Goal: Task Accomplishment & Management: Manage account settings

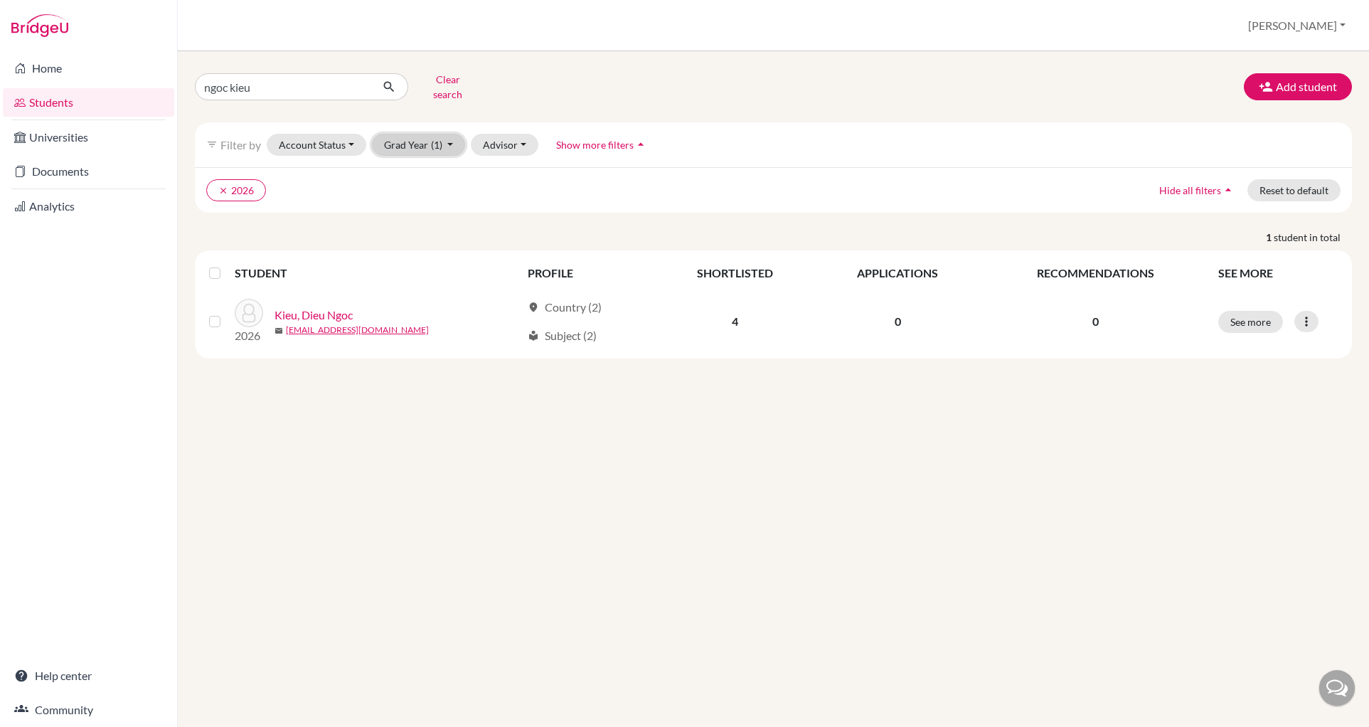
click at [413, 138] on button "Grad Year (1)" at bounding box center [419, 145] width 94 height 22
click at [526, 187] on ul "clear 2026" at bounding box center [631, 190] width 851 height 22
click at [301, 91] on input "ngoc kieu" at bounding box center [283, 86] width 176 height 27
type input "n"
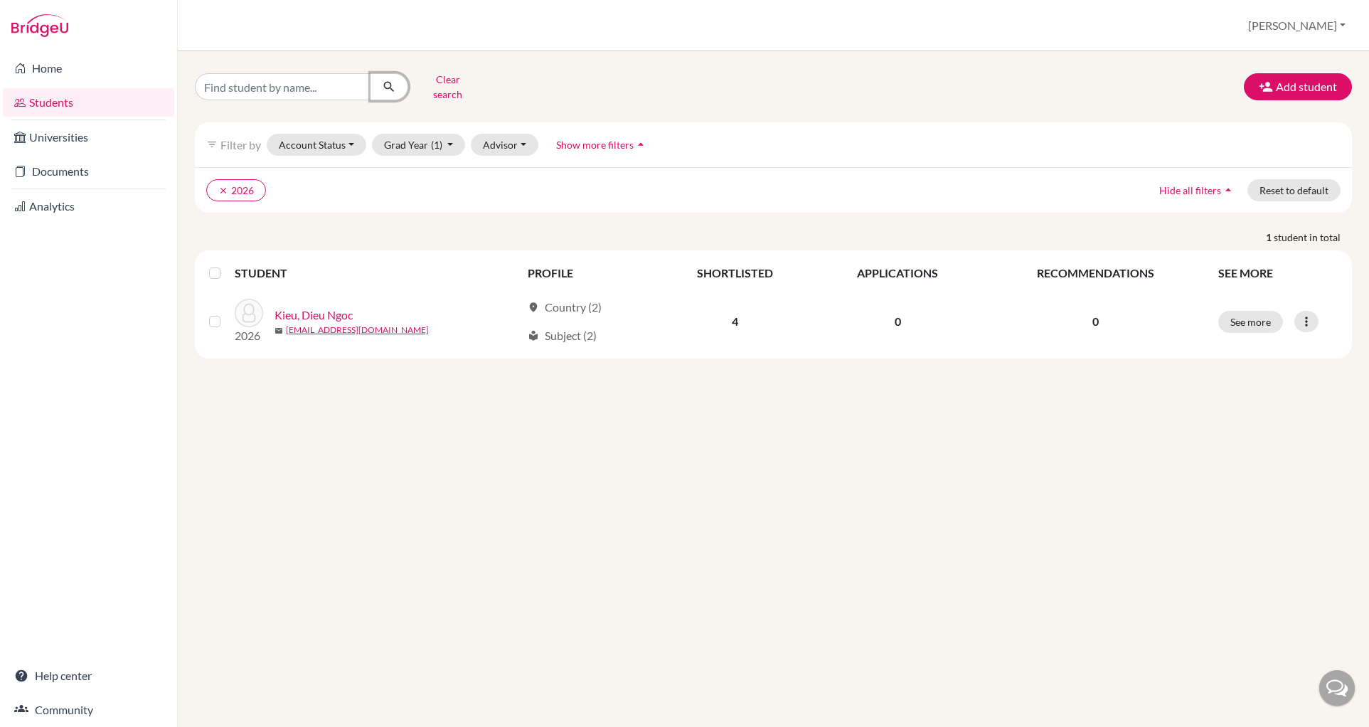
click at [383, 80] on icon "submit" at bounding box center [389, 87] width 14 height 14
click at [387, 80] on icon "submit" at bounding box center [389, 87] width 14 height 14
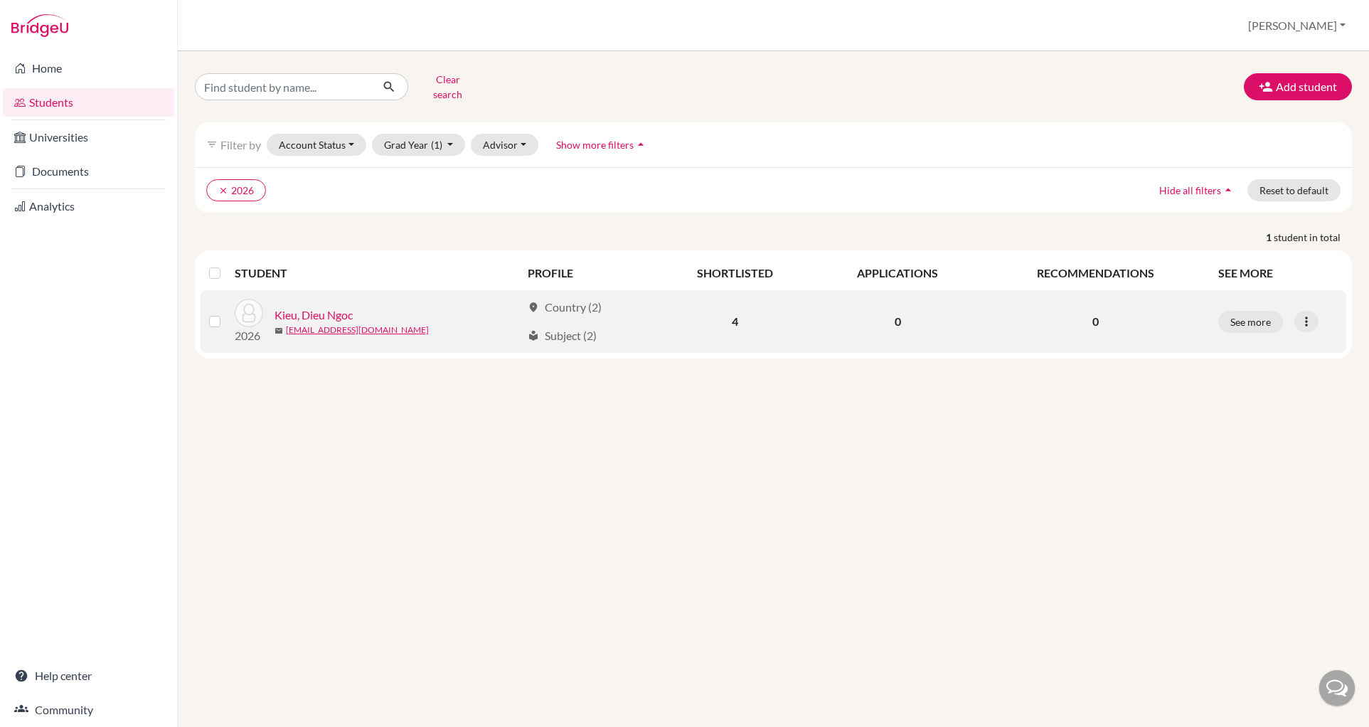
click at [308, 307] on link "Kieu, Dieu Ngoc" at bounding box center [314, 315] width 78 height 17
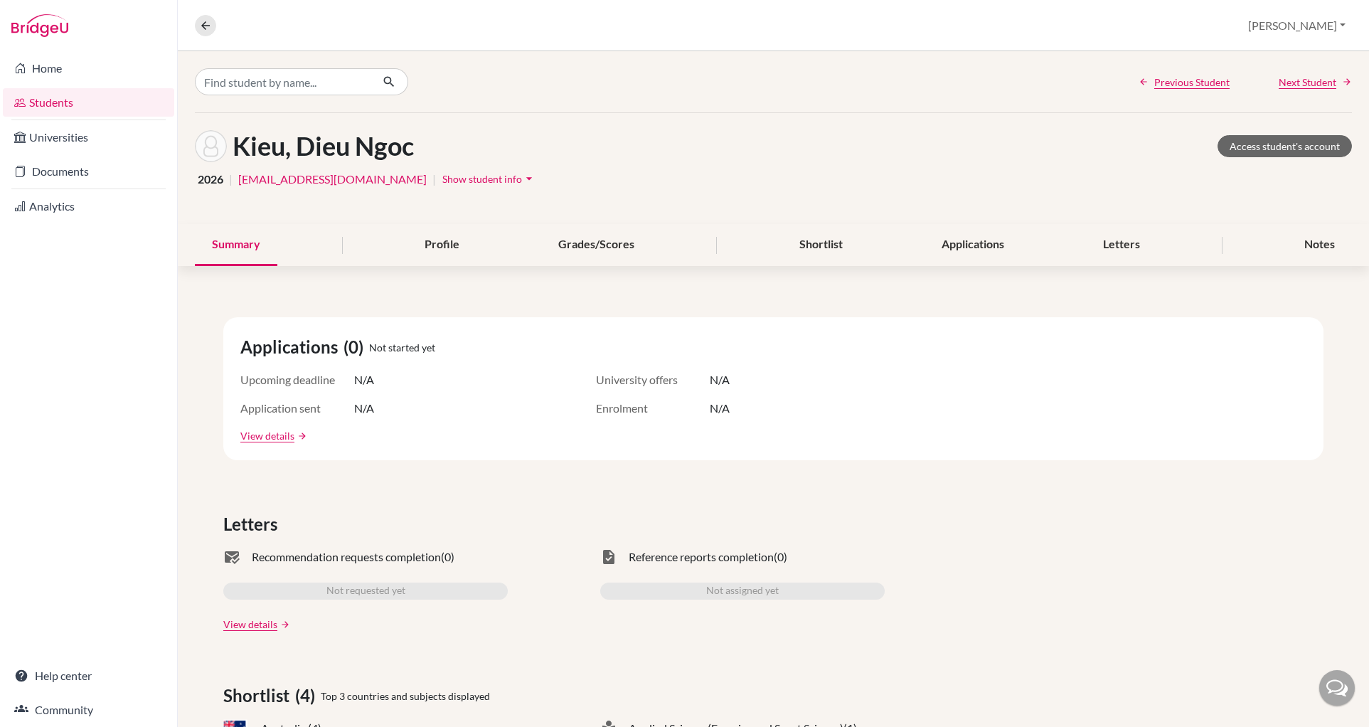
click at [442, 182] on span "Show student info" at bounding box center [482, 179] width 80 height 12
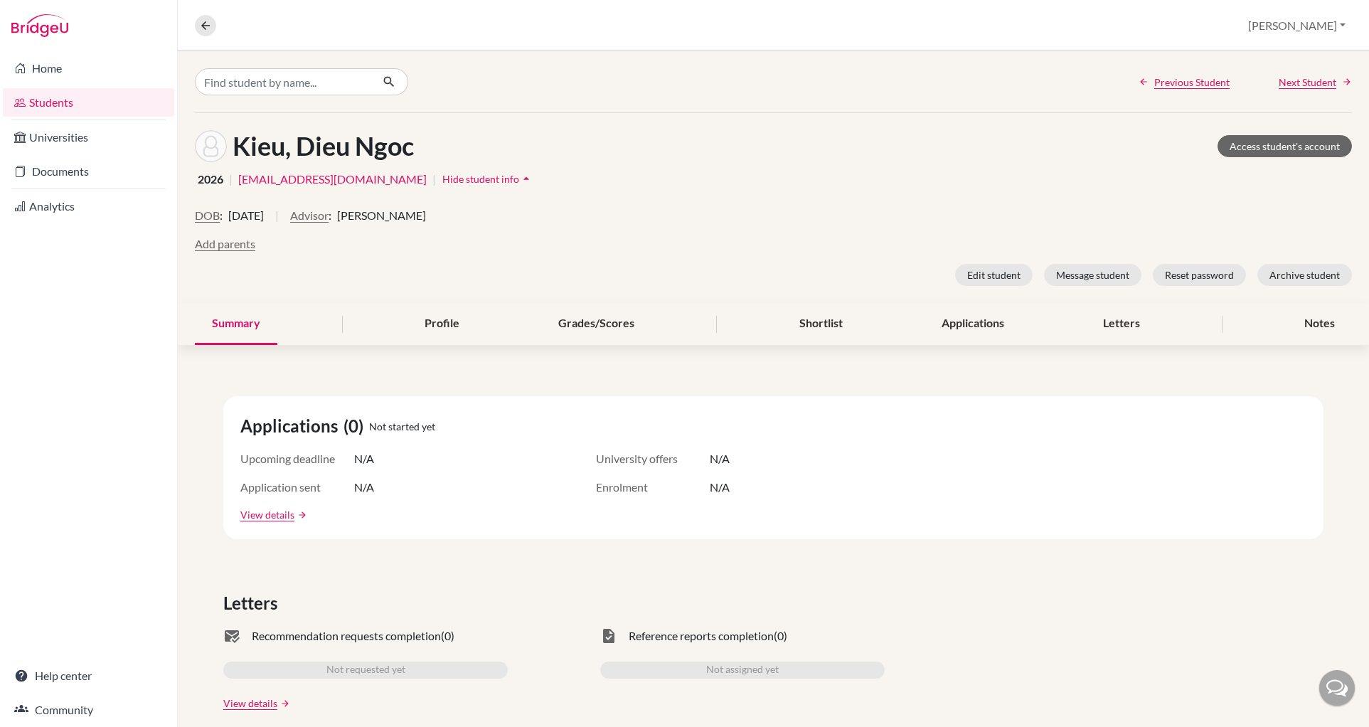
click at [358, 302] on div "Kieu, Dieu Ngoc Access student's account 2026 | dkieu2@bisvietnam.com | Hide st…" at bounding box center [773, 208] width 1191 height 190
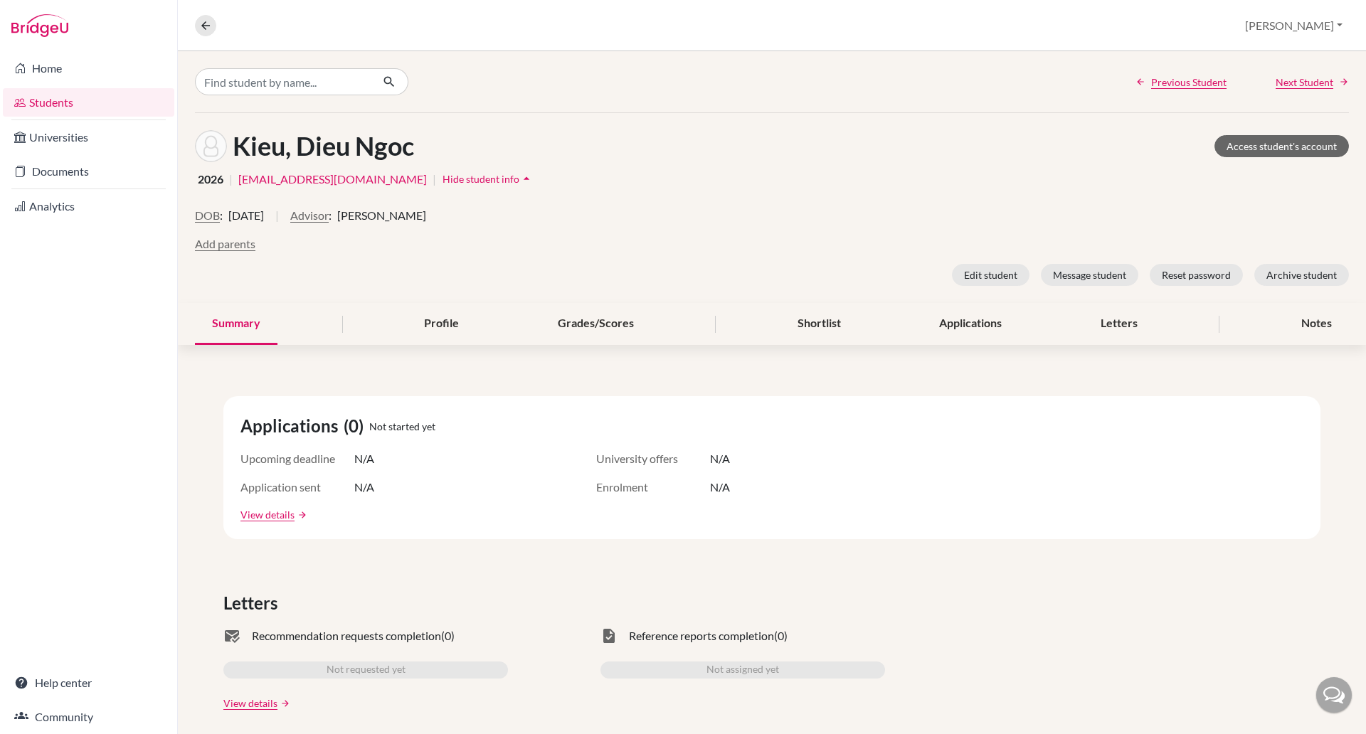
click at [60, 105] on link "Students" at bounding box center [88, 102] width 171 height 28
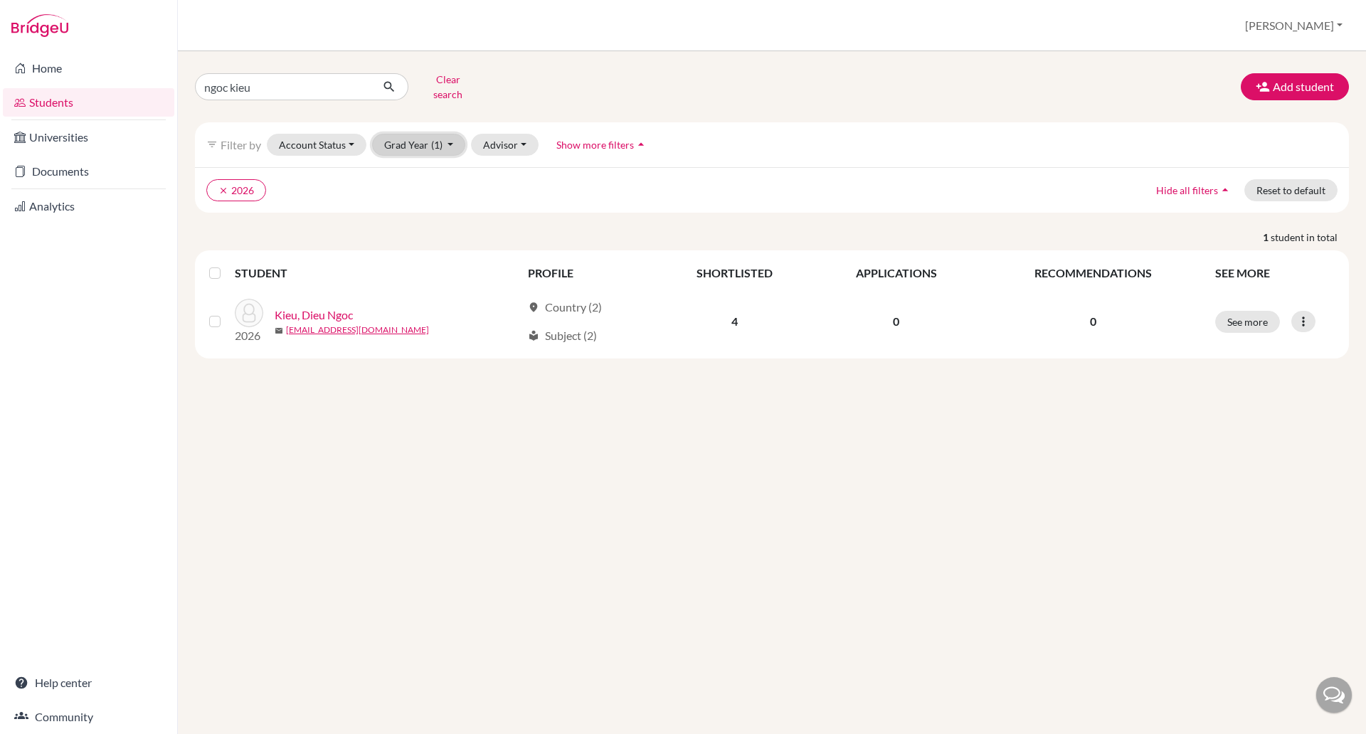
click at [431, 139] on span "(1)" at bounding box center [436, 145] width 11 height 12
click at [284, 88] on input "ngoc kieu" at bounding box center [283, 86] width 176 height 27
type input "n"
click at [387, 80] on icon "submit" at bounding box center [389, 87] width 14 height 14
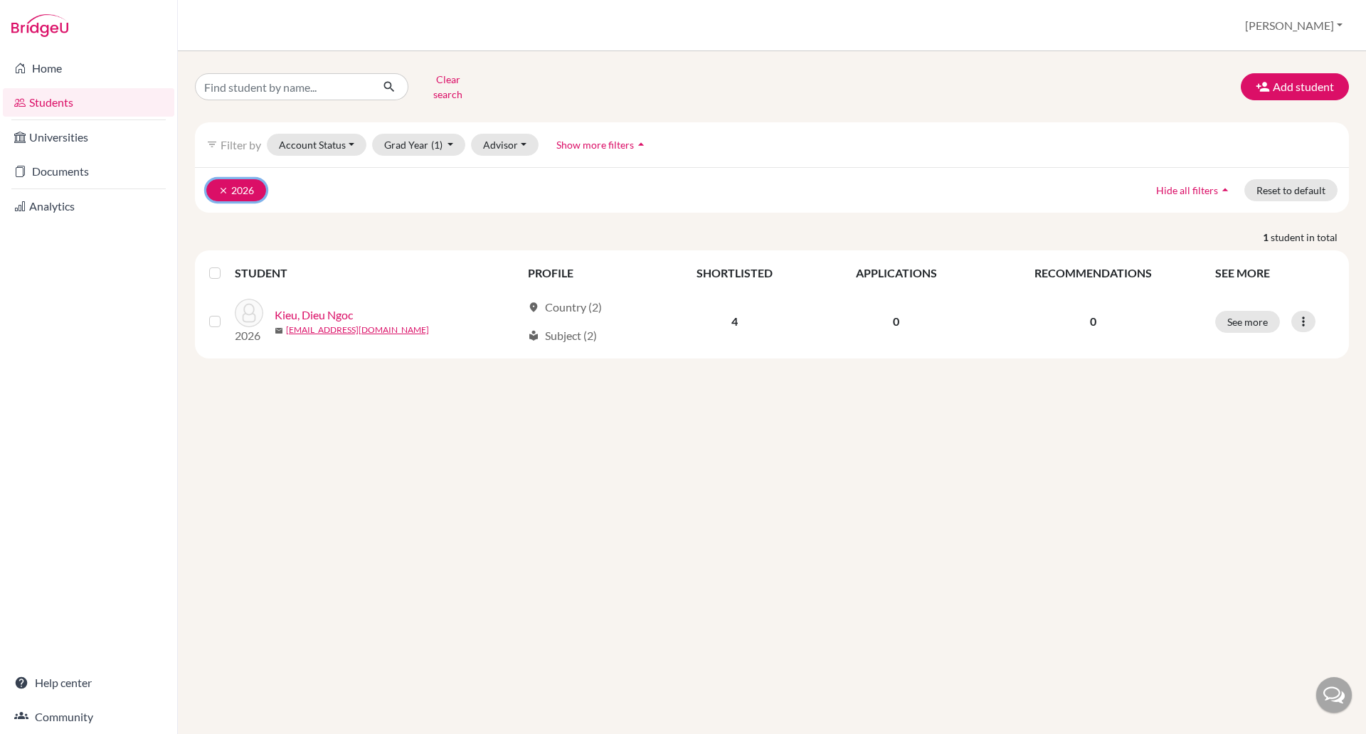
click at [236, 179] on button "clear 2026" at bounding box center [236, 190] width 60 height 22
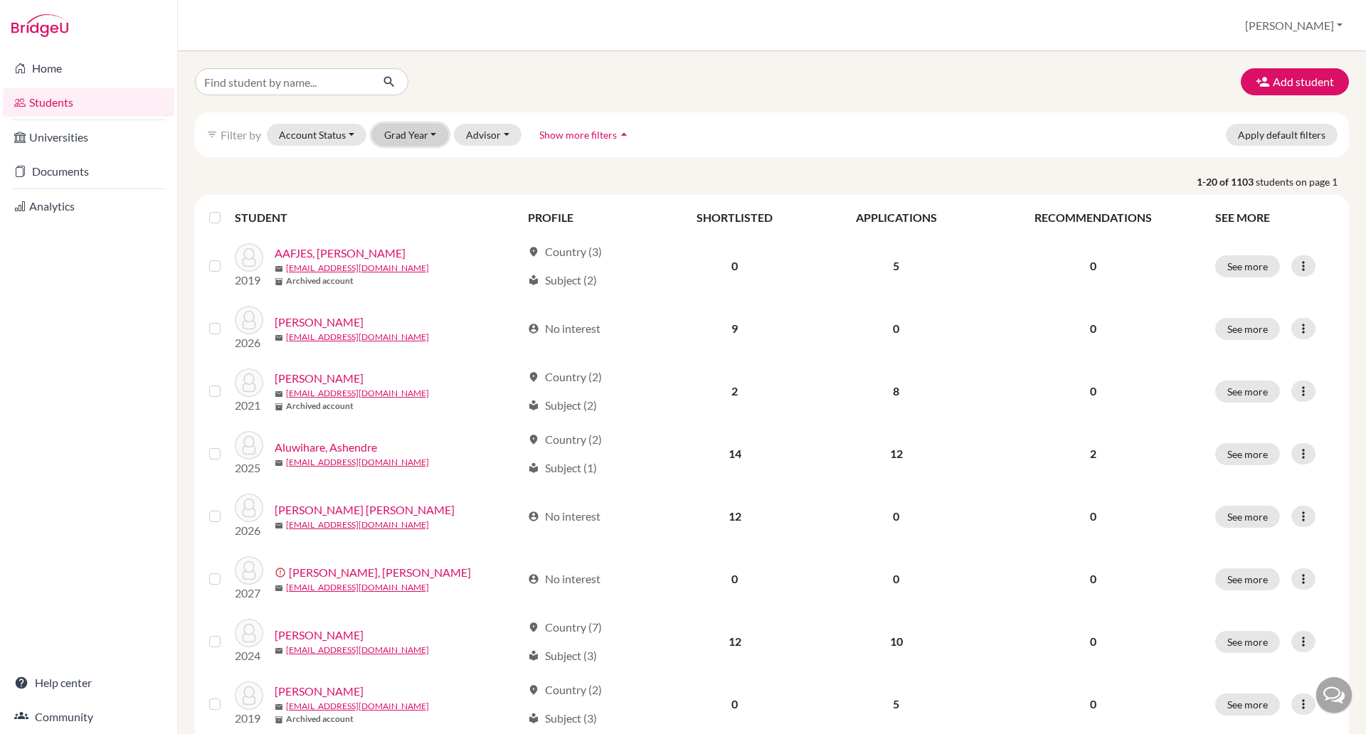
click at [388, 134] on button "Grad Year" at bounding box center [410, 135] width 77 height 22
click at [405, 186] on span "2026" at bounding box center [403, 187] width 26 height 17
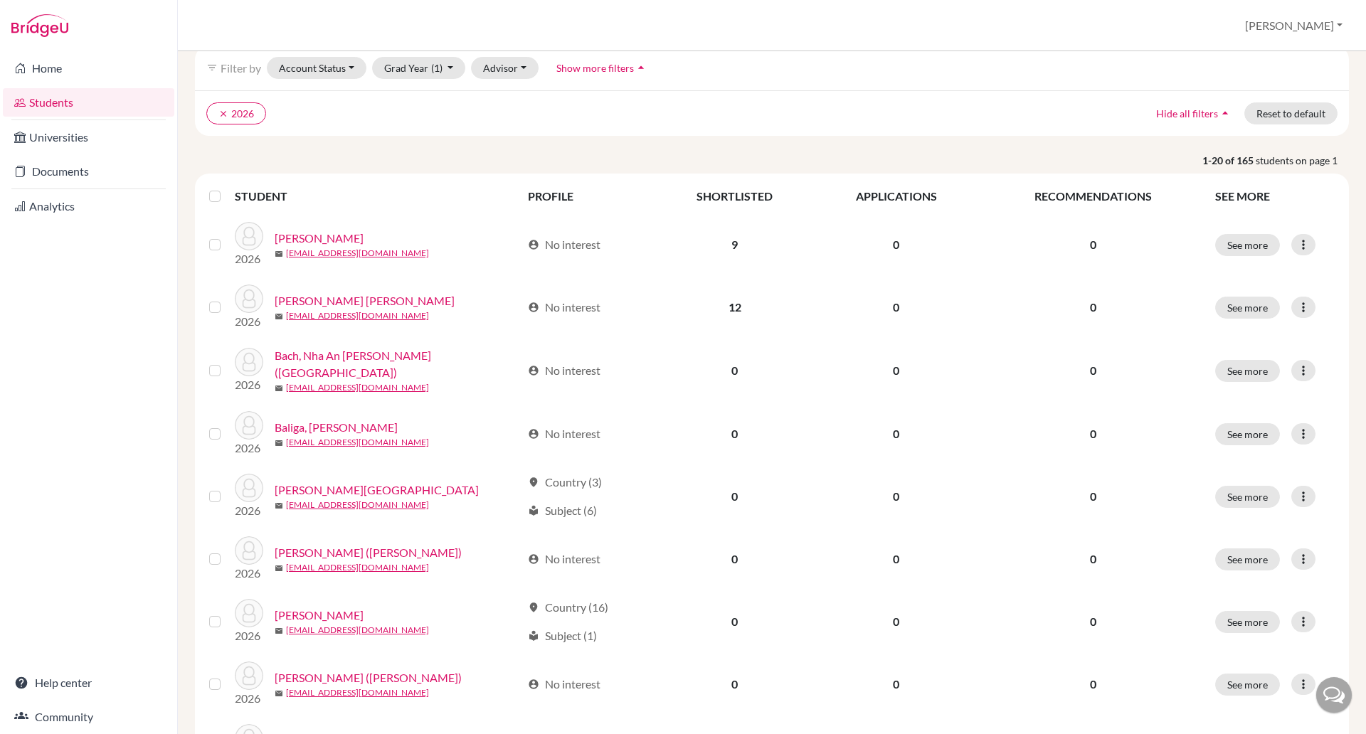
scroll to position [68, 0]
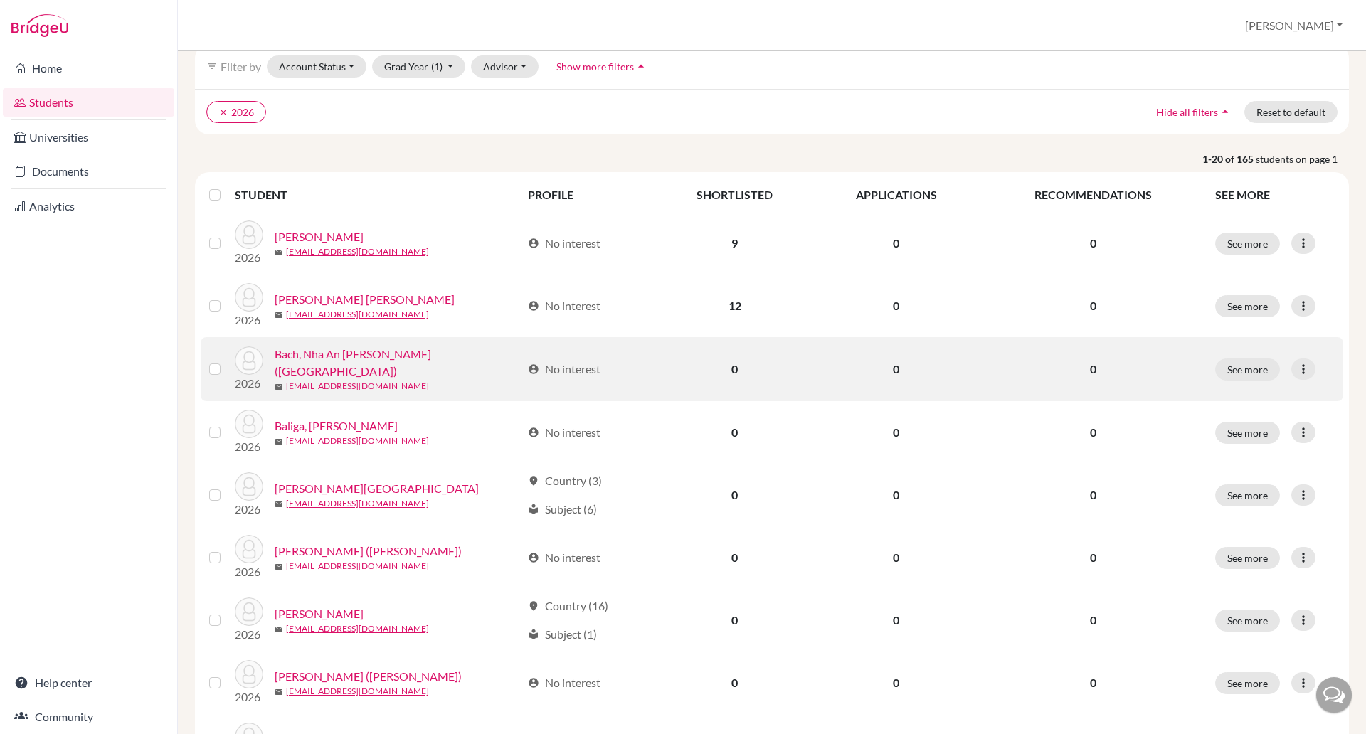
click at [403, 363] on link "Bach, Nha An [PERSON_NAME] ([GEOGRAPHIC_DATA])" at bounding box center [398, 363] width 247 height 34
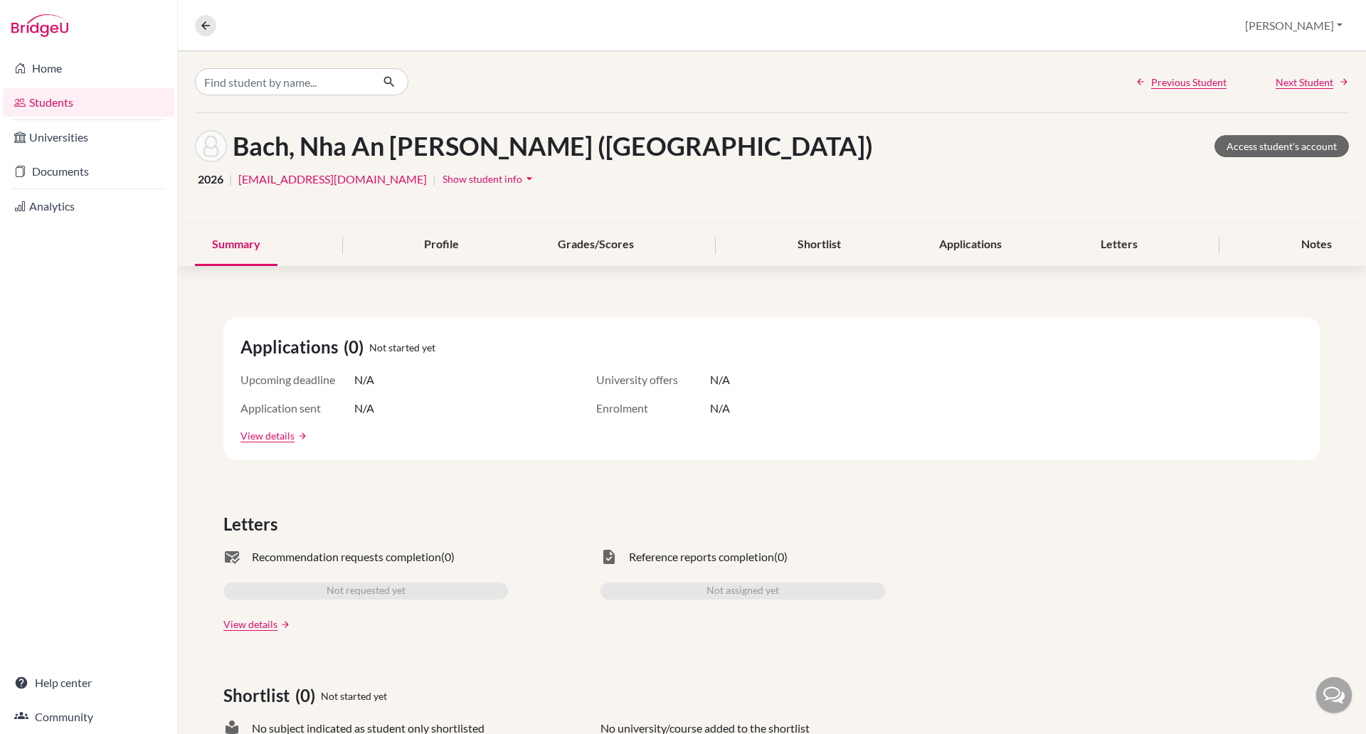
click at [484, 173] on span "Show student info" at bounding box center [482, 179] width 80 height 12
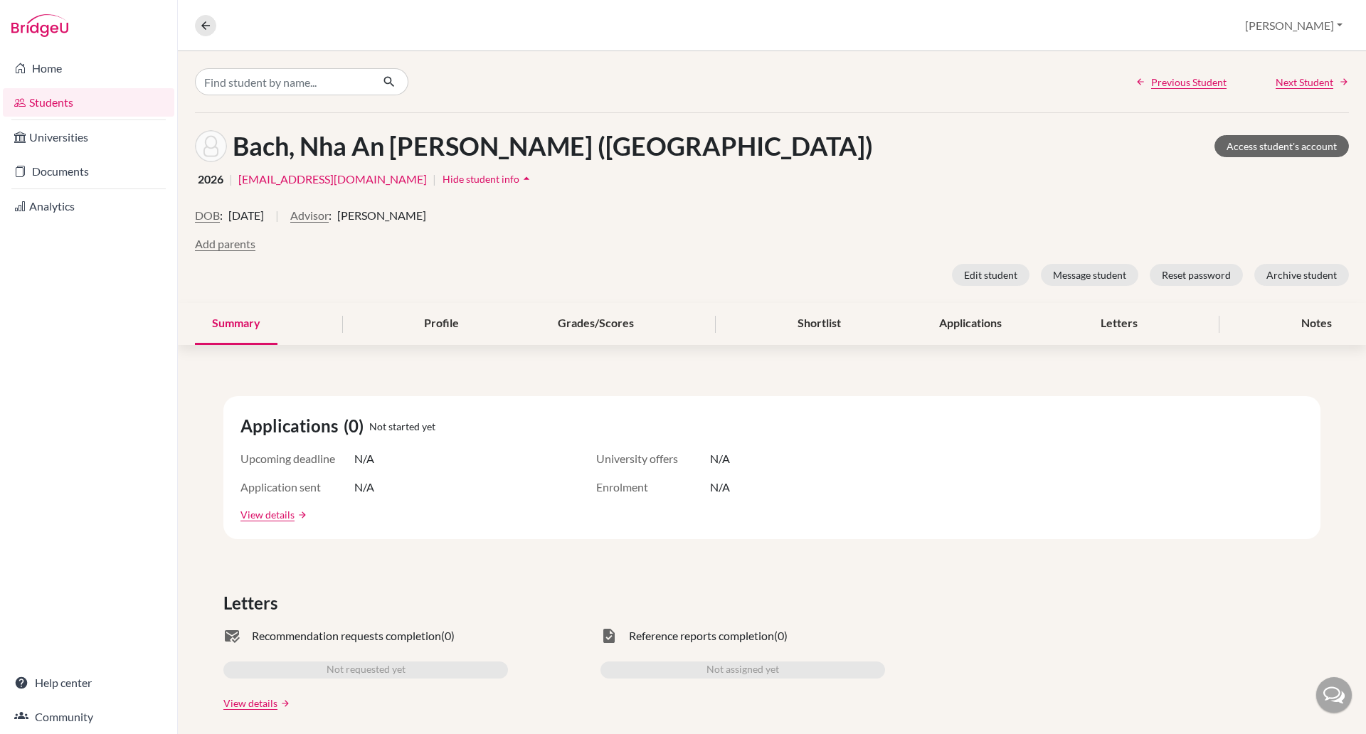
click at [488, 179] on span "Hide student info" at bounding box center [480, 179] width 77 height 12
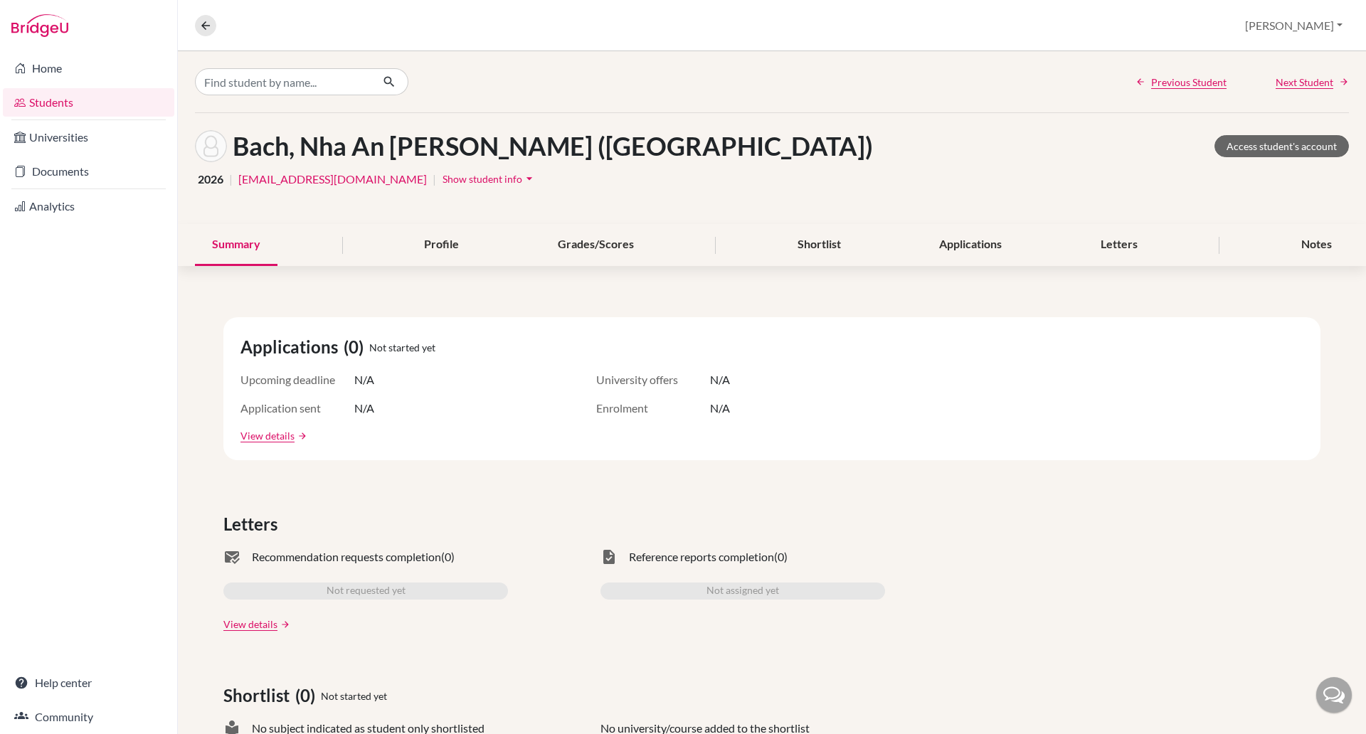
click at [488, 179] on span "Show student info" at bounding box center [482, 179] width 80 height 12
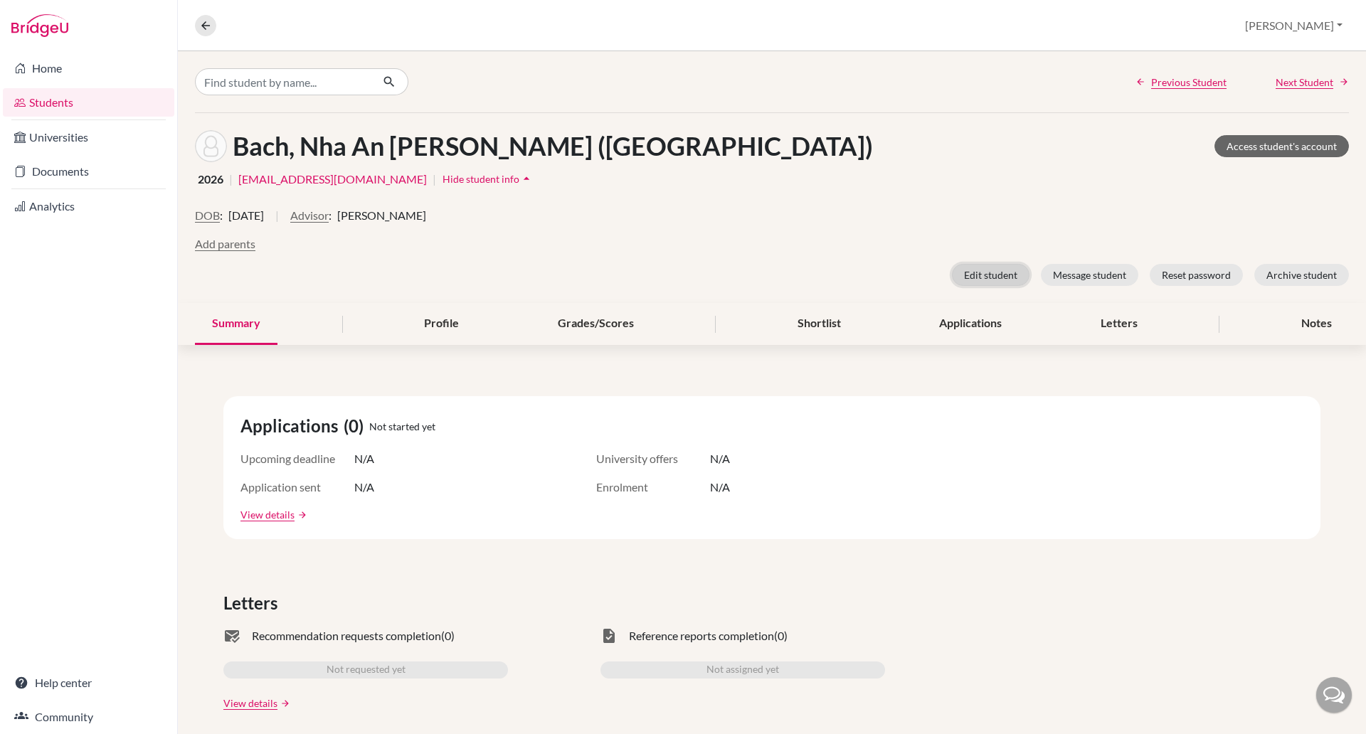
click at [959, 270] on button "Edit student" at bounding box center [991, 275] width 78 height 22
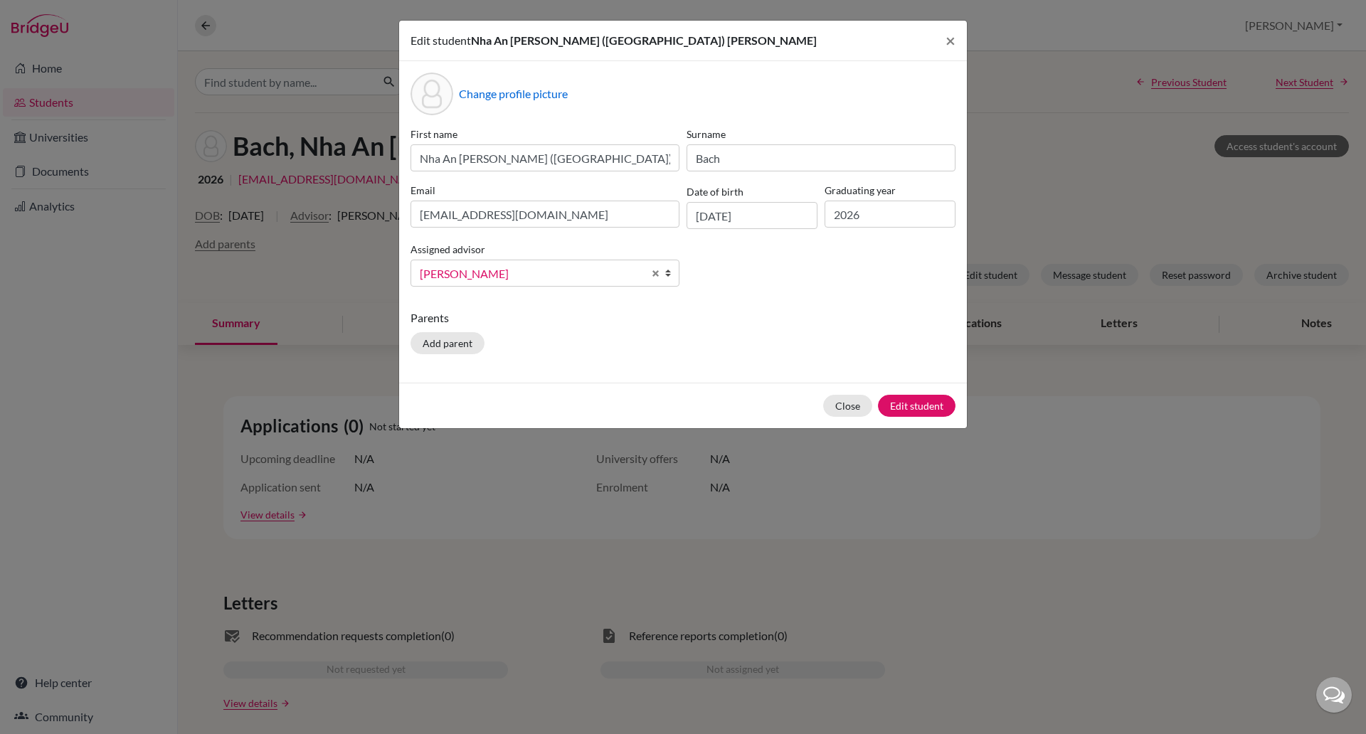
click at [557, 272] on span "[PERSON_NAME]" at bounding box center [531, 274] width 223 height 18
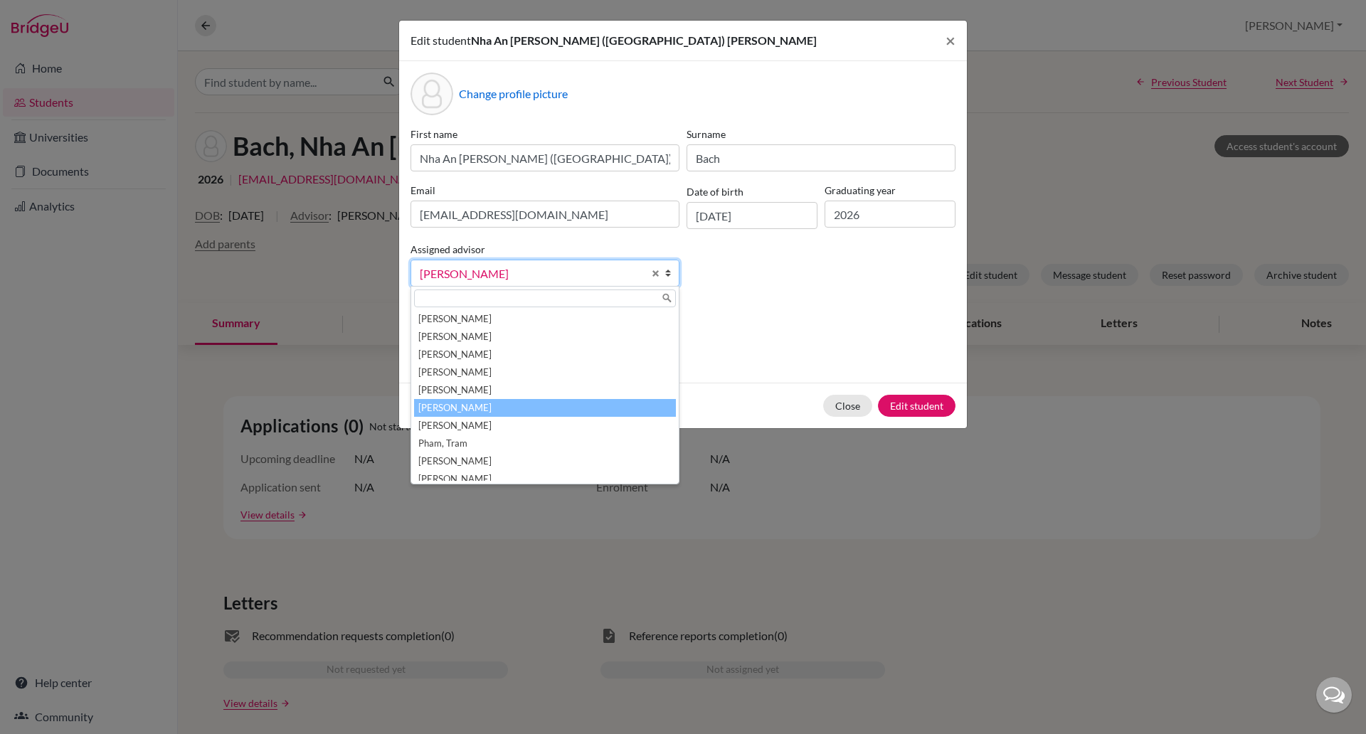
click at [501, 403] on li "[PERSON_NAME]" at bounding box center [545, 408] width 262 height 18
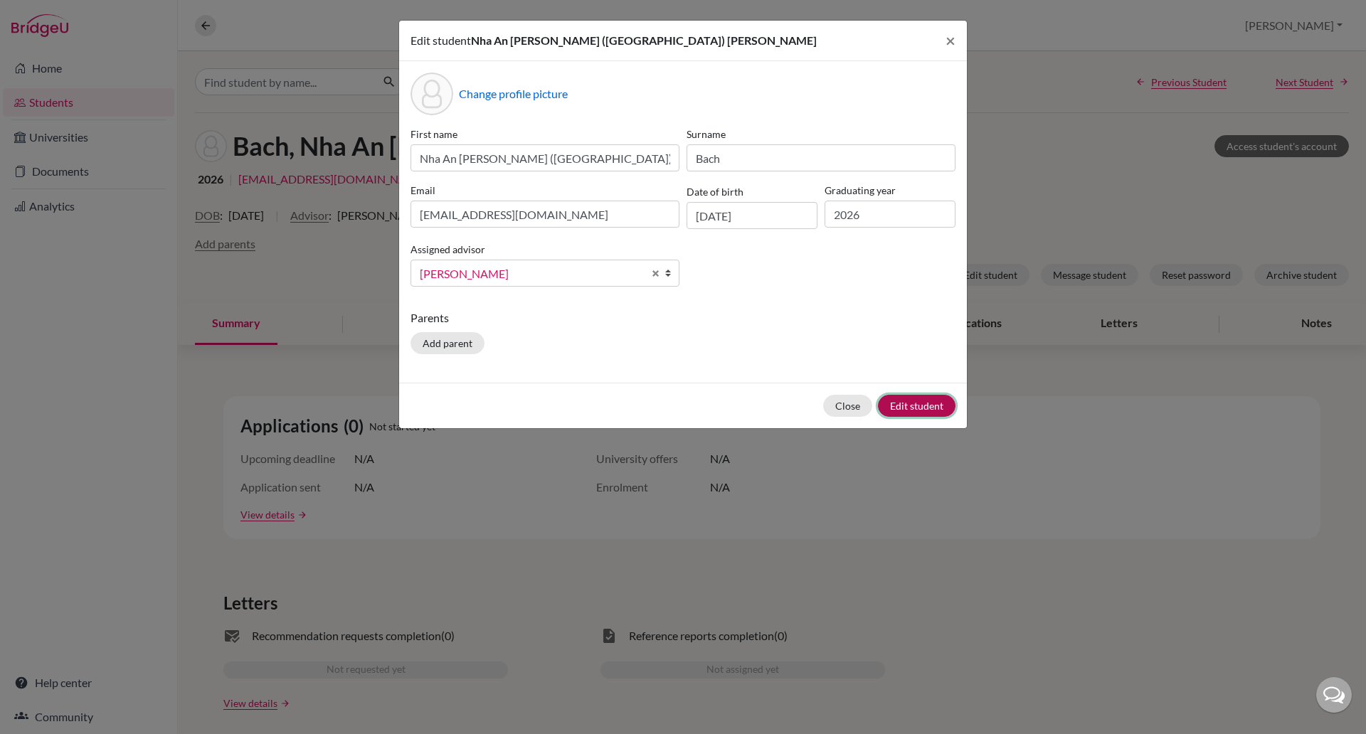
click at [896, 403] on button "Edit student" at bounding box center [917, 406] width 78 height 22
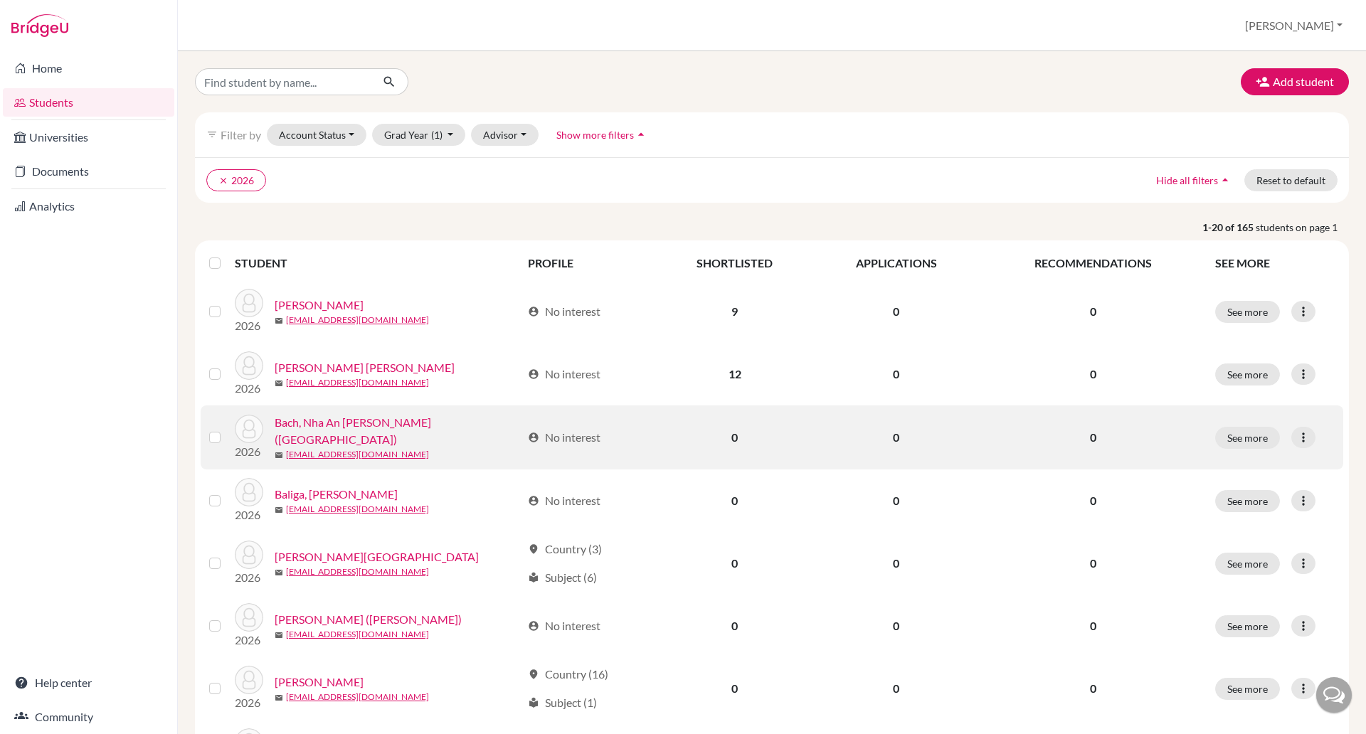
click at [415, 427] on link "Bach, Nha An [PERSON_NAME] ([GEOGRAPHIC_DATA])" at bounding box center [398, 431] width 247 height 34
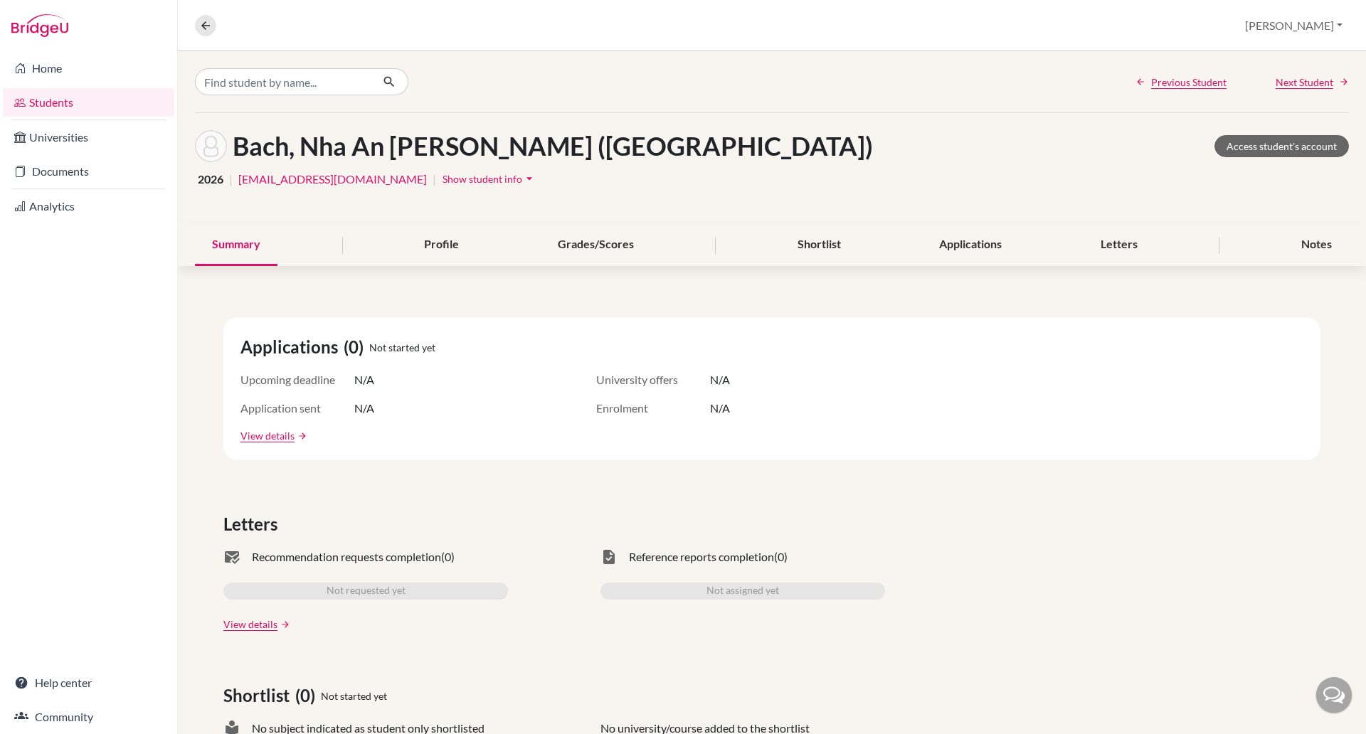
click at [476, 176] on span "Show student info" at bounding box center [482, 179] width 80 height 12
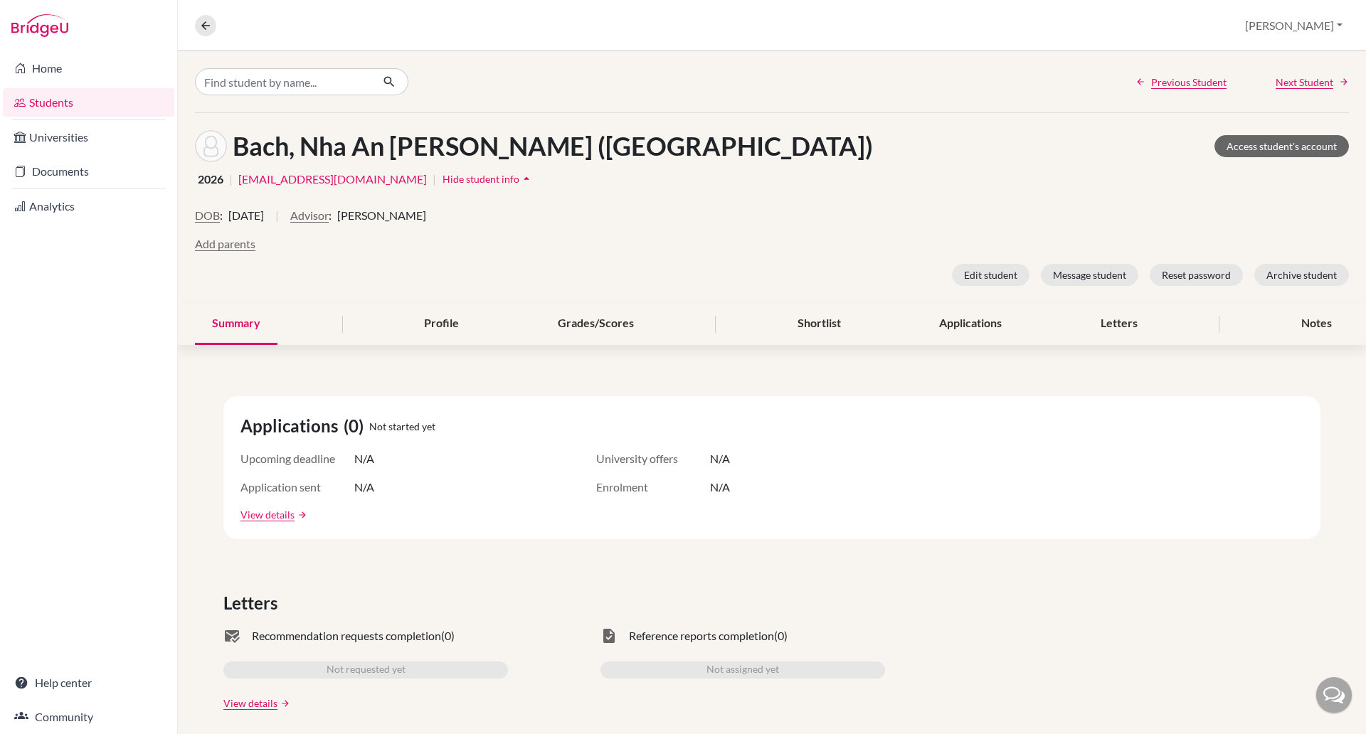
click at [476, 176] on span "Hide student info" at bounding box center [480, 179] width 77 height 12
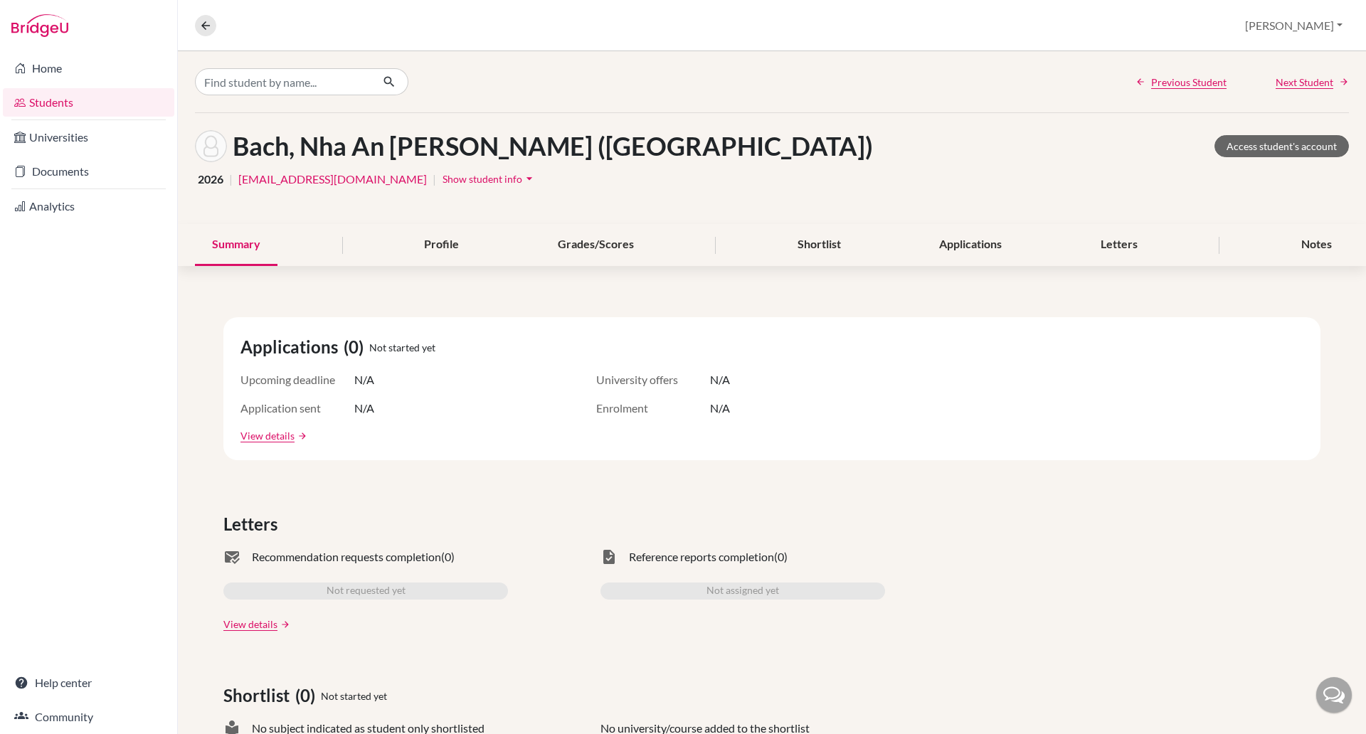
click at [476, 178] on span "Show student info" at bounding box center [482, 179] width 80 height 12
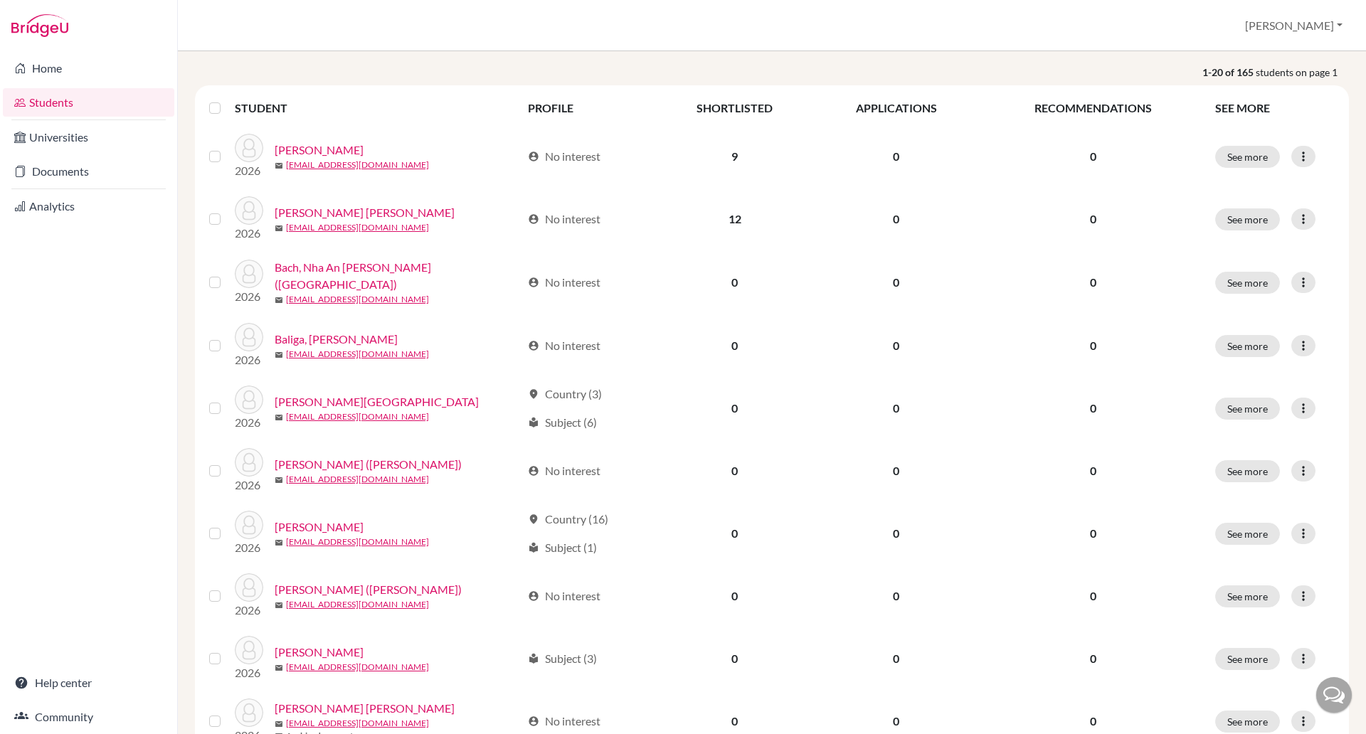
scroll to position [181, 0]
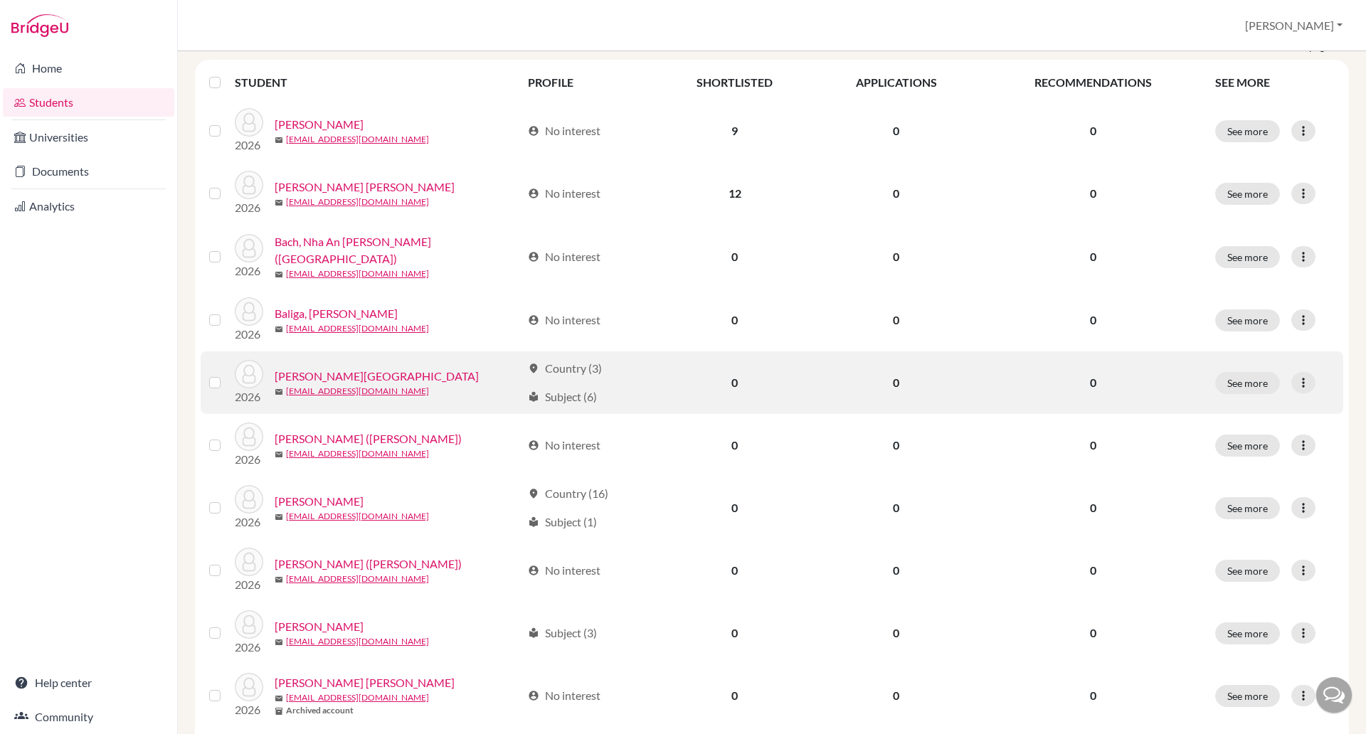
click at [329, 376] on link "[PERSON_NAME][GEOGRAPHIC_DATA]" at bounding box center [377, 376] width 204 height 17
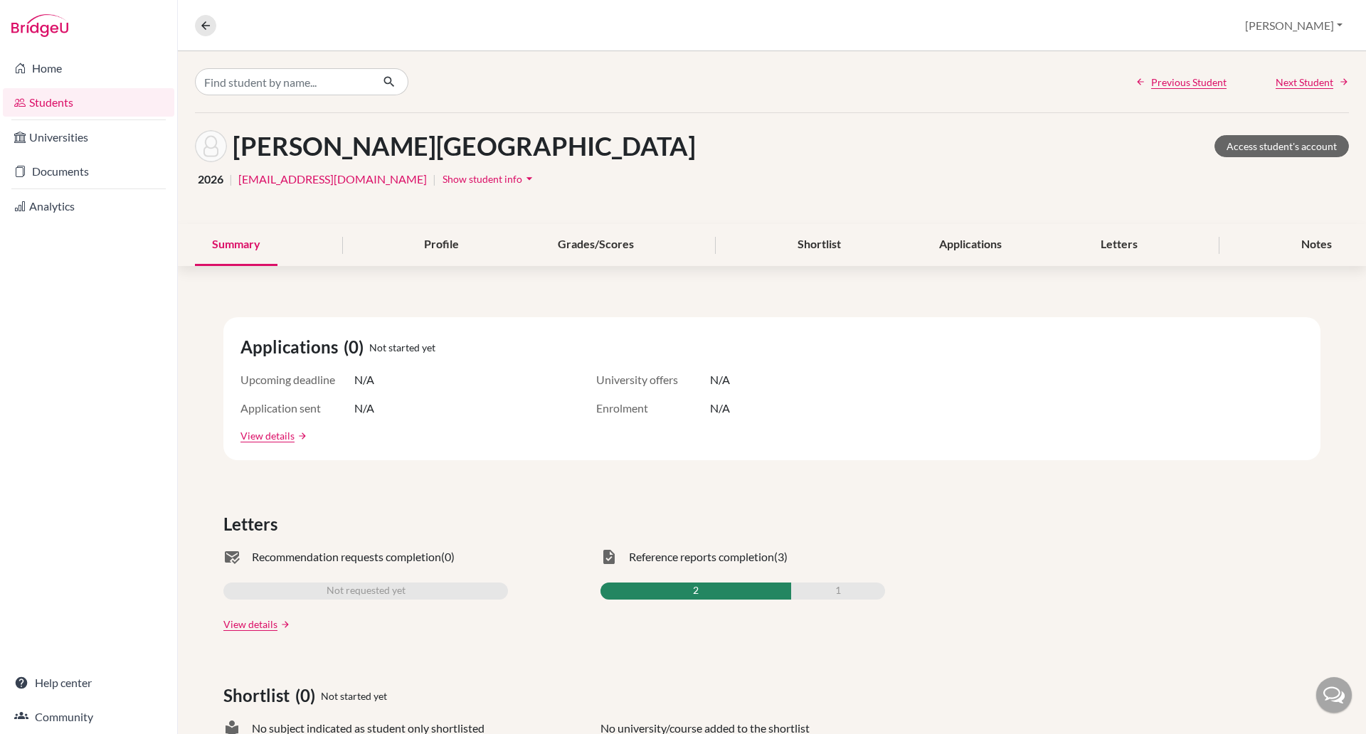
click at [442, 181] on span "Show student info" at bounding box center [482, 179] width 80 height 12
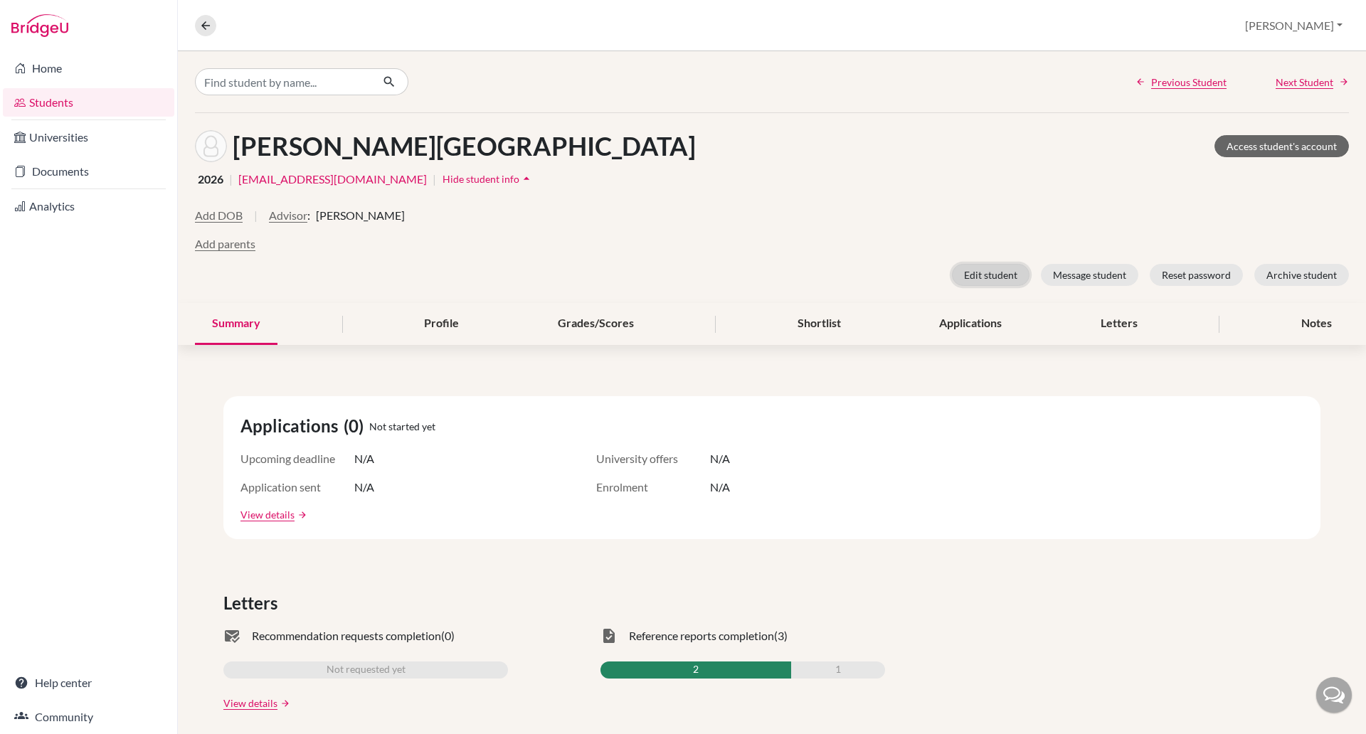
click at [952, 273] on button "Edit student" at bounding box center [991, 275] width 78 height 22
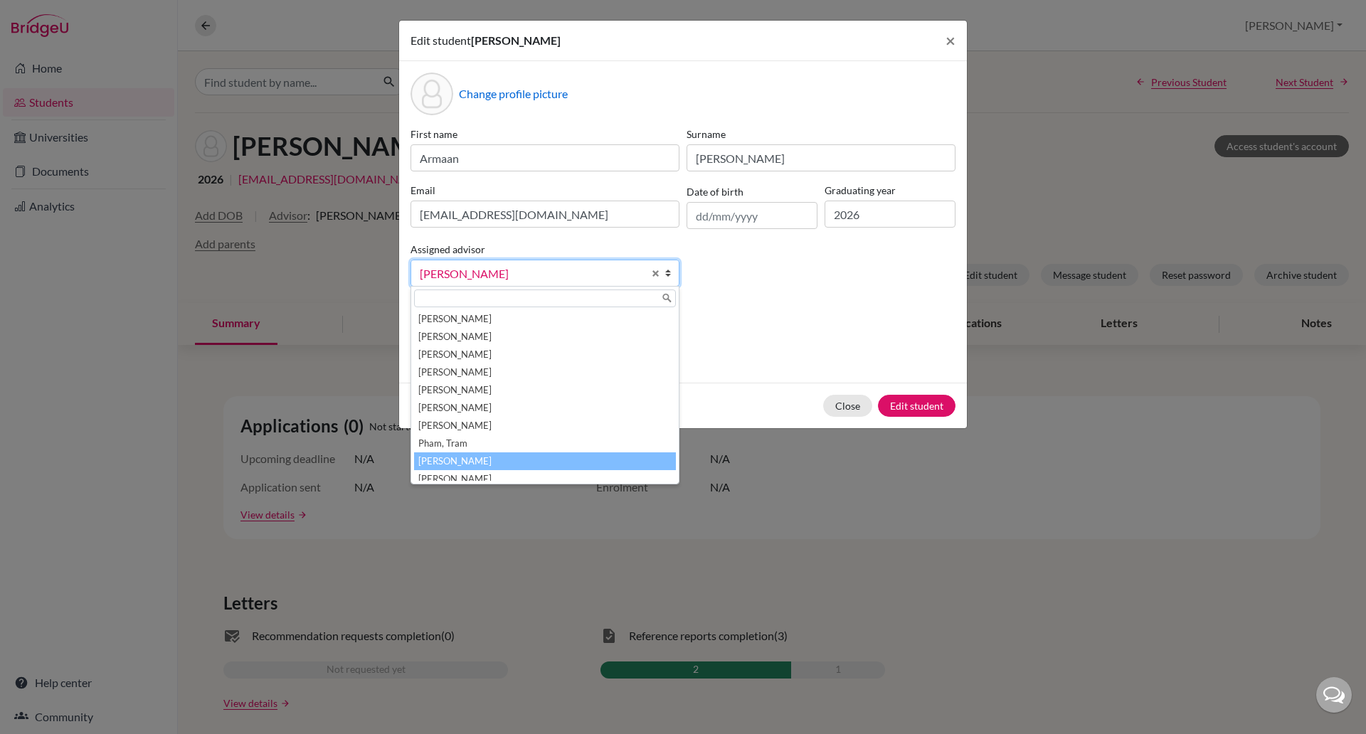
click at [662, 277] on link "[PERSON_NAME]" at bounding box center [544, 273] width 269 height 27
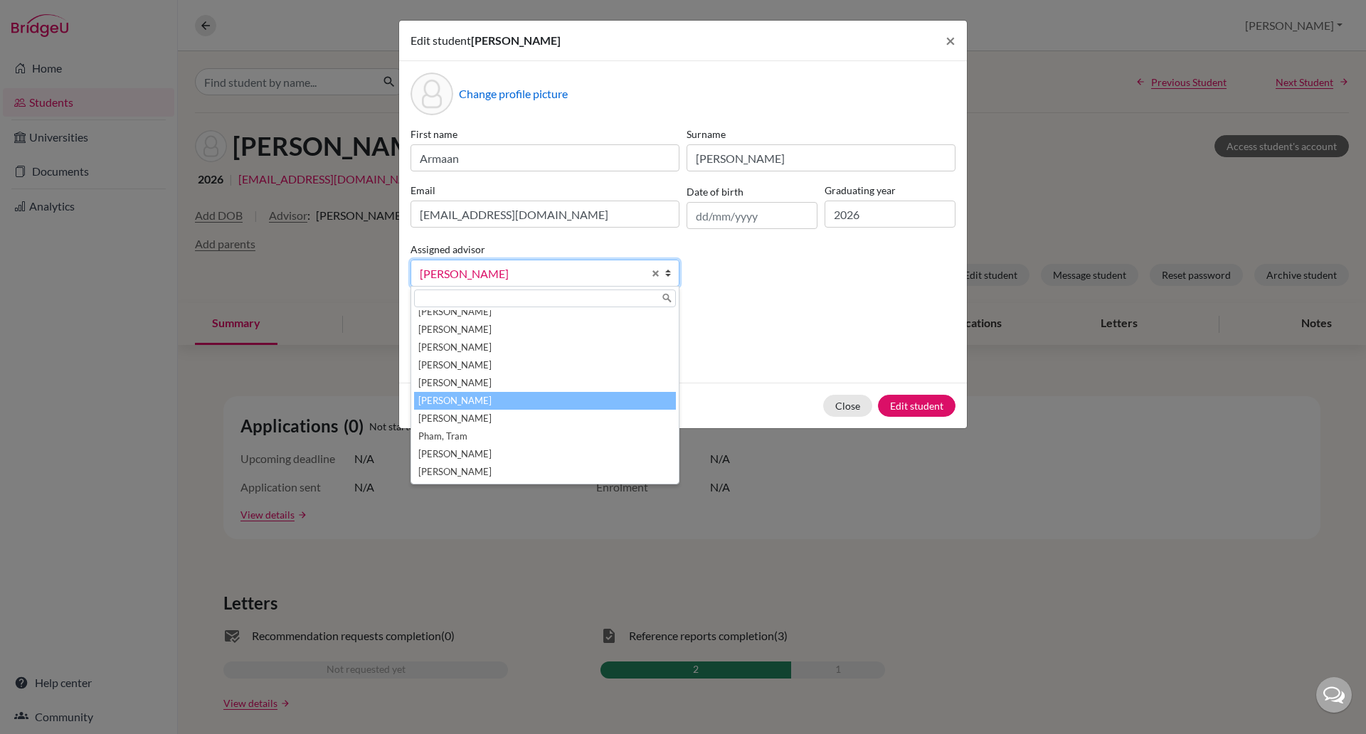
click at [494, 403] on li "[PERSON_NAME]" at bounding box center [545, 401] width 262 height 18
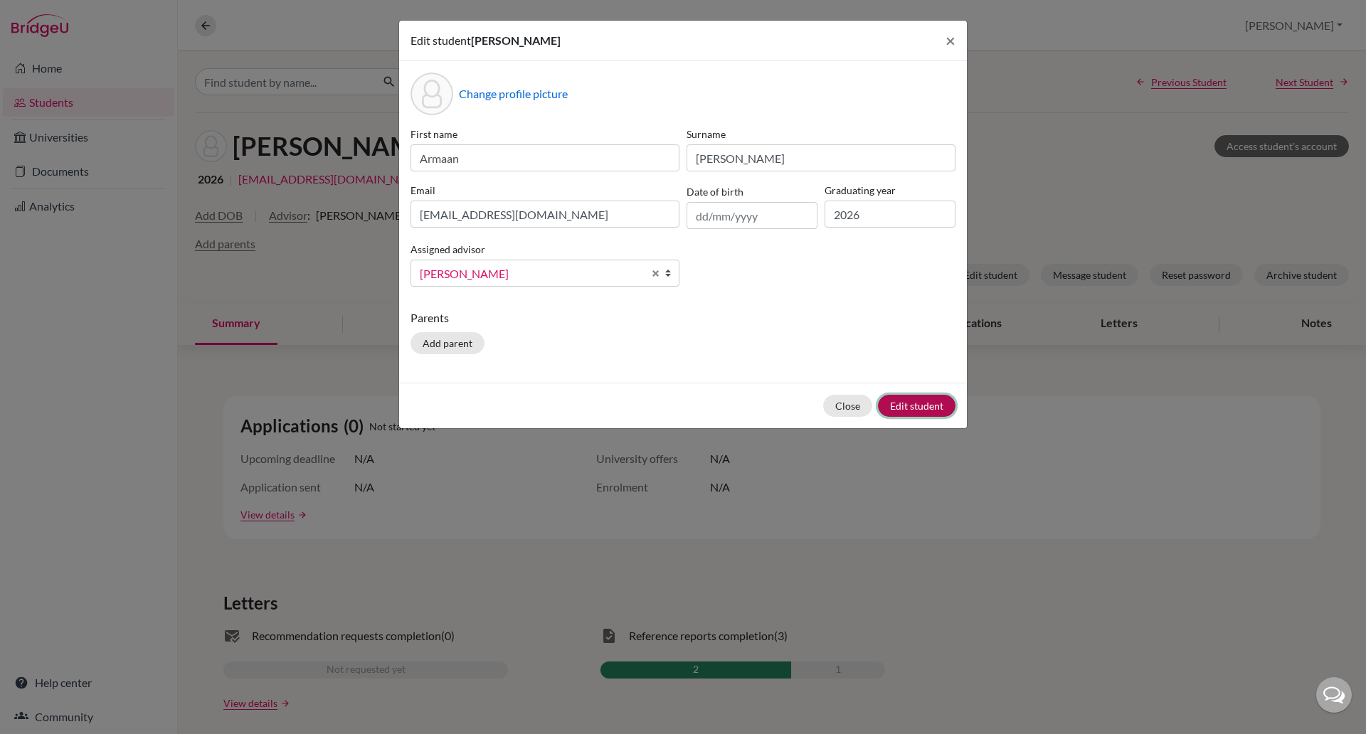
click at [913, 399] on button "Edit student" at bounding box center [917, 406] width 78 height 22
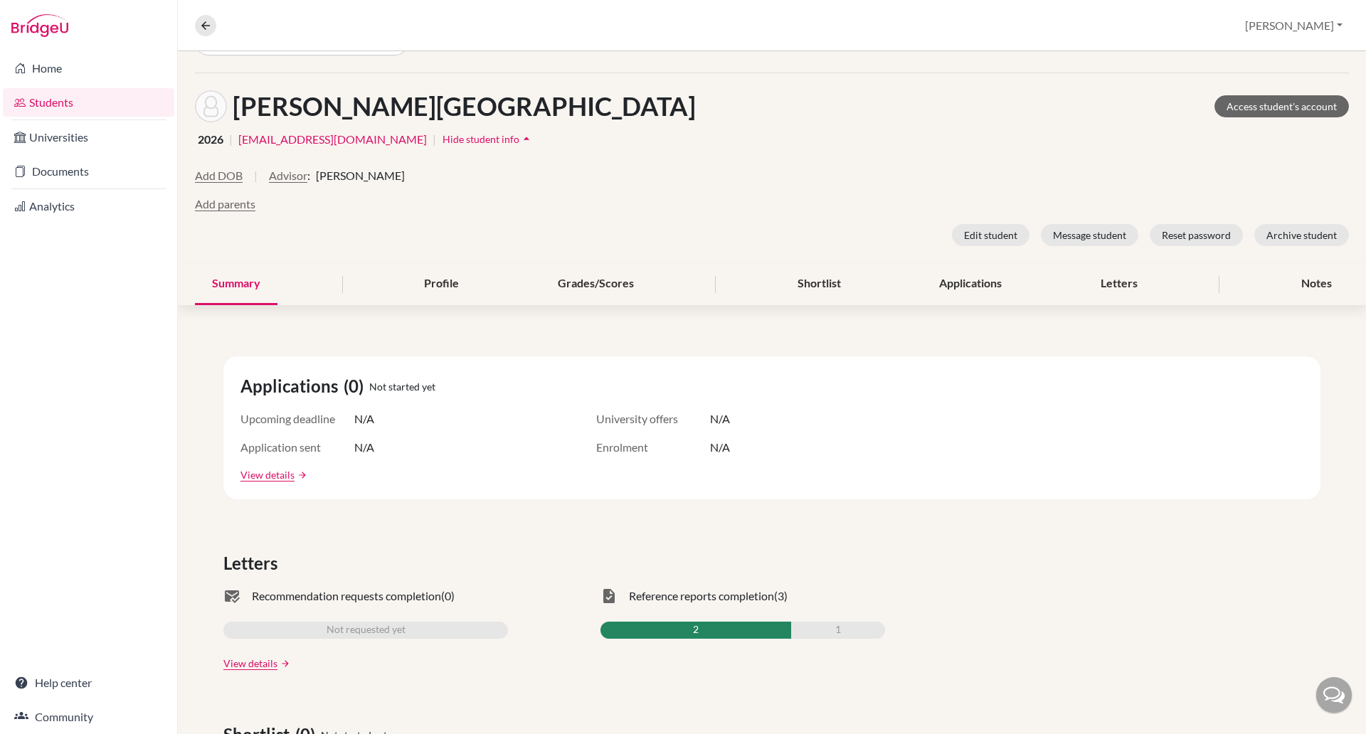
scroll to position [95, 0]
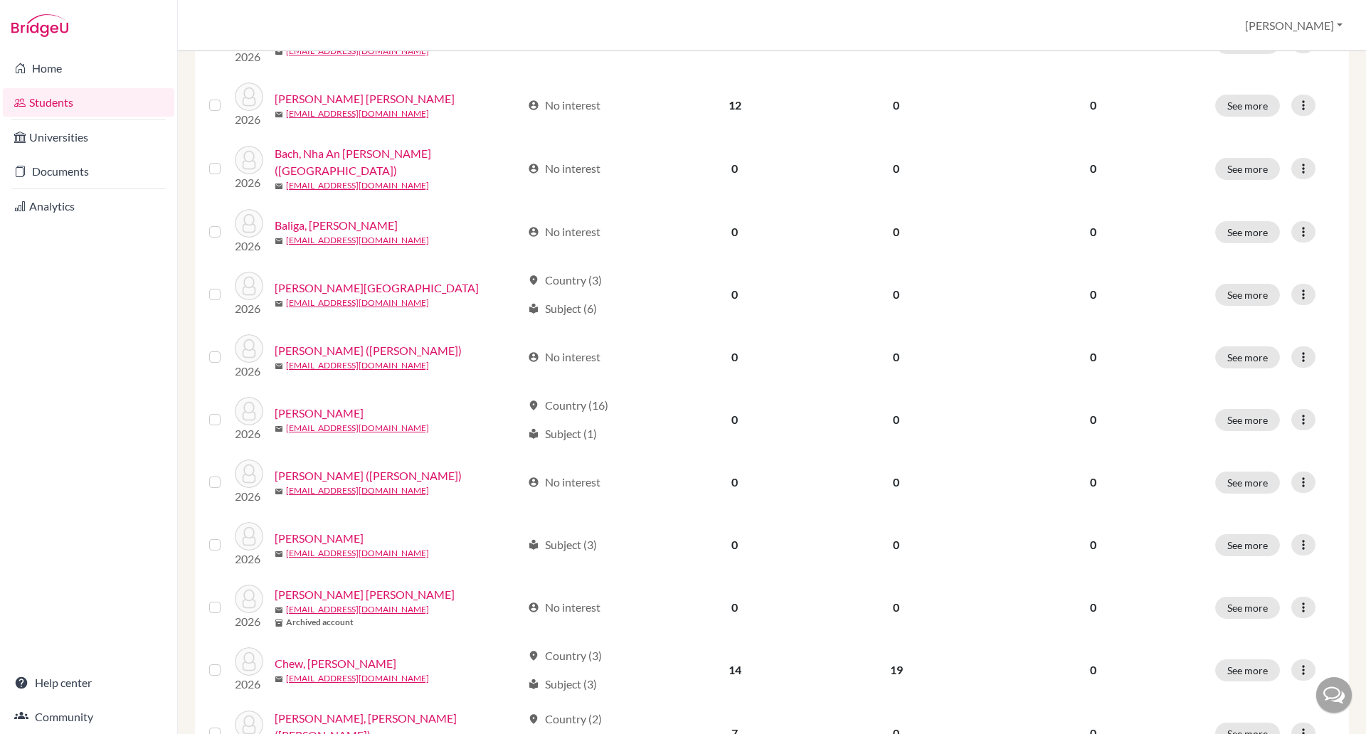
scroll to position [277, 0]
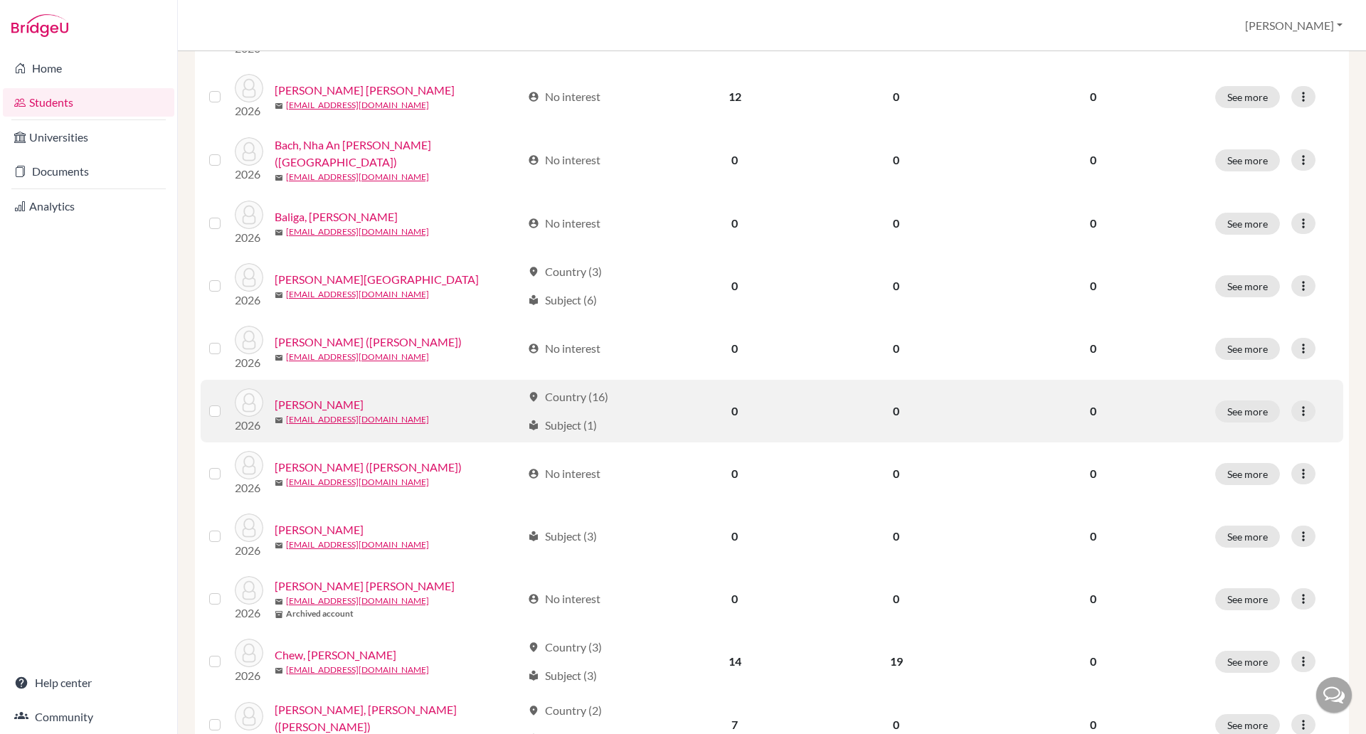
click at [339, 405] on link "[PERSON_NAME]" at bounding box center [319, 404] width 89 height 17
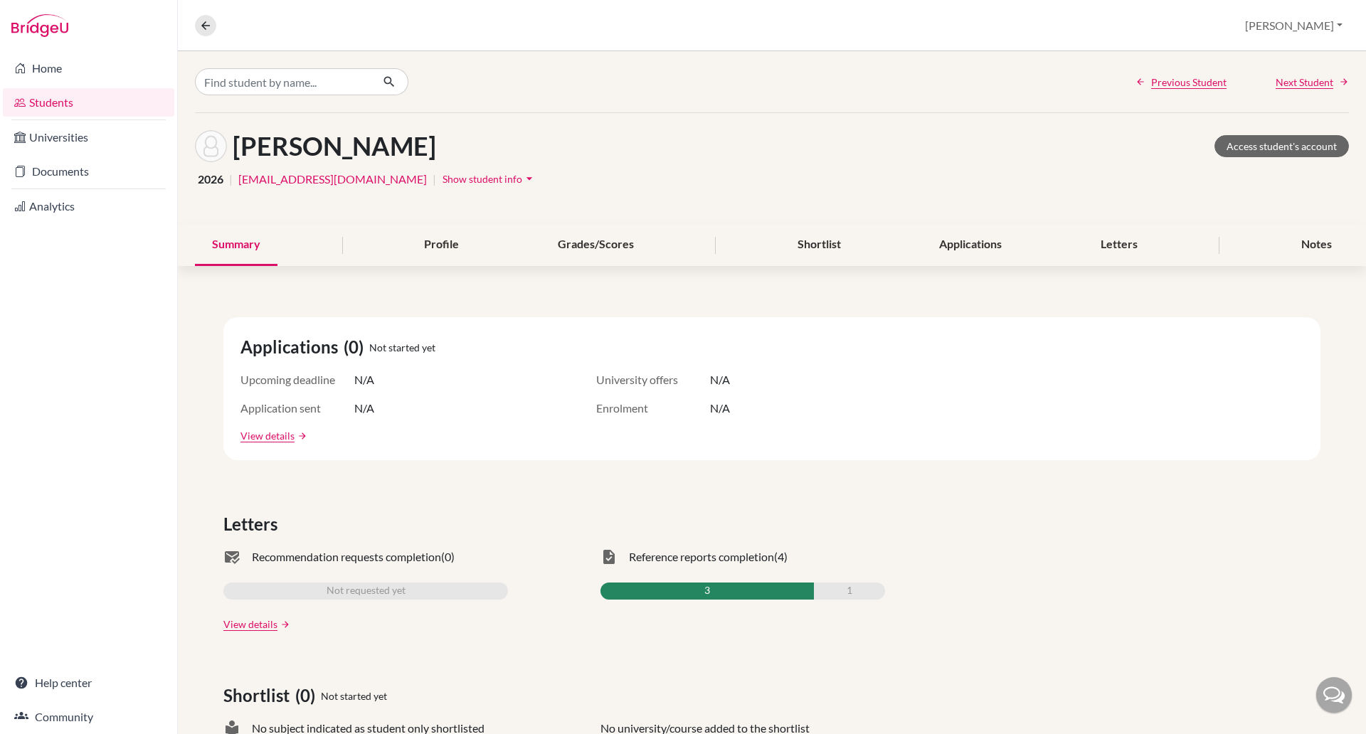
click at [442, 181] on span "Show student info" at bounding box center [482, 179] width 80 height 12
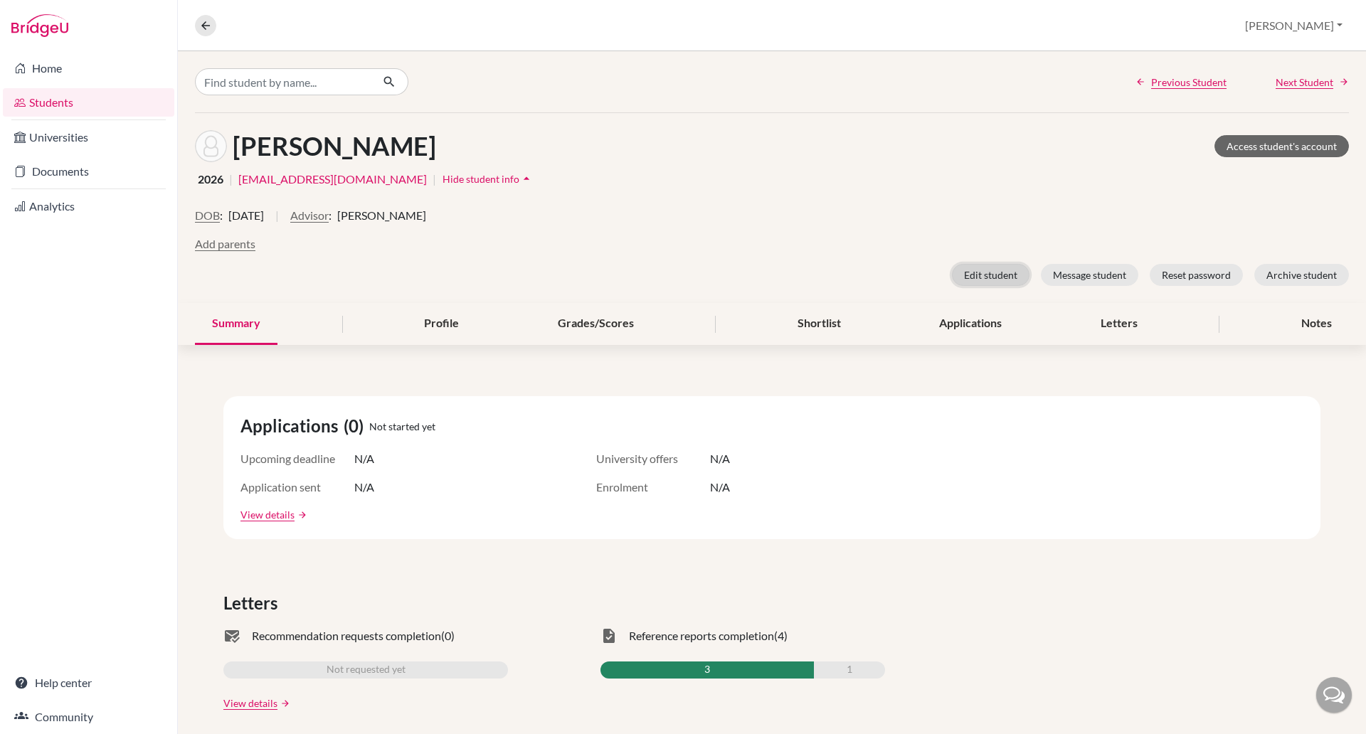
click at [993, 274] on button "Edit student" at bounding box center [991, 275] width 78 height 22
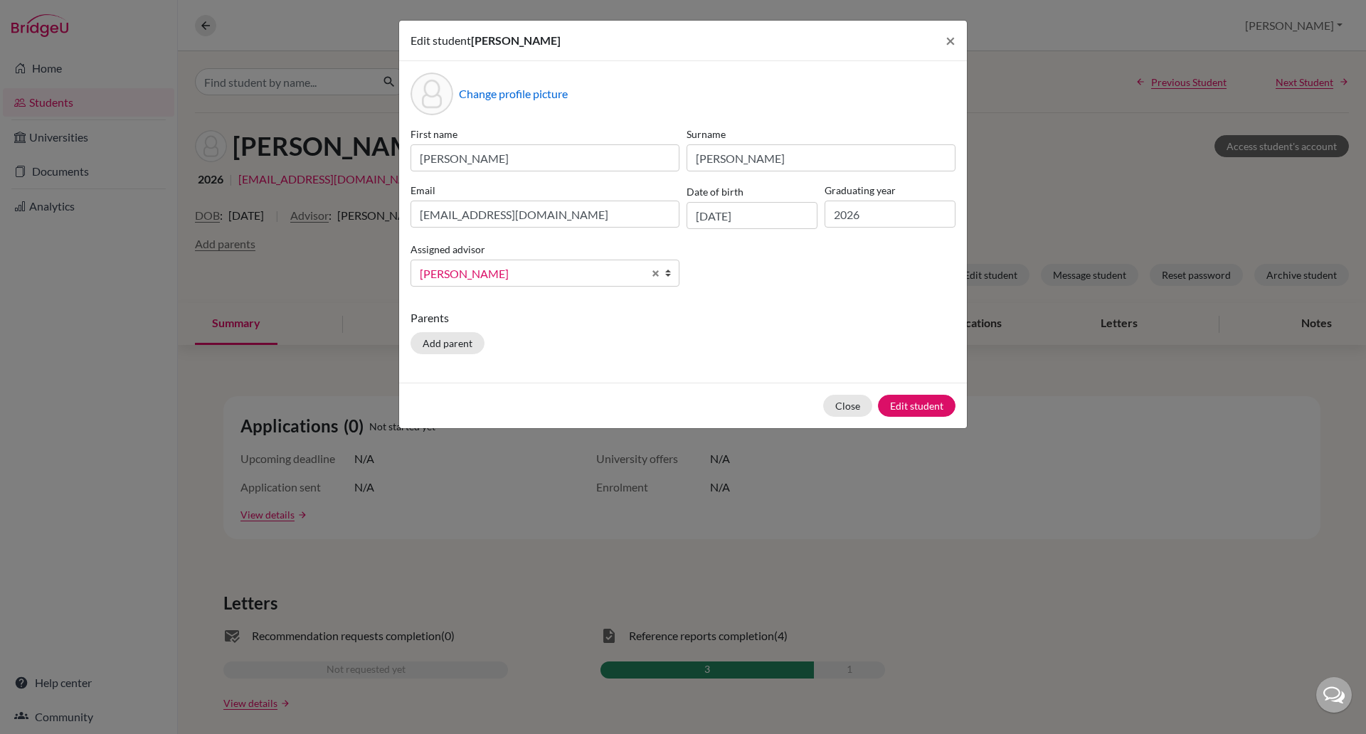
click at [459, 280] on span "[PERSON_NAME]" at bounding box center [531, 274] width 223 height 18
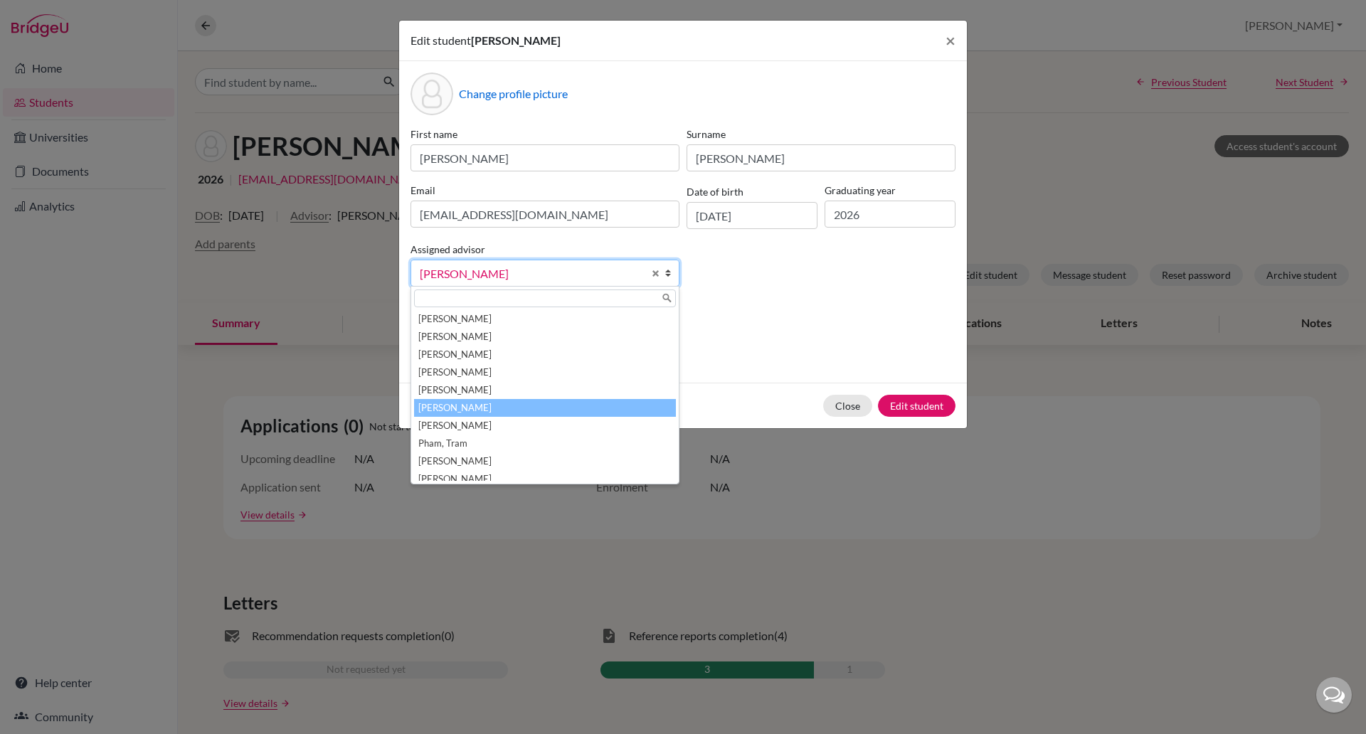
click at [474, 401] on li "[PERSON_NAME]" at bounding box center [545, 408] width 262 height 18
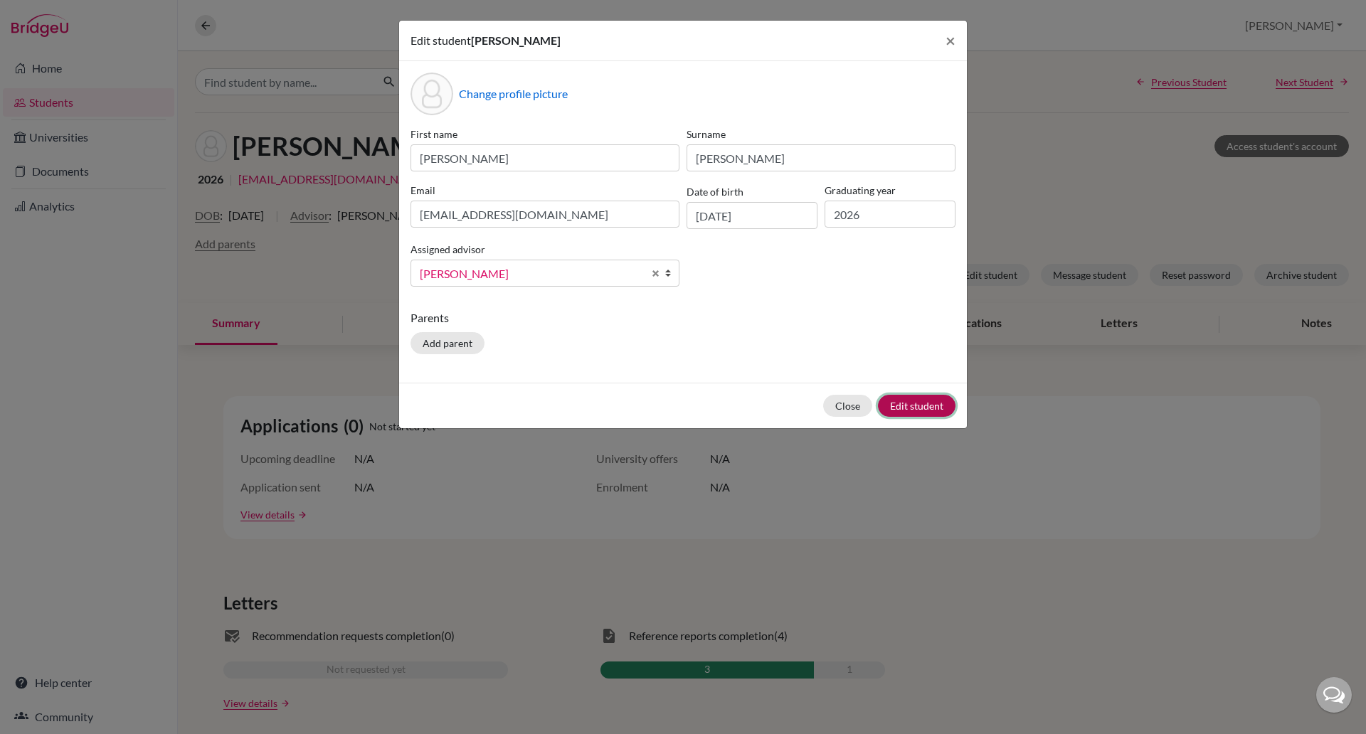
click at [918, 400] on button "Edit student" at bounding box center [917, 406] width 78 height 22
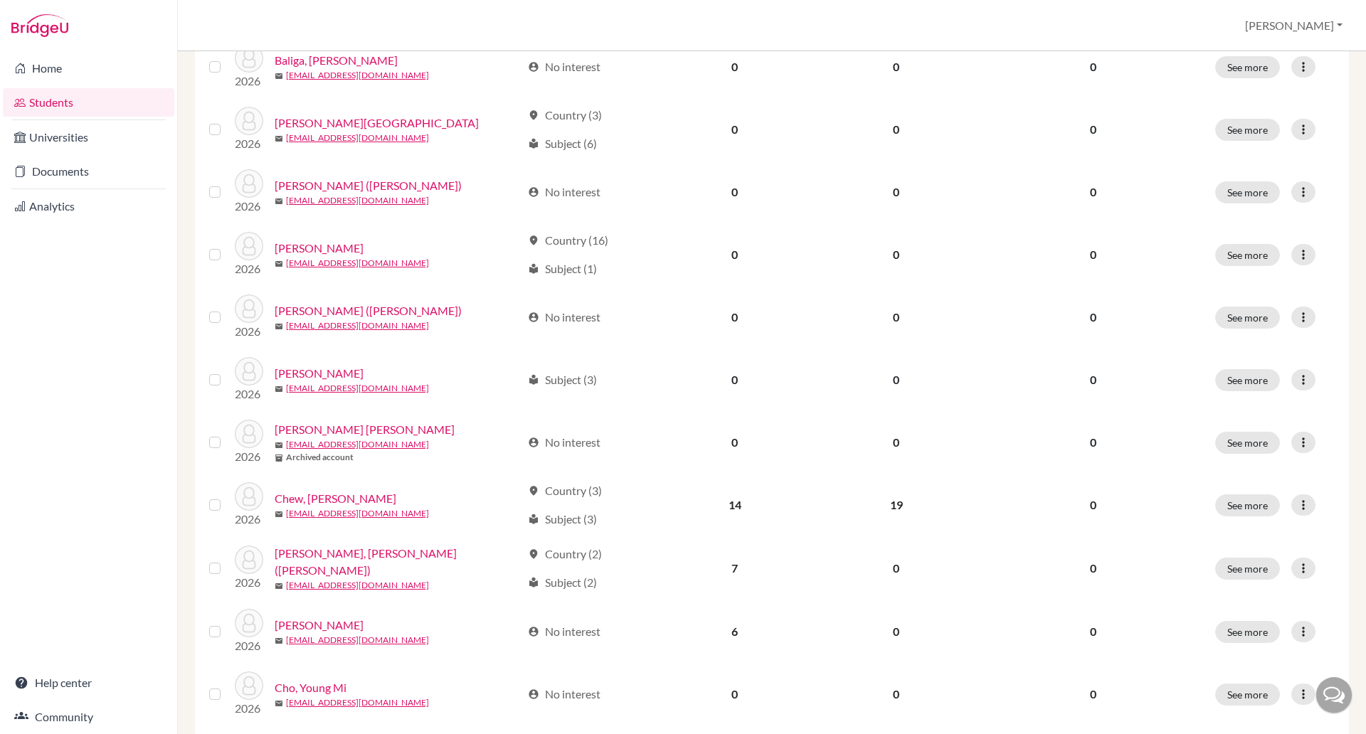
scroll to position [439, 0]
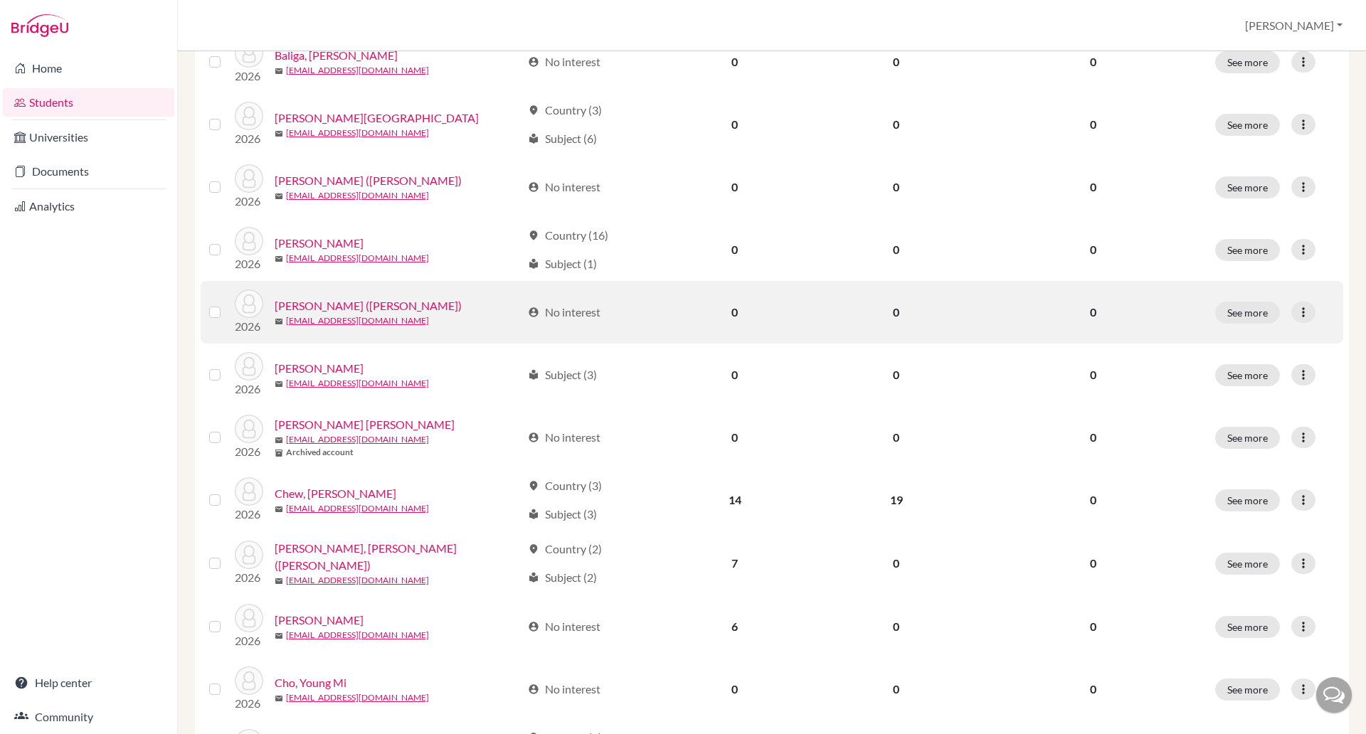
click at [349, 304] on link "[PERSON_NAME] ([PERSON_NAME])" at bounding box center [368, 305] width 187 height 17
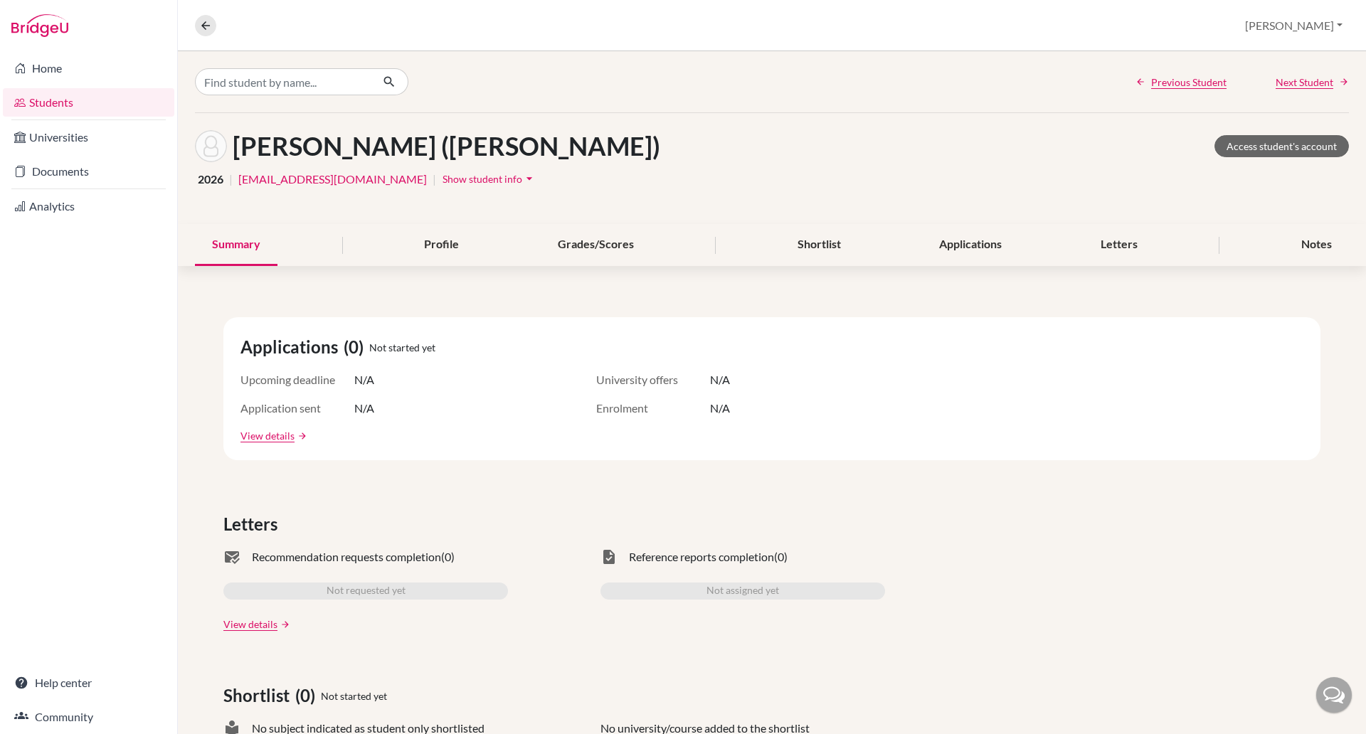
click at [442, 180] on span "Show student info" at bounding box center [482, 179] width 80 height 12
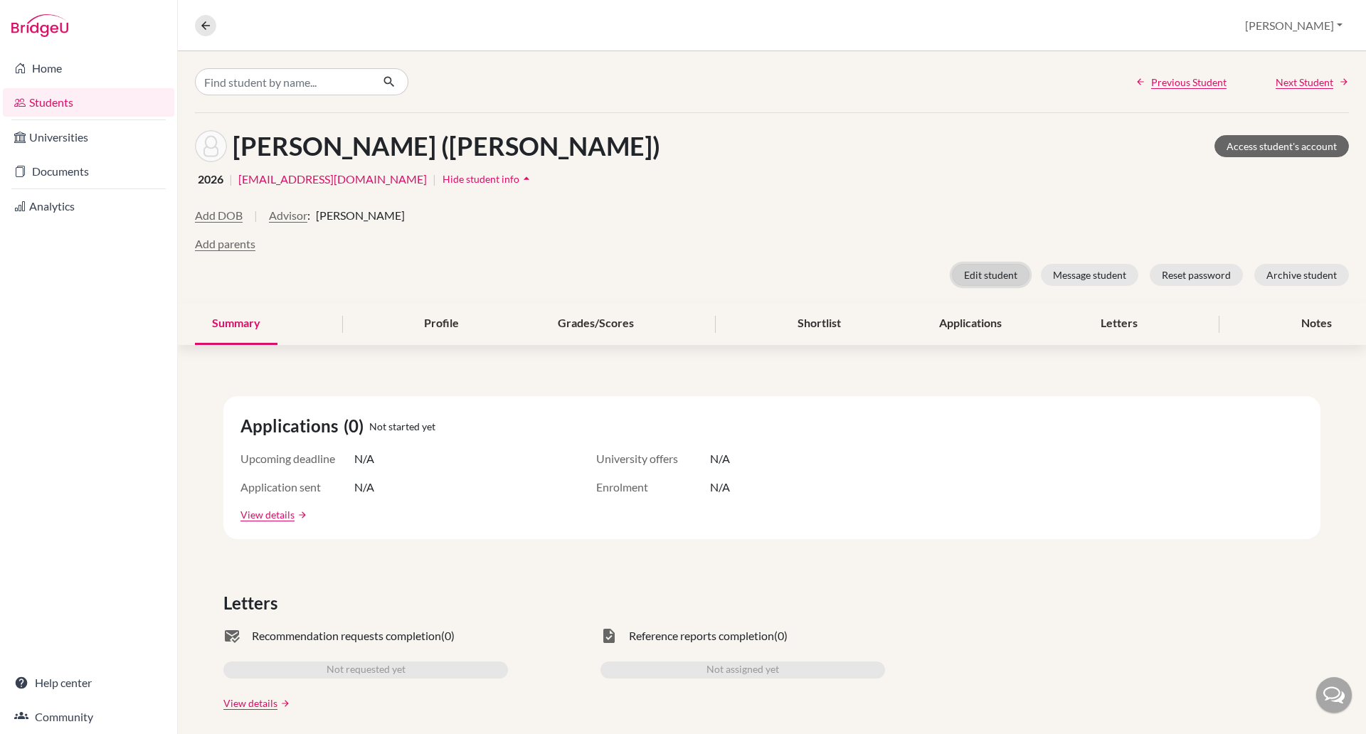
click at [963, 267] on button "Edit student" at bounding box center [991, 275] width 78 height 22
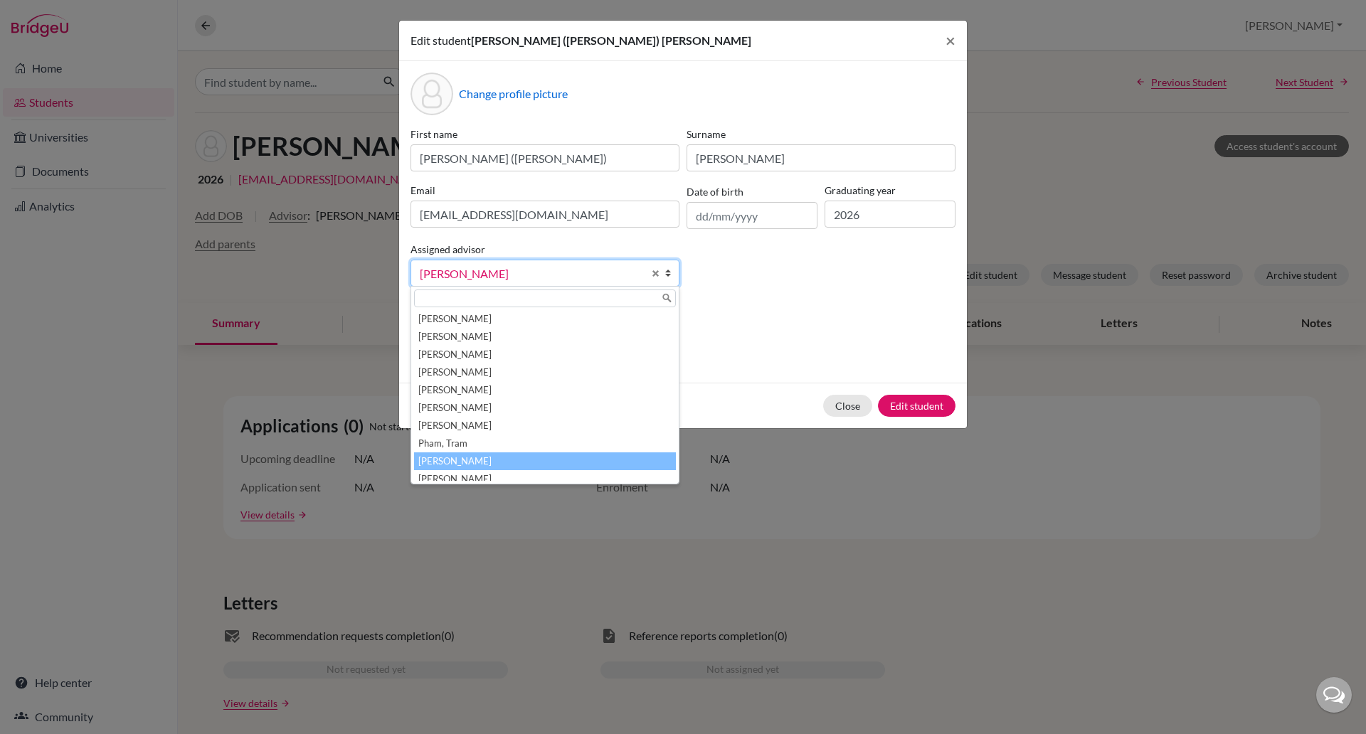
click at [561, 270] on span "[PERSON_NAME]" at bounding box center [531, 274] width 223 height 18
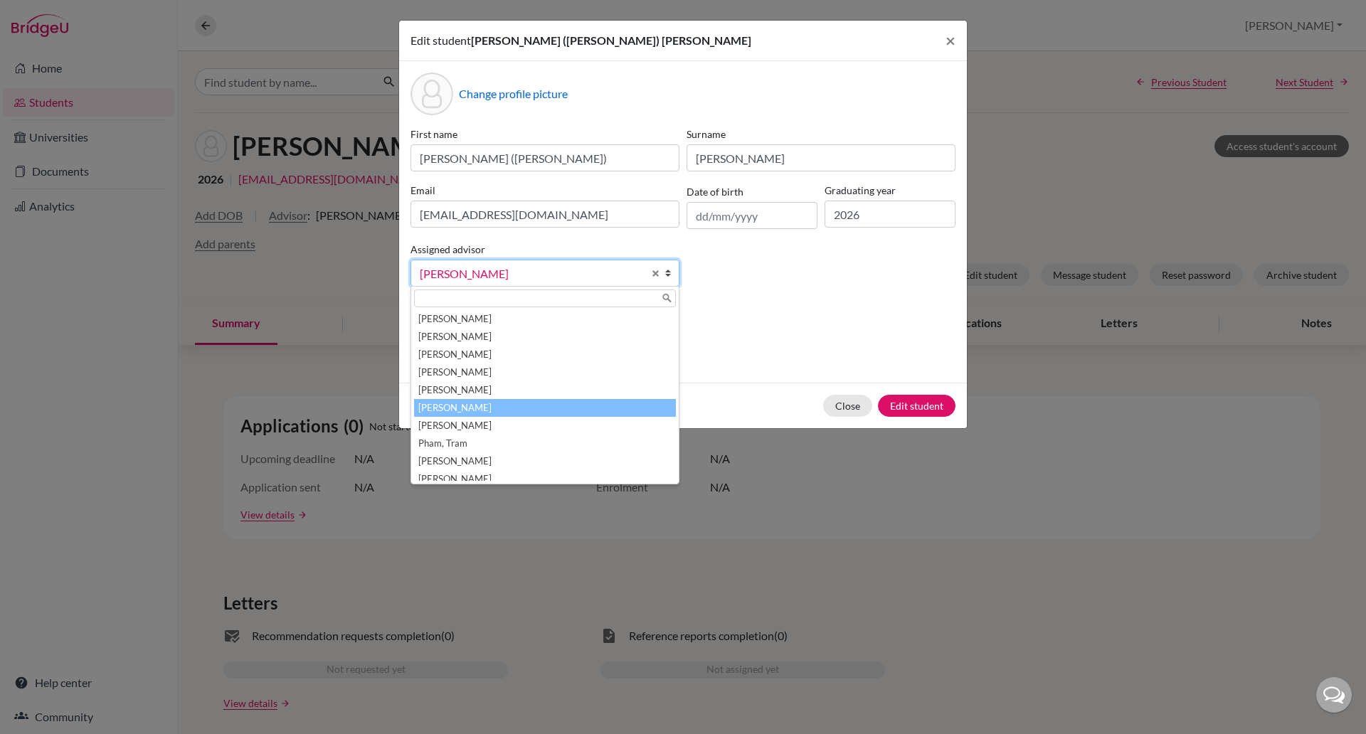
click at [507, 400] on li "[PERSON_NAME]" at bounding box center [545, 408] width 262 height 18
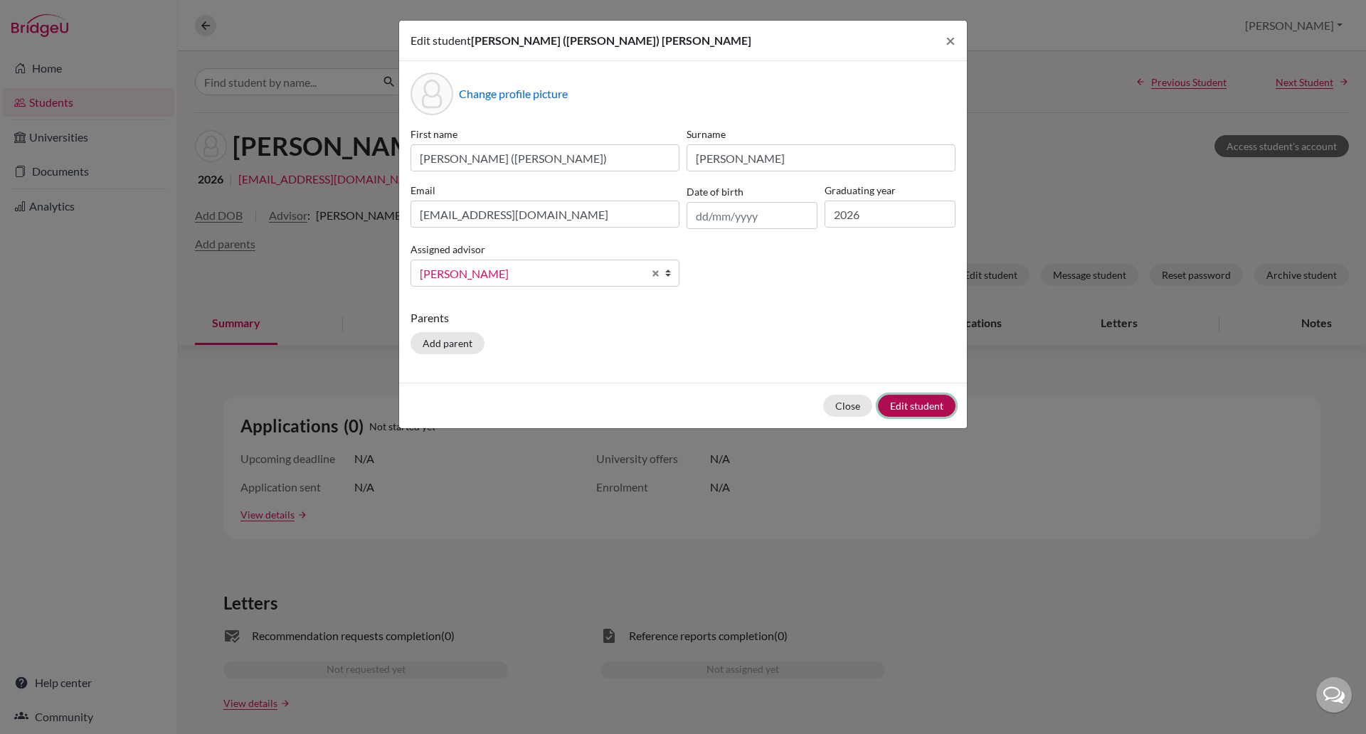
click at [900, 401] on button "Edit student" at bounding box center [917, 406] width 78 height 22
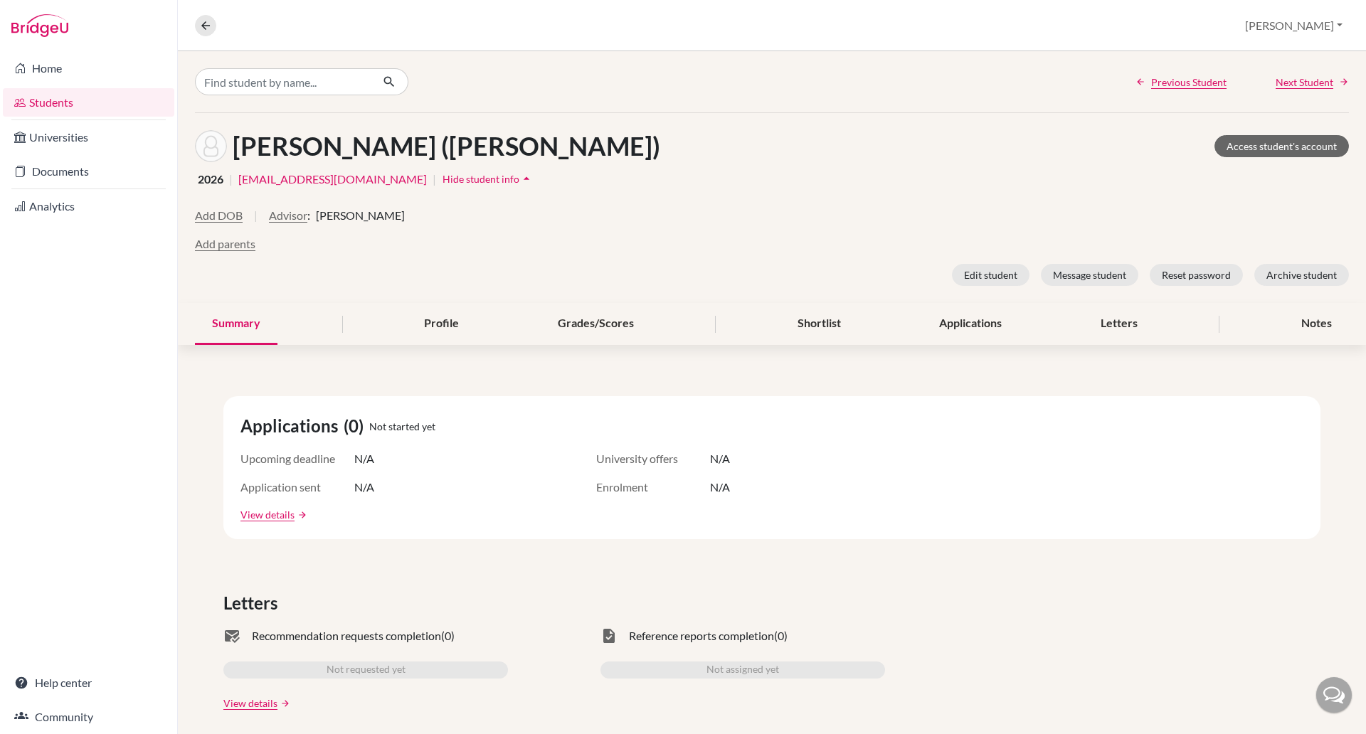
scroll to position [53, 0]
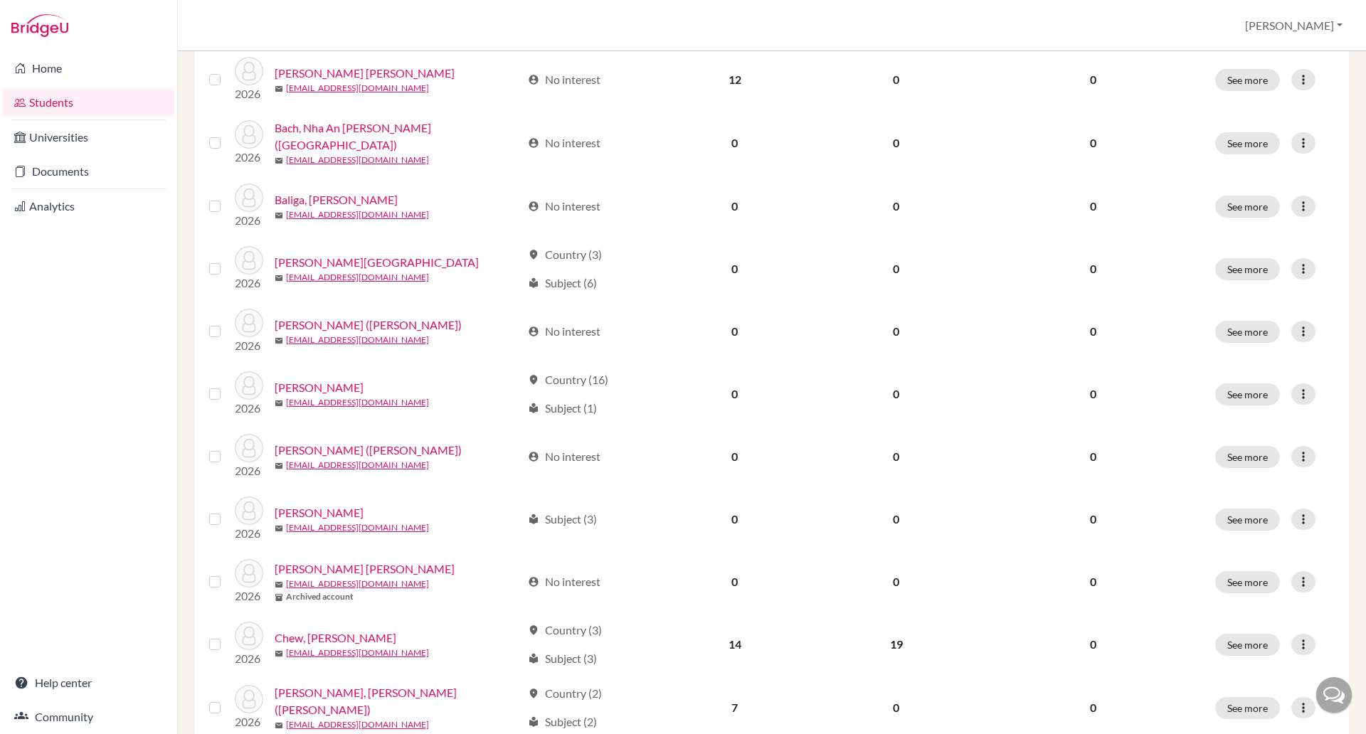
scroll to position [360, 0]
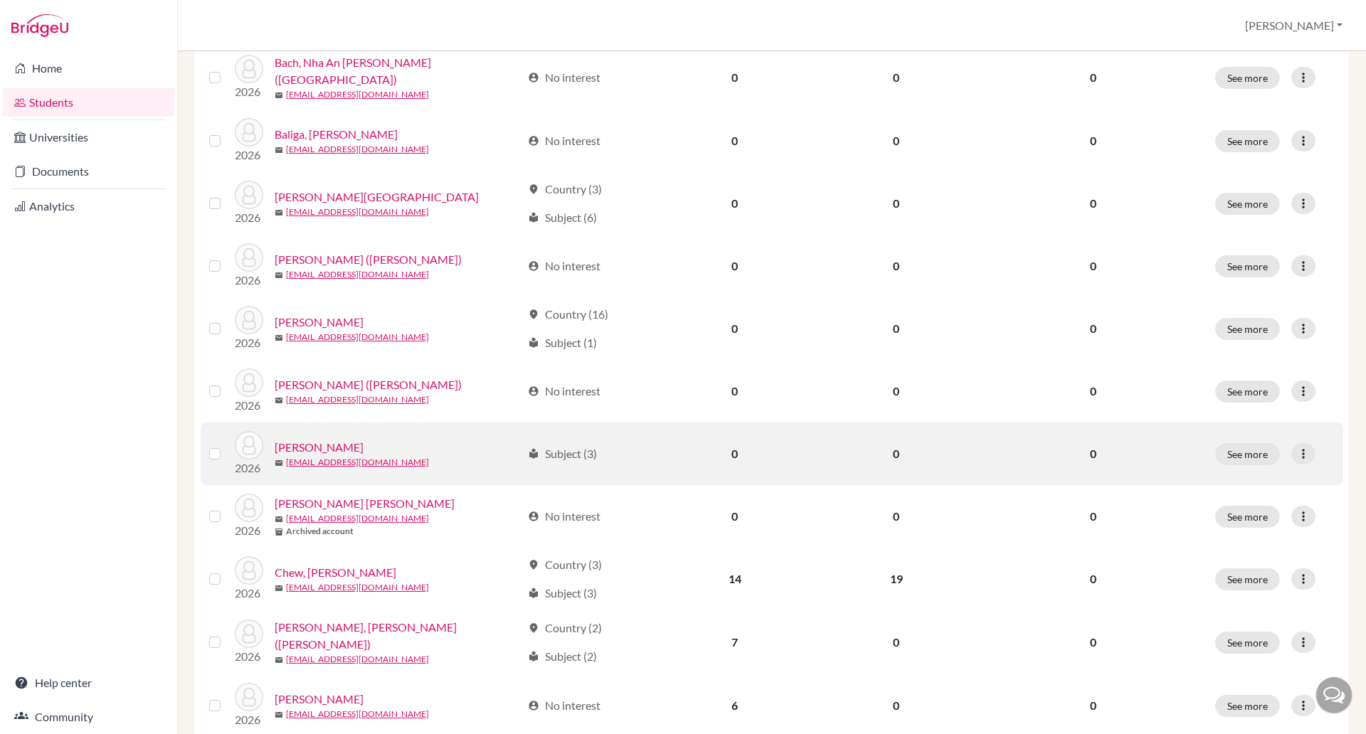
click at [312, 450] on link "[PERSON_NAME]" at bounding box center [319, 447] width 89 height 17
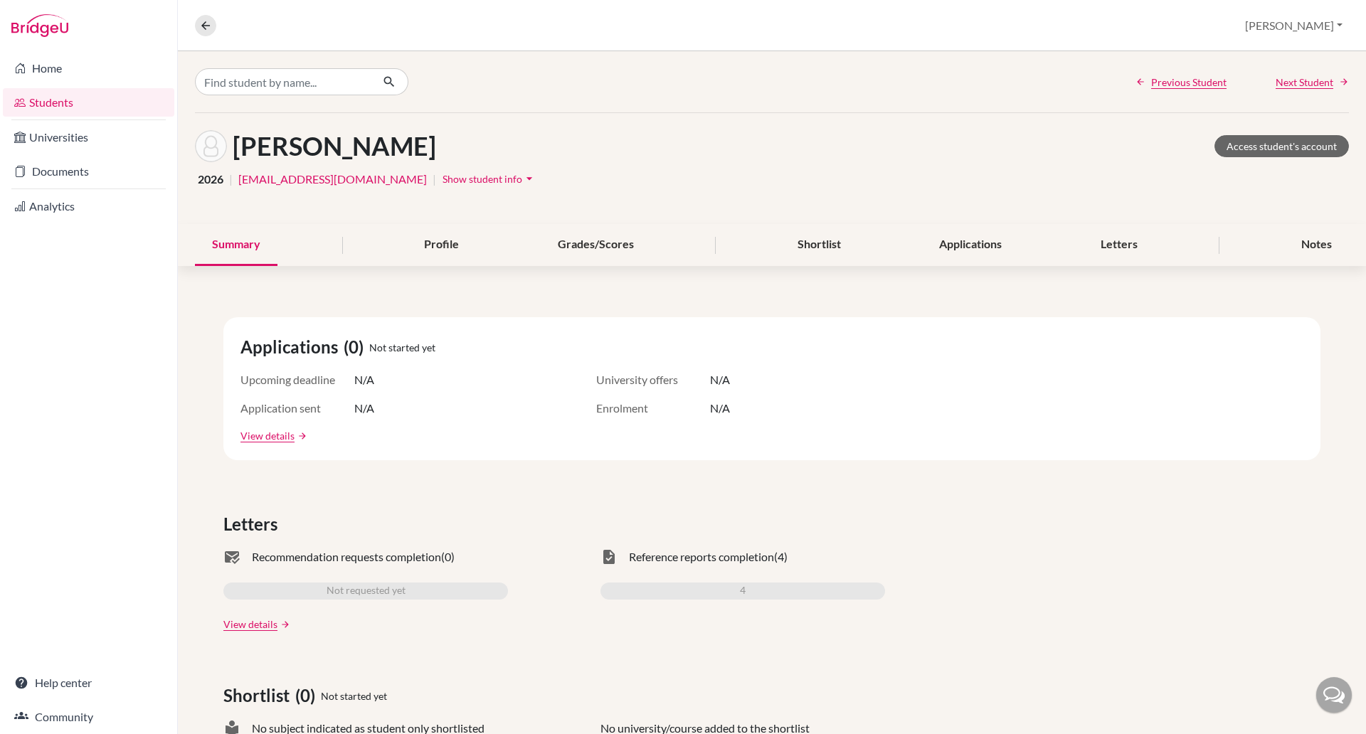
click at [442, 176] on span "Show student info" at bounding box center [482, 179] width 80 height 12
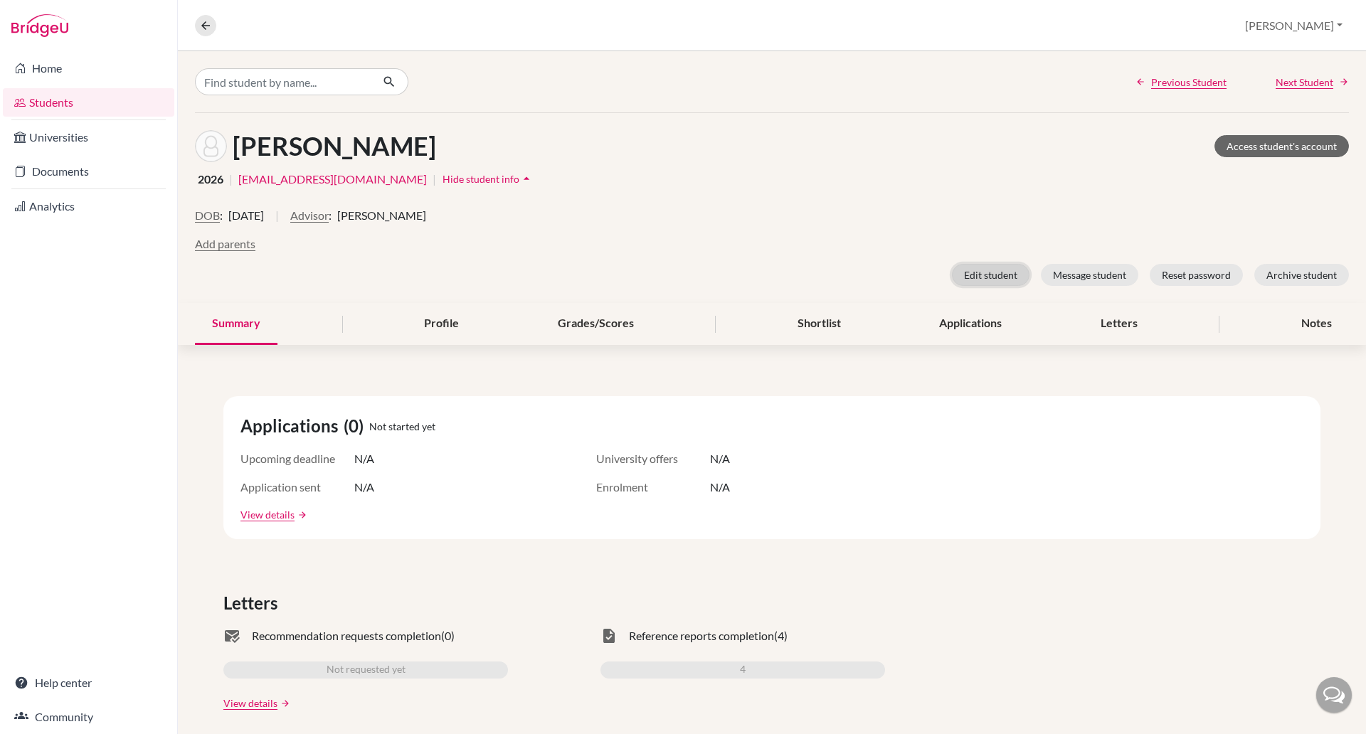
click at [980, 274] on button "Edit student" at bounding box center [991, 275] width 78 height 22
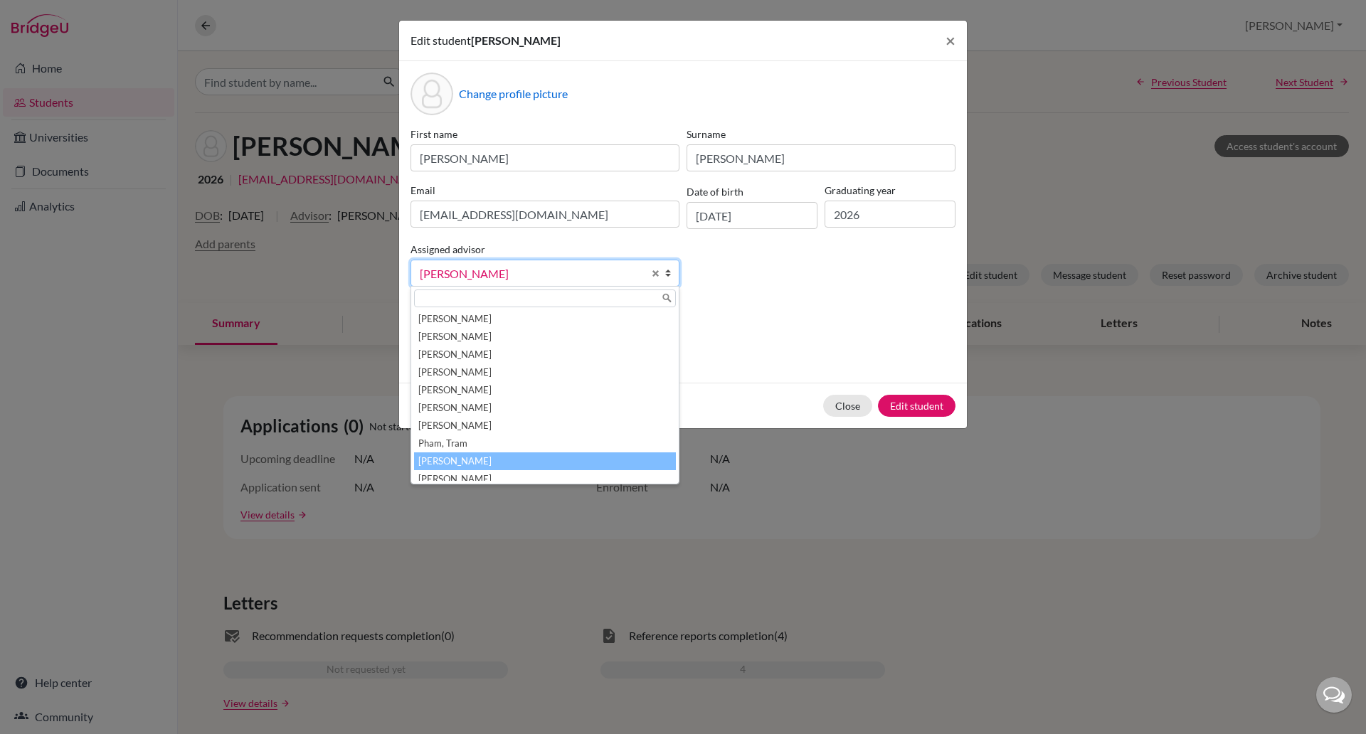
click at [568, 275] on span "[PERSON_NAME]" at bounding box center [531, 274] width 223 height 18
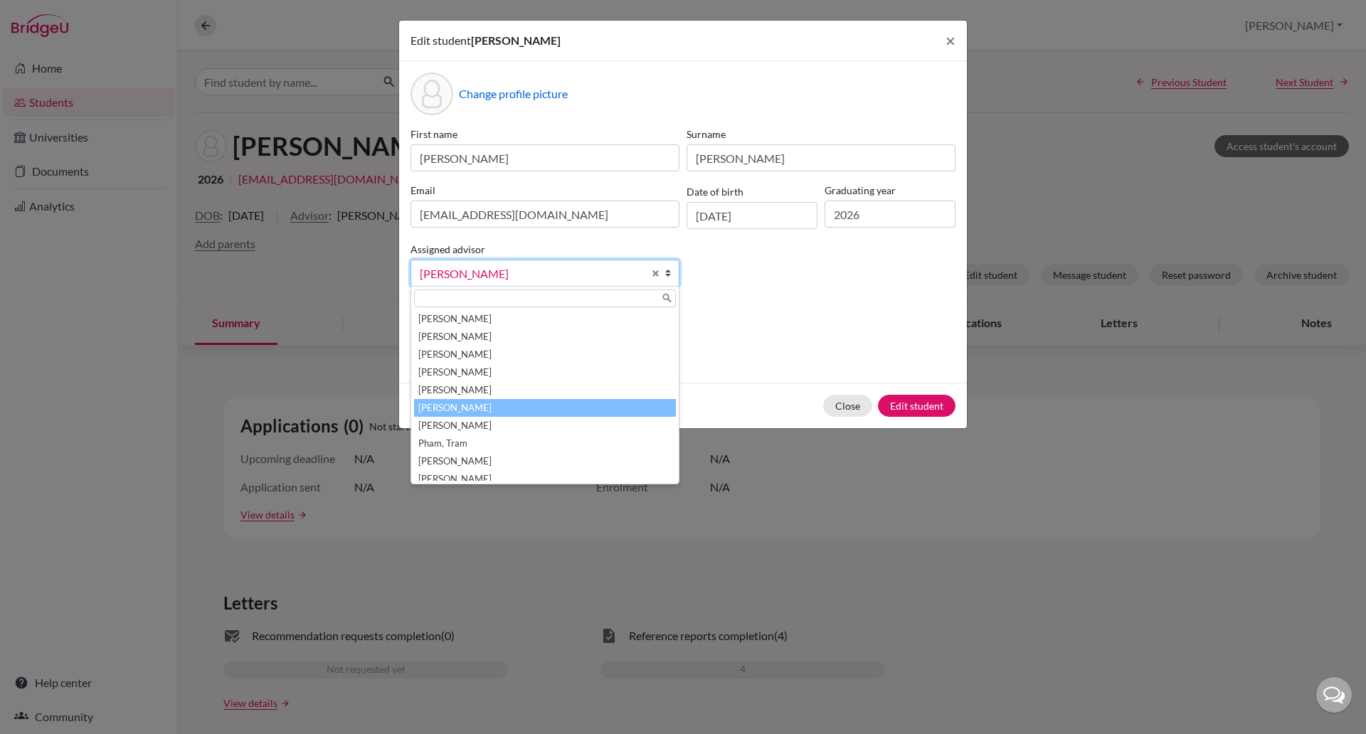
click at [503, 403] on li "[PERSON_NAME]" at bounding box center [545, 408] width 262 height 18
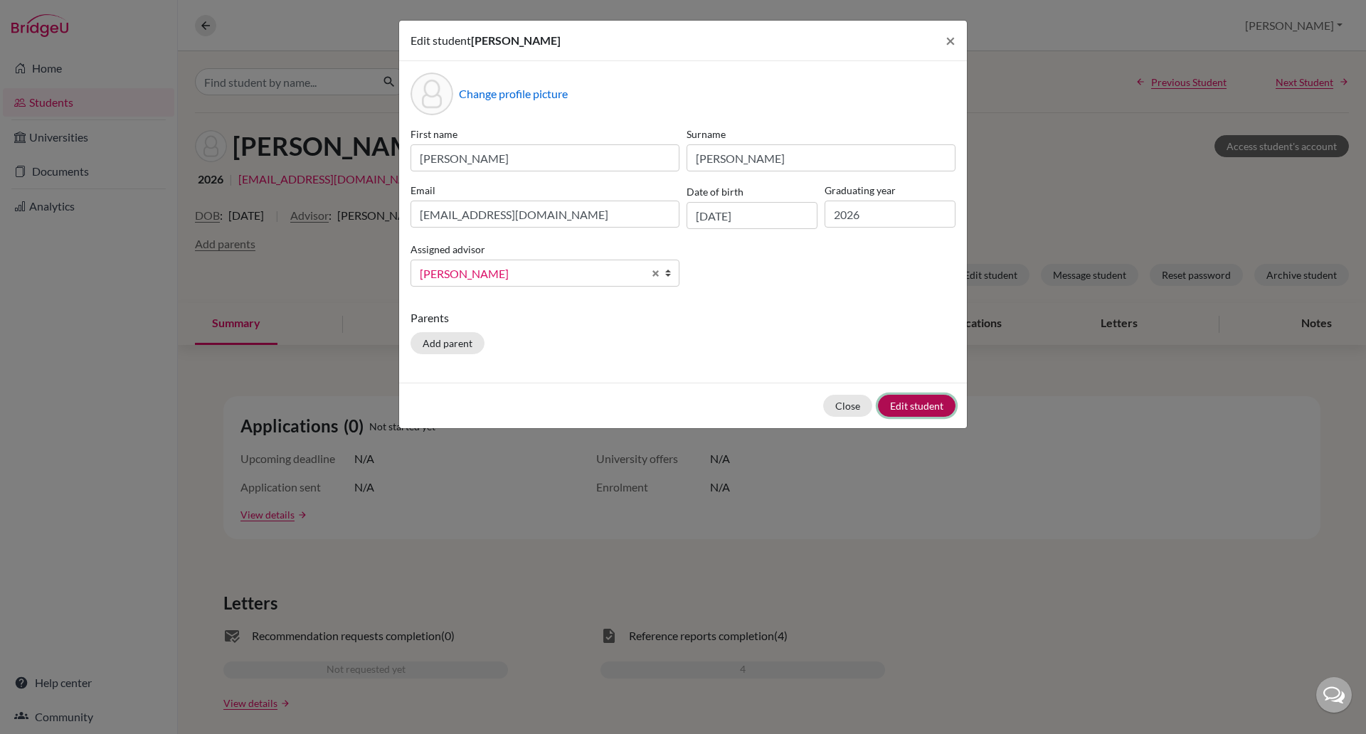
click at [899, 406] on button "Edit student" at bounding box center [917, 406] width 78 height 22
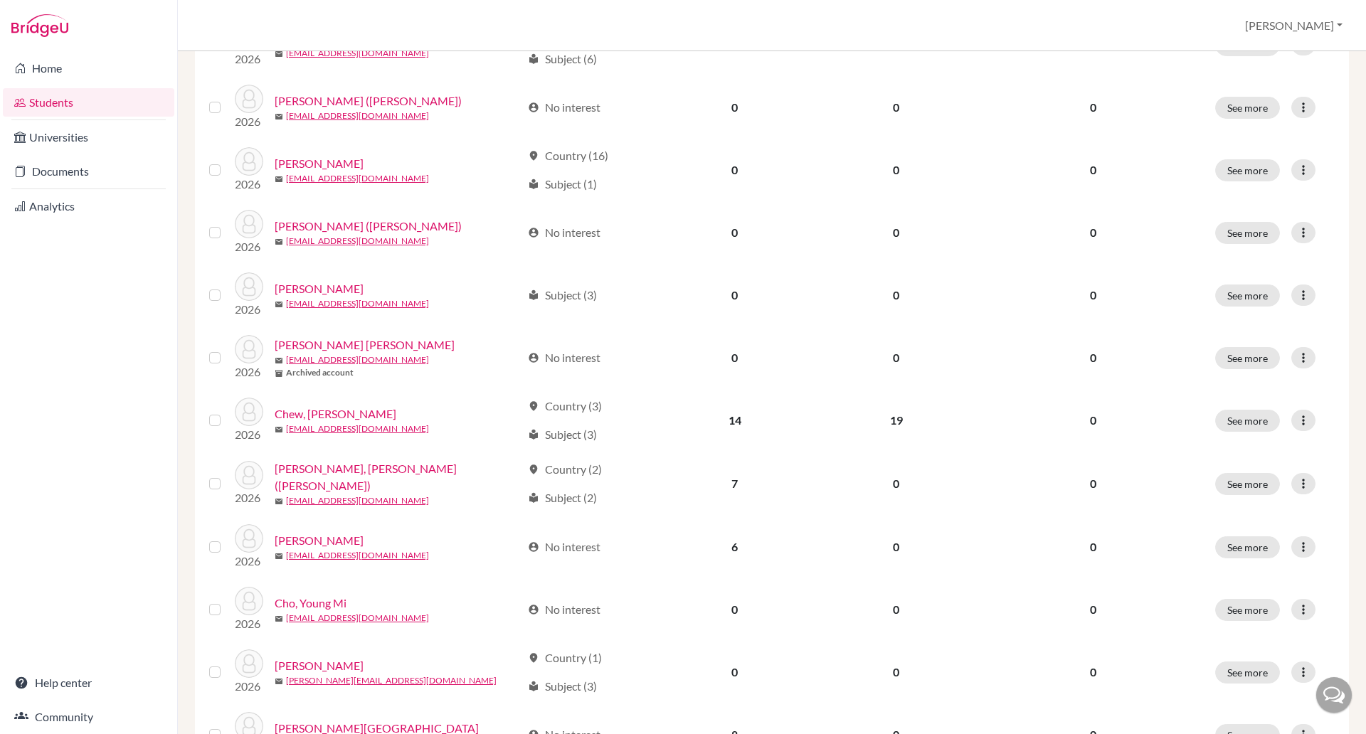
scroll to position [526, 0]
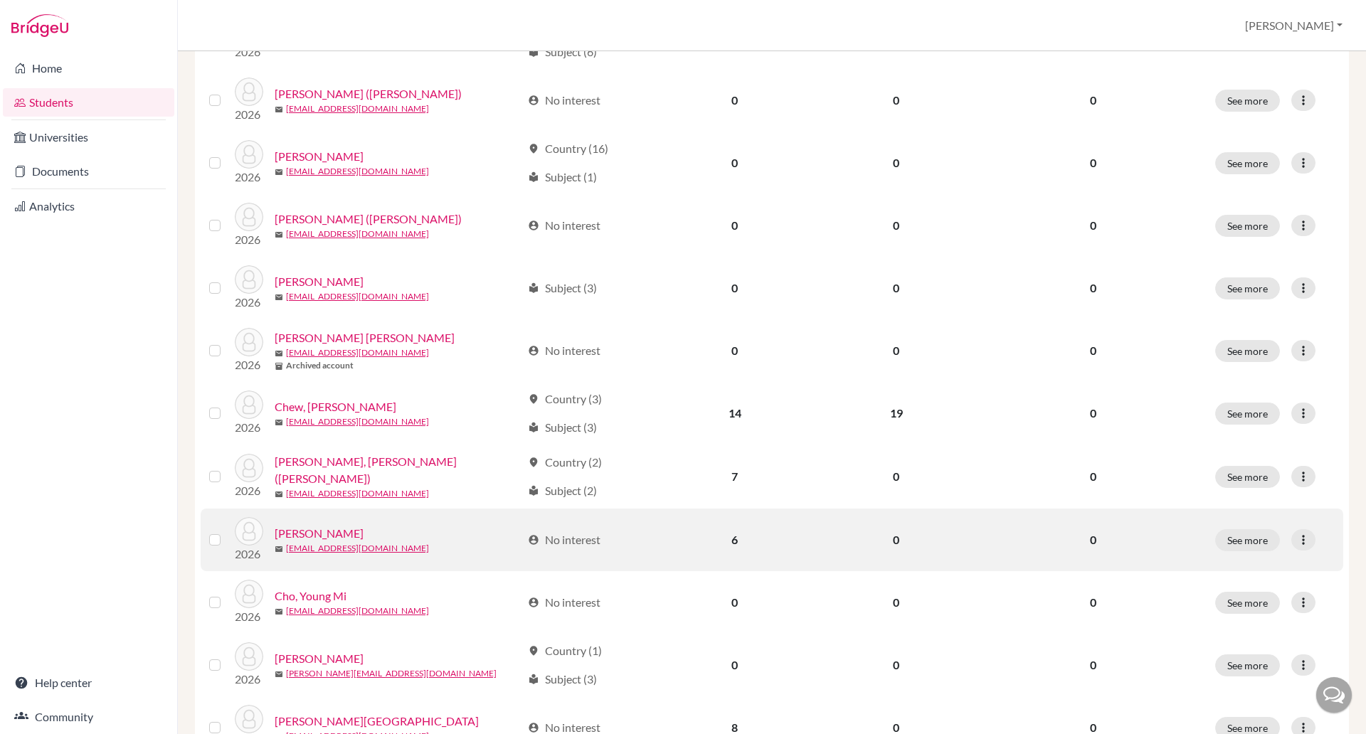
click at [310, 531] on link "[PERSON_NAME]" at bounding box center [319, 533] width 89 height 17
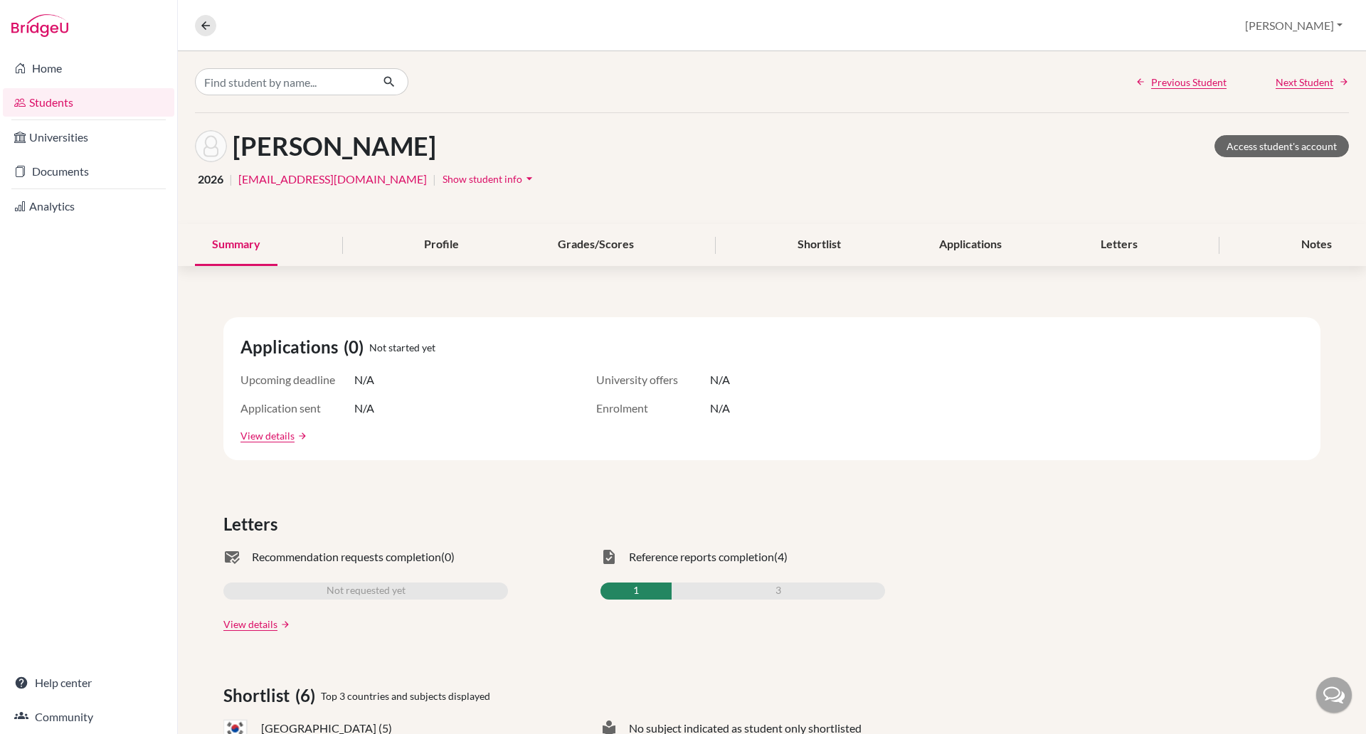
click at [442, 171] on button "Show student info arrow_drop_down" at bounding box center [489, 179] width 95 height 22
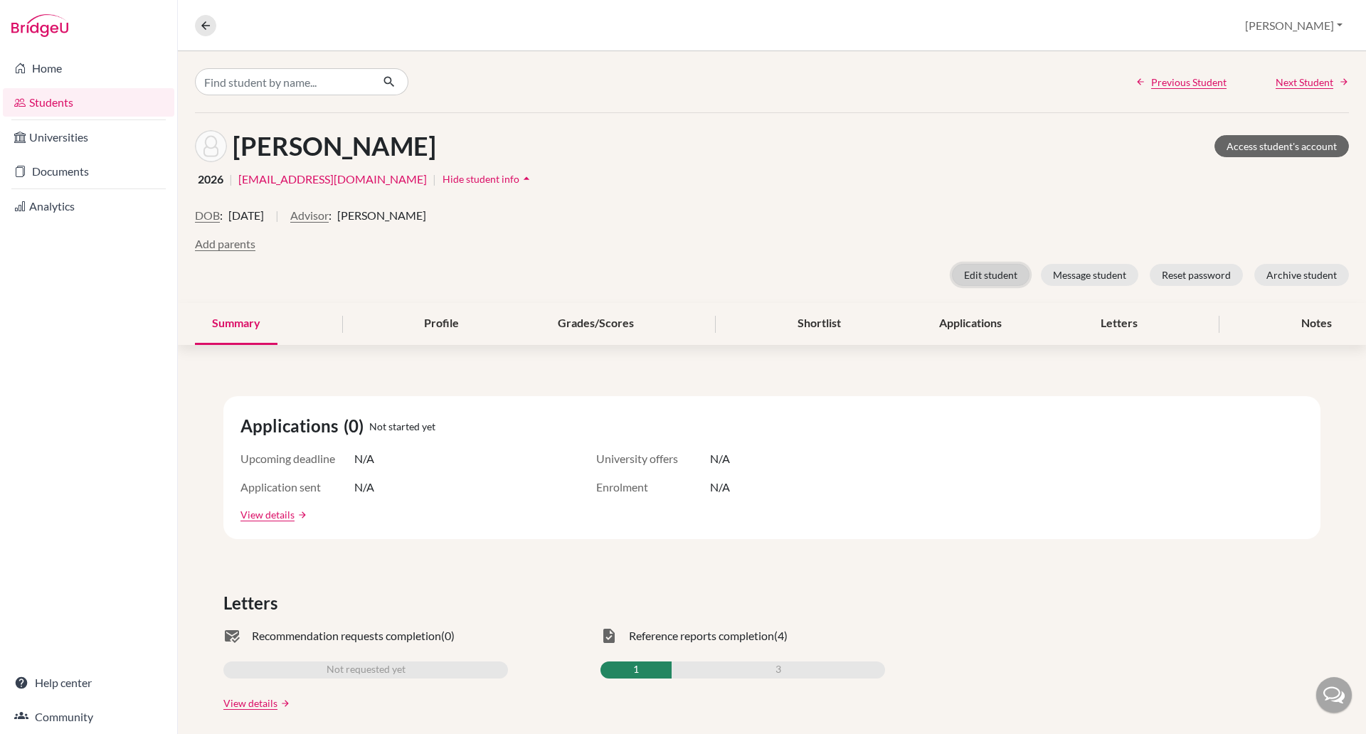
click at [956, 276] on button "Edit student" at bounding box center [991, 275] width 78 height 22
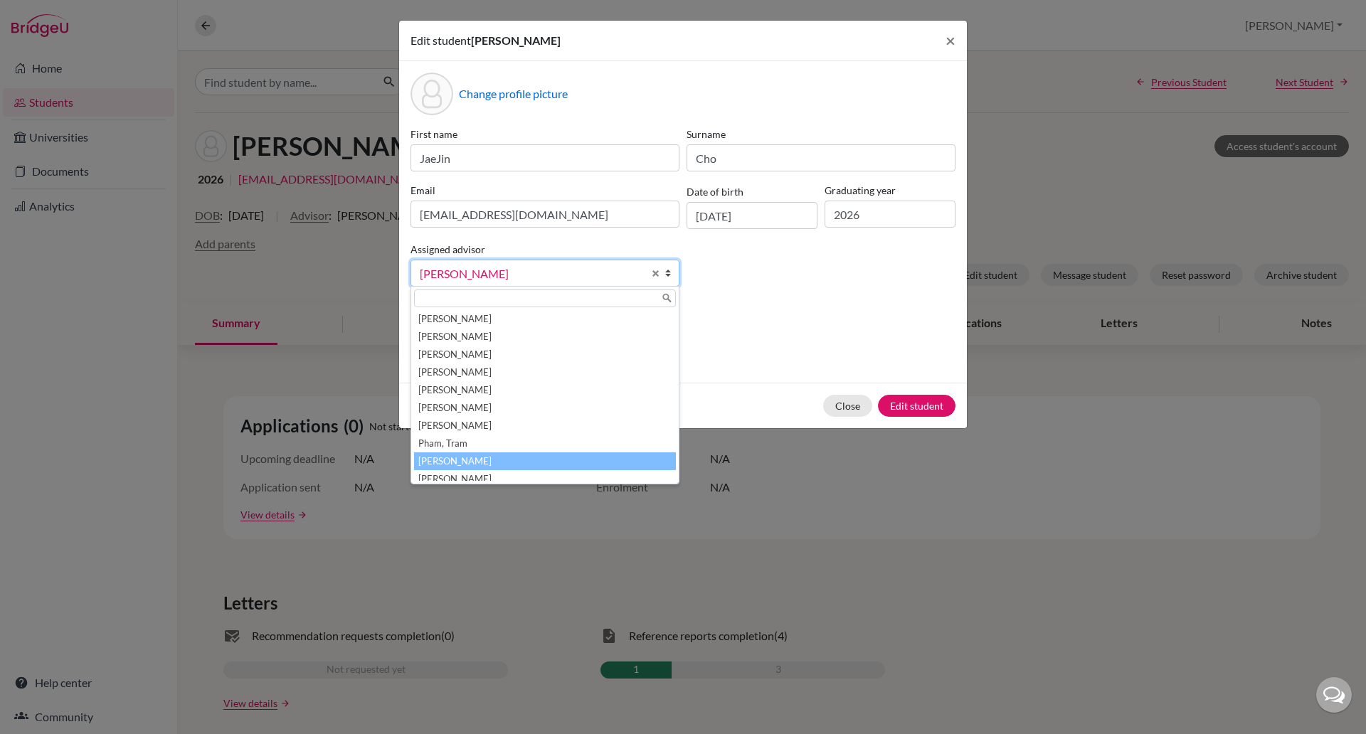
click at [580, 267] on span "[PERSON_NAME]" at bounding box center [531, 274] width 223 height 18
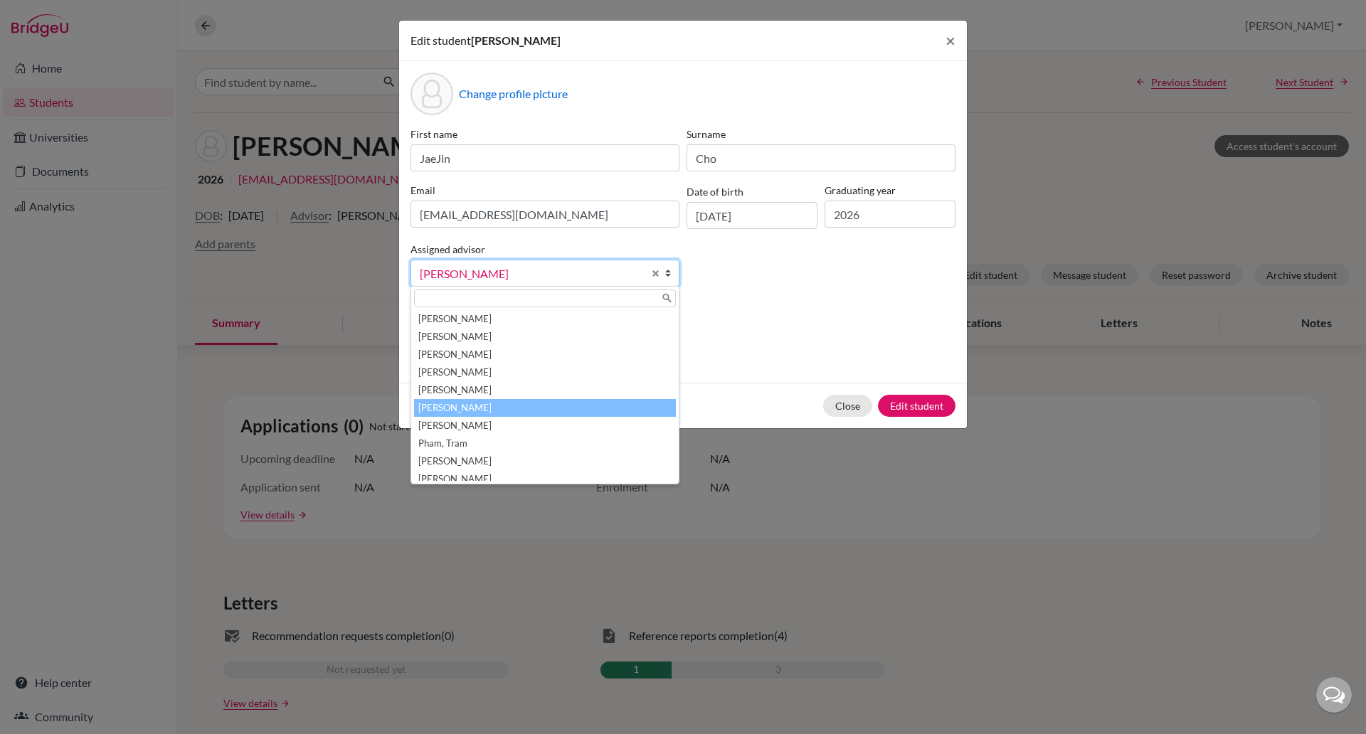
click at [506, 403] on li "[PERSON_NAME]" at bounding box center [545, 408] width 262 height 18
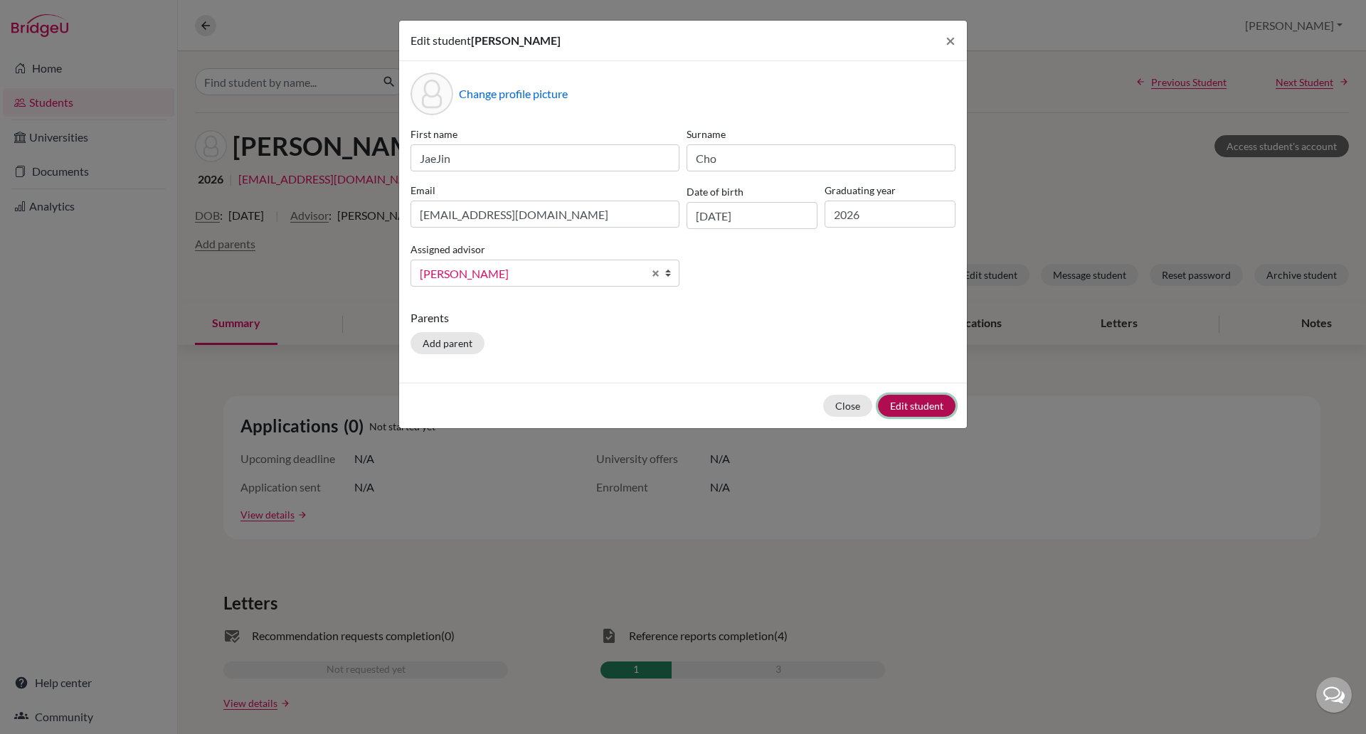
click at [903, 404] on button "Edit student" at bounding box center [917, 406] width 78 height 22
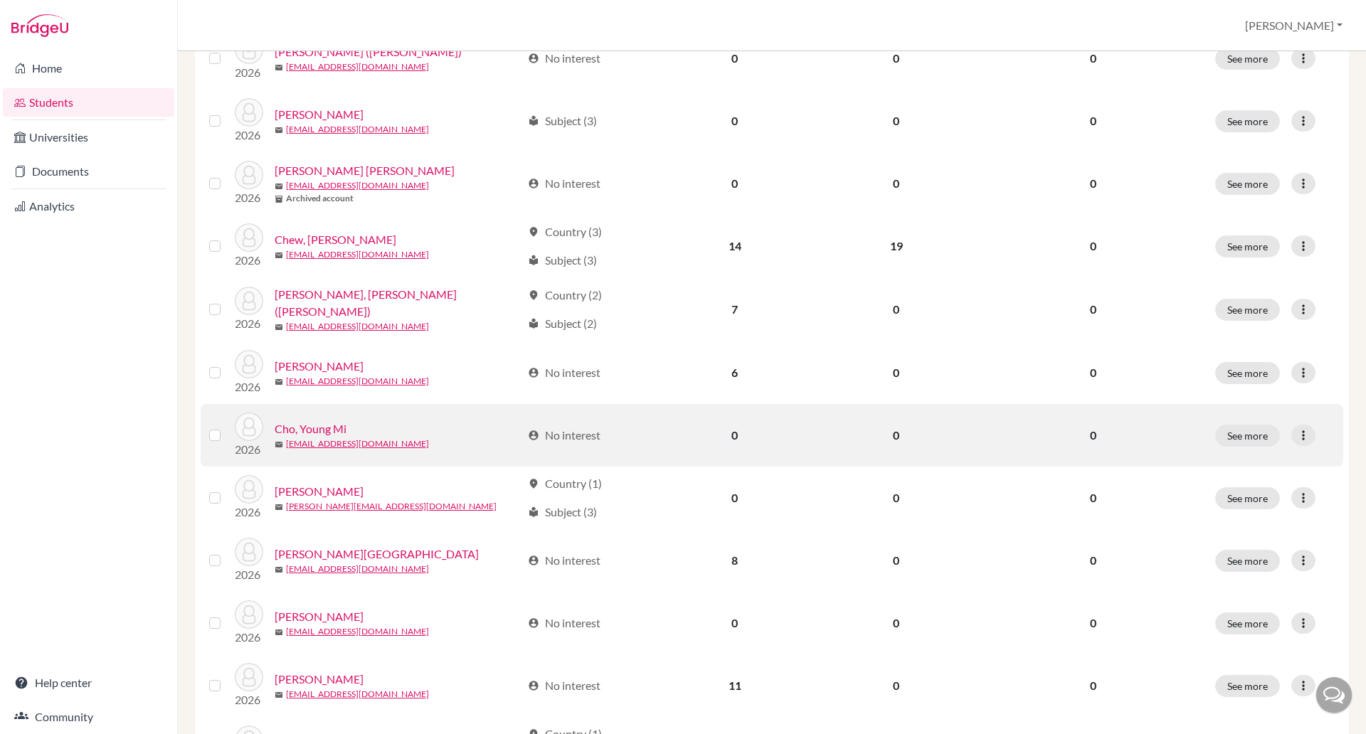
scroll to position [708, 0]
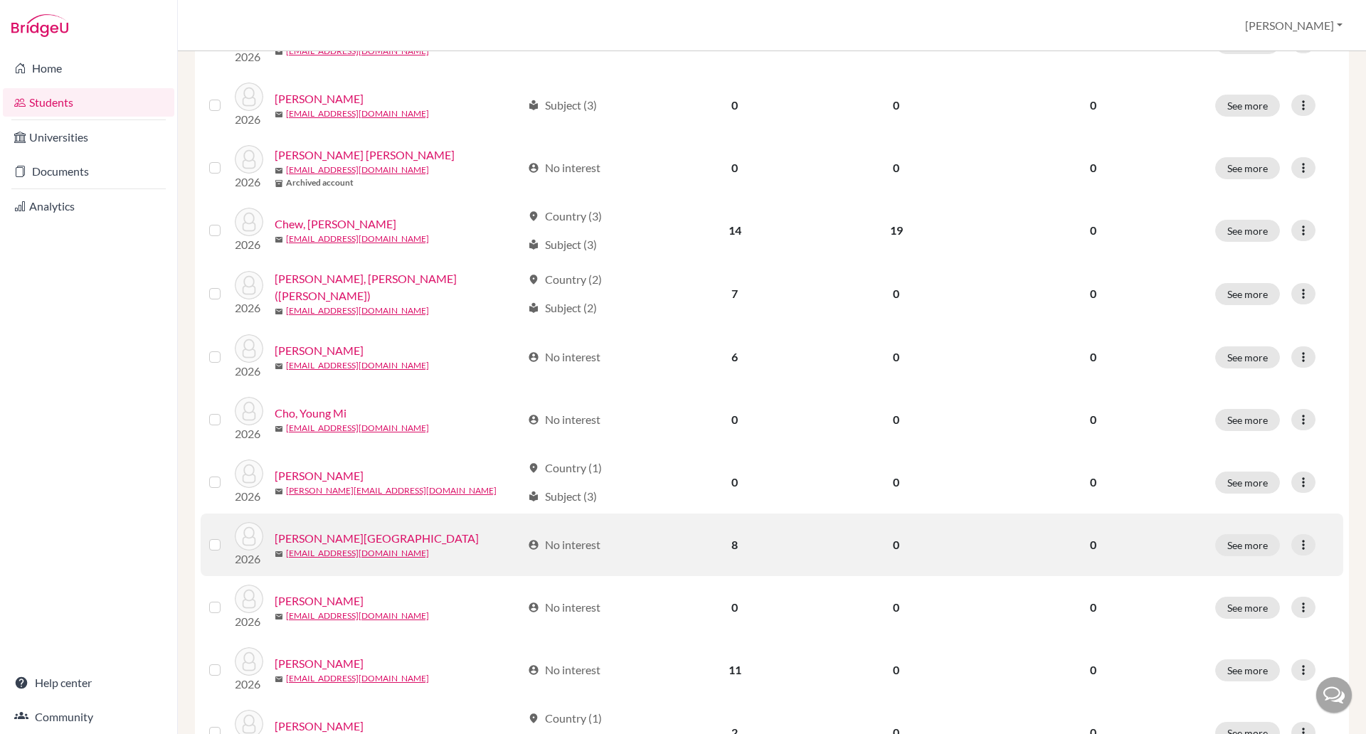
click at [348, 542] on link "[PERSON_NAME][GEOGRAPHIC_DATA]" at bounding box center [377, 538] width 204 height 17
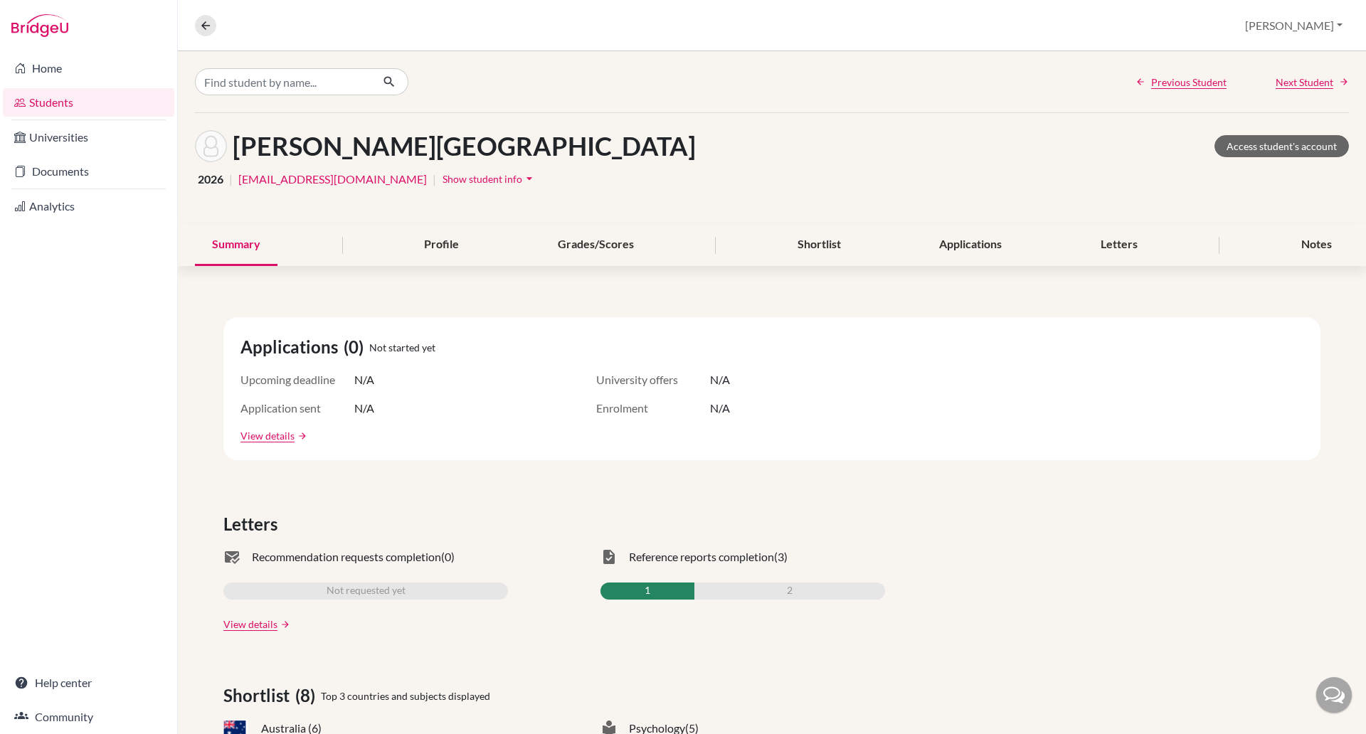
click at [442, 168] on button "Show student info arrow_drop_down" at bounding box center [489, 179] width 95 height 22
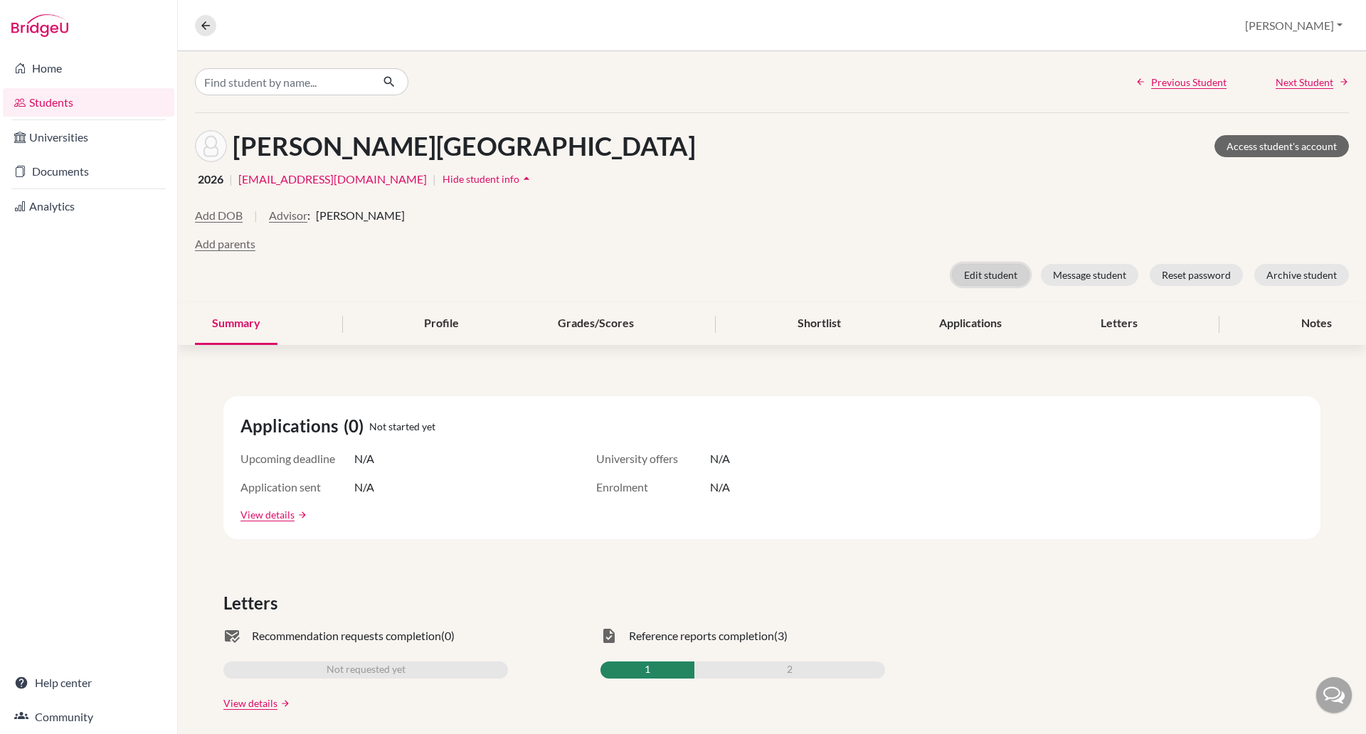
click at [958, 277] on button "Edit student" at bounding box center [991, 275] width 78 height 22
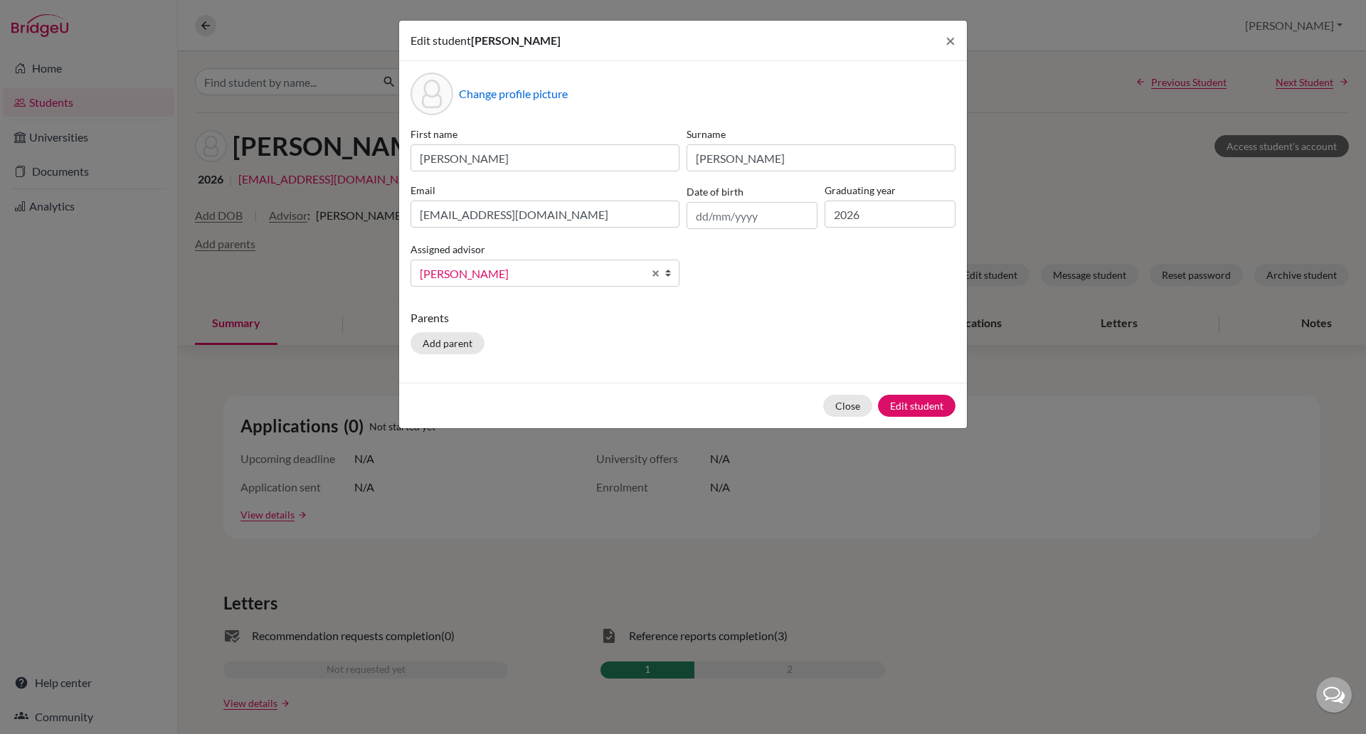
click at [536, 265] on span "[PERSON_NAME]" at bounding box center [531, 274] width 223 height 18
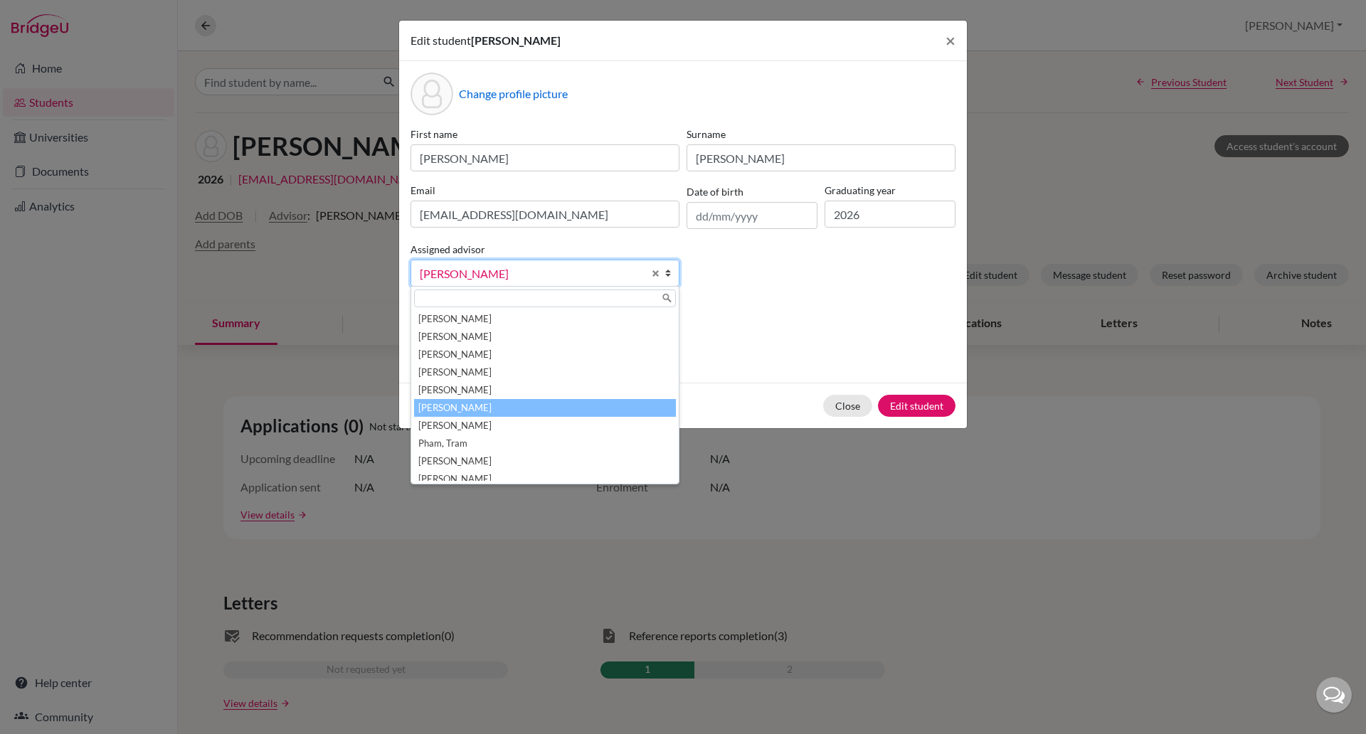
click at [488, 400] on li "[PERSON_NAME]" at bounding box center [545, 408] width 262 height 18
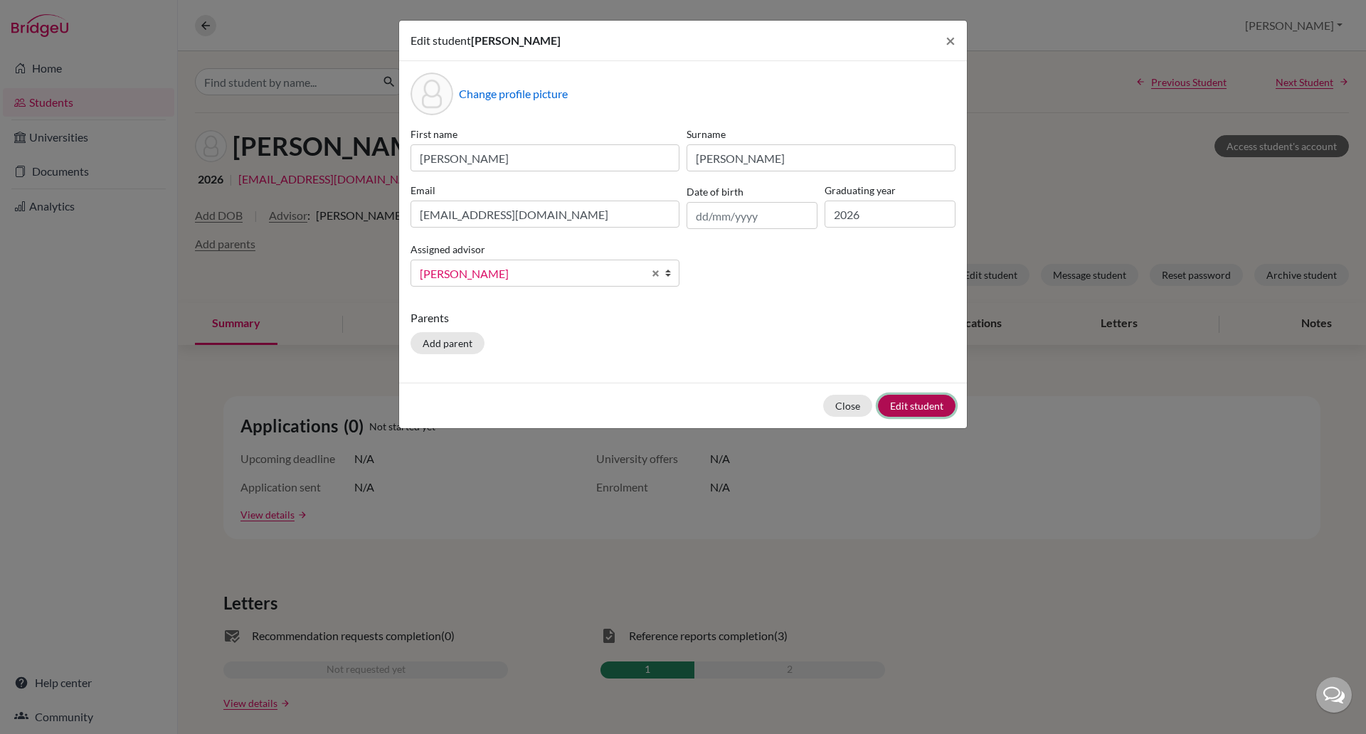
click at [940, 397] on button "Edit student" at bounding box center [917, 406] width 78 height 22
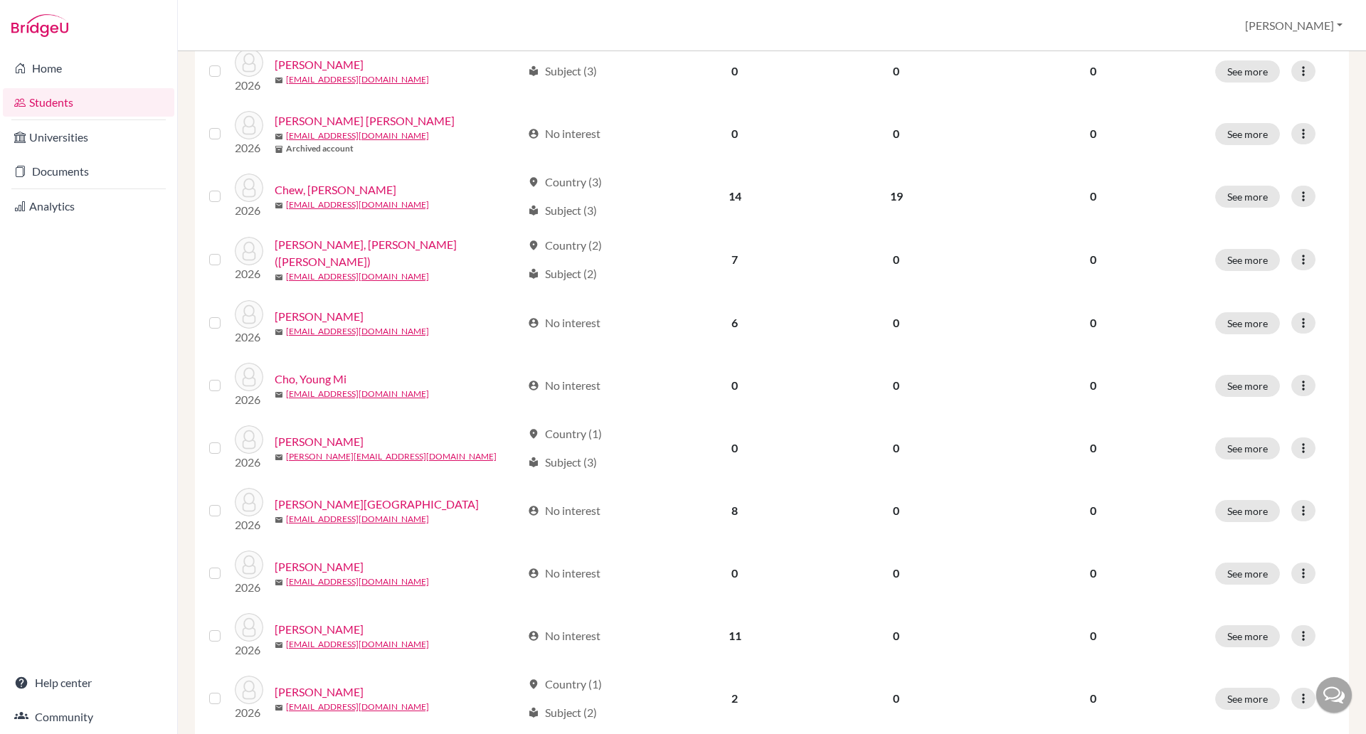
scroll to position [740, 0]
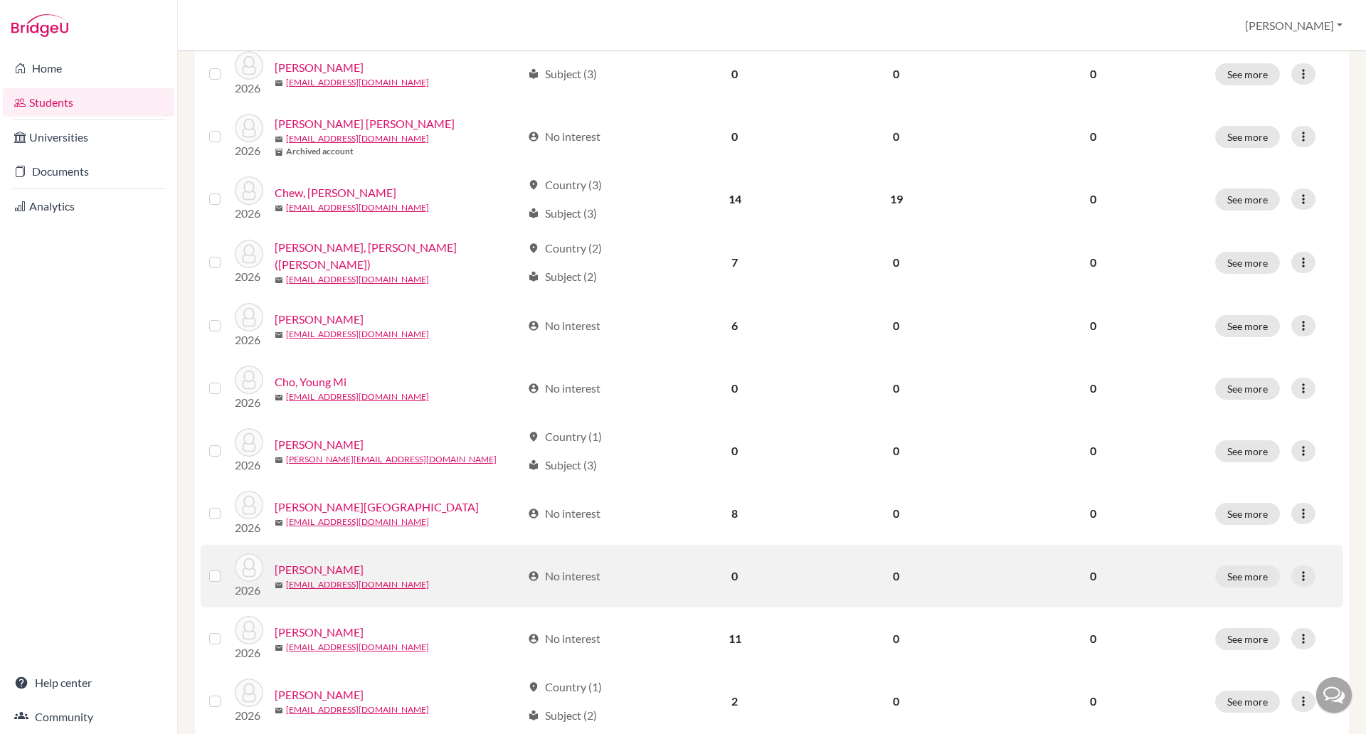
click at [332, 566] on link "[PERSON_NAME]" at bounding box center [319, 569] width 89 height 17
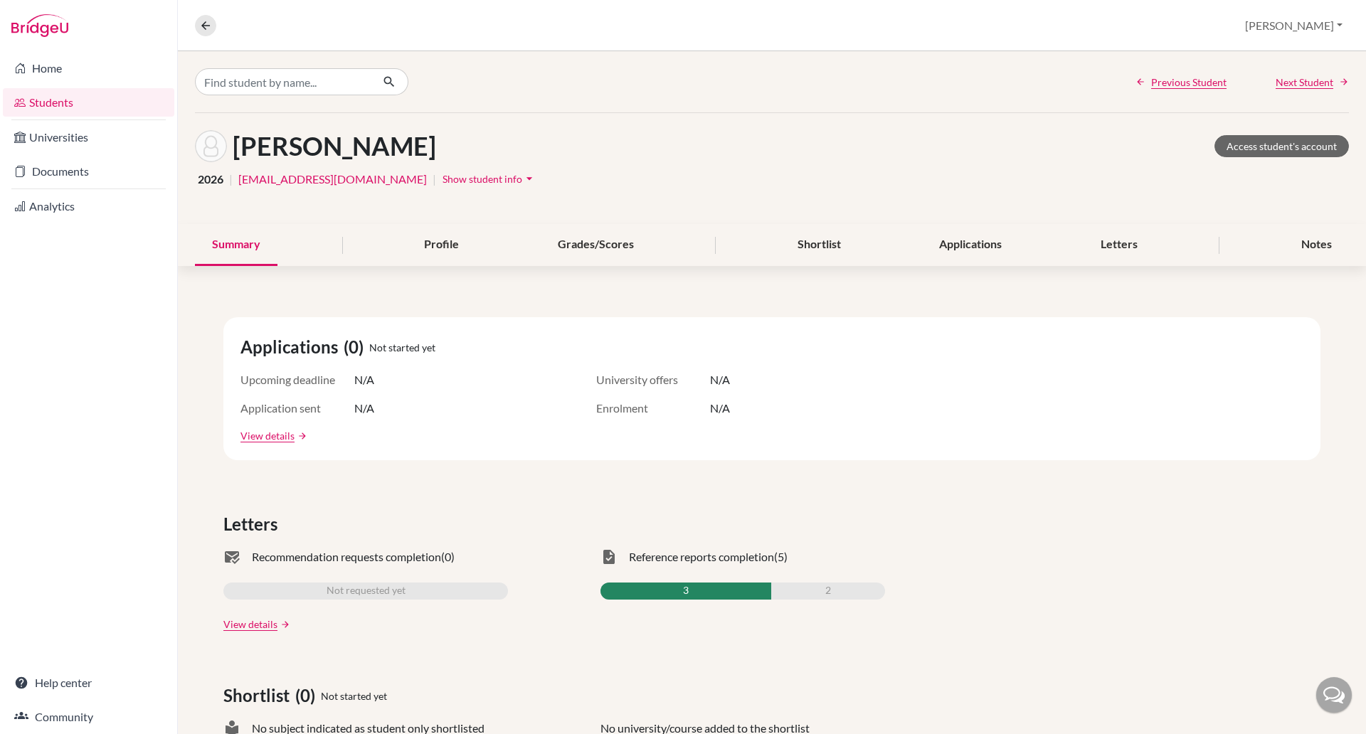
click at [452, 179] on span "Show student info" at bounding box center [482, 179] width 80 height 12
click at [442, 176] on span "Show student info" at bounding box center [482, 179] width 80 height 12
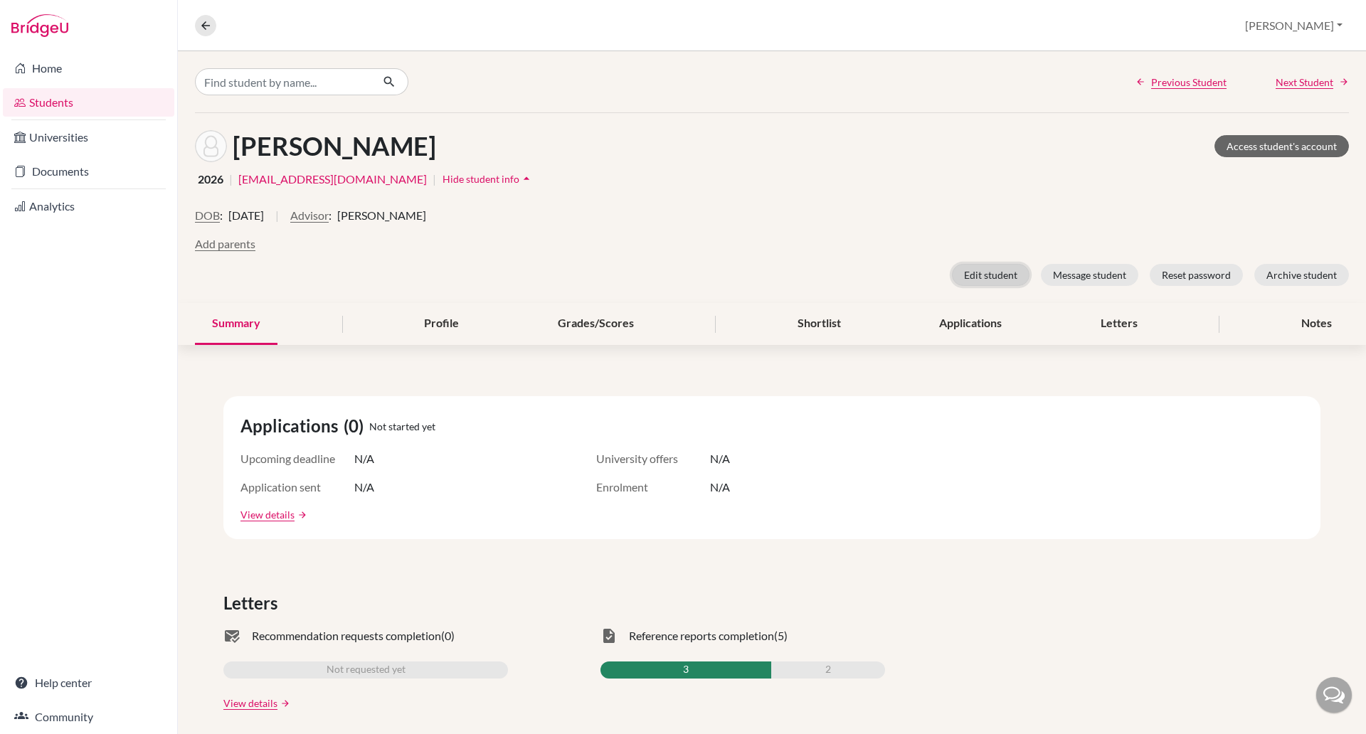
click at [979, 266] on button "Edit student" at bounding box center [991, 275] width 78 height 22
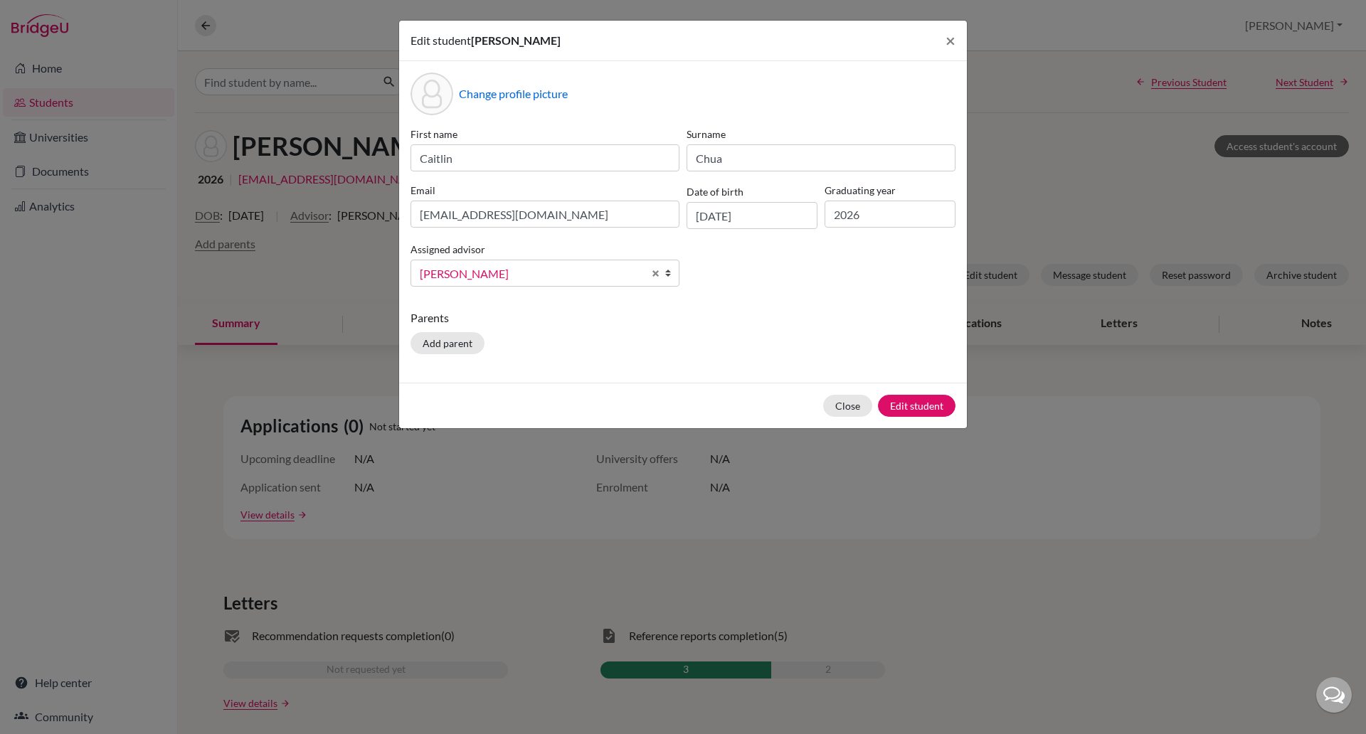
click at [634, 274] on span "[PERSON_NAME]" at bounding box center [531, 274] width 223 height 18
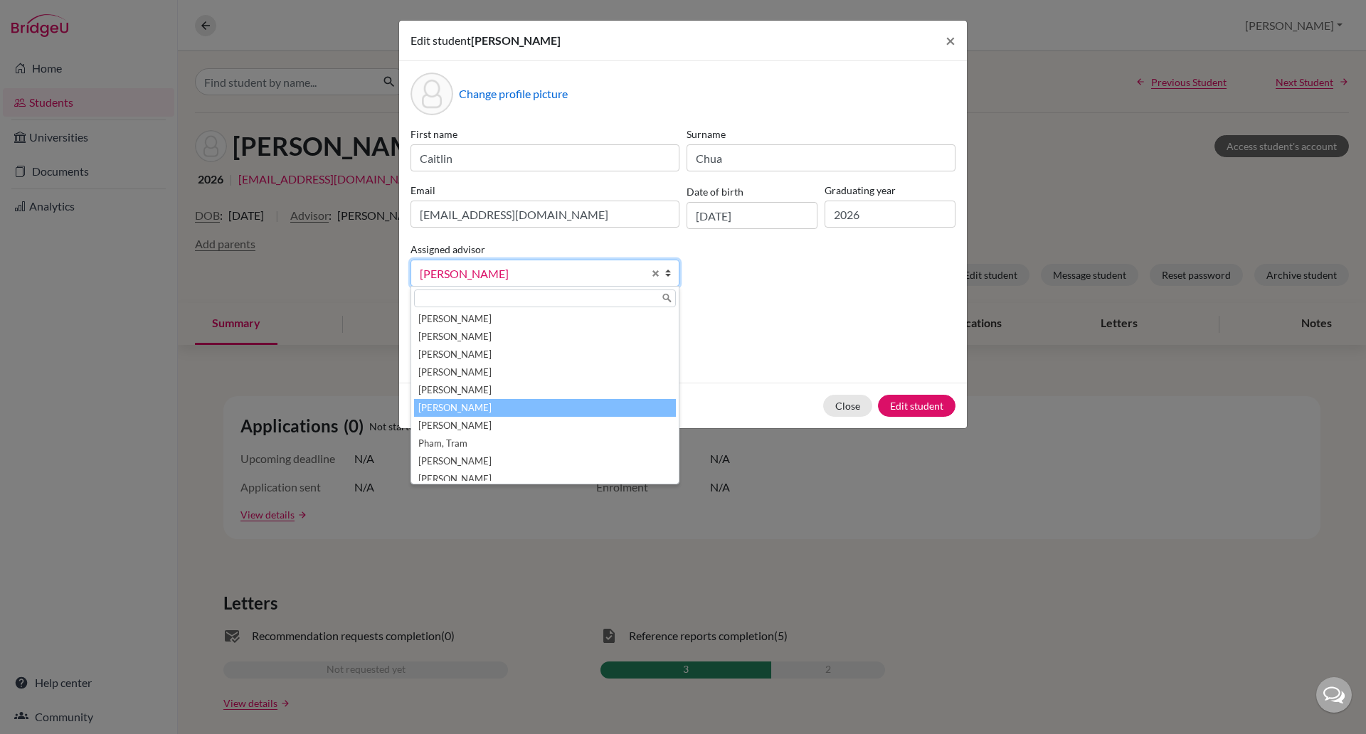
click at [491, 403] on li "[PERSON_NAME]" at bounding box center [545, 408] width 262 height 18
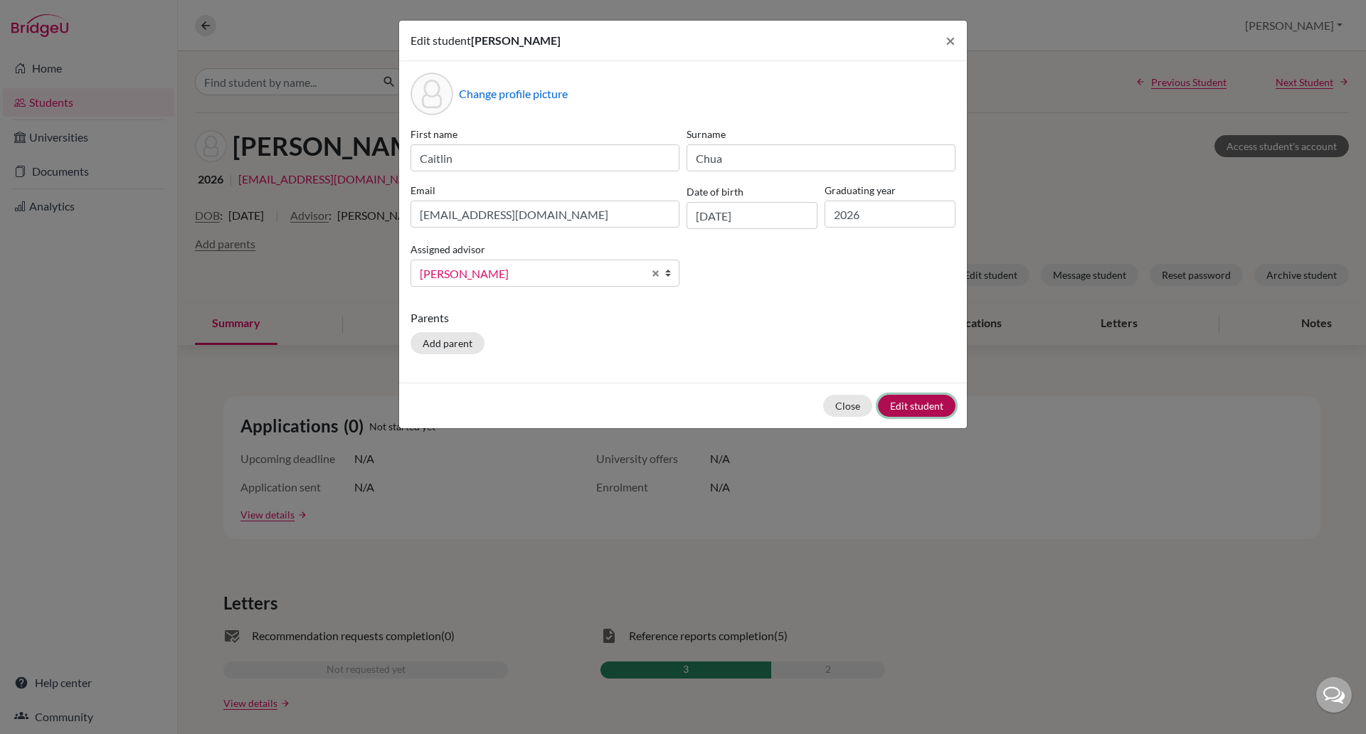
click at [908, 406] on button "Edit student" at bounding box center [917, 406] width 78 height 22
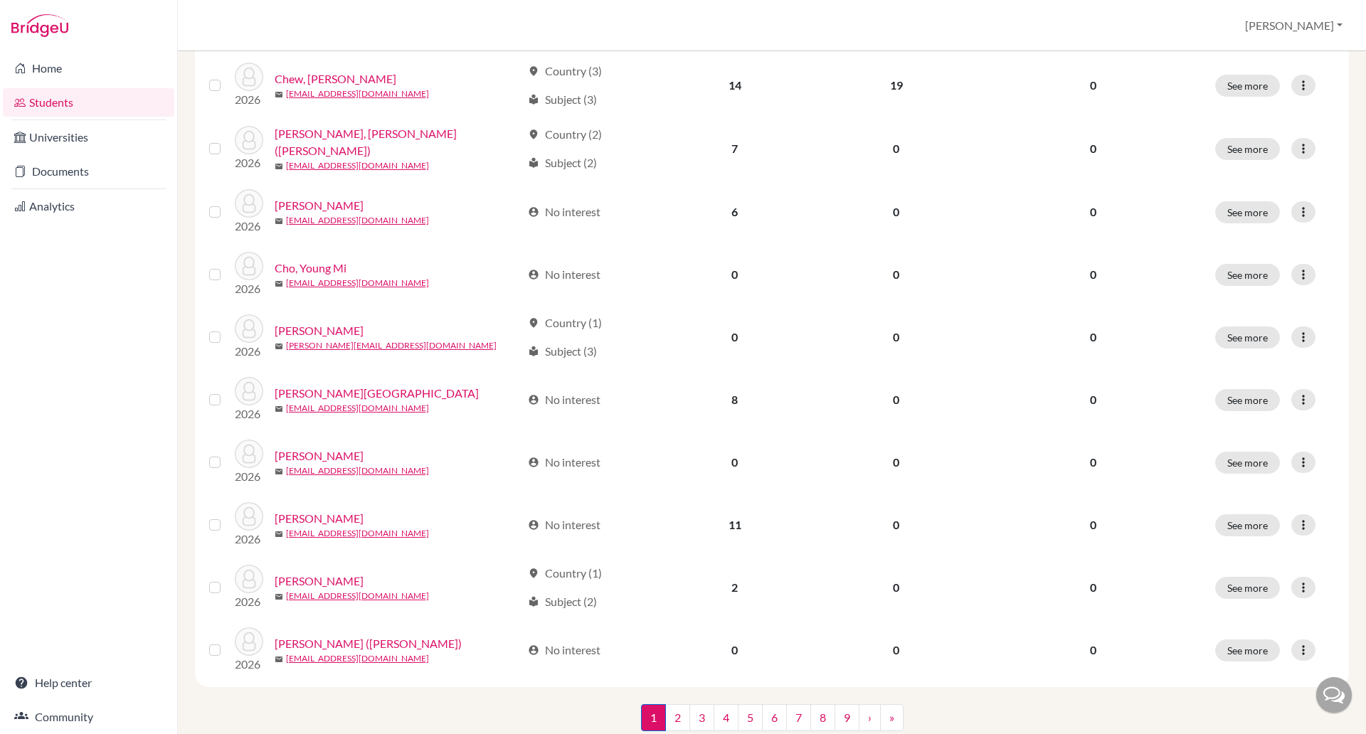
scroll to position [878, 0]
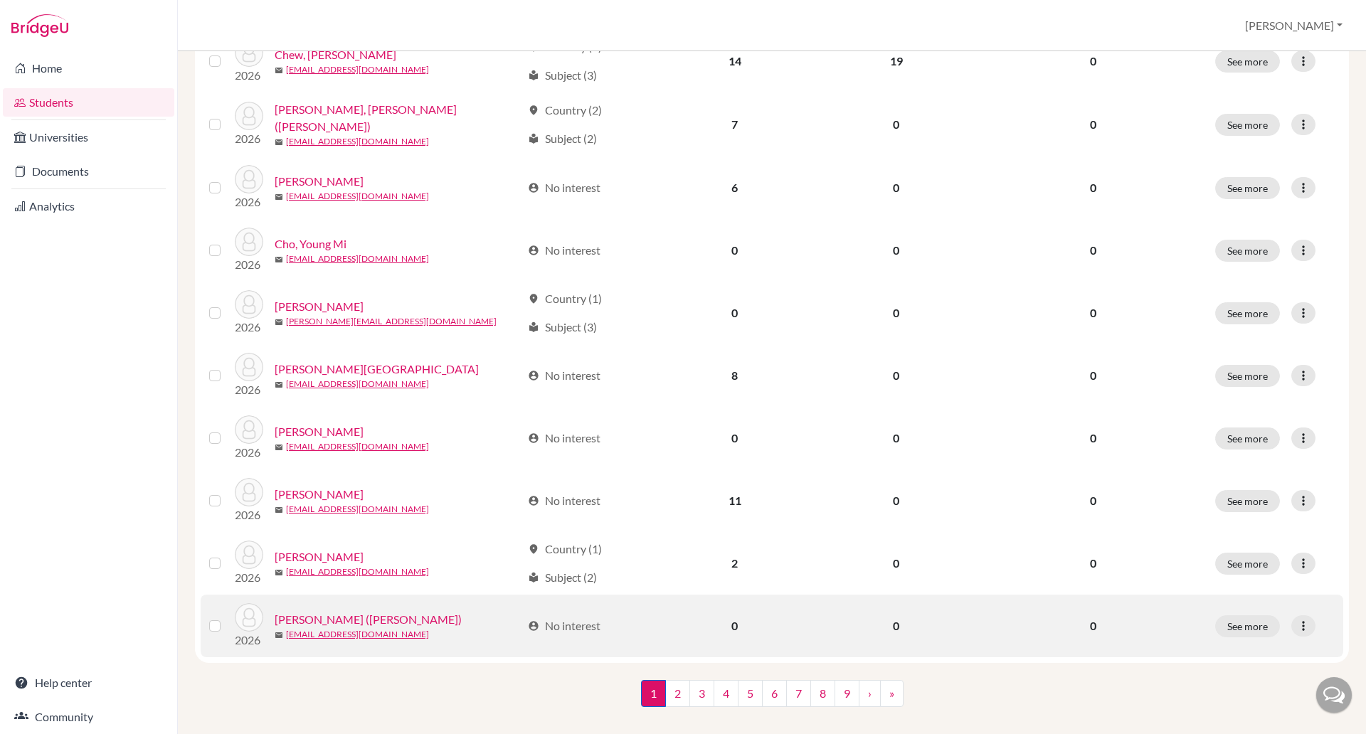
click at [357, 615] on link "[PERSON_NAME] ([PERSON_NAME])" at bounding box center [368, 619] width 187 height 17
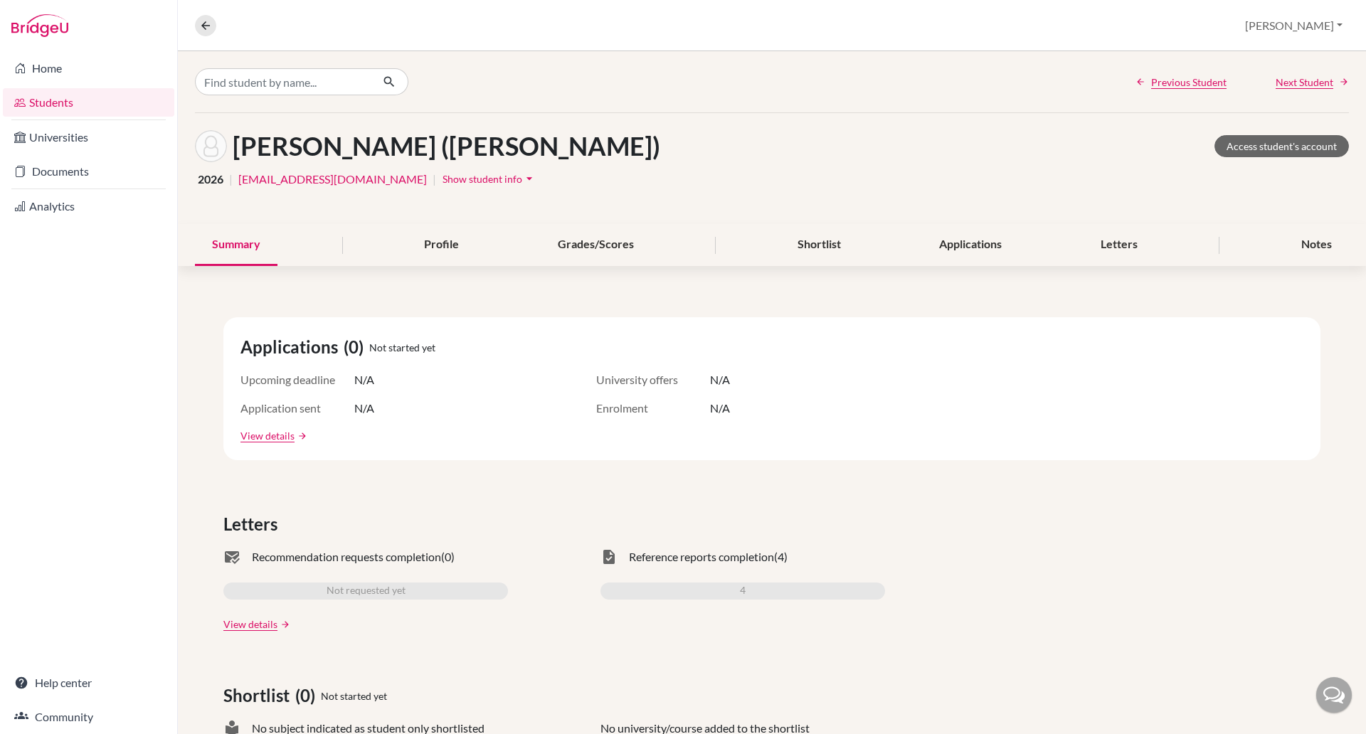
click at [442, 176] on span "Show student info" at bounding box center [482, 179] width 80 height 12
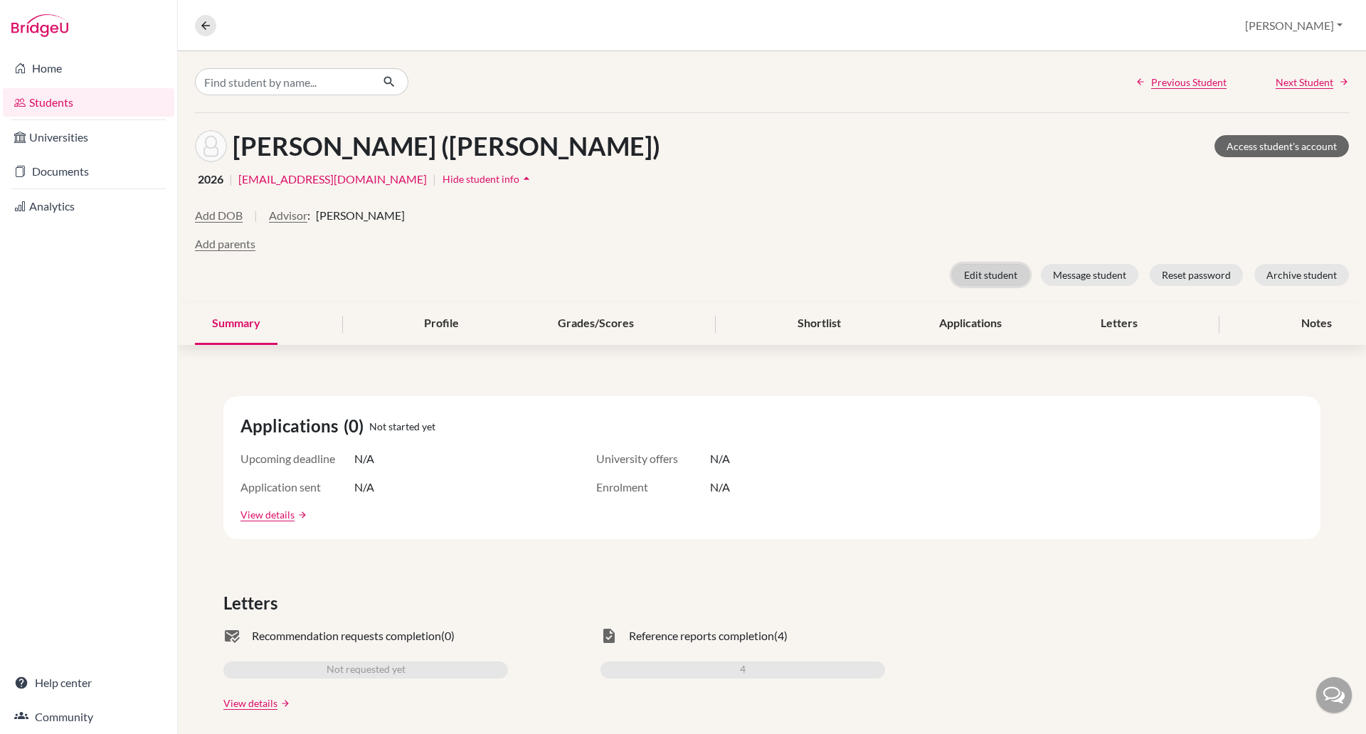
click at [976, 275] on button "Edit student" at bounding box center [991, 275] width 78 height 22
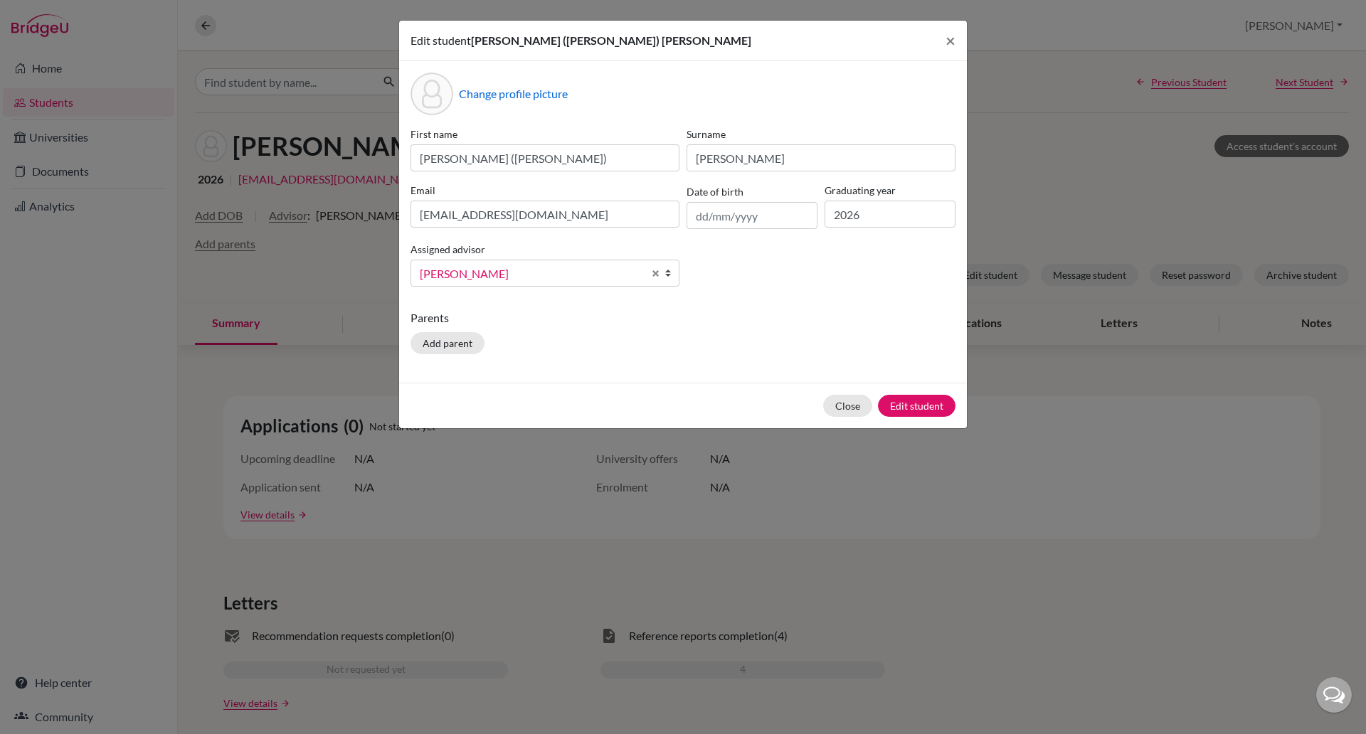
click at [542, 277] on span "[PERSON_NAME]" at bounding box center [531, 274] width 223 height 18
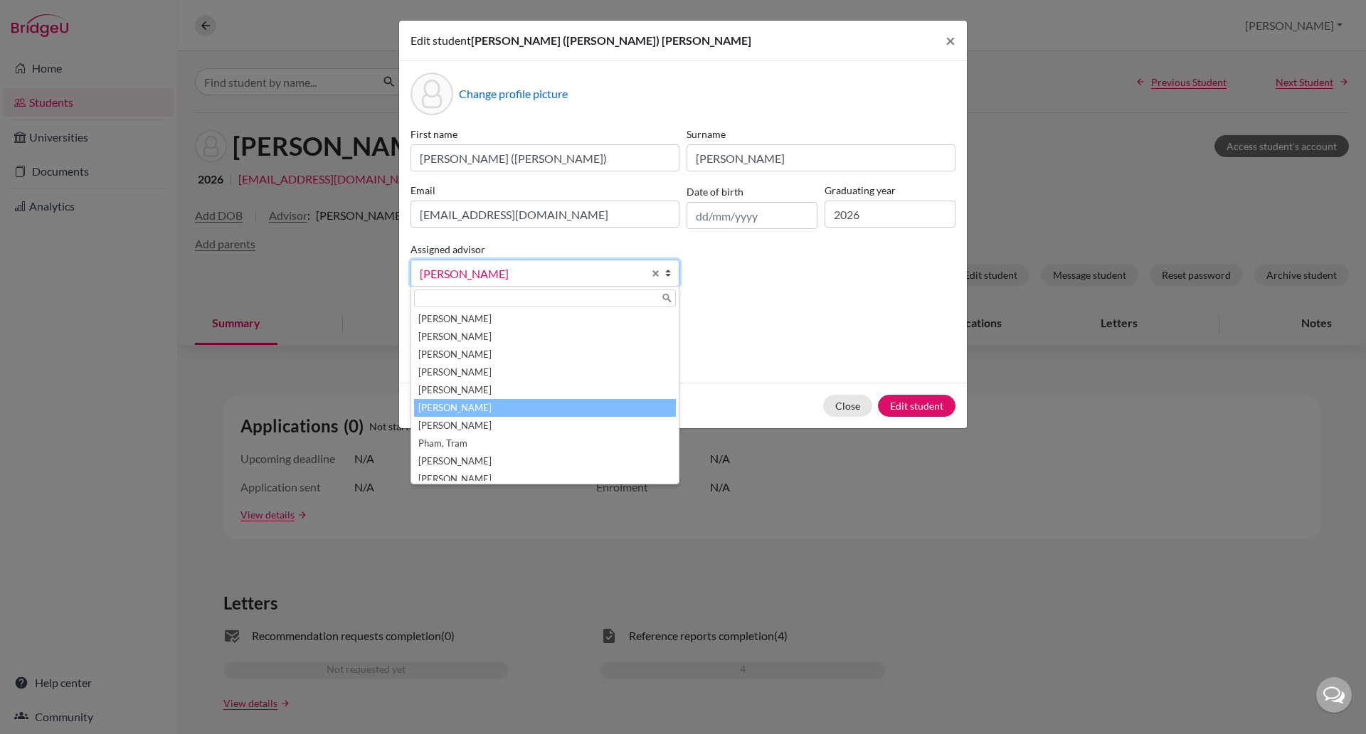
click at [480, 406] on li "[PERSON_NAME]" at bounding box center [545, 408] width 262 height 18
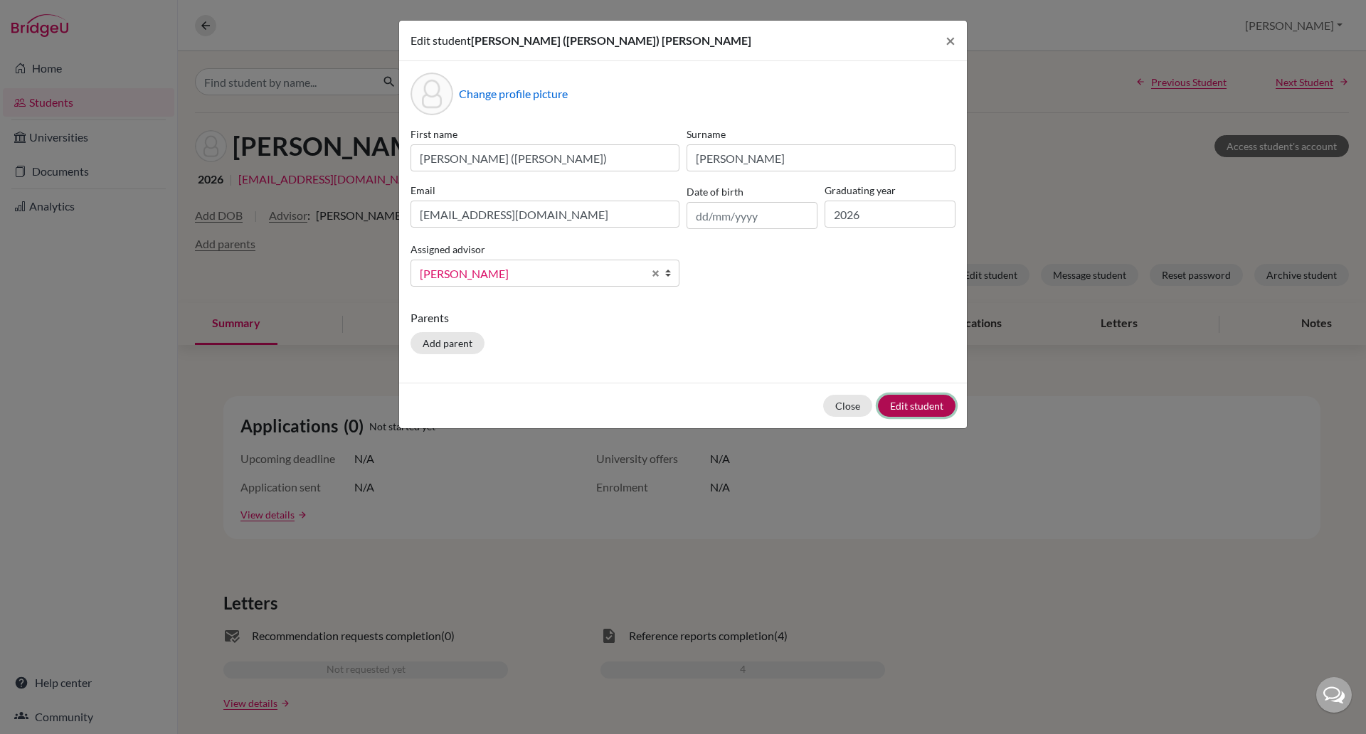
click at [913, 402] on button "Edit student" at bounding box center [917, 406] width 78 height 22
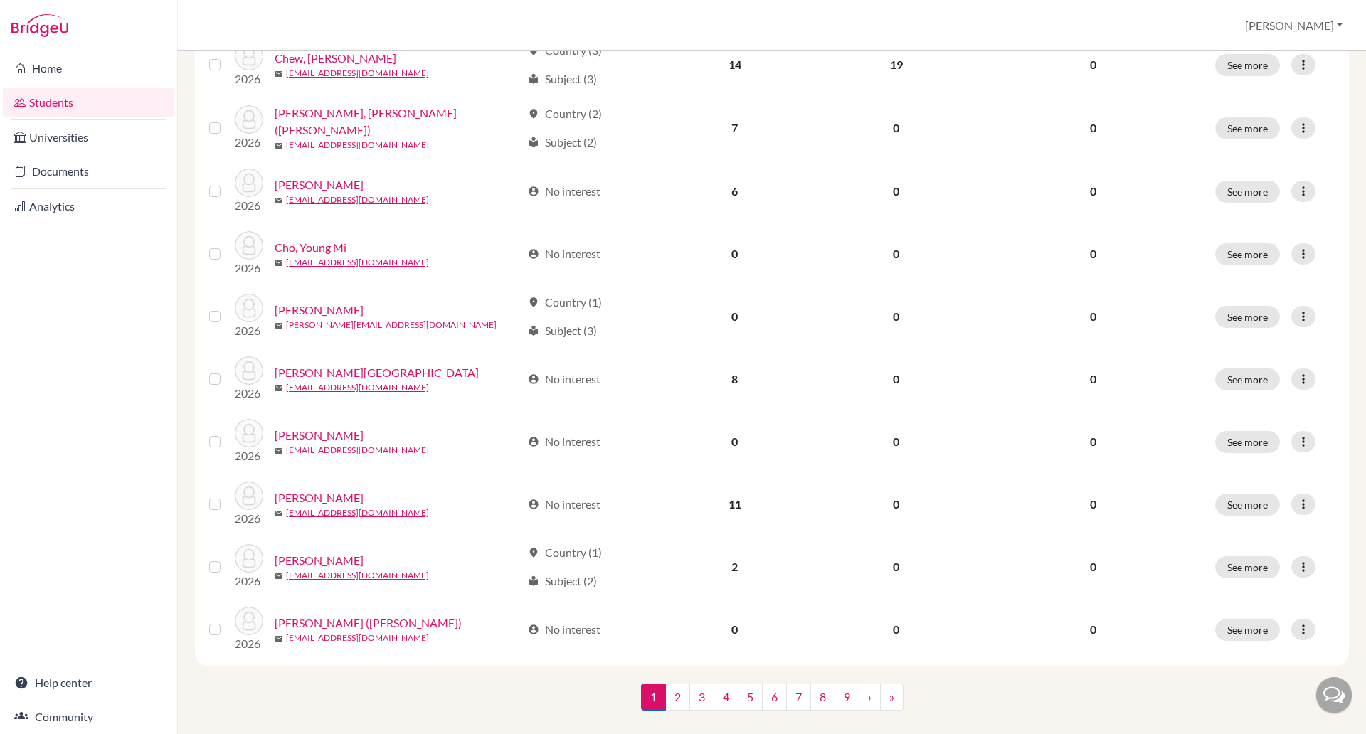
scroll to position [893, 0]
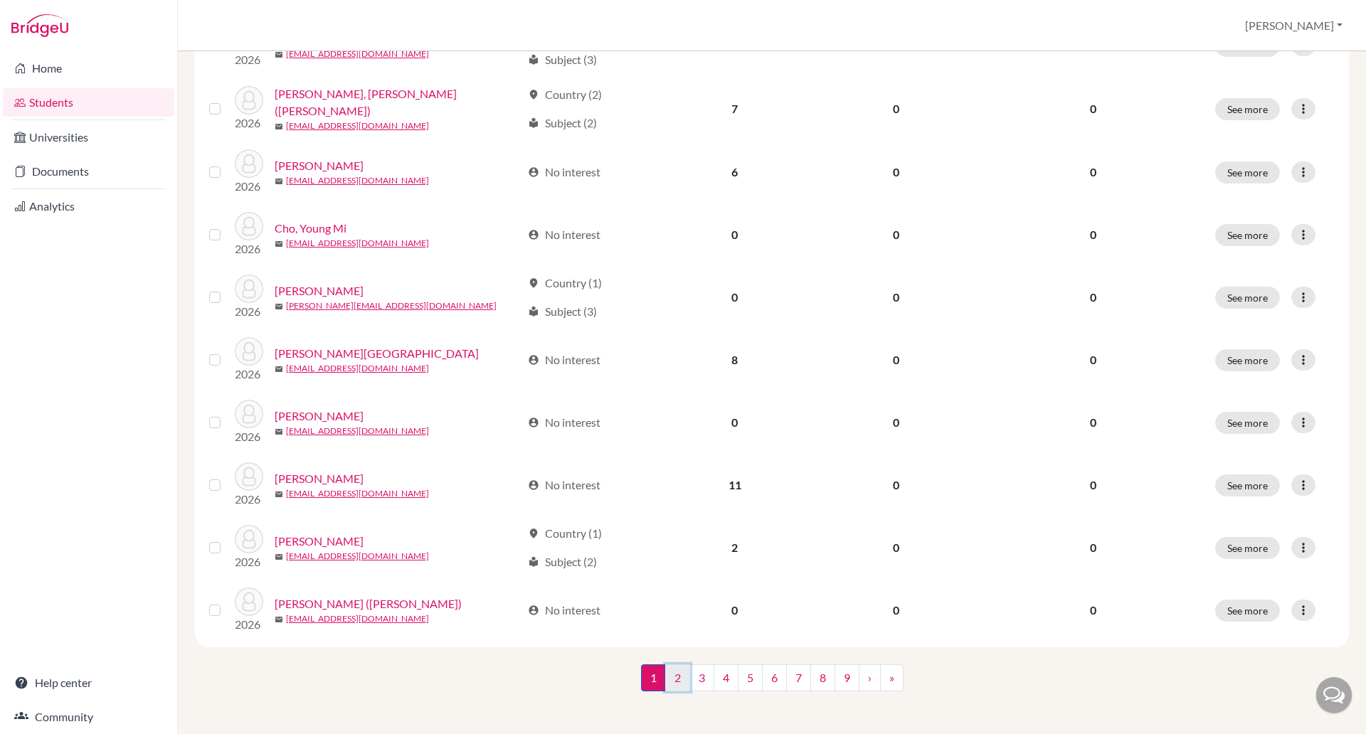
click at [667, 679] on link "2" at bounding box center [677, 677] width 25 height 27
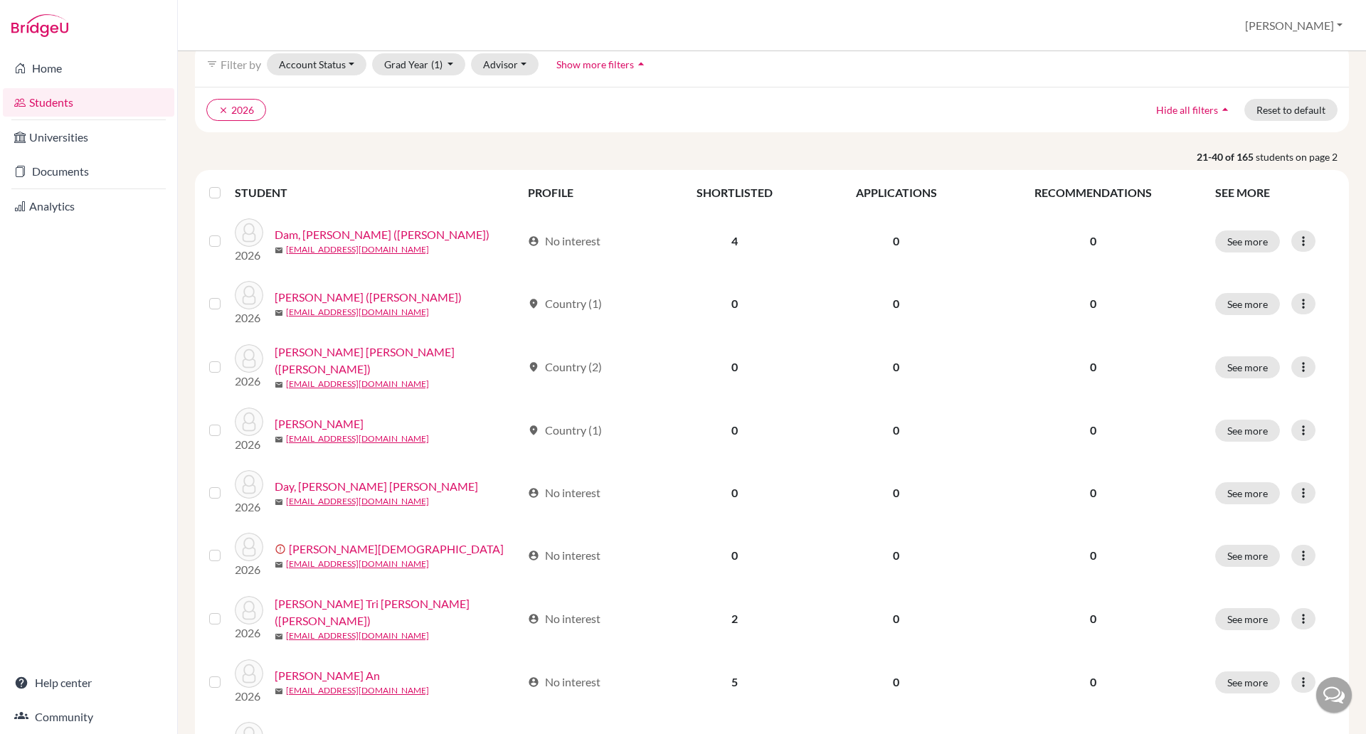
scroll to position [87, 0]
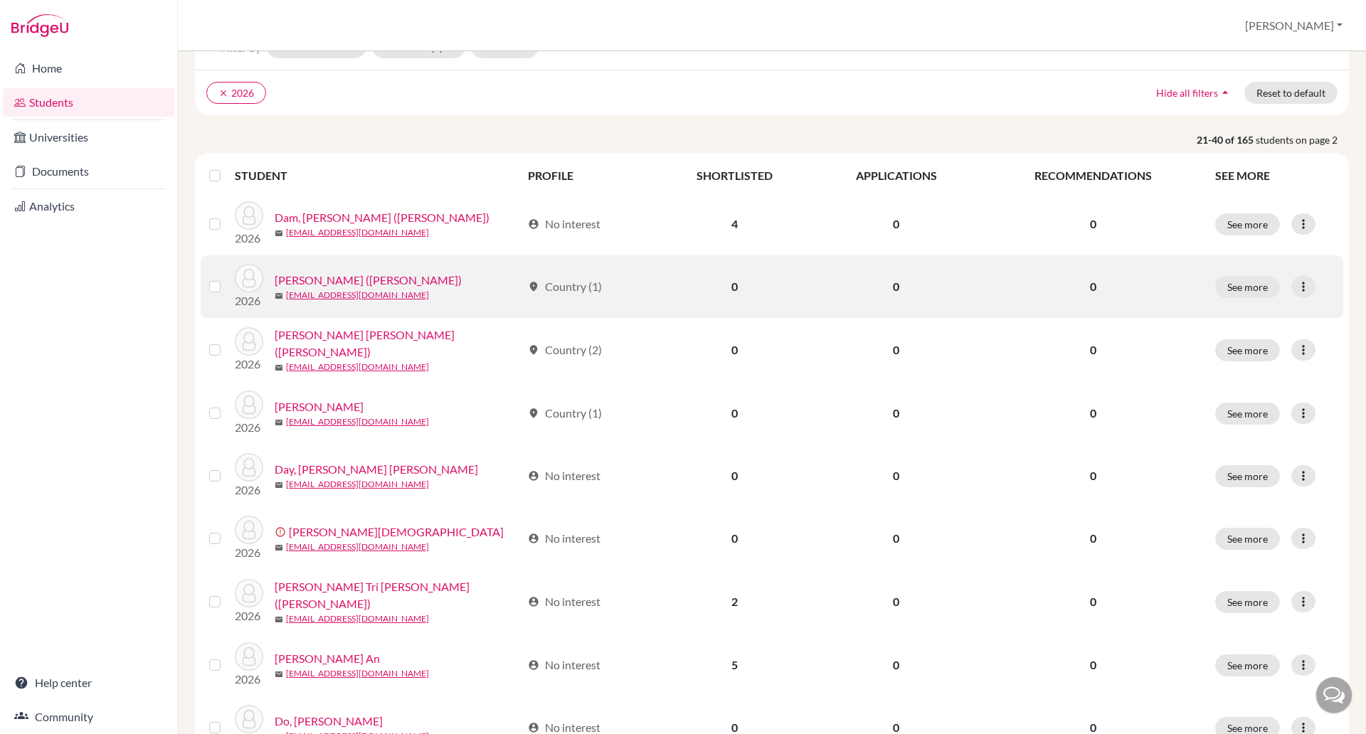
click at [325, 277] on link "[PERSON_NAME] ([PERSON_NAME])" at bounding box center [368, 280] width 187 height 17
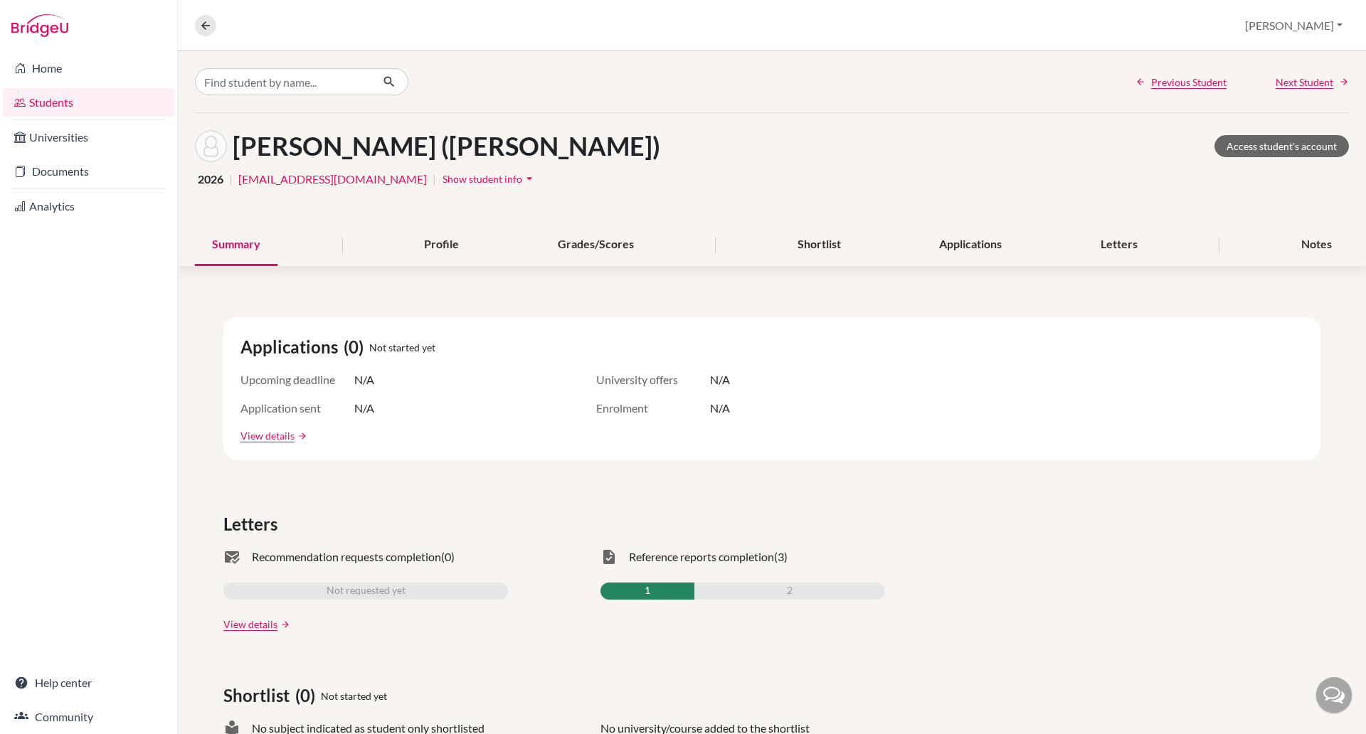
click at [442, 179] on span "Show student info" at bounding box center [482, 179] width 80 height 12
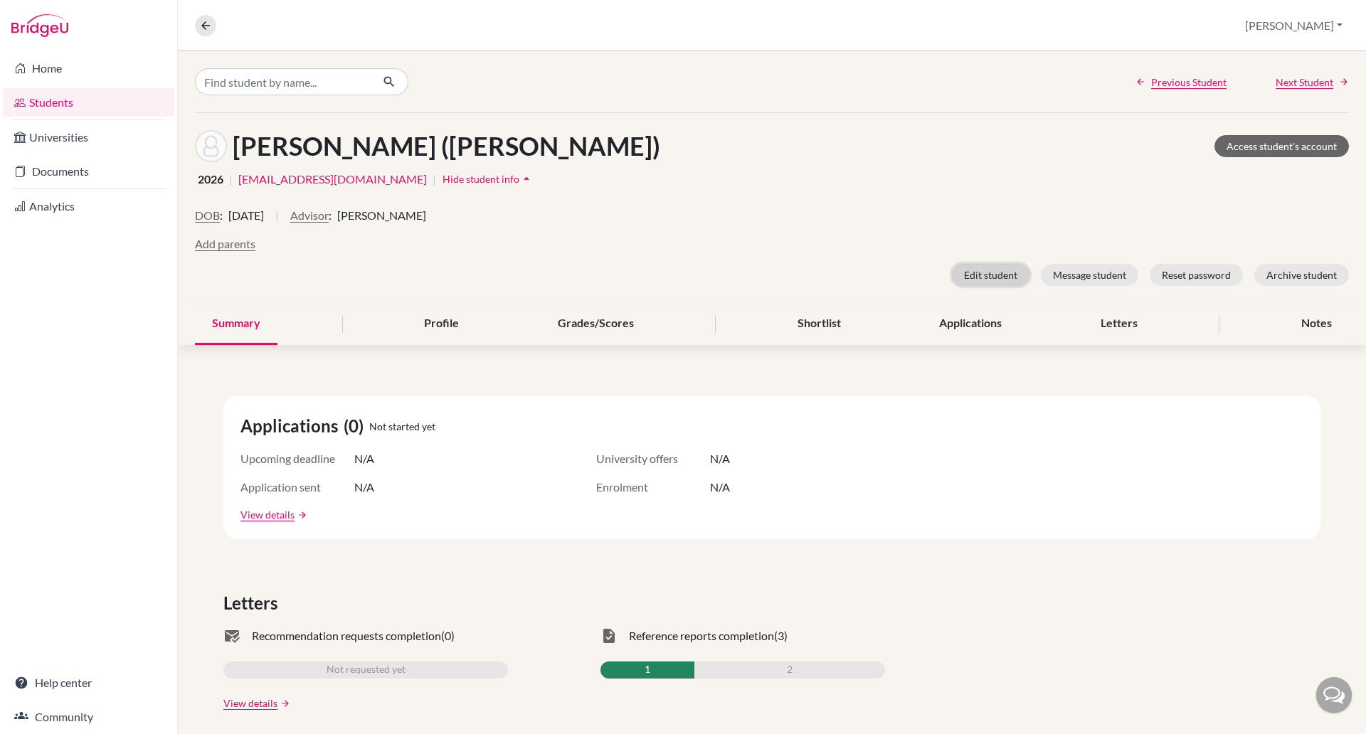
click at [1001, 272] on button "Edit student" at bounding box center [991, 275] width 78 height 22
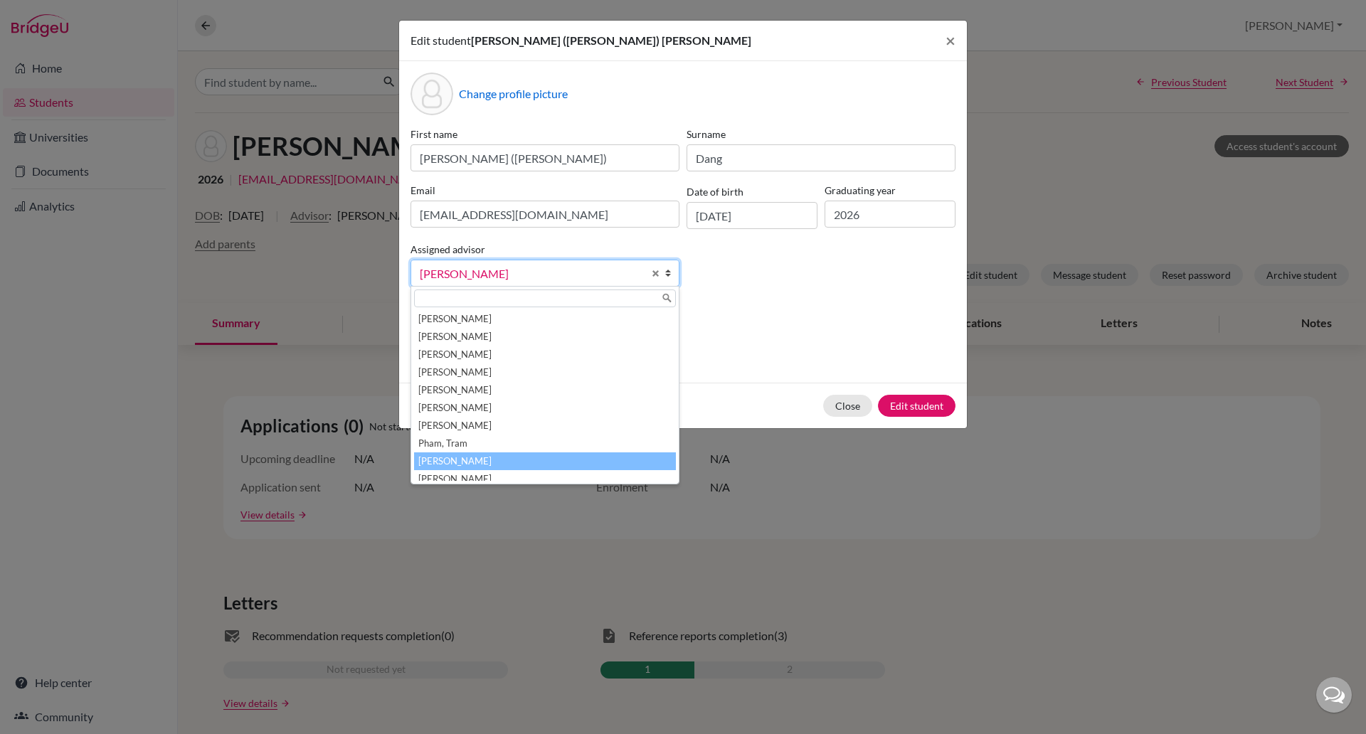
click at [553, 272] on span "[PERSON_NAME]" at bounding box center [531, 274] width 223 height 18
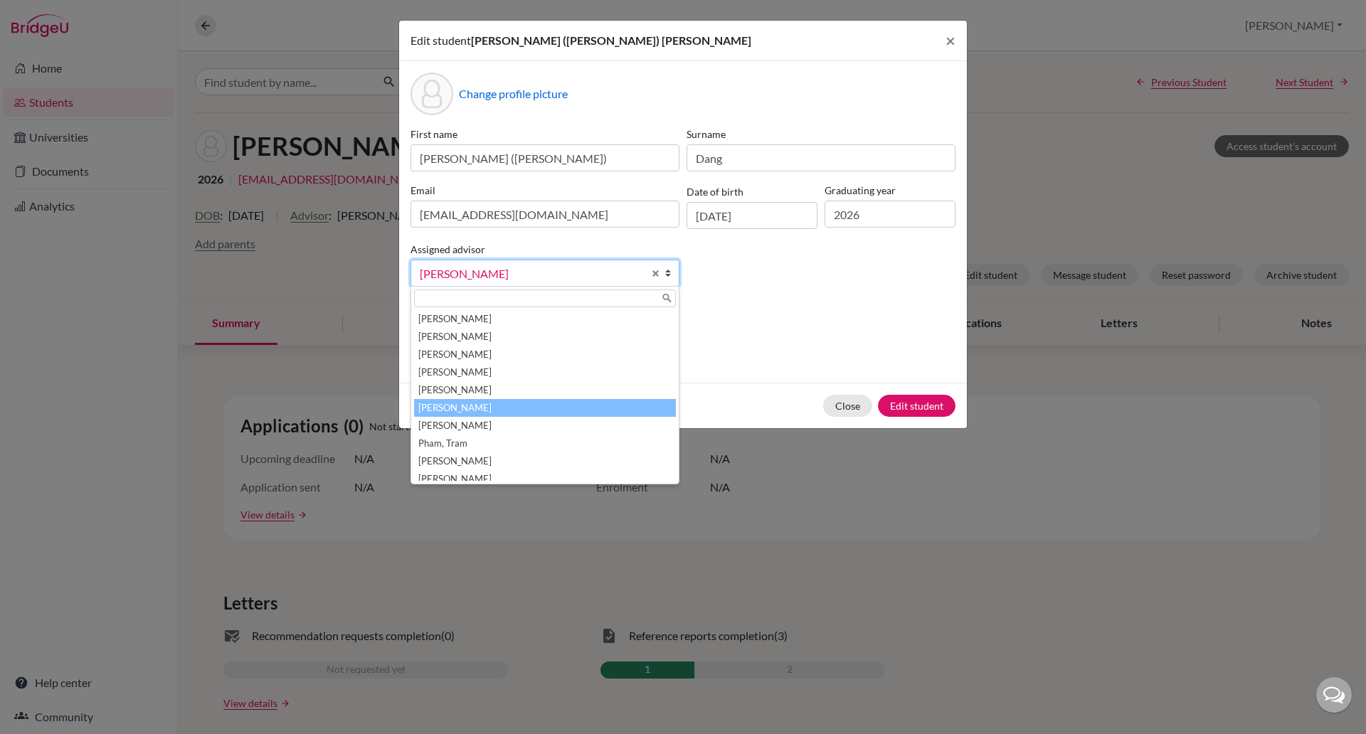
click at [479, 403] on li "[PERSON_NAME]" at bounding box center [545, 408] width 262 height 18
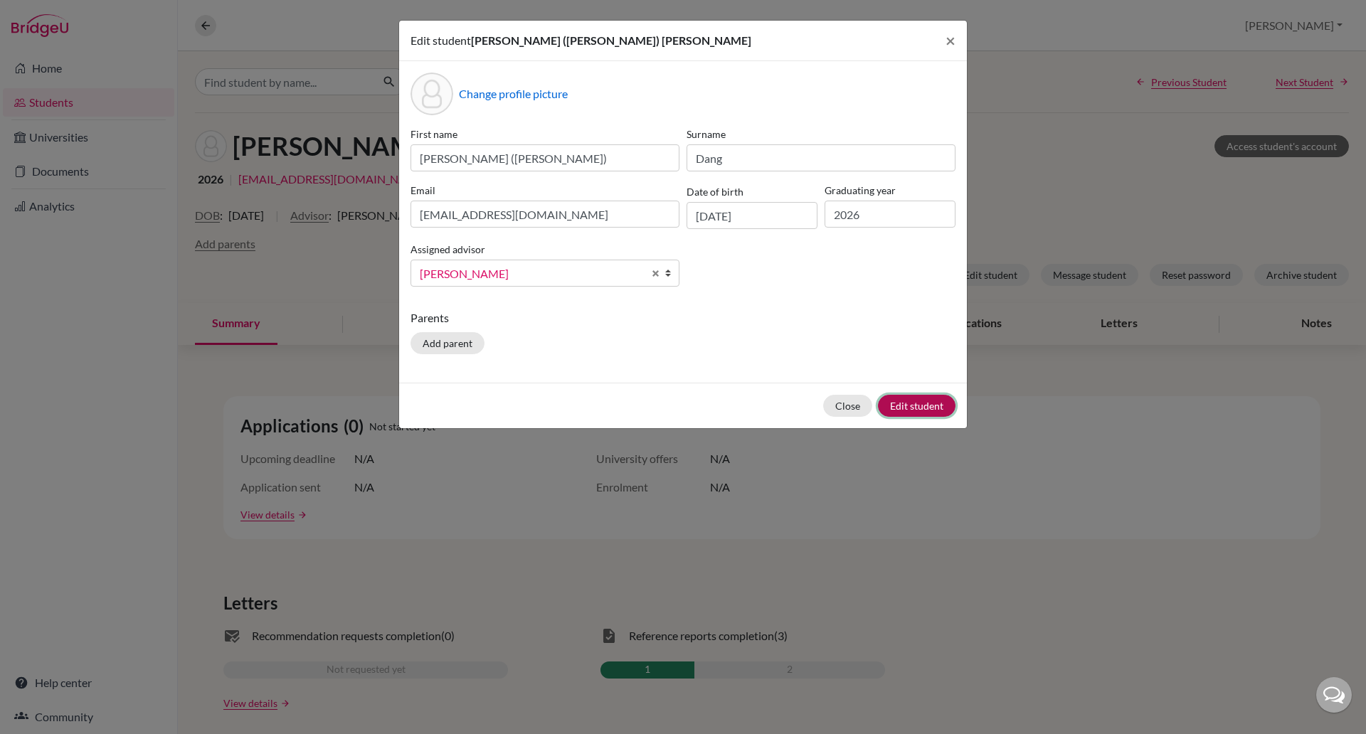
click at [928, 395] on button "Edit student" at bounding box center [917, 406] width 78 height 22
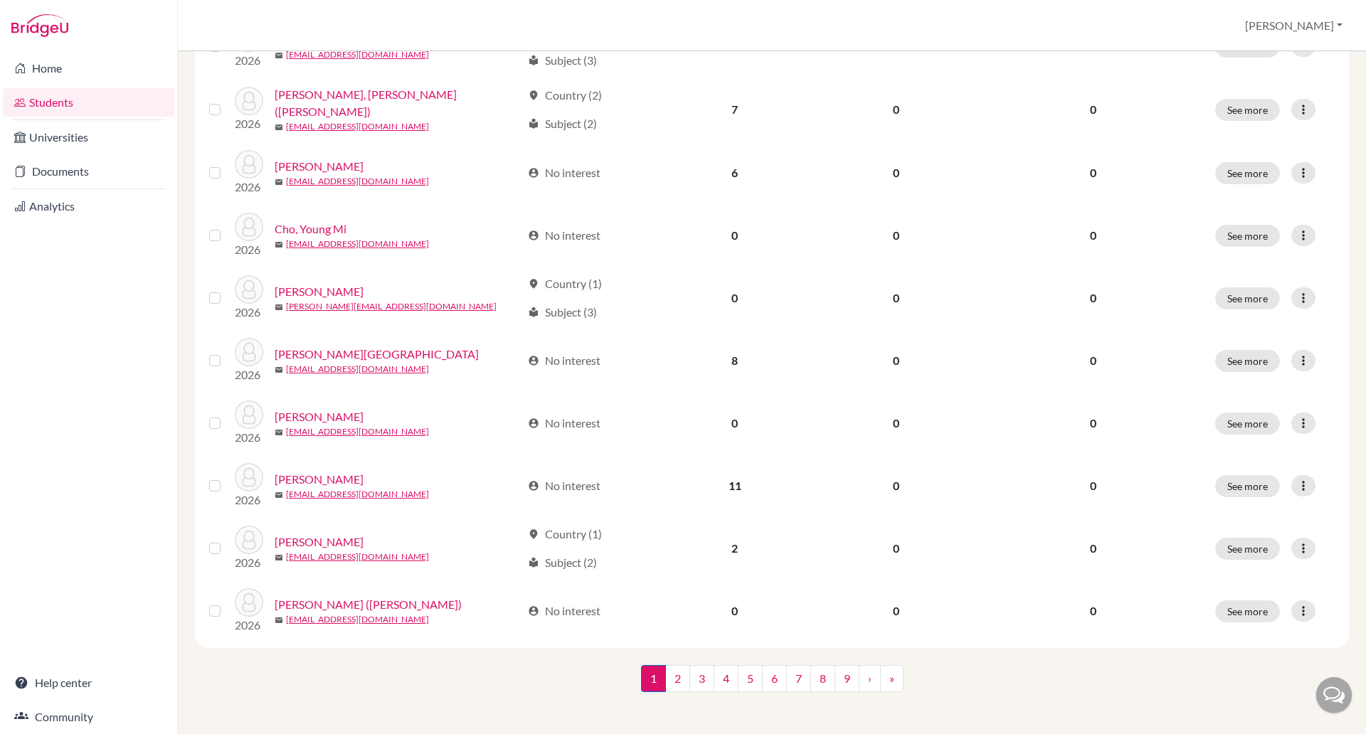
scroll to position [893, 0]
click at [665, 678] on link "2" at bounding box center [677, 677] width 25 height 27
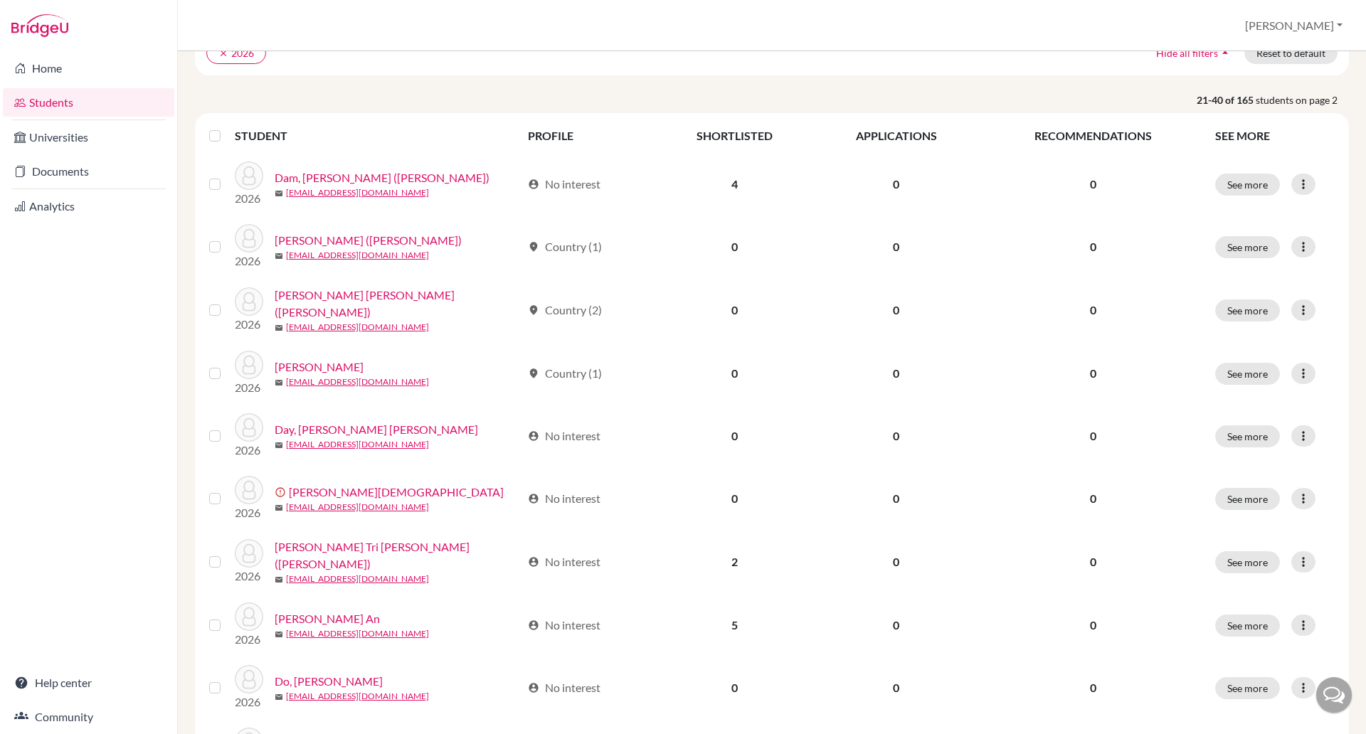
scroll to position [161, 0]
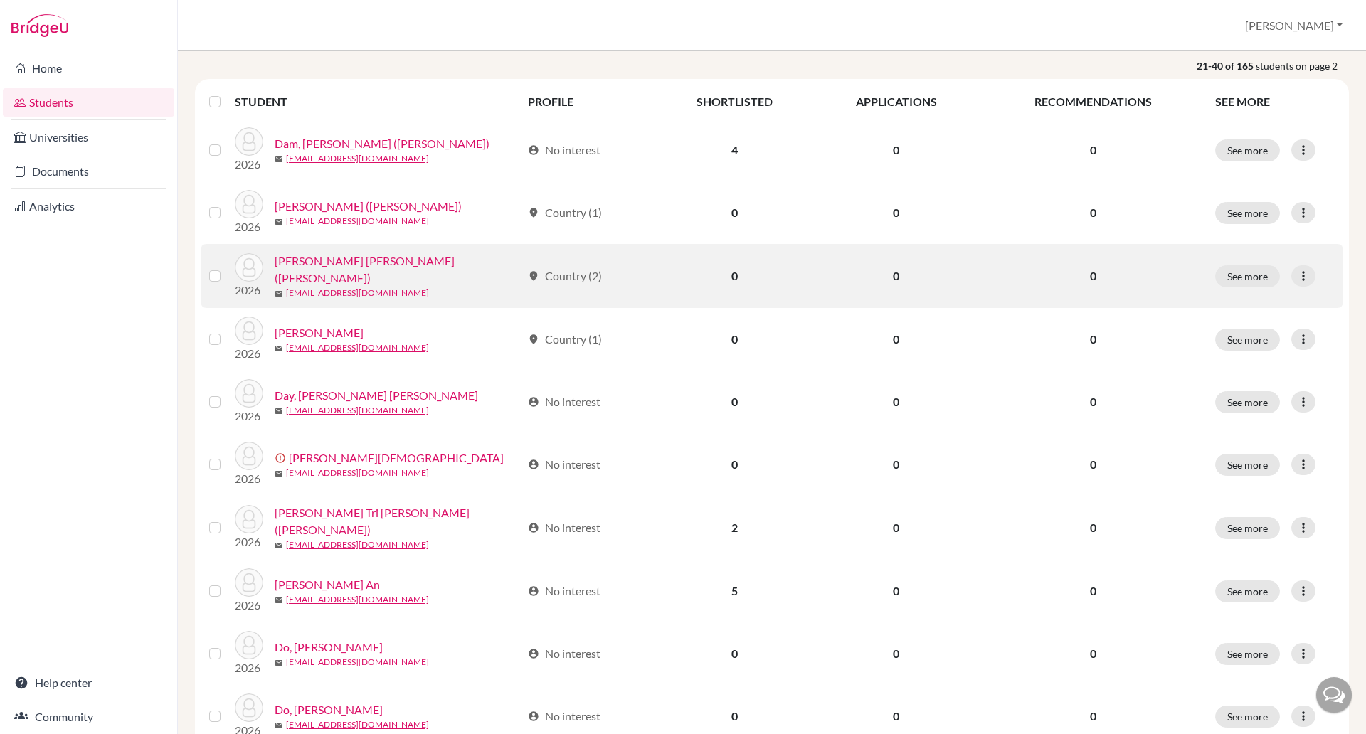
click at [341, 265] on link "[PERSON_NAME] [PERSON_NAME] ([PERSON_NAME])" at bounding box center [398, 270] width 247 height 34
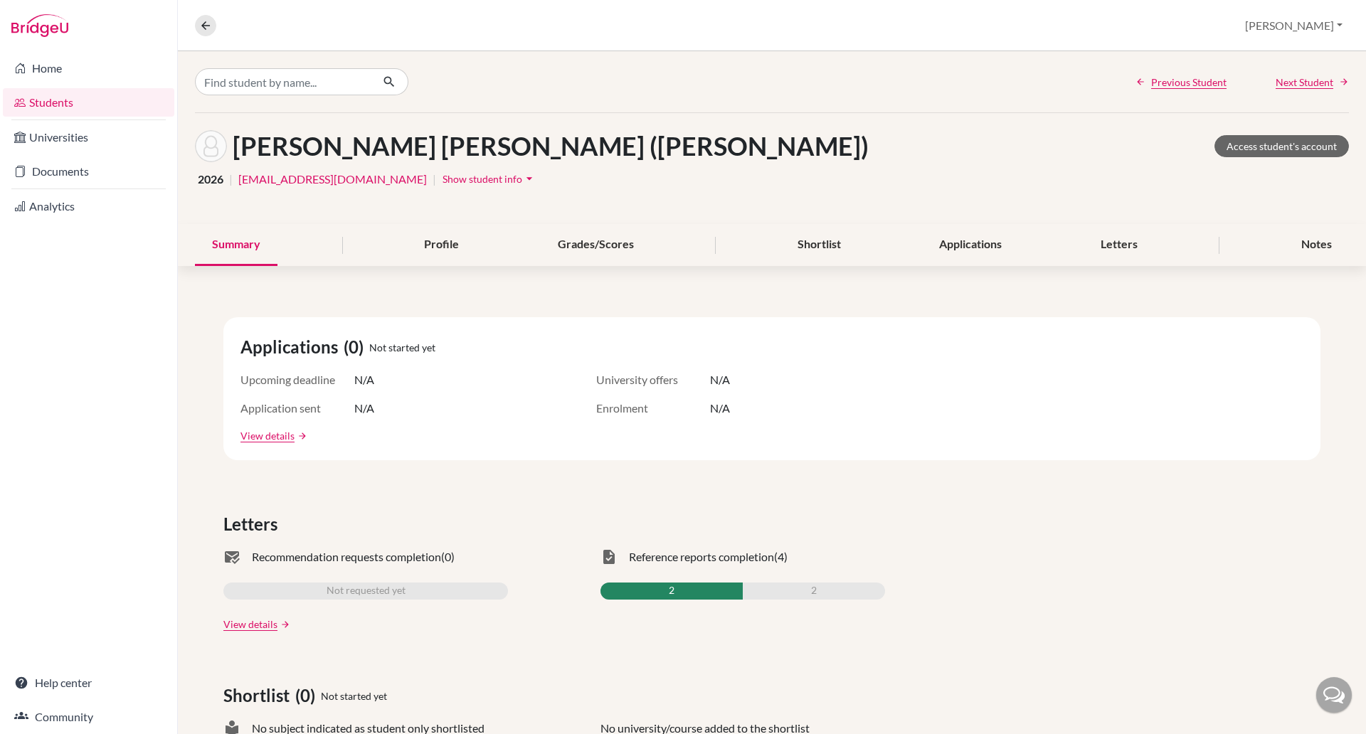
click at [442, 181] on span "Show student info" at bounding box center [482, 179] width 80 height 12
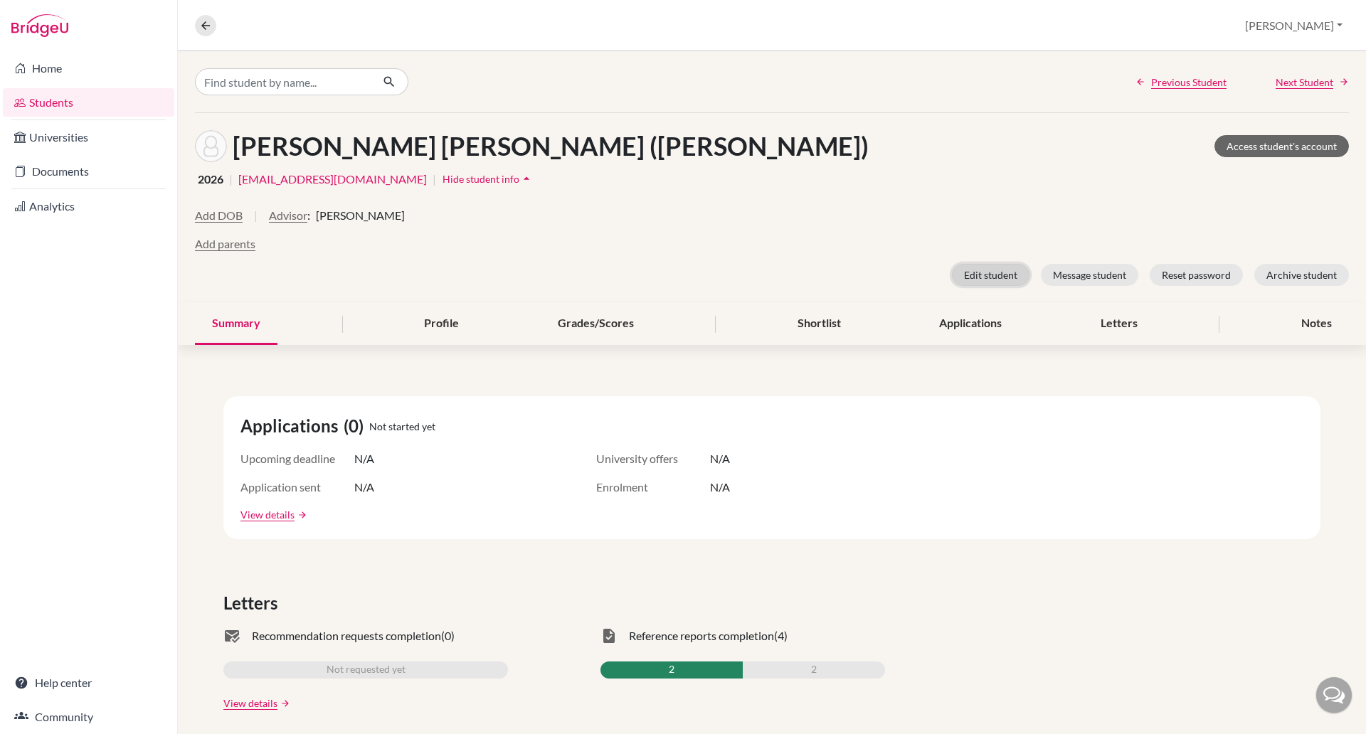
drag, startPoint x: 955, startPoint y: 270, endPoint x: 957, endPoint y: 260, distance: 10.1
click at [957, 257] on div "Add DOB | Advisor : [PERSON_NAME] Add parents Edit student Message student Rese…" at bounding box center [772, 246] width 1154 height 79
click at [966, 272] on button "Edit student" at bounding box center [991, 275] width 78 height 22
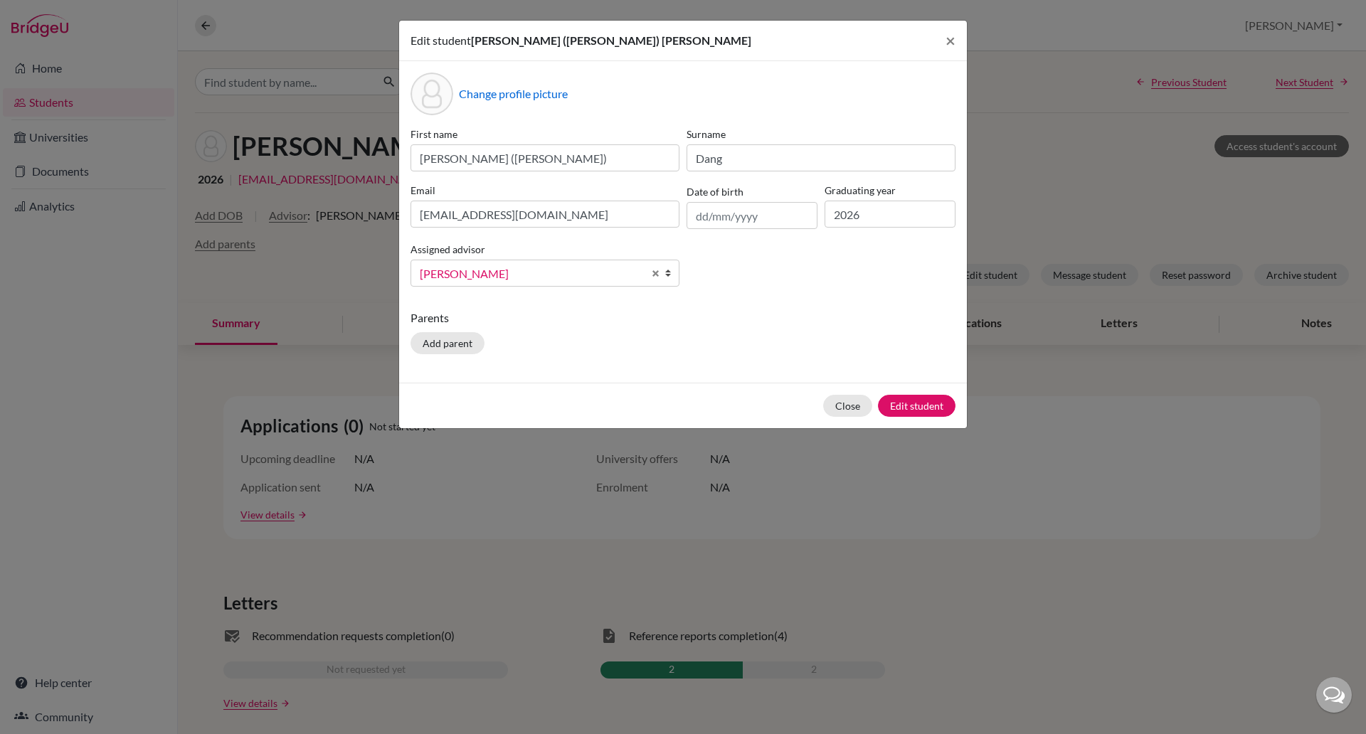
click at [548, 272] on span "[PERSON_NAME]" at bounding box center [531, 274] width 223 height 18
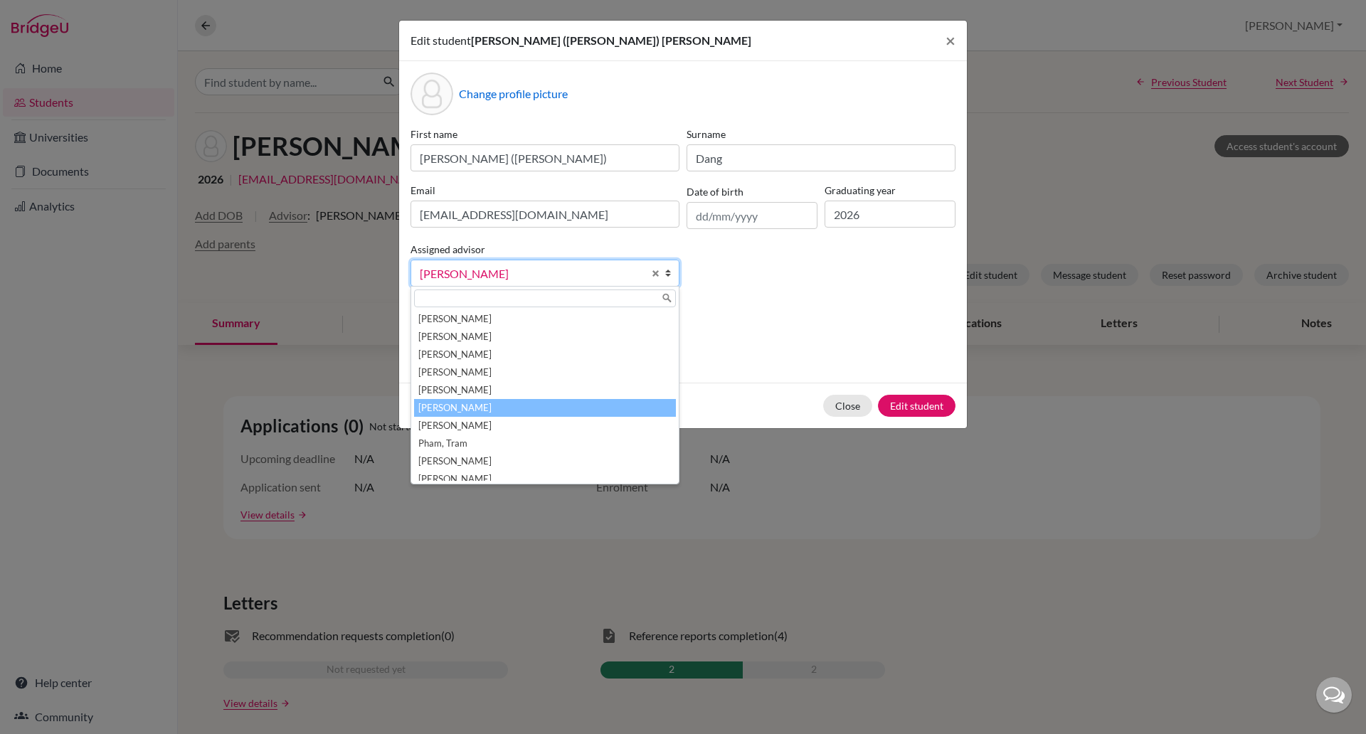
click at [497, 406] on li "[PERSON_NAME]" at bounding box center [545, 408] width 262 height 18
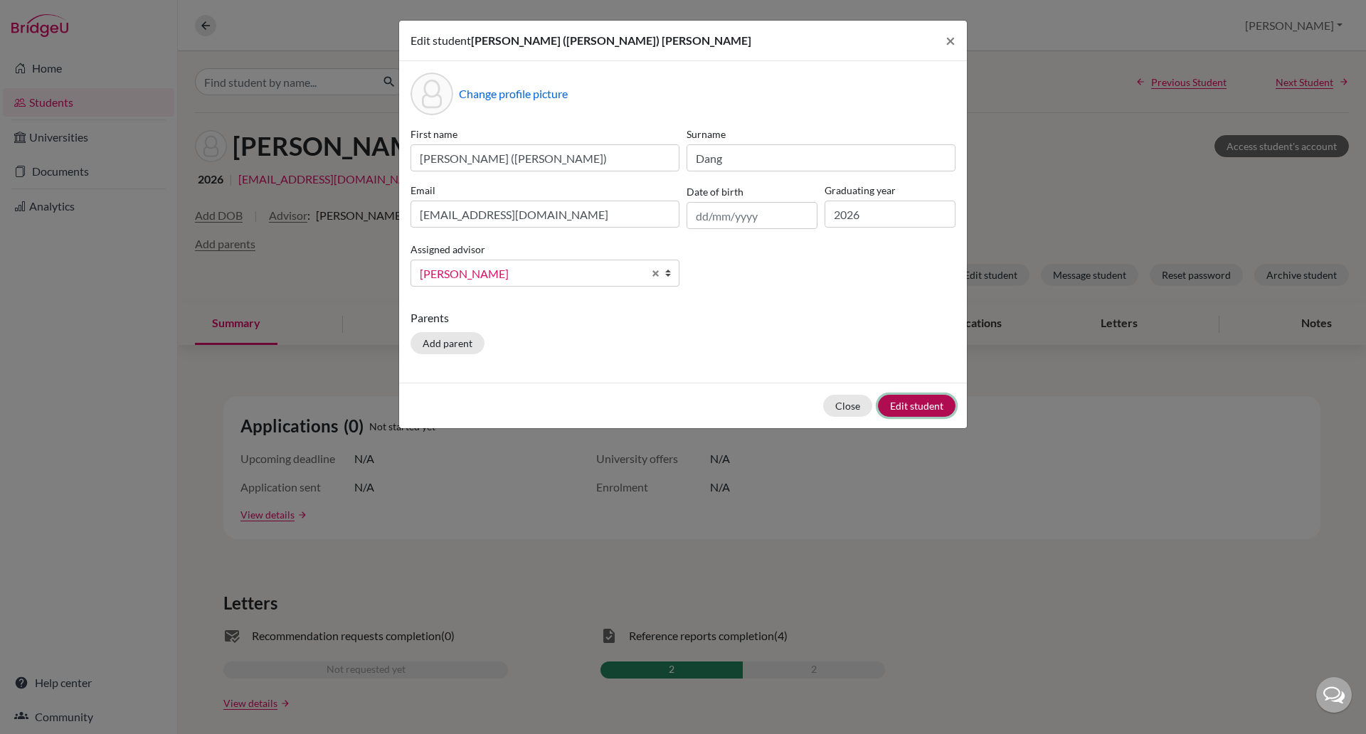
click at [904, 408] on button "Edit student" at bounding box center [917, 406] width 78 height 22
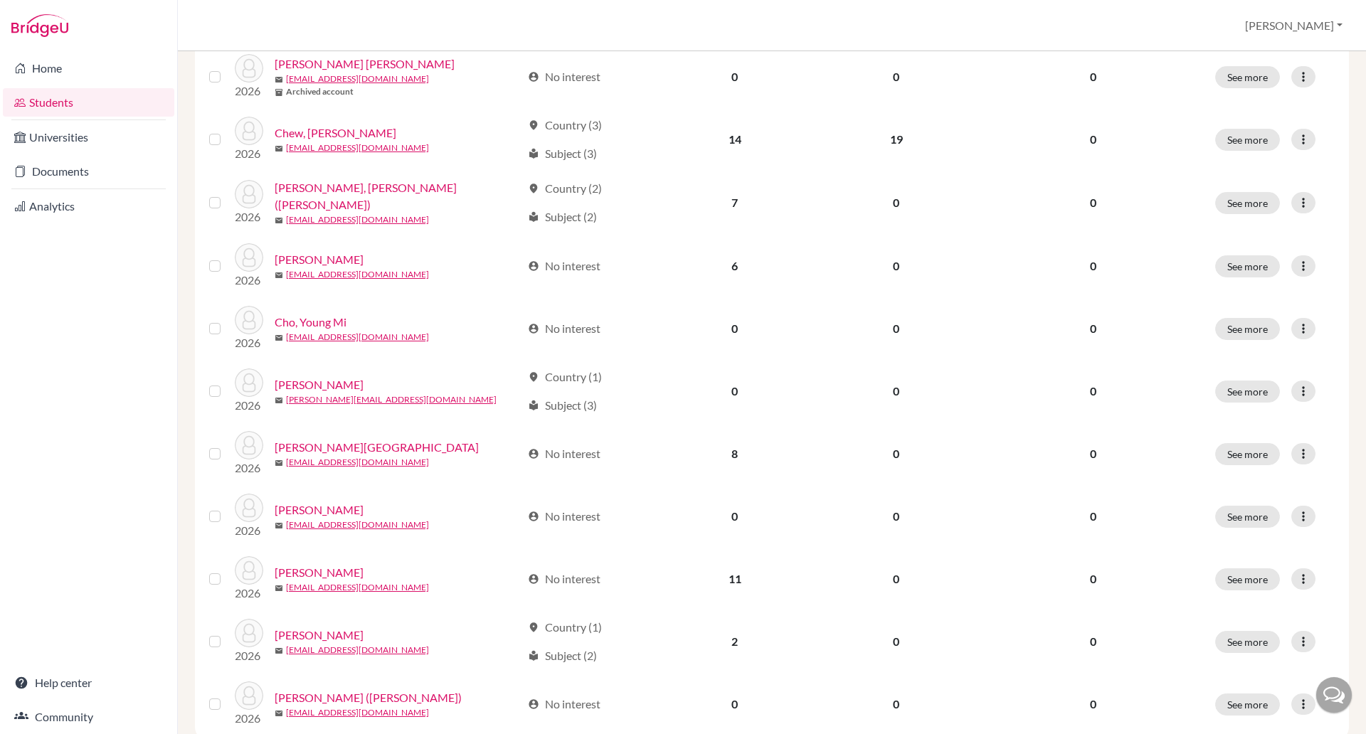
scroll to position [893, 0]
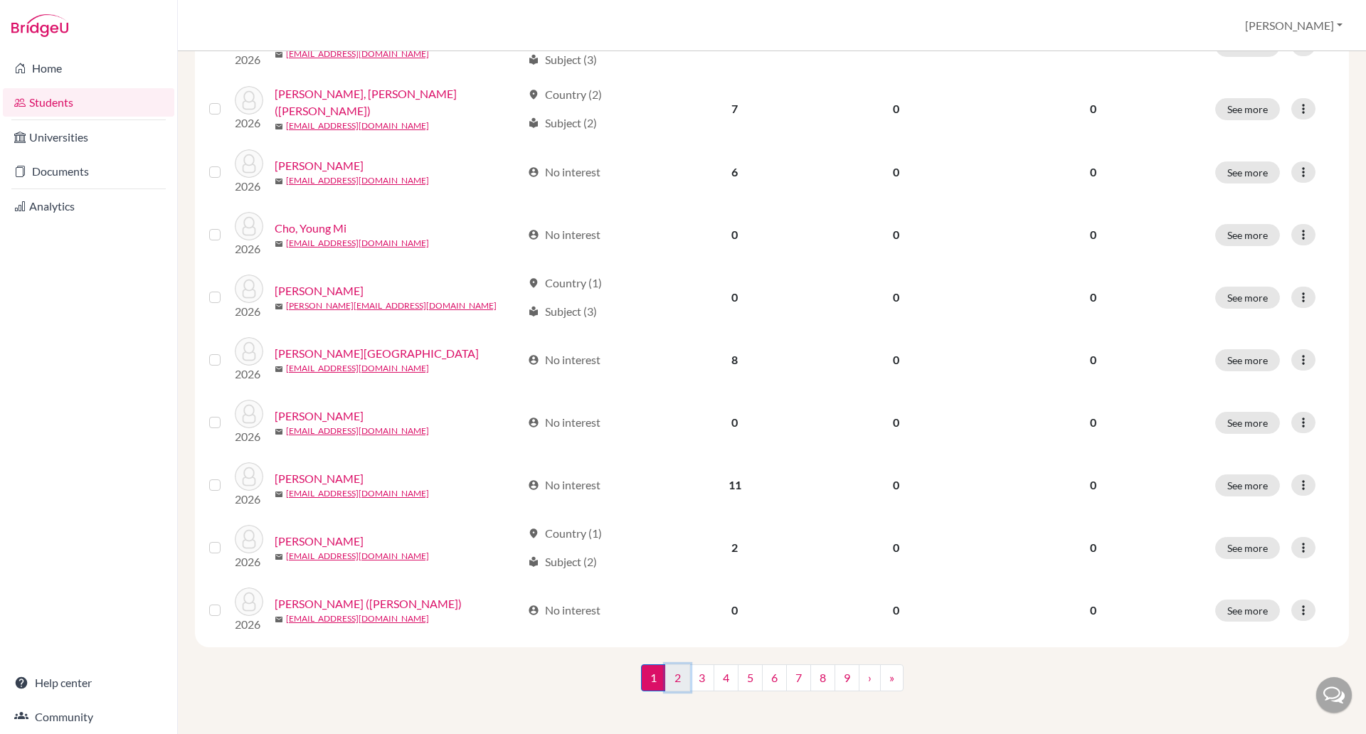
click at [670, 677] on link "2" at bounding box center [677, 677] width 25 height 27
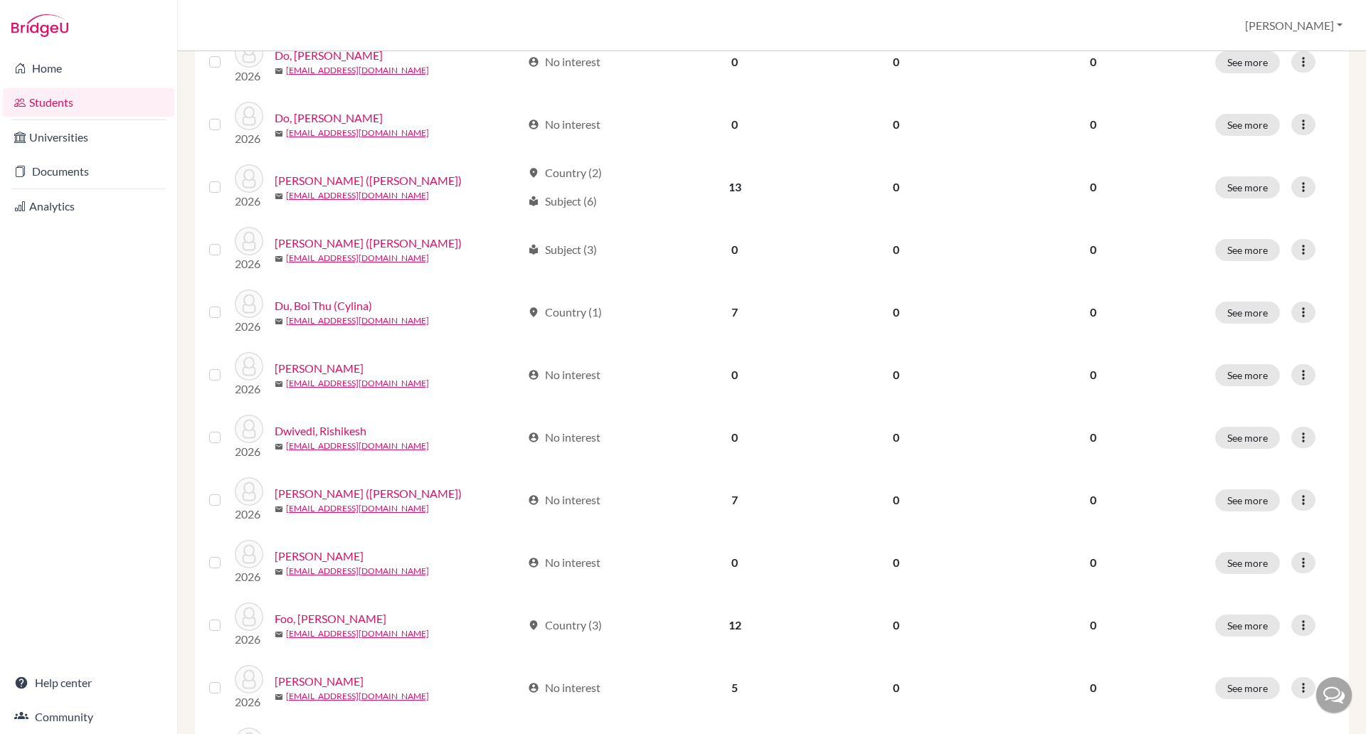
scroll to position [770, 0]
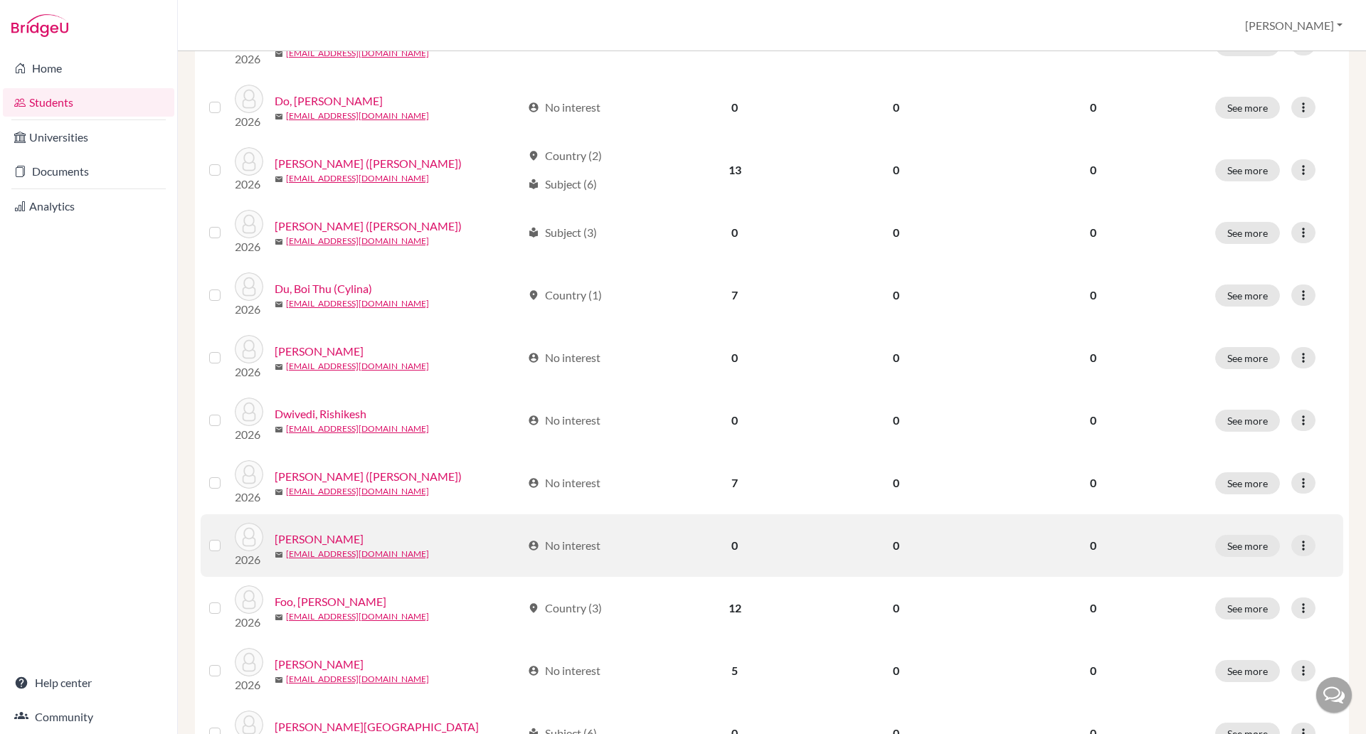
click at [326, 538] on link "[PERSON_NAME]" at bounding box center [319, 539] width 89 height 17
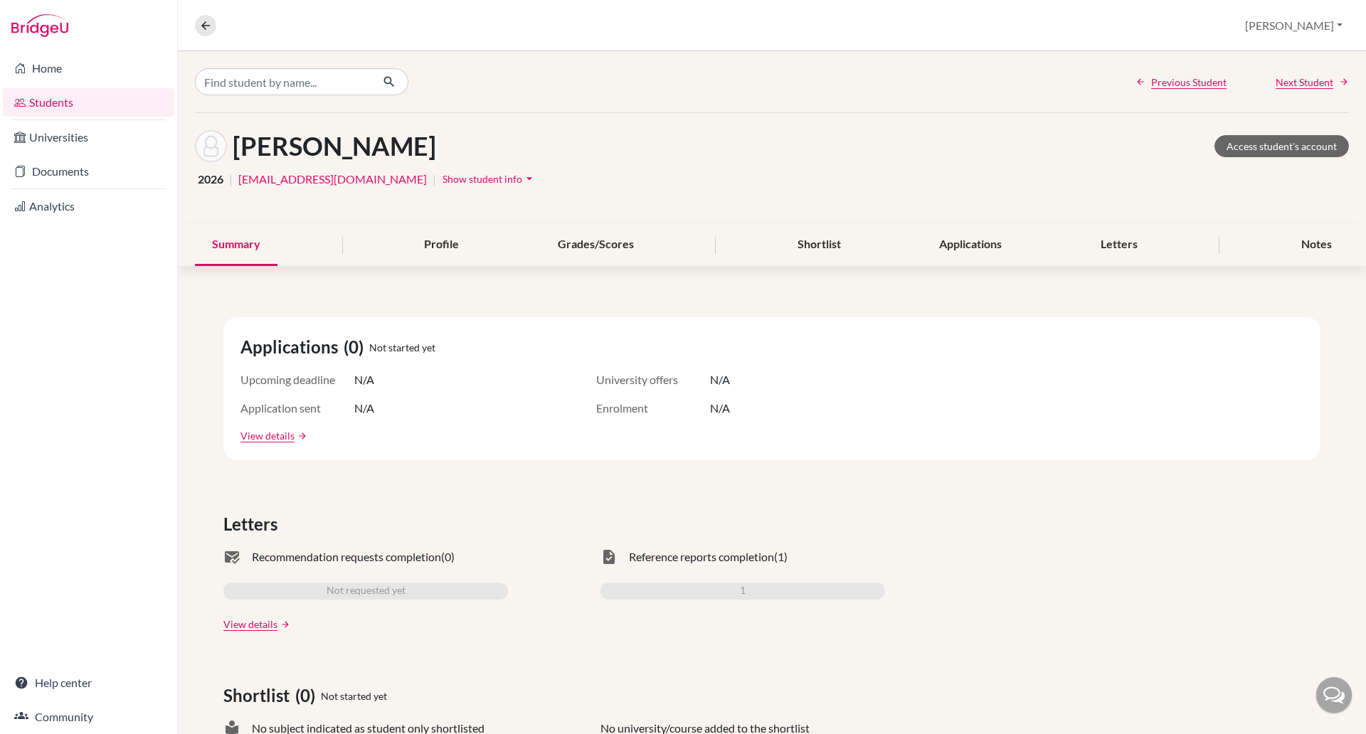
click at [442, 181] on span "Show student info" at bounding box center [482, 179] width 80 height 12
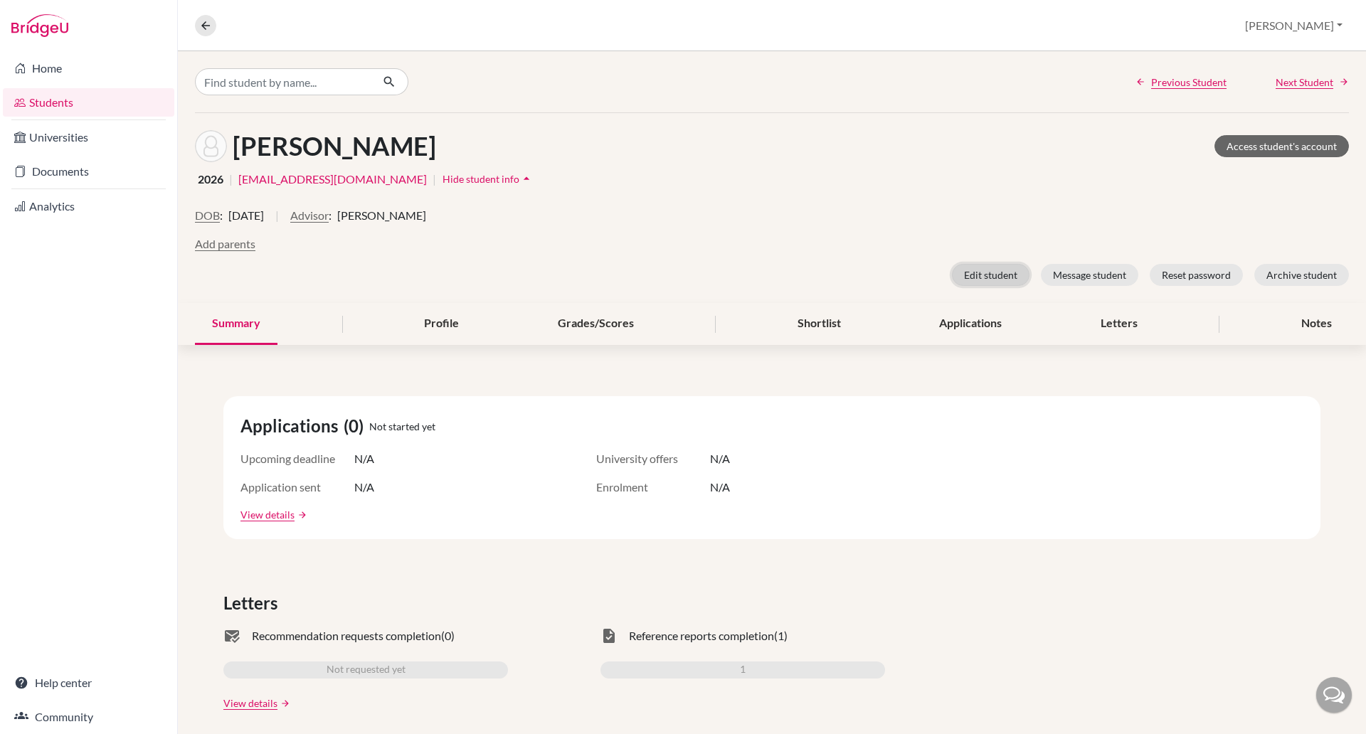
click at [977, 272] on button "Edit student" at bounding box center [991, 275] width 78 height 22
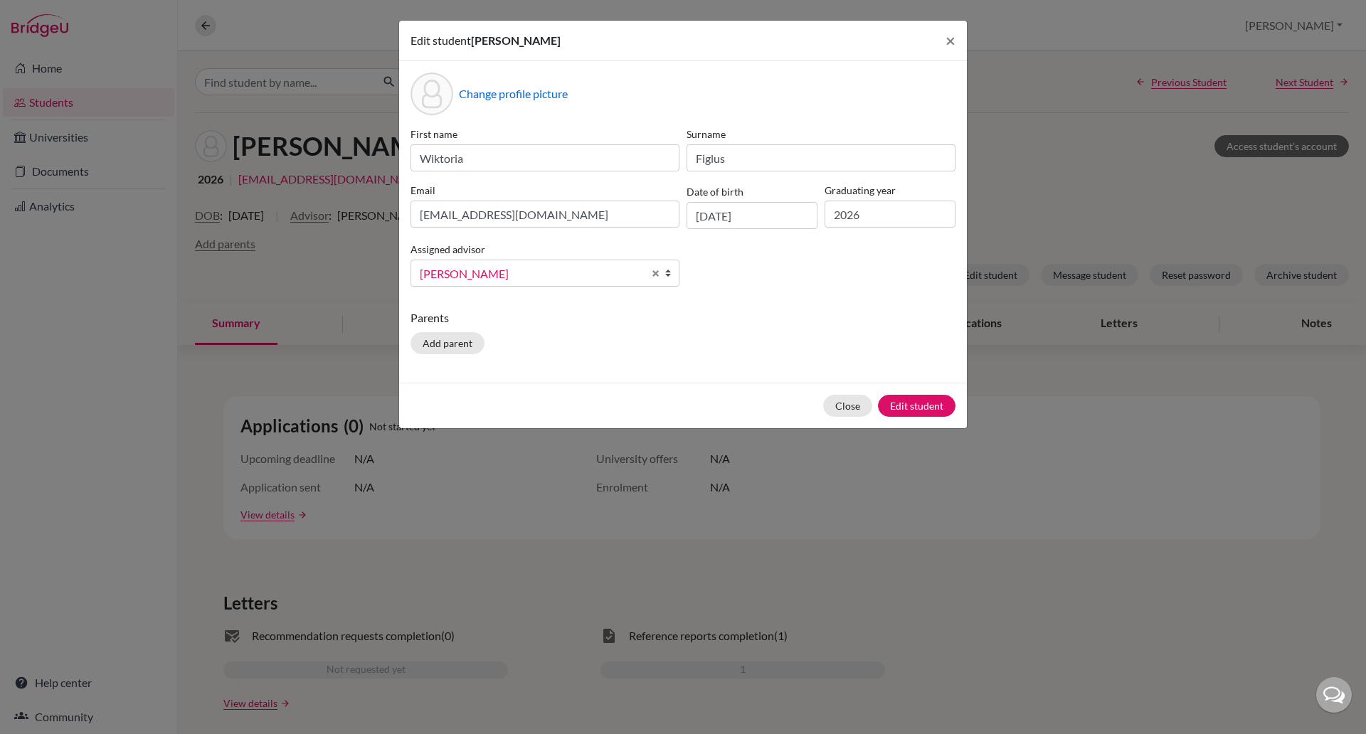
click at [600, 284] on link "[PERSON_NAME]" at bounding box center [544, 273] width 269 height 27
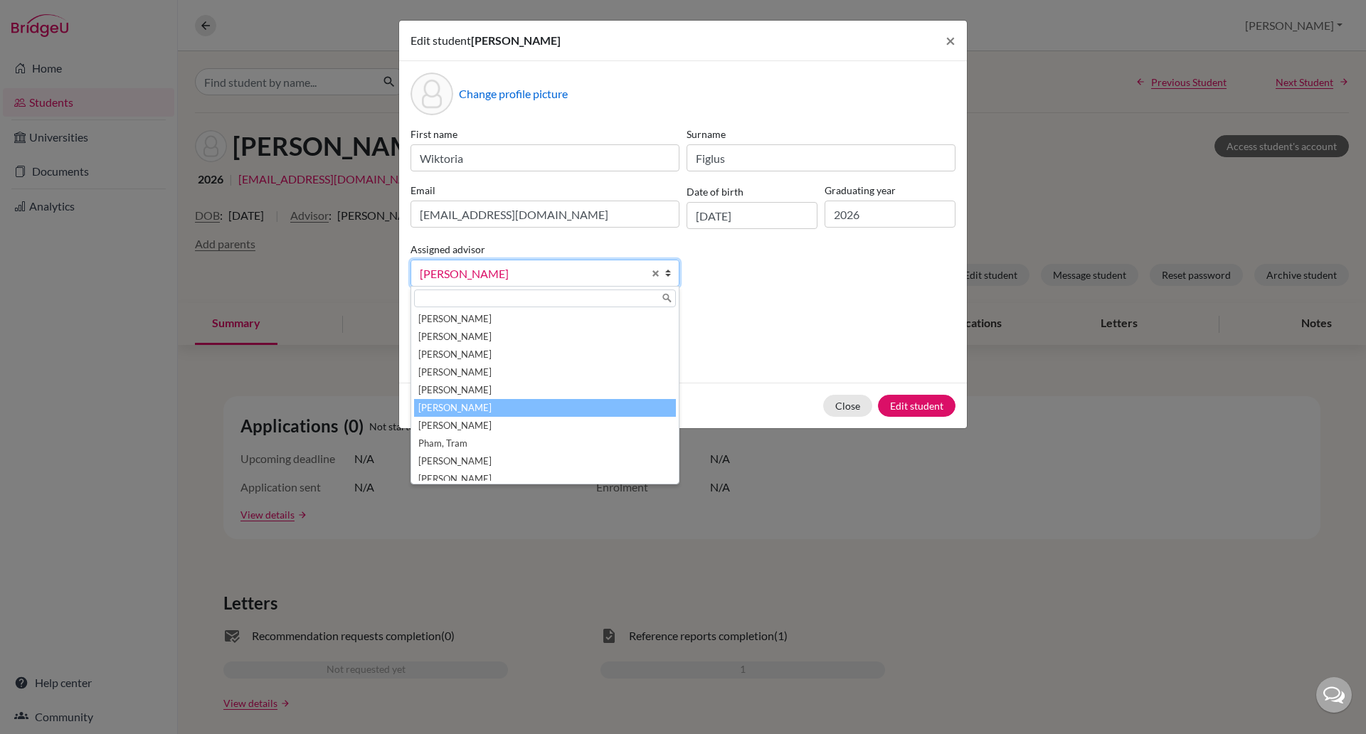
click at [470, 408] on li "[PERSON_NAME]" at bounding box center [545, 408] width 262 height 18
click at [470, 408] on div "Close Edit student" at bounding box center [683, 406] width 568 height 46
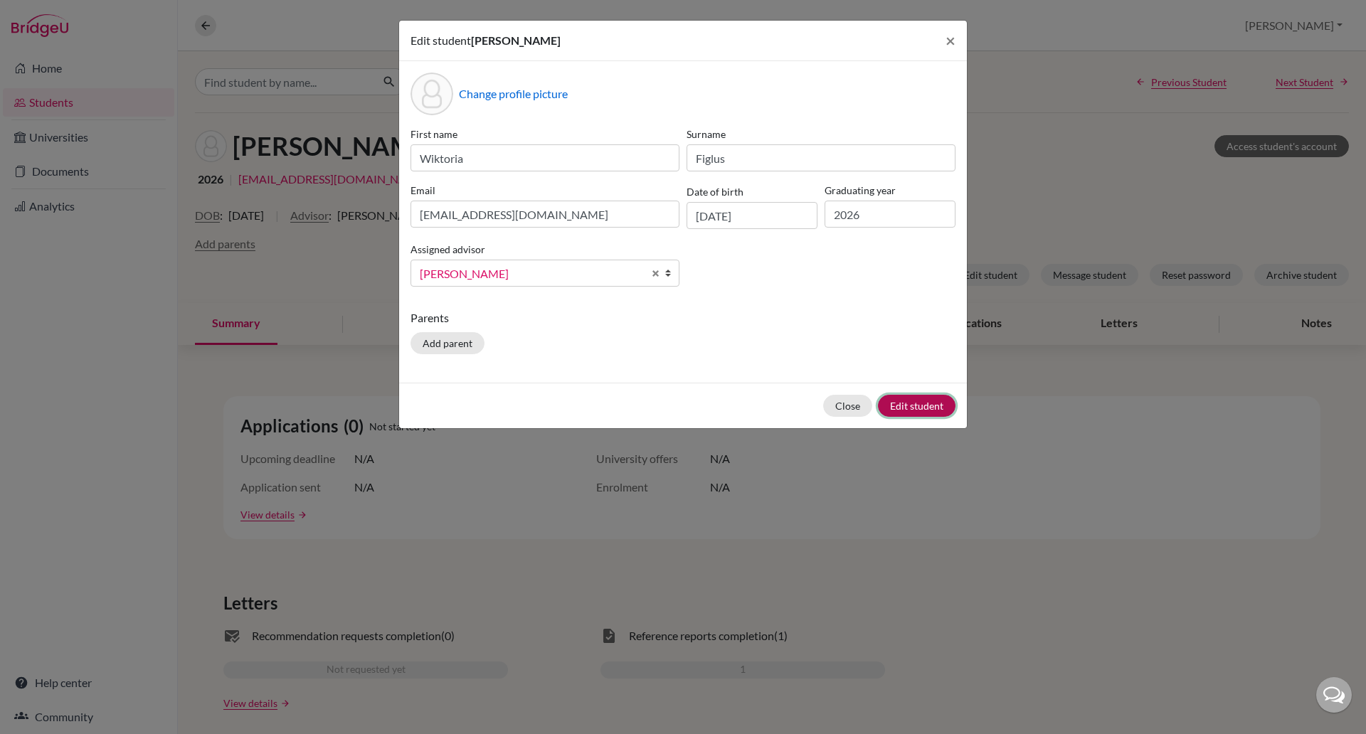
click at [894, 400] on button "Edit student" at bounding box center [917, 406] width 78 height 22
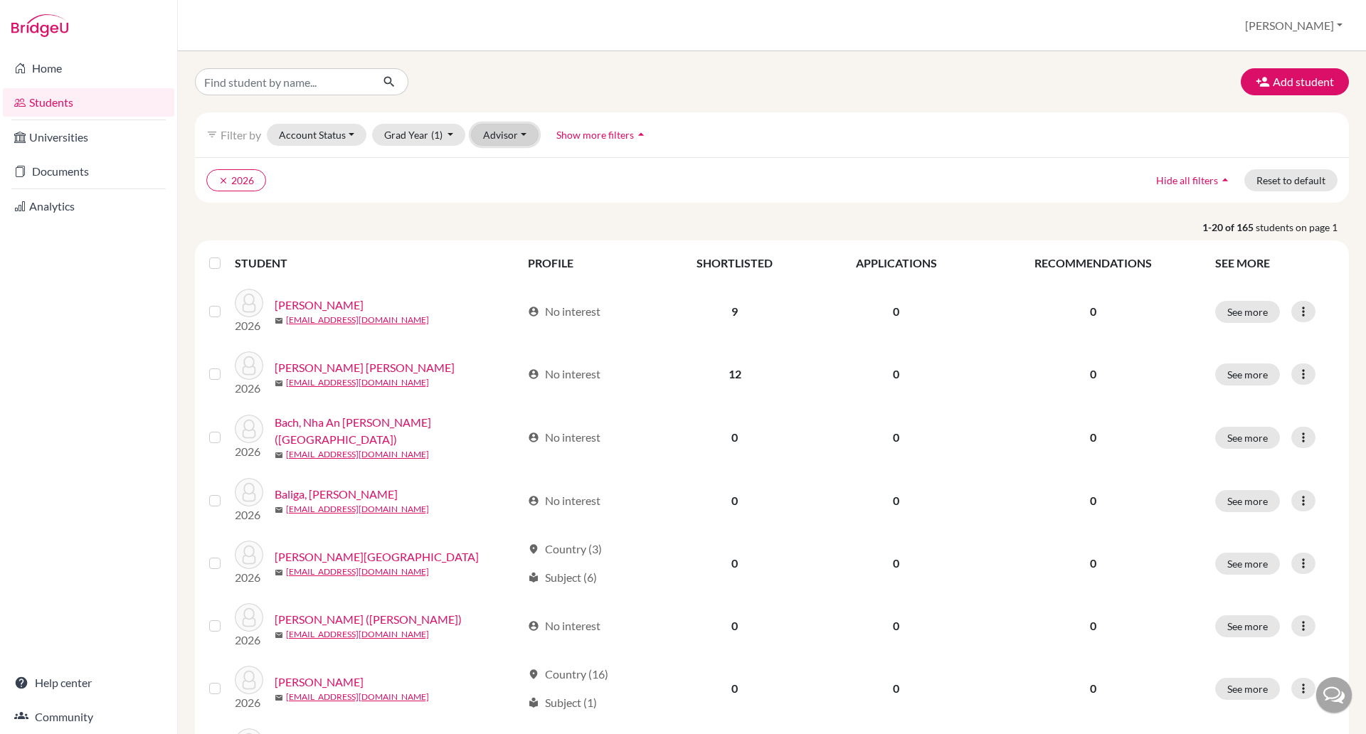
click at [504, 136] on button "Advisor" at bounding box center [505, 135] width 68 height 22
click at [504, 129] on button "Advisor" at bounding box center [505, 135] width 68 height 22
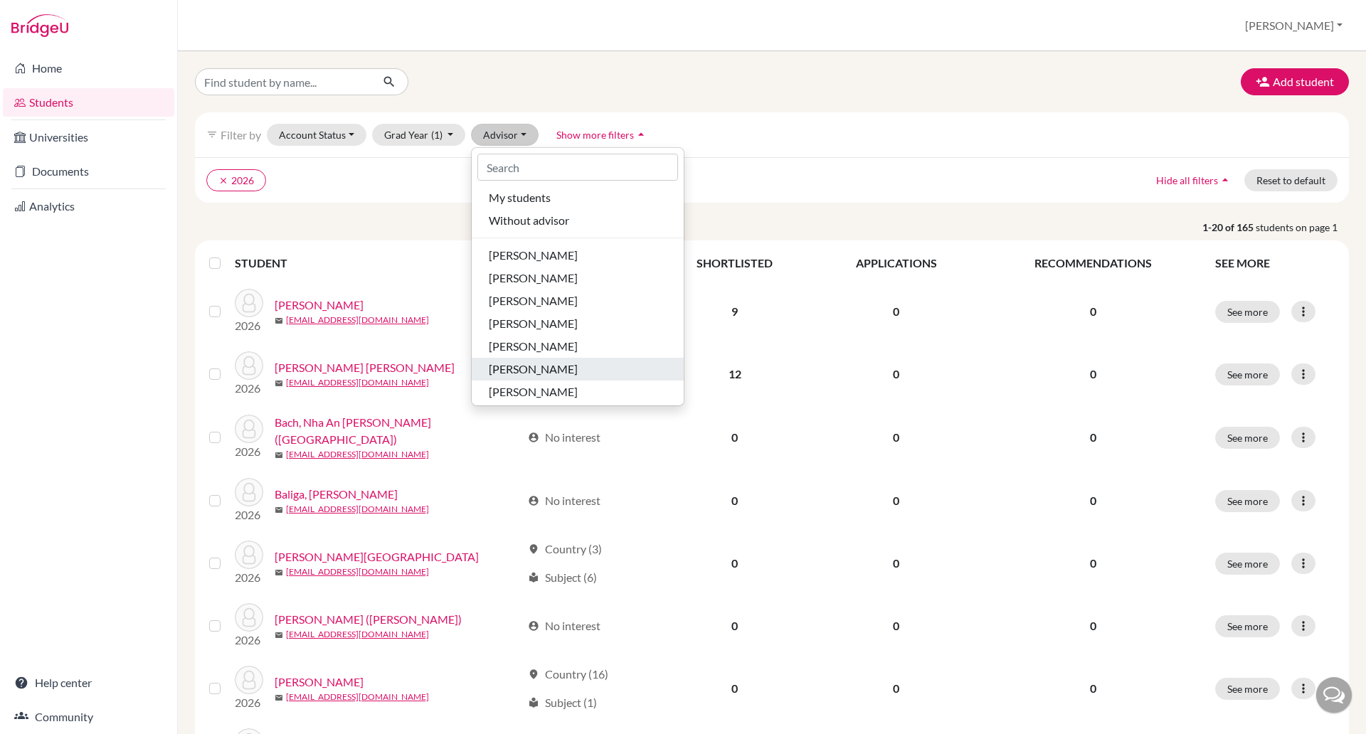
click at [521, 363] on span "[PERSON_NAME]" at bounding box center [533, 369] width 89 height 17
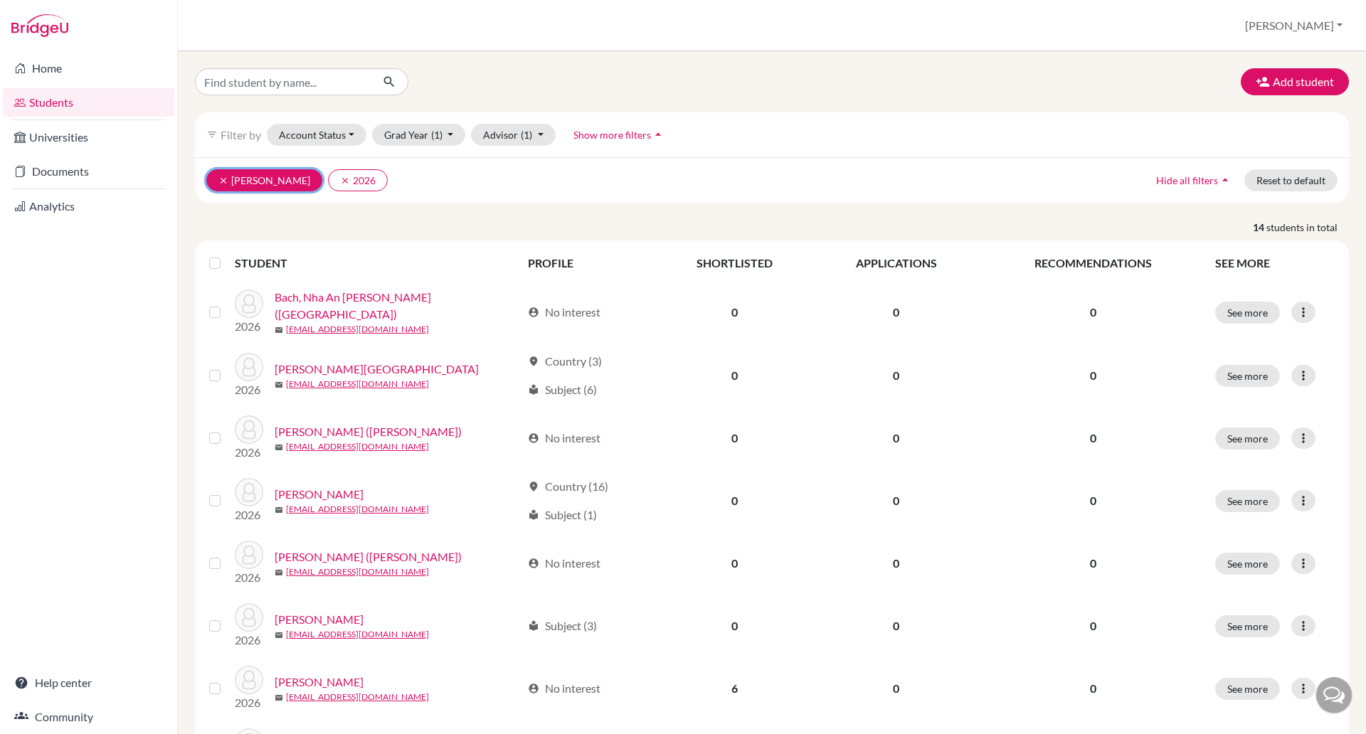
click at [273, 179] on button "clear [PERSON_NAME]" at bounding box center [264, 180] width 116 height 22
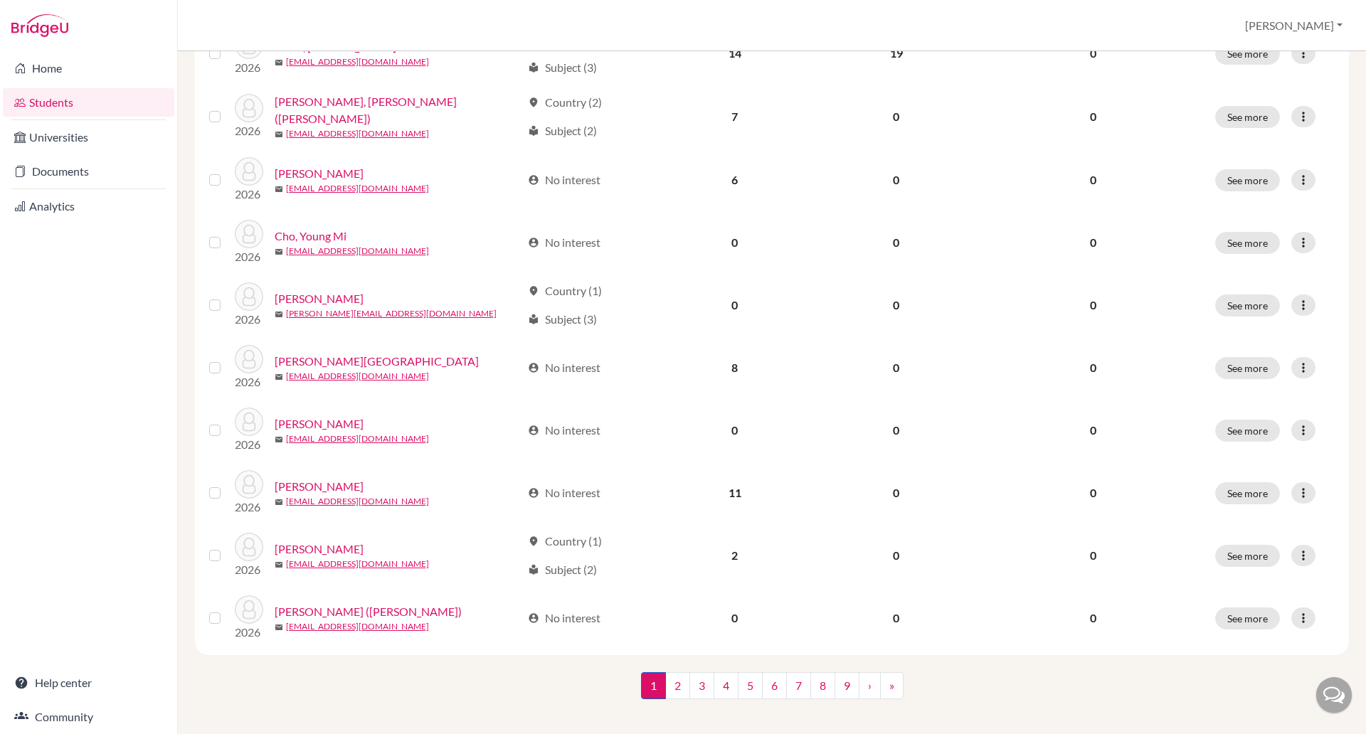
scroll to position [893, 0]
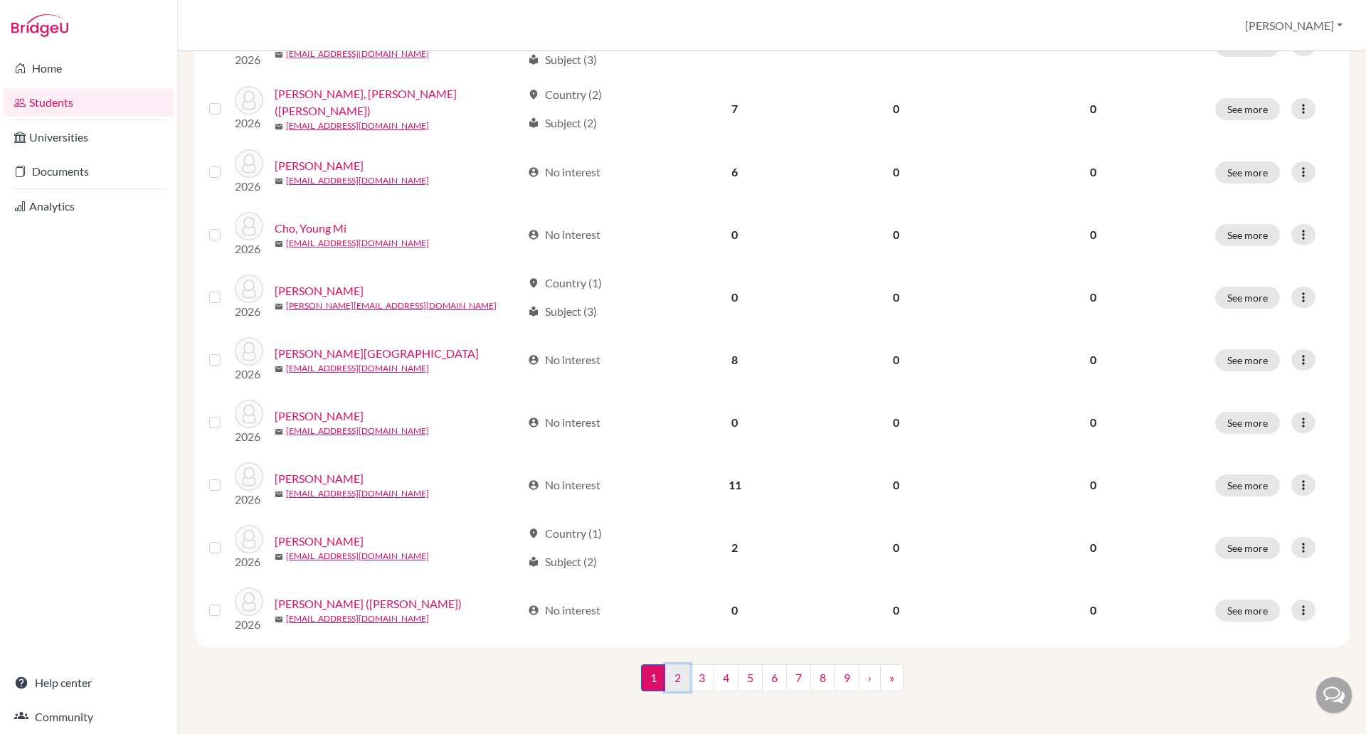
click at [670, 680] on link "2" at bounding box center [677, 677] width 25 height 27
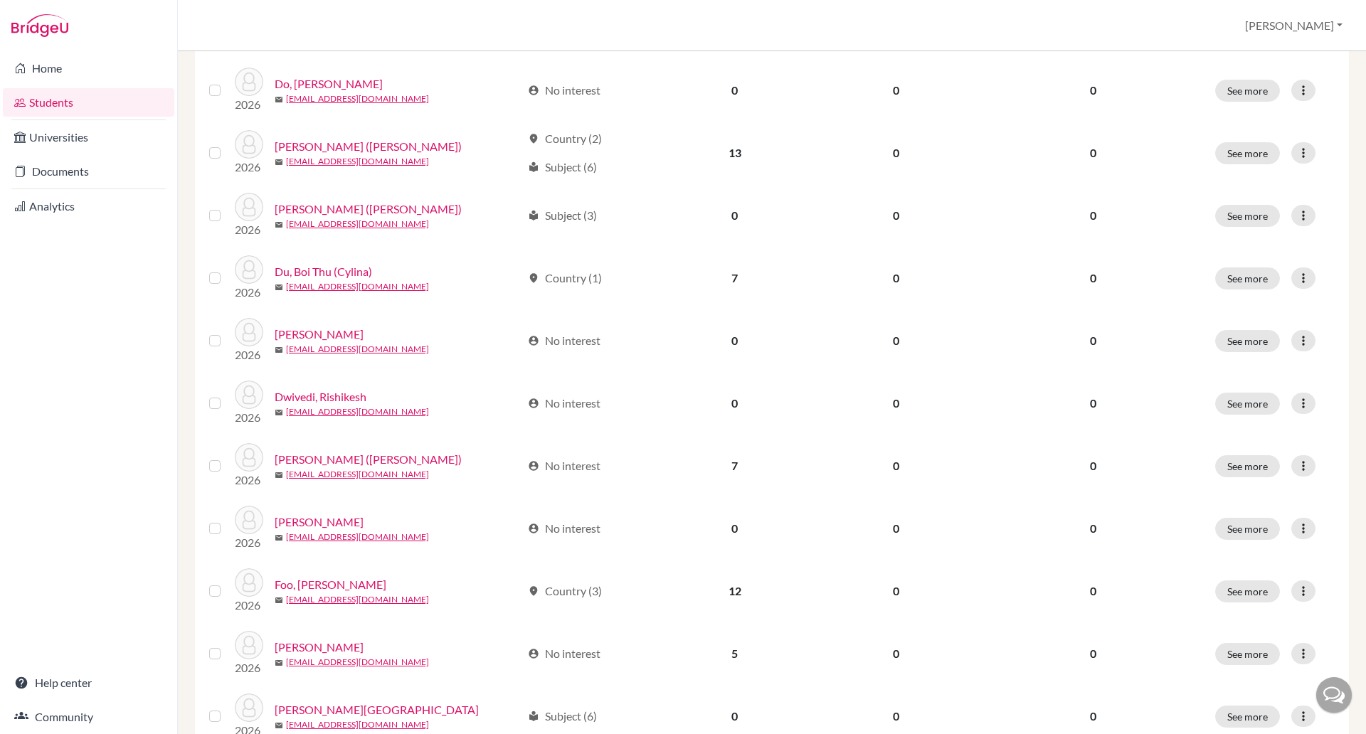
scroll to position [893, 0]
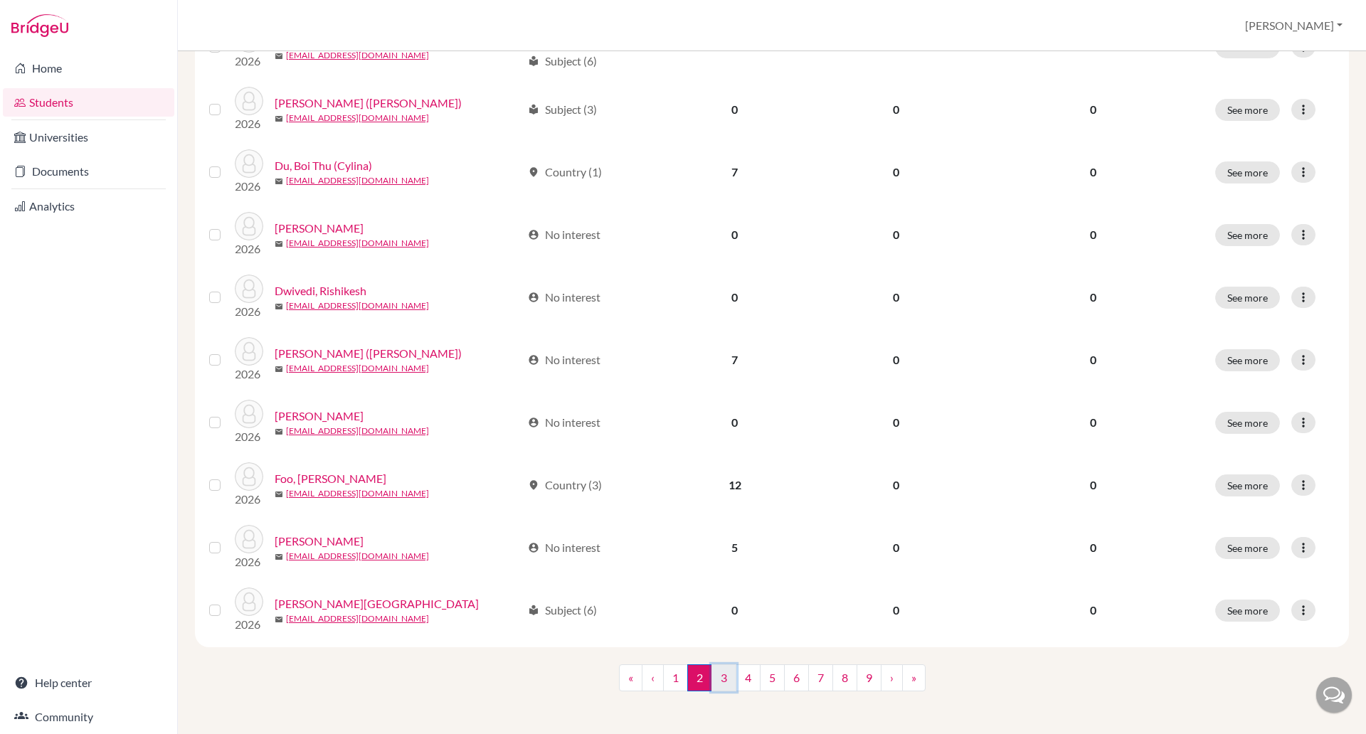
click at [711, 675] on link "3" at bounding box center [723, 677] width 25 height 27
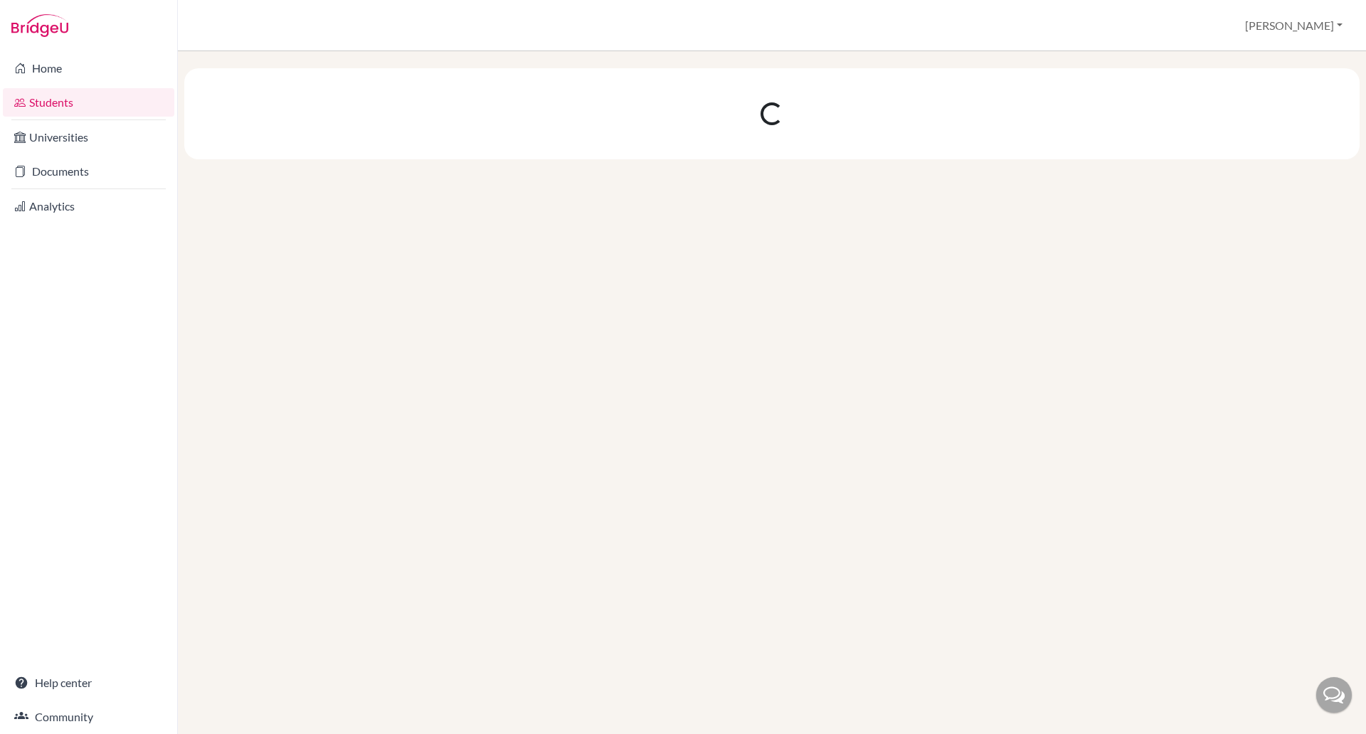
scroll to position [0, 0]
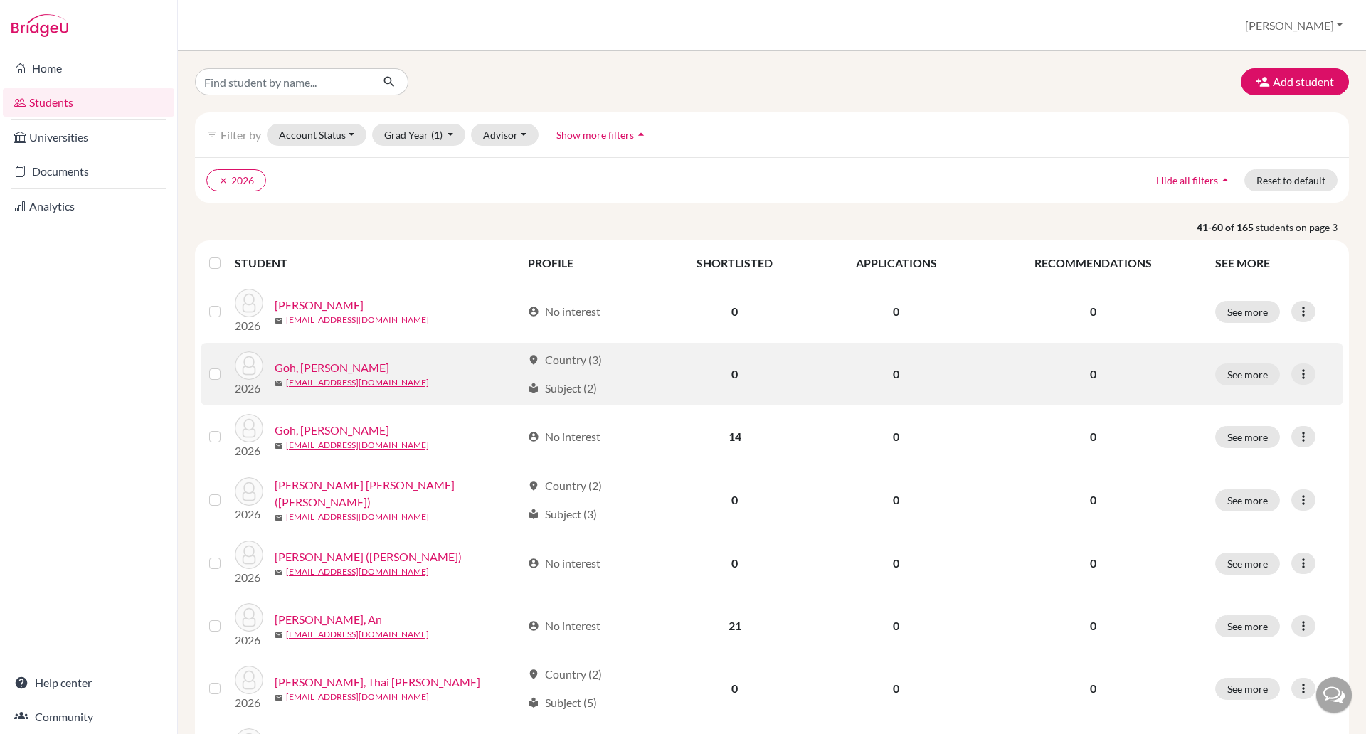
click at [312, 366] on link "Goh, [PERSON_NAME]" at bounding box center [332, 367] width 115 height 17
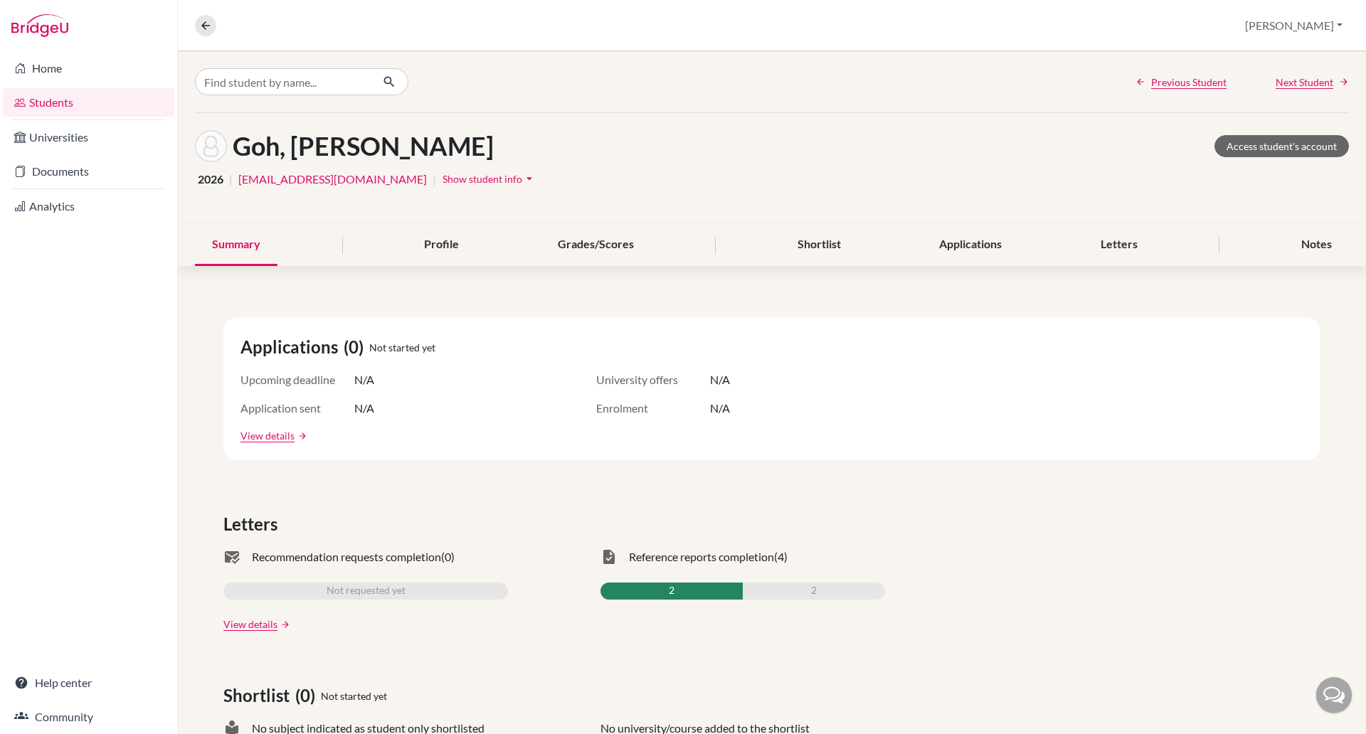
click at [442, 171] on button "Show student info arrow_drop_down" at bounding box center [489, 179] width 95 height 22
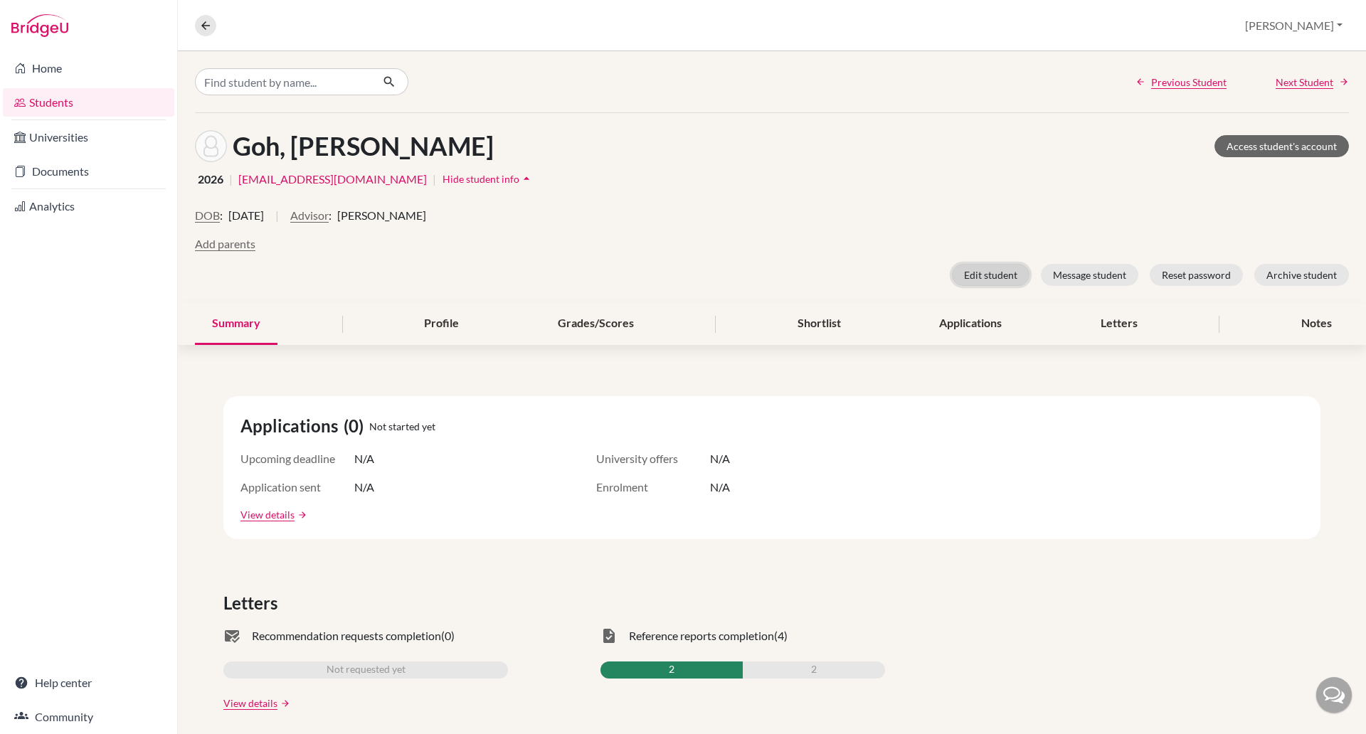
click at [993, 275] on button "Edit student" at bounding box center [991, 275] width 78 height 22
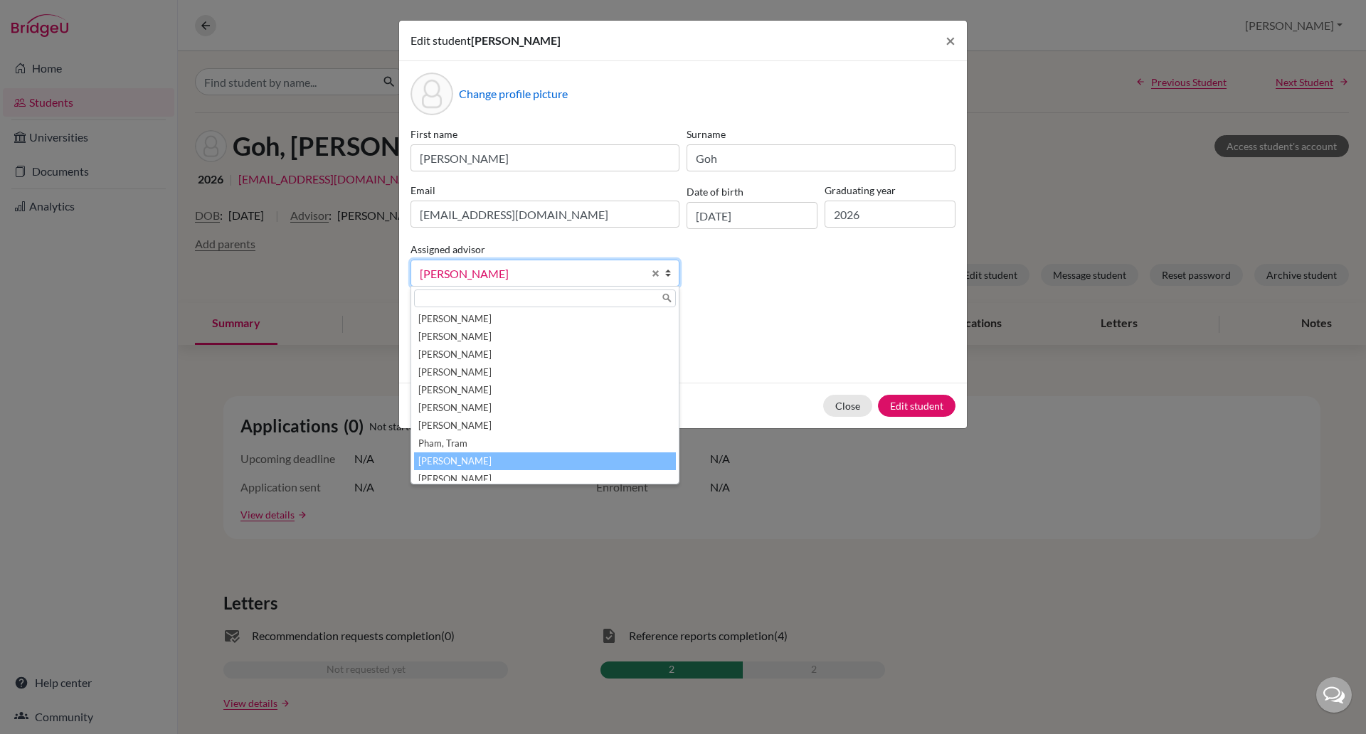
click at [570, 281] on span "[PERSON_NAME]" at bounding box center [531, 274] width 223 height 18
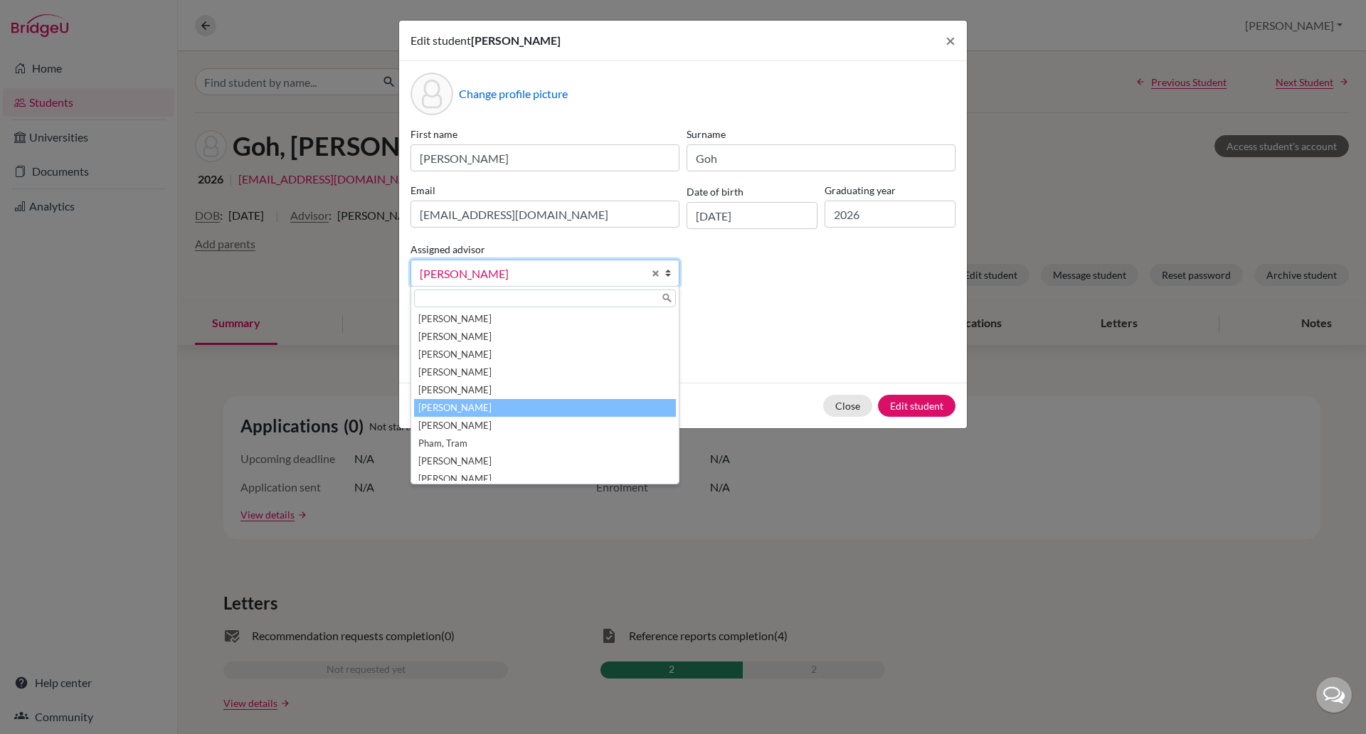
click at [473, 411] on li "[PERSON_NAME]" at bounding box center [545, 408] width 262 height 18
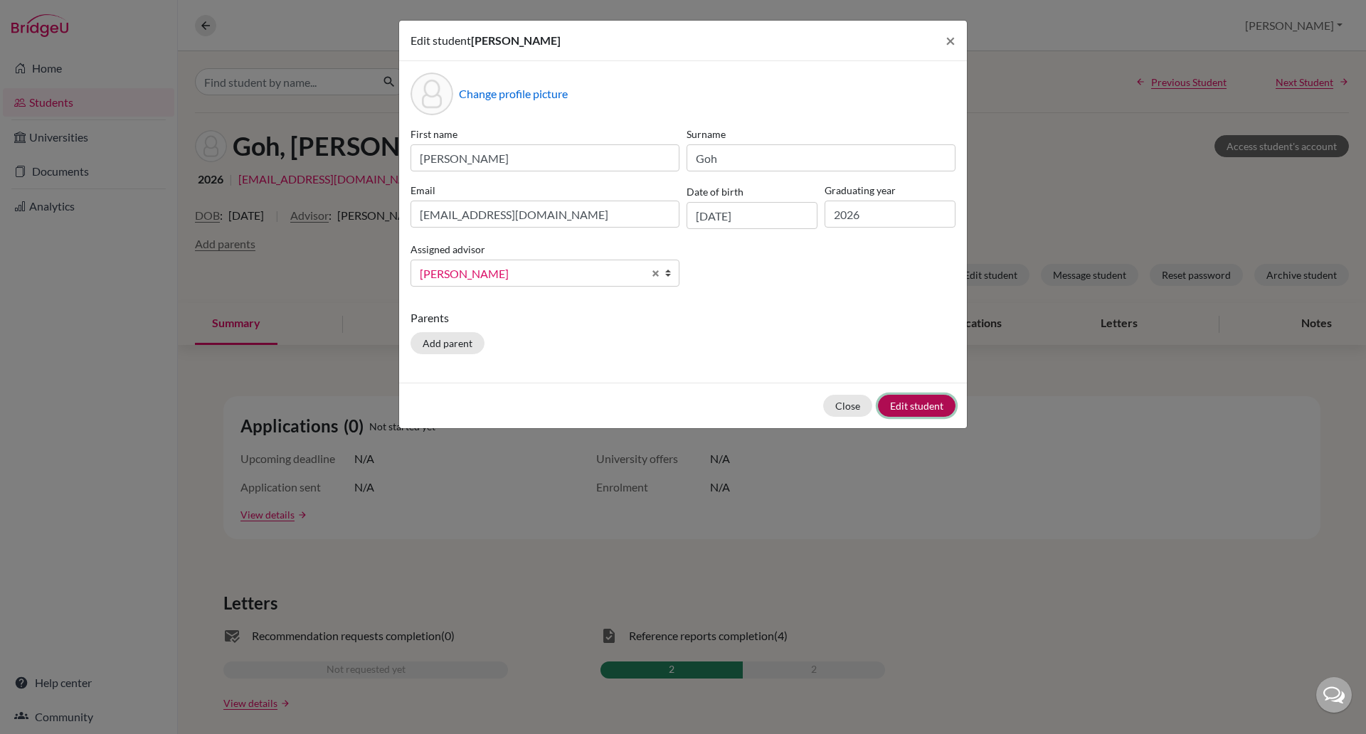
click at [929, 403] on button "Edit student" at bounding box center [917, 406] width 78 height 22
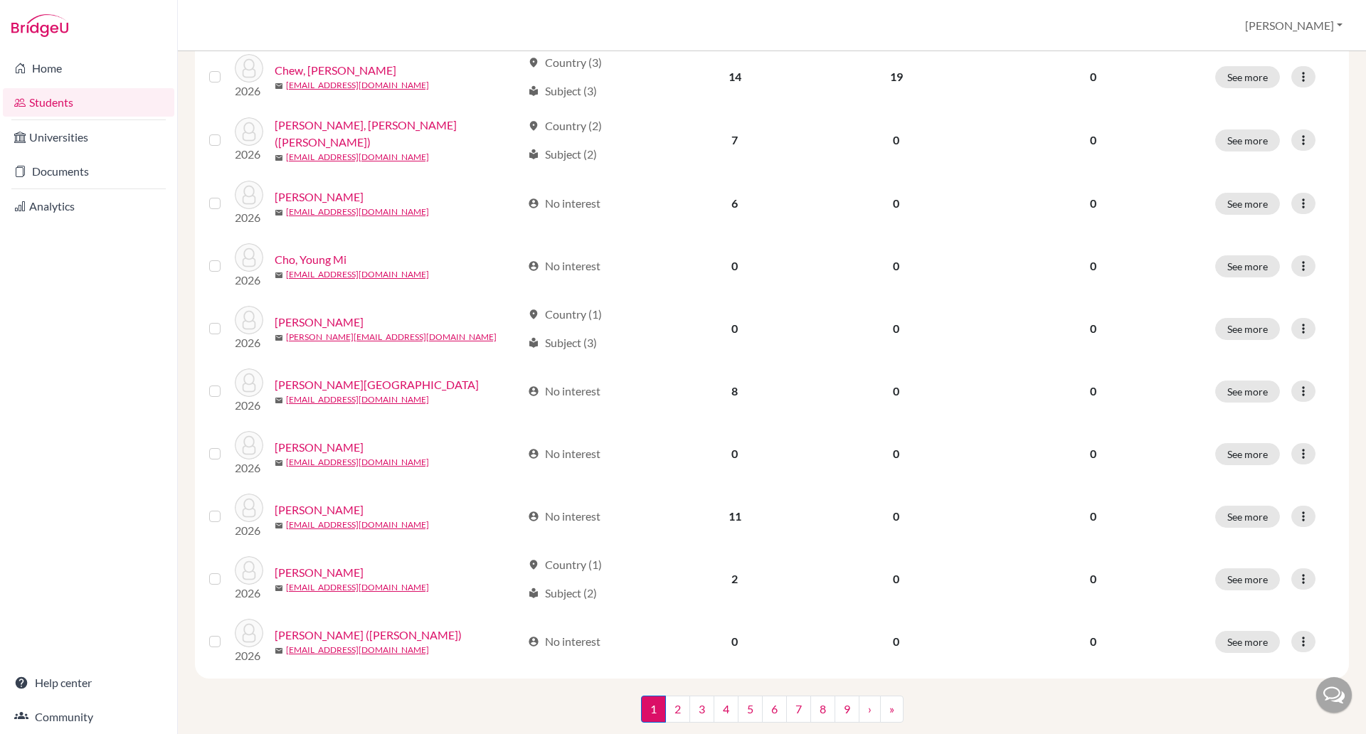
scroll to position [893, 0]
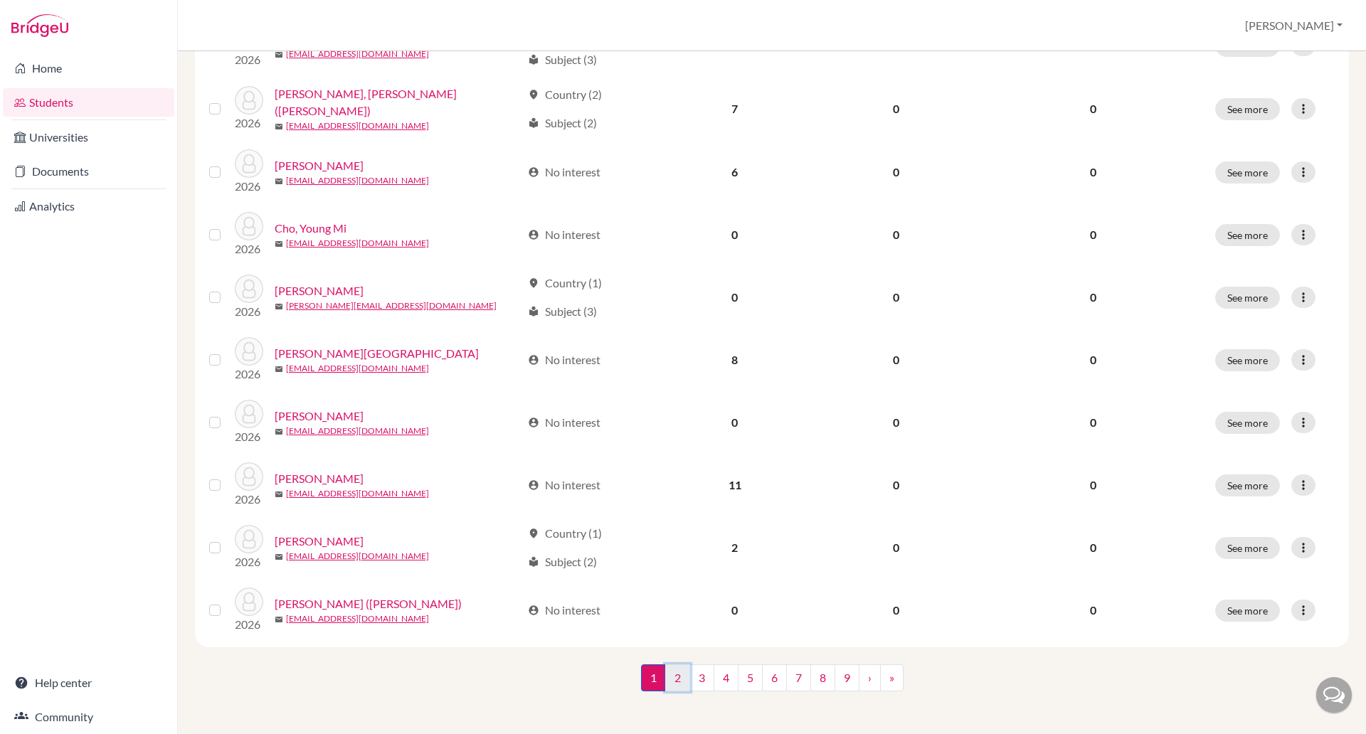
click at [669, 671] on link "2" at bounding box center [677, 677] width 25 height 27
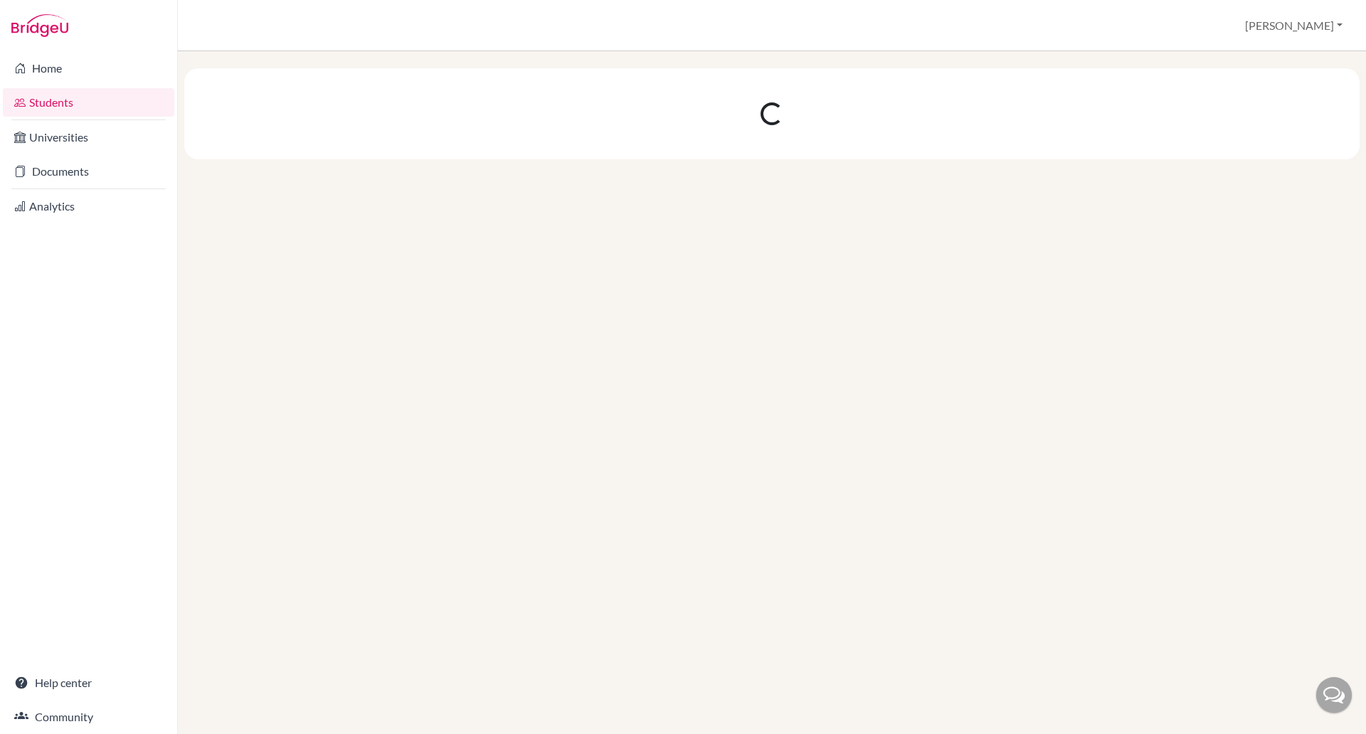
scroll to position [0, 0]
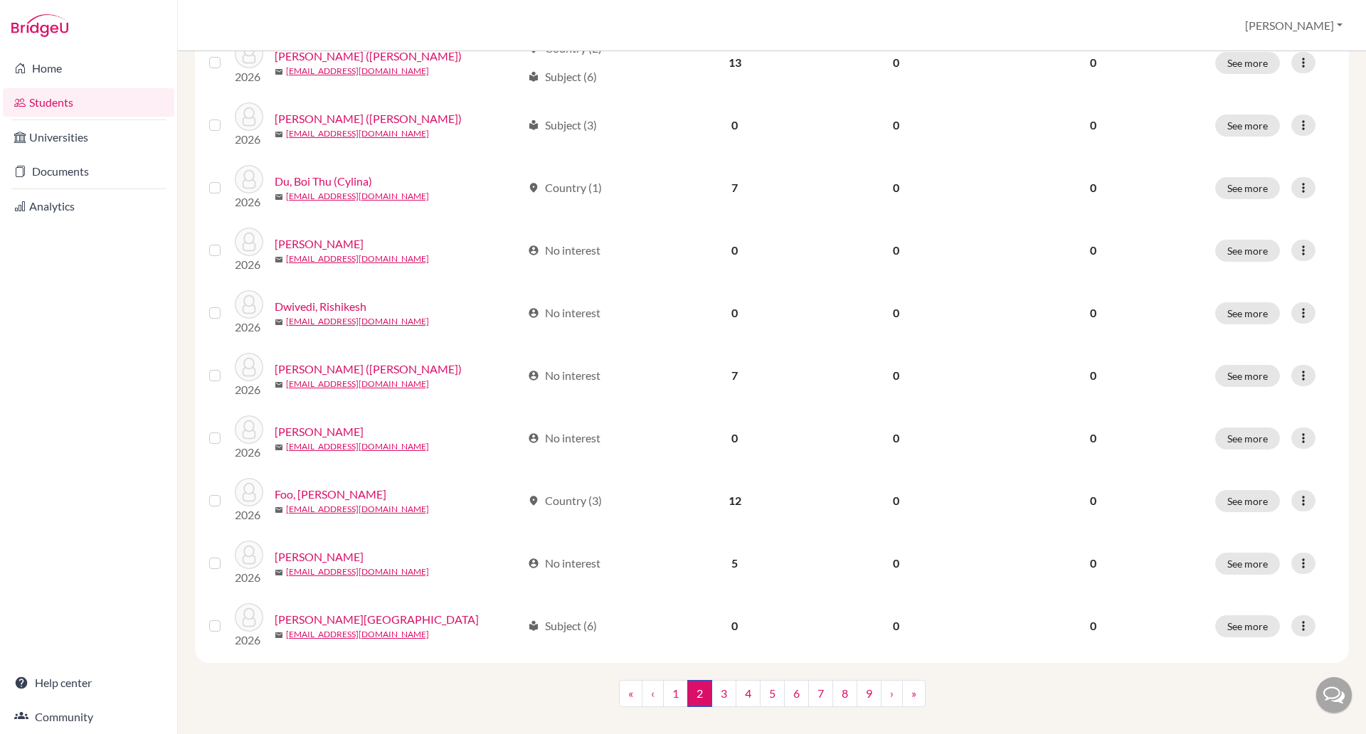
scroll to position [893, 0]
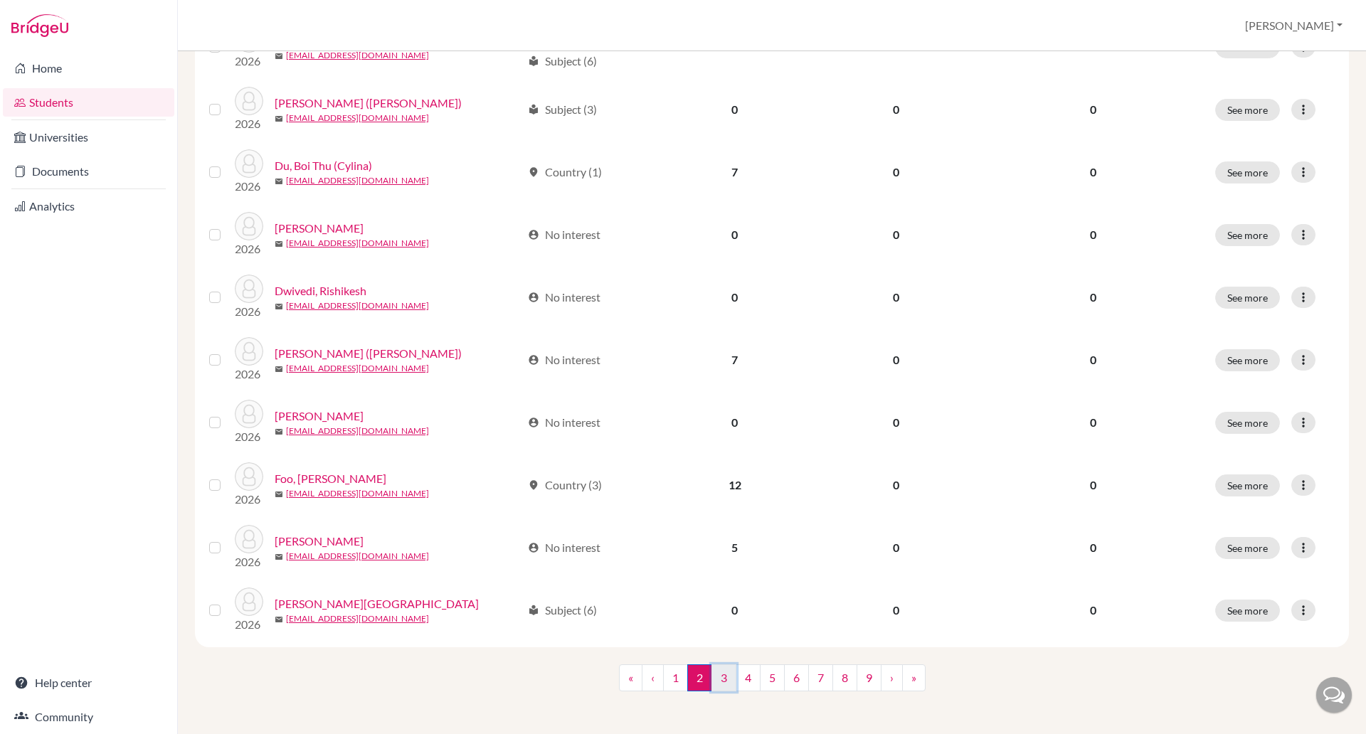
click at [713, 676] on link "3" at bounding box center [723, 677] width 25 height 27
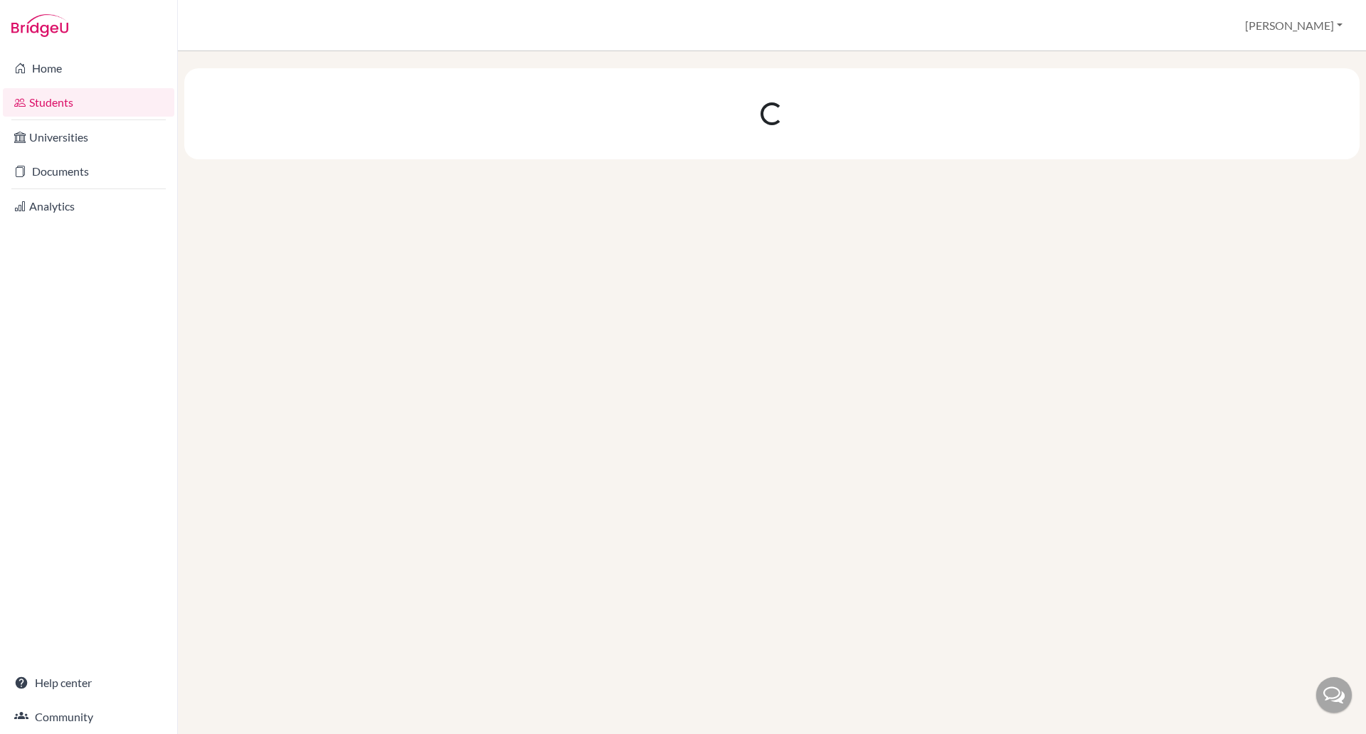
scroll to position [0, 0]
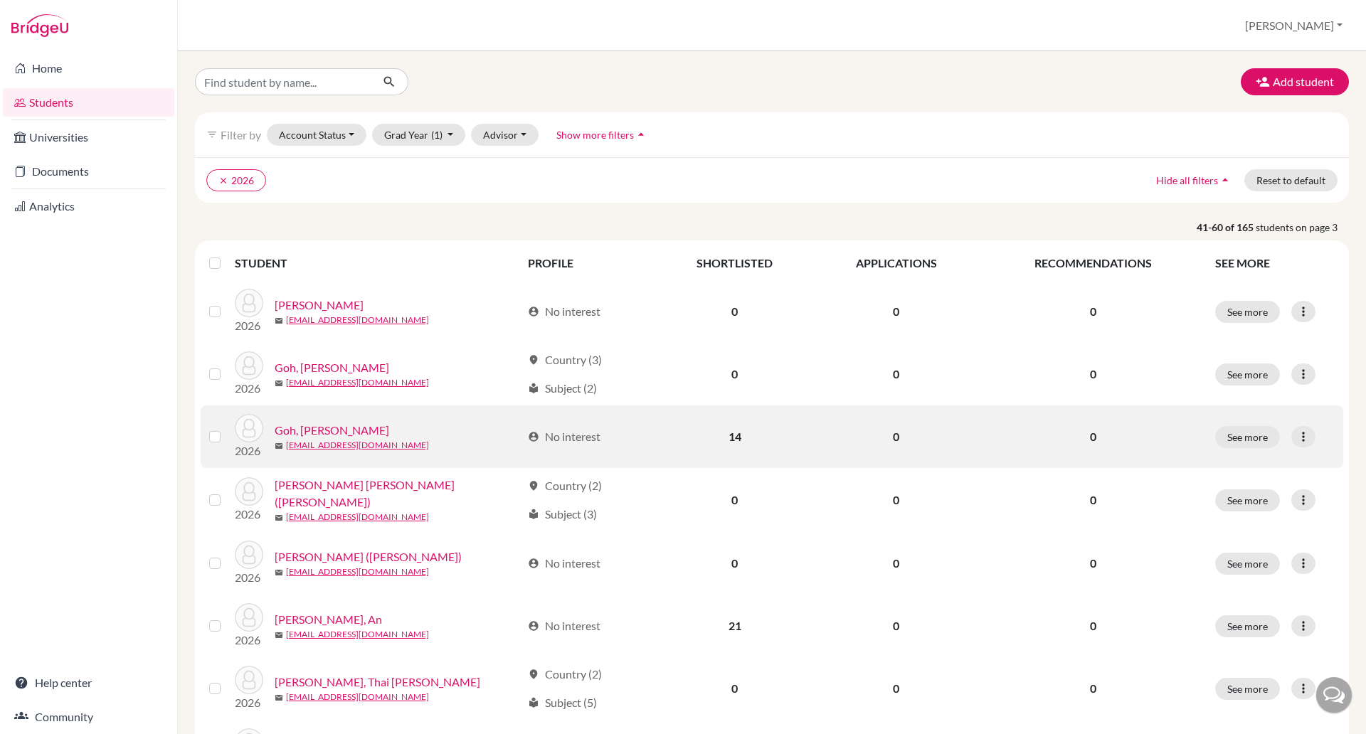
click at [318, 427] on link "Goh, [PERSON_NAME]" at bounding box center [332, 430] width 115 height 17
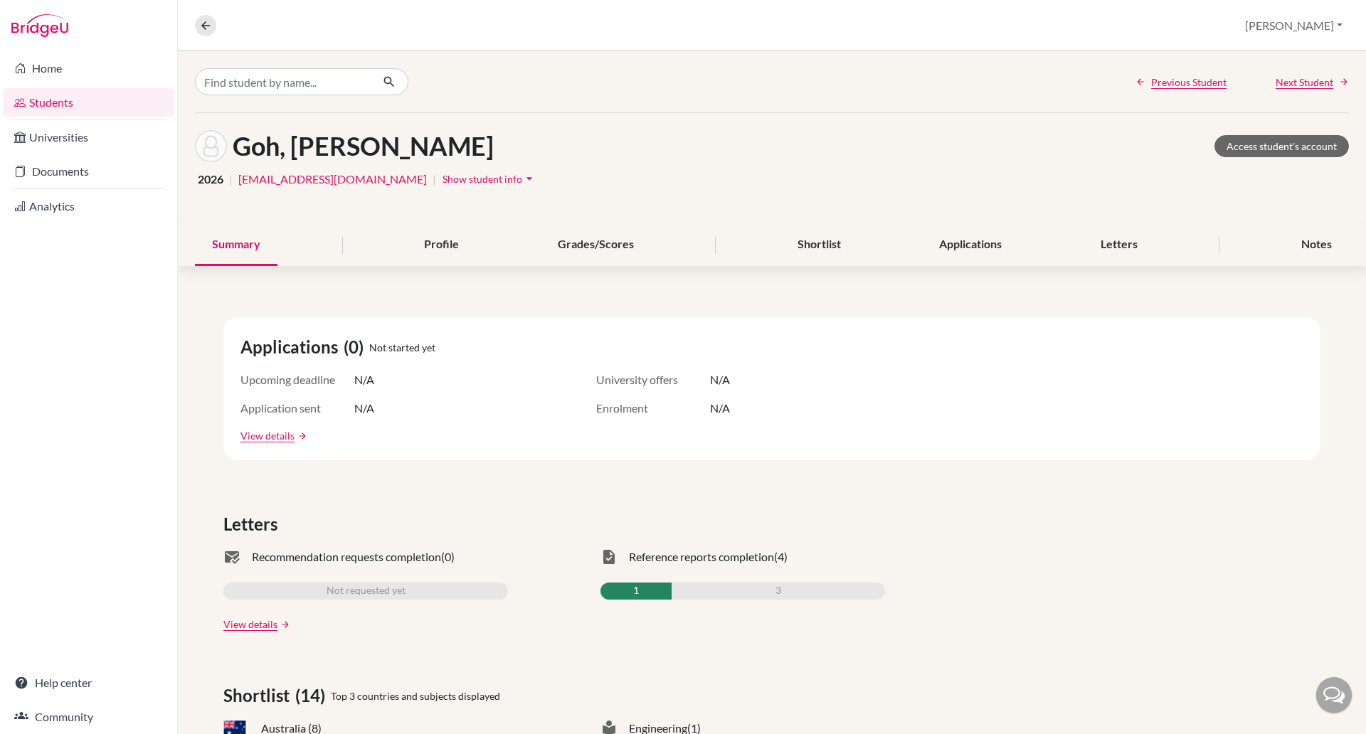
click at [442, 176] on span "Show student info" at bounding box center [482, 179] width 80 height 12
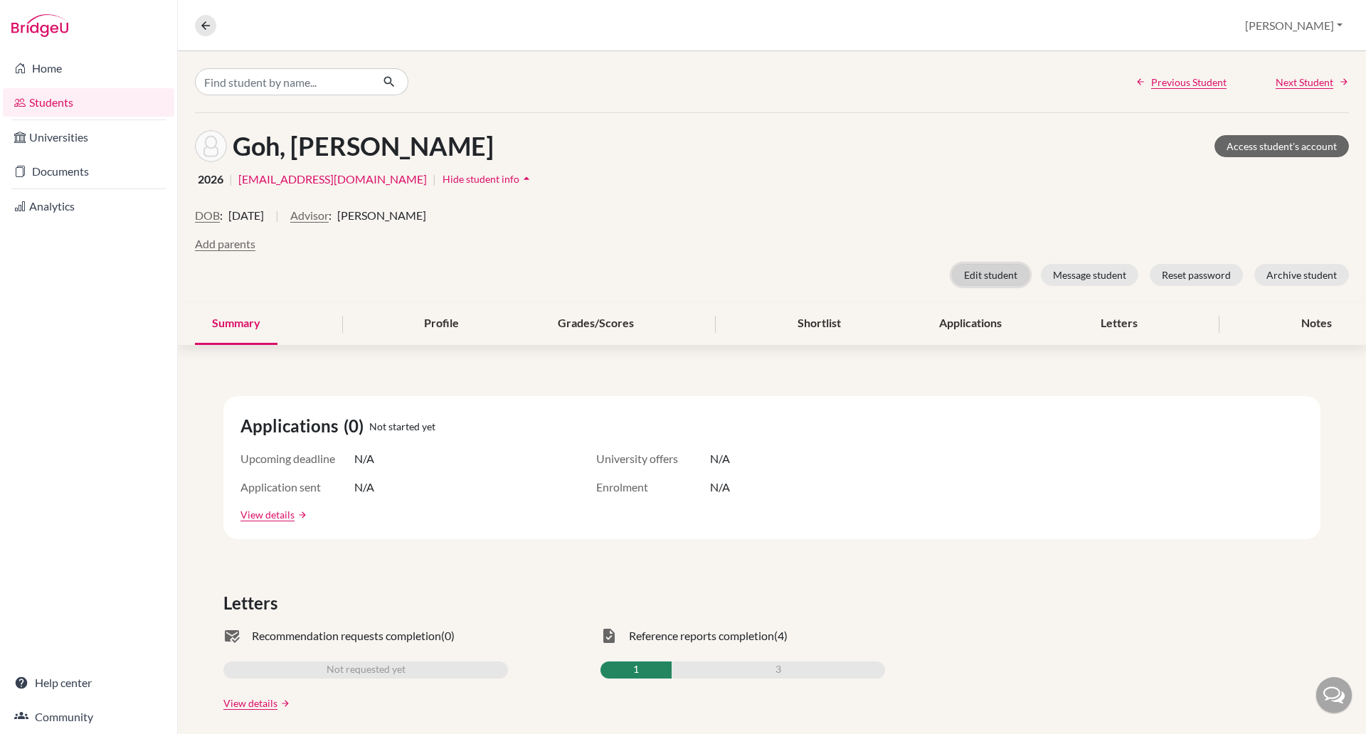
click at [979, 275] on button "Edit student" at bounding box center [991, 275] width 78 height 22
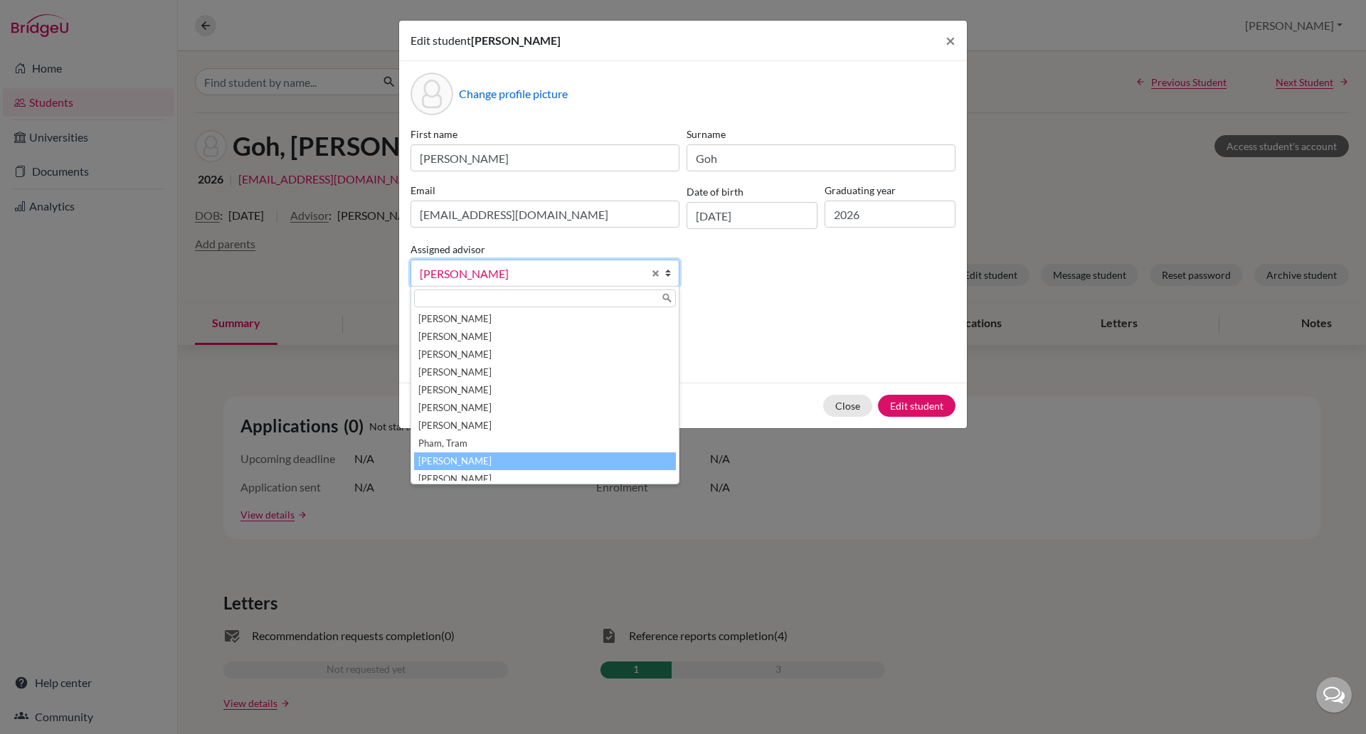
click at [669, 275] on b at bounding box center [671, 273] width 14 height 26
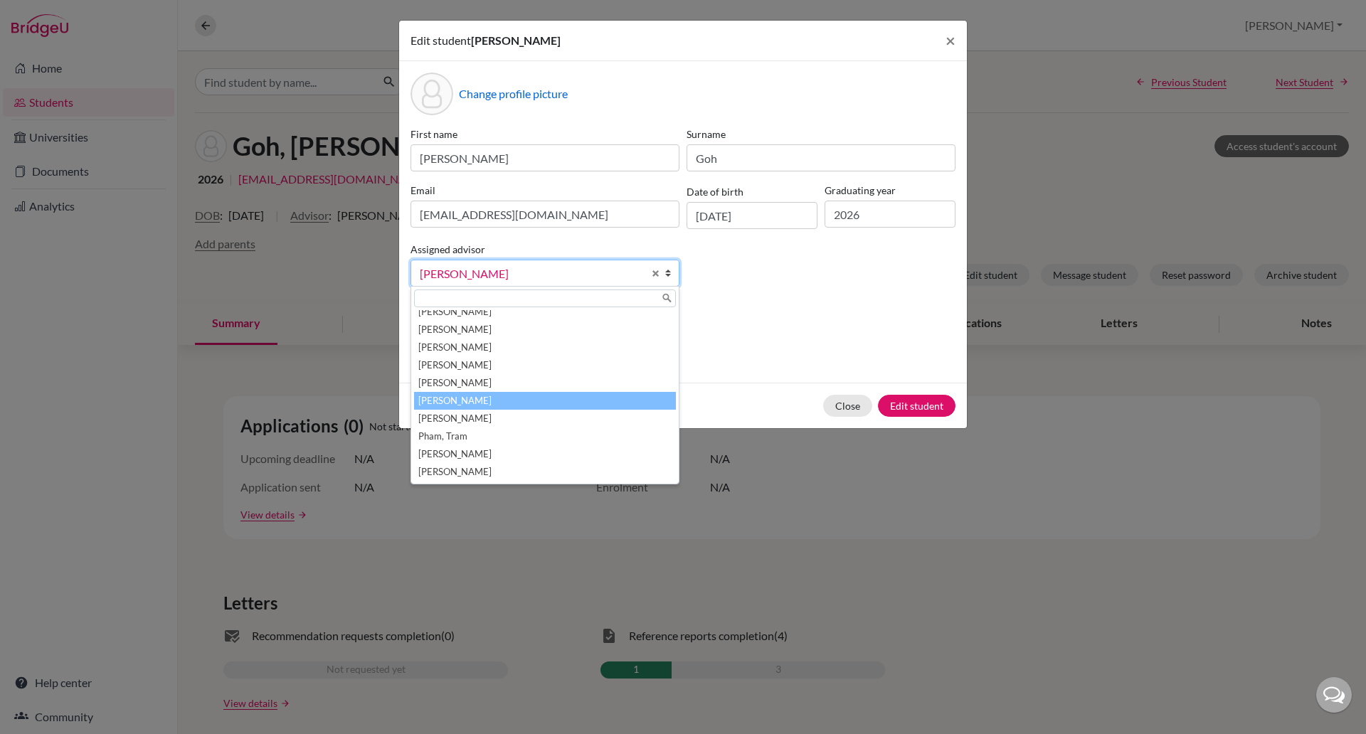
click at [455, 407] on li "[PERSON_NAME]" at bounding box center [545, 401] width 262 height 18
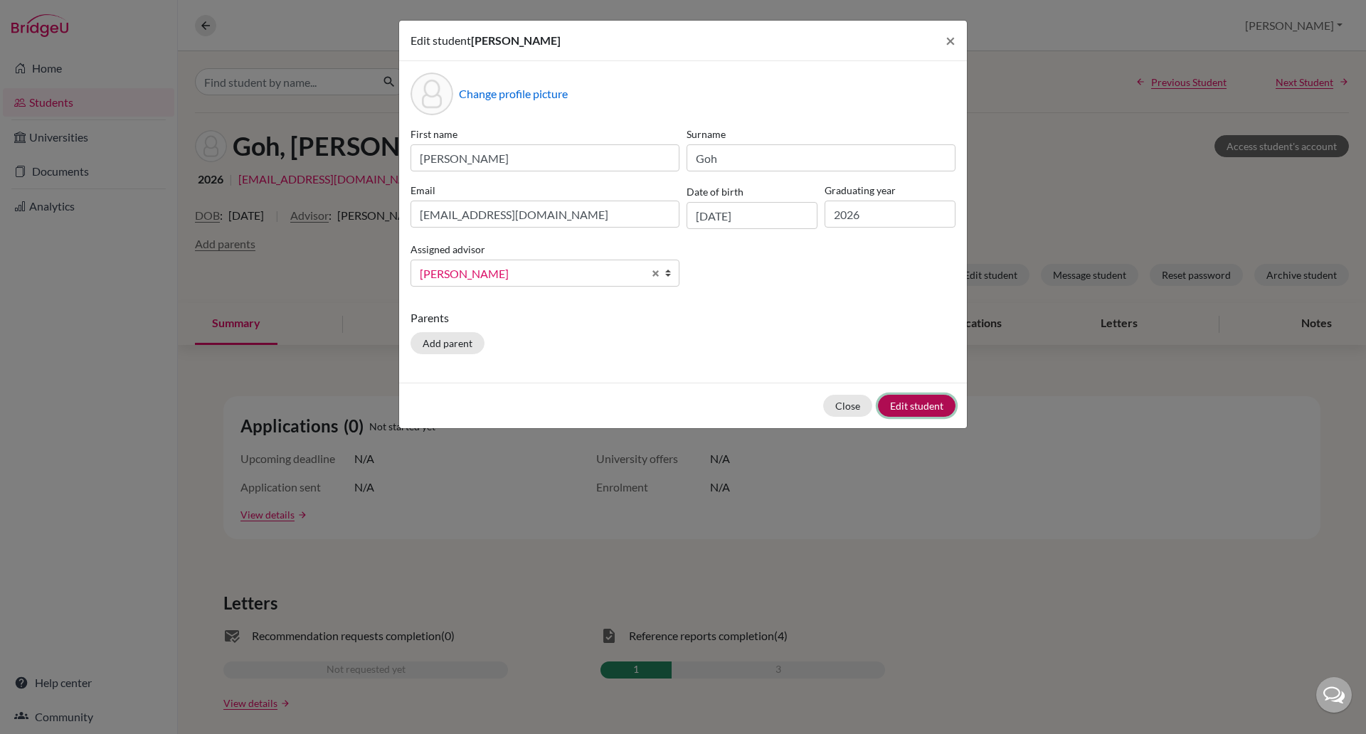
click at [919, 408] on button "Edit student" at bounding box center [917, 406] width 78 height 22
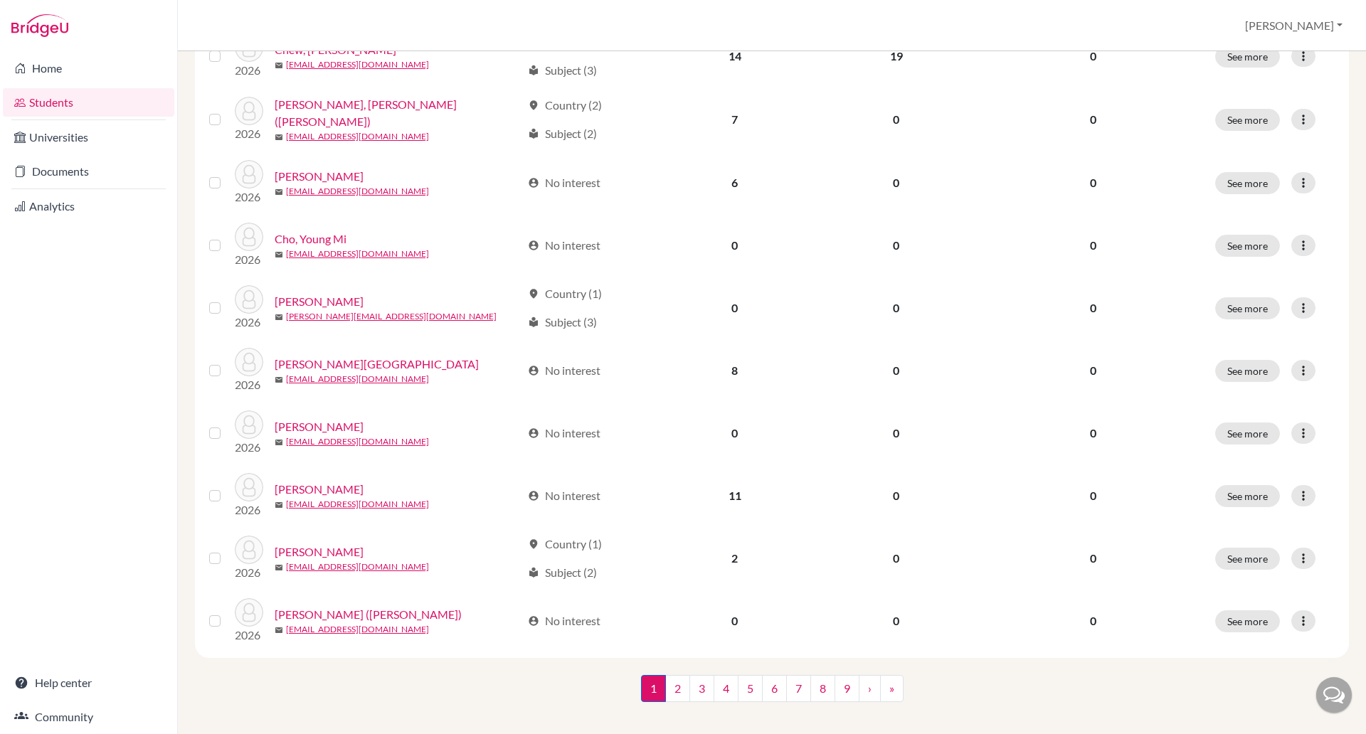
scroll to position [893, 0]
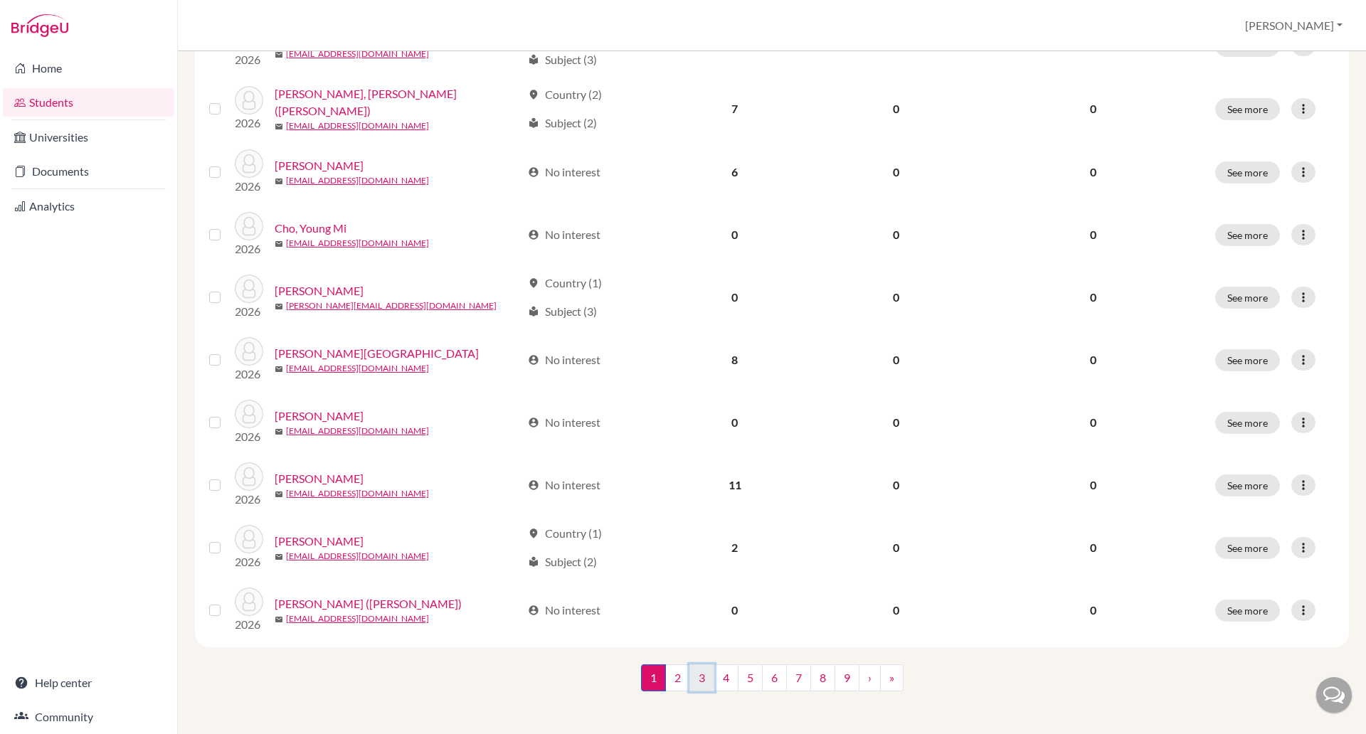
click at [691, 674] on link "3" at bounding box center [701, 677] width 25 height 27
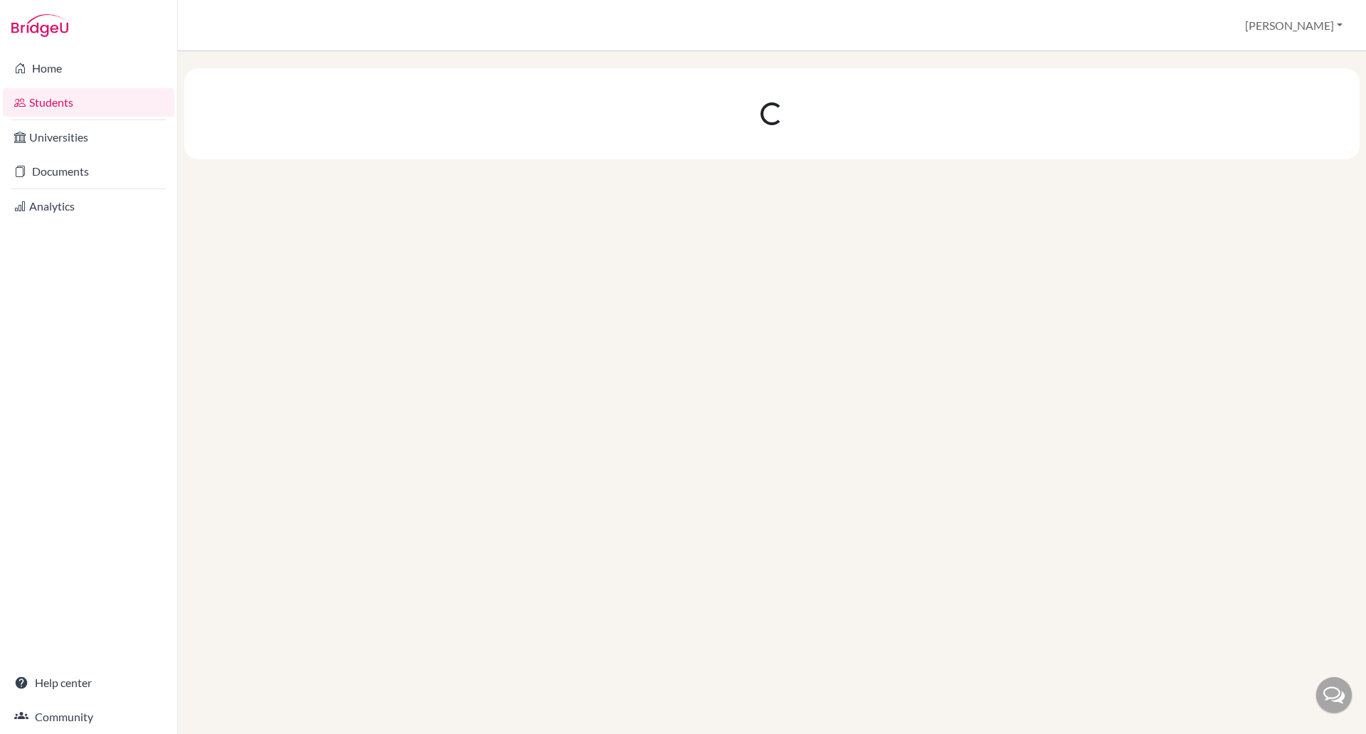
scroll to position [0, 0]
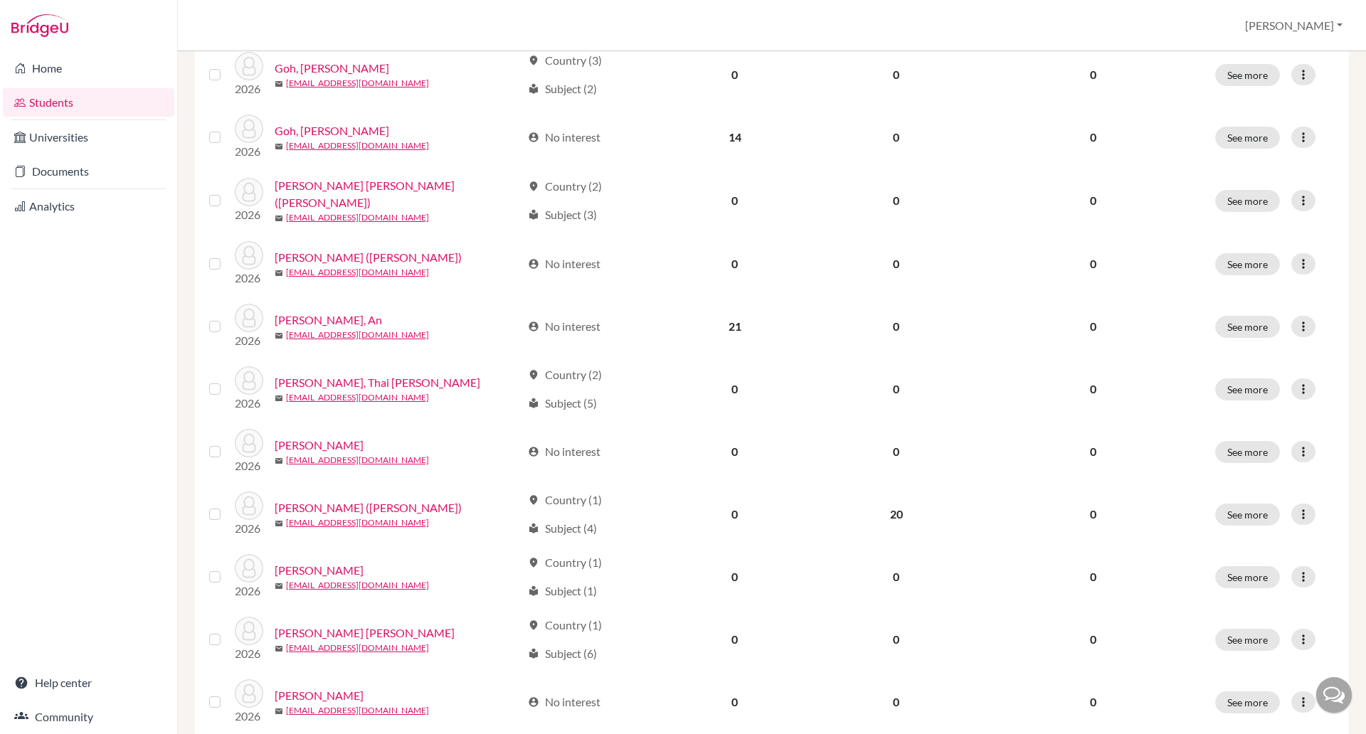
scroll to position [296, 0]
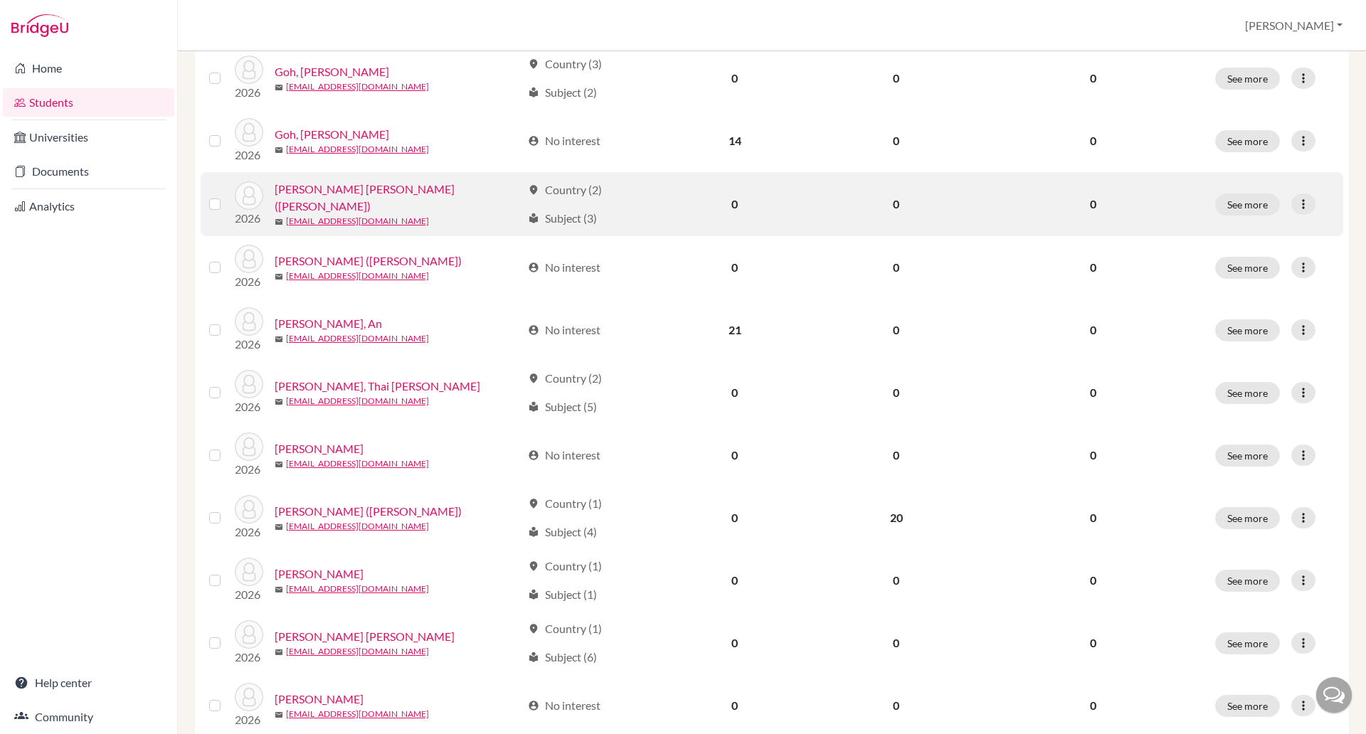
click at [376, 194] on link "[PERSON_NAME] [PERSON_NAME] ([PERSON_NAME])" at bounding box center [398, 198] width 247 height 34
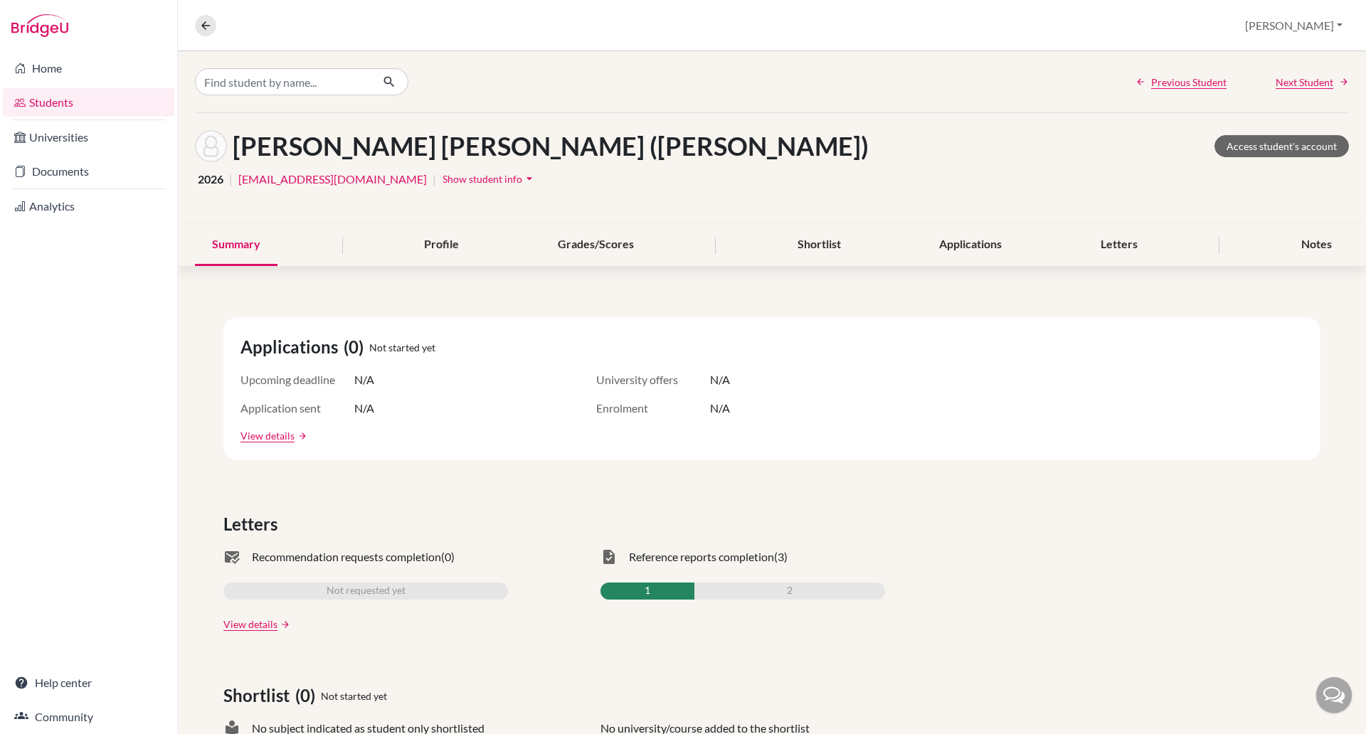
click at [442, 186] on button "Show student info arrow_drop_down" at bounding box center [489, 179] width 95 height 22
click at [442, 183] on span "Show student info" at bounding box center [482, 179] width 80 height 12
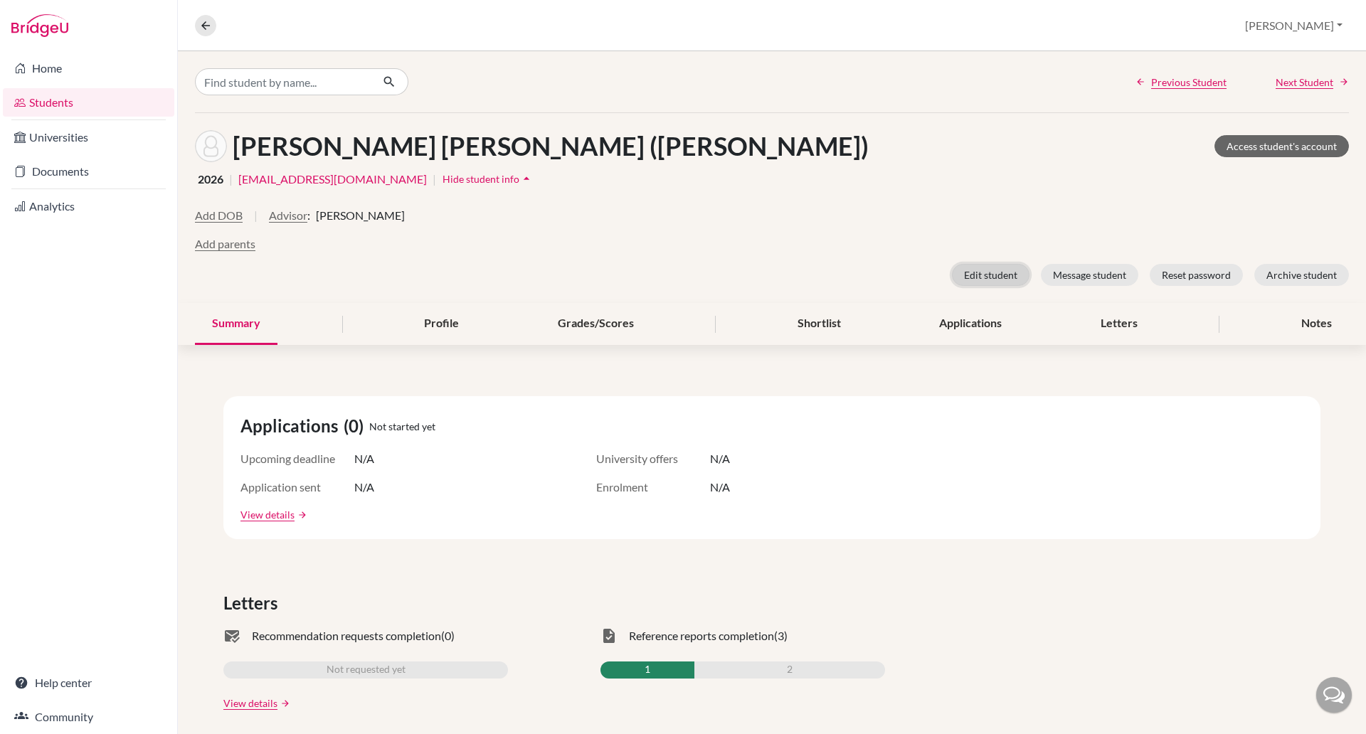
click at [997, 272] on button "Edit student" at bounding box center [991, 275] width 78 height 22
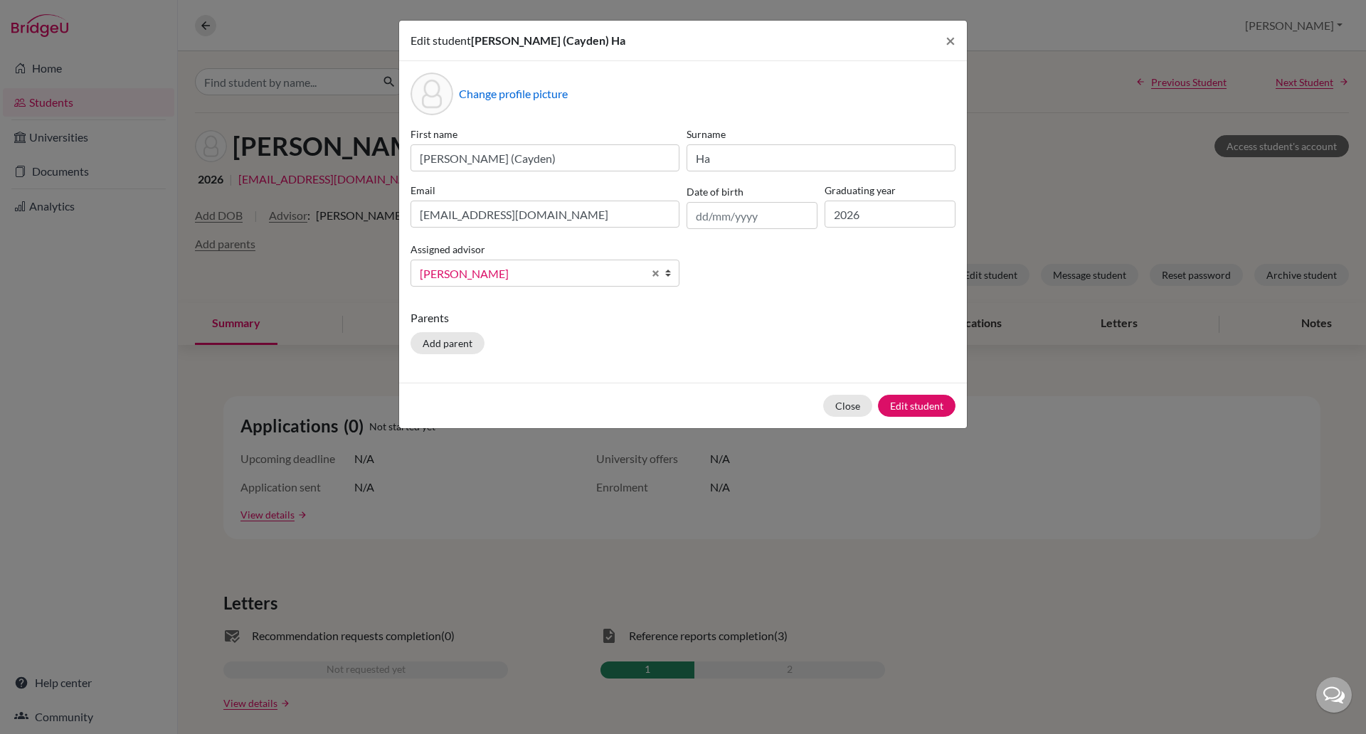
click at [540, 267] on span "[PERSON_NAME]" at bounding box center [531, 274] width 223 height 18
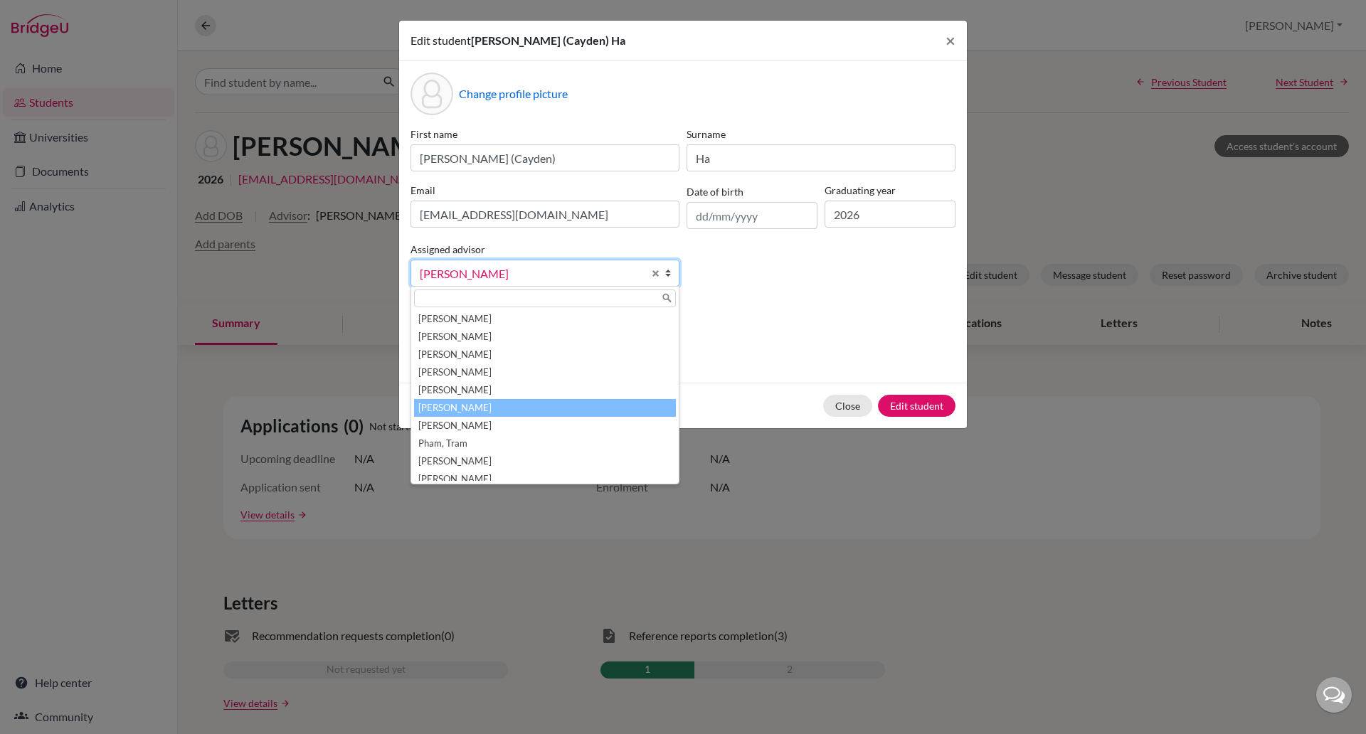
click at [484, 405] on li "[PERSON_NAME]" at bounding box center [545, 408] width 262 height 18
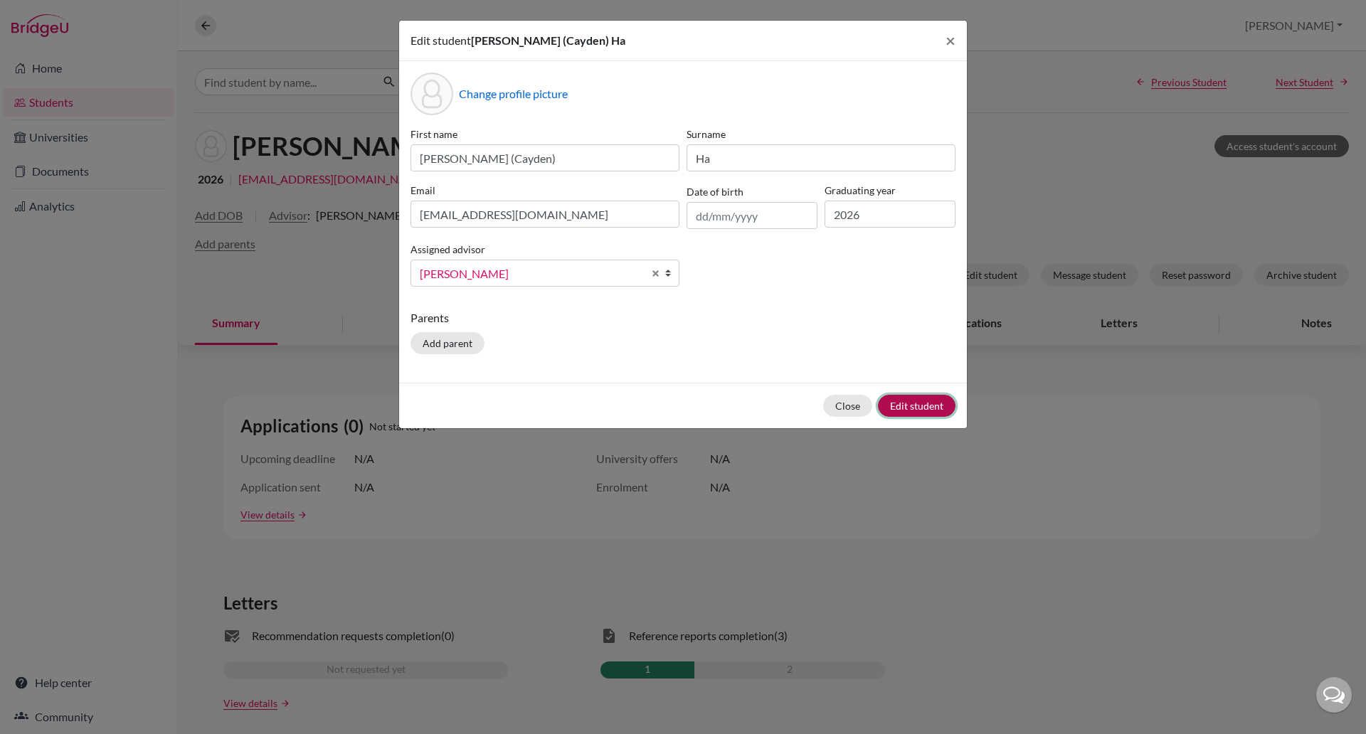
click at [902, 403] on button "Edit student" at bounding box center [917, 406] width 78 height 22
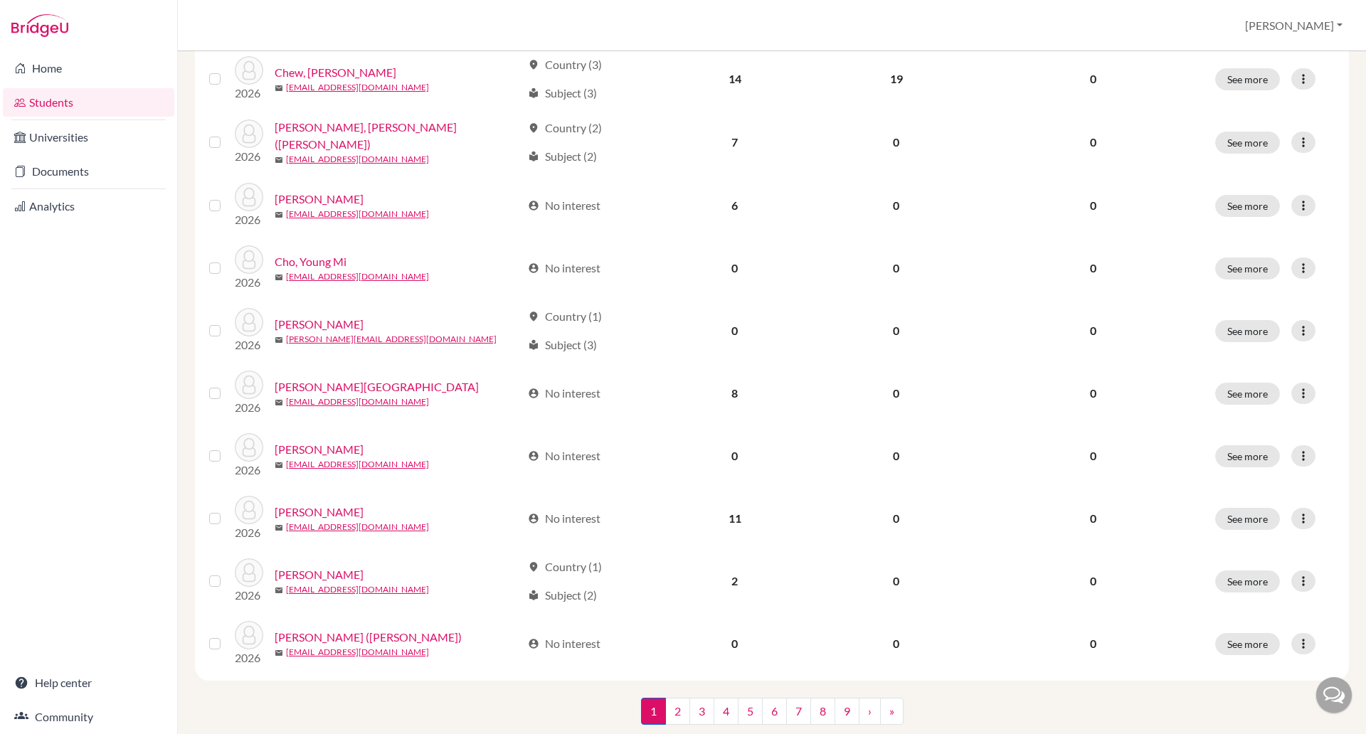
scroll to position [893, 0]
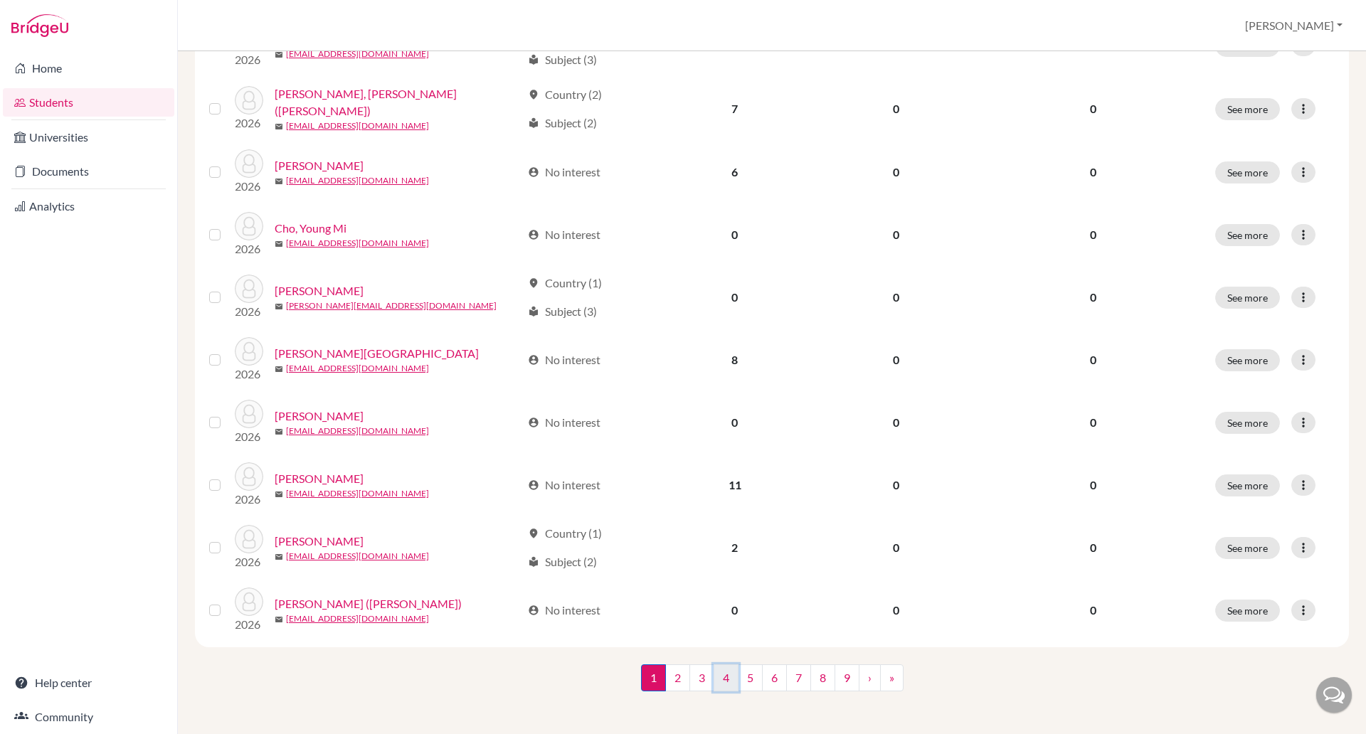
click at [719, 678] on link "4" at bounding box center [725, 677] width 25 height 27
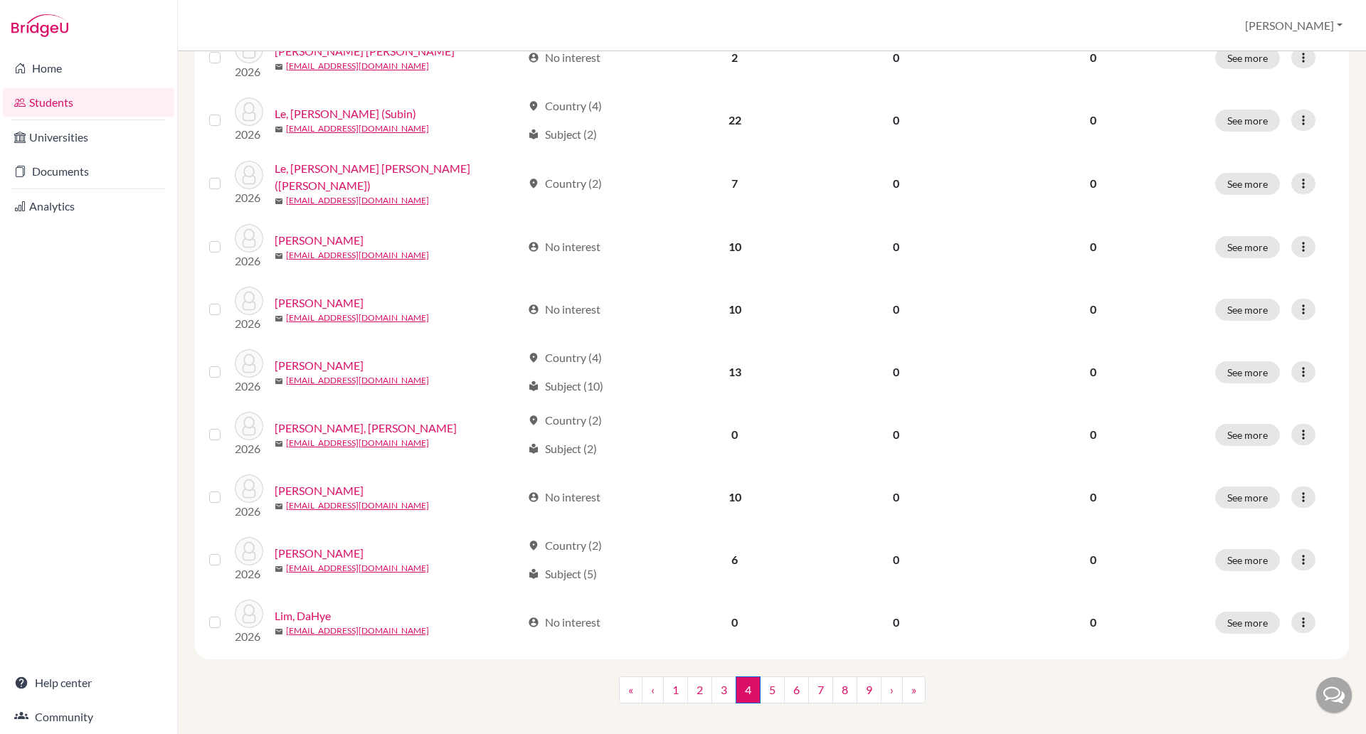
scroll to position [893, 0]
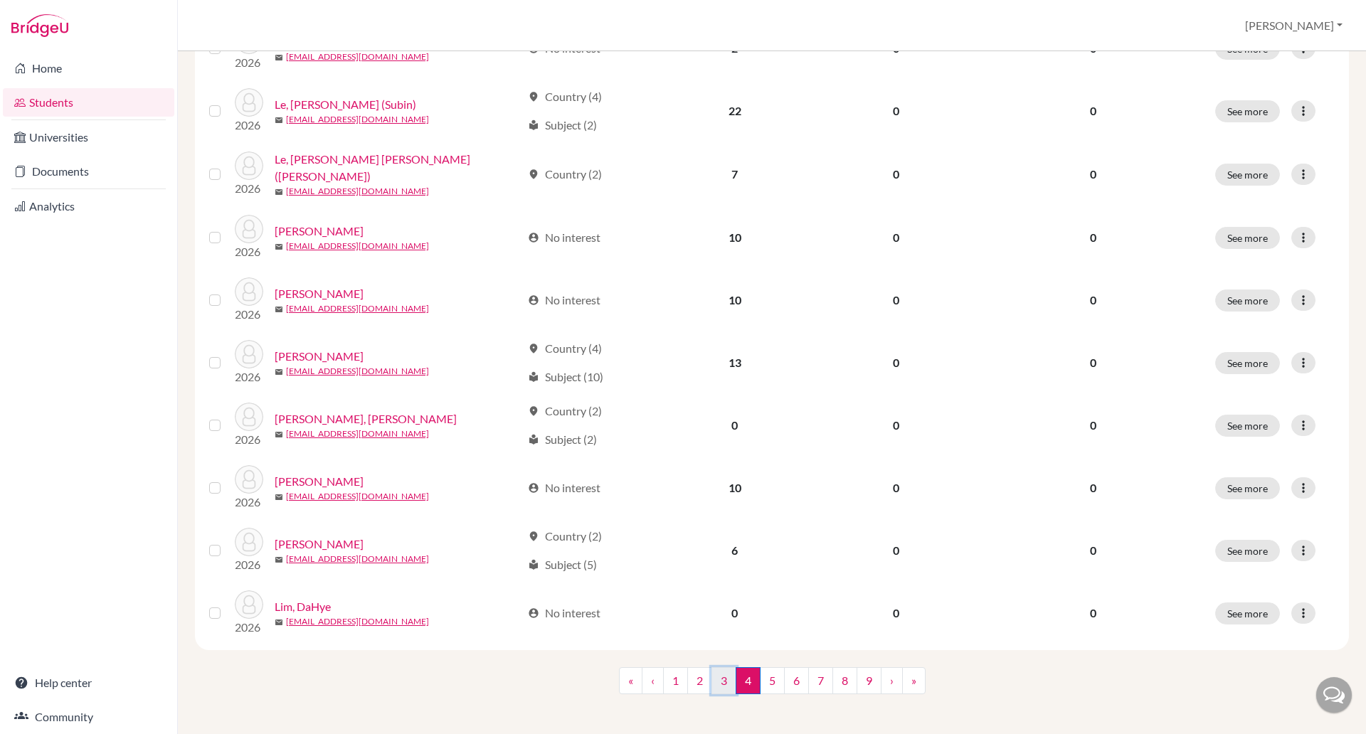
click at [721, 672] on link "3" at bounding box center [723, 680] width 25 height 27
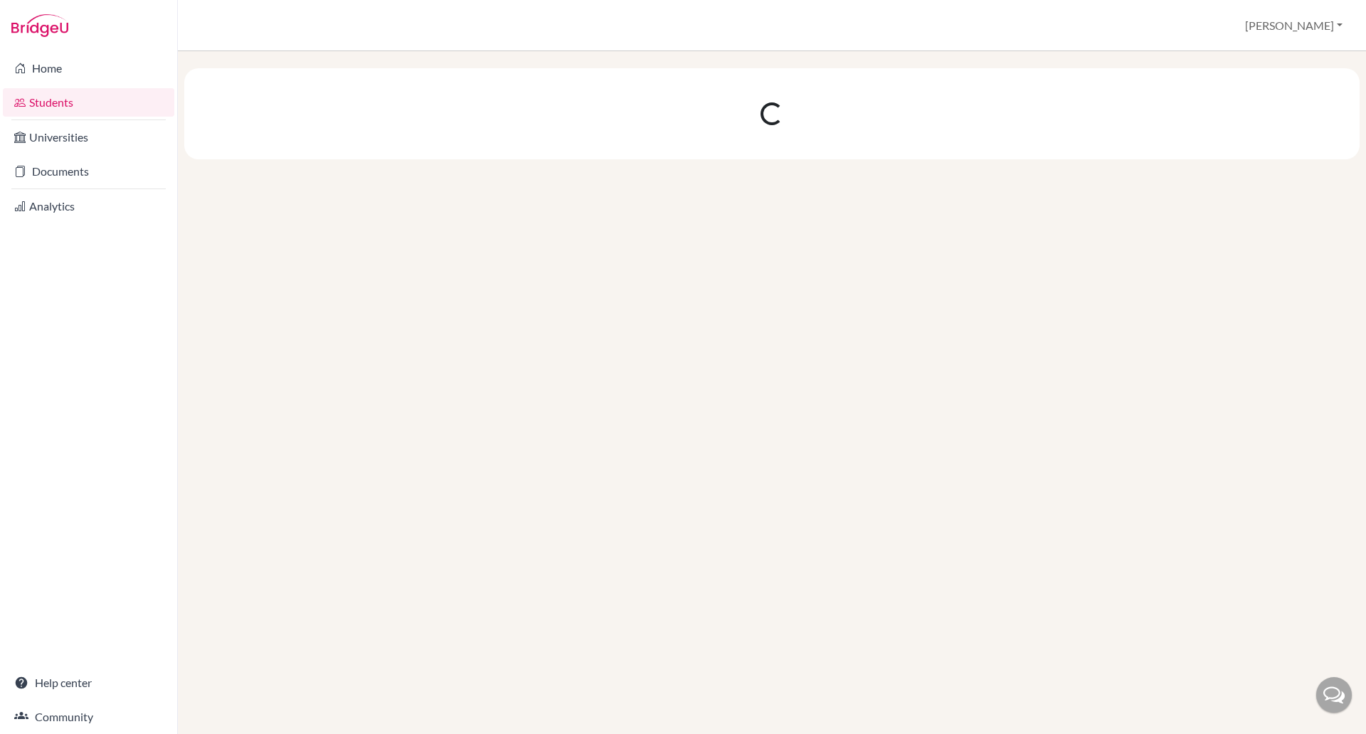
scroll to position [0, 0]
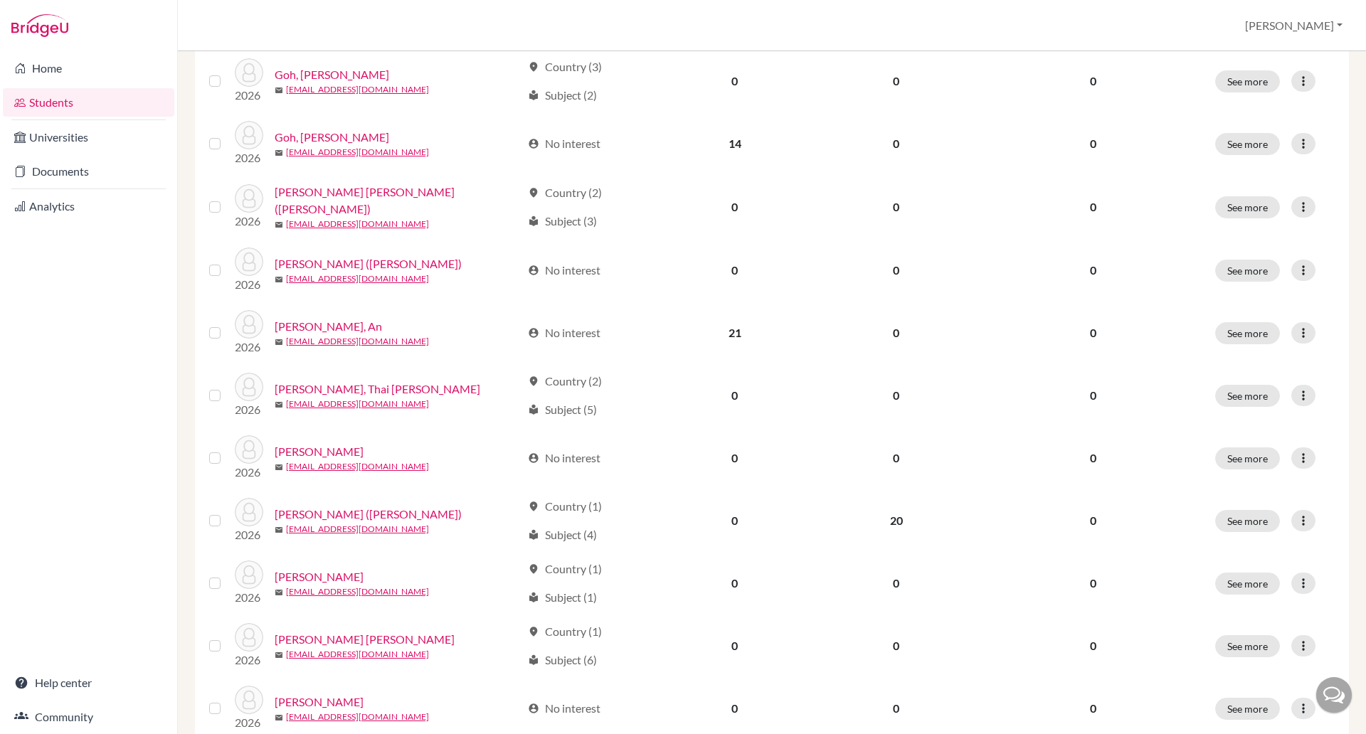
scroll to position [294, 0]
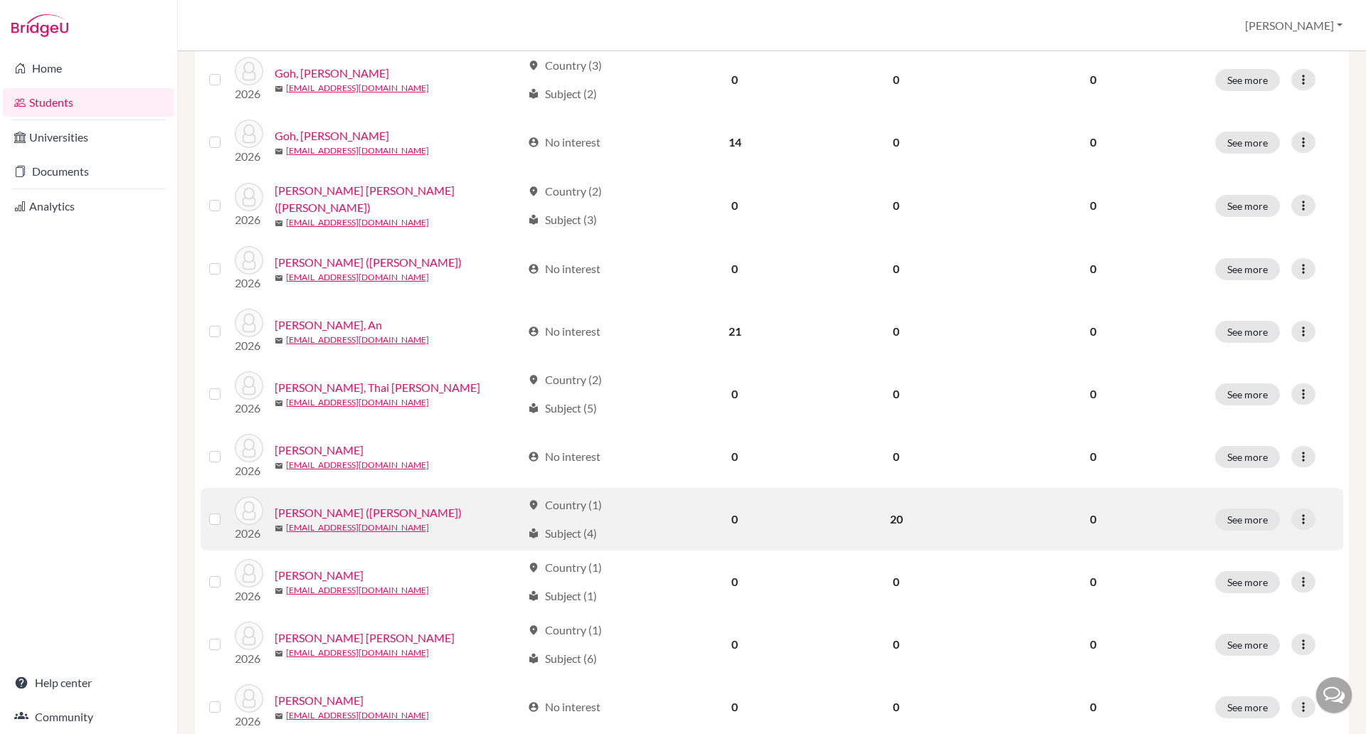
click at [354, 513] on link "[PERSON_NAME] ([PERSON_NAME])" at bounding box center [368, 512] width 187 height 17
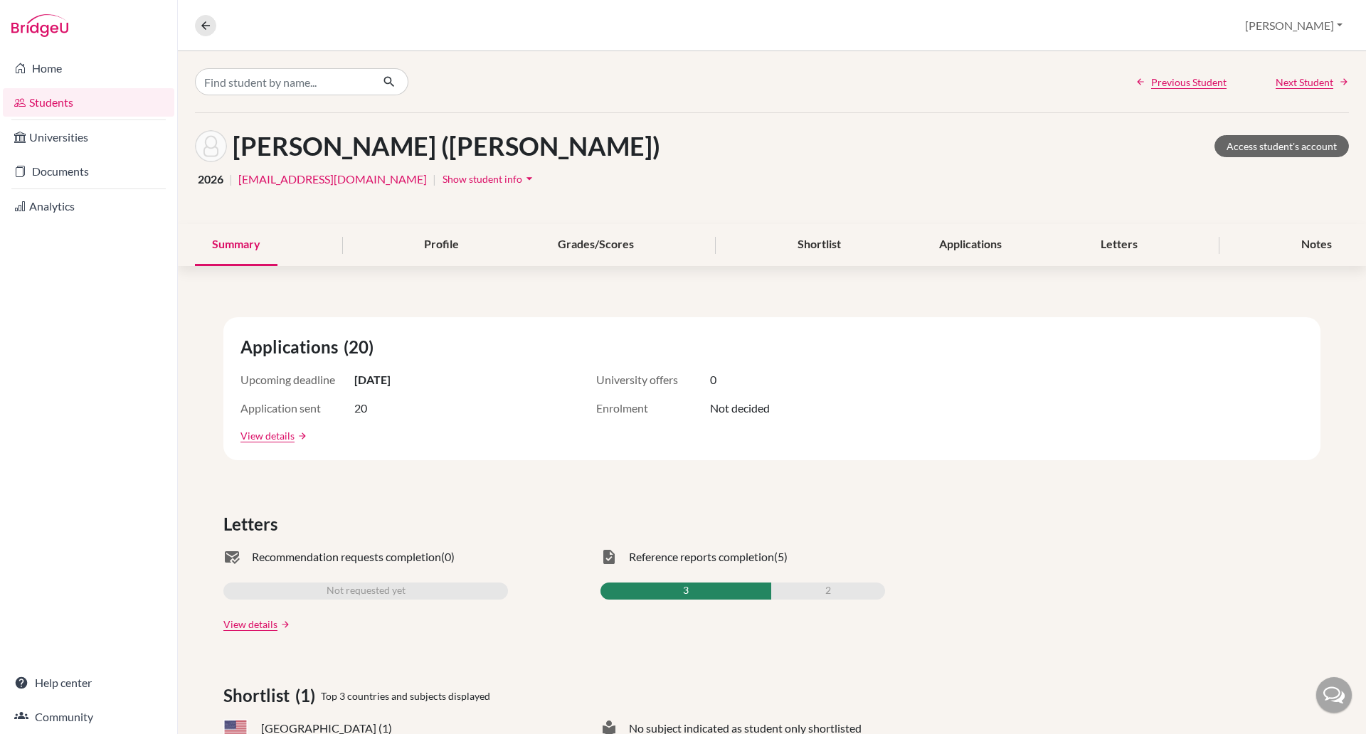
click at [442, 179] on span "Show student info" at bounding box center [482, 179] width 80 height 12
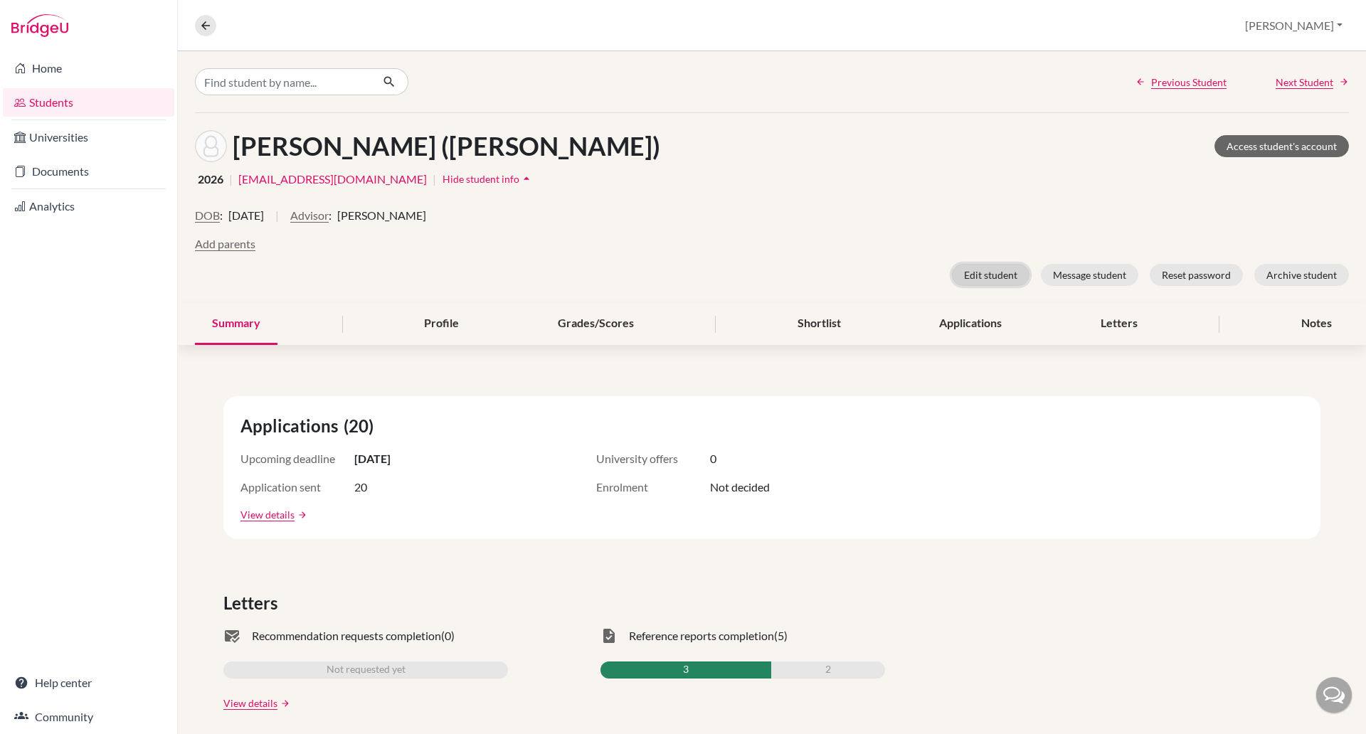
click at [952, 269] on button "Edit student" at bounding box center [991, 275] width 78 height 22
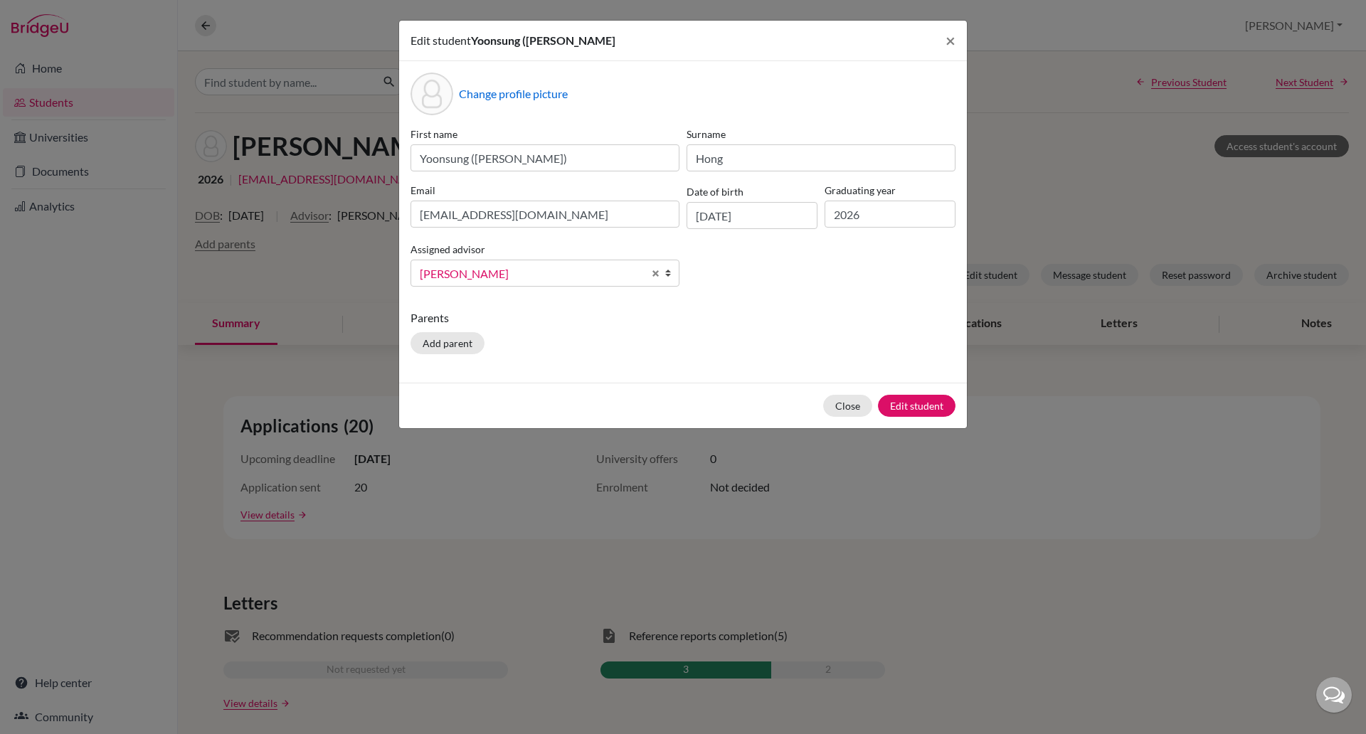
click at [476, 275] on span "[PERSON_NAME]" at bounding box center [531, 274] width 223 height 18
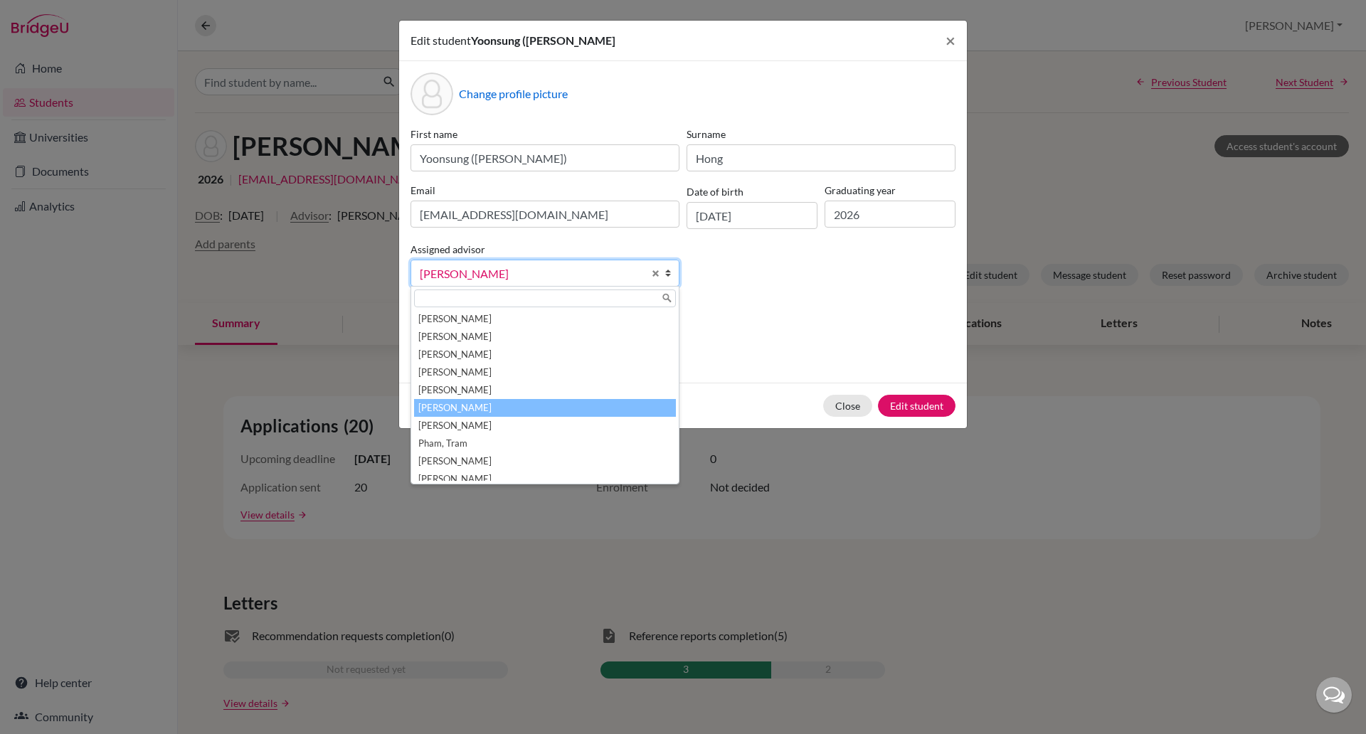
click at [476, 404] on li "[PERSON_NAME]" at bounding box center [545, 408] width 262 height 18
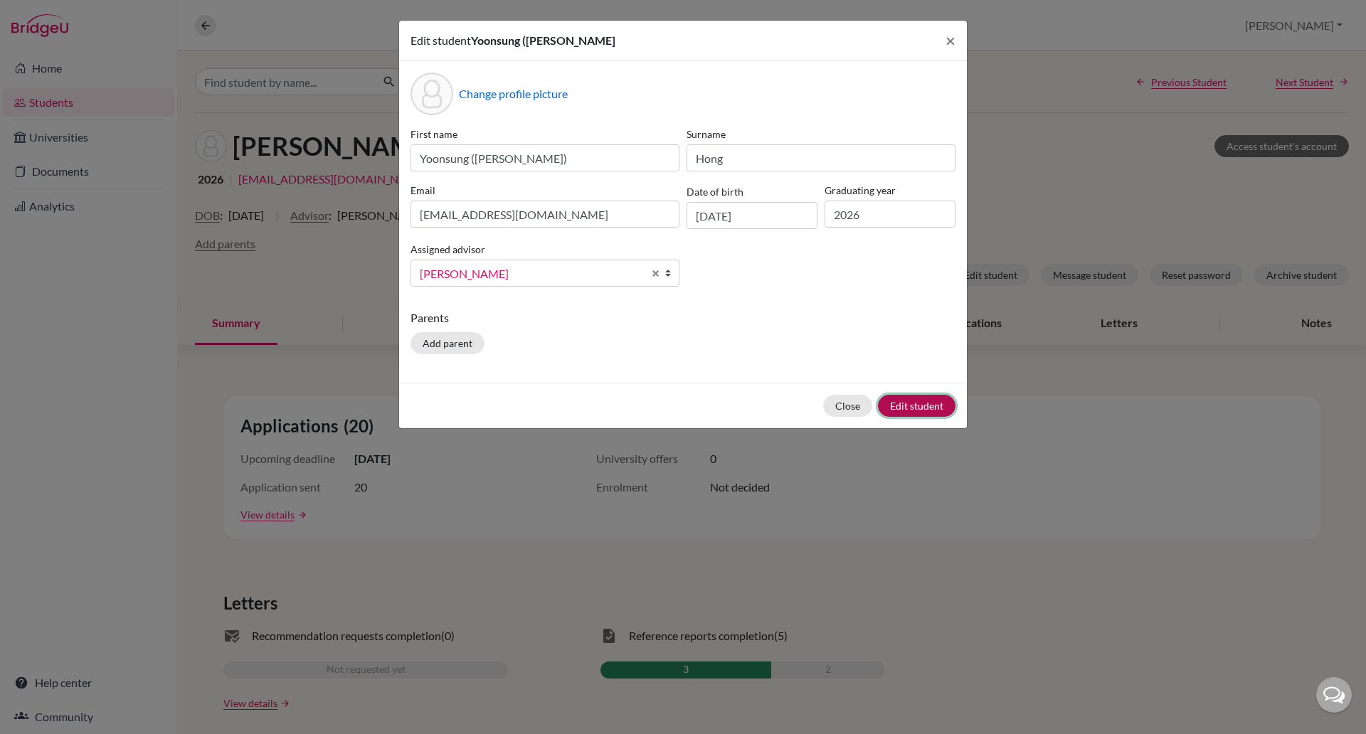
click at [914, 403] on button "Edit student" at bounding box center [917, 406] width 78 height 22
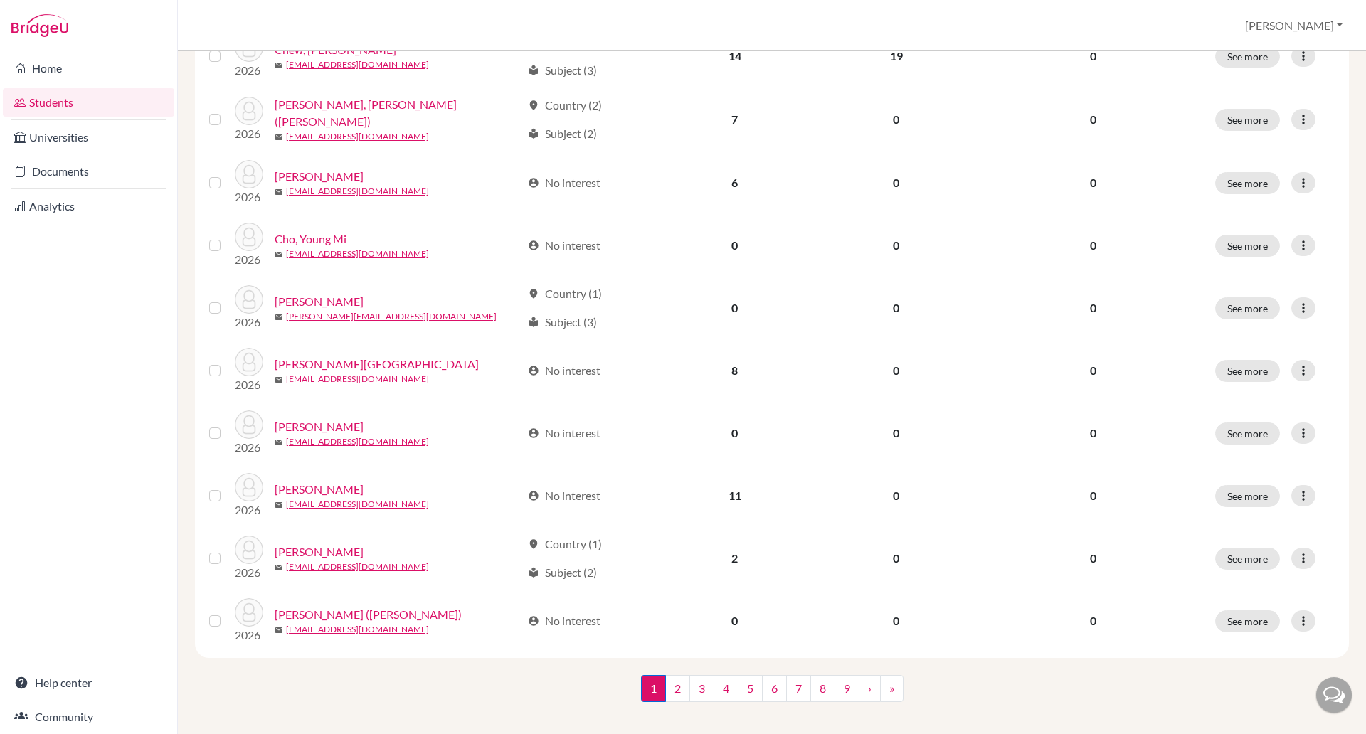
scroll to position [893, 0]
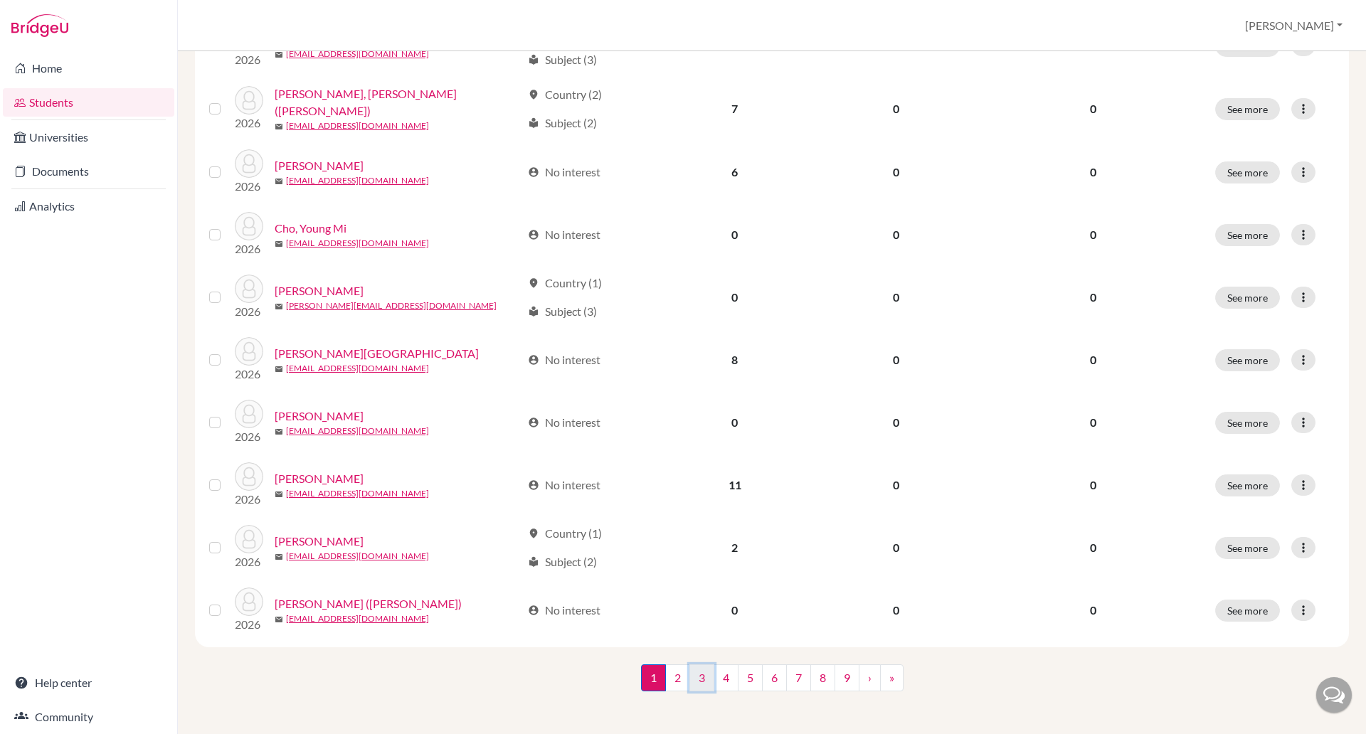
click at [696, 674] on link "3" at bounding box center [701, 677] width 25 height 27
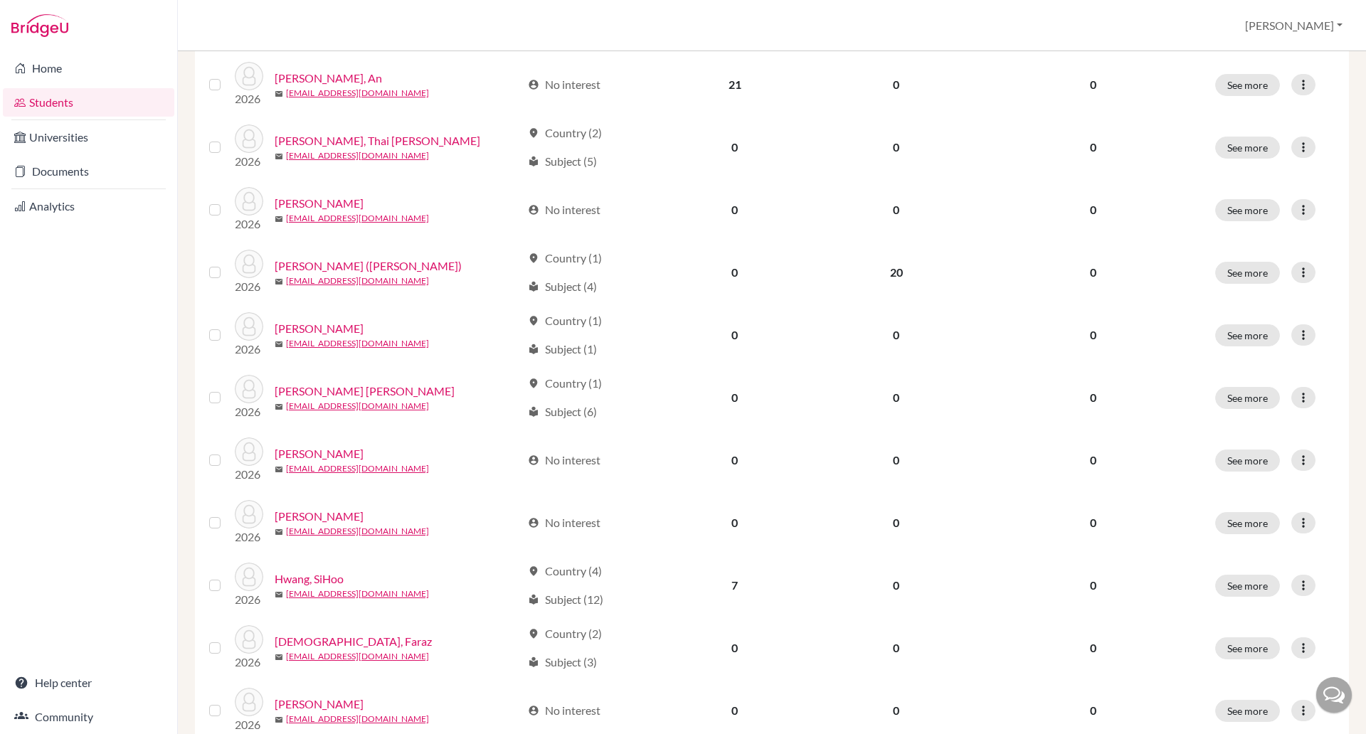
scroll to position [674, 0]
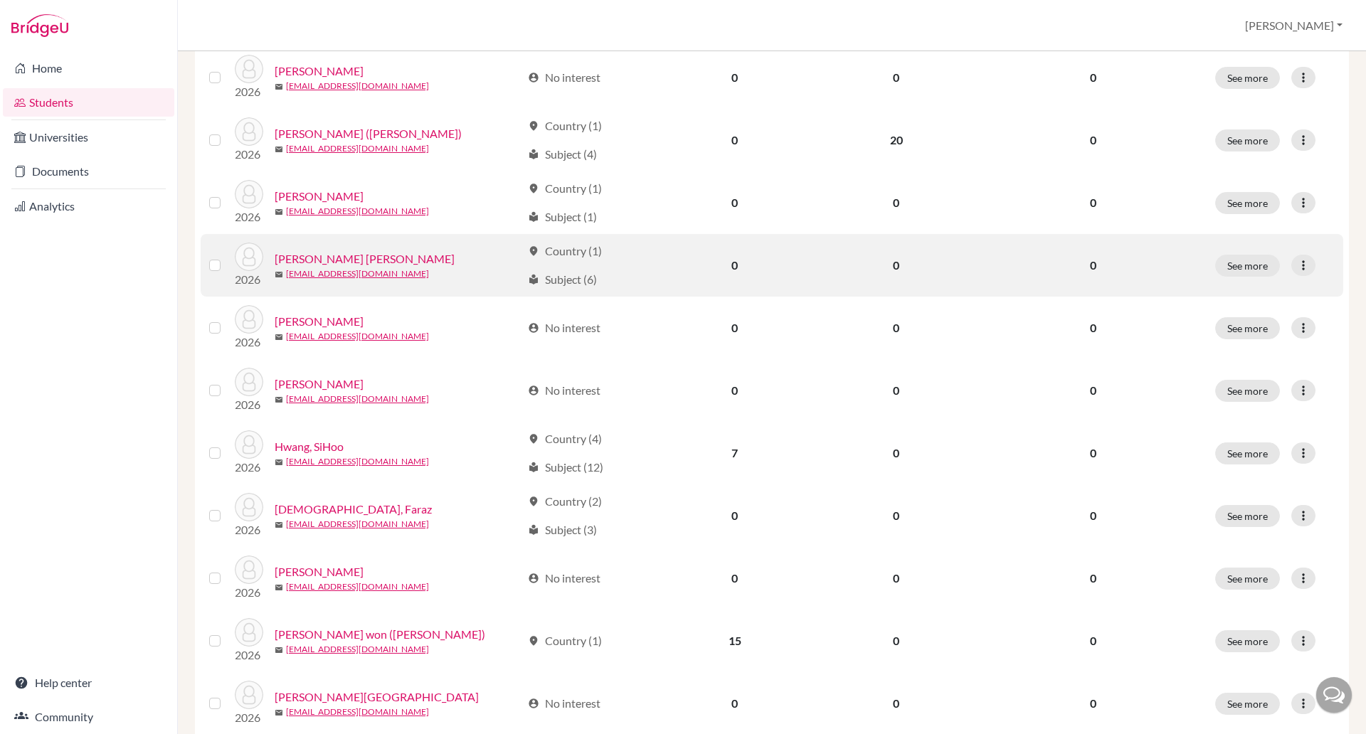
click at [321, 257] on link "[PERSON_NAME] [PERSON_NAME]" at bounding box center [365, 258] width 180 height 17
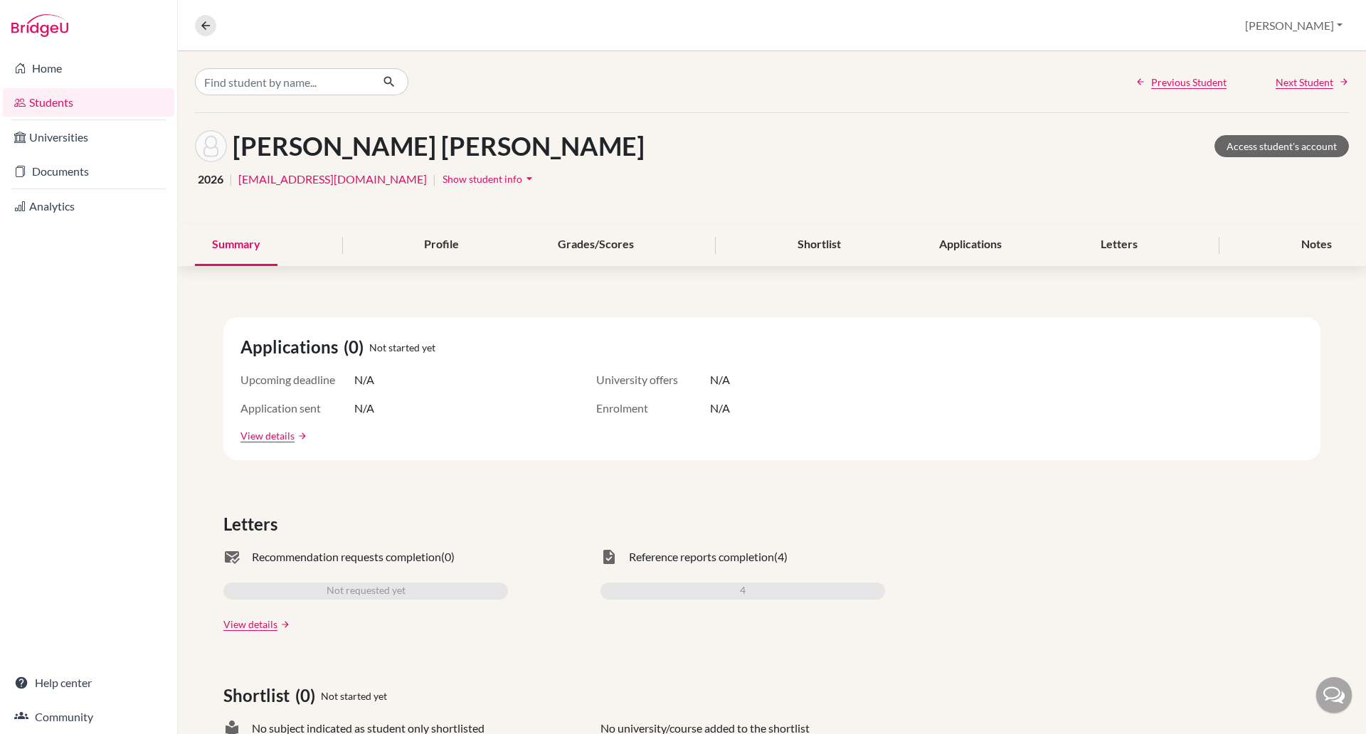
click at [442, 180] on span "Show student info" at bounding box center [482, 179] width 80 height 12
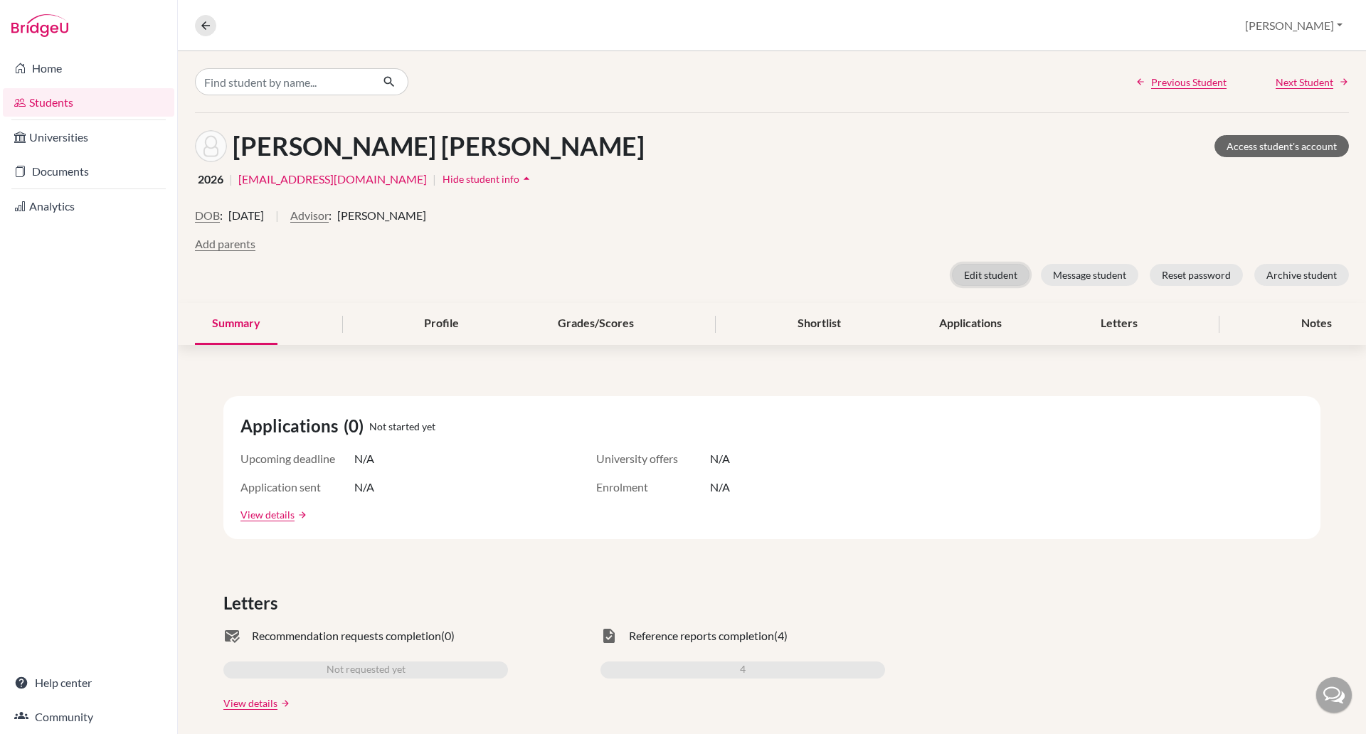
click at [992, 267] on button "Edit student" at bounding box center [991, 275] width 78 height 22
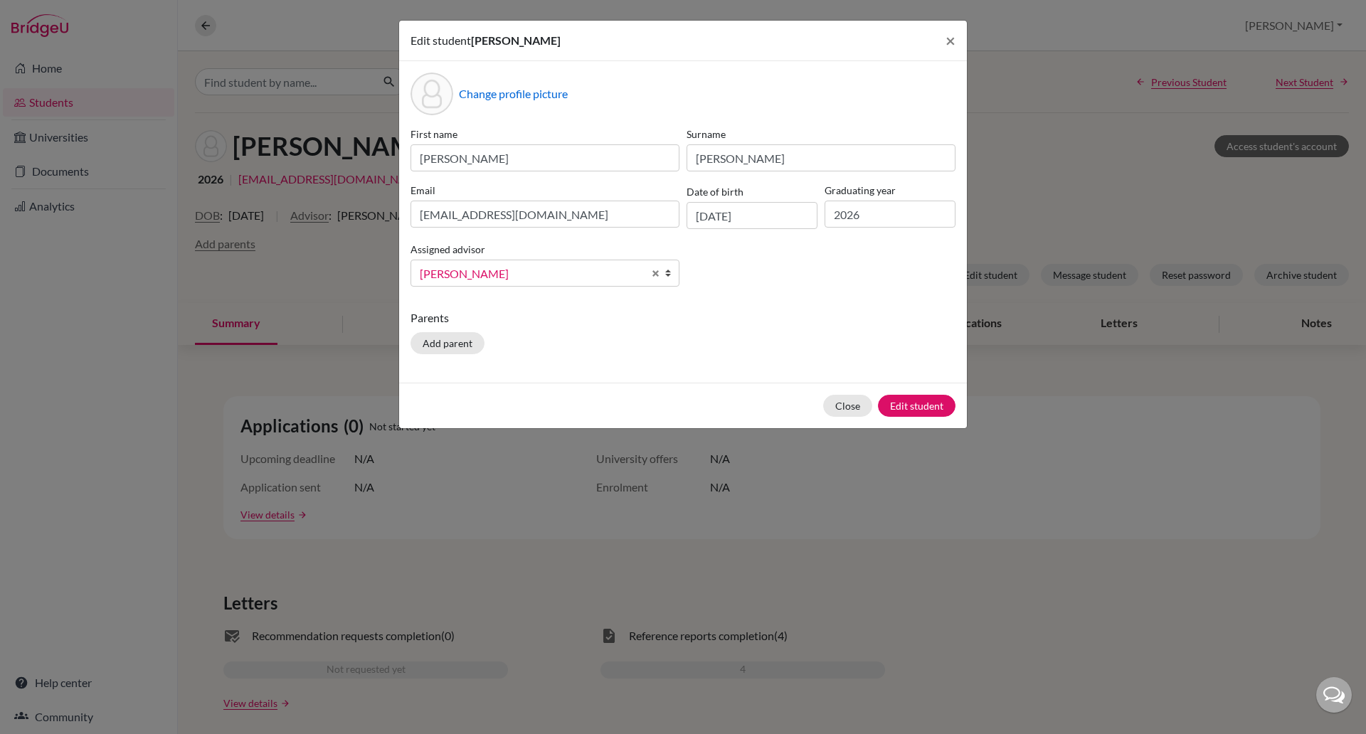
click at [458, 275] on span "[PERSON_NAME]" at bounding box center [531, 274] width 223 height 18
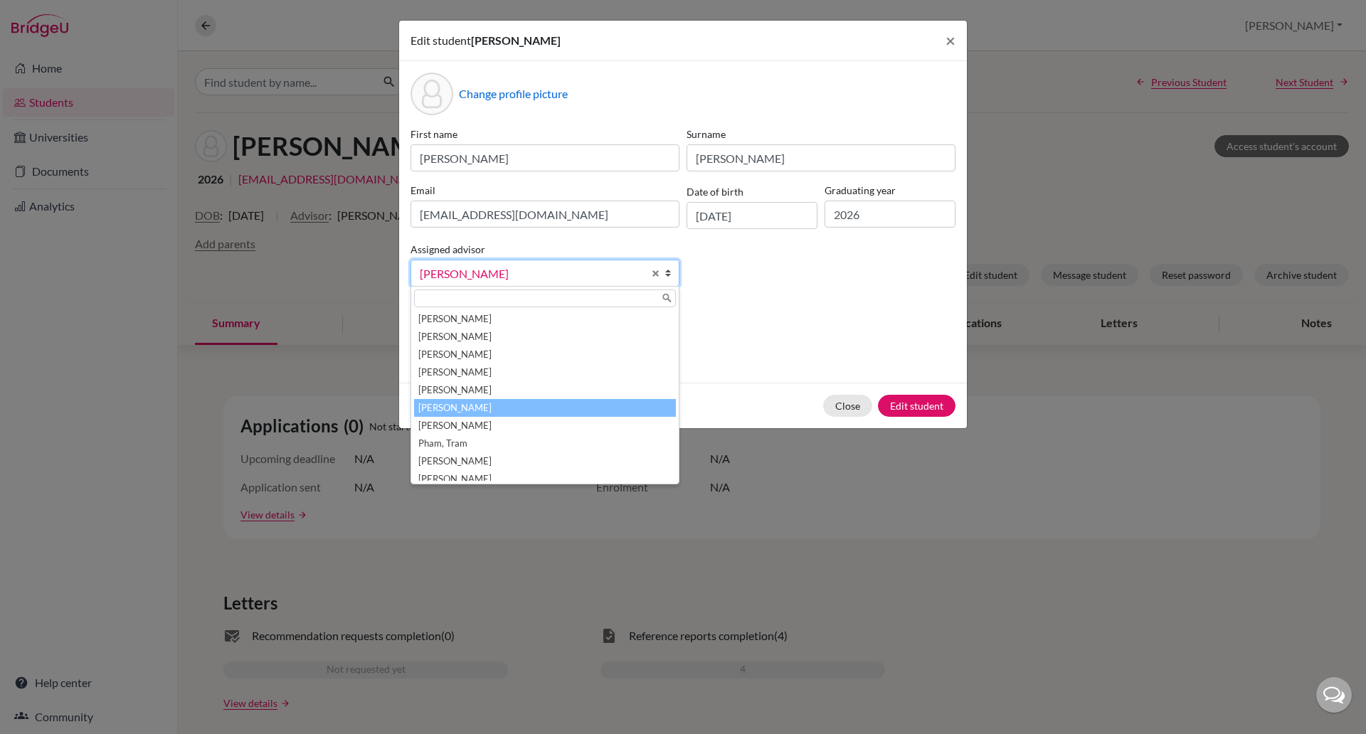
click at [468, 406] on li "[PERSON_NAME]" at bounding box center [545, 408] width 262 height 18
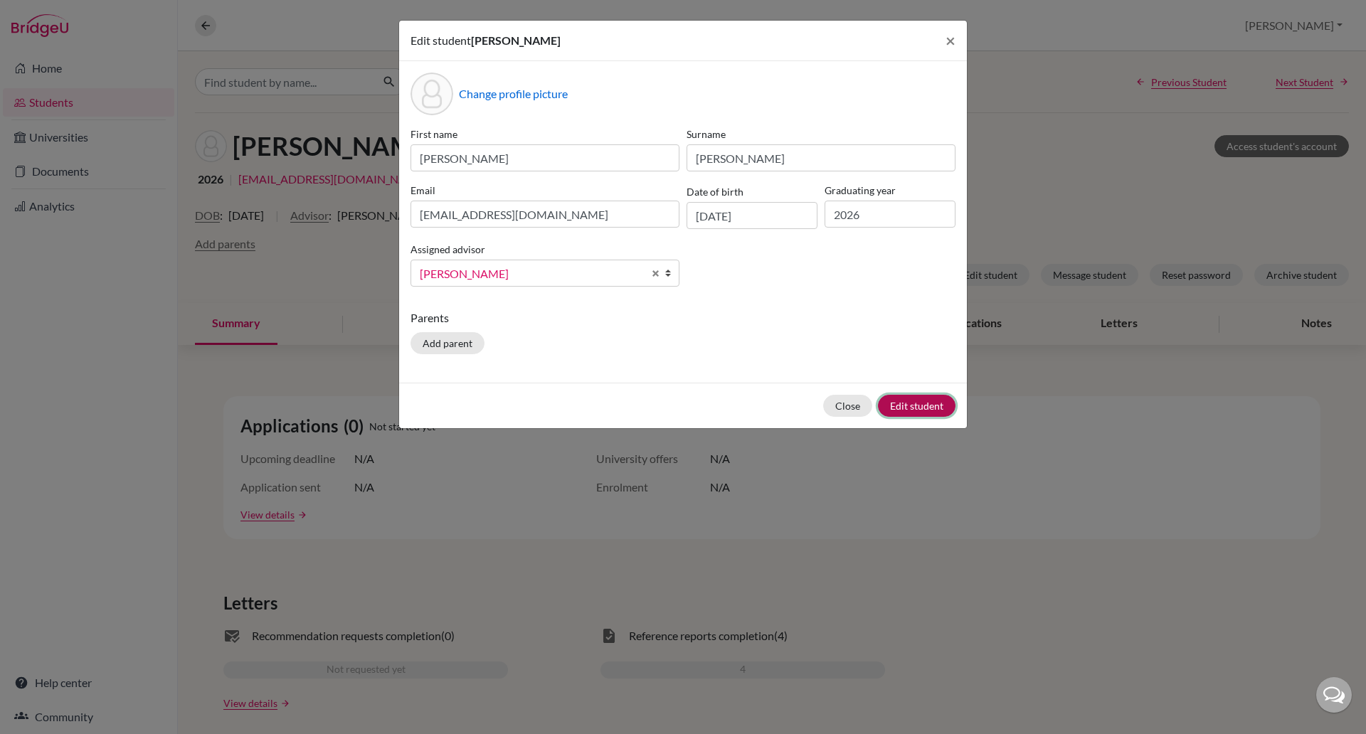
click at [905, 402] on button "Edit student" at bounding box center [917, 406] width 78 height 22
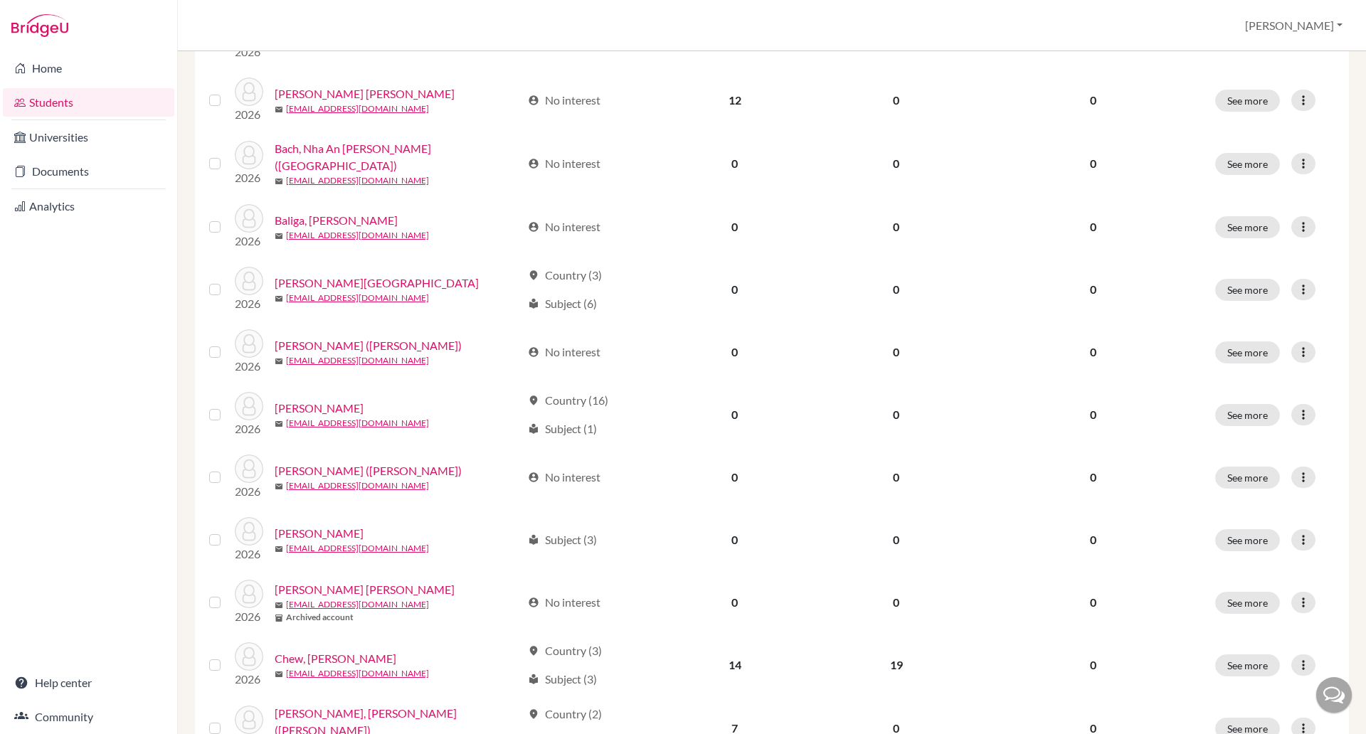
scroll to position [893, 0]
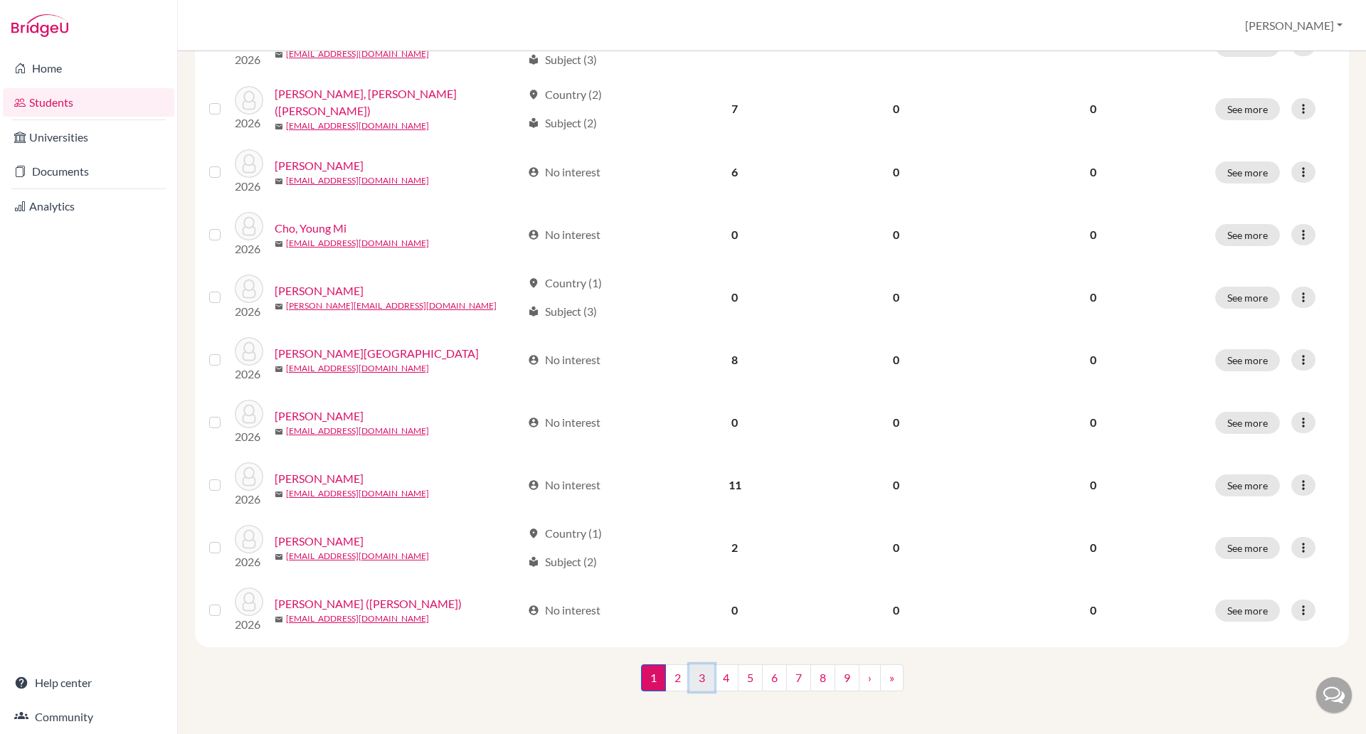
click at [700, 674] on link "3" at bounding box center [701, 677] width 25 height 27
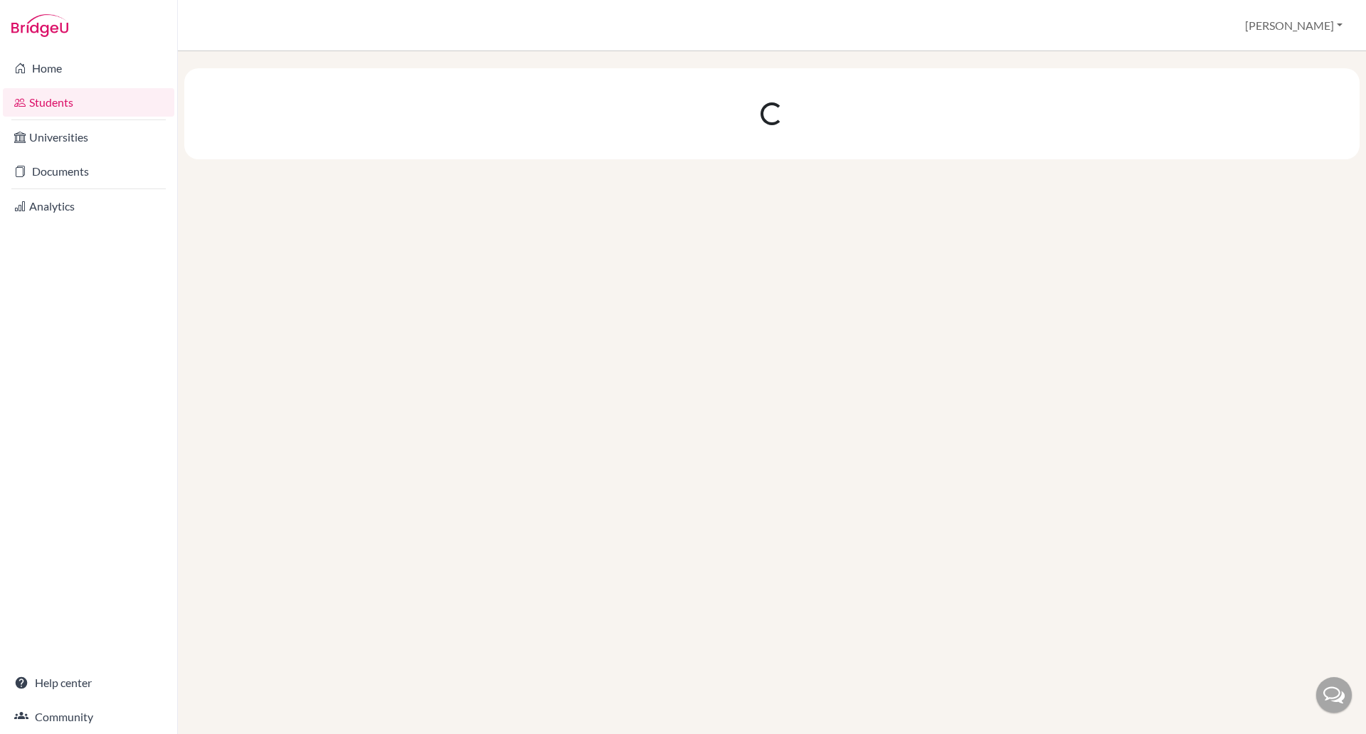
scroll to position [0, 0]
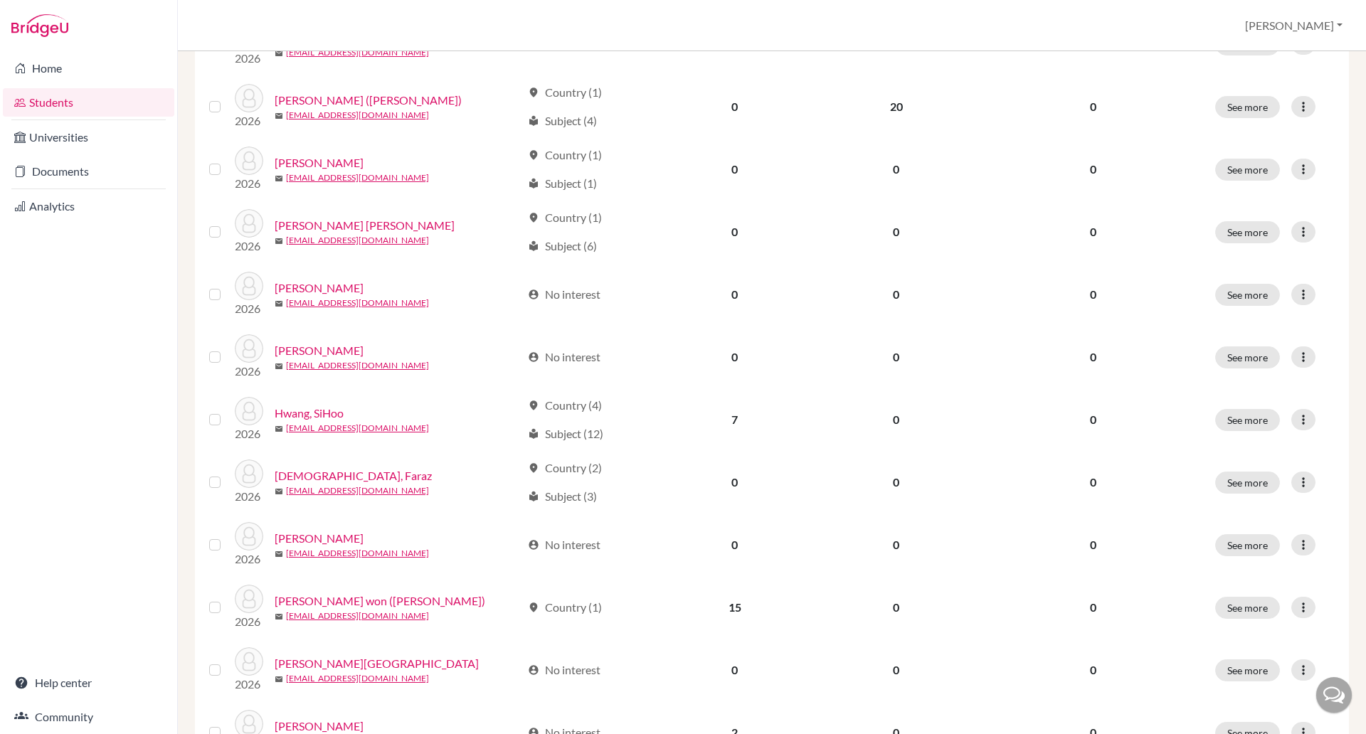
scroll to position [770, 0]
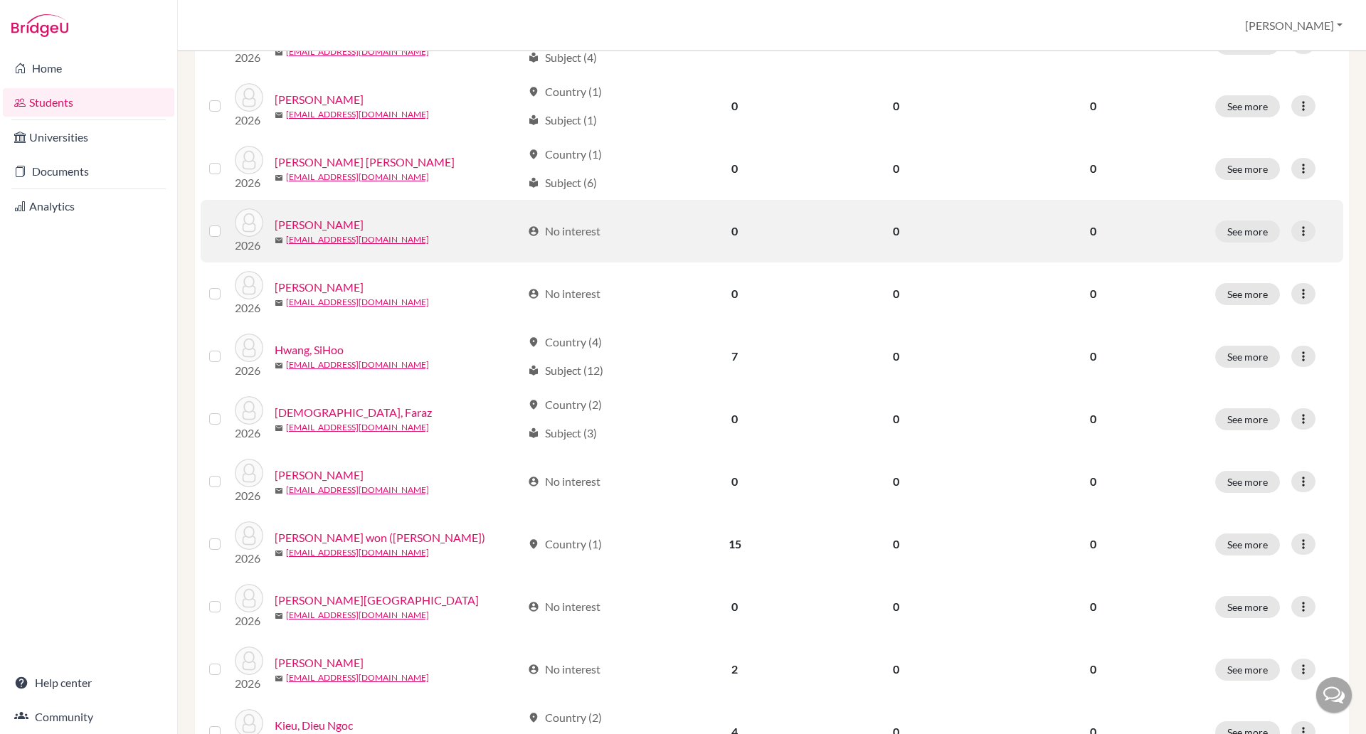
click at [340, 218] on link "[PERSON_NAME]" at bounding box center [319, 224] width 89 height 17
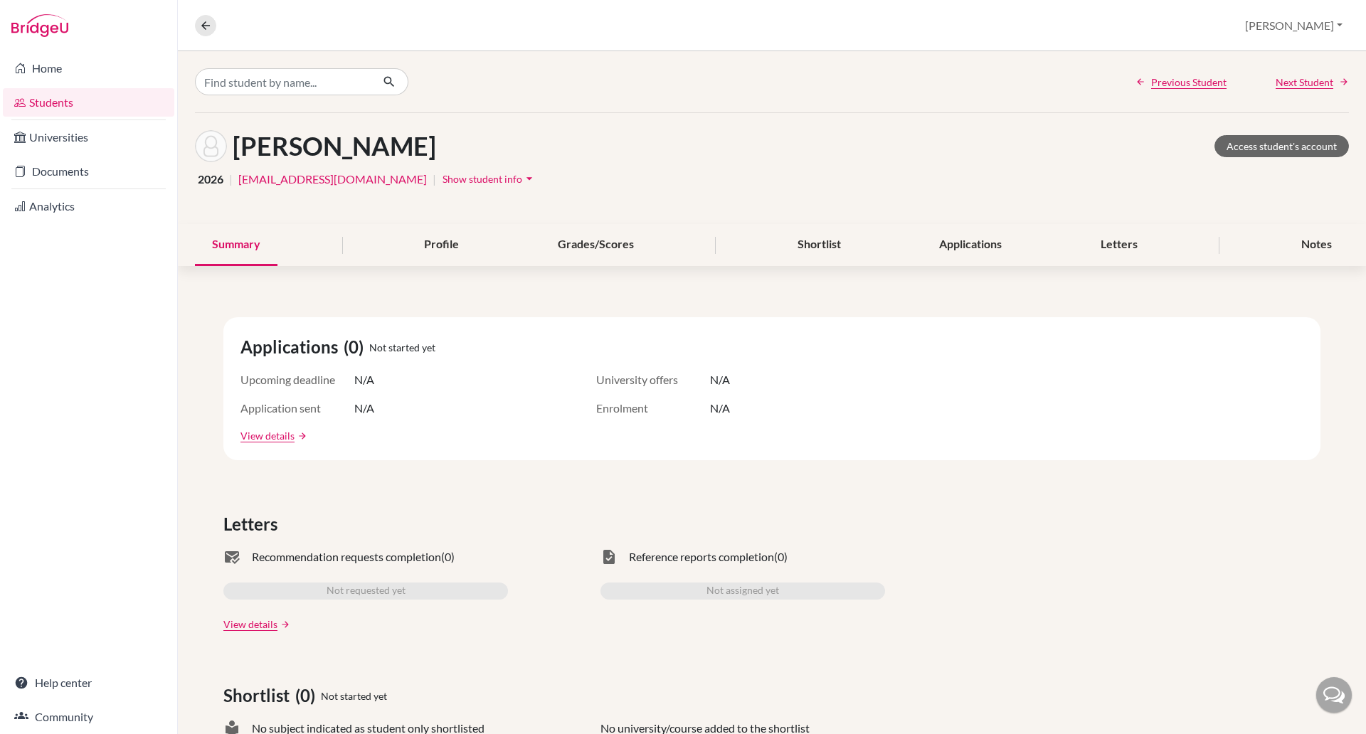
click at [442, 184] on span "Show student info" at bounding box center [482, 179] width 80 height 12
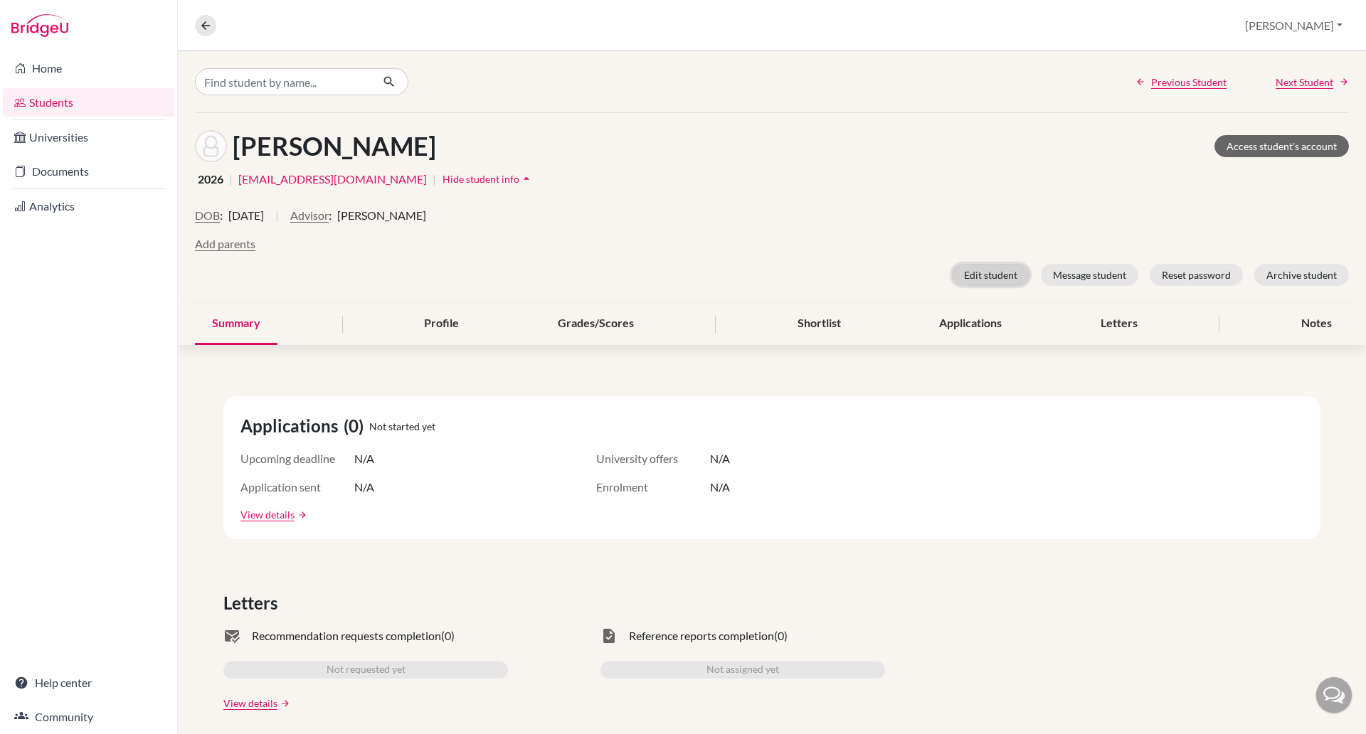
click at [1002, 273] on button "Edit student" at bounding box center [991, 275] width 78 height 22
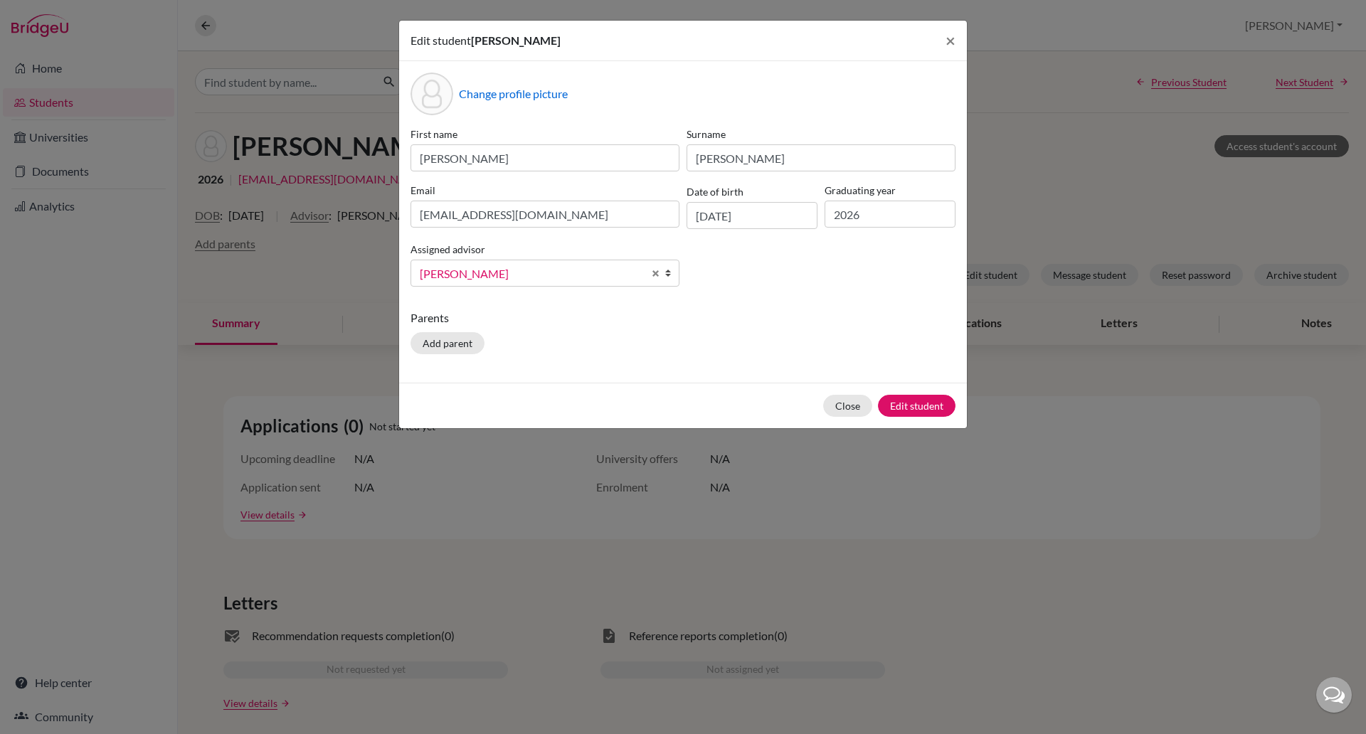
click at [545, 269] on span "[PERSON_NAME]" at bounding box center [531, 274] width 223 height 18
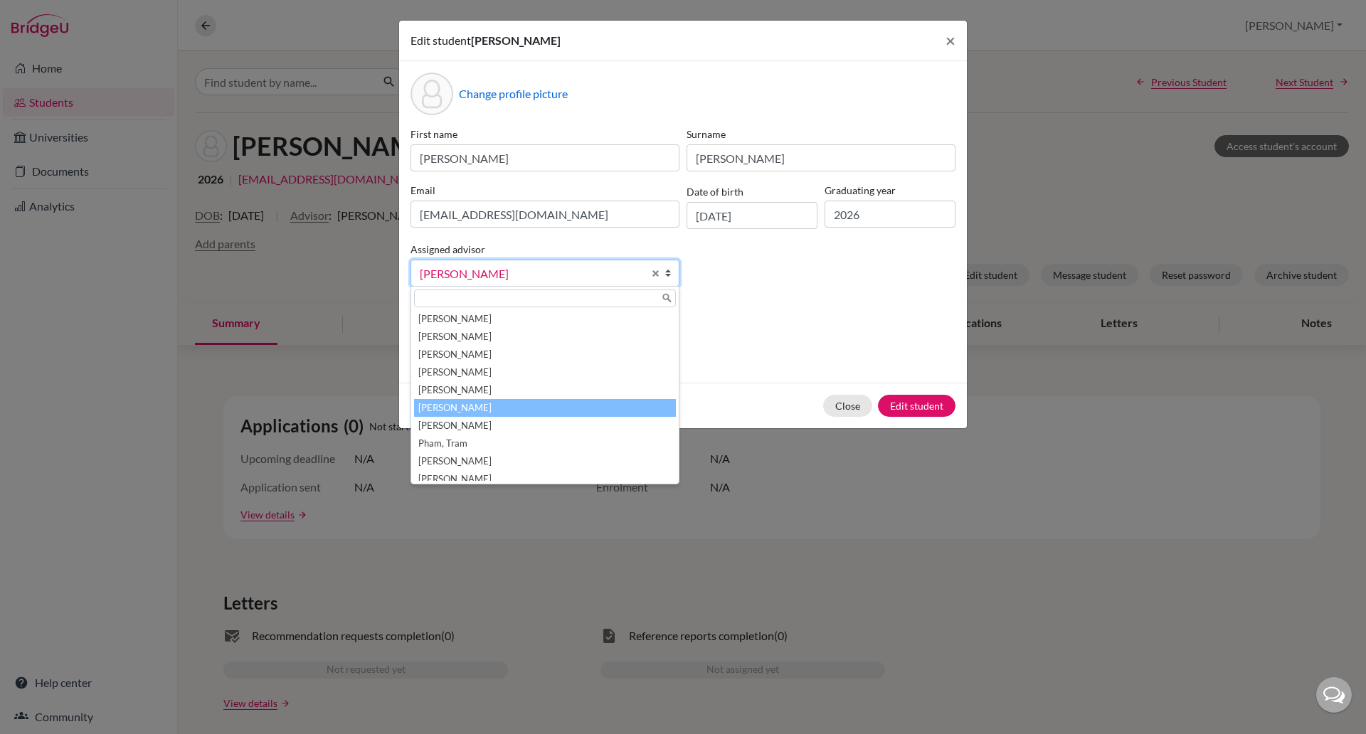
click at [465, 407] on li "[PERSON_NAME]" at bounding box center [545, 408] width 262 height 18
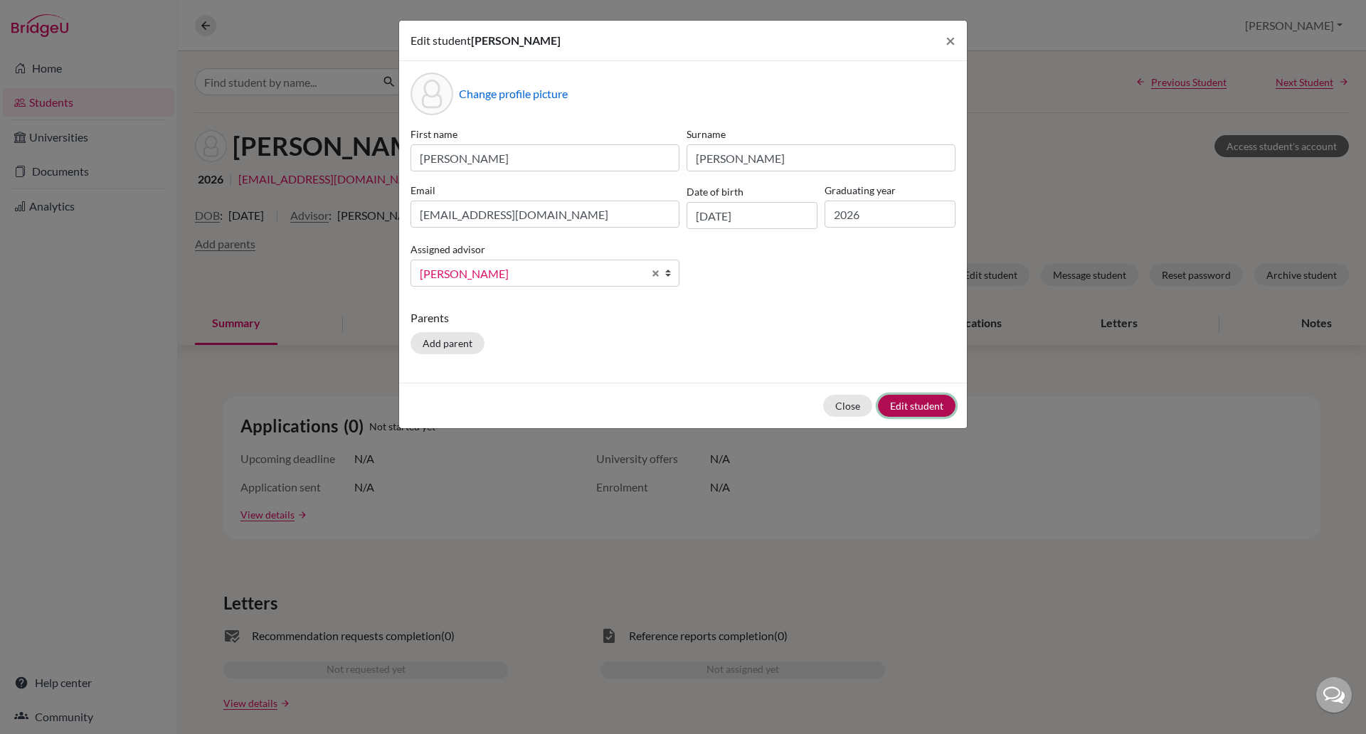
click at [933, 401] on button "Edit student" at bounding box center [917, 406] width 78 height 22
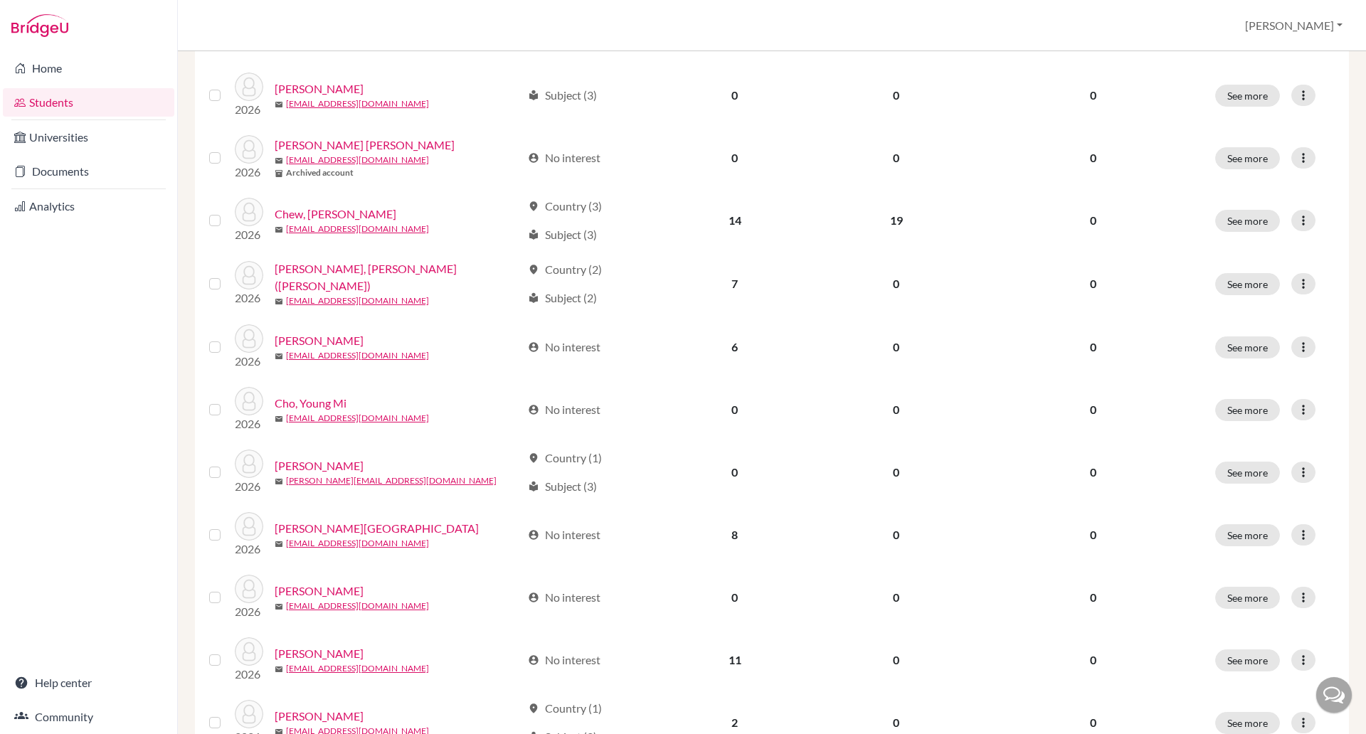
scroll to position [893, 0]
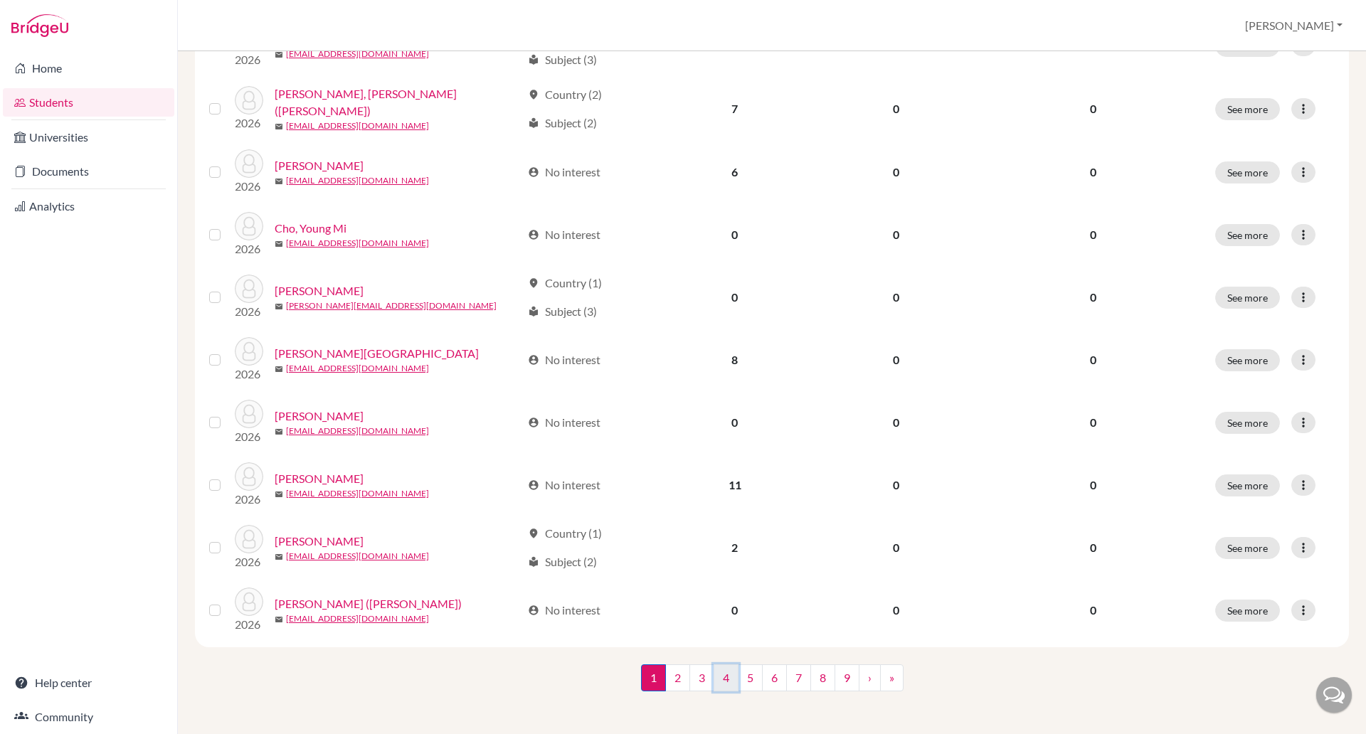
click at [716, 672] on link "4" at bounding box center [725, 677] width 25 height 27
click at [716, 672] on div "Add student filter_list Filter by Account Status Active accounts Archived accou…" at bounding box center [772, 392] width 1188 height 683
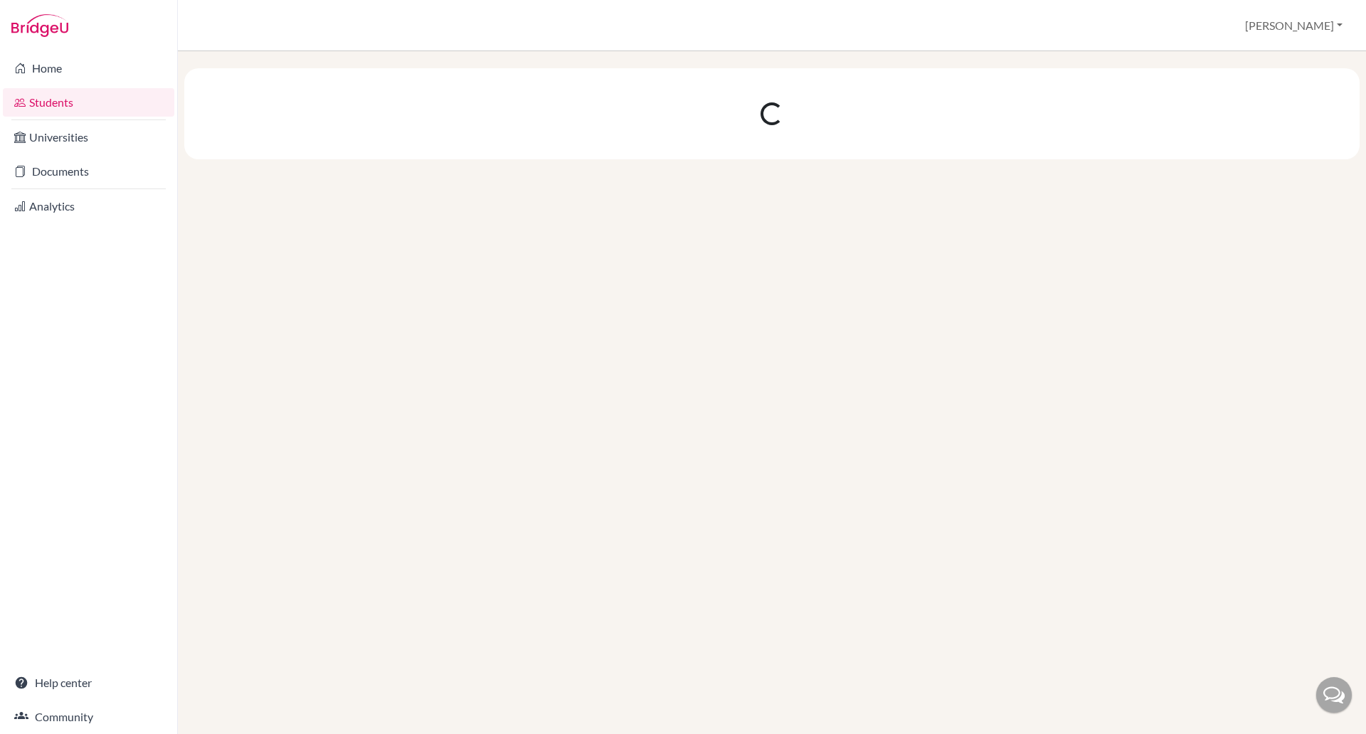
scroll to position [0, 0]
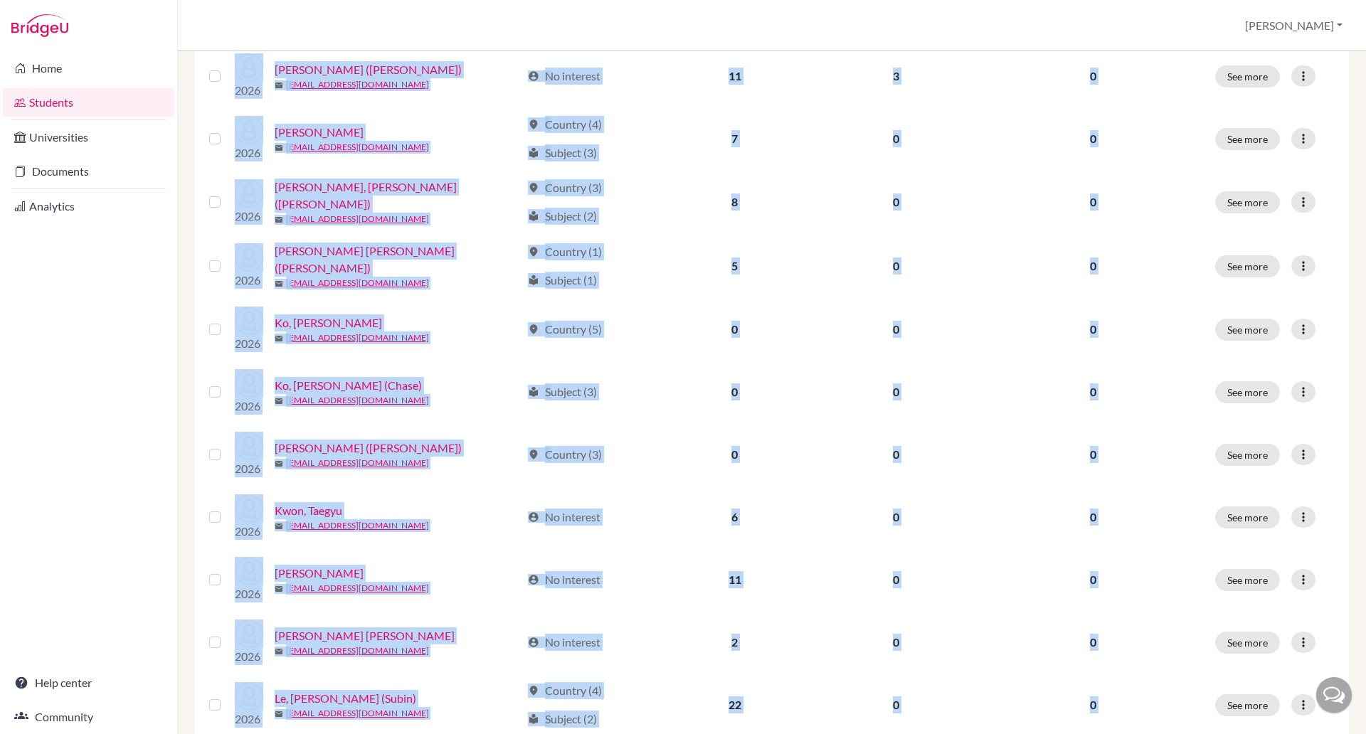
scroll to position [893, 0]
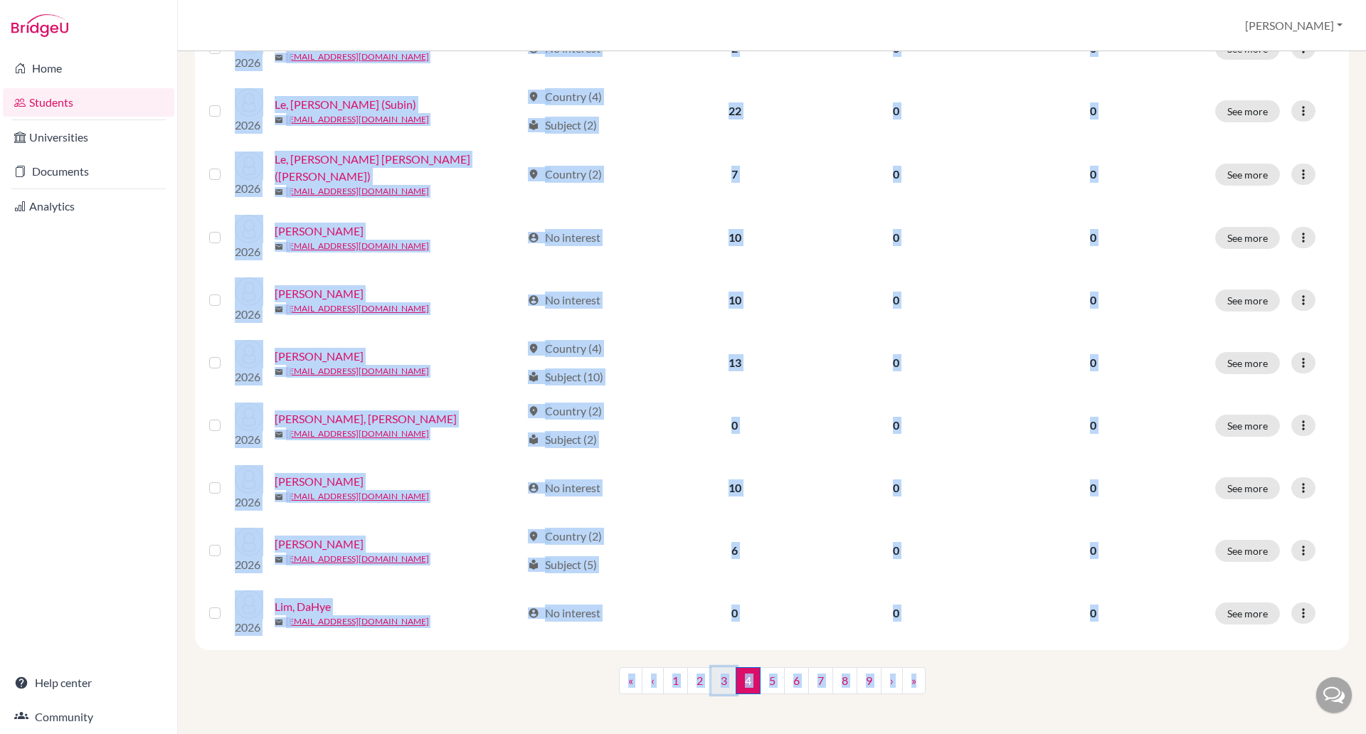
click at [715, 673] on link "3" at bounding box center [723, 680] width 25 height 27
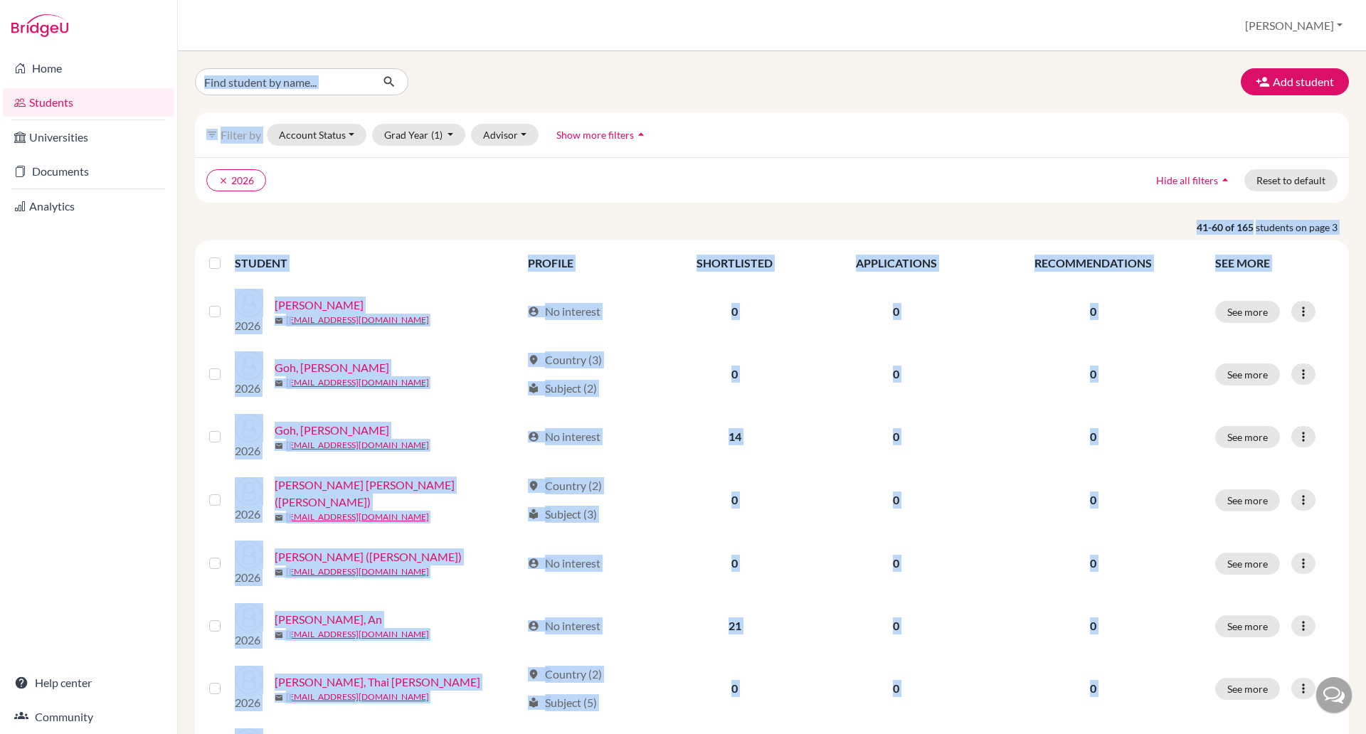
click at [1038, 248] on th "RECOMMENDATIONS" at bounding box center [1092, 263] width 227 height 34
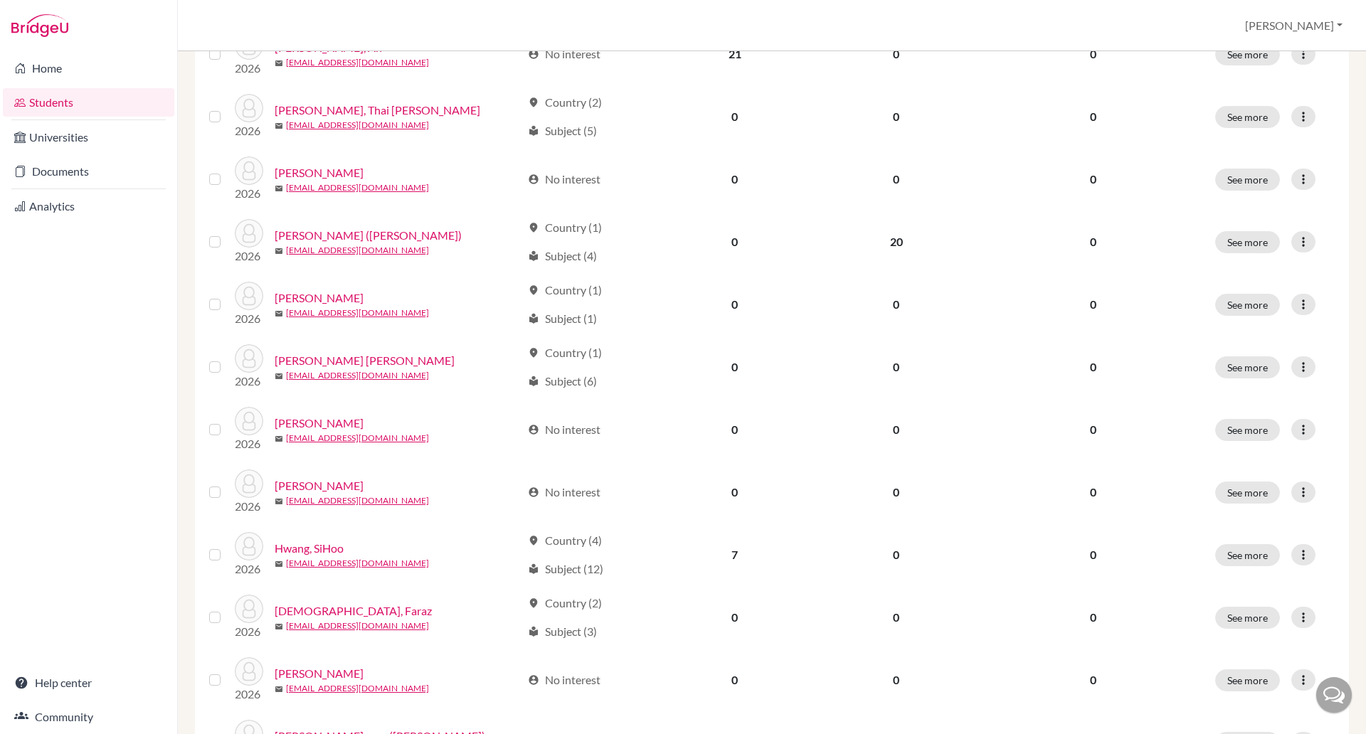
scroll to position [893, 0]
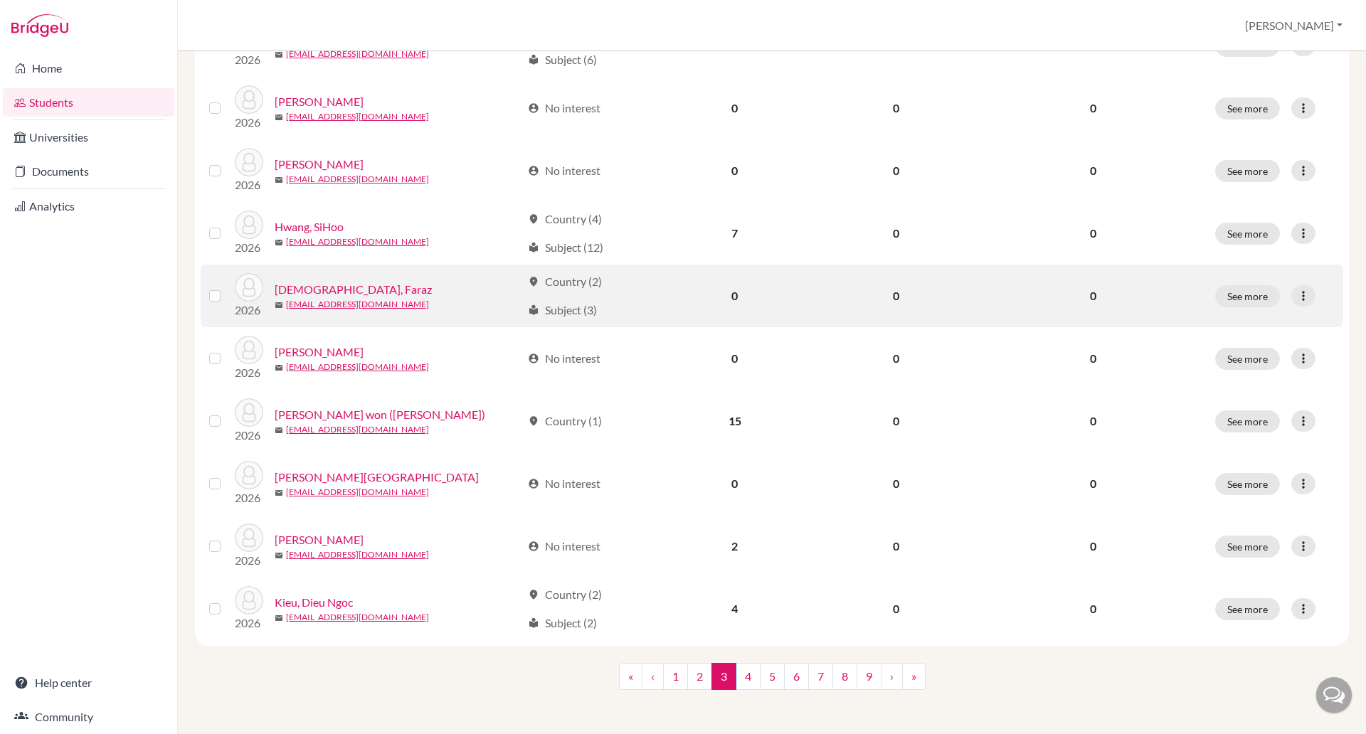
click at [308, 282] on link "[DEMOGRAPHIC_DATA], Faraz" at bounding box center [353, 289] width 157 height 17
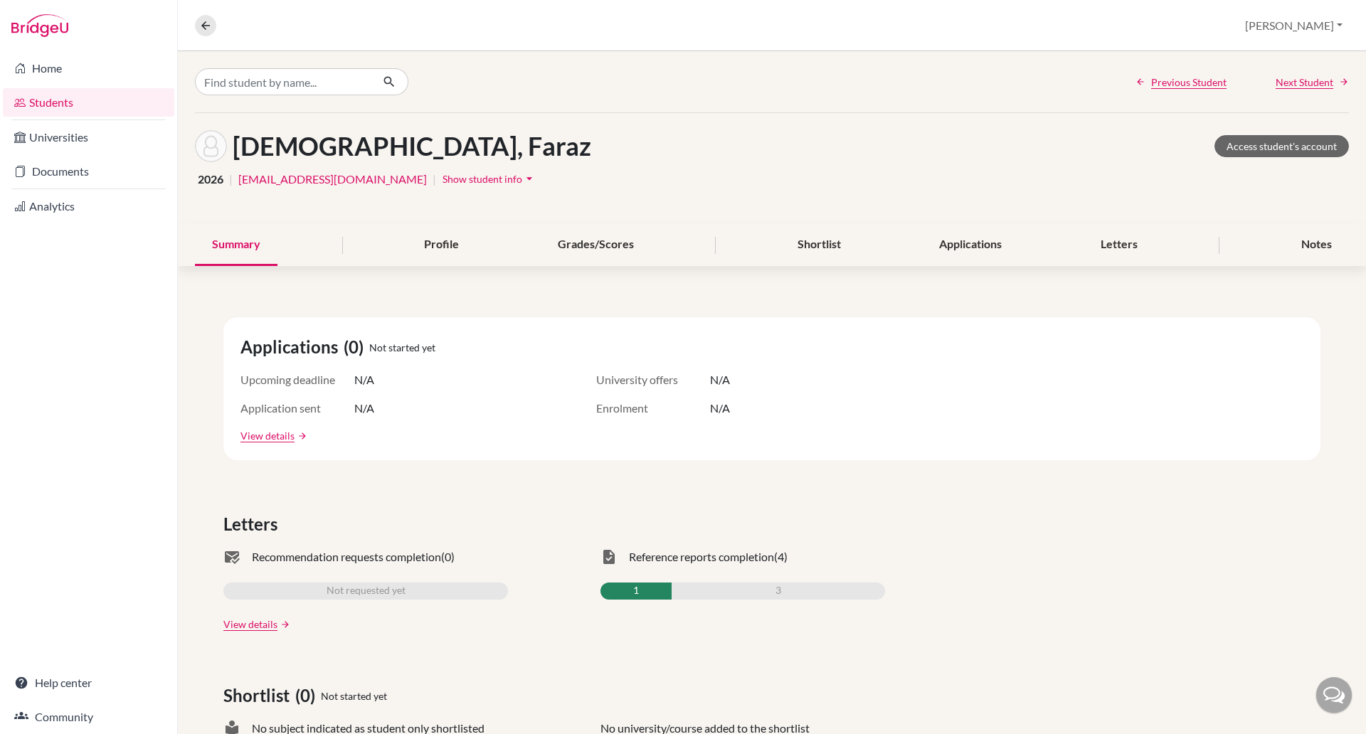
click at [442, 176] on span "Show student info" at bounding box center [482, 179] width 80 height 12
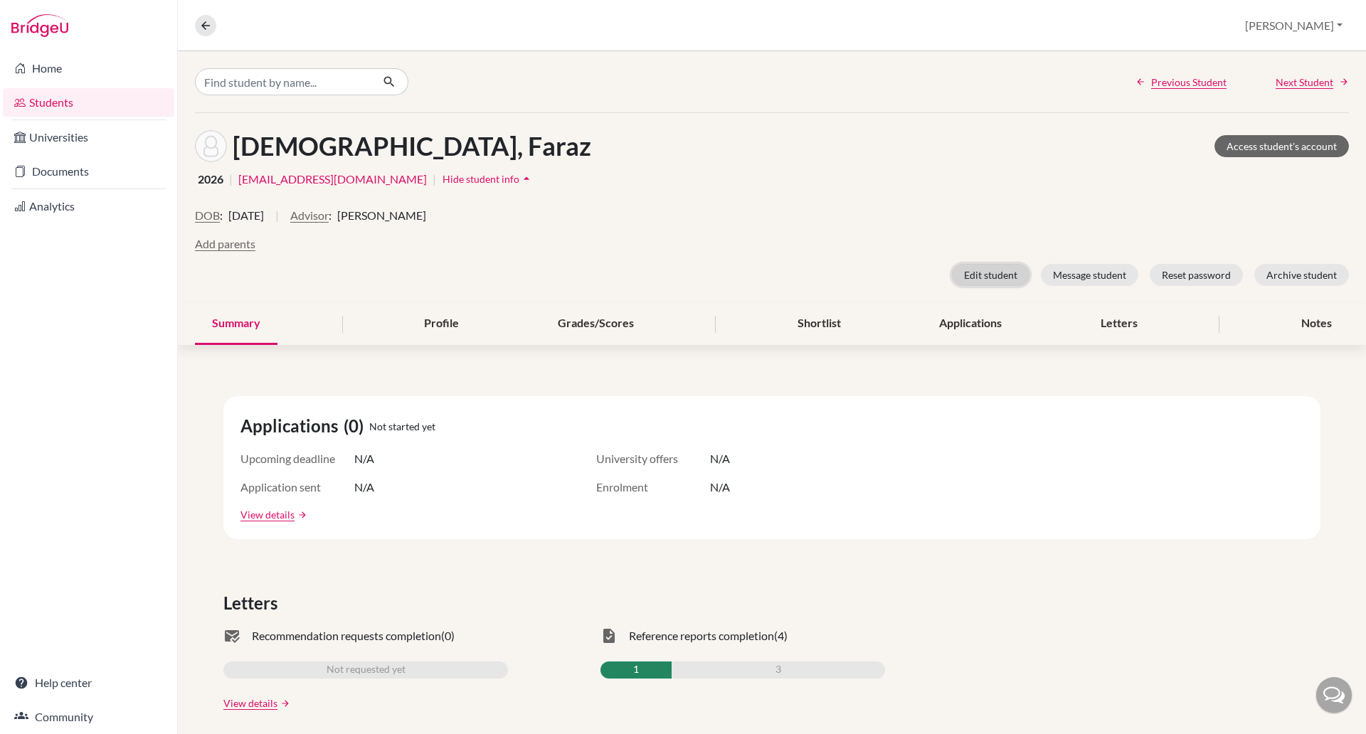
click at [977, 267] on button "Edit student" at bounding box center [991, 275] width 78 height 22
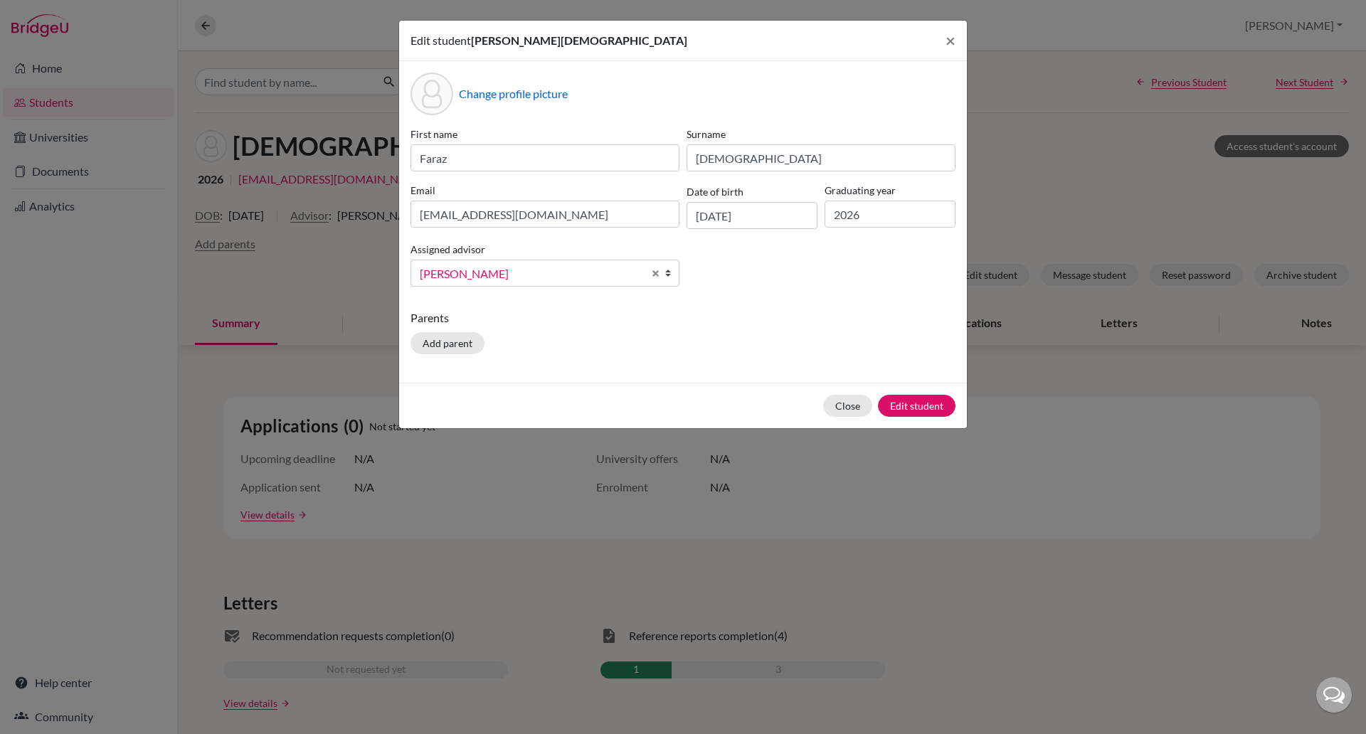
click at [586, 260] on link "[PERSON_NAME]" at bounding box center [544, 273] width 269 height 27
click at [494, 269] on span "[PERSON_NAME]" at bounding box center [531, 274] width 223 height 18
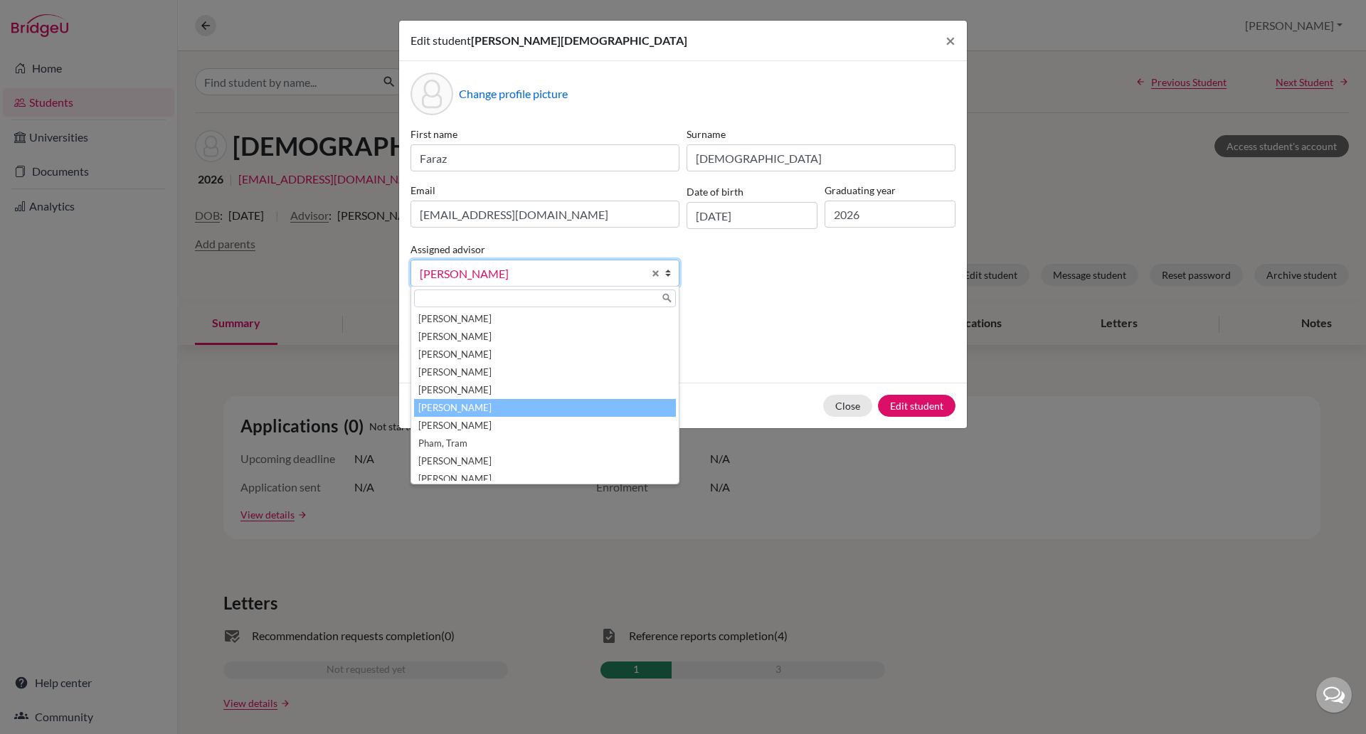
click at [499, 408] on li "[PERSON_NAME]" at bounding box center [545, 408] width 262 height 18
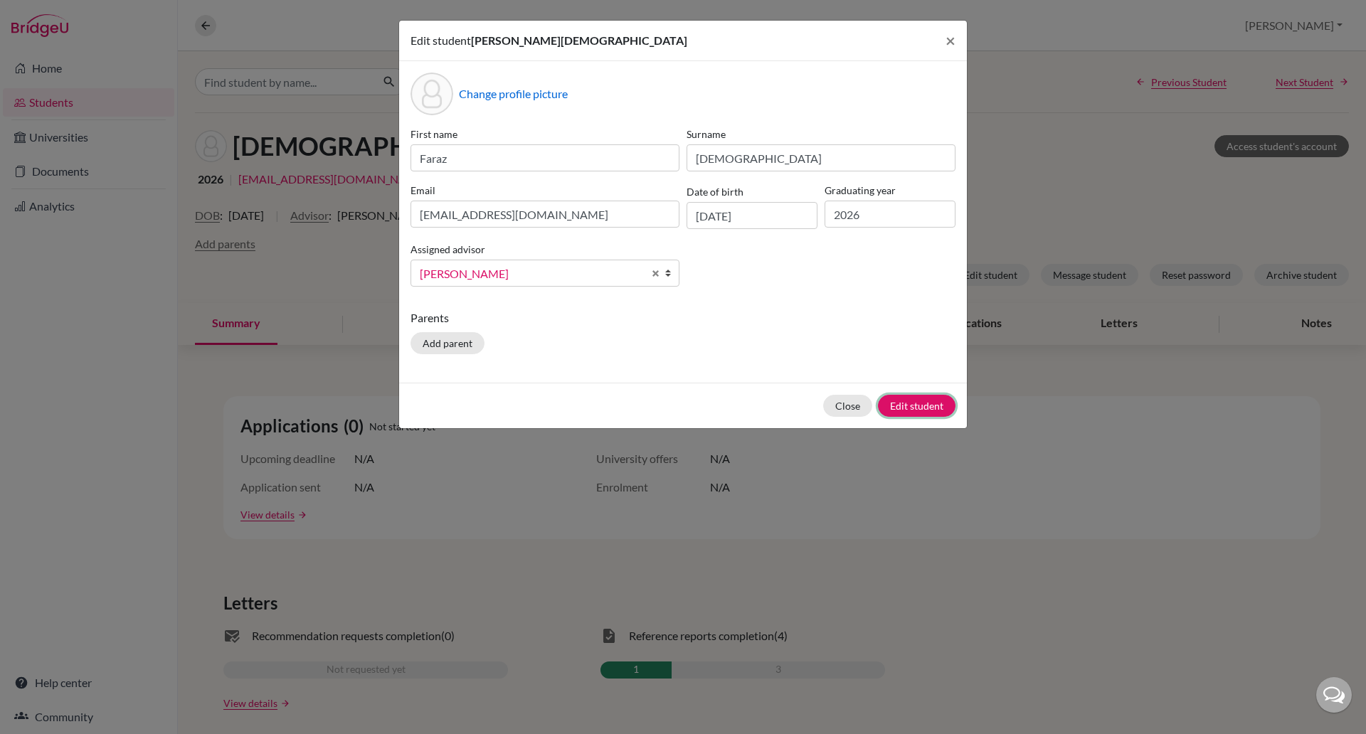
click at [935, 404] on button "Edit student" at bounding box center [917, 406] width 78 height 22
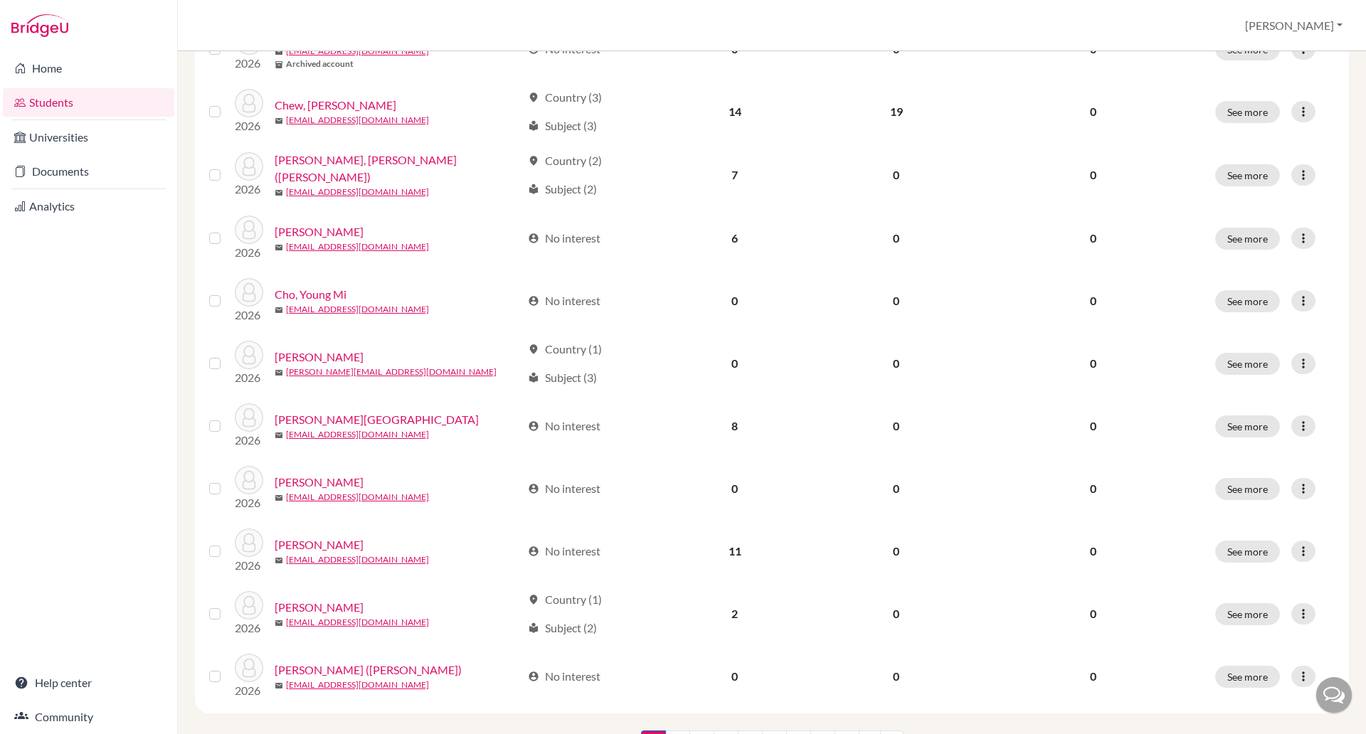
scroll to position [893, 0]
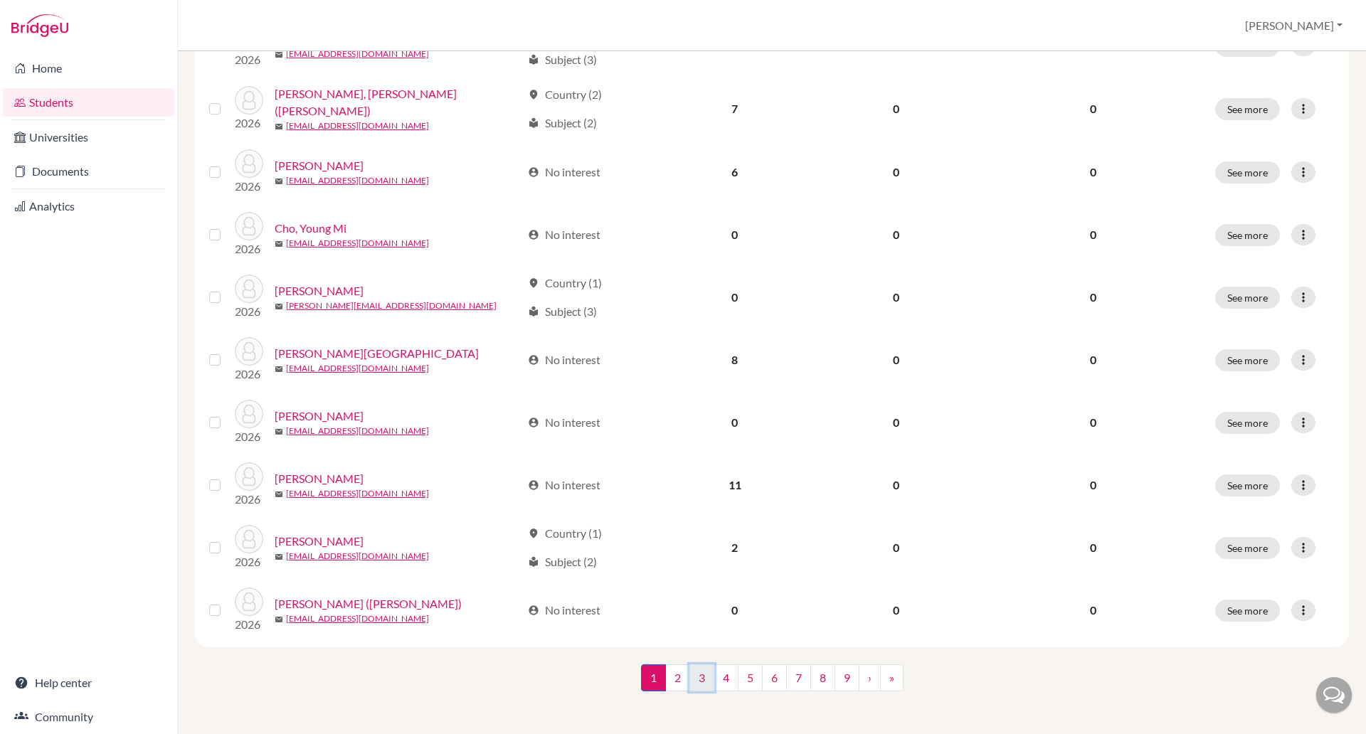
click at [694, 679] on link "3" at bounding box center [701, 677] width 25 height 27
click at [694, 679] on div "Add student filter_list Filter by Account Status Active accounts Archived accou…" at bounding box center [772, 392] width 1188 height 683
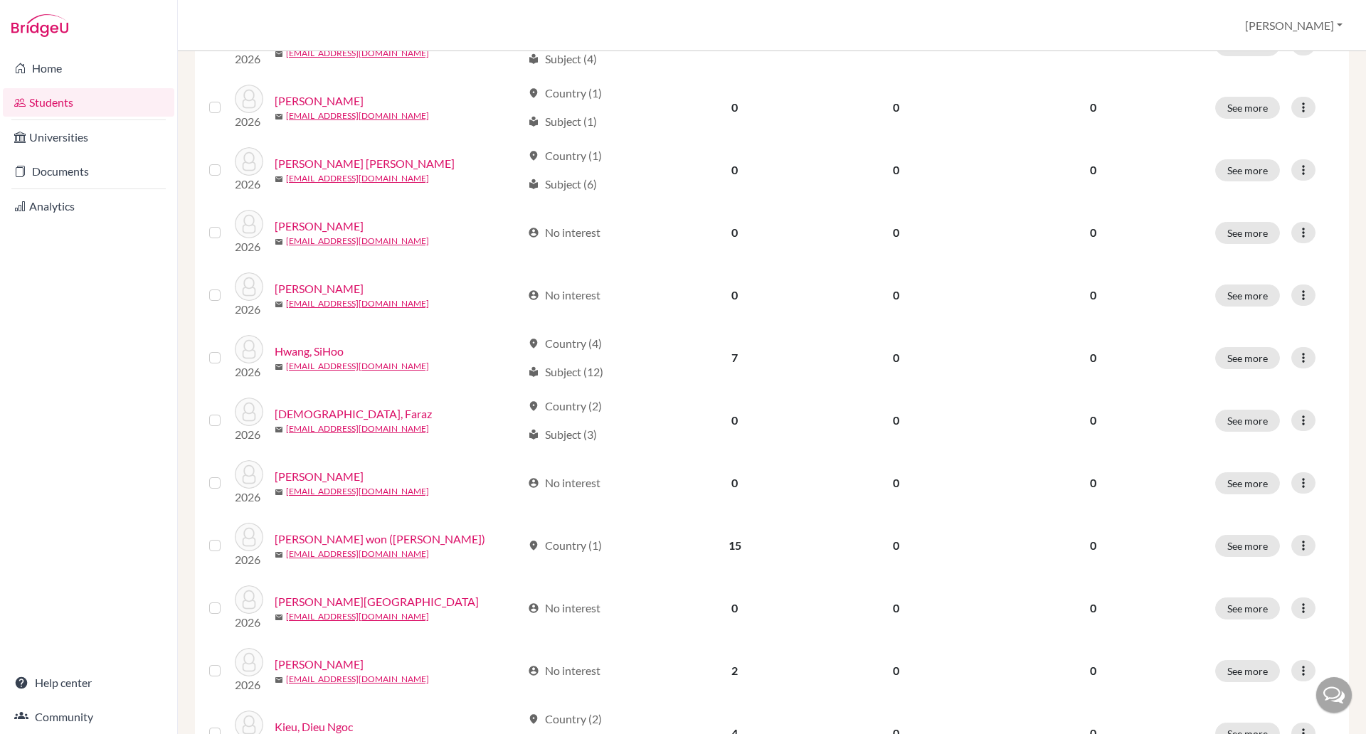
scroll to position [893, 0]
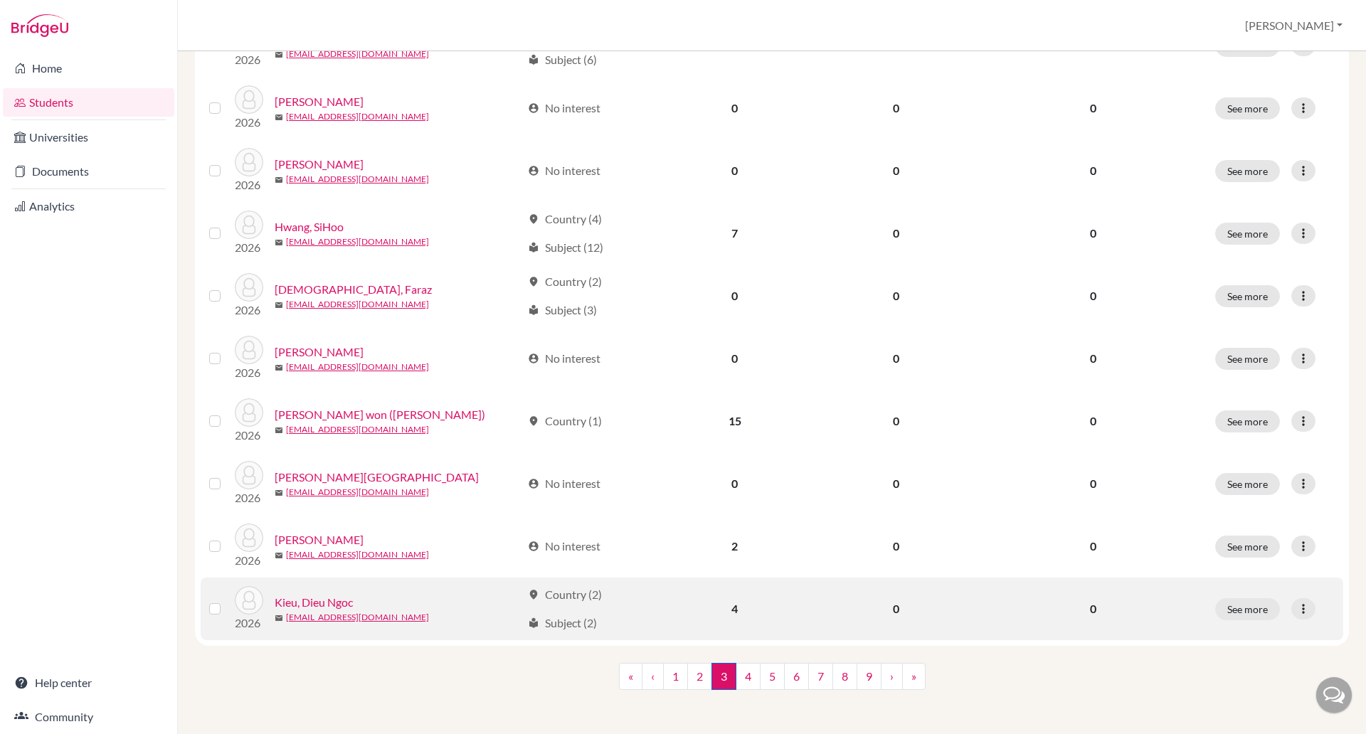
click at [464, 611] on div "mail [EMAIL_ADDRESS][DOMAIN_NAME]" at bounding box center [398, 617] width 247 height 13
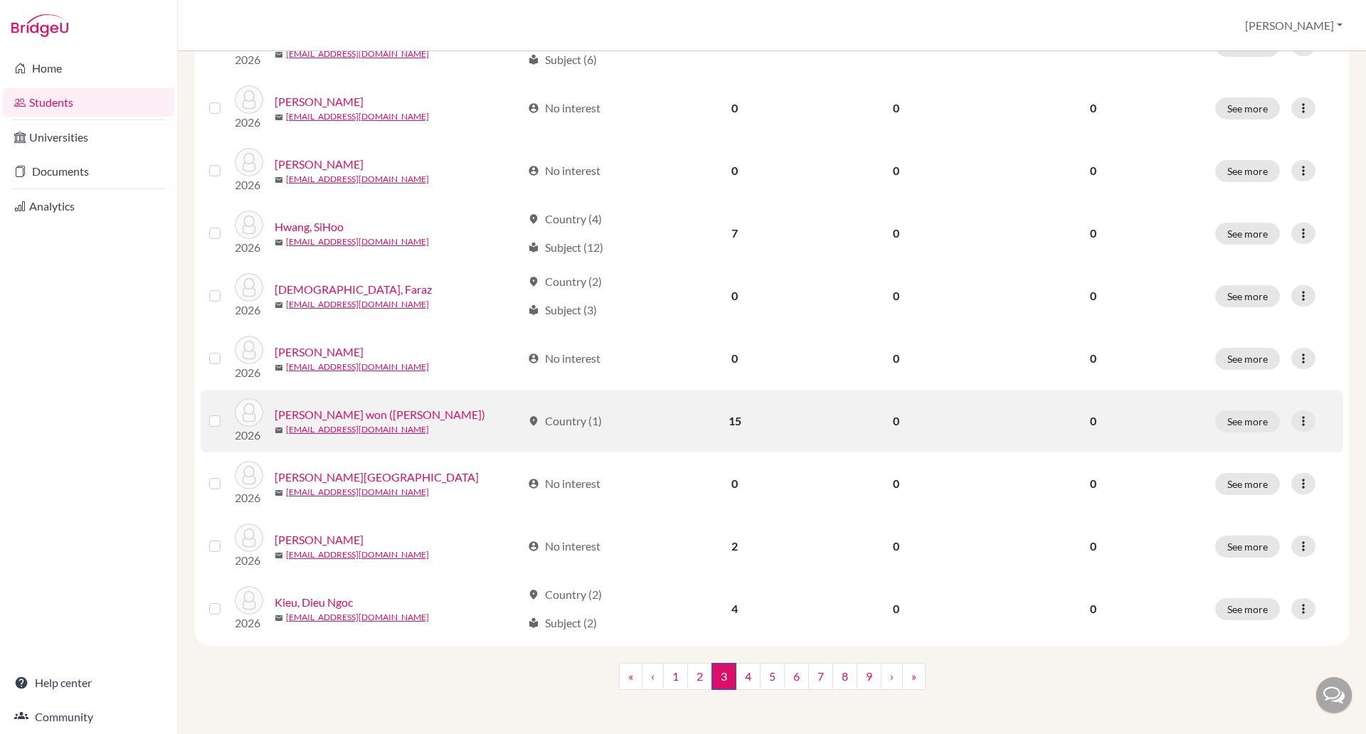
click at [356, 411] on link "[PERSON_NAME] won ([PERSON_NAME])" at bounding box center [380, 414] width 211 height 17
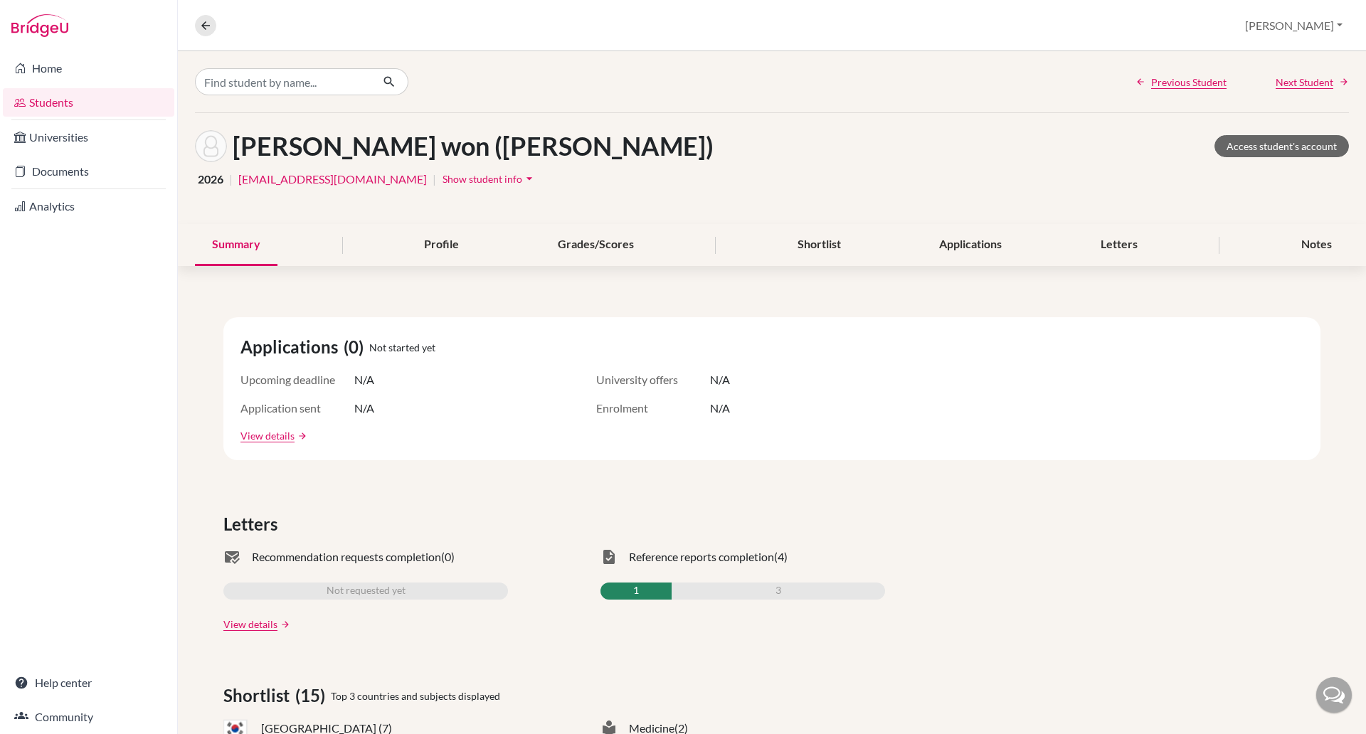
click at [442, 181] on span "Show student info" at bounding box center [482, 179] width 80 height 12
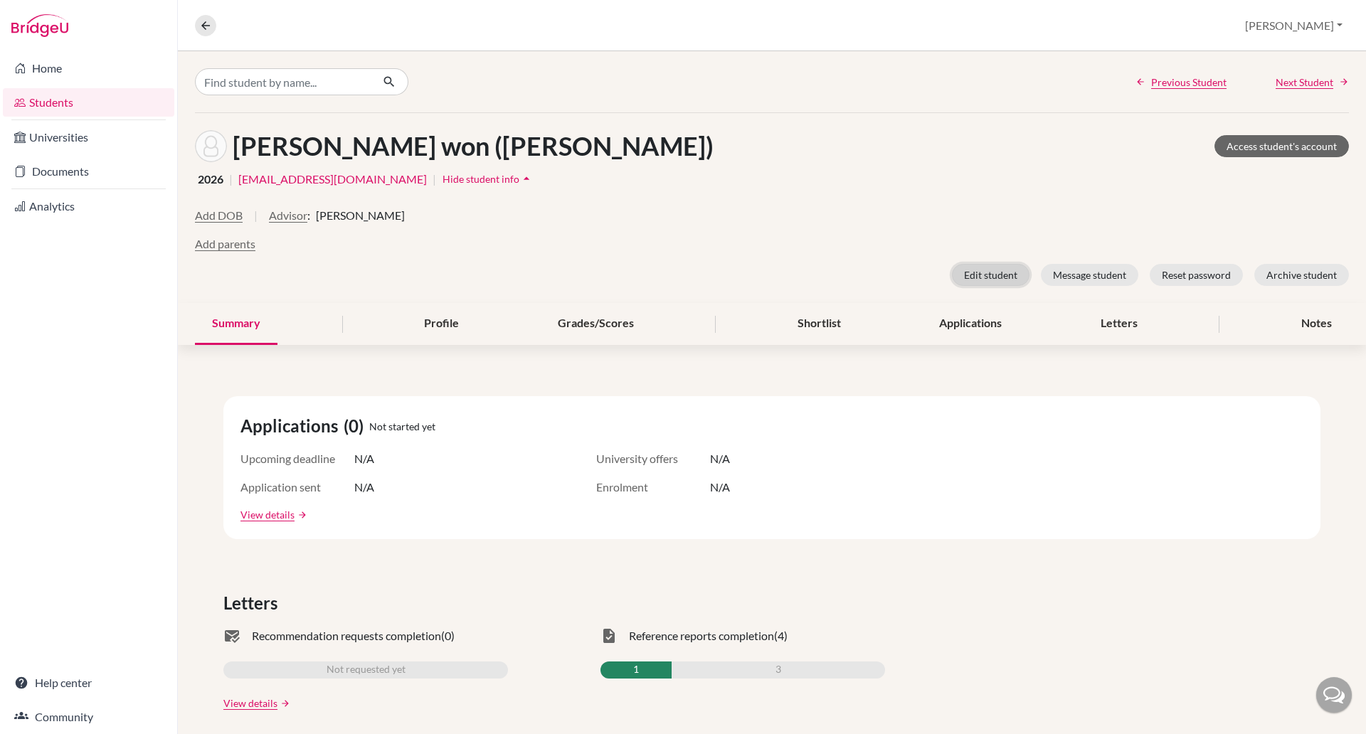
click at [1002, 273] on button "Edit student" at bounding box center [991, 275] width 78 height 22
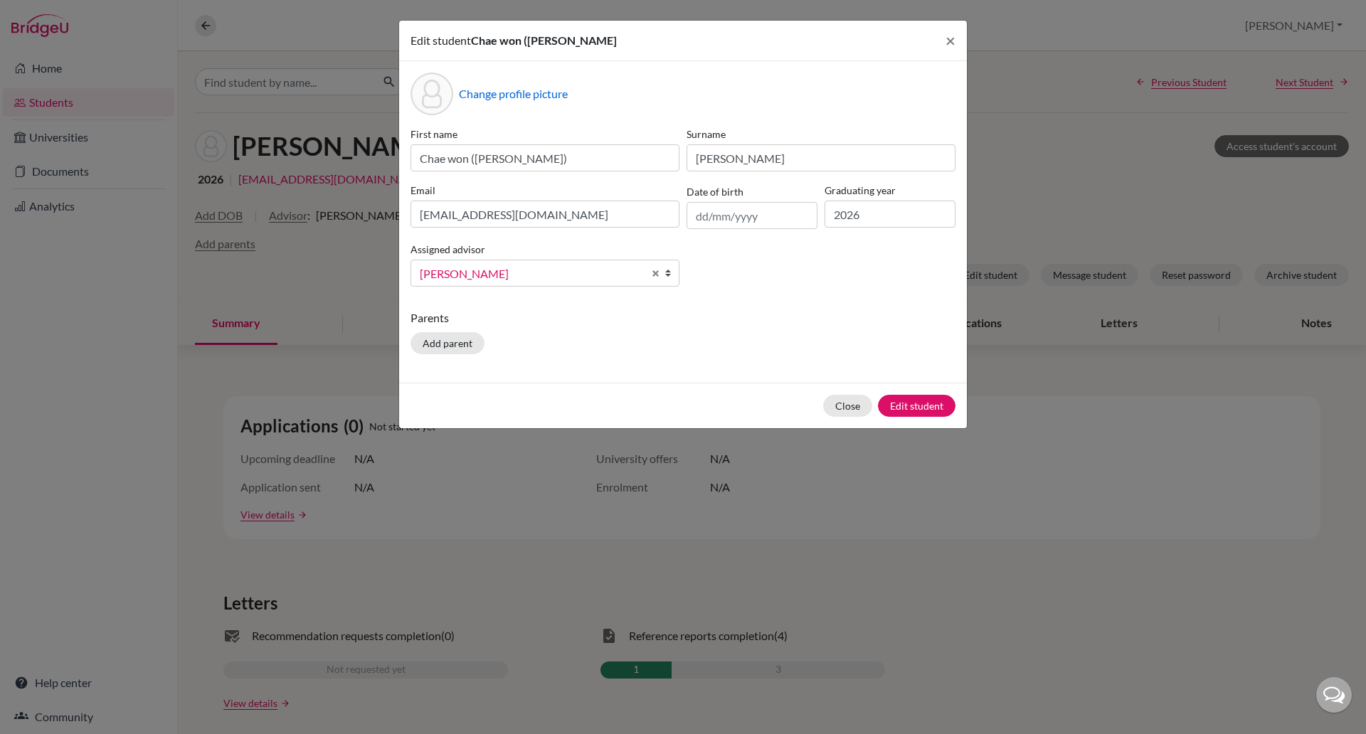
click at [552, 271] on span "[PERSON_NAME]" at bounding box center [531, 274] width 223 height 18
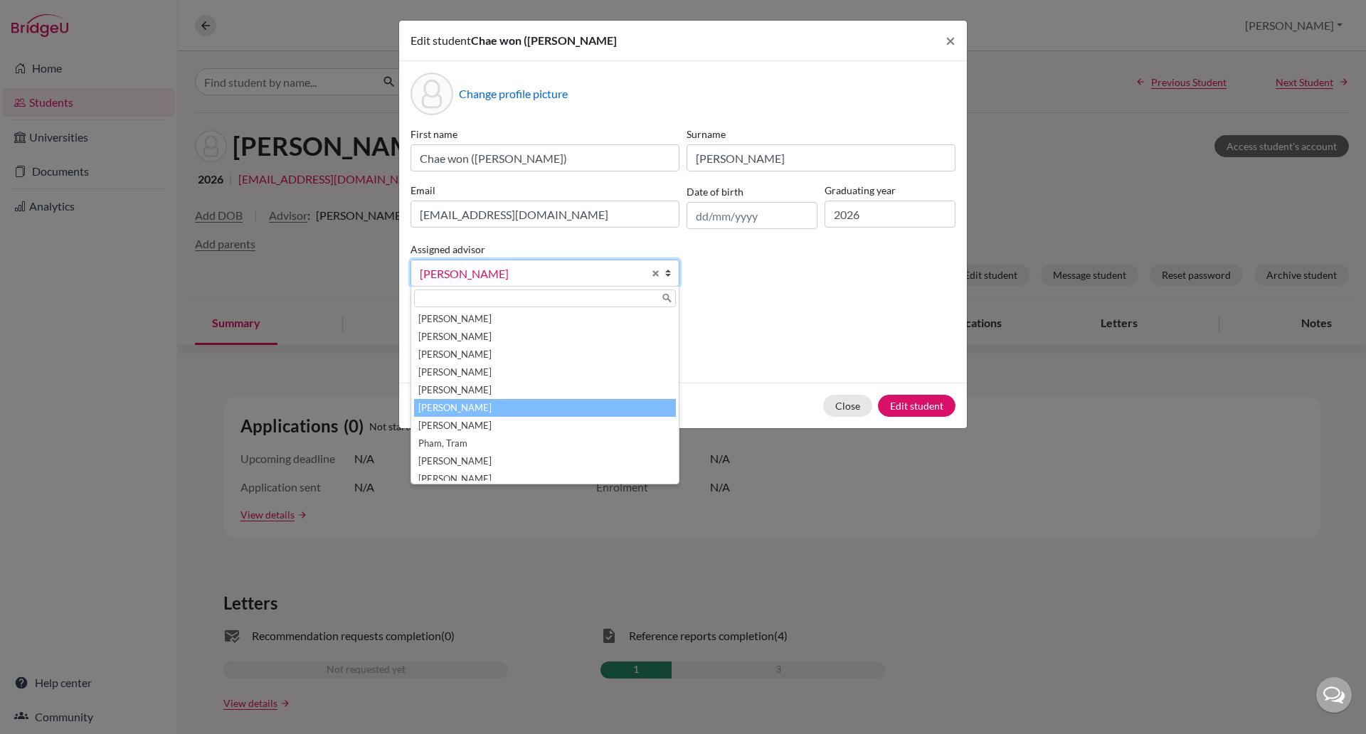
click at [467, 405] on li "[PERSON_NAME]" at bounding box center [545, 408] width 262 height 18
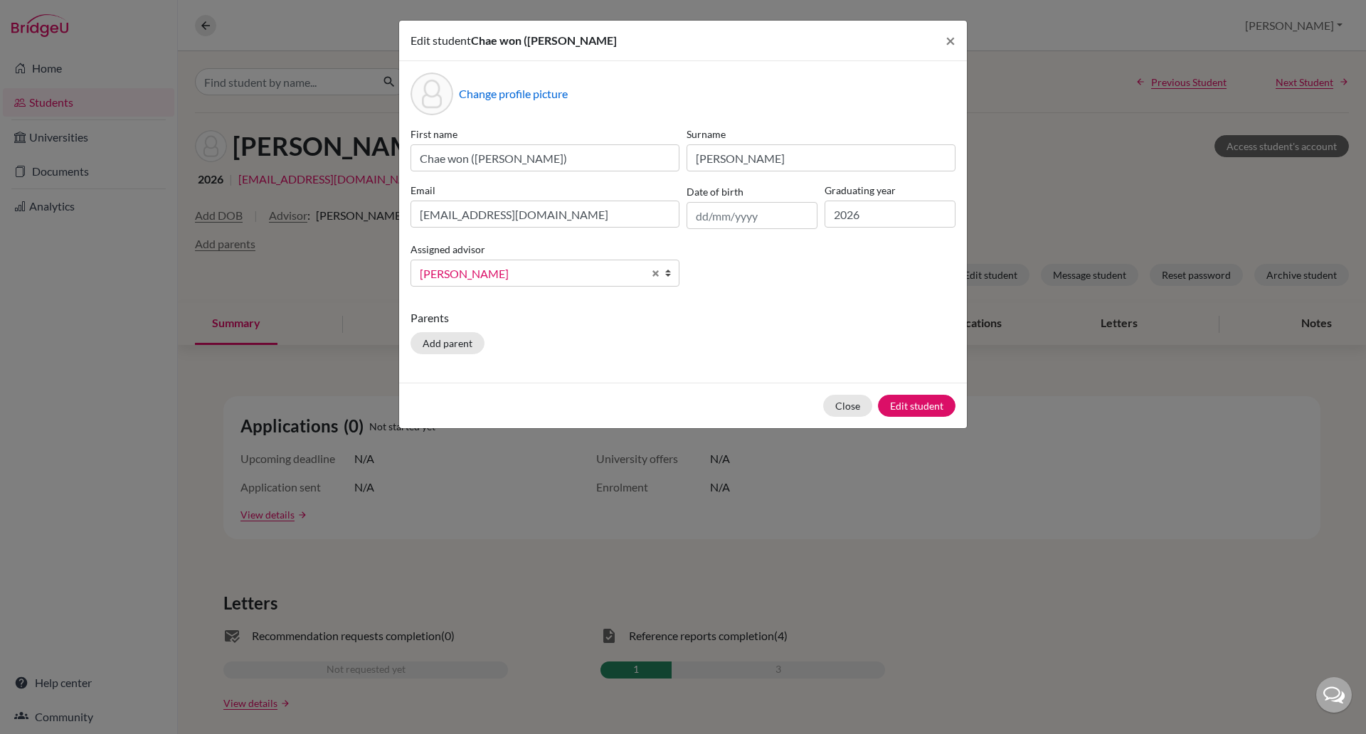
click at [467, 405] on div "Close Edit student" at bounding box center [683, 406] width 568 height 46
click at [903, 401] on button "Edit student" at bounding box center [917, 406] width 78 height 22
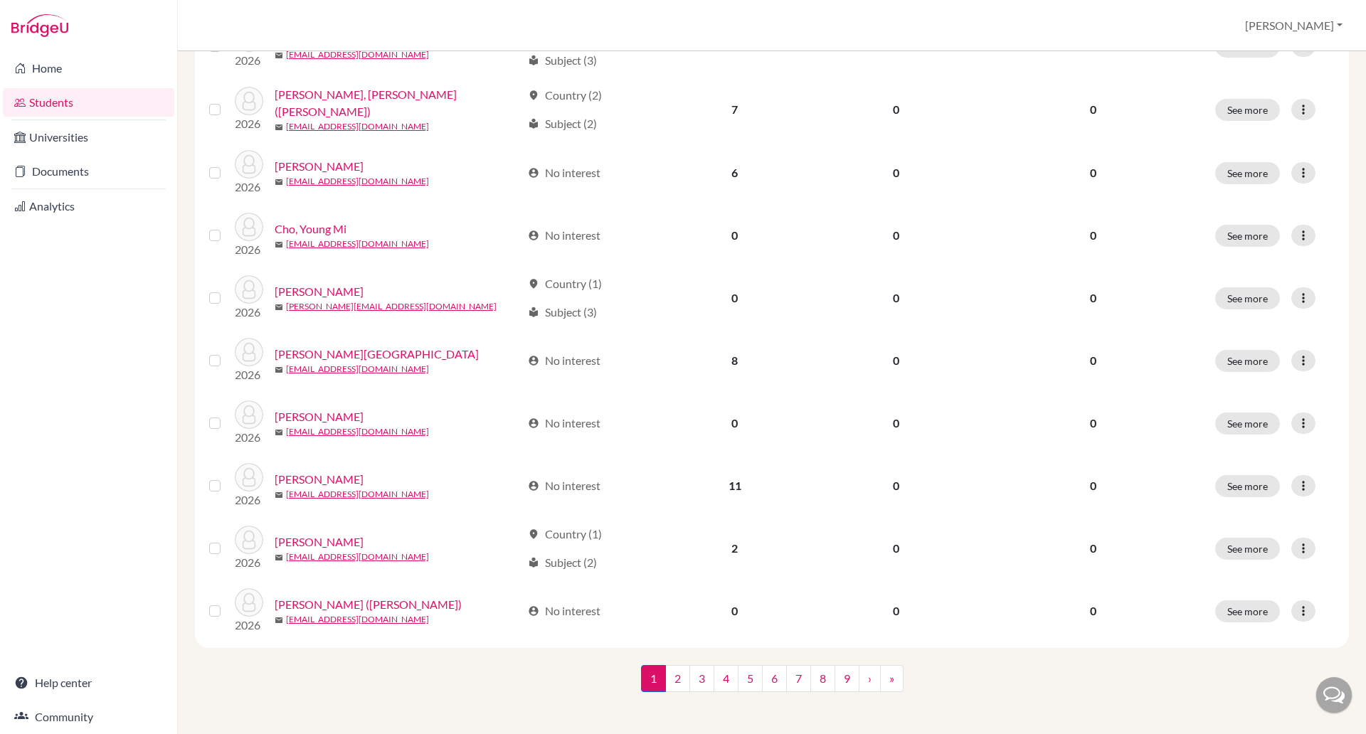
scroll to position [893, 0]
click at [719, 681] on link "4" at bounding box center [725, 677] width 25 height 27
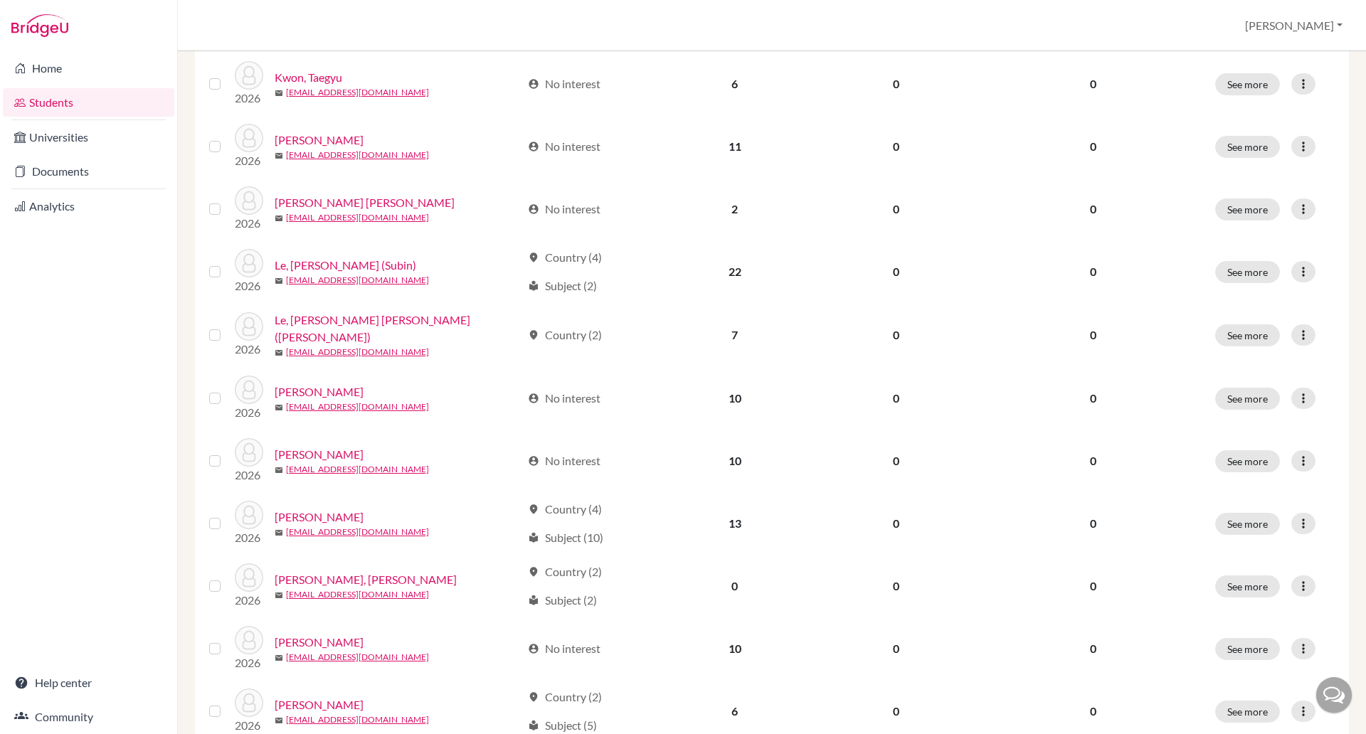
scroll to position [893, 0]
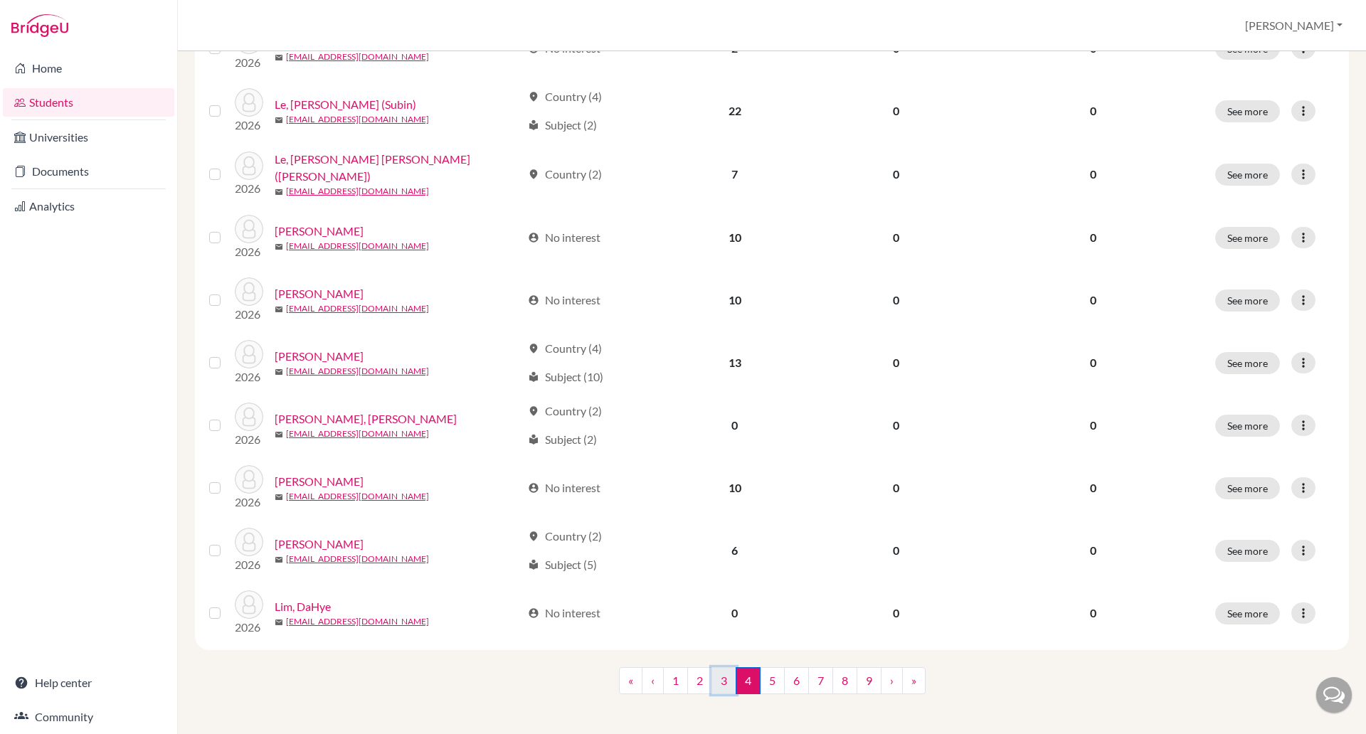
click at [718, 674] on link "3" at bounding box center [723, 680] width 25 height 27
click at [718, 674] on div "Add student filter_list Filter by Account Status Active accounts Archived accou…" at bounding box center [772, 392] width 1188 height 683
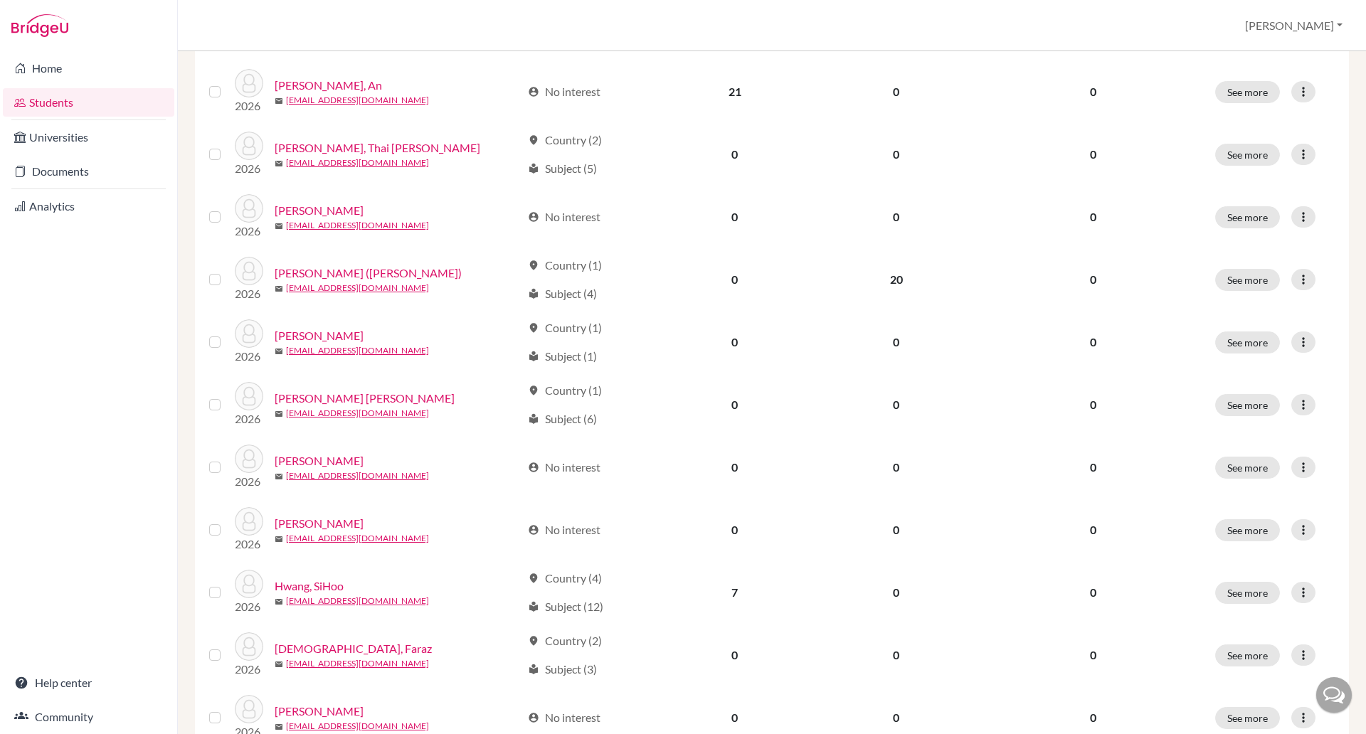
scroll to position [893, 0]
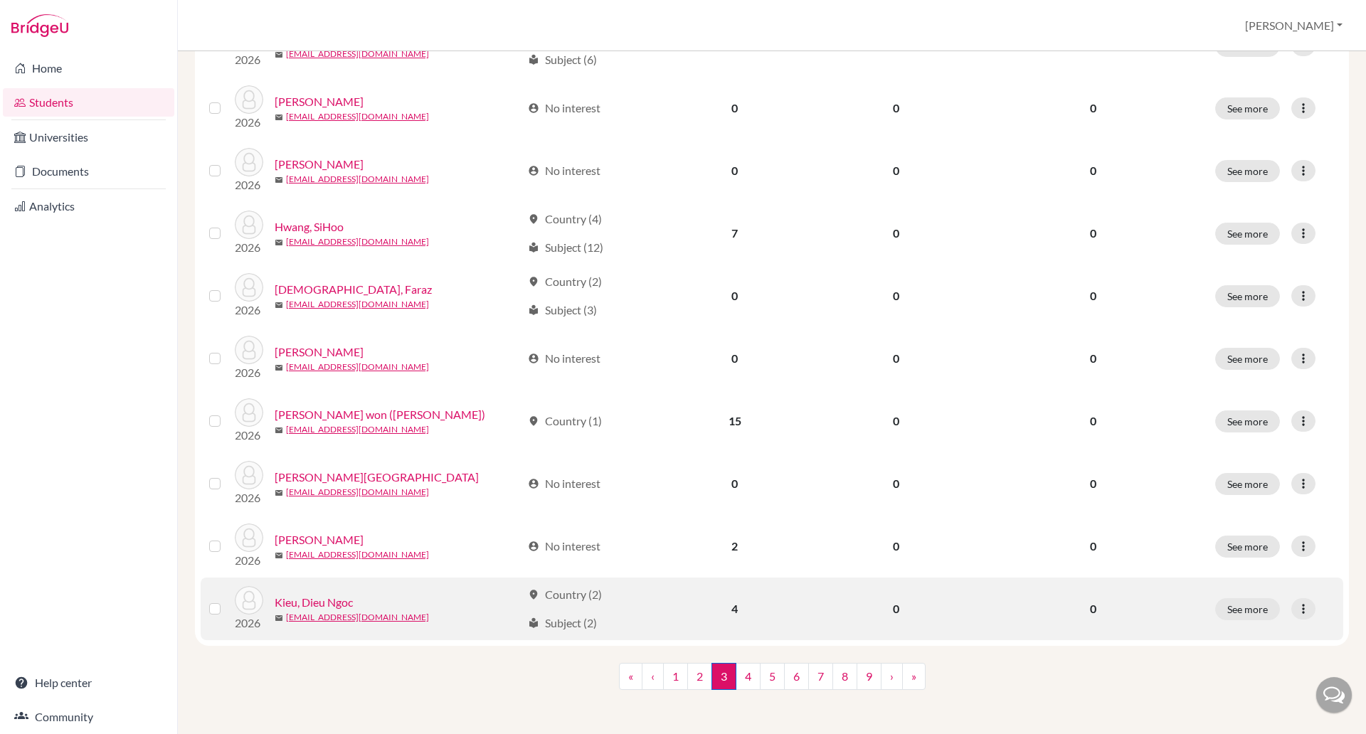
click at [315, 595] on link "Kieu, Dieu Ngoc" at bounding box center [314, 602] width 78 height 17
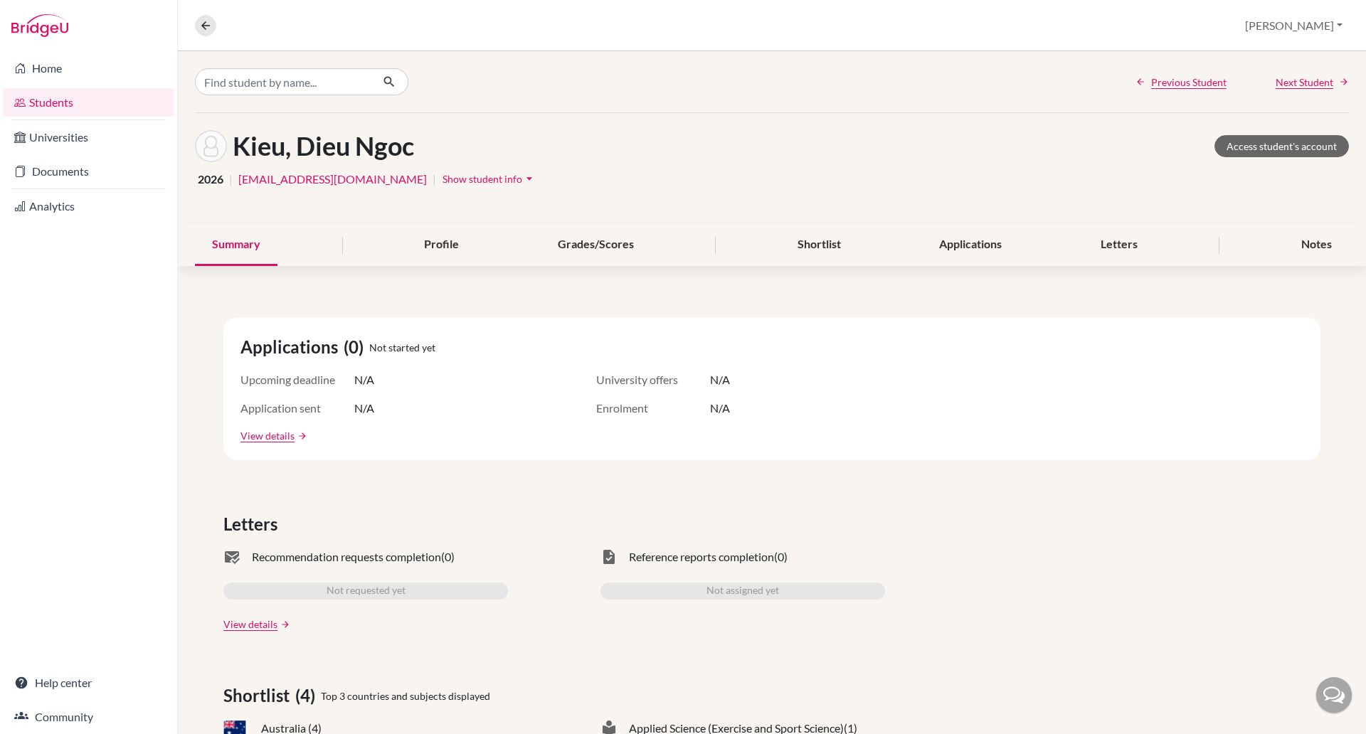
click at [442, 179] on span "Show student info" at bounding box center [482, 179] width 80 height 12
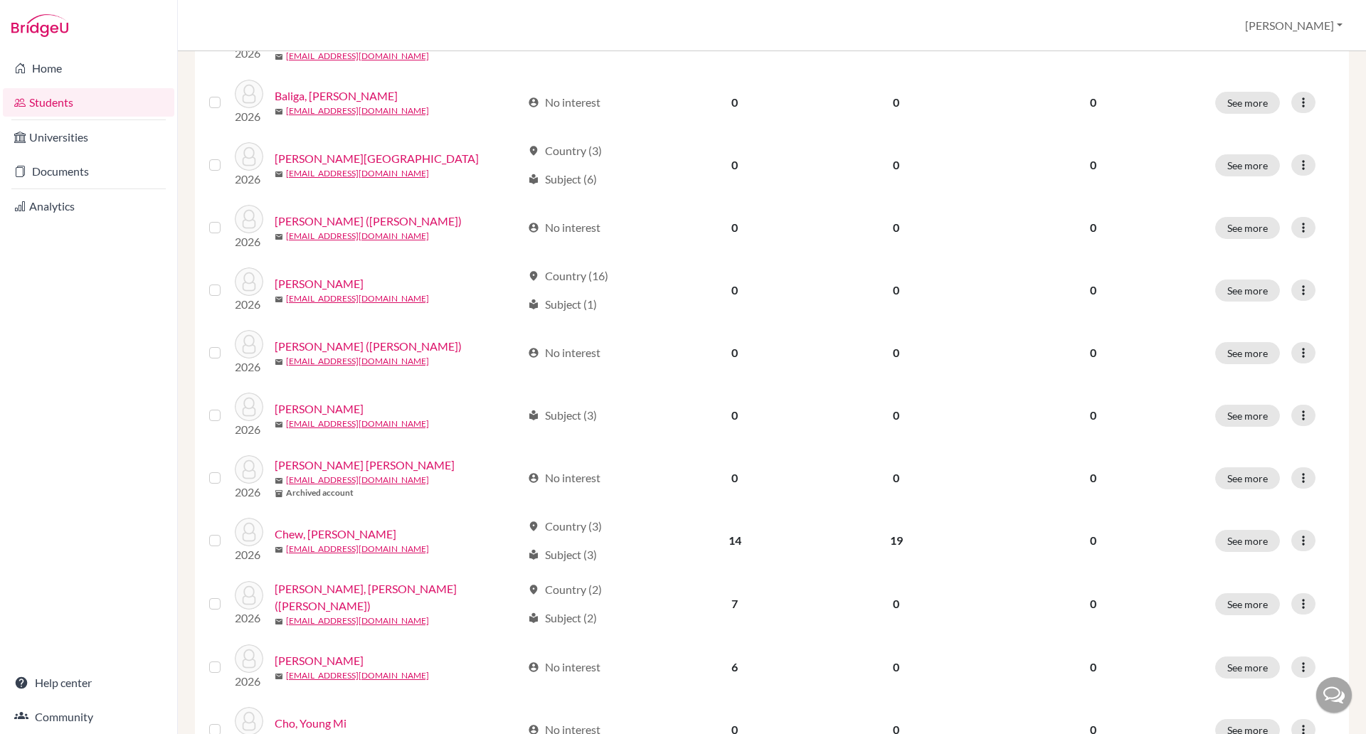
scroll to position [400, 0]
click at [1348, 405] on div "Add student filter_list Filter by Account Status Active accounts Archived accou…" at bounding box center [772, 392] width 1188 height 683
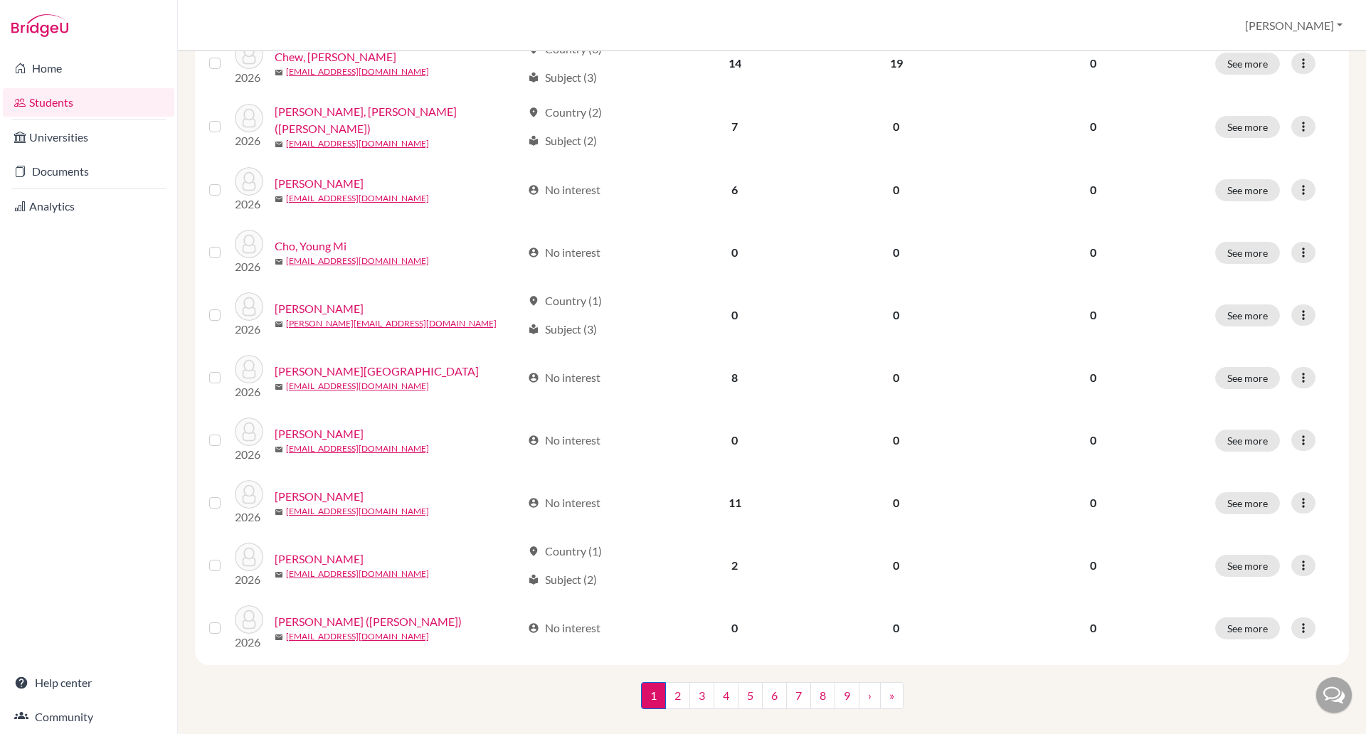
scroll to position [893, 0]
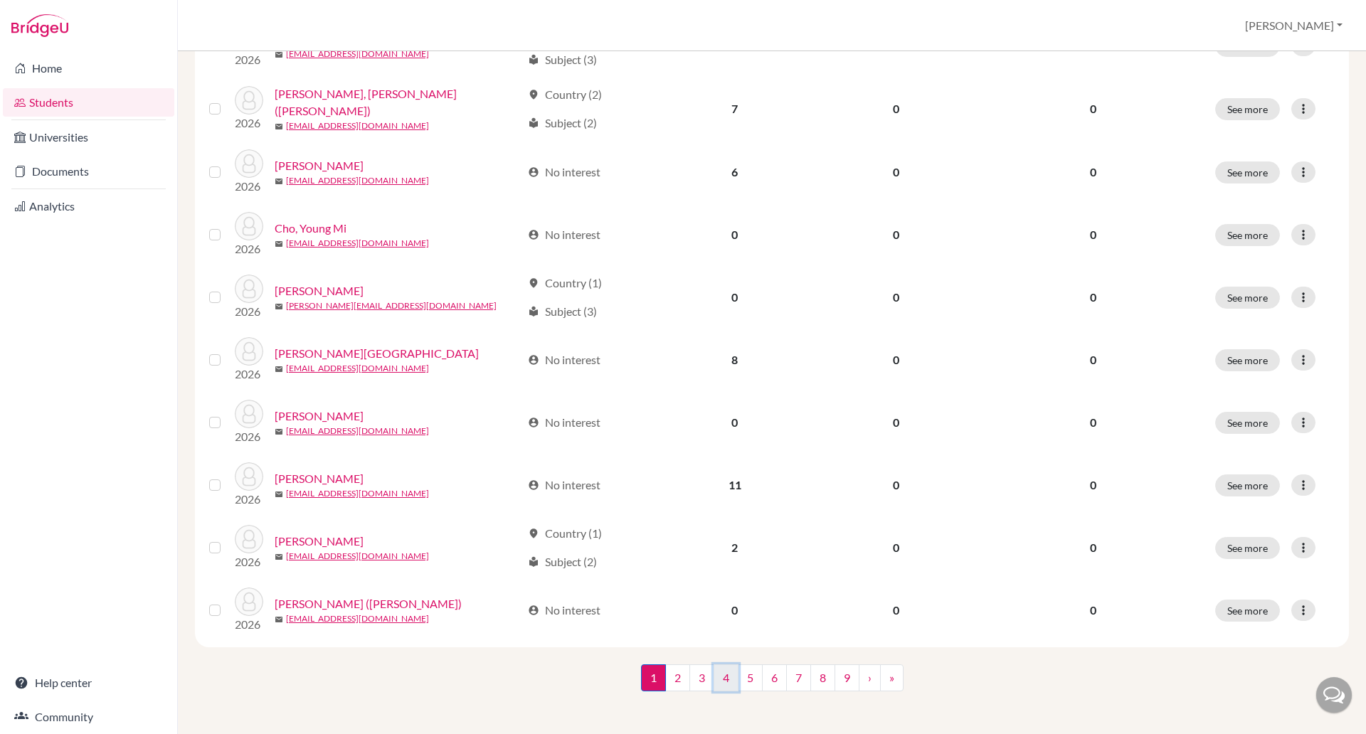
click at [717, 677] on link "4" at bounding box center [725, 677] width 25 height 27
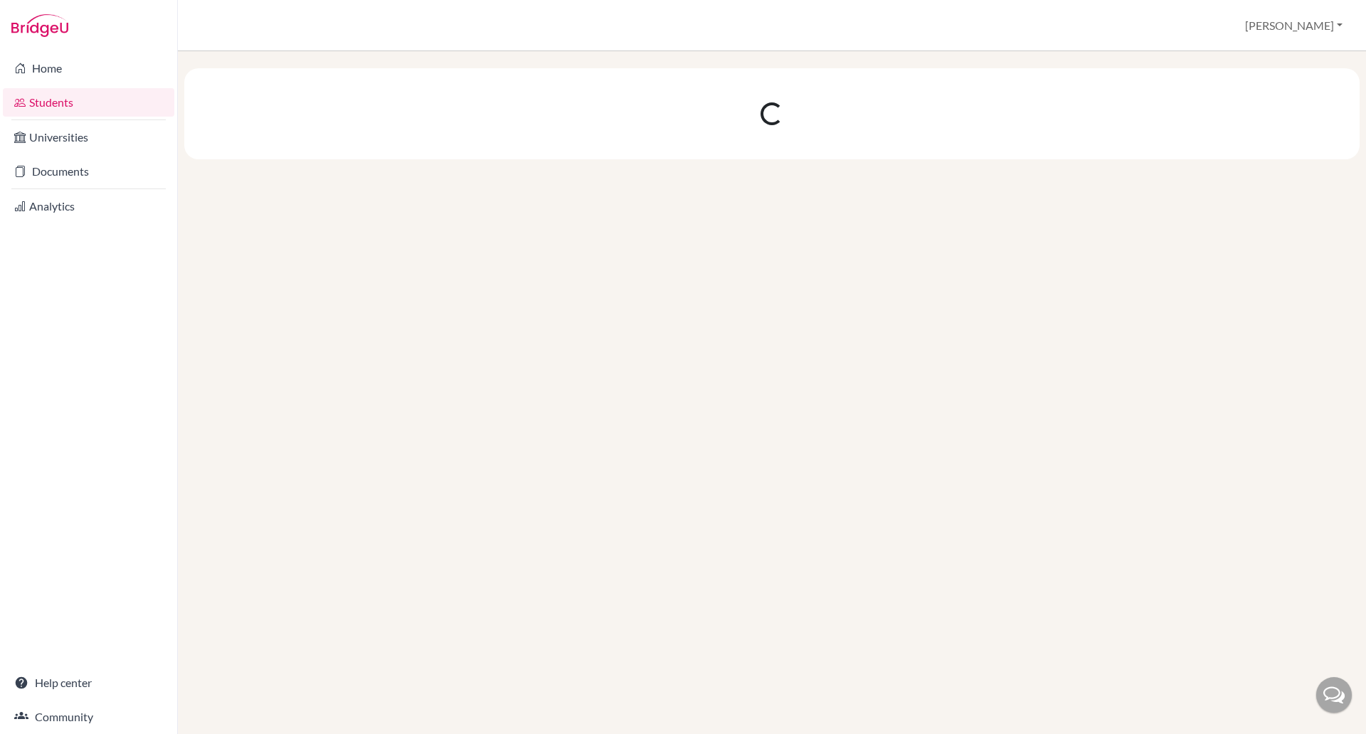
scroll to position [0, 0]
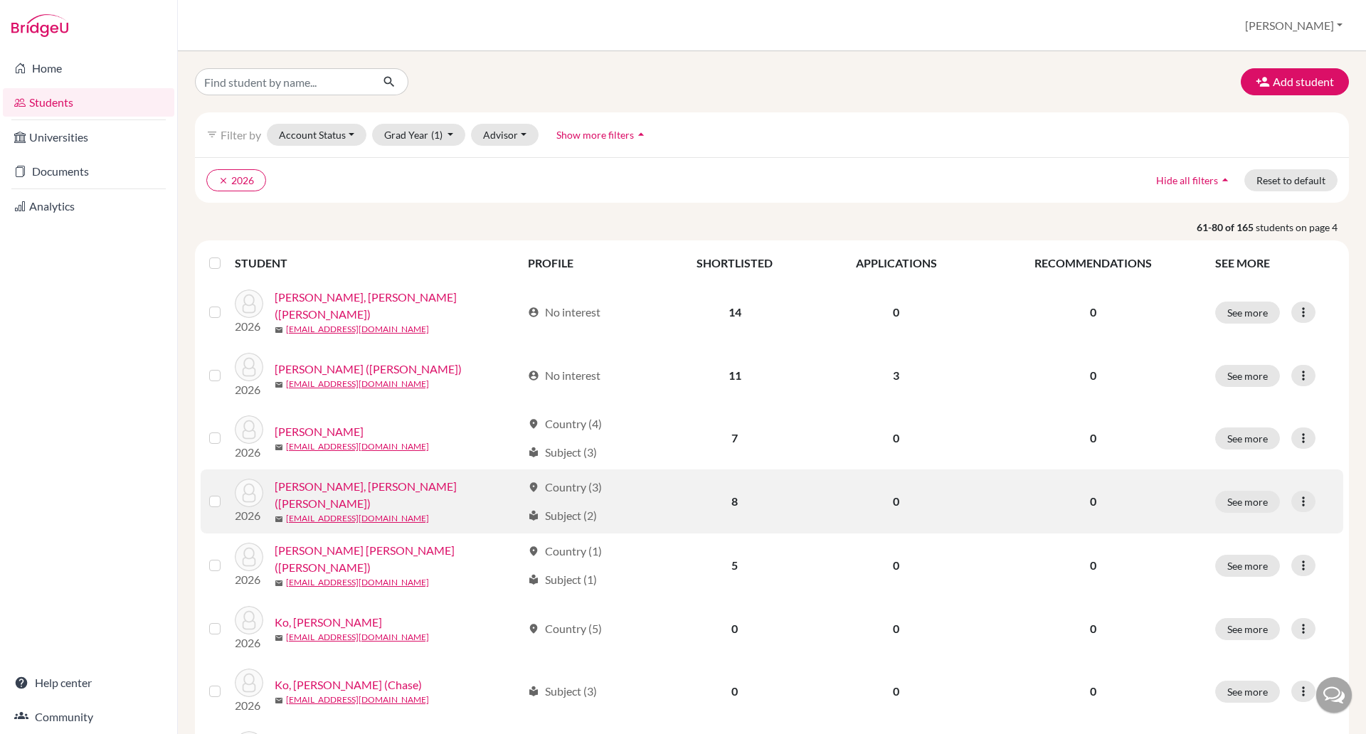
click at [336, 493] on link "[PERSON_NAME], [PERSON_NAME] ([PERSON_NAME])" at bounding box center [398, 495] width 247 height 34
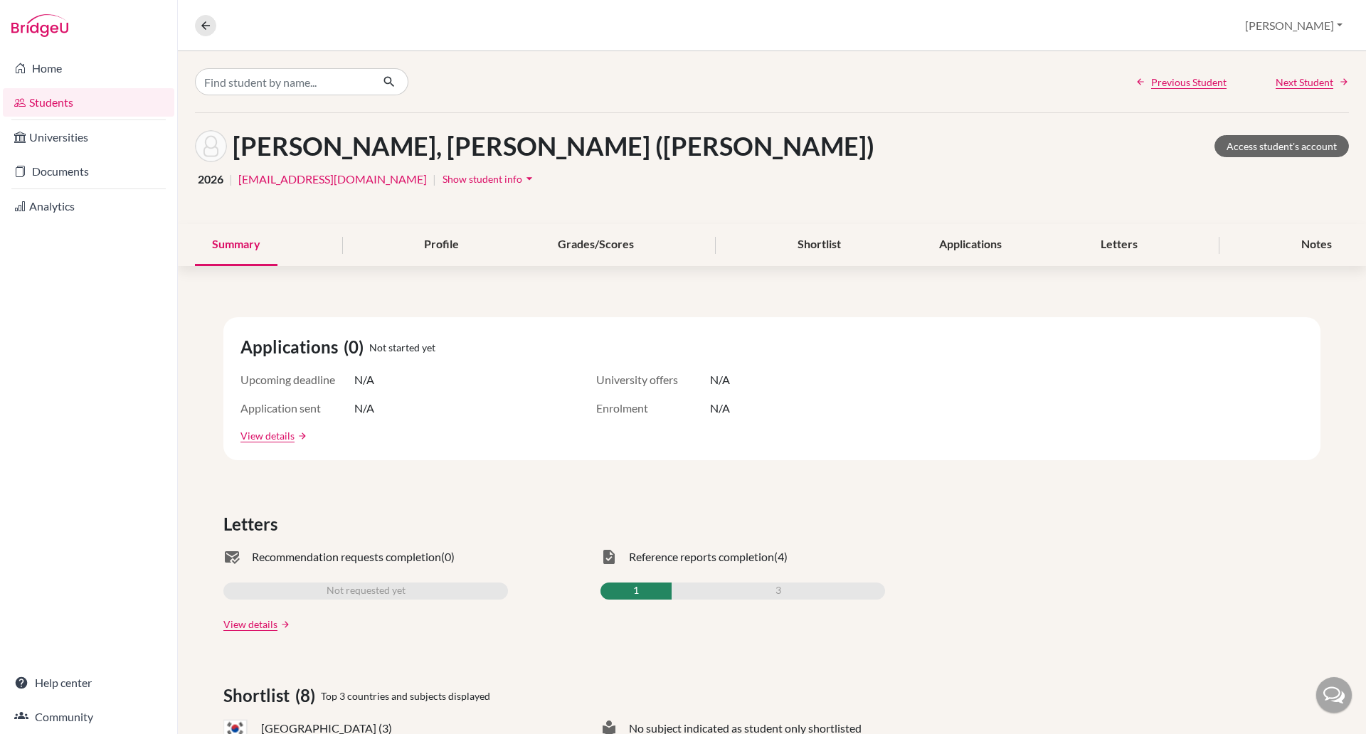
click at [442, 177] on span "Show student info" at bounding box center [482, 179] width 80 height 12
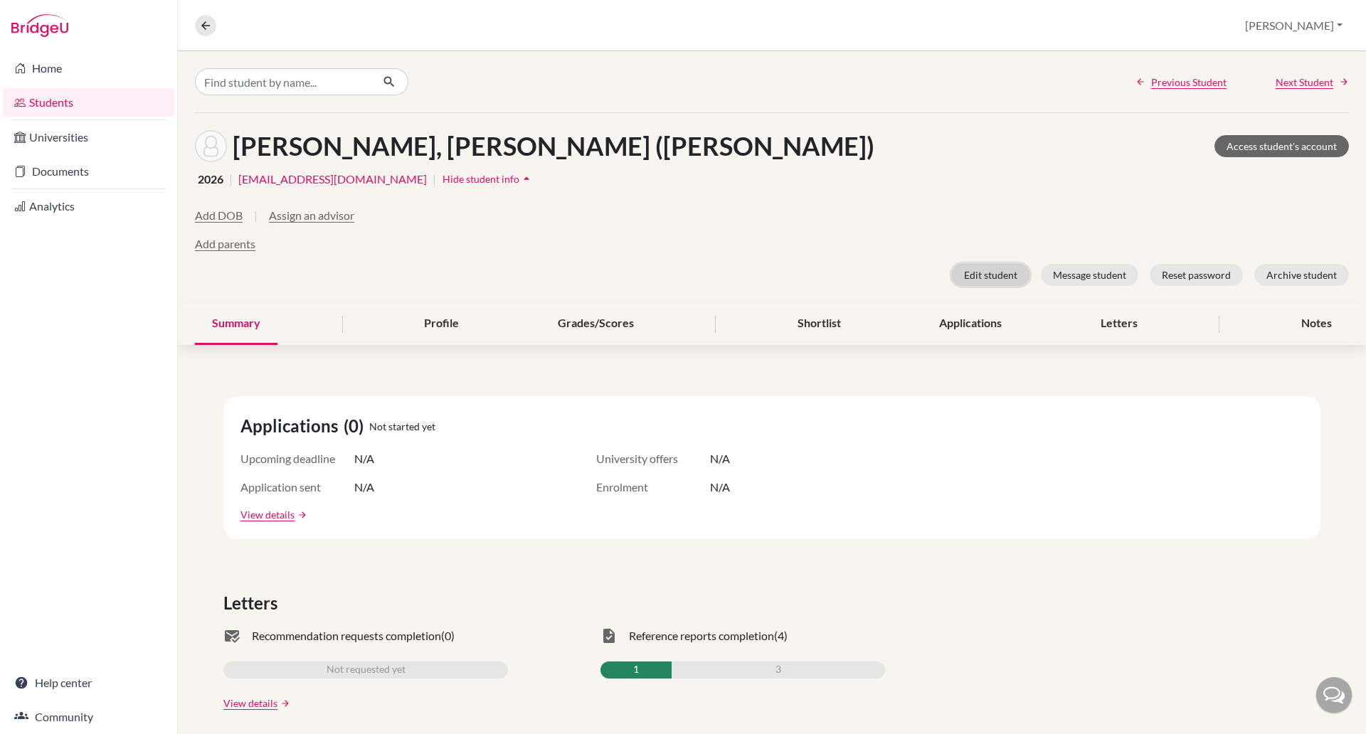
click at [977, 277] on button "Edit student" at bounding box center [991, 275] width 78 height 22
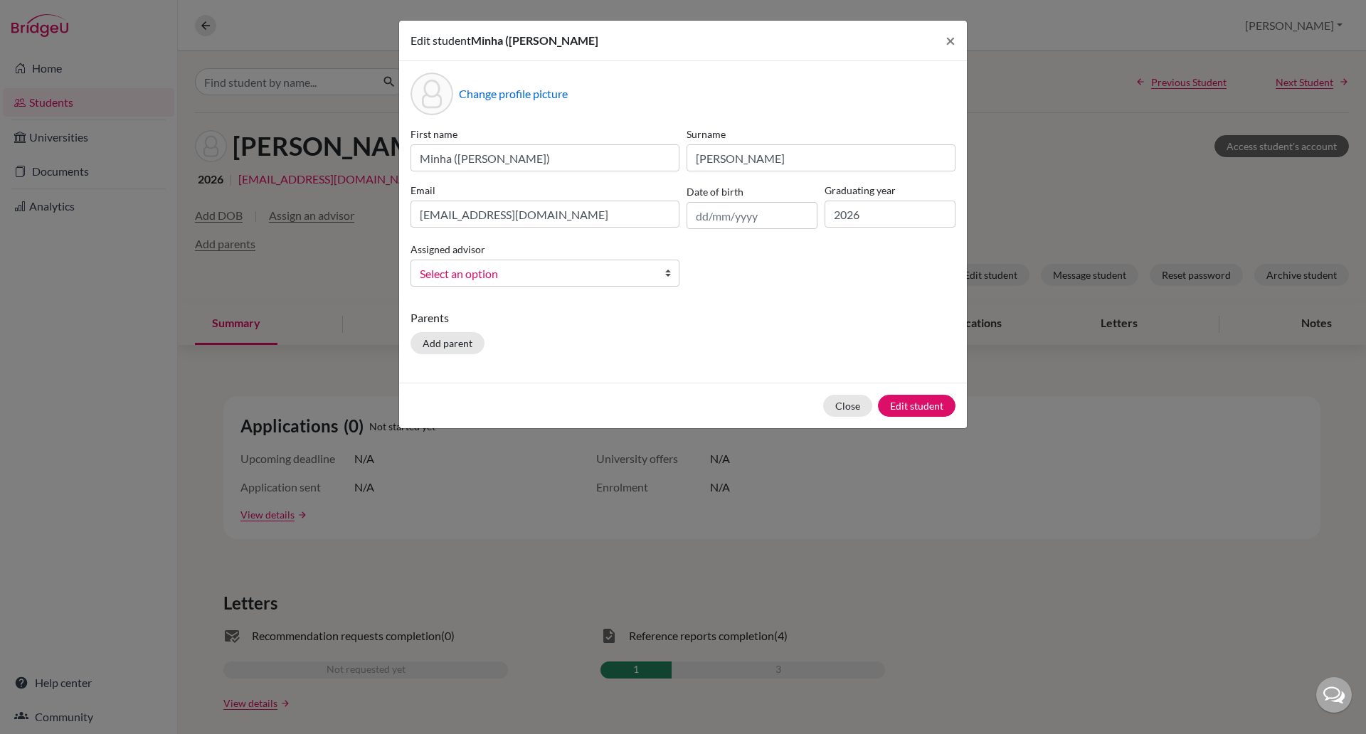
click at [538, 270] on span "Select an option" at bounding box center [536, 274] width 232 height 18
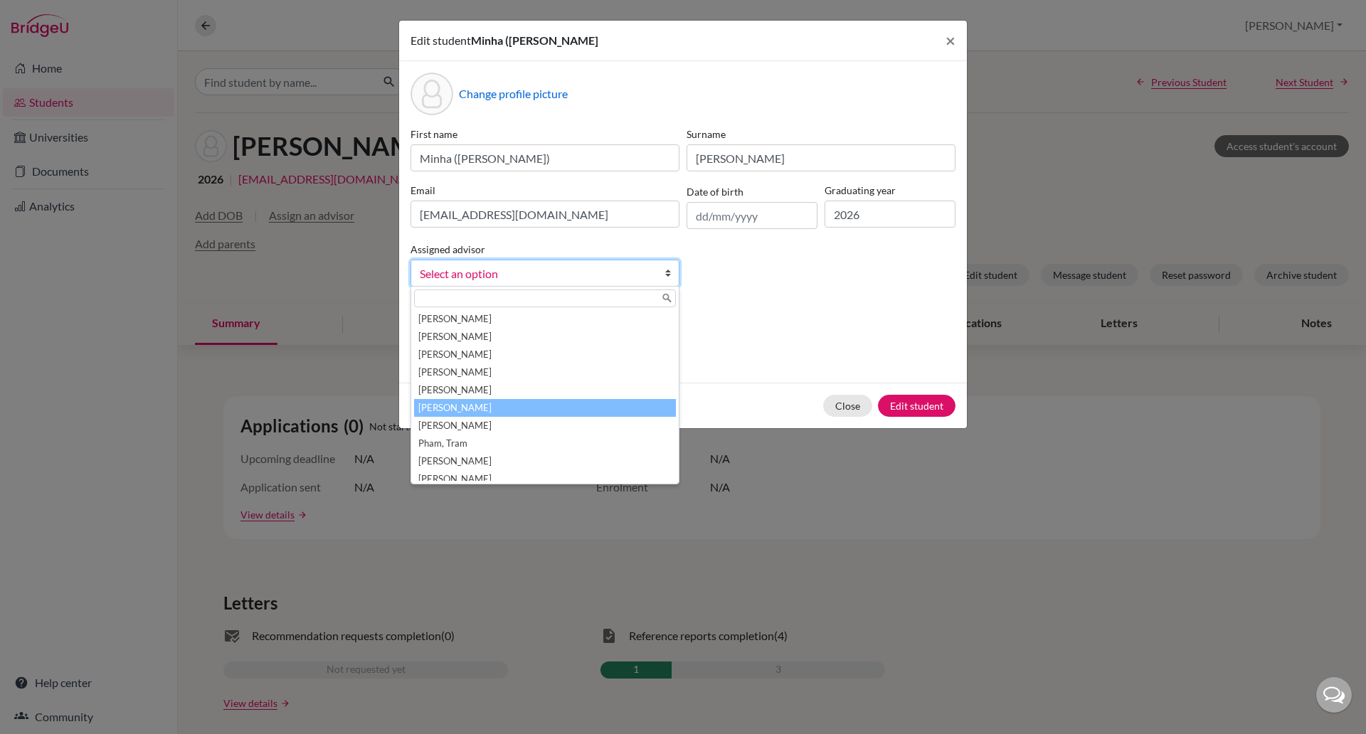
click at [486, 406] on li "[PERSON_NAME]" at bounding box center [545, 408] width 262 height 18
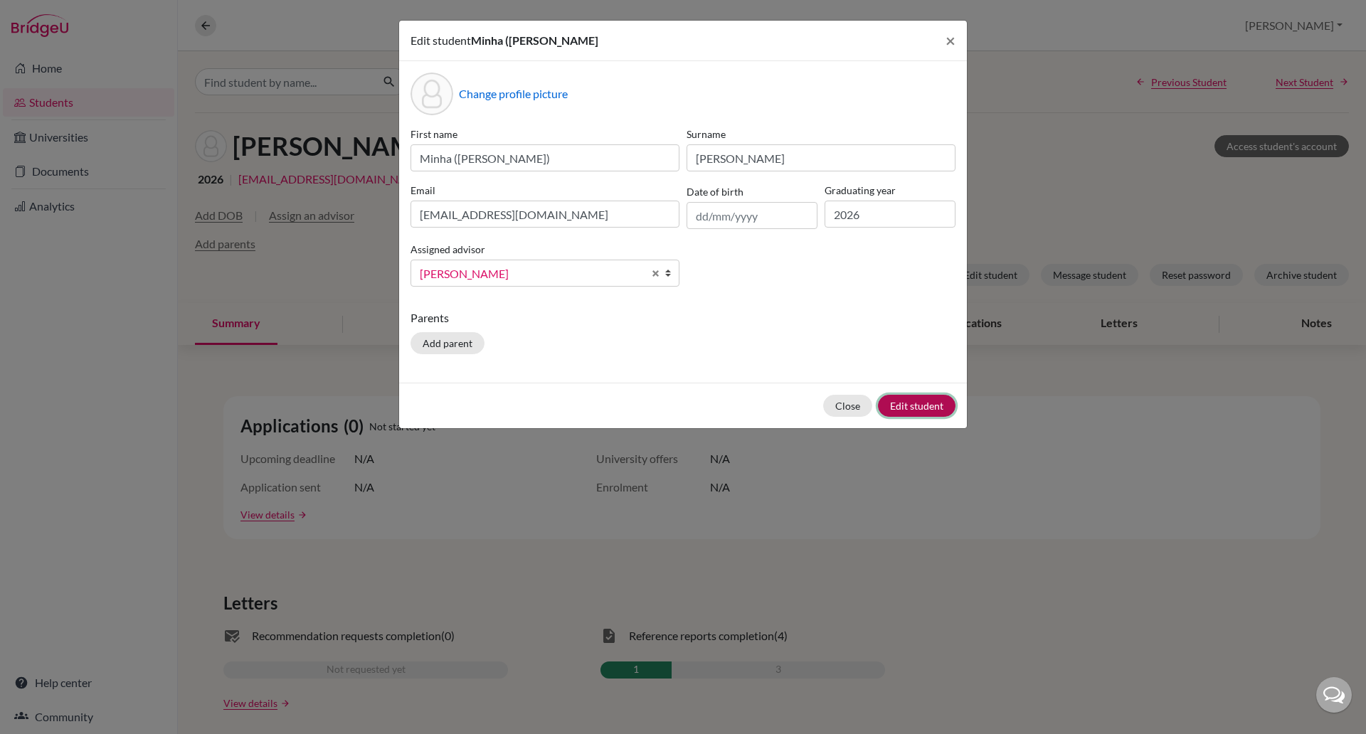
click at [924, 403] on button "Edit student" at bounding box center [917, 406] width 78 height 22
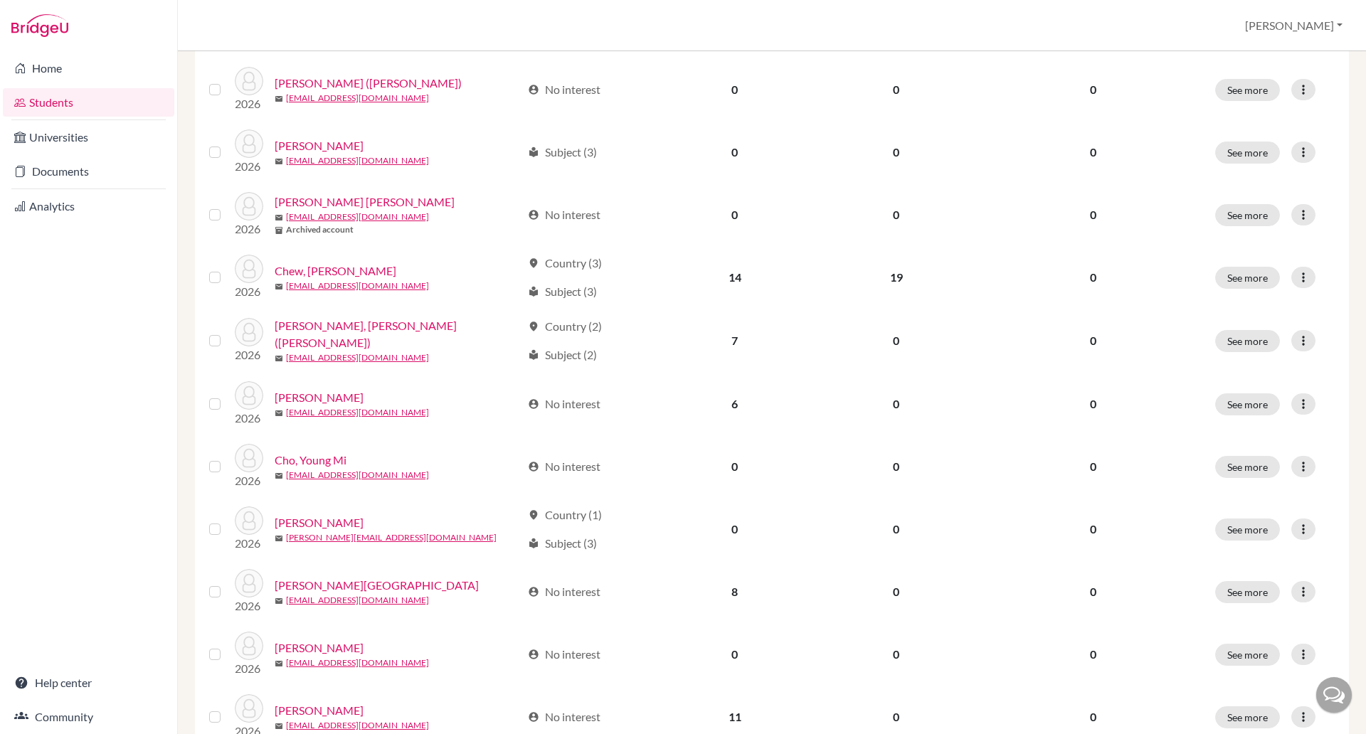
scroll to position [893, 0]
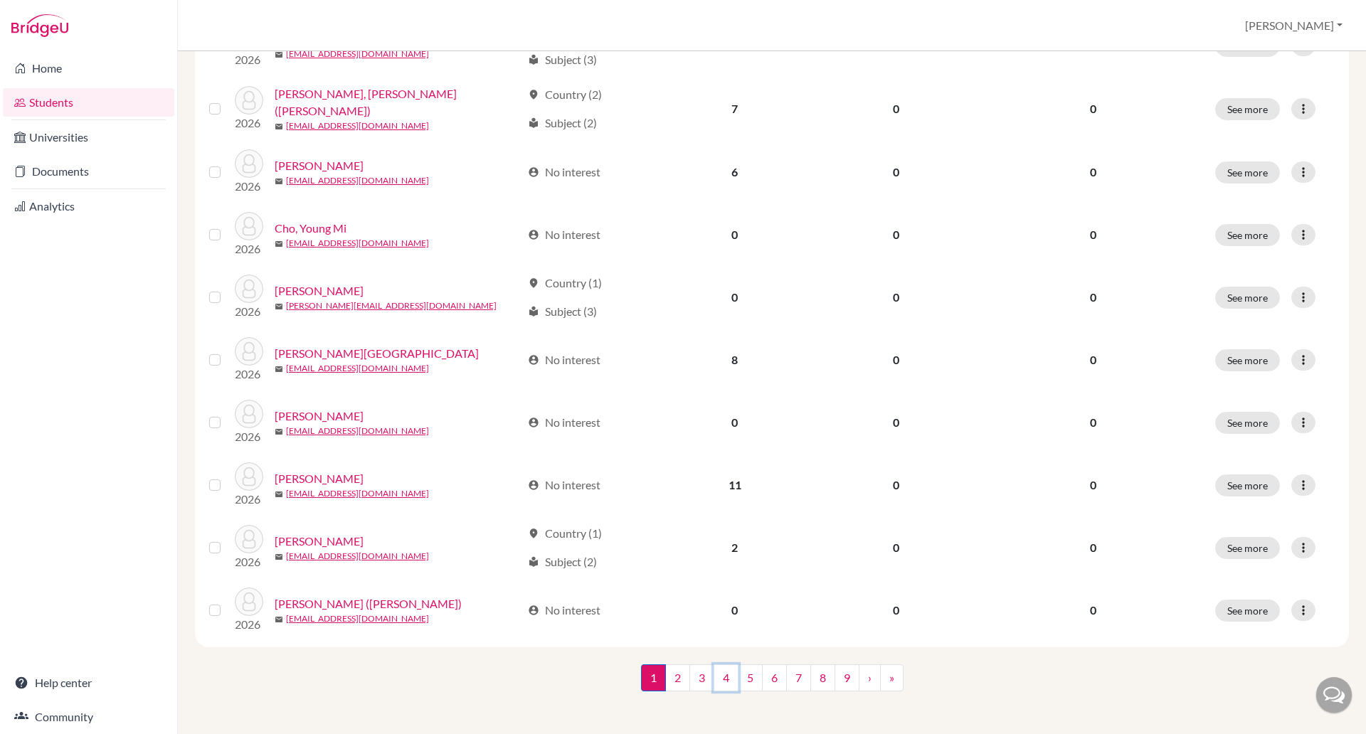
click at [716, 676] on link "4" at bounding box center [725, 677] width 25 height 27
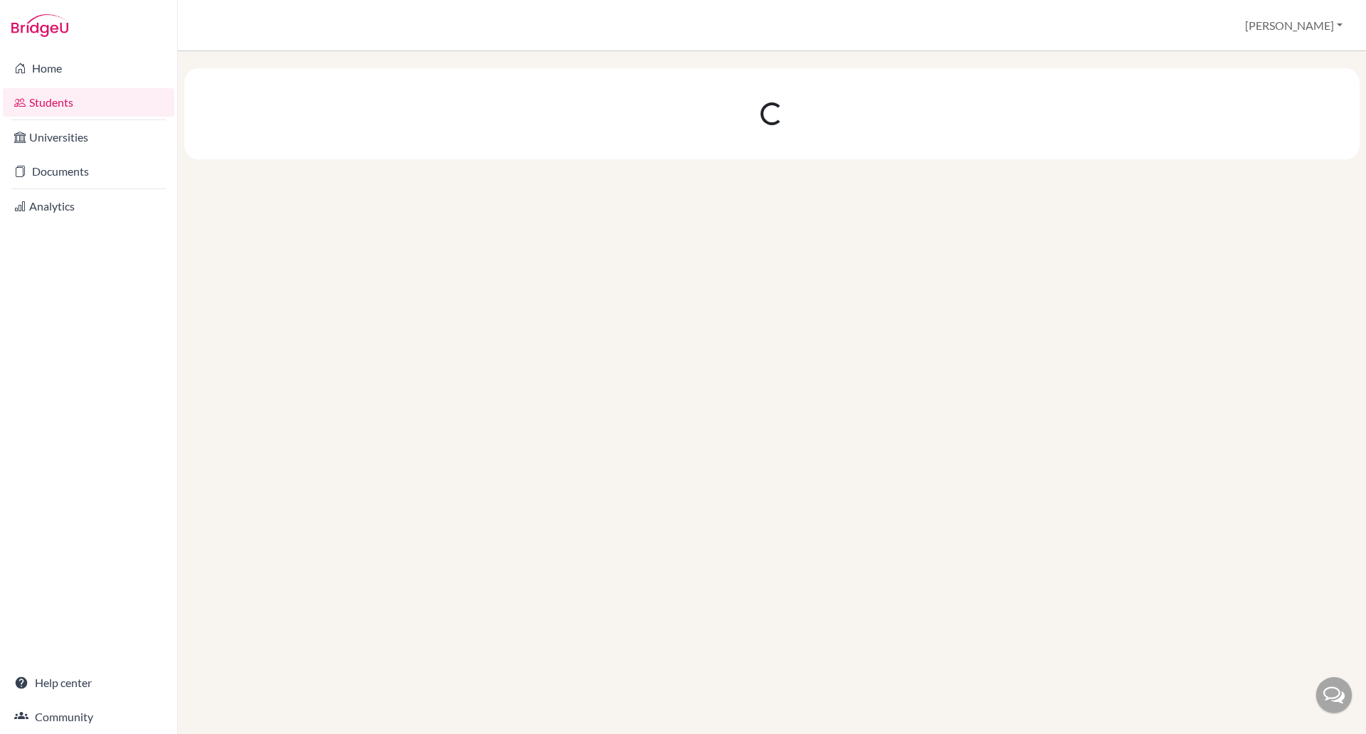
scroll to position [0, 0]
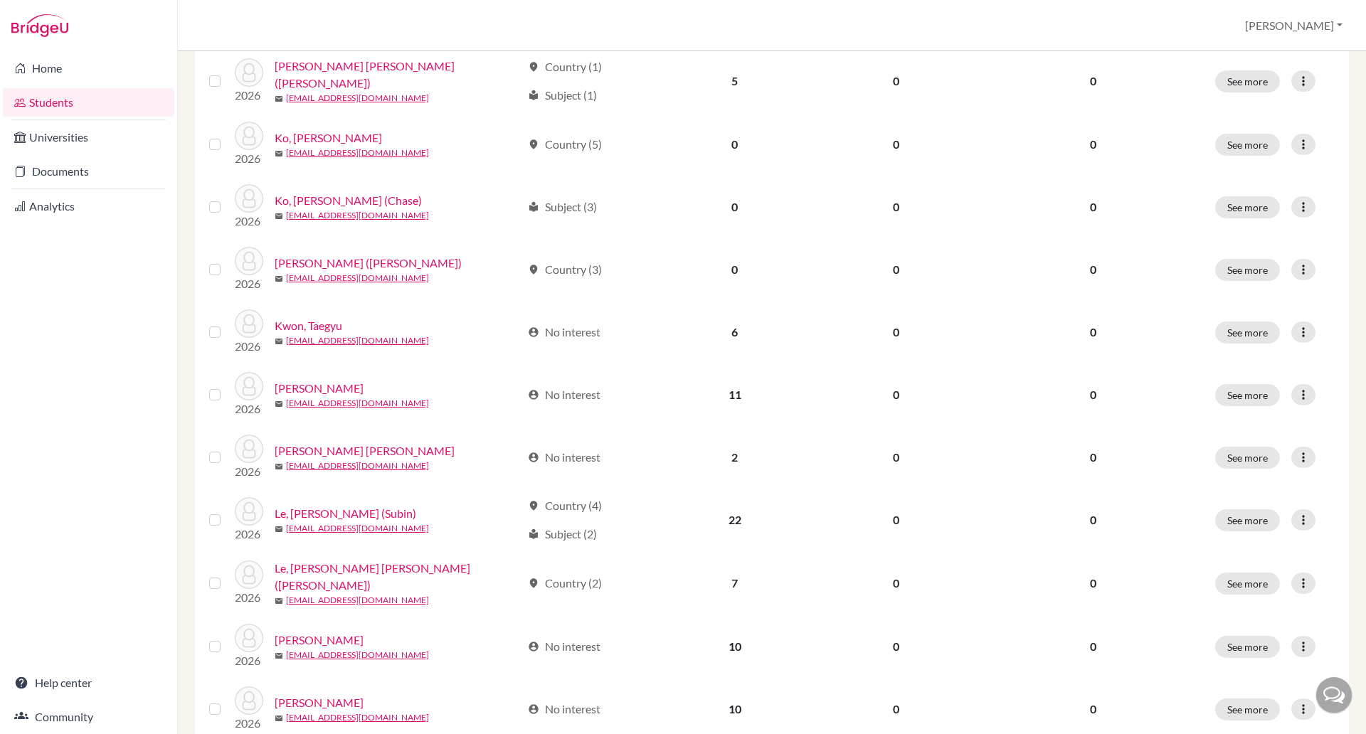
scroll to position [139, 0]
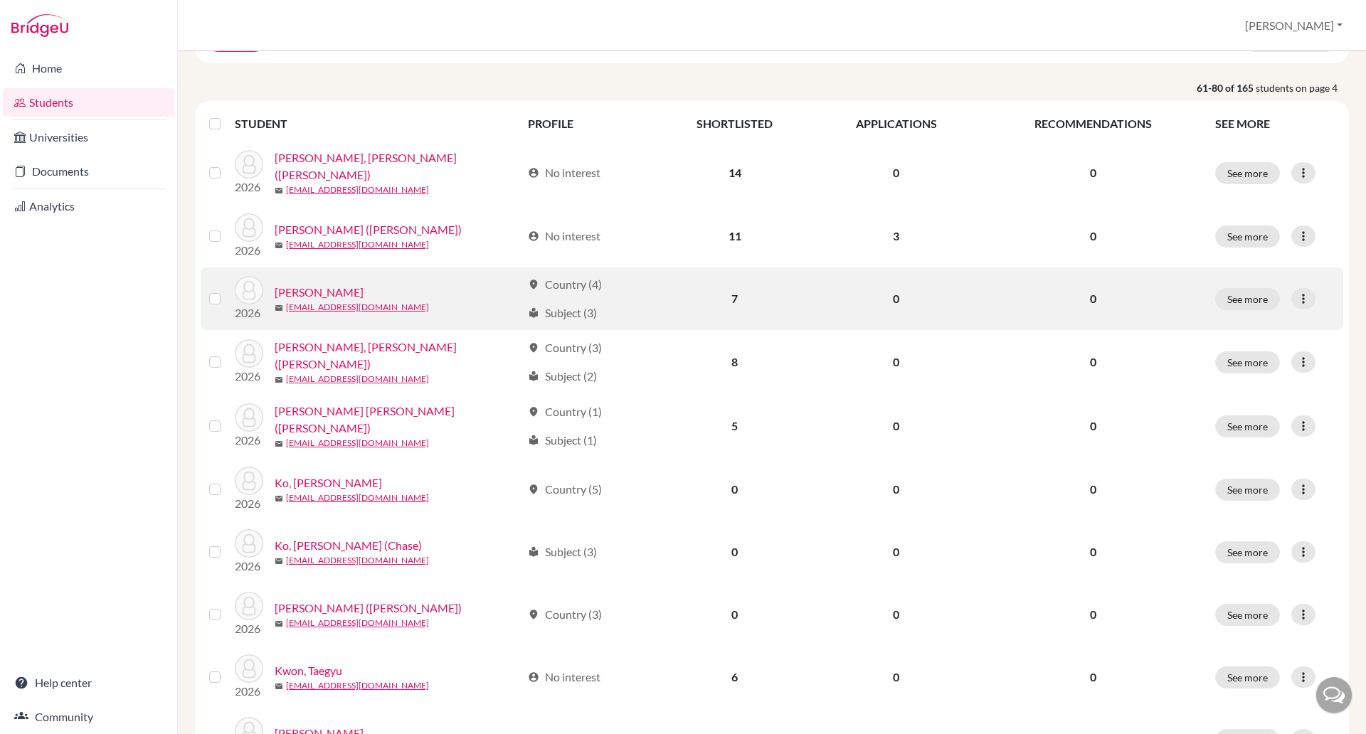
click at [332, 287] on link "[PERSON_NAME]" at bounding box center [319, 292] width 89 height 17
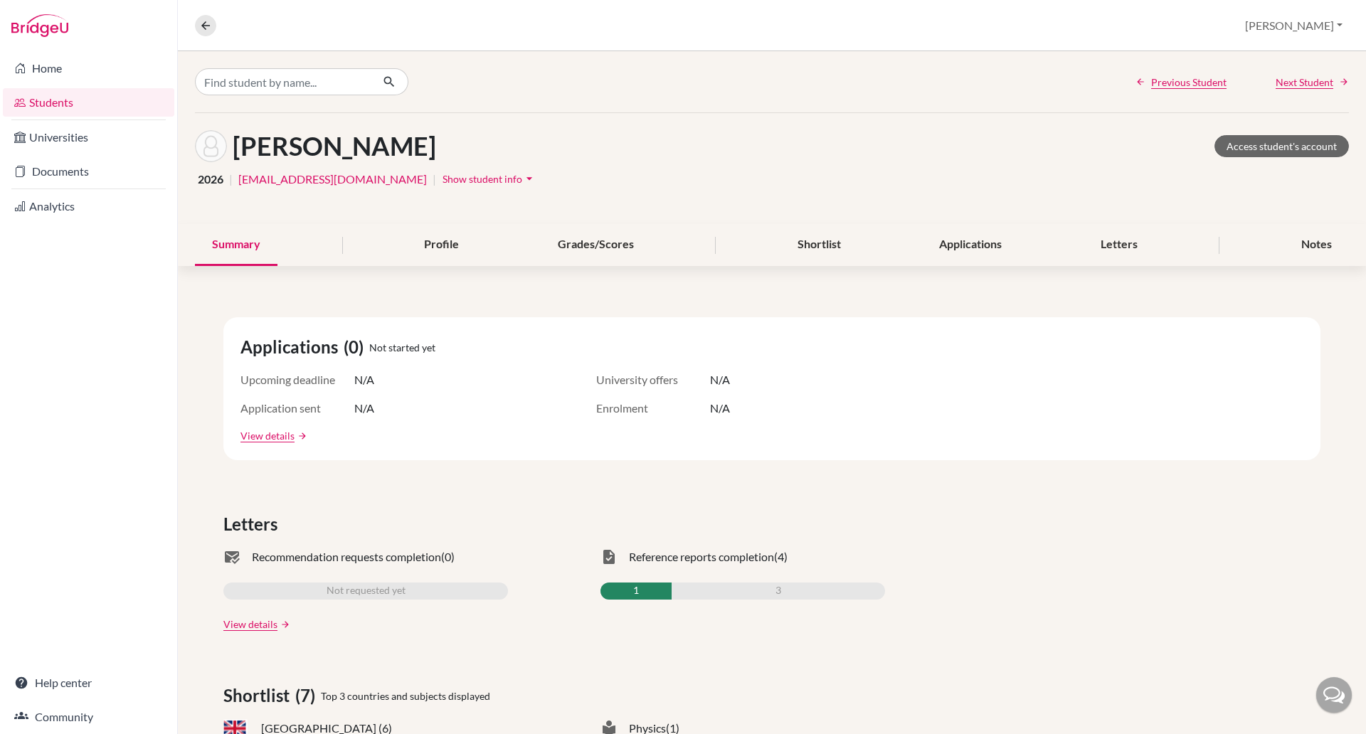
click at [442, 176] on span "Show student info" at bounding box center [482, 179] width 80 height 12
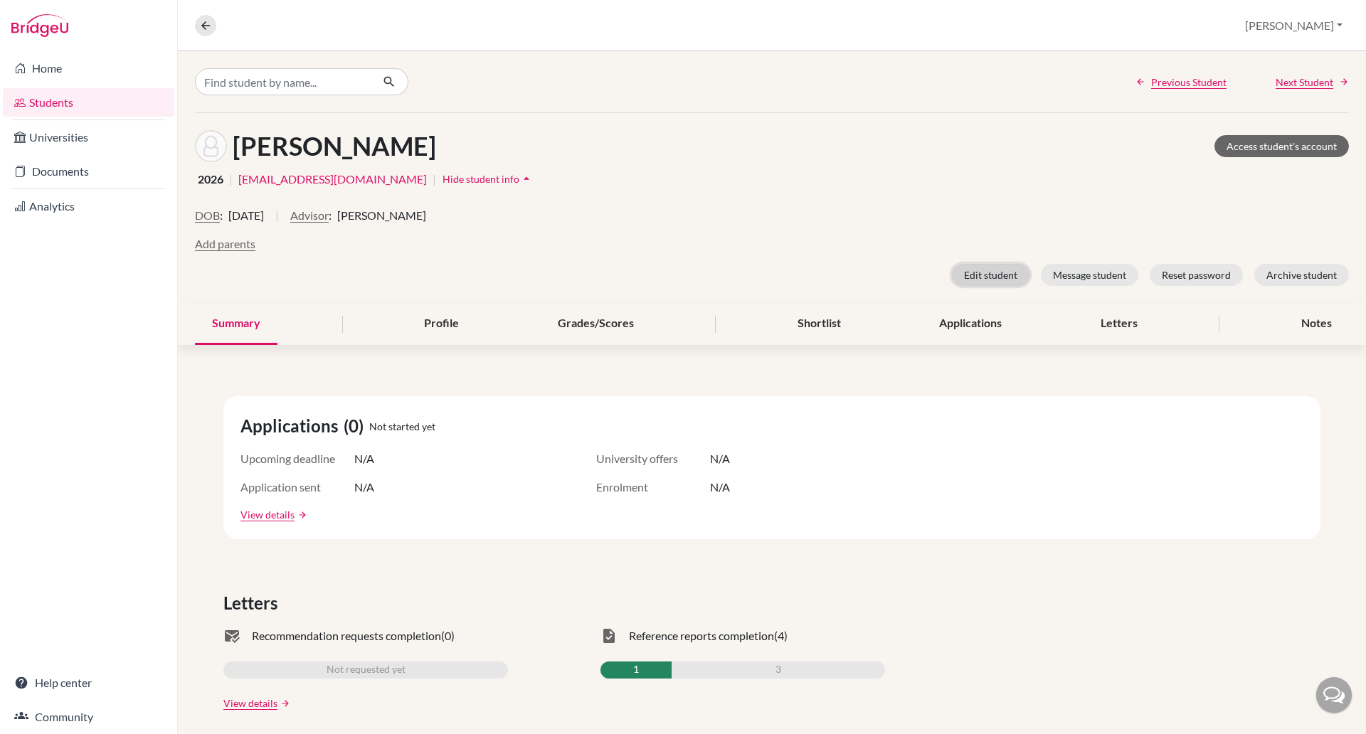
click at [971, 273] on button "Edit student" at bounding box center [991, 275] width 78 height 22
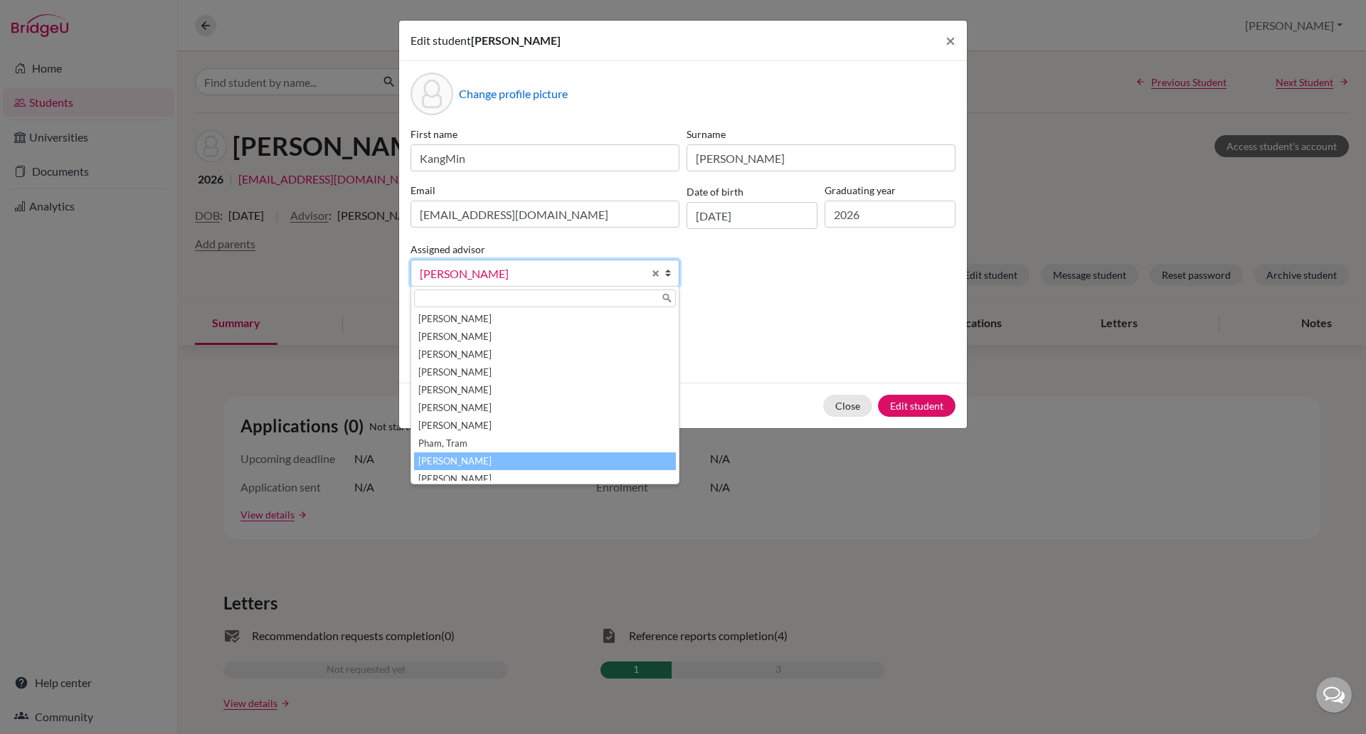
click at [583, 275] on span "[PERSON_NAME]" at bounding box center [531, 274] width 223 height 18
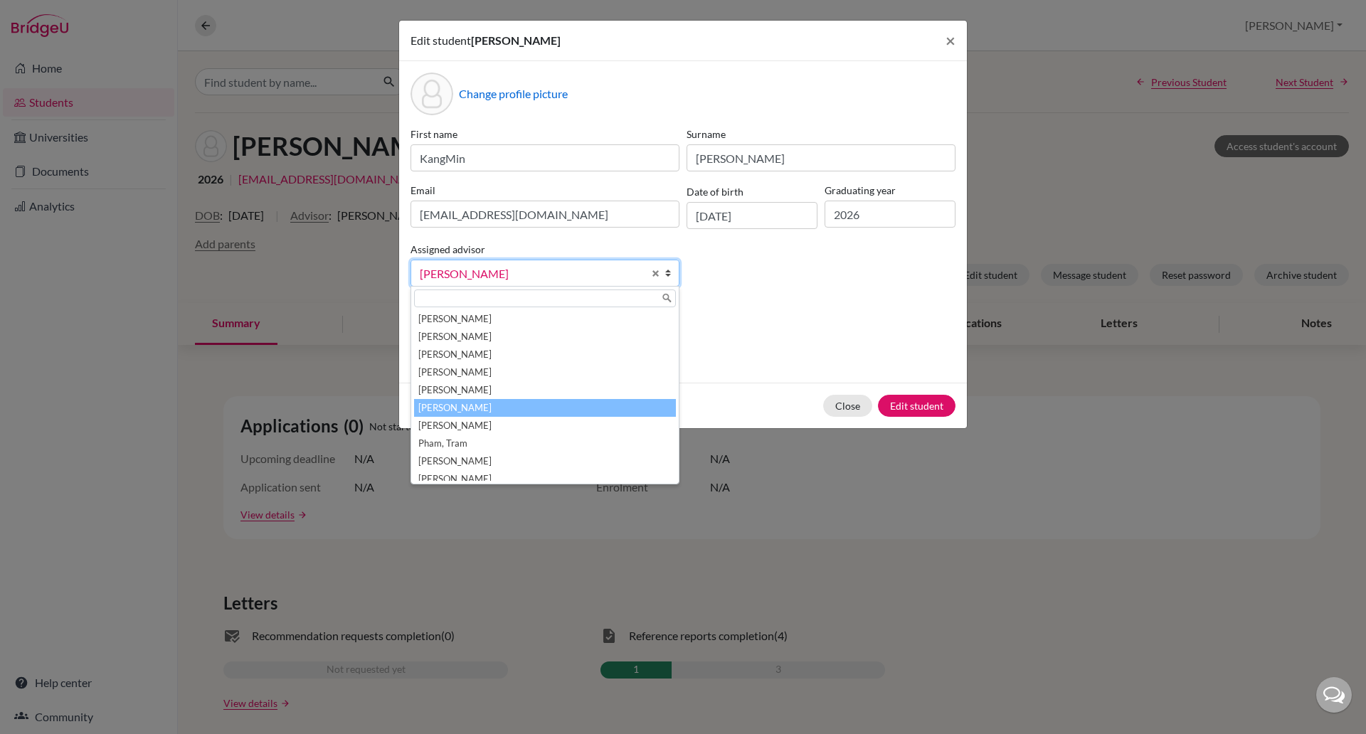
click at [479, 409] on li "[PERSON_NAME]" at bounding box center [545, 408] width 262 height 18
click at [479, 409] on div "Close Edit student" at bounding box center [683, 406] width 568 height 46
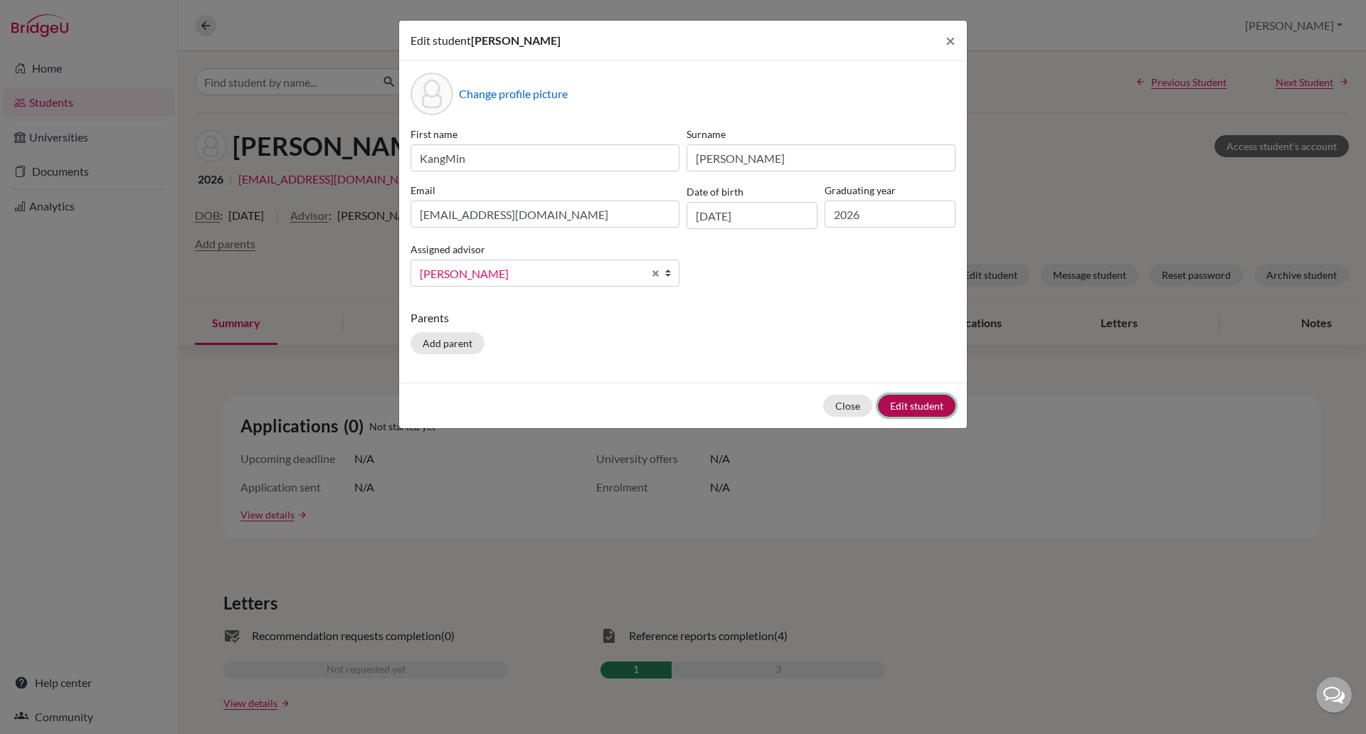
click at [917, 397] on button "Edit student" at bounding box center [917, 406] width 78 height 22
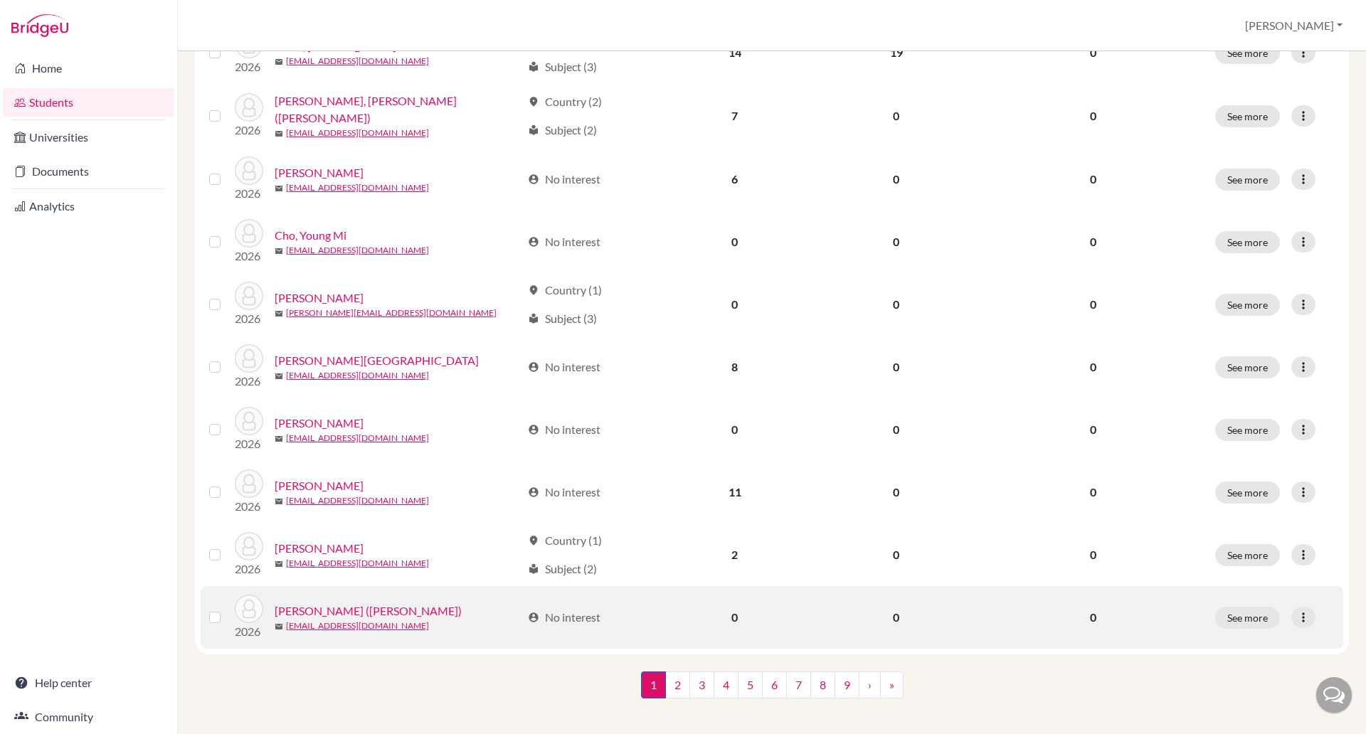
scroll to position [893, 0]
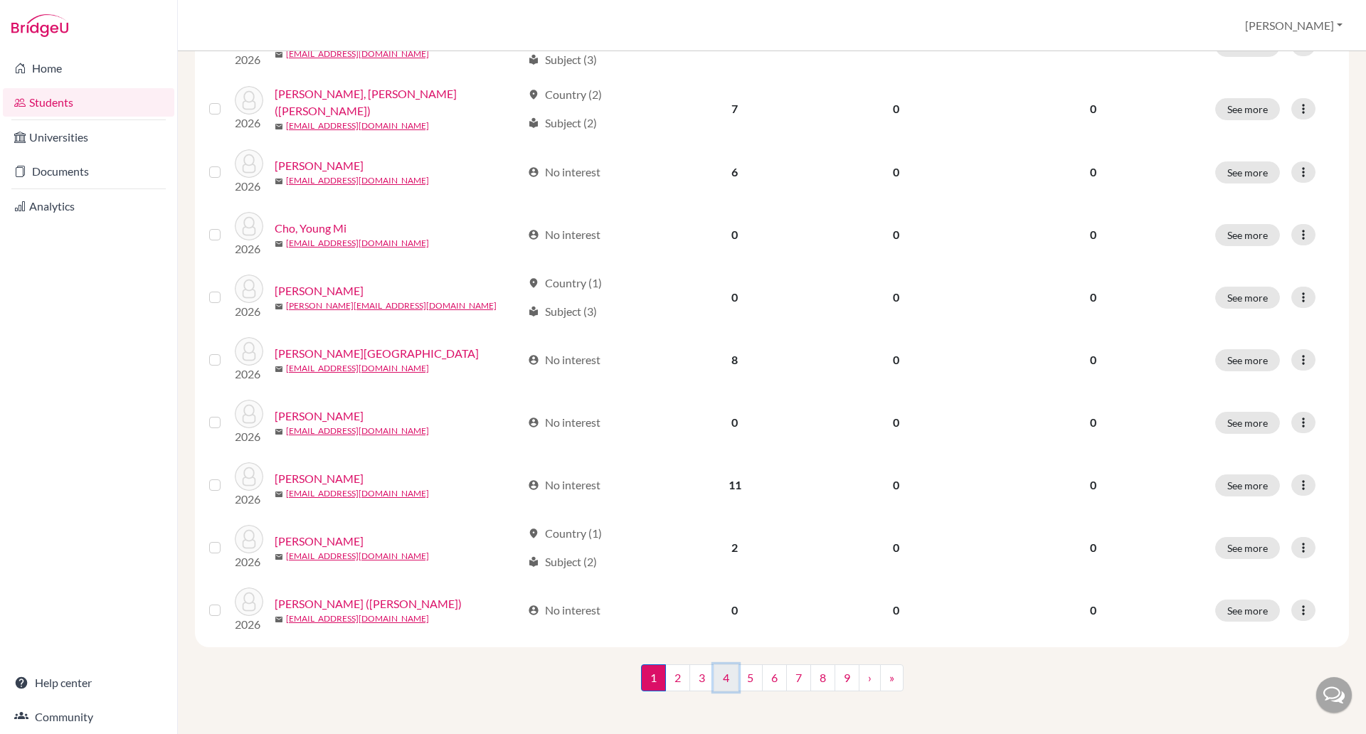
click at [715, 674] on link "4" at bounding box center [725, 677] width 25 height 27
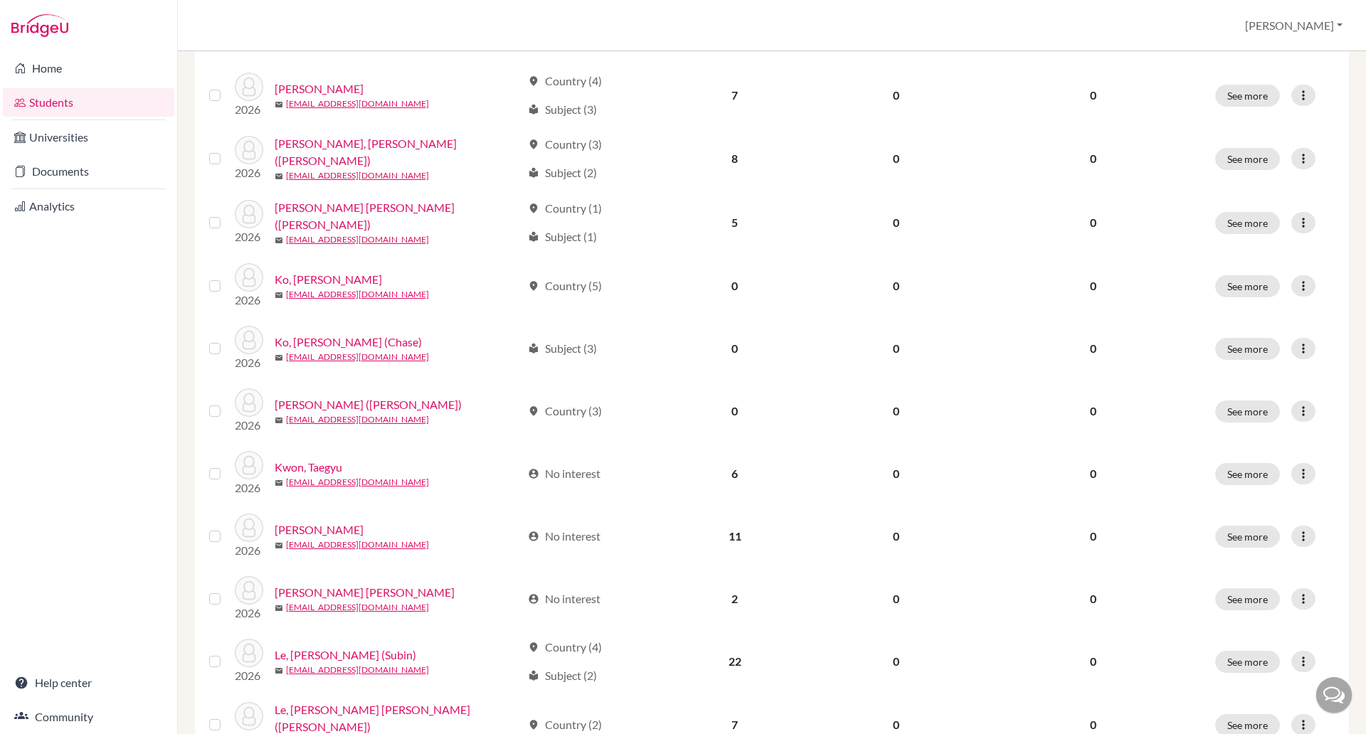
scroll to position [350, 0]
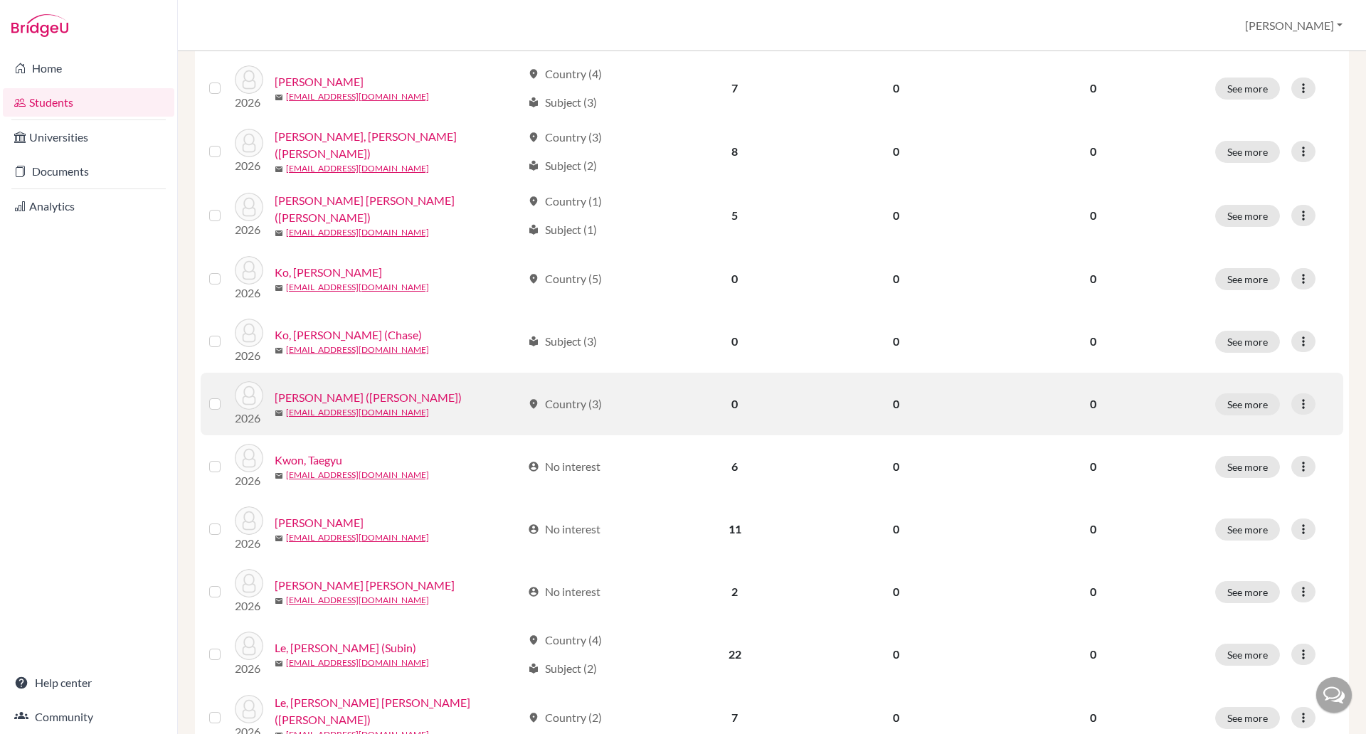
click at [306, 395] on link "[PERSON_NAME] ([PERSON_NAME])" at bounding box center [368, 397] width 187 height 17
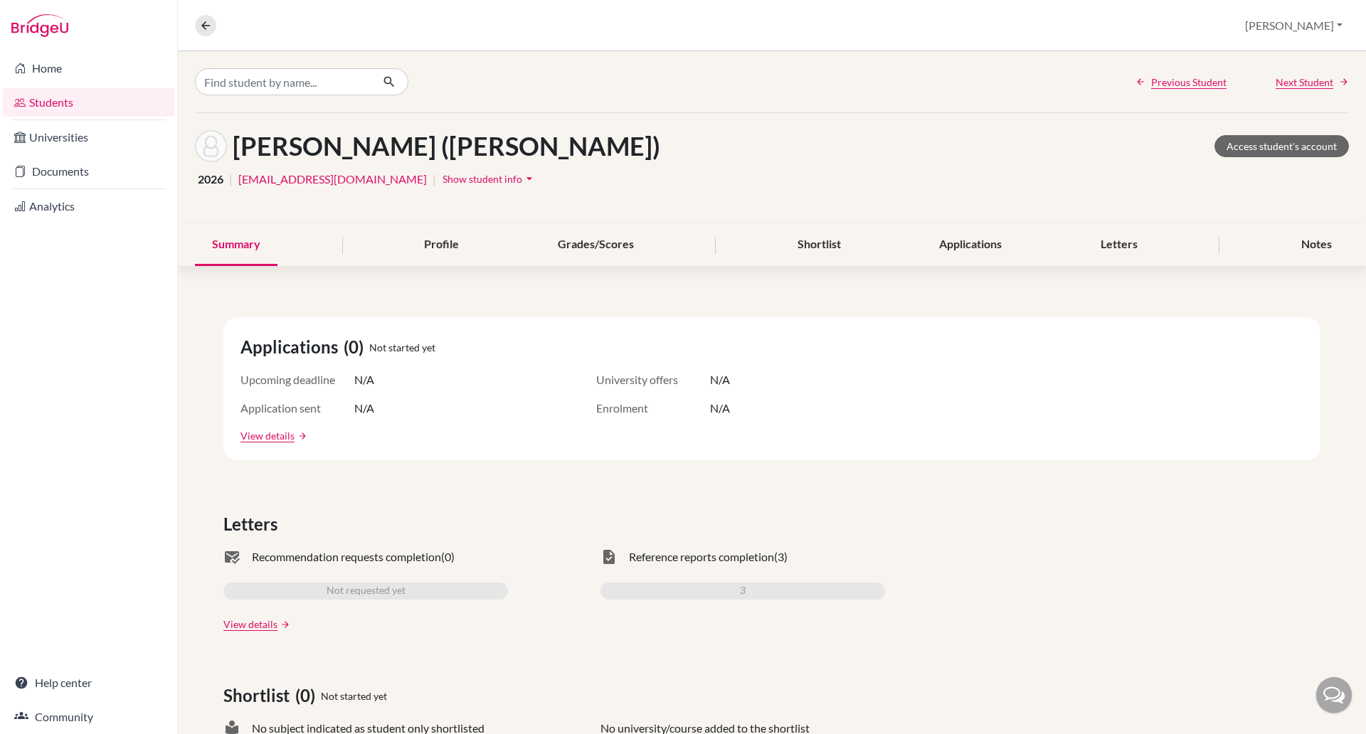
click at [442, 184] on span "Show student info" at bounding box center [482, 179] width 80 height 12
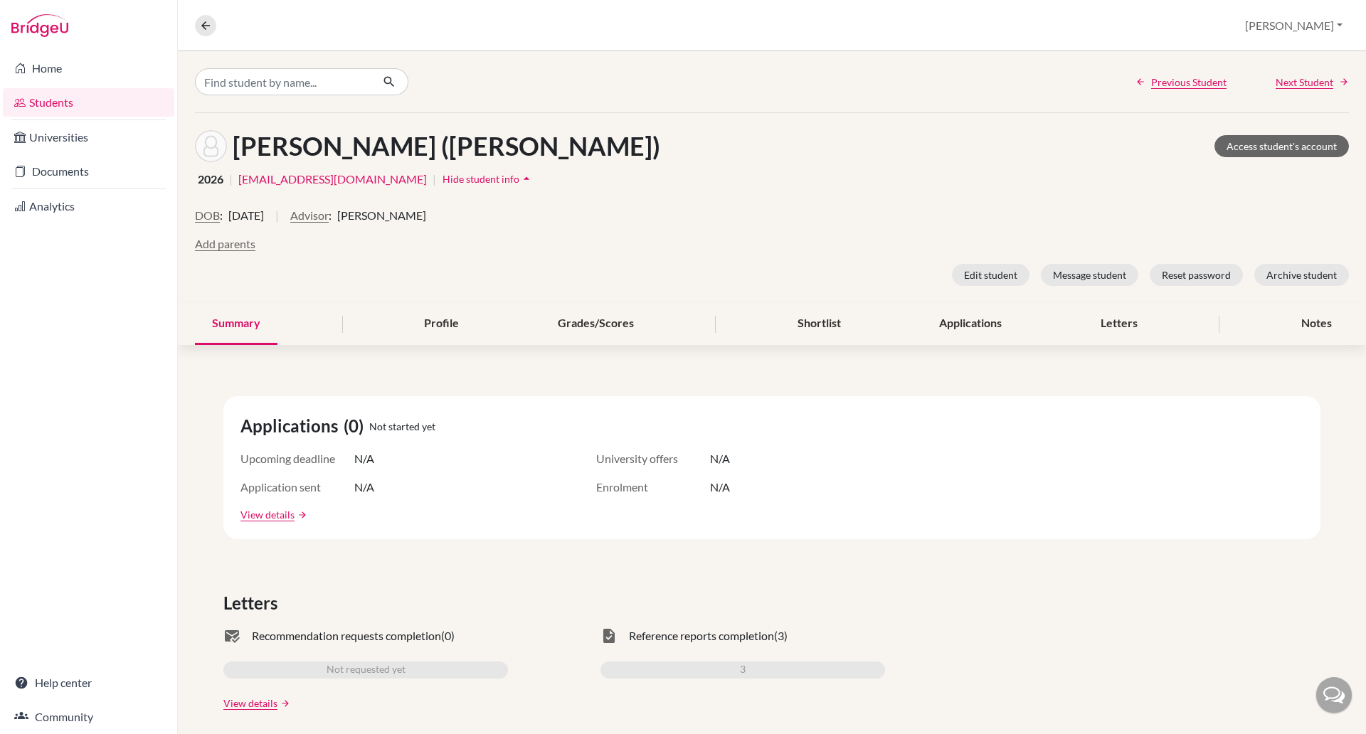
click at [963, 262] on div "DOB : [DEMOGRAPHIC_DATA] | Advisor : [PERSON_NAME] Add parents Edit student Mes…" at bounding box center [772, 246] width 1154 height 79
click at [963, 272] on button "Edit student" at bounding box center [991, 275] width 78 height 22
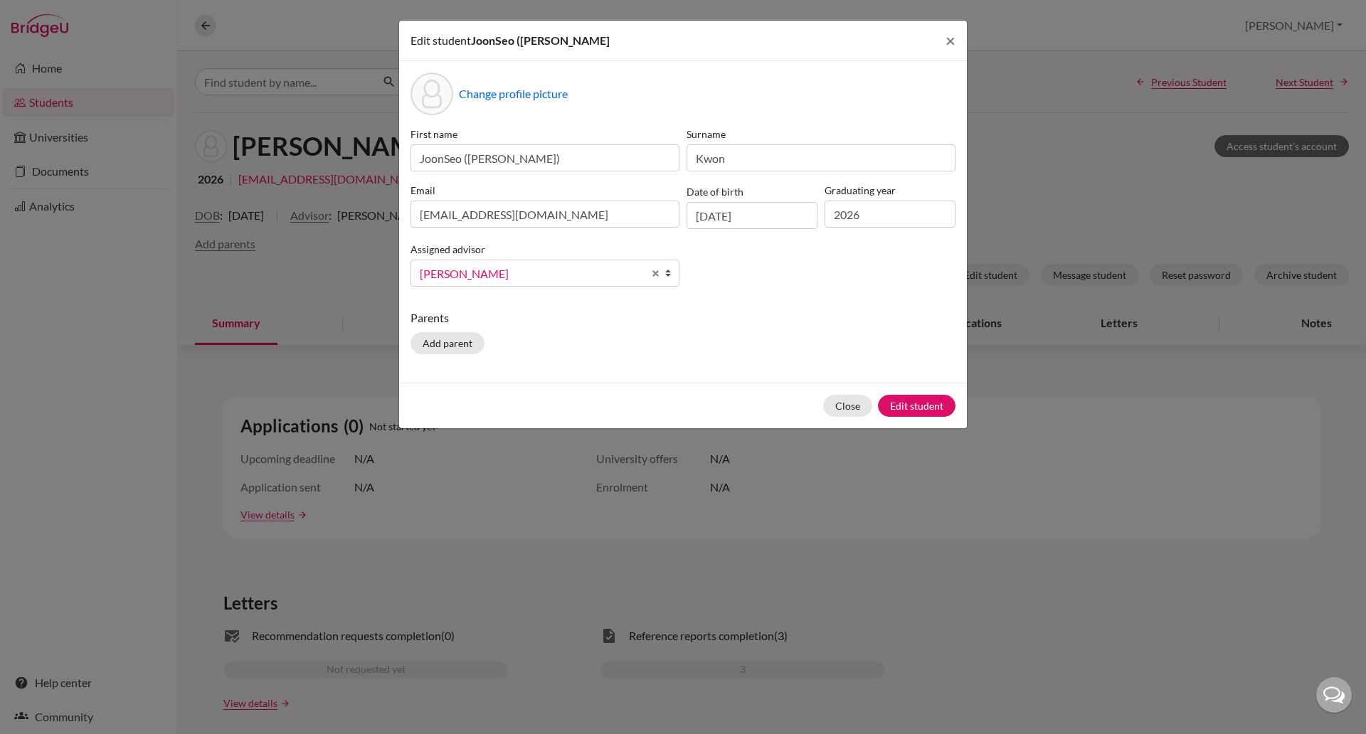
click at [450, 271] on span "[PERSON_NAME]" at bounding box center [531, 274] width 223 height 18
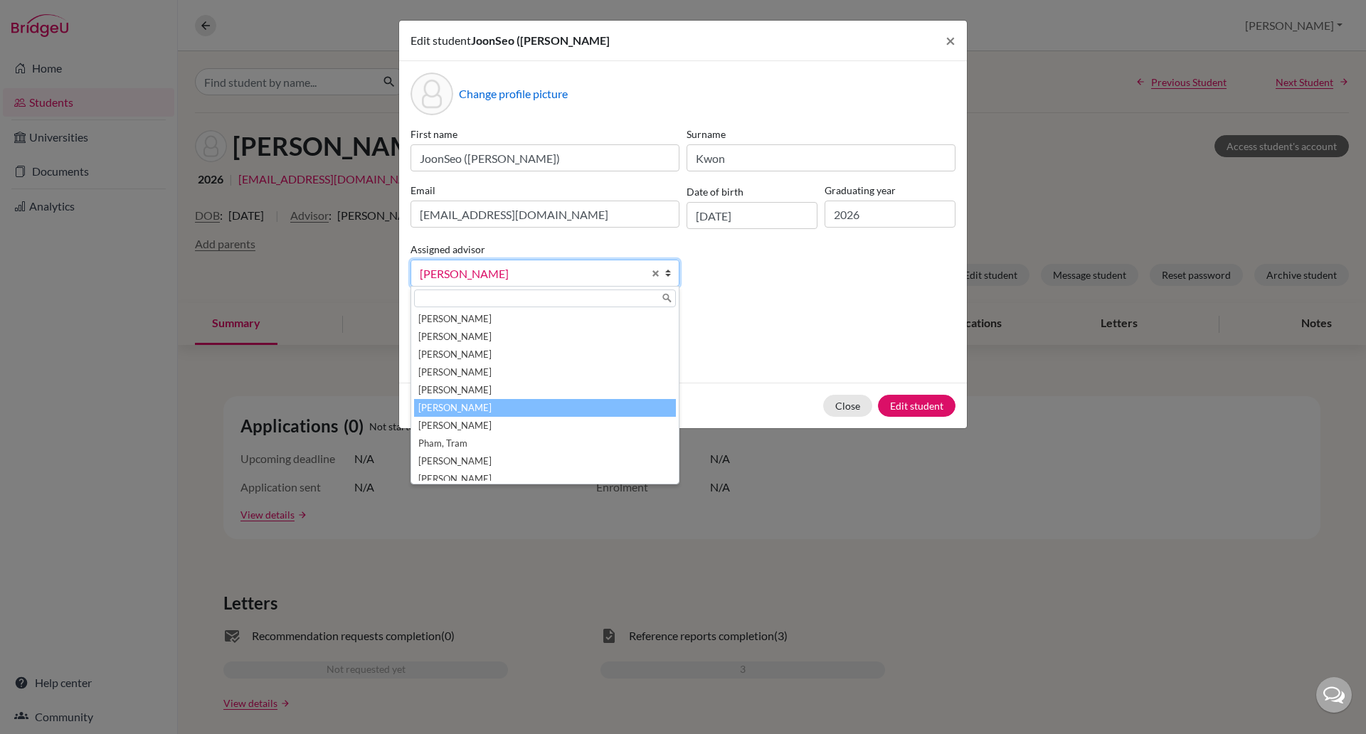
click at [474, 410] on li "[PERSON_NAME]" at bounding box center [545, 408] width 262 height 18
click at [474, 410] on div "Close Edit student" at bounding box center [683, 406] width 568 height 46
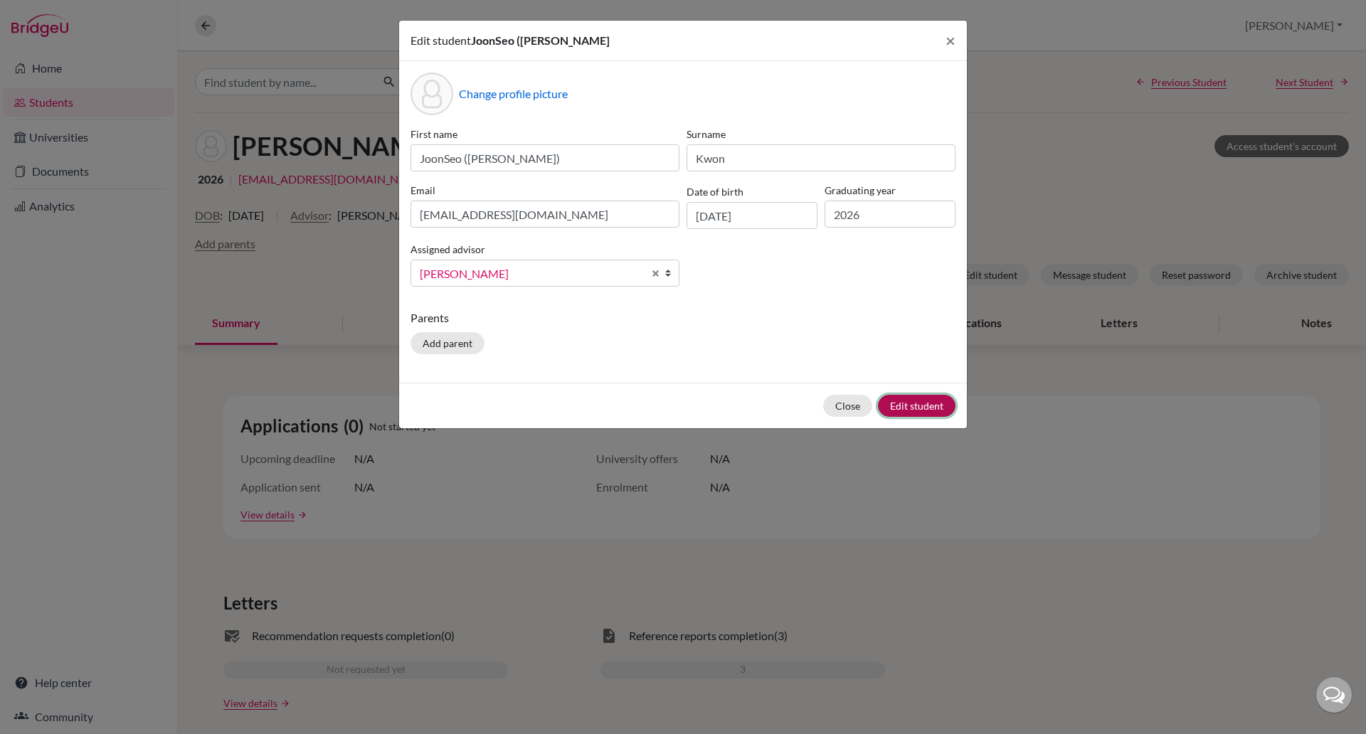
click at [920, 406] on button "Edit student" at bounding box center [917, 406] width 78 height 22
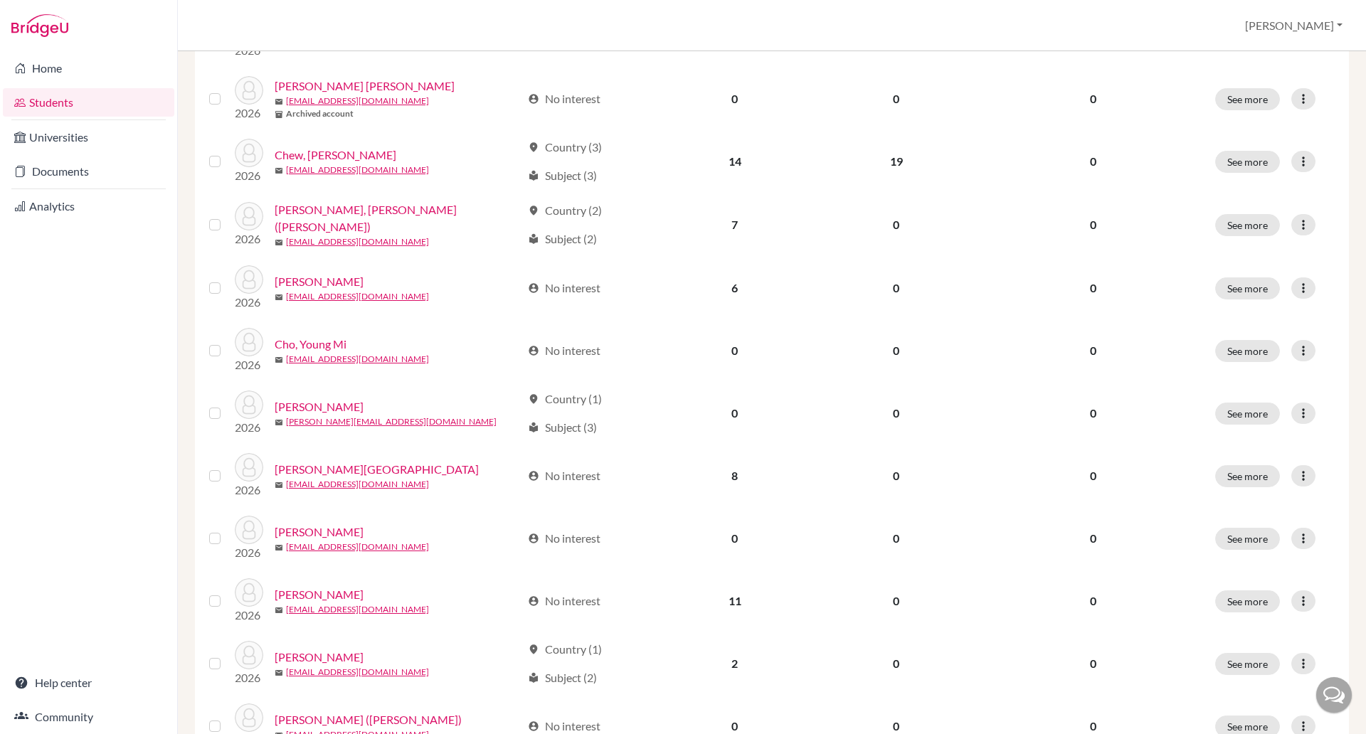
scroll to position [893, 0]
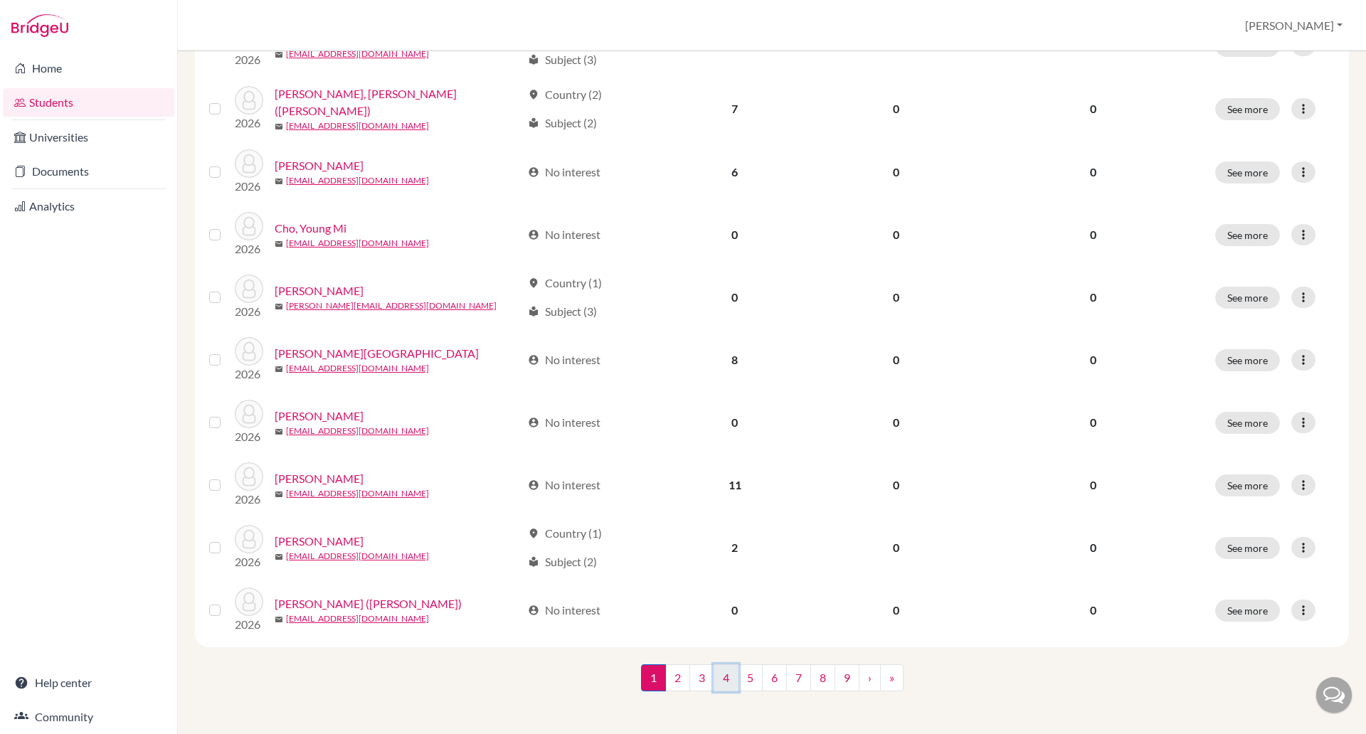
click at [714, 679] on link "4" at bounding box center [725, 677] width 25 height 27
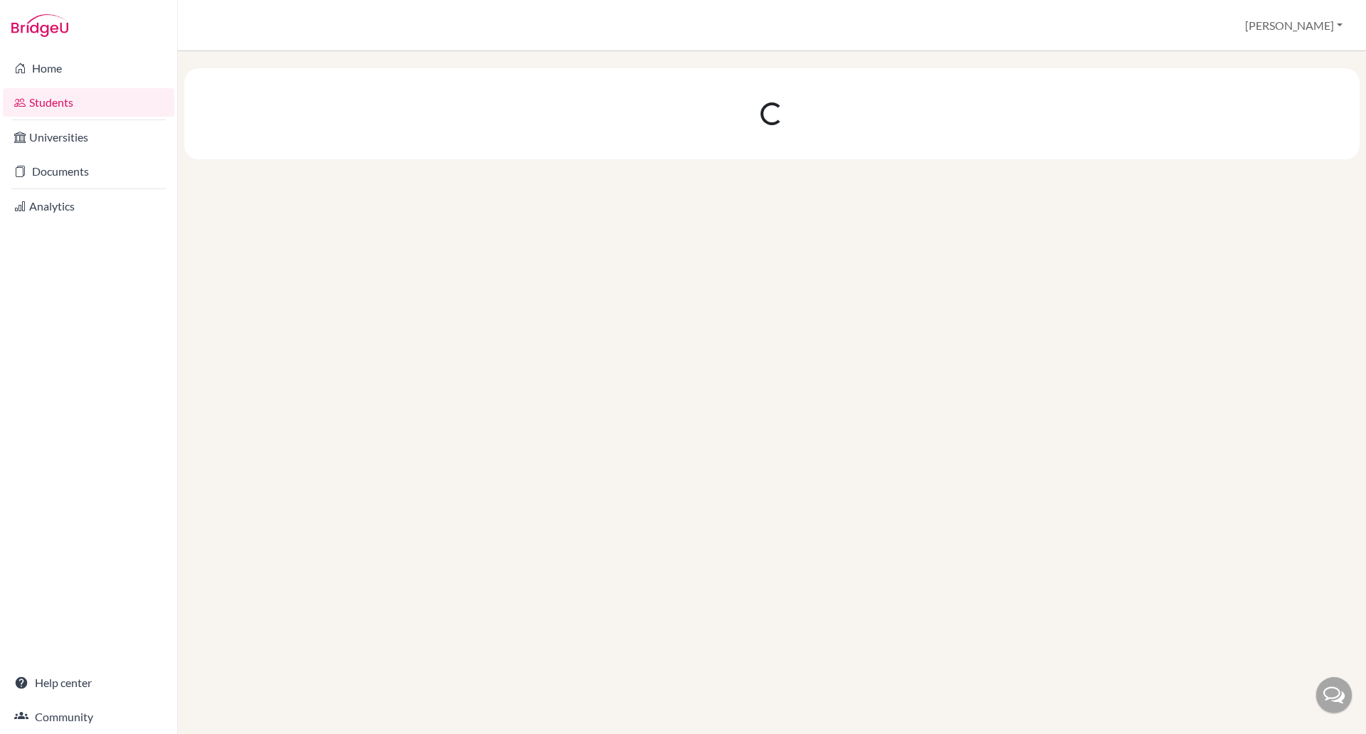
scroll to position [0, 0]
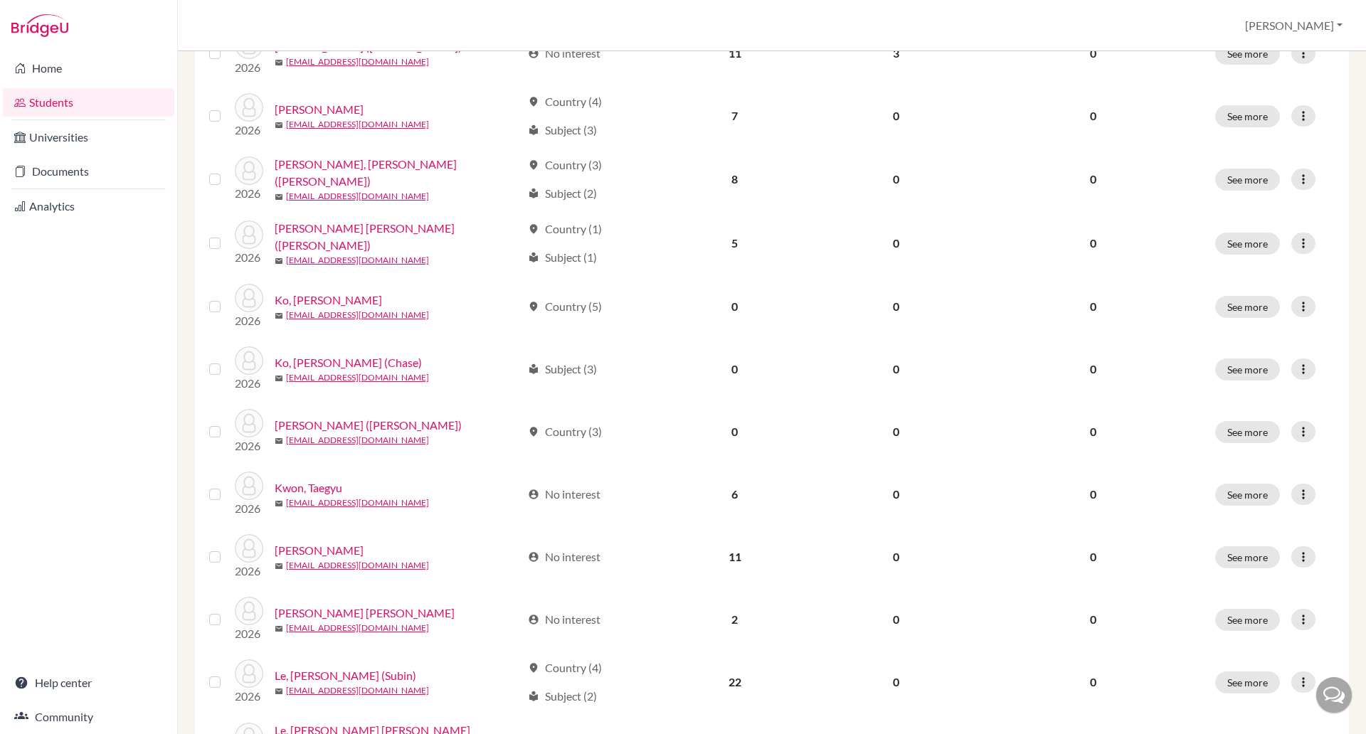
scroll to position [384, 0]
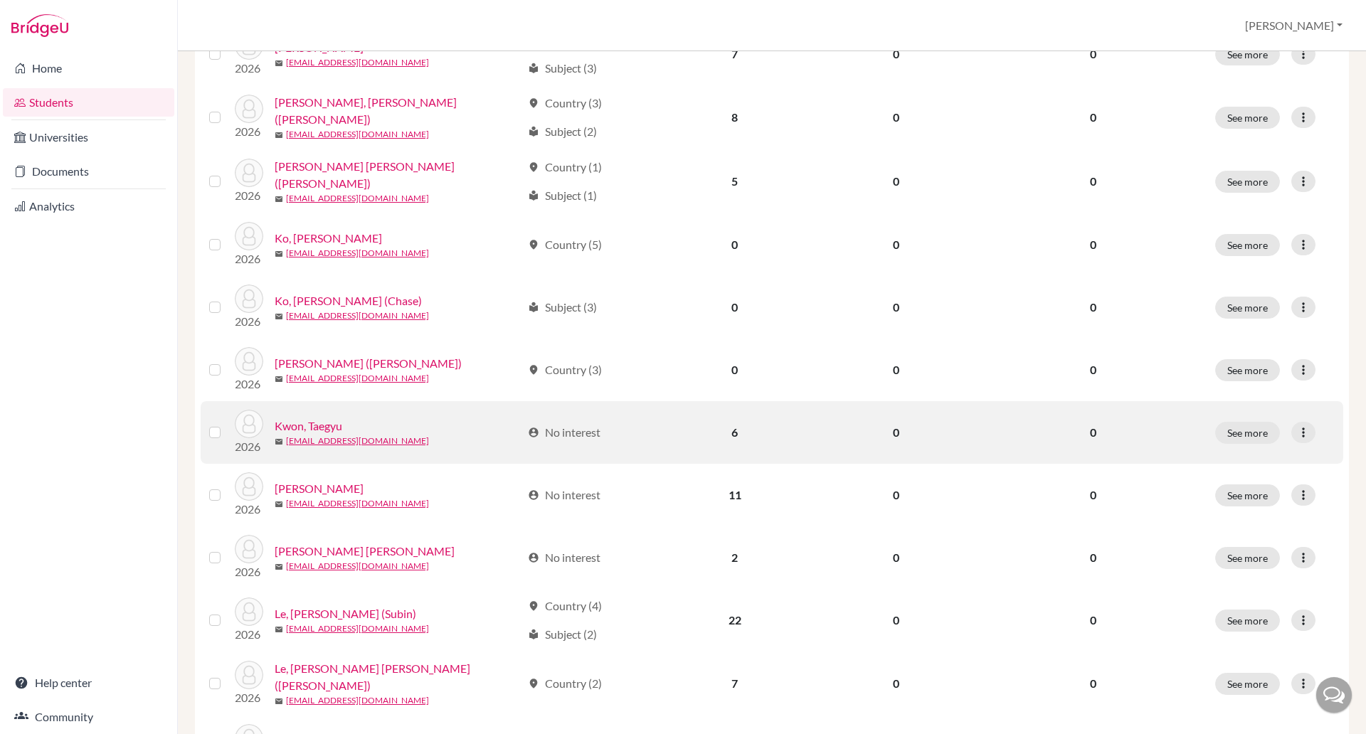
click at [319, 423] on link "Kwon, Taegyu" at bounding box center [309, 426] width 68 height 17
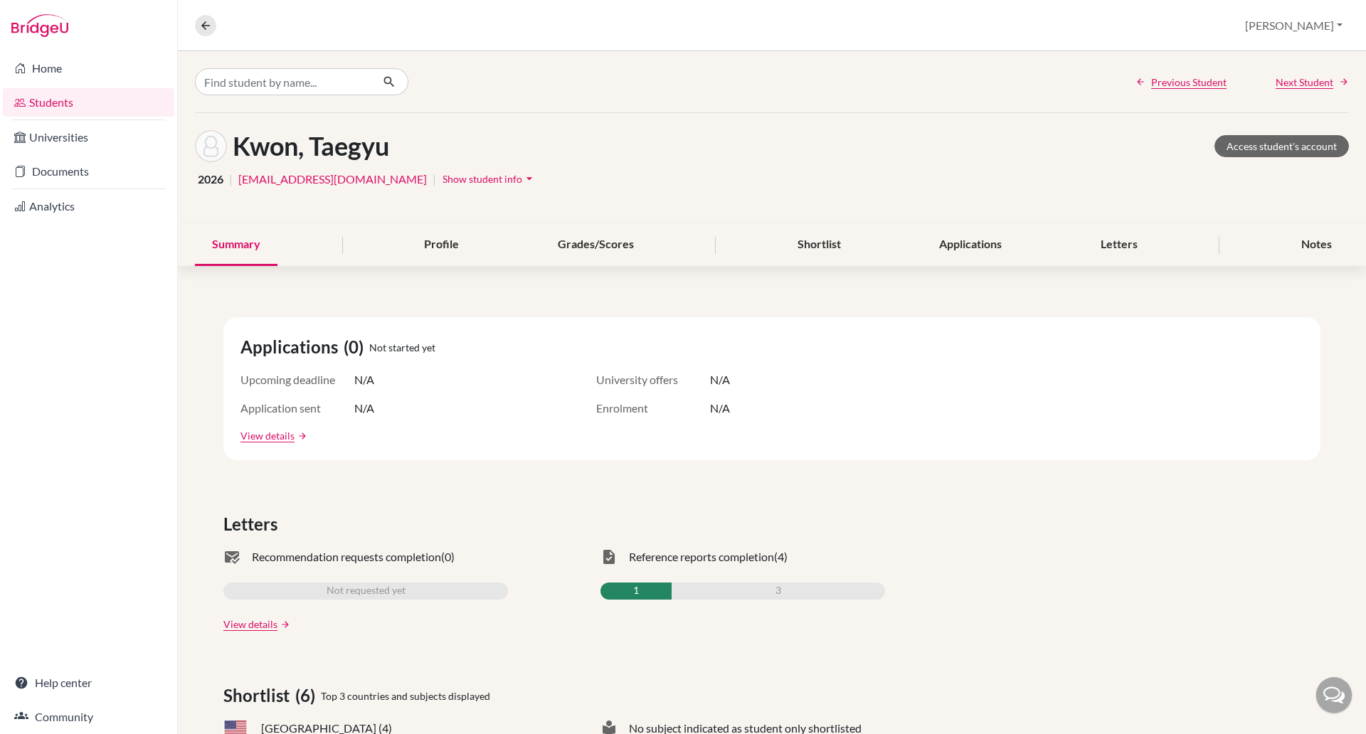
click at [442, 175] on span "Show student info" at bounding box center [482, 179] width 80 height 12
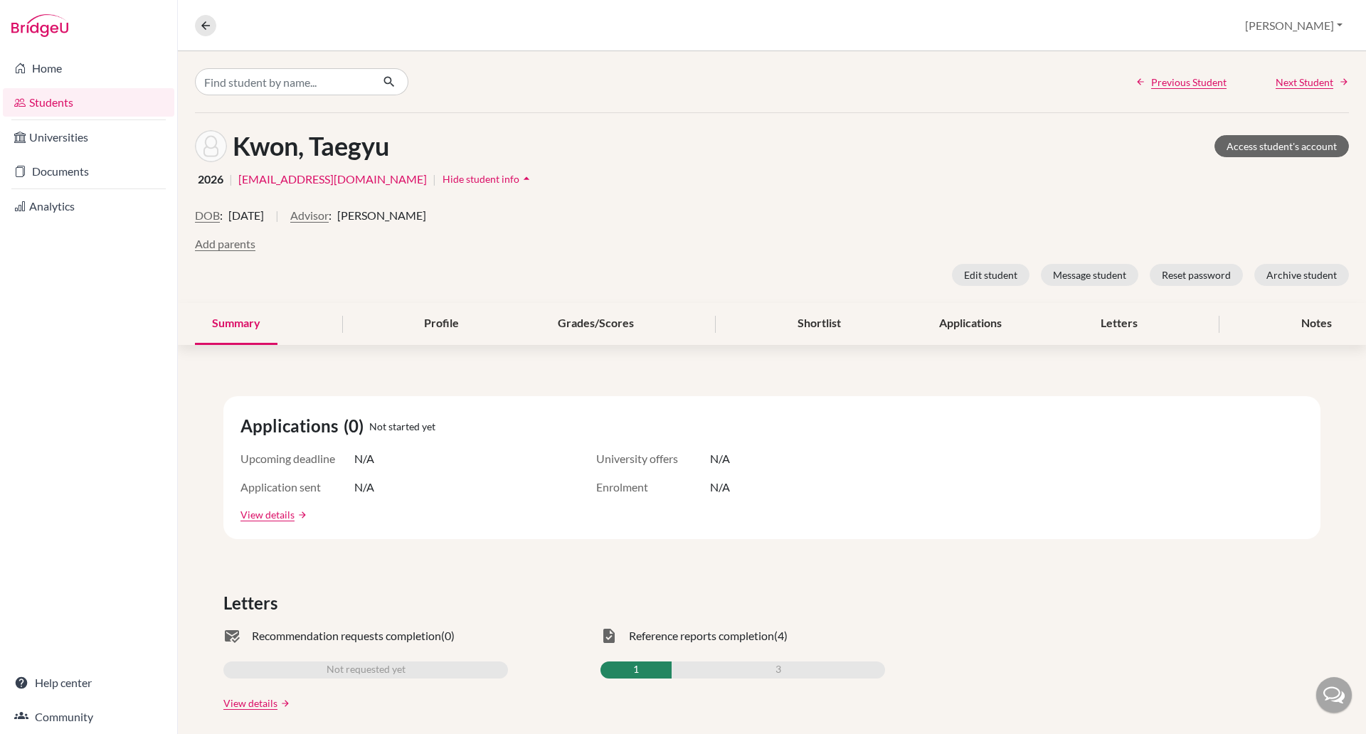
click at [953, 261] on div "DOB : [DEMOGRAPHIC_DATA] | Advisor : [PERSON_NAME] Add parents Edit student Mes…" at bounding box center [772, 246] width 1154 height 79
click at [958, 272] on button "Edit student" at bounding box center [991, 275] width 78 height 22
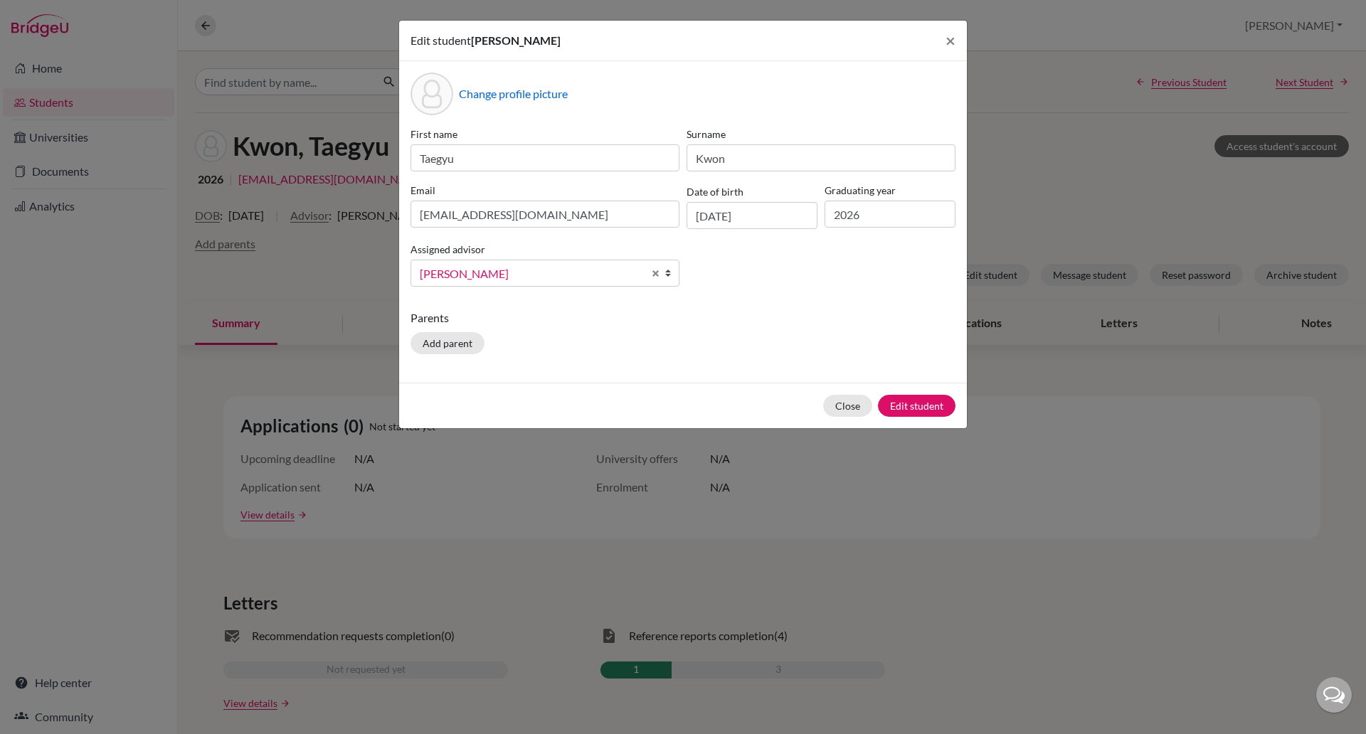
click at [537, 270] on span "[PERSON_NAME]" at bounding box center [531, 274] width 223 height 18
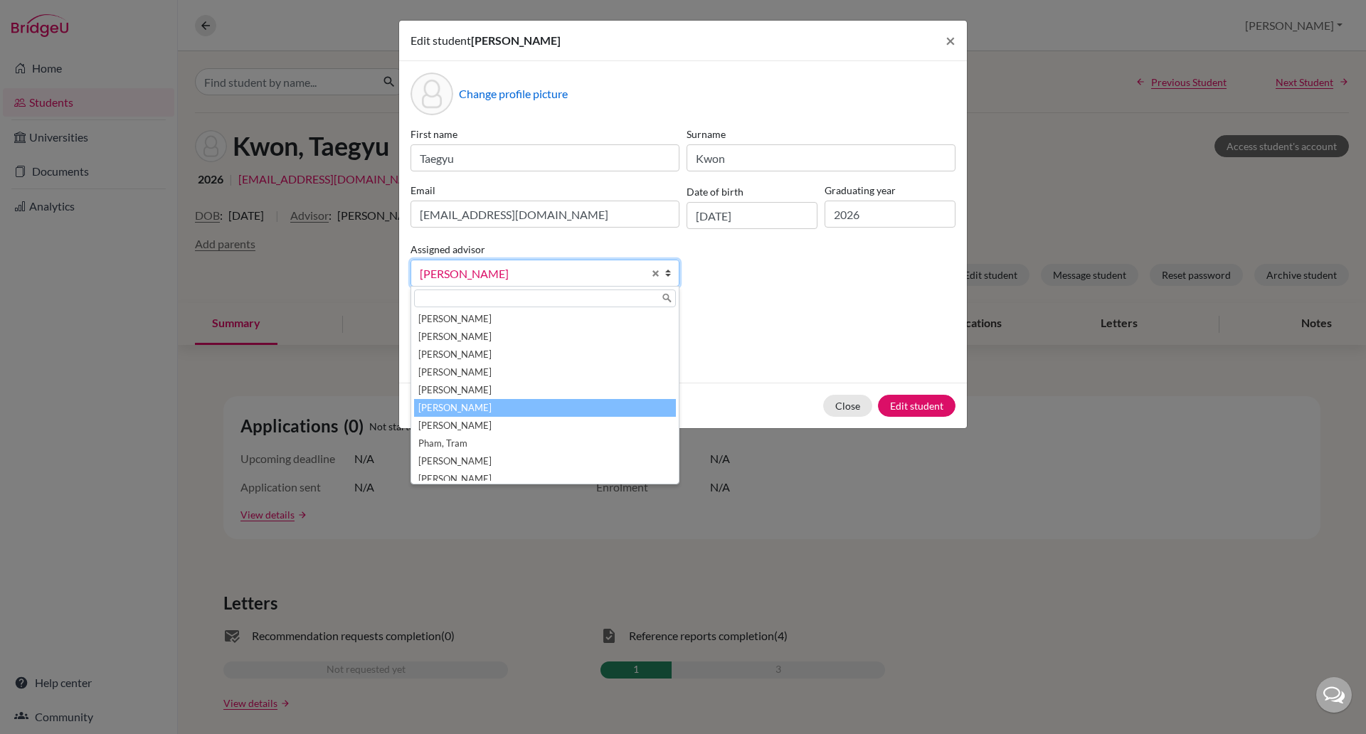
click at [487, 410] on li "[PERSON_NAME]" at bounding box center [545, 408] width 262 height 18
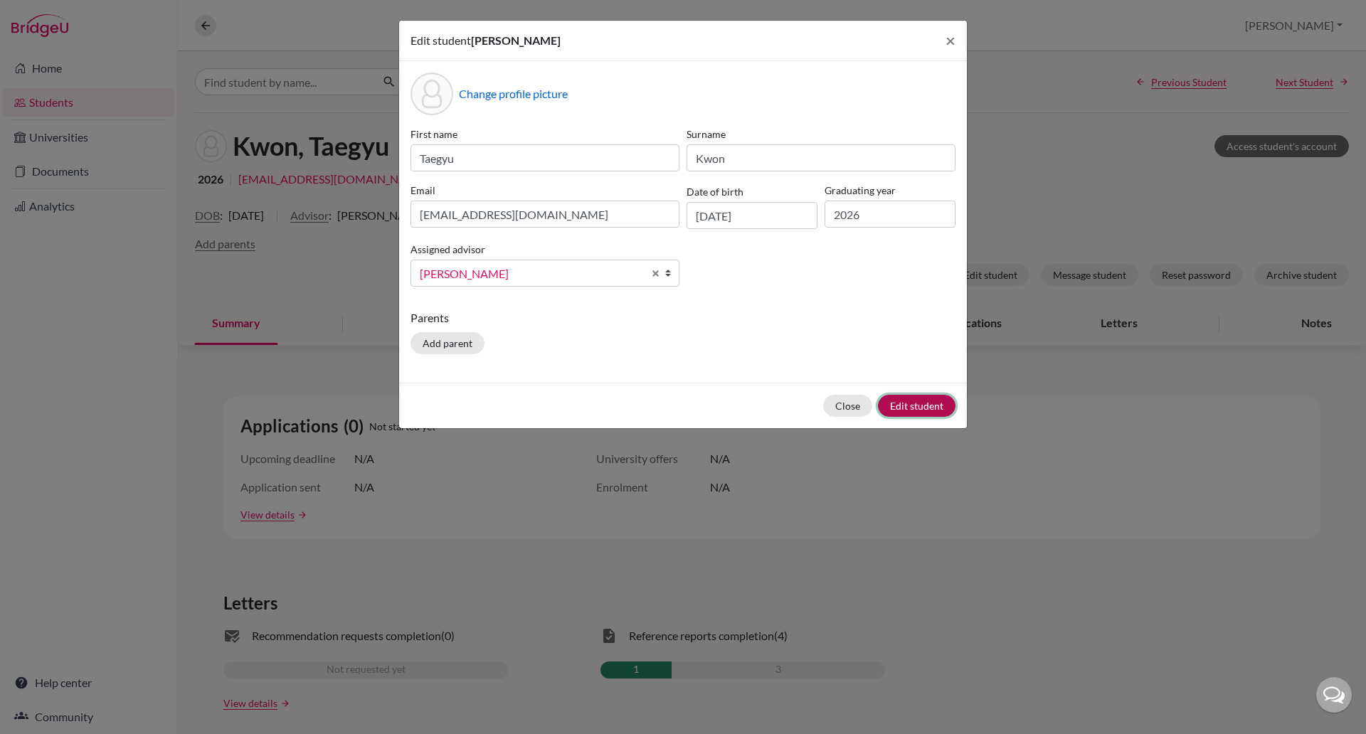
click at [894, 400] on button "Edit student" at bounding box center [917, 406] width 78 height 22
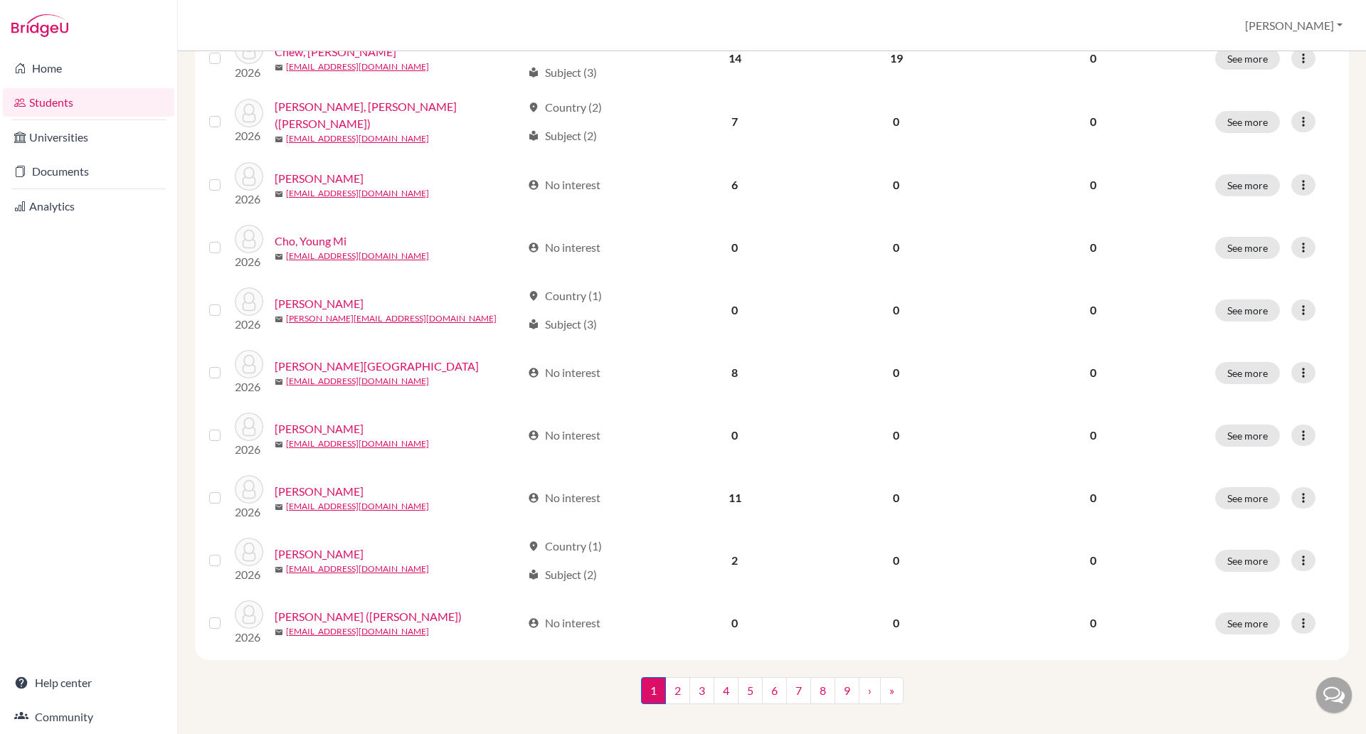
scroll to position [893, 0]
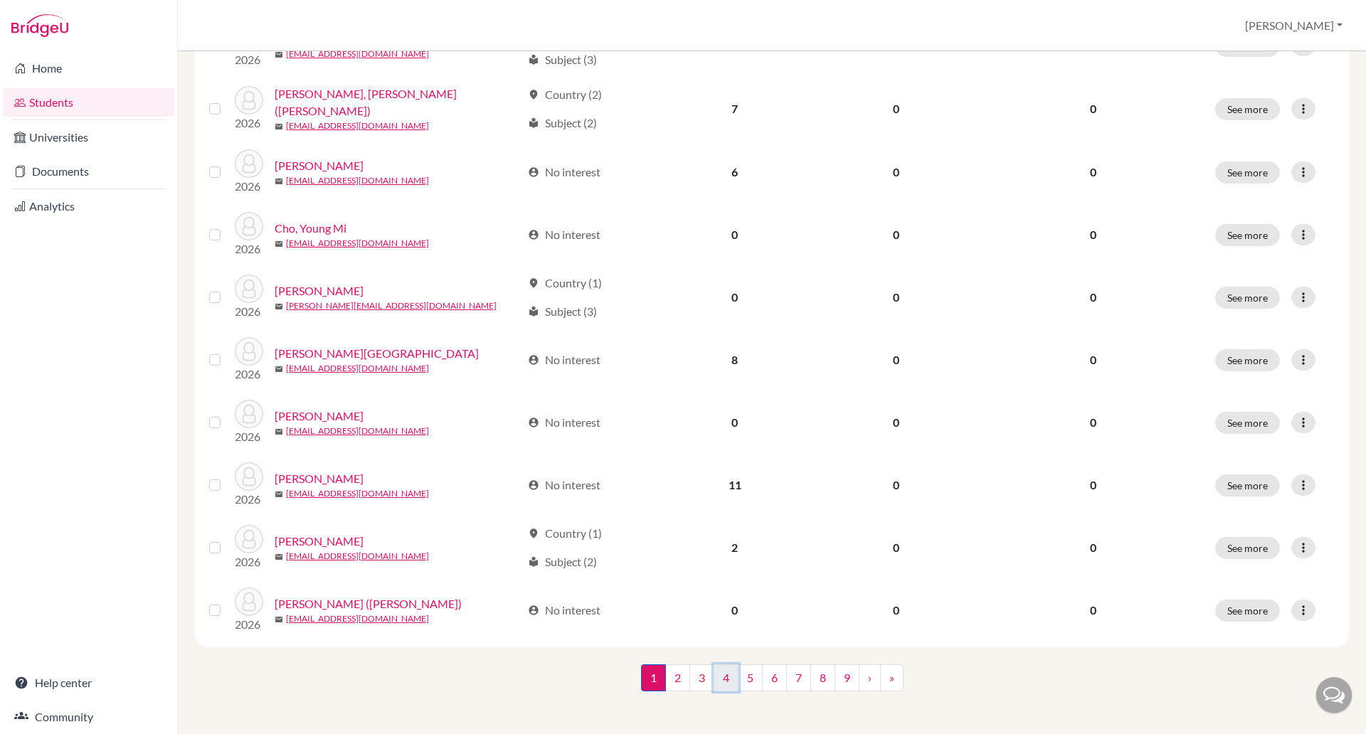
click at [718, 679] on link "4" at bounding box center [725, 677] width 25 height 27
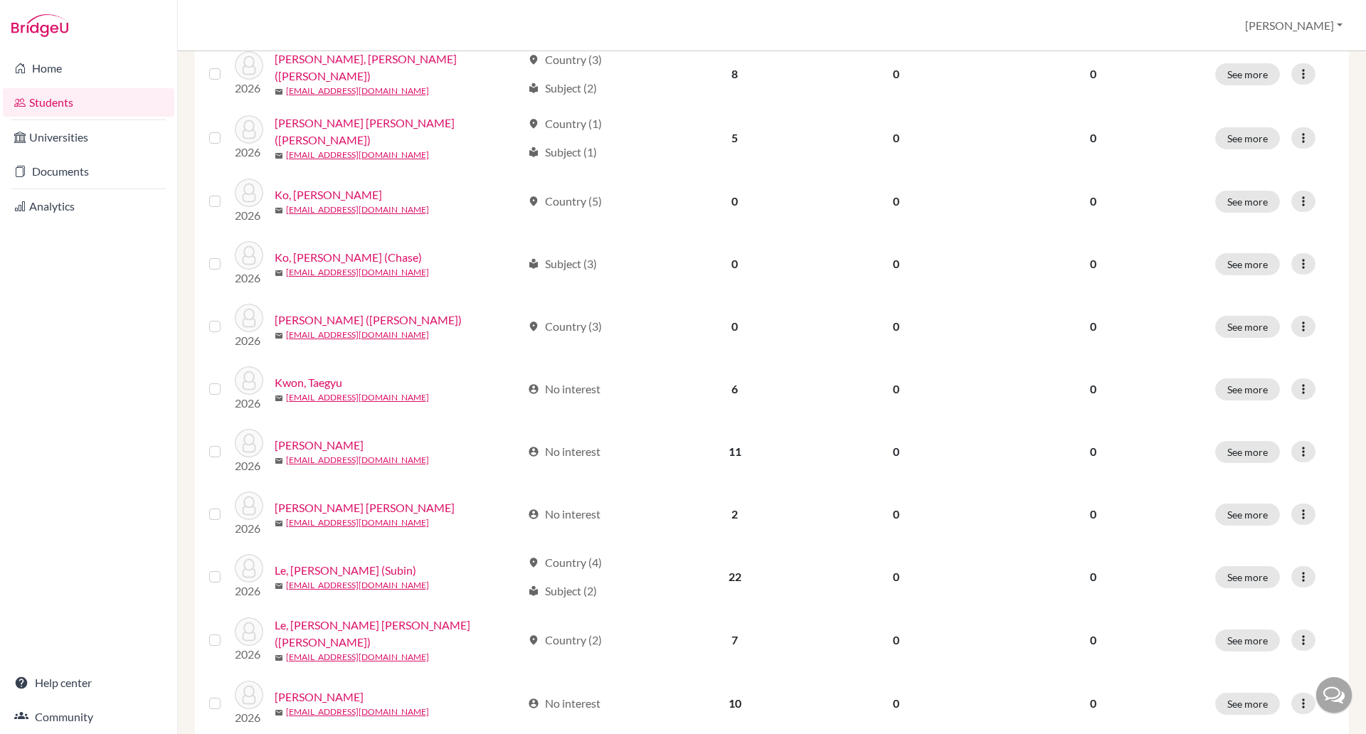
scroll to position [462, 0]
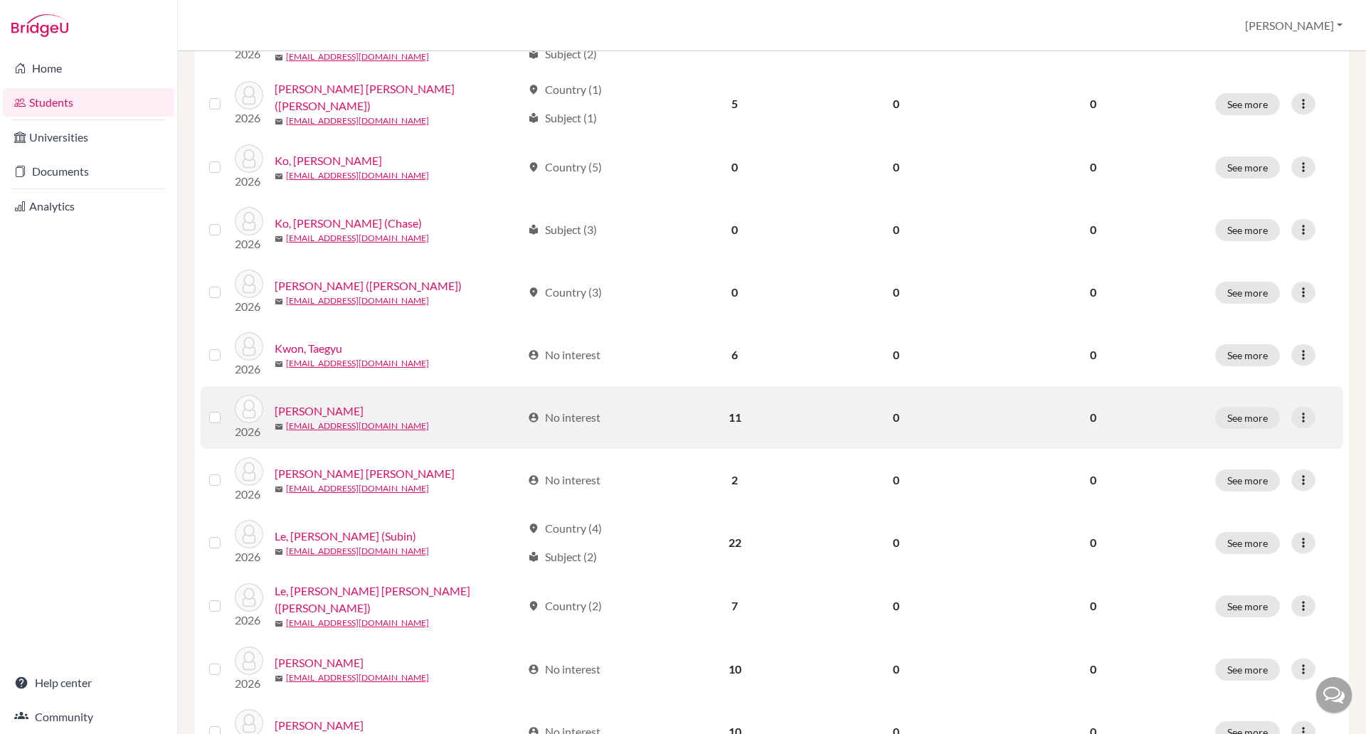
click at [289, 403] on link "[PERSON_NAME]" at bounding box center [319, 411] width 89 height 17
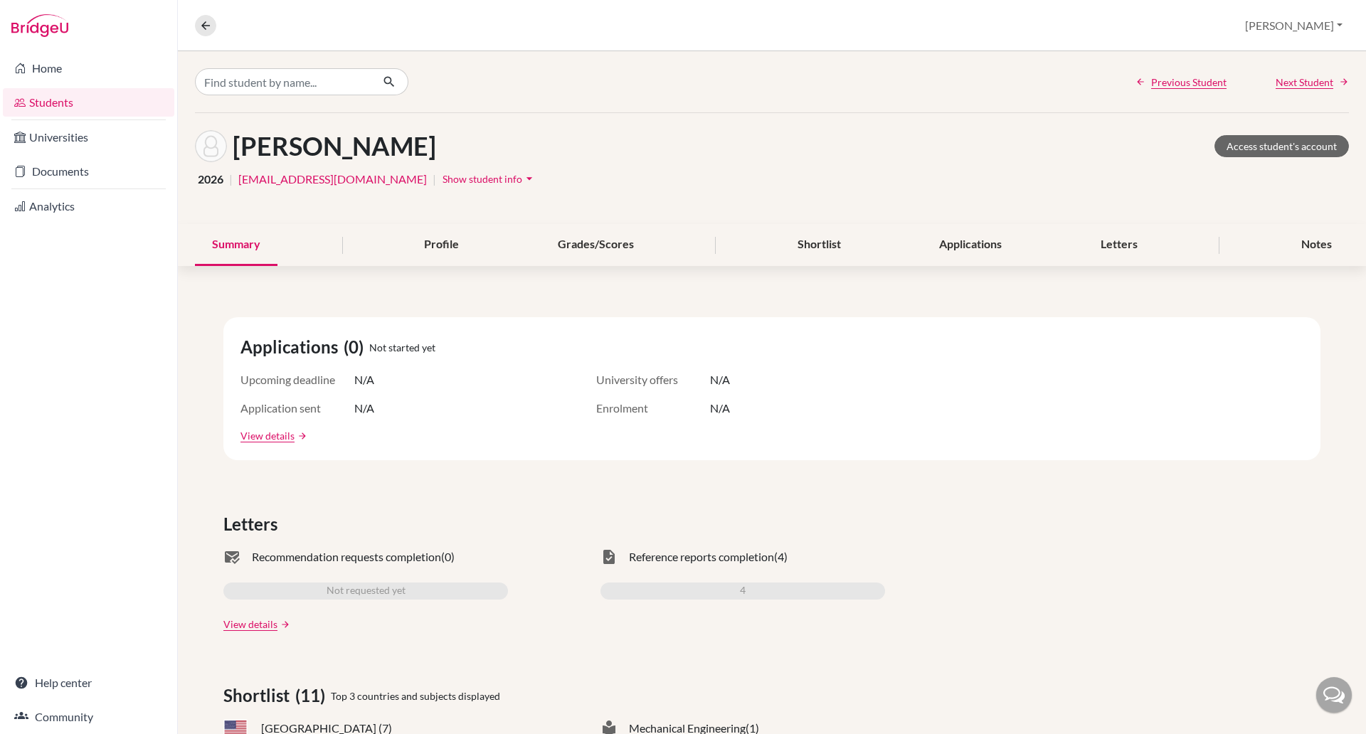
click at [442, 176] on span "Show student info" at bounding box center [482, 179] width 80 height 12
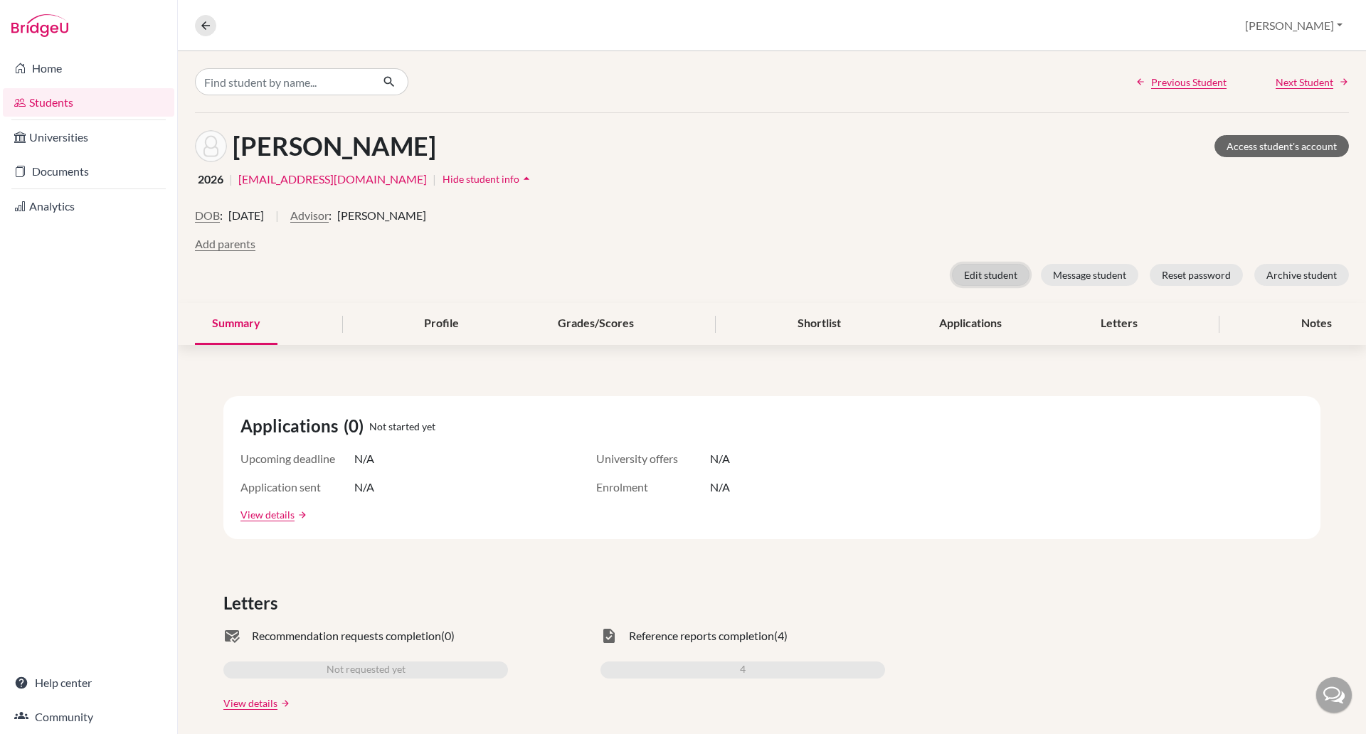
click at [956, 277] on button "Edit student" at bounding box center [991, 275] width 78 height 22
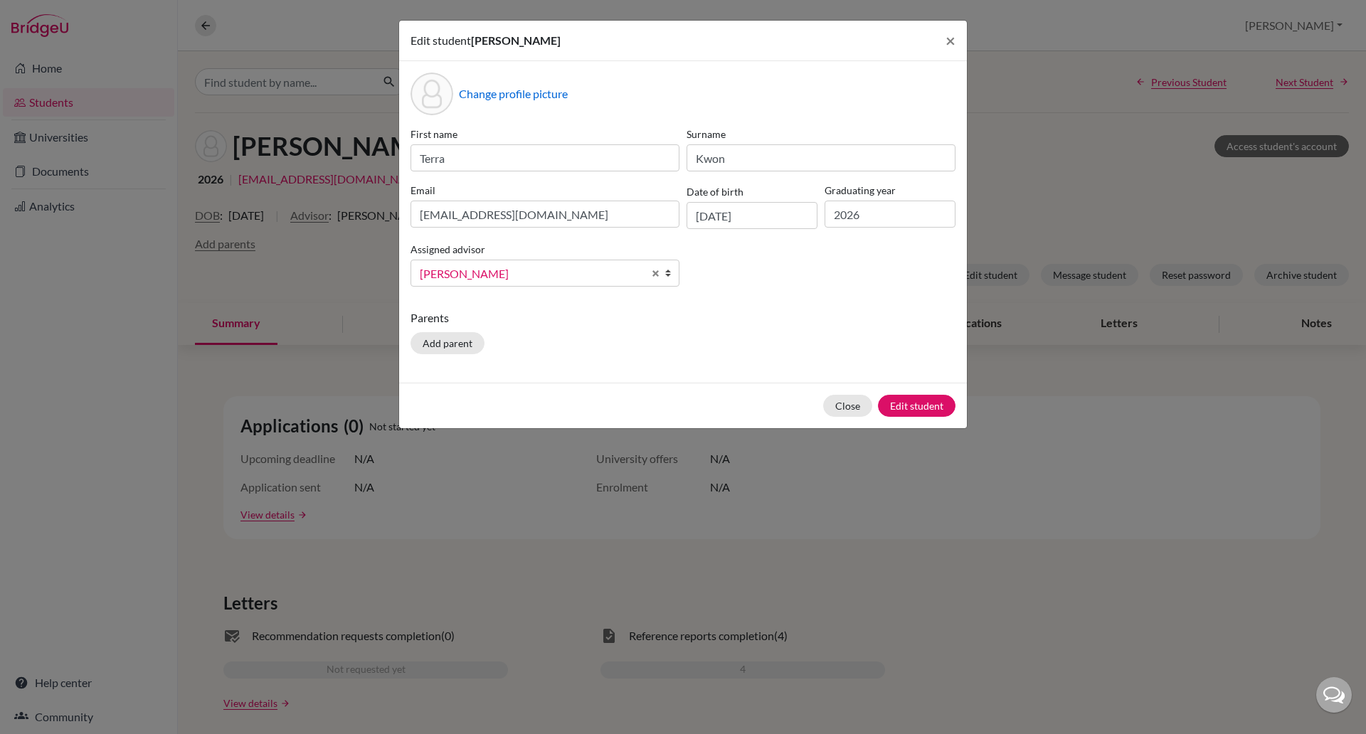
click at [563, 276] on span "[PERSON_NAME]" at bounding box center [531, 274] width 223 height 18
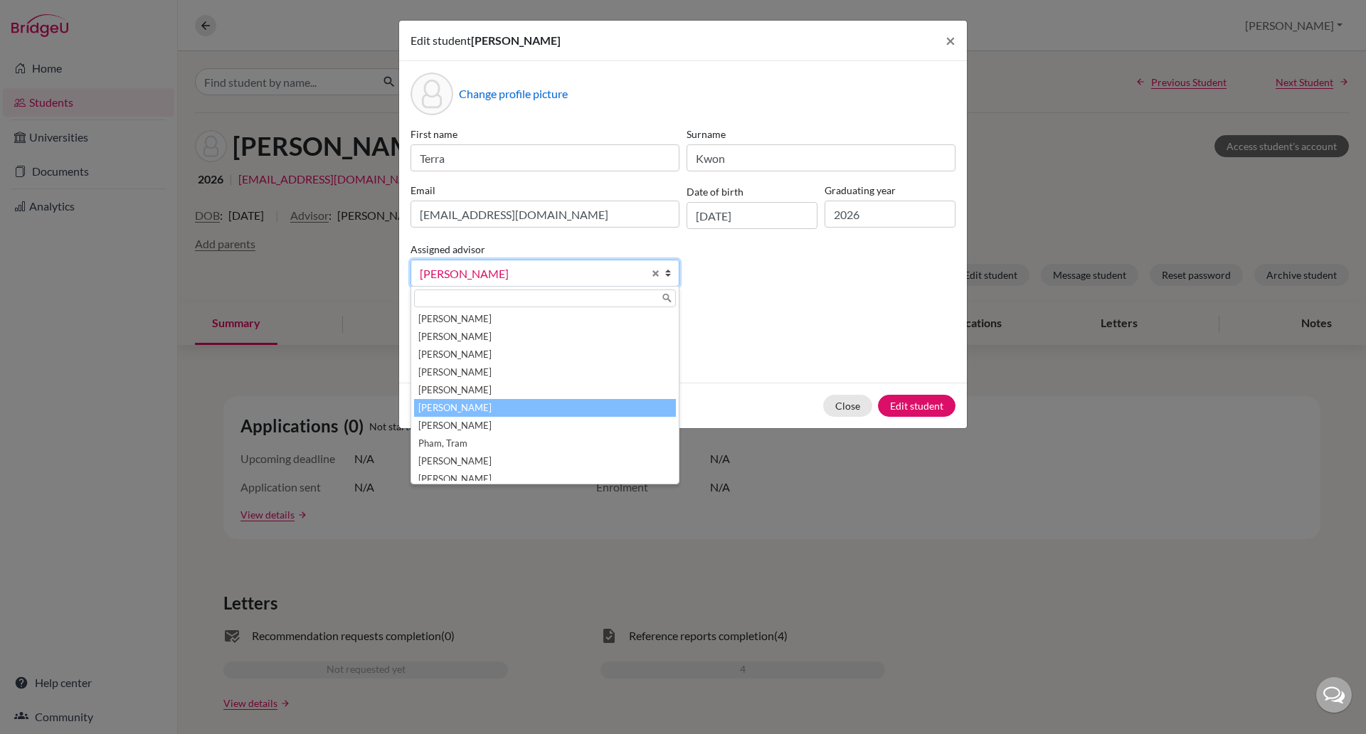
click at [459, 410] on li "[PERSON_NAME]" at bounding box center [545, 408] width 262 height 18
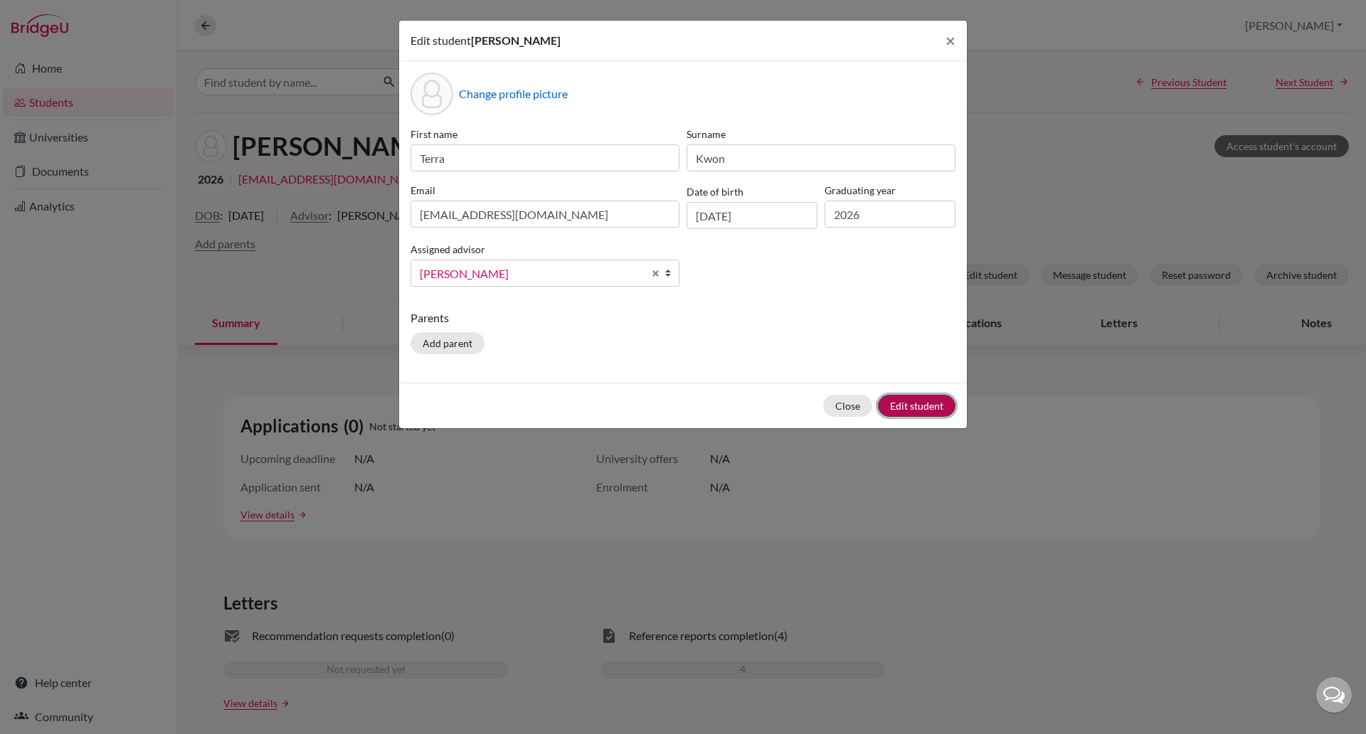
click at [932, 406] on button "Edit student" at bounding box center [917, 406] width 78 height 22
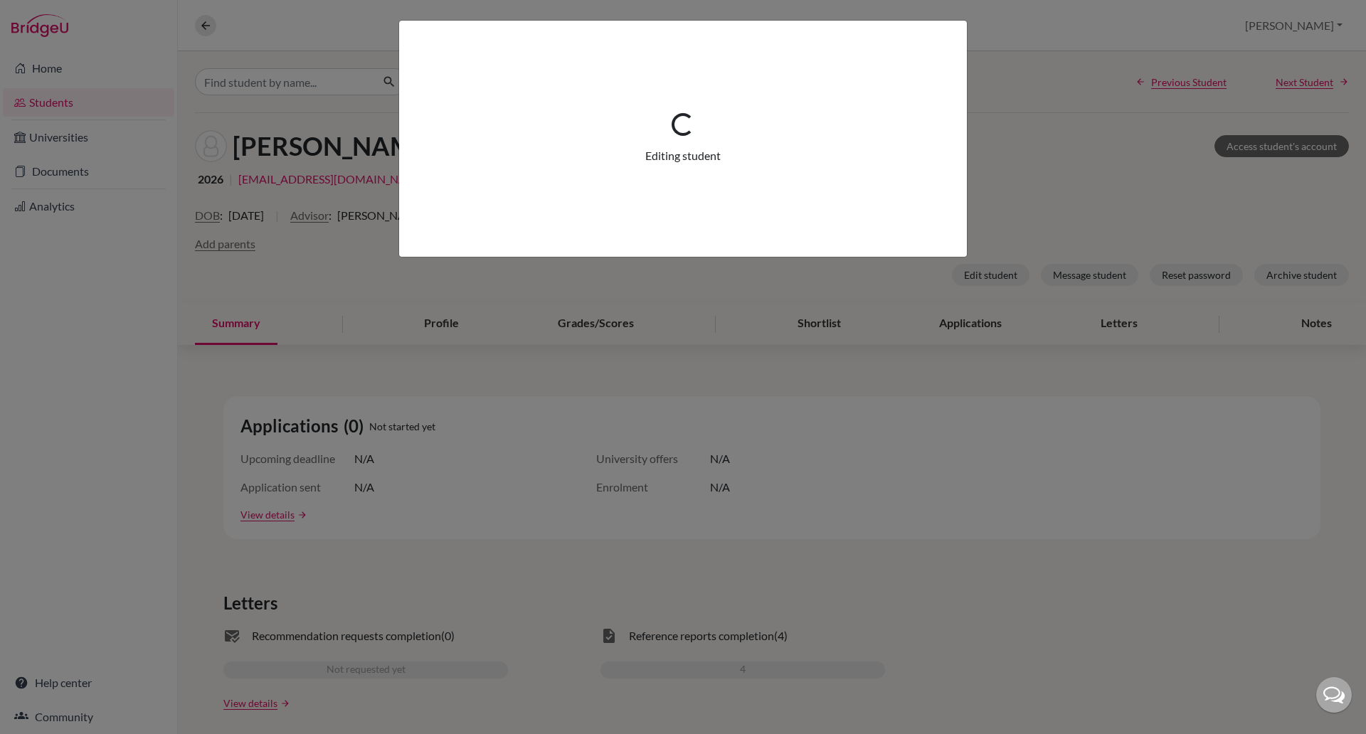
click at [932, 406] on div "Loading... Editing student" at bounding box center [683, 367] width 1366 height 734
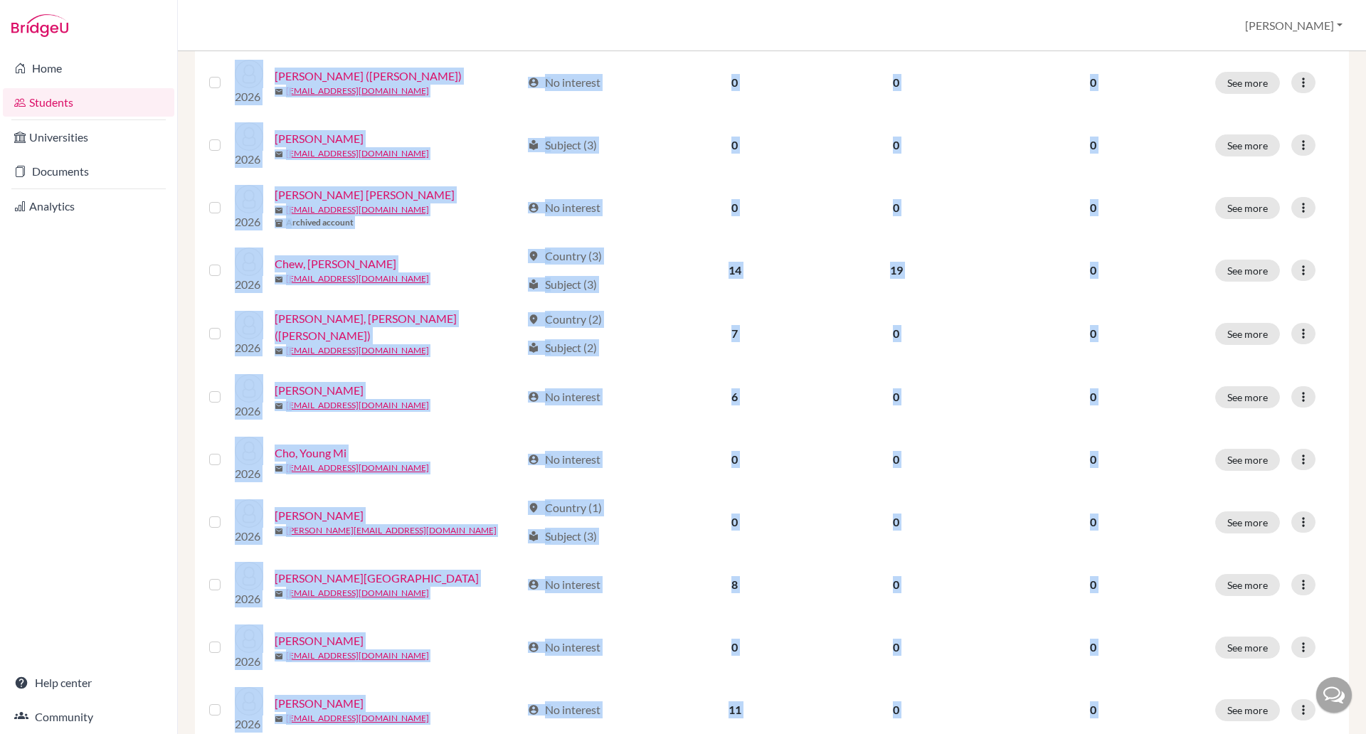
scroll to position [893, 0]
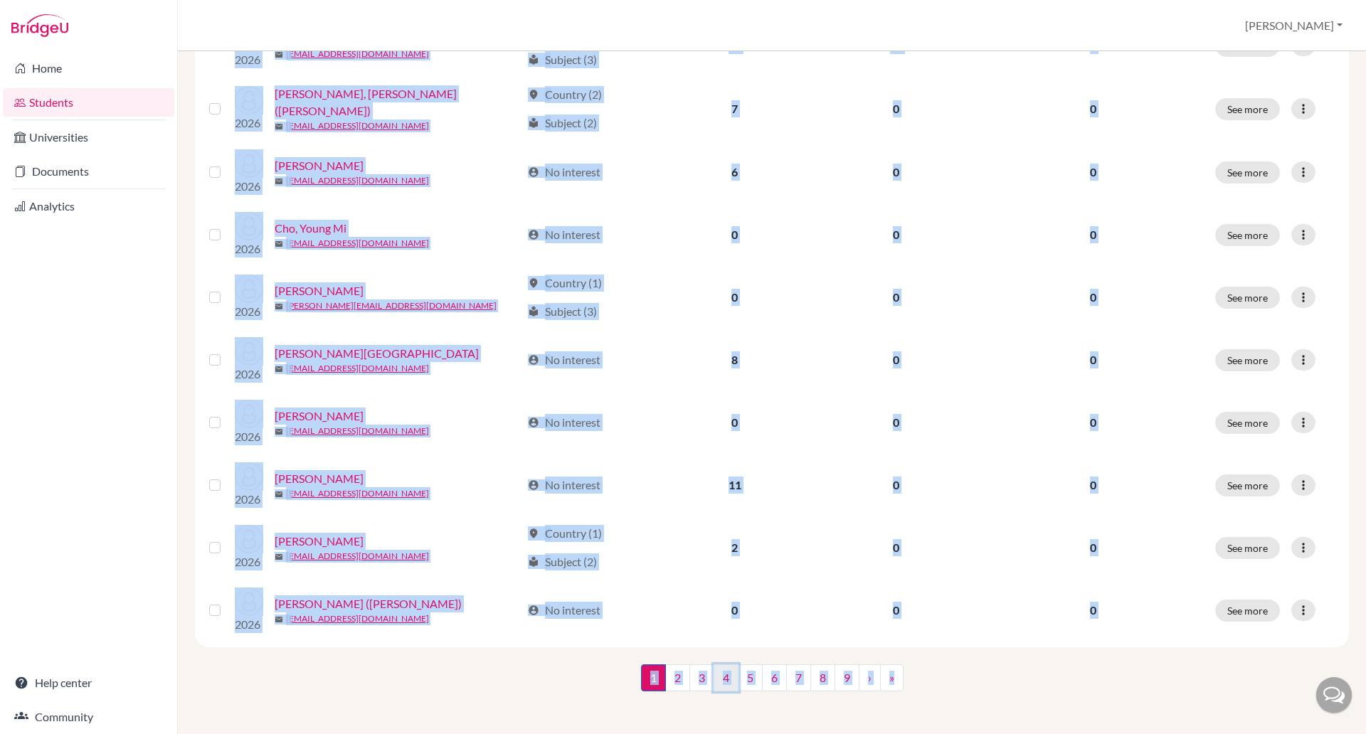
click at [717, 674] on link "4" at bounding box center [725, 677] width 25 height 27
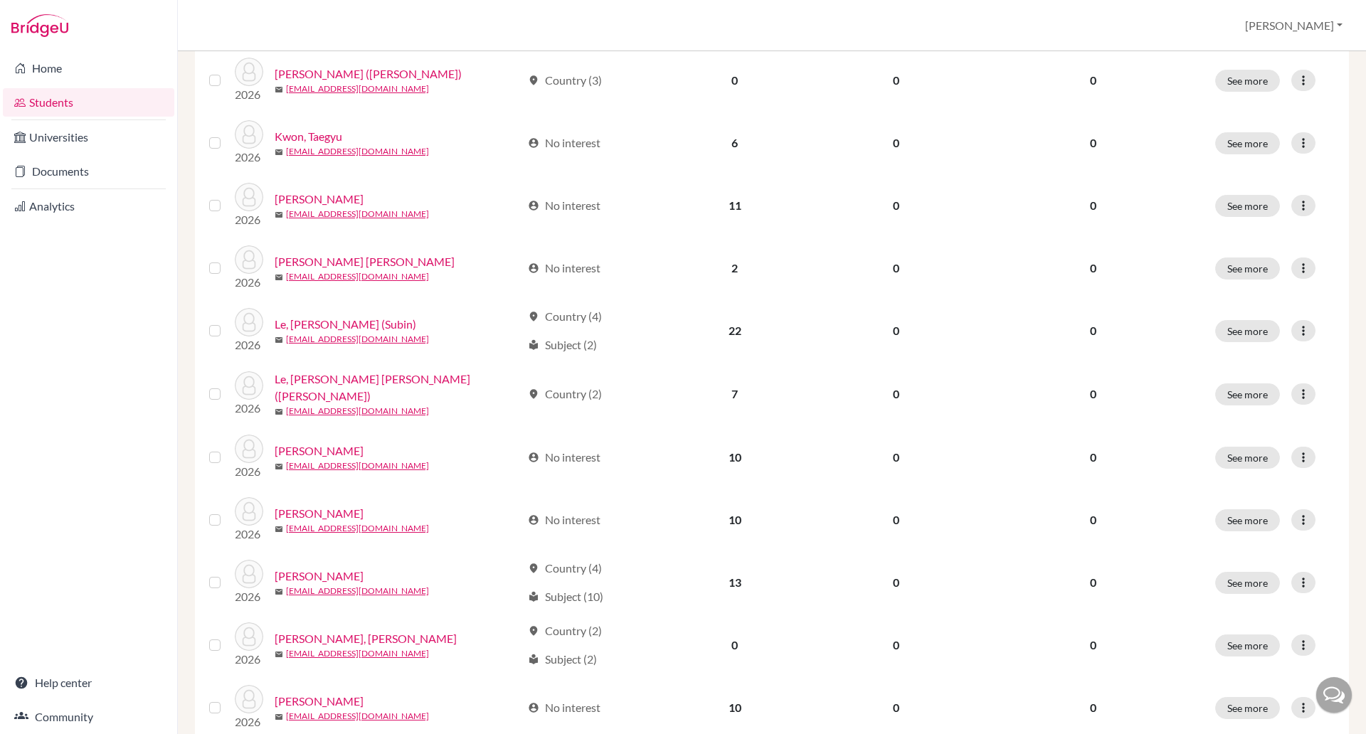
scroll to position [807, 0]
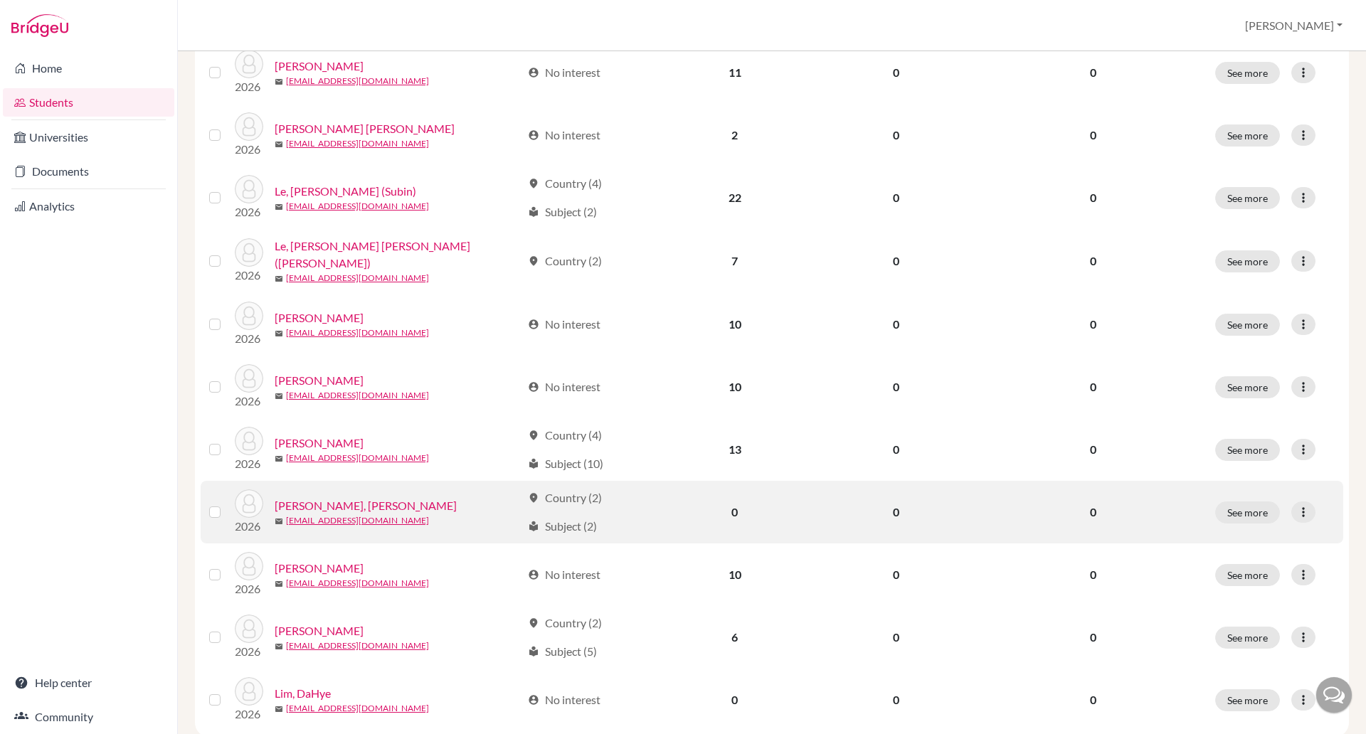
click at [323, 498] on link "[PERSON_NAME], [PERSON_NAME]" at bounding box center [366, 505] width 182 height 17
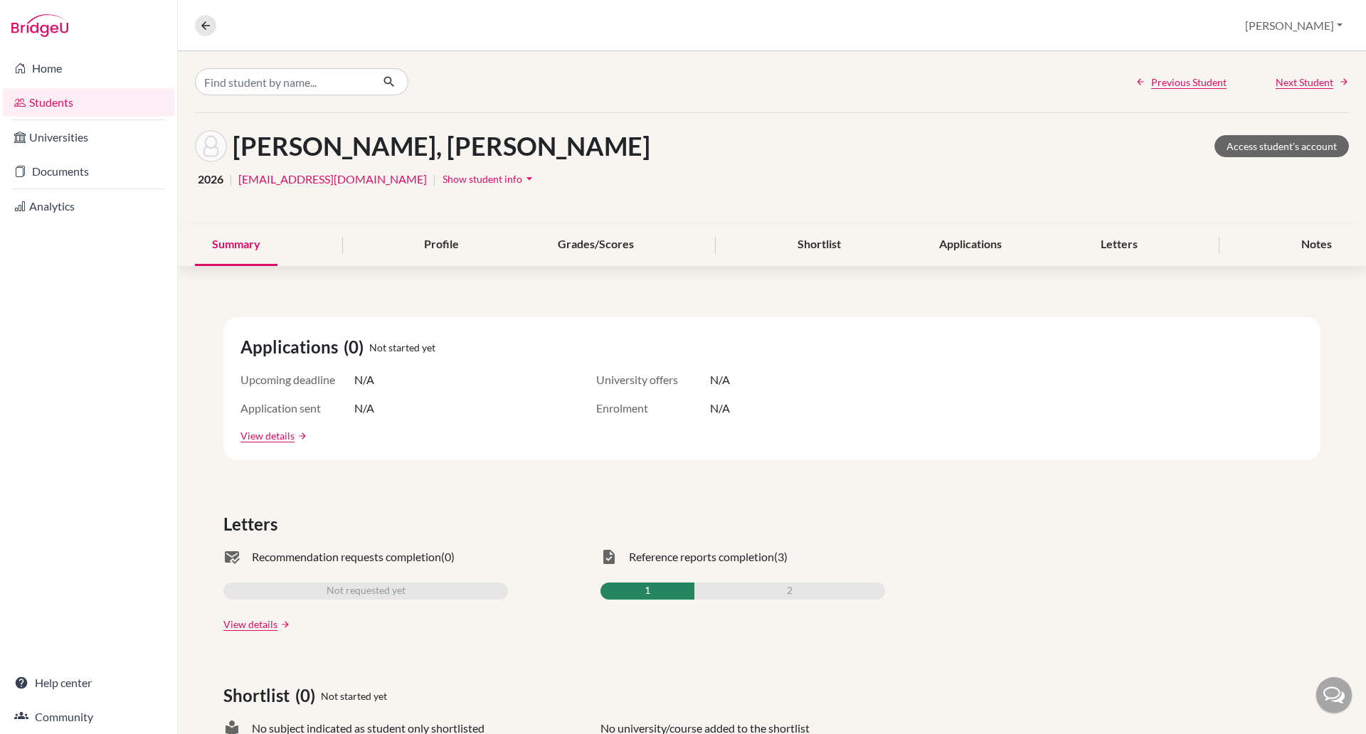
click at [442, 178] on span "Show student info" at bounding box center [482, 179] width 80 height 12
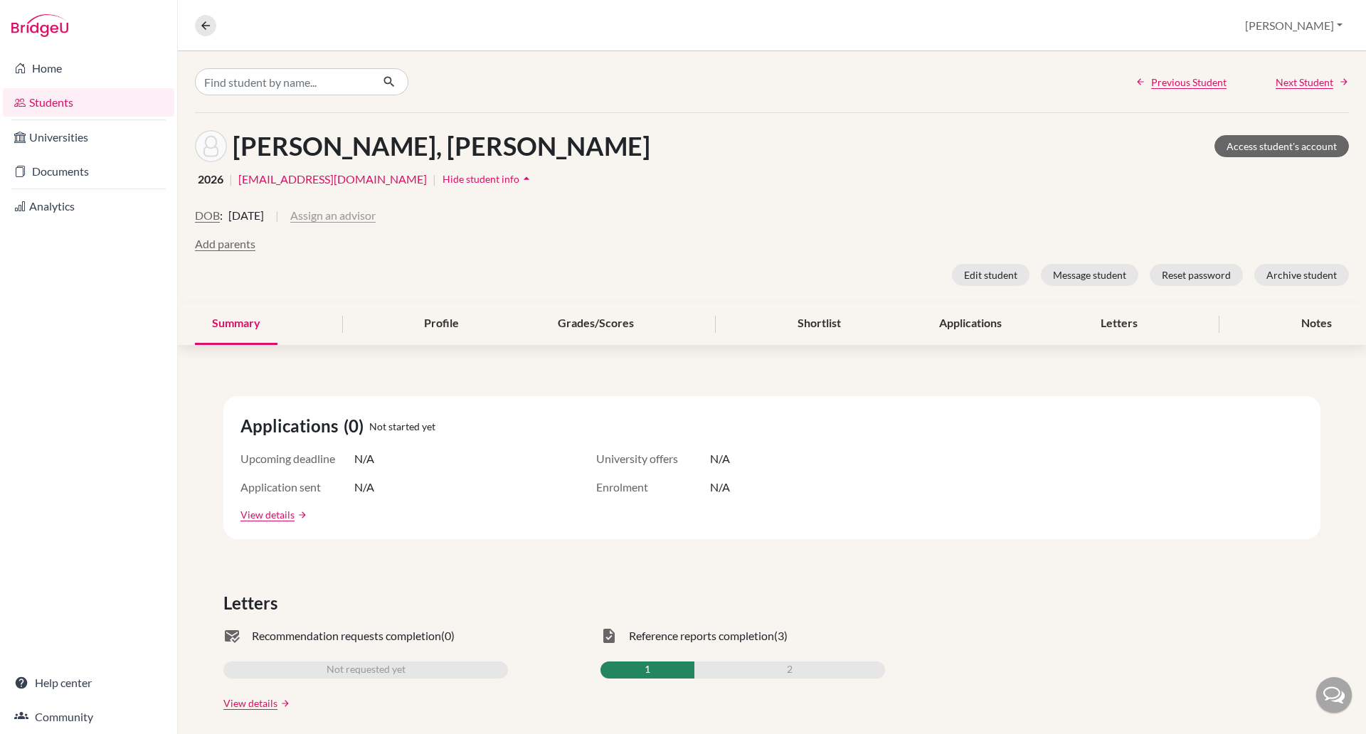
click at [376, 219] on button "Assign an advisor" at bounding box center [332, 215] width 85 height 17
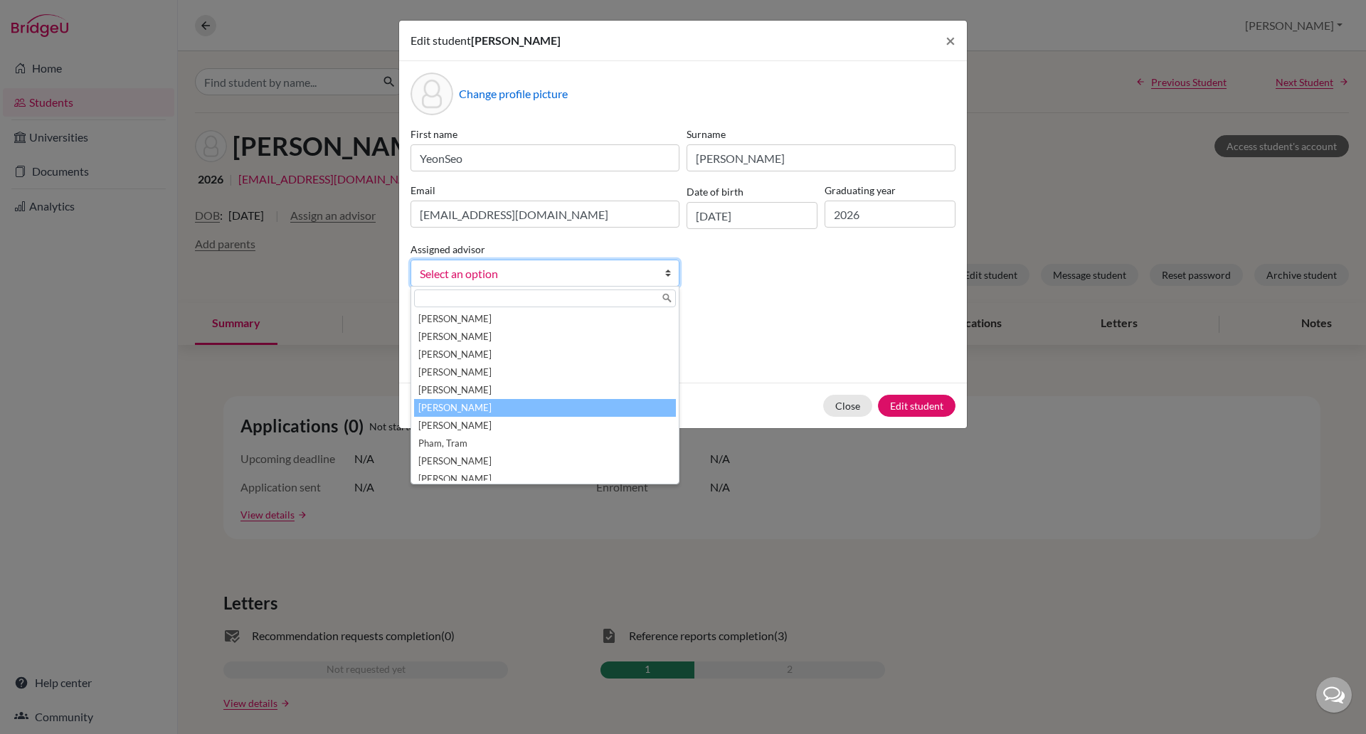
click at [465, 401] on li "[PERSON_NAME]" at bounding box center [545, 408] width 262 height 18
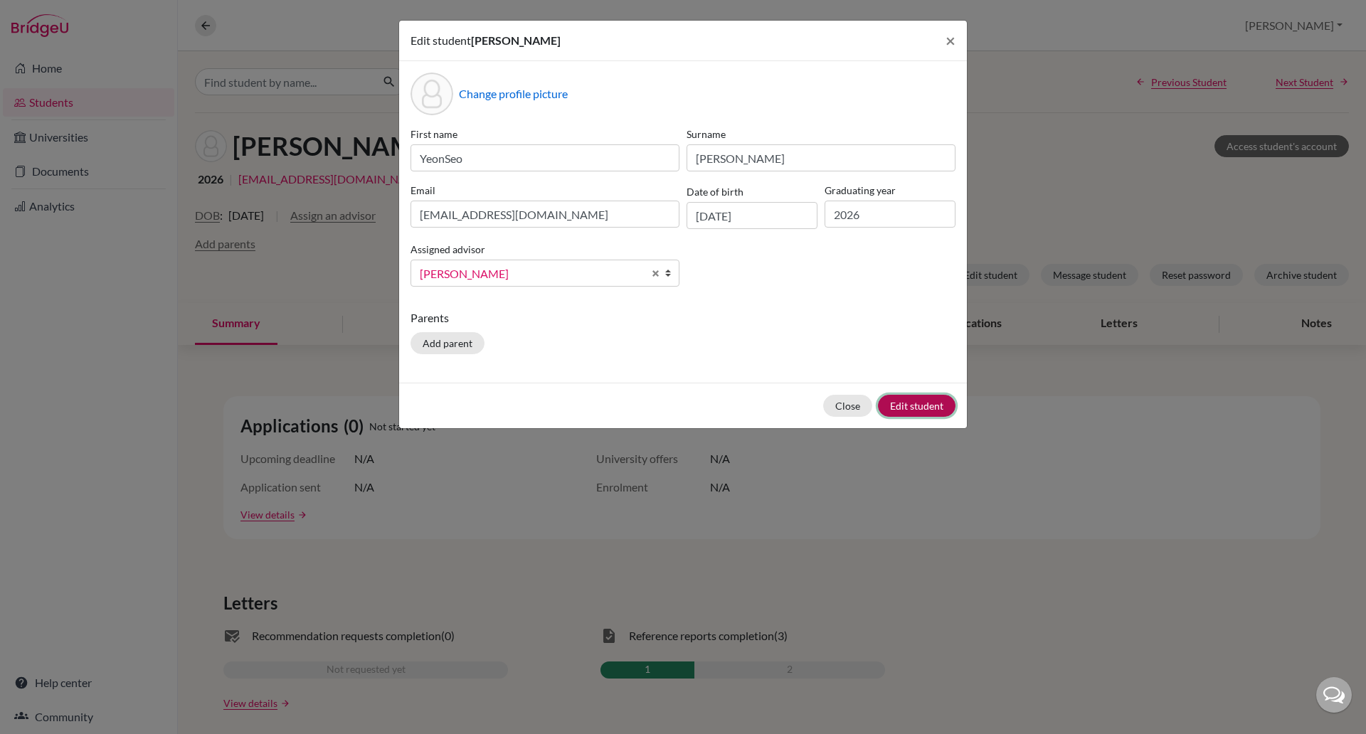
click at [904, 403] on button "Edit student" at bounding box center [917, 406] width 78 height 22
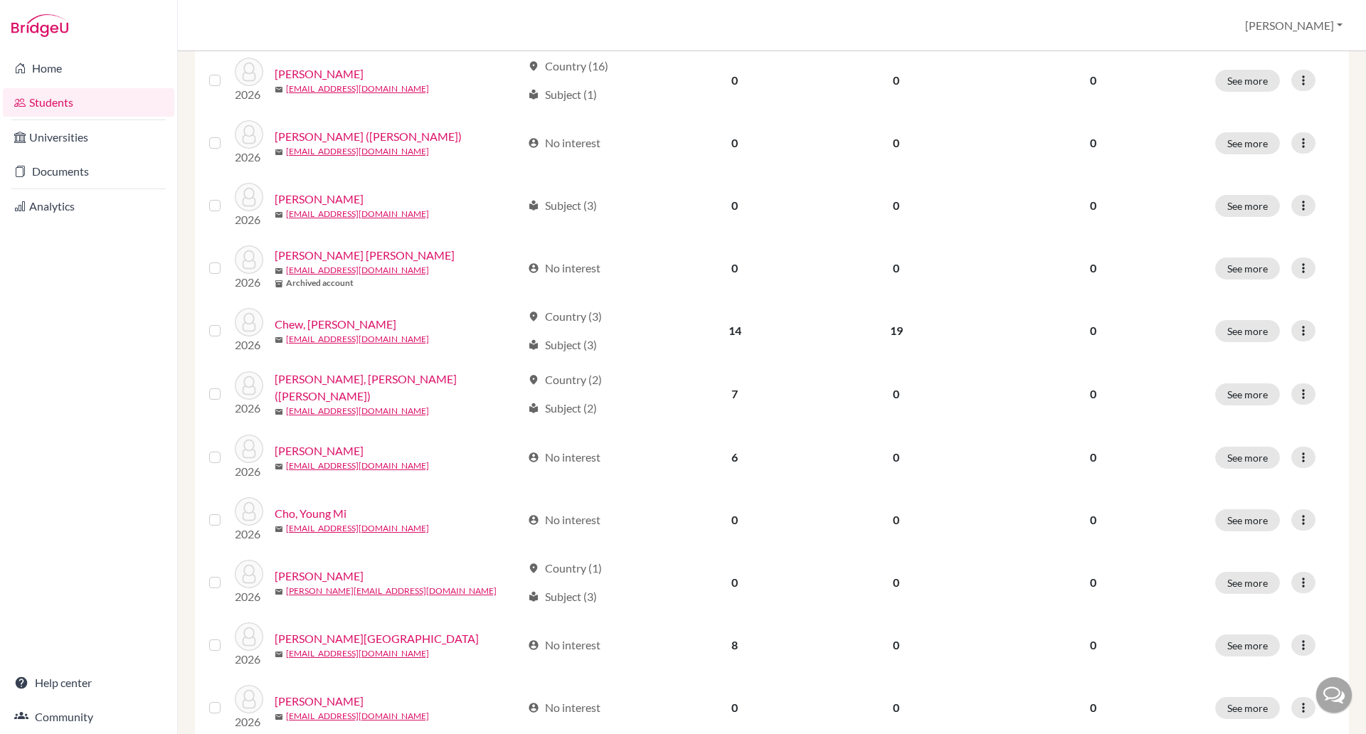
scroll to position [893, 0]
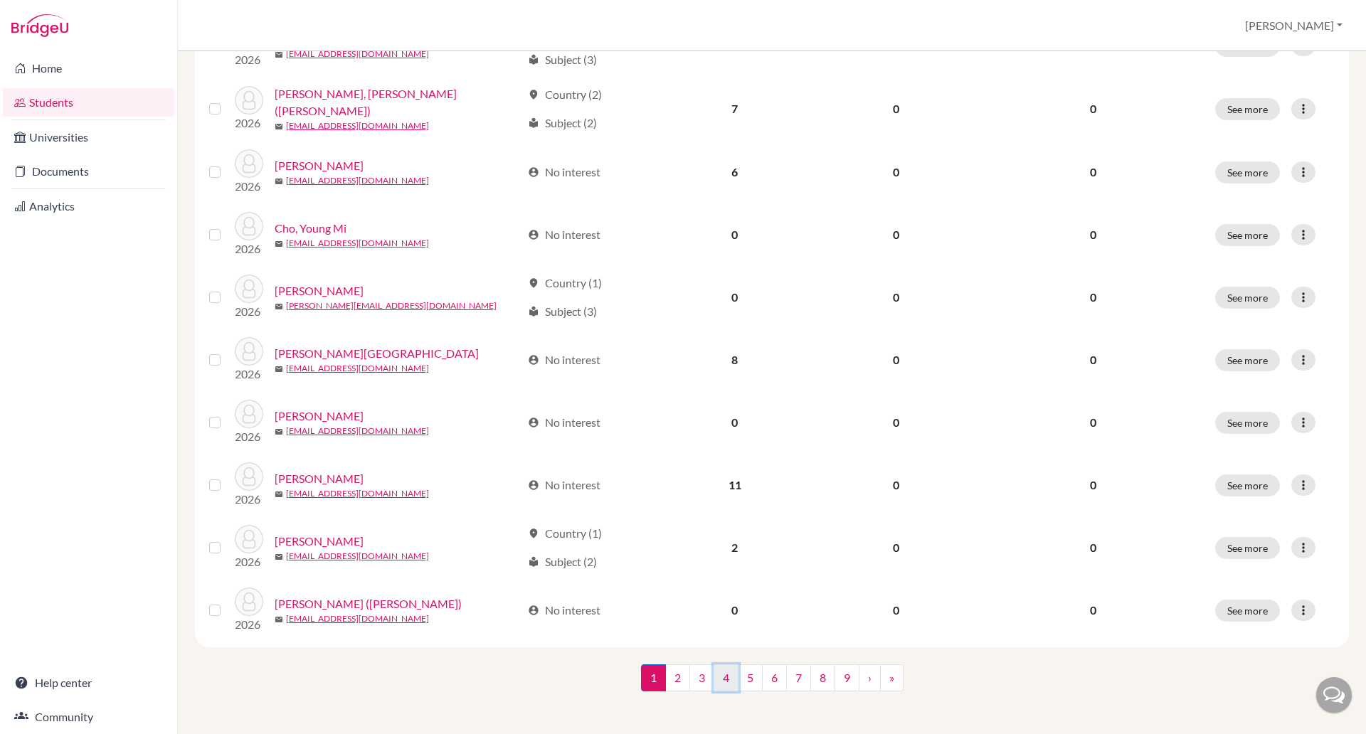
click at [718, 674] on link "4" at bounding box center [725, 677] width 25 height 27
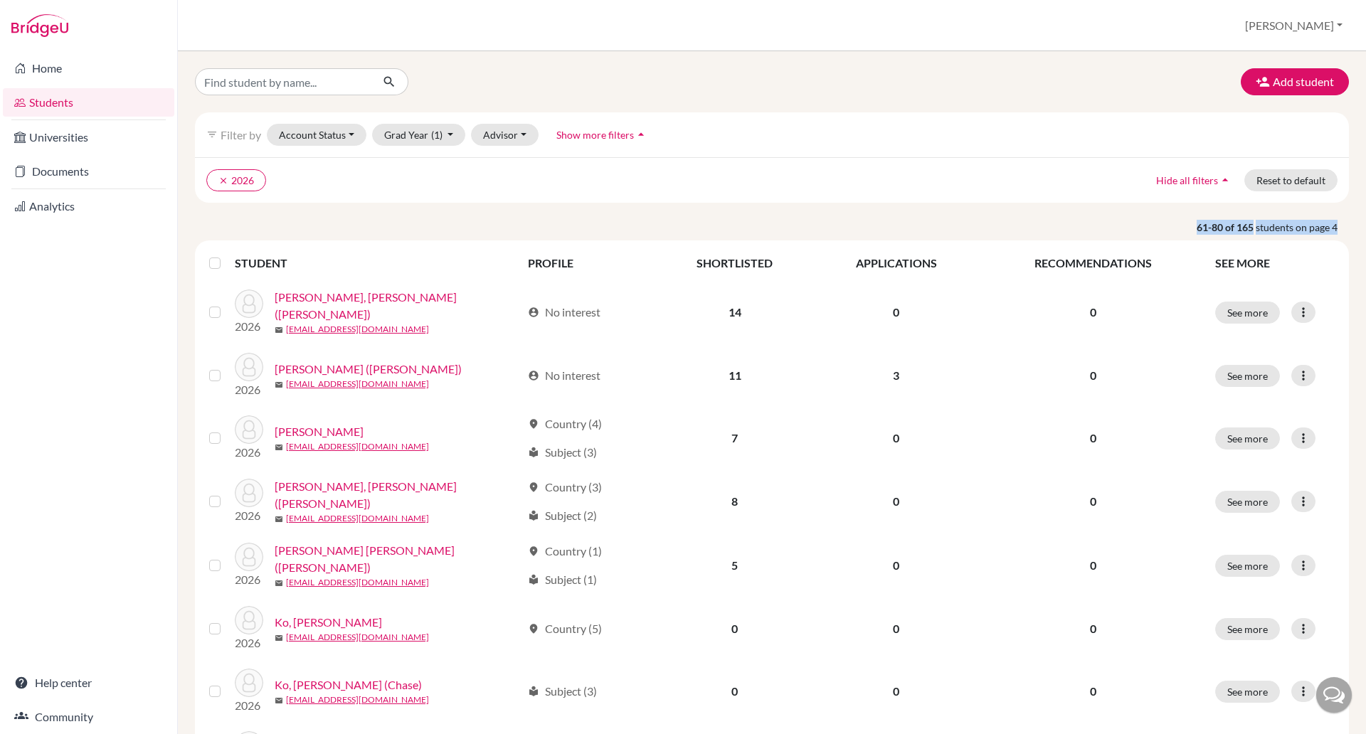
drag, startPoint x: 1350, startPoint y: 149, endPoint x: 1365, endPoint y: 271, distance: 123.2
click at [1365, 271] on div "Add student filter_list Filter by Account Status Active accounts Archived accou…" at bounding box center [772, 392] width 1188 height 683
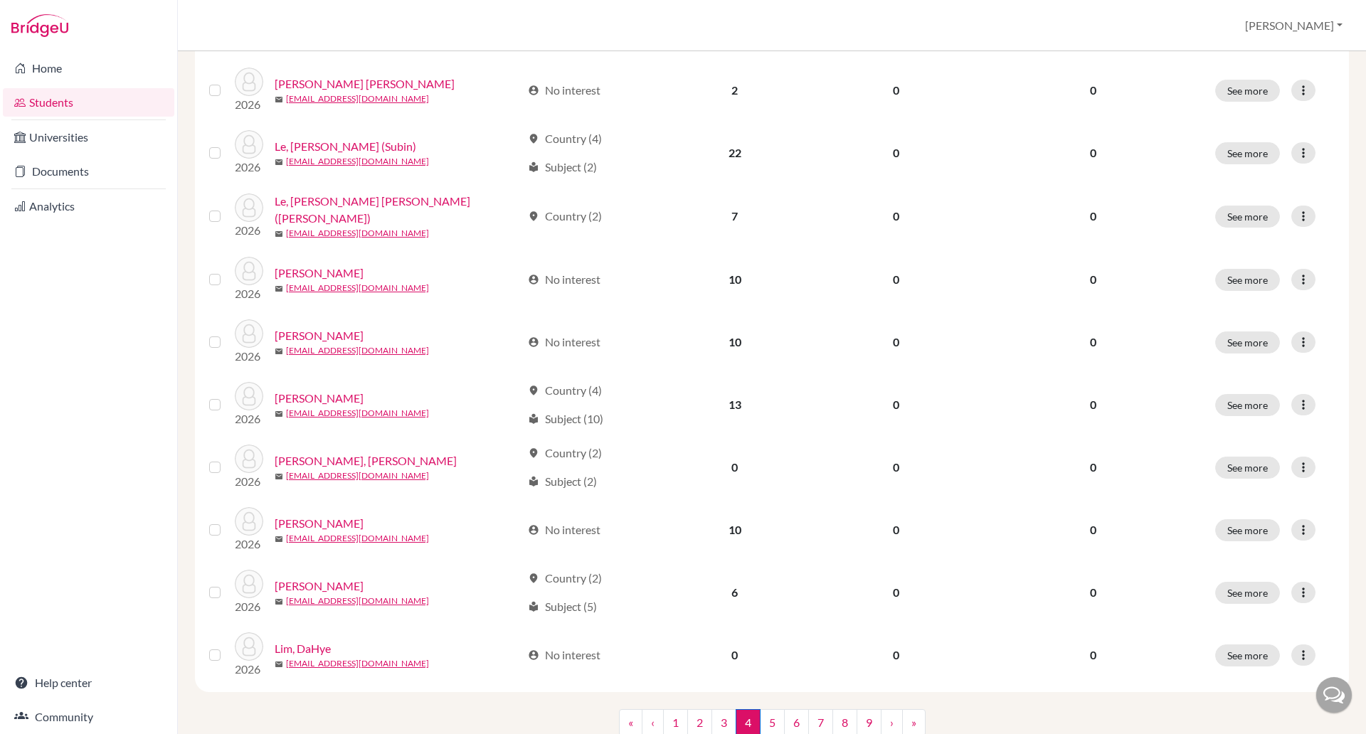
scroll to position [893, 0]
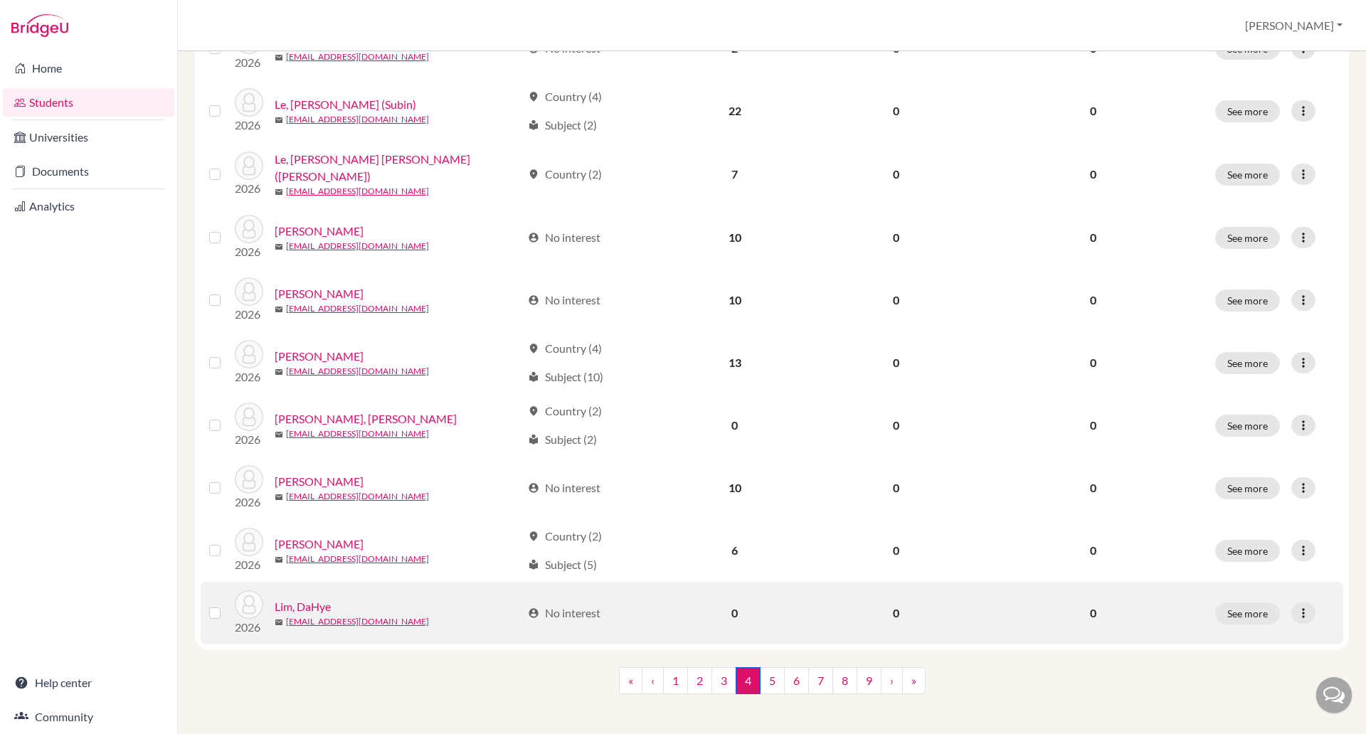
click at [1023, 616] on td "0" at bounding box center [1092, 613] width 227 height 63
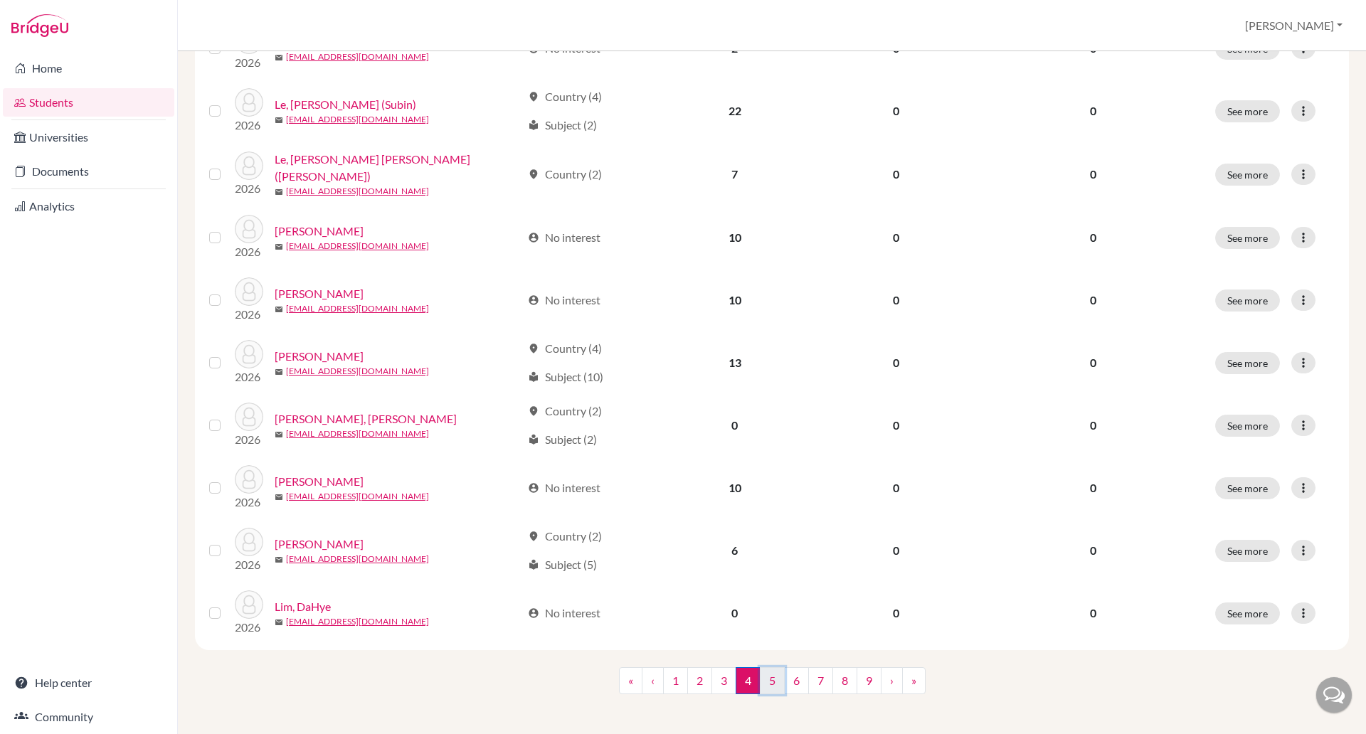
click at [771, 677] on link "5" at bounding box center [772, 680] width 25 height 27
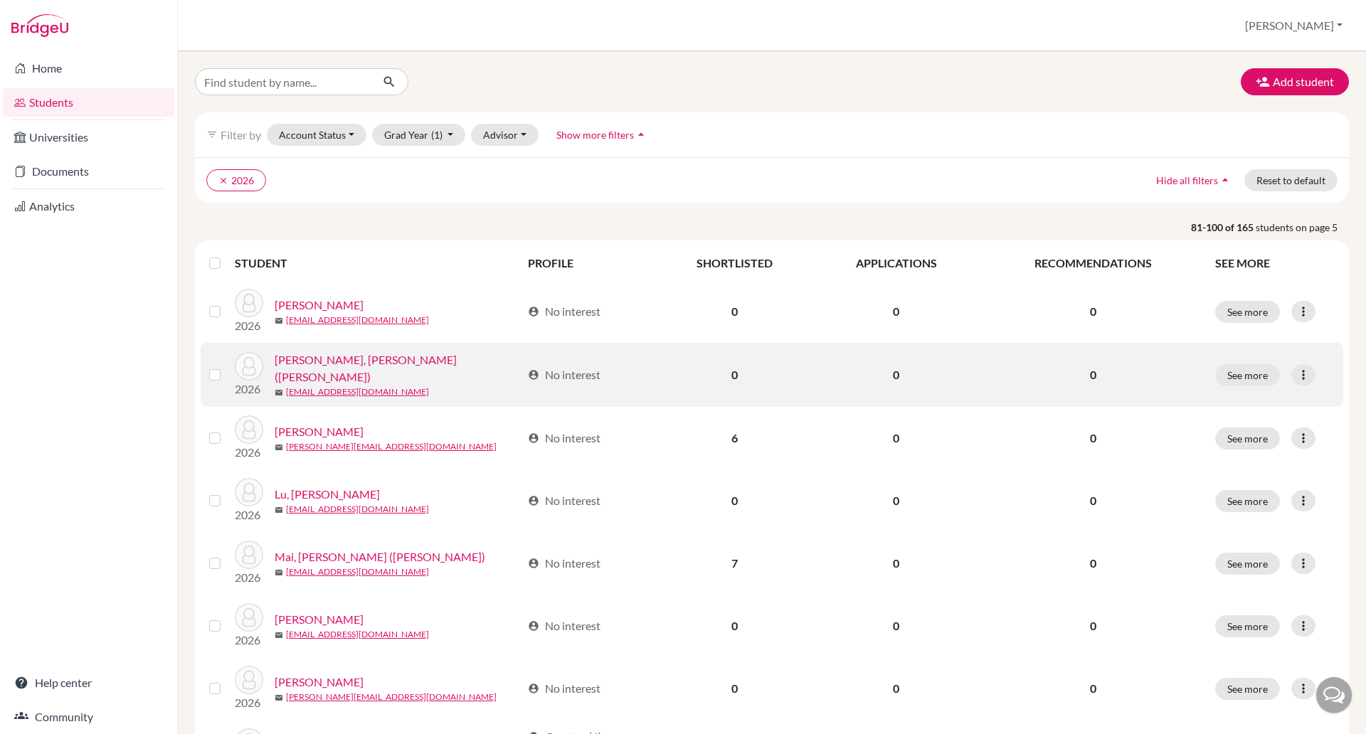
click at [342, 366] on link "[PERSON_NAME], [PERSON_NAME] ([PERSON_NAME])" at bounding box center [398, 368] width 247 height 34
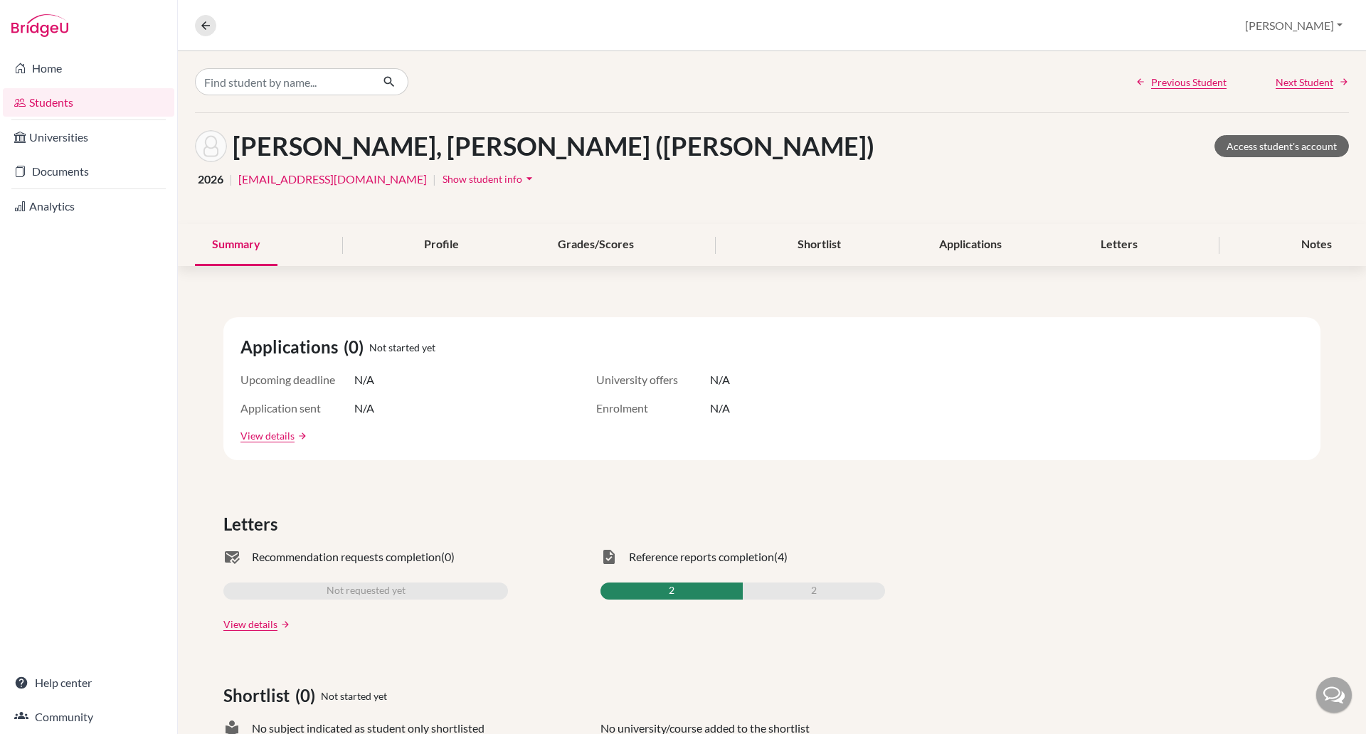
click at [442, 179] on span "Show student info" at bounding box center [482, 179] width 80 height 12
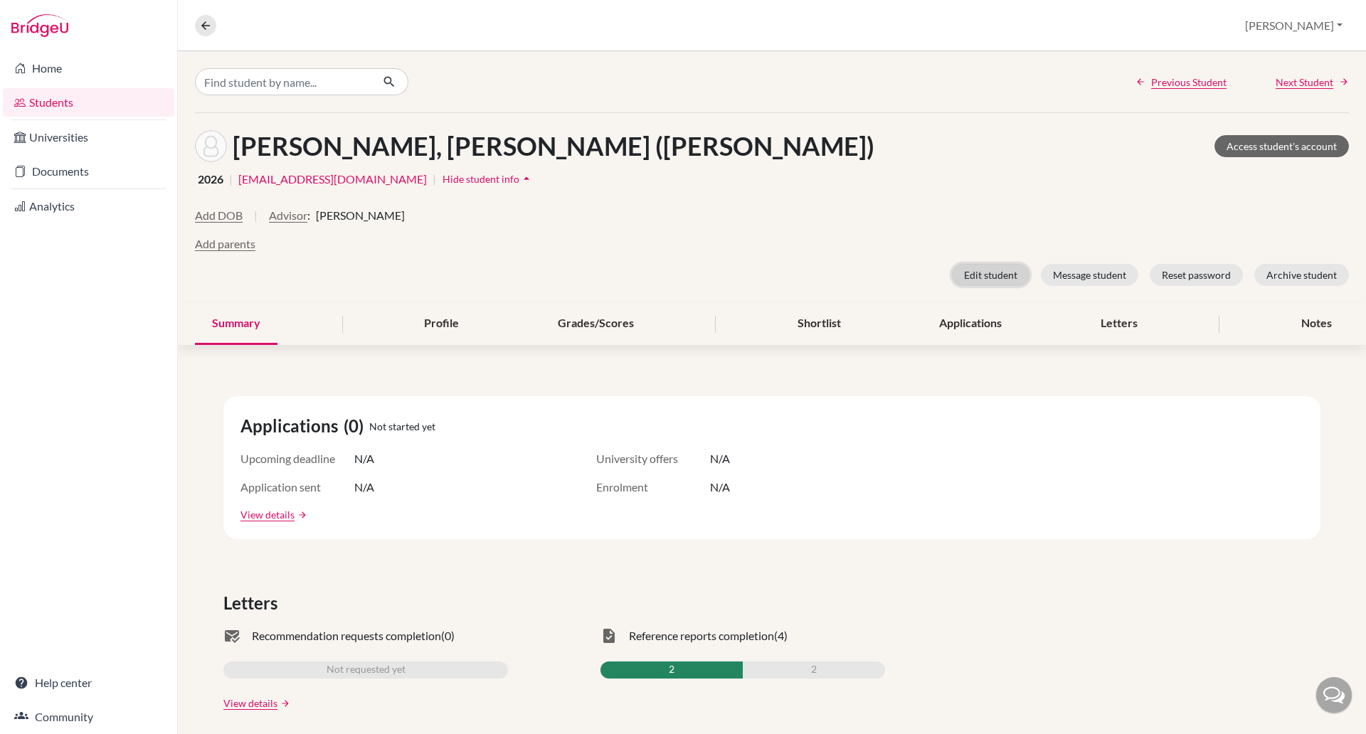
click at [961, 269] on button "Edit student" at bounding box center [991, 275] width 78 height 22
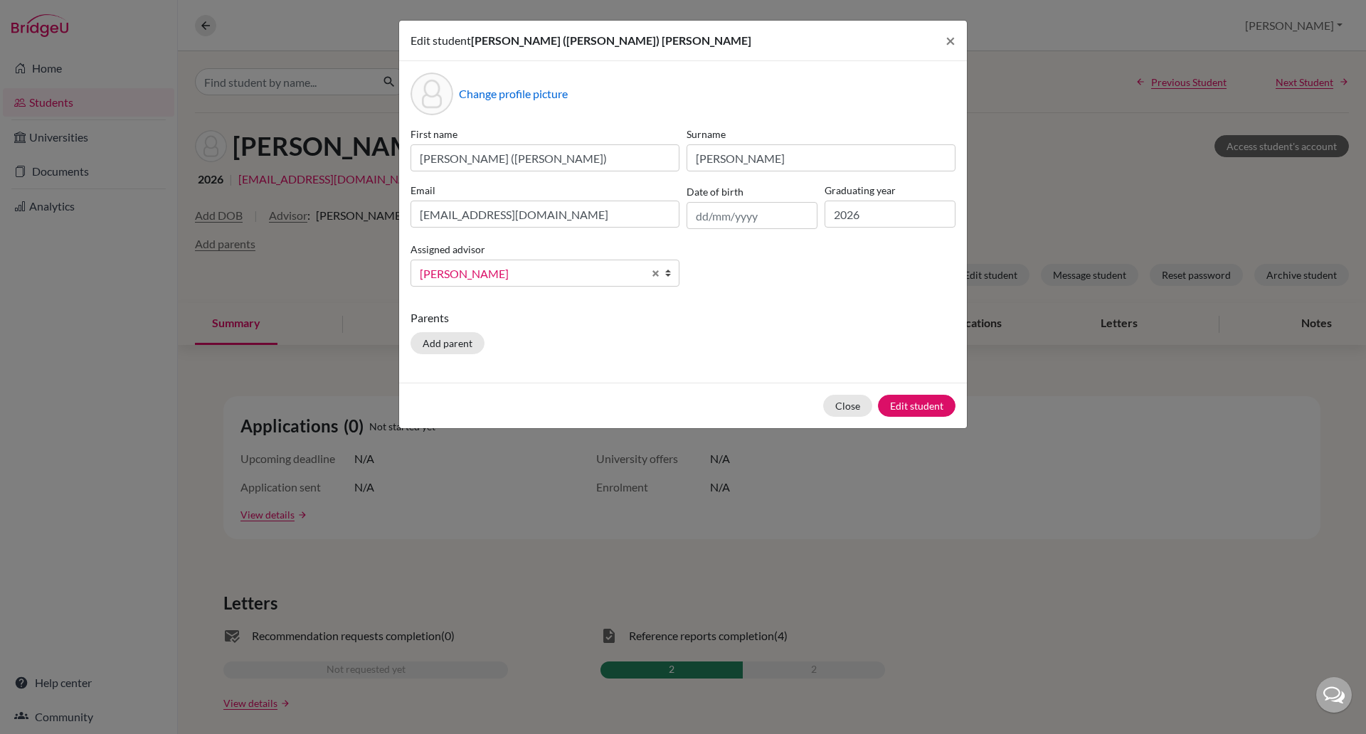
click at [575, 275] on span "[PERSON_NAME]" at bounding box center [531, 274] width 223 height 18
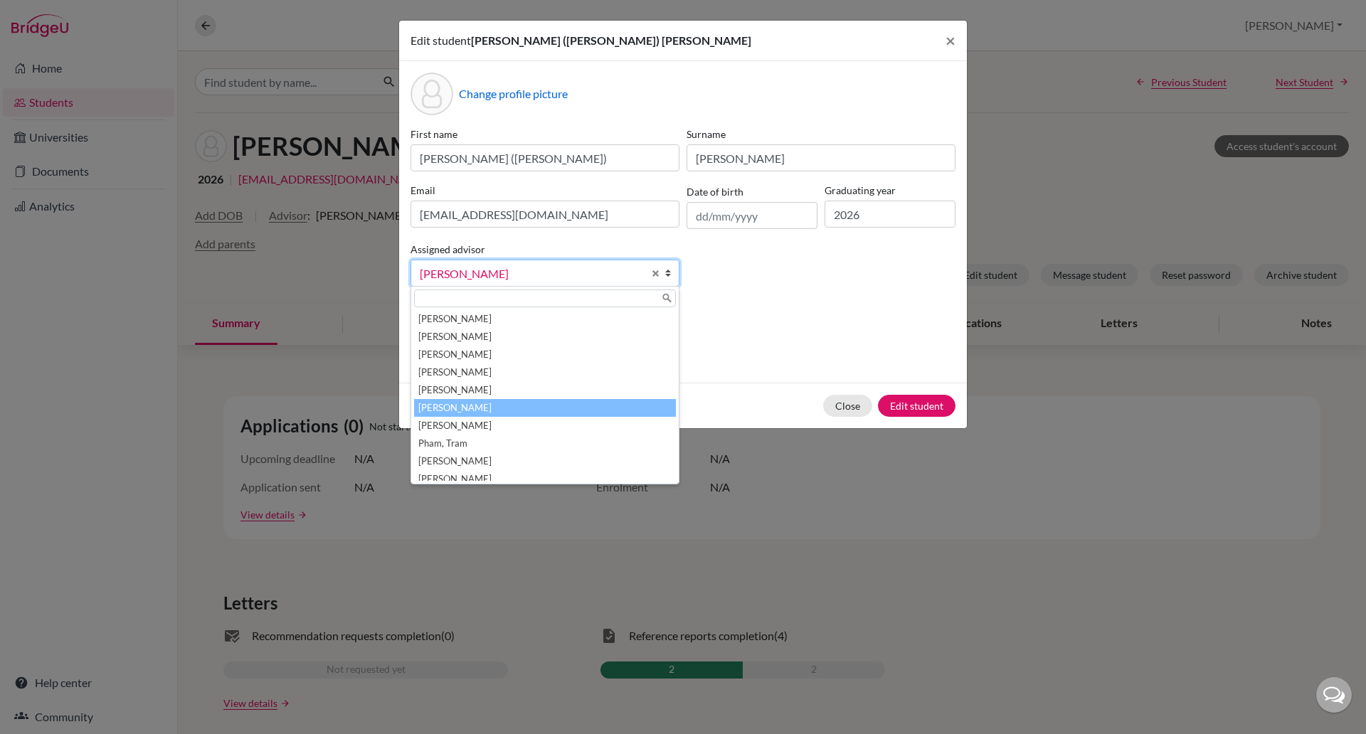
click at [485, 406] on li "[PERSON_NAME]" at bounding box center [545, 408] width 262 height 18
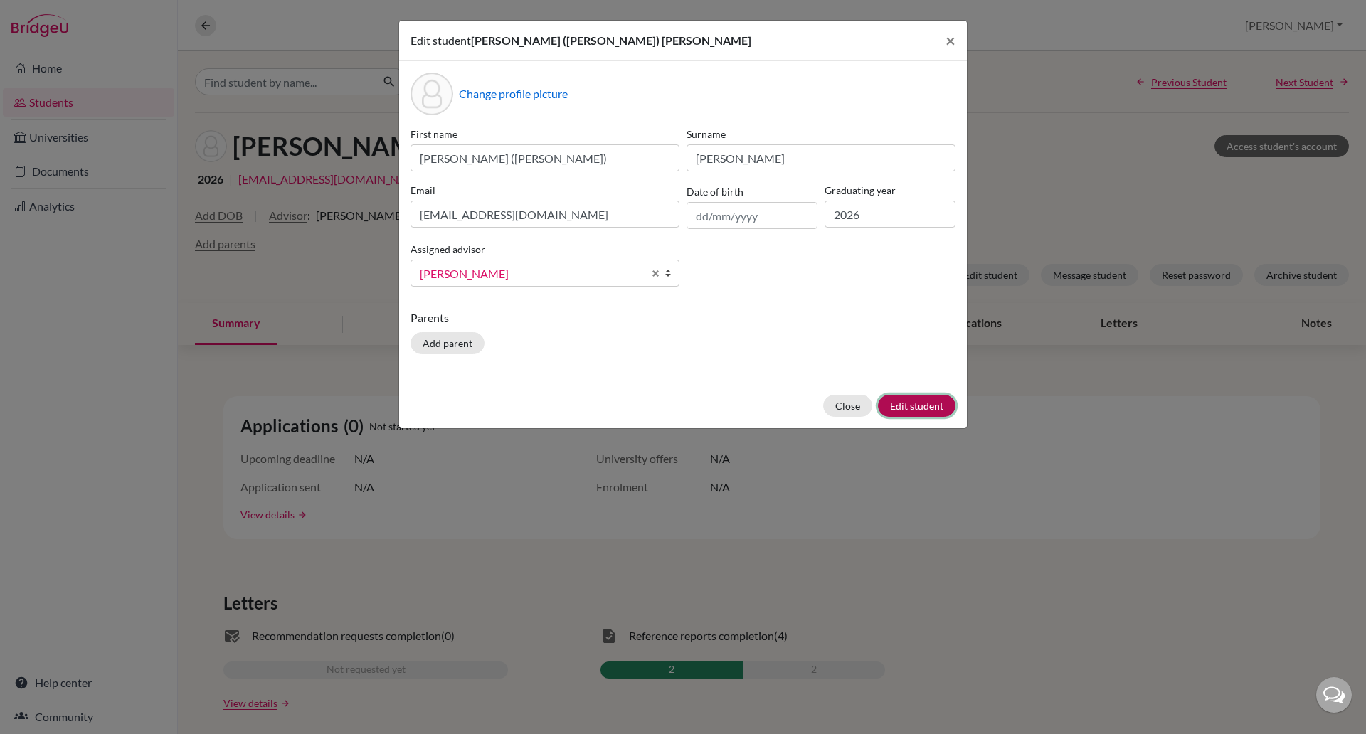
click at [903, 407] on button "Edit student" at bounding box center [917, 406] width 78 height 22
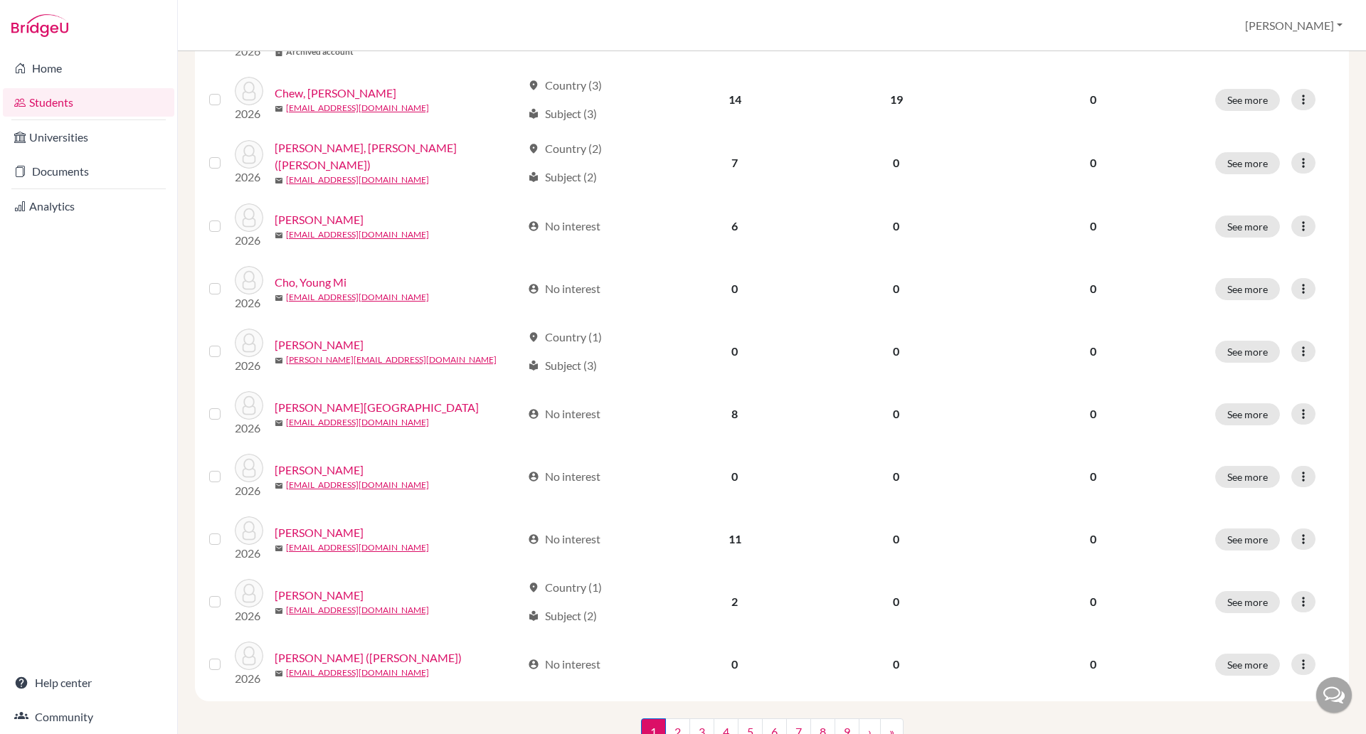
scroll to position [893, 0]
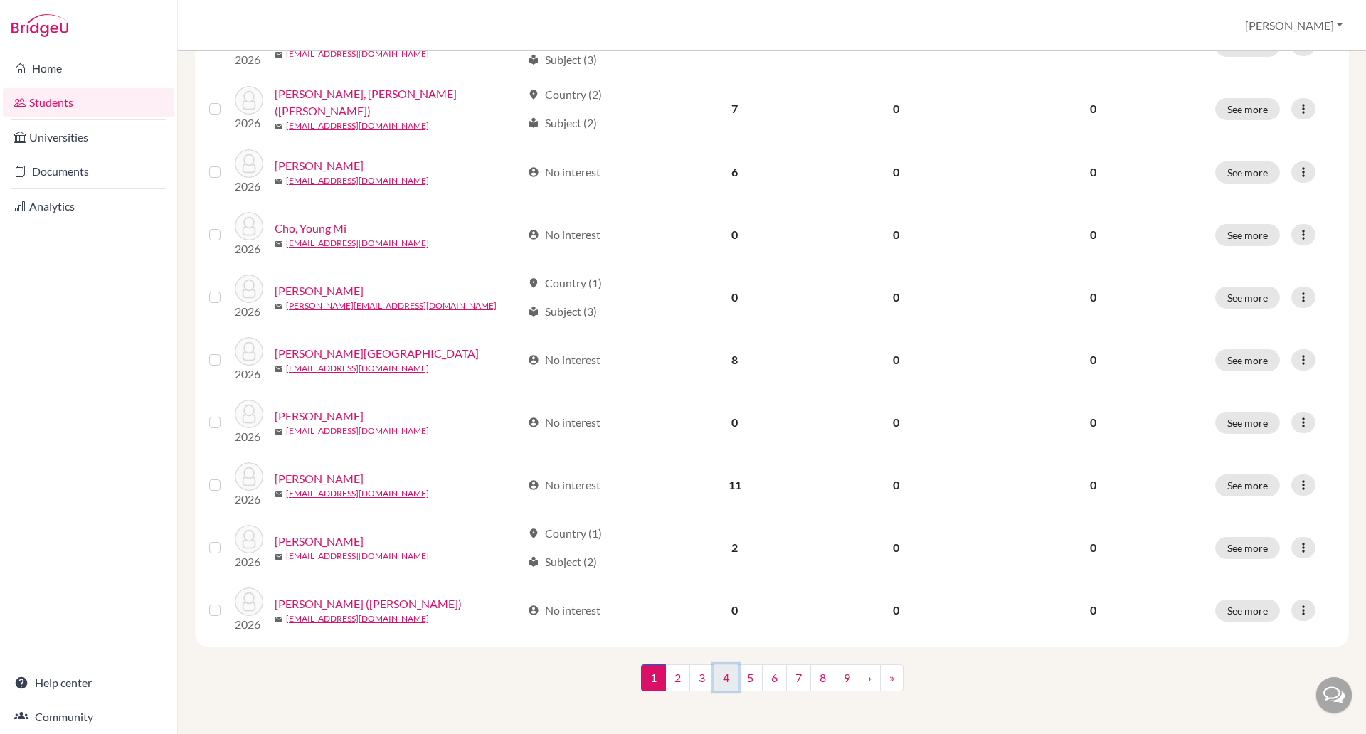
click at [721, 677] on link "4" at bounding box center [725, 677] width 25 height 27
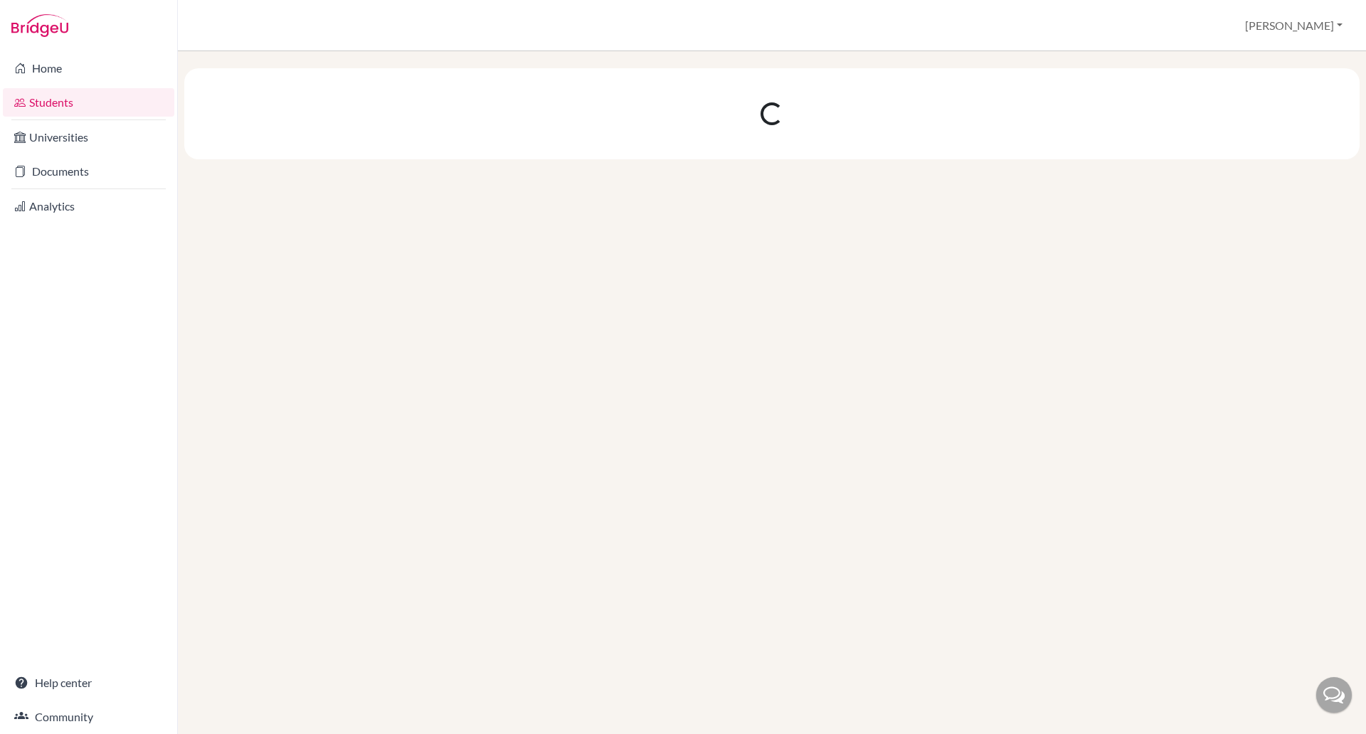
scroll to position [0, 0]
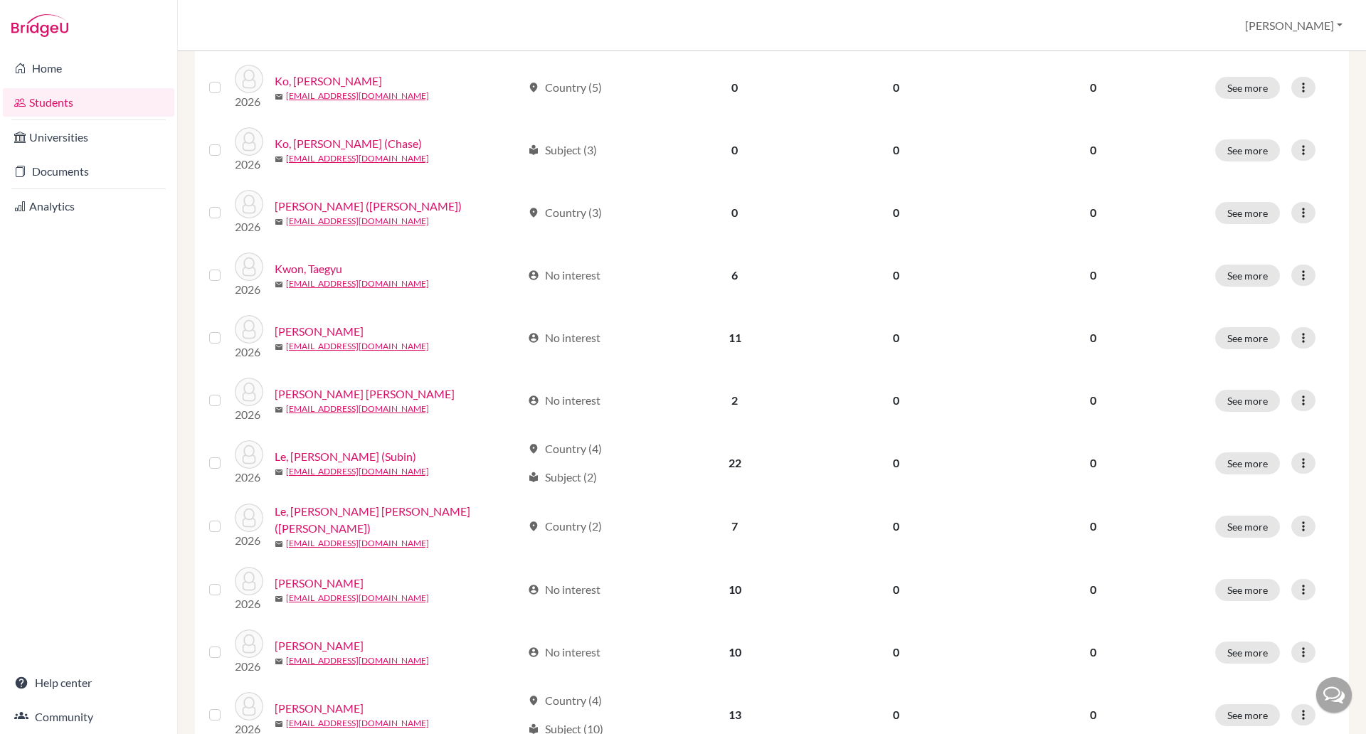
scroll to position [893, 0]
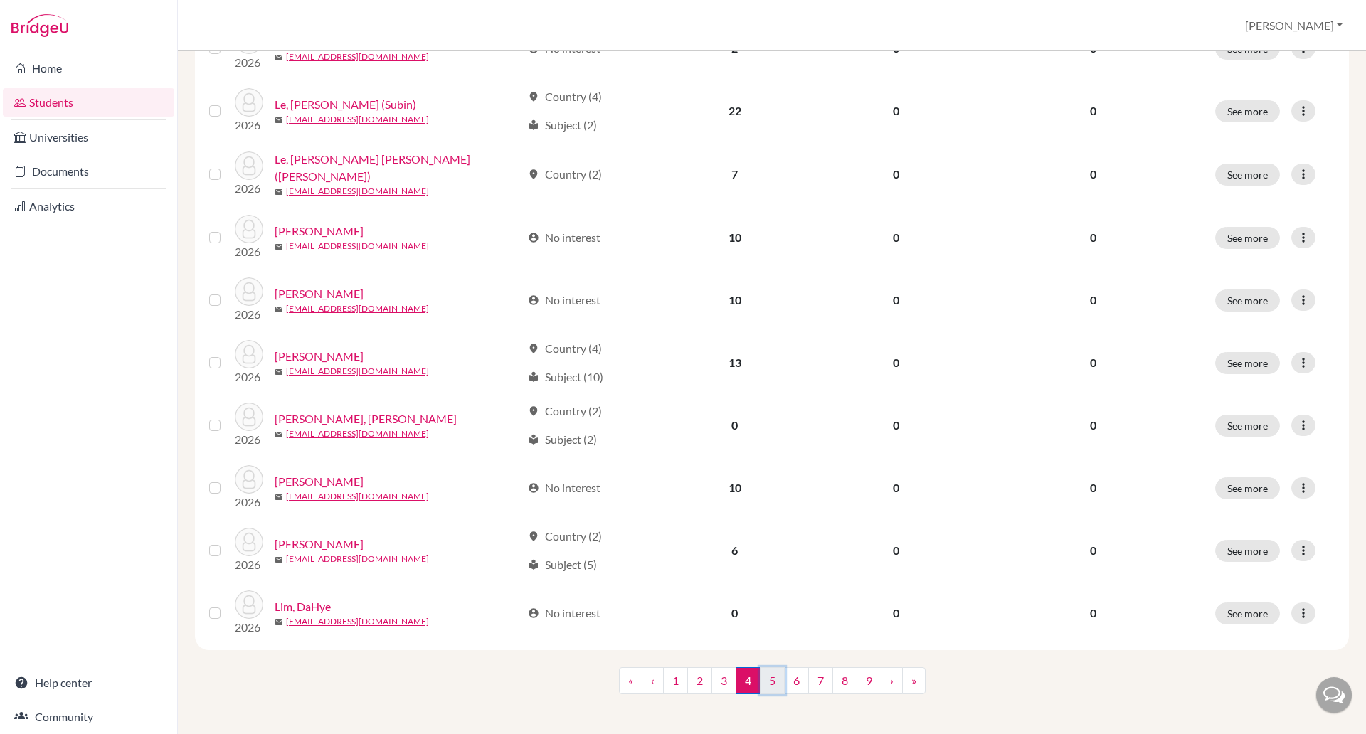
click at [769, 676] on link "5" at bounding box center [772, 680] width 25 height 27
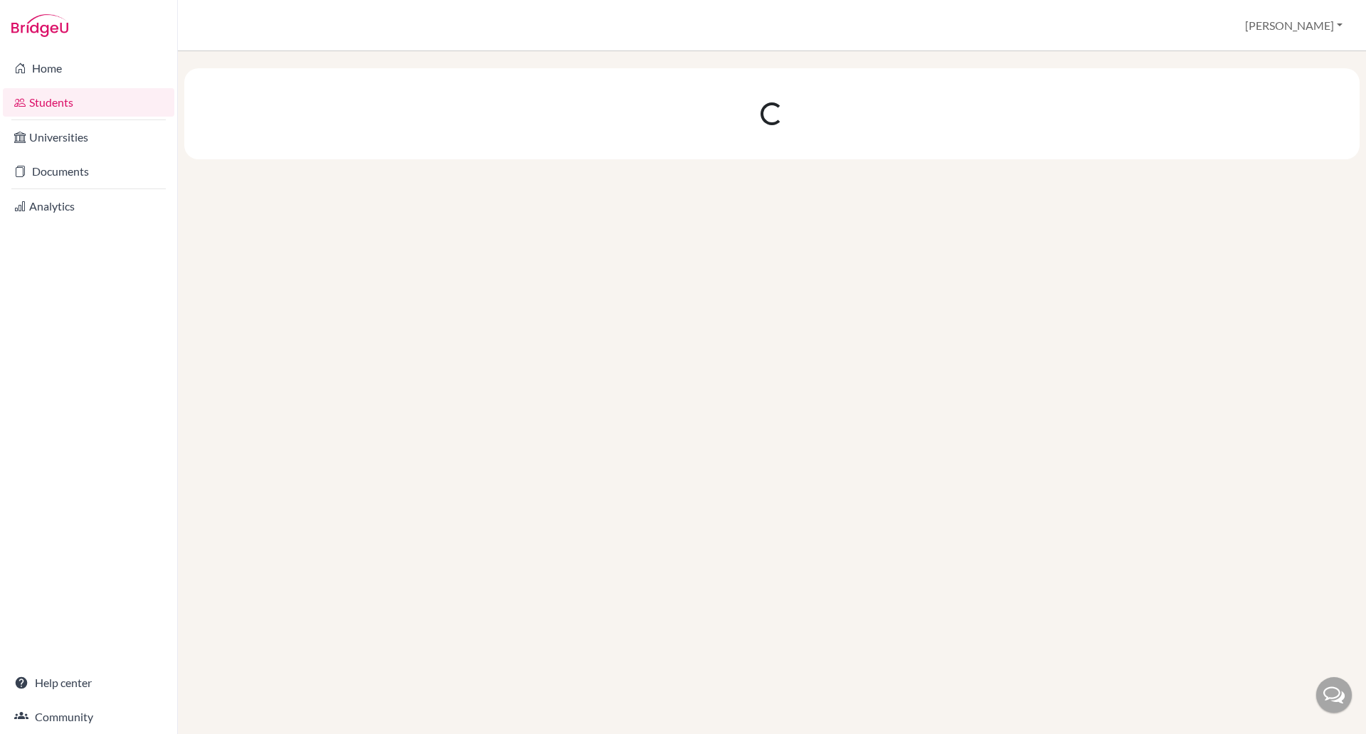
scroll to position [0, 0]
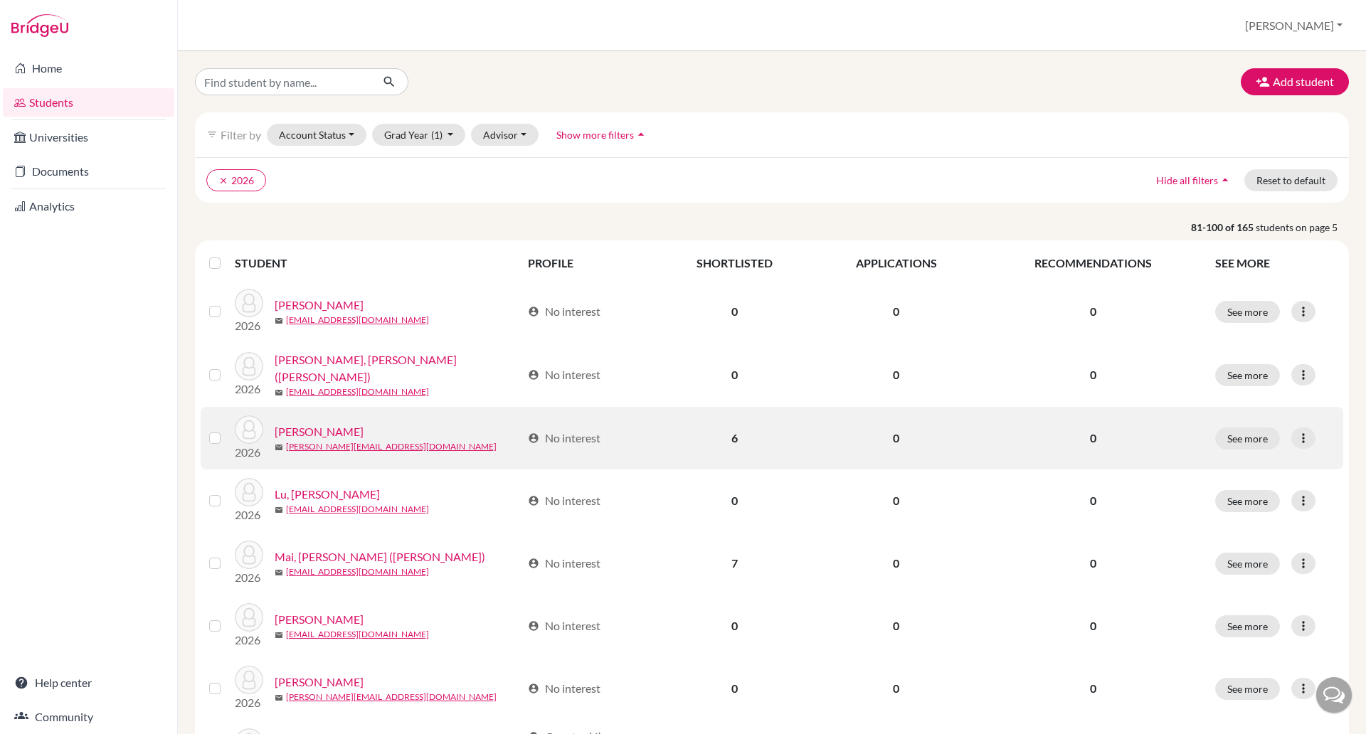
click at [327, 427] on link "[PERSON_NAME]" at bounding box center [319, 431] width 89 height 17
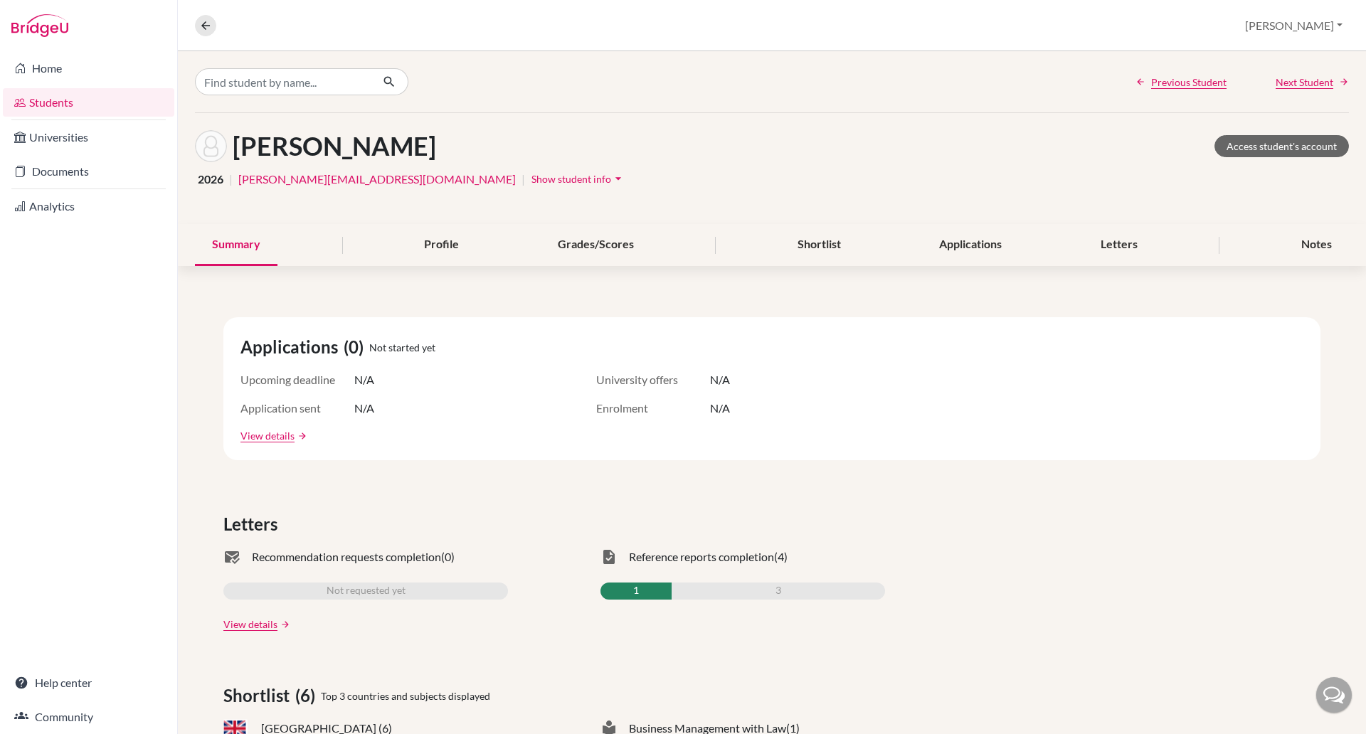
click at [531, 184] on span "Show student info" at bounding box center [571, 179] width 80 height 12
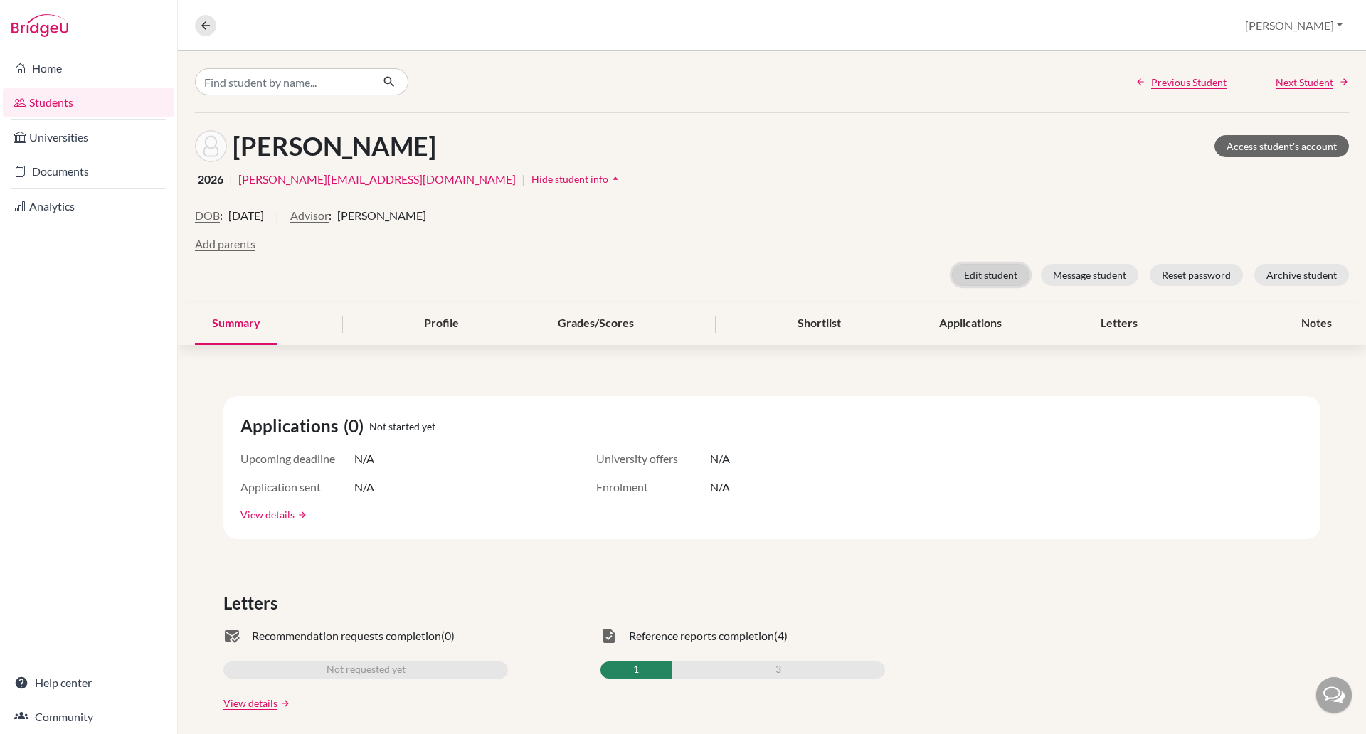
click at [990, 279] on button "Edit student" at bounding box center [991, 275] width 78 height 22
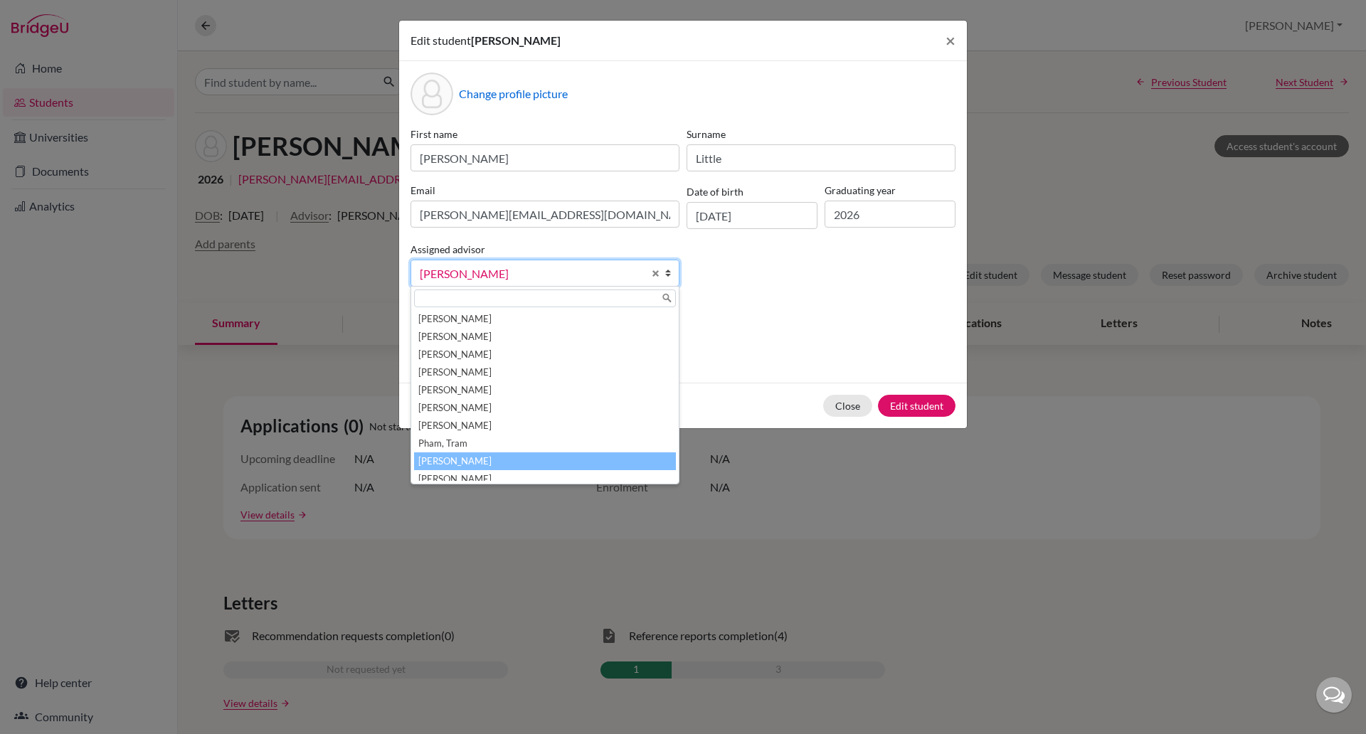
click at [600, 281] on span "[PERSON_NAME]" at bounding box center [531, 274] width 223 height 18
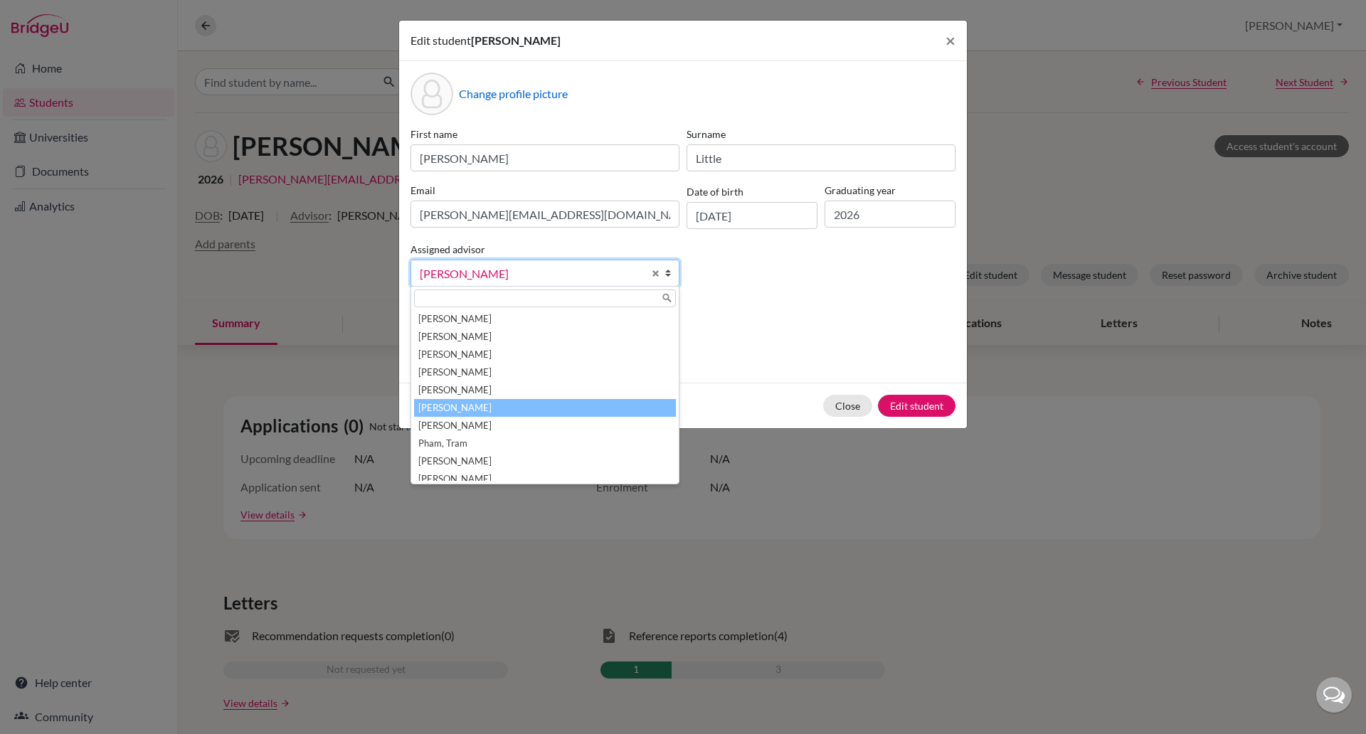
click at [467, 408] on li "[PERSON_NAME]" at bounding box center [545, 408] width 262 height 18
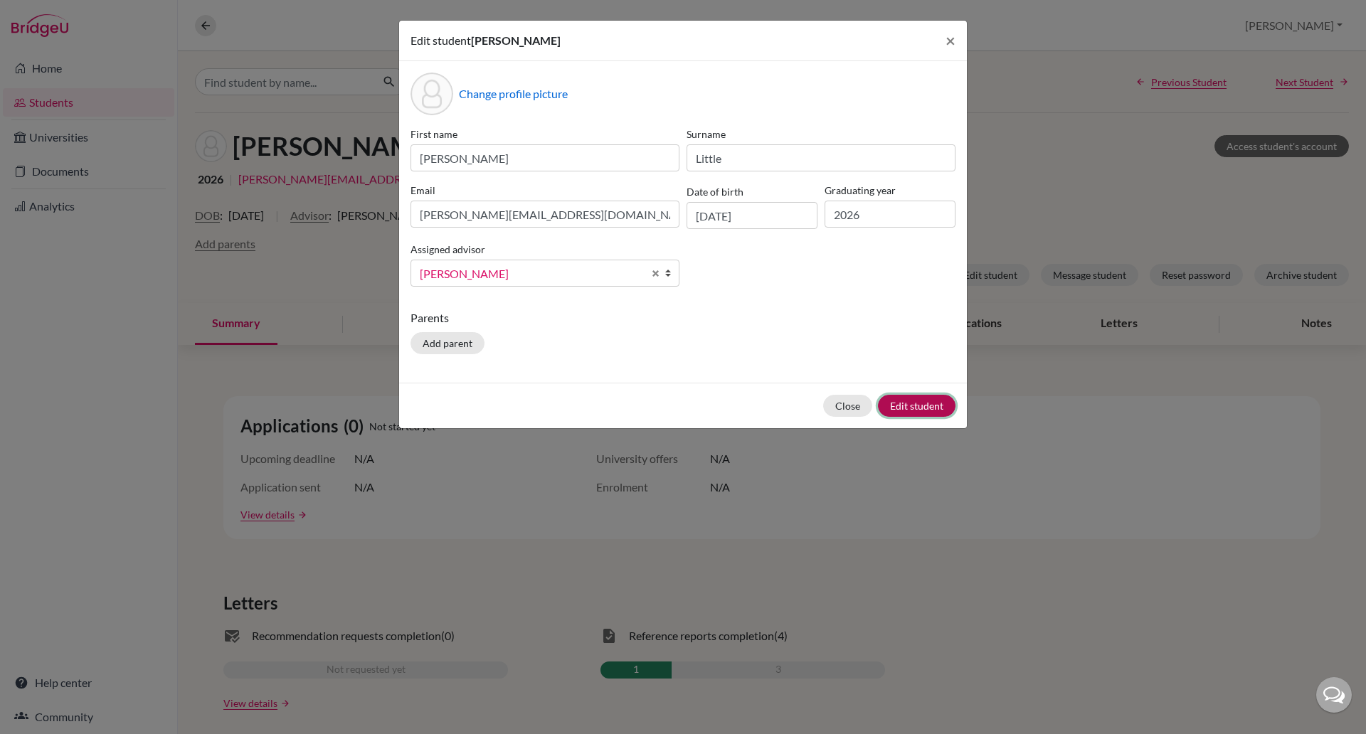
click at [897, 409] on button "Edit student" at bounding box center [917, 406] width 78 height 22
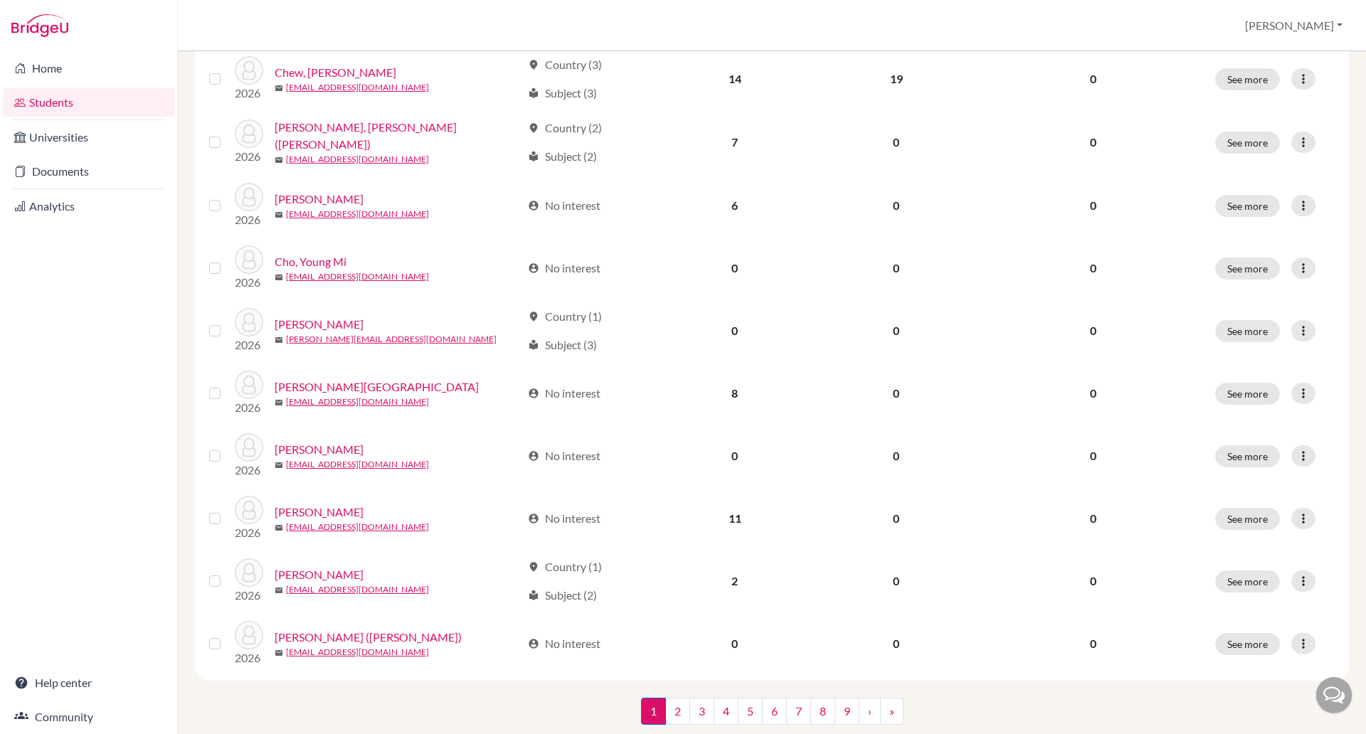
scroll to position [893, 0]
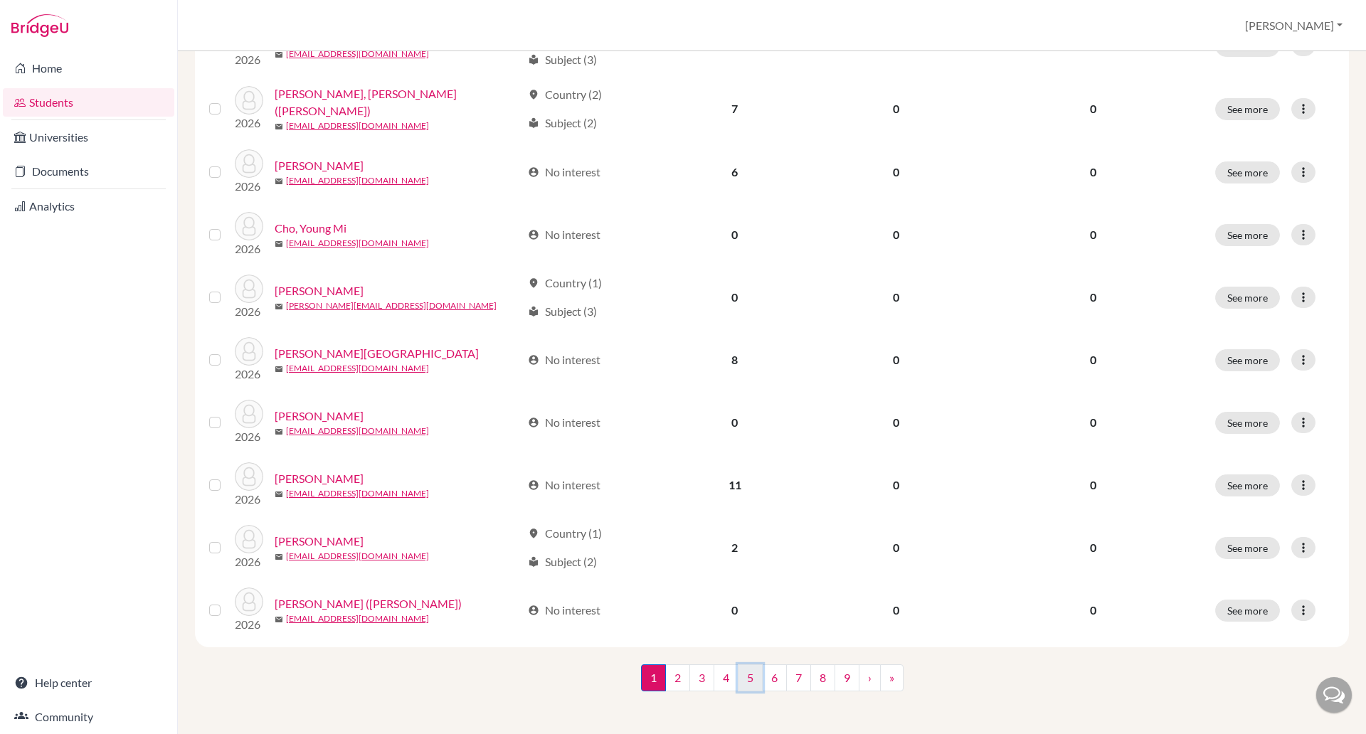
click at [746, 679] on link "5" at bounding box center [750, 677] width 25 height 27
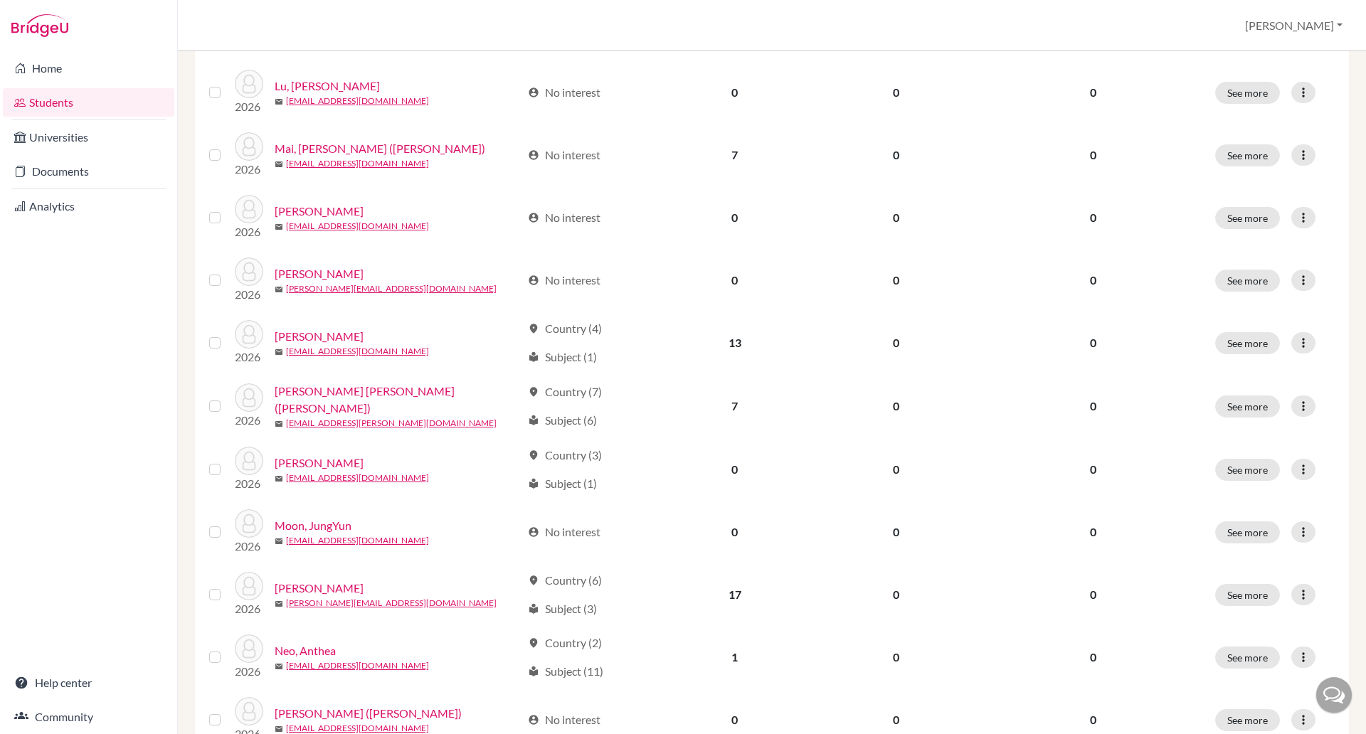
scroll to position [413, 0]
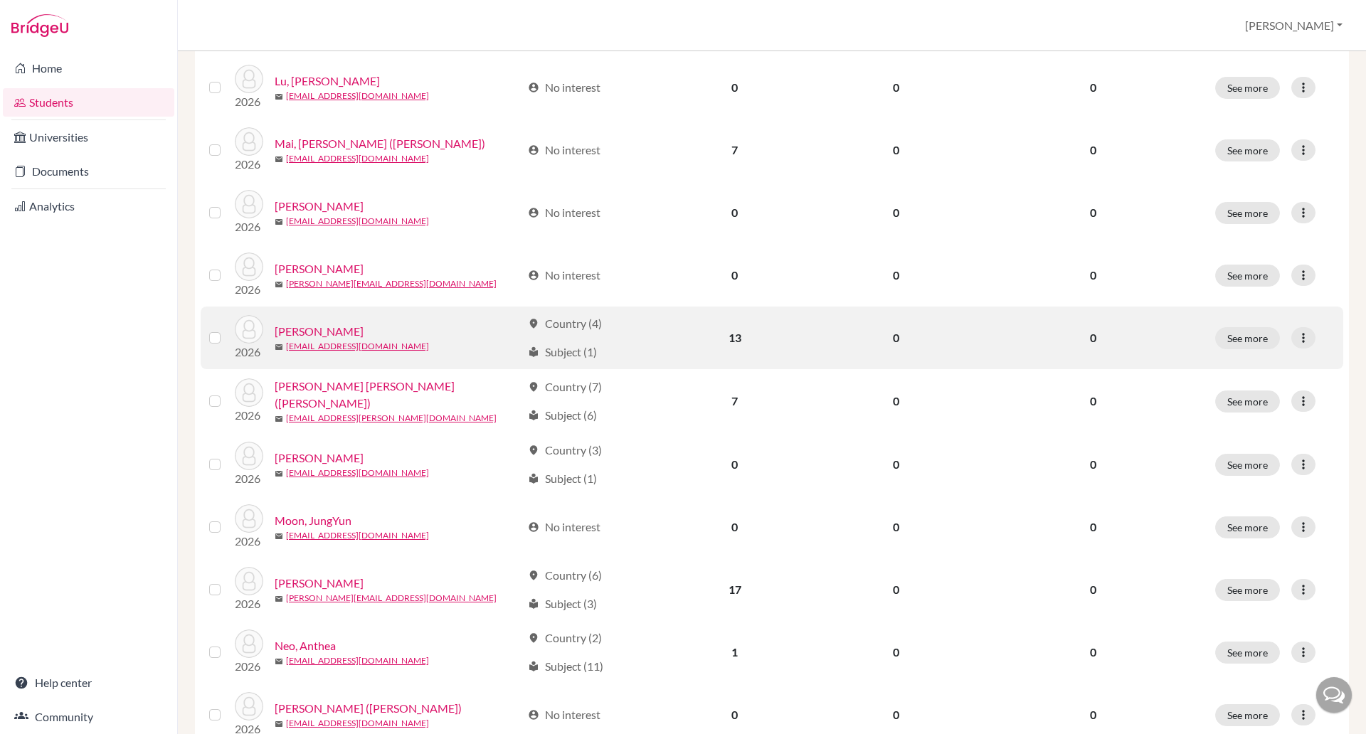
click at [319, 328] on link "[PERSON_NAME]" at bounding box center [319, 331] width 89 height 17
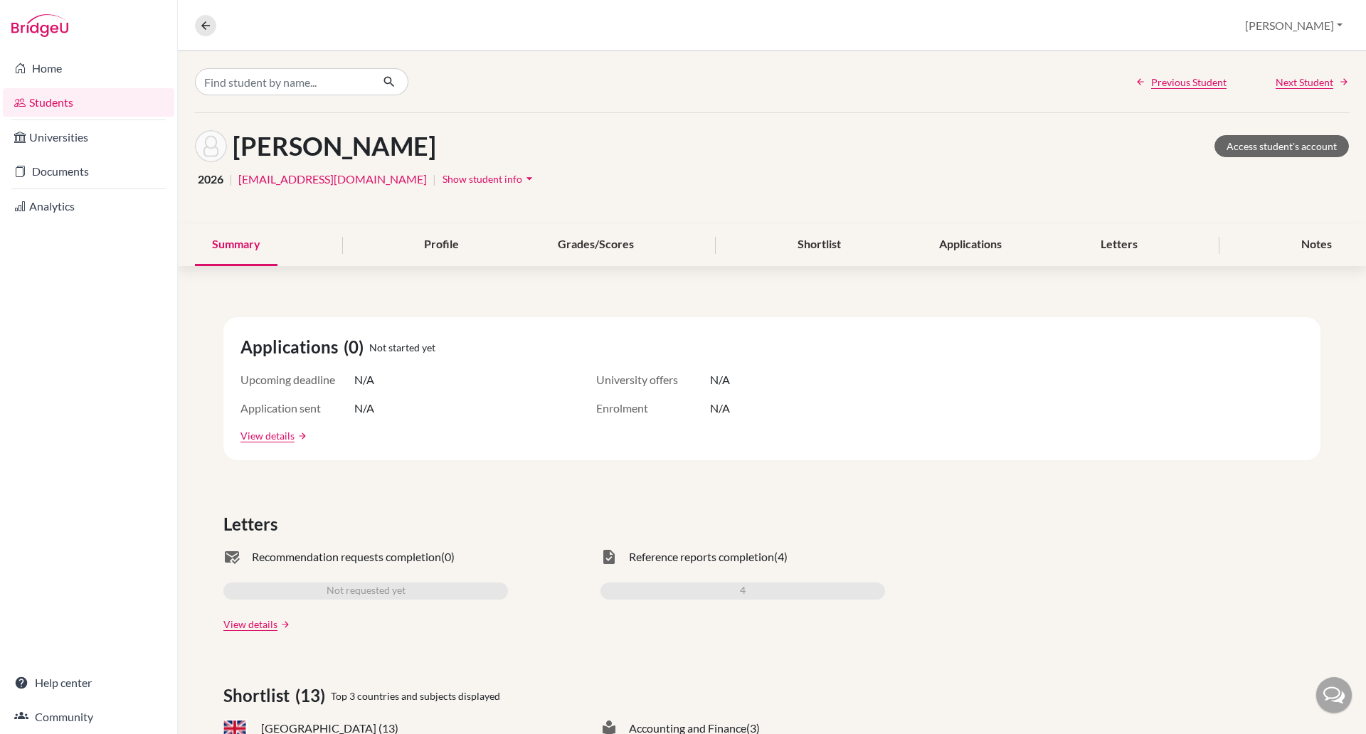
click at [442, 179] on span "Show student info" at bounding box center [482, 179] width 80 height 12
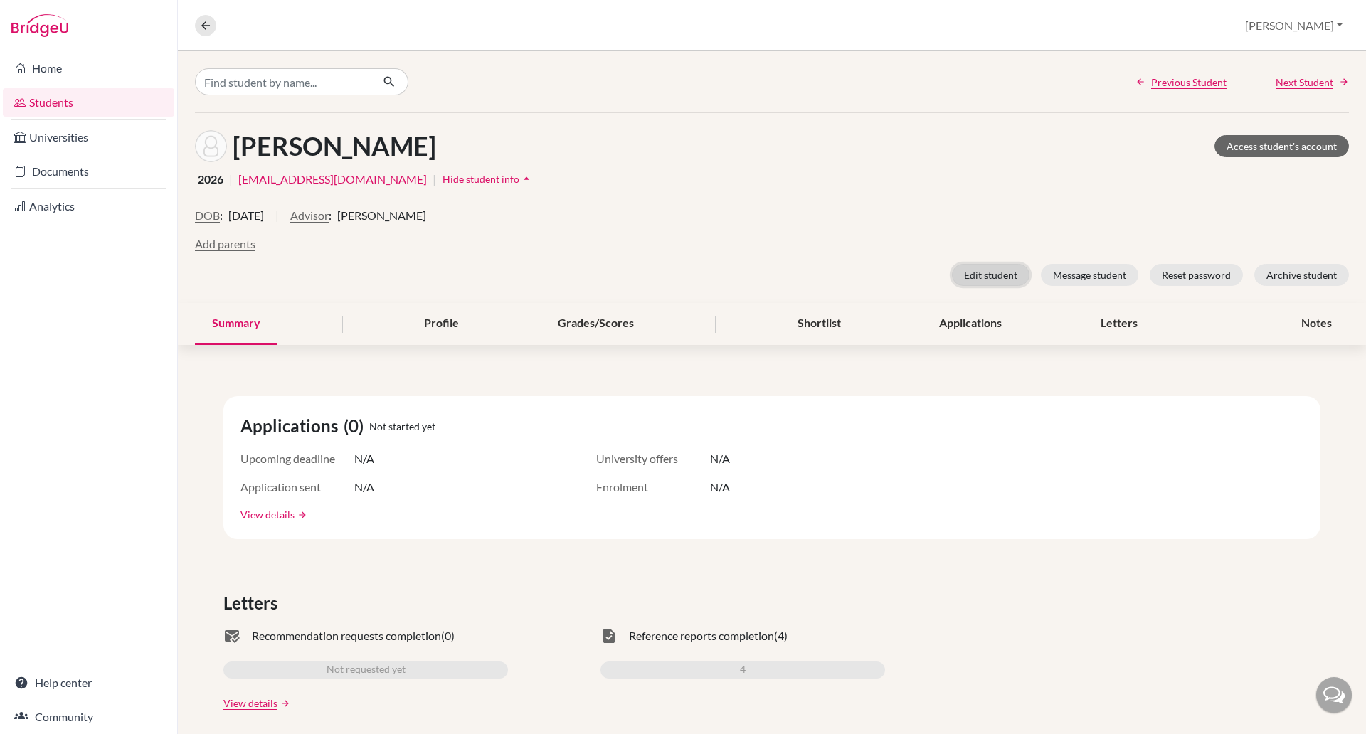
click at [972, 275] on button "Edit student" at bounding box center [991, 275] width 78 height 22
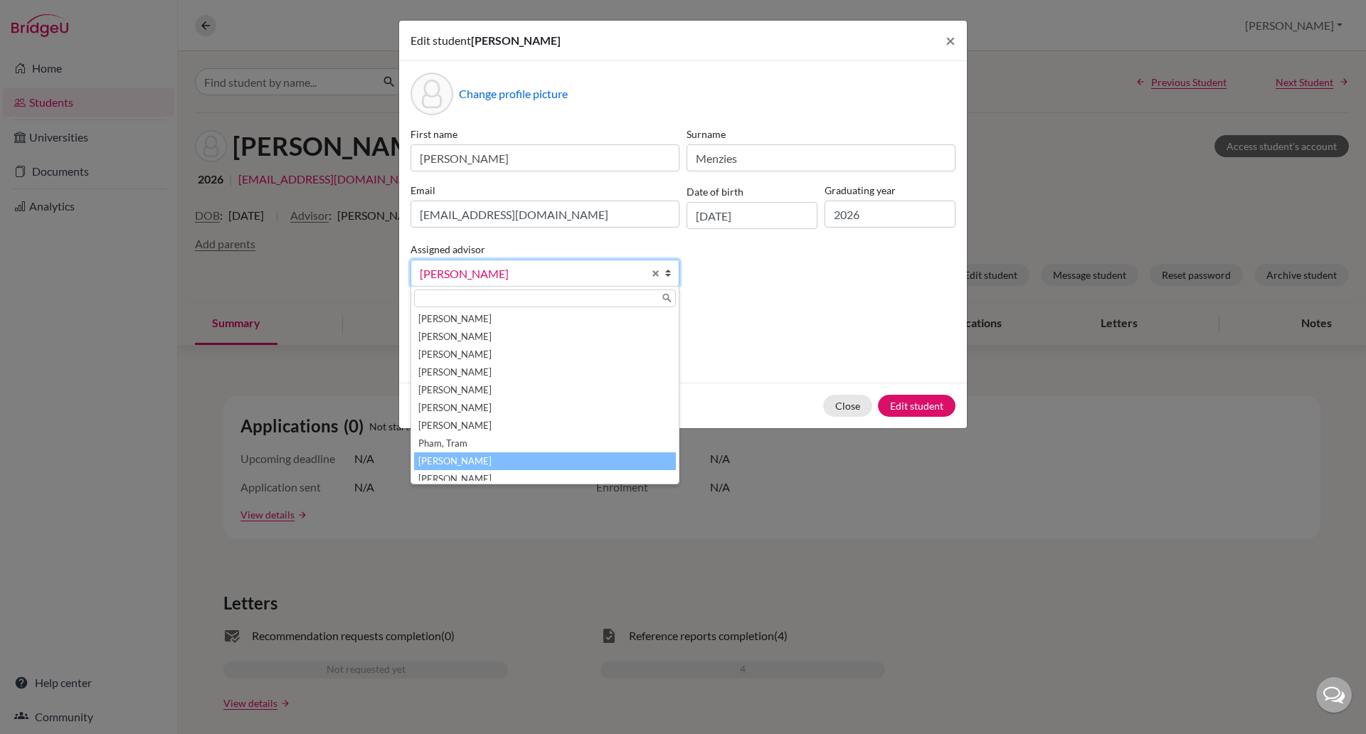
click at [583, 277] on span "[PERSON_NAME]" at bounding box center [531, 274] width 223 height 18
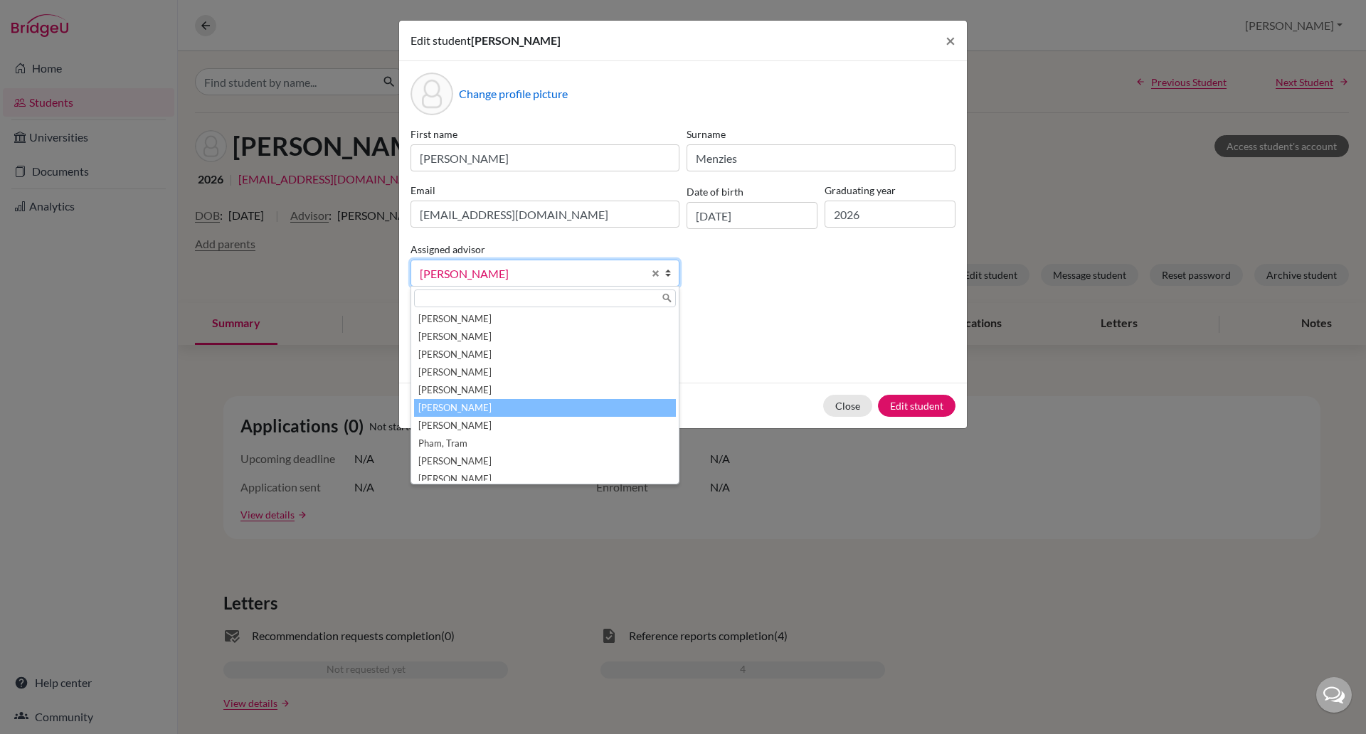
click at [462, 408] on li "[PERSON_NAME]" at bounding box center [545, 408] width 262 height 18
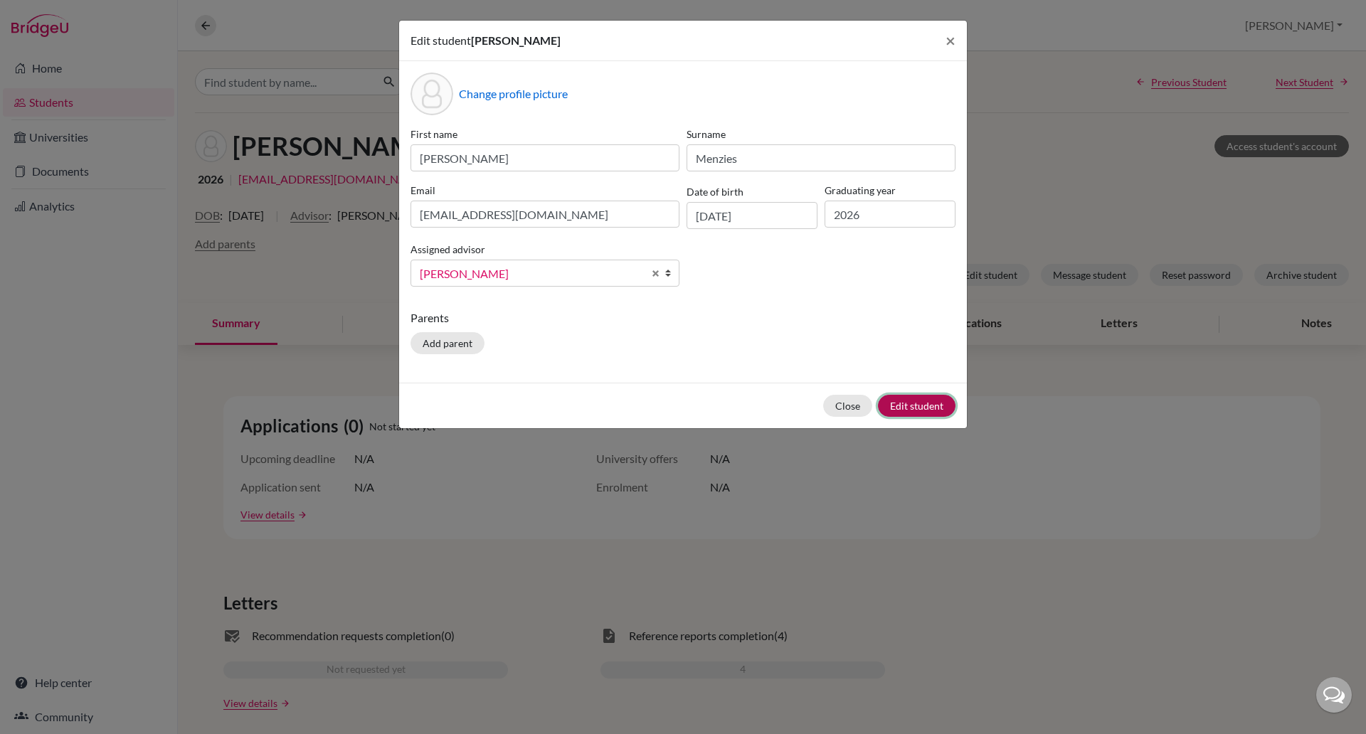
click at [900, 398] on button "Edit student" at bounding box center [917, 406] width 78 height 22
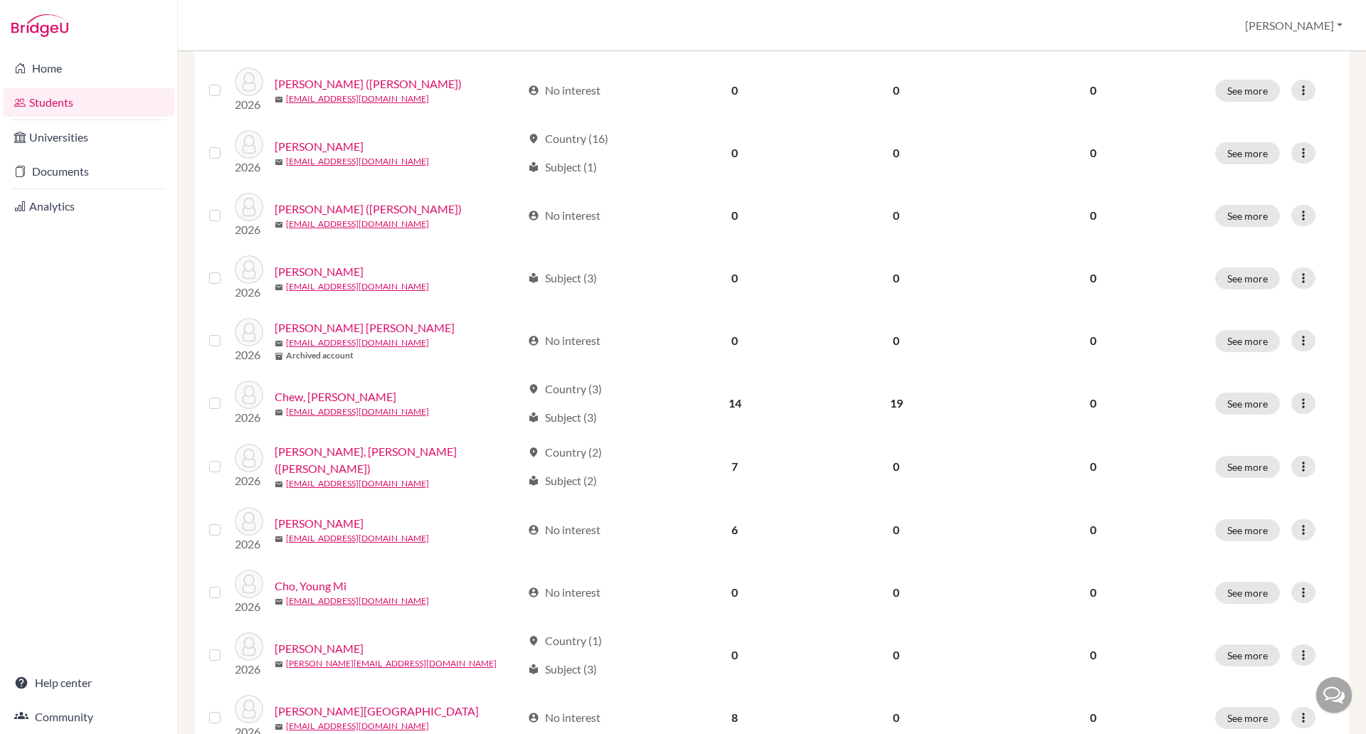
scroll to position [893, 0]
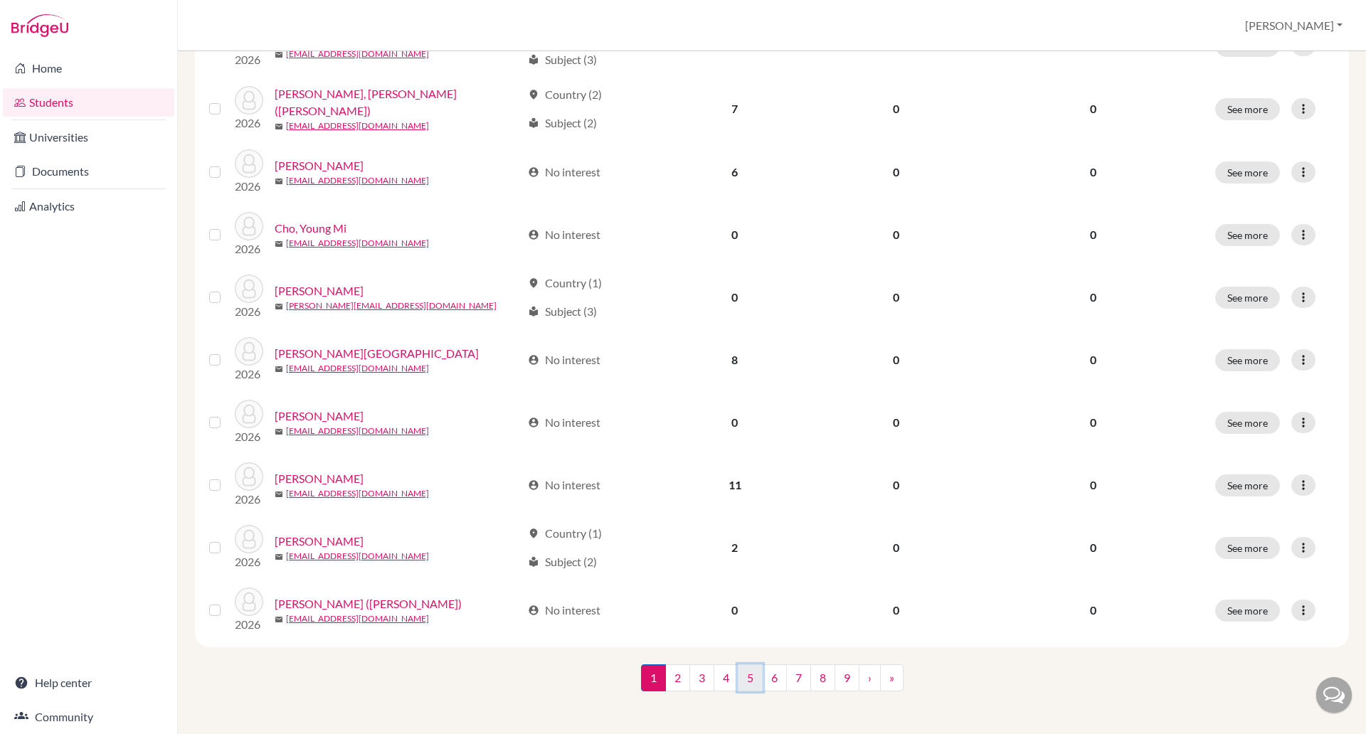
click at [740, 674] on link "5" at bounding box center [750, 677] width 25 height 27
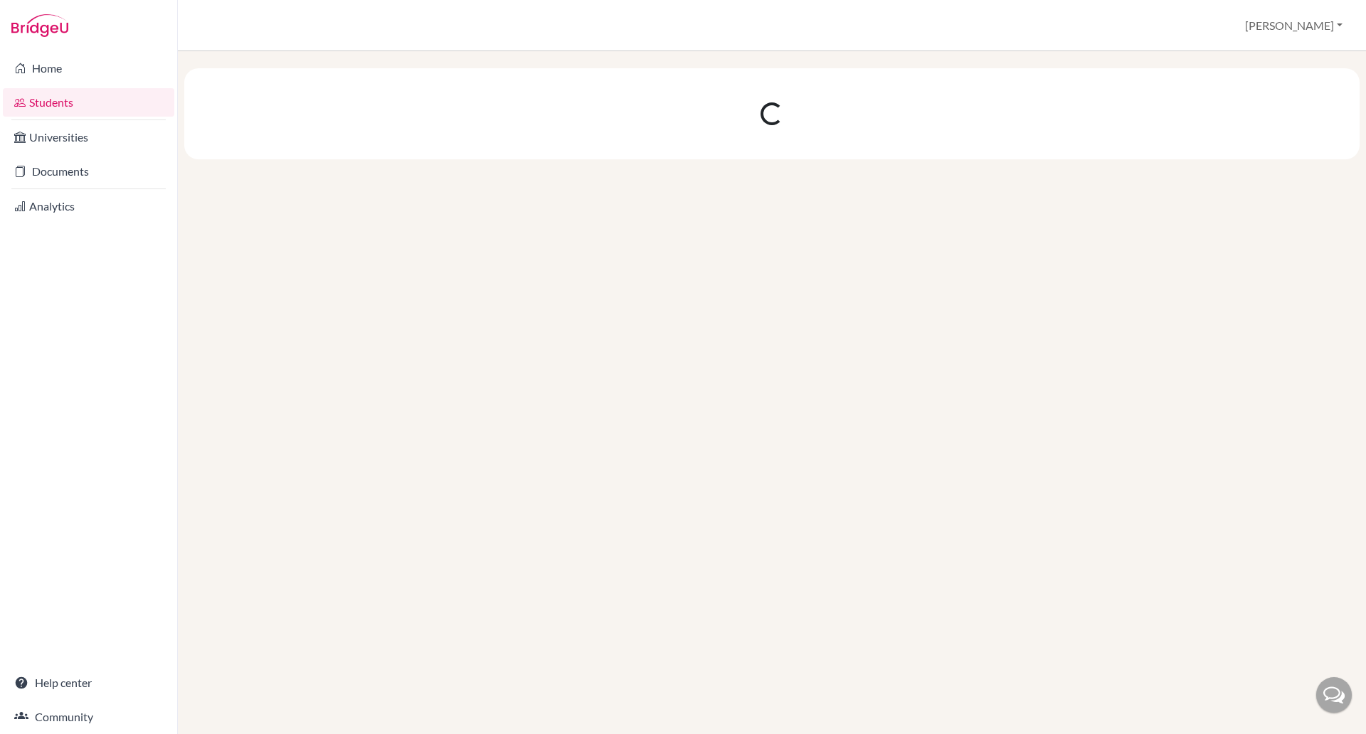
scroll to position [0, 0]
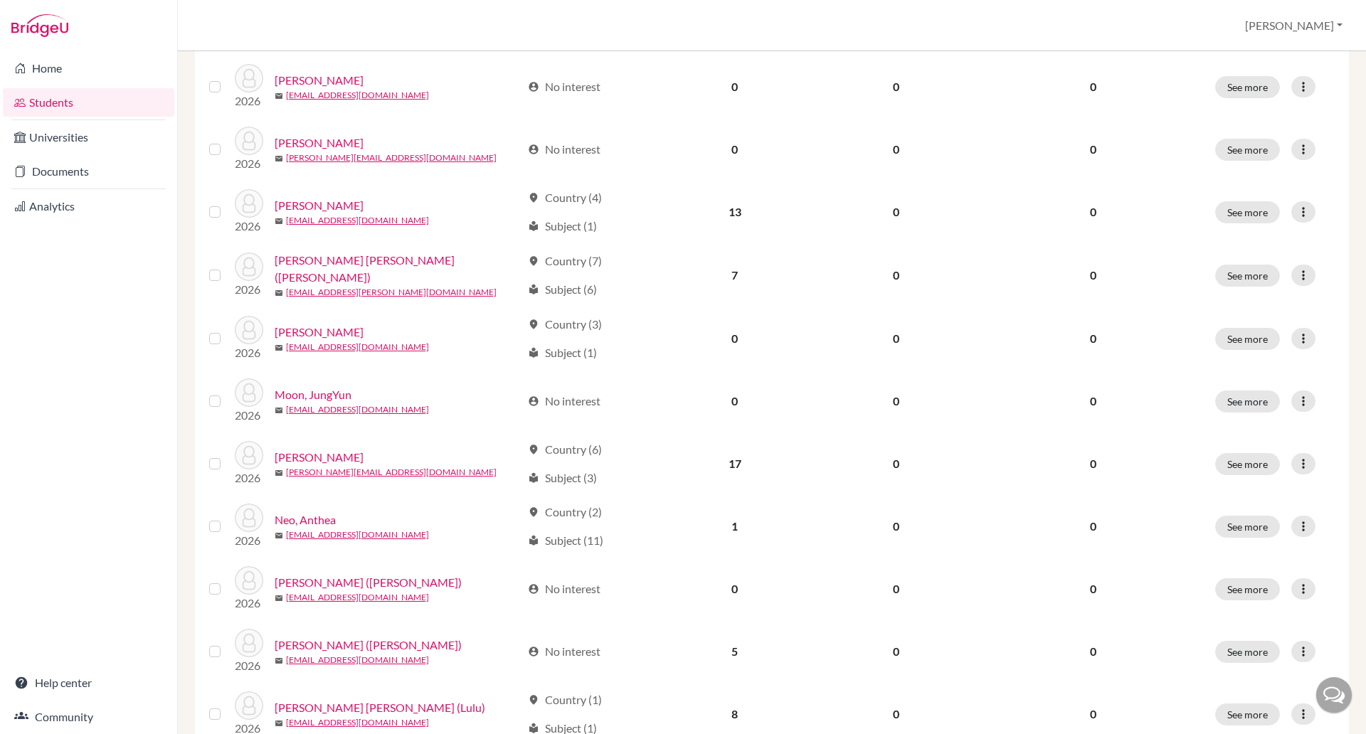
scroll to position [538, 0]
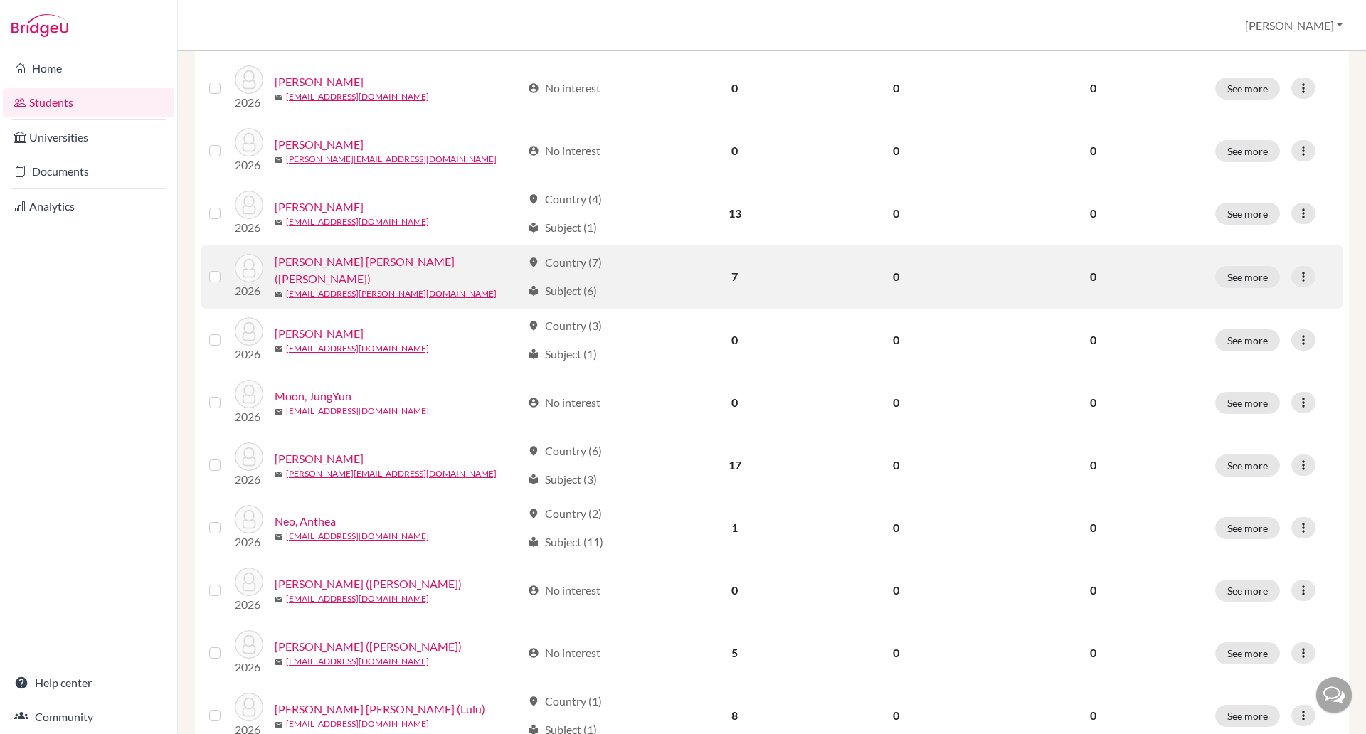
click at [417, 265] on link "[PERSON_NAME] [PERSON_NAME] ([PERSON_NAME])" at bounding box center [398, 270] width 247 height 34
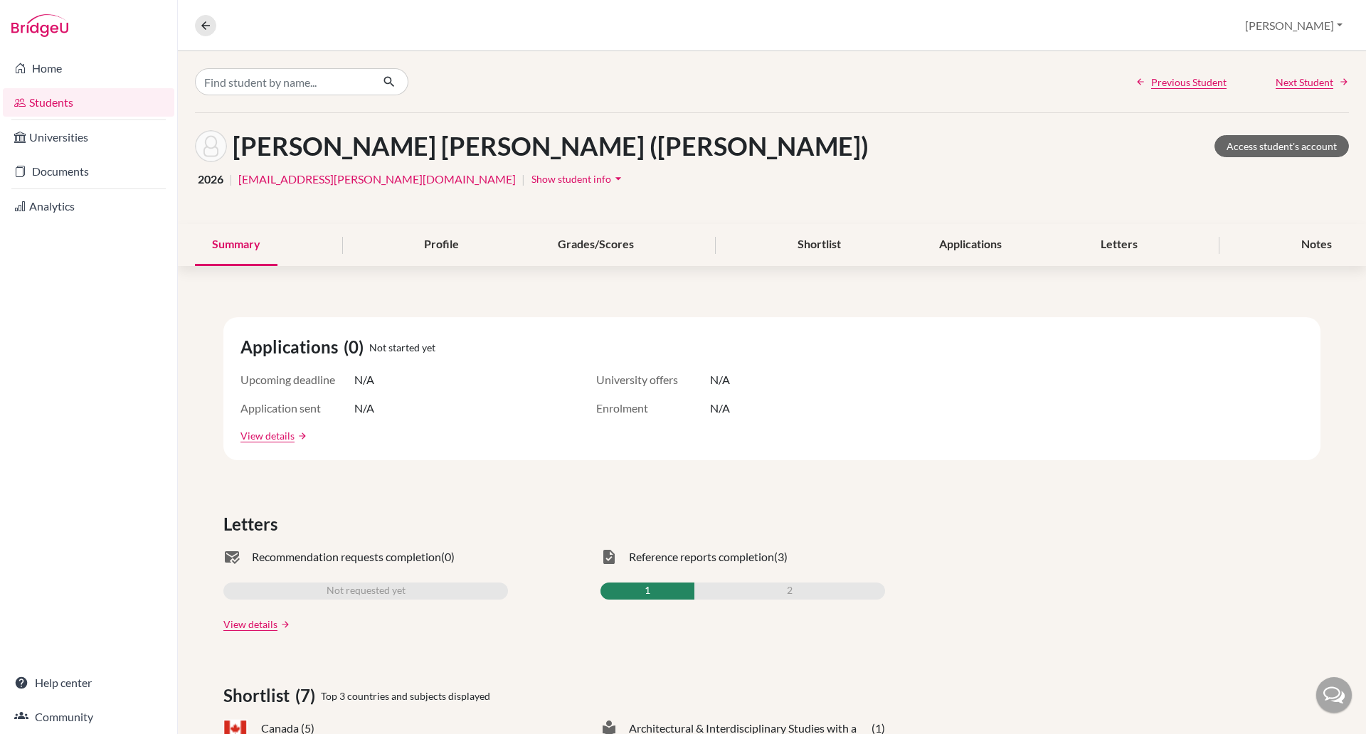
click at [531, 181] on span "Show student info" at bounding box center [571, 179] width 80 height 12
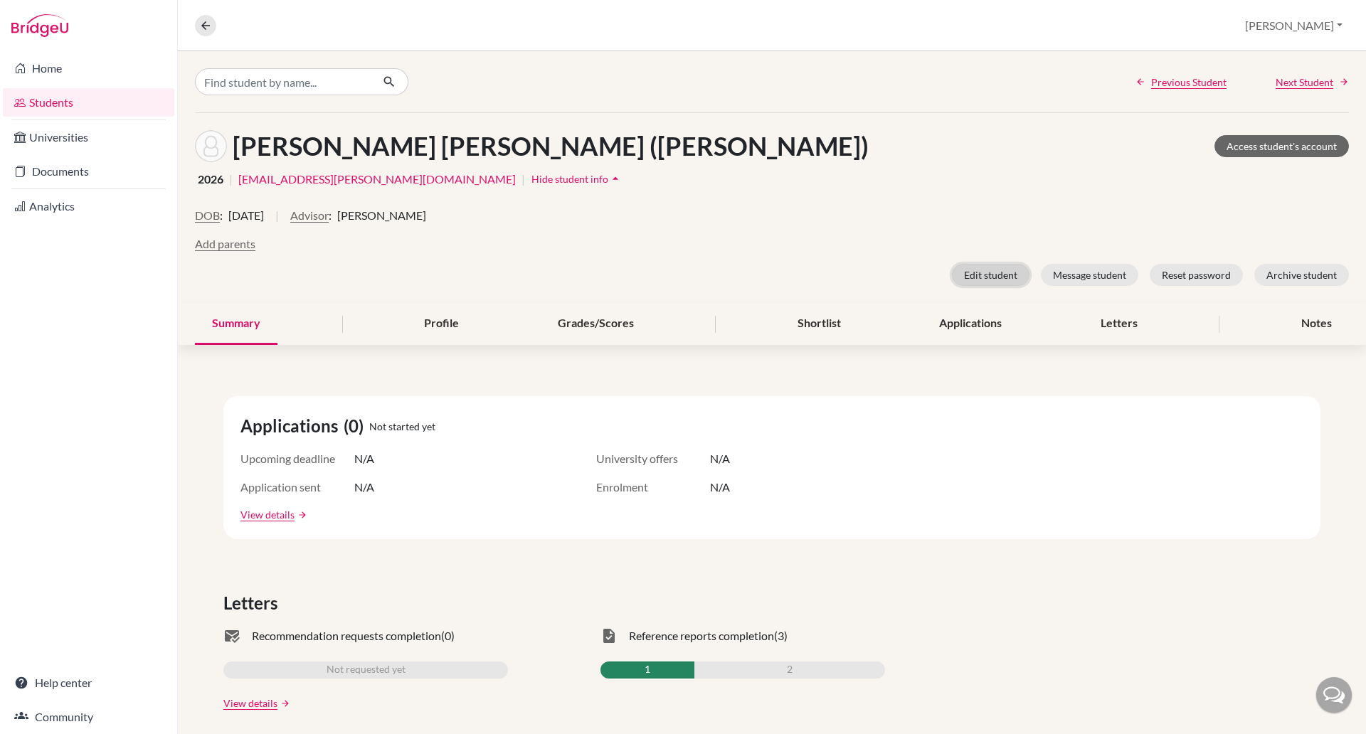
click at [967, 279] on button "Edit student" at bounding box center [991, 275] width 78 height 22
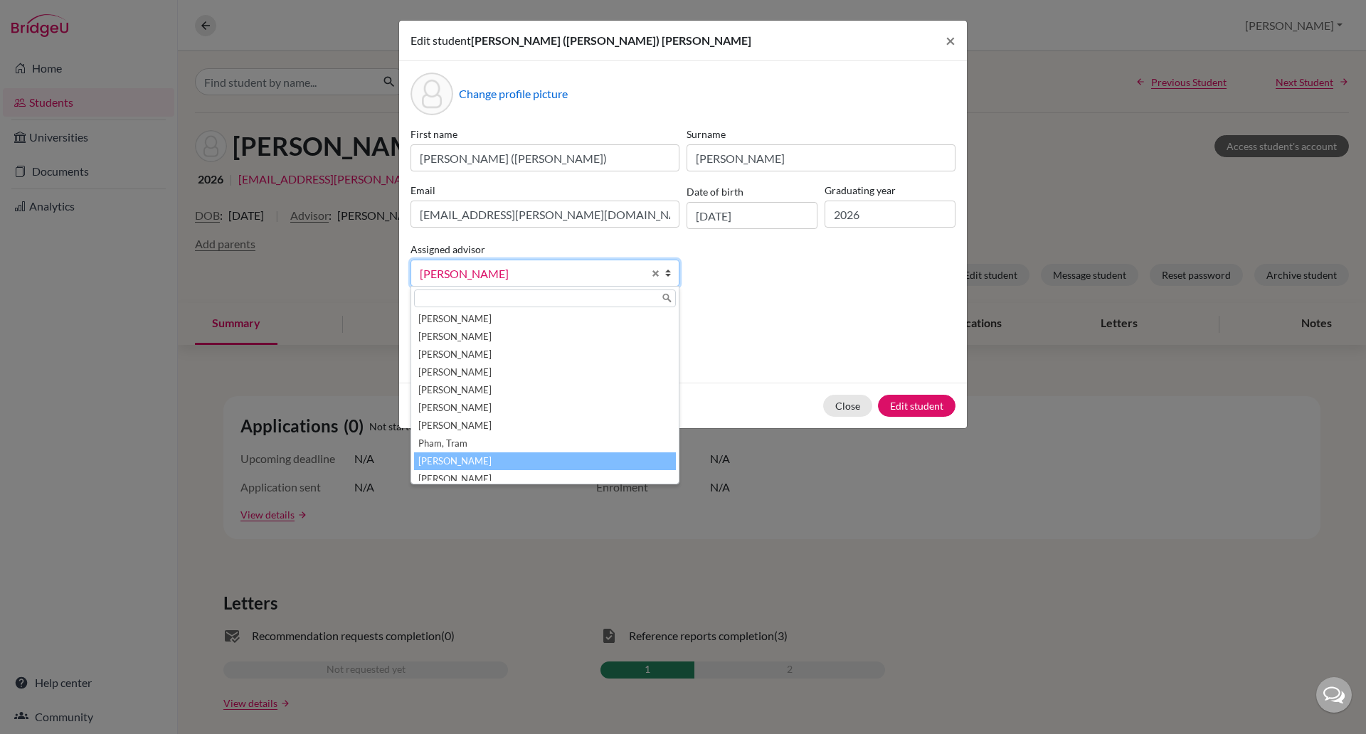
click at [569, 275] on span "[PERSON_NAME]" at bounding box center [531, 274] width 223 height 18
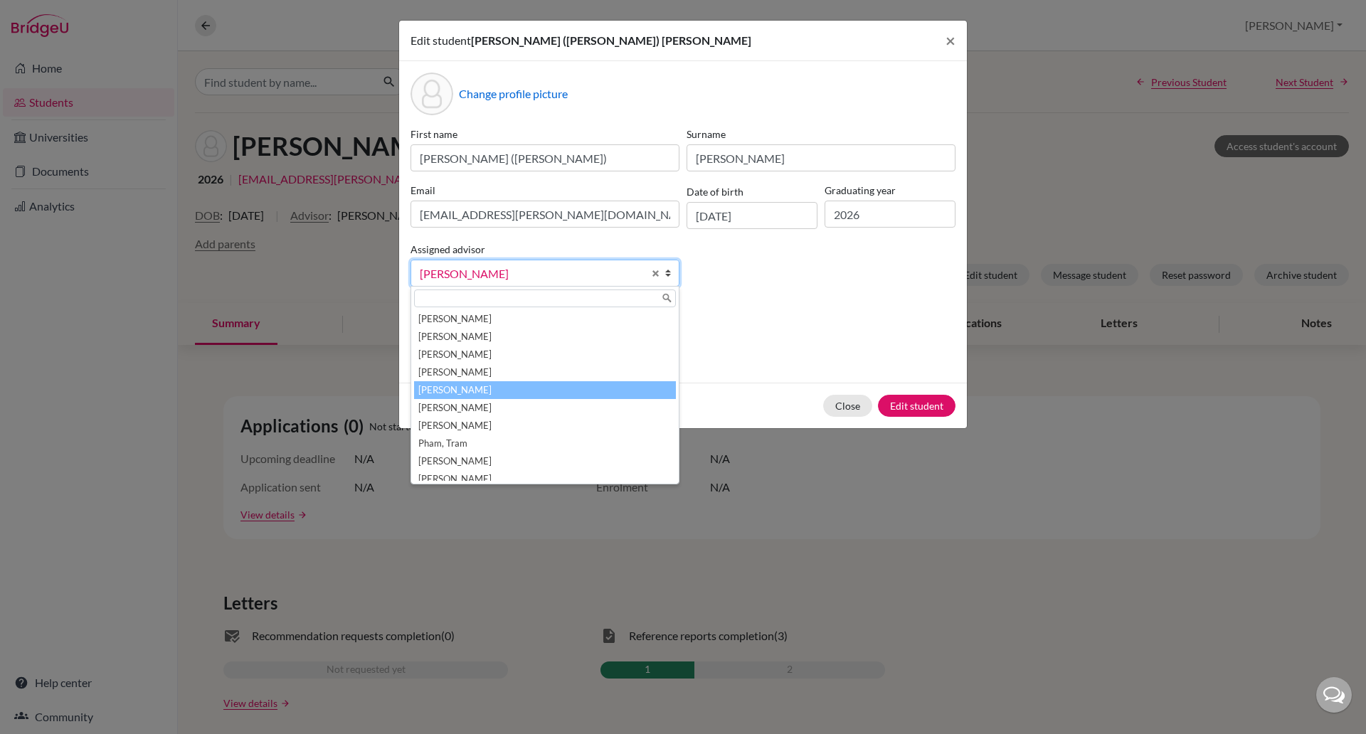
click at [452, 391] on li "[PERSON_NAME]" at bounding box center [545, 390] width 262 height 18
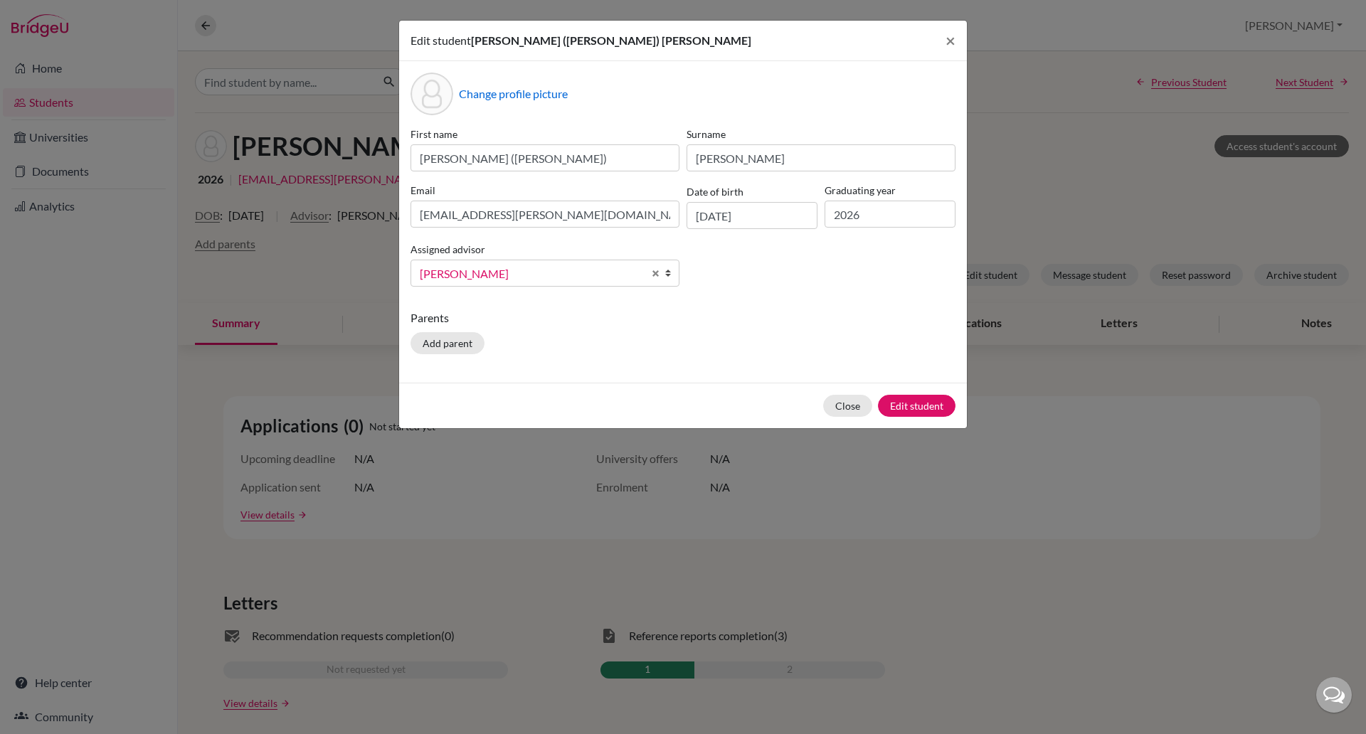
click at [452, 391] on div "Close Edit student" at bounding box center [683, 406] width 568 height 46
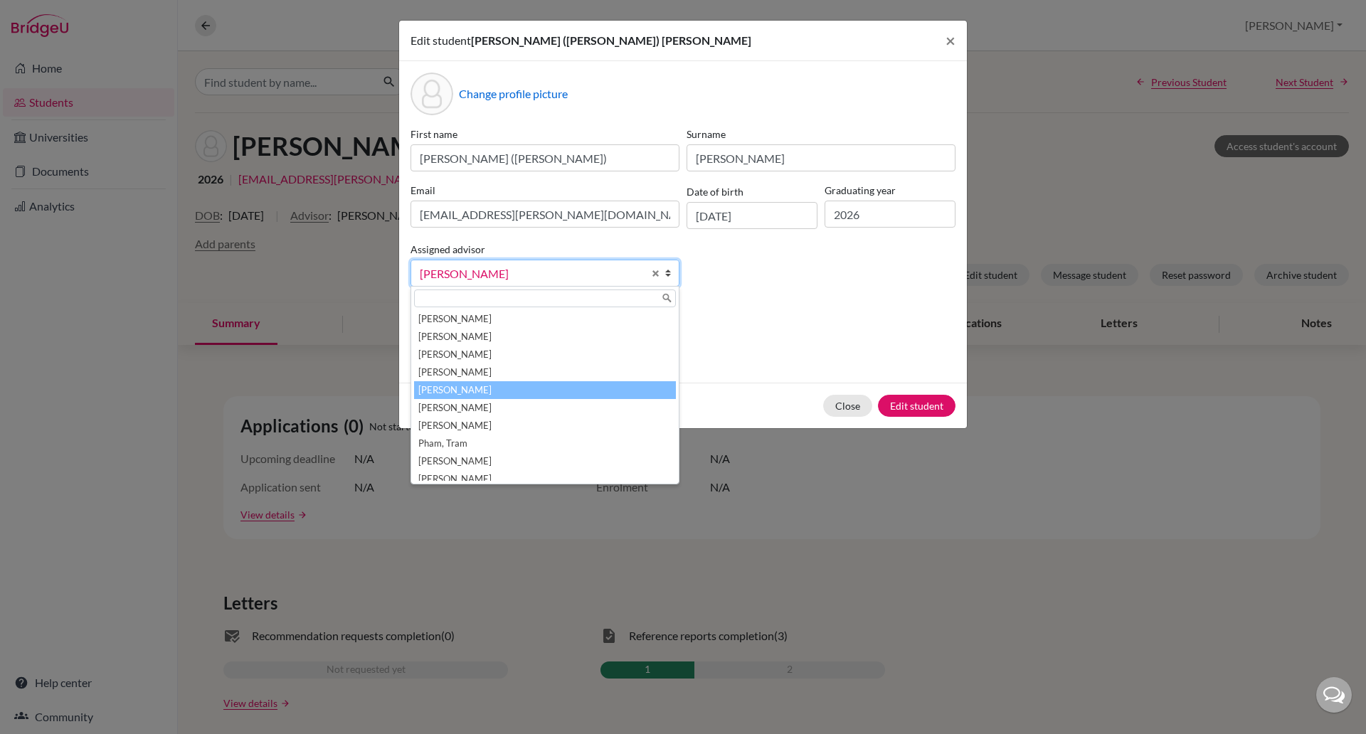
click at [480, 270] on span "[PERSON_NAME]" at bounding box center [531, 274] width 223 height 18
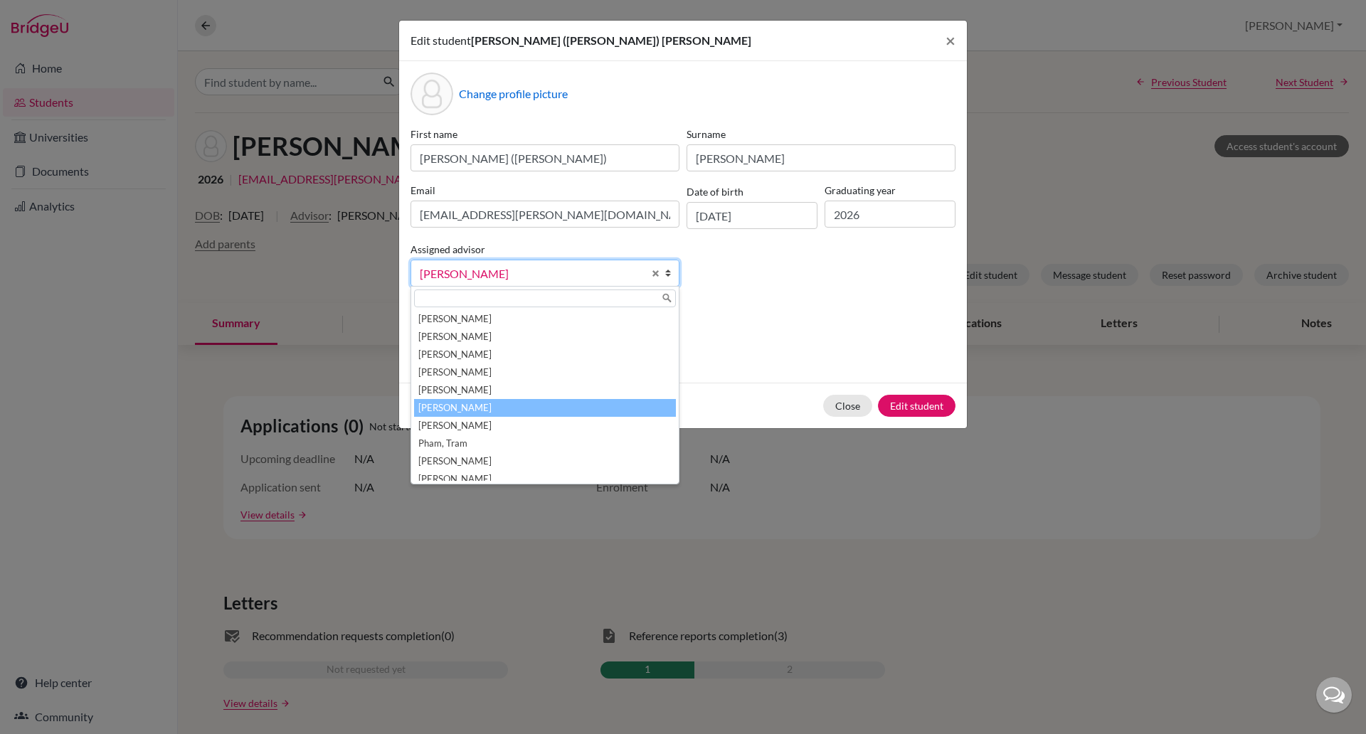
click at [461, 407] on li "[PERSON_NAME]" at bounding box center [545, 408] width 262 height 18
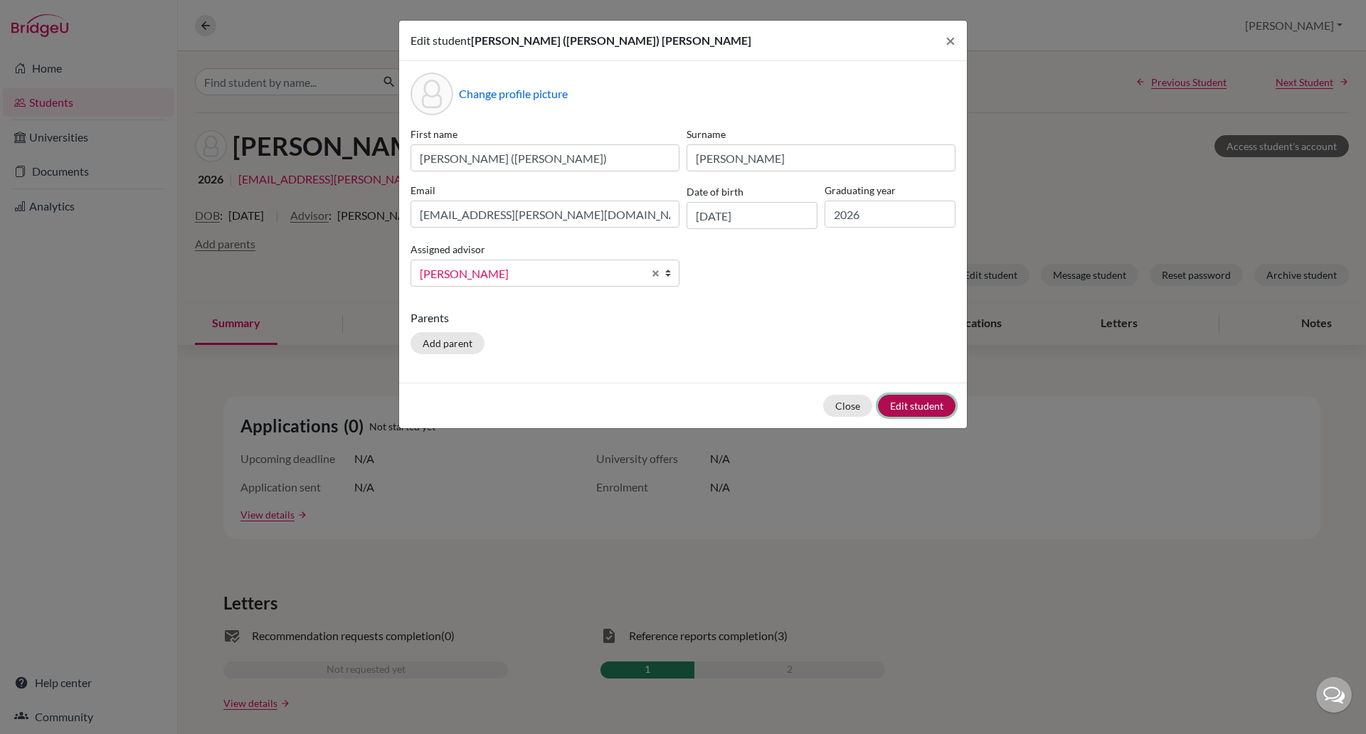
click at [918, 396] on button "Edit student" at bounding box center [917, 406] width 78 height 22
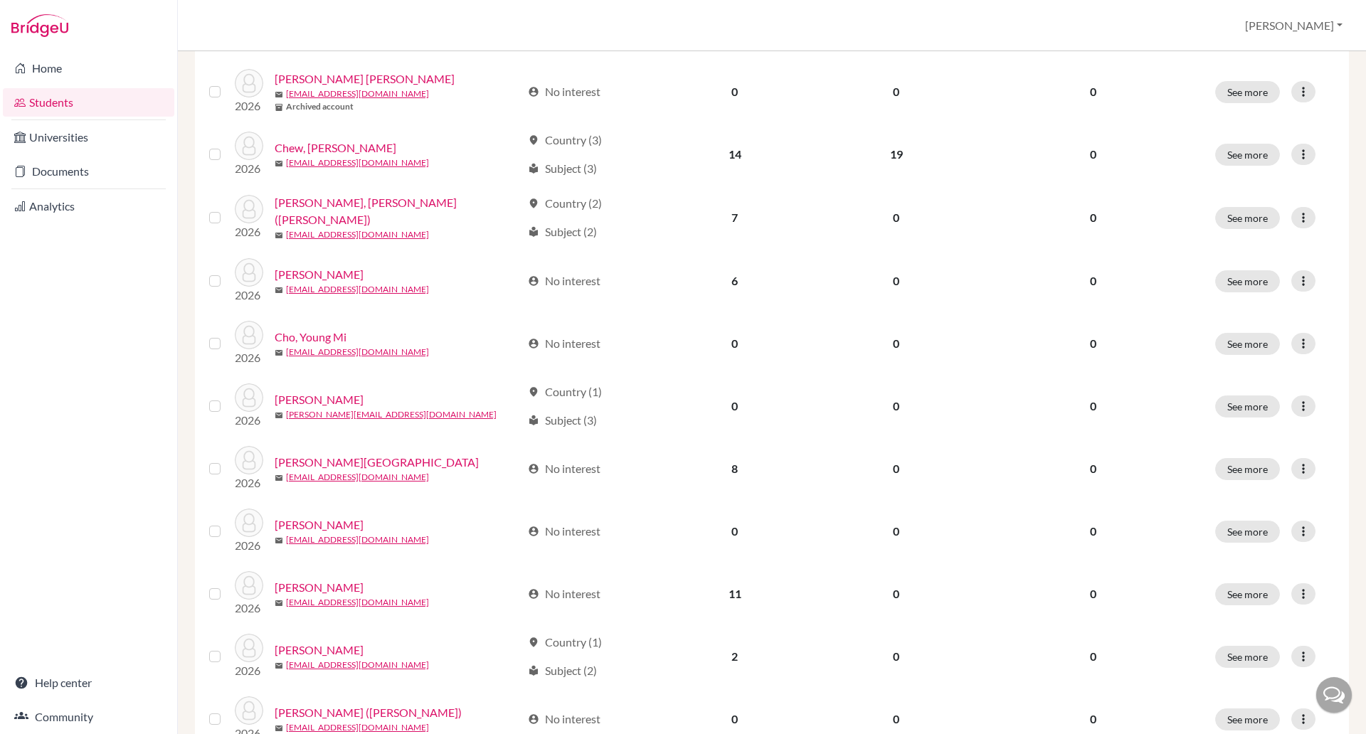
scroll to position [893, 0]
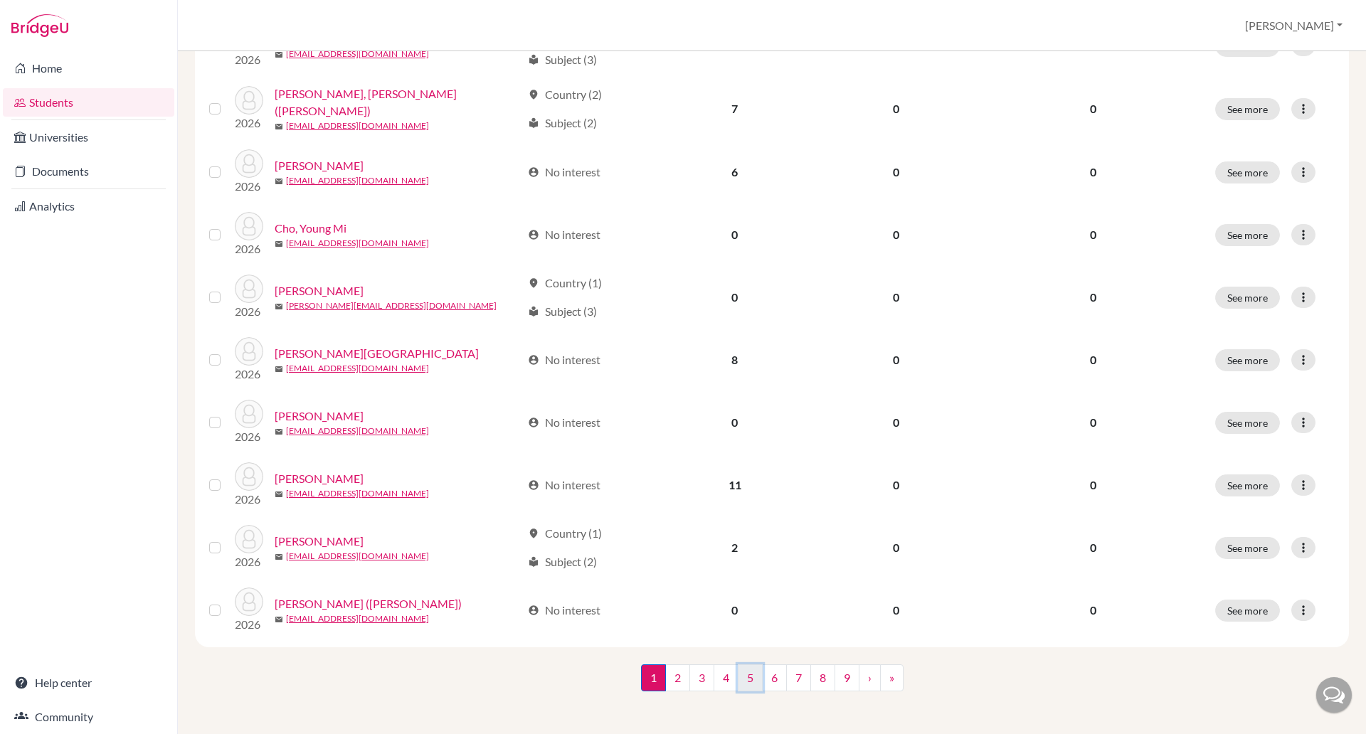
click at [738, 677] on link "5" at bounding box center [750, 677] width 25 height 27
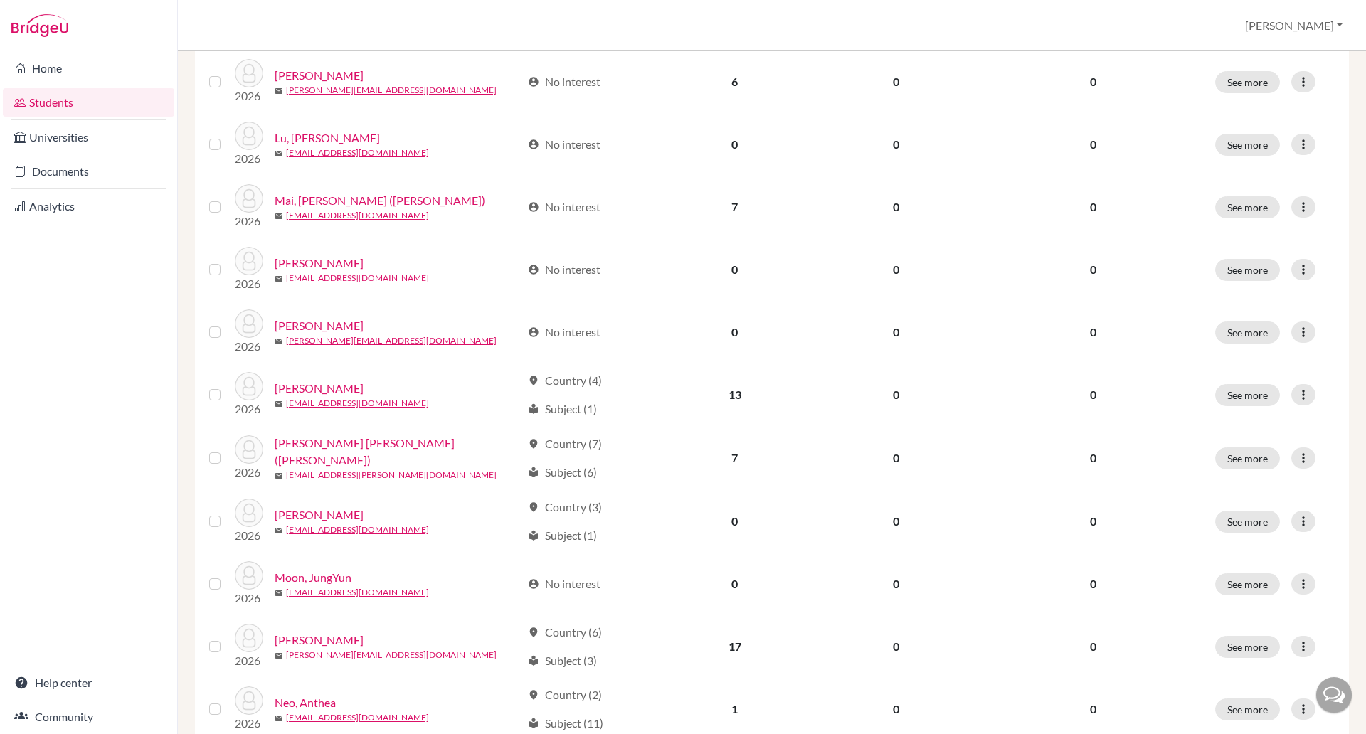
scroll to position [405, 0]
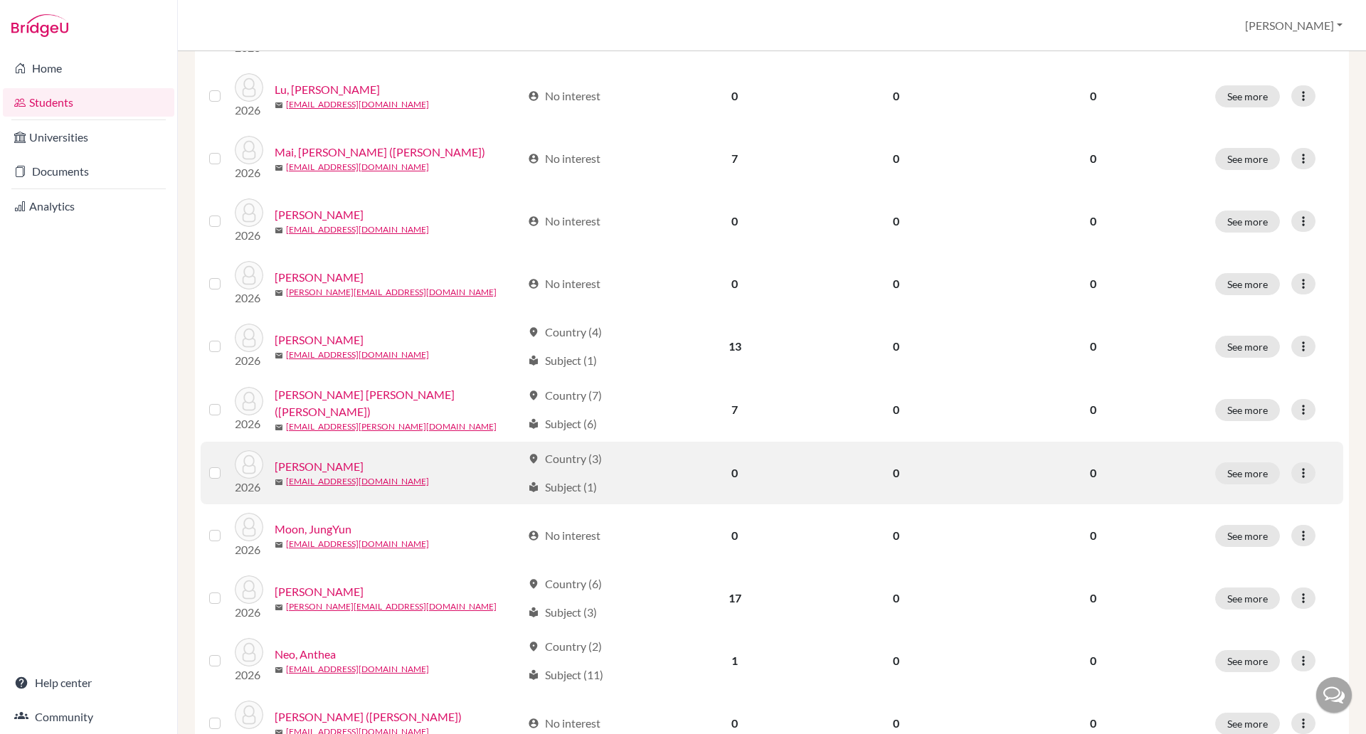
click at [309, 464] on link "[PERSON_NAME]" at bounding box center [319, 466] width 89 height 17
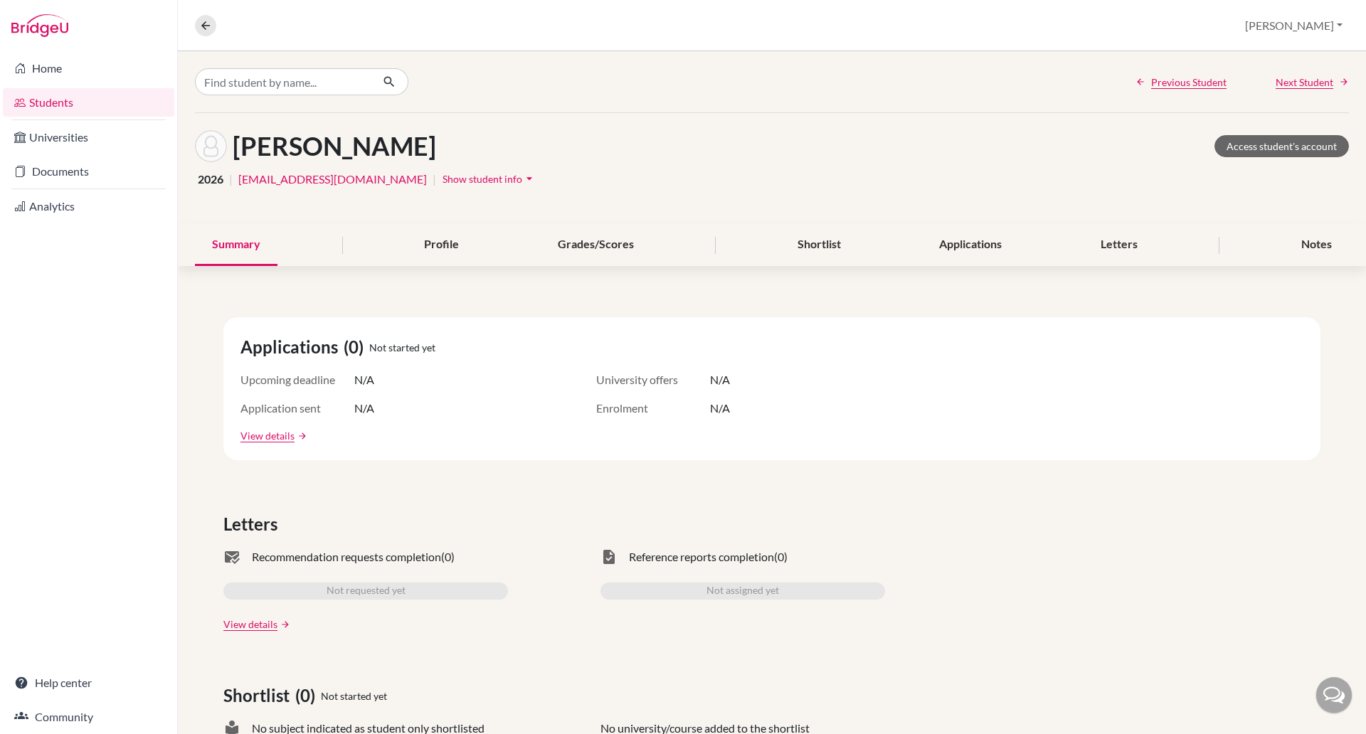
click at [452, 176] on span "Show student info" at bounding box center [482, 179] width 80 height 12
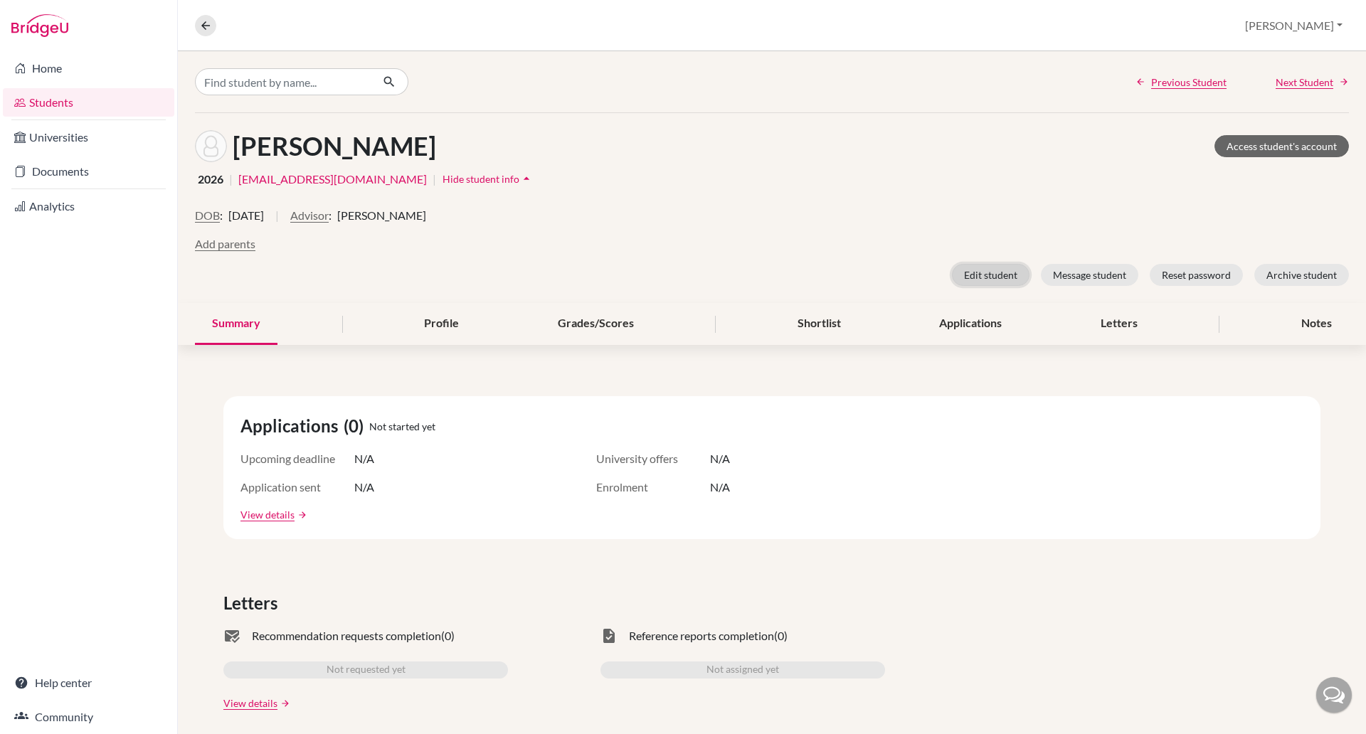
click at [982, 267] on button "Edit student" at bounding box center [991, 275] width 78 height 22
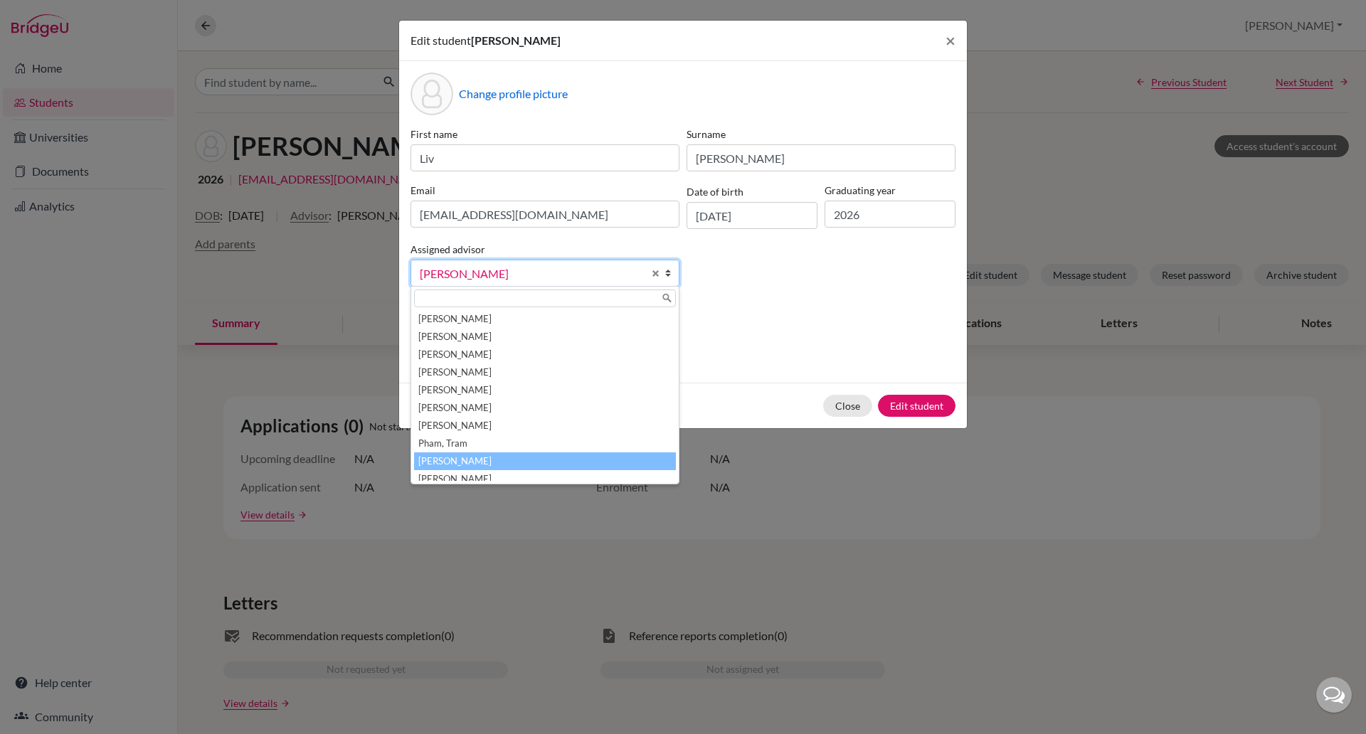
click at [538, 270] on span "[PERSON_NAME]" at bounding box center [531, 274] width 223 height 18
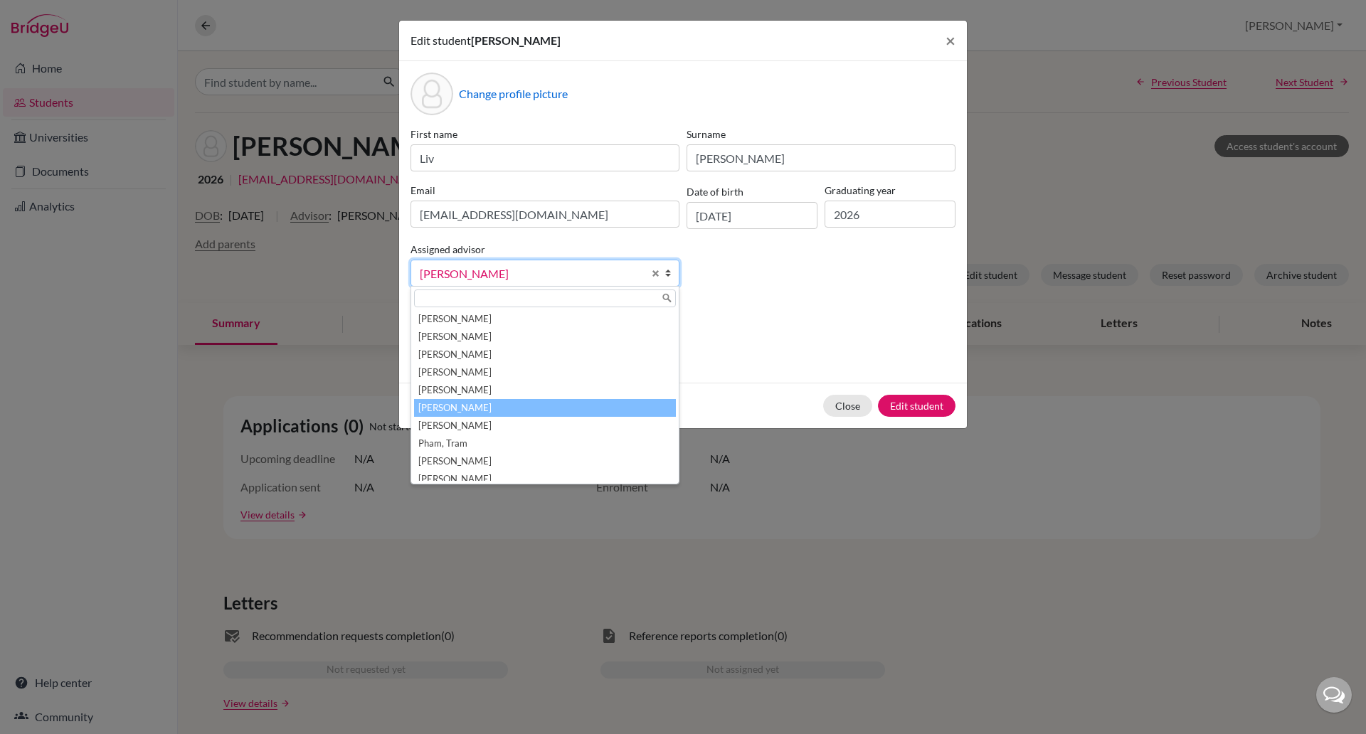
click at [469, 405] on li "[PERSON_NAME]" at bounding box center [545, 408] width 262 height 18
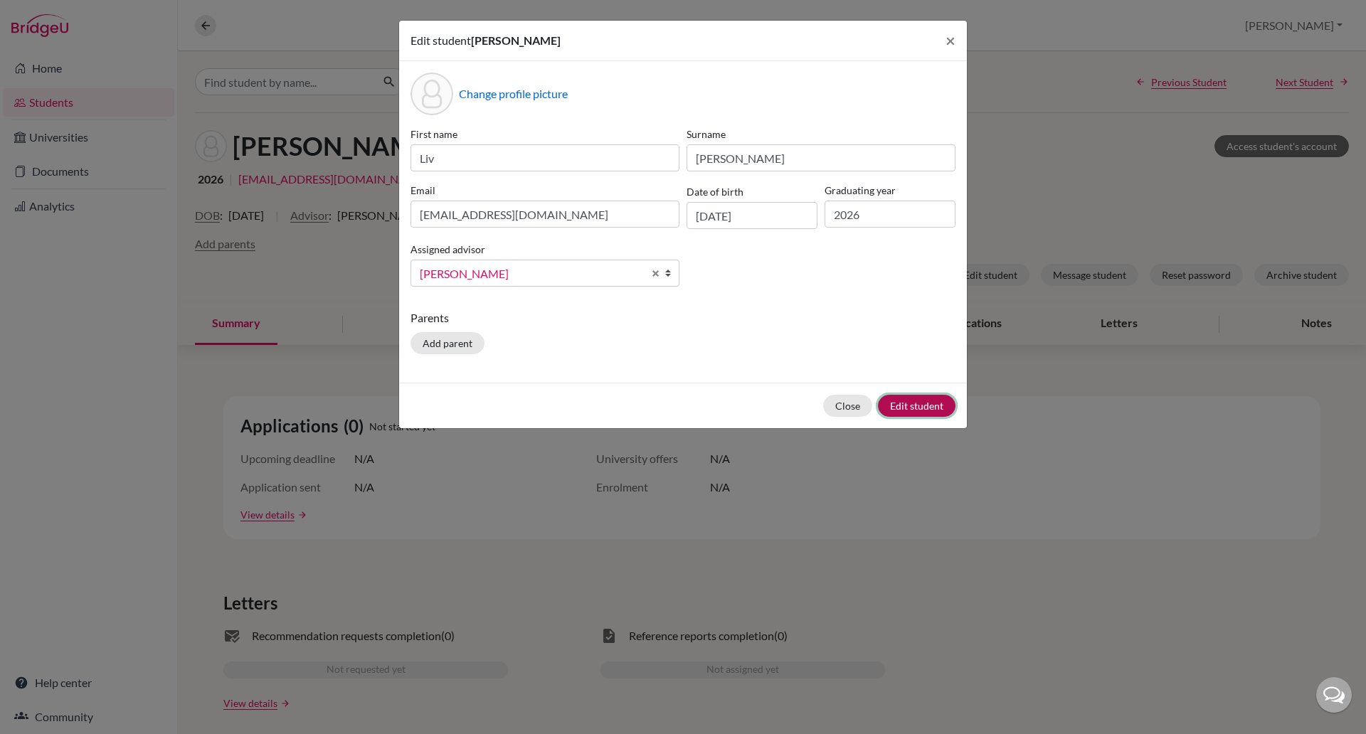
click at [894, 404] on button "Edit student" at bounding box center [917, 406] width 78 height 22
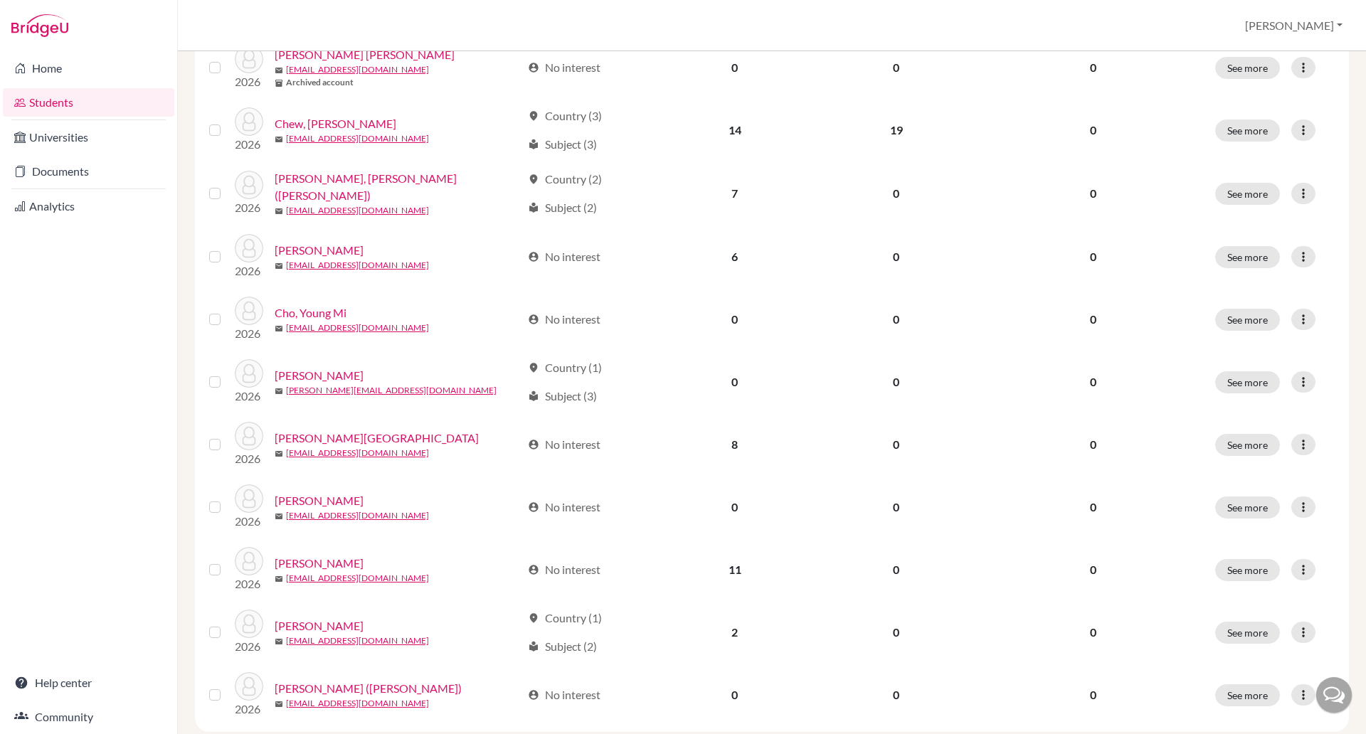
scroll to position [893, 0]
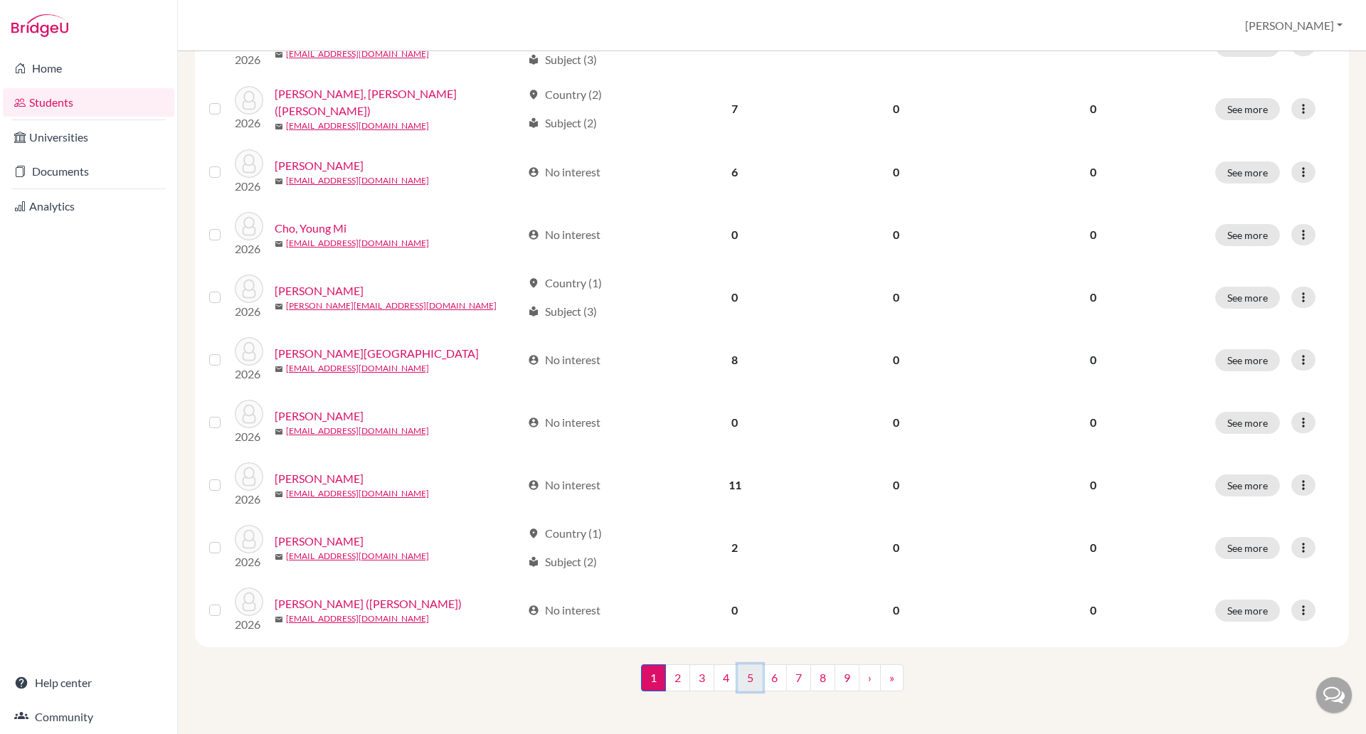
click at [746, 669] on link "5" at bounding box center [750, 677] width 25 height 27
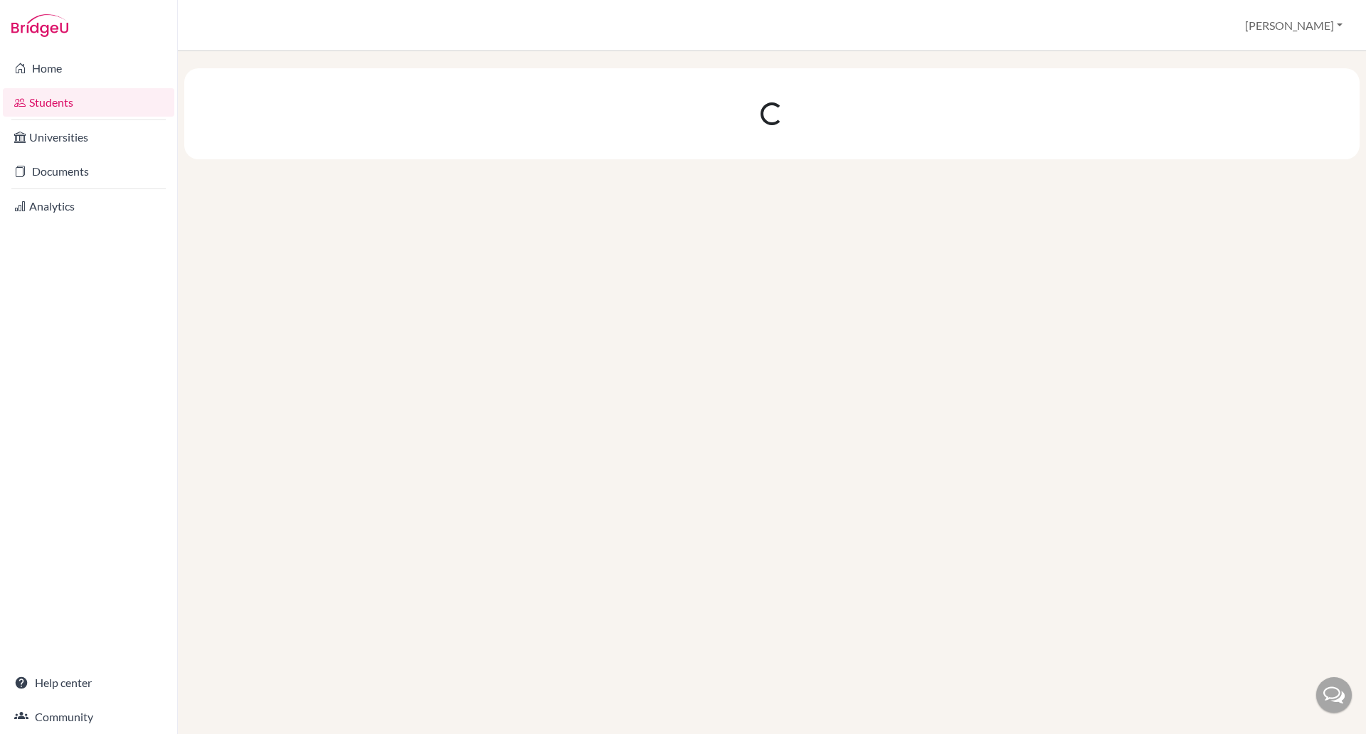
scroll to position [0, 0]
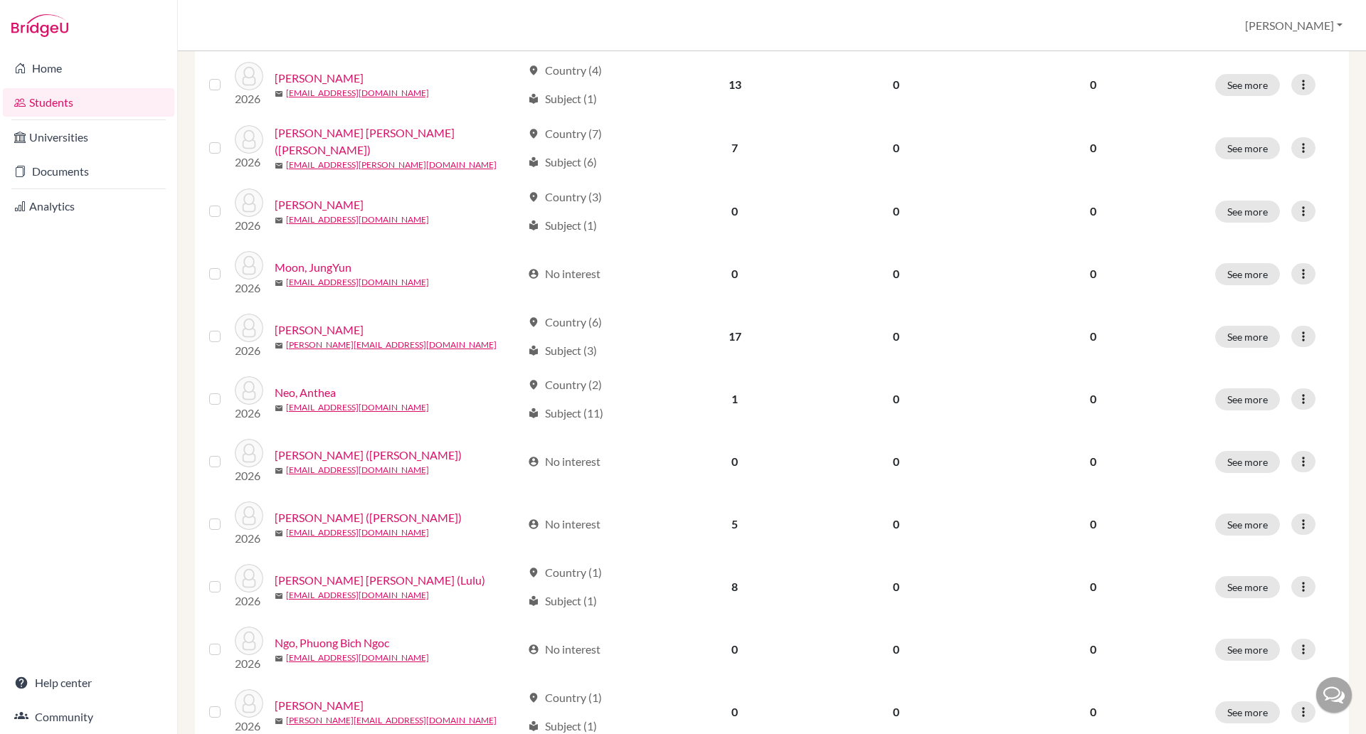
scroll to position [706, 0]
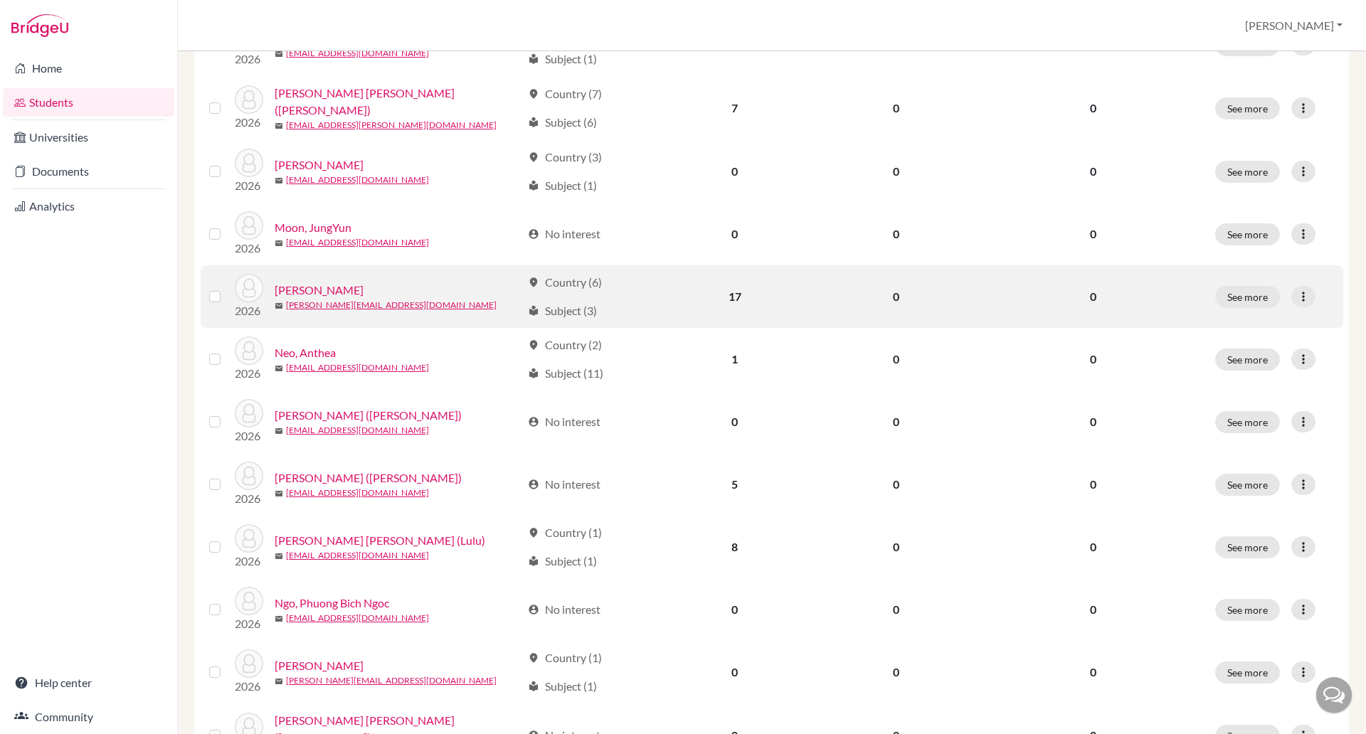
click at [322, 286] on link "[PERSON_NAME]" at bounding box center [319, 290] width 89 height 17
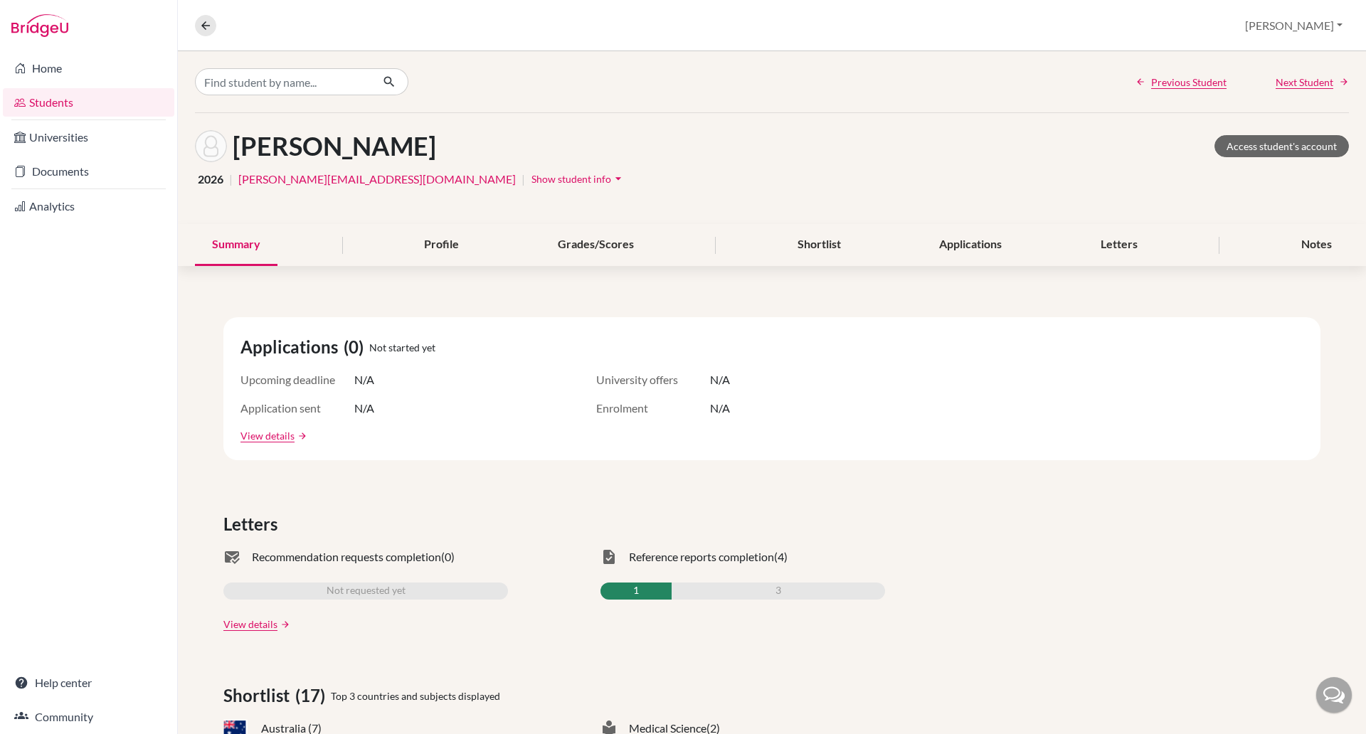
click at [531, 175] on span "Show student info" at bounding box center [571, 179] width 80 height 12
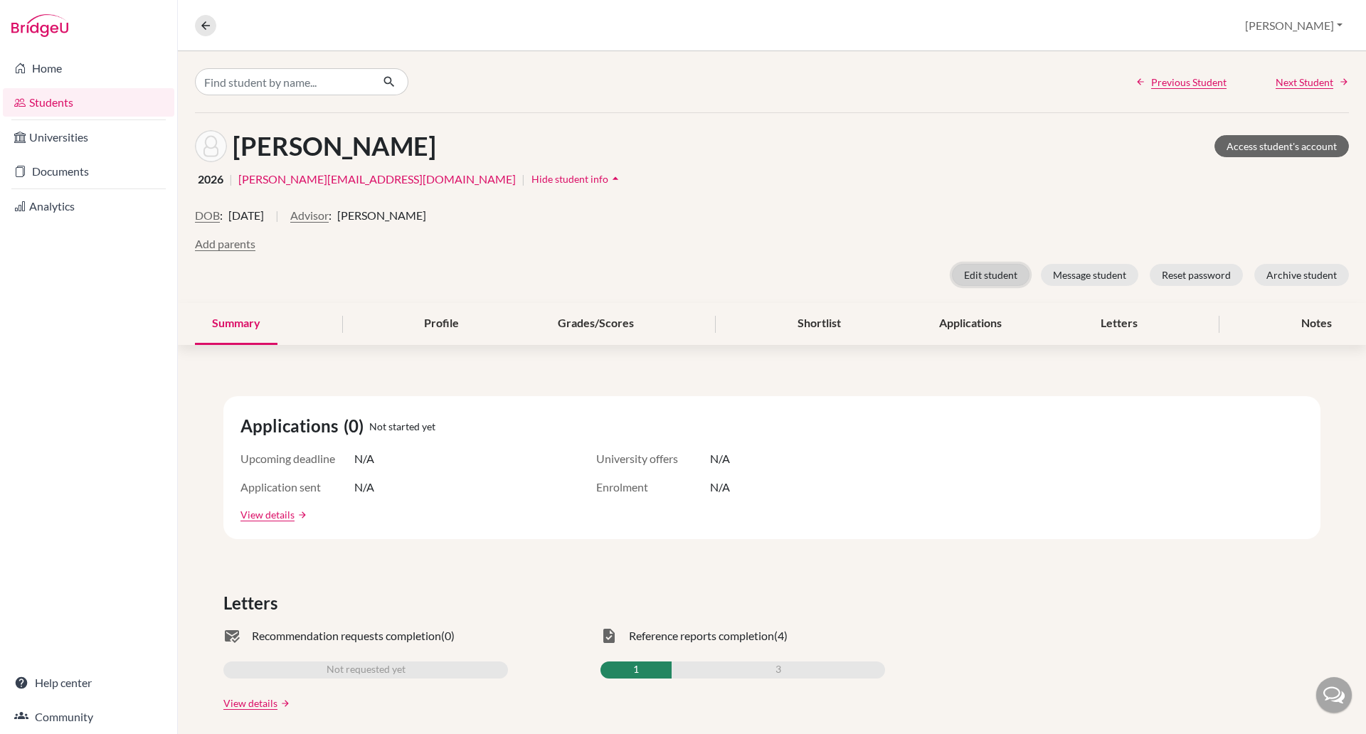
click at [952, 272] on button "Edit student" at bounding box center [991, 275] width 78 height 22
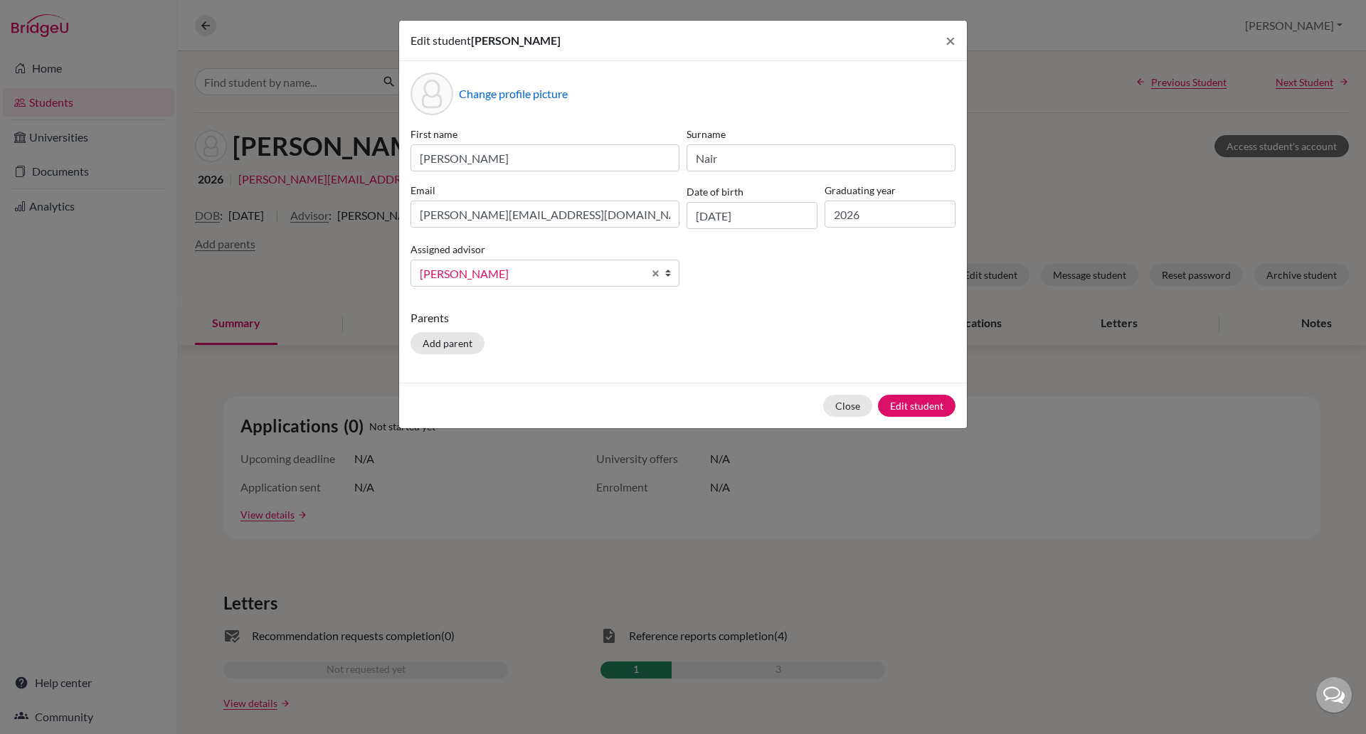
click at [430, 277] on span "[PERSON_NAME]" at bounding box center [531, 274] width 223 height 18
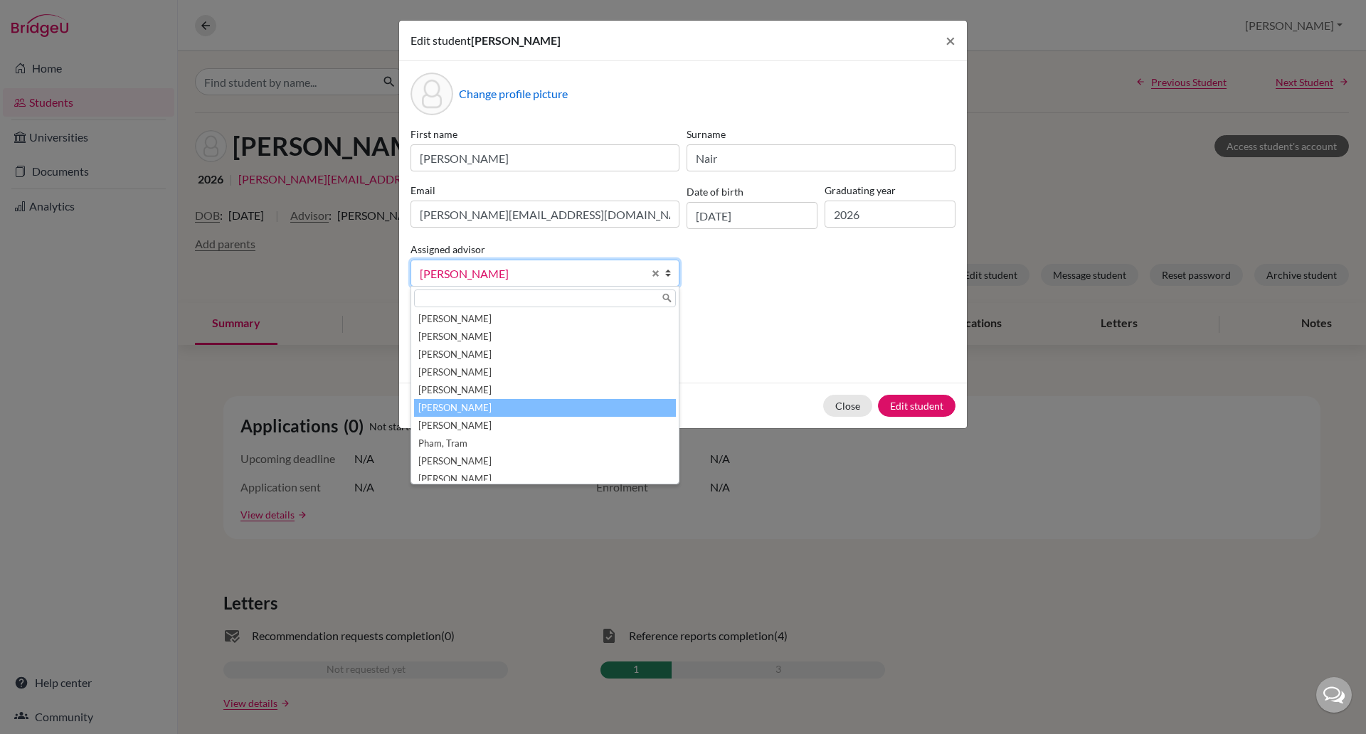
click at [452, 410] on li "[PERSON_NAME]" at bounding box center [545, 408] width 262 height 18
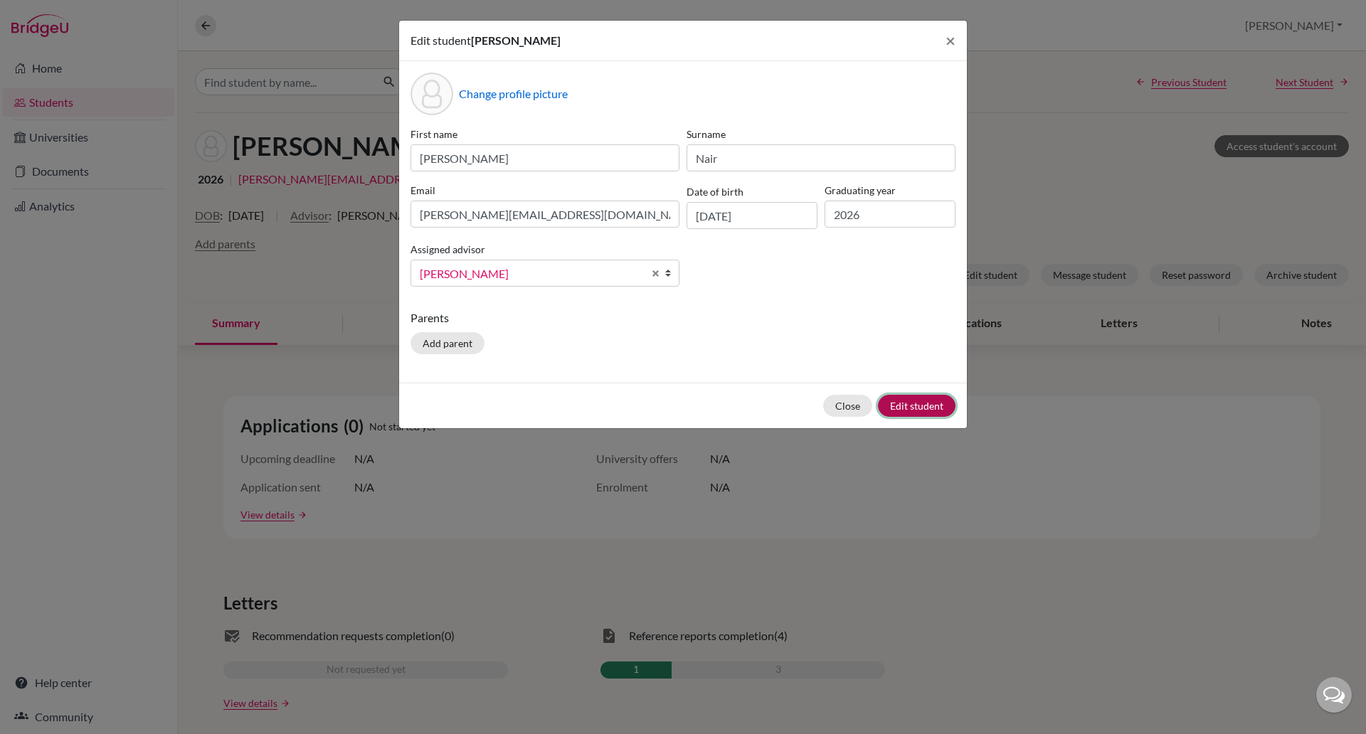
click at [926, 408] on button "Edit student" at bounding box center [917, 406] width 78 height 22
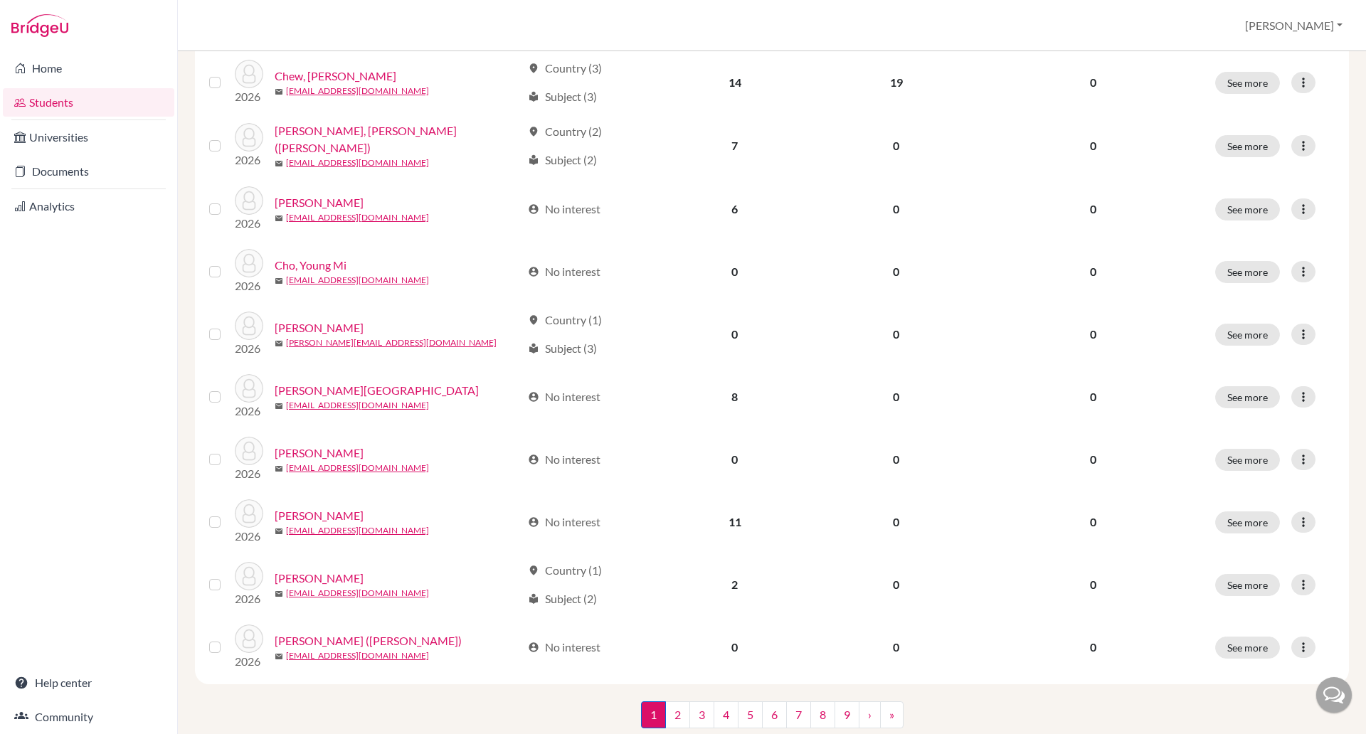
scroll to position [893, 0]
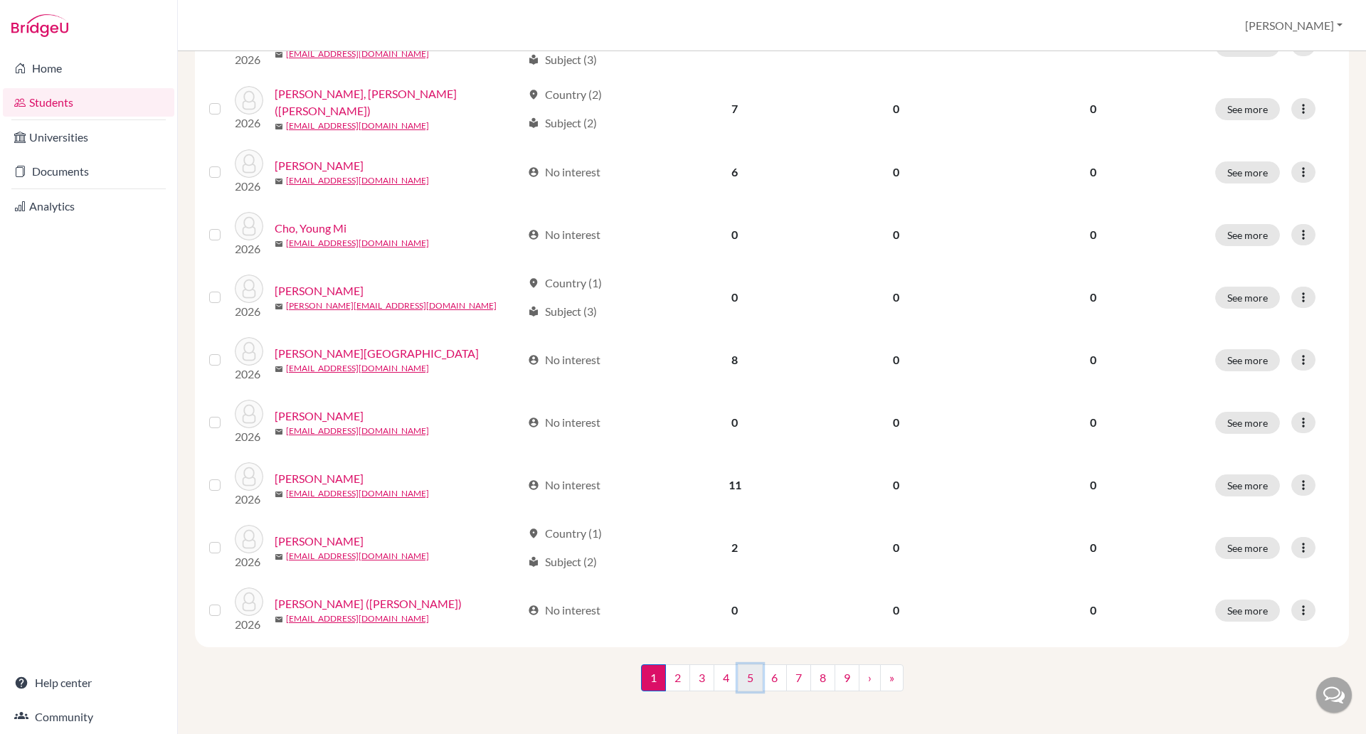
click at [738, 673] on link "5" at bounding box center [750, 677] width 25 height 27
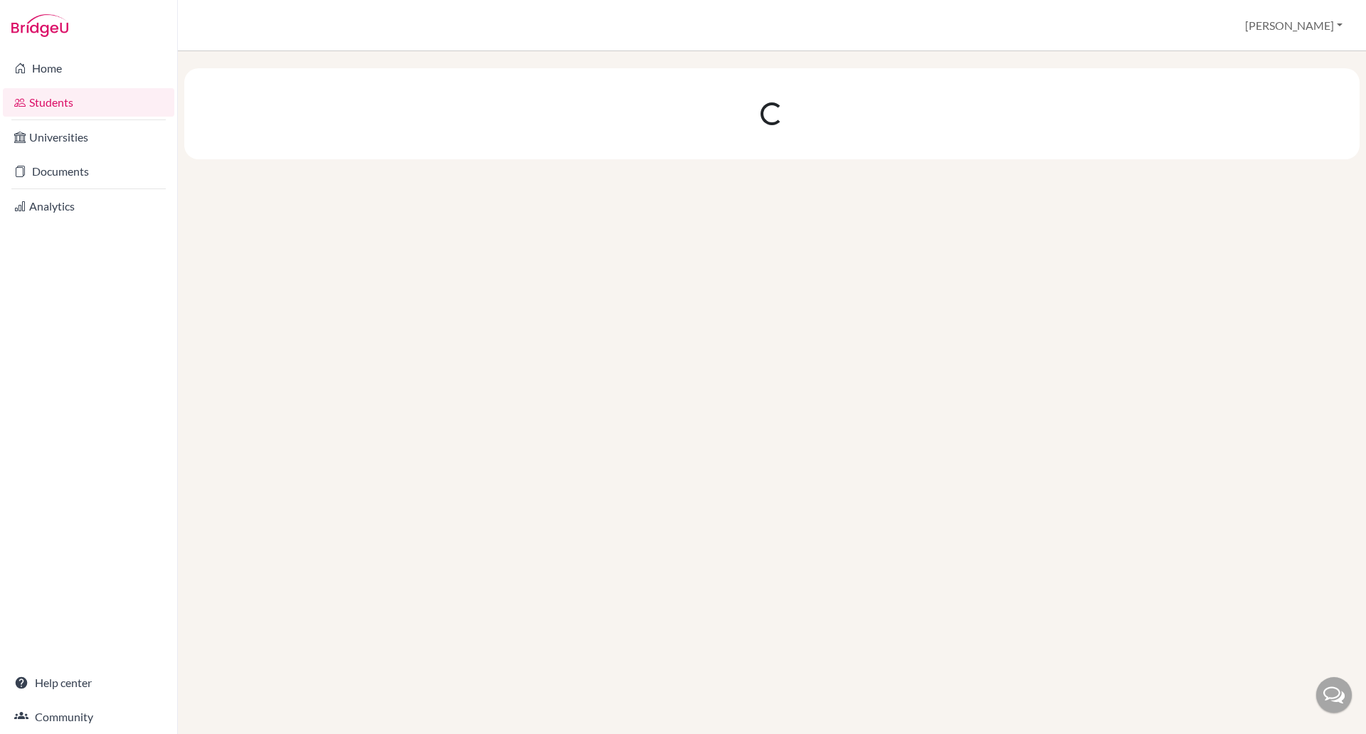
scroll to position [0, 0]
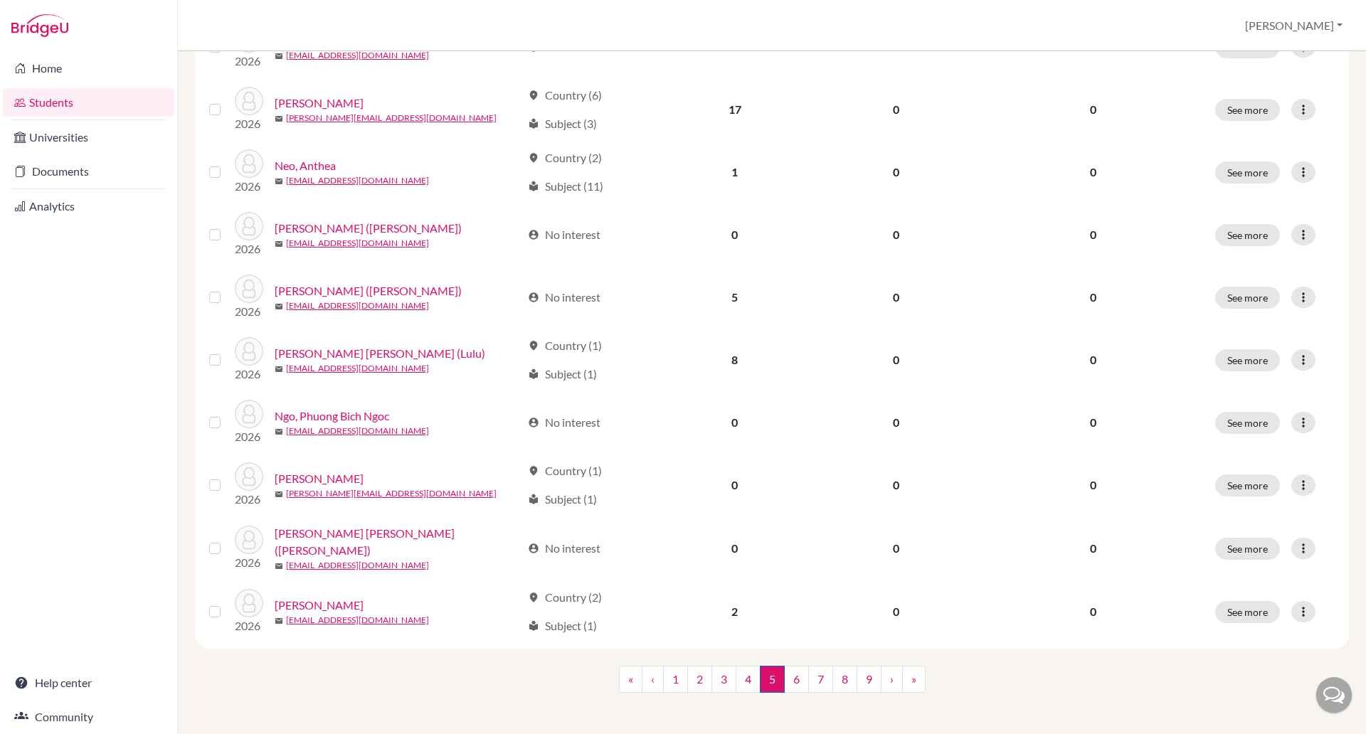
scroll to position [874, 0]
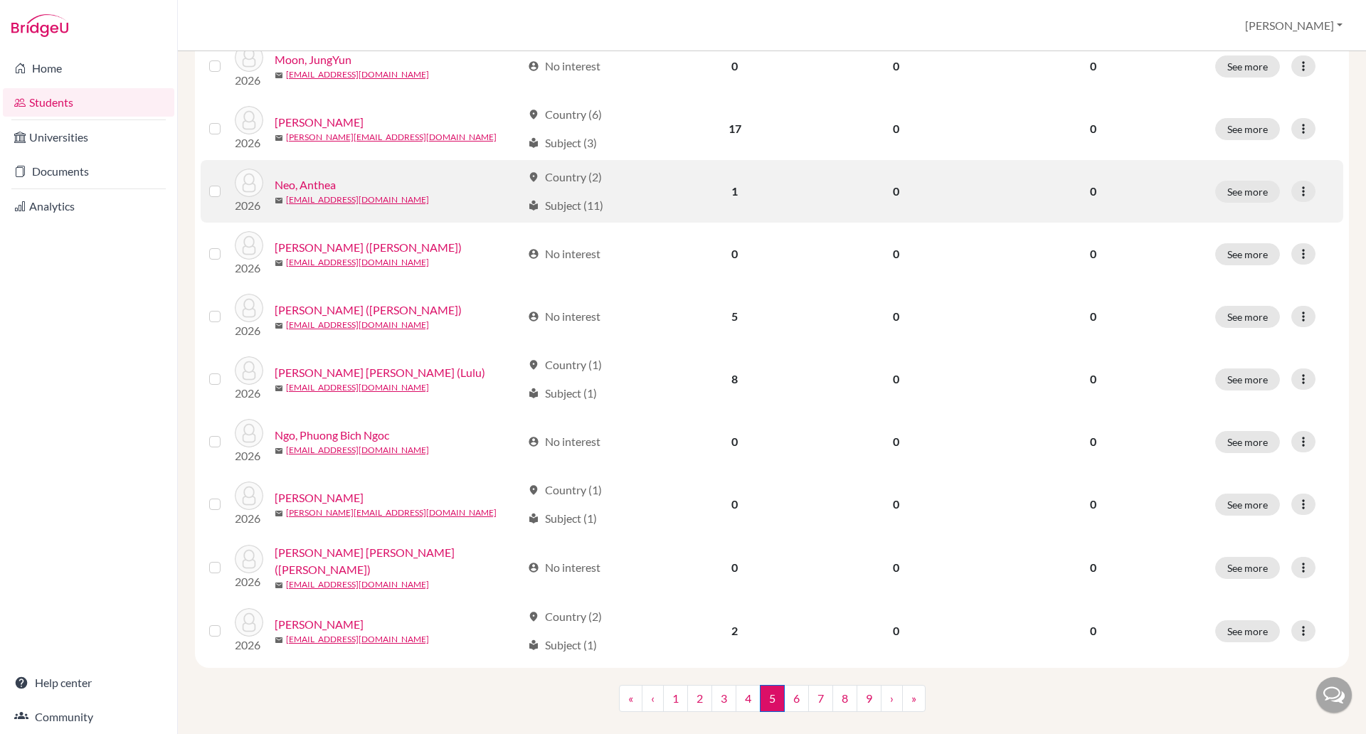
click at [299, 181] on link "Neo, Anthea" at bounding box center [305, 184] width 61 height 17
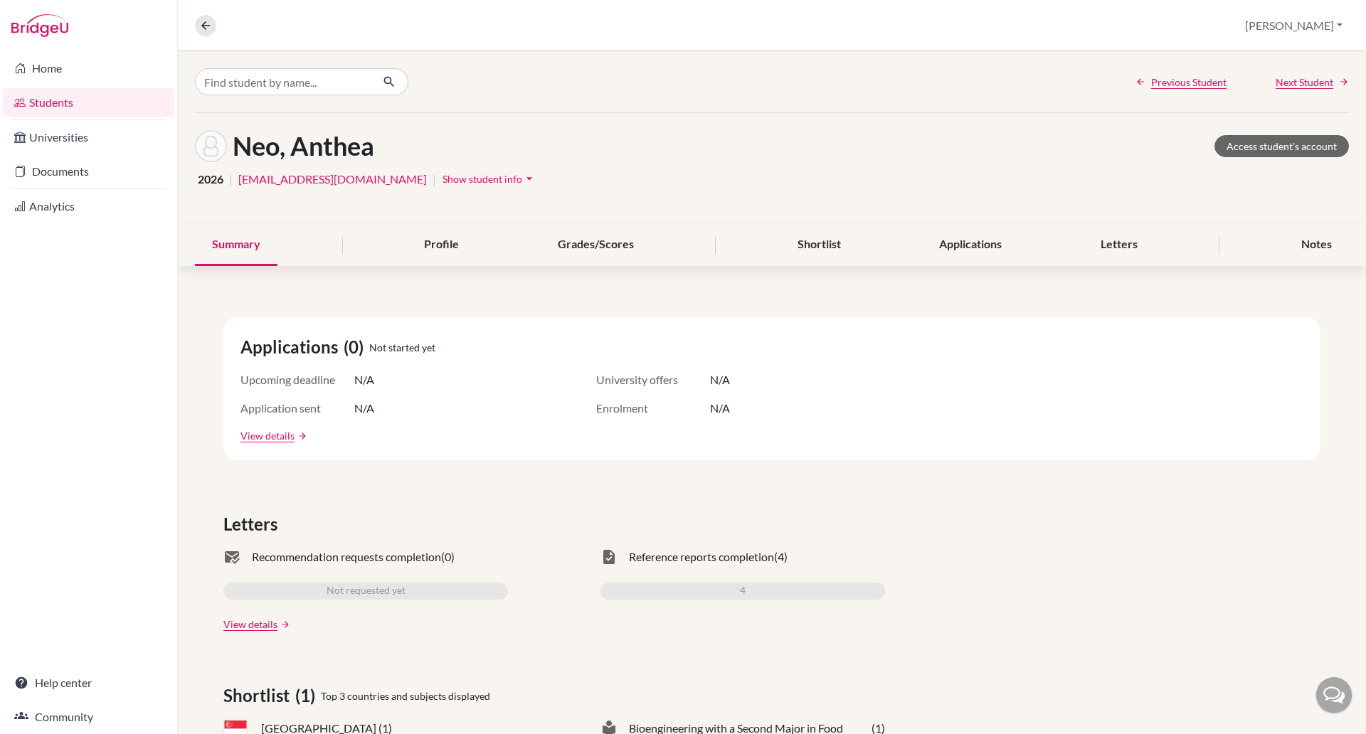
click at [442, 182] on span "Show student info" at bounding box center [482, 179] width 80 height 12
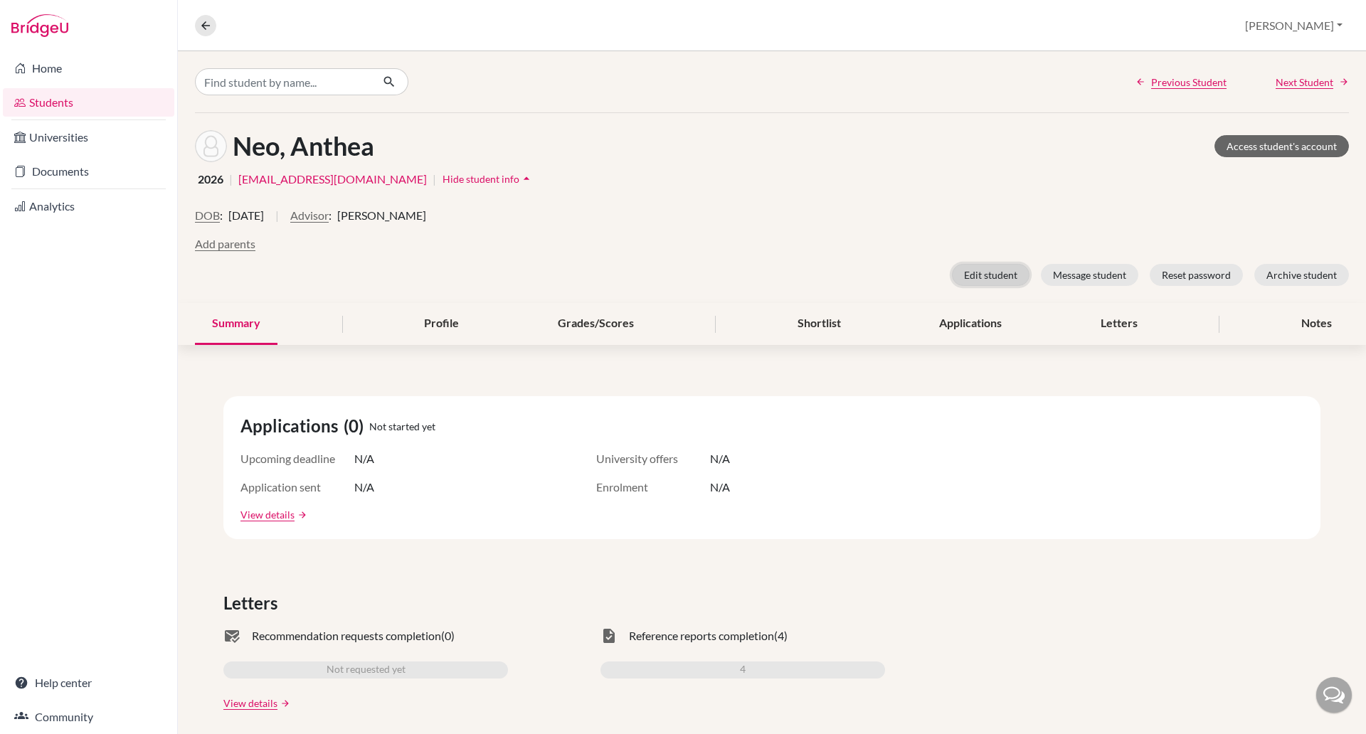
click at [962, 274] on button "Edit student" at bounding box center [991, 275] width 78 height 22
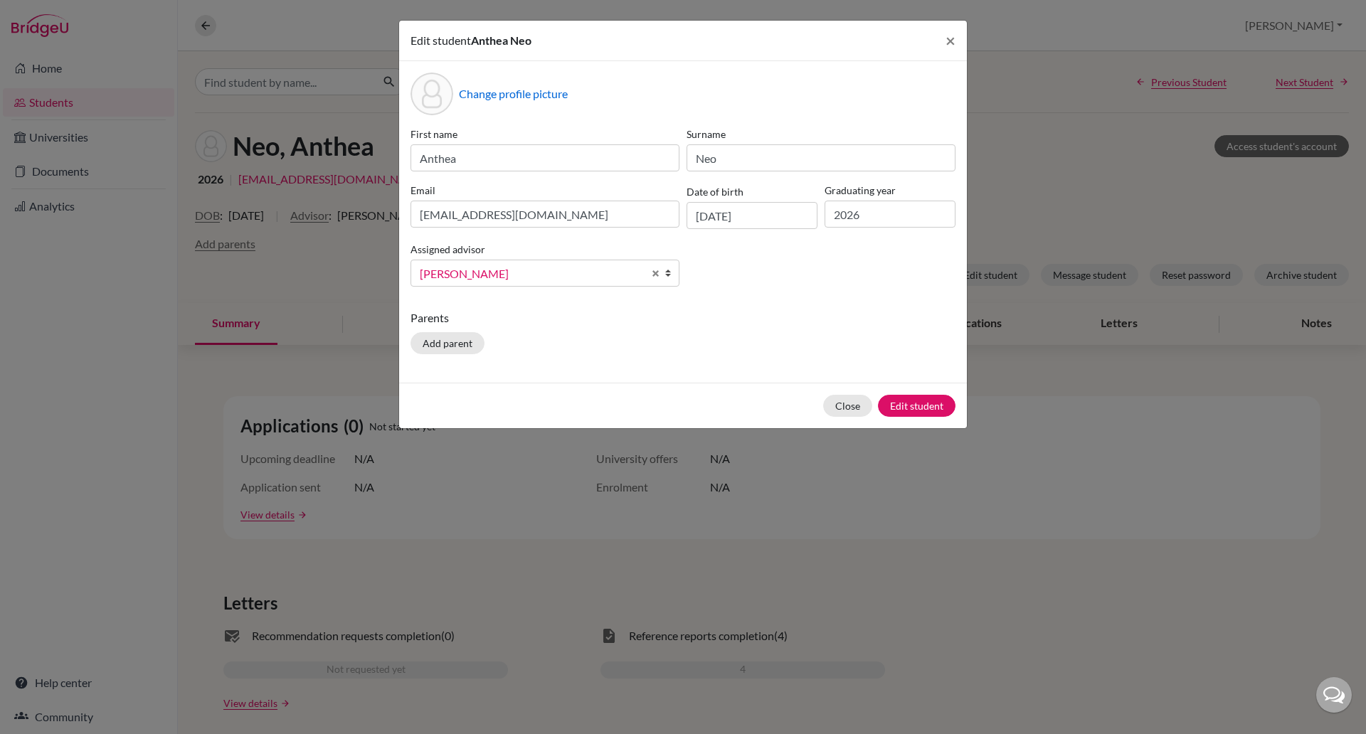
click at [570, 267] on span "[PERSON_NAME]" at bounding box center [531, 274] width 223 height 18
click at [546, 273] on span "[PERSON_NAME]" at bounding box center [531, 274] width 223 height 18
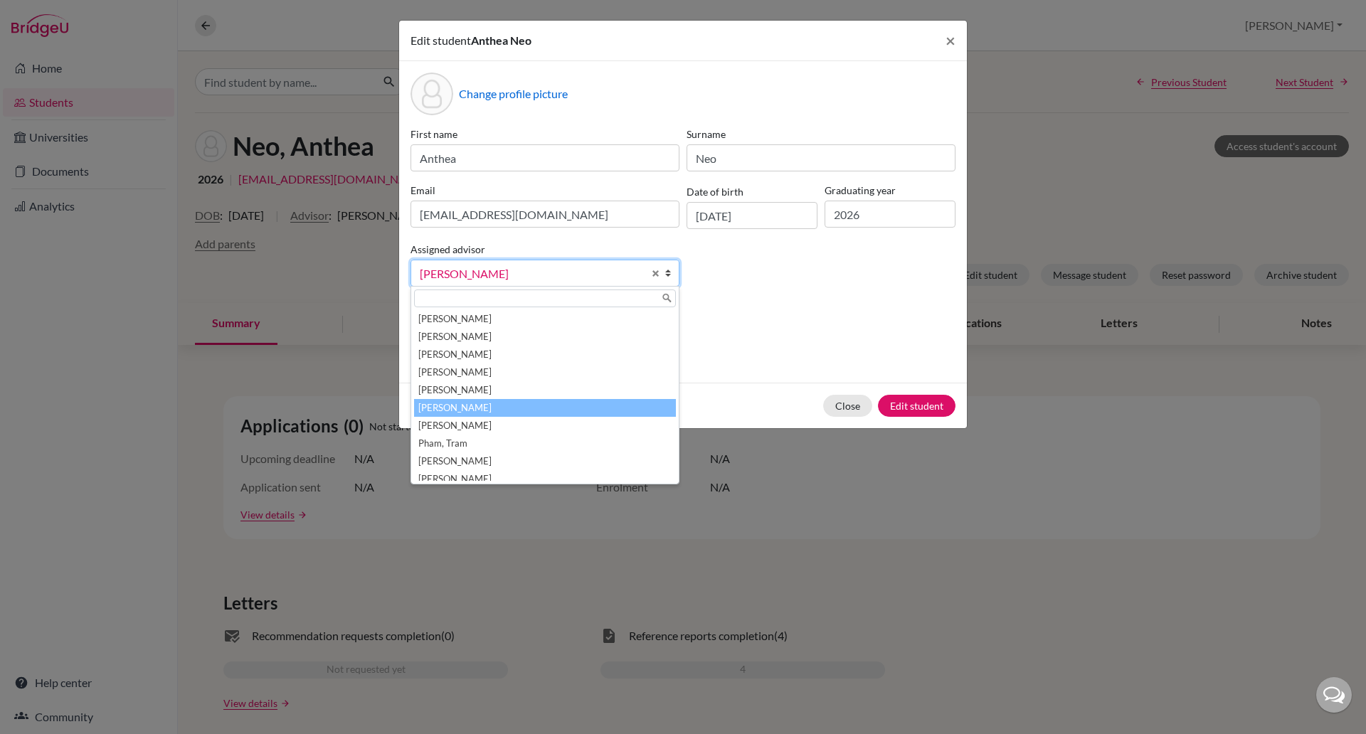
click at [516, 400] on li "[PERSON_NAME]" at bounding box center [545, 408] width 262 height 18
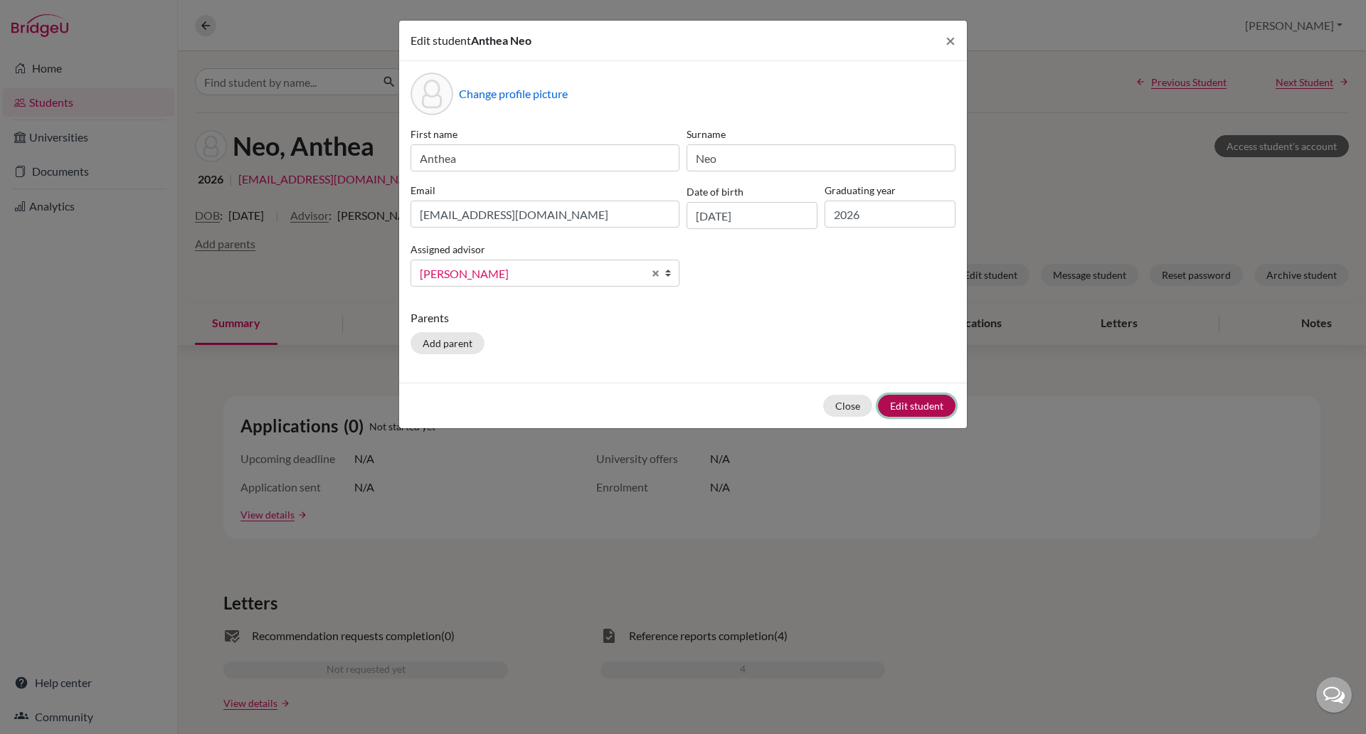
click at [910, 400] on button "Edit student" at bounding box center [917, 406] width 78 height 22
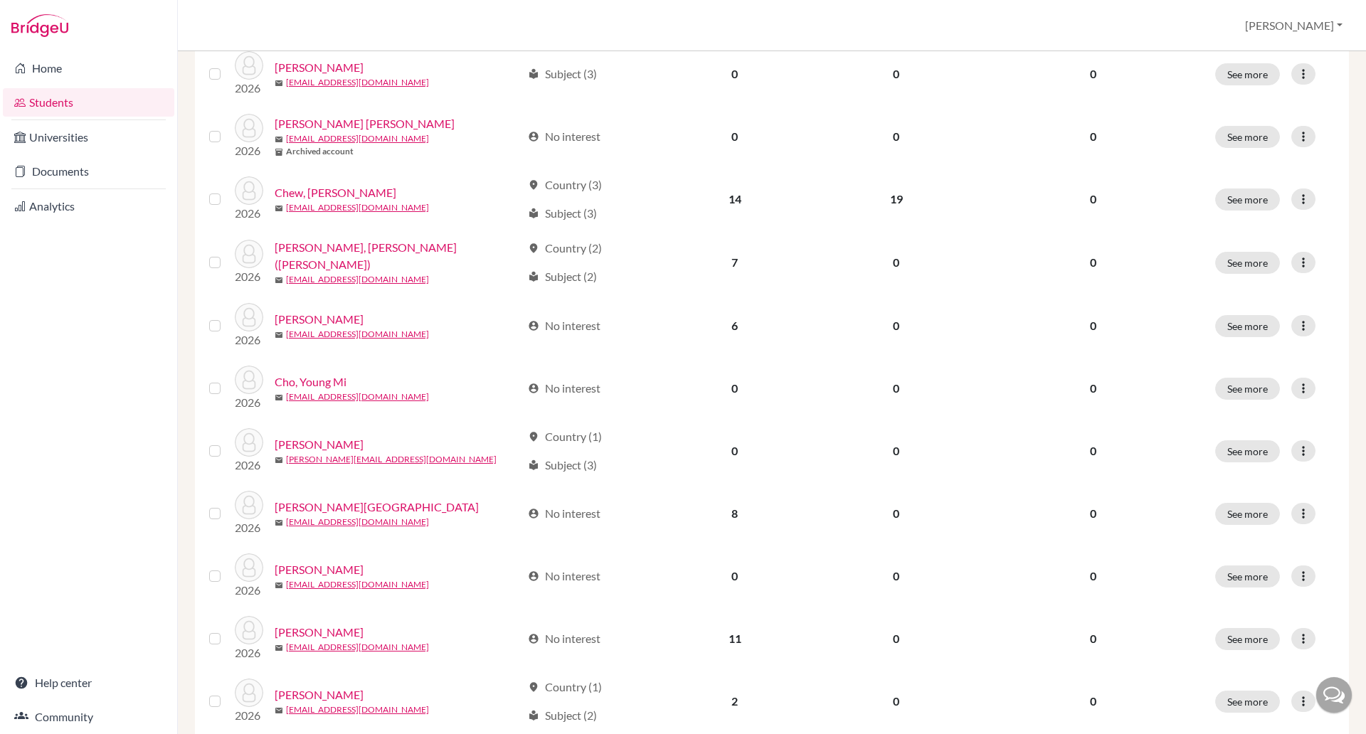
scroll to position [893, 0]
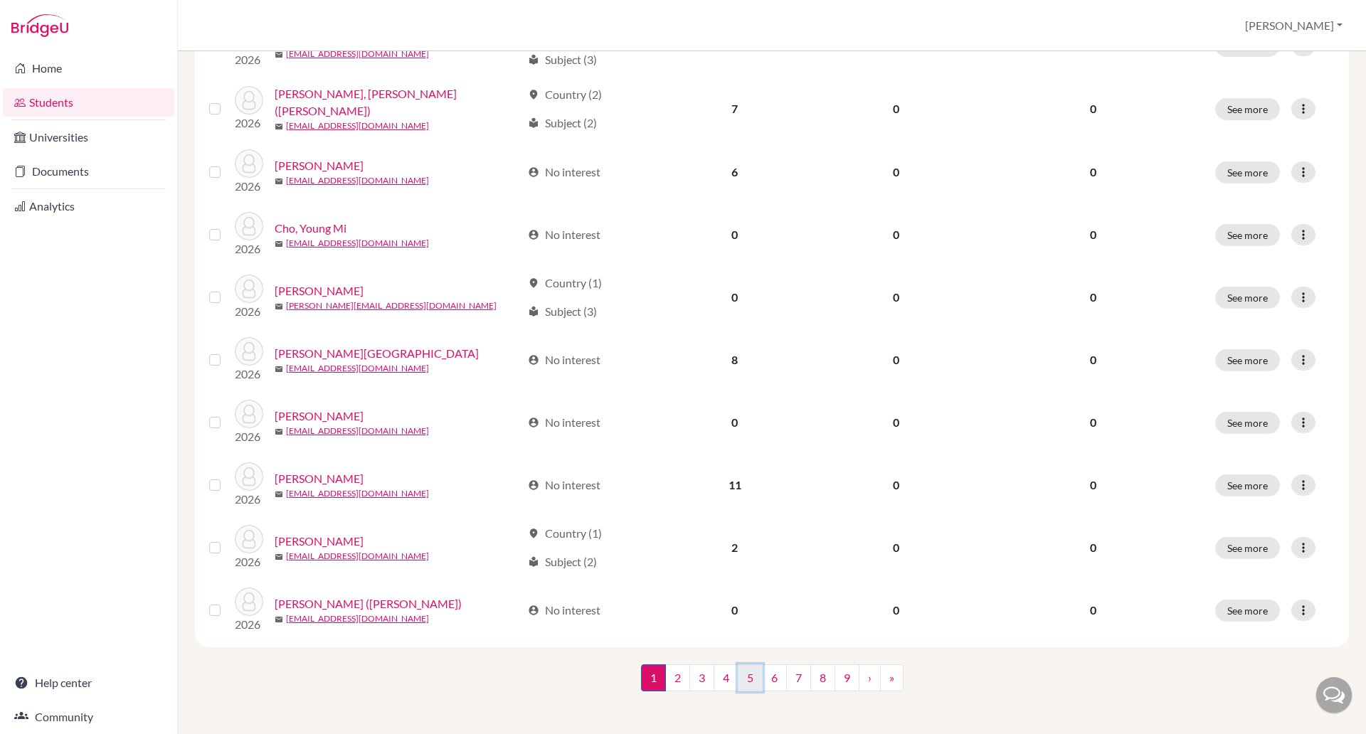
click at [749, 668] on link "5" at bounding box center [750, 677] width 25 height 27
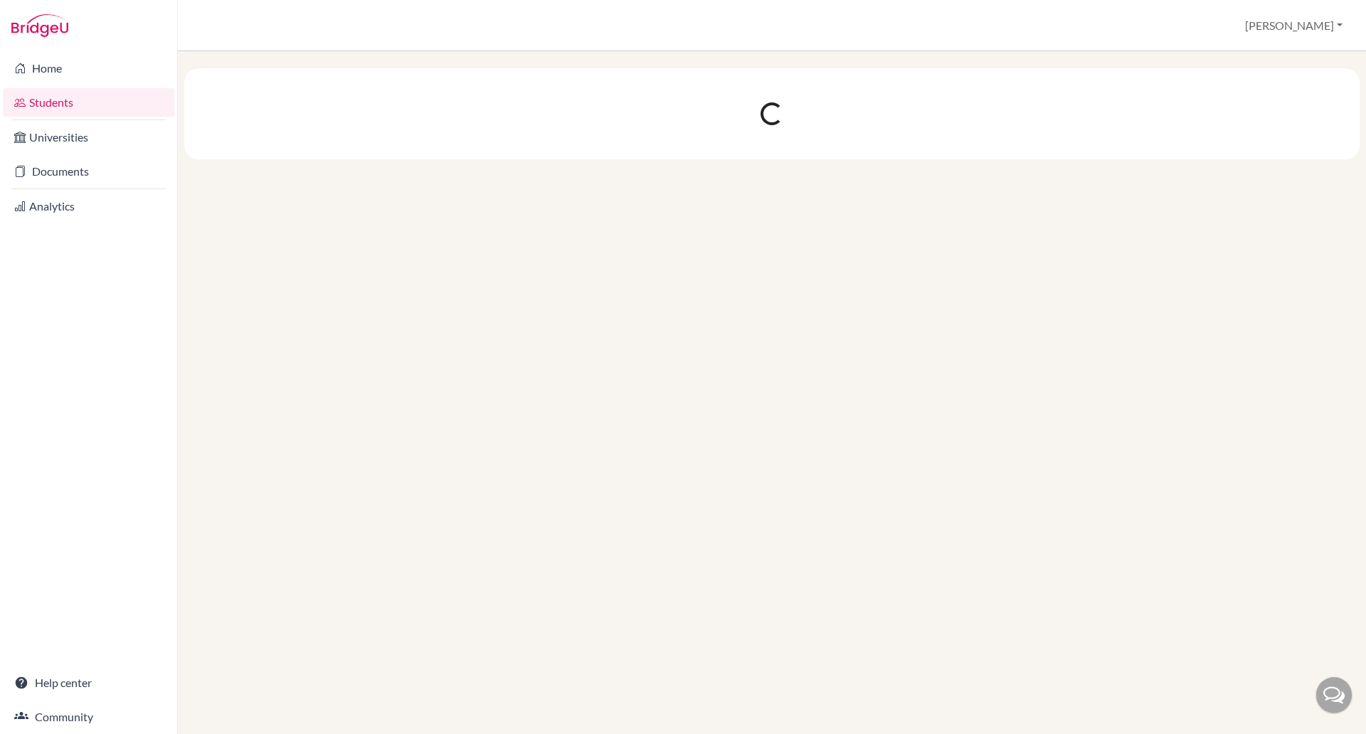
scroll to position [0, 0]
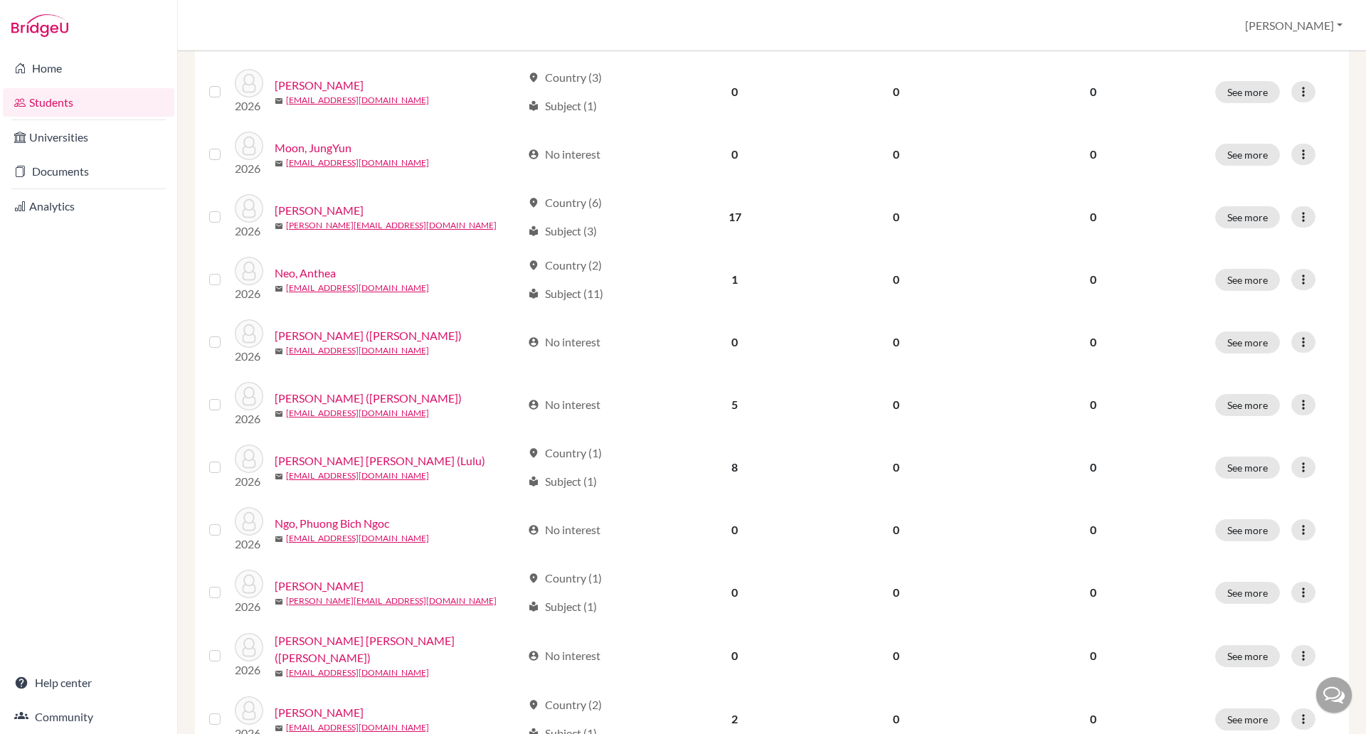
scroll to position [893, 0]
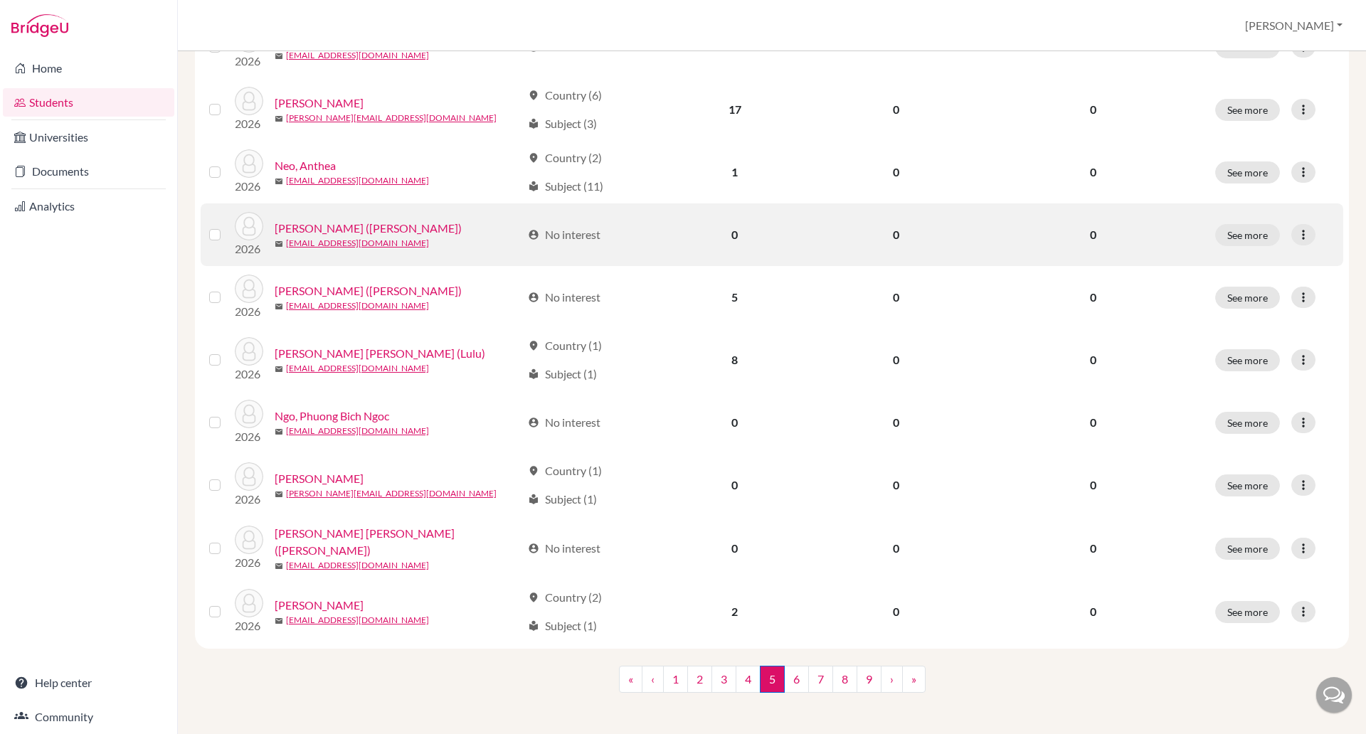
click at [331, 225] on link "[PERSON_NAME] ([PERSON_NAME])" at bounding box center [368, 228] width 187 height 17
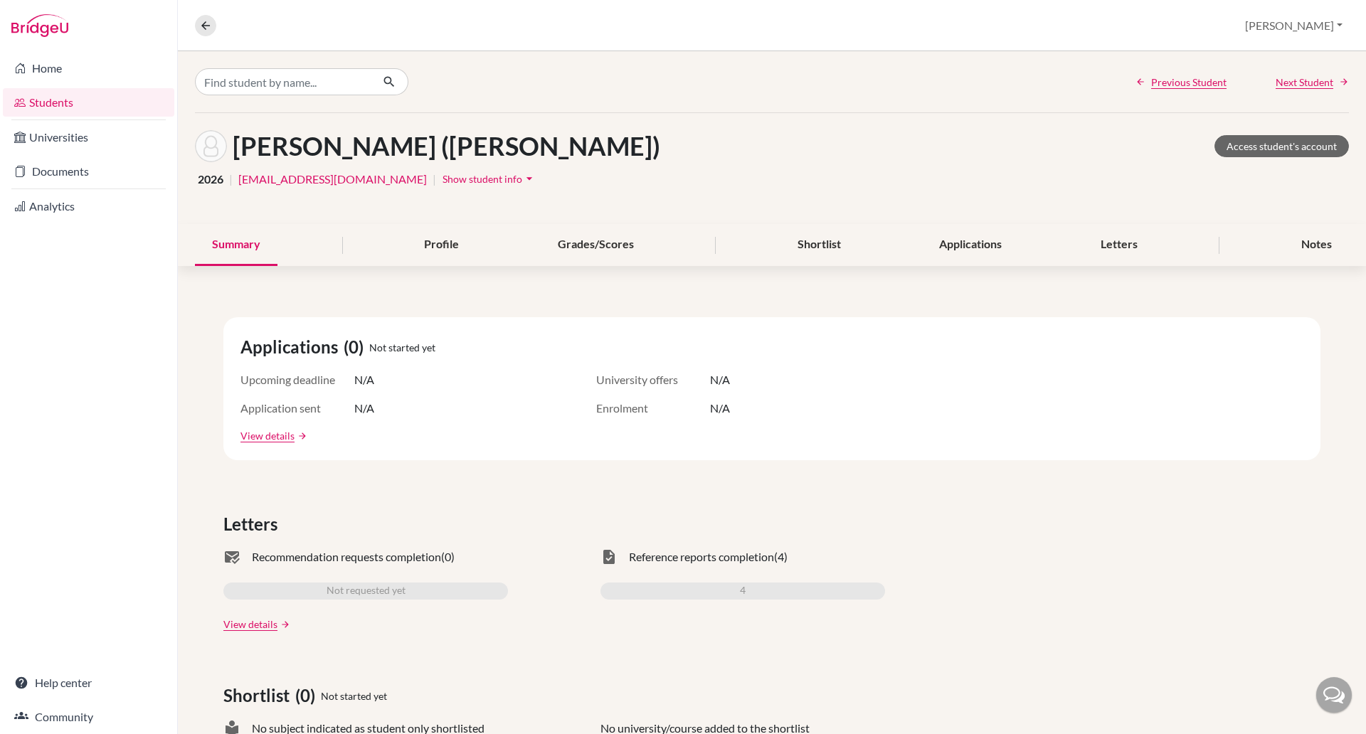
click at [442, 176] on span "Show student info" at bounding box center [482, 179] width 80 height 12
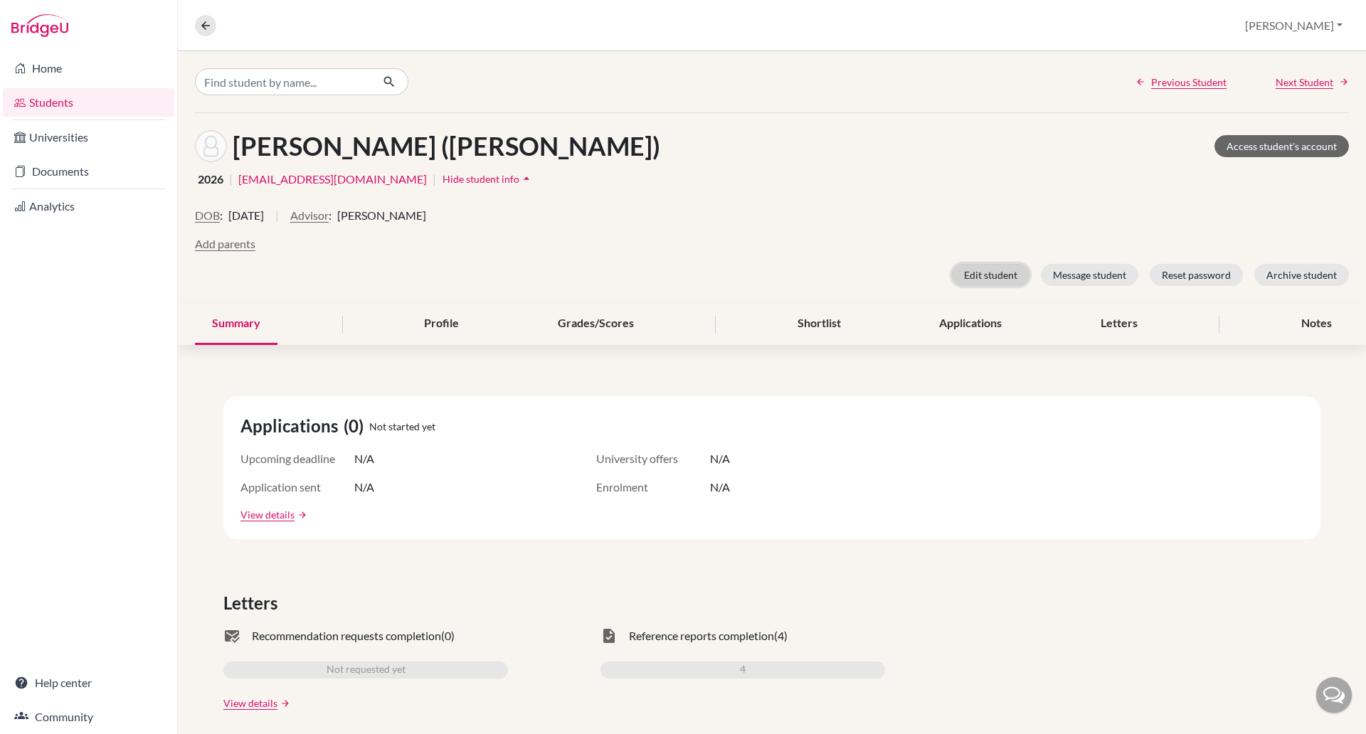
click at [989, 265] on button "Edit student" at bounding box center [991, 275] width 78 height 22
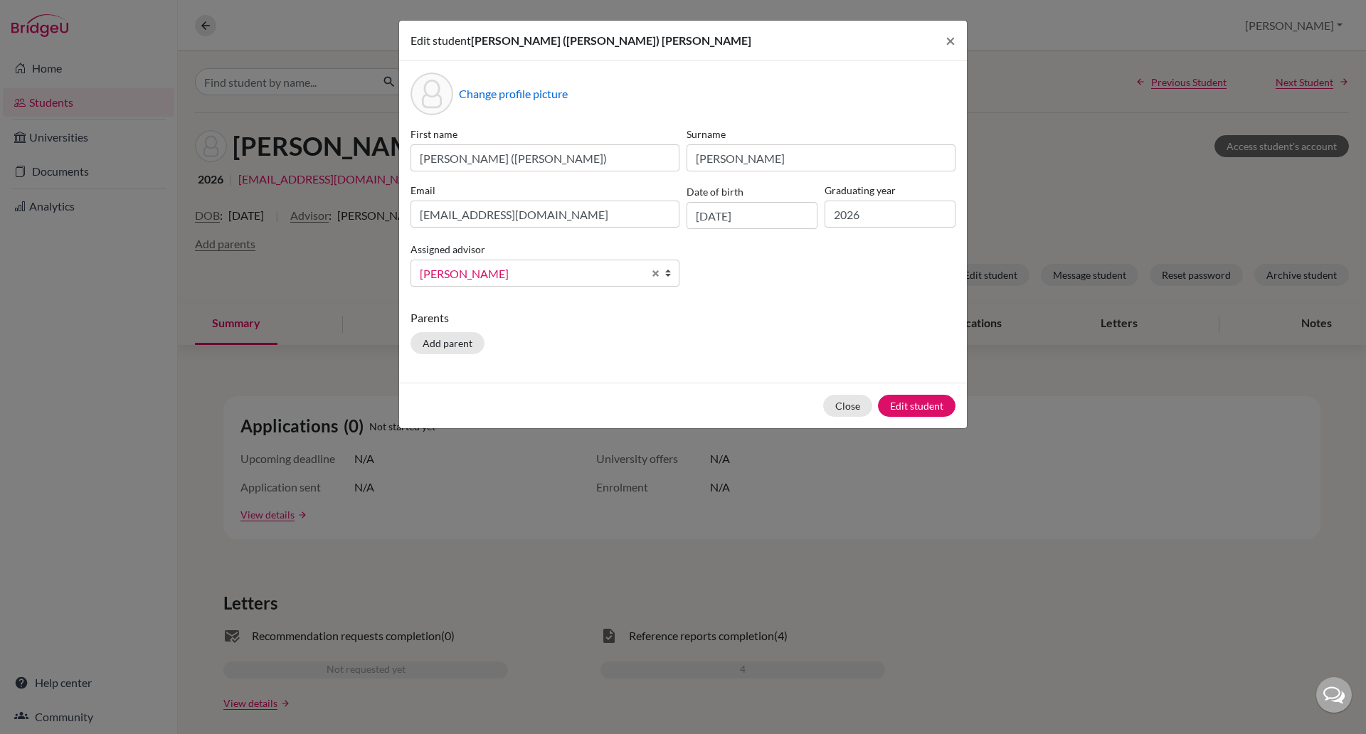
click at [501, 267] on span "[PERSON_NAME]" at bounding box center [531, 274] width 223 height 18
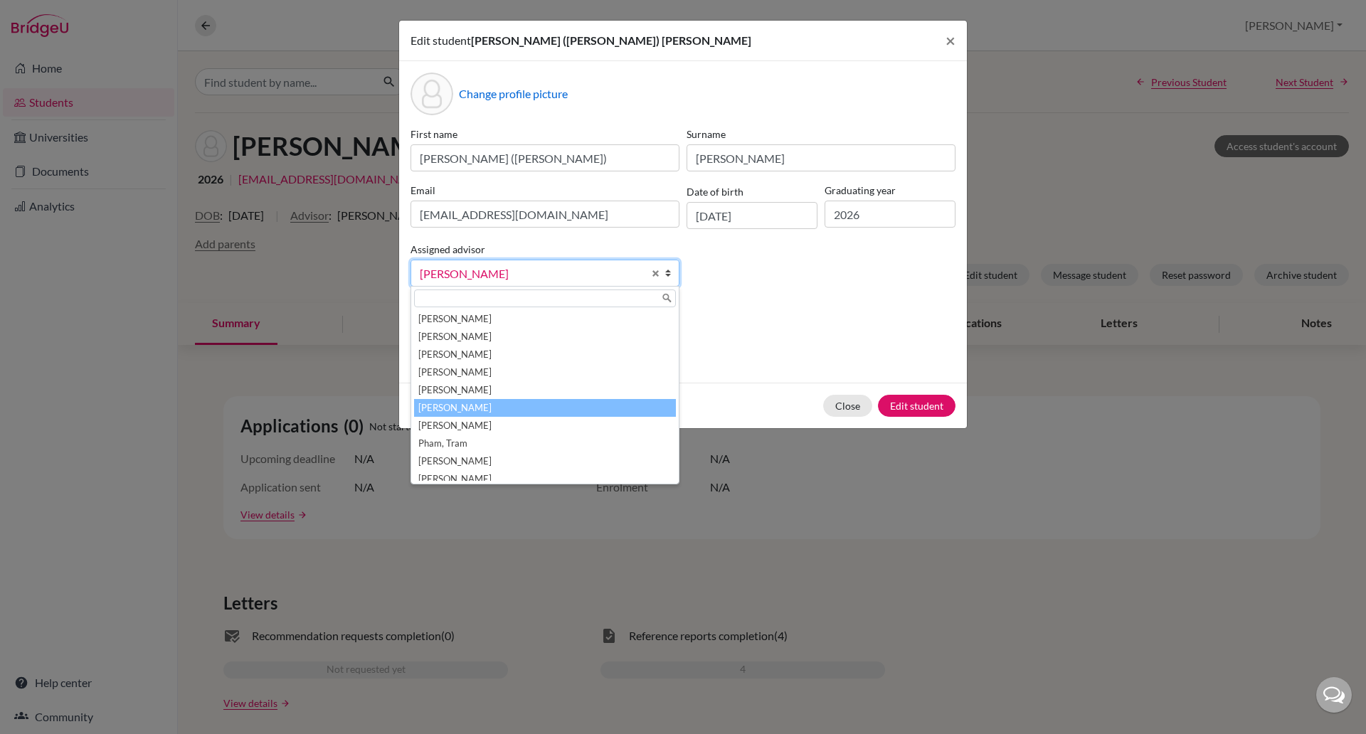
click at [482, 408] on li "[PERSON_NAME]" at bounding box center [545, 408] width 262 height 18
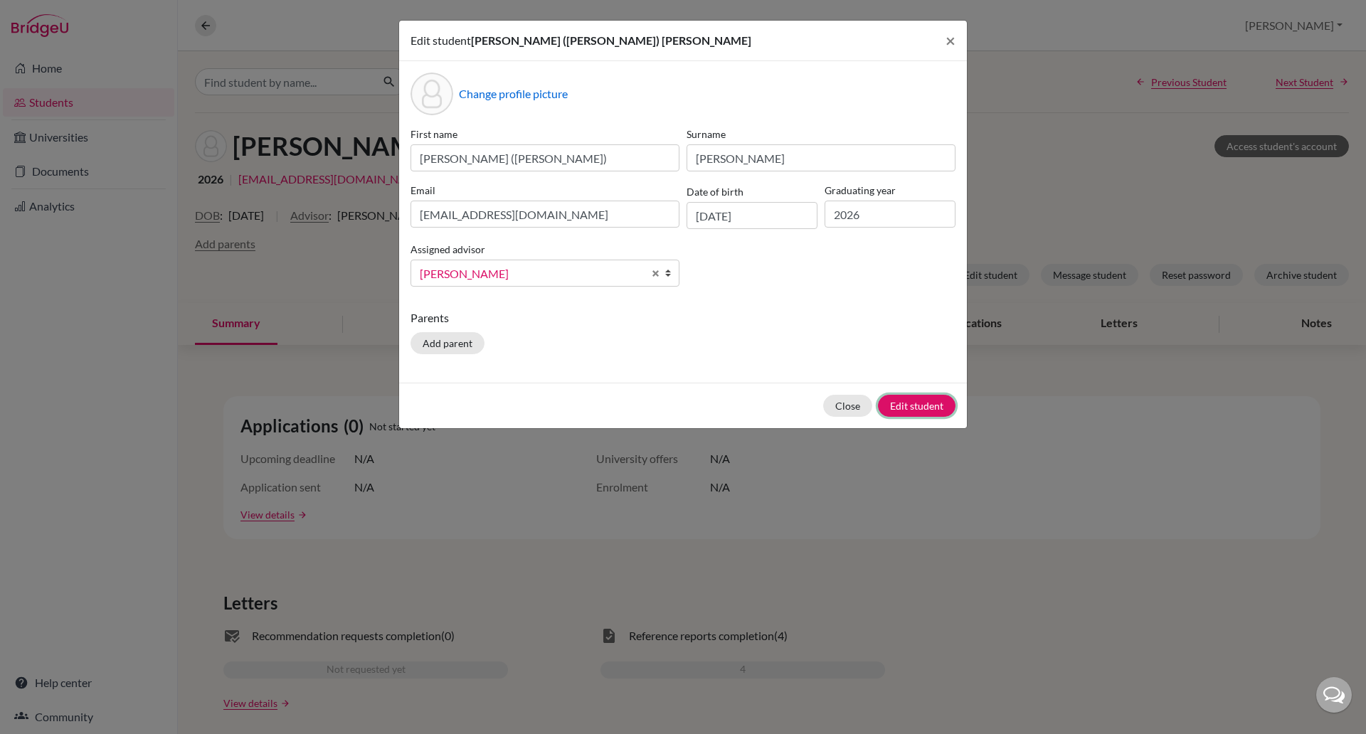
click at [932, 406] on button "Edit student" at bounding box center [917, 406] width 78 height 22
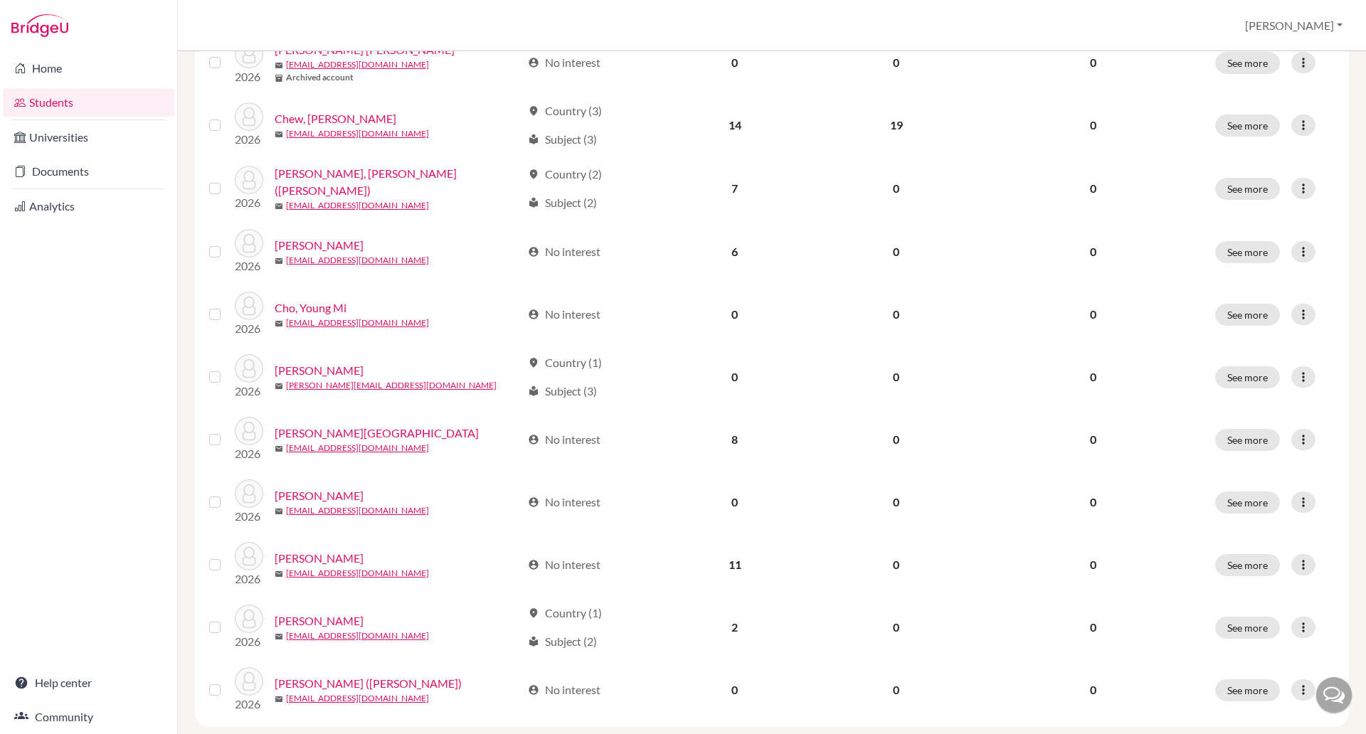
scroll to position [893, 0]
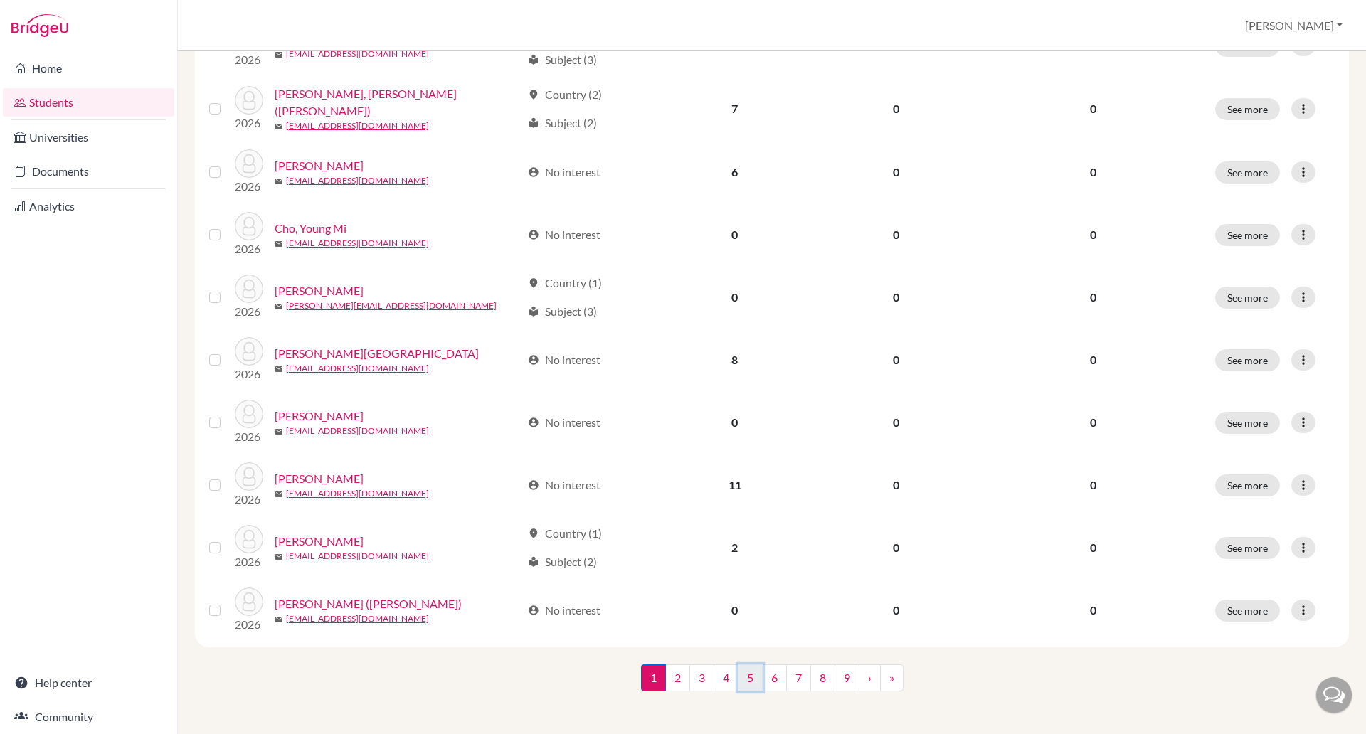
click at [740, 676] on link "5" at bounding box center [750, 677] width 25 height 27
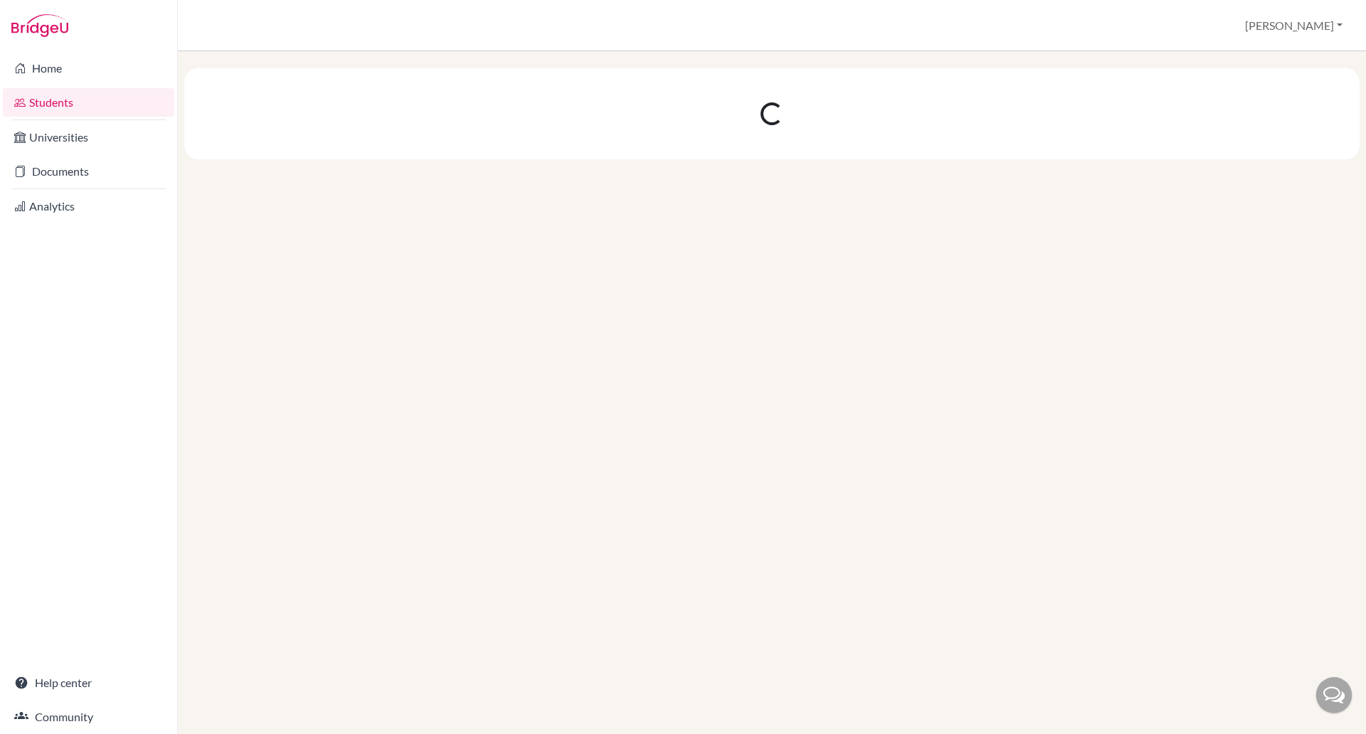
scroll to position [0, 0]
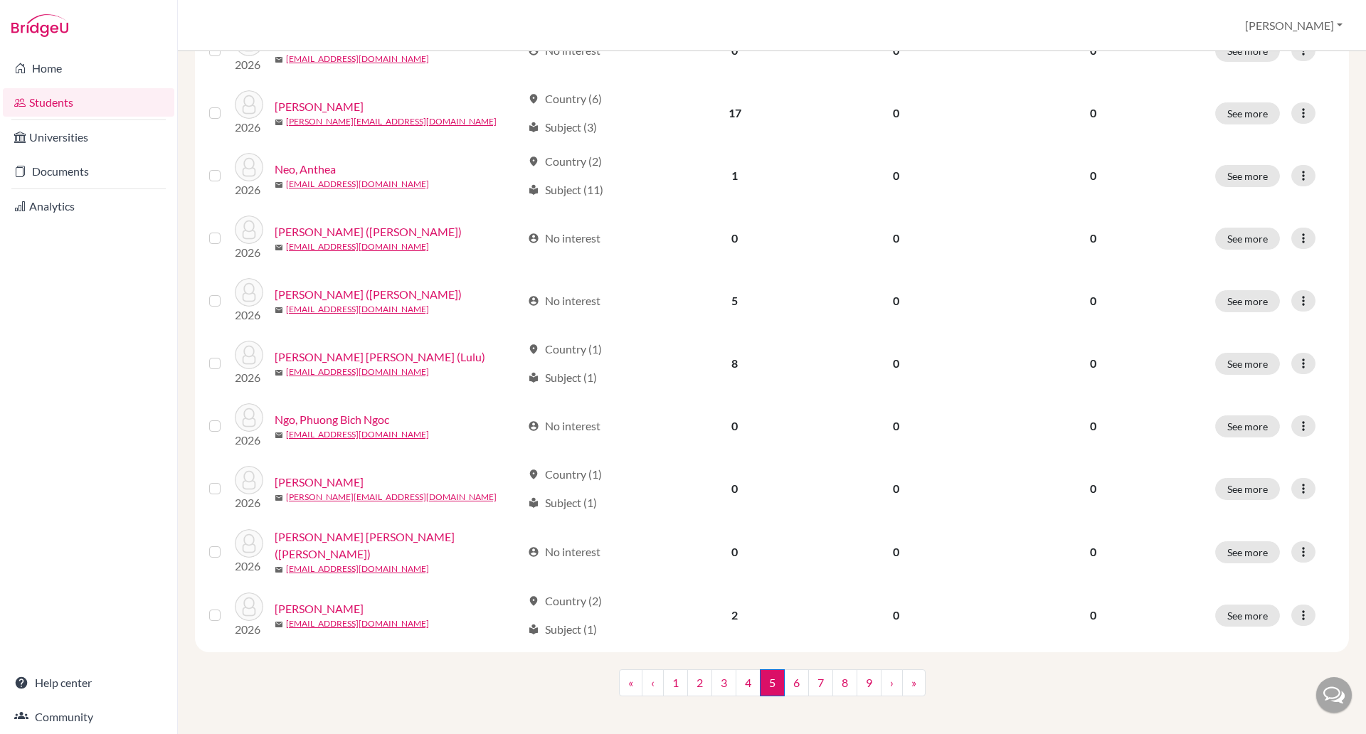
scroll to position [893, 0]
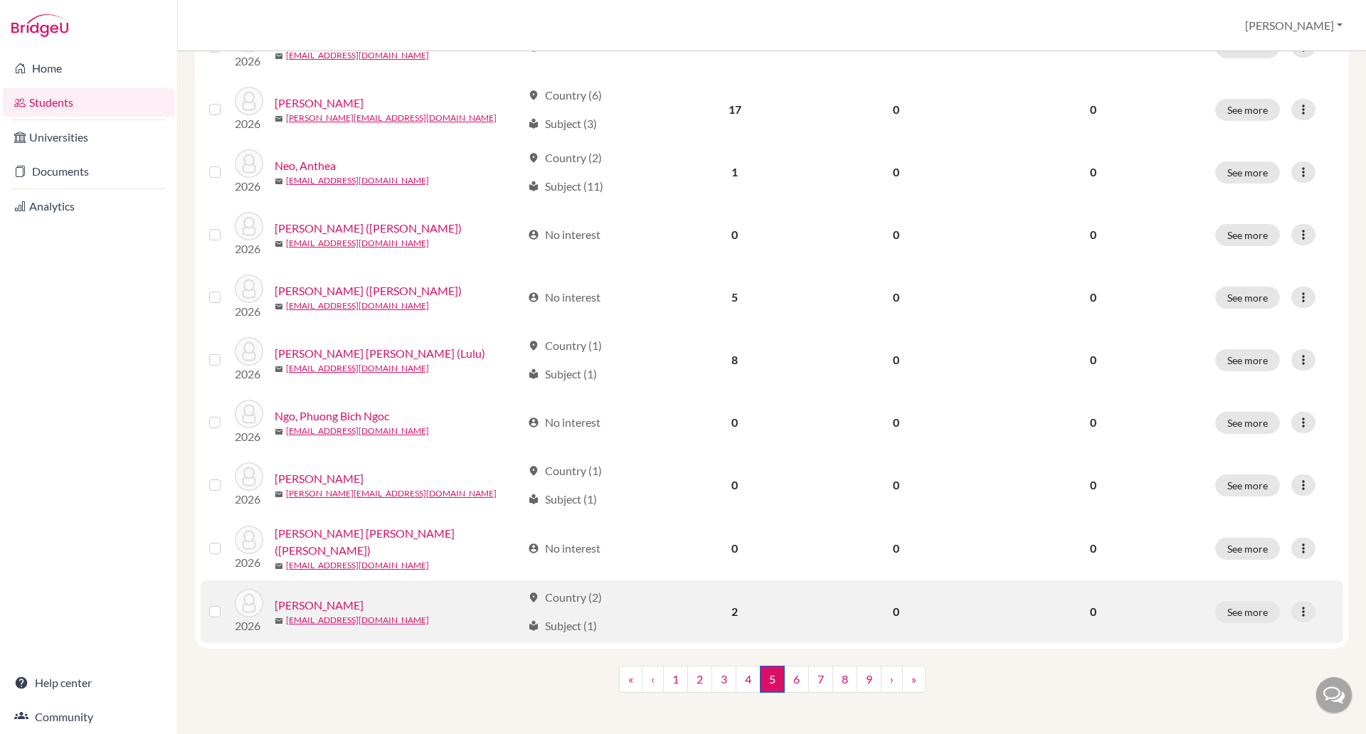
click at [329, 602] on link "[PERSON_NAME]" at bounding box center [319, 605] width 89 height 17
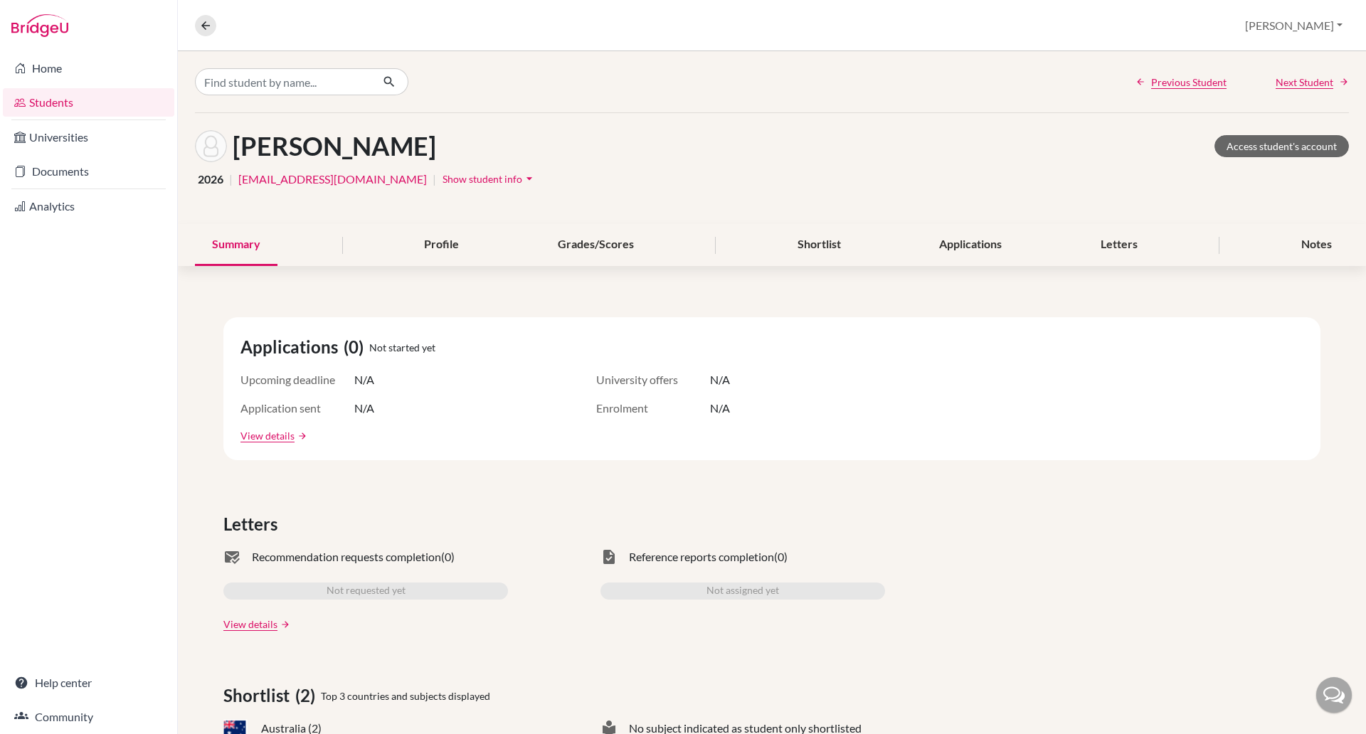
click at [442, 178] on span "Show student info" at bounding box center [482, 179] width 80 height 12
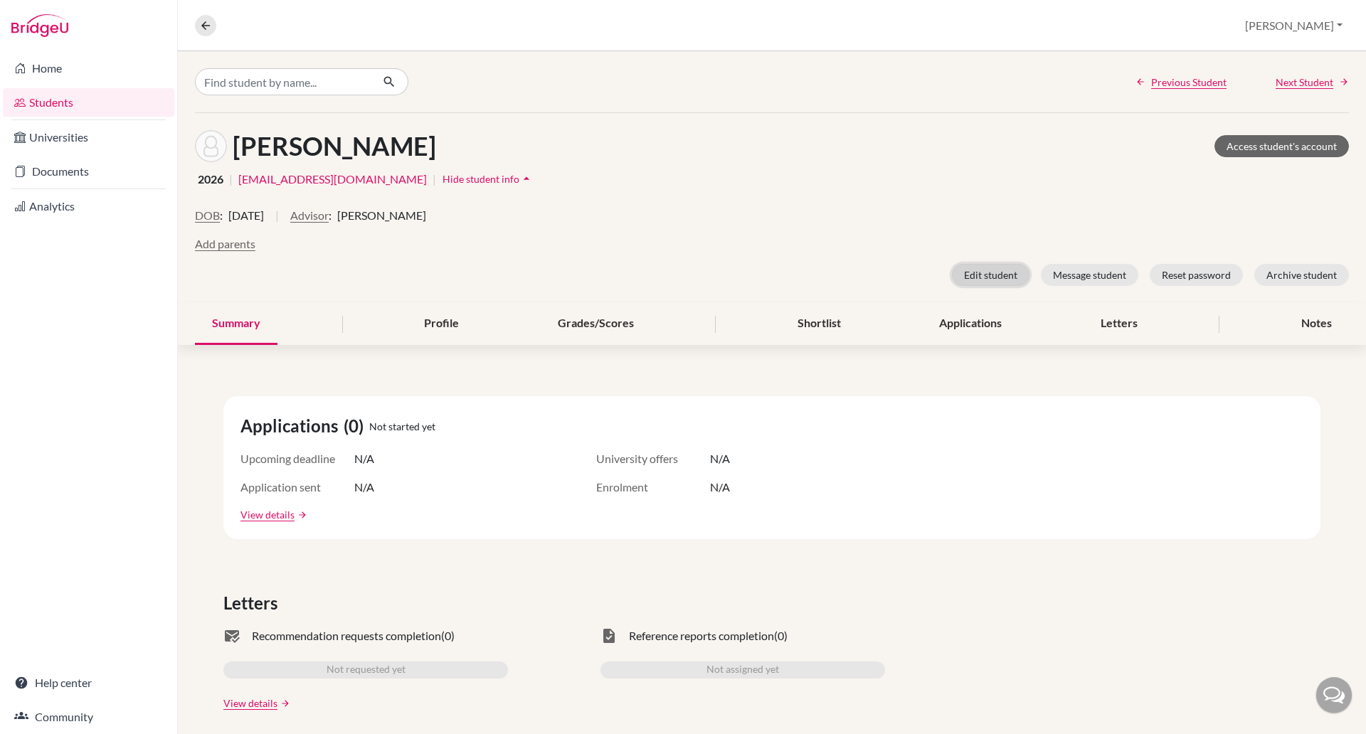
click at [957, 282] on button "Edit student" at bounding box center [991, 275] width 78 height 22
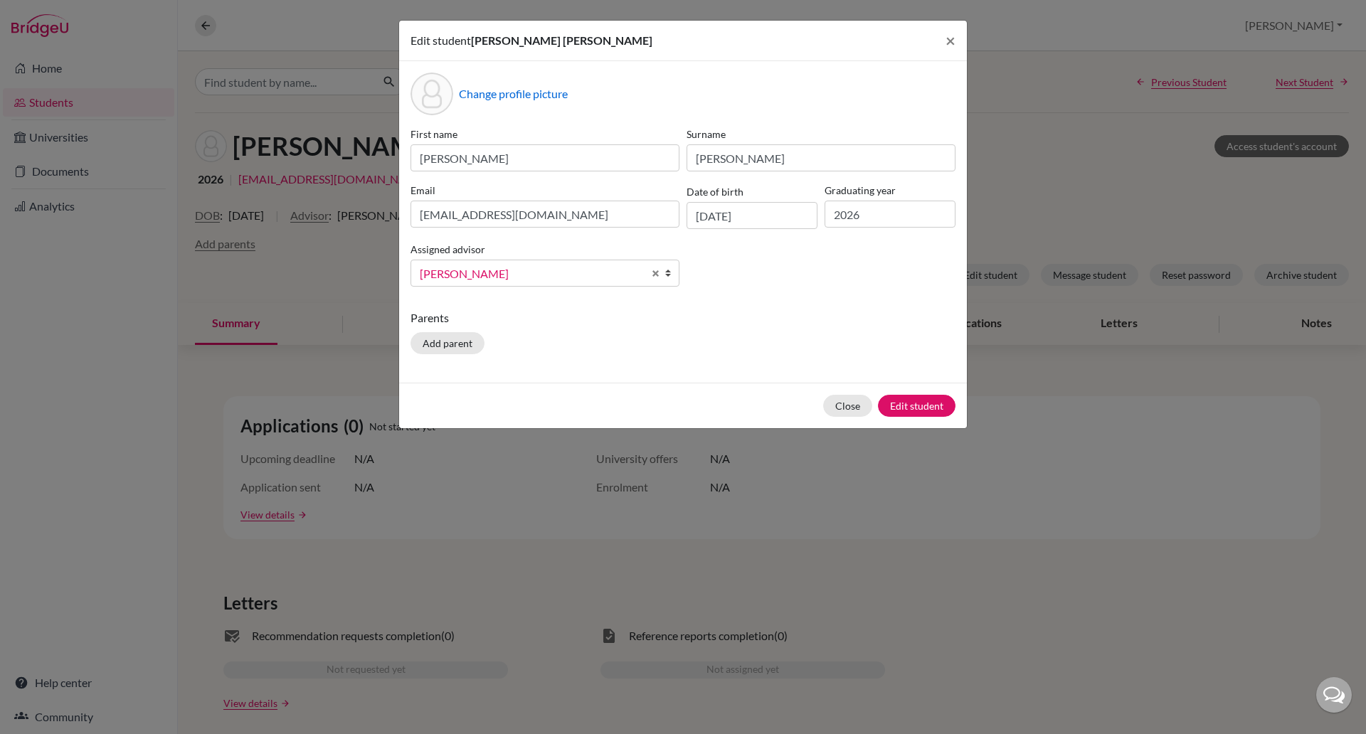
click at [575, 275] on span "[PERSON_NAME]" at bounding box center [531, 274] width 223 height 18
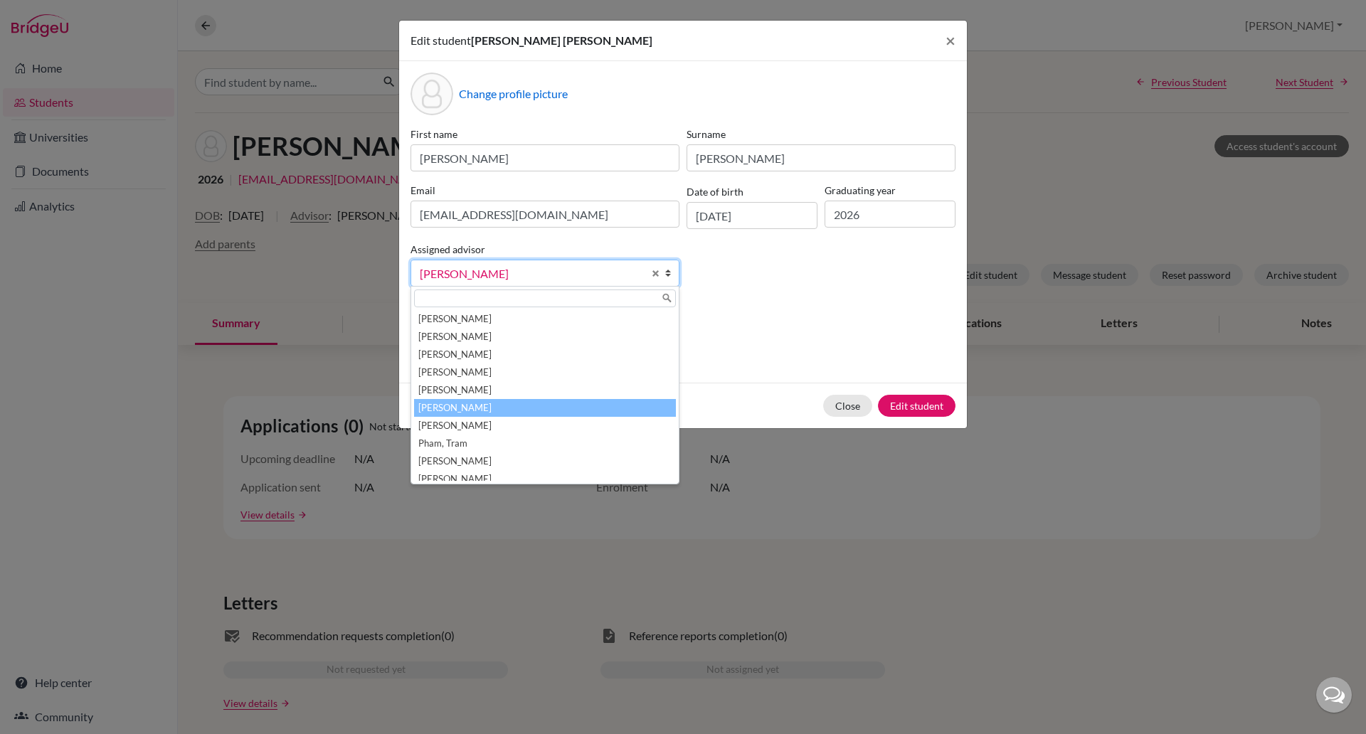
click at [464, 408] on li "[PERSON_NAME]" at bounding box center [545, 408] width 262 height 18
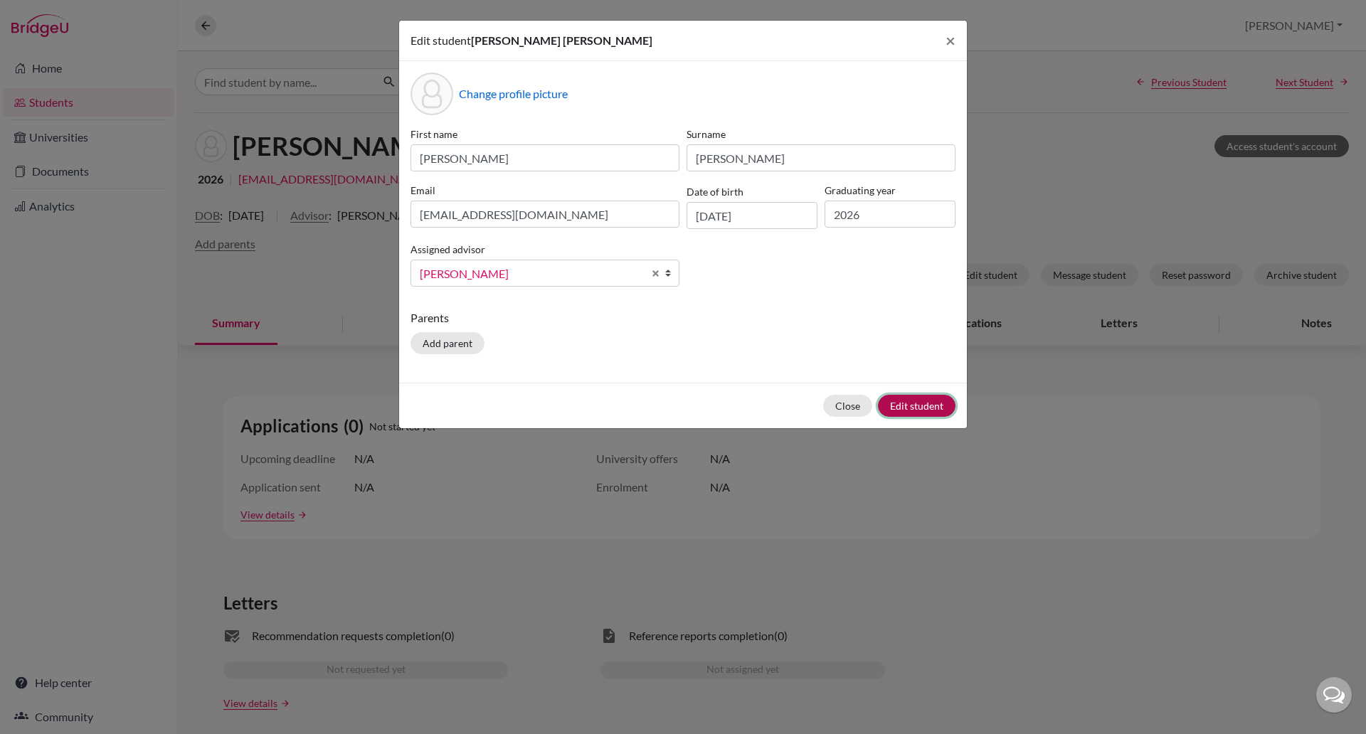
click at [911, 405] on button "Edit student" at bounding box center [917, 406] width 78 height 22
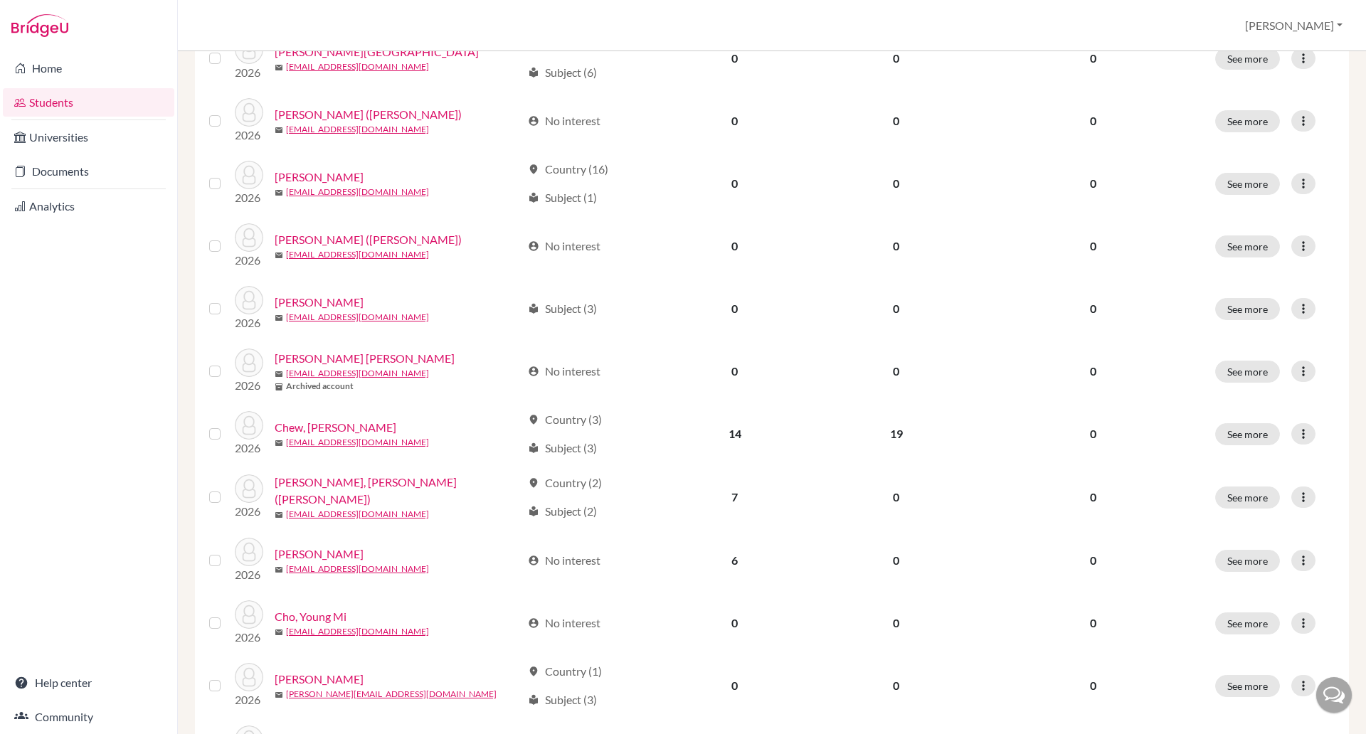
scroll to position [893, 0]
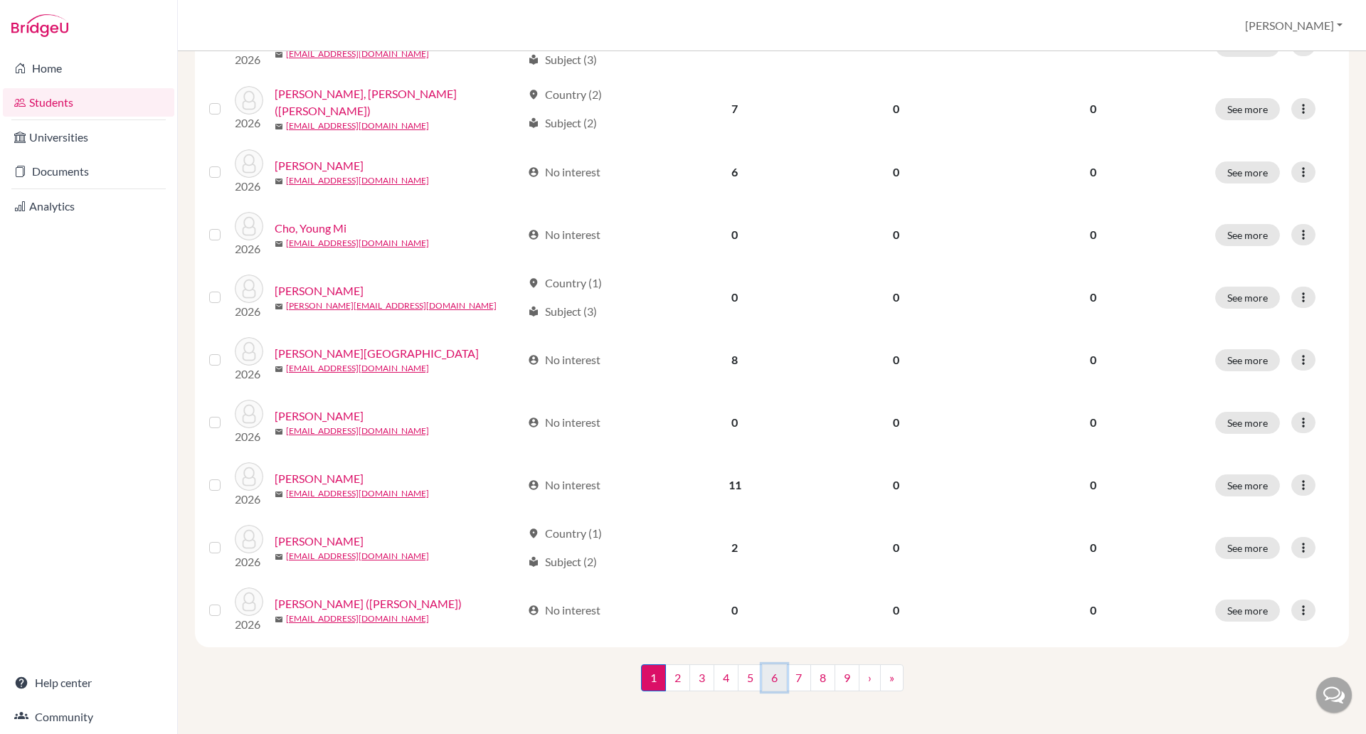
click at [765, 679] on link "6" at bounding box center [774, 677] width 25 height 27
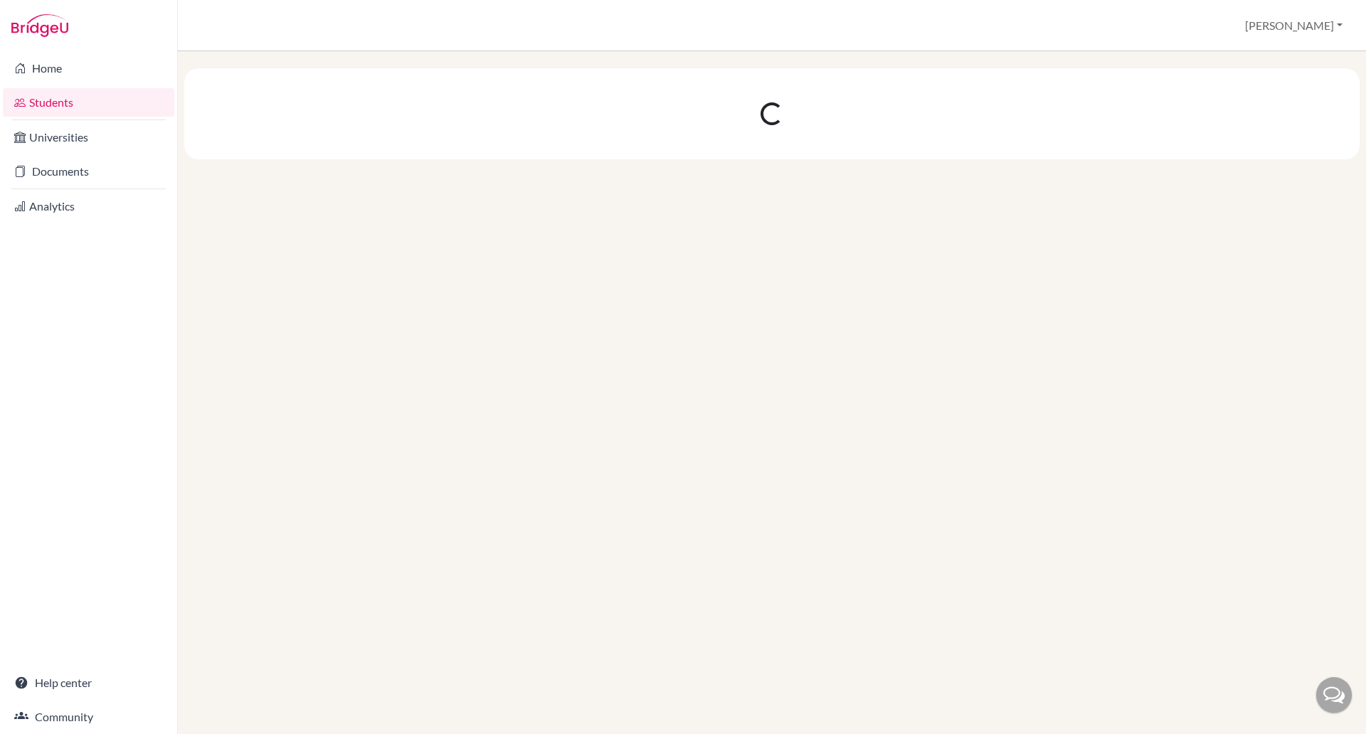
scroll to position [0, 0]
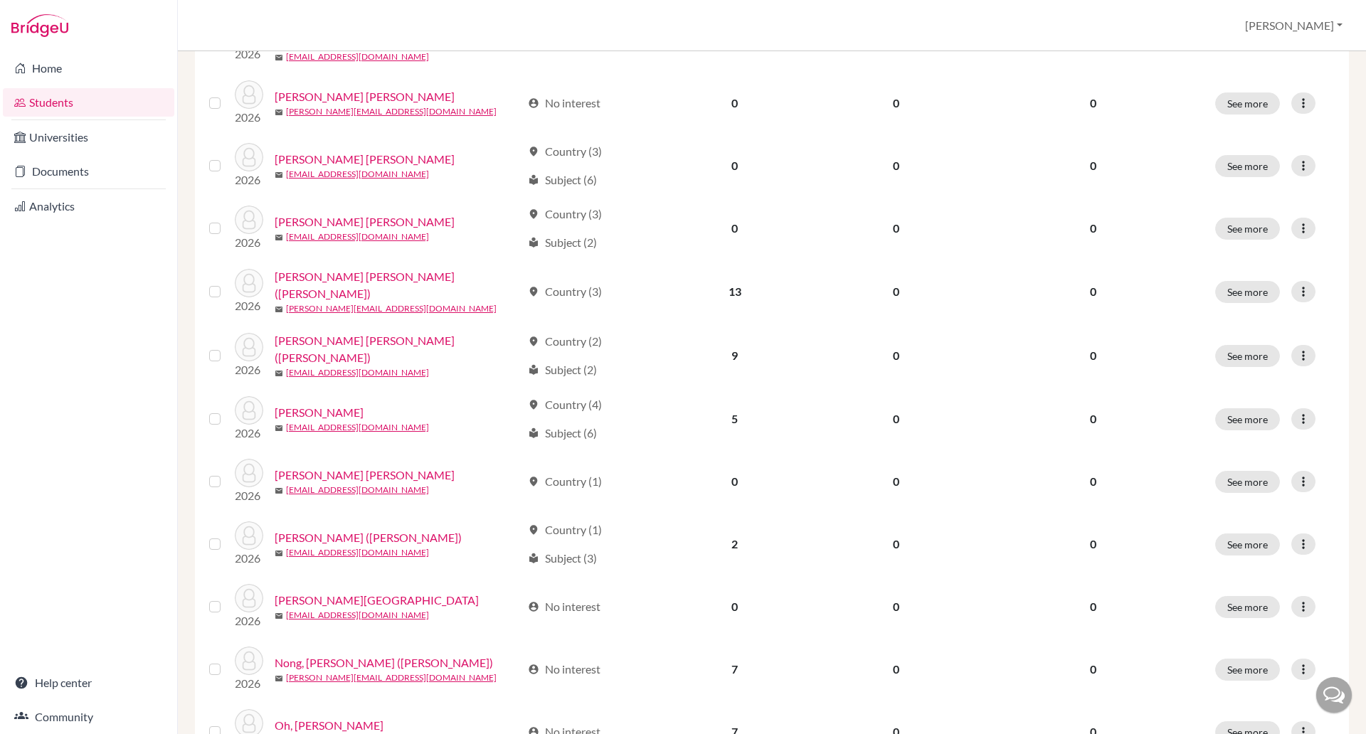
scroll to position [493, 0]
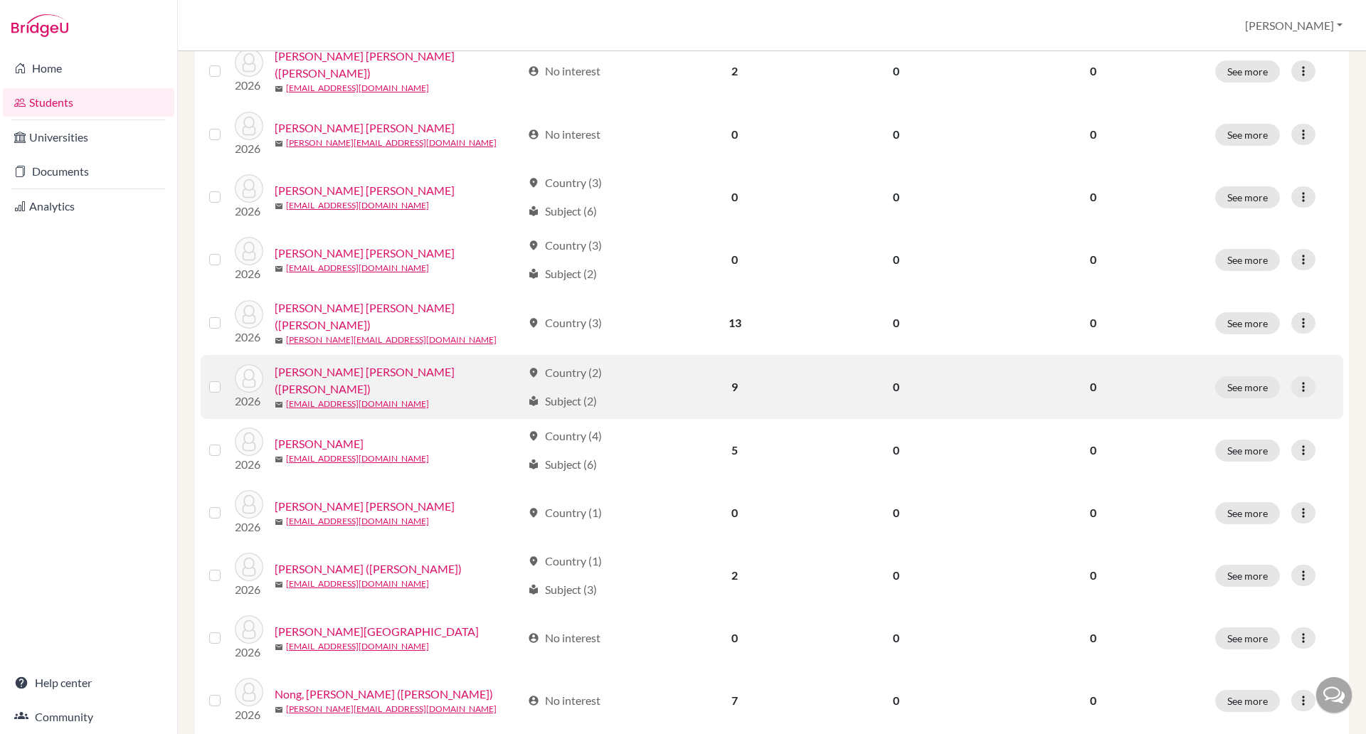
click at [398, 375] on link "[PERSON_NAME] [PERSON_NAME] ([PERSON_NAME])" at bounding box center [398, 380] width 247 height 34
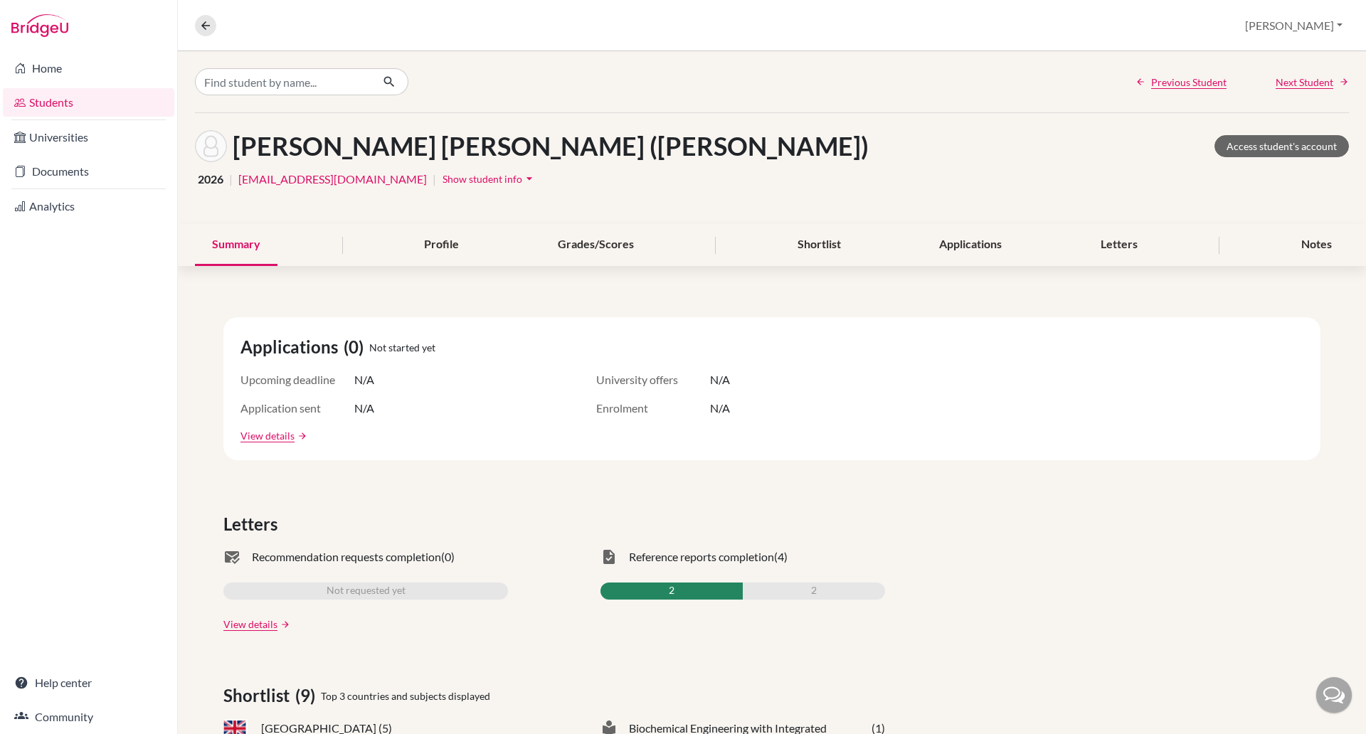
click at [494, 182] on span "Show student info" at bounding box center [482, 179] width 80 height 12
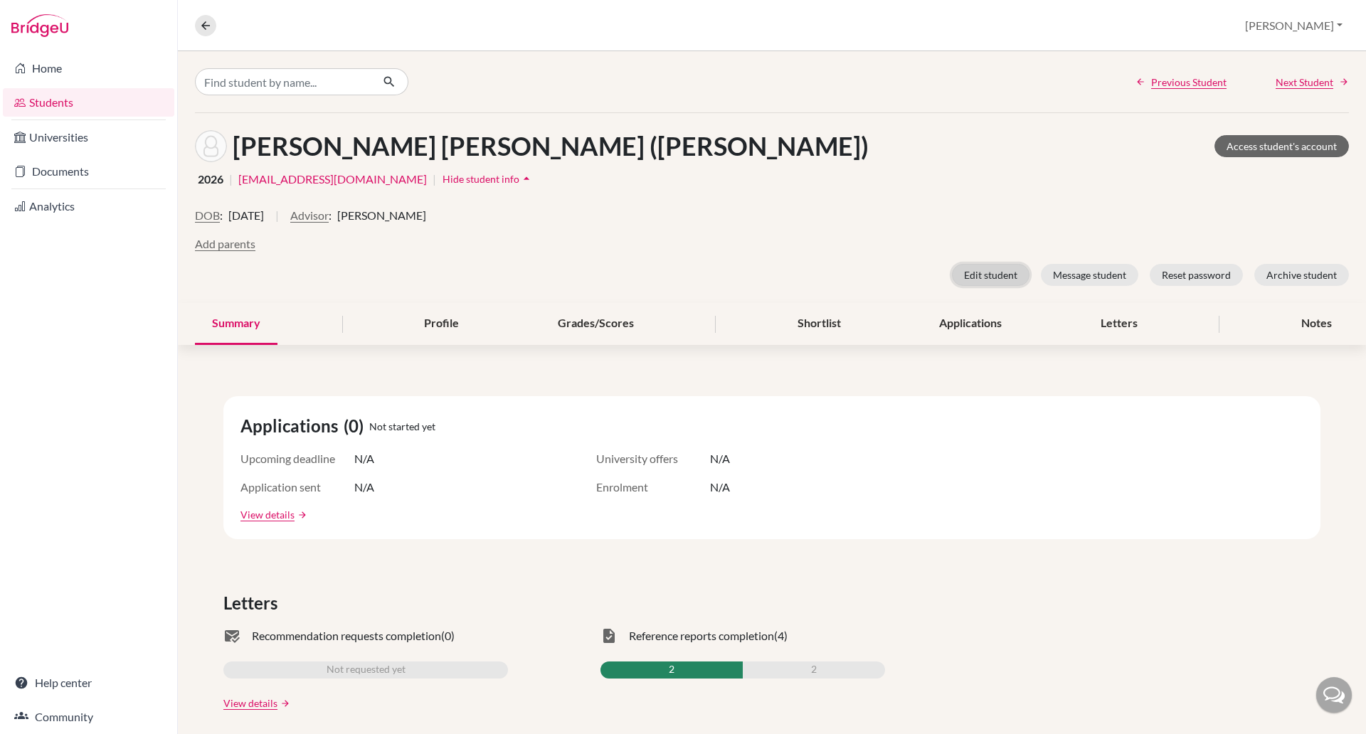
click at [992, 277] on button "Edit student" at bounding box center [991, 275] width 78 height 22
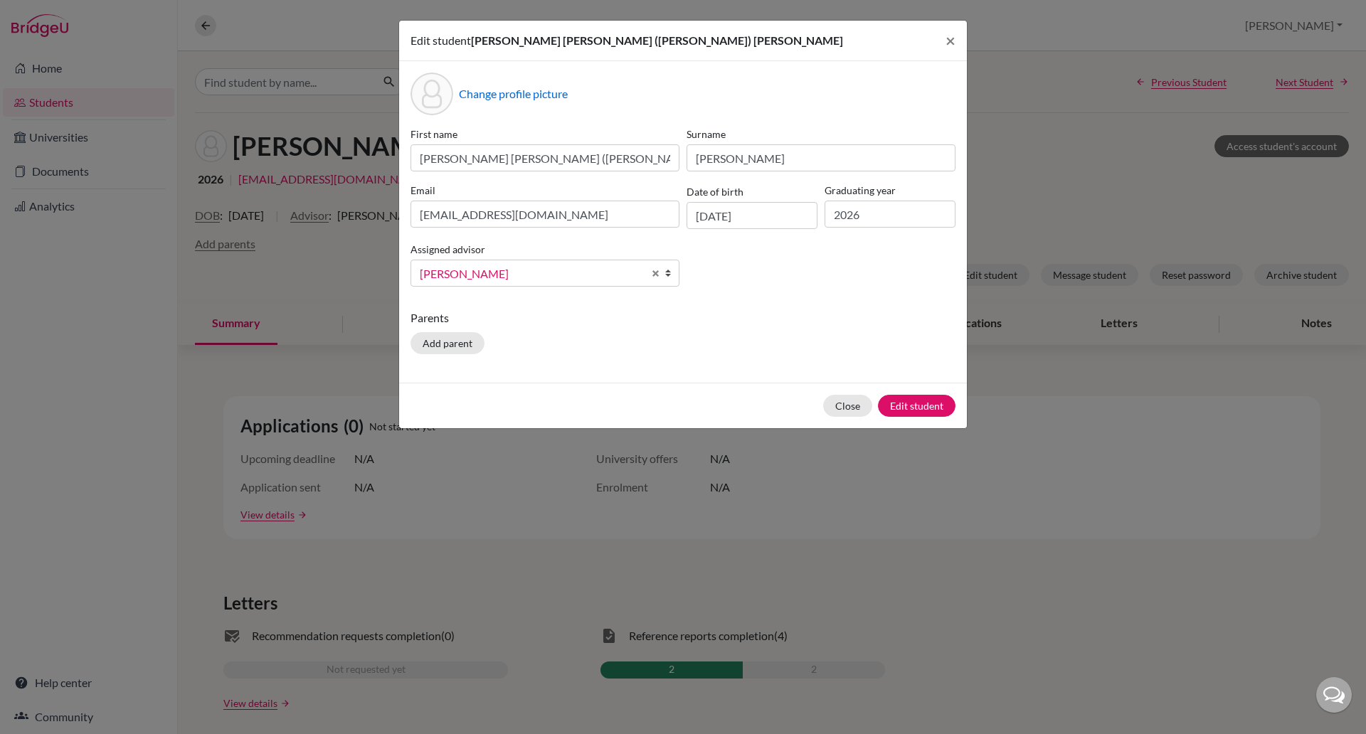
click at [580, 275] on span "[PERSON_NAME]" at bounding box center [531, 274] width 223 height 18
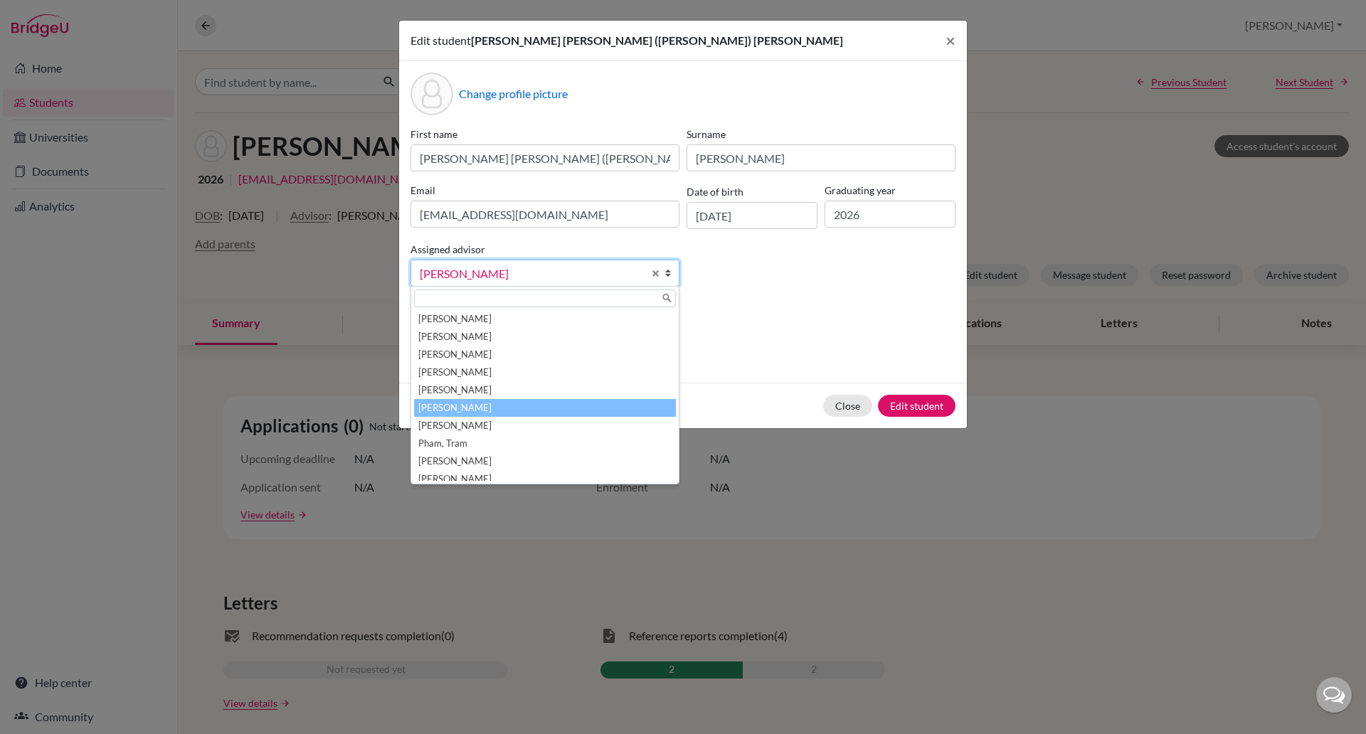
click at [457, 404] on li "[PERSON_NAME]" at bounding box center [545, 408] width 262 height 18
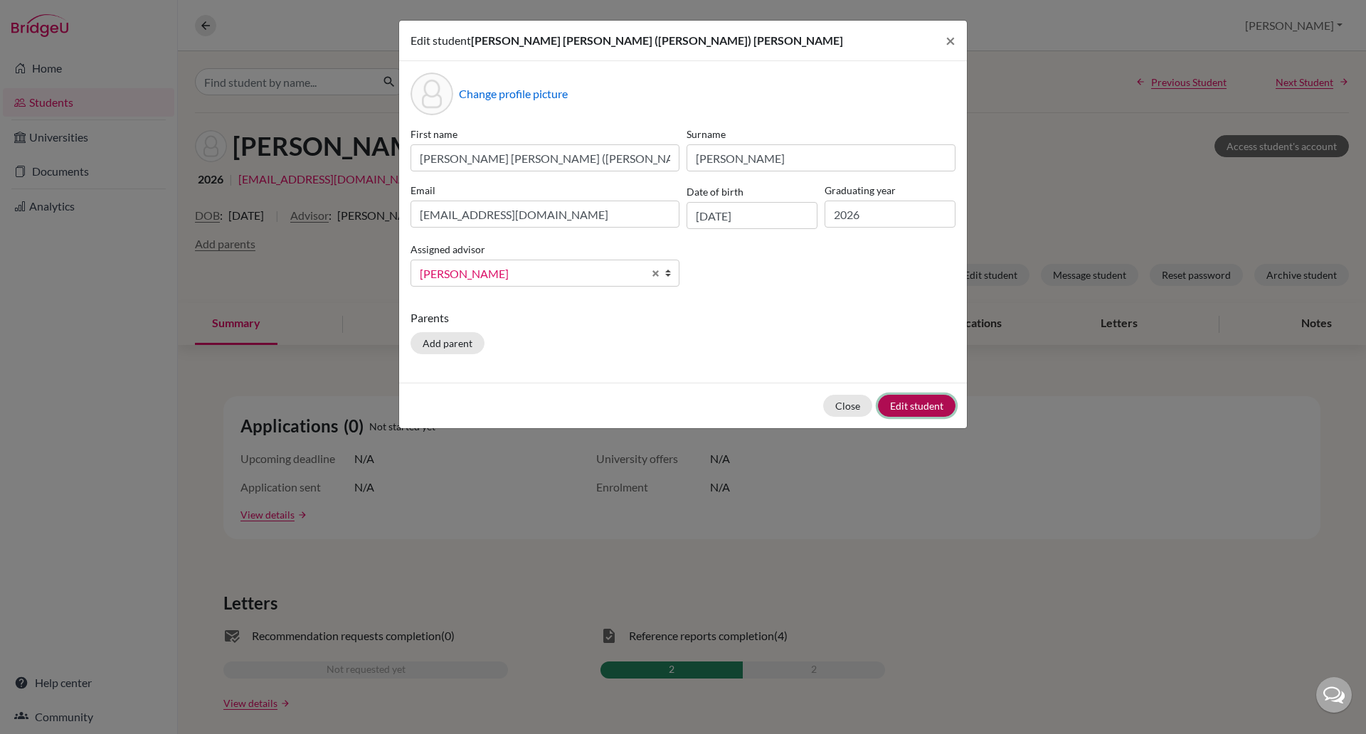
click at [898, 399] on button "Edit student" at bounding box center [917, 406] width 78 height 22
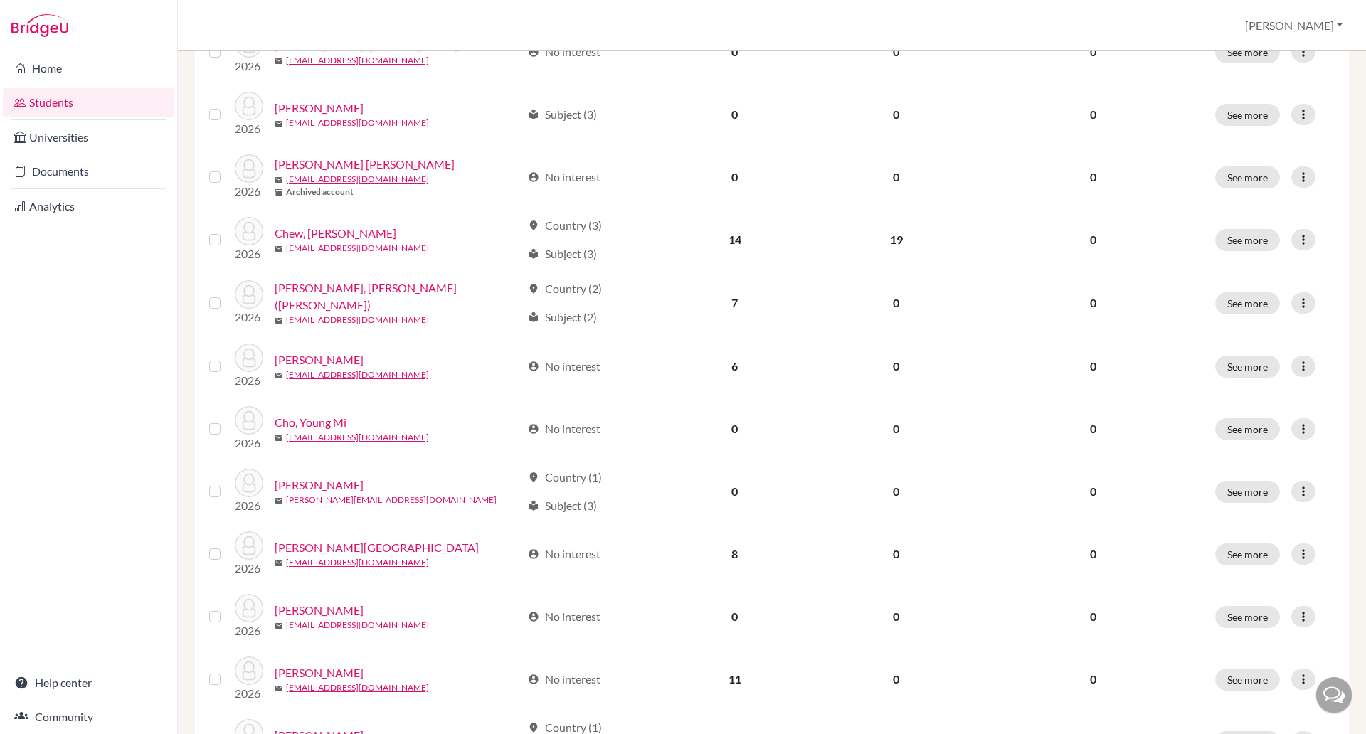
scroll to position [893, 0]
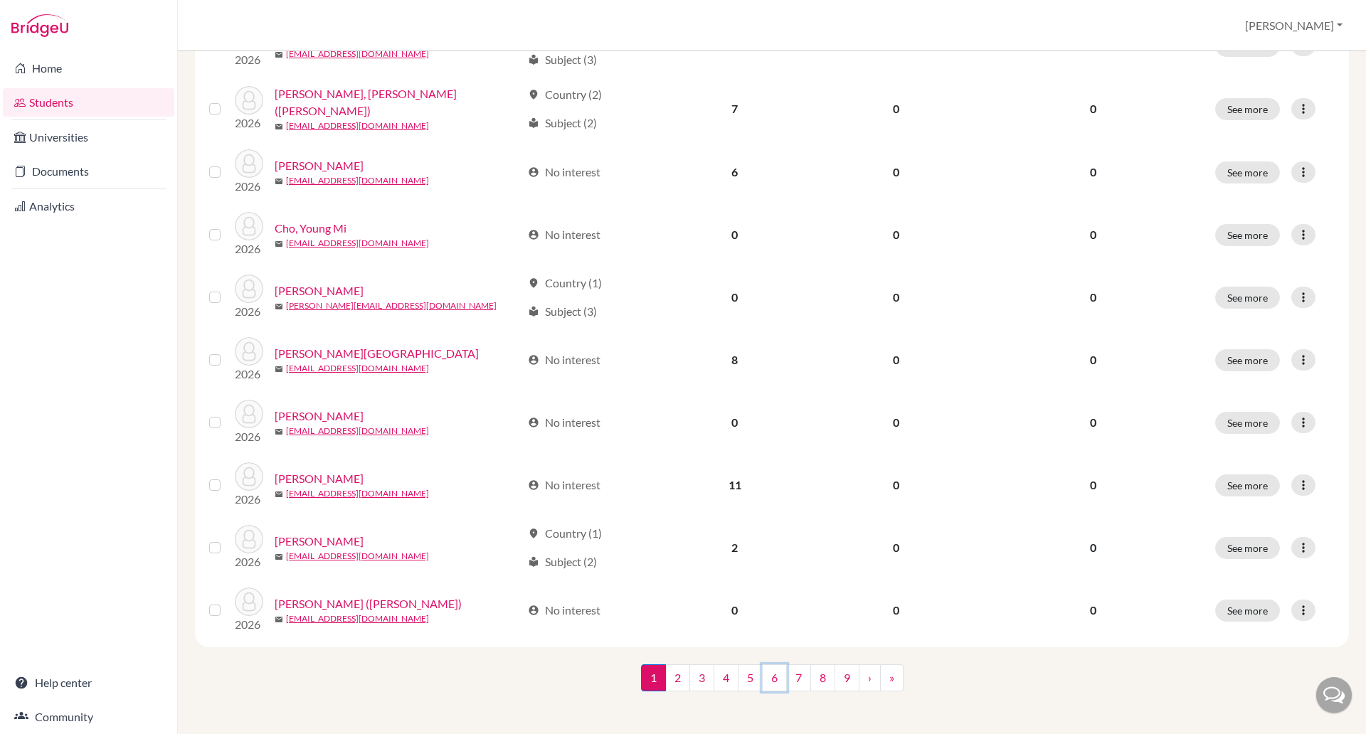
click at [762, 677] on link "6" at bounding box center [774, 677] width 25 height 27
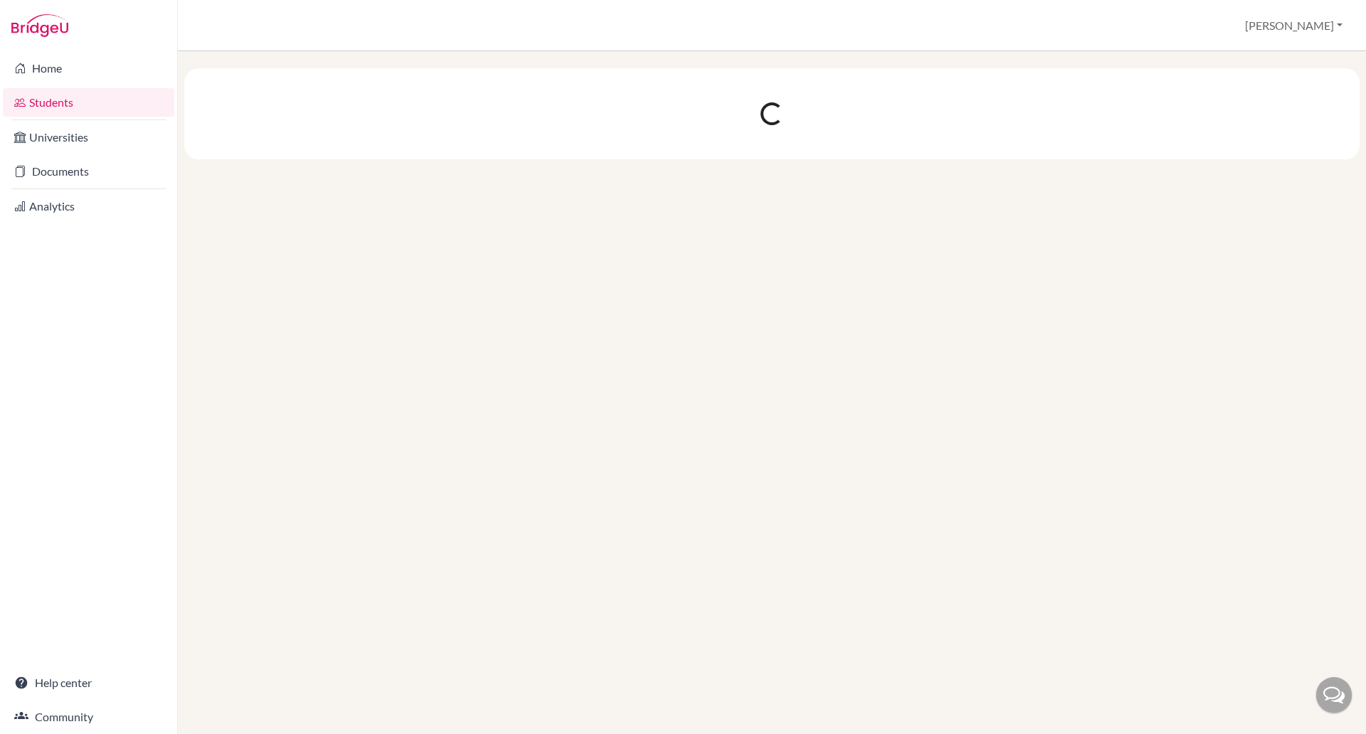
scroll to position [0, 0]
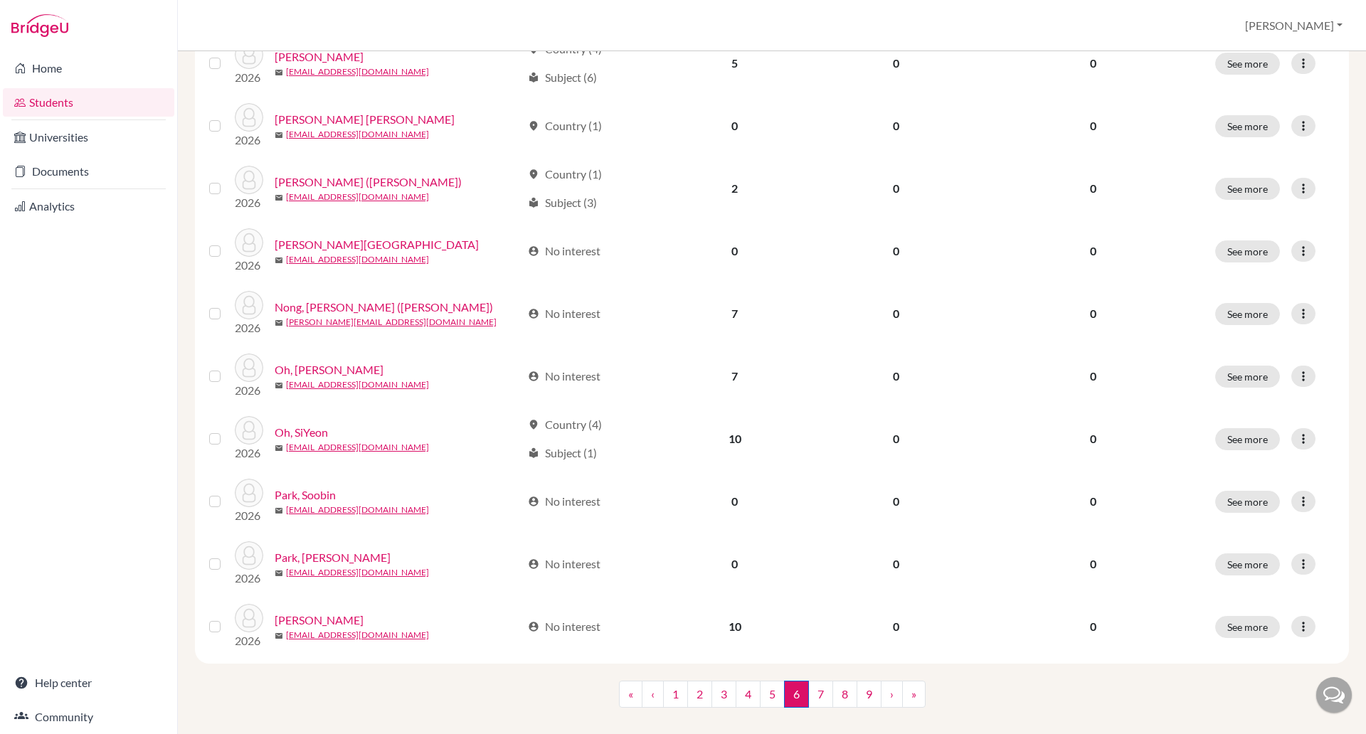
scroll to position [893, 0]
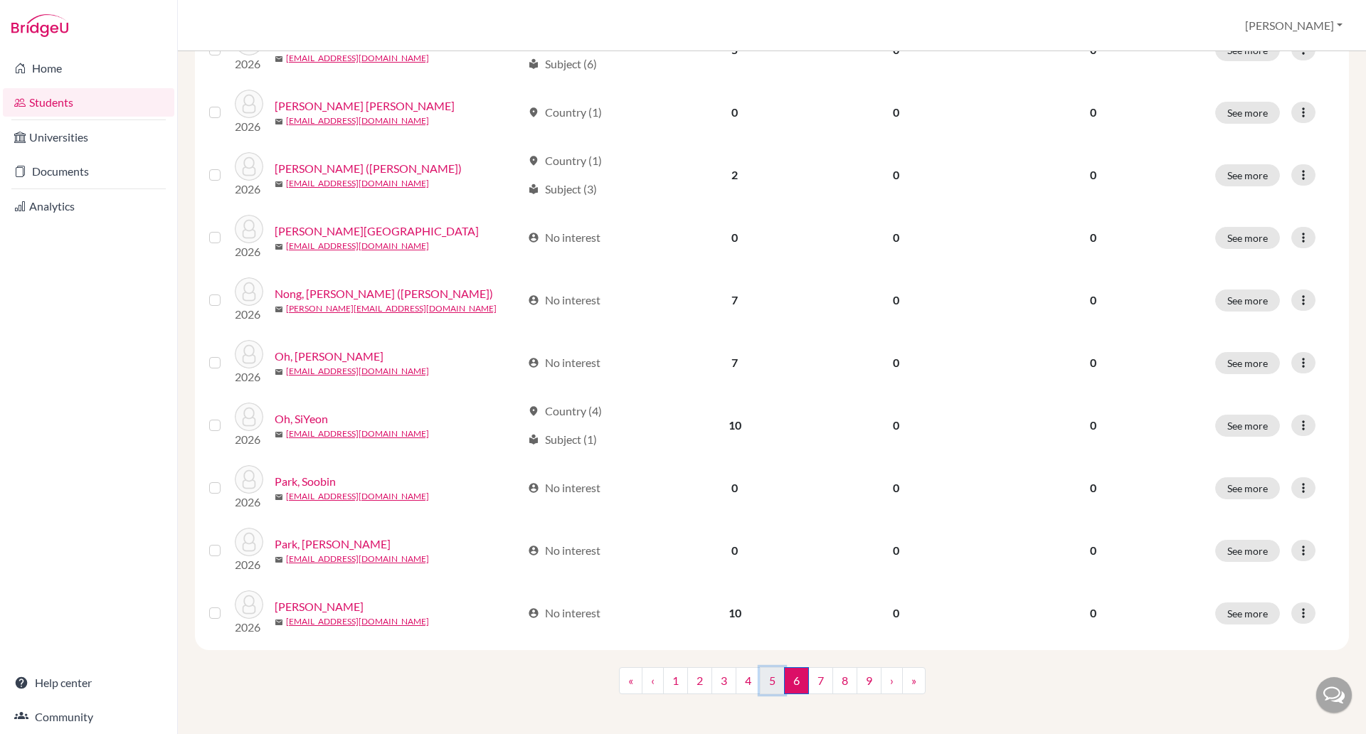
click at [770, 669] on link "5" at bounding box center [772, 680] width 25 height 27
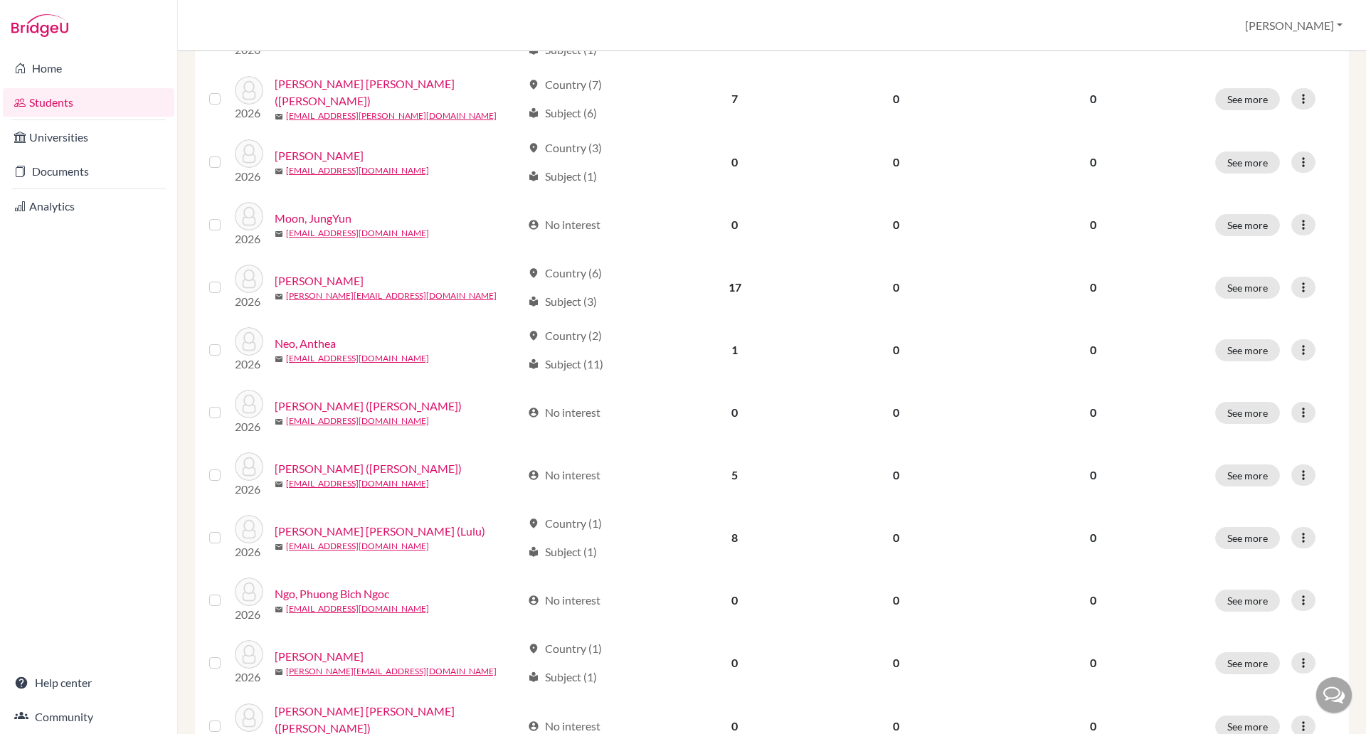
scroll to position [893, 0]
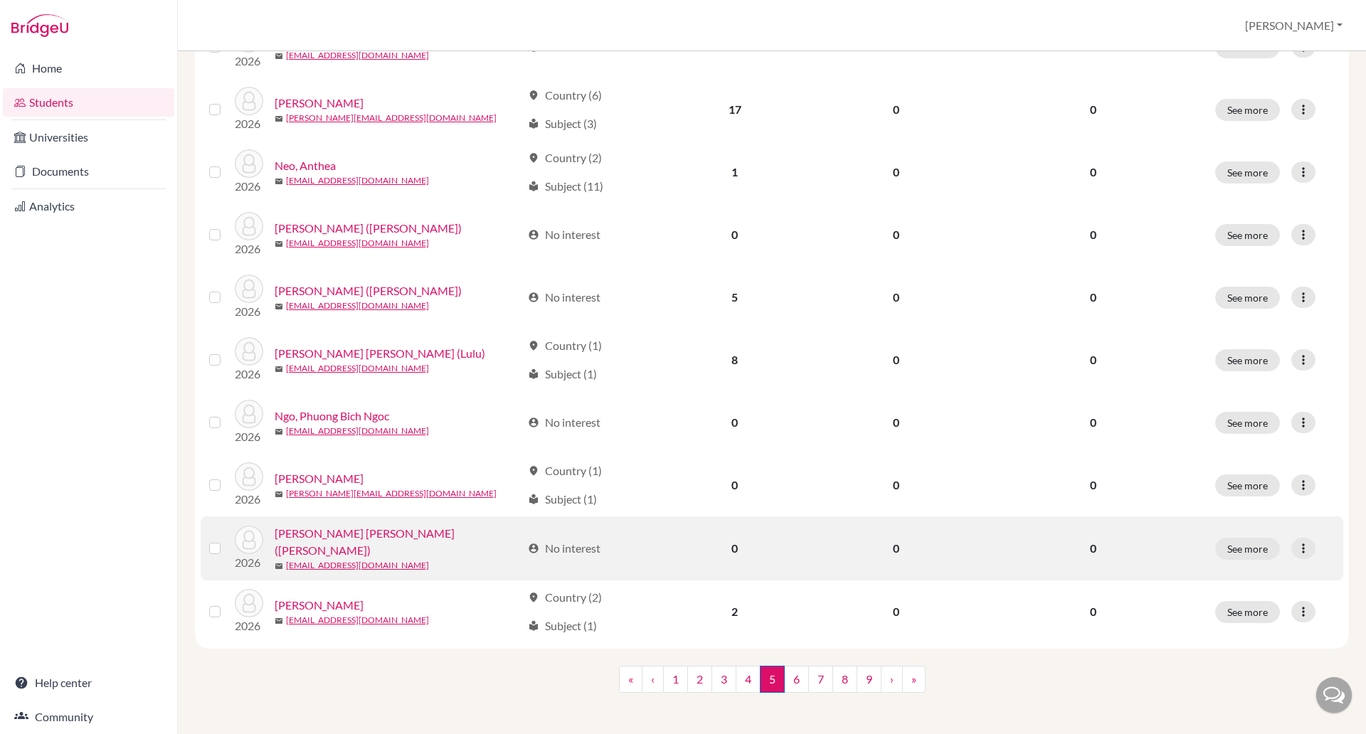
click at [358, 536] on link "[PERSON_NAME] [PERSON_NAME] ([PERSON_NAME])" at bounding box center [398, 542] width 247 height 34
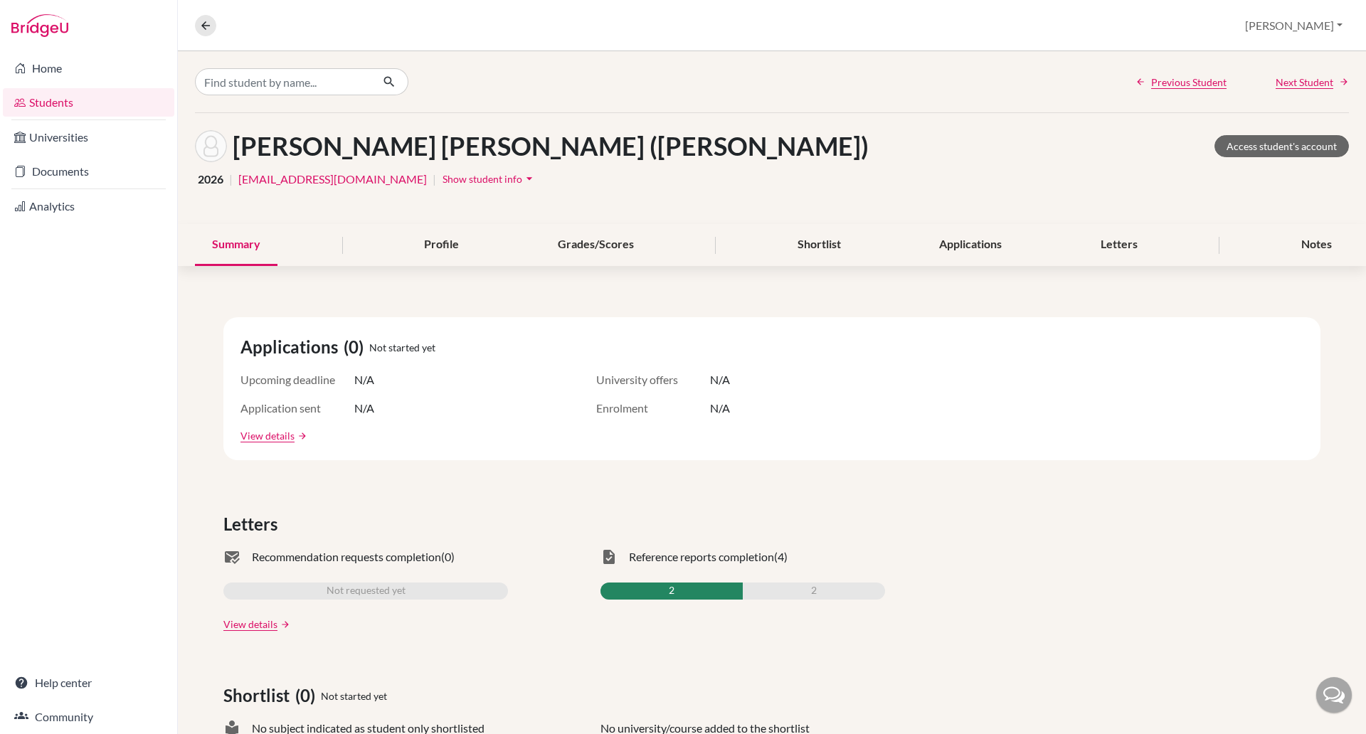
click at [466, 185] on button "Show student info arrow_drop_down" at bounding box center [489, 179] width 95 height 22
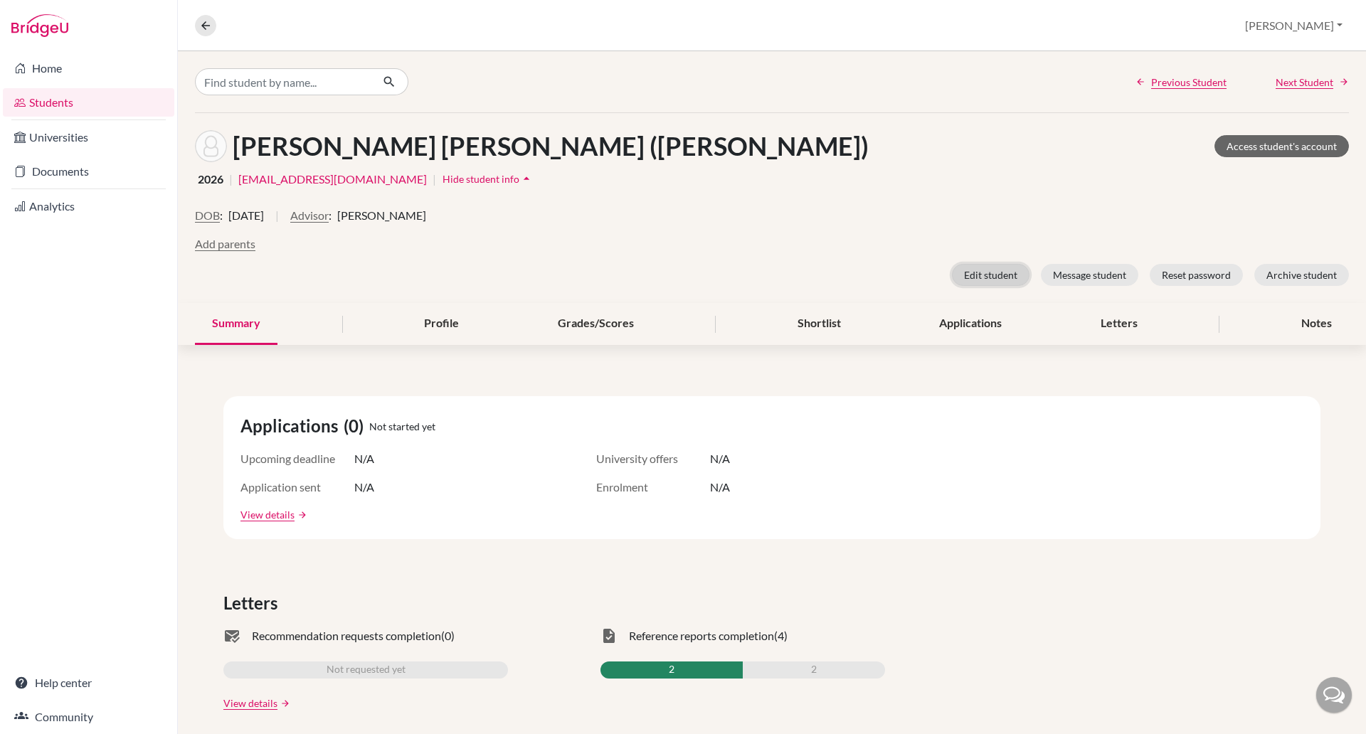
click at [987, 279] on button "Edit student" at bounding box center [991, 275] width 78 height 22
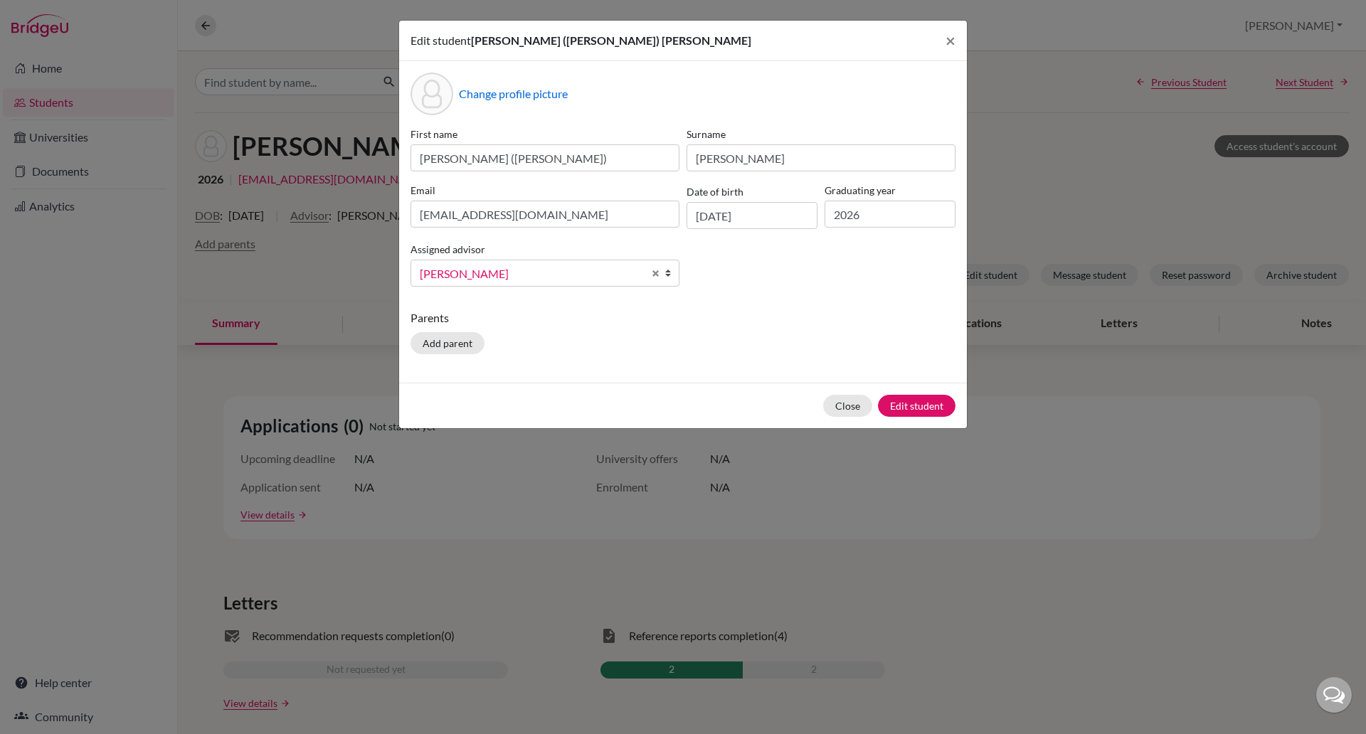
click at [597, 265] on span "[PERSON_NAME]" at bounding box center [531, 274] width 223 height 18
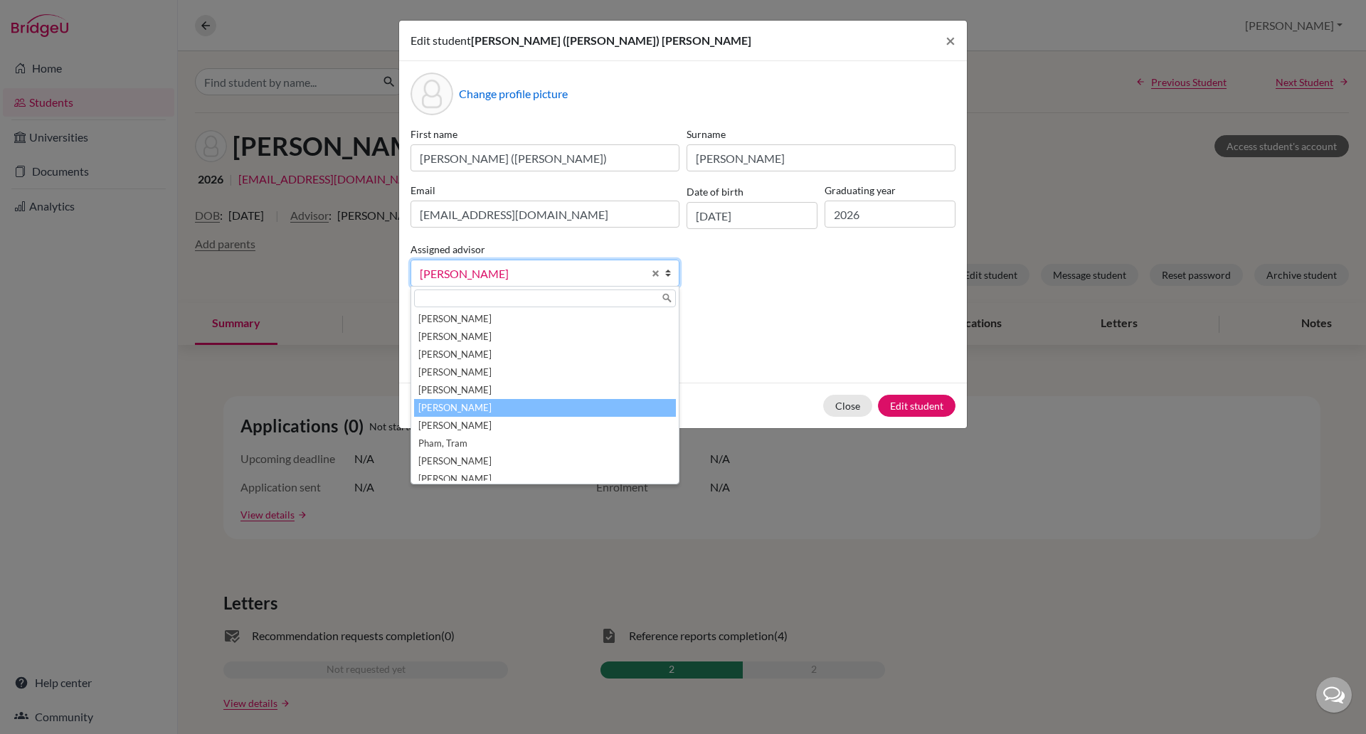
click at [491, 405] on li "[PERSON_NAME]" at bounding box center [545, 408] width 262 height 18
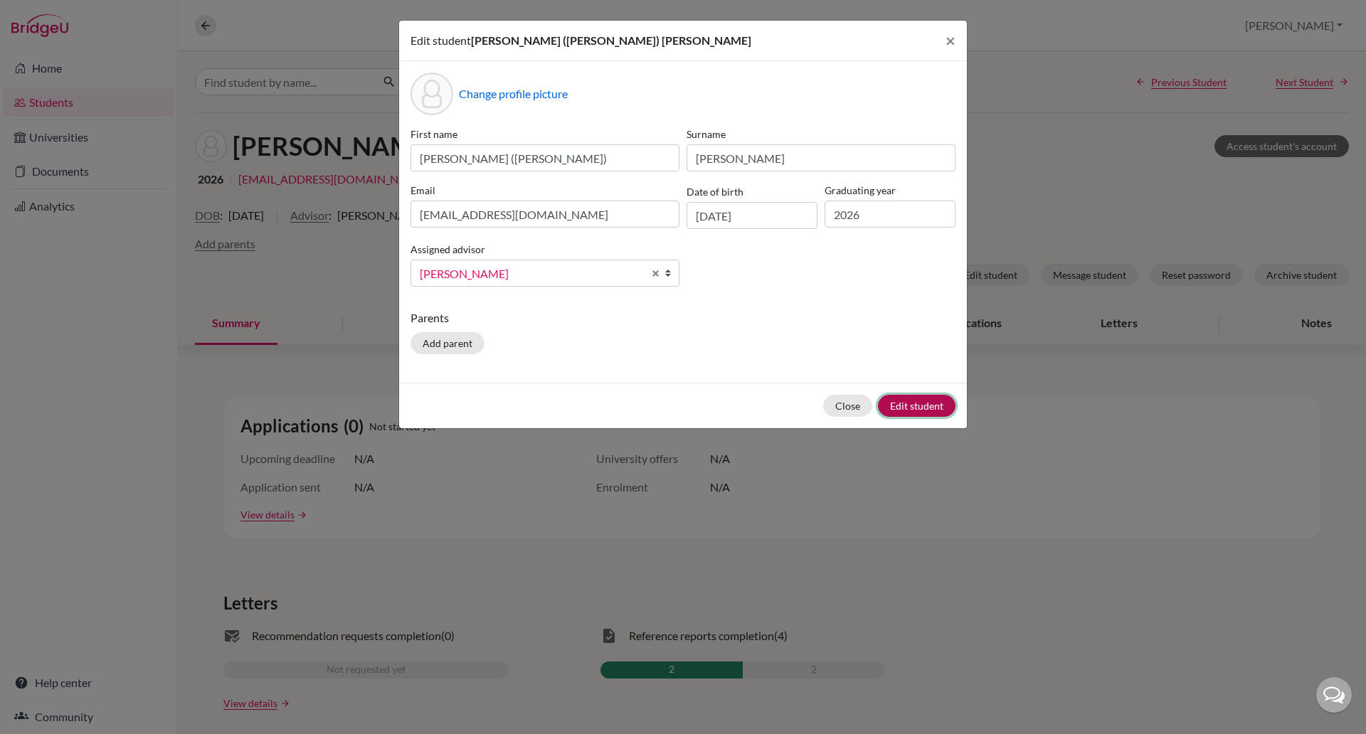
click at [885, 403] on button "Edit student" at bounding box center [917, 406] width 78 height 22
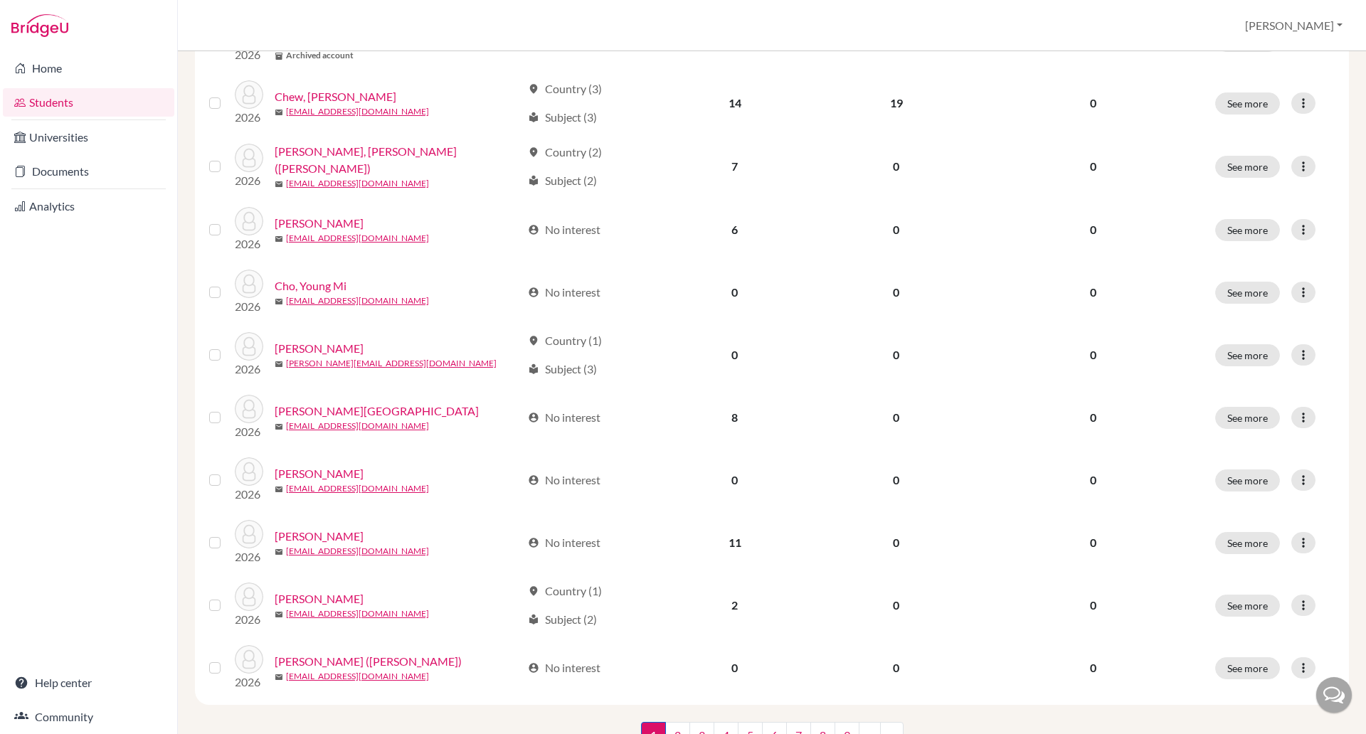
scroll to position [893, 0]
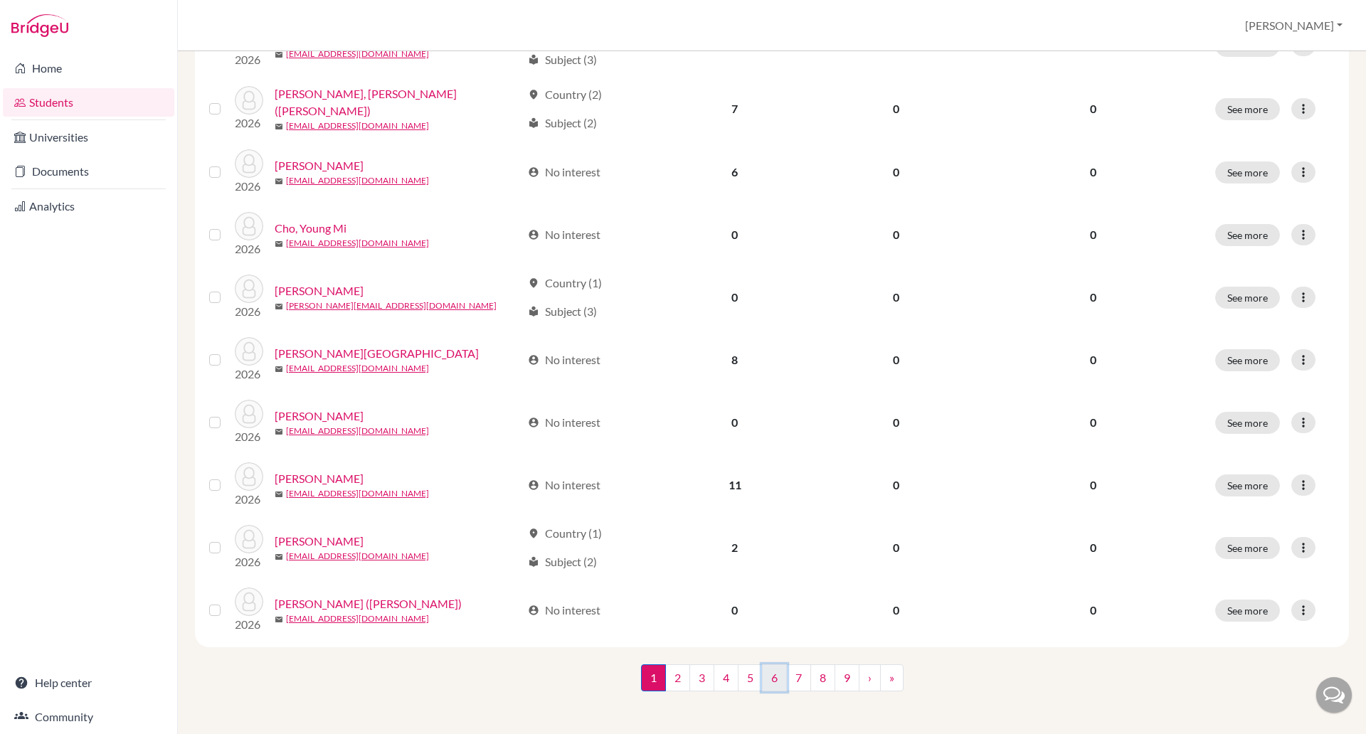
click at [768, 674] on link "6" at bounding box center [774, 677] width 25 height 27
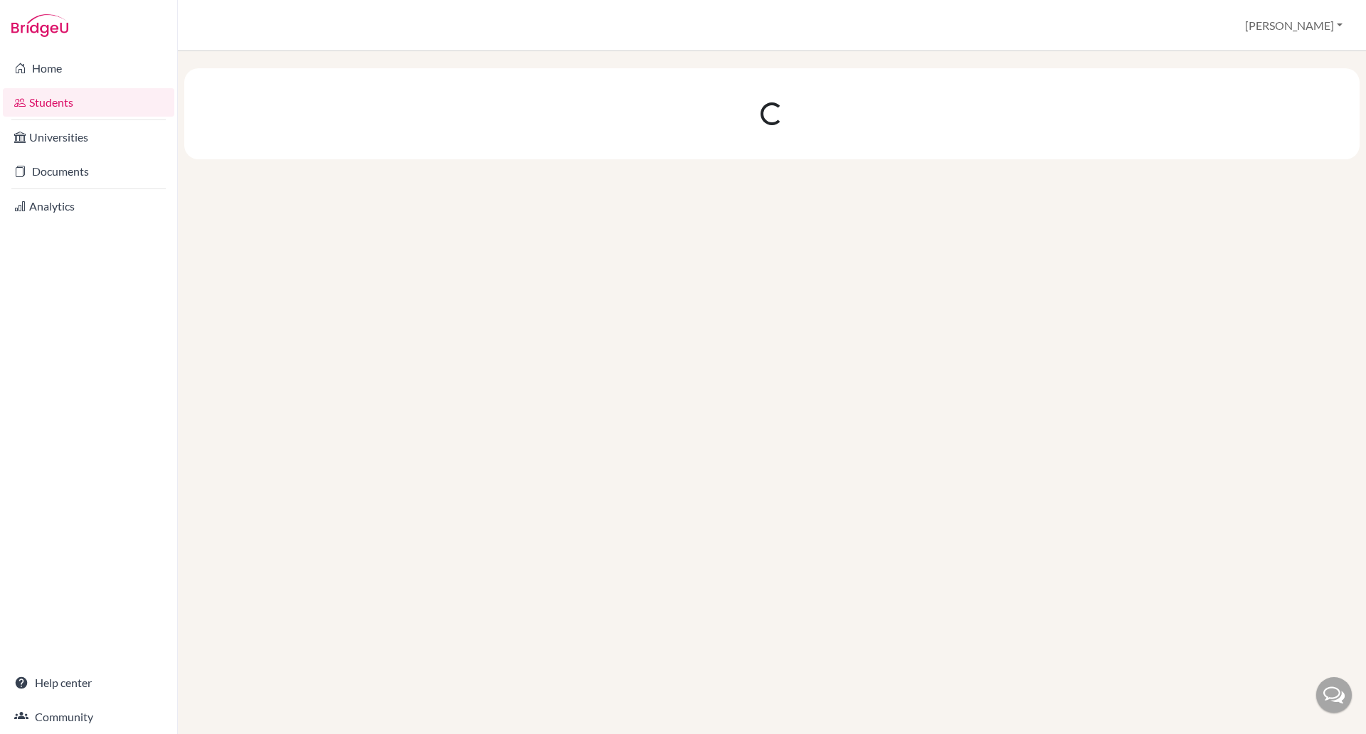
scroll to position [0, 0]
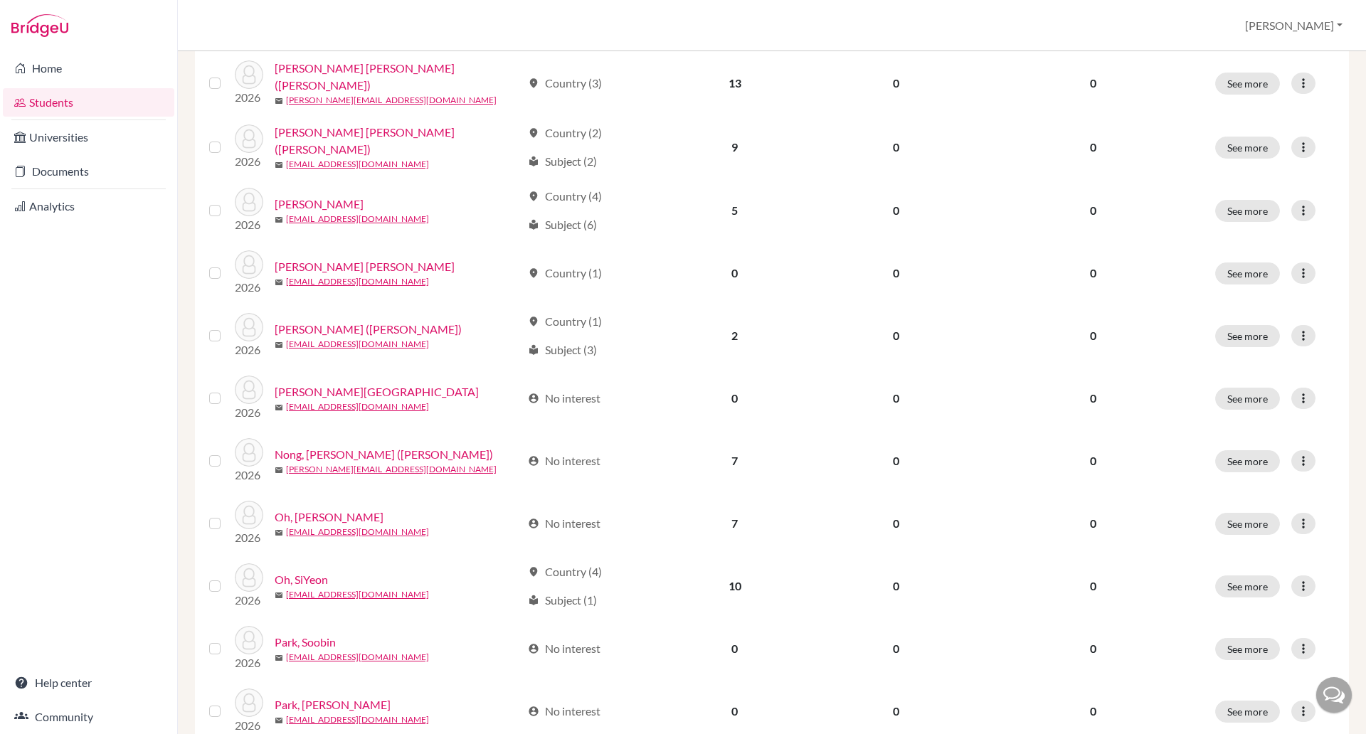
scroll to position [748, 0]
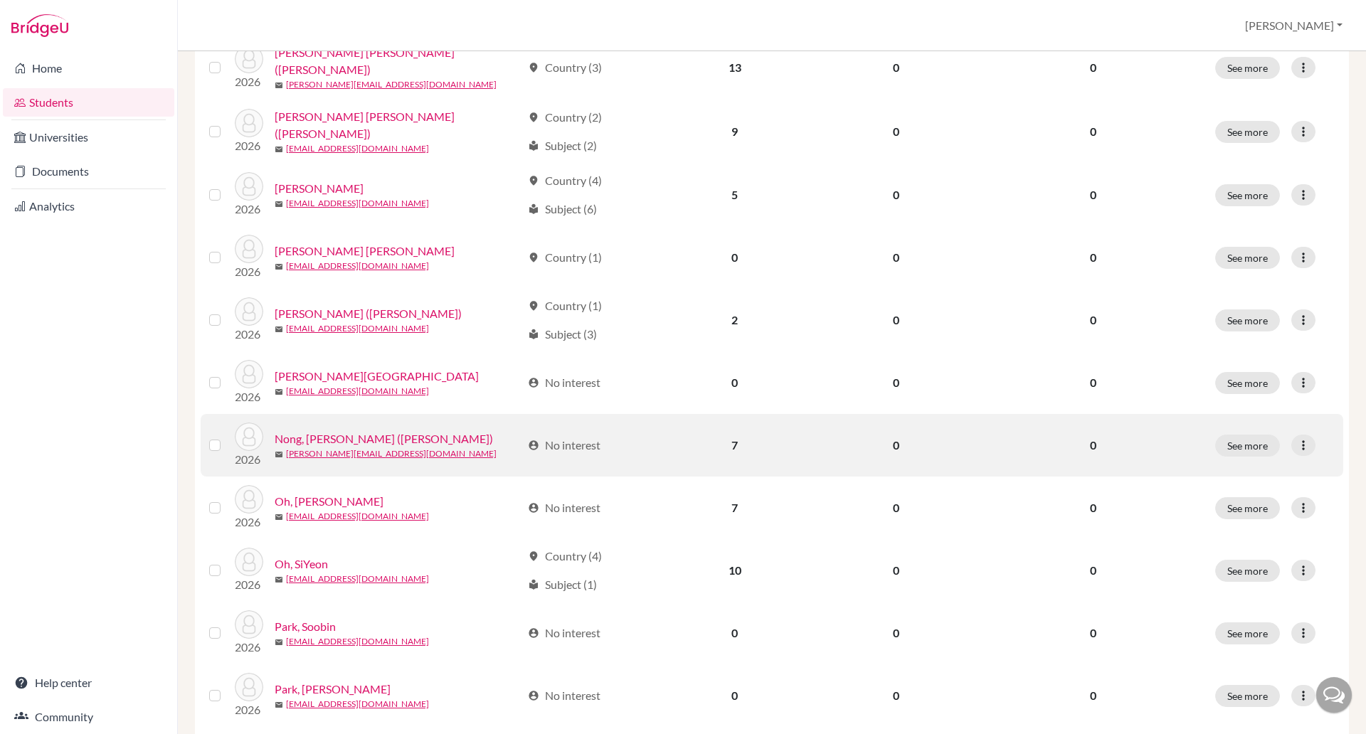
click at [392, 430] on link "Nong, [PERSON_NAME] ([PERSON_NAME])" at bounding box center [384, 438] width 218 height 17
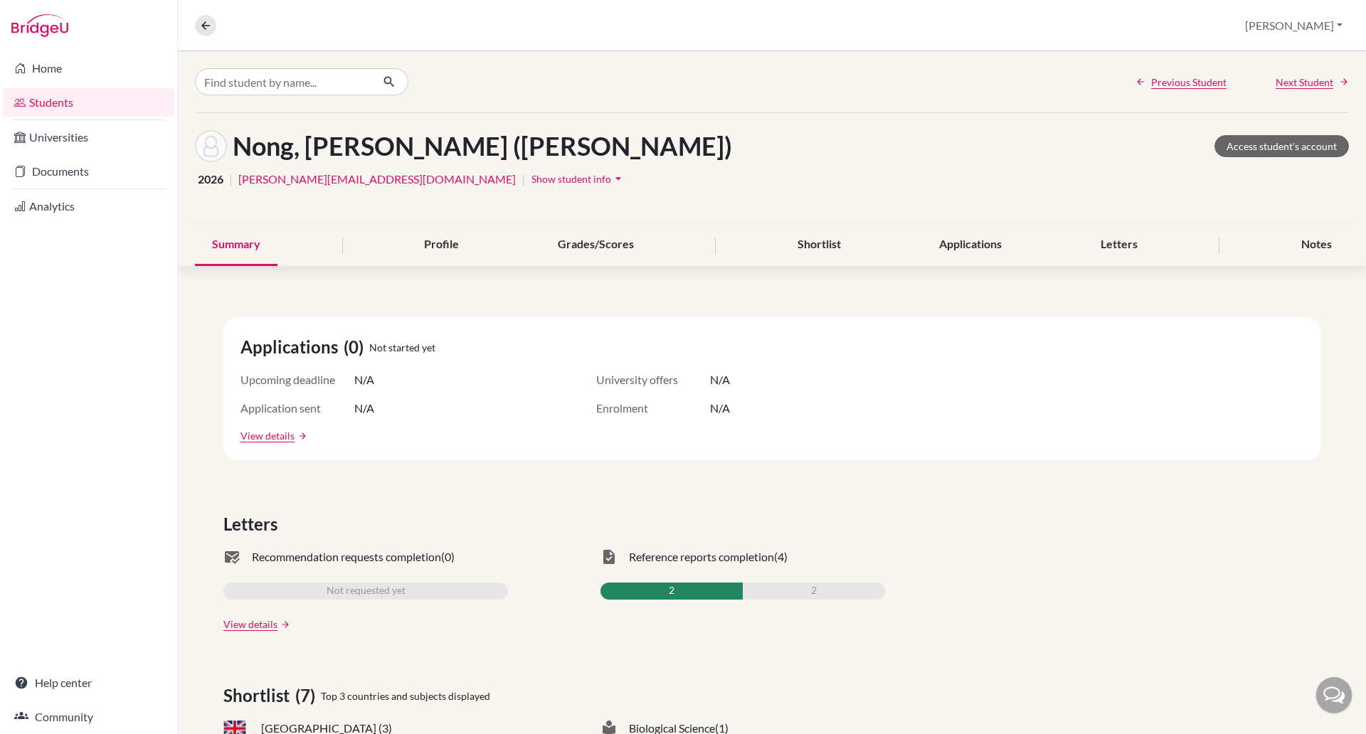
click at [531, 180] on span "Show student info" at bounding box center [571, 179] width 80 height 12
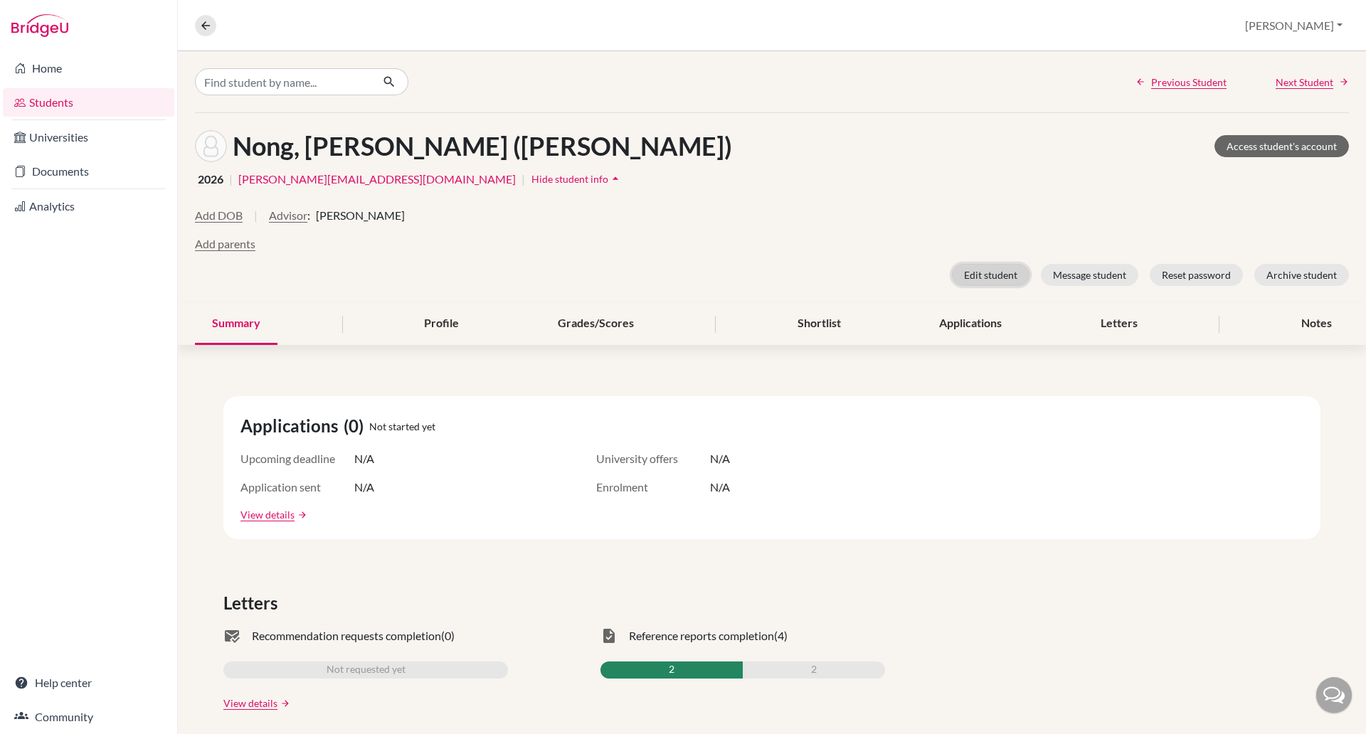
click at [979, 284] on button "Edit student" at bounding box center [991, 275] width 78 height 22
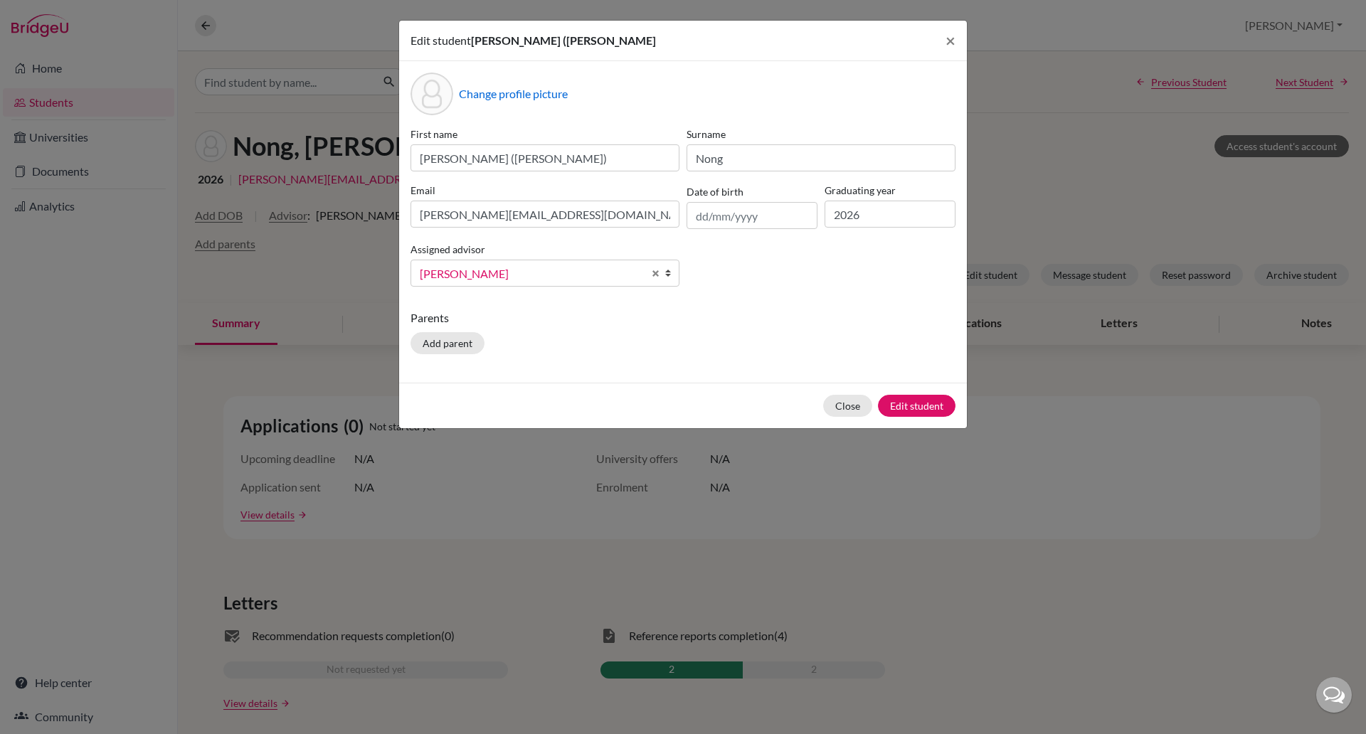
click at [576, 265] on span "[PERSON_NAME]" at bounding box center [531, 274] width 223 height 18
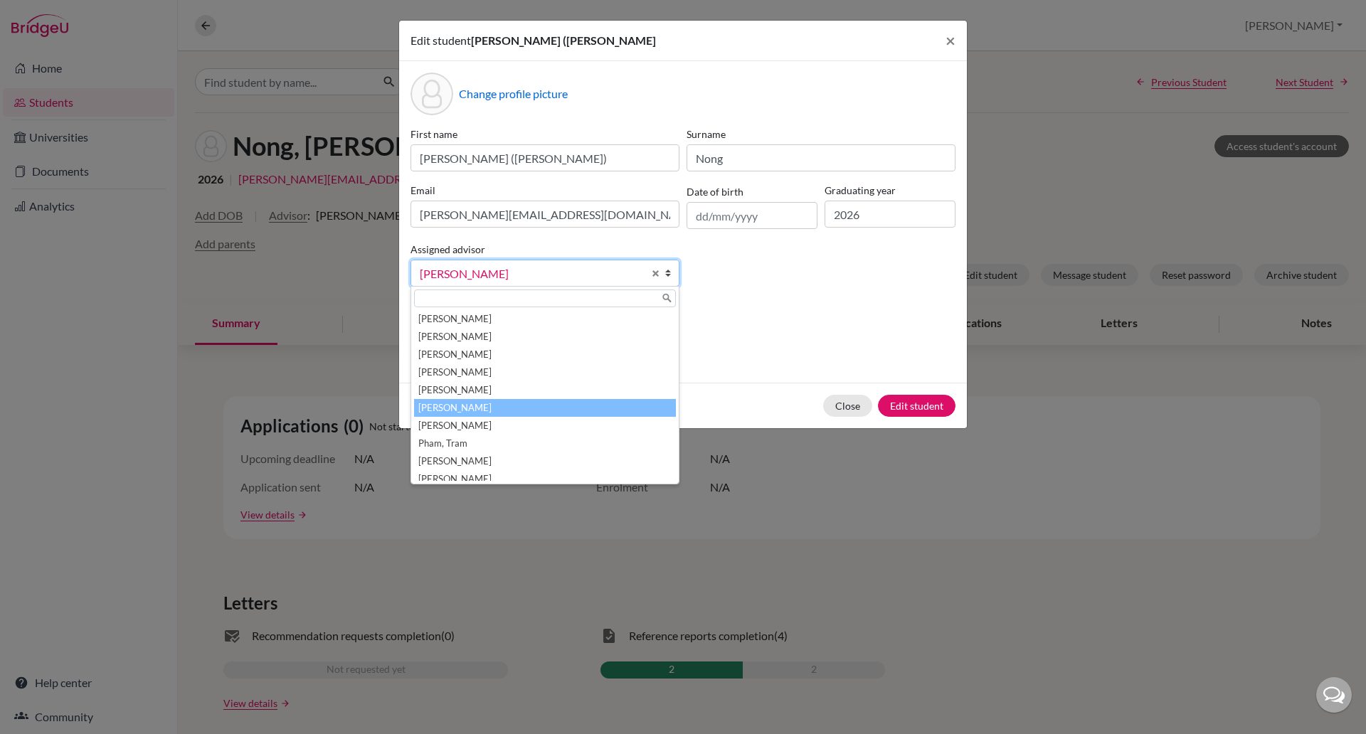
click at [499, 412] on li "[PERSON_NAME]" at bounding box center [545, 408] width 262 height 18
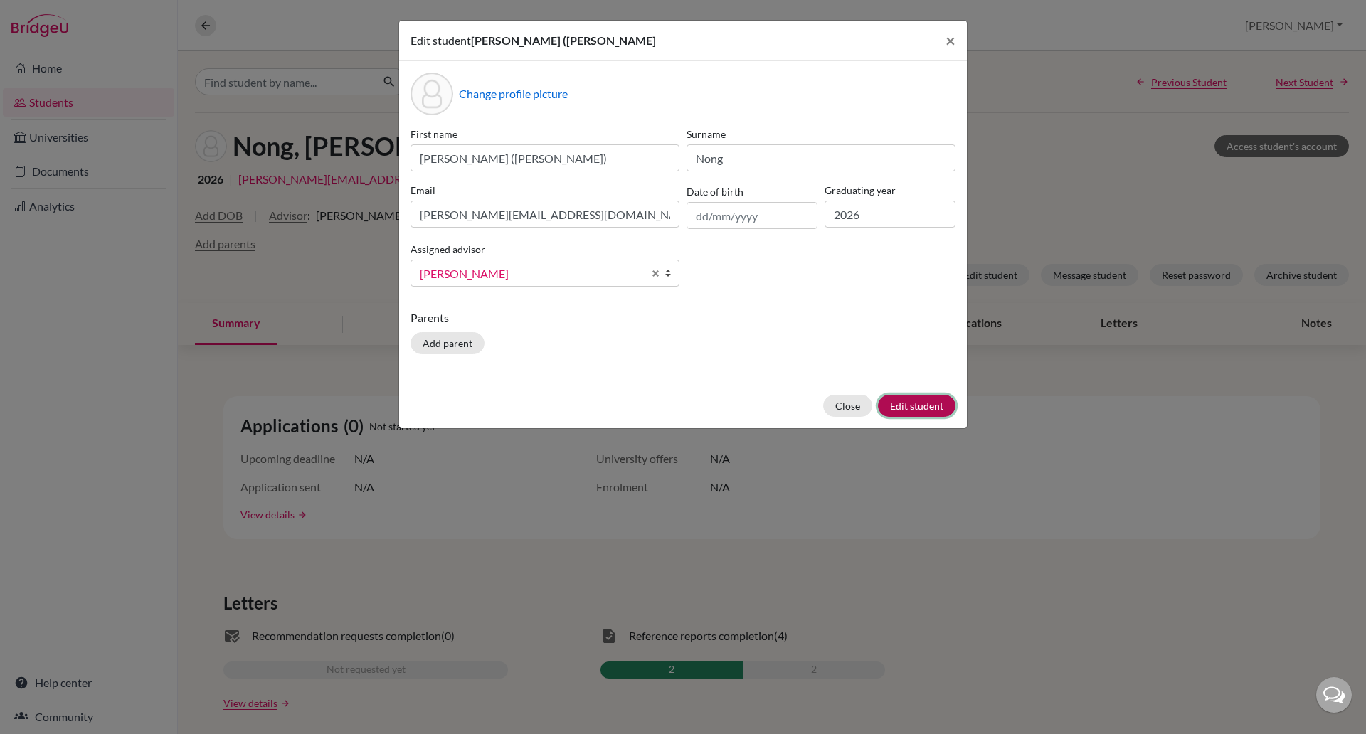
click at [905, 407] on button "Edit student" at bounding box center [917, 406] width 78 height 22
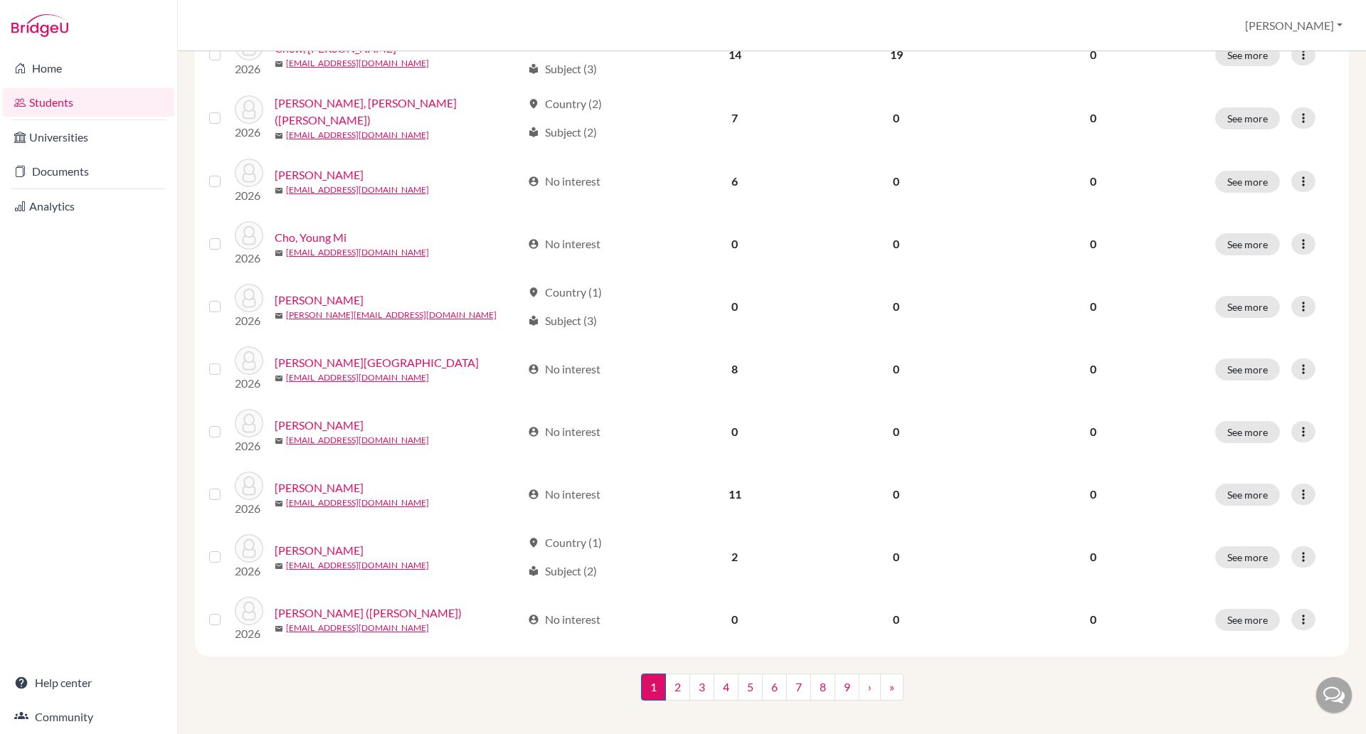
scroll to position [893, 0]
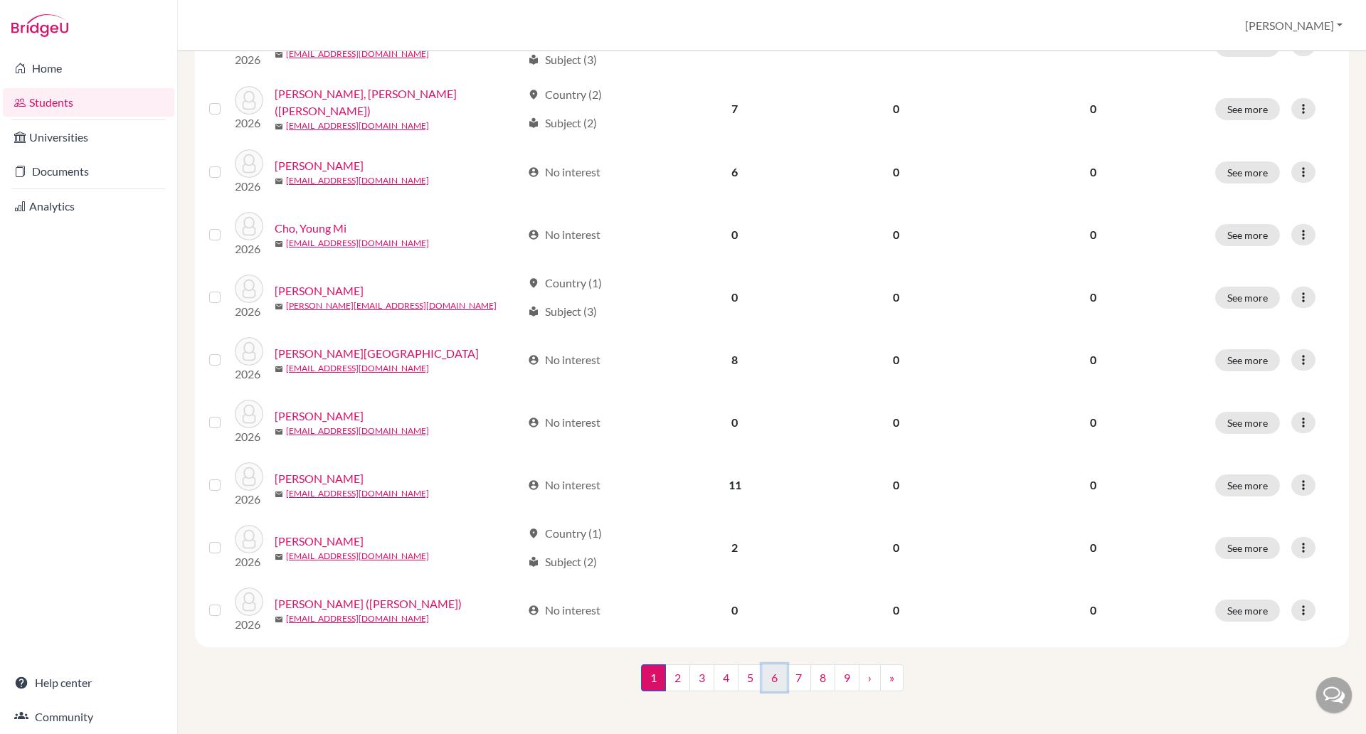
click at [765, 667] on link "6" at bounding box center [774, 677] width 25 height 27
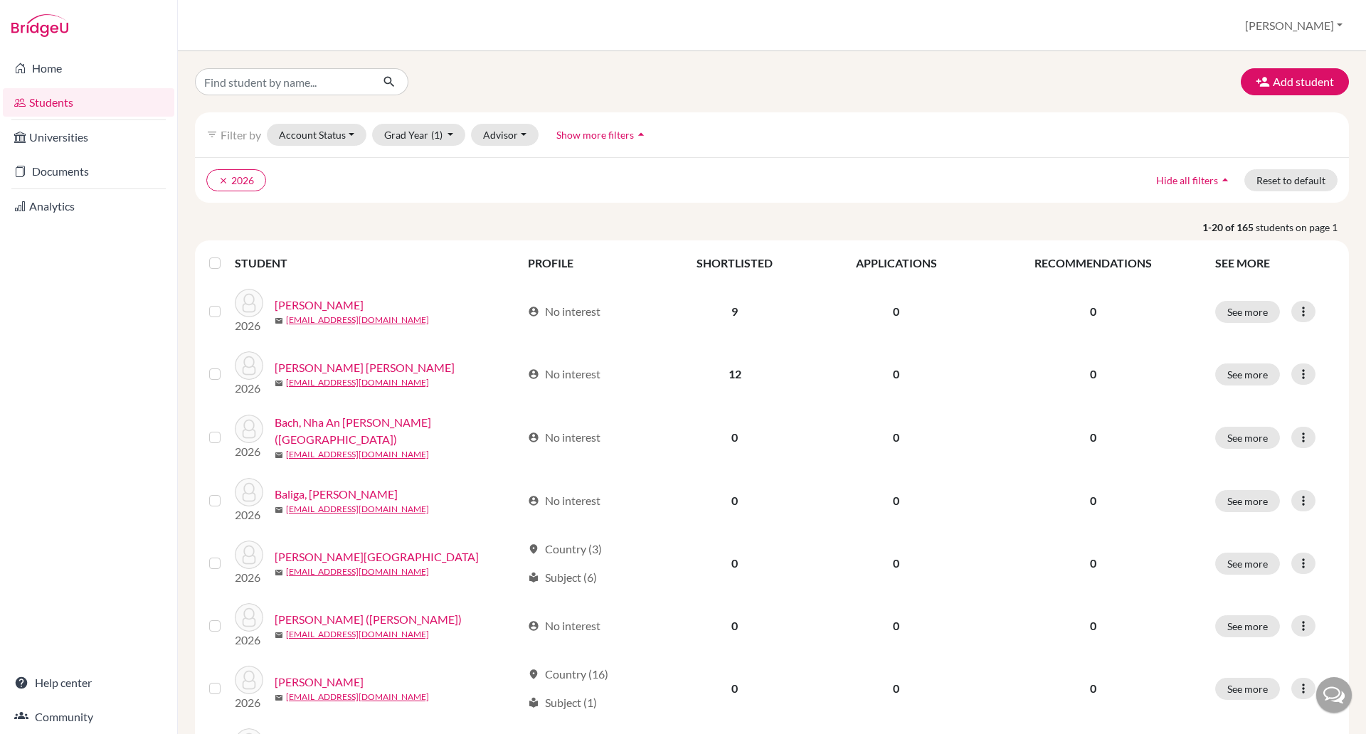
click at [765, 667] on div "Add student filter_list Filter by Account Status Active accounts Archived accou…" at bounding box center [772, 392] width 1188 height 683
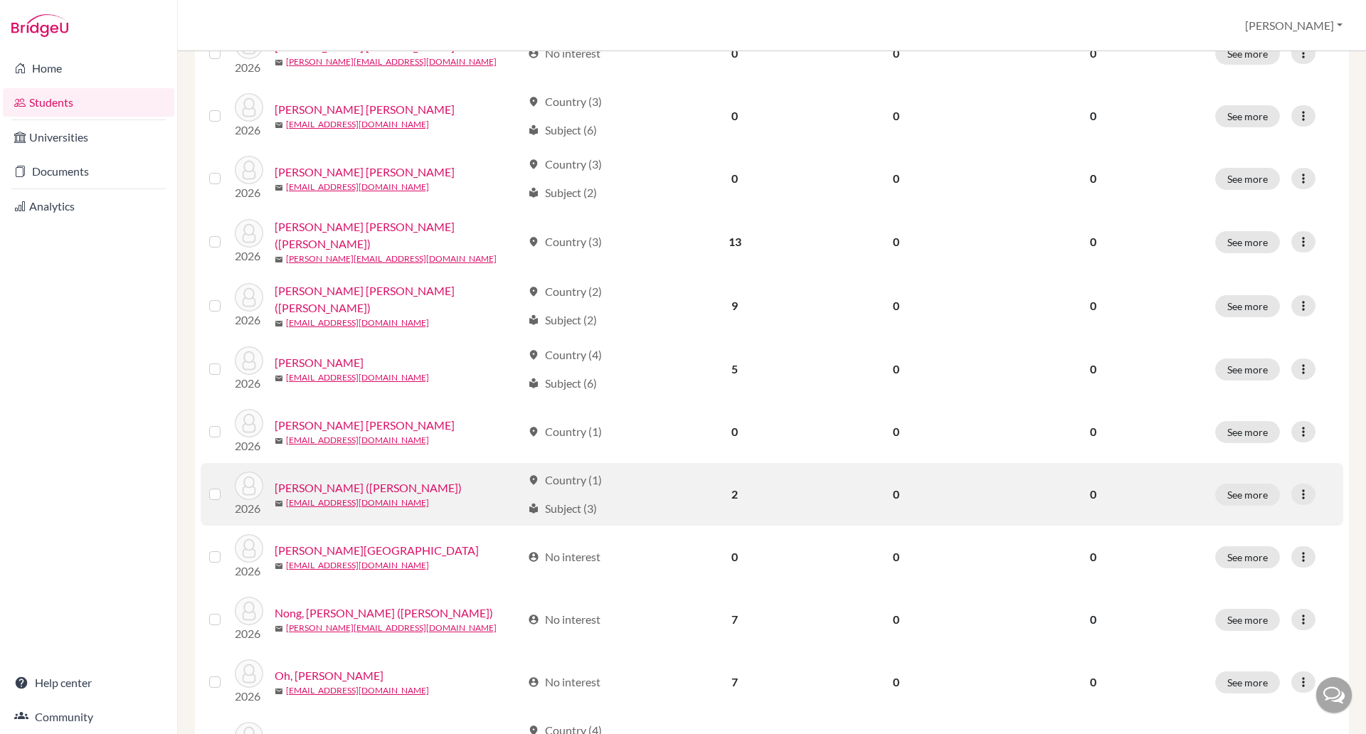
scroll to position [581, 0]
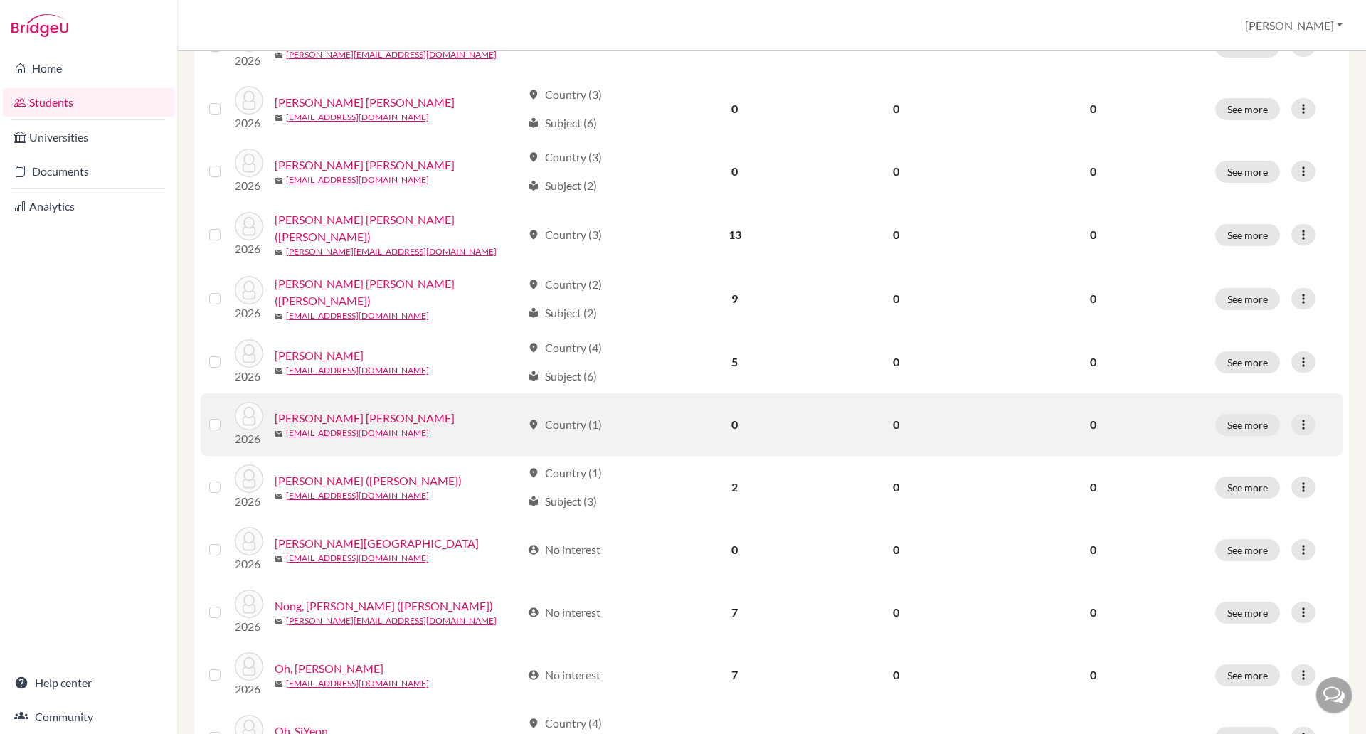
click at [778, 399] on td "0" at bounding box center [734, 424] width 157 height 63
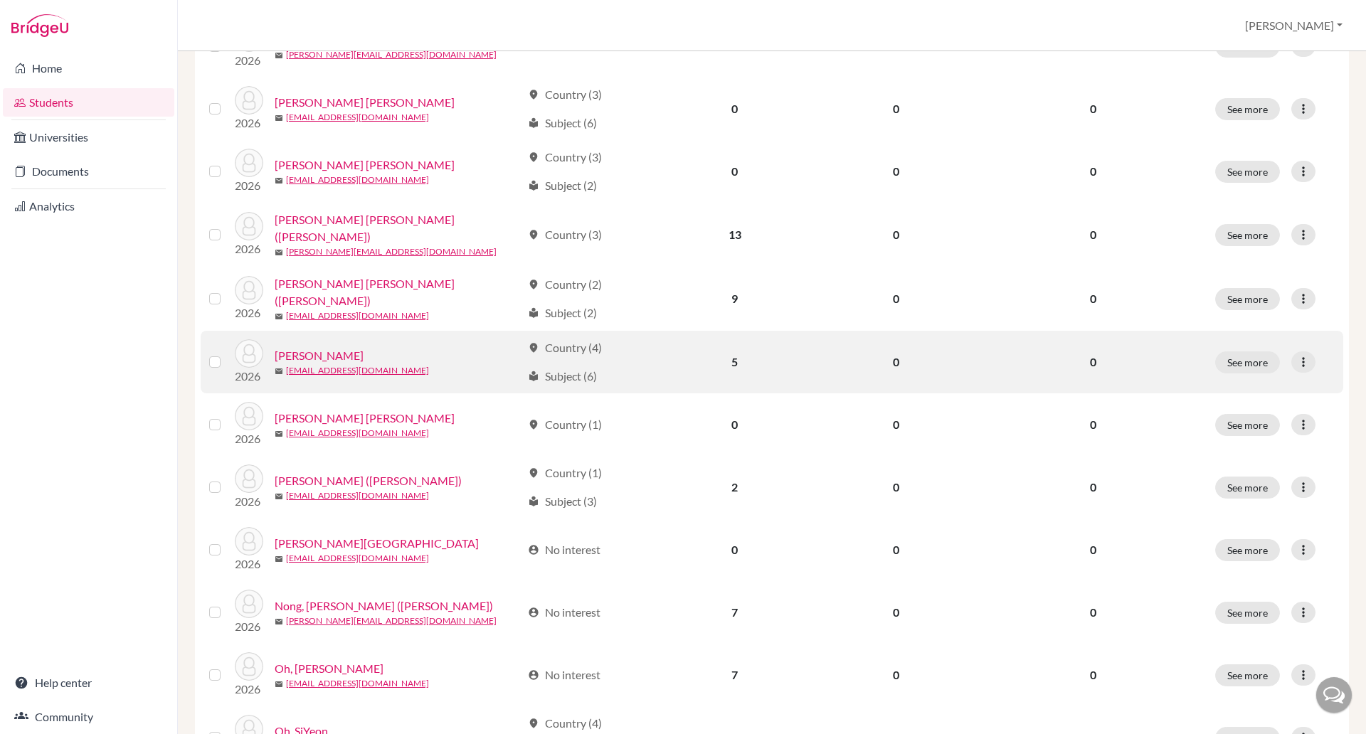
click at [790, 371] on td "5" at bounding box center [734, 362] width 157 height 63
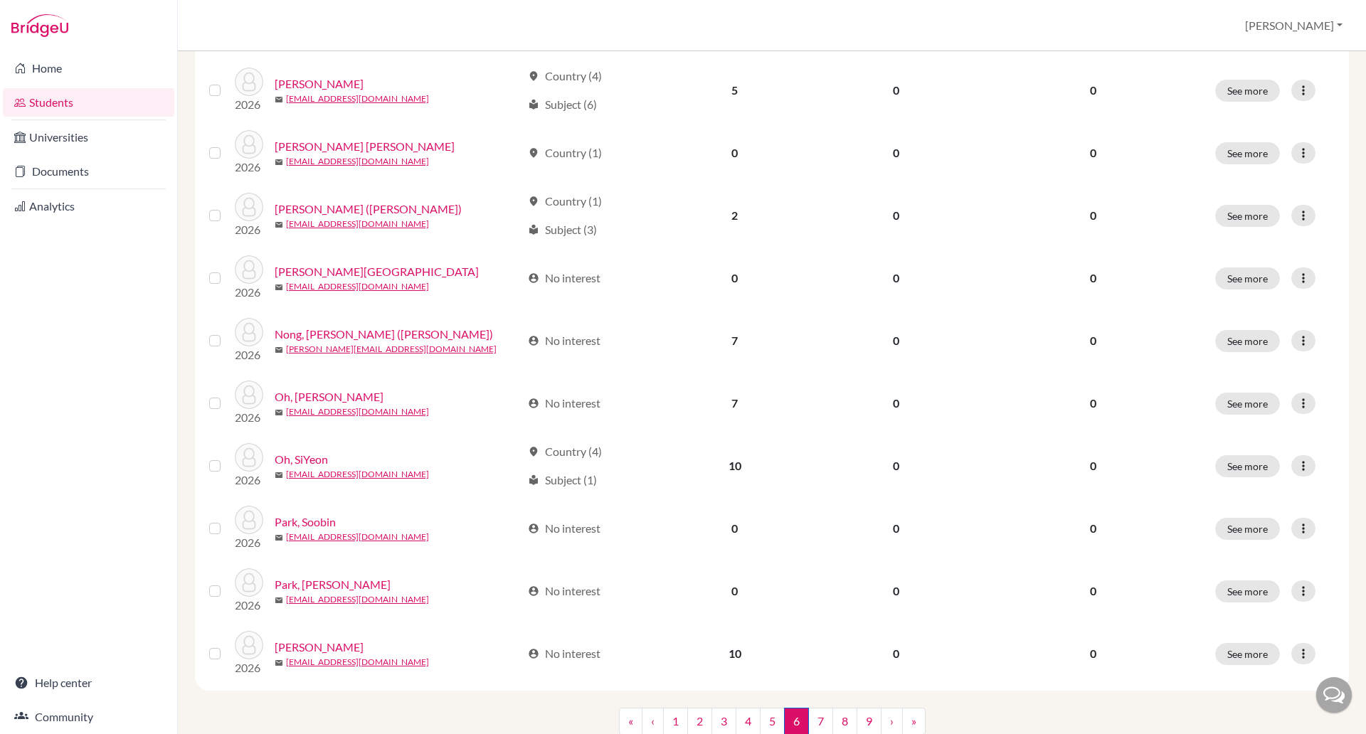
scroll to position [876, 0]
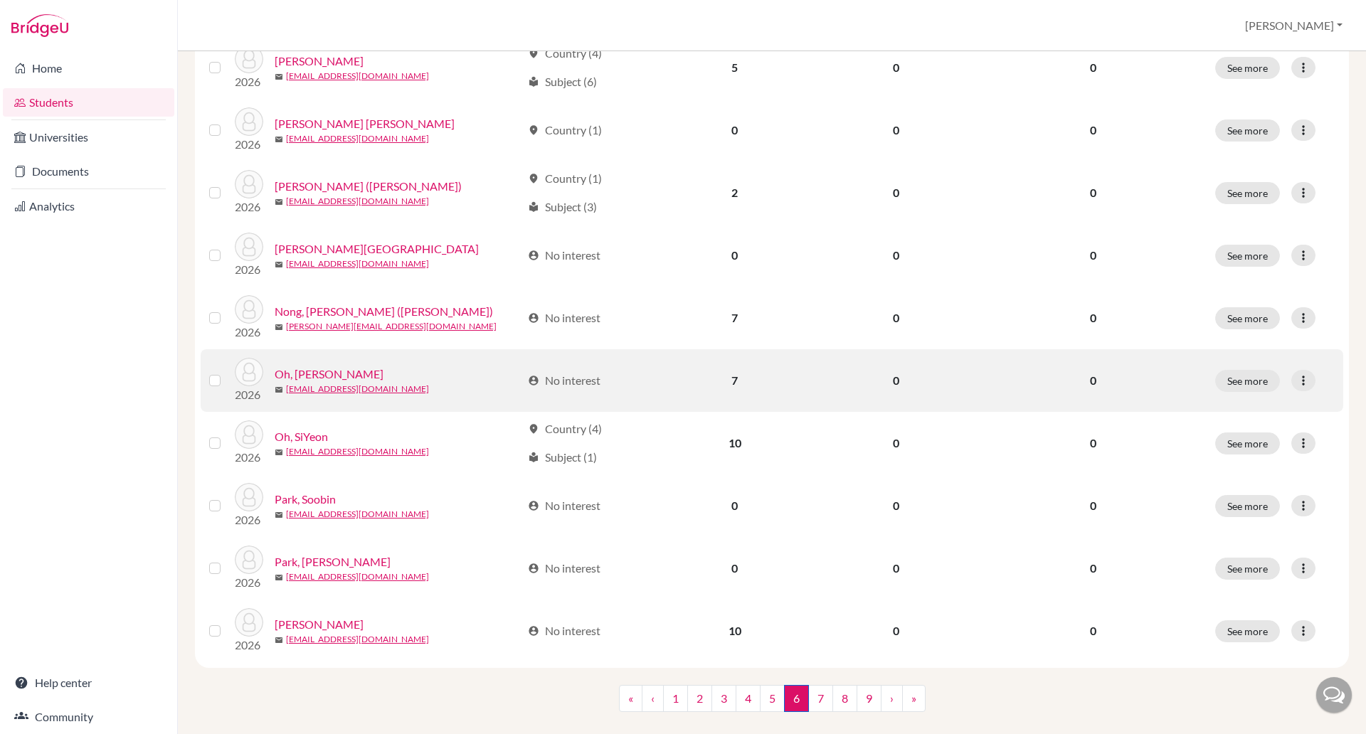
click at [314, 370] on link "Oh, [PERSON_NAME]" at bounding box center [329, 374] width 109 height 17
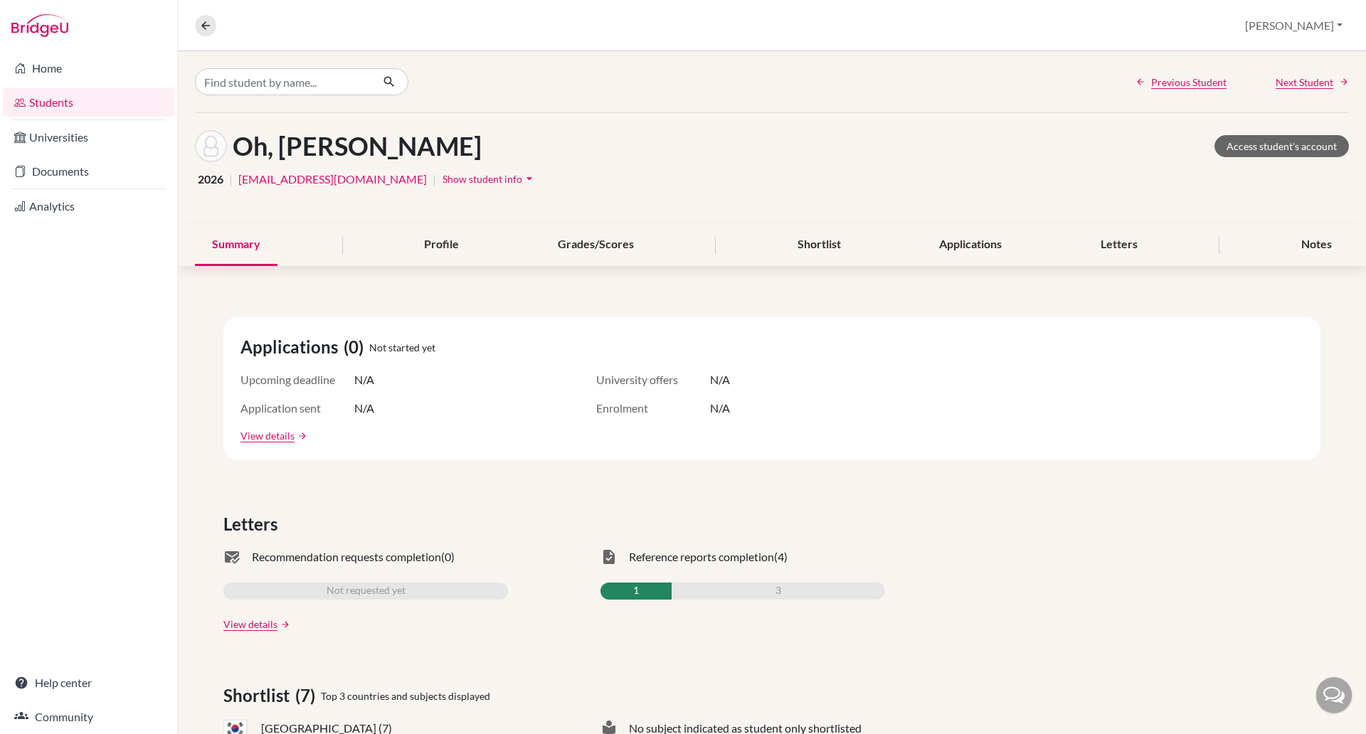
click at [454, 174] on span "Show student info" at bounding box center [482, 179] width 80 height 12
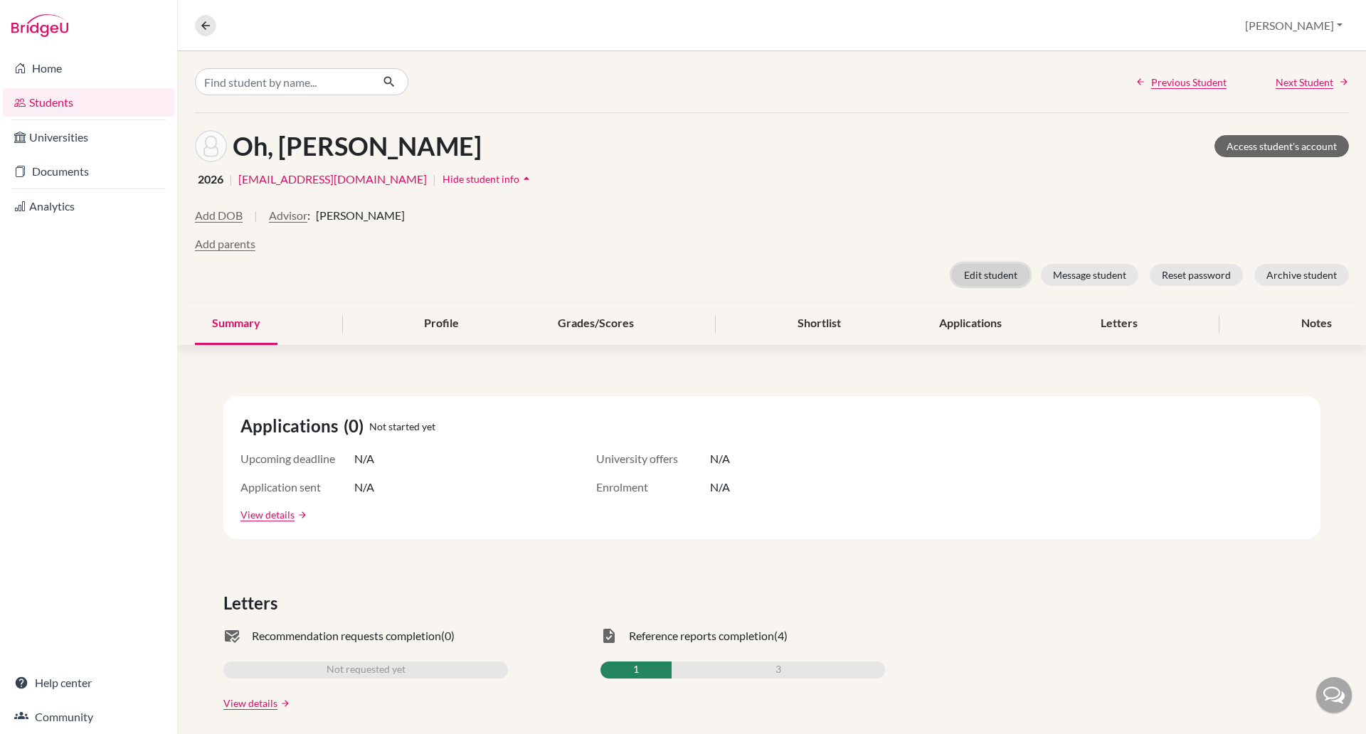
click at [953, 270] on button "Edit student" at bounding box center [991, 275] width 78 height 22
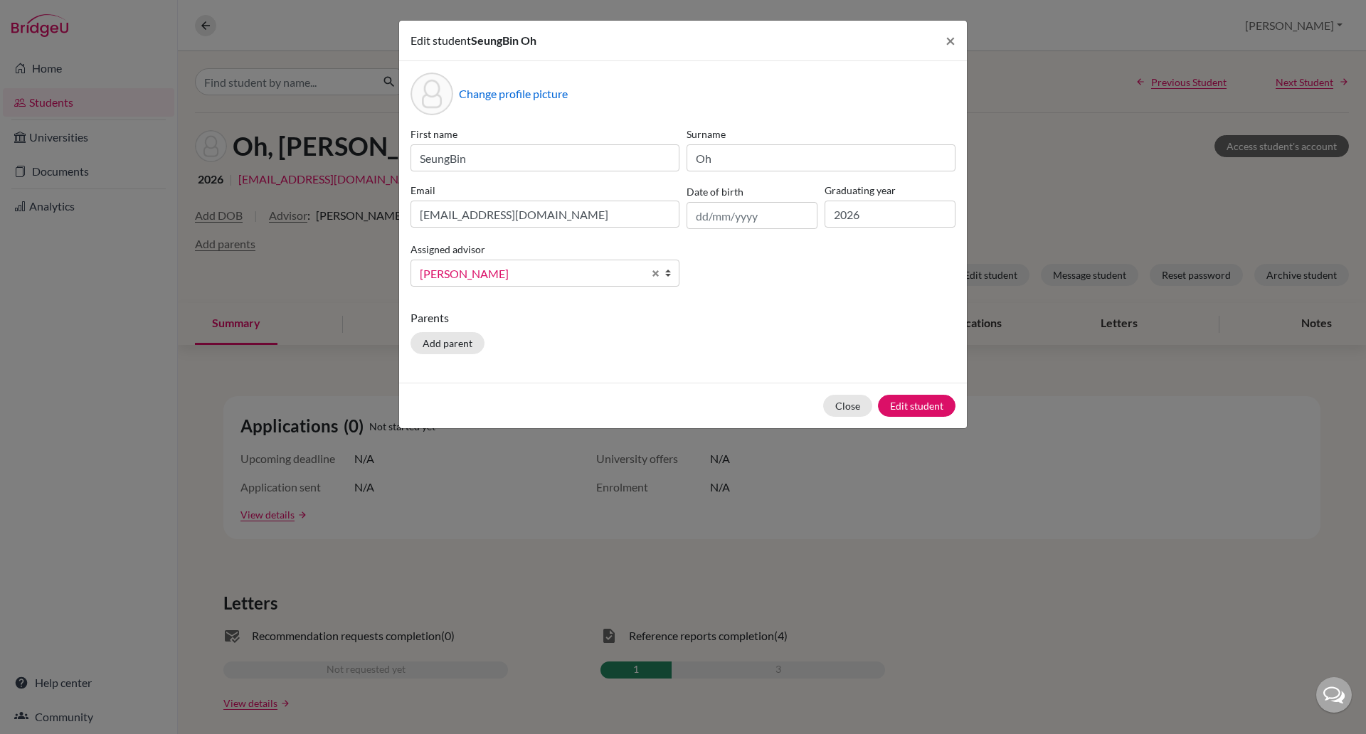
click at [660, 274] on link "[PERSON_NAME]" at bounding box center [544, 273] width 269 height 27
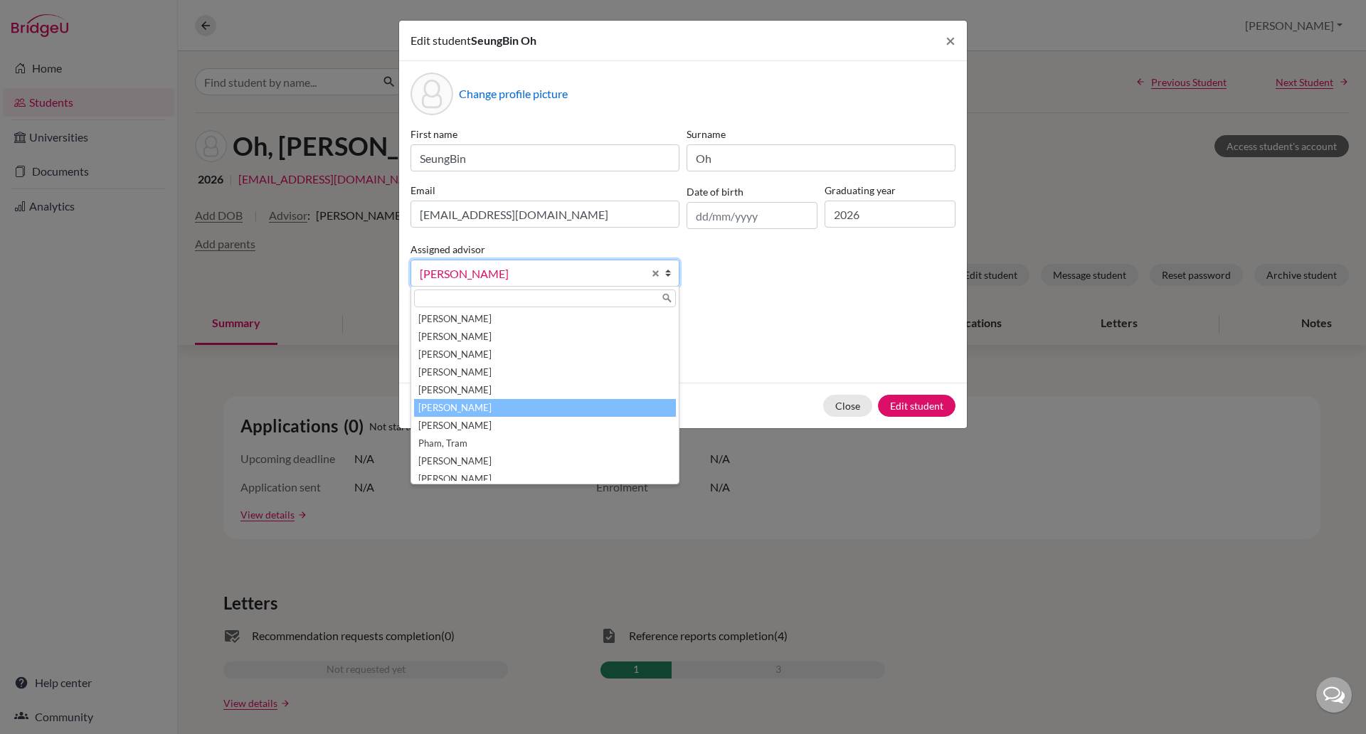
scroll to position [7, 0]
click at [457, 403] on li "[PERSON_NAME]" at bounding box center [545, 401] width 262 height 18
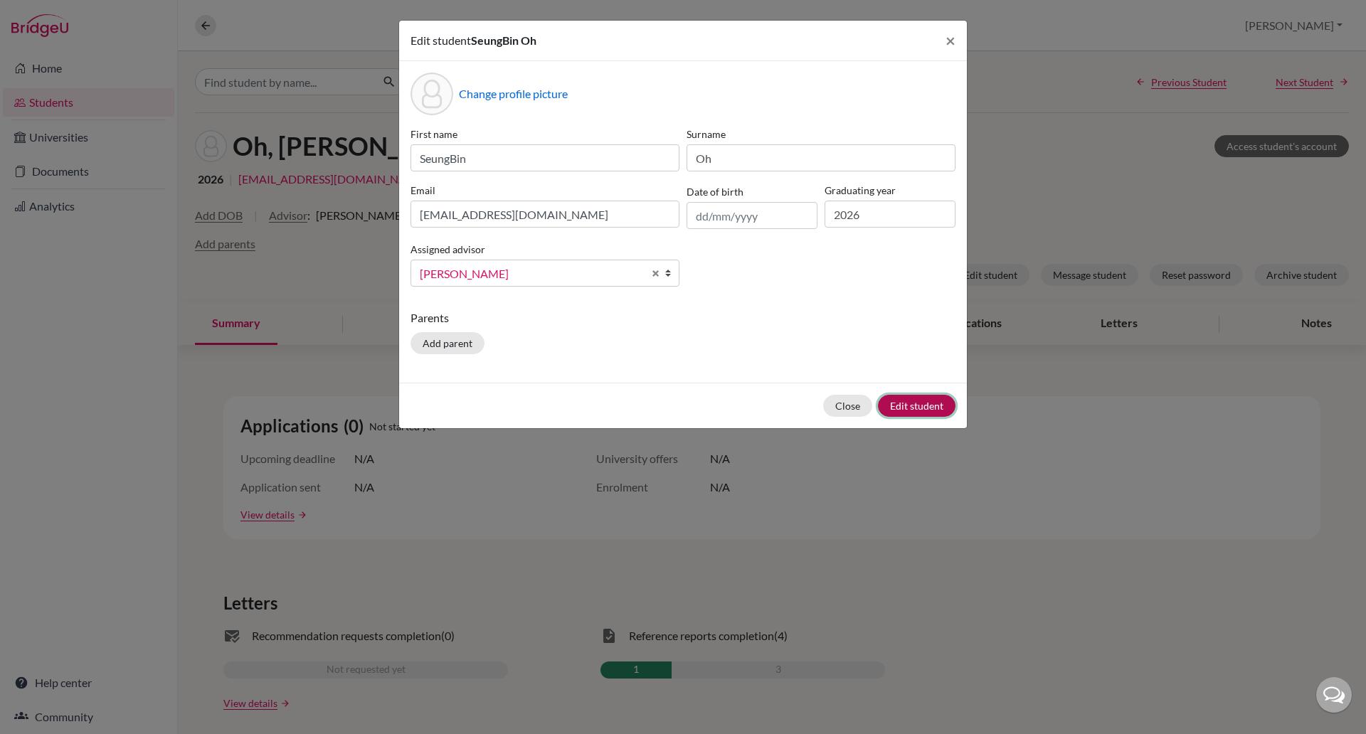
click at [924, 402] on button "Edit student" at bounding box center [917, 406] width 78 height 22
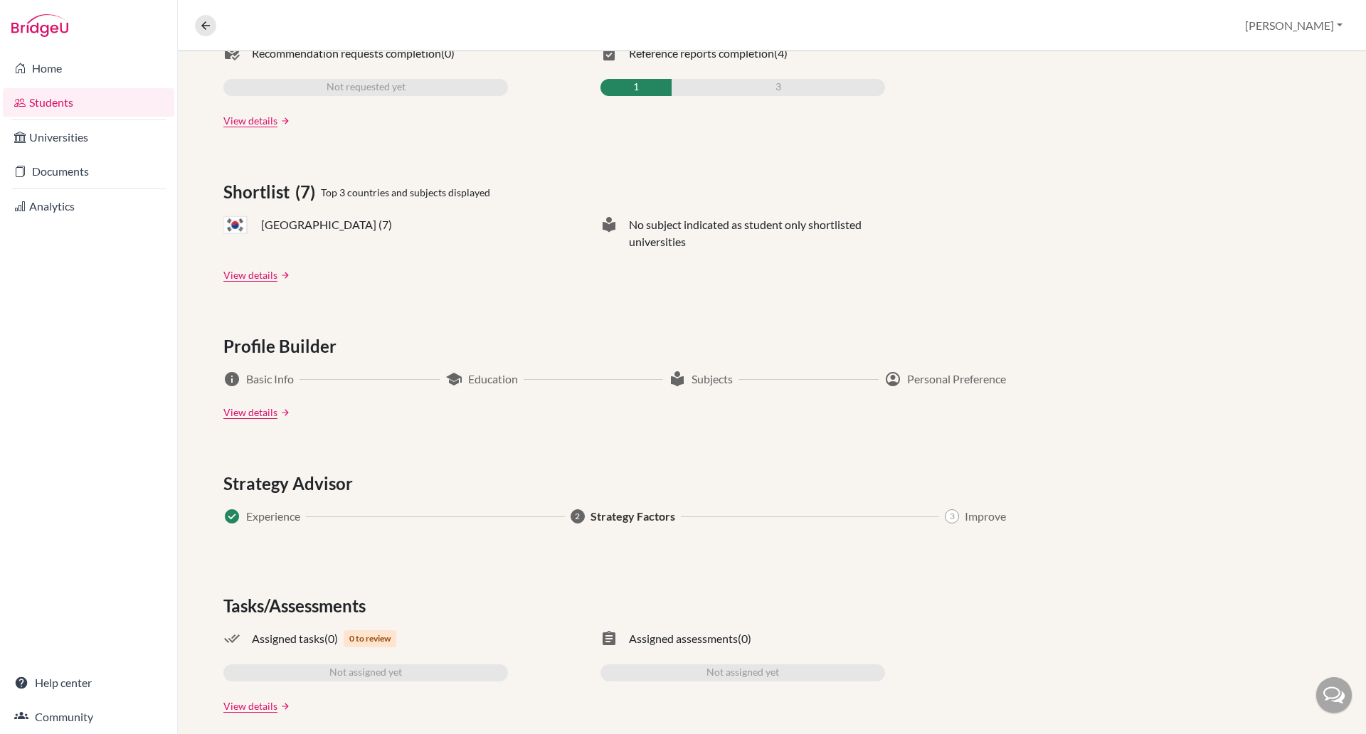
scroll to position [652, 0]
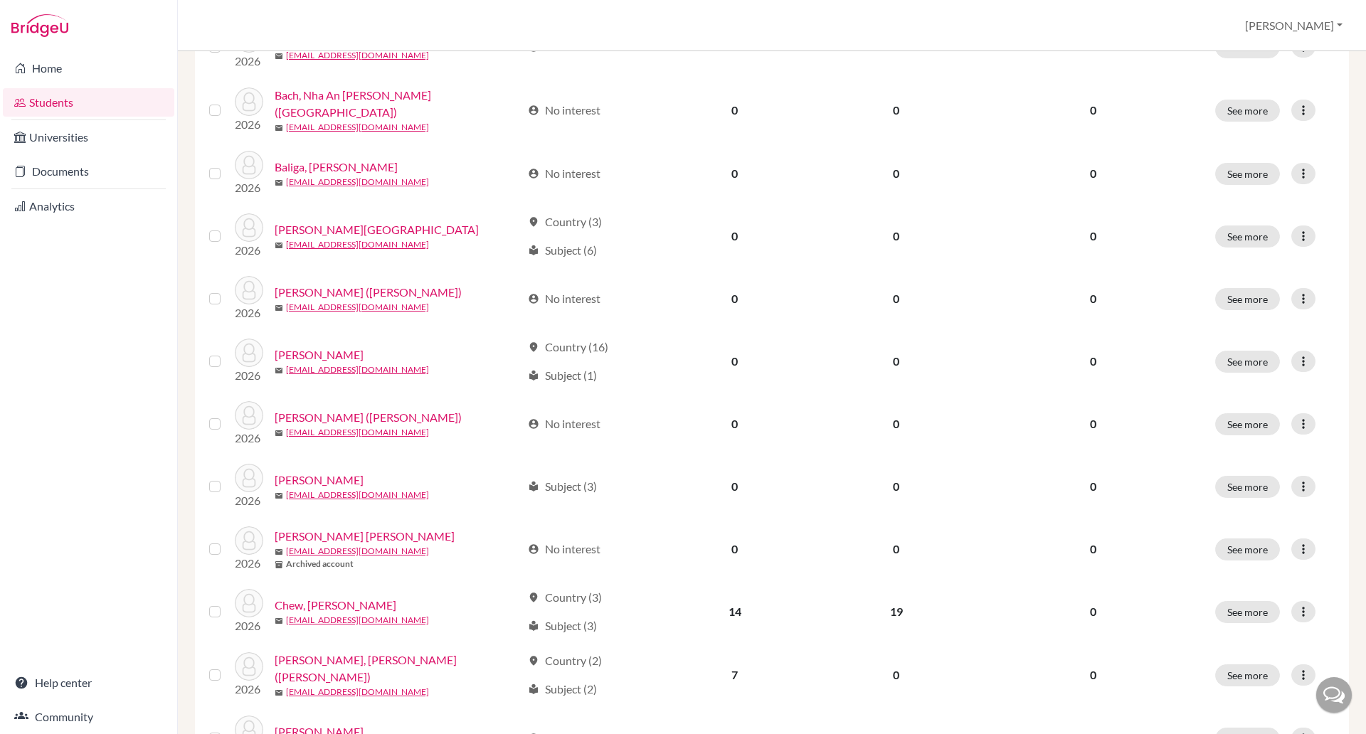
scroll to position [893, 0]
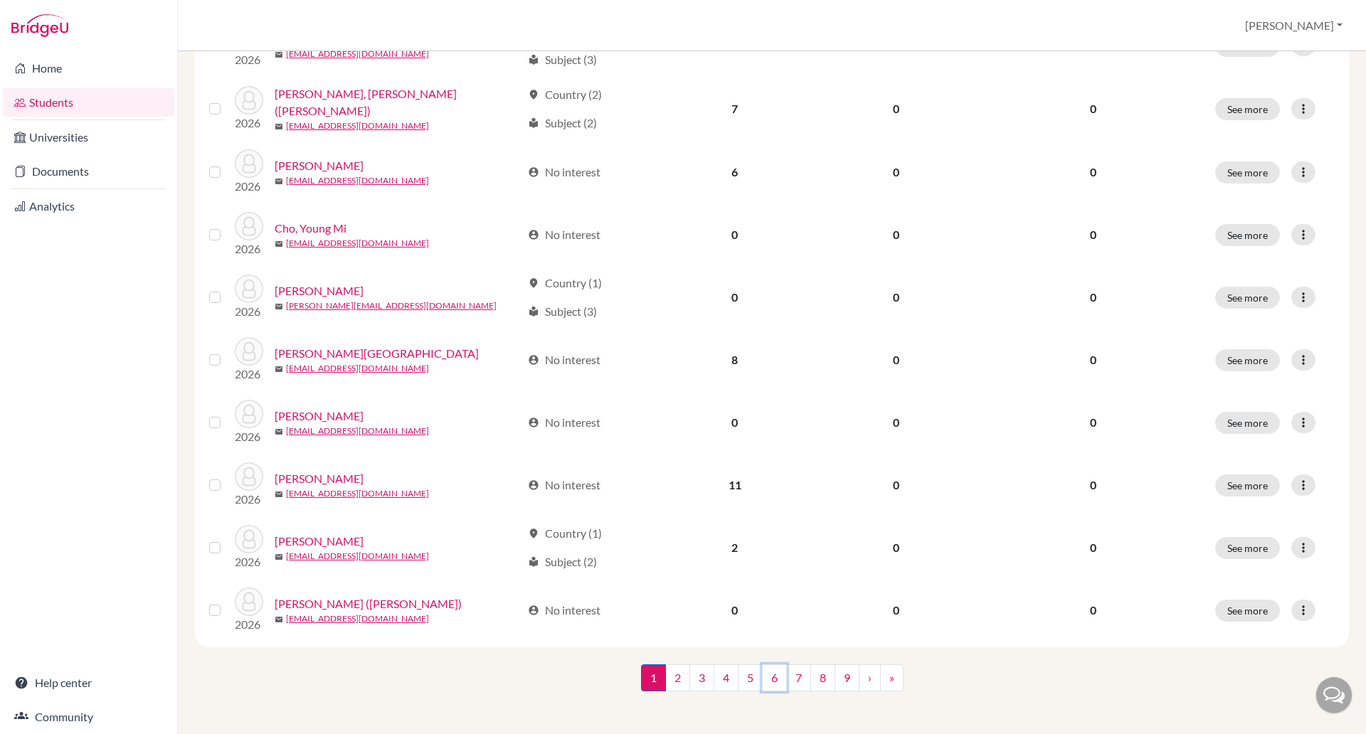
click at [764, 674] on link "6" at bounding box center [774, 677] width 25 height 27
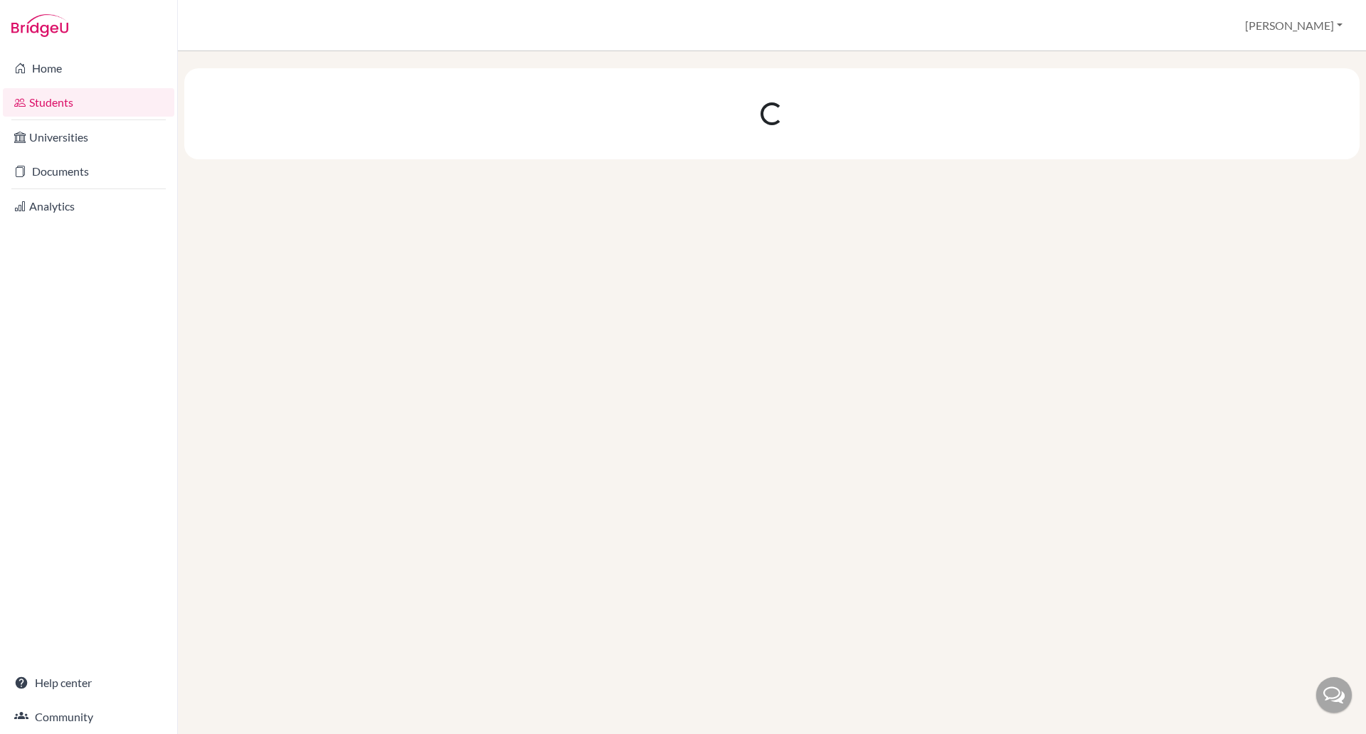
scroll to position [0, 0]
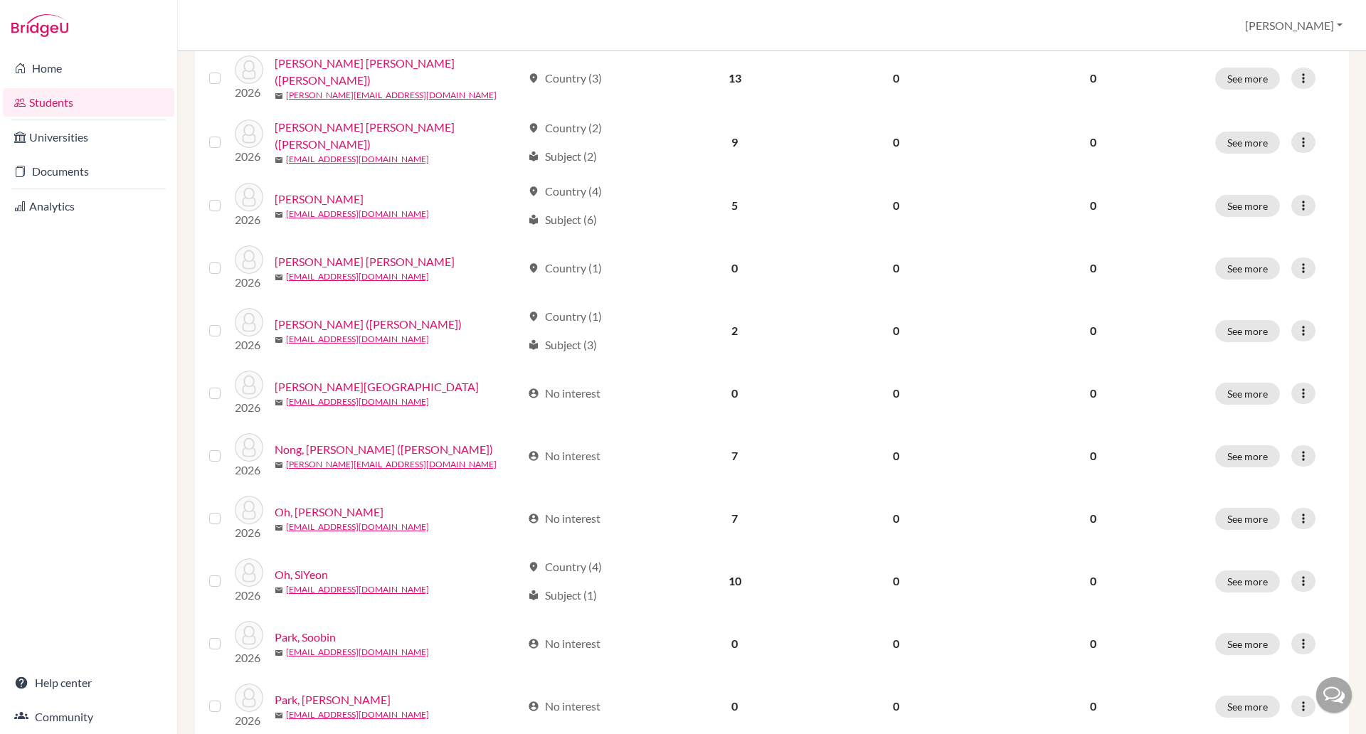
scroll to position [893, 0]
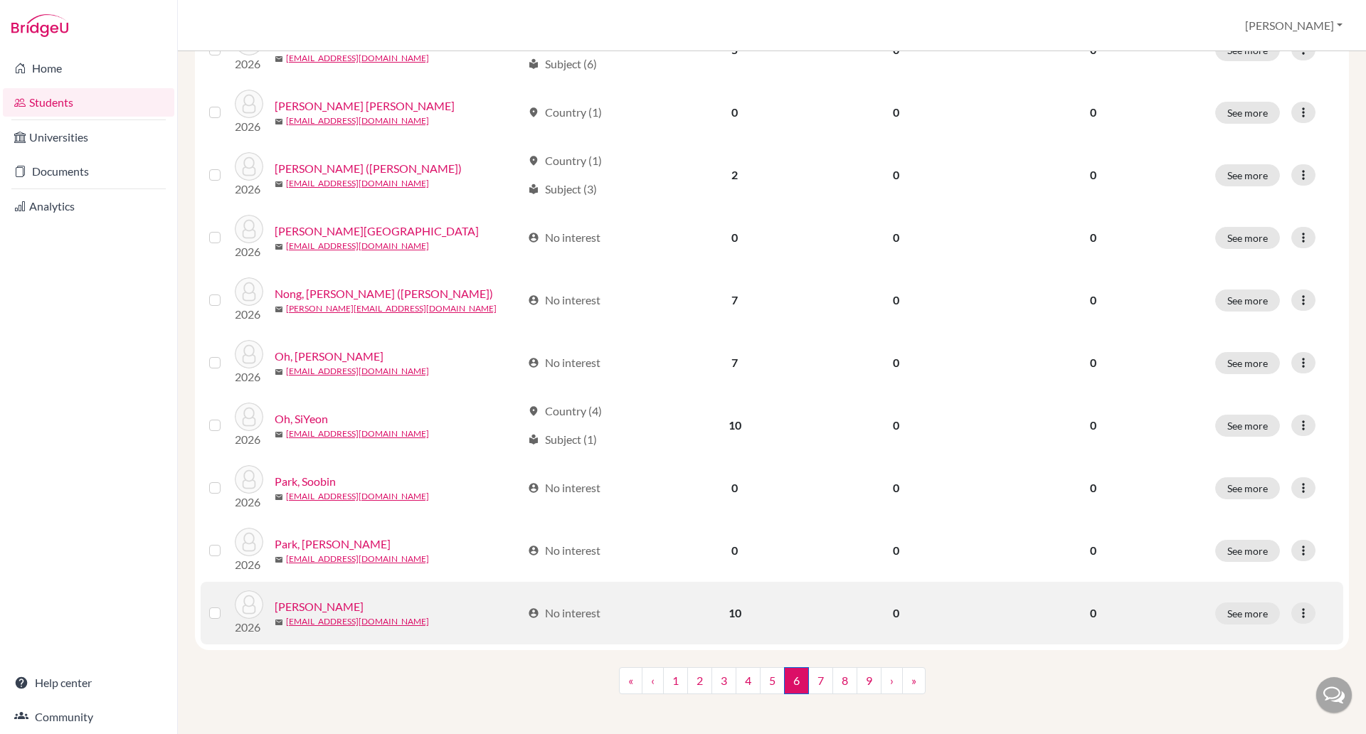
click at [334, 598] on link "[PERSON_NAME]" at bounding box center [319, 606] width 89 height 17
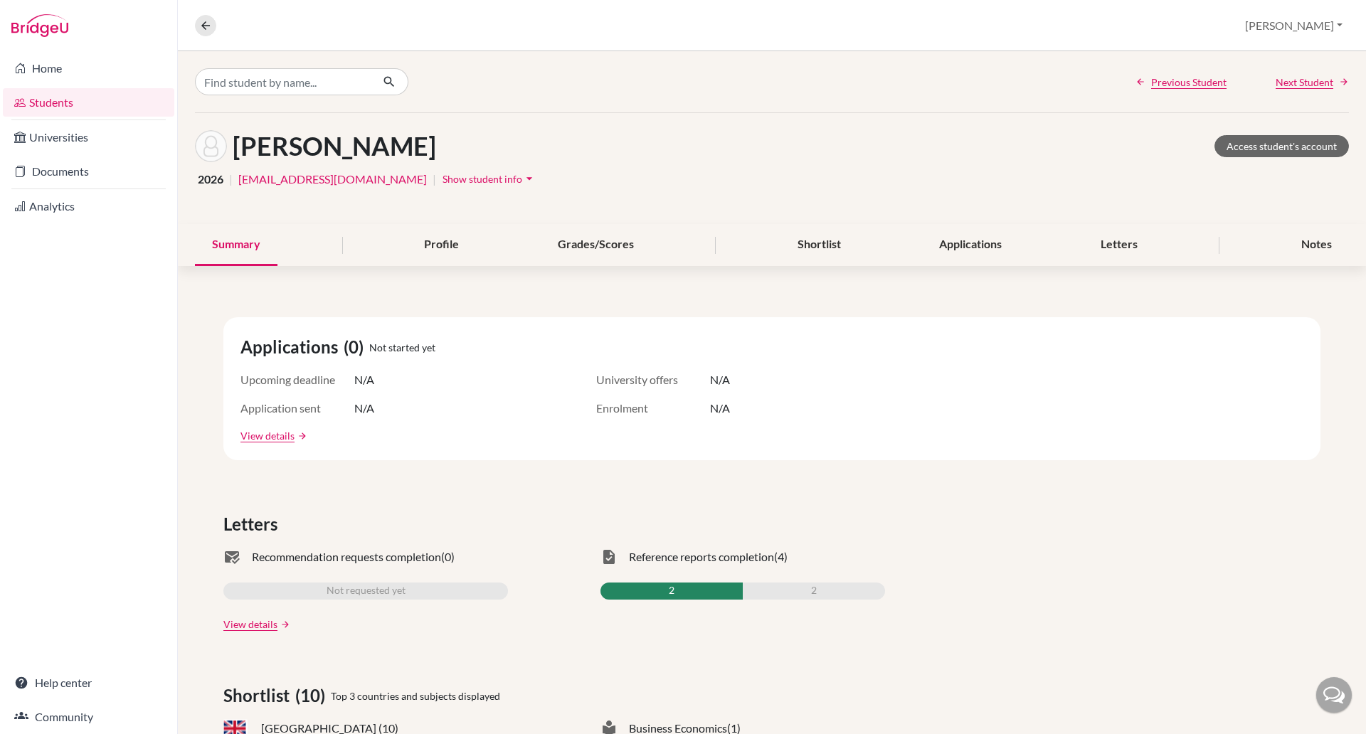
click at [442, 176] on span "Show student info" at bounding box center [482, 179] width 80 height 12
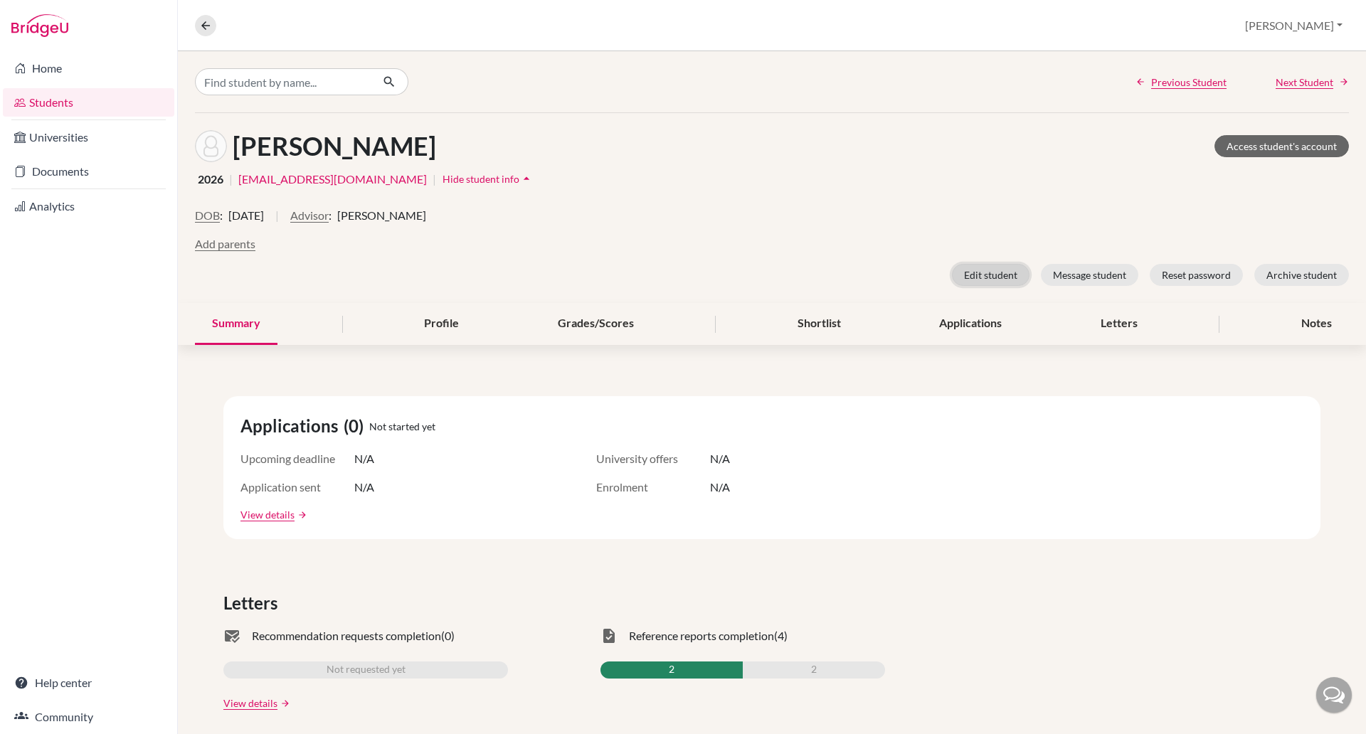
click at [963, 276] on button "Edit student" at bounding box center [991, 275] width 78 height 22
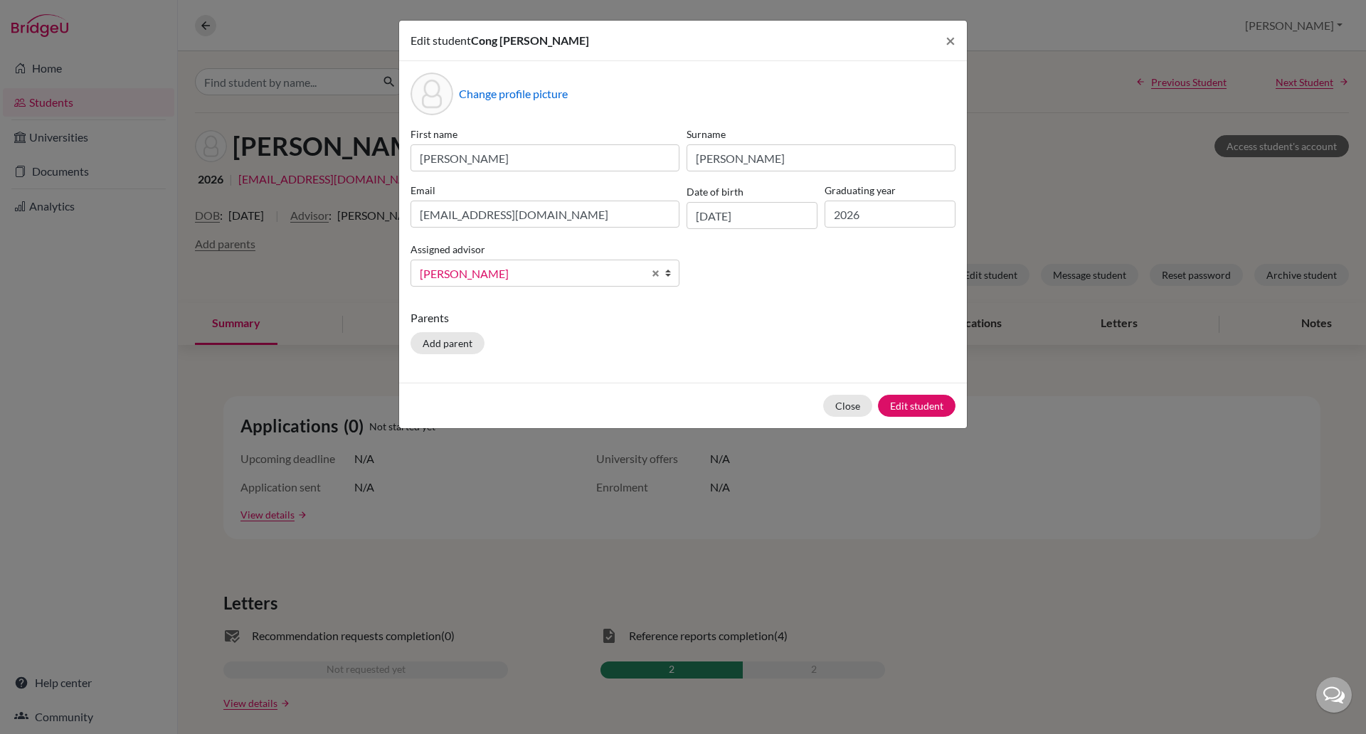
click at [583, 280] on span "[PERSON_NAME]" at bounding box center [531, 274] width 223 height 18
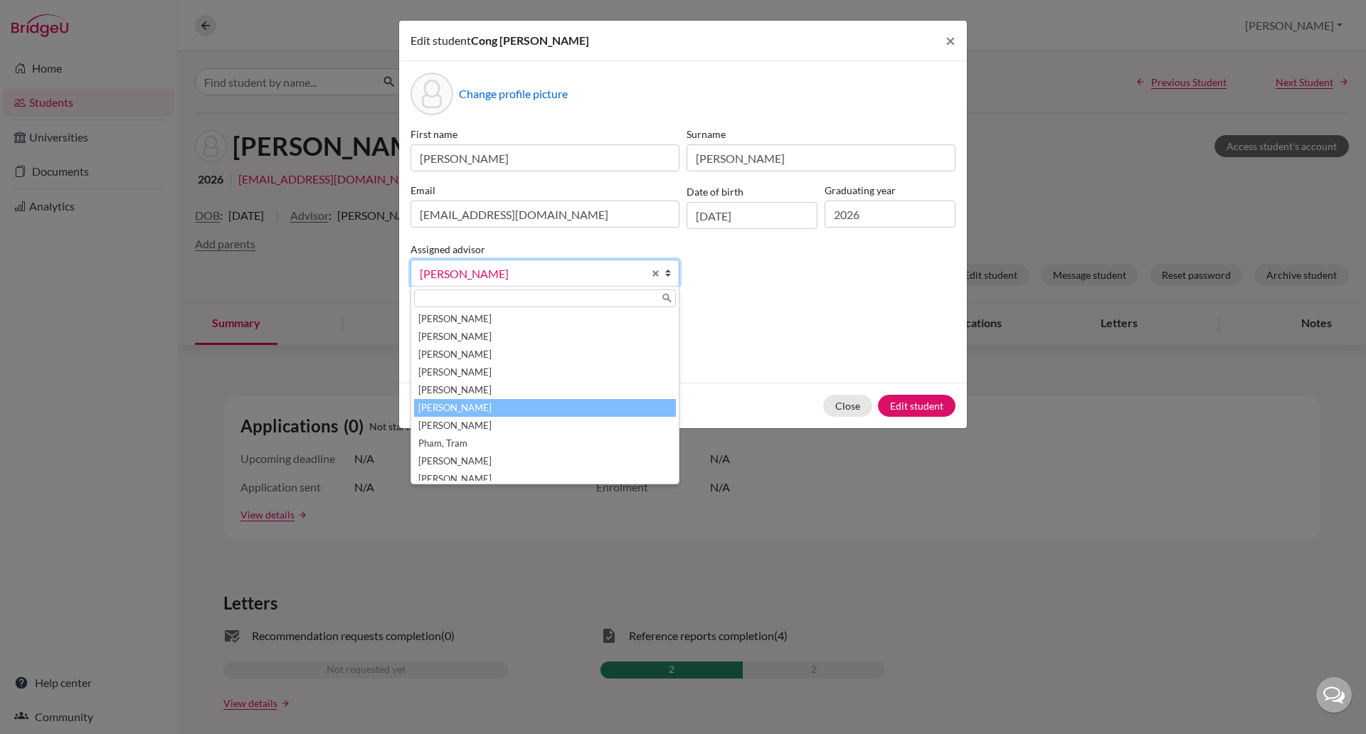
click at [485, 410] on li "[PERSON_NAME]" at bounding box center [545, 408] width 262 height 18
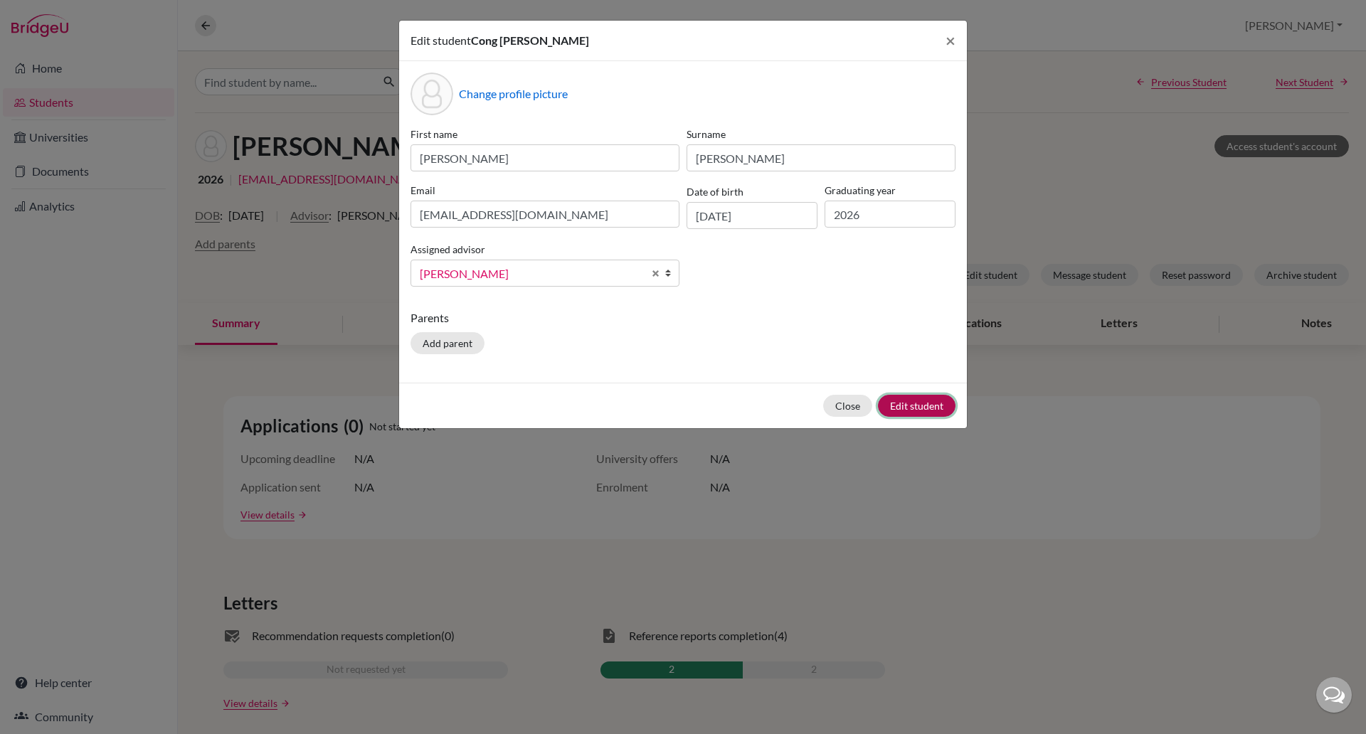
click at [905, 400] on button "Edit student" at bounding box center [917, 406] width 78 height 22
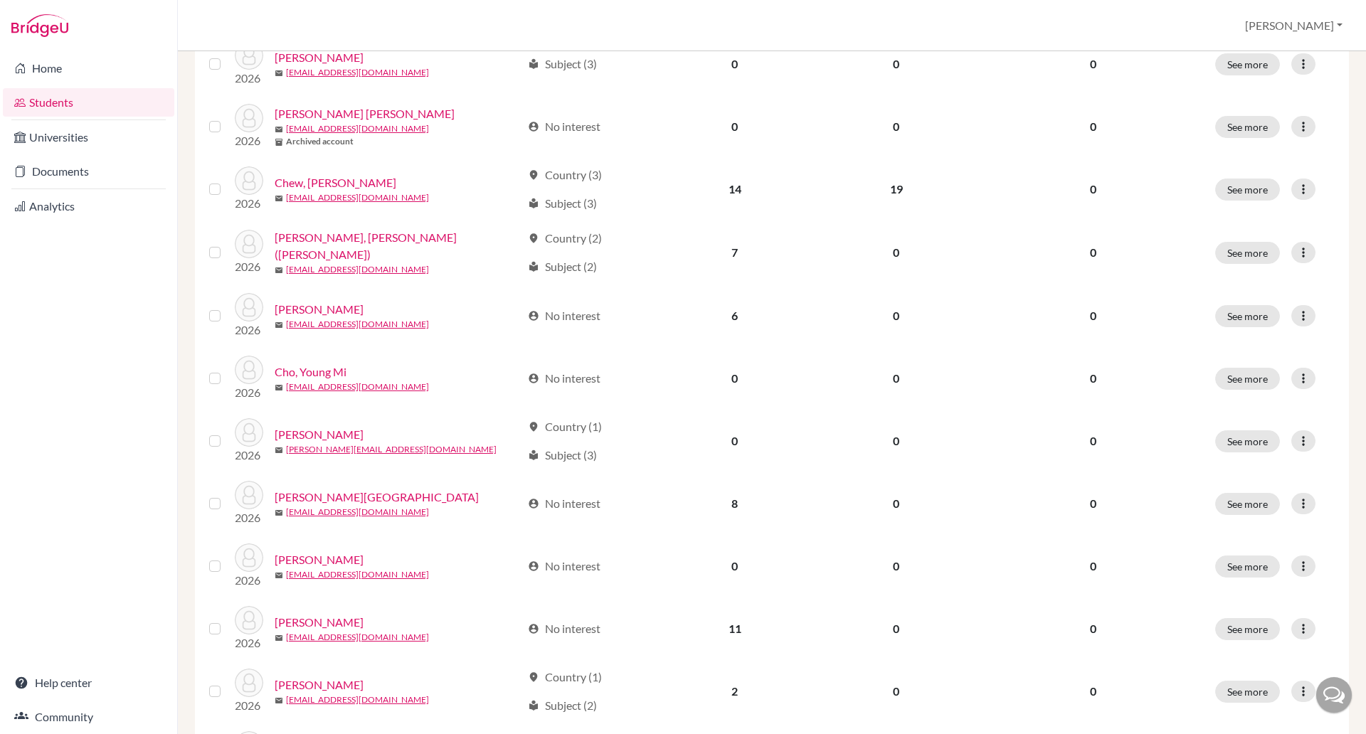
scroll to position [893, 0]
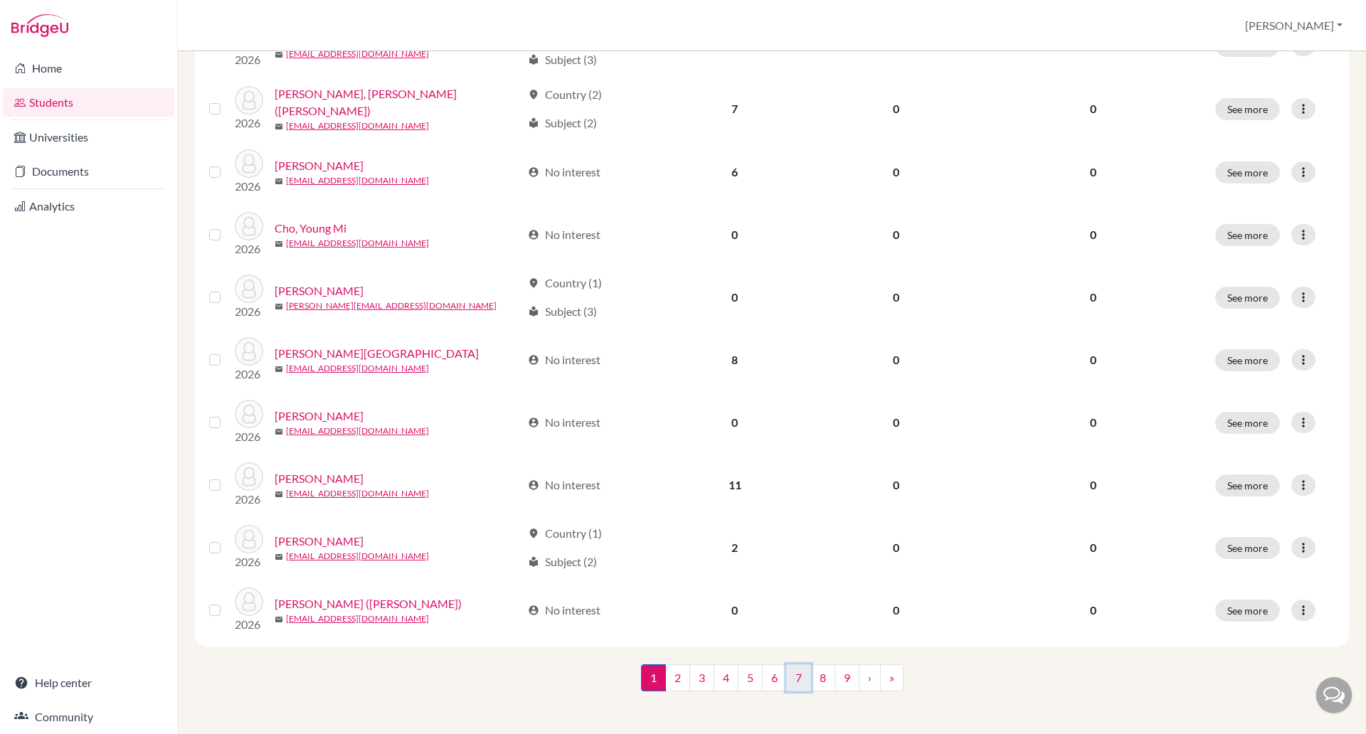
click at [787, 675] on link "7" at bounding box center [798, 677] width 25 height 27
click at [787, 675] on div "Add student filter_list Filter by Account Status Active accounts Archived accou…" at bounding box center [772, 392] width 1188 height 683
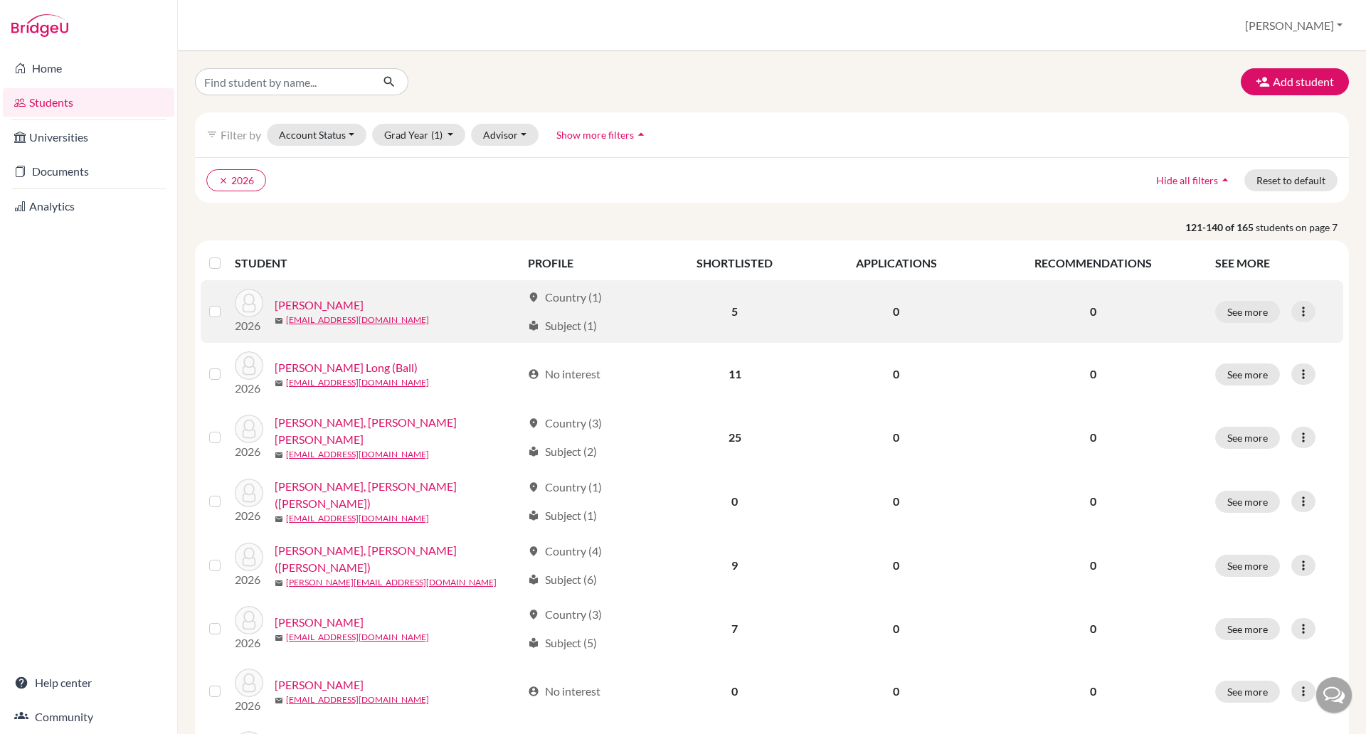
click at [457, 293] on div "2026 [PERSON_NAME] mail [EMAIL_ADDRESS][DOMAIN_NAME]" at bounding box center [372, 312] width 297 height 46
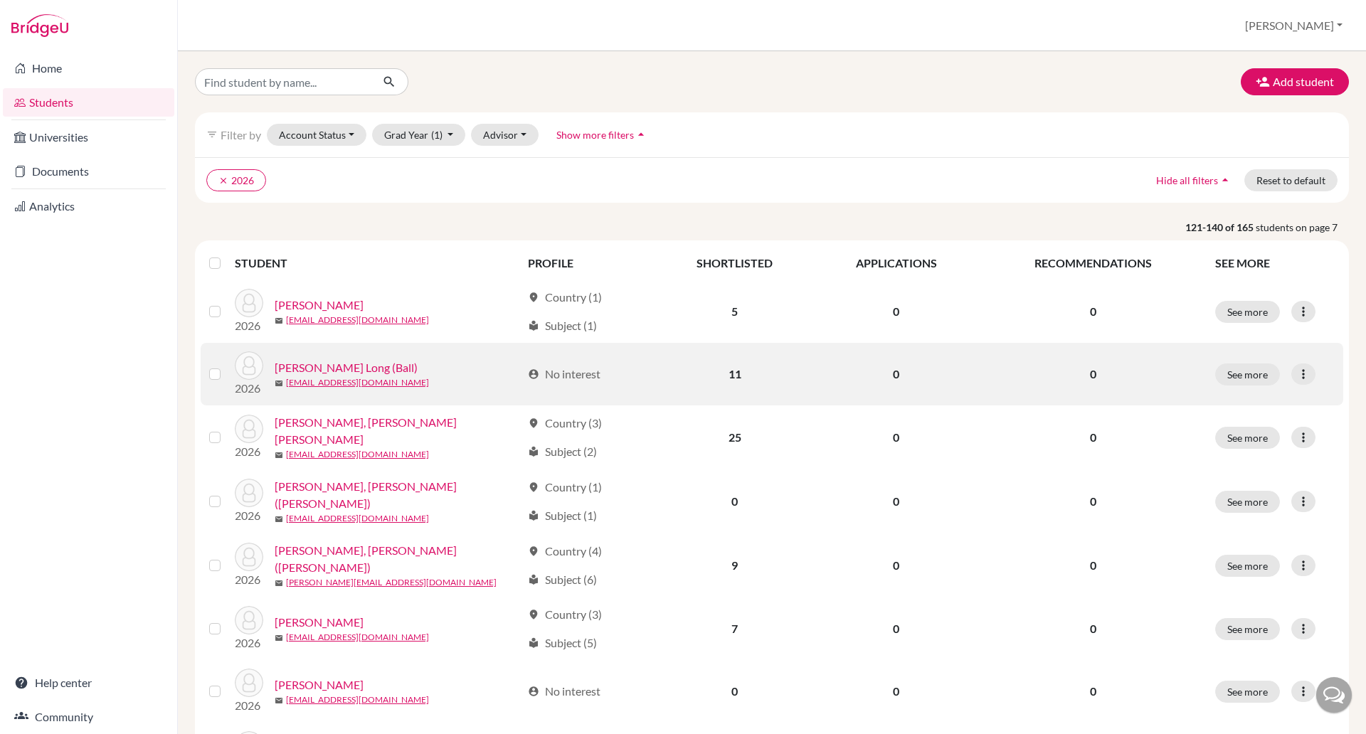
click at [361, 361] on link "[PERSON_NAME] Long (Ball)" at bounding box center [346, 367] width 143 height 17
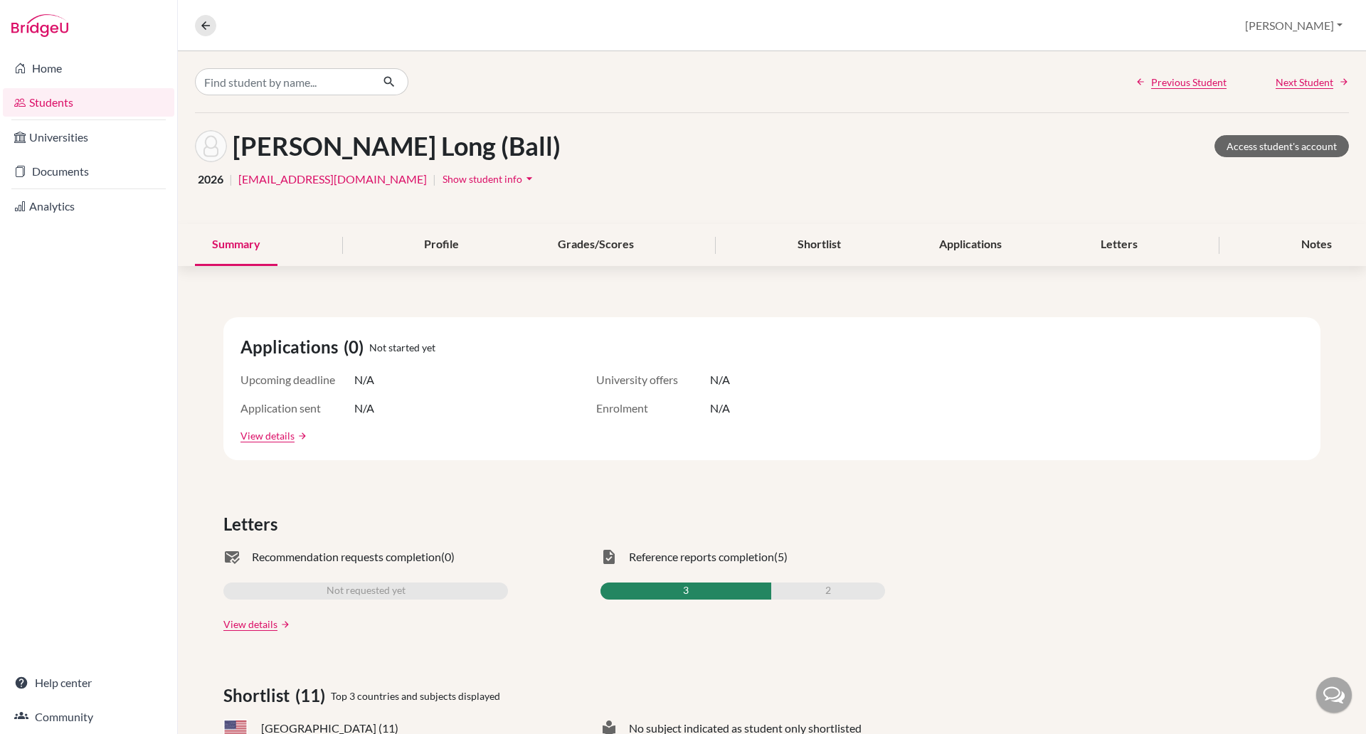
click at [442, 182] on span "Show student info" at bounding box center [482, 179] width 80 height 12
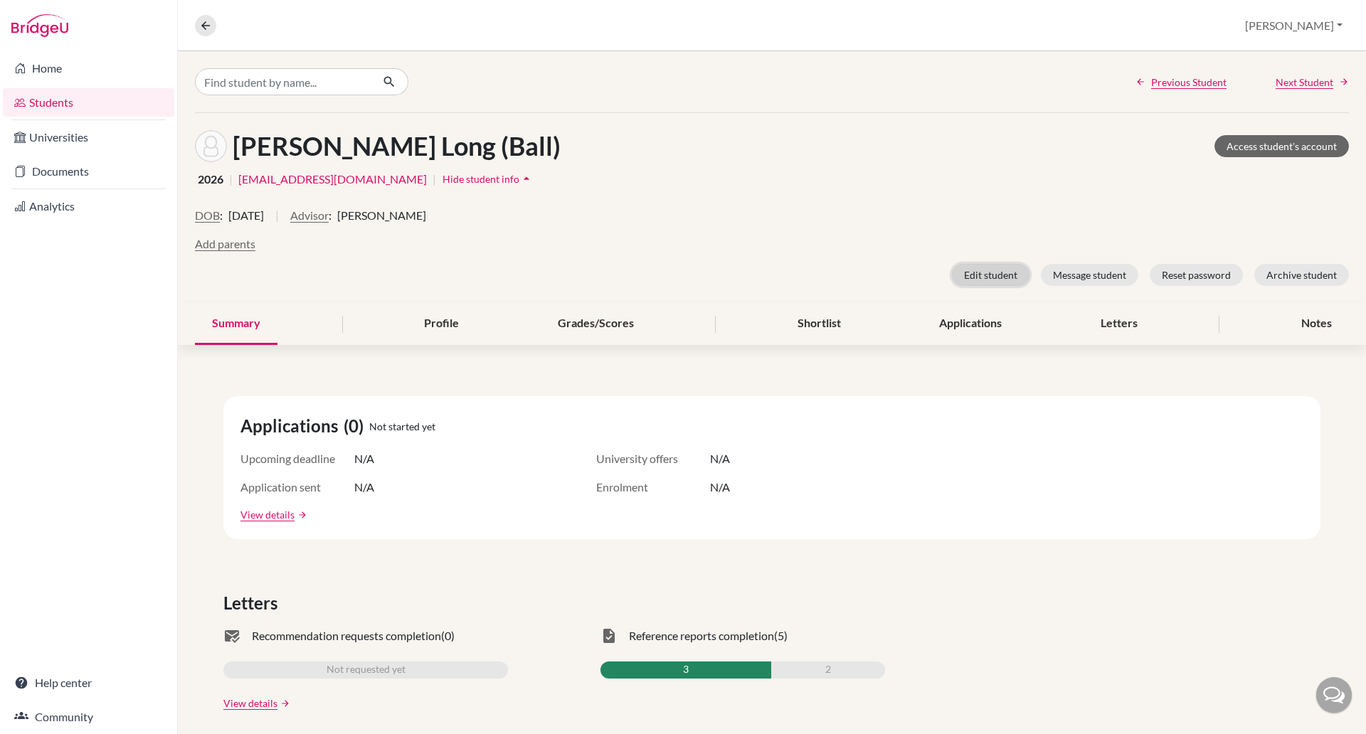
click at [989, 272] on button "Edit student" at bounding box center [991, 275] width 78 height 22
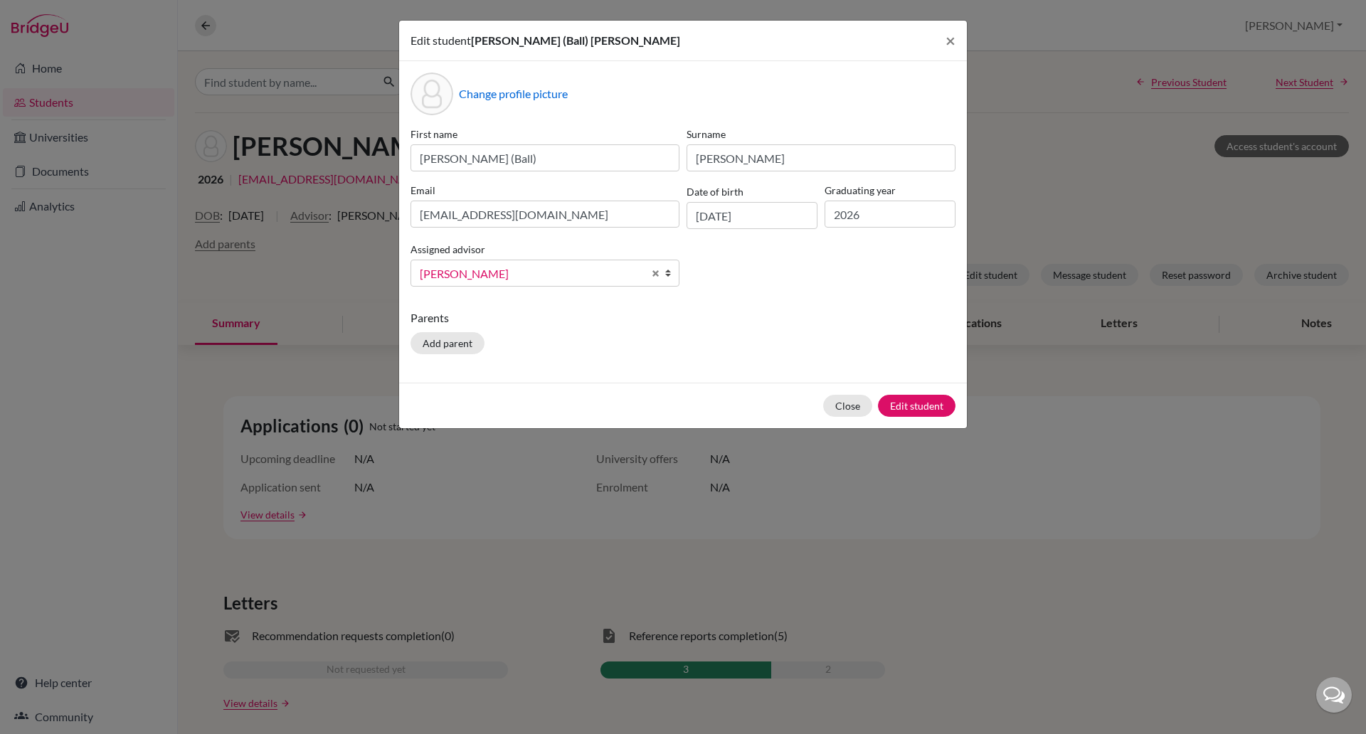
click at [528, 275] on span "[PERSON_NAME]" at bounding box center [531, 274] width 223 height 18
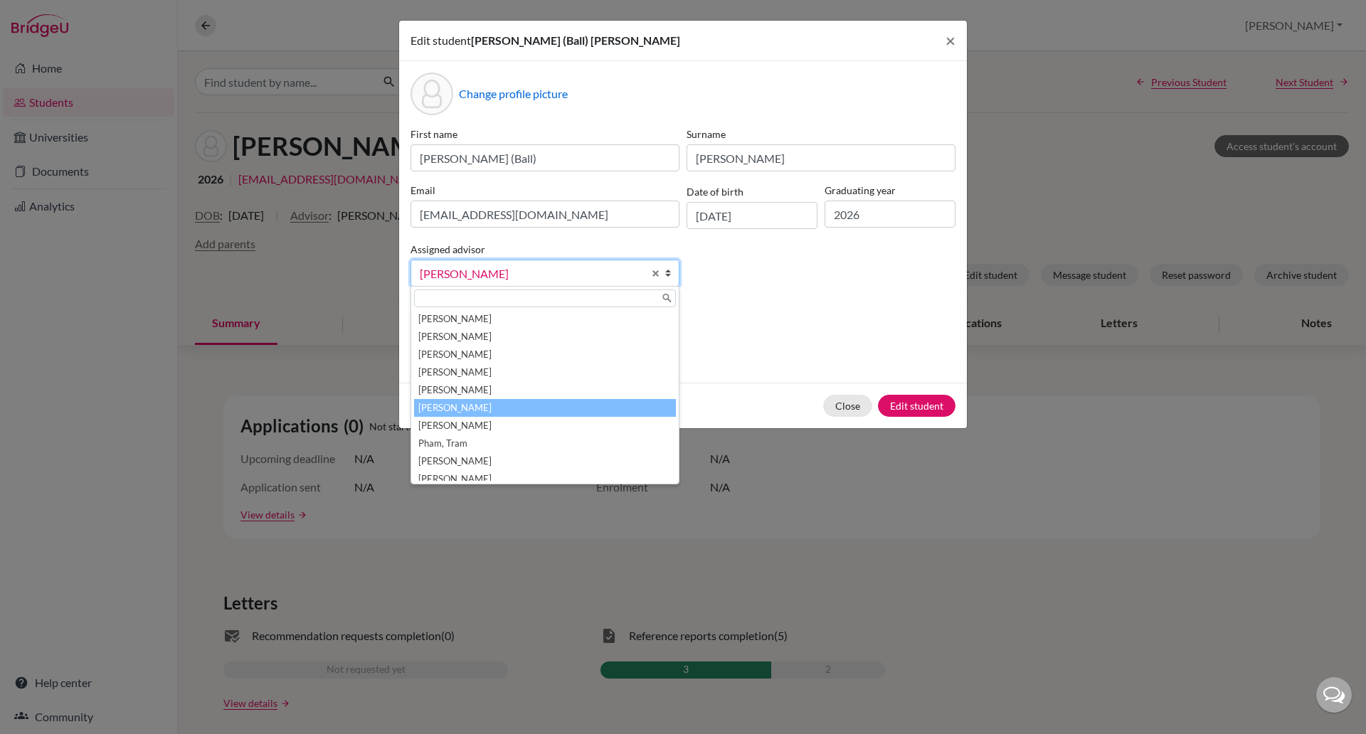
drag, startPoint x: 494, startPoint y: 406, endPoint x: 513, endPoint y: 400, distance: 19.3
click at [495, 406] on li "[PERSON_NAME]" at bounding box center [545, 408] width 262 height 18
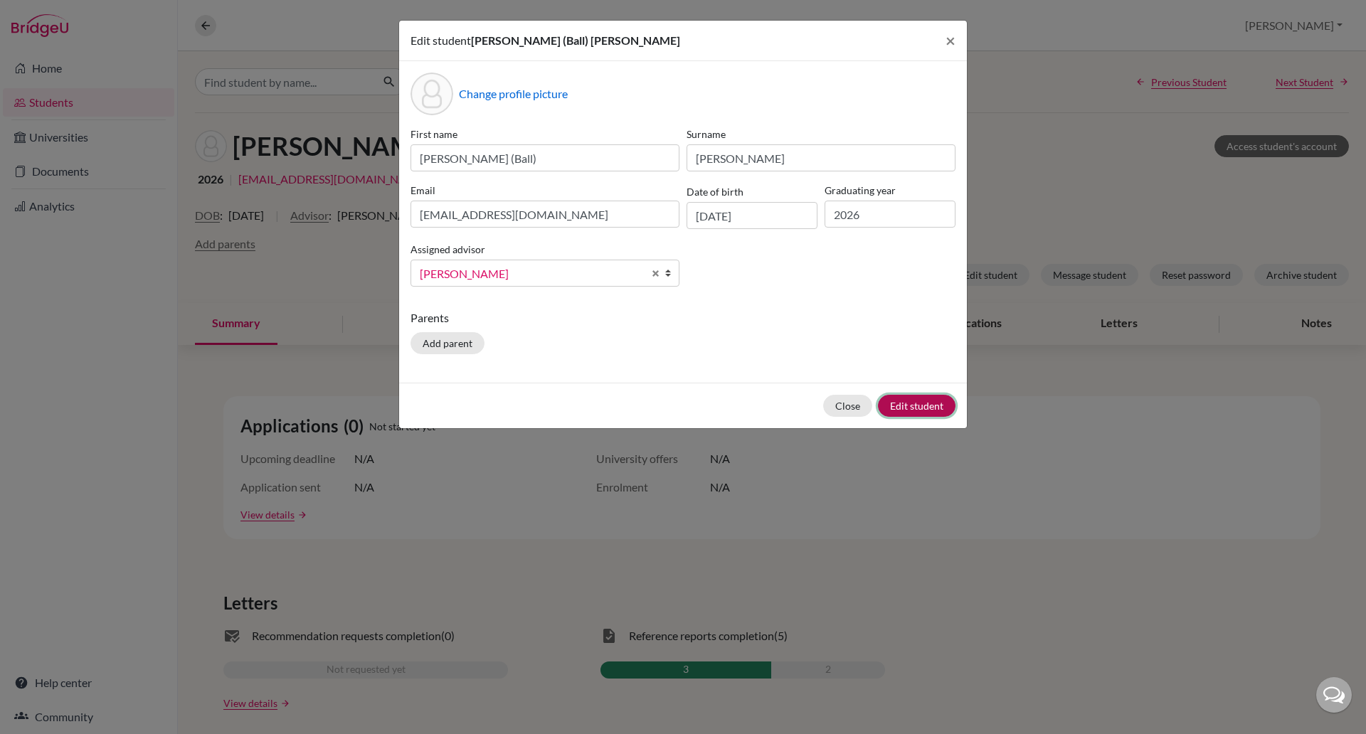
click at [900, 408] on button "Edit student" at bounding box center [917, 406] width 78 height 22
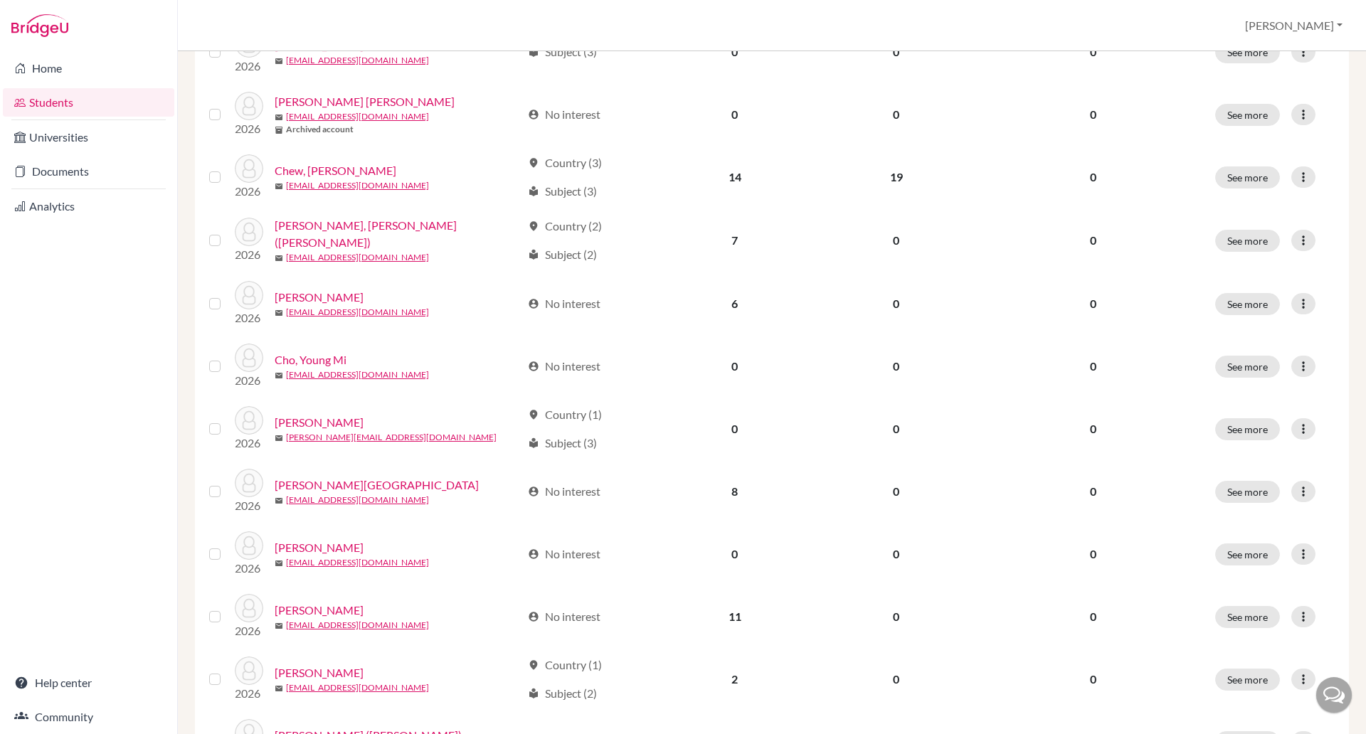
scroll to position [893, 0]
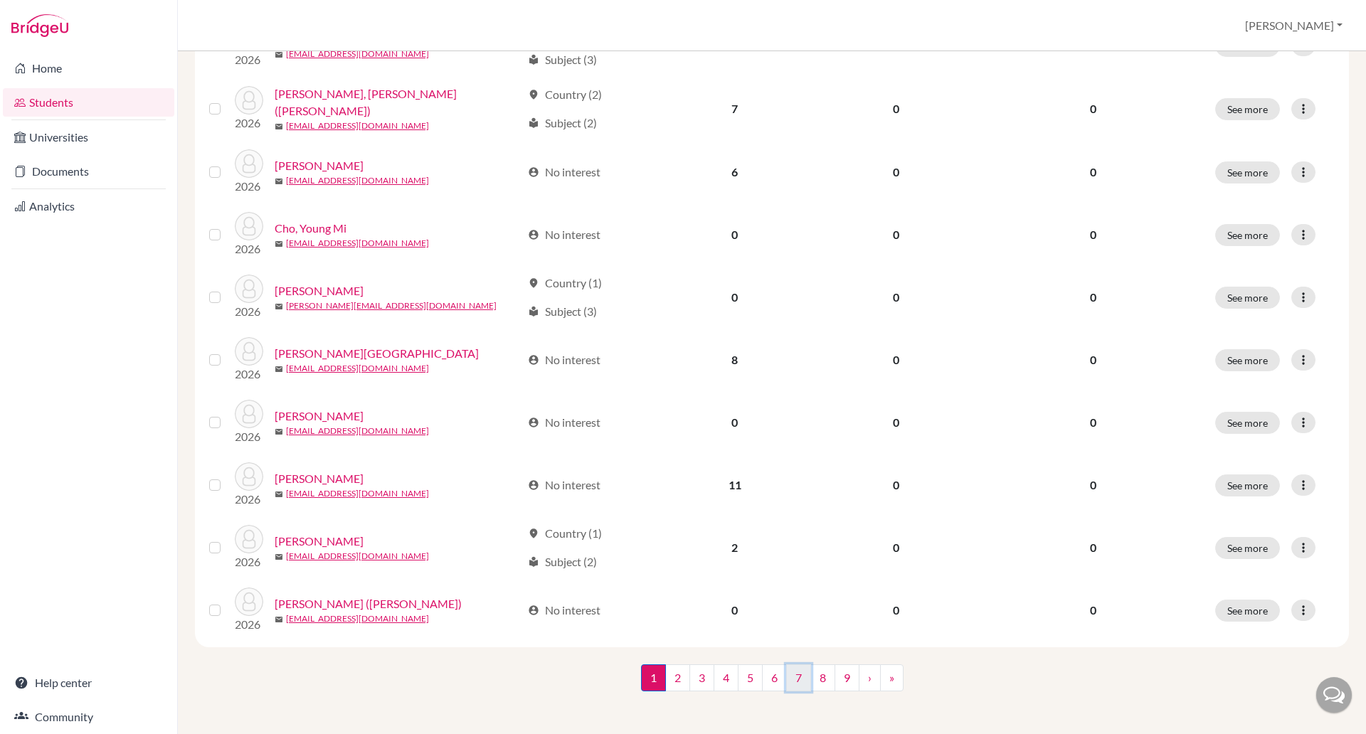
click at [786, 675] on link "7" at bounding box center [798, 677] width 25 height 27
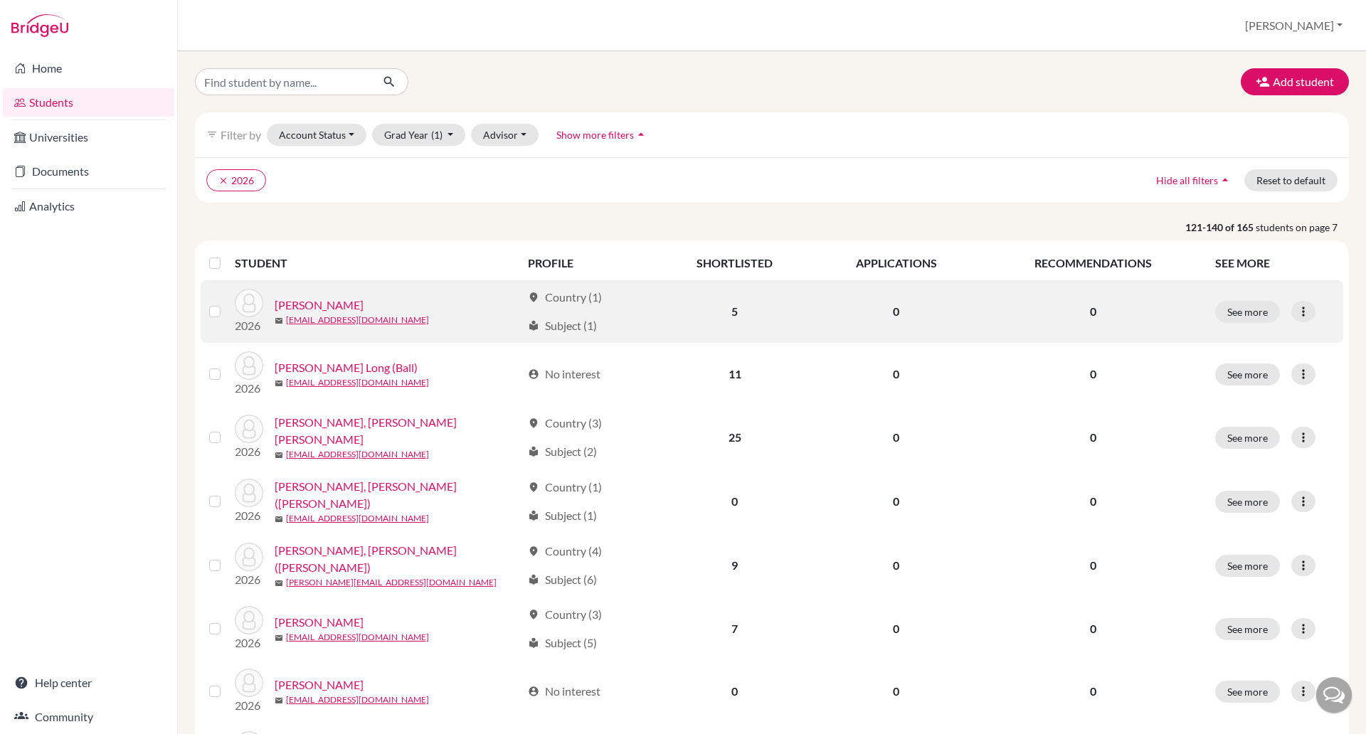
click at [315, 306] on link "[PERSON_NAME]" at bounding box center [319, 305] width 89 height 17
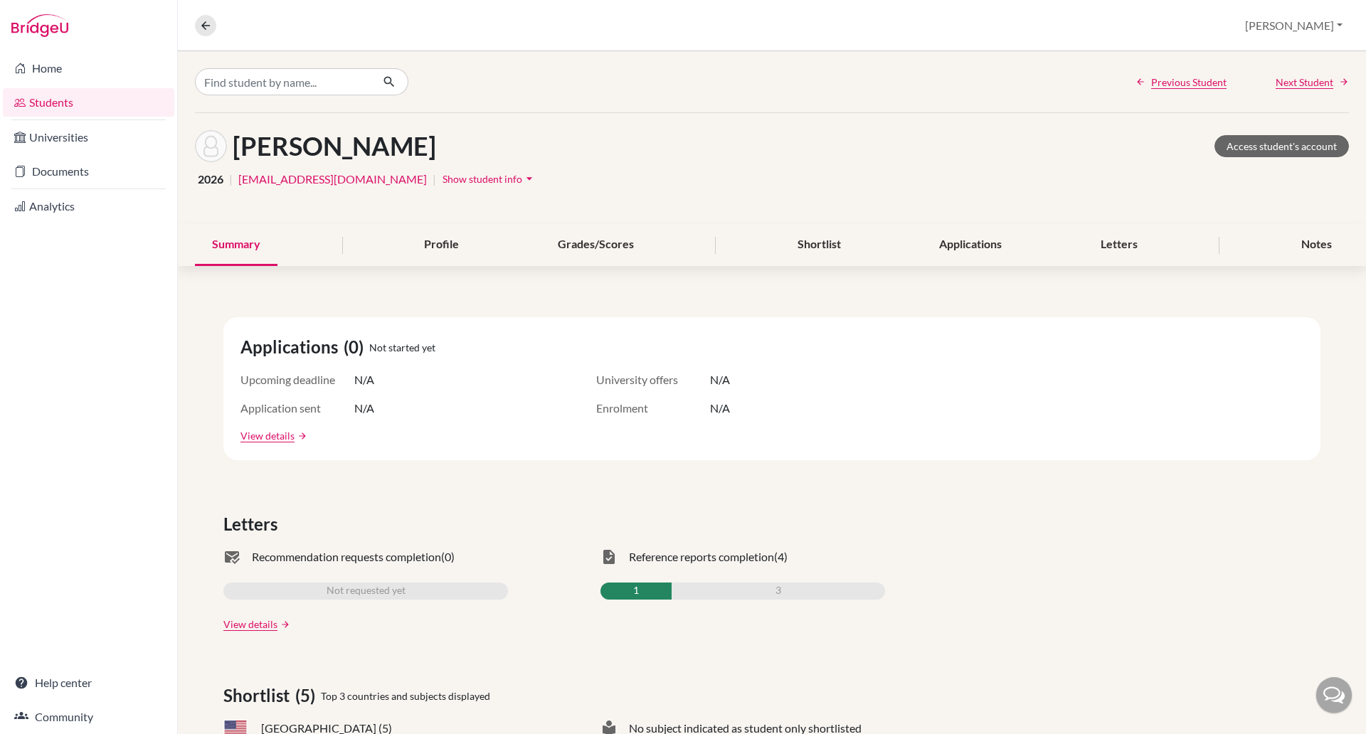
click at [442, 176] on span "Show student info" at bounding box center [482, 179] width 80 height 12
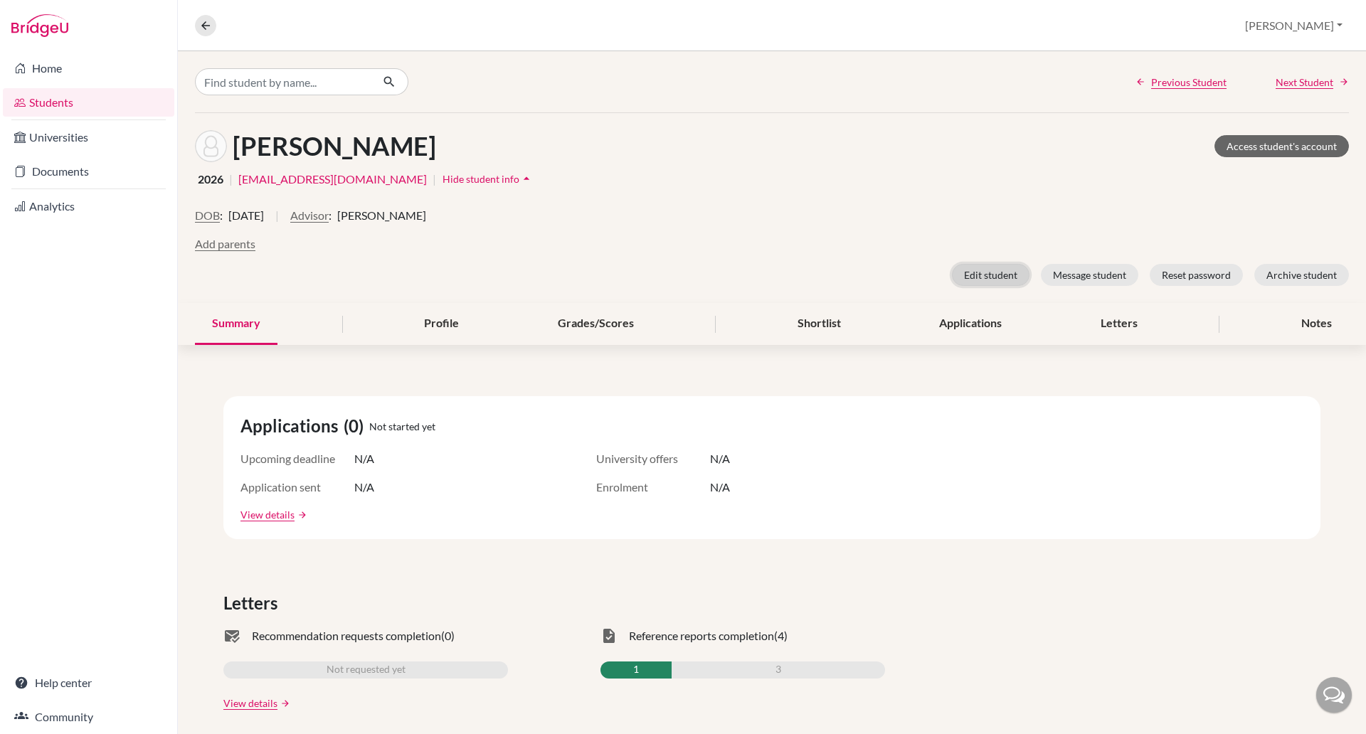
click at [982, 280] on button "Edit student" at bounding box center [991, 275] width 78 height 22
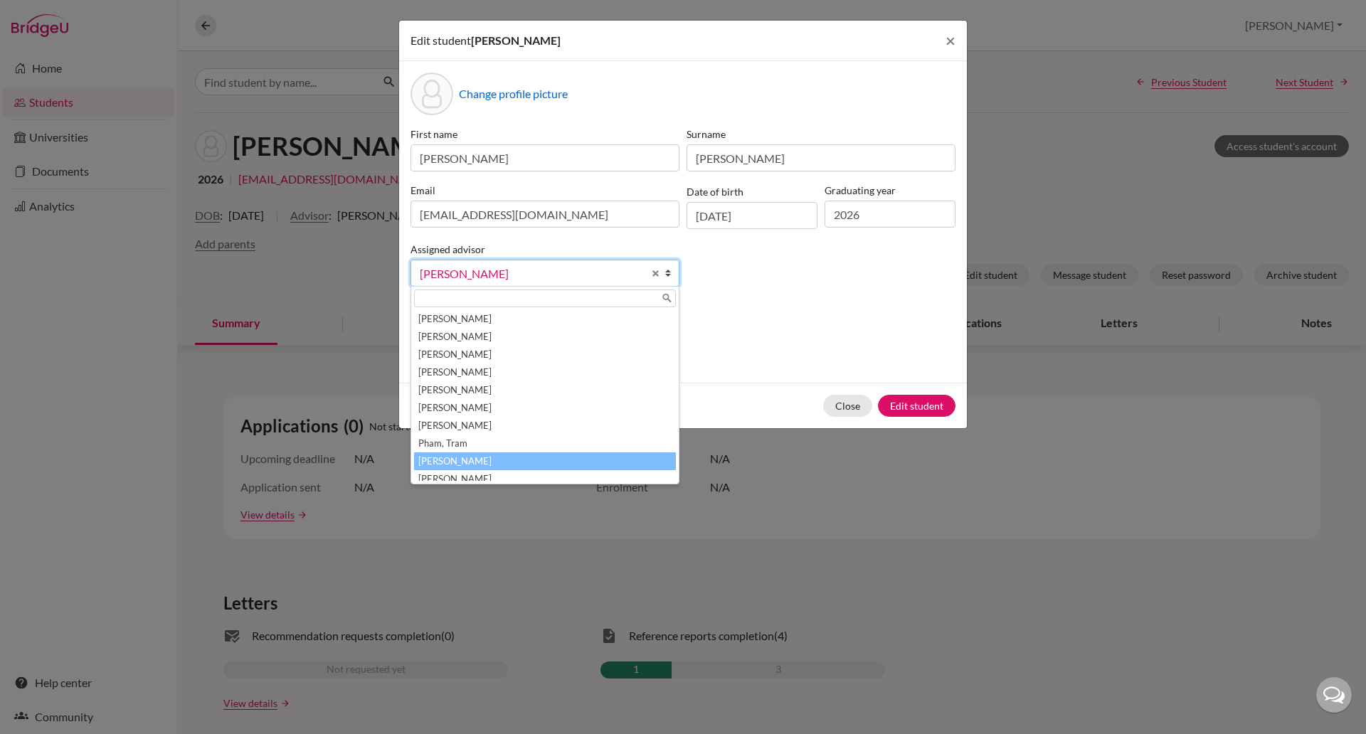
click at [580, 266] on span "[PERSON_NAME]" at bounding box center [531, 274] width 223 height 18
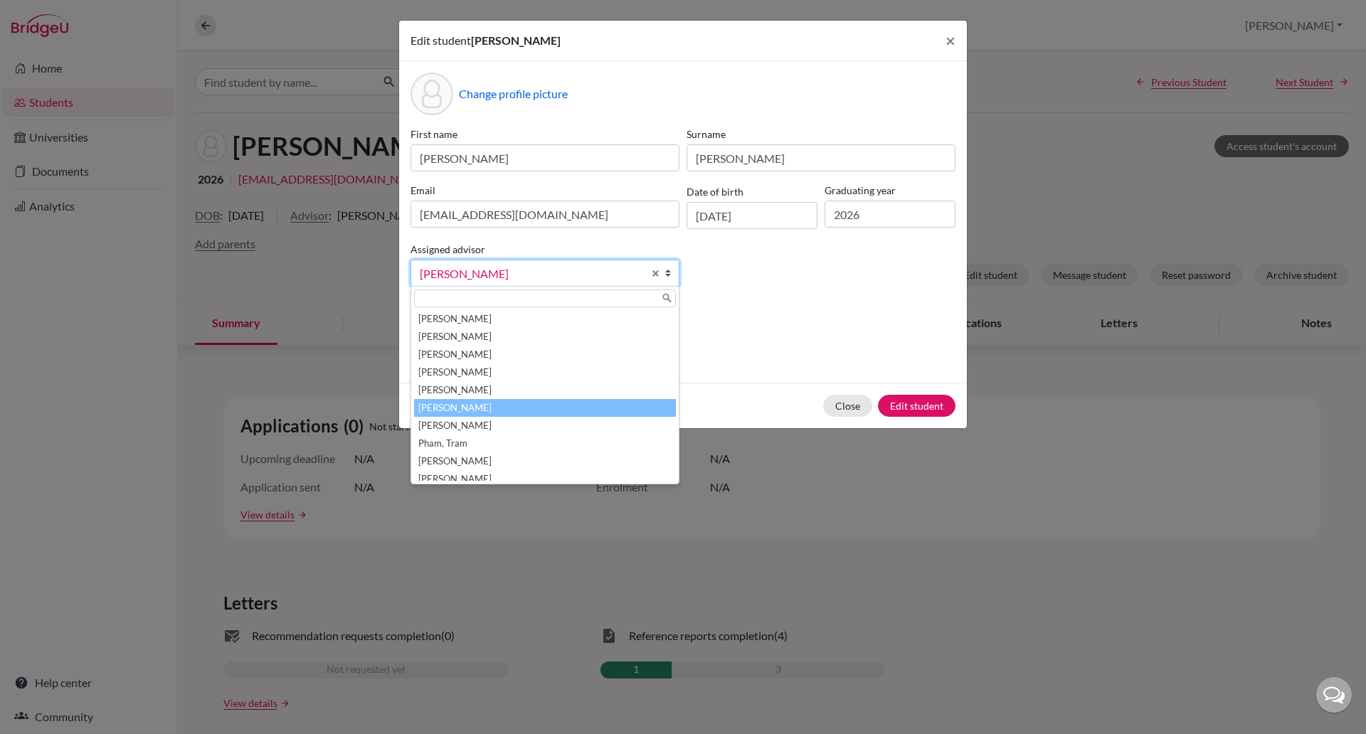
click at [477, 408] on li "[PERSON_NAME]" at bounding box center [545, 408] width 262 height 18
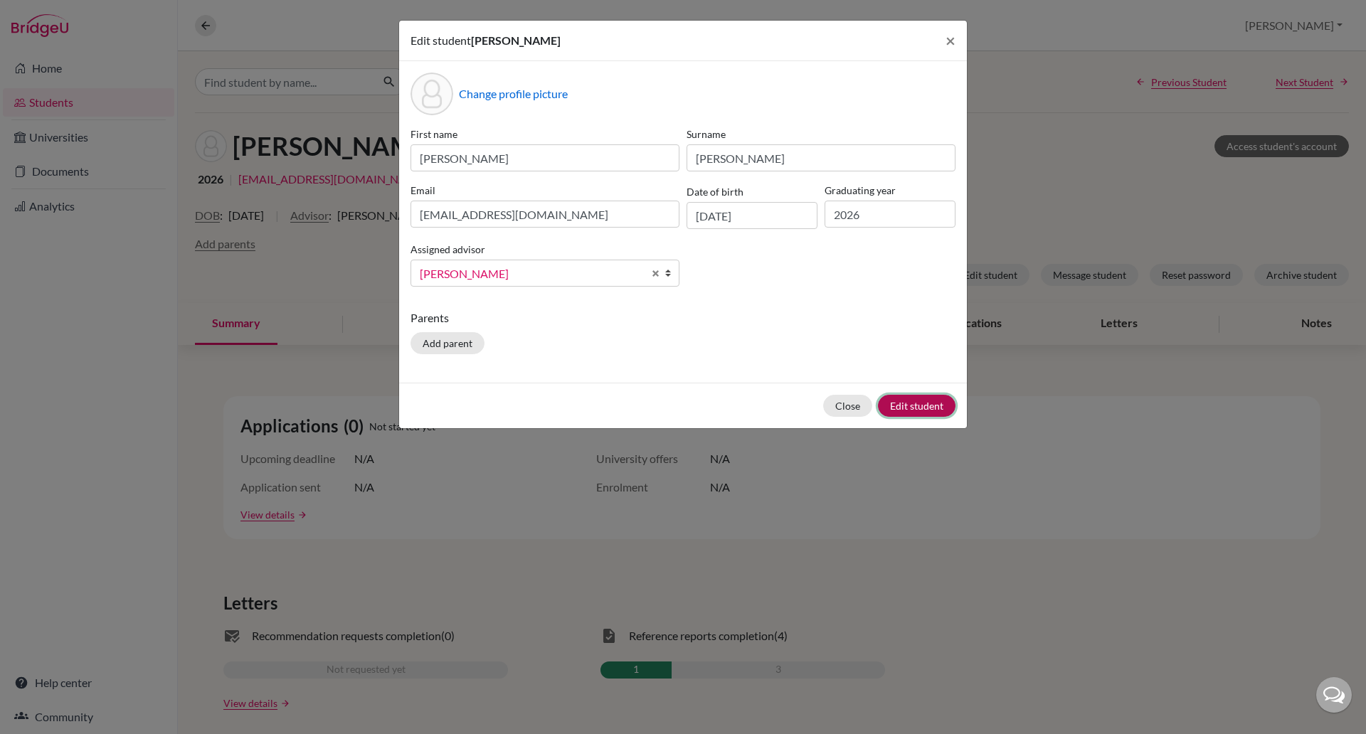
click at [893, 408] on button "Edit student" at bounding box center [917, 406] width 78 height 22
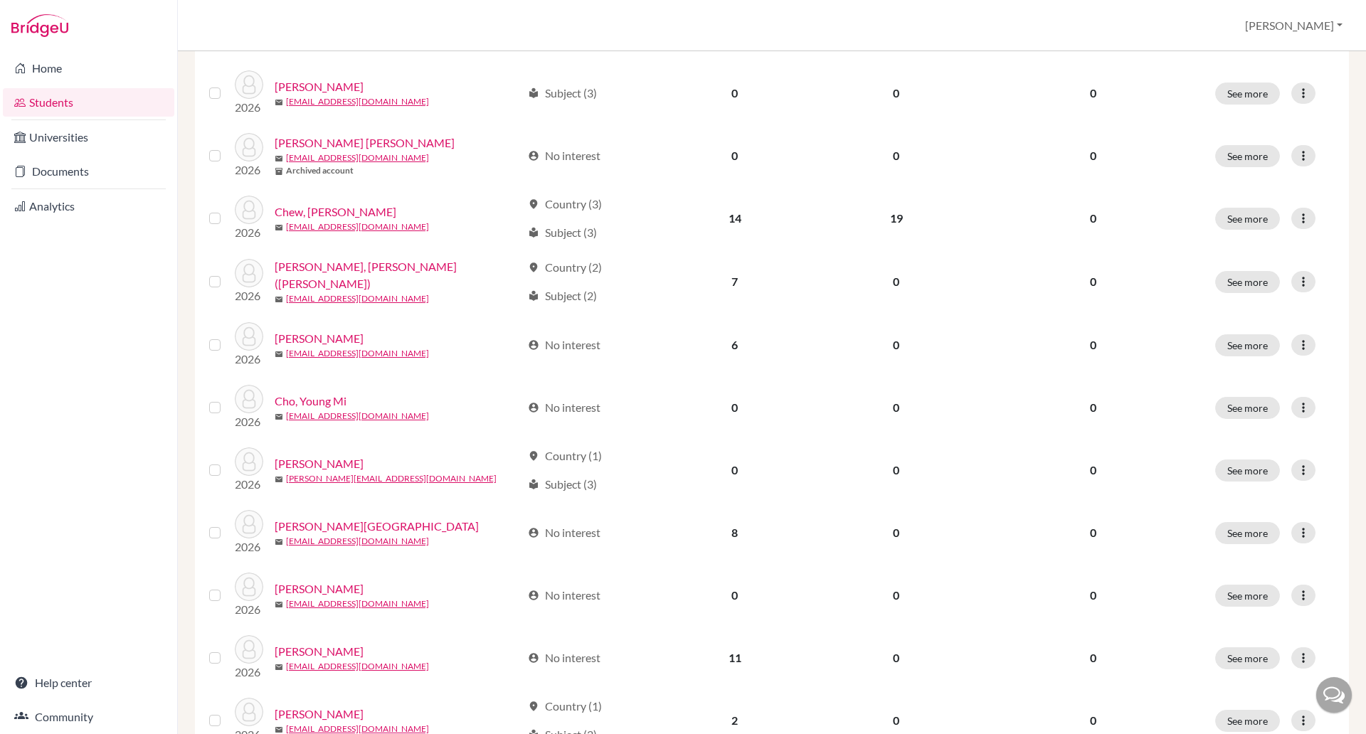
scroll to position [886, 0]
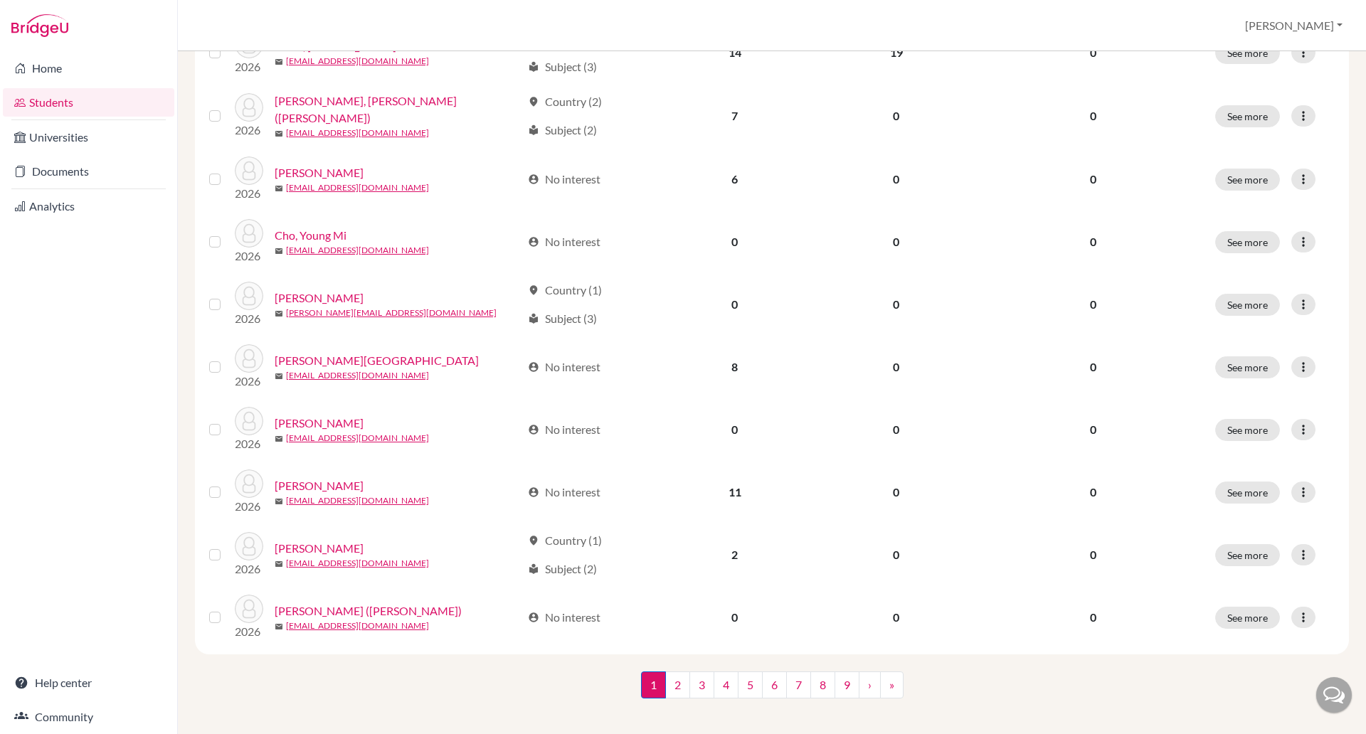
drag, startPoint x: 819, startPoint y: 661, endPoint x: 801, endPoint y: 662, distance: 18.5
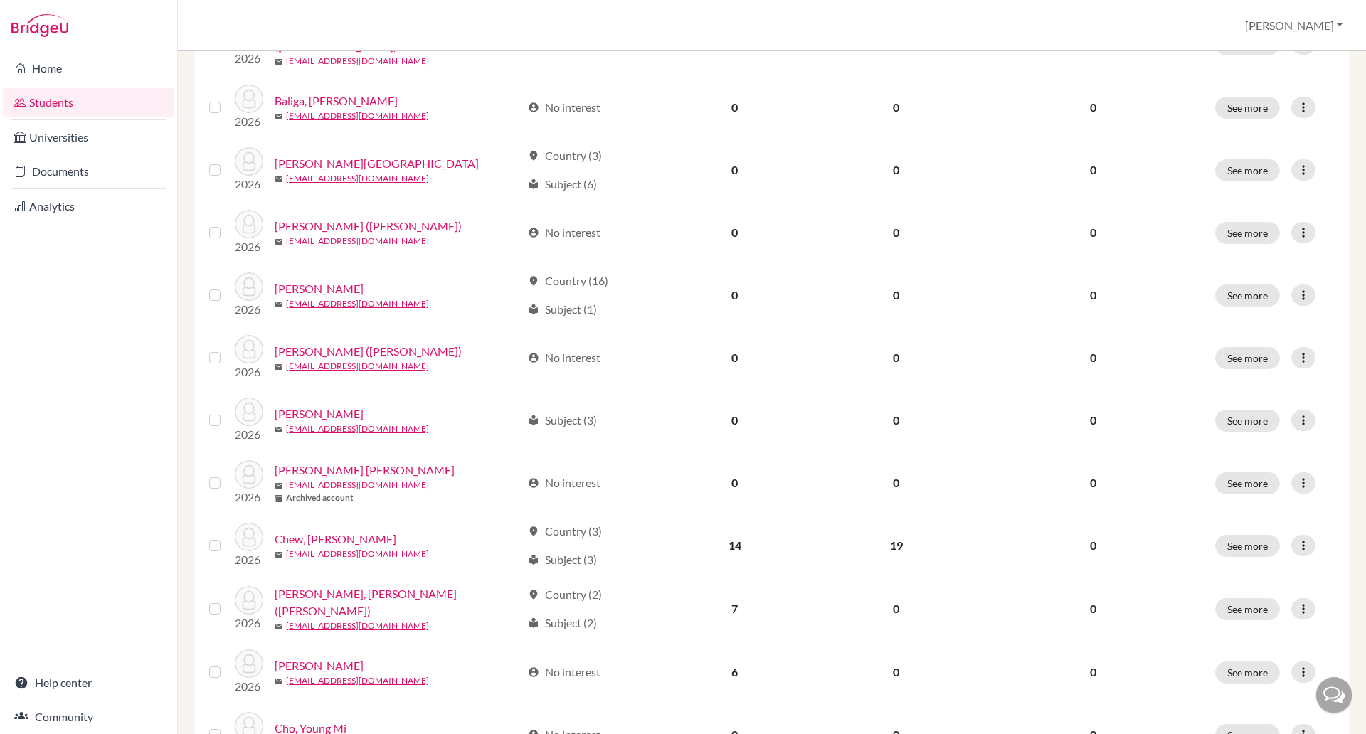
scroll to position [893, 0]
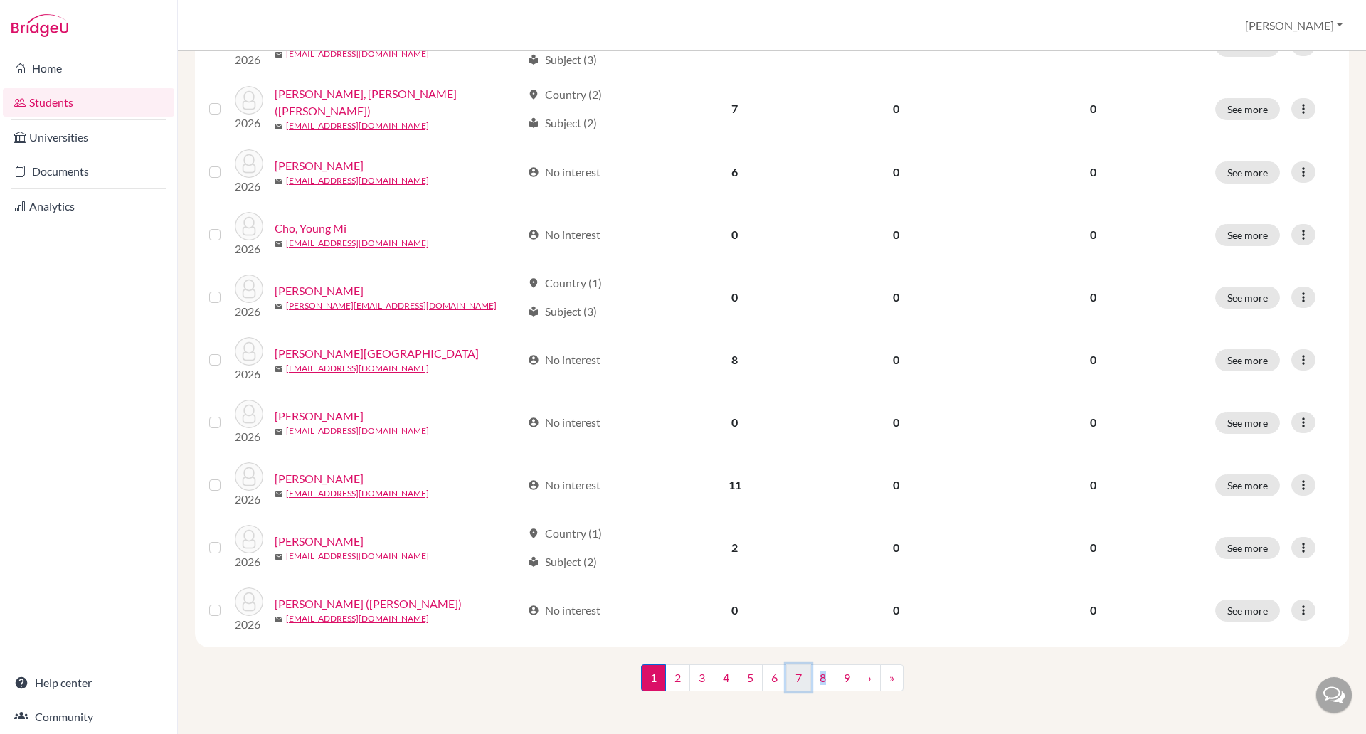
click at [793, 671] on link "7" at bounding box center [798, 677] width 25 height 27
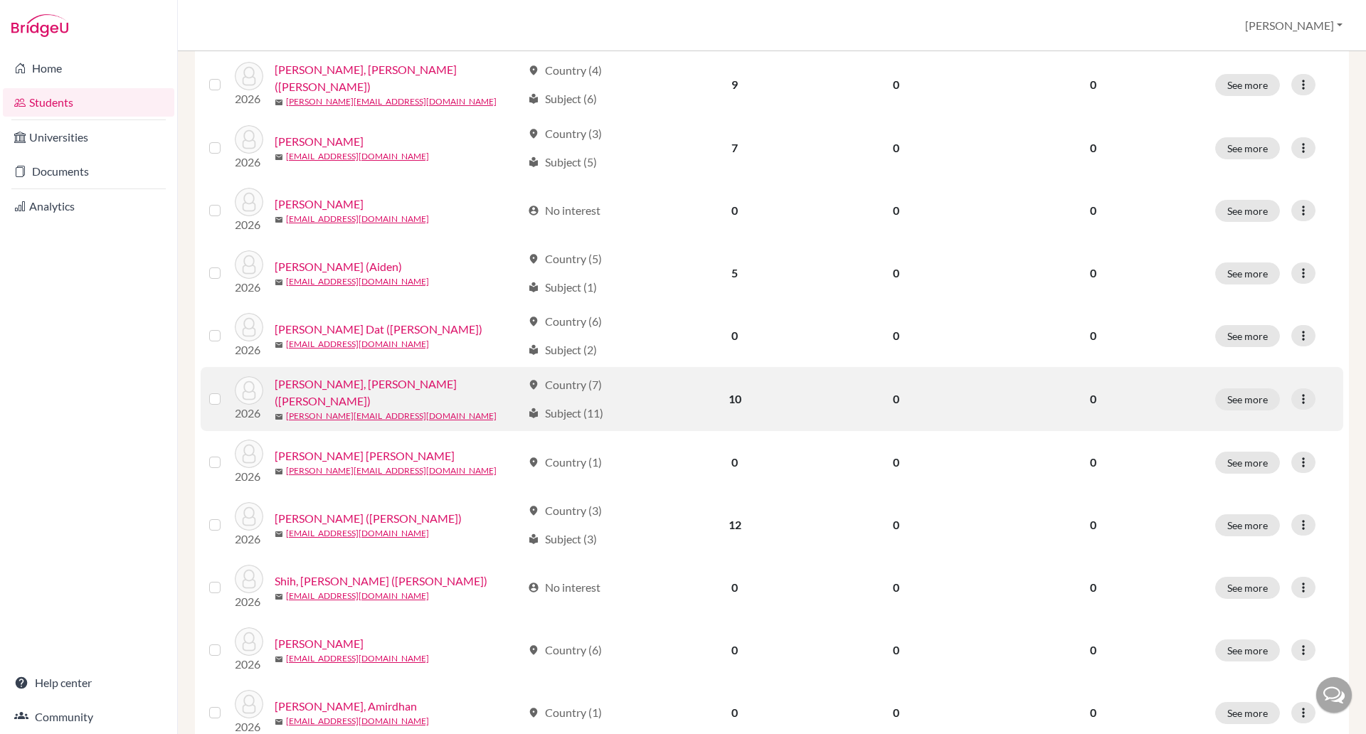
scroll to position [476, 0]
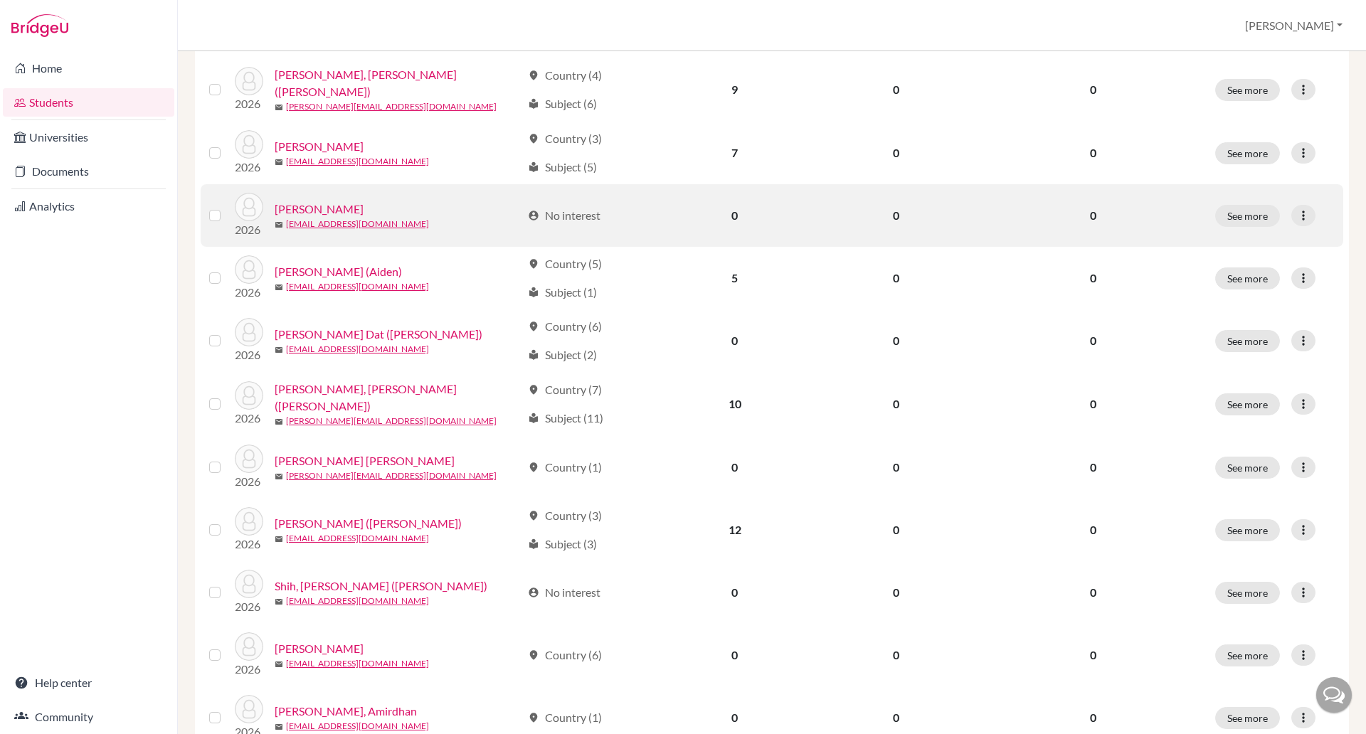
click at [317, 201] on link "[PERSON_NAME]" at bounding box center [319, 209] width 89 height 17
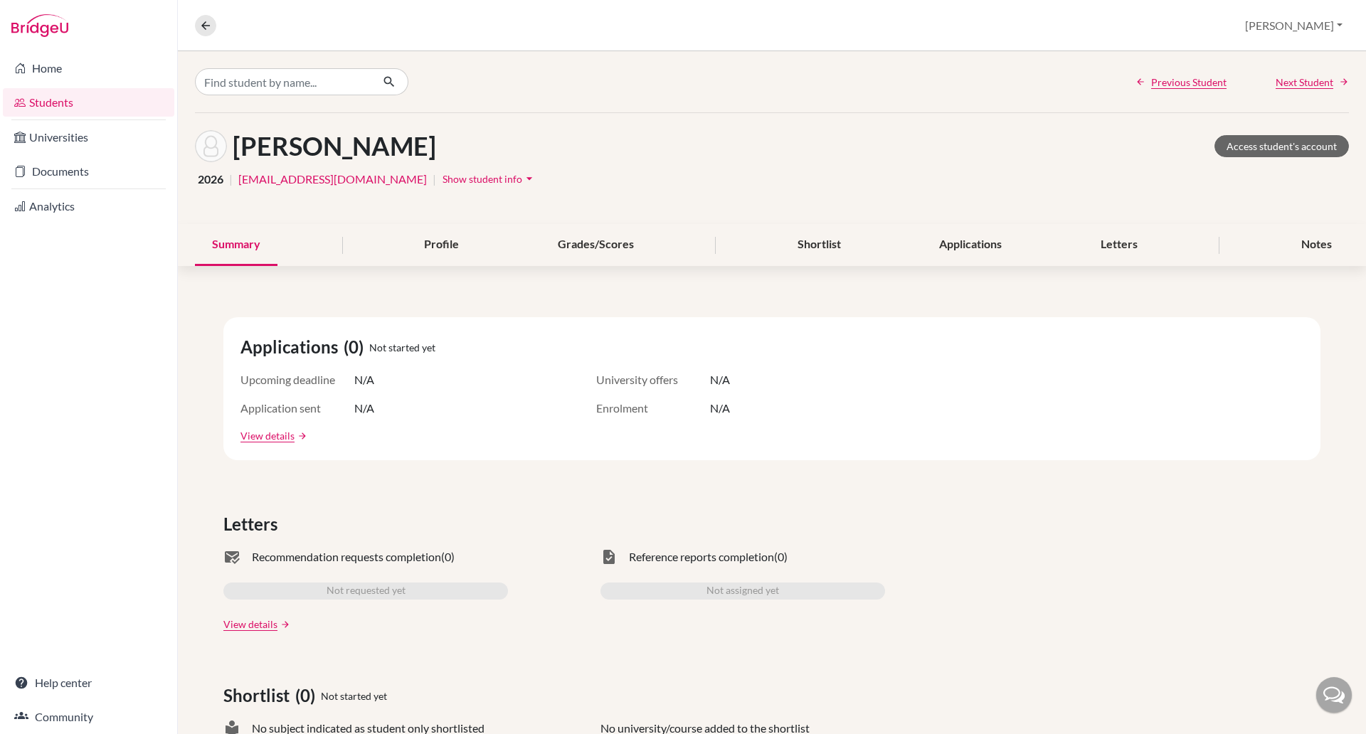
click at [452, 178] on span "Show student info" at bounding box center [482, 179] width 80 height 12
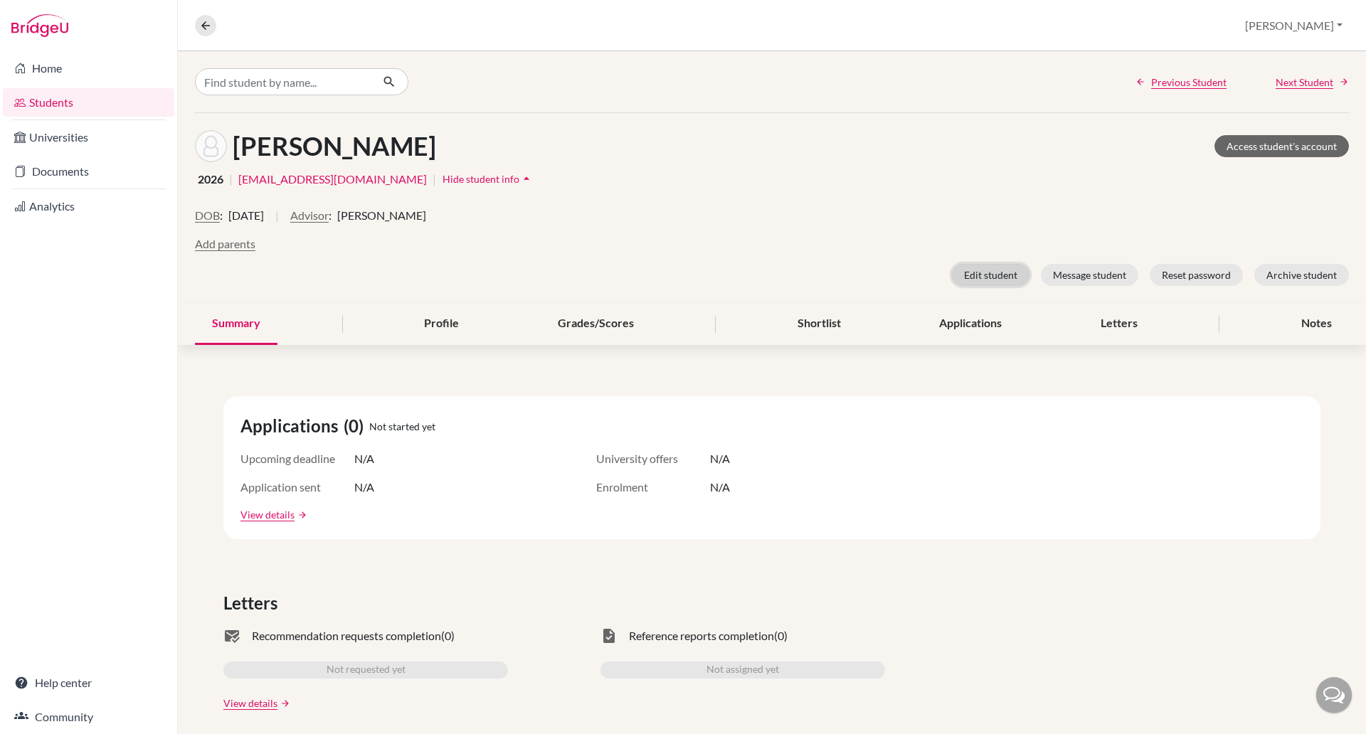
click at [976, 270] on button "Edit student" at bounding box center [991, 275] width 78 height 22
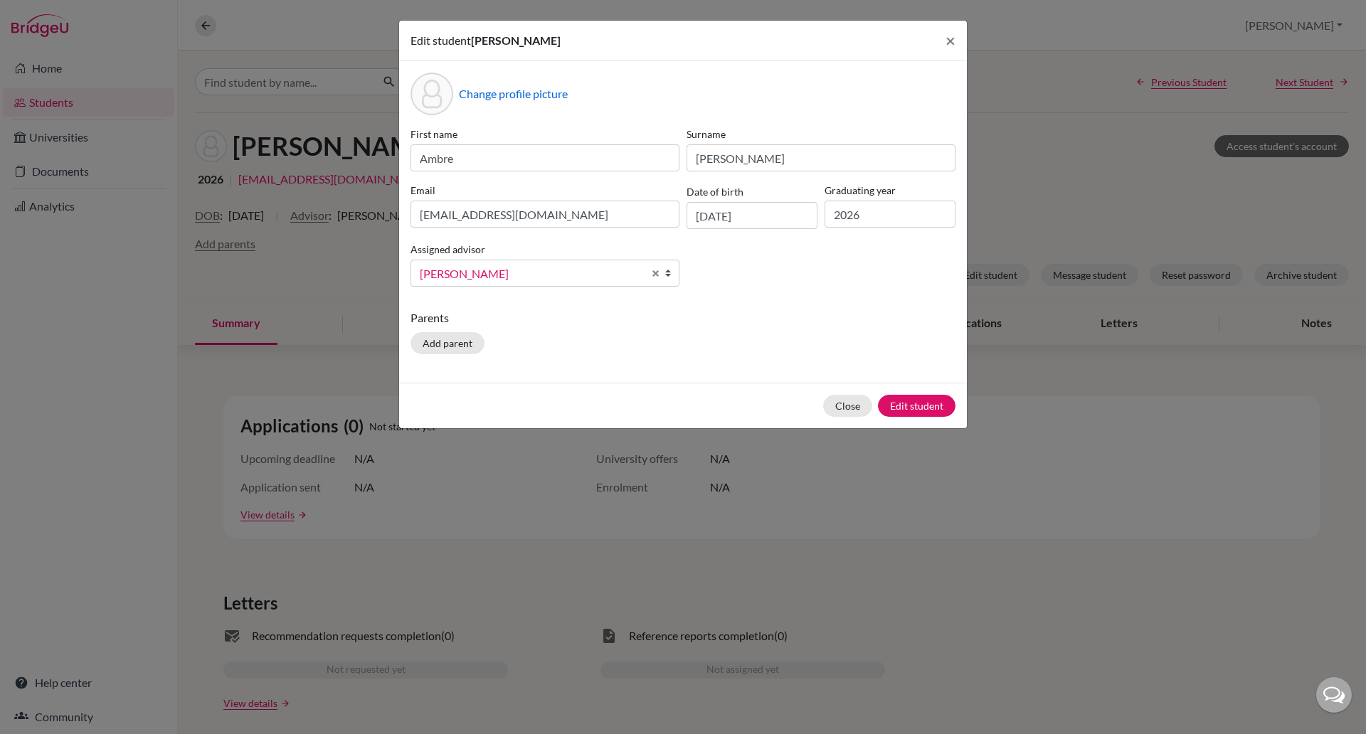
click at [514, 267] on span "[PERSON_NAME]" at bounding box center [531, 274] width 223 height 18
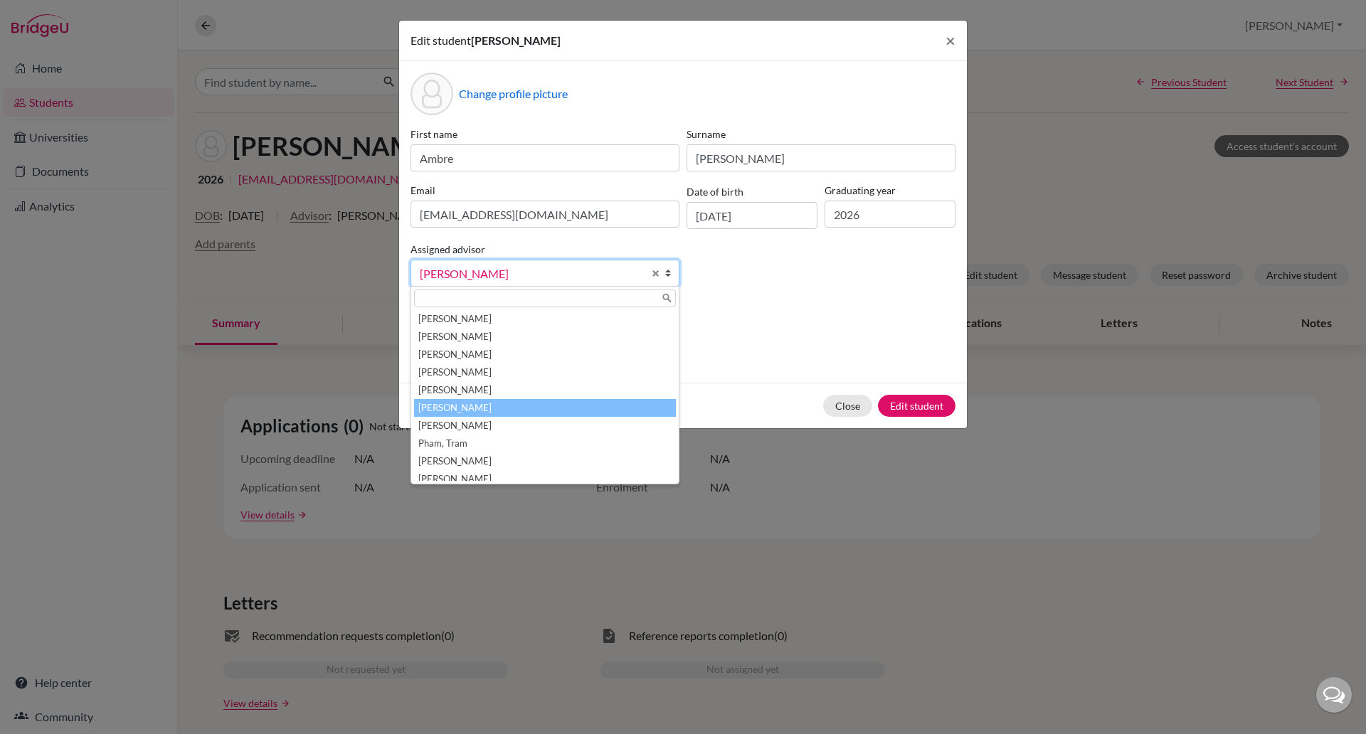
click at [460, 407] on li "[PERSON_NAME]" at bounding box center [545, 408] width 262 height 18
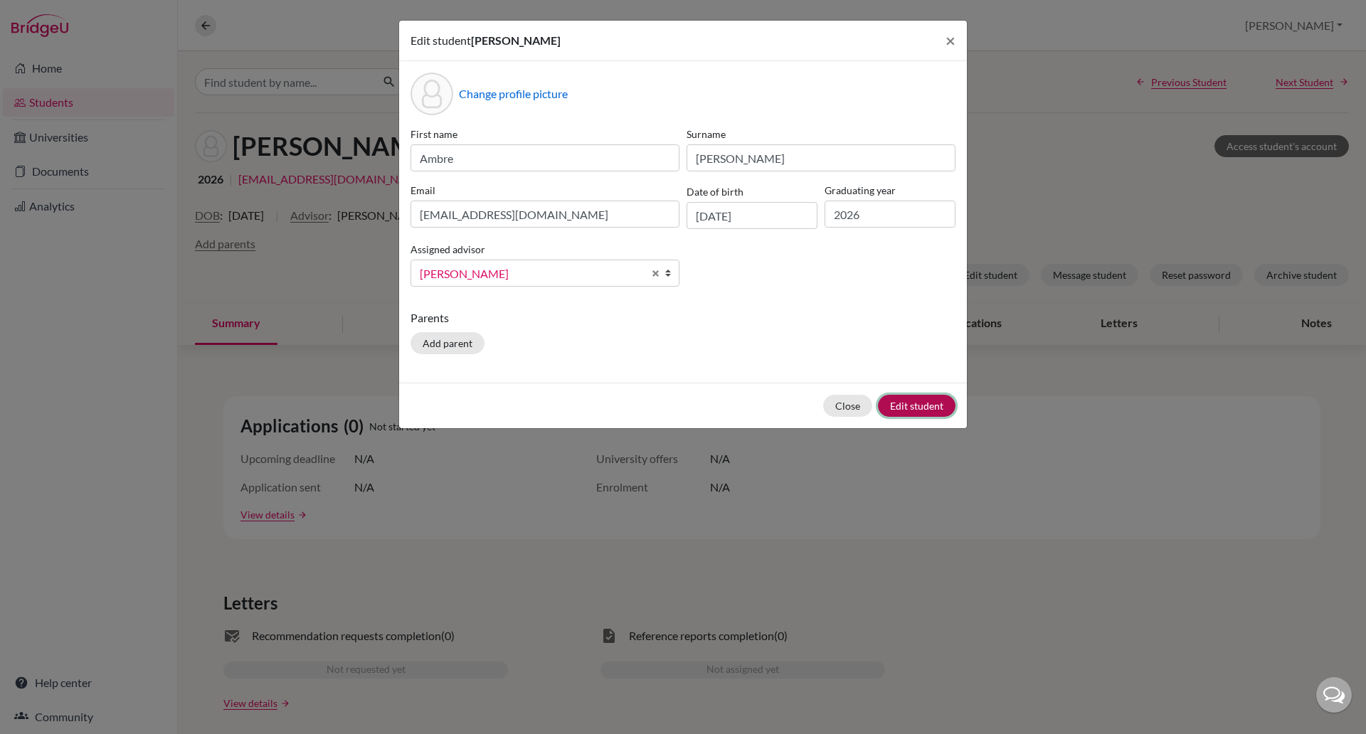
click at [944, 405] on button "Edit student" at bounding box center [917, 406] width 78 height 22
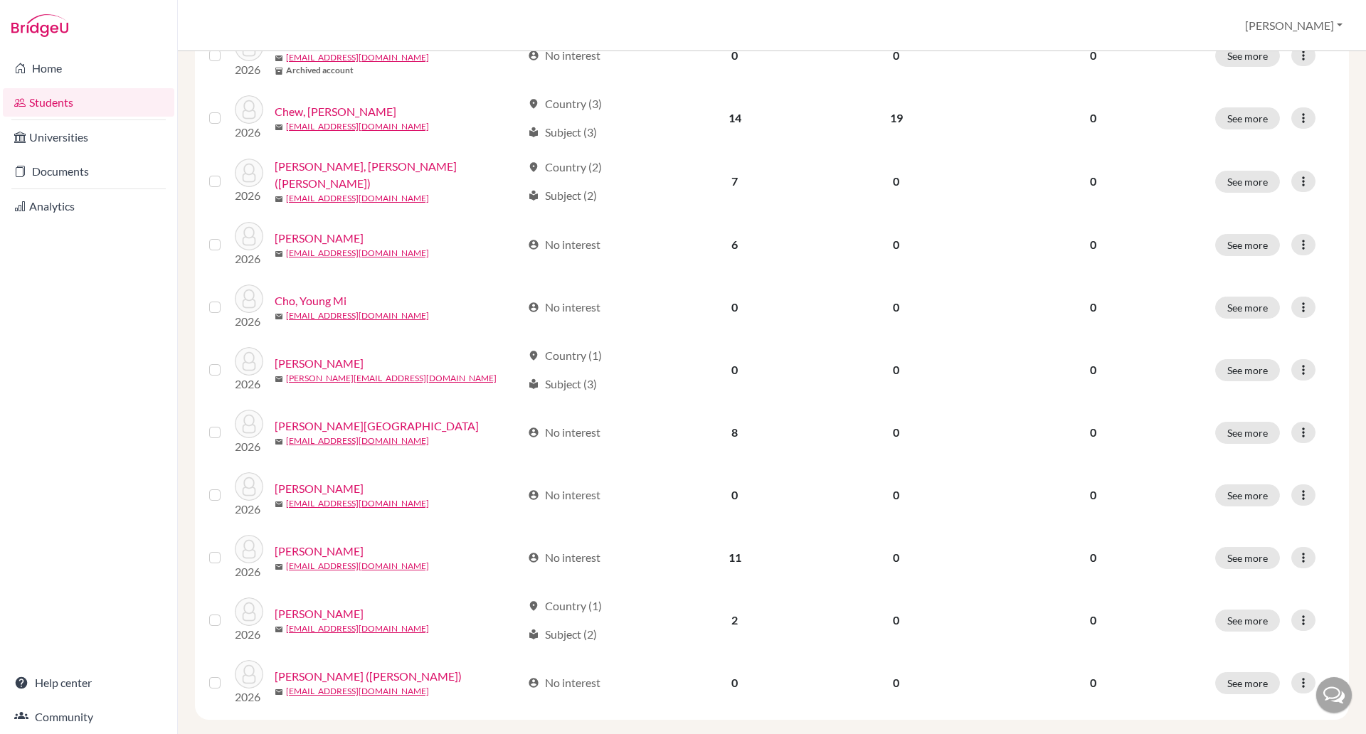
scroll to position [893, 0]
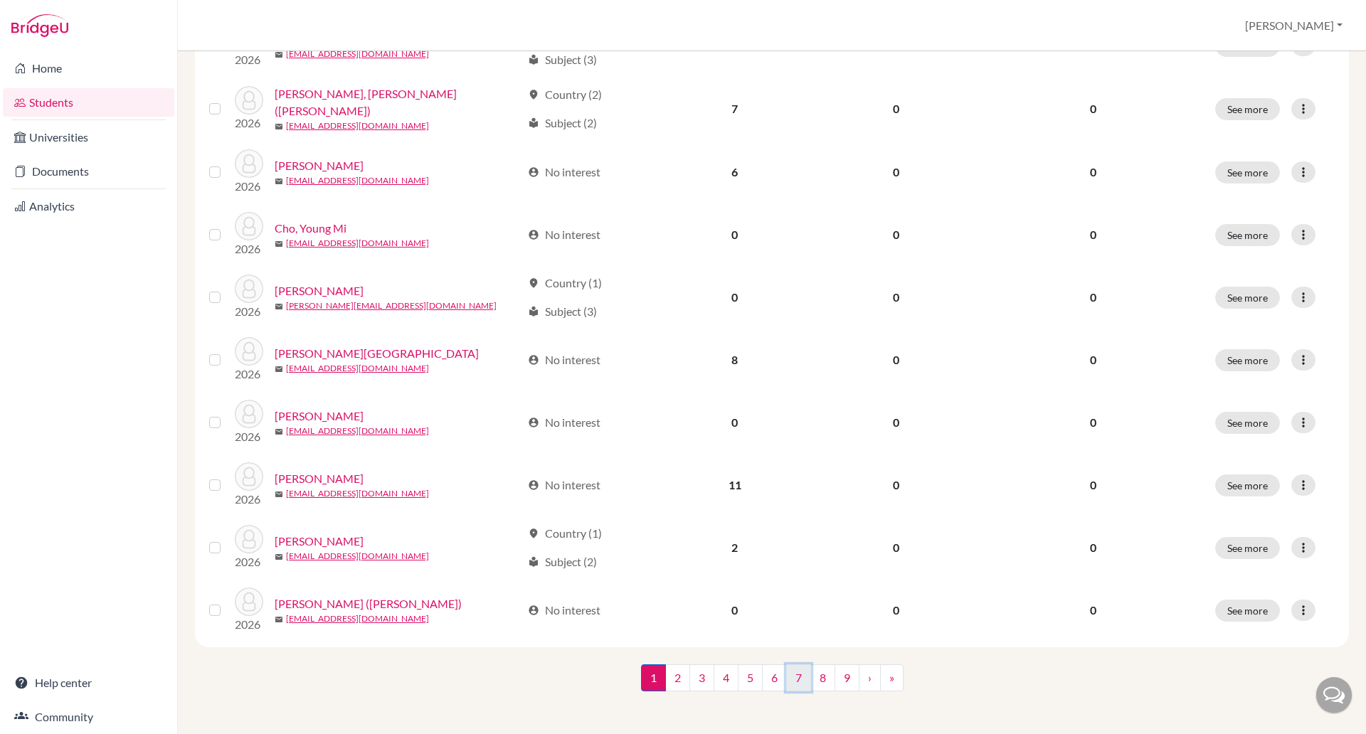
click at [794, 673] on link "7" at bounding box center [798, 677] width 25 height 27
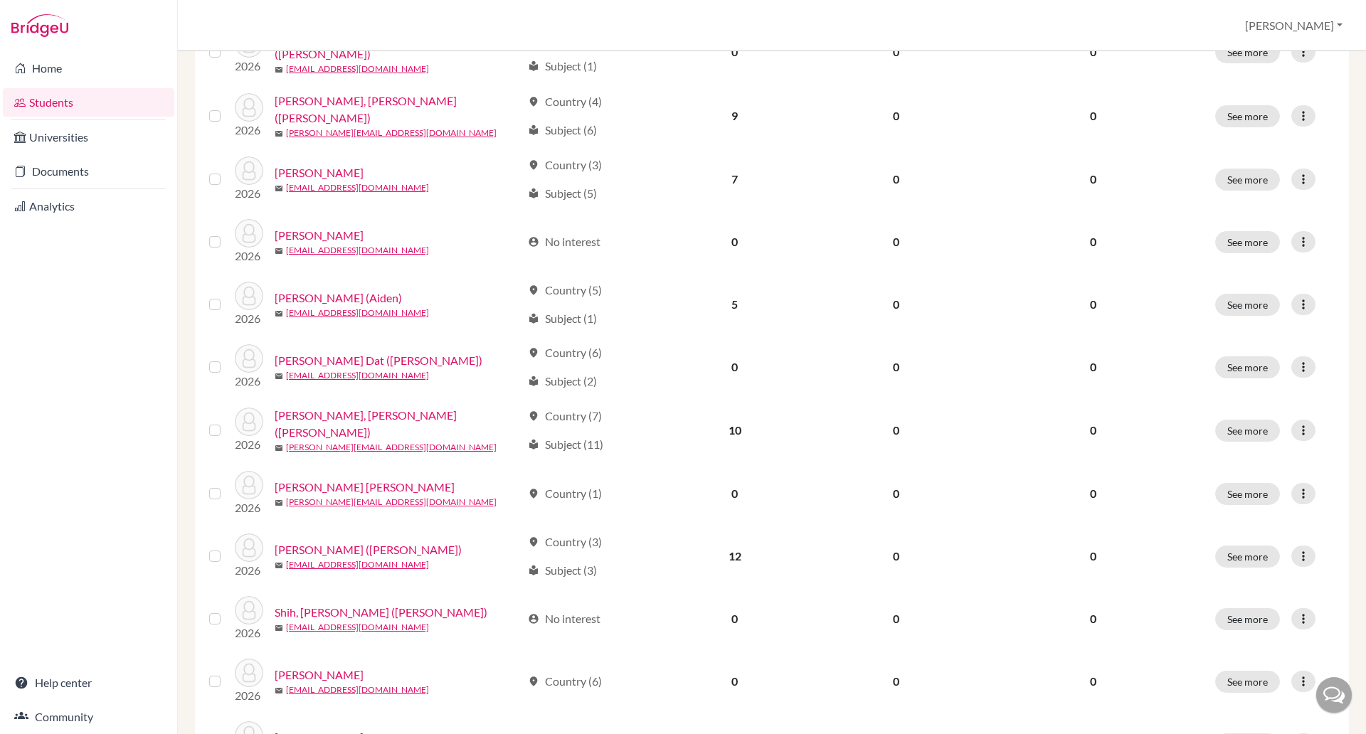
scroll to position [441, 0]
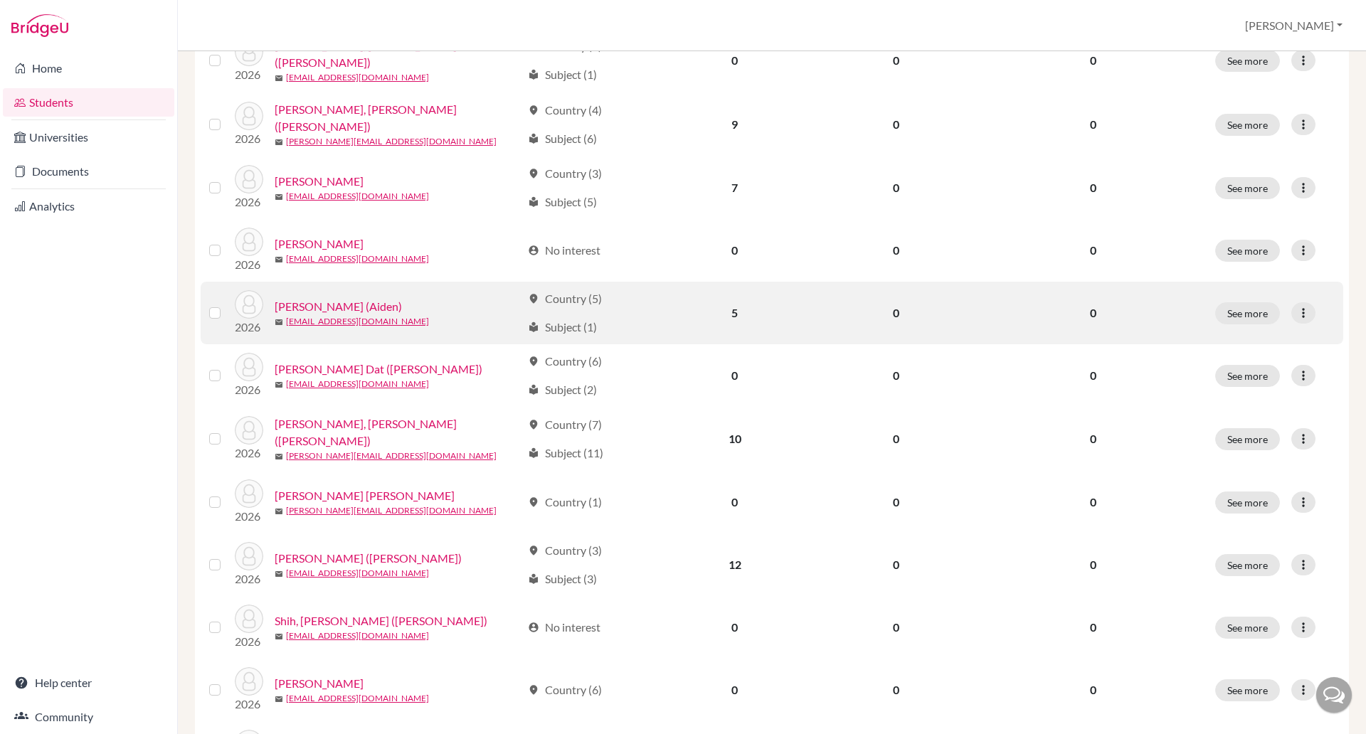
click at [356, 304] on link "[PERSON_NAME] (Aiden)" at bounding box center [338, 306] width 127 height 17
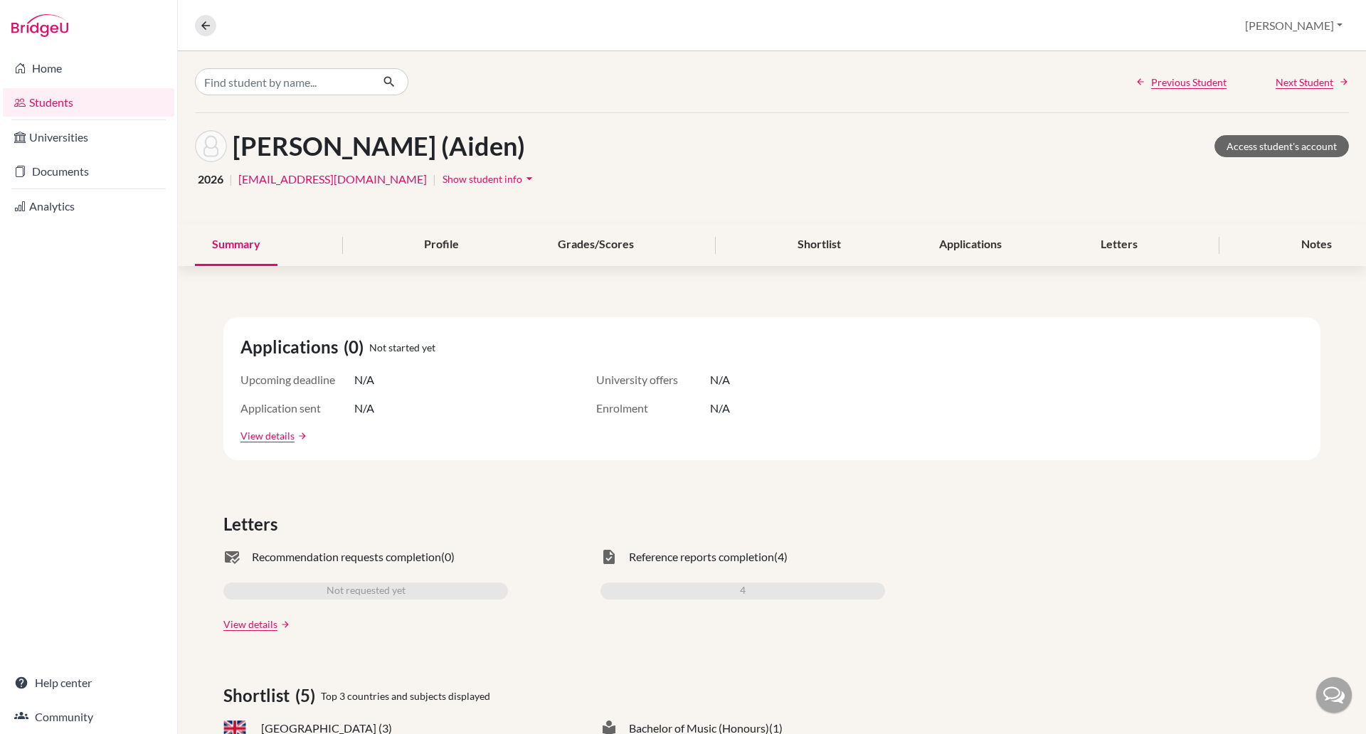
click at [442, 182] on span "Show student info" at bounding box center [482, 179] width 80 height 12
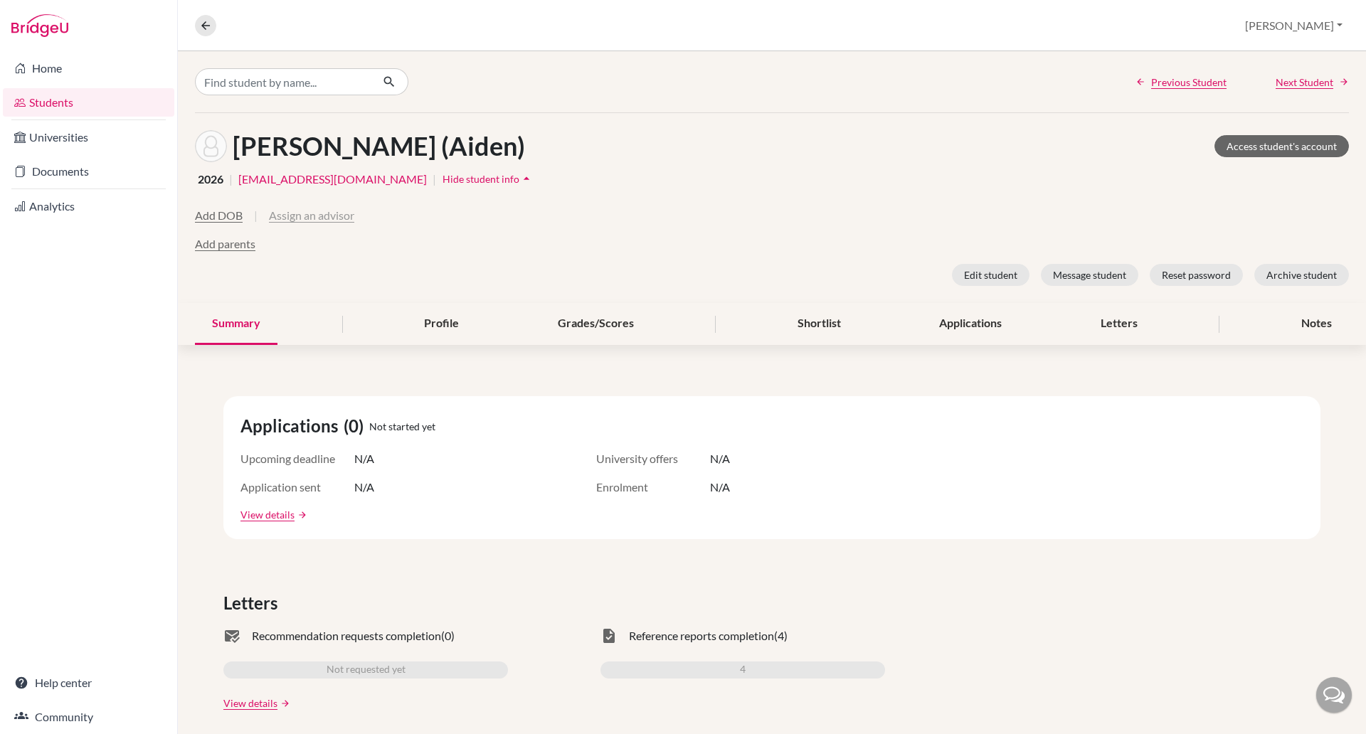
click at [275, 215] on button "Assign an advisor" at bounding box center [311, 215] width 85 height 17
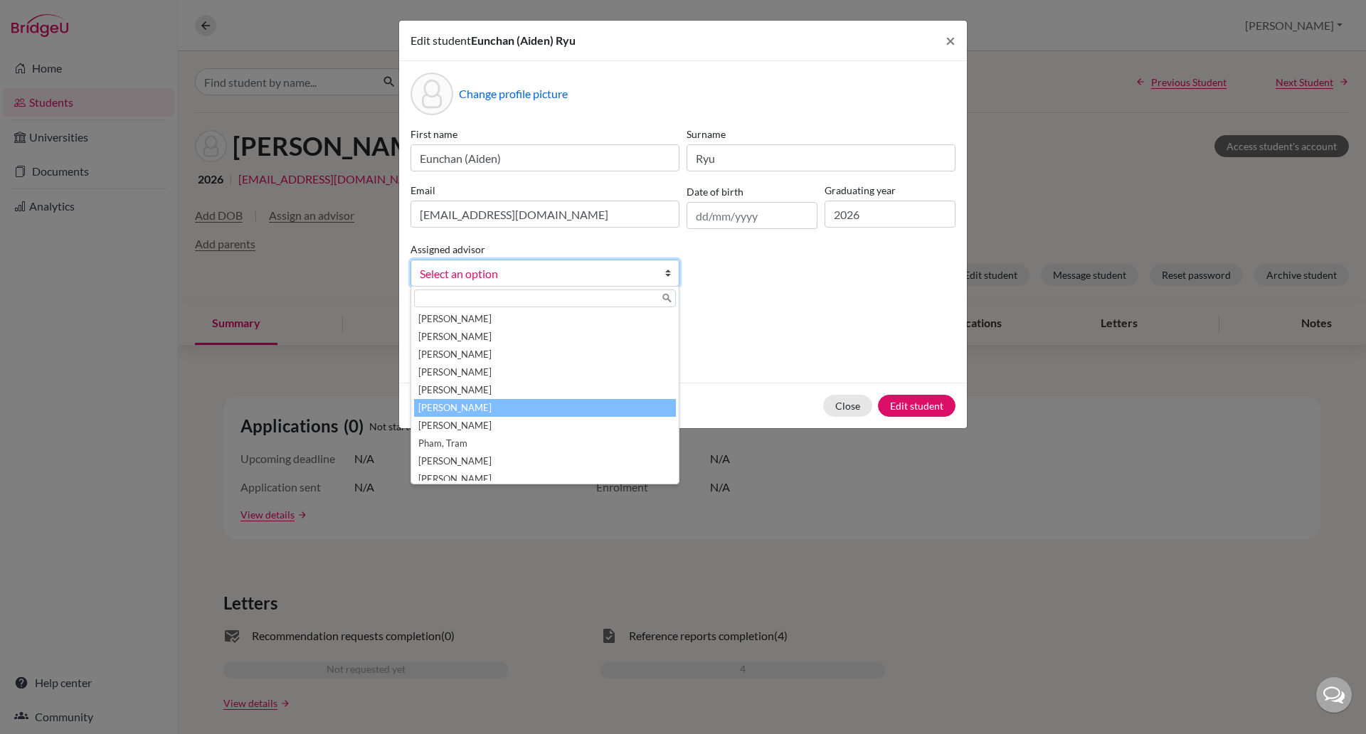
click at [468, 408] on li "[PERSON_NAME]" at bounding box center [545, 408] width 262 height 18
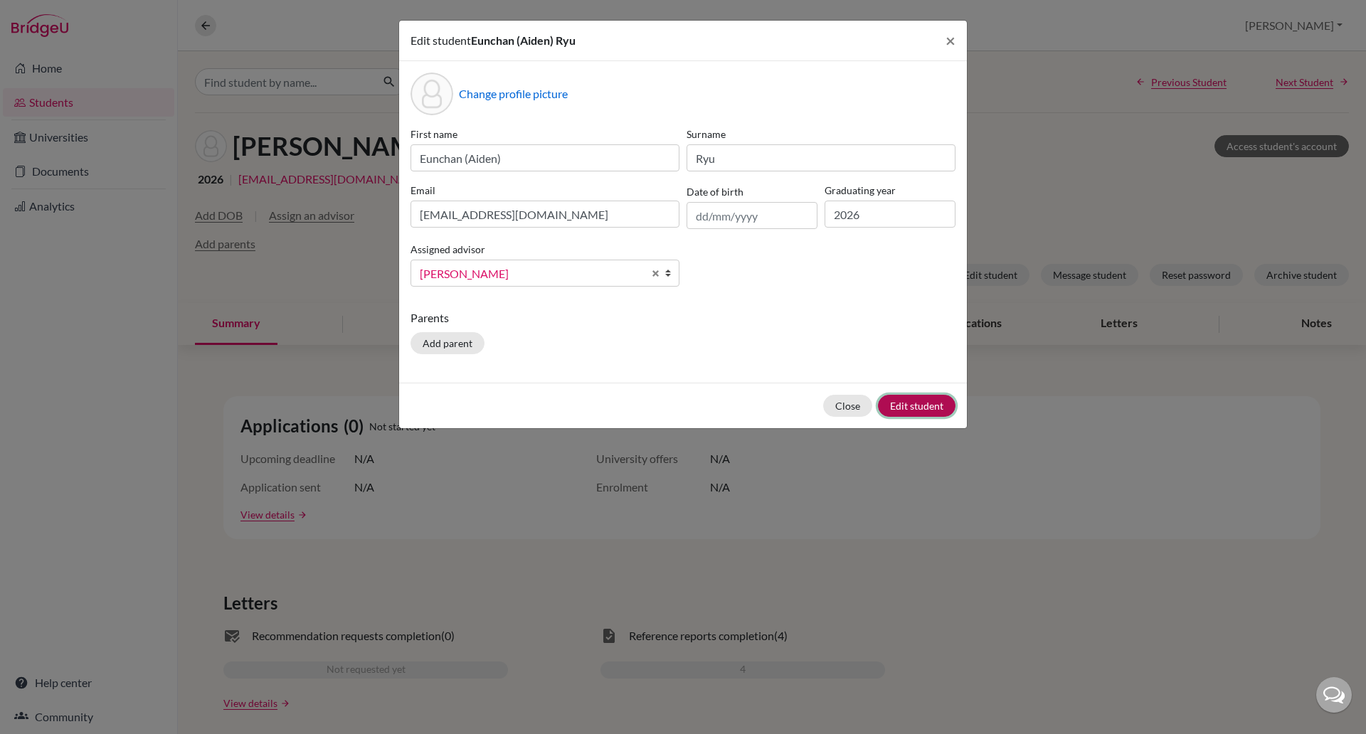
click at [913, 400] on button "Edit student" at bounding box center [917, 406] width 78 height 22
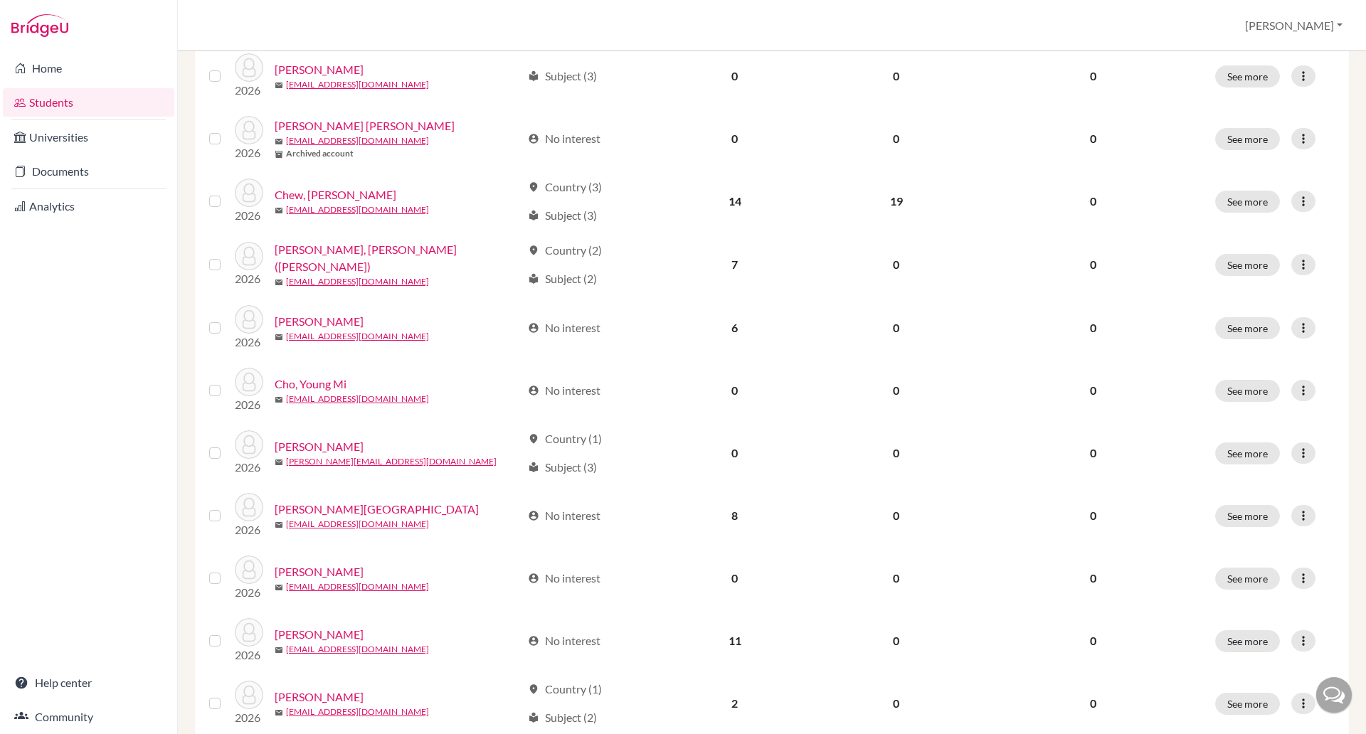
scroll to position [893, 0]
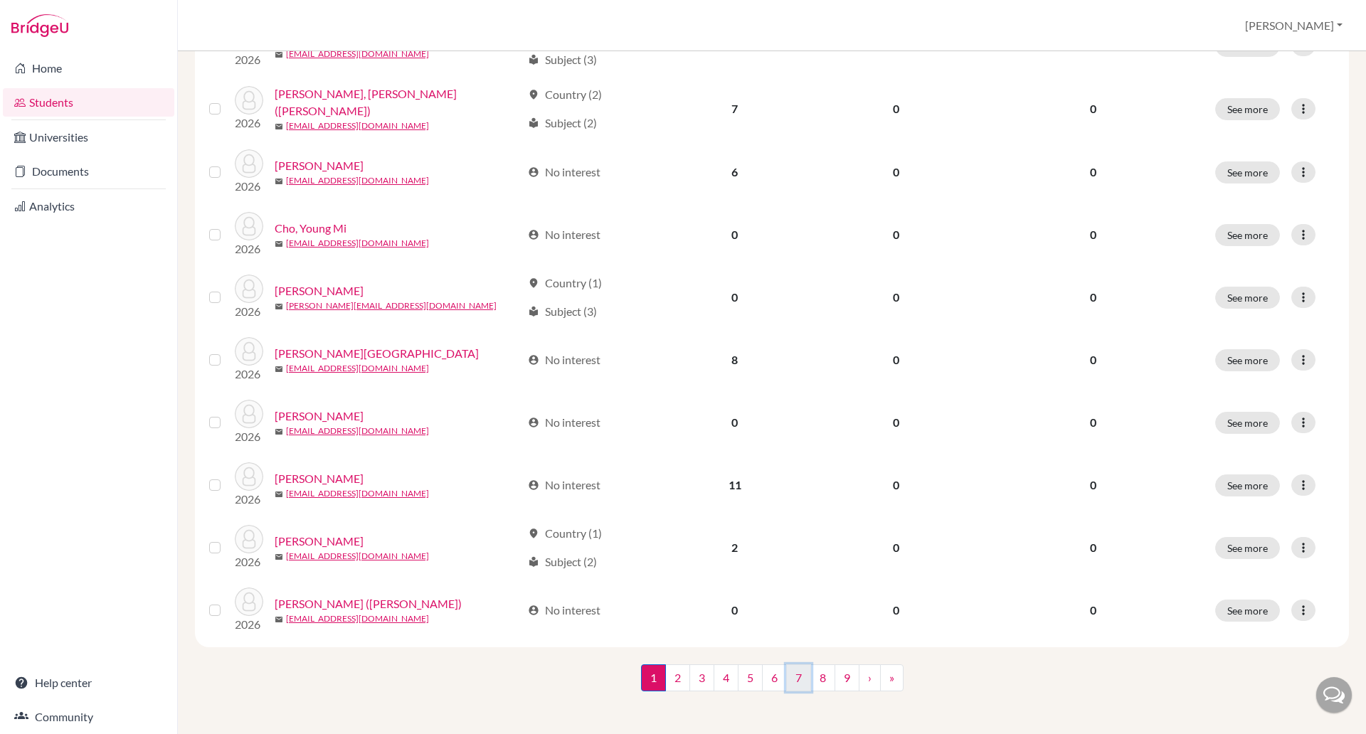
click at [786, 676] on link "7" at bounding box center [798, 677] width 25 height 27
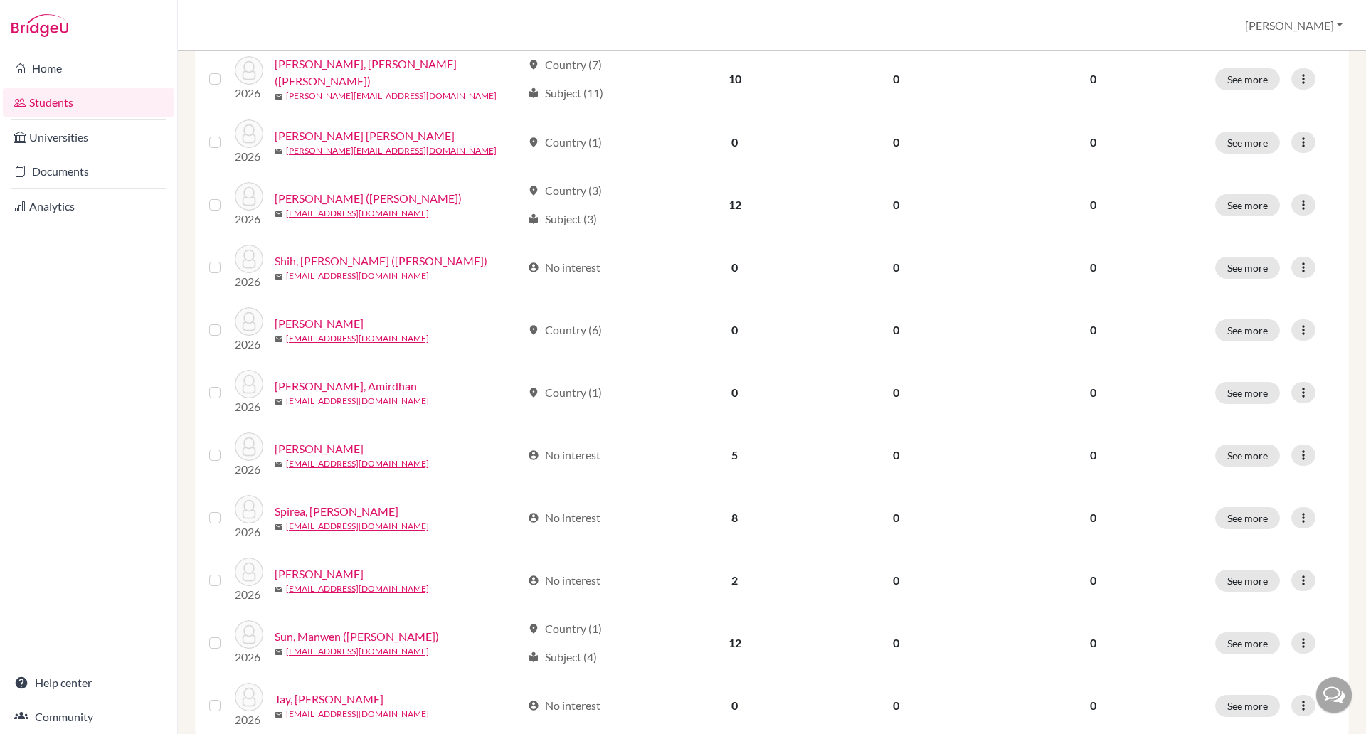
scroll to position [782, 0]
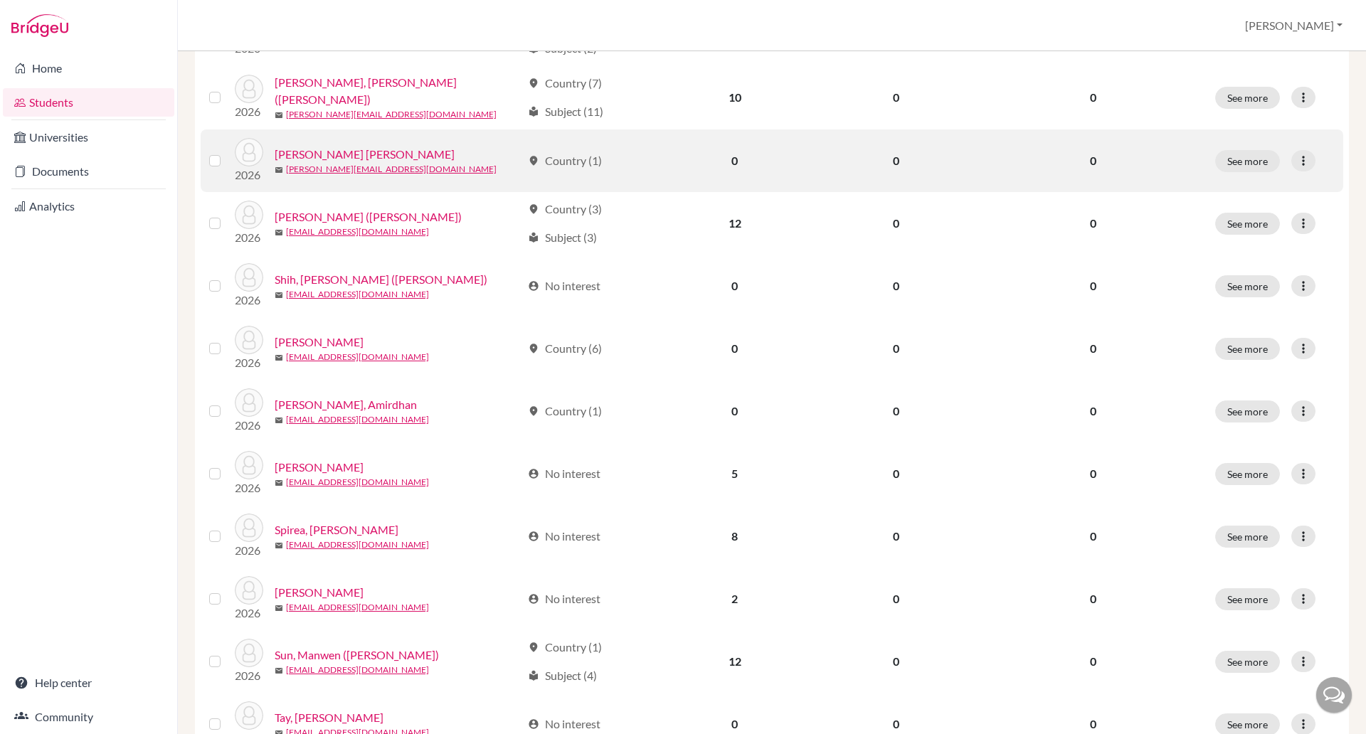
click at [310, 151] on link "[PERSON_NAME] [PERSON_NAME]" at bounding box center [365, 154] width 180 height 17
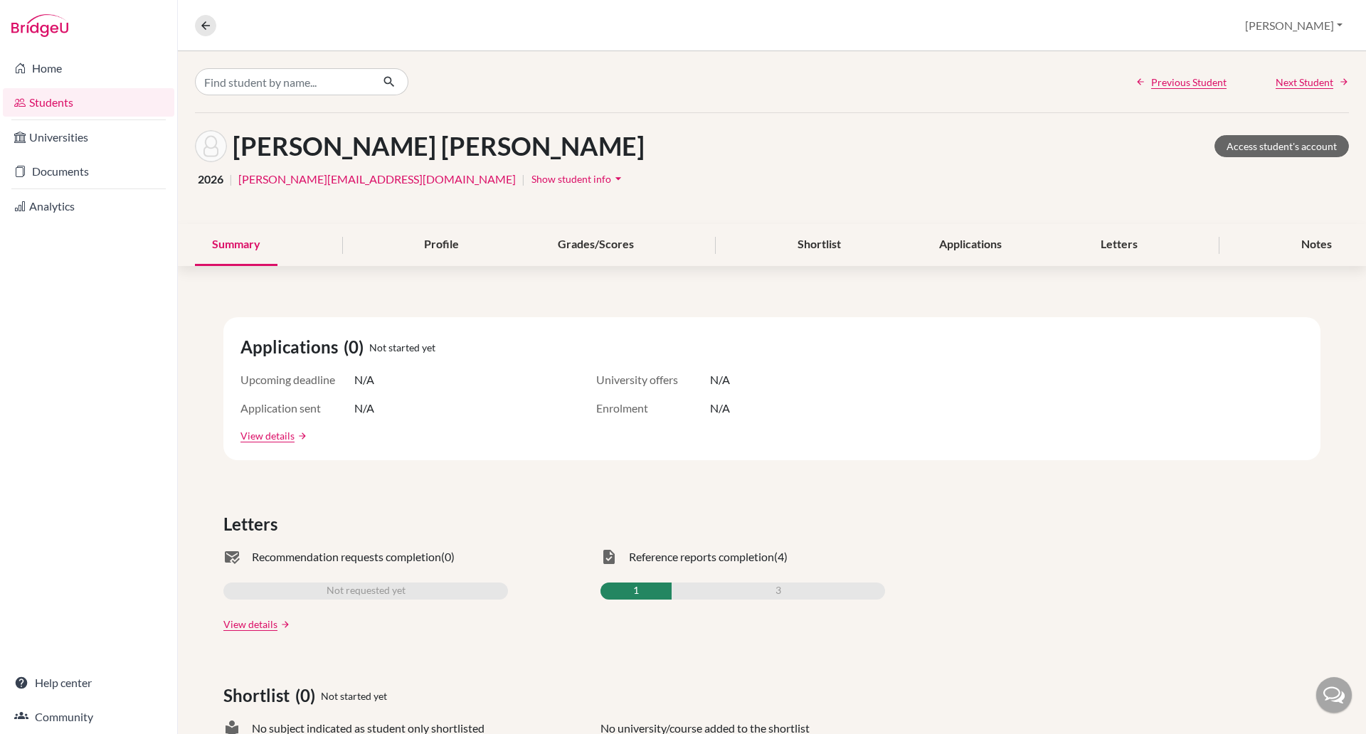
click at [531, 177] on span "Show student info" at bounding box center [571, 179] width 80 height 12
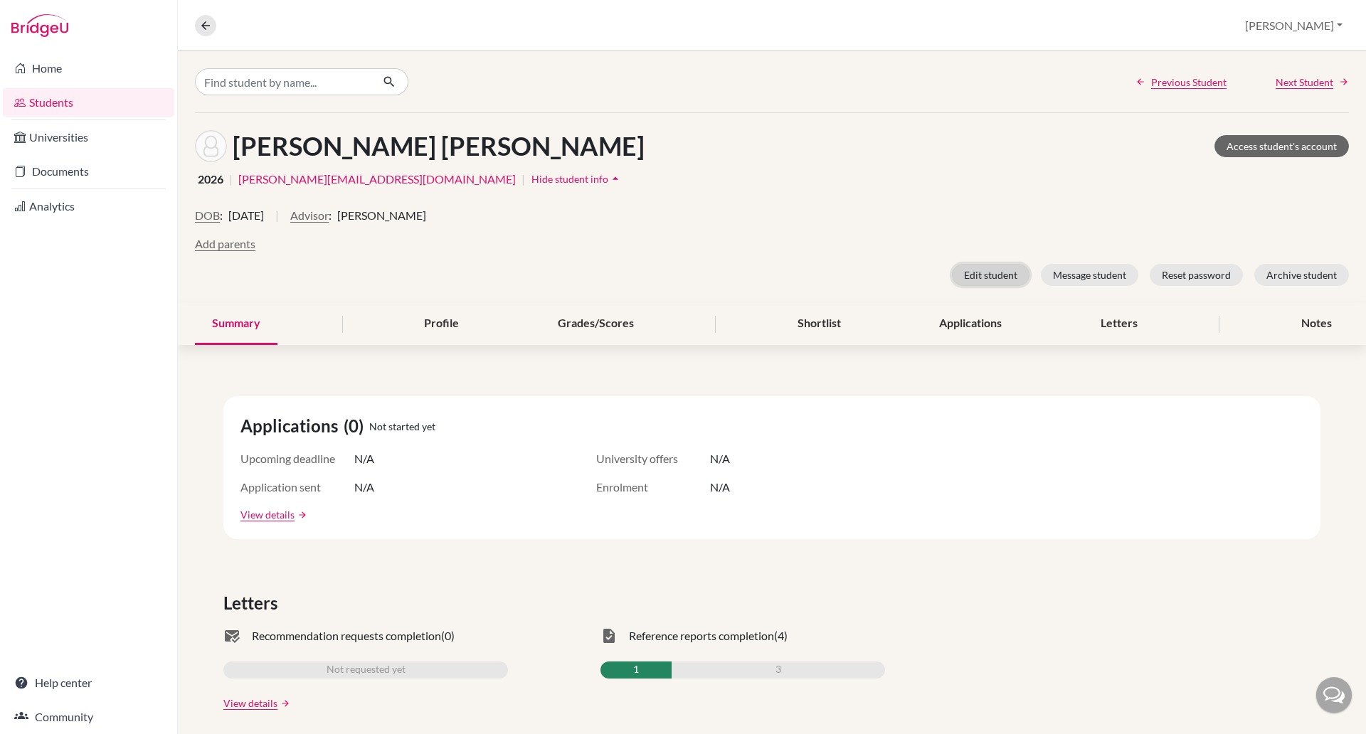
click at [975, 266] on button "Edit student" at bounding box center [991, 275] width 78 height 22
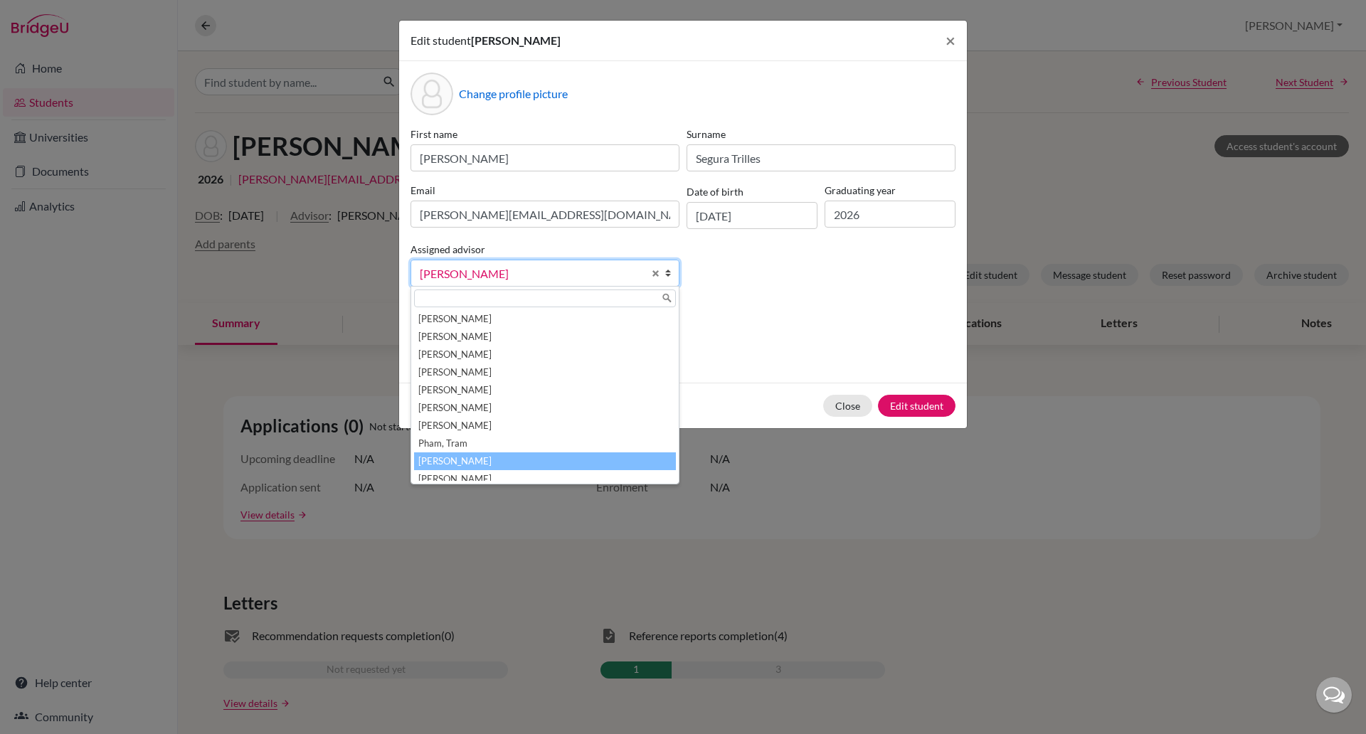
click at [515, 276] on span "[PERSON_NAME]" at bounding box center [531, 274] width 223 height 18
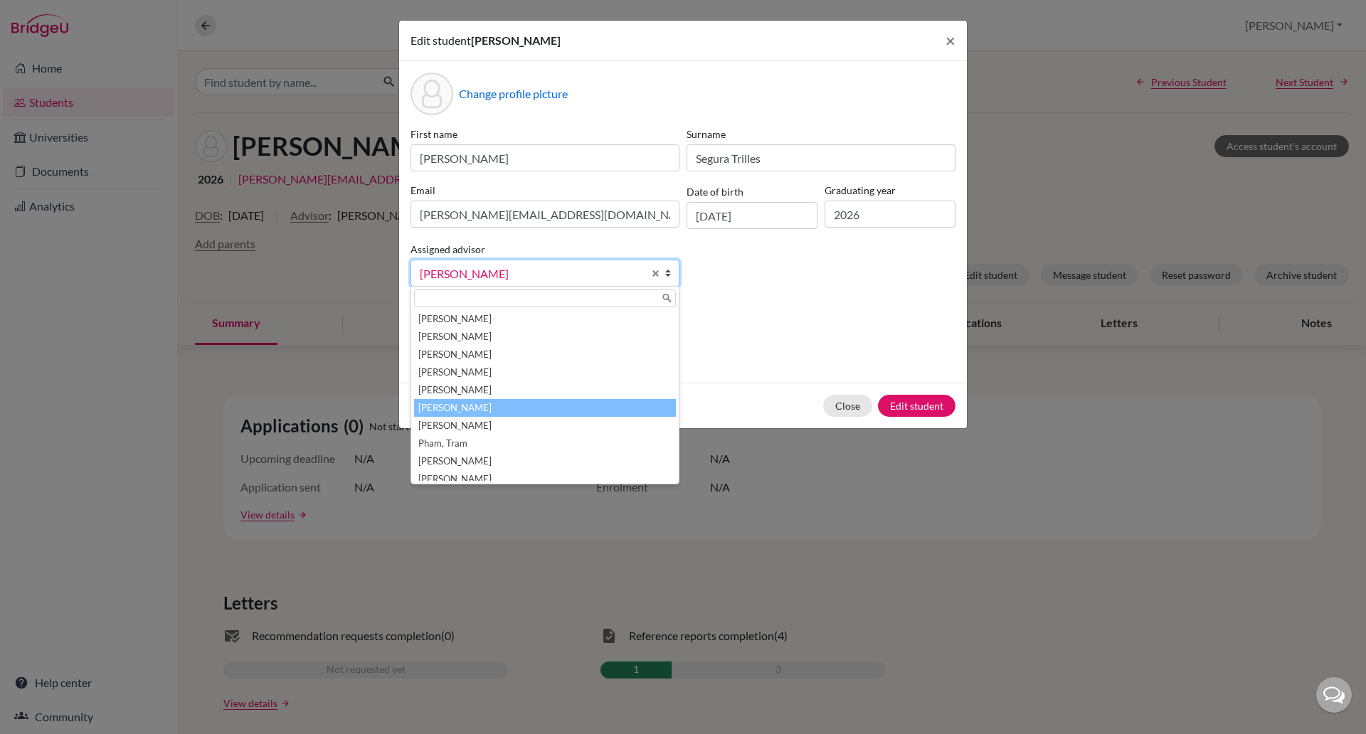
click at [482, 410] on li "[PERSON_NAME]" at bounding box center [545, 408] width 262 height 18
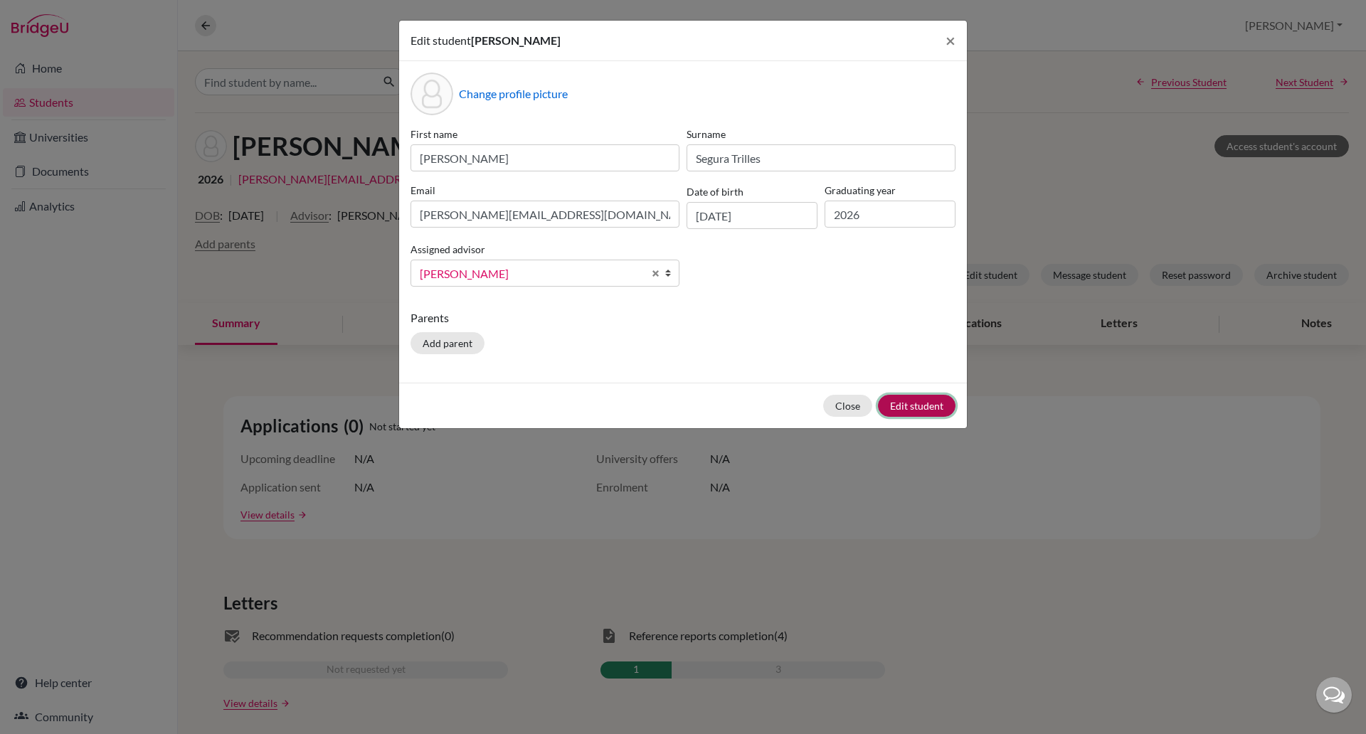
click at [931, 402] on button "Edit student" at bounding box center [917, 406] width 78 height 22
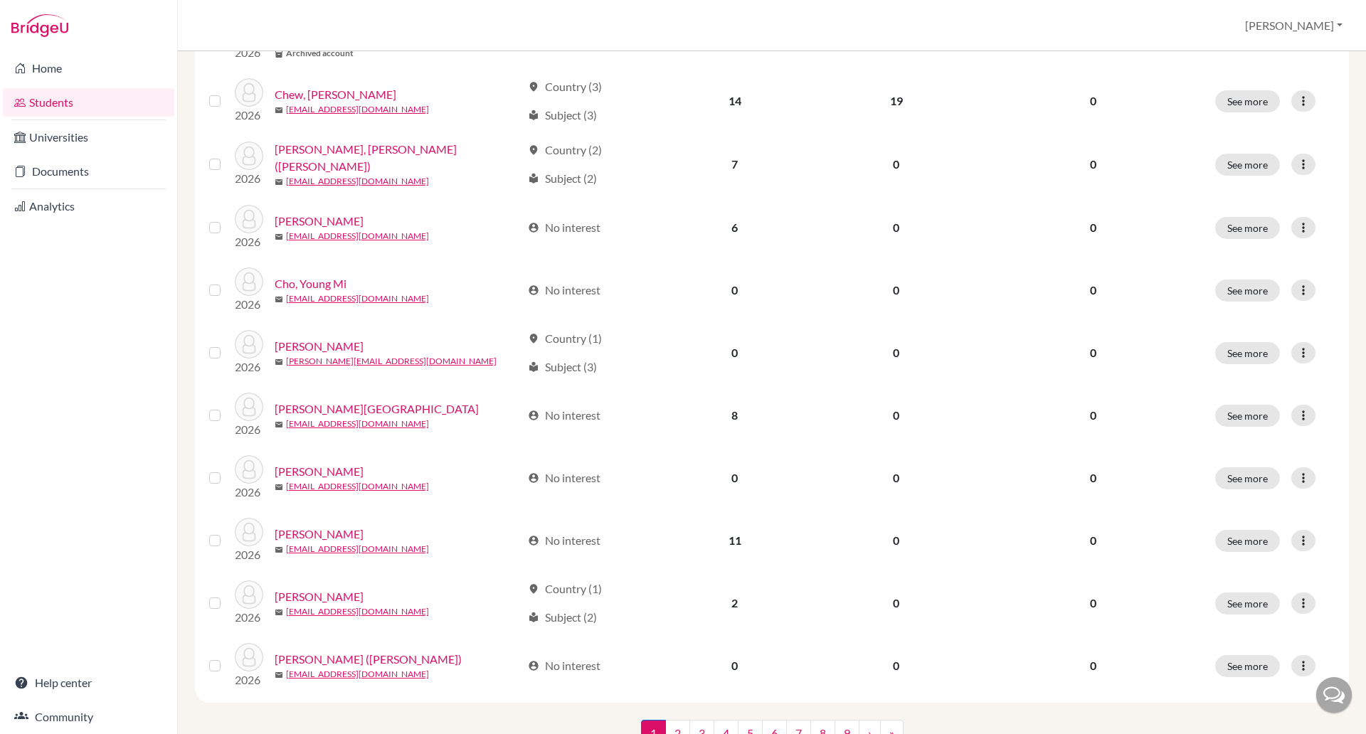
scroll to position [862, 0]
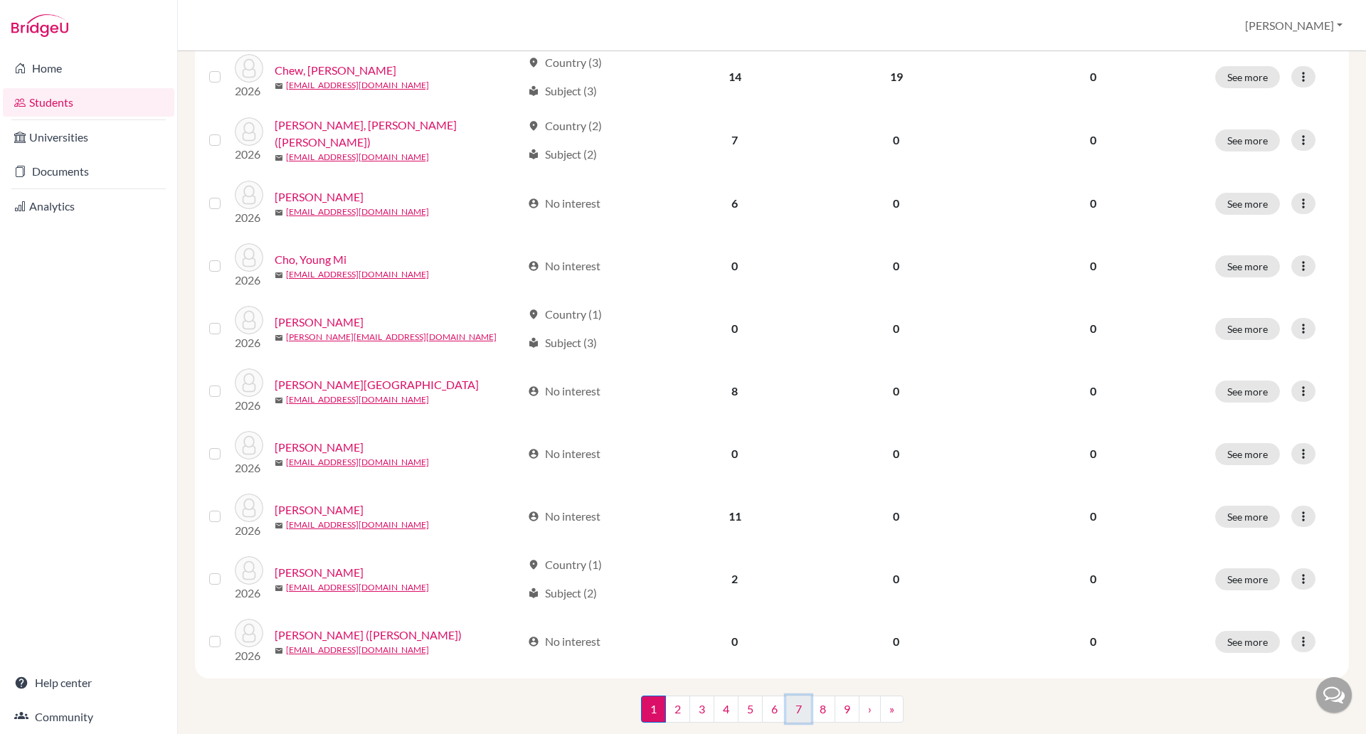
click at [798, 715] on link "7" at bounding box center [798, 709] width 25 height 27
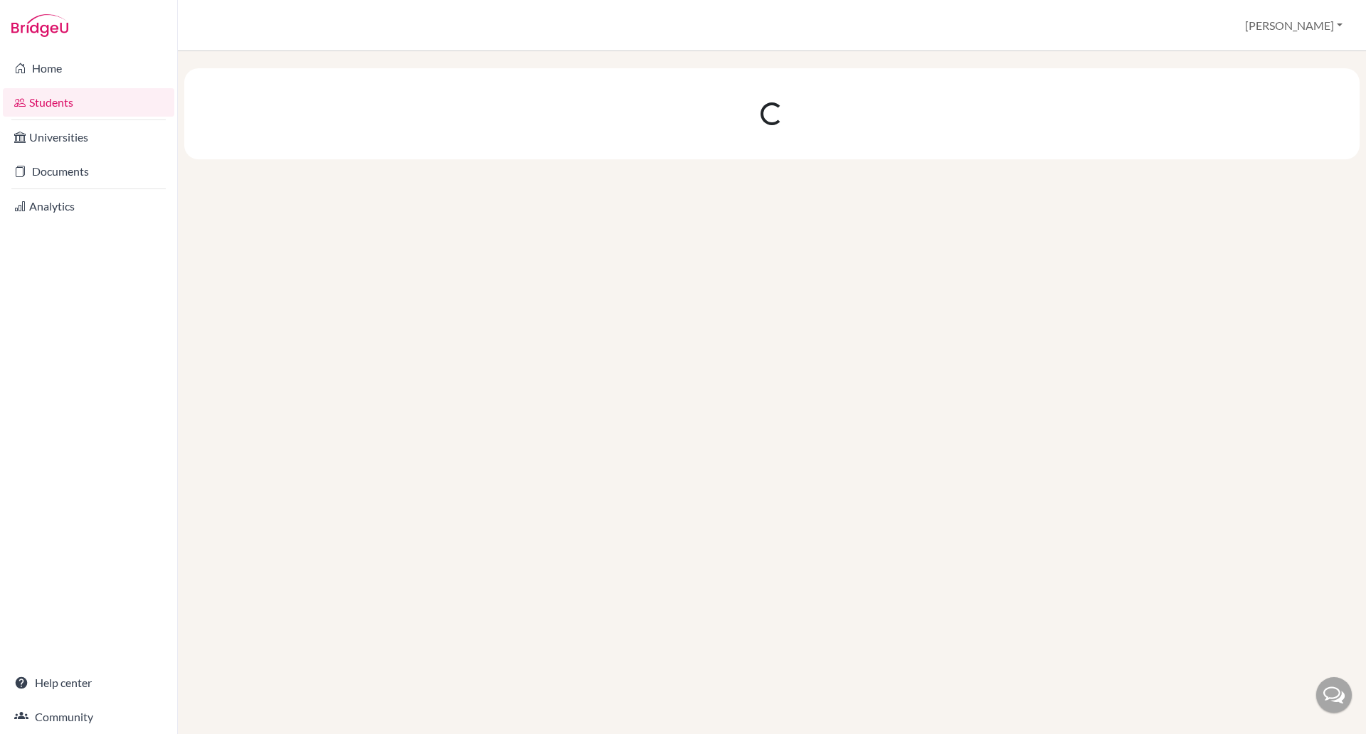
scroll to position [0, 0]
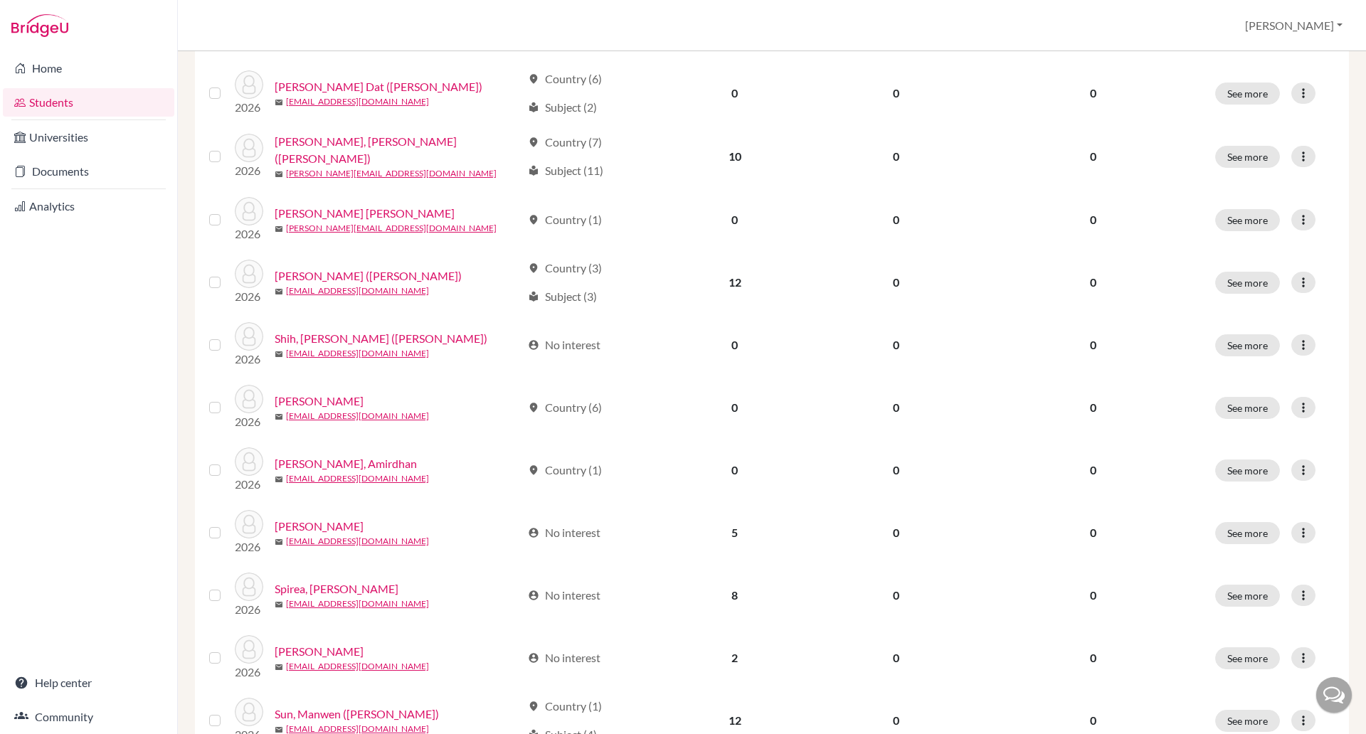
scroll to position [726, 0]
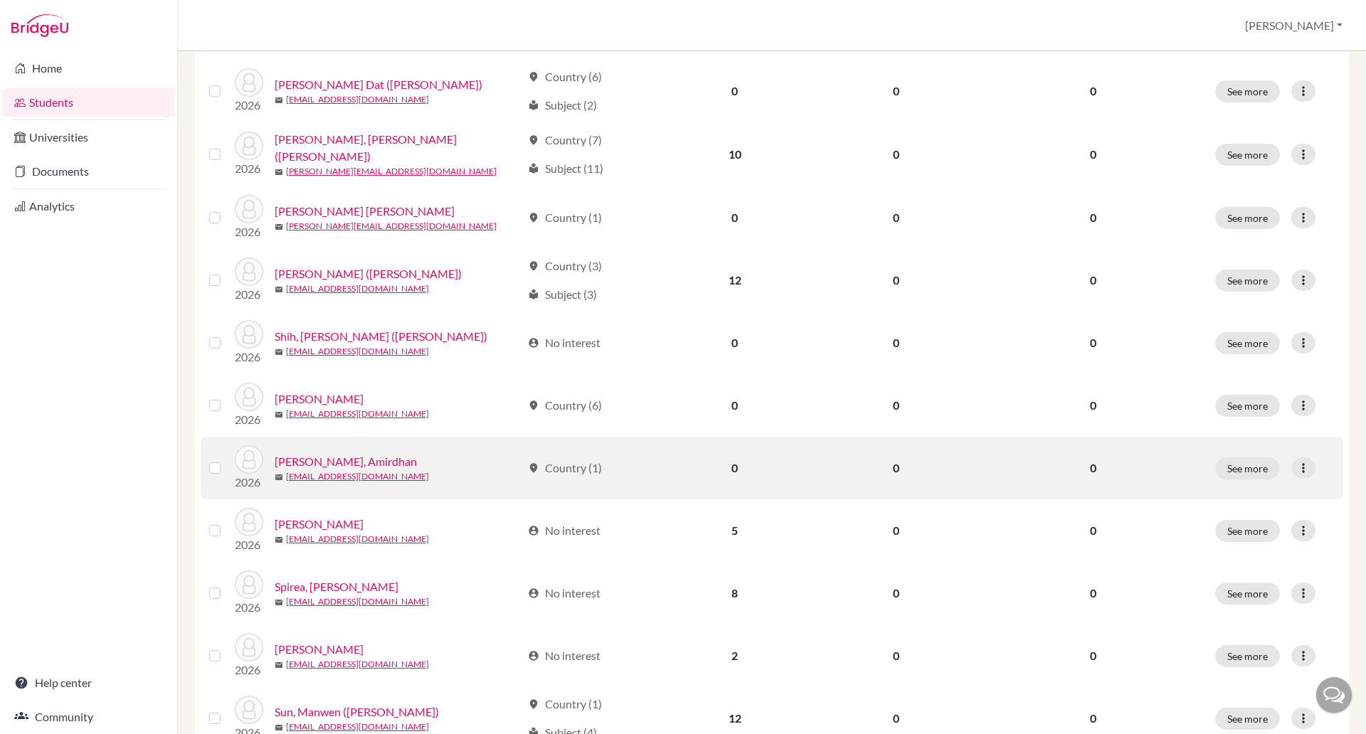
click at [353, 456] on link "[PERSON_NAME], Amirdhan" at bounding box center [346, 461] width 142 height 17
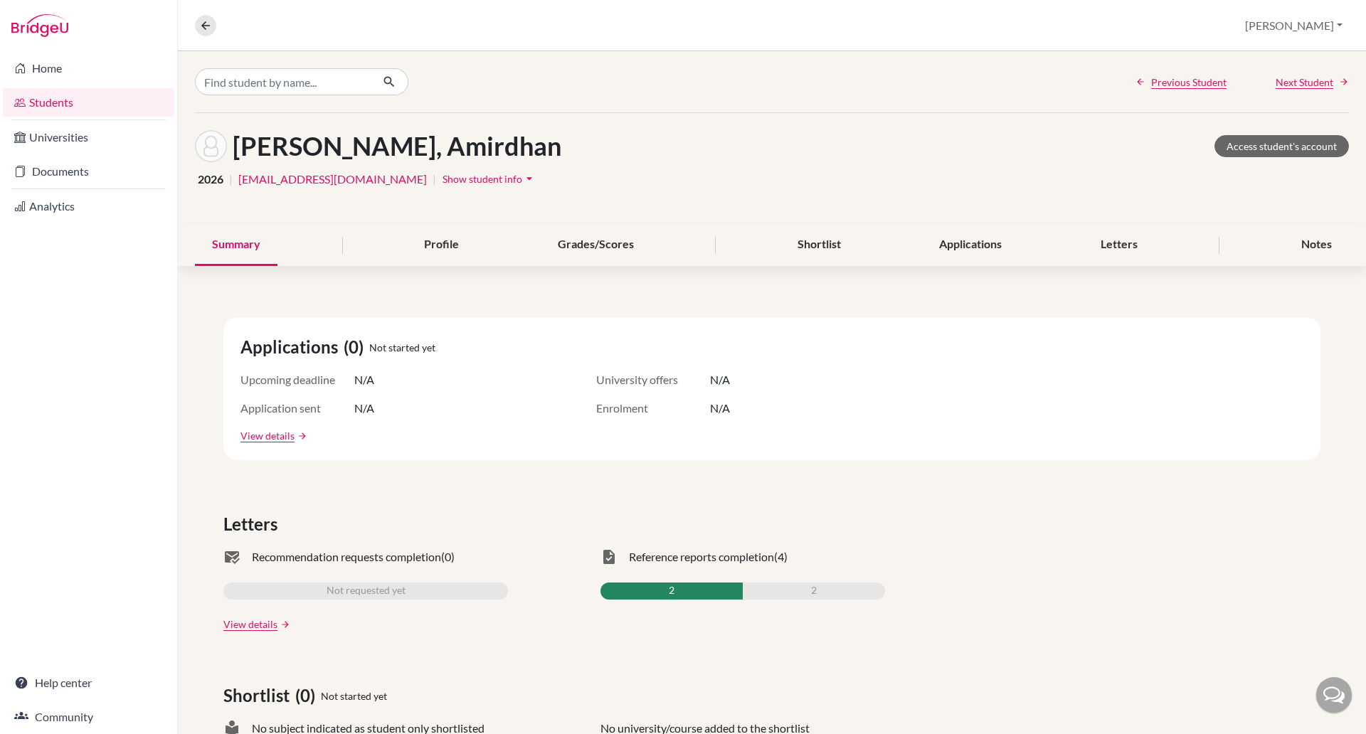
click at [481, 187] on button "Show student info arrow_drop_down" at bounding box center [489, 179] width 95 height 22
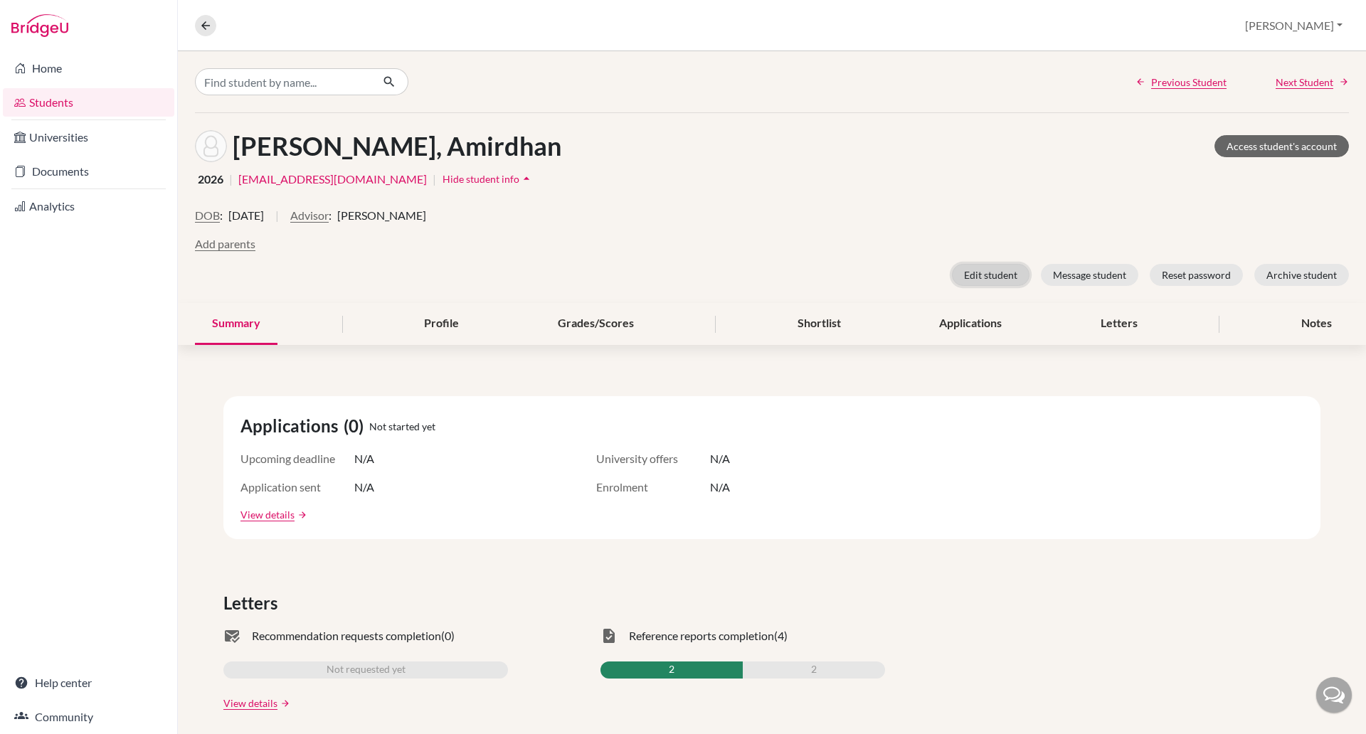
click at [958, 269] on button "Edit student" at bounding box center [991, 275] width 78 height 22
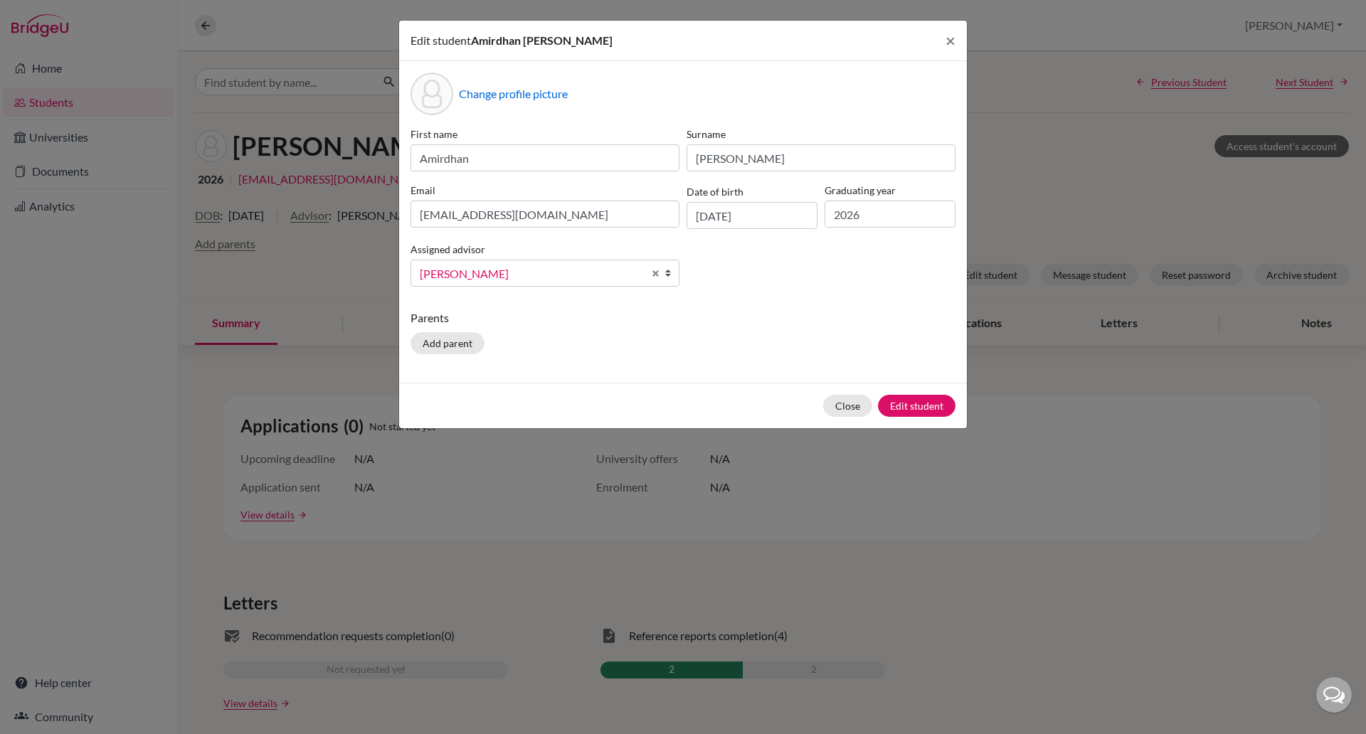
click at [427, 270] on span "[PERSON_NAME]" at bounding box center [531, 274] width 223 height 18
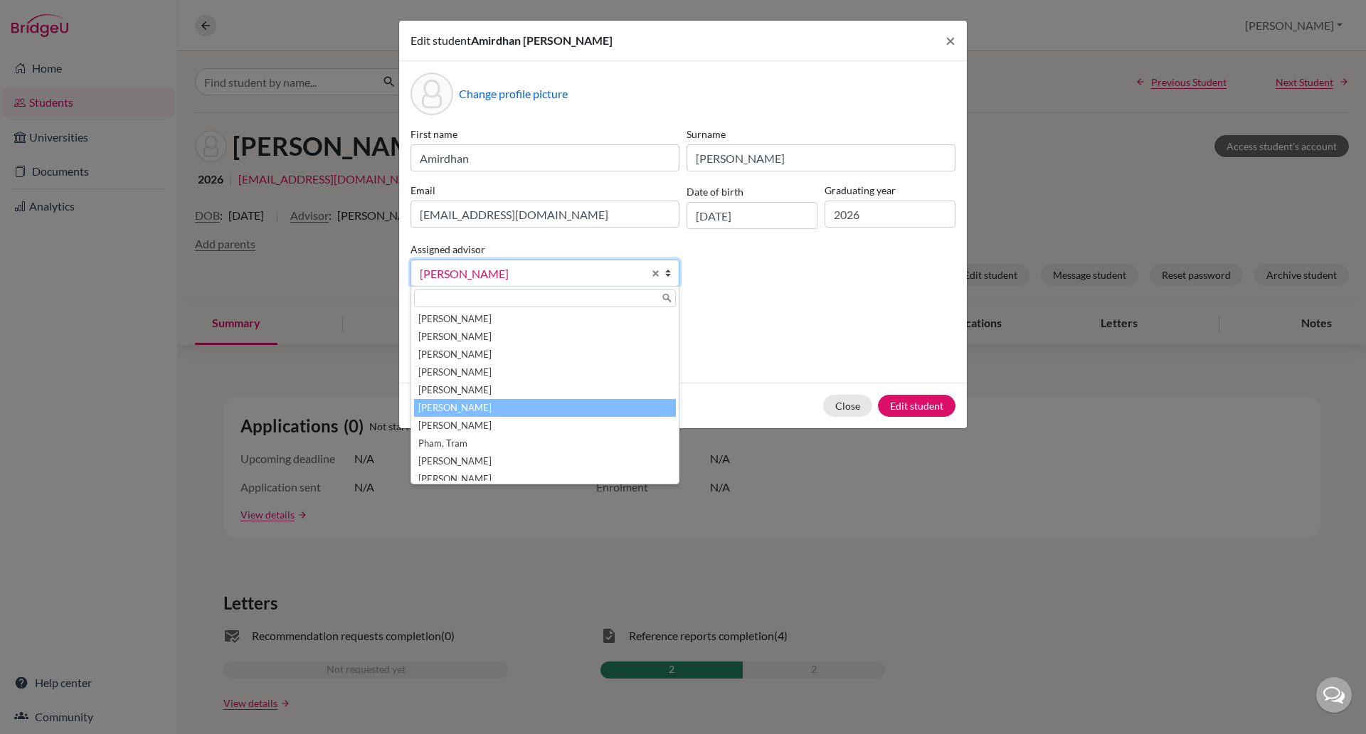
click at [468, 408] on li "[PERSON_NAME]" at bounding box center [545, 408] width 262 height 18
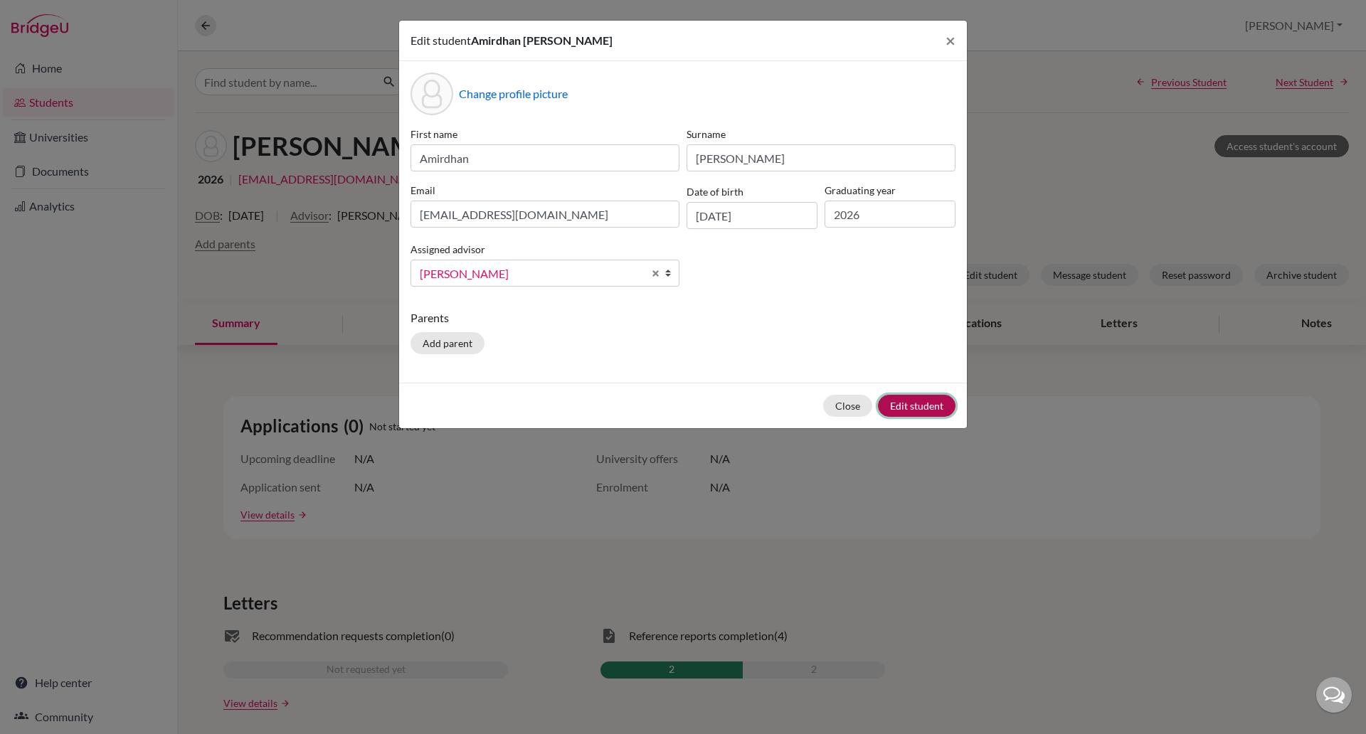
click at [900, 403] on button "Edit student" at bounding box center [917, 406] width 78 height 22
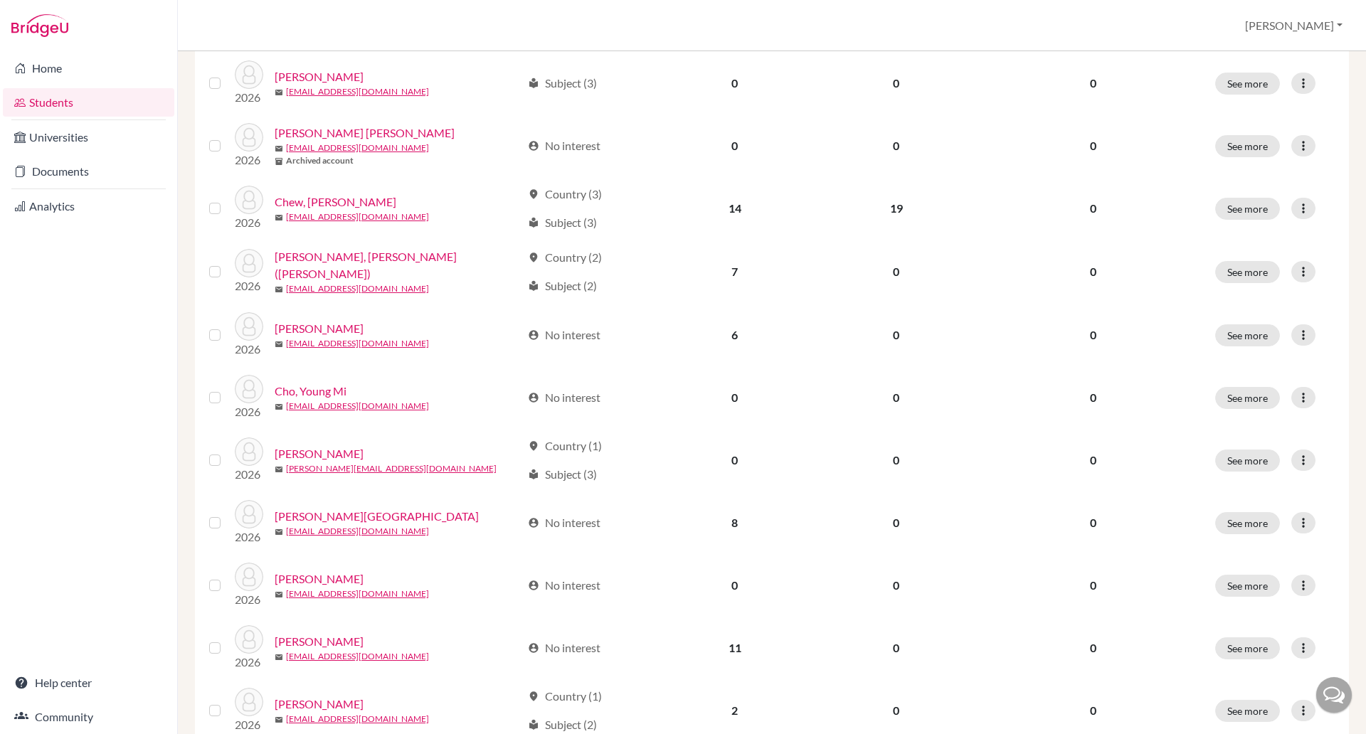
scroll to position [893, 0]
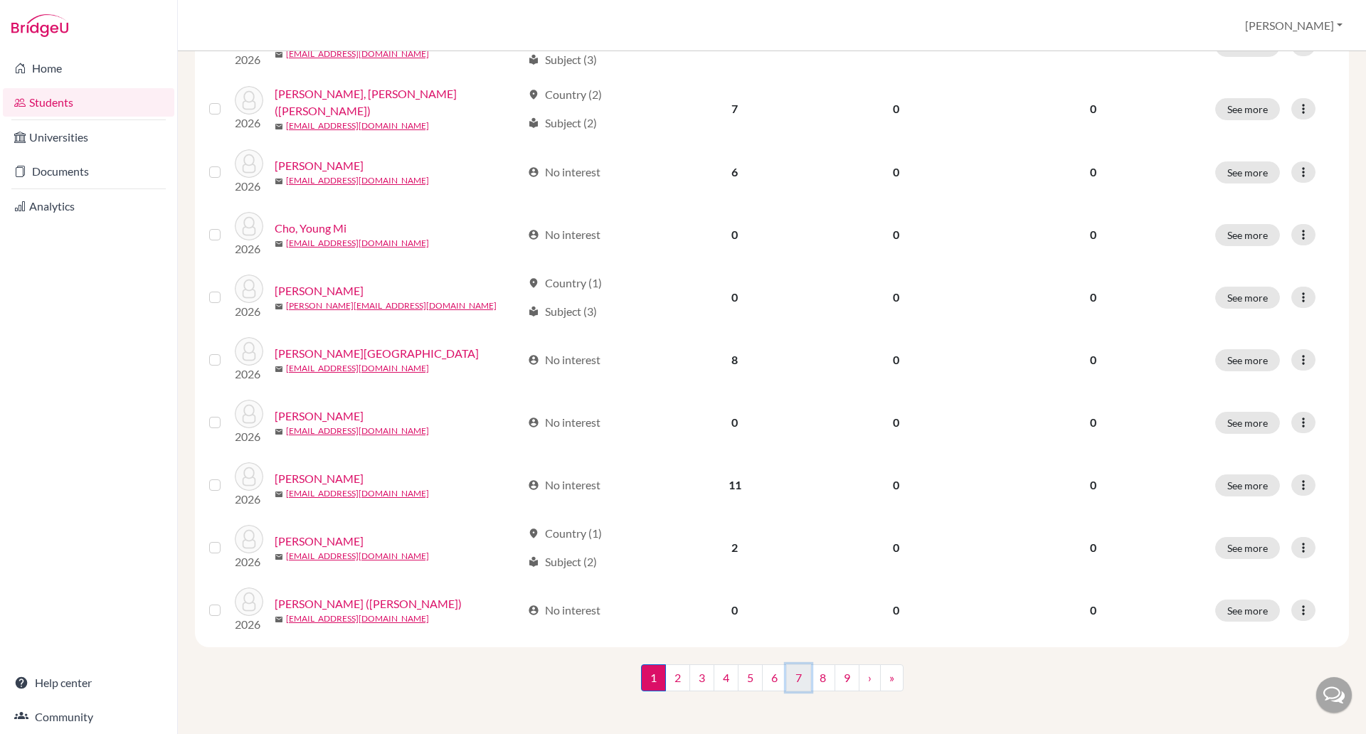
click at [786, 674] on link "7" at bounding box center [798, 677] width 25 height 27
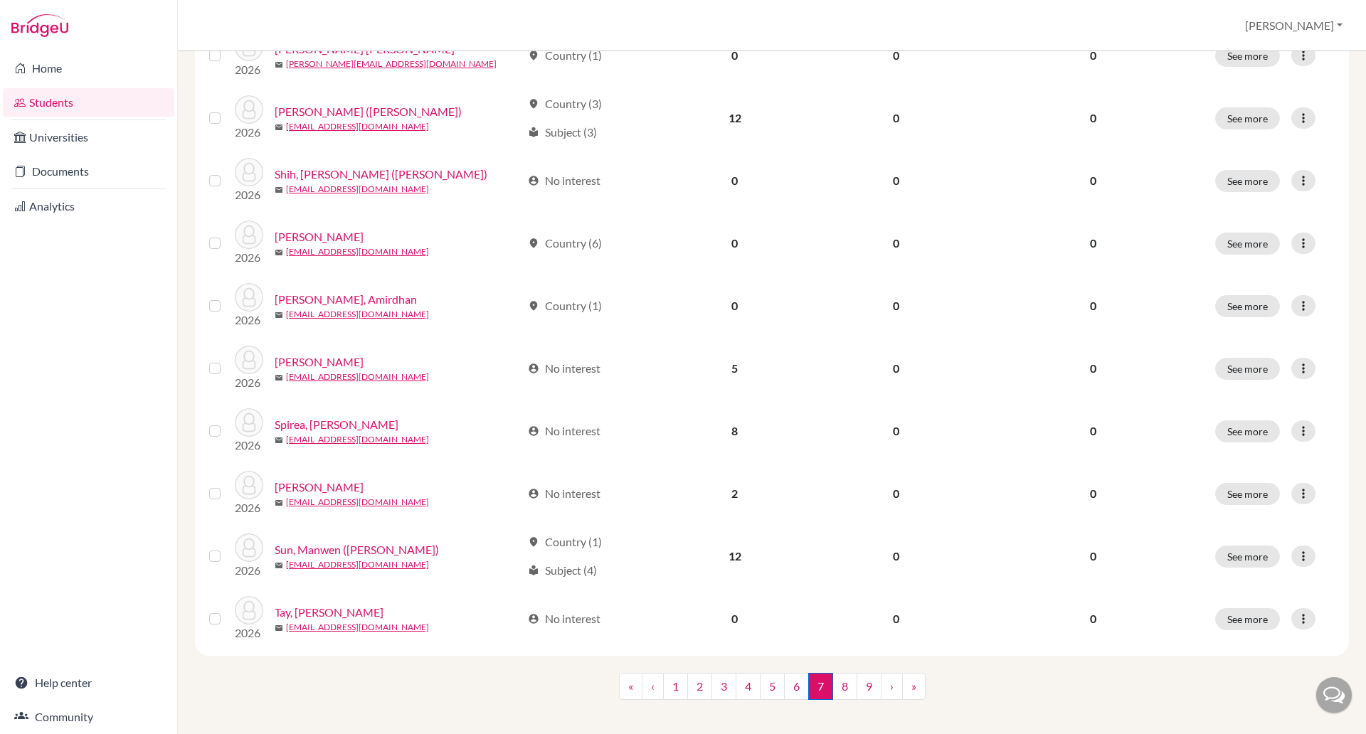
scroll to position [890, 0]
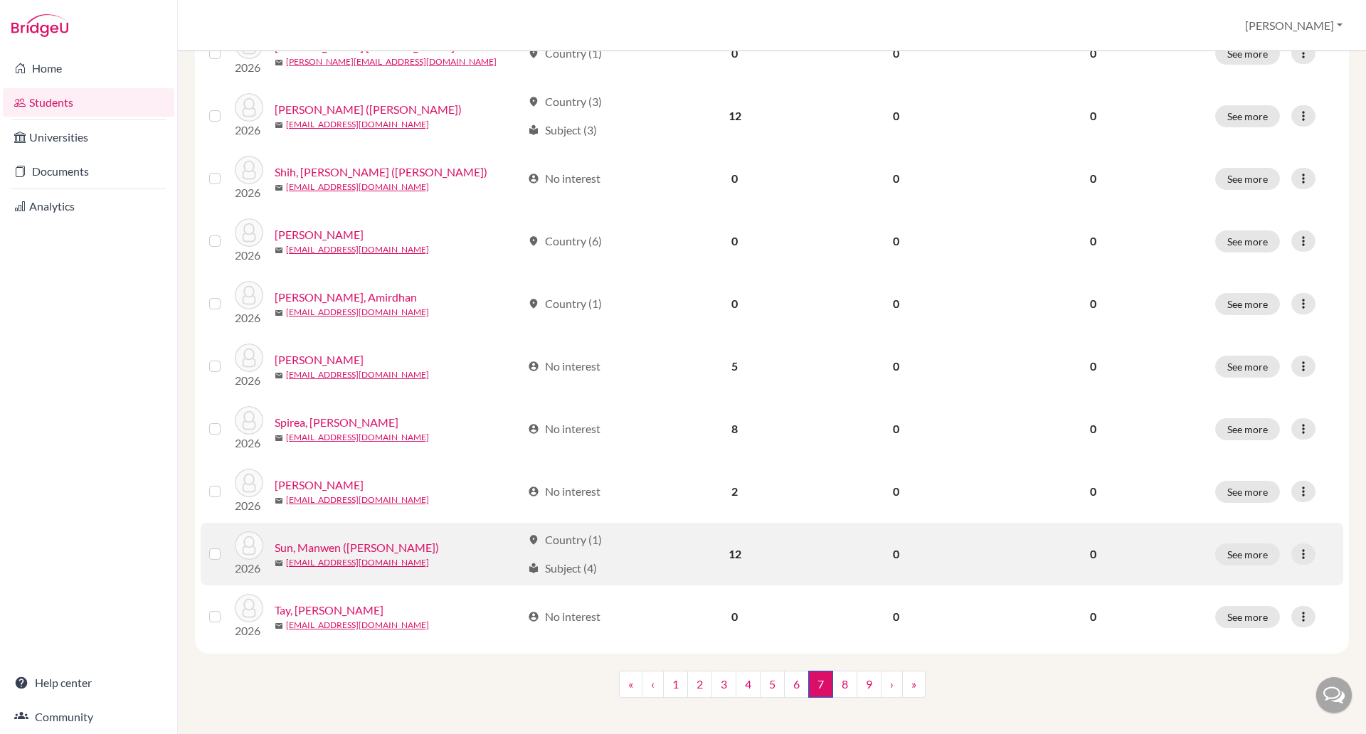
click at [350, 539] on link "Sun, Manwen ([PERSON_NAME])" at bounding box center [357, 547] width 164 height 17
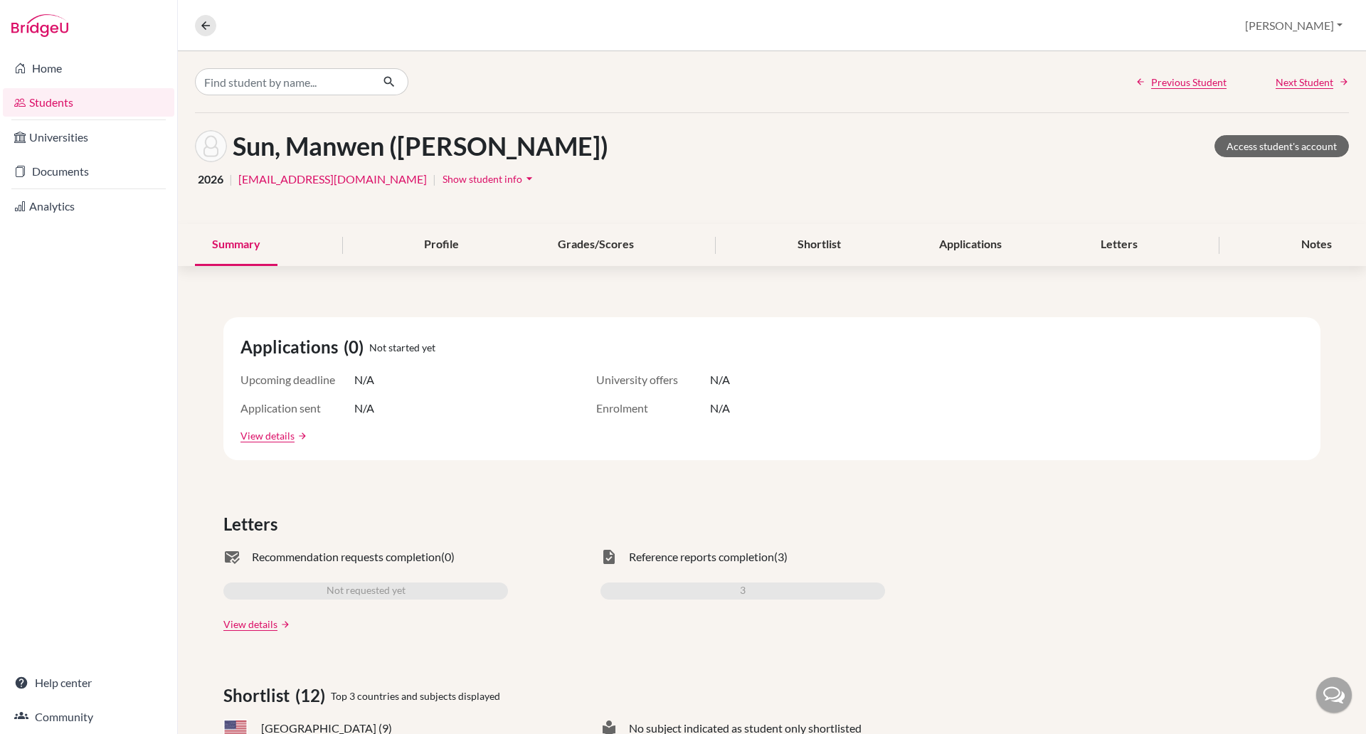
click at [442, 180] on span "Show student info" at bounding box center [482, 179] width 80 height 12
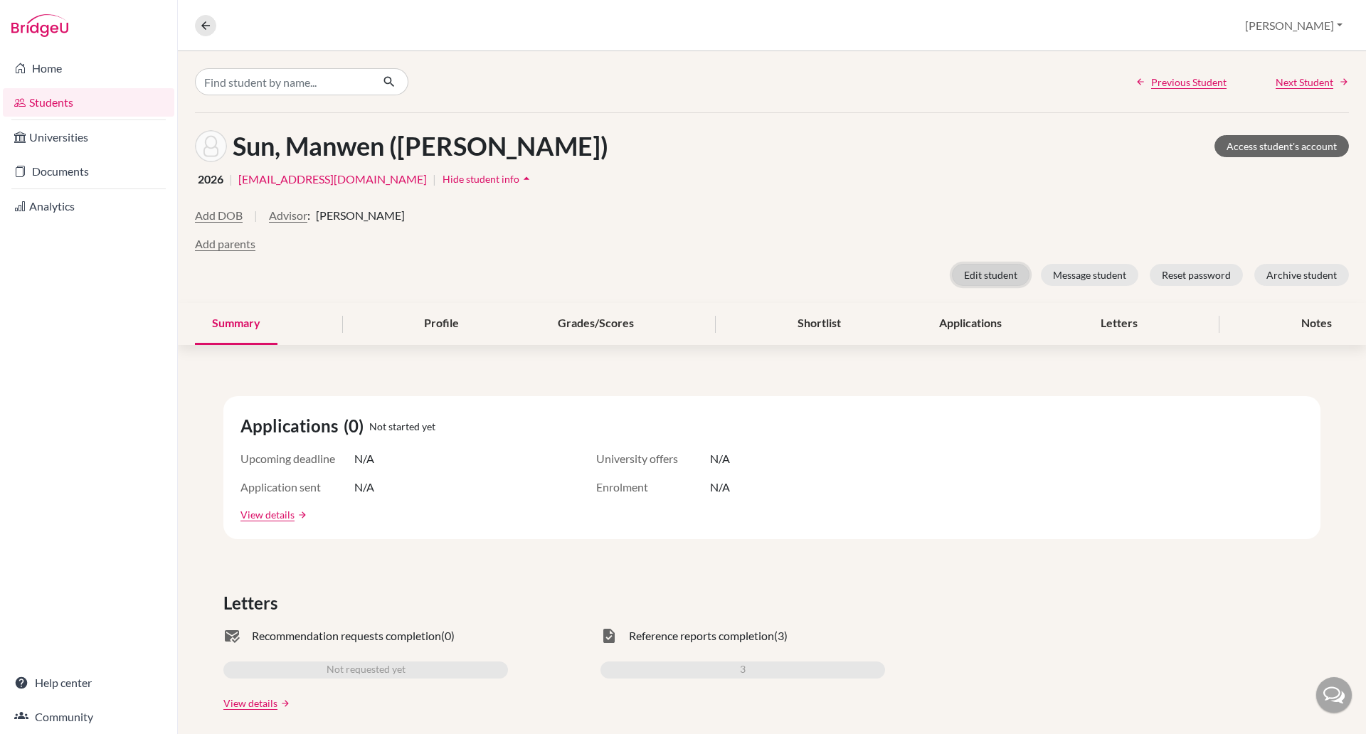
click at [953, 269] on button "Edit student" at bounding box center [991, 275] width 78 height 22
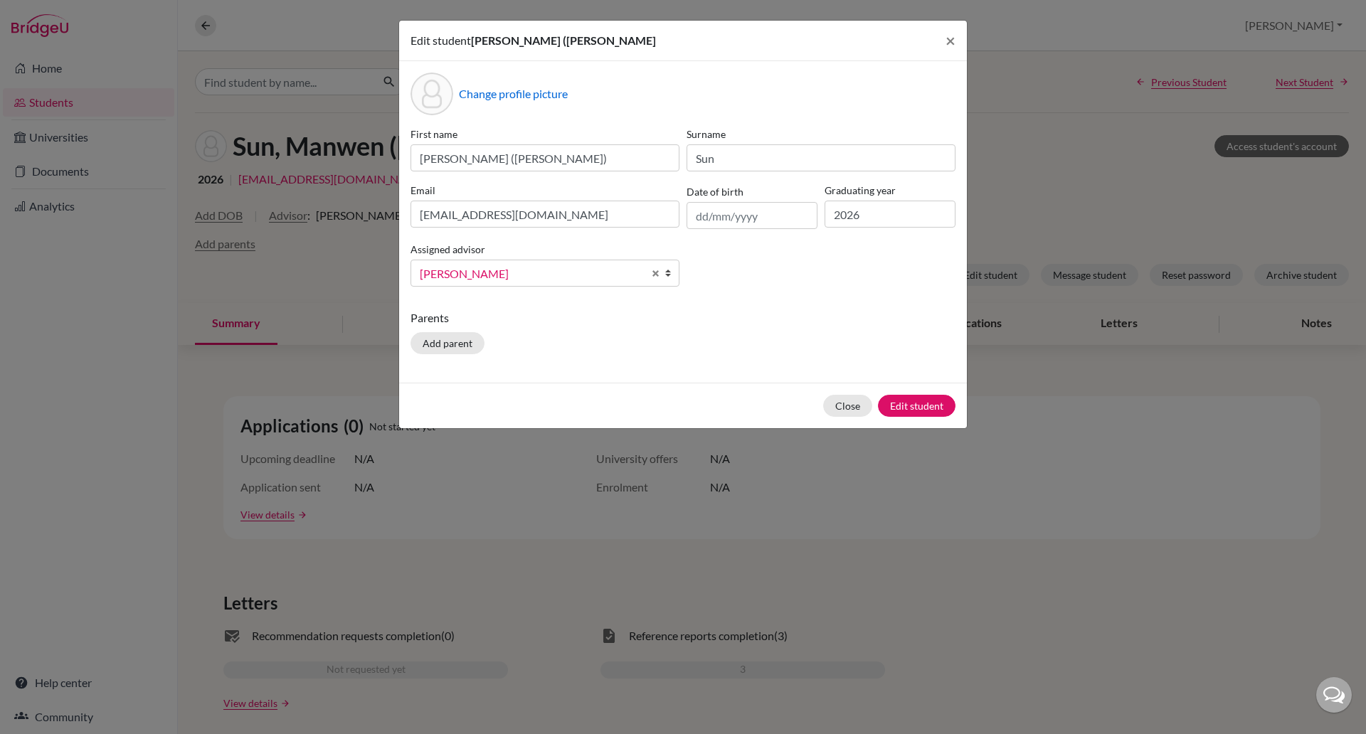
click at [583, 274] on span "[PERSON_NAME]" at bounding box center [531, 274] width 223 height 18
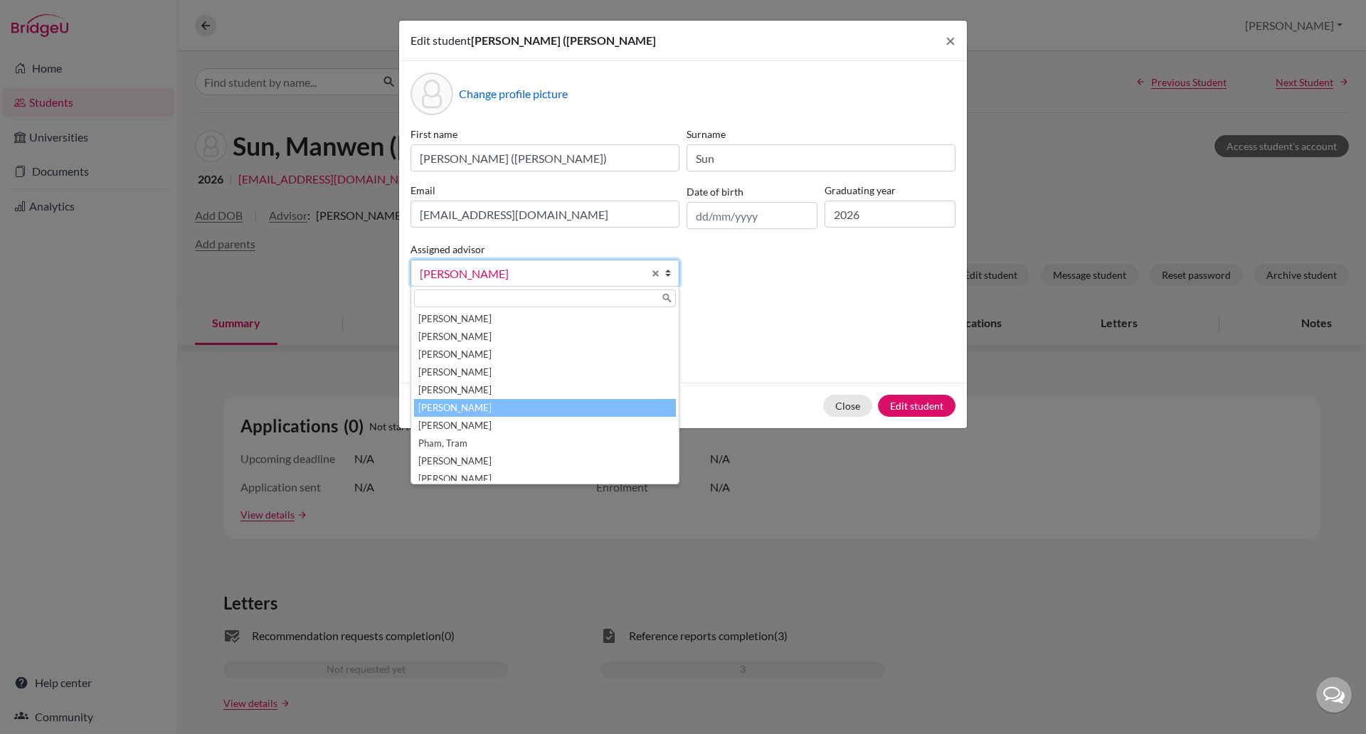
click at [460, 405] on li "[PERSON_NAME]" at bounding box center [545, 408] width 262 height 18
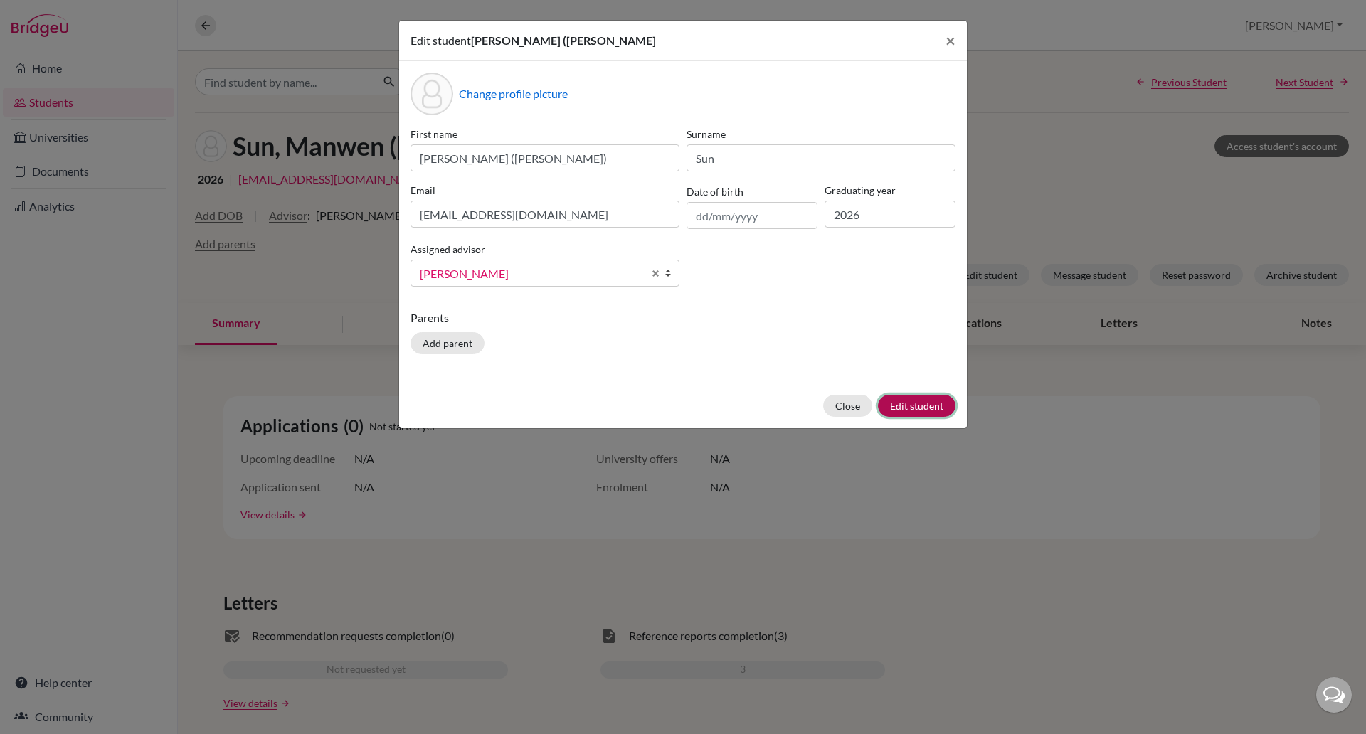
click at [919, 401] on button "Edit student" at bounding box center [917, 406] width 78 height 22
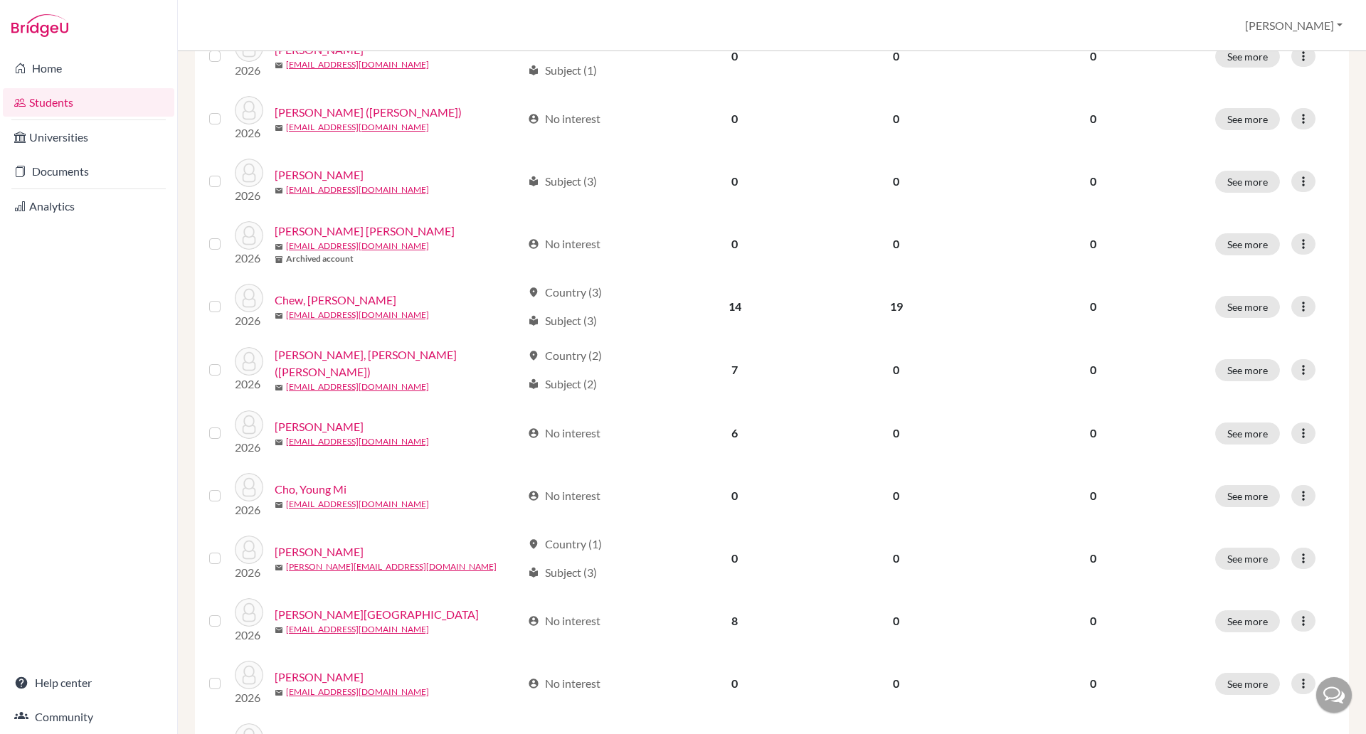
scroll to position [893, 0]
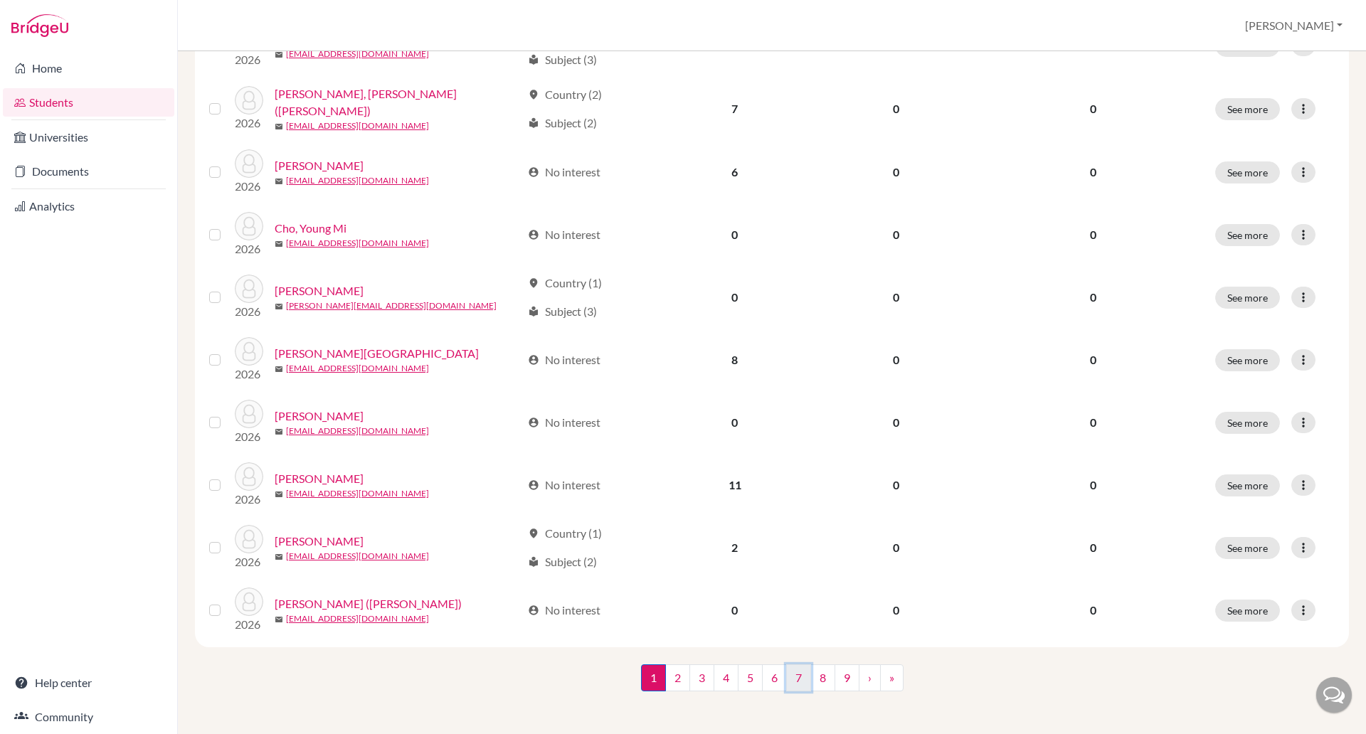
click at [792, 674] on link "7" at bounding box center [798, 677] width 25 height 27
click at [792, 674] on div "Add student filter_list Filter by Account Status Active accounts Archived accou…" at bounding box center [772, 392] width 1188 height 683
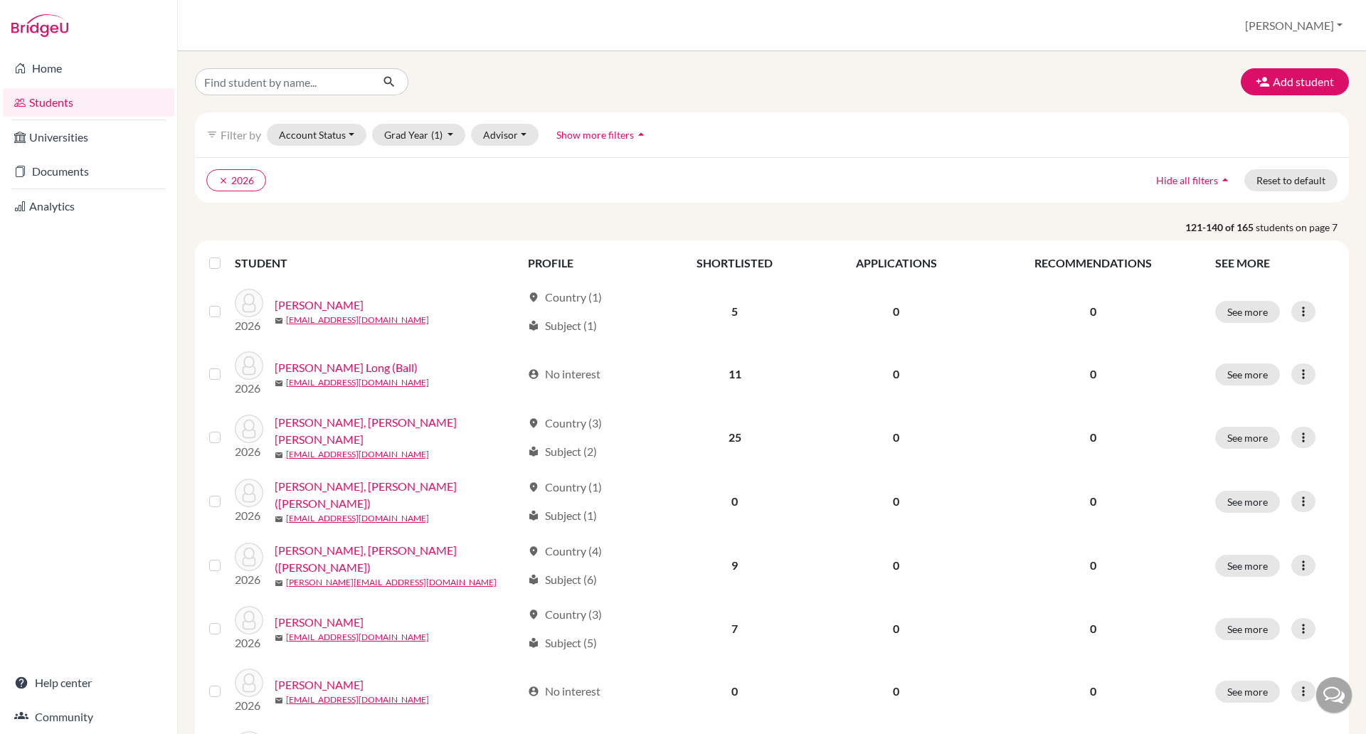
click at [1019, 194] on div "clear 2026 Hide all filters arrow_drop_up Reset to default" at bounding box center [772, 180] width 1154 height 46
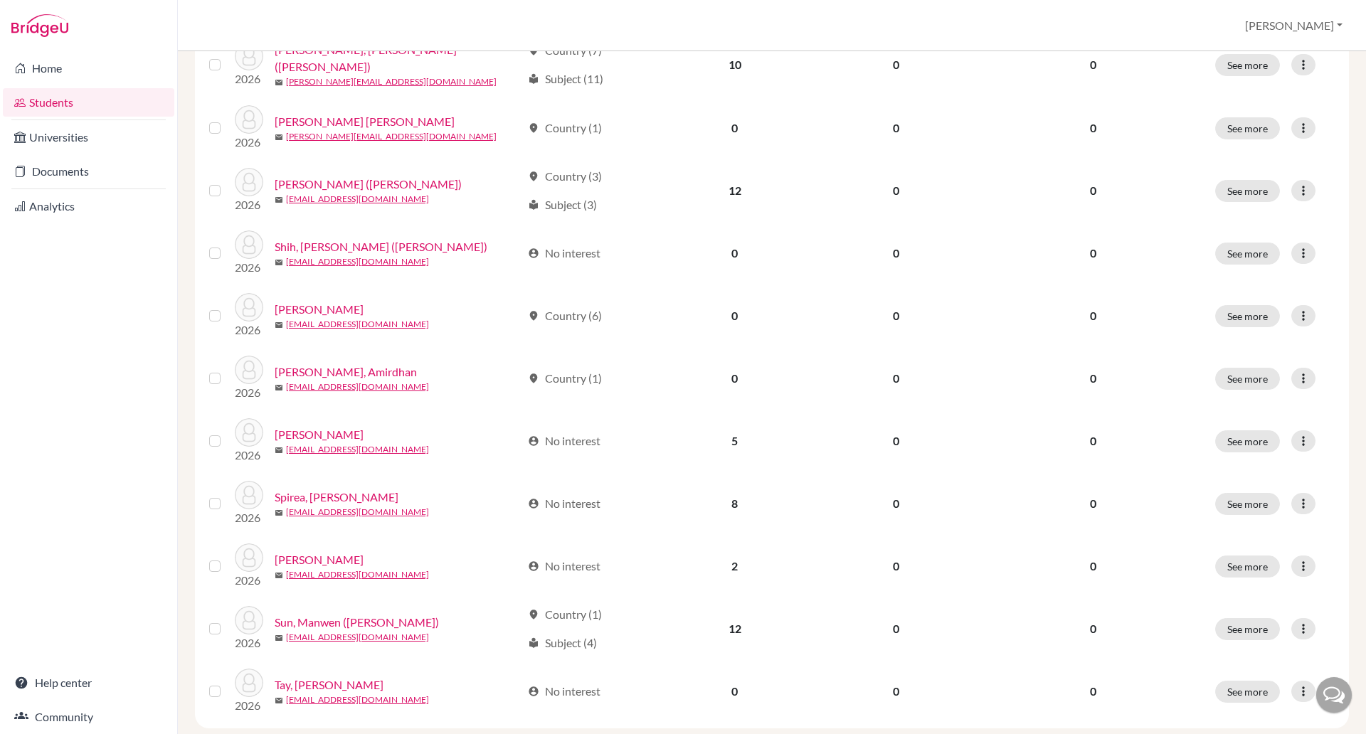
scroll to position [893, 0]
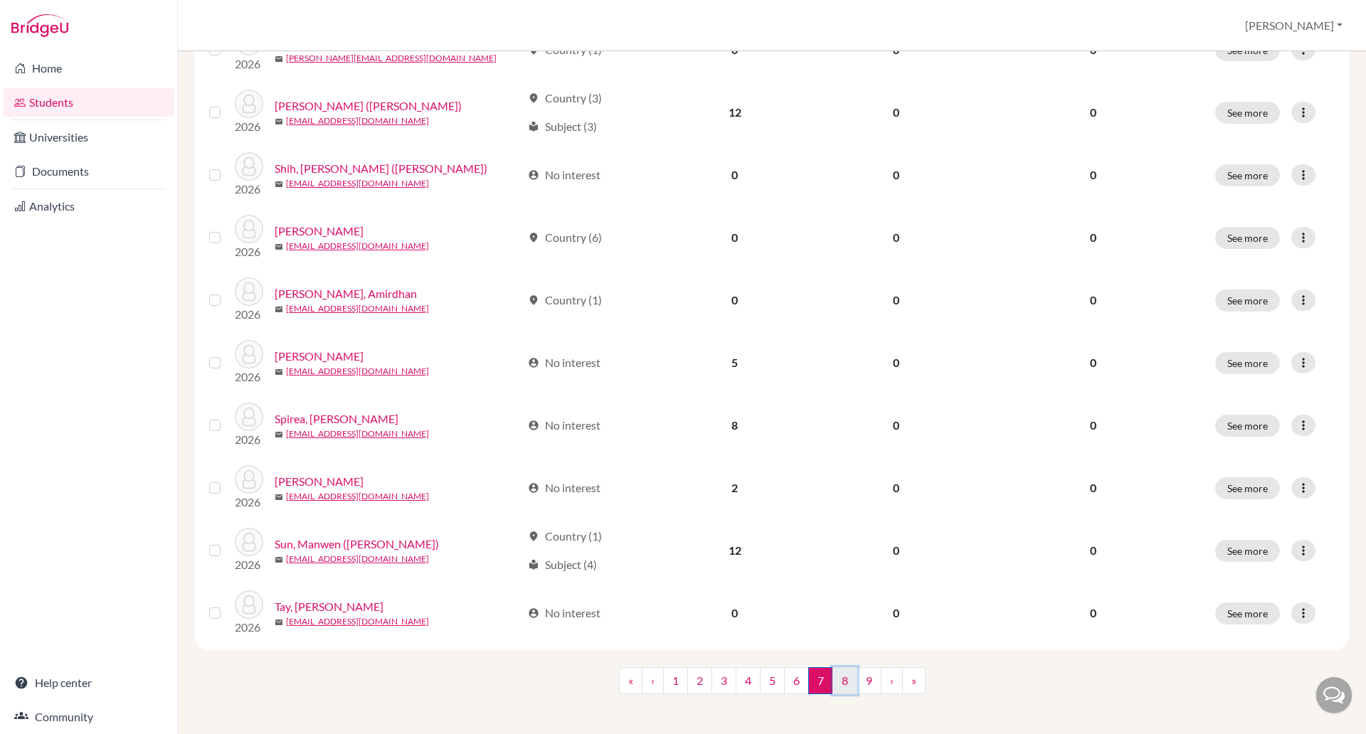
click at [834, 679] on link "8" at bounding box center [844, 680] width 25 height 27
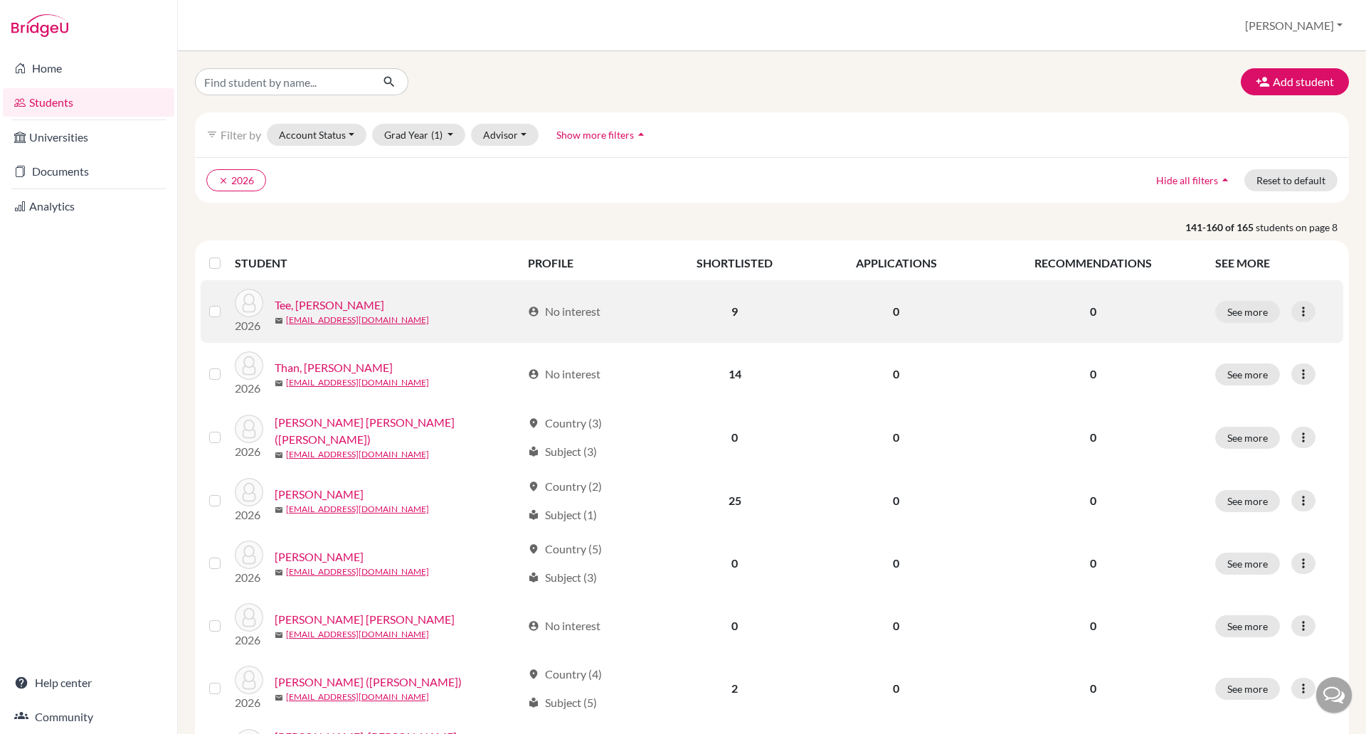
click at [330, 302] on link "Tee, [PERSON_NAME]" at bounding box center [330, 305] width 110 height 17
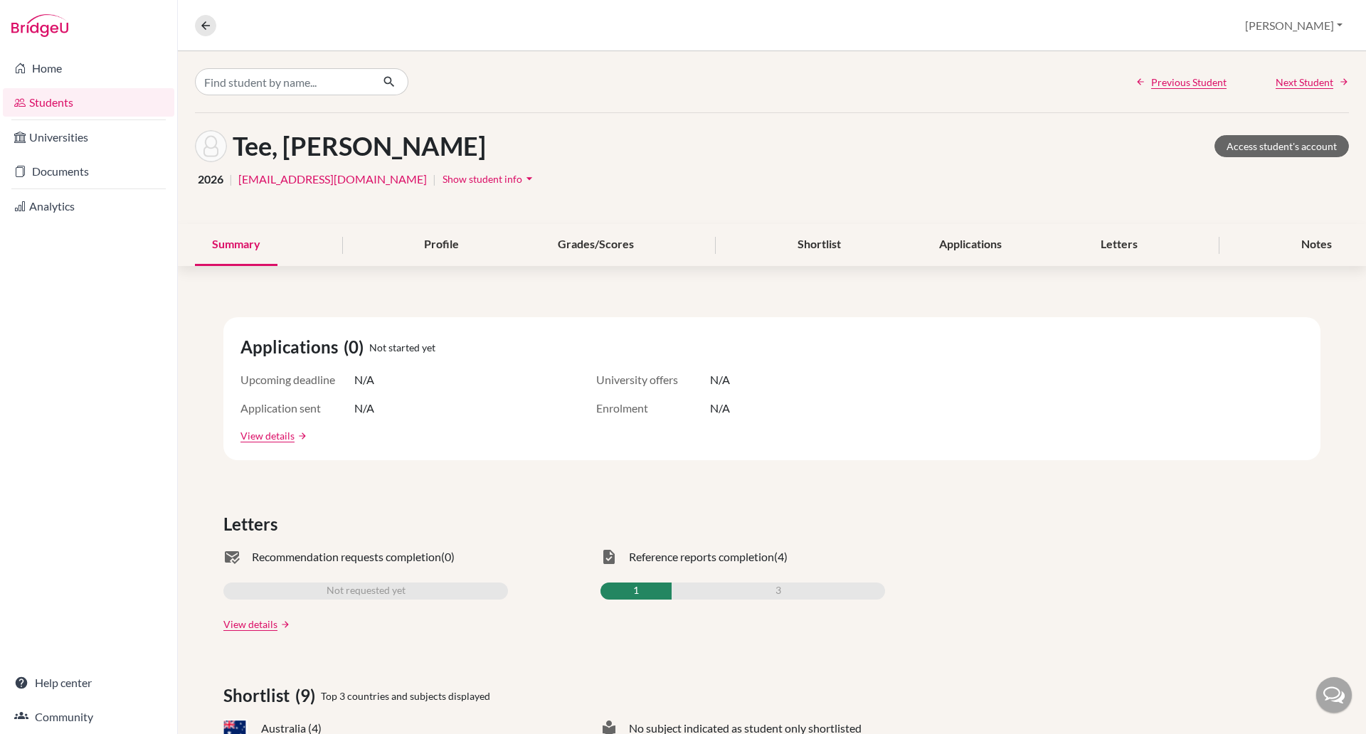
click at [442, 171] on button "Show student info arrow_drop_down" at bounding box center [489, 179] width 95 height 22
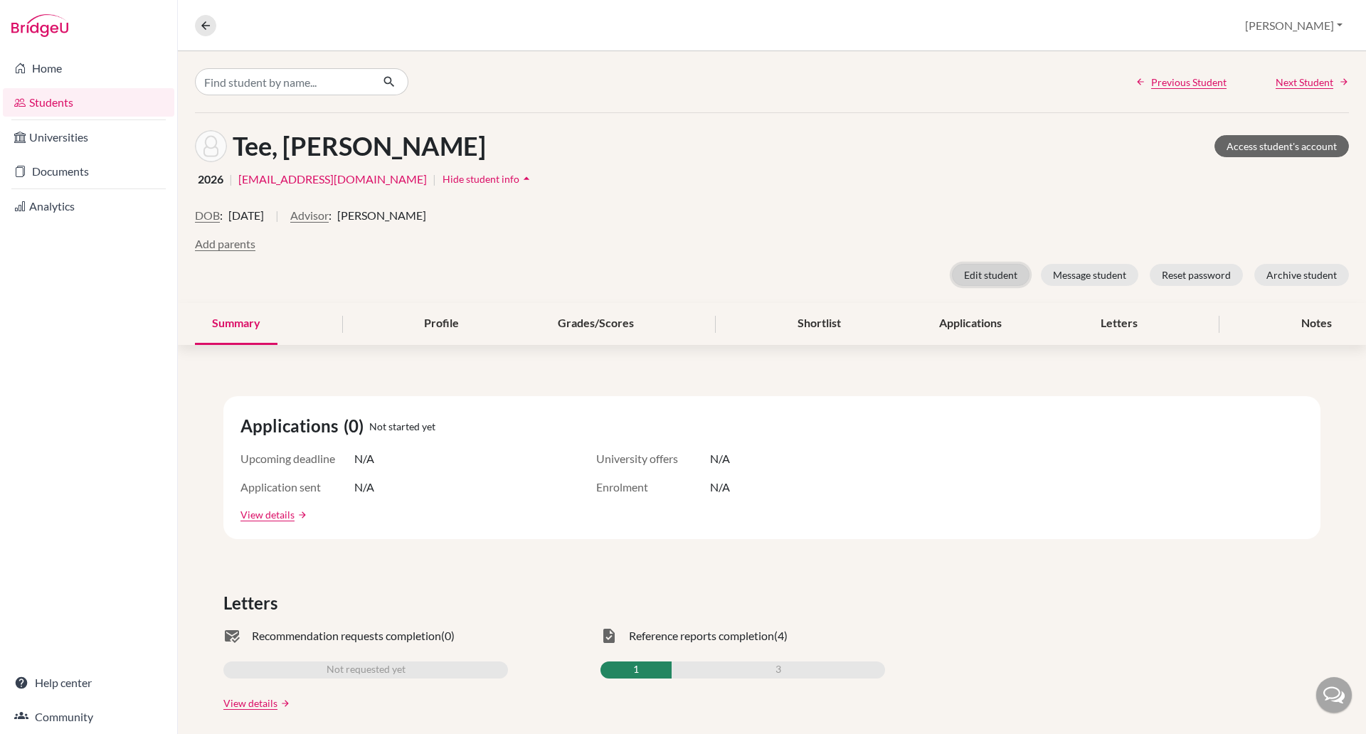
click at [994, 272] on button "Edit student" at bounding box center [991, 275] width 78 height 22
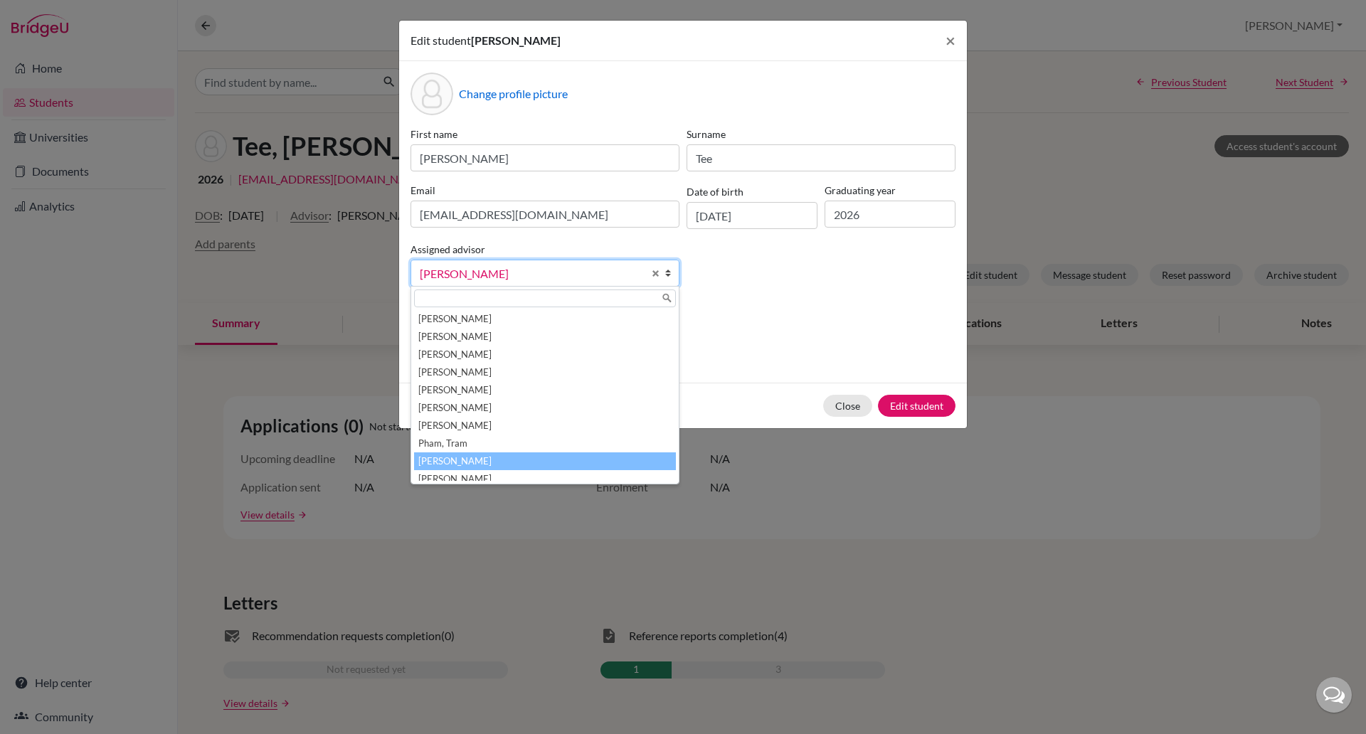
click at [526, 282] on span "[PERSON_NAME]" at bounding box center [531, 274] width 223 height 18
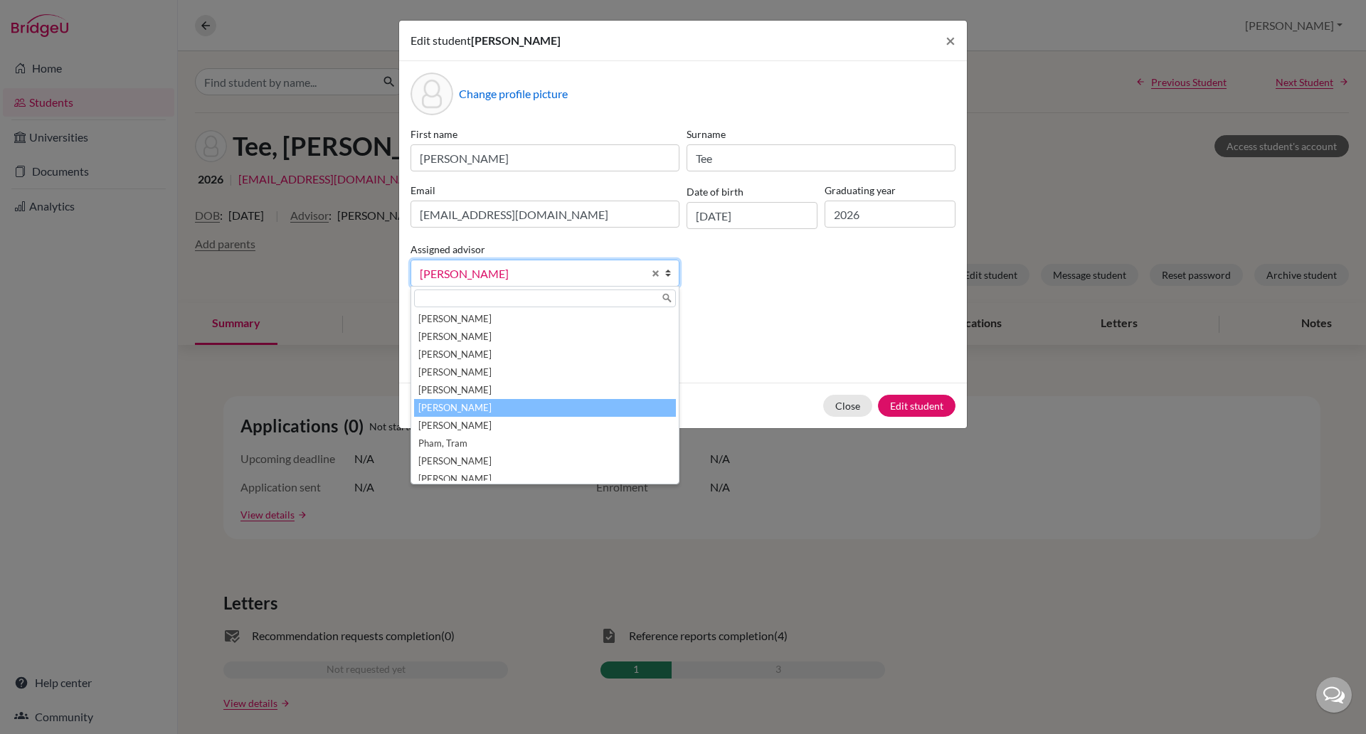
click at [523, 408] on li "[PERSON_NAME]" at bounding box center [545, 408] width 262 height 18
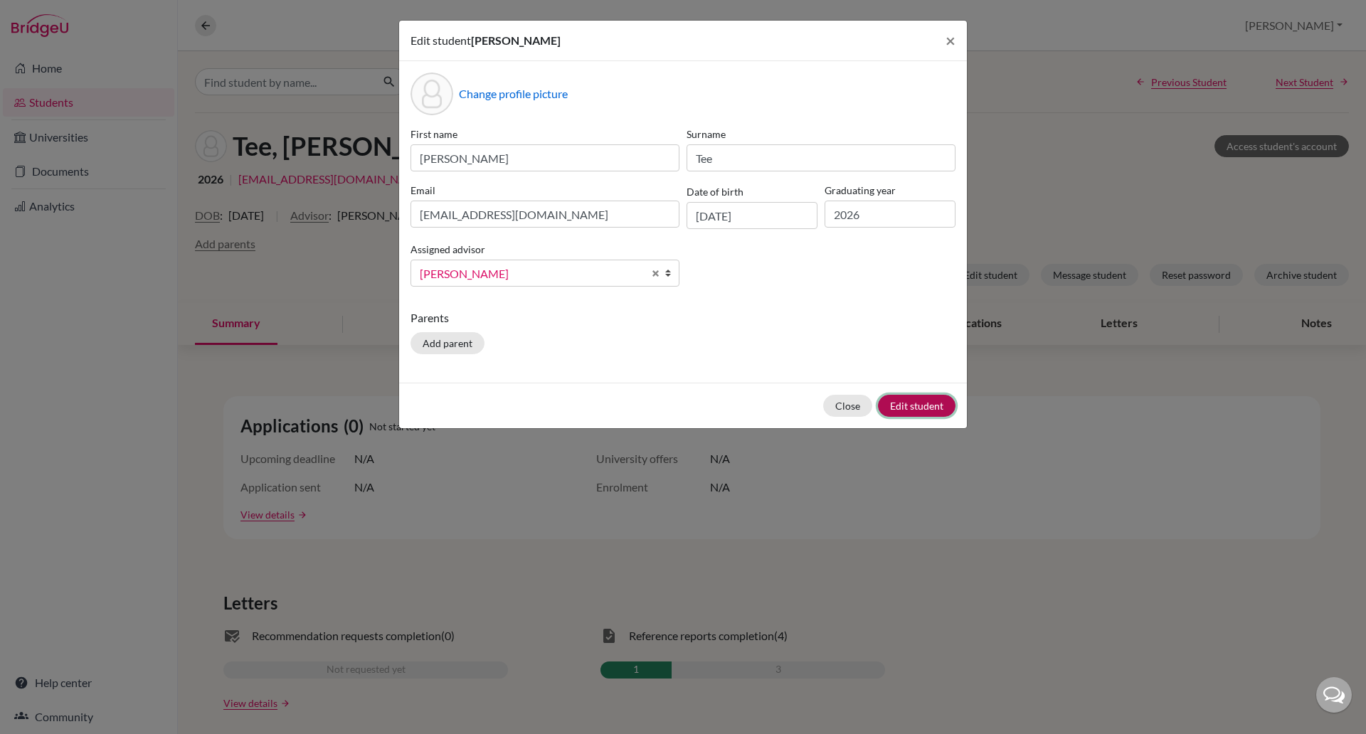
click at [943, 404] on button "Edit student" at bounding box center [917, 406] width 78 height 22
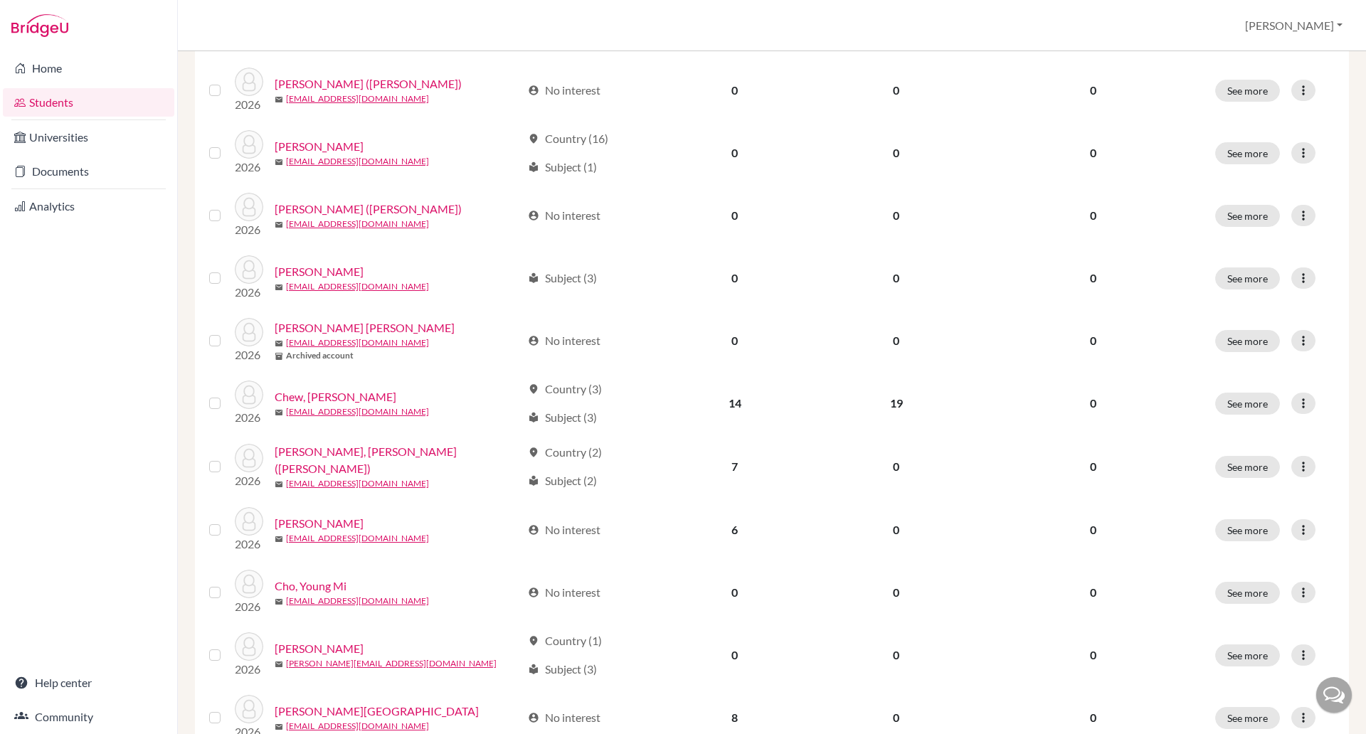
scroll to position [893, 0]
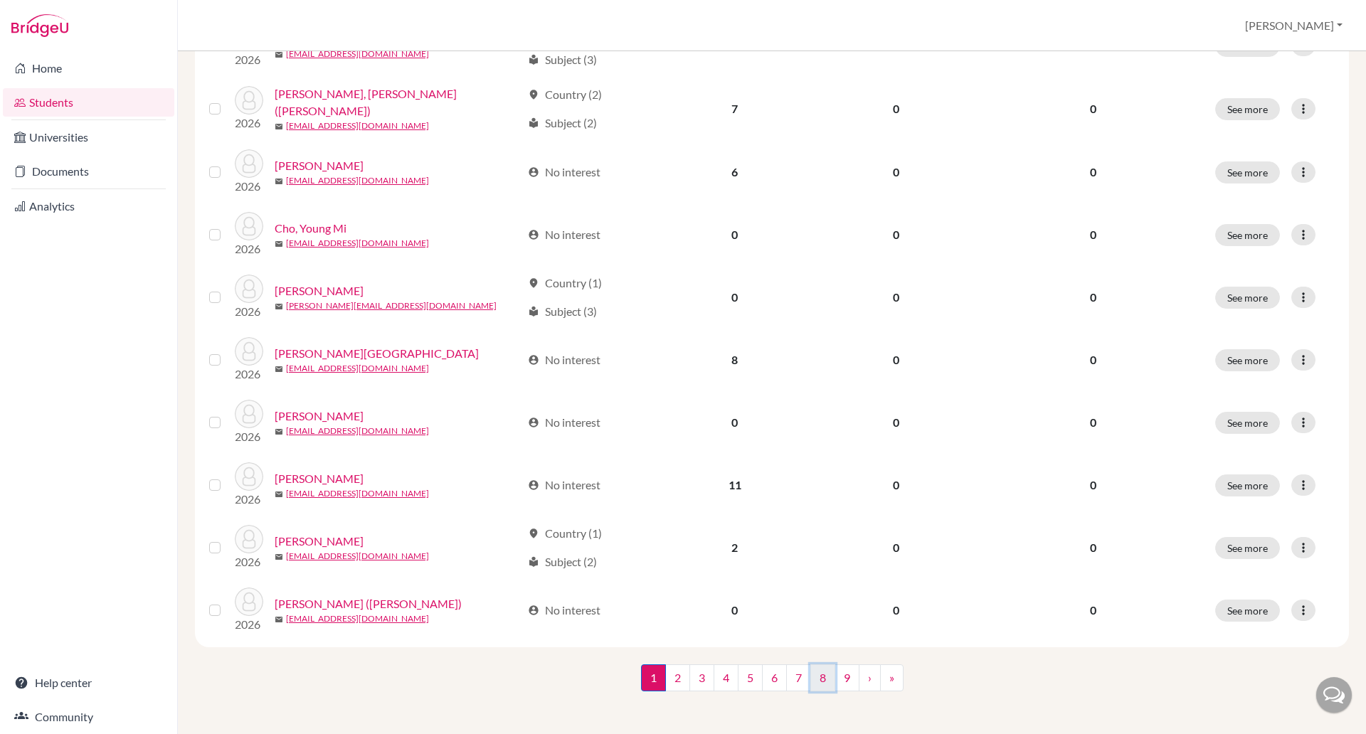
click at [818, 671] on link "8" at bounding box center [822, 677] width 25 height 27
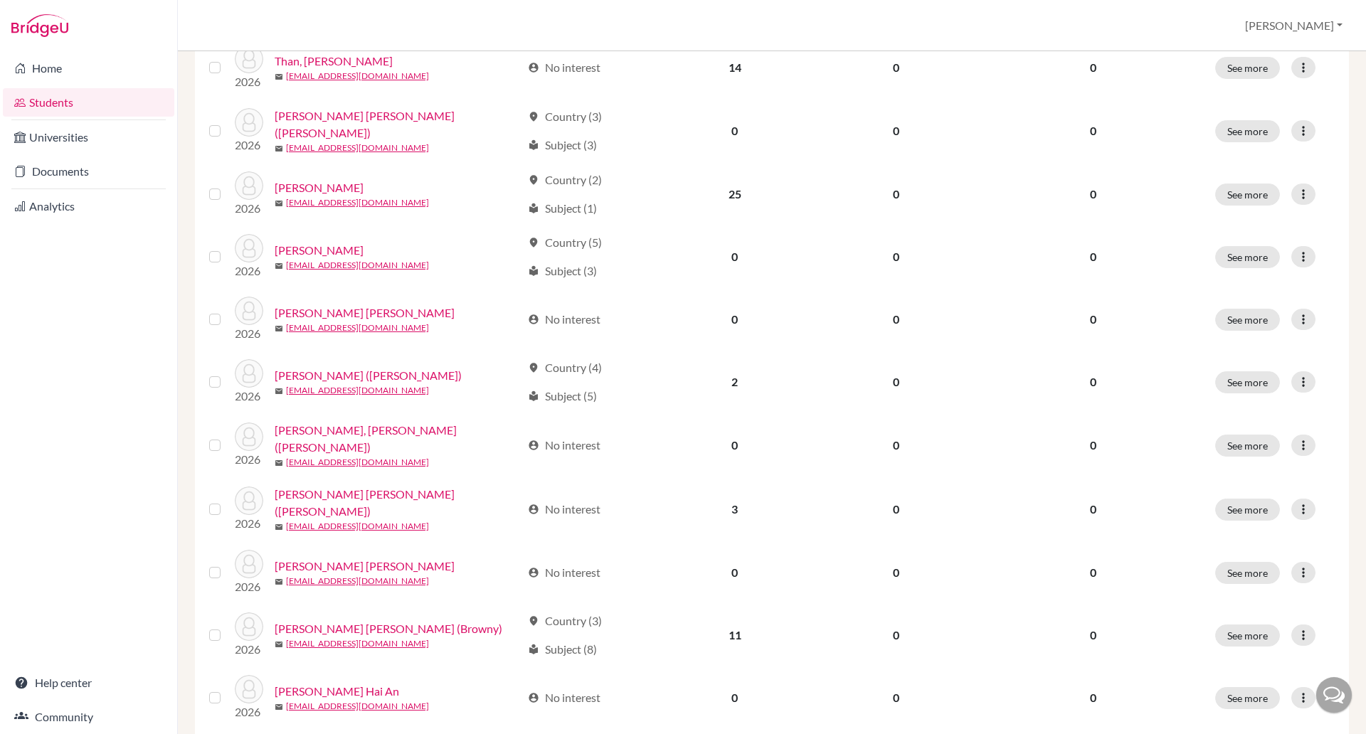
scroll to position [310, 0]
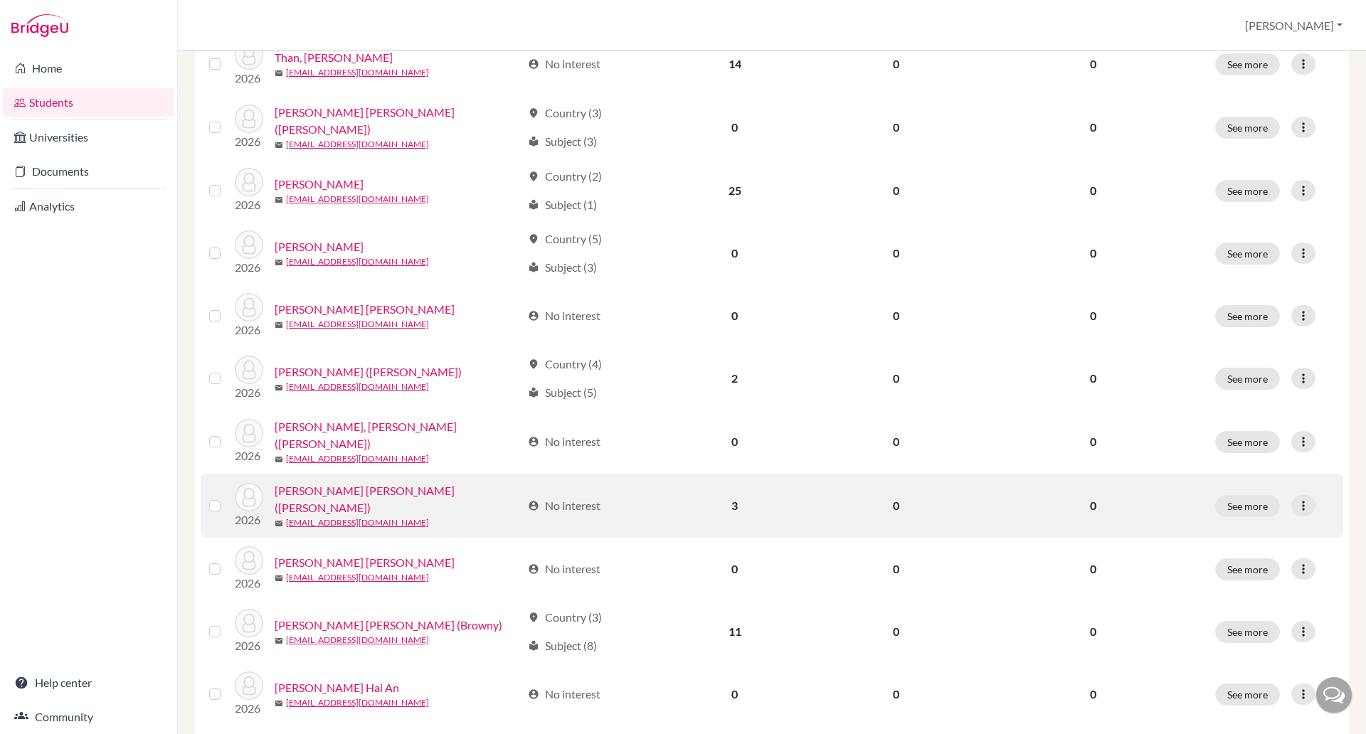
click at [361, 493] on link "[PERSON_NAME] [PERSON_NAME] ([PERSON_NAME])" at bounding box center [398, 499] width 247 height 34
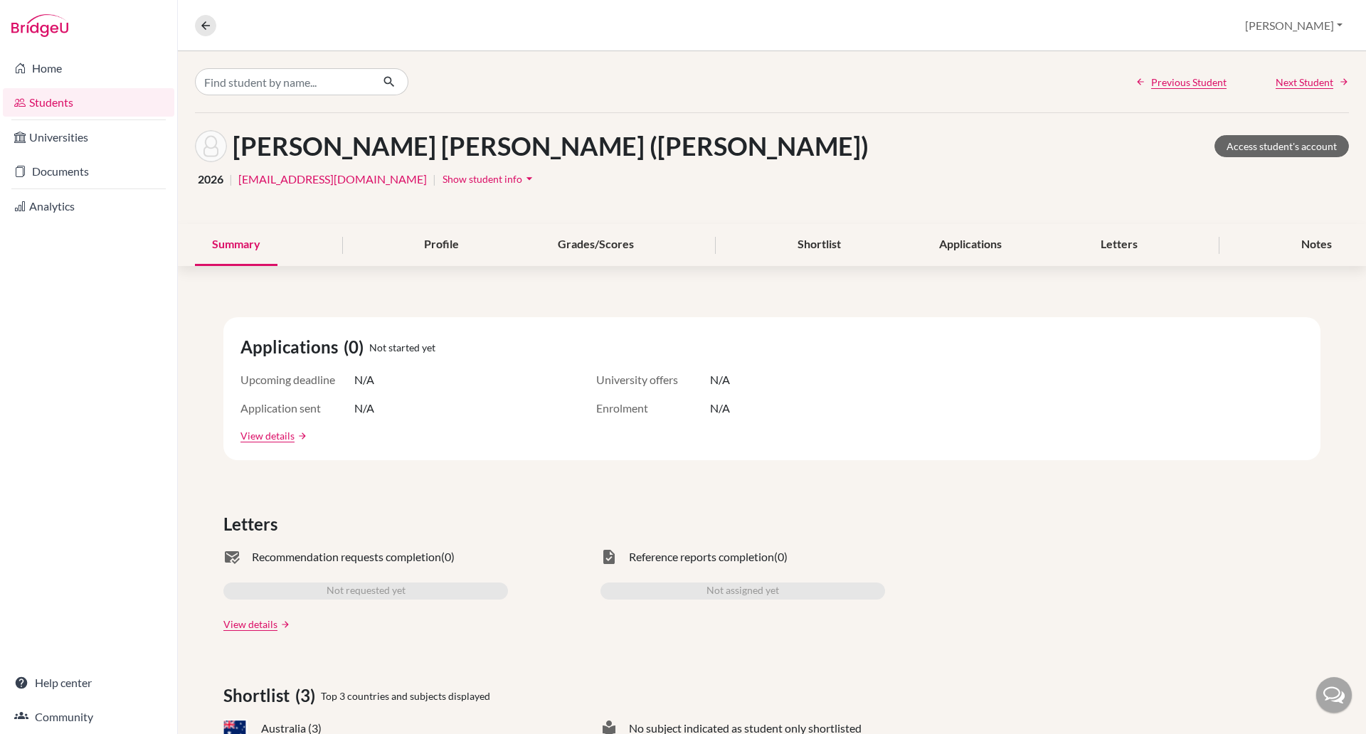
click at [442, 174] on span "Show student info" at bounding box center [482, 179] width 80 height 12
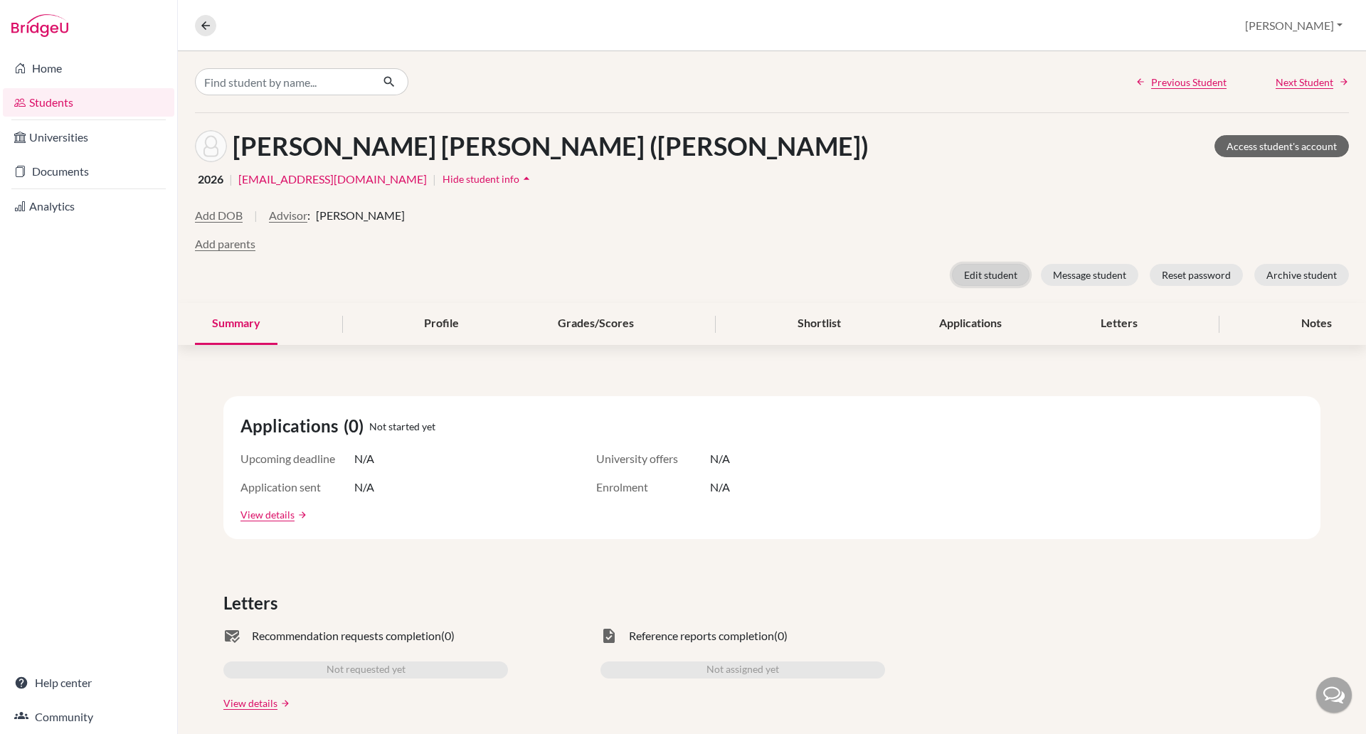
click at [988, 268] on button "Edit student" at bounding box center [991, 275] width 78 height 22
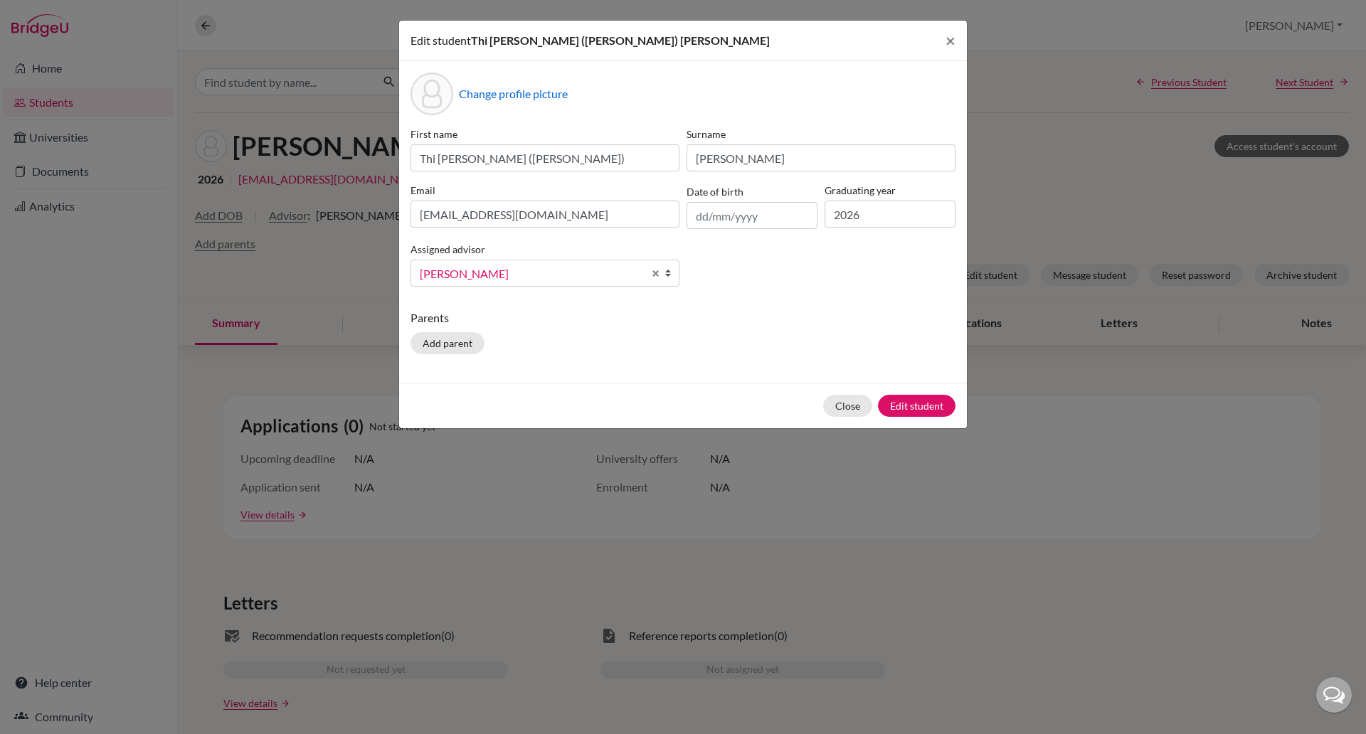
click at [607, 273] on span "[PERSON_NAME]" at bounding box center [531, 274] width 223 height 18
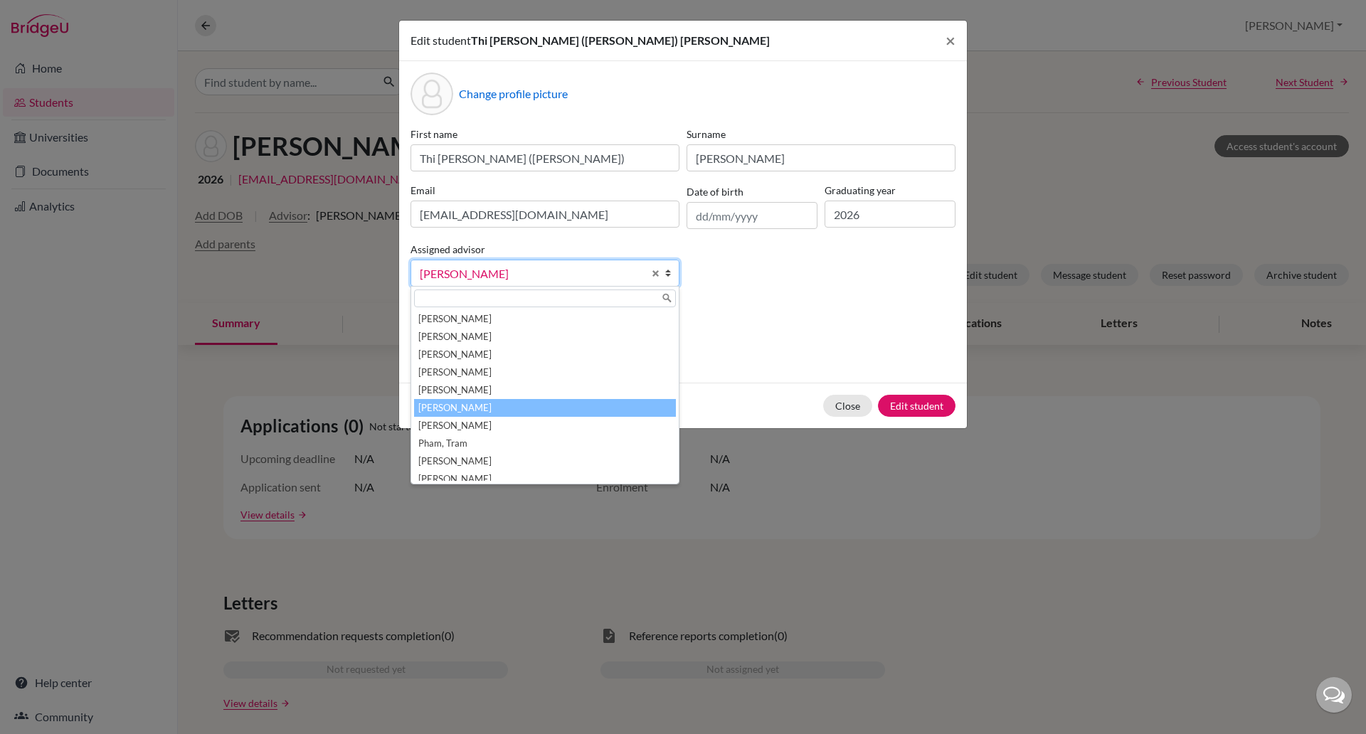
click at [522, 403] on li "[PERSON_NAME]" at bounding box center [545, 408] width 262 height 18
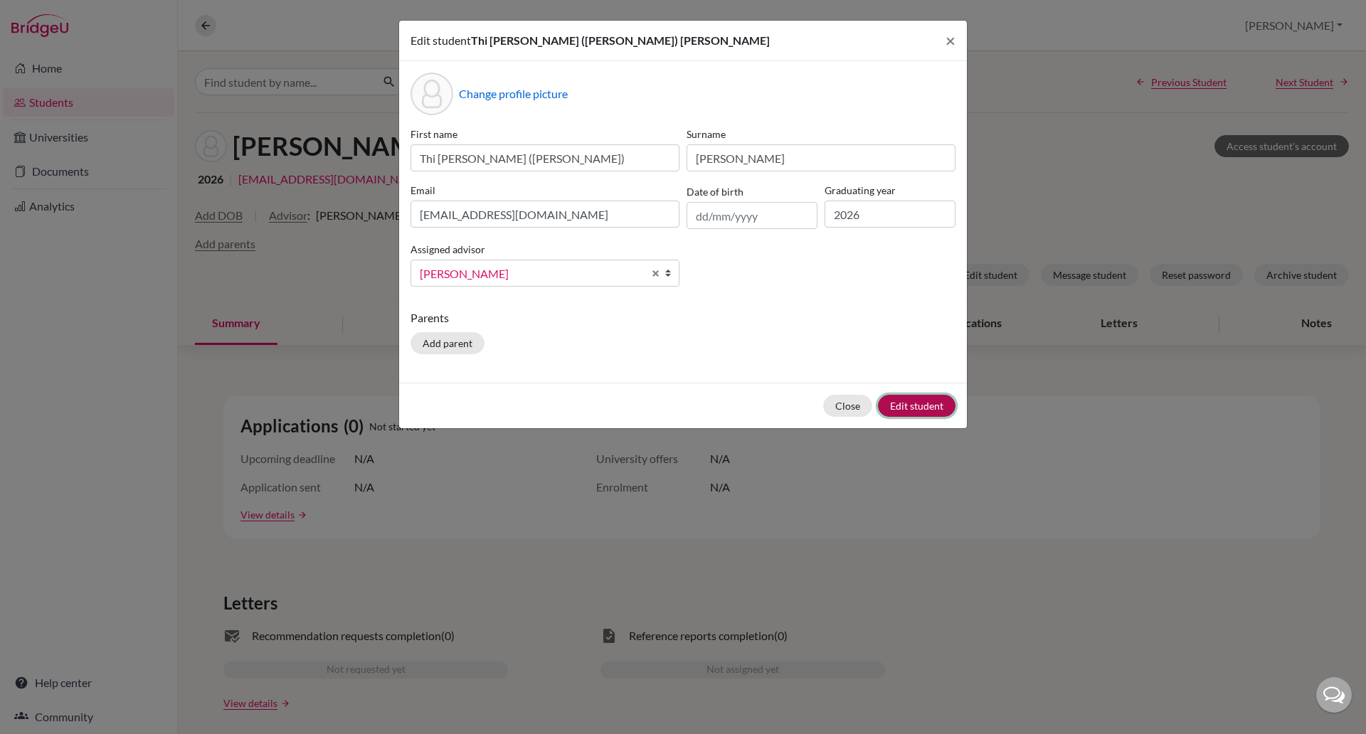
click at [919, 408] on button "Edit student" at bounding box center [917, 406] width 78 height 22
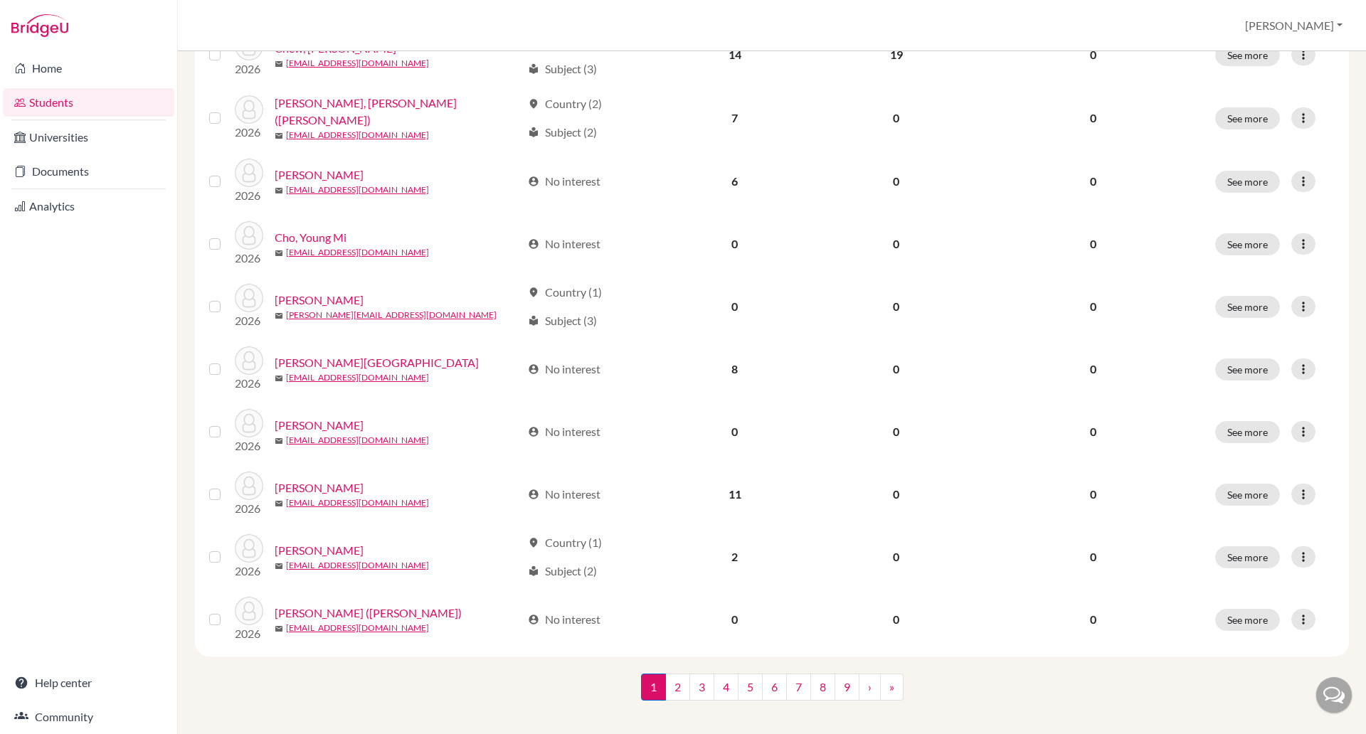
scroll to position [893, 0]
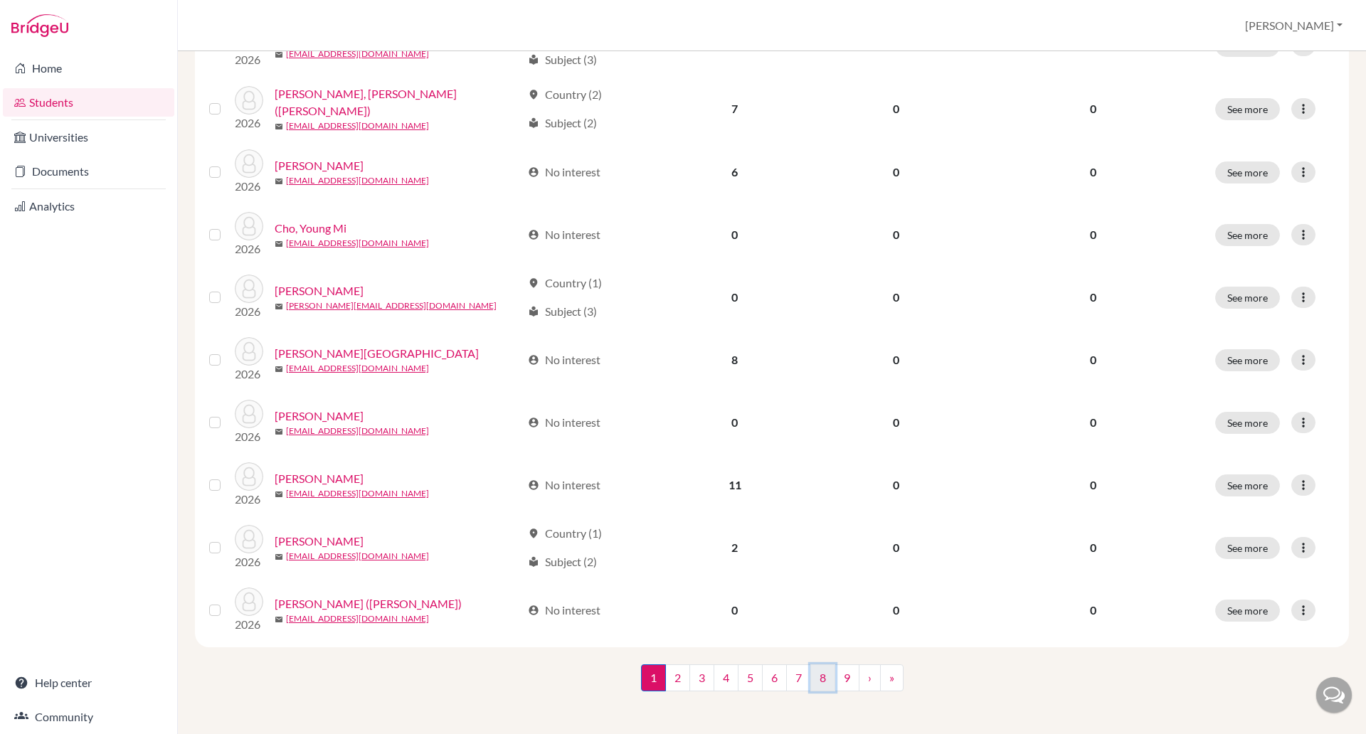
click at [810, 672] on link "8" at bounding box center [822, 677] width 25 height 27
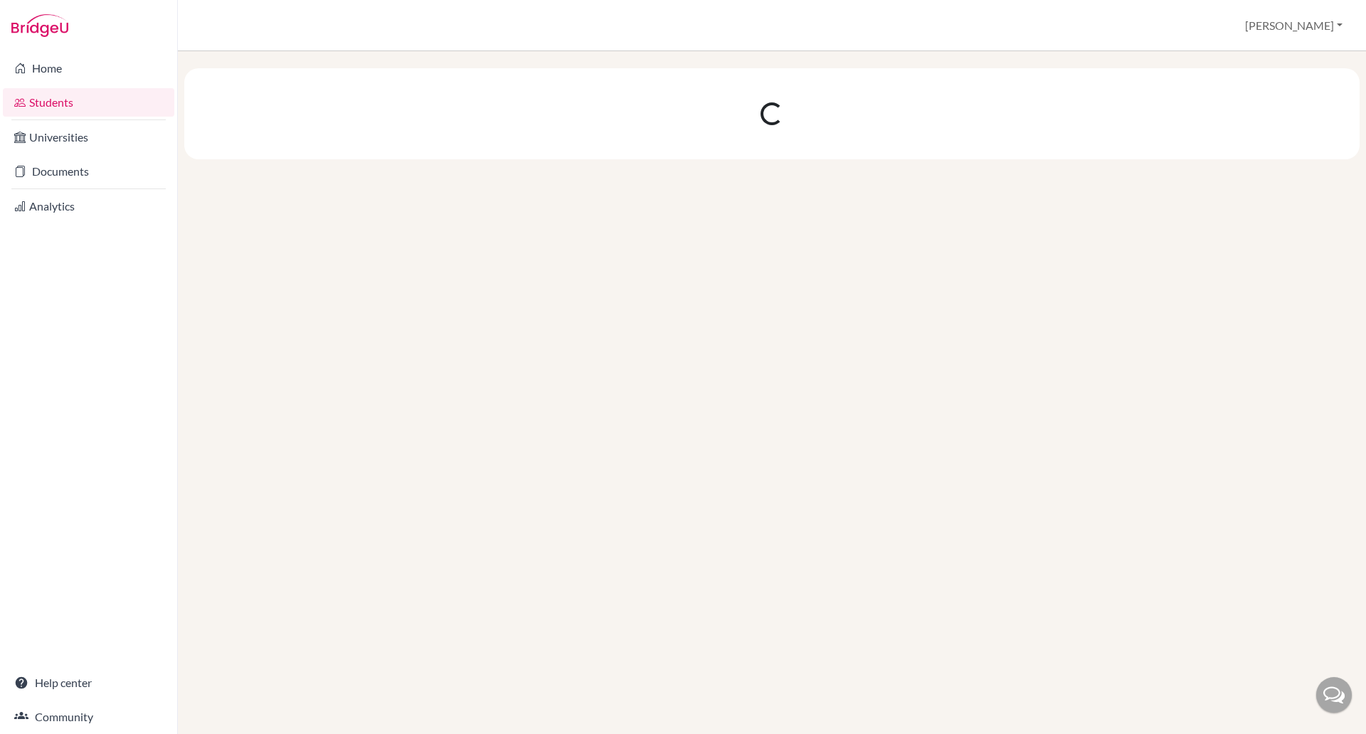
scroll to position [0, 0]
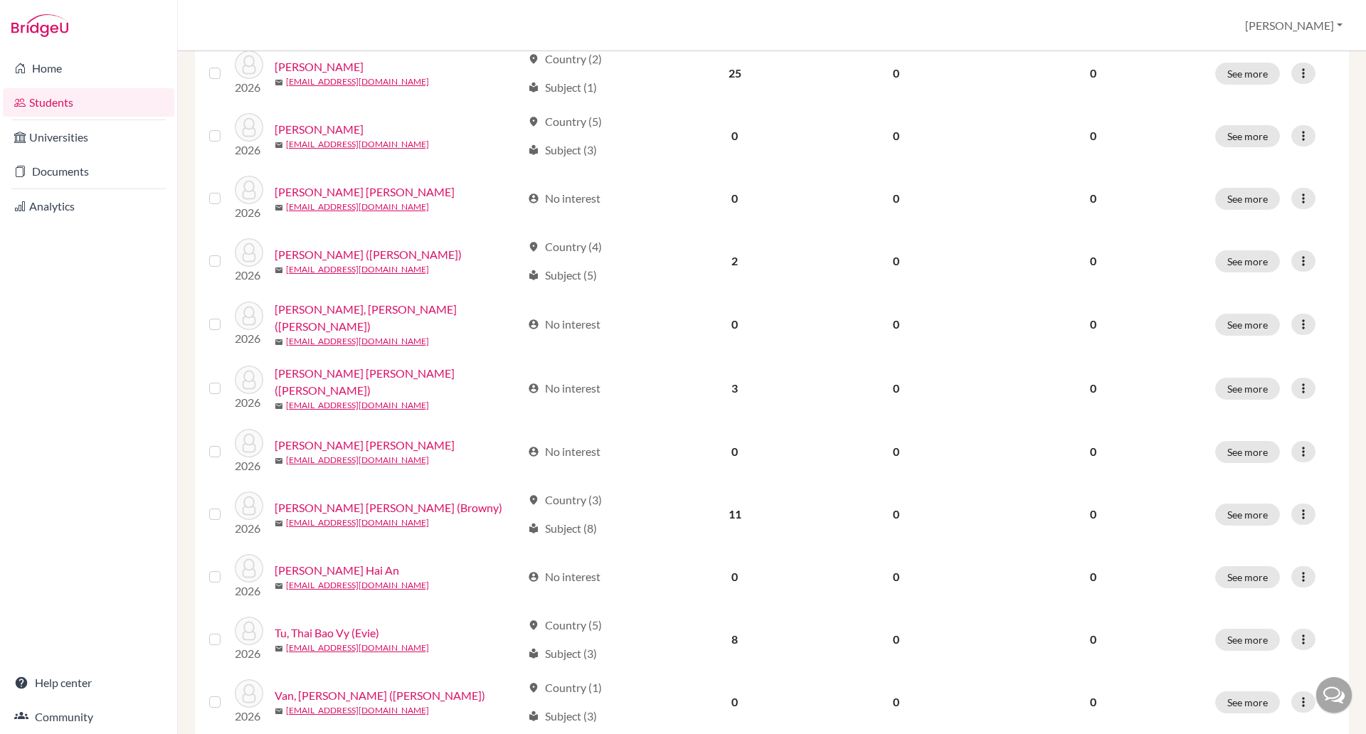
scroll to position [429, 0]
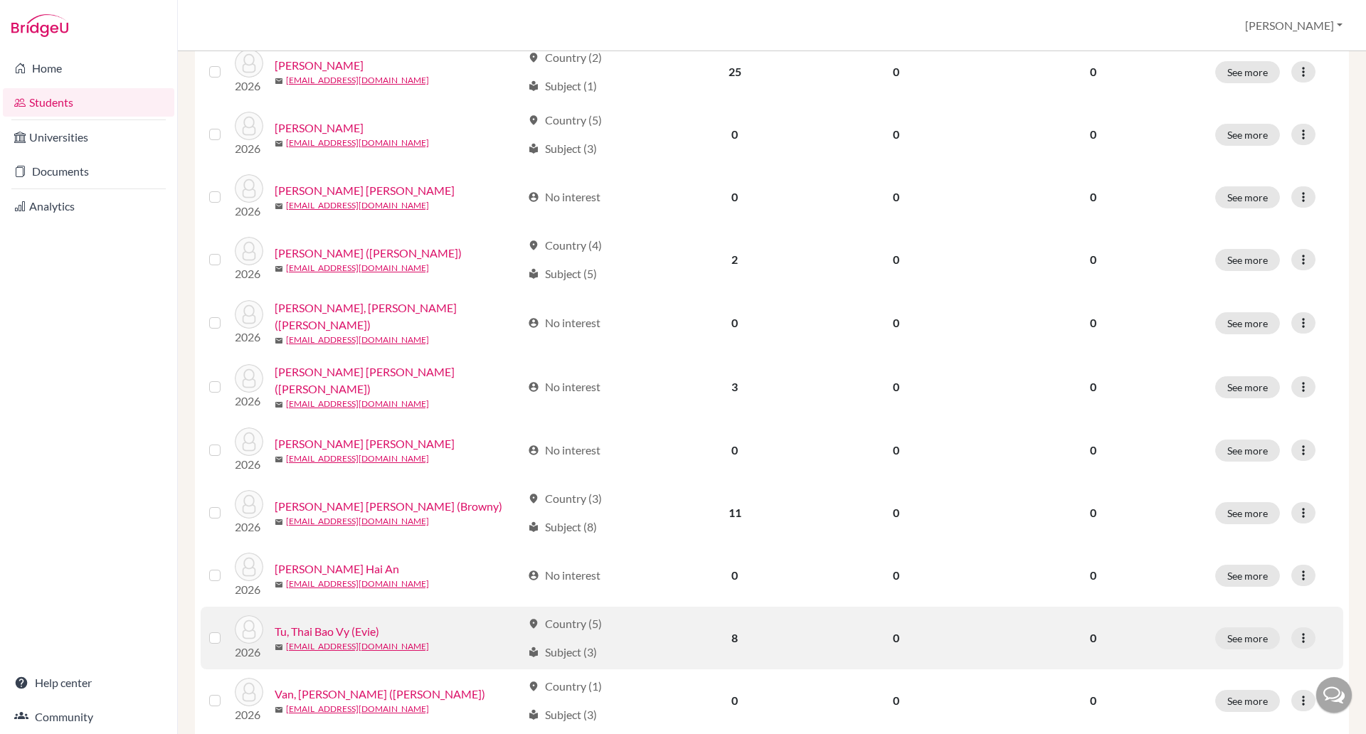
click at [351, 623] on link "Tu, Thai Bao Vy (Evie)" at bounding box center [327, 631] width 105 height 17
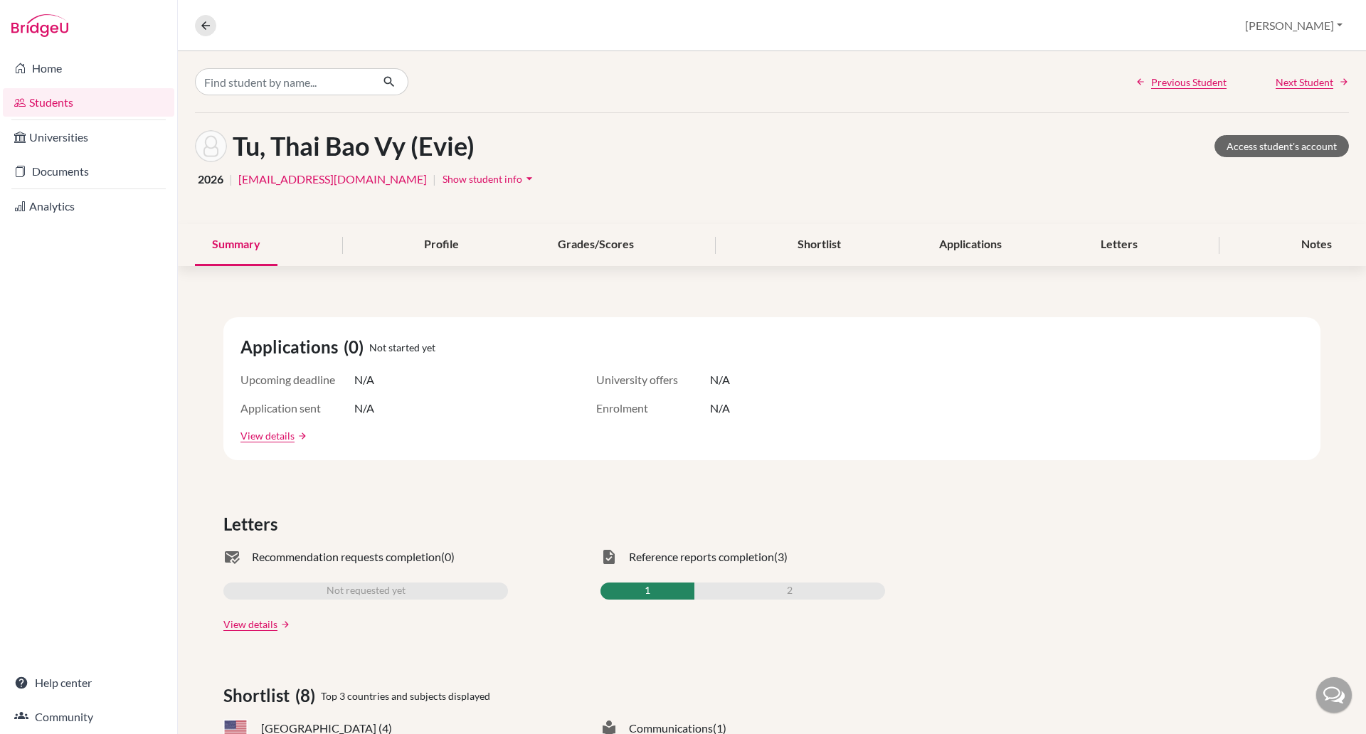
click at [442, 184] on span "Show student info" at bounding box center [482, 179] width 80 height 12
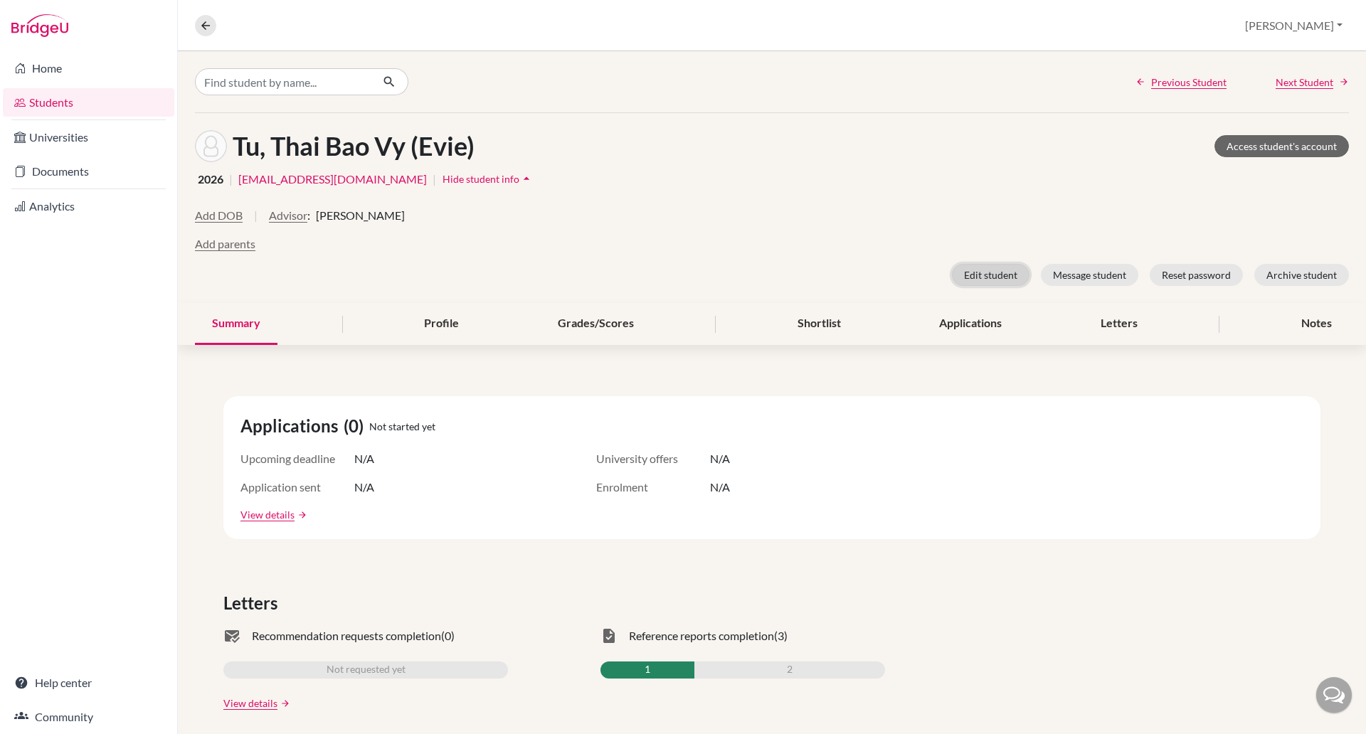
click at [952, 271] on button "Edit student" at bounding box center [991, 275] width 78 height 22
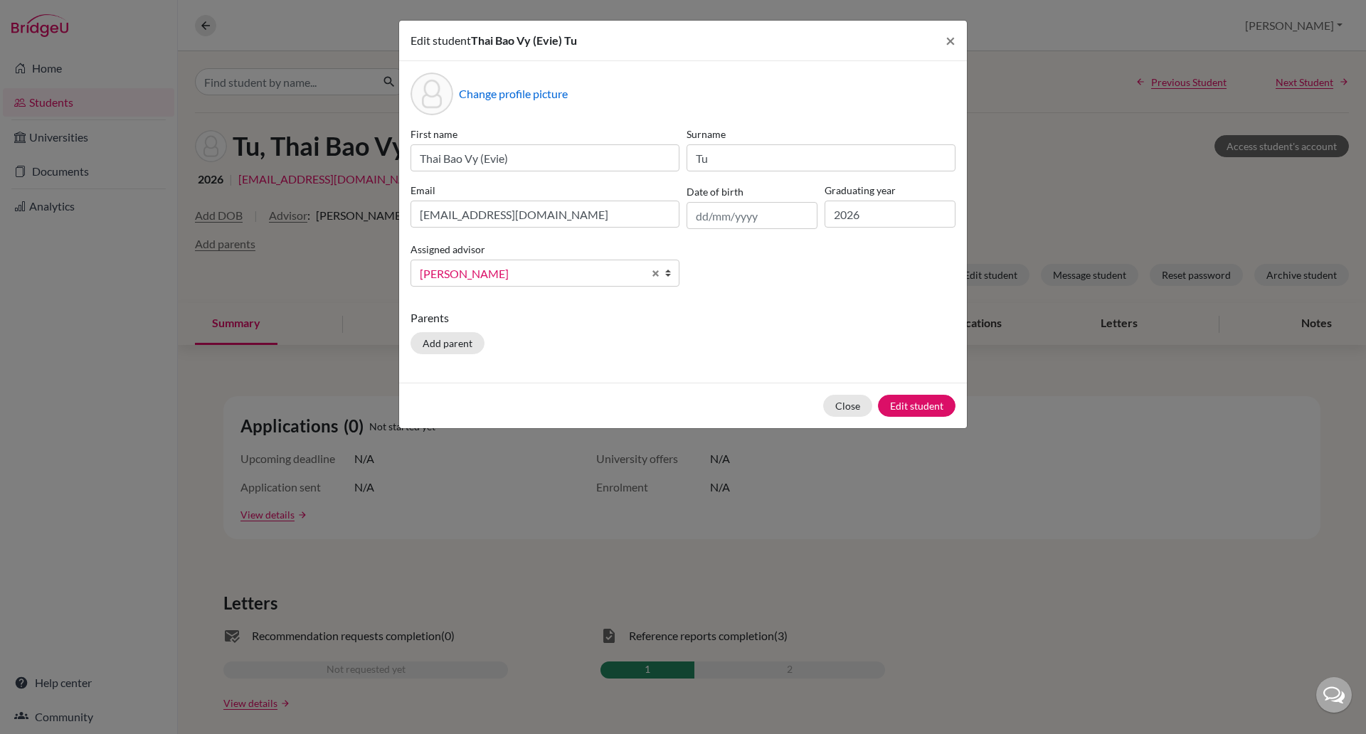
click at [628, 265] on span "[PERSON_NAME]" at bounding box center [531, 274] width 223 height 18
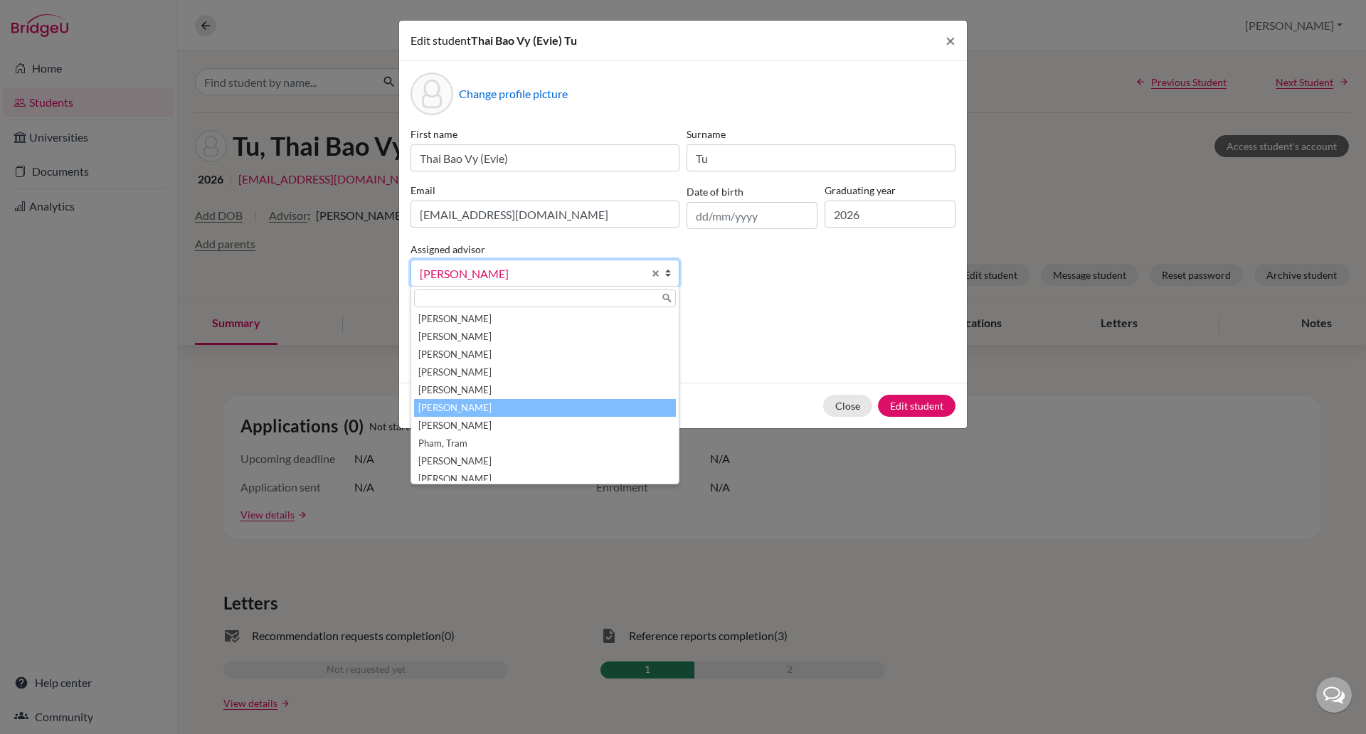
click at [504, 400] on li "[PERSON_NAME]" at bounding box center [545, 408] width 262 height 18
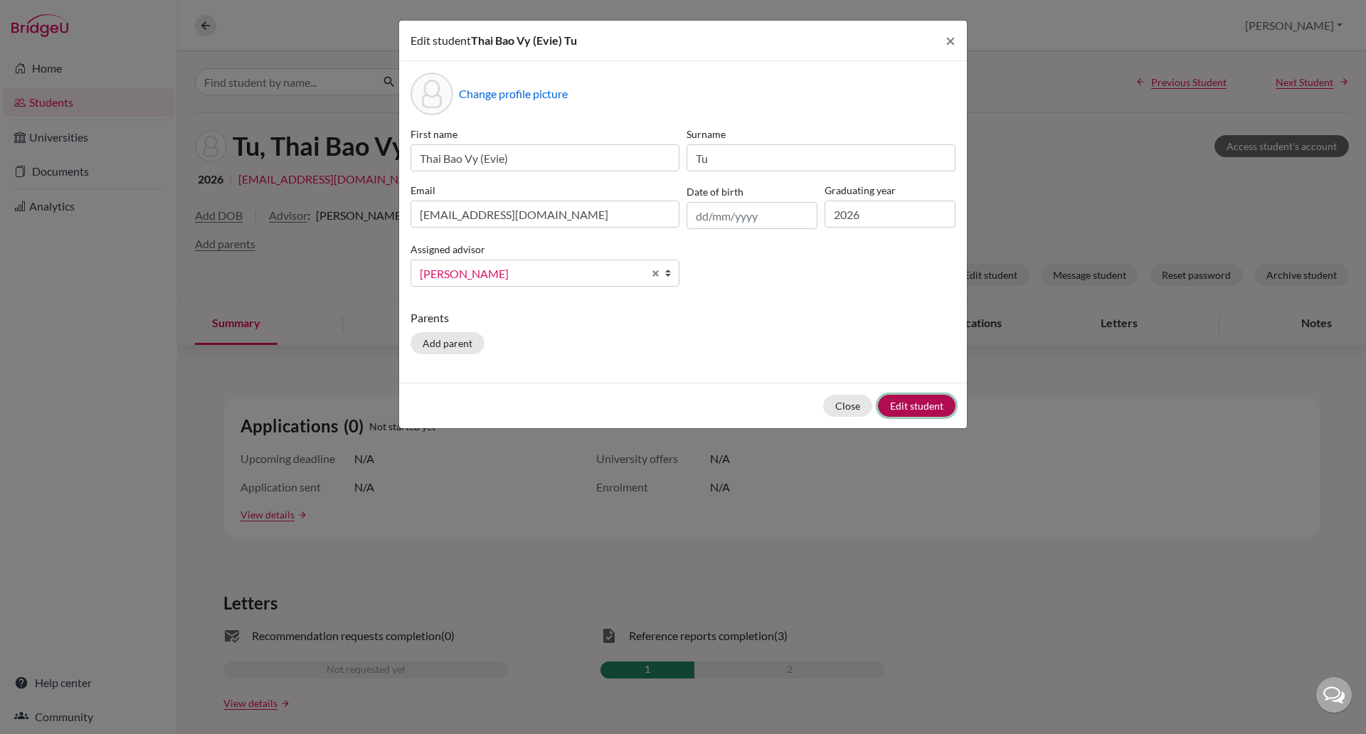
click at [903, 400] on button "Edit student" at bounding box center [917, 406] width 78 height 22
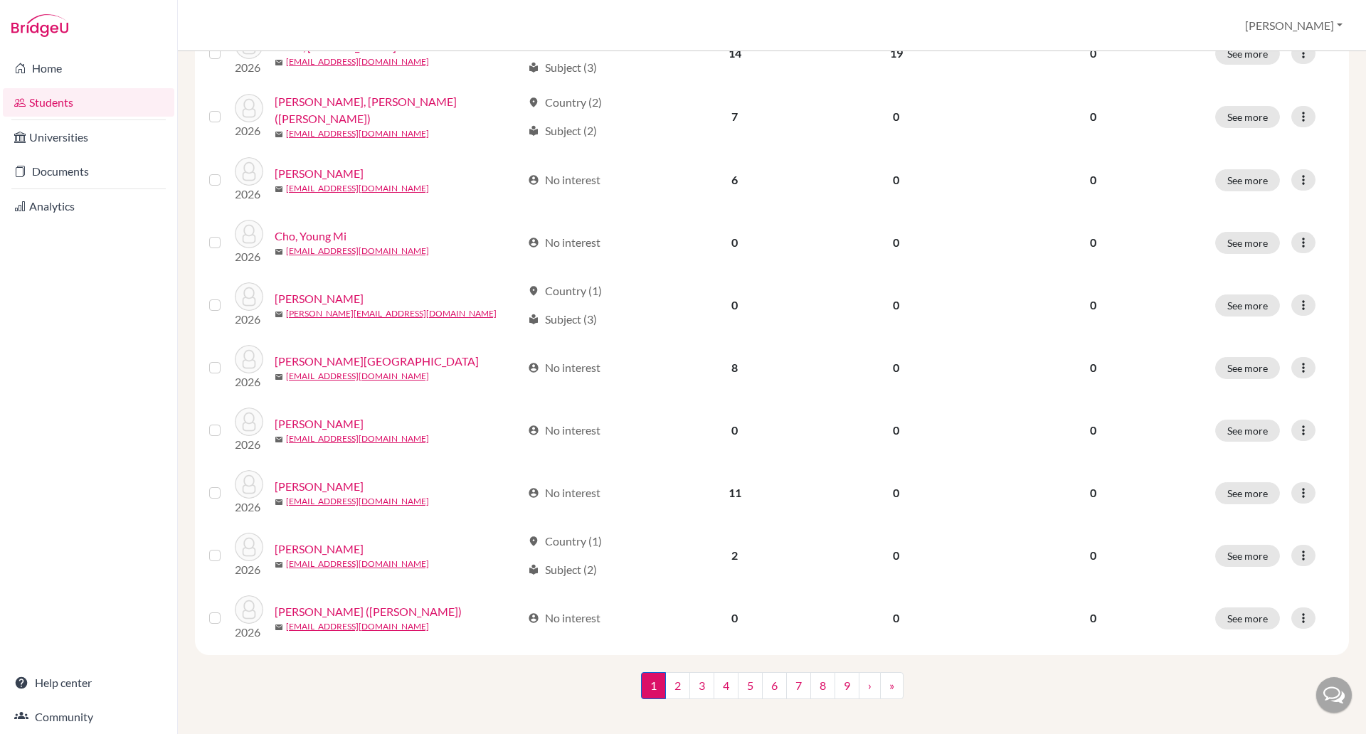
scroll to position [893, 0]
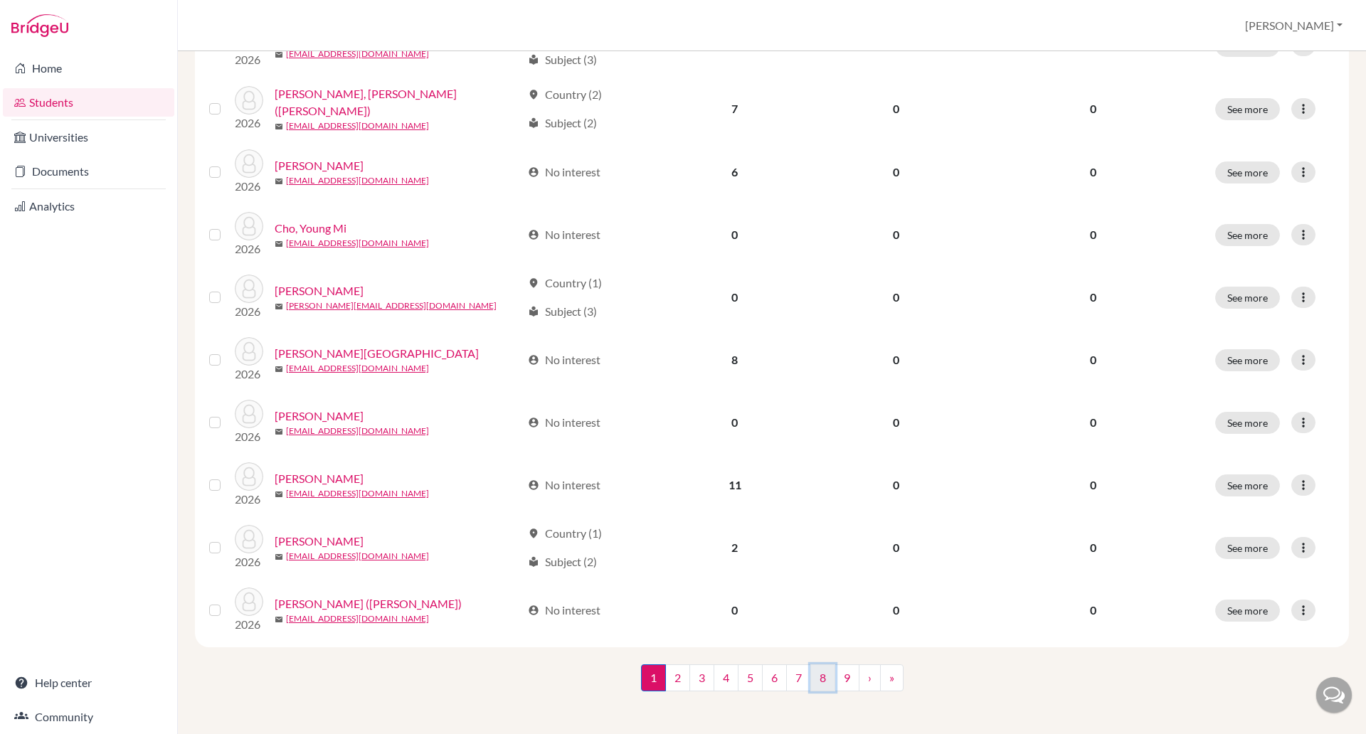
click at [816, 676] on link "8" at bounding box center [822, 677] width 25 height 27
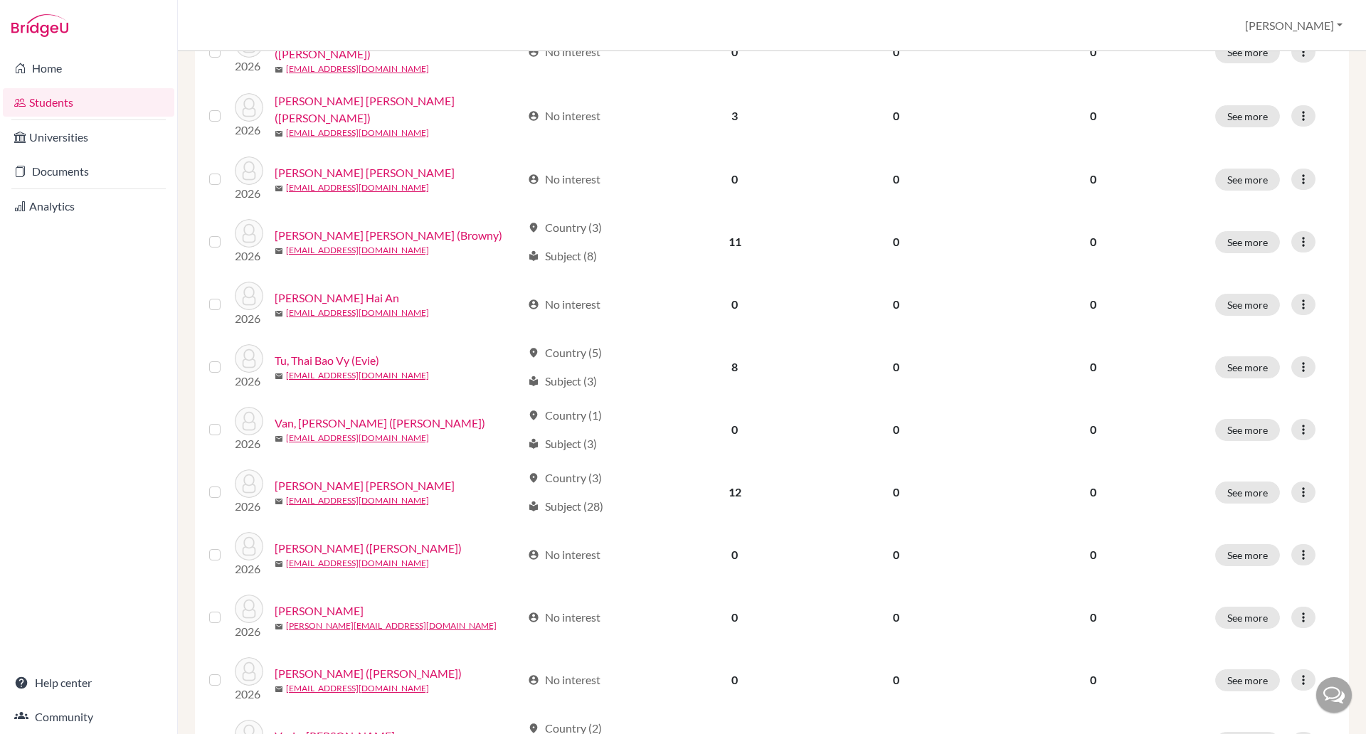
scroll to position [785, 0]
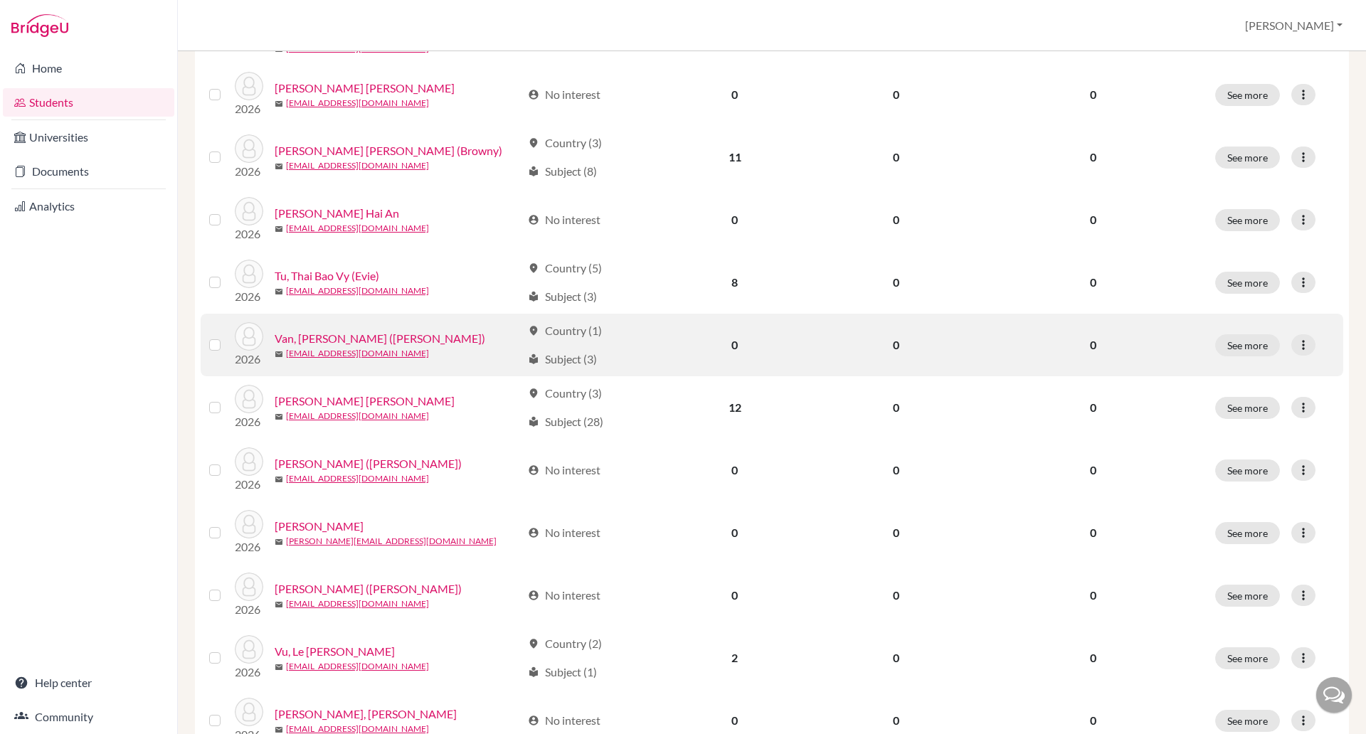
click at [354, 330] on link "Van, [PERSON_NAME] ([PERSON_NAME])" at bounding box center [380, 338] width 211 height 17
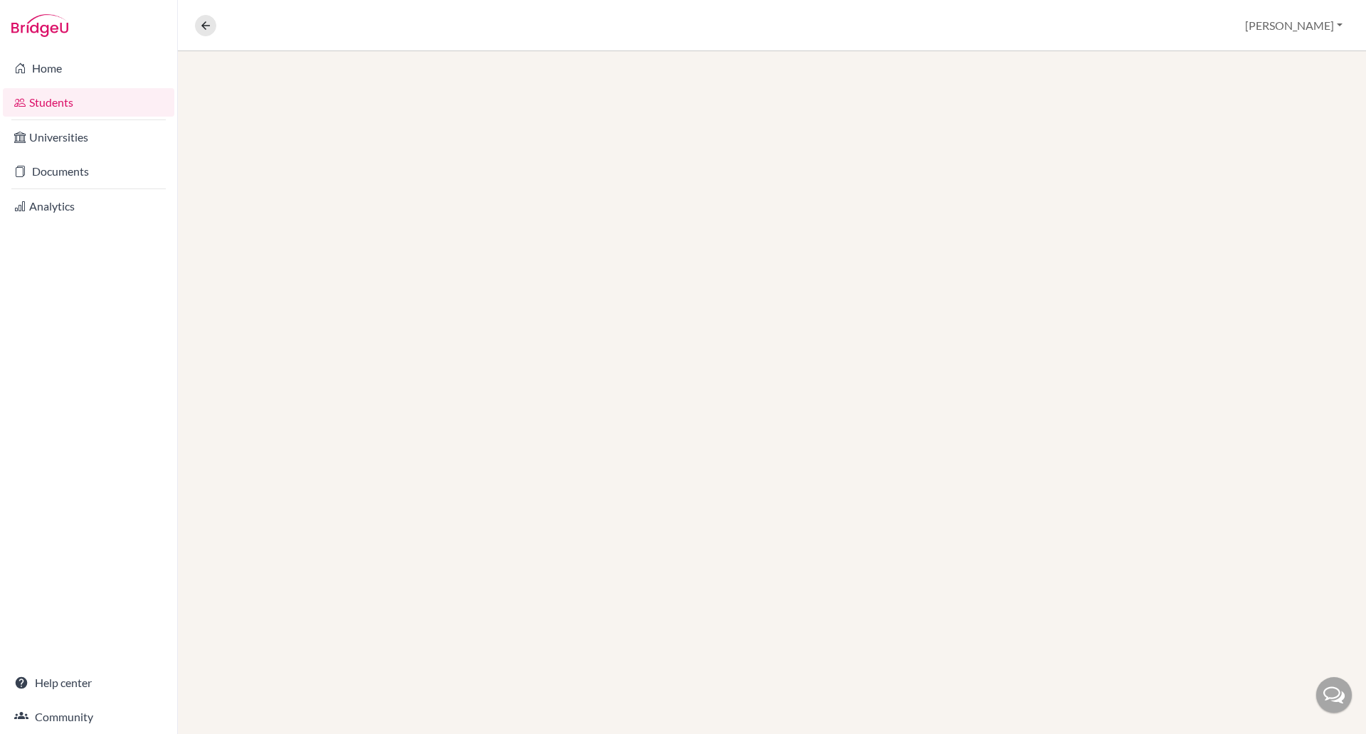
click at [328, 331] on div at bounding box center [772, 392] width 1188 height 683
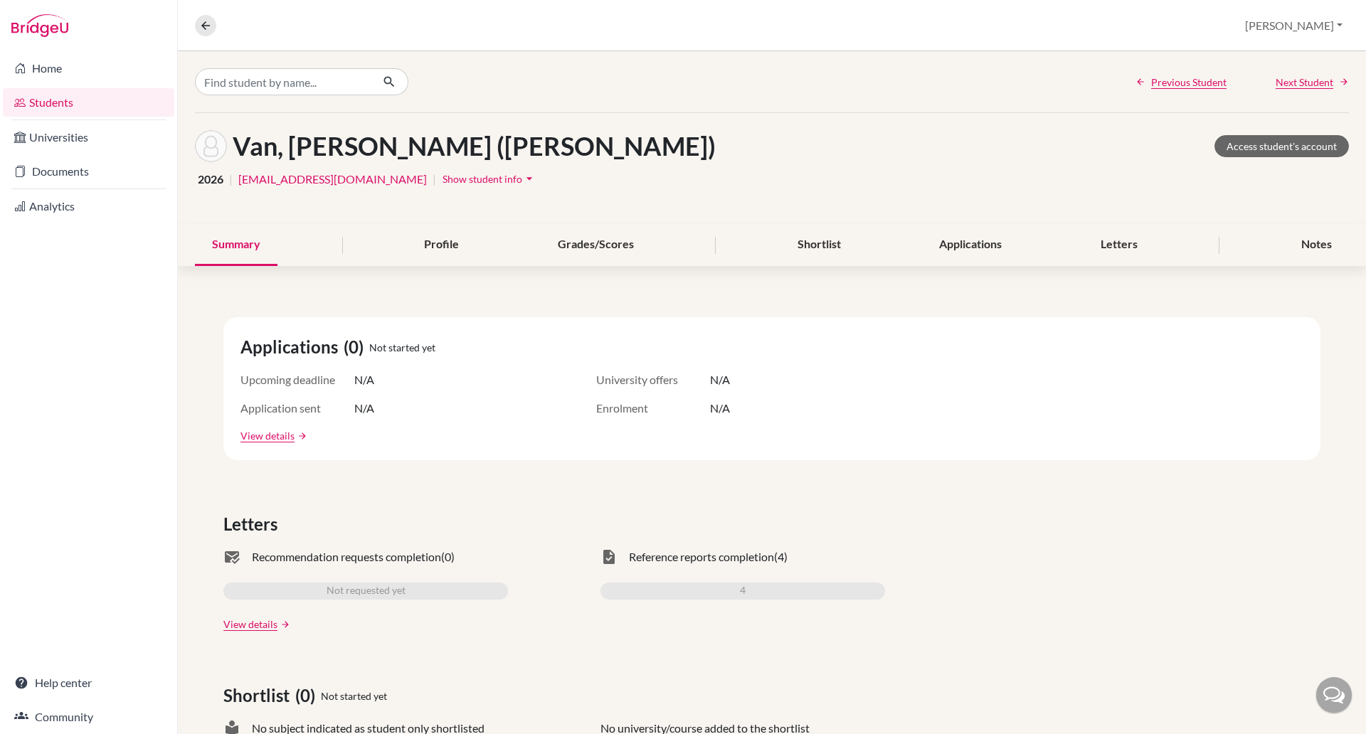
click at [442, 180] on span "Show student info" at bounding box center [482, 179] width 80 height 12
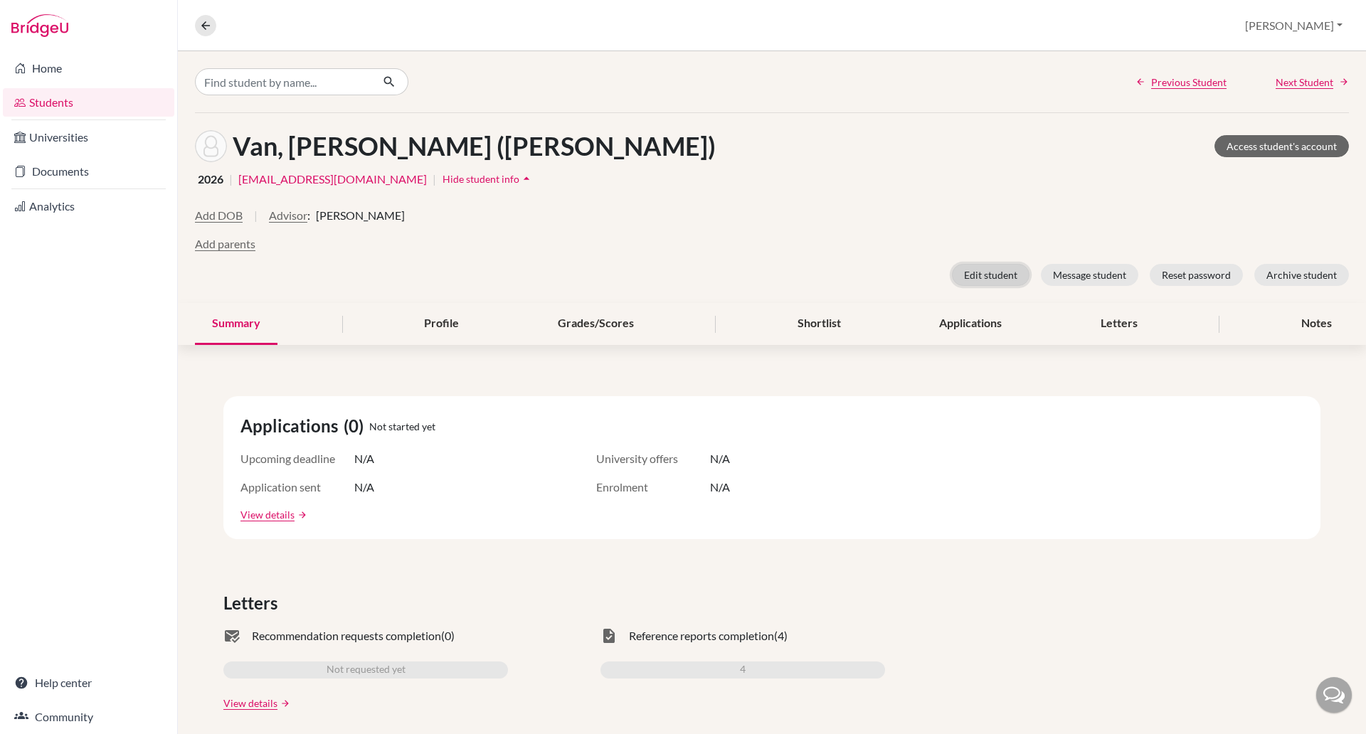
click at [952, 279] on button "Edit student" at bounding box center [991, 275] width 78 height 22
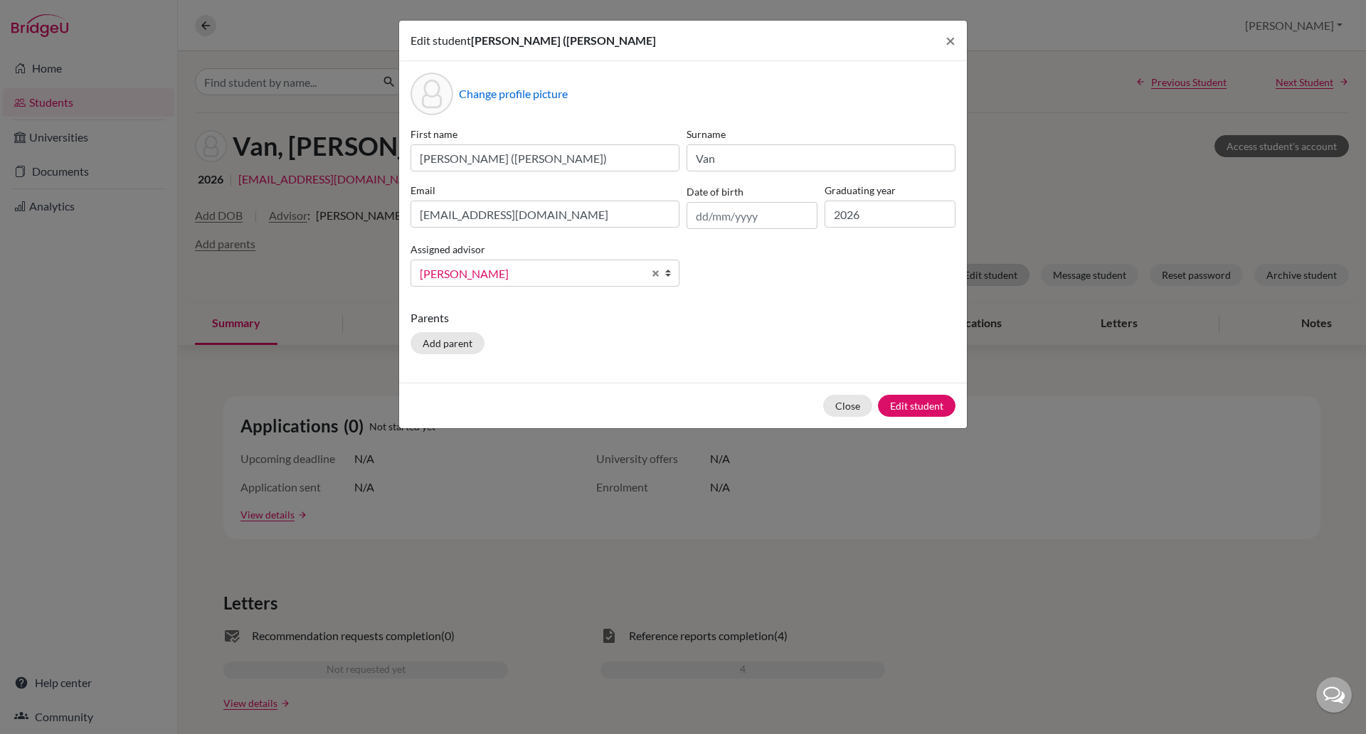
click at [952, 279] on div "First name [PERSON_NAME] ([PERSON_NAME]) Surname [PERSON_NAME] [EMAIL_ADDRESS][…" at bounding box center [683, 212] width 552 height 171
click at [952, 36] on span "×" at bounding box center [950, 40] width 10 height 21
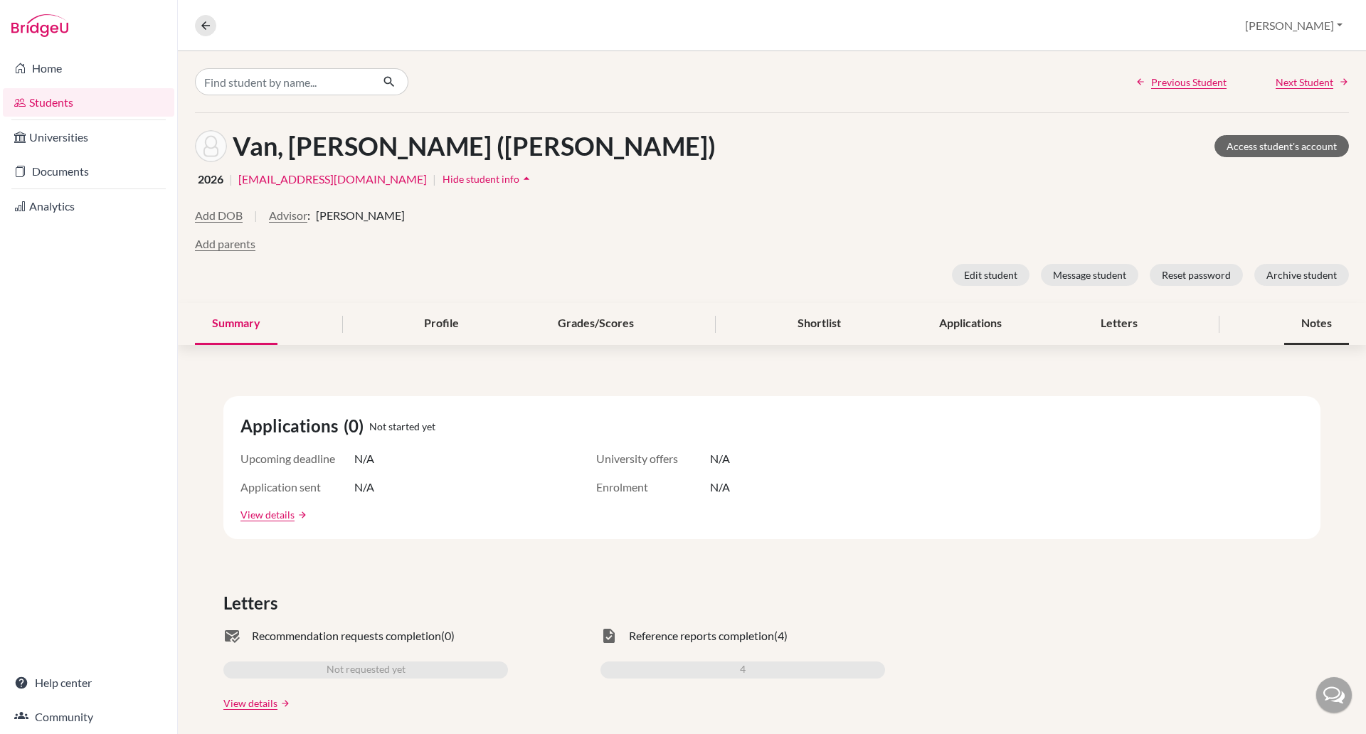
click at [1309, 326] on div "Notes" at bounding box center [1316, 324] width 65 height 42
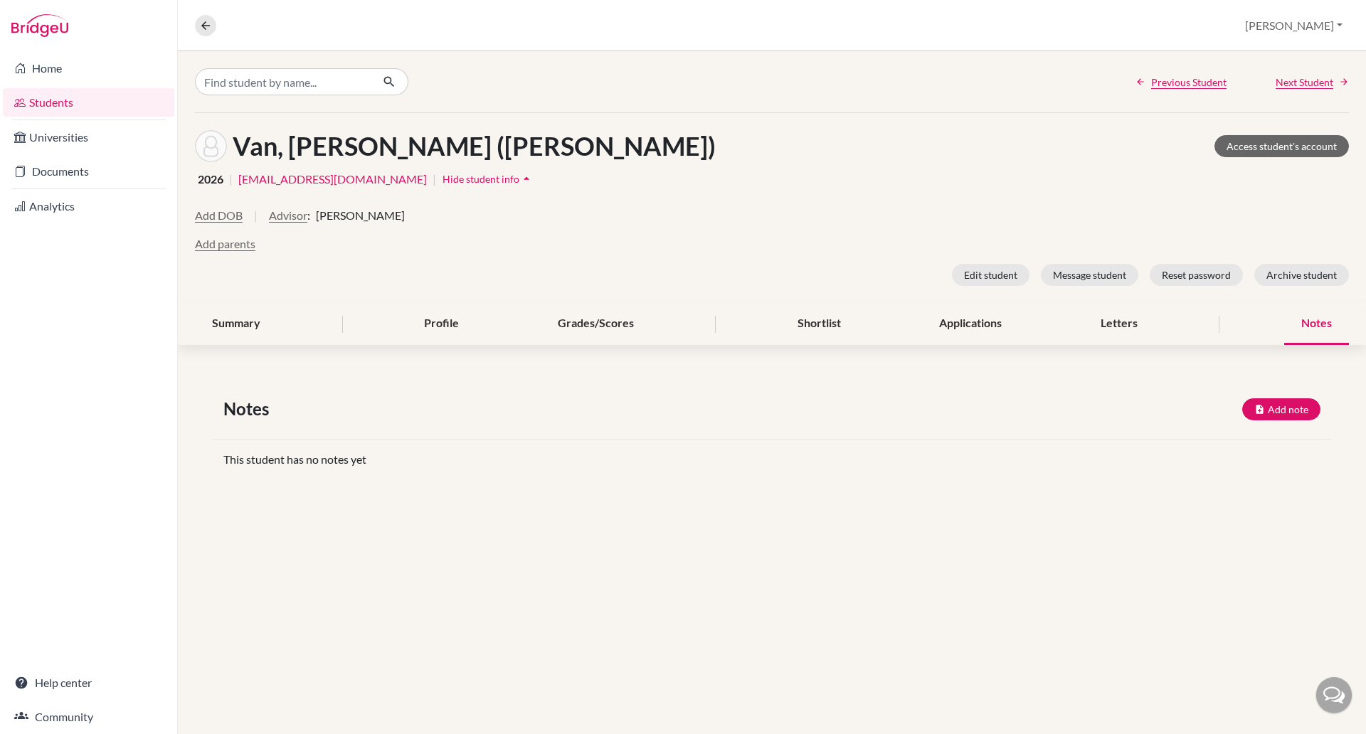
click at [442, 184] on span "Hide student info" at bounding box center [480, 179] width 77 height 12
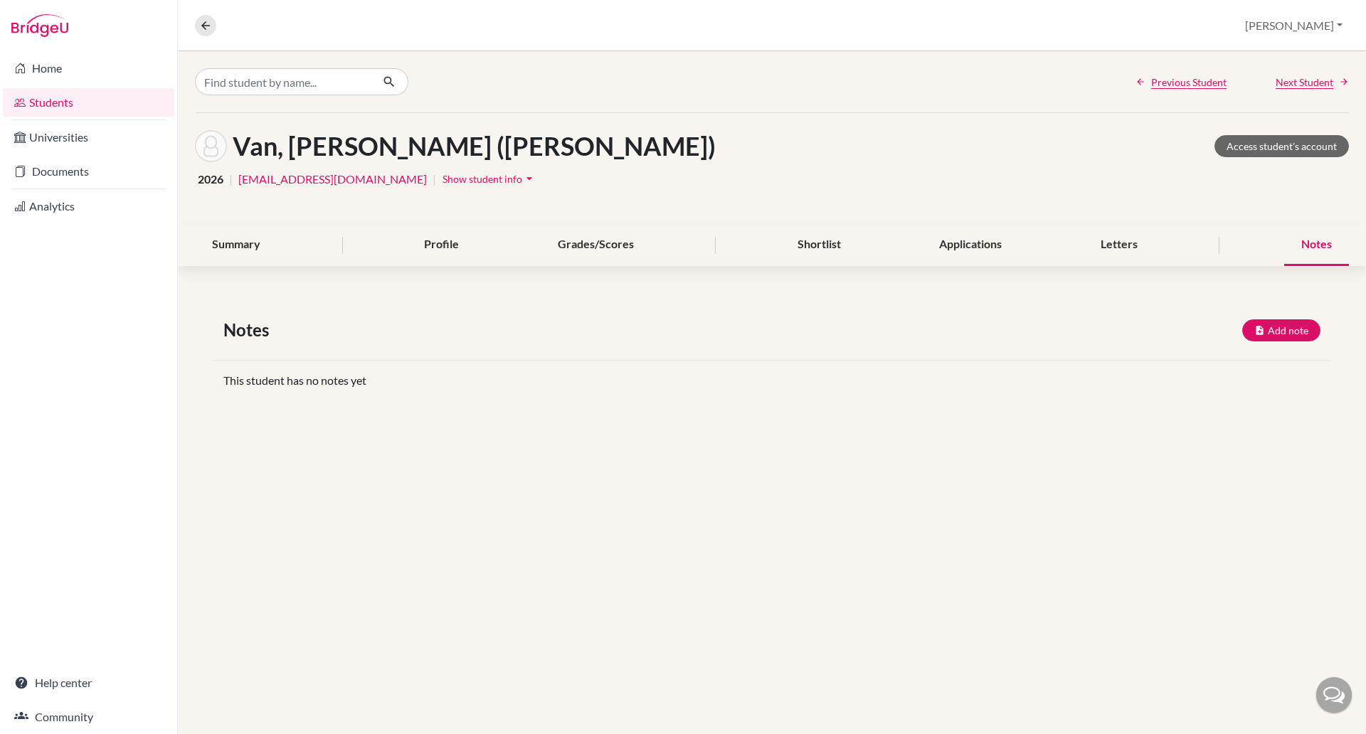
click at [442, 174] on span "Show student info" at bounding box center [482, 179] width 80 height 12
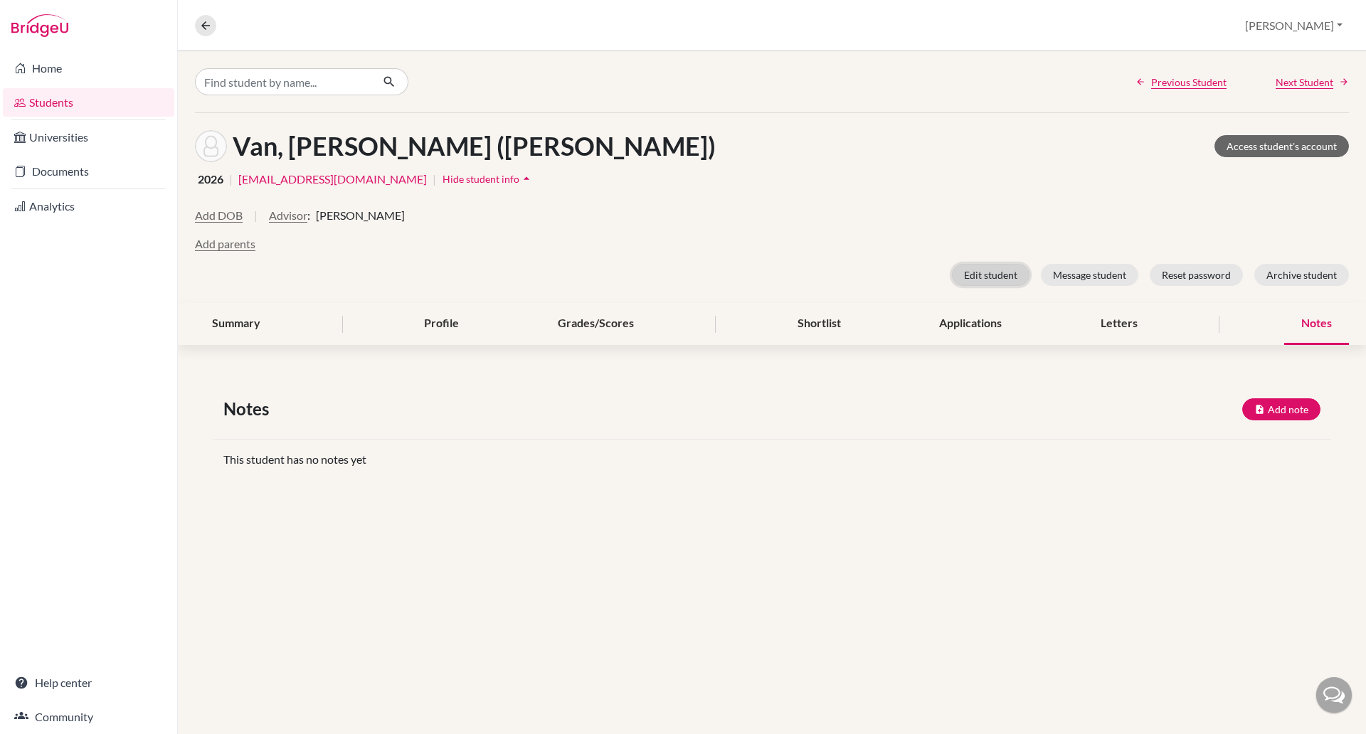
click at [977, 268] on button "Edit student" at bounding box center [991, 275] width 78 height 22
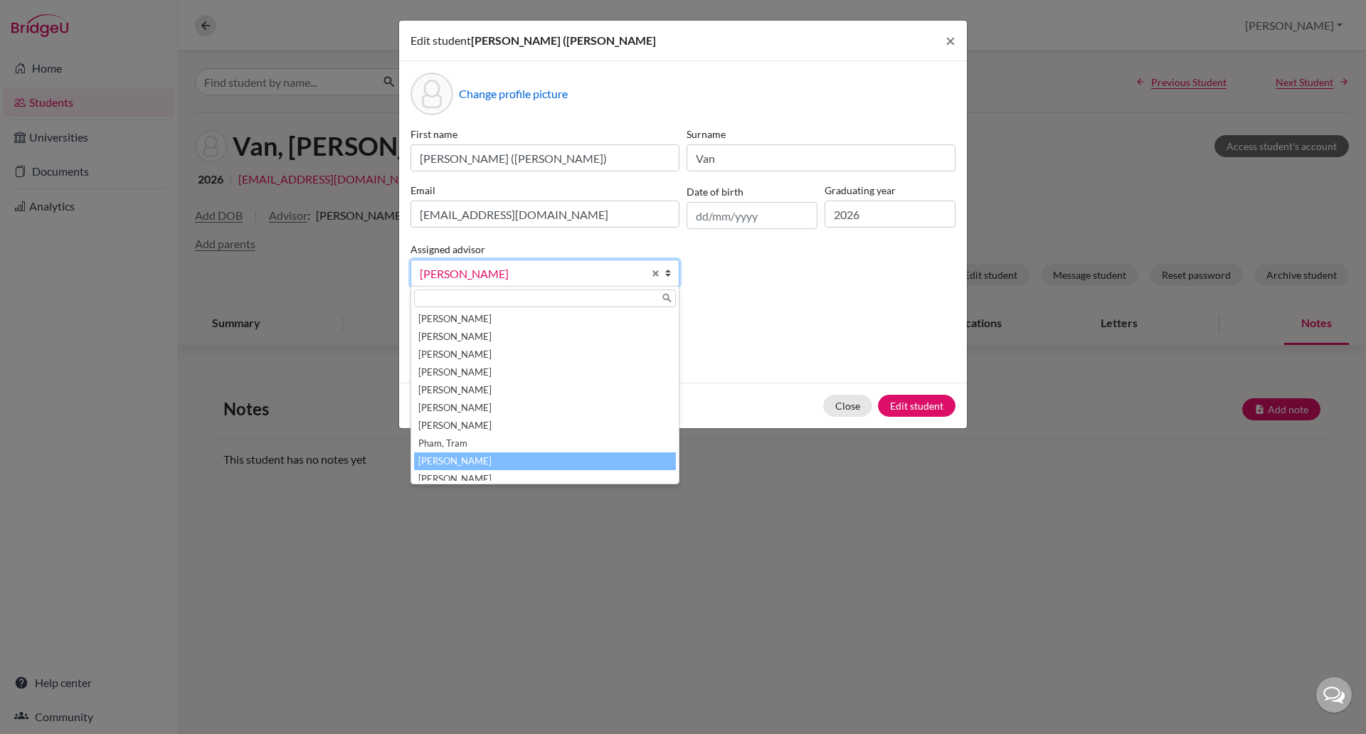
click at [612, 272] on span "[PERSON_NAME]" at bounding box center [531, 274] width 223 height 18
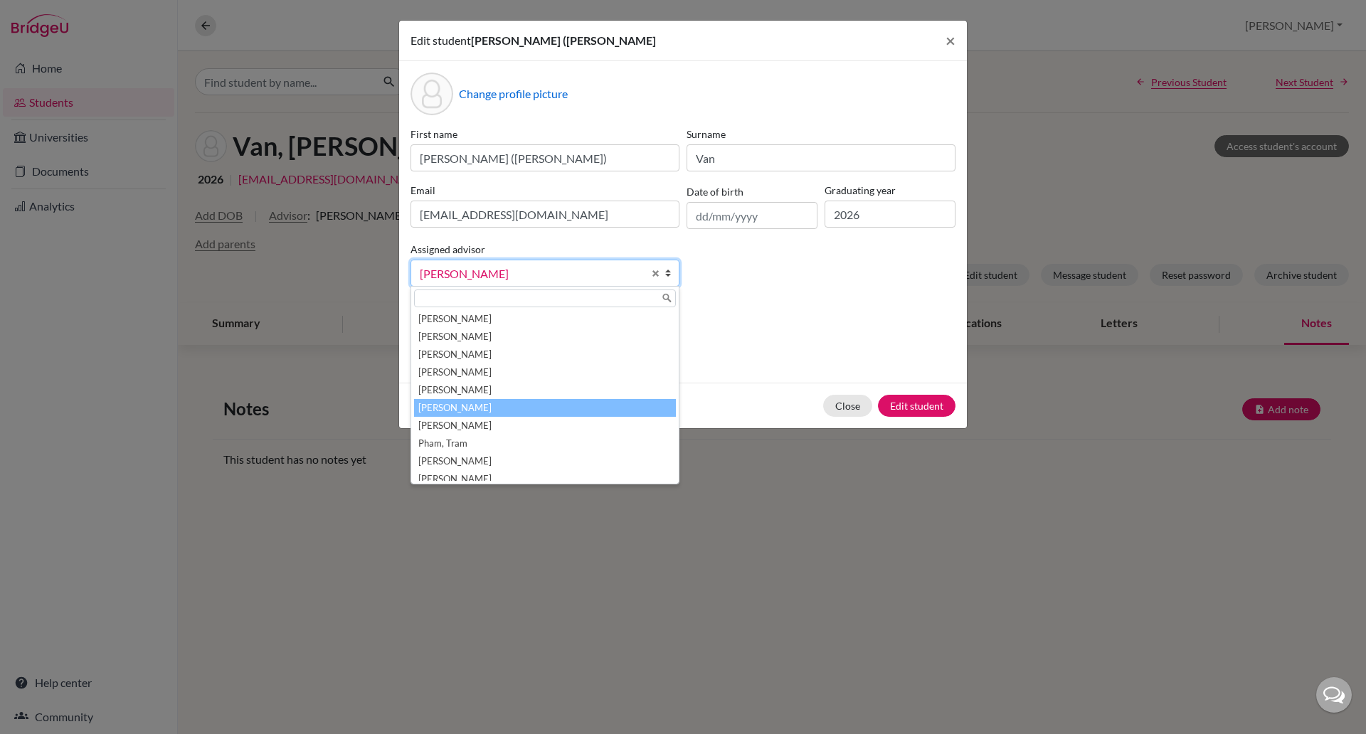
click at [474, 413] on li "[PERSON_NAME]" at bounding box center [545, 408] width 262 height 18
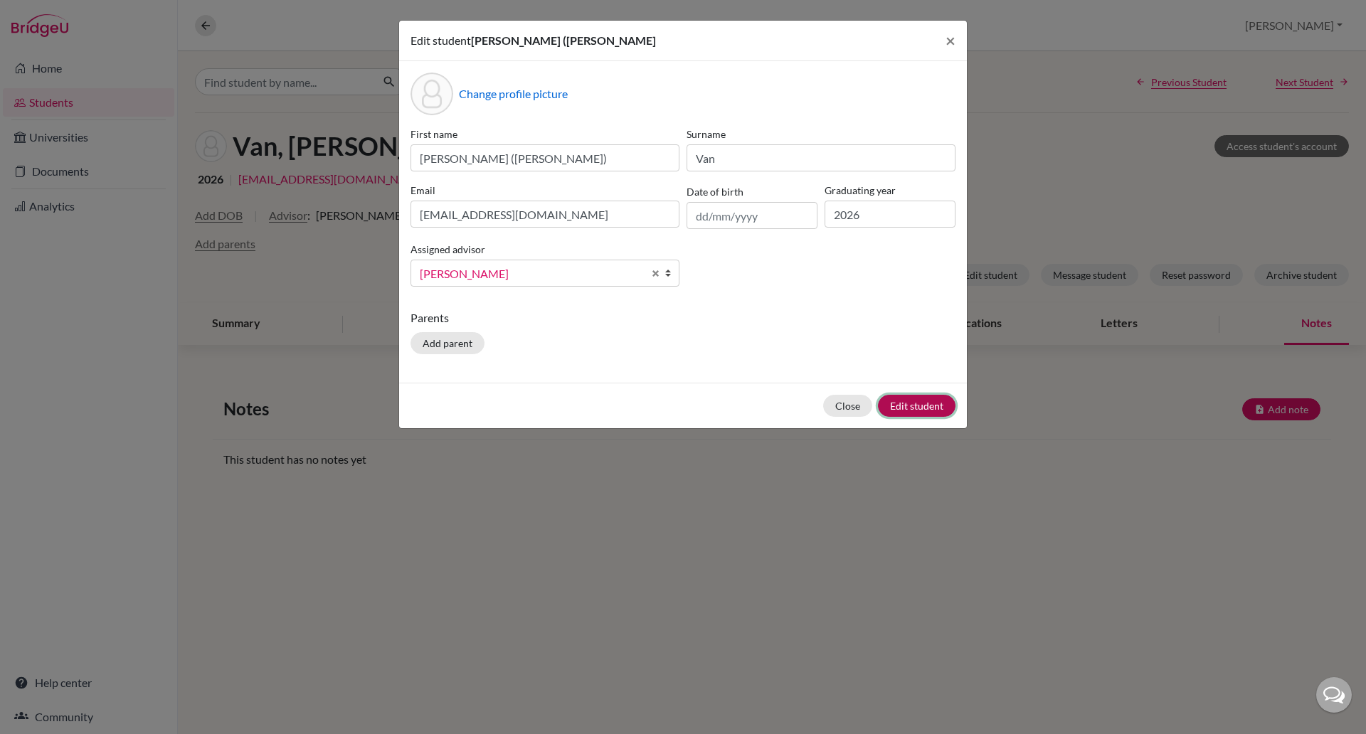
click at [918, 411] on button "Edit student" at bounding box center [917, 406] width 78 height 22
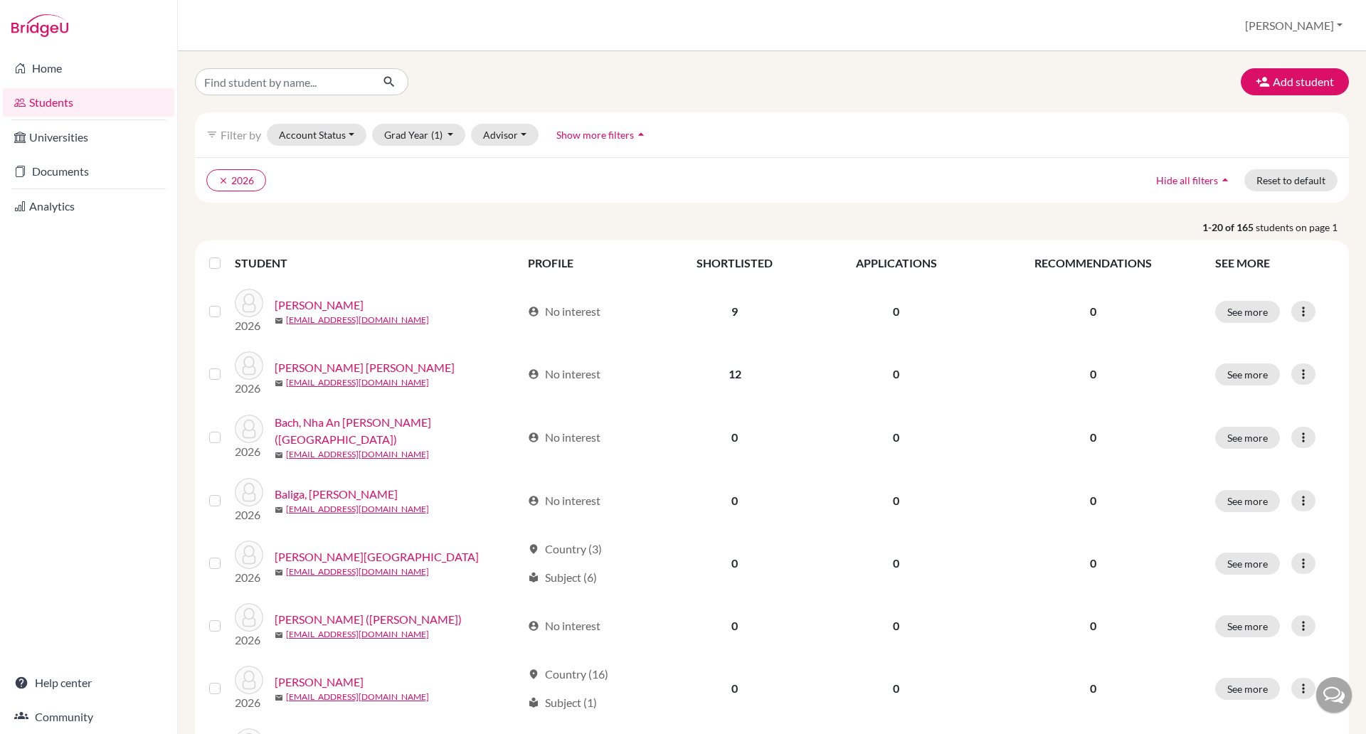
scroll to position [893, 0]
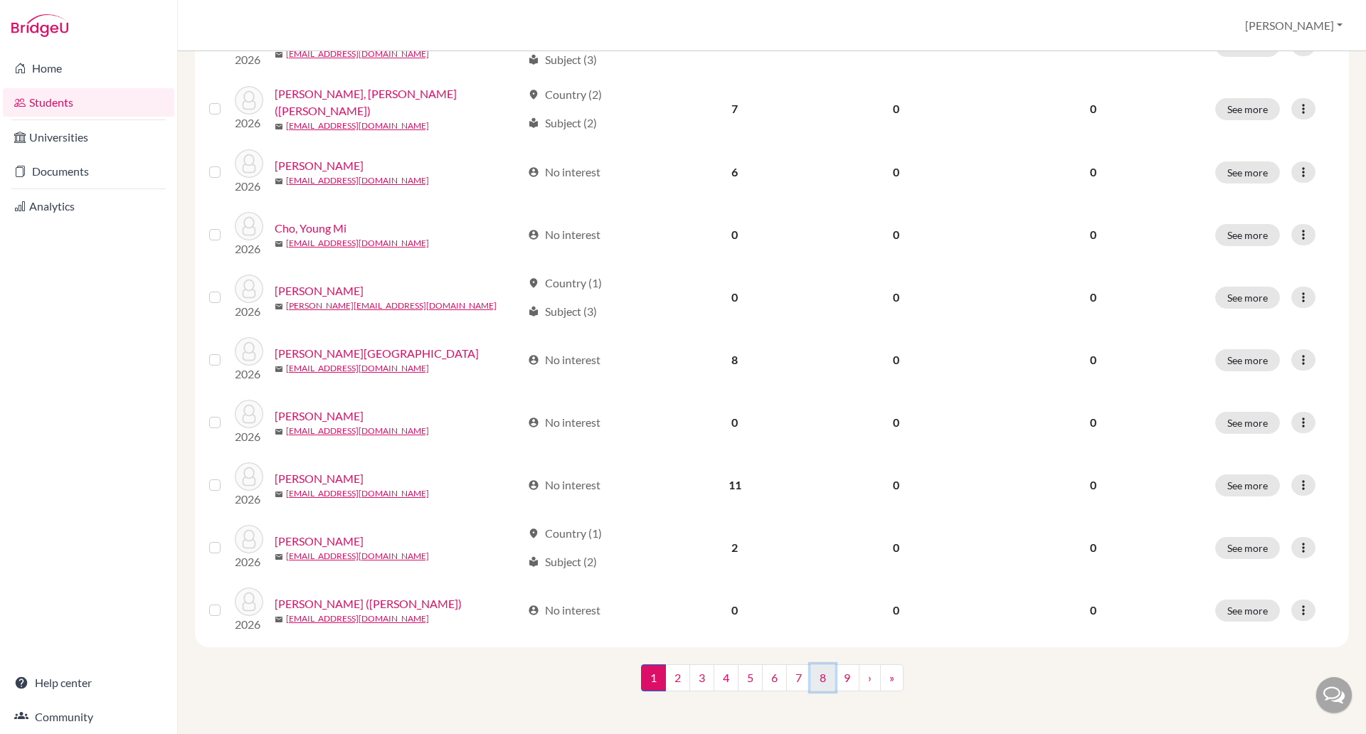
click at [812, 676] on link "8" at bounding box center [822, 677] width 25 height 27
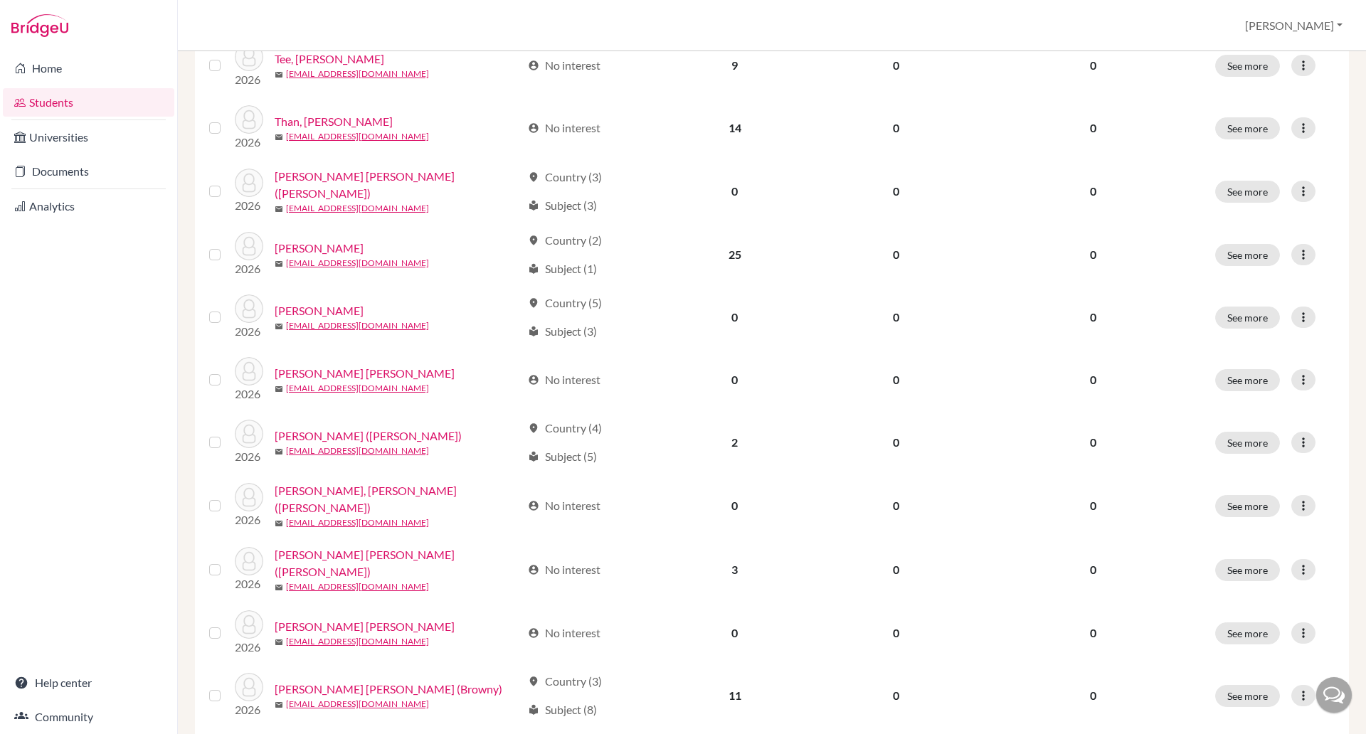
scroll to position [893, 0]
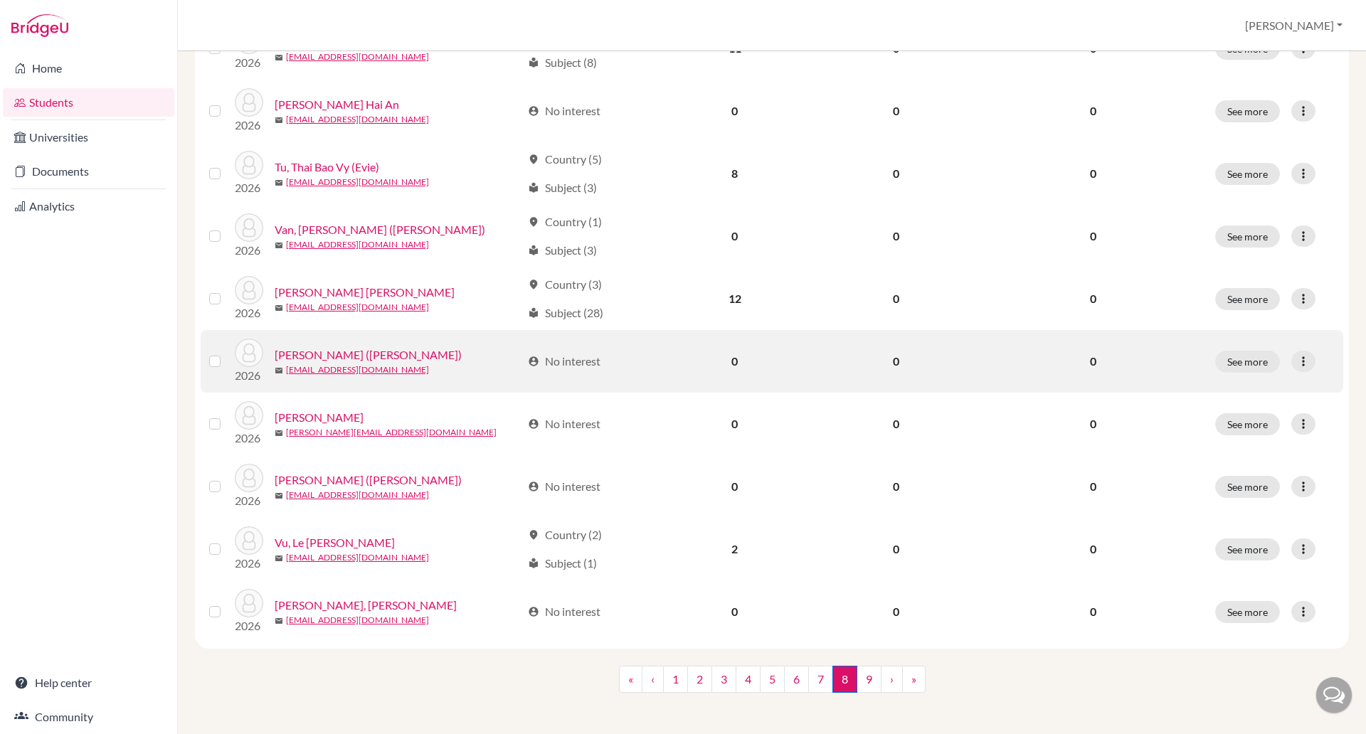
click at [317, 349] on link "[PERSON_NAME] ([PERSON_NAME])" at bounding box center [368, 354] width 187 height 17
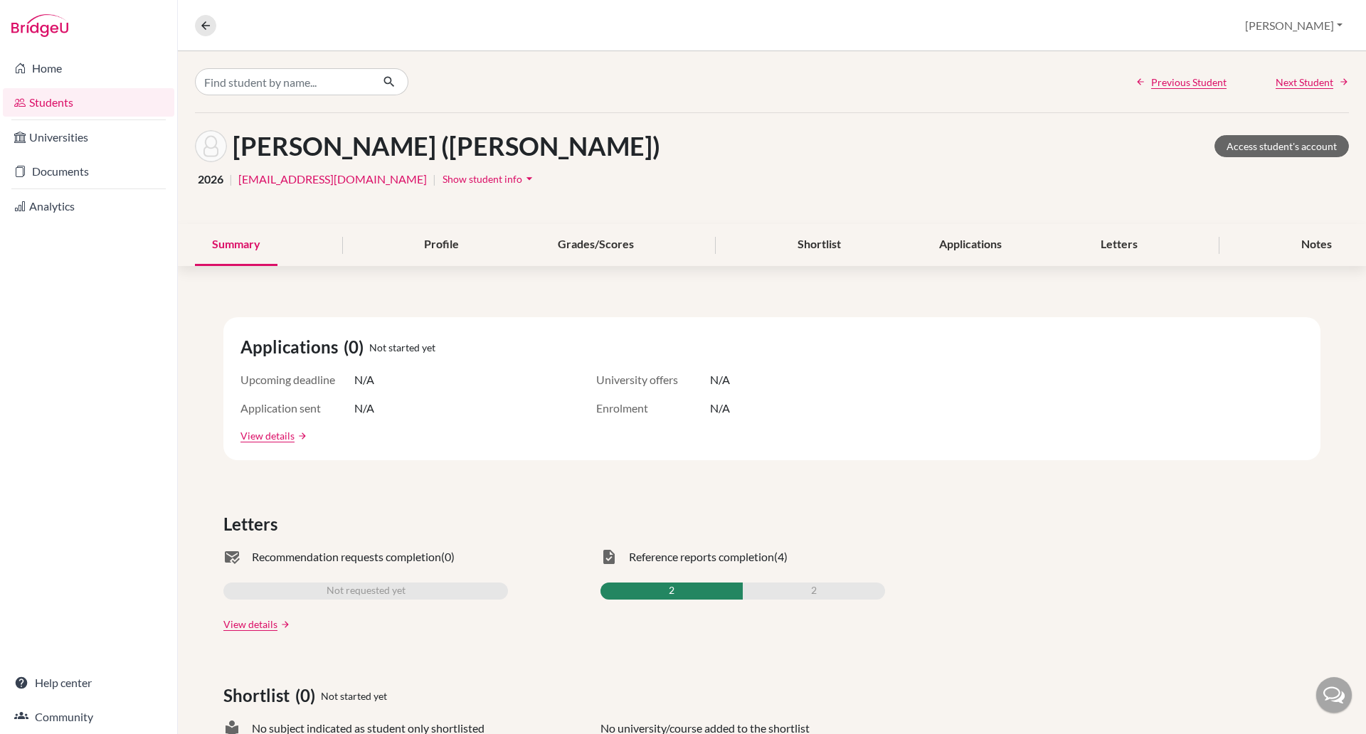
click at [442, 178] on span "Show student info" at bounding box center [482, 179] width 80 height 12
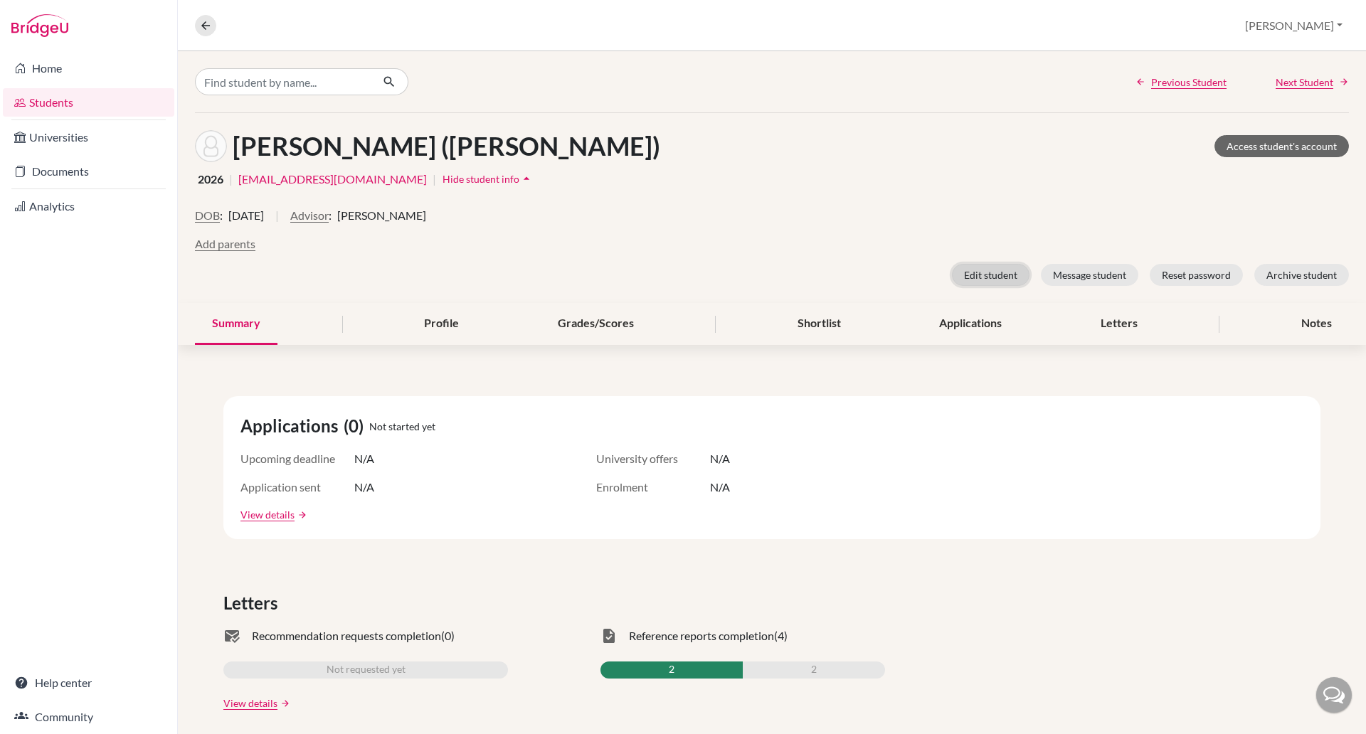
click at [981, 275] on button "Edit student" at bounding box center [991, 275] width 78 height 22
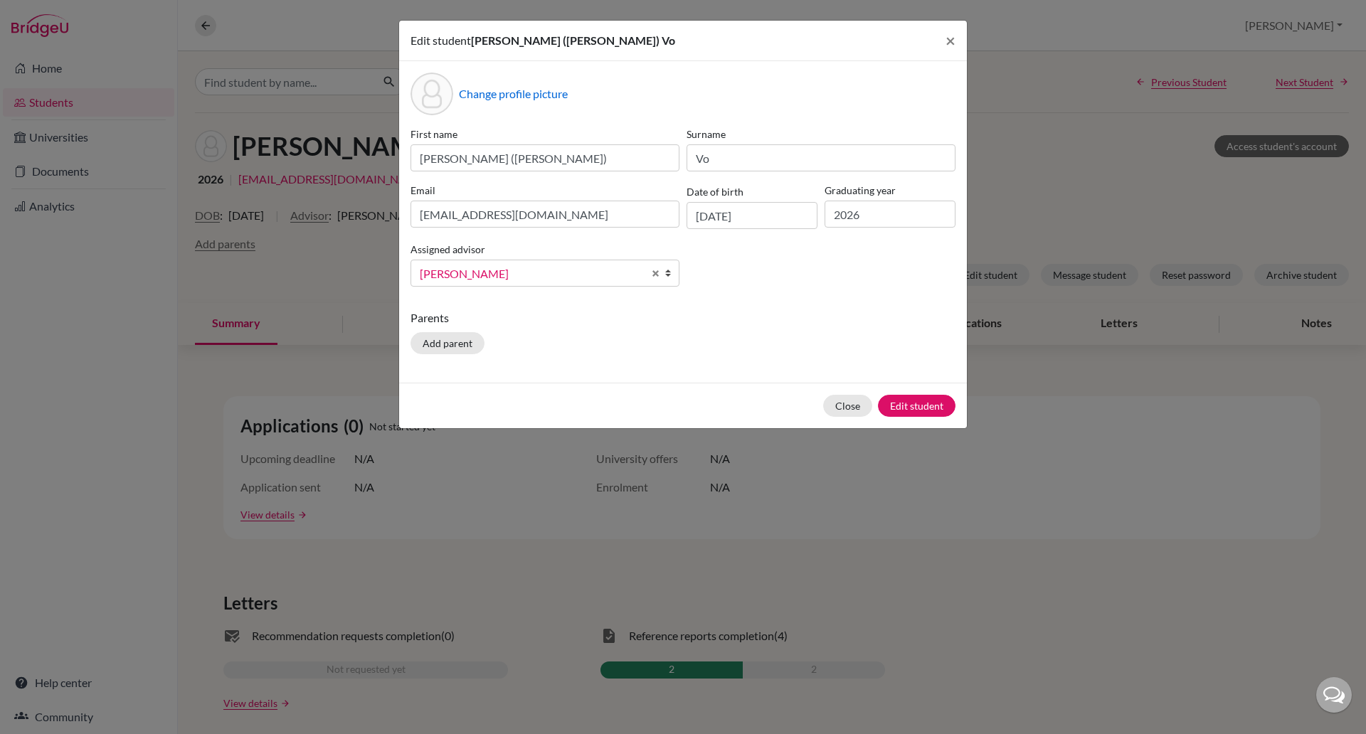
click at [571, 280] on span "[PERSON_NAME]" at bounding box center [531, 274] width 223 height 18
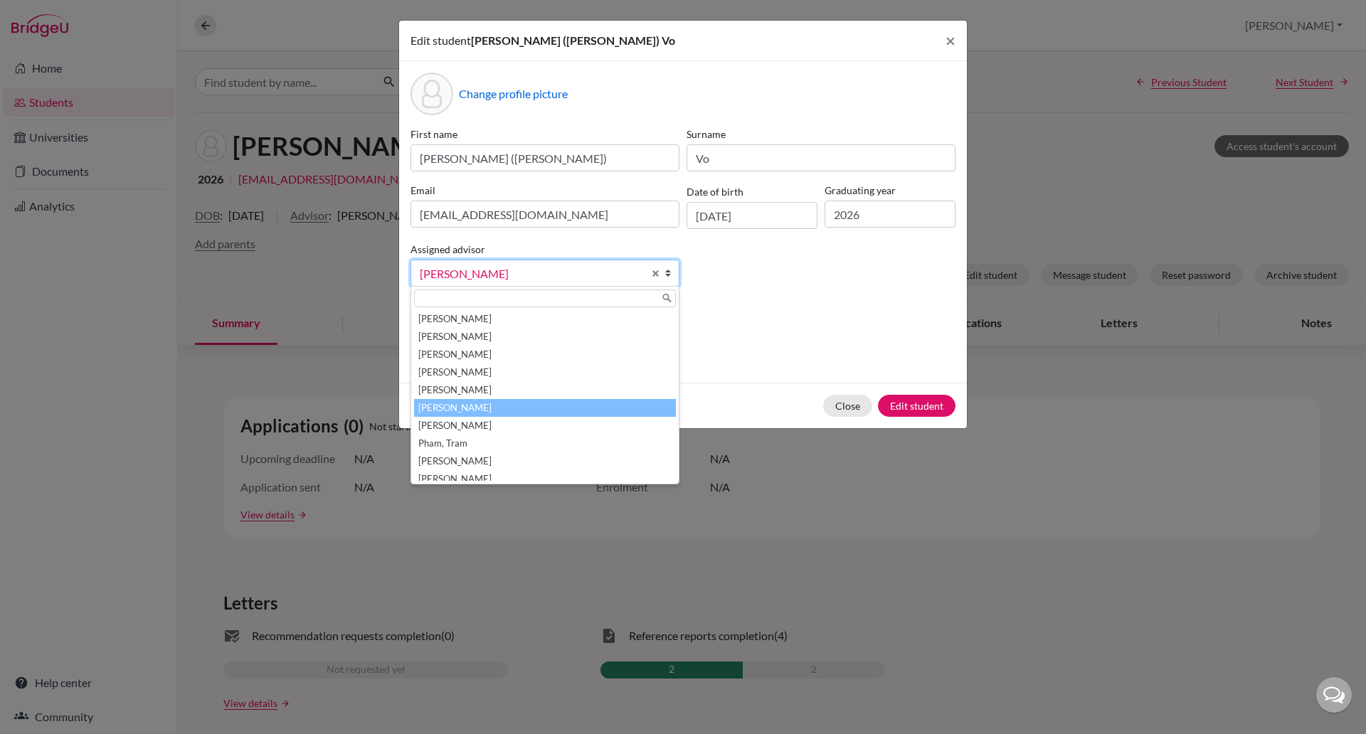
click at [506, 405] on li "[PERSON_NAME]" at bounding box center [545, 408] width 262 height 18
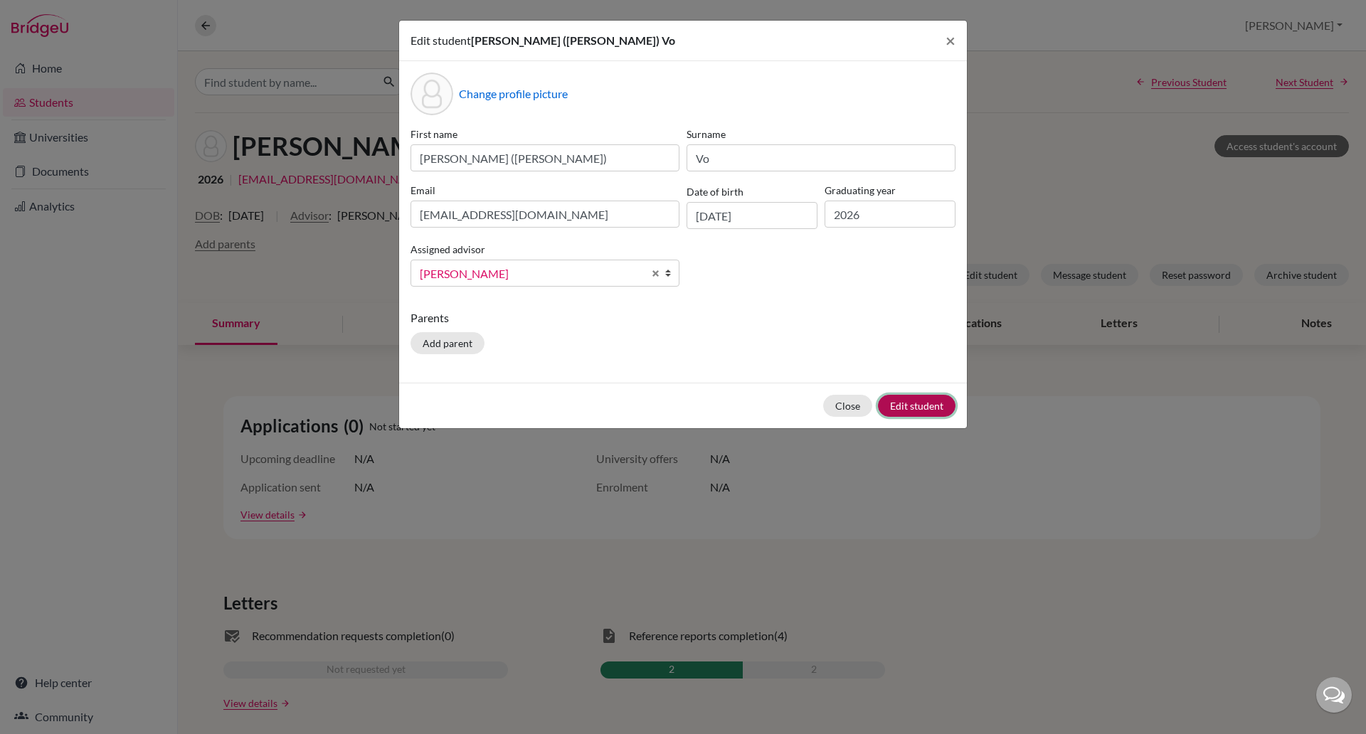
click at [901, 405] on button "Edit student" at bounding box center [917, 406] width 78 height 22
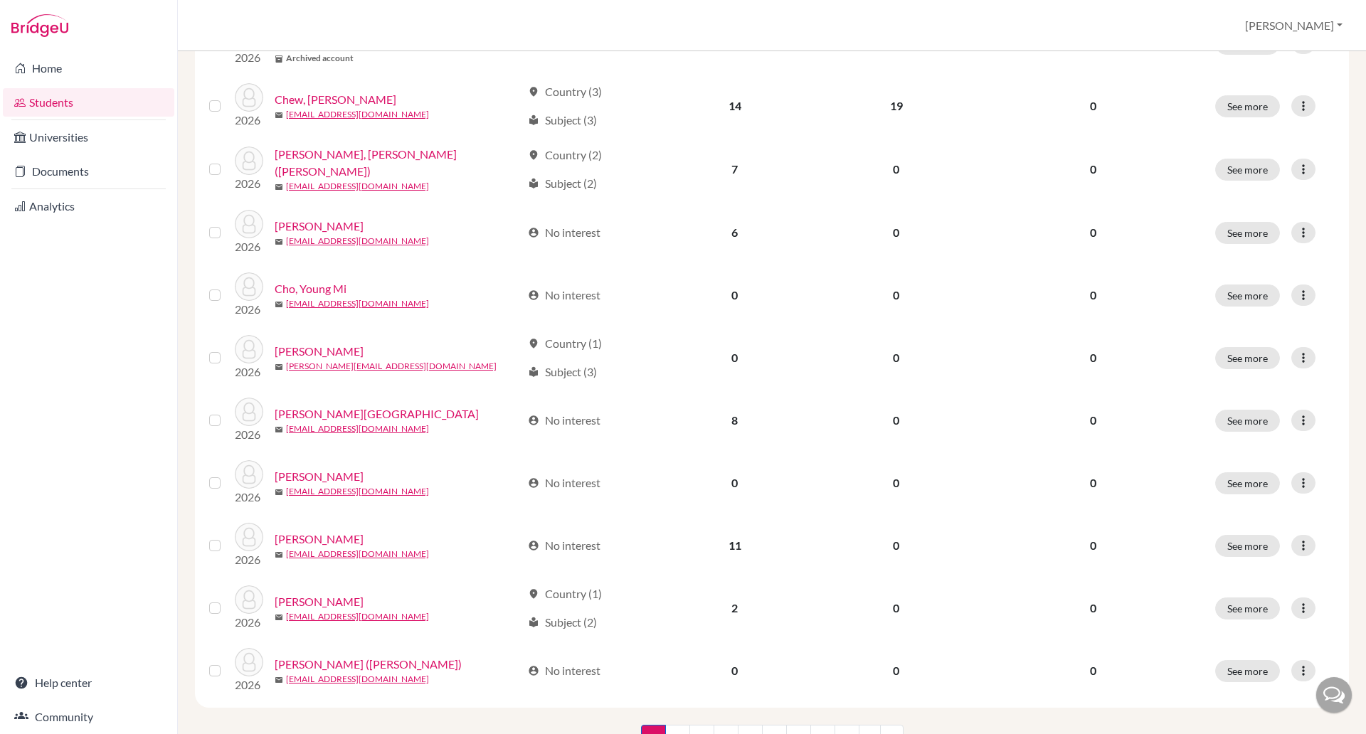
scroll to position [893, 0]
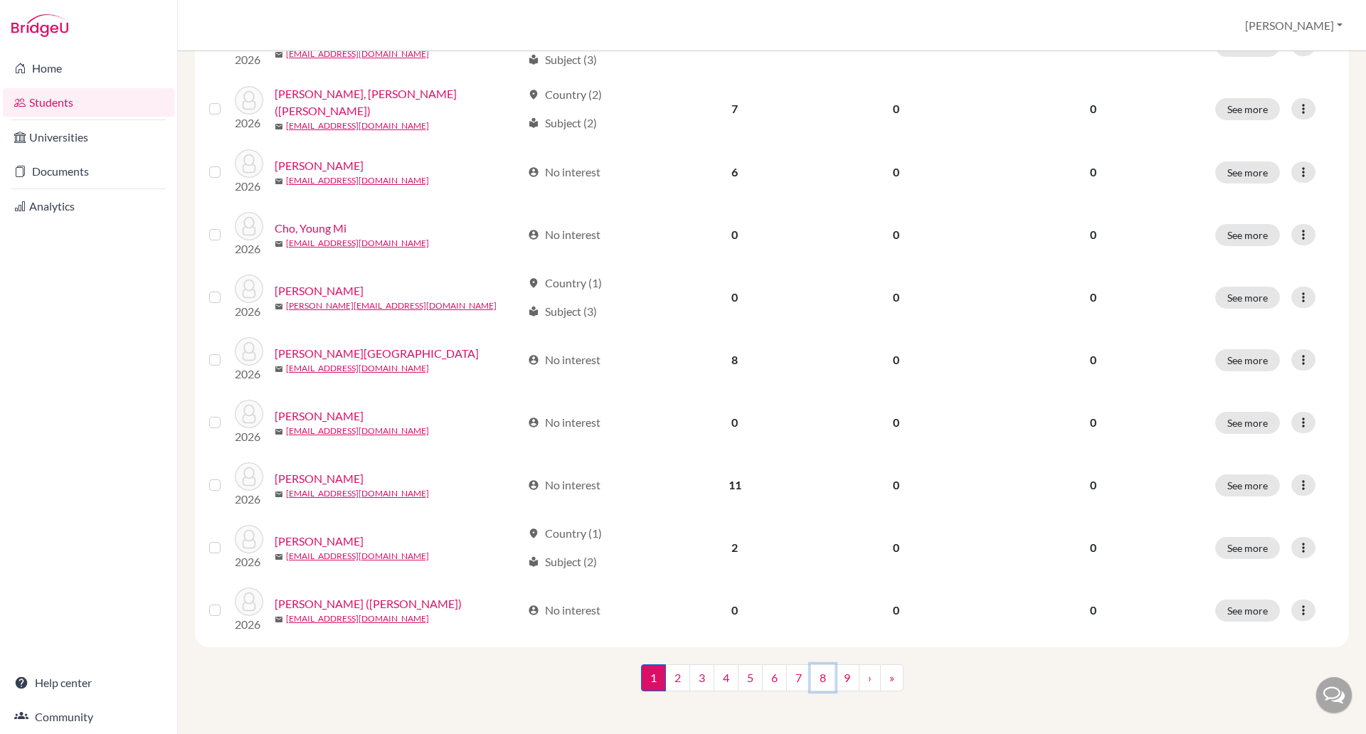
click at [814, 671] on link "8" at bounding box center [822, 677] width 25 height 27
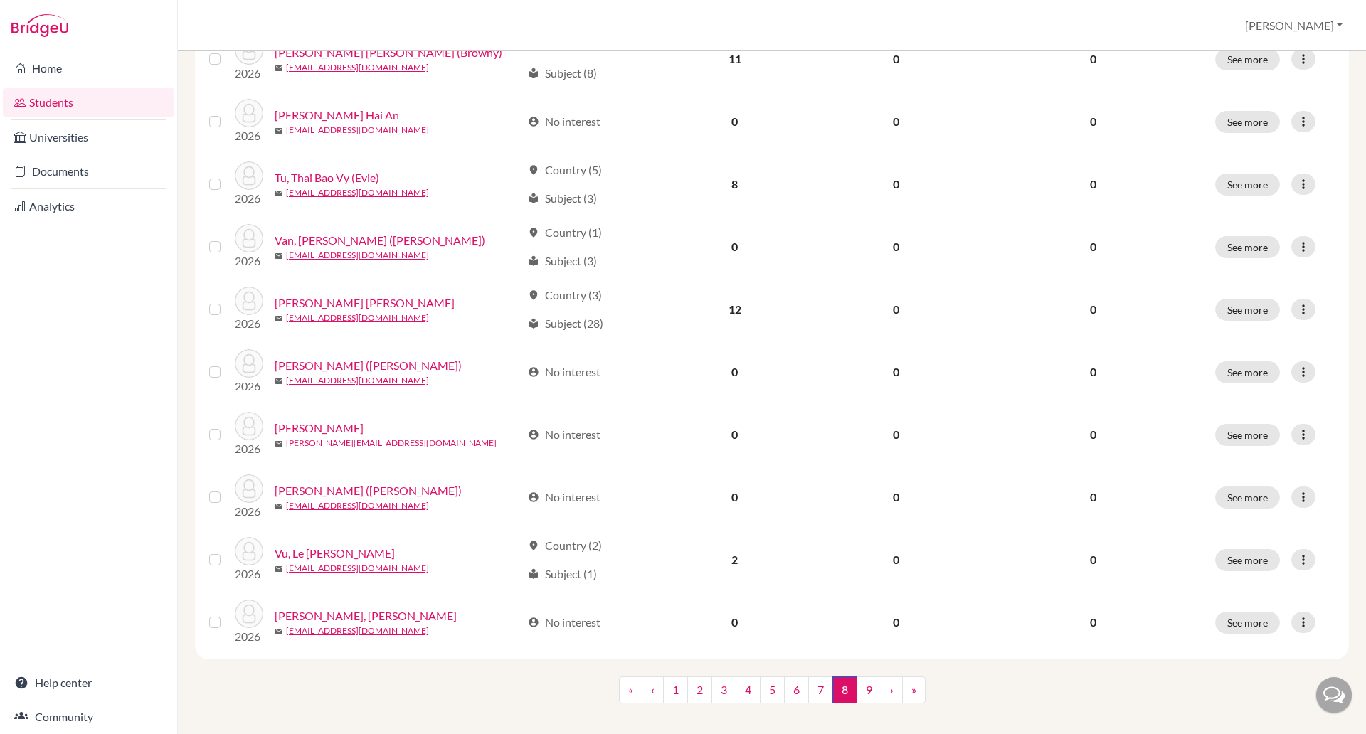
scroll to position [893, 0]
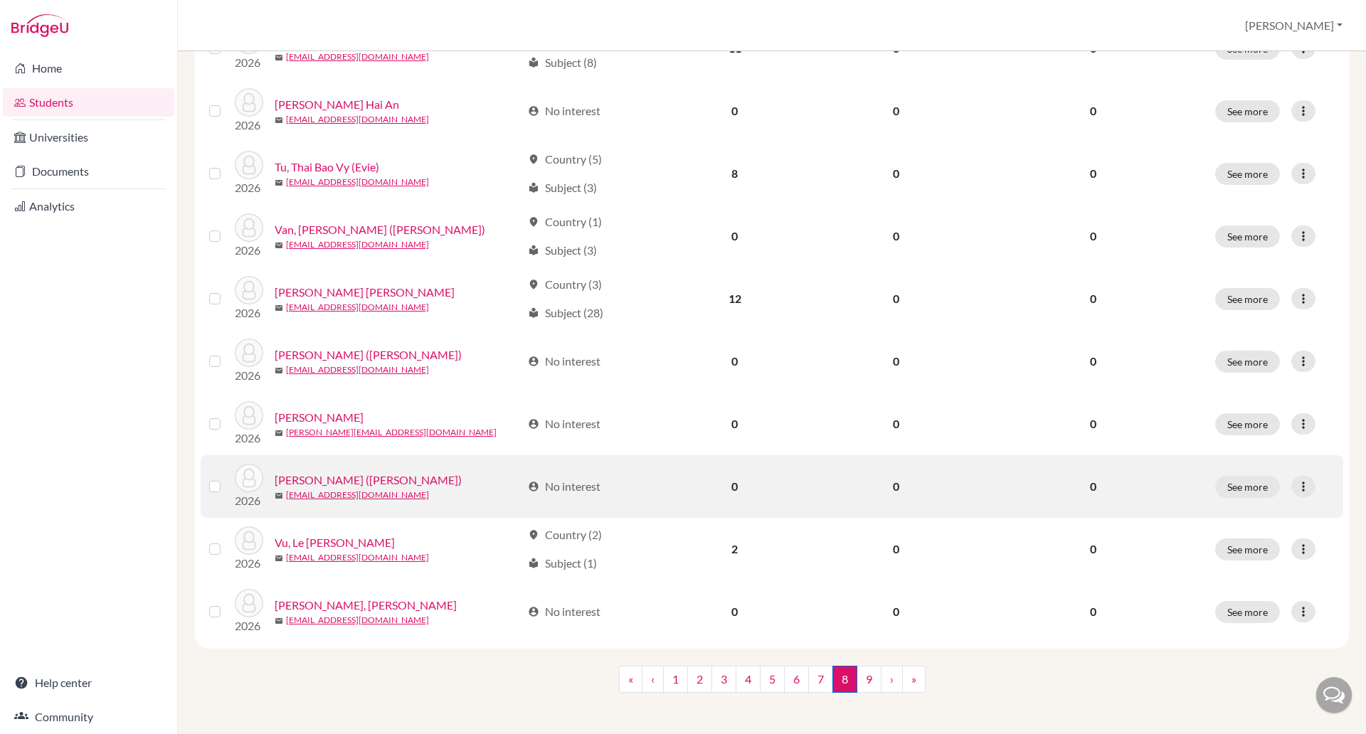
click at [352, 472] on link "[PERSON_NAME] ([PERSON_NAME])" at bounding box center [368, 480] width 187 height 17
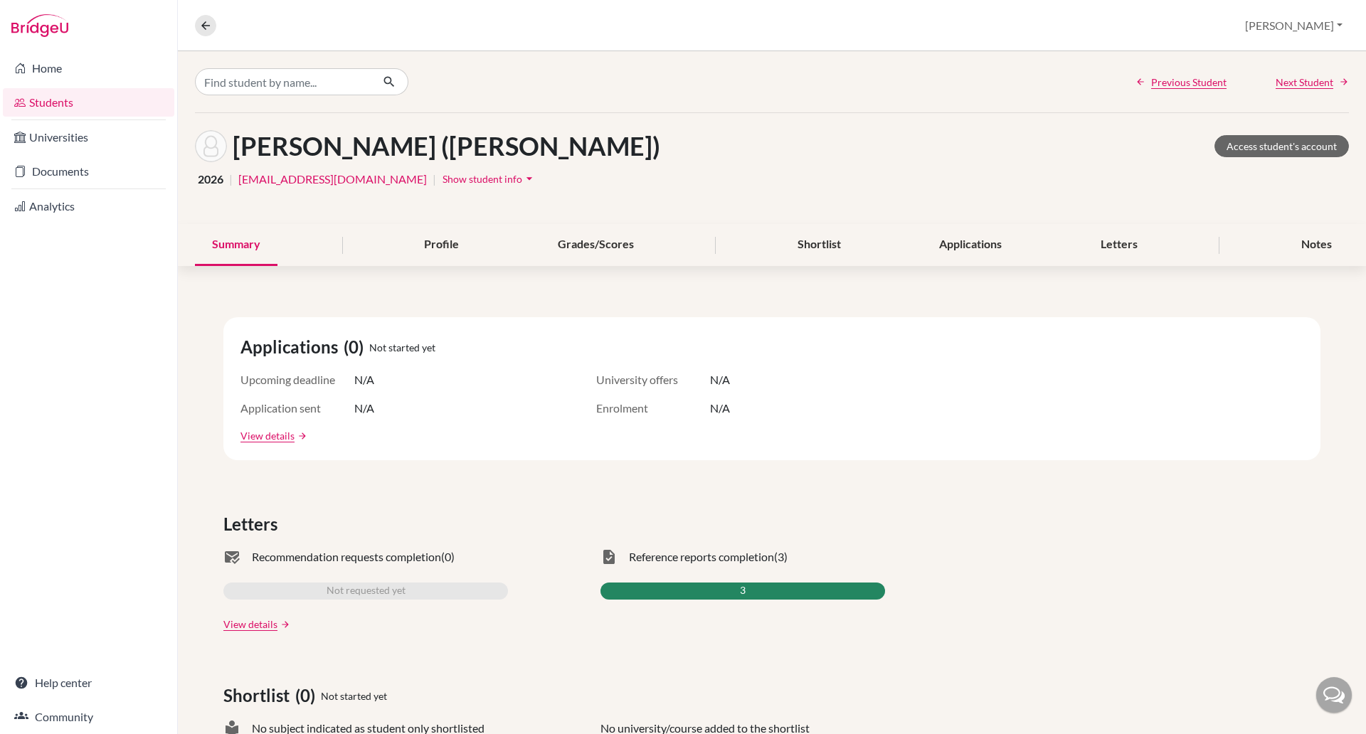
click at [442, 177] on span "Show student info" at bounding box center [482, 179] width 80 height 12
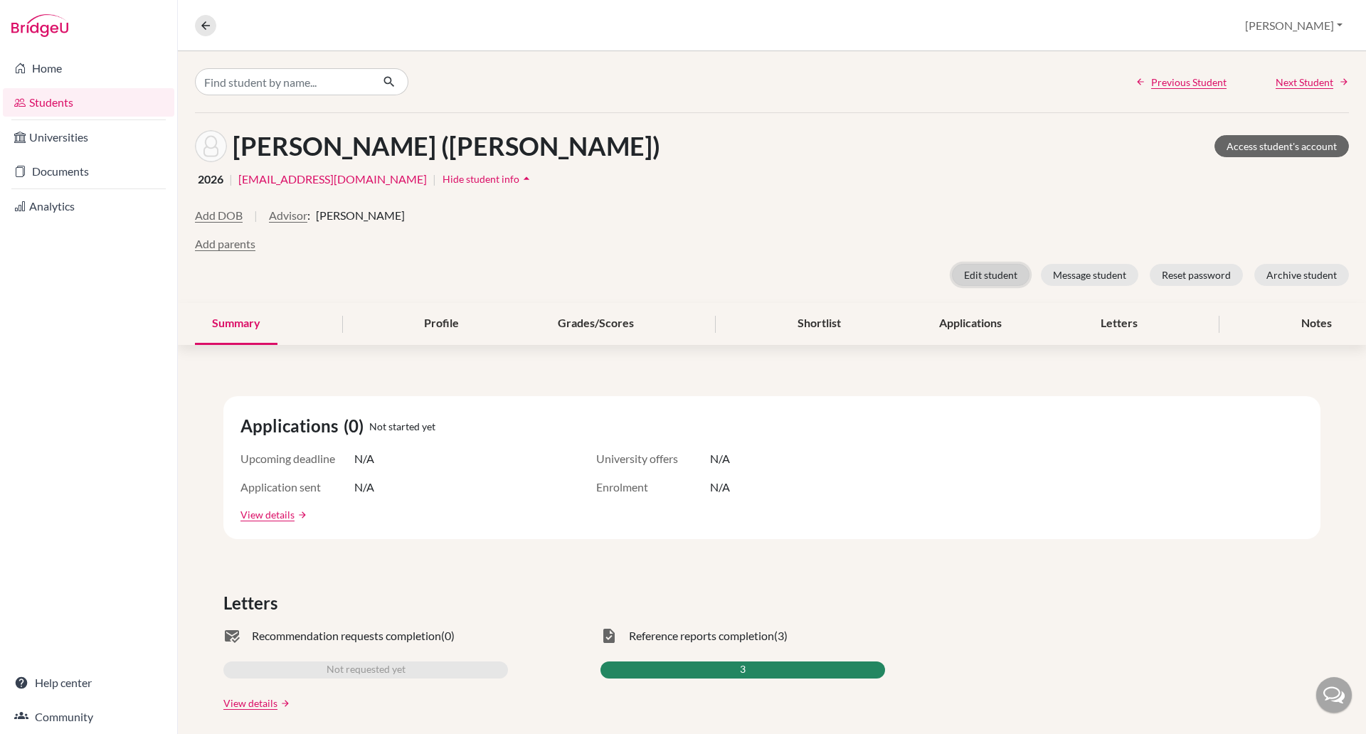
click at [965, 271] on button "Edit student" at bounding box center [991, 275] width 78 height 22
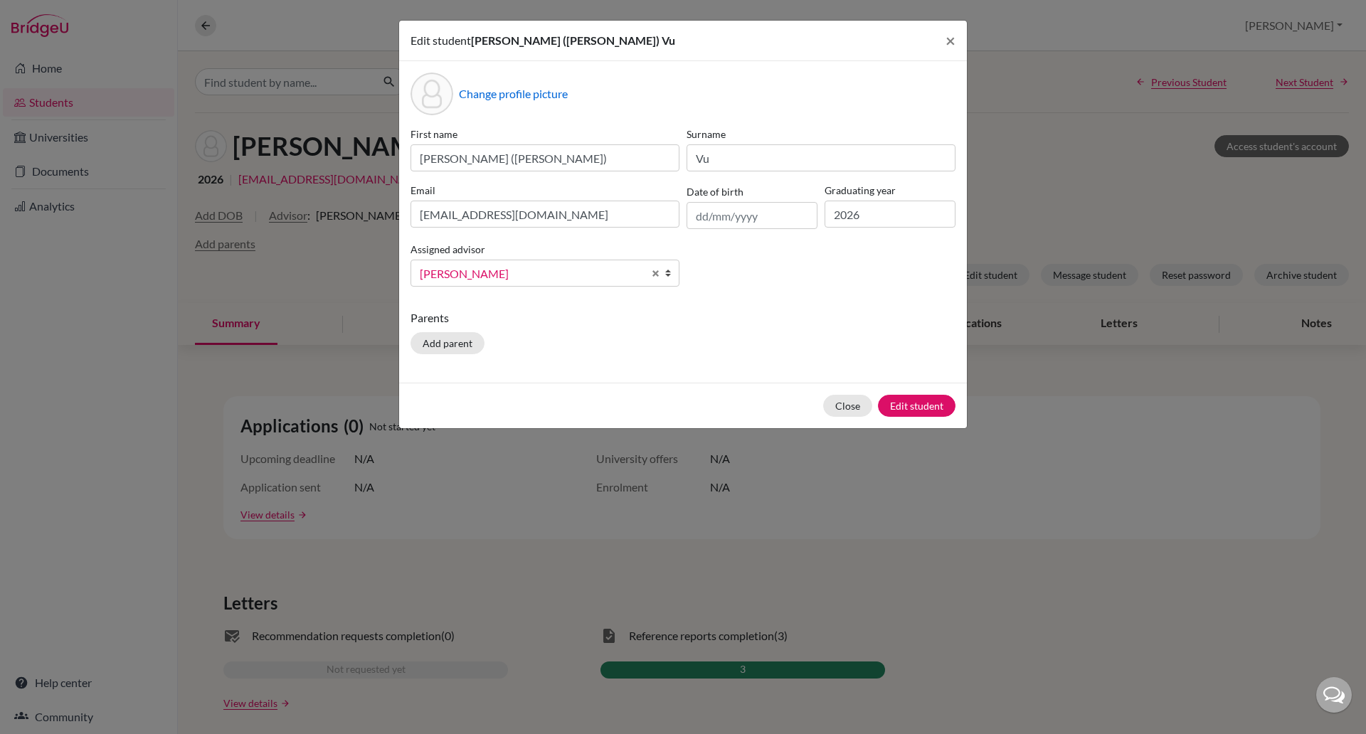
click at [562, 269] on span "[PERSON_NAME]" at bounding box center [531, 274] width 223 height 18
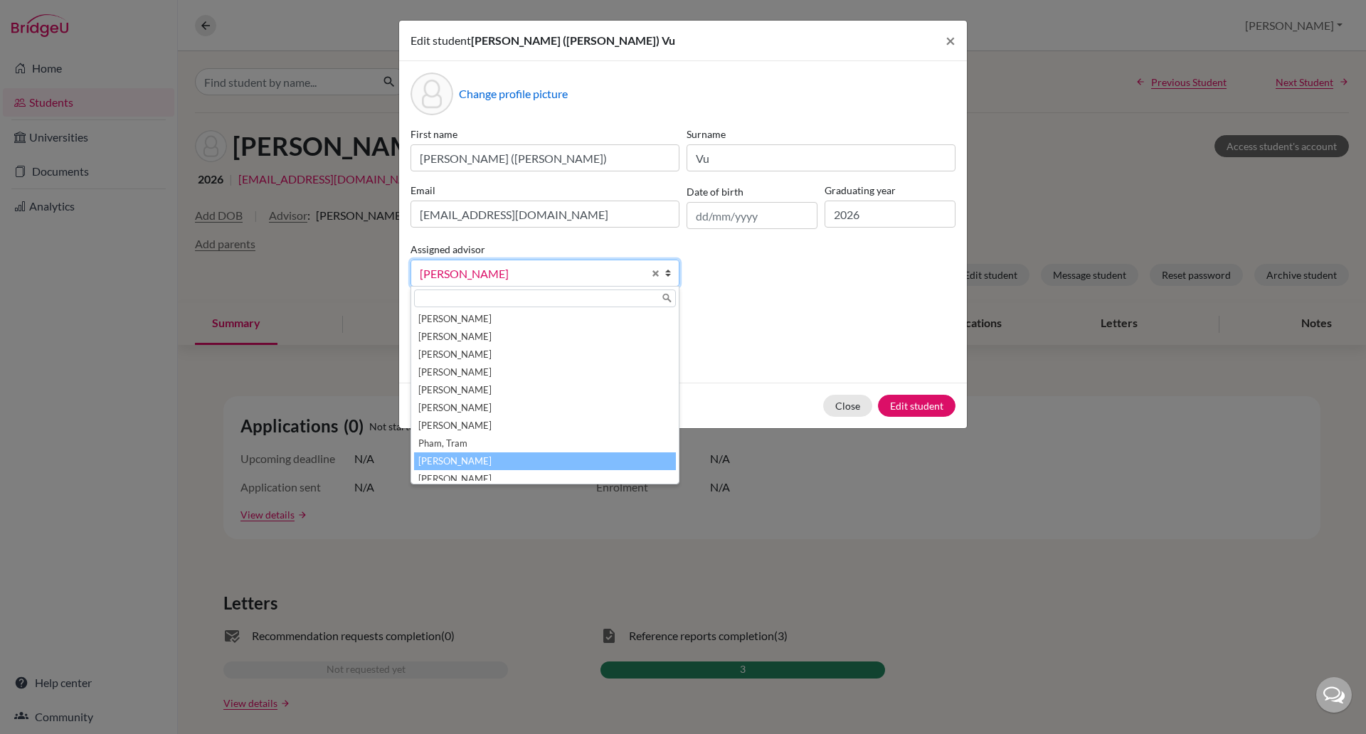
click at [518, 269] on span "[PERSON_NAME]" at bounding box center [531, 274] width 223 height 18
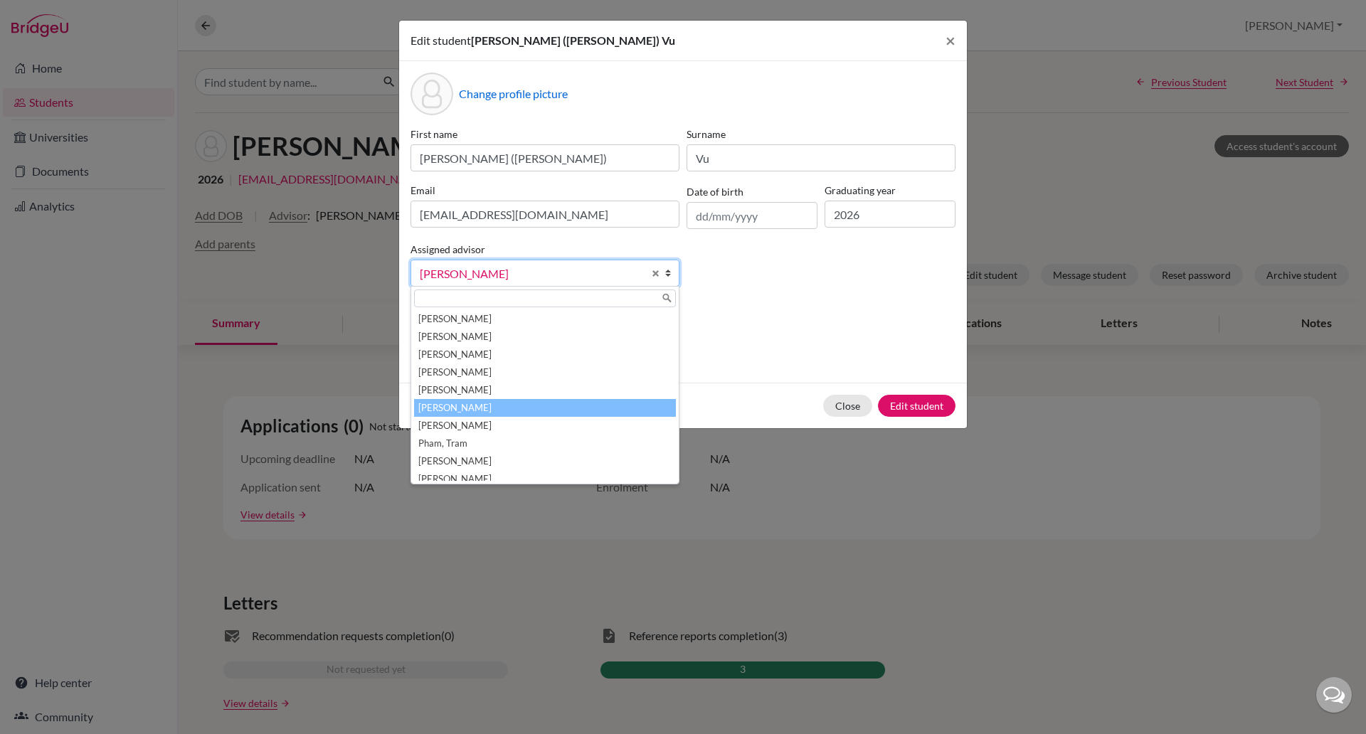
click at [489, 407] on li "[PERSON_NAME]" at bounding box center [545, 408] width 262 height 18
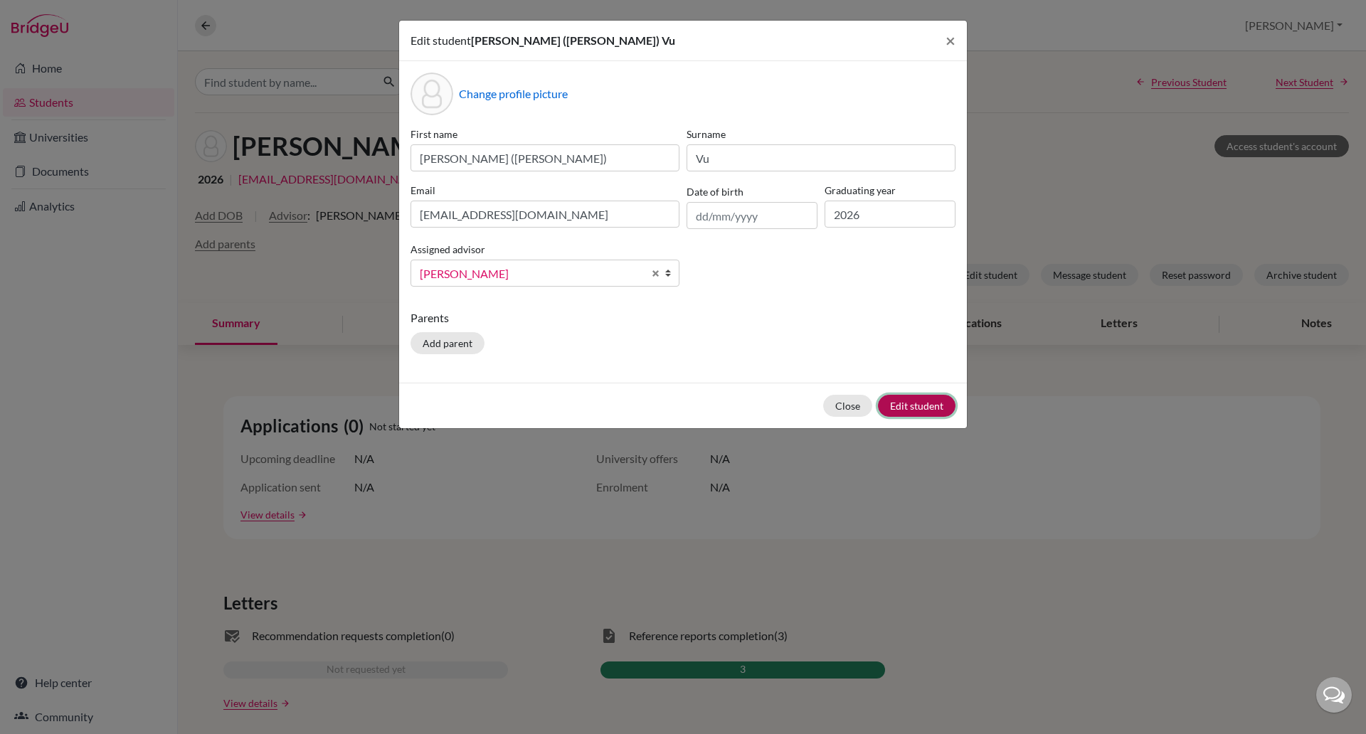
click at [918, 404] on button "Edit student" at bounding box center [917, 406] width 78 height 22
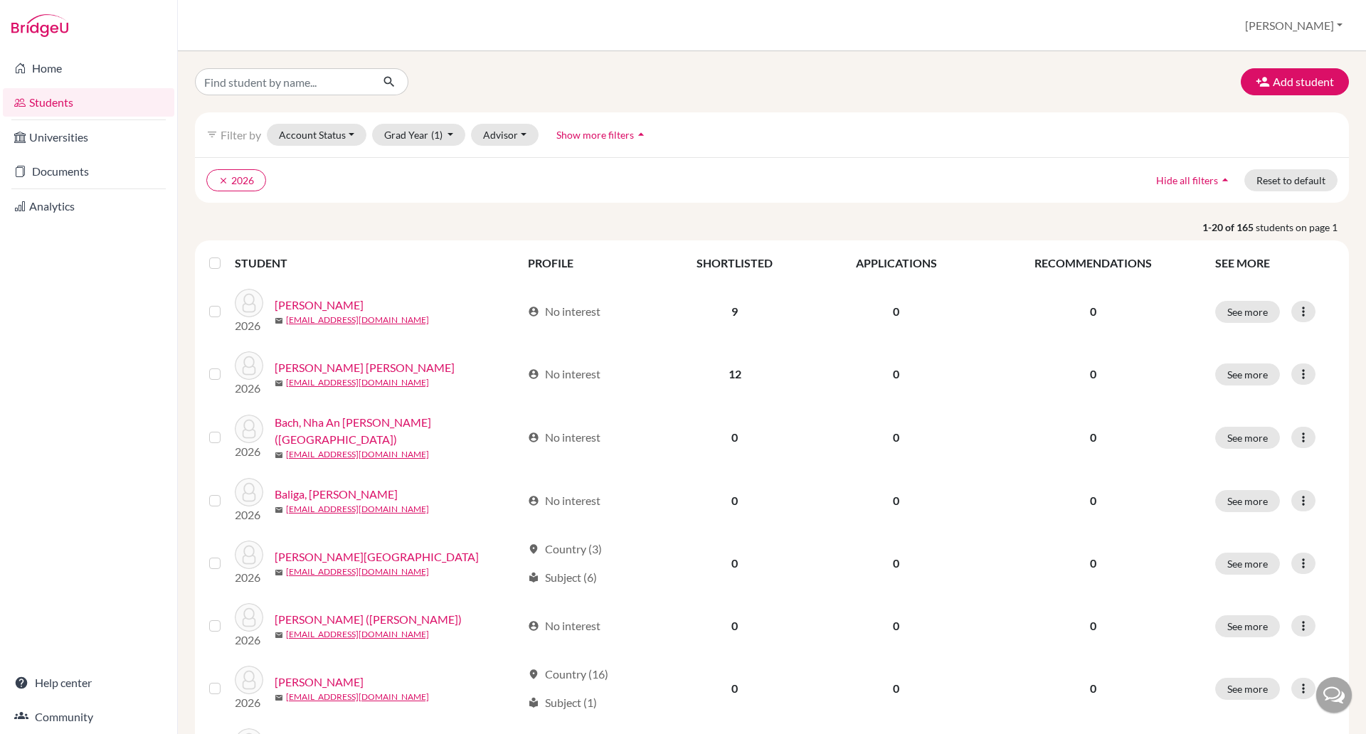
drag, startPoint x: 1342, startPoint y: 97, endPoint x: 1347, endPoint y: 203, distance: 106.8
click at [1347, 203] on div "Add student filter_list Filter by Account Status Active accounts Archived accou…" at bounding box center [772, 392] width 1188 height 683
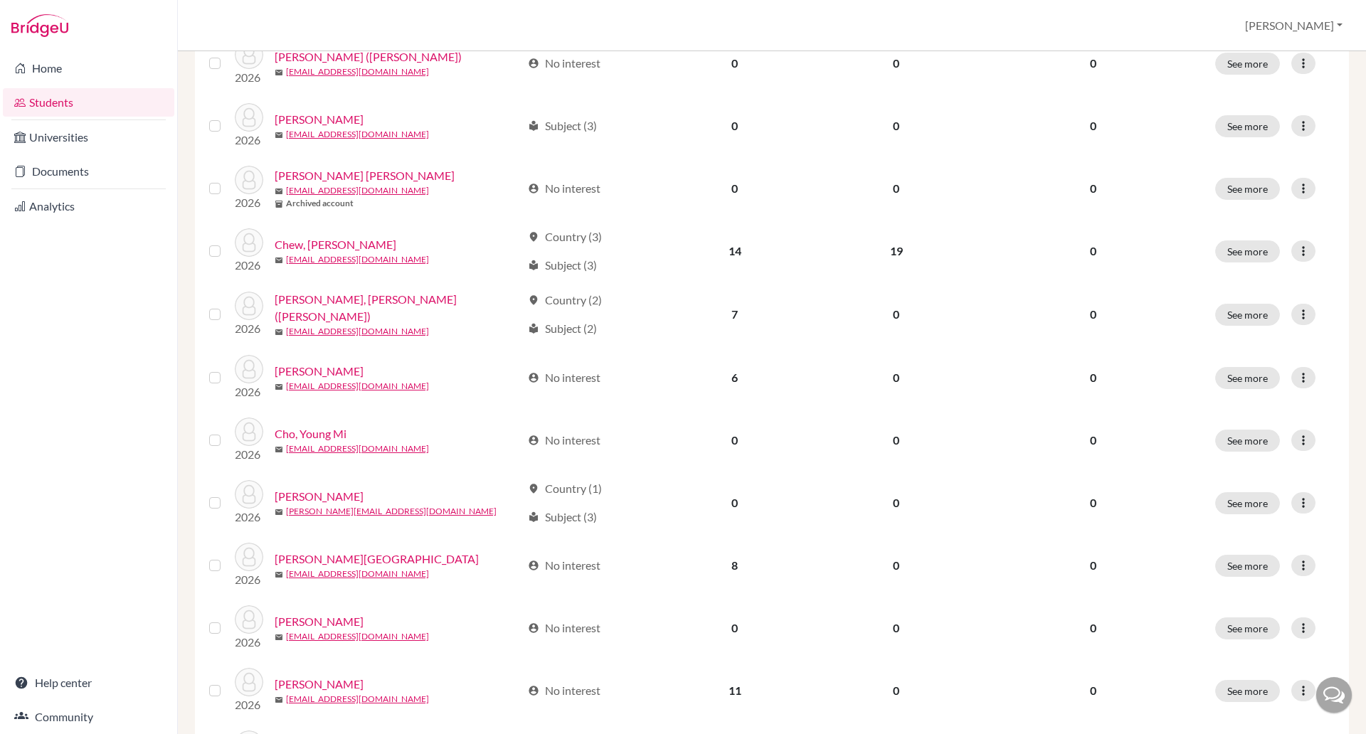
scroll to position [893, 0]
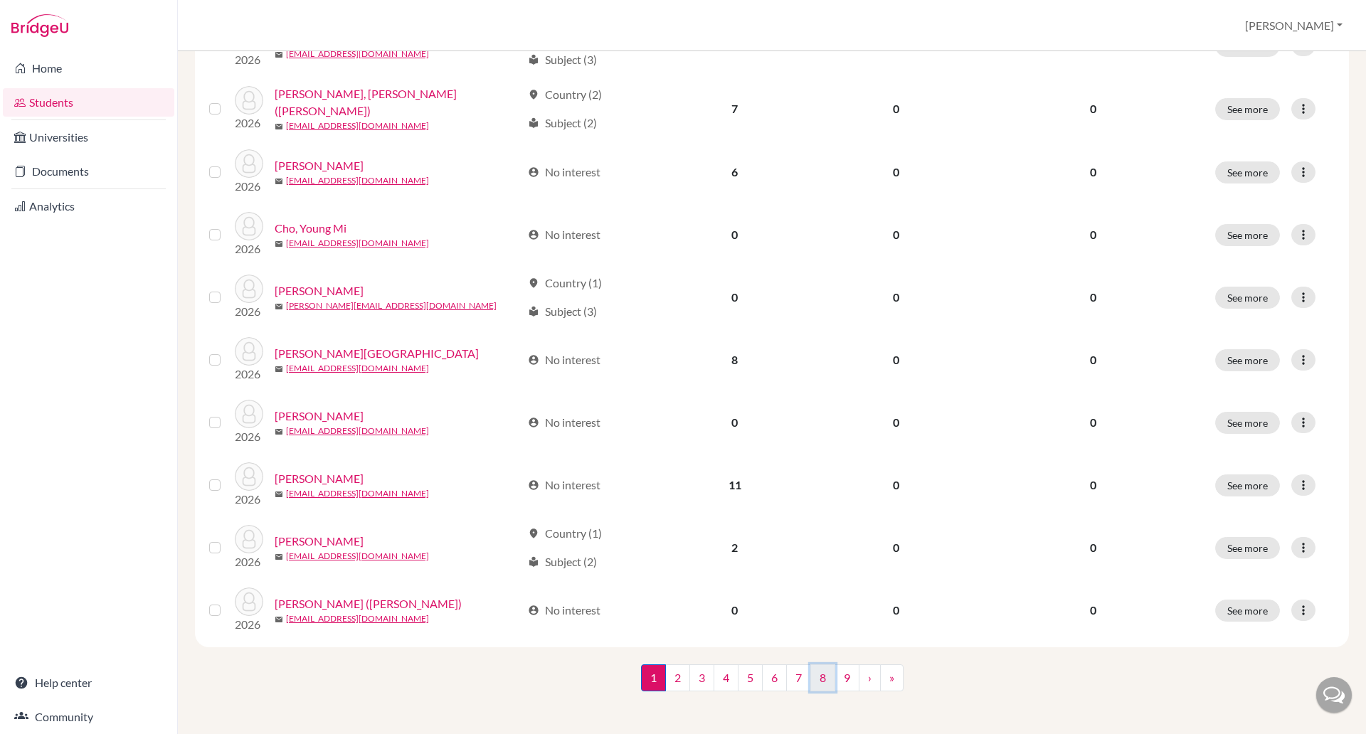
click at [823, 672] on link "8" at bounding box center [822, 677] width 25 height 27
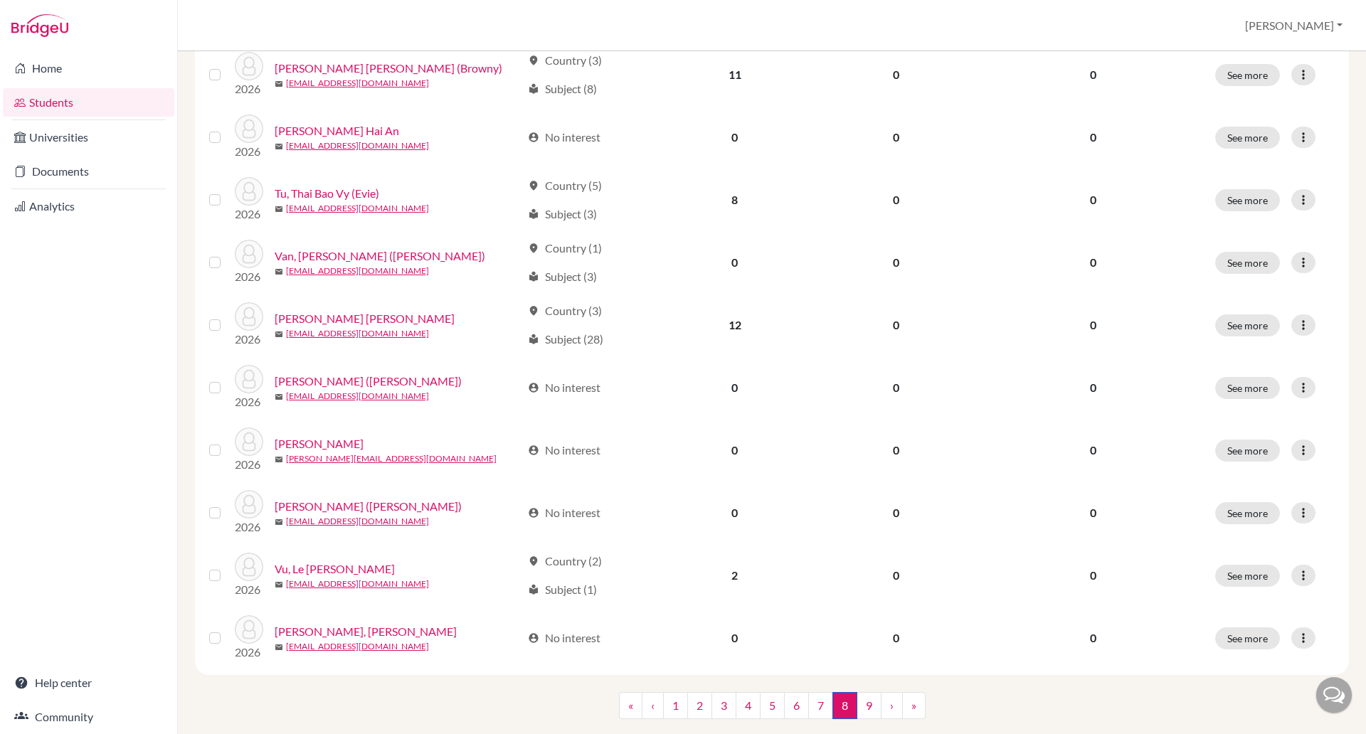
scroll to position [893, 0]
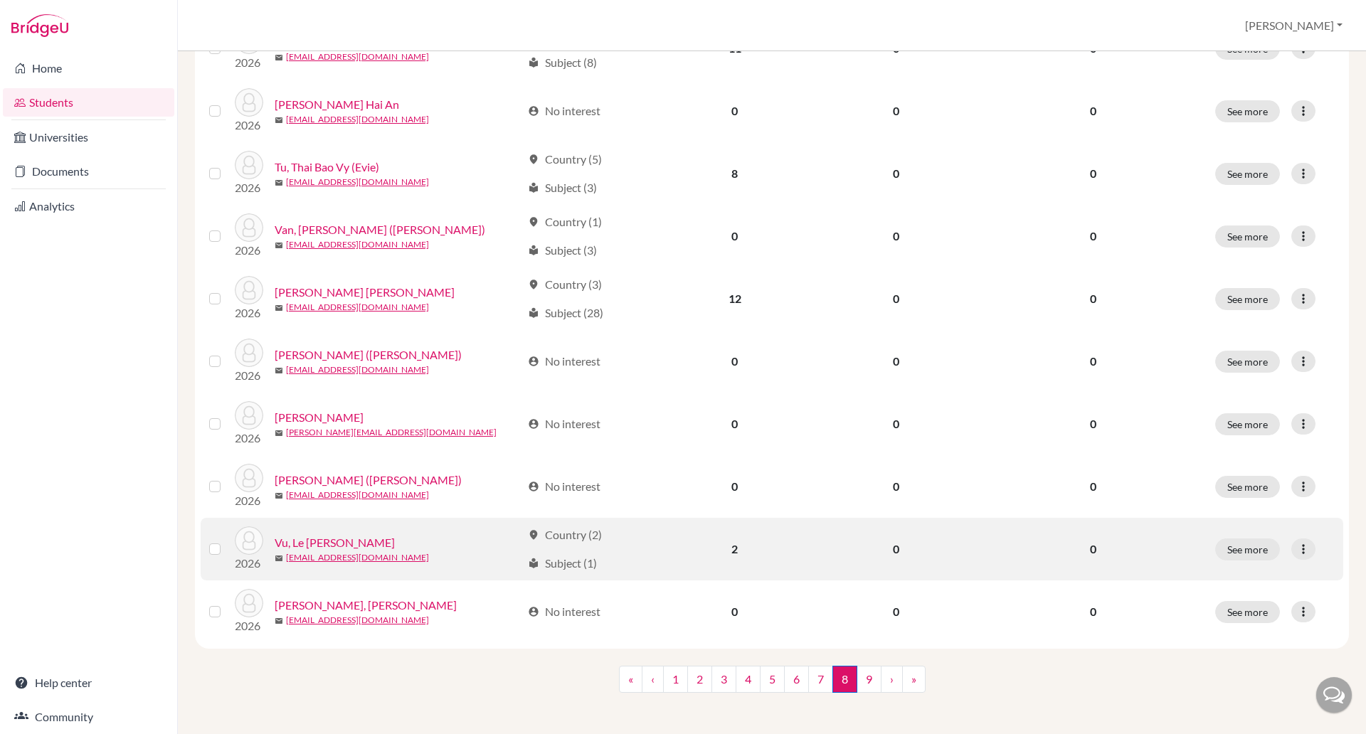
click at [353, 534] on link "Vu, Le [PERSON_NAME]" at bounding box center [335, 542] width 120 height 17
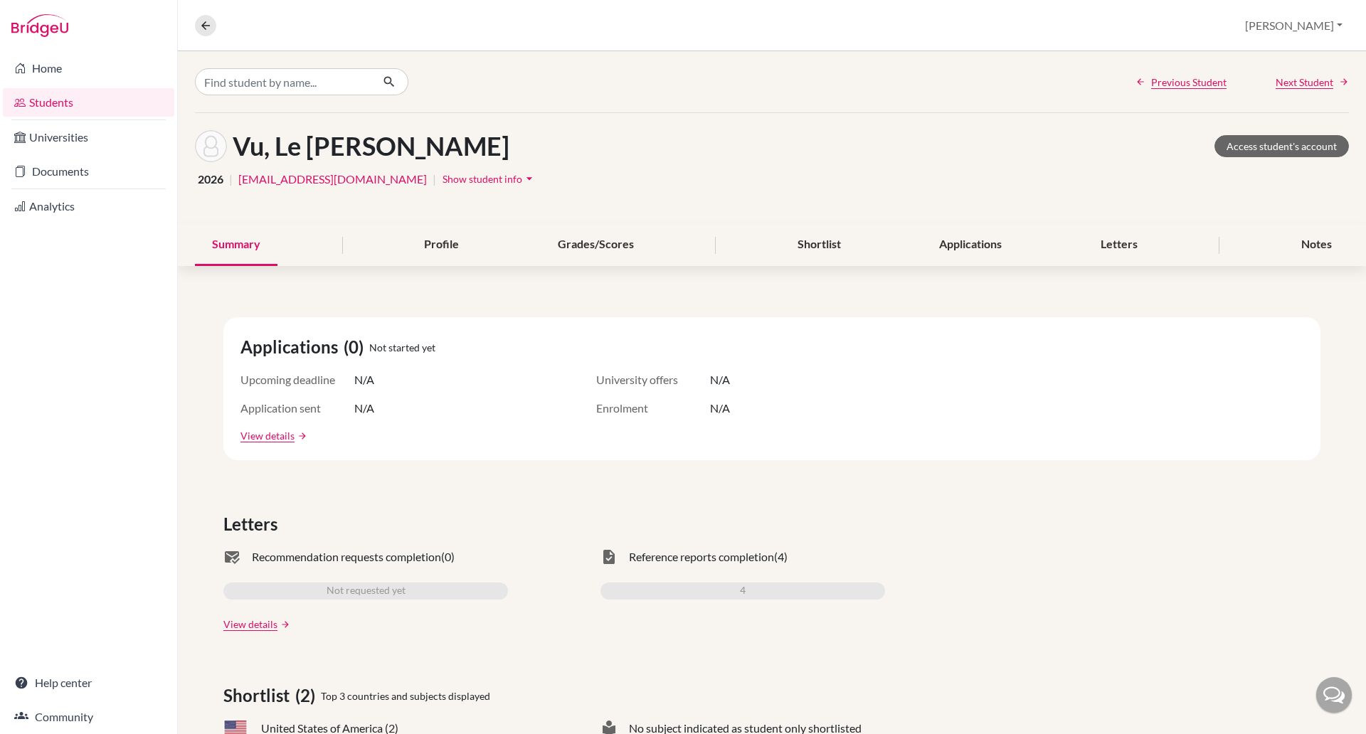
click at [442, 176] on span "Show student info" at bounding box center [482, 179] width 80 height 12
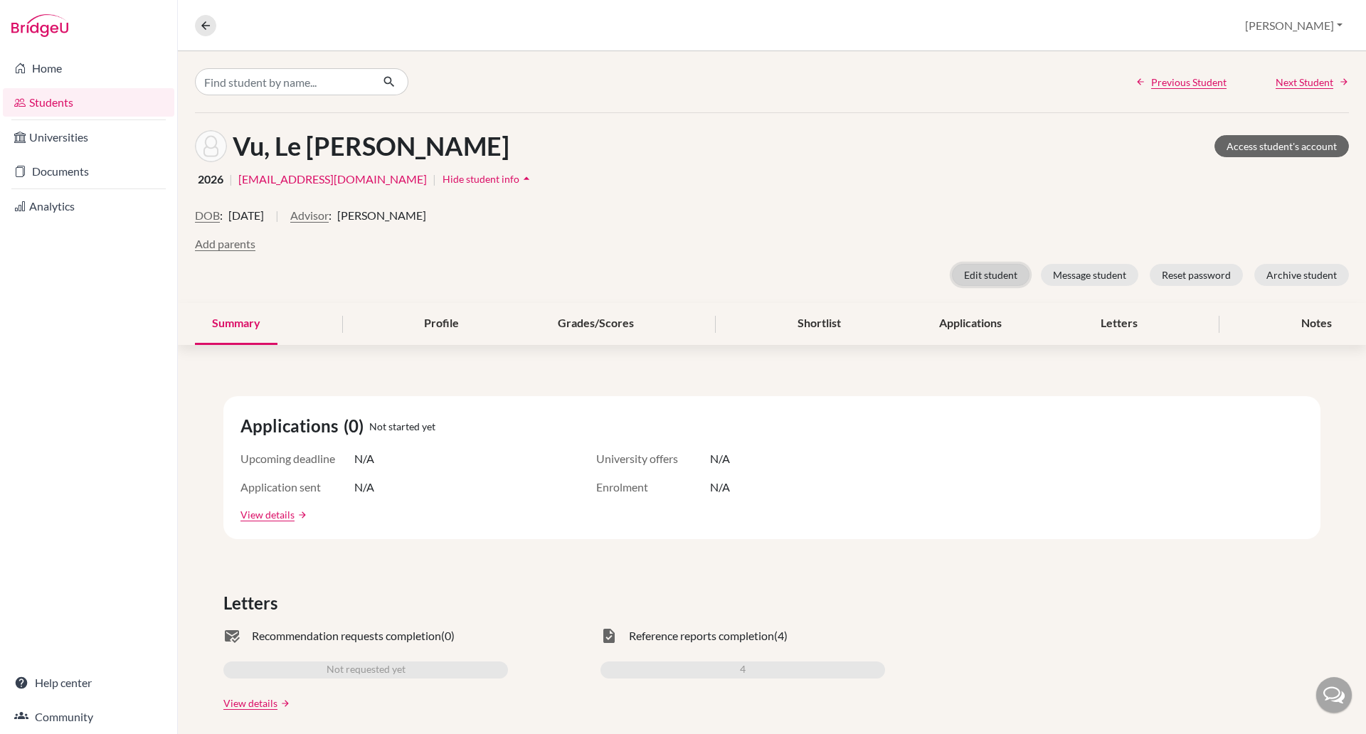
click at [995, 275] on button "Edit student" at bounding box center [991, 275] width 78 height 22
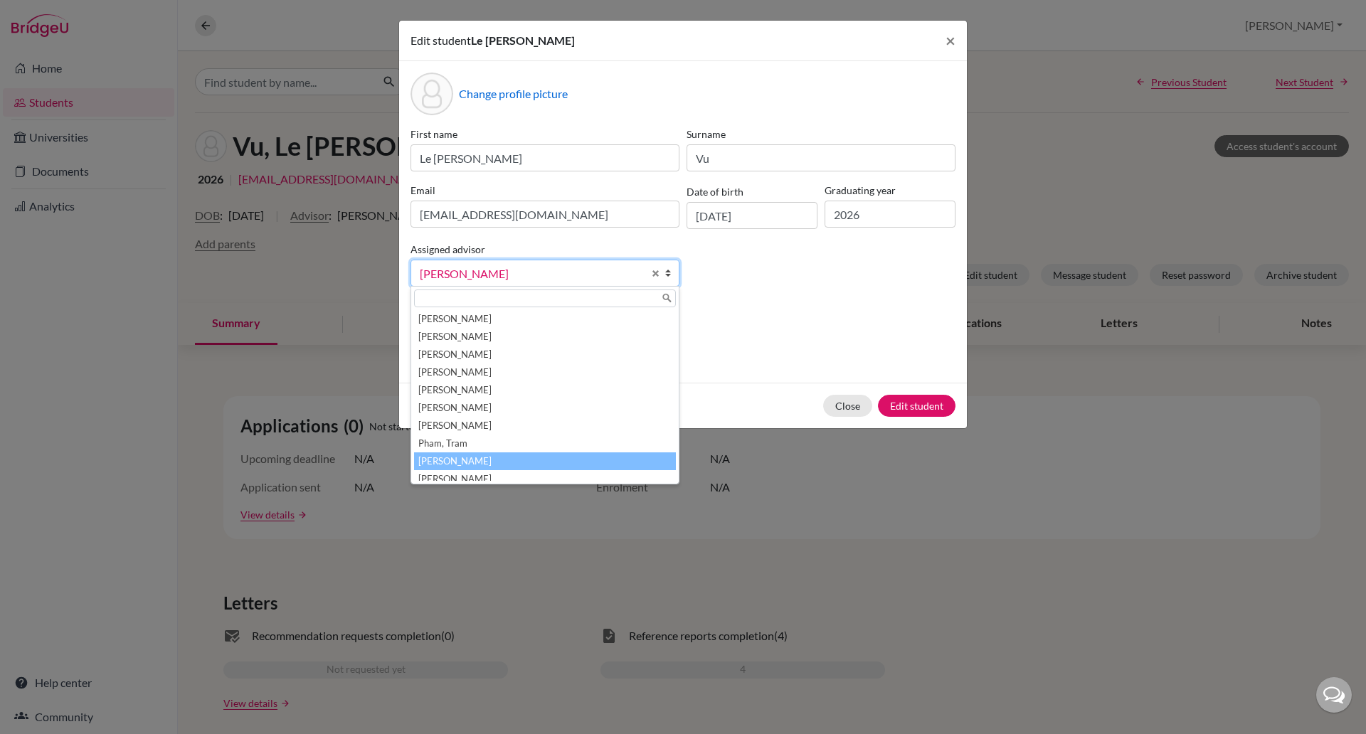
click at [486, 275] on span "[PERSON_NAME]" at bounding box center [531, 274] width 223 height 18
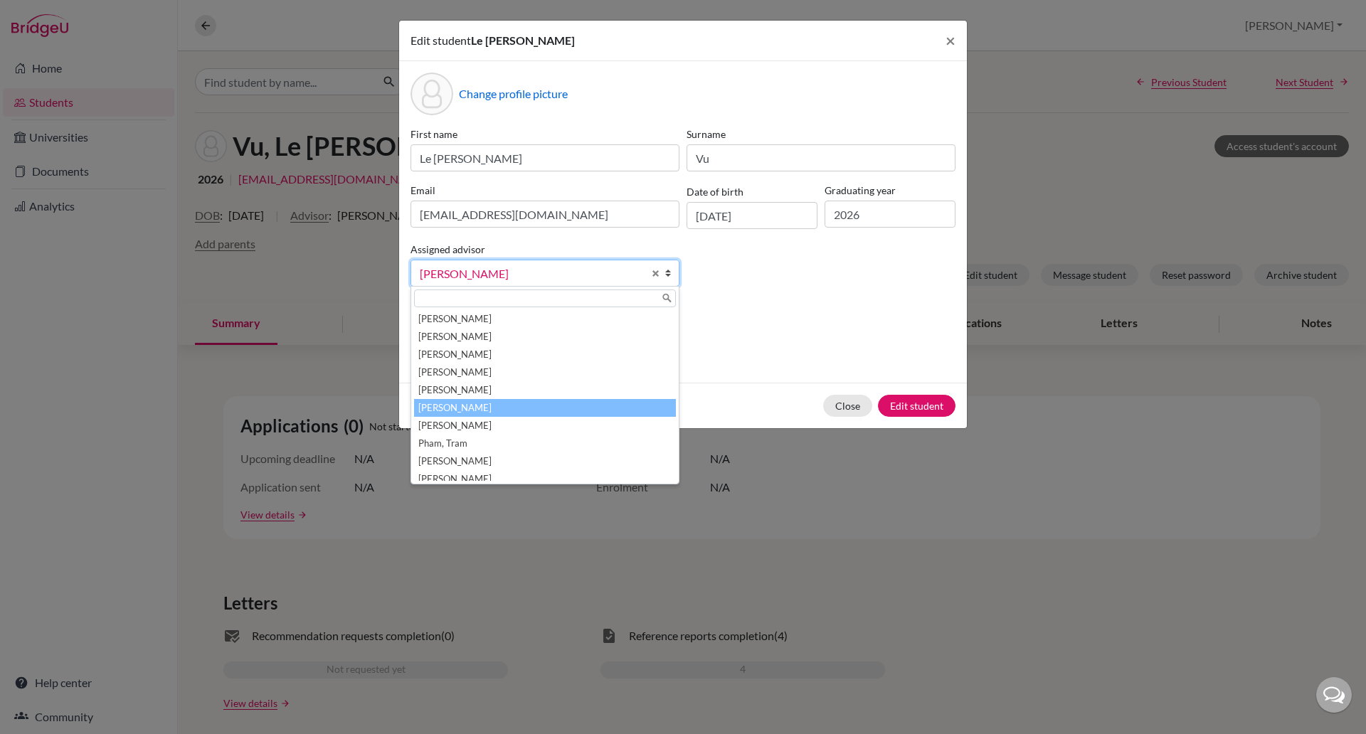
click at [469, 401] on li "[PERSON_NAME]" at bounding box center [545, 408] width 262 height 18
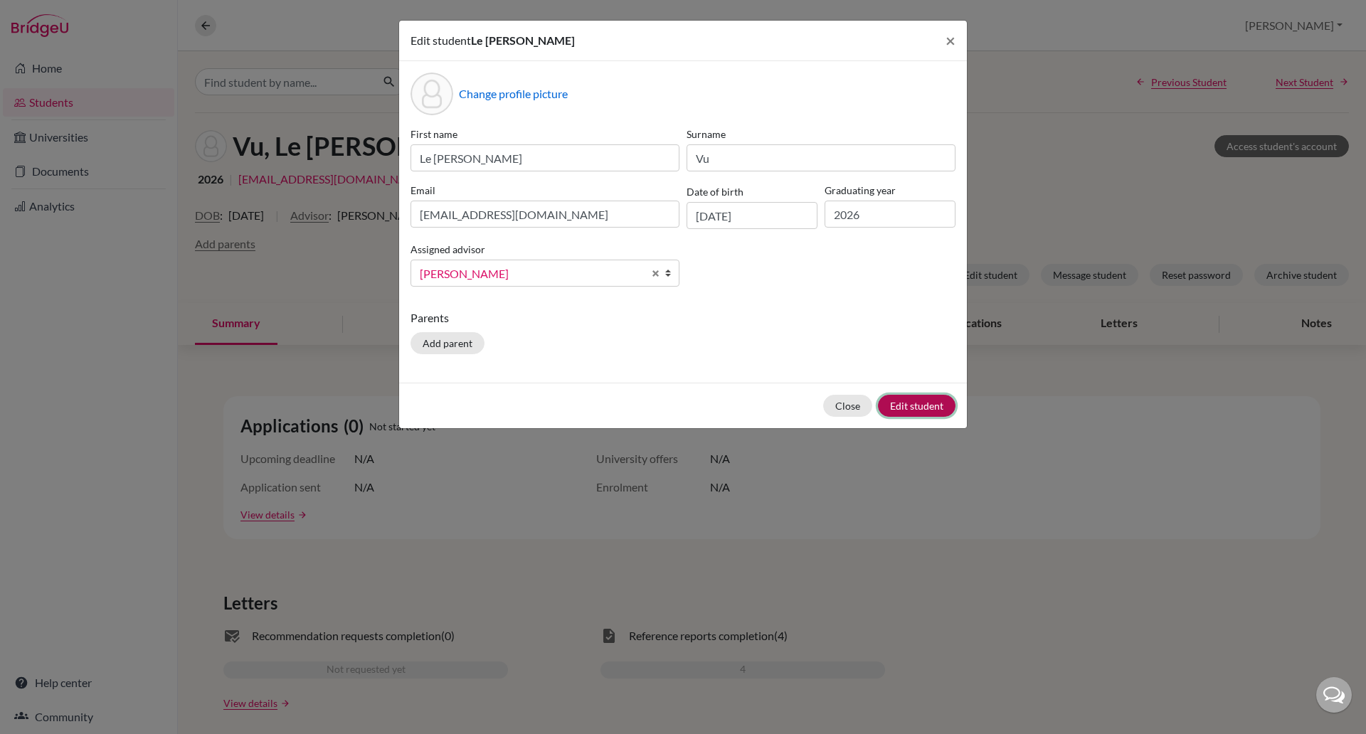
click at [913, 399] on button "Edit student" at bounding box center [917, 406] width 78 height 22
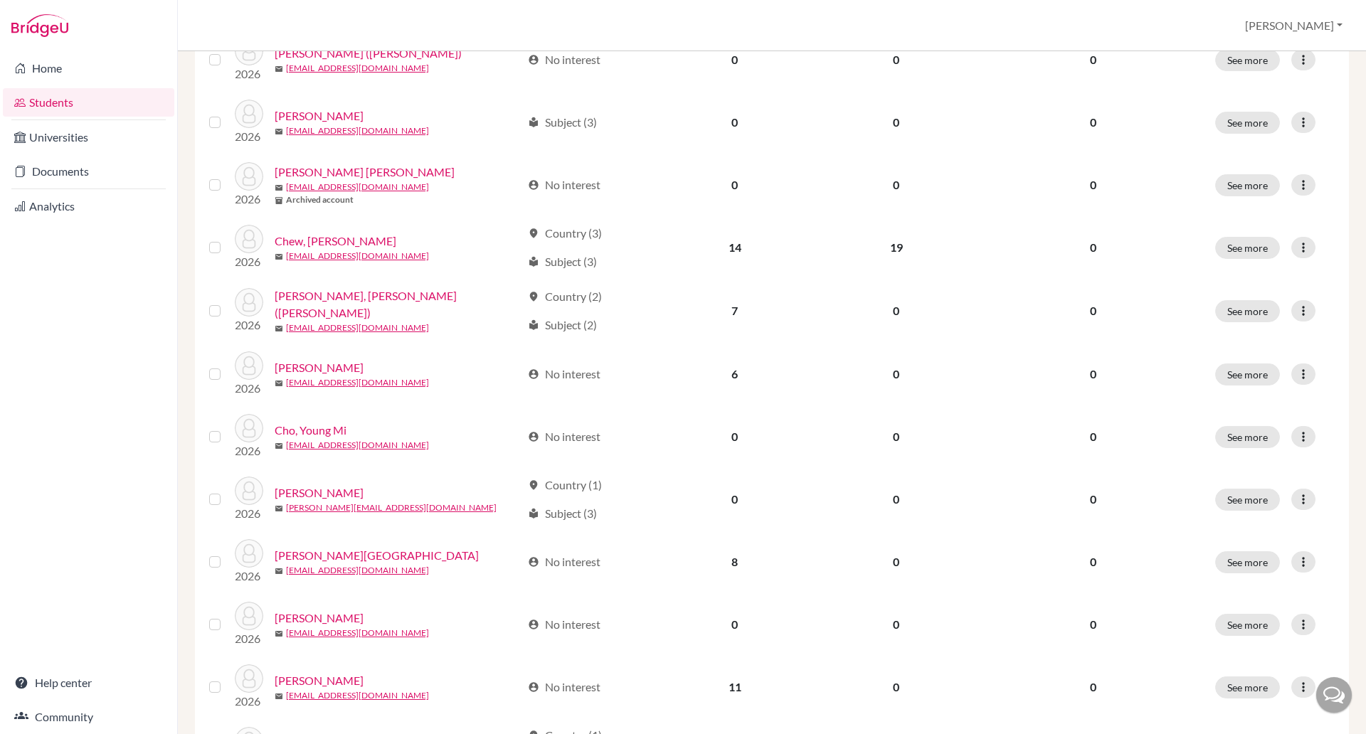
scroll to position [893, 0]
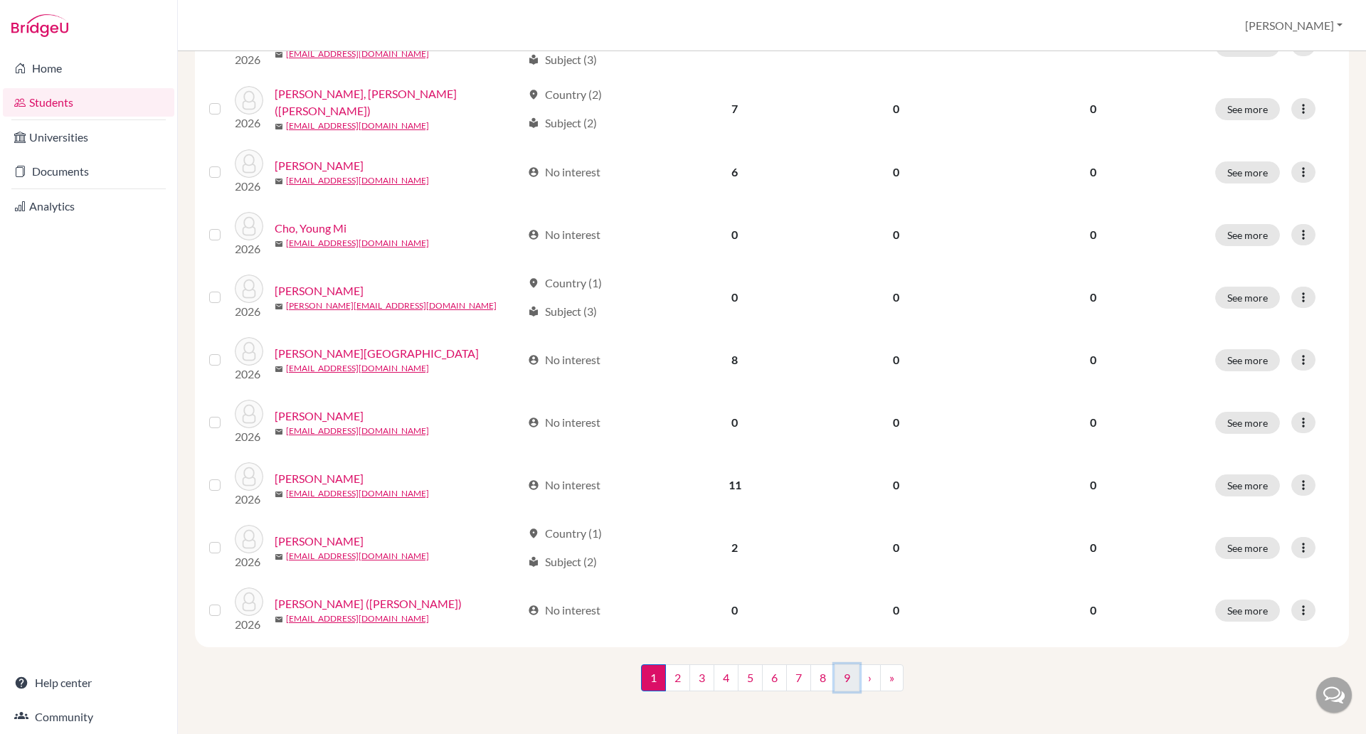
click at [838, 671] on link "9" at bounding box center [846, 677] width 25 height 27
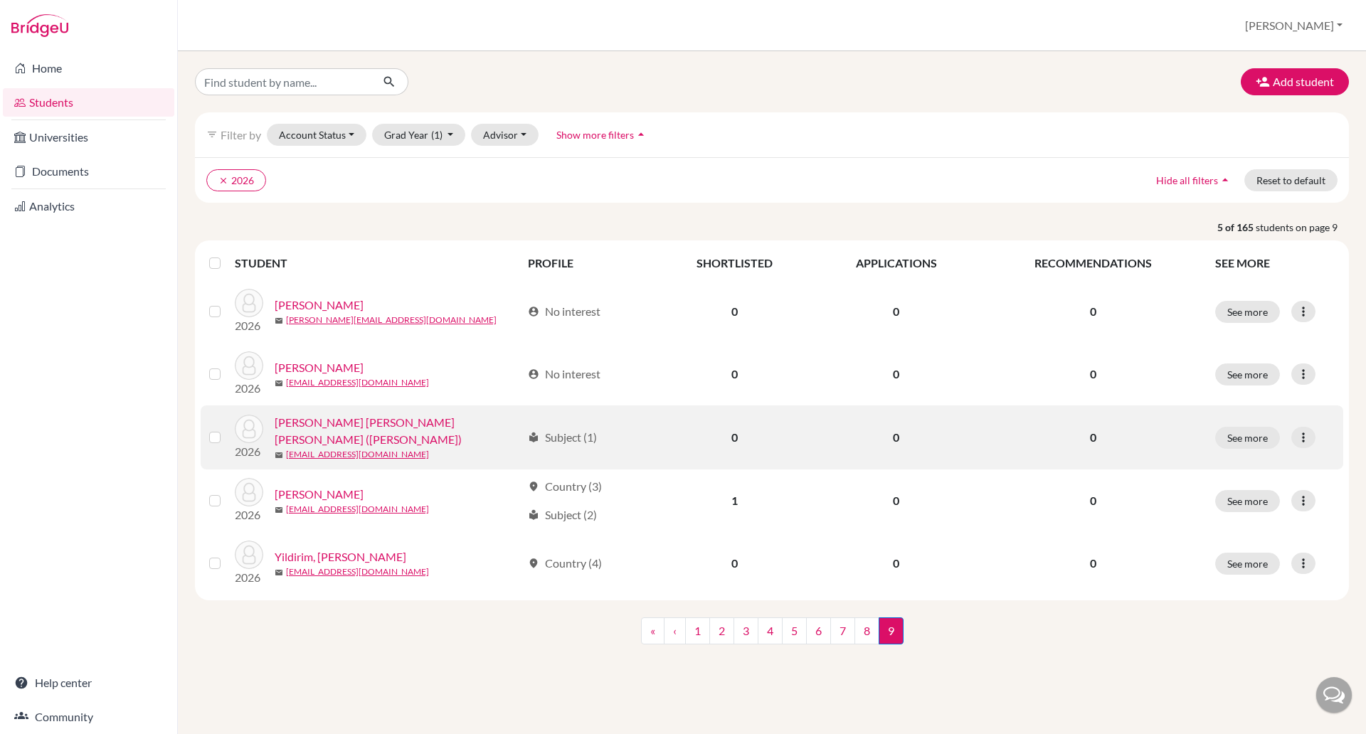
click at [324, 428] on link "[PERSON_NAME] [PERSON_NAME] [PERSON_NAME] ([PERSON_NAME])" at bounding box center [398, 431] width 247 height 34
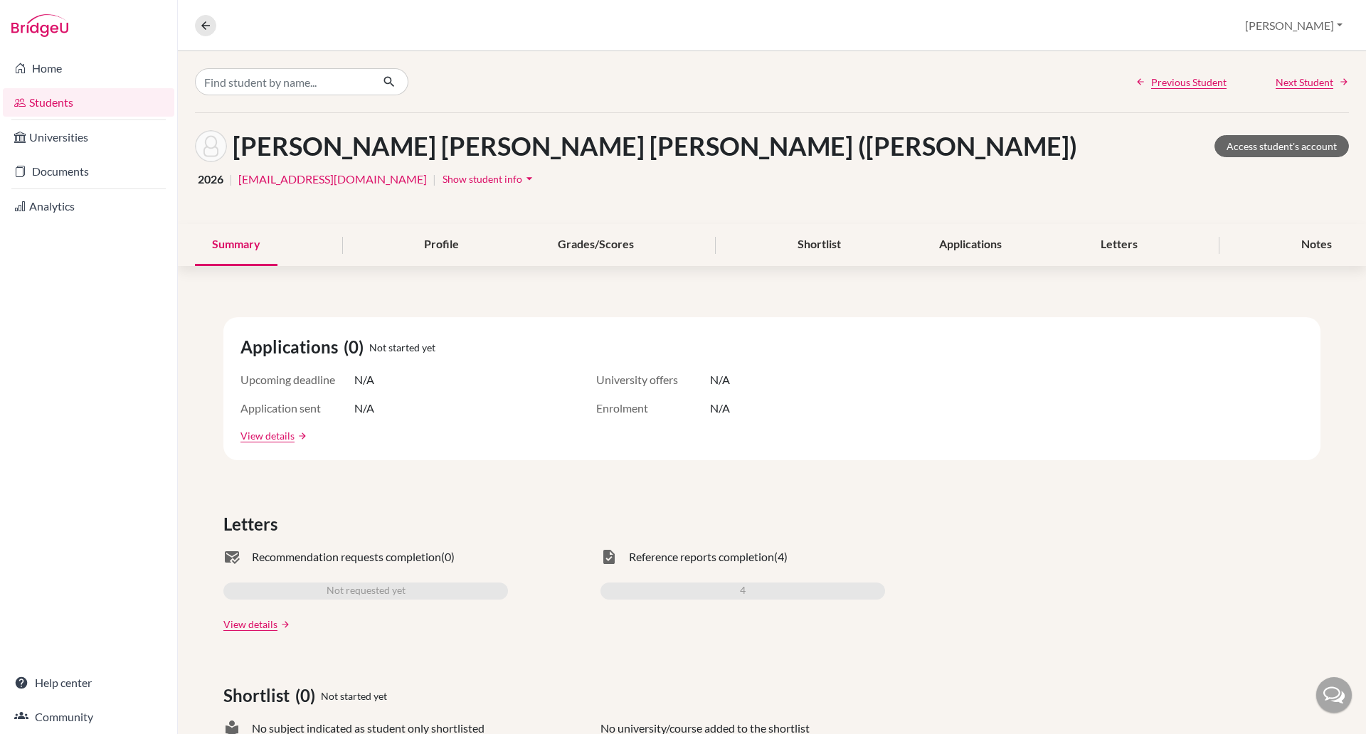
click at [442, 175] on span "Show student info" at bounding box center [482, 179] width 80 height 12
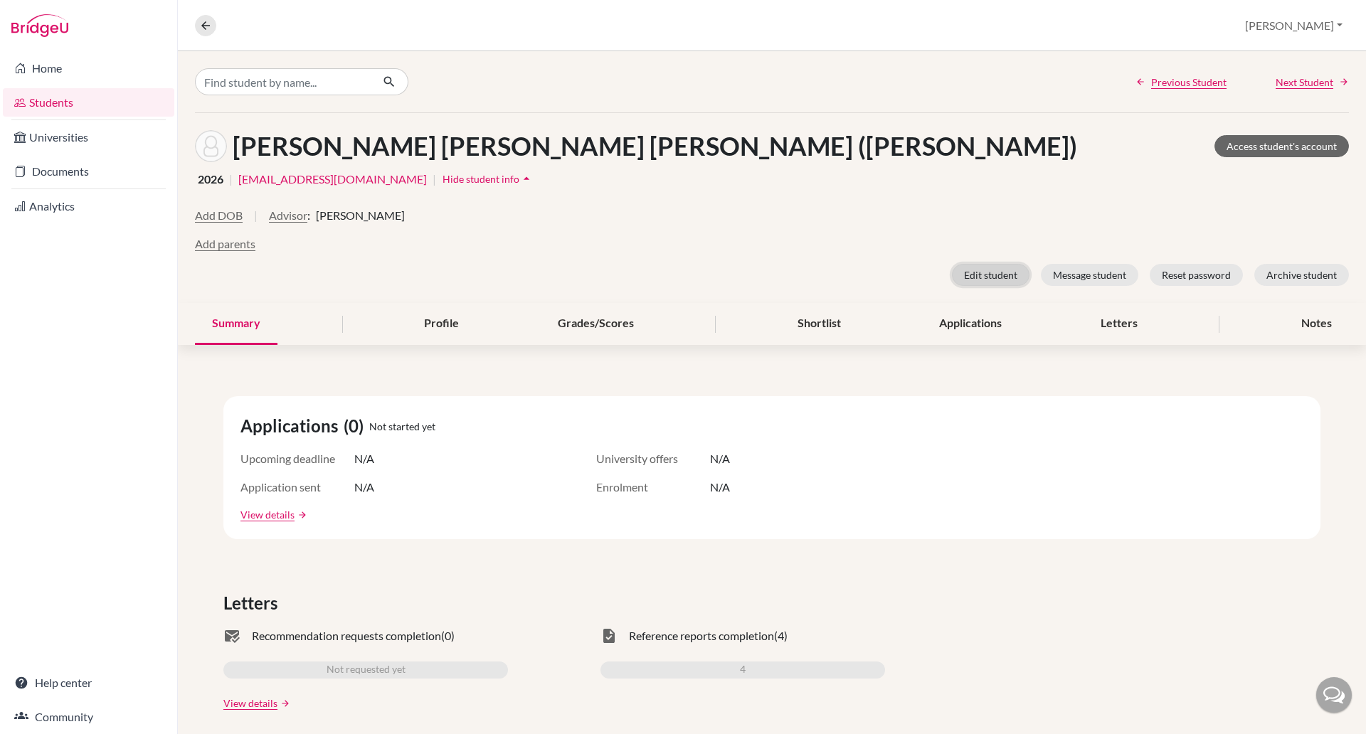
click at [973, 282] on button "Edit student" at bounding box center [991, 275] width 78 height 22
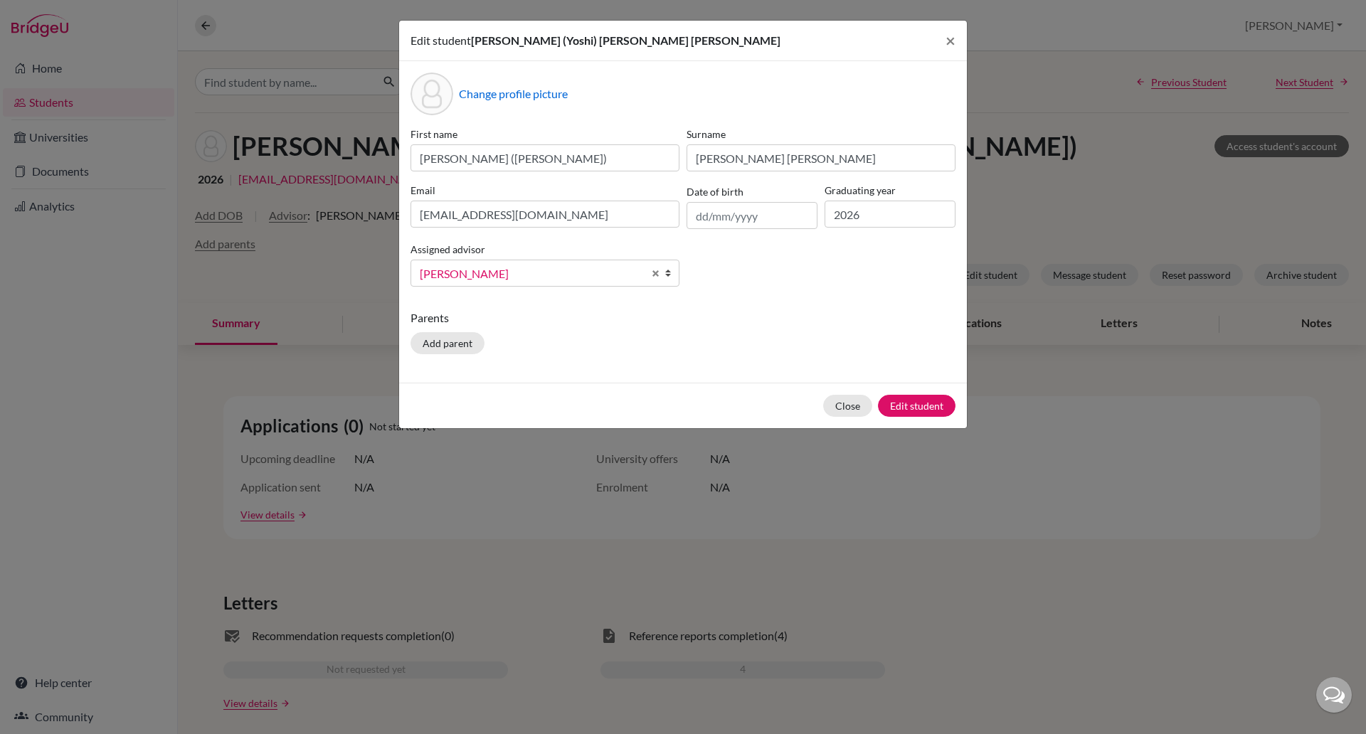
click at [506, 280] on span "[PERSON_NAME]" at bounding box center [531, 274] width 223 height 18
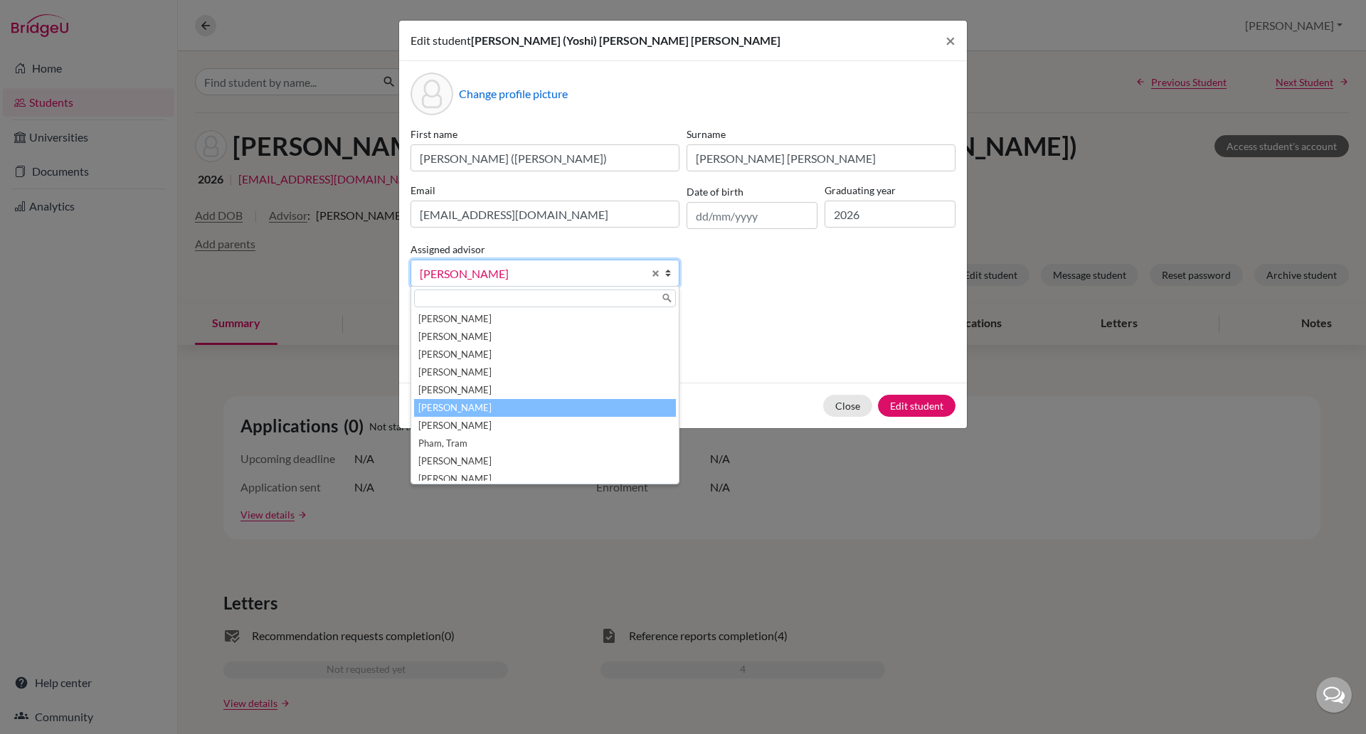
click at [494, 401] on li "[PERSON_NAME]" at bounding box center [545, 408] width 262 height 18
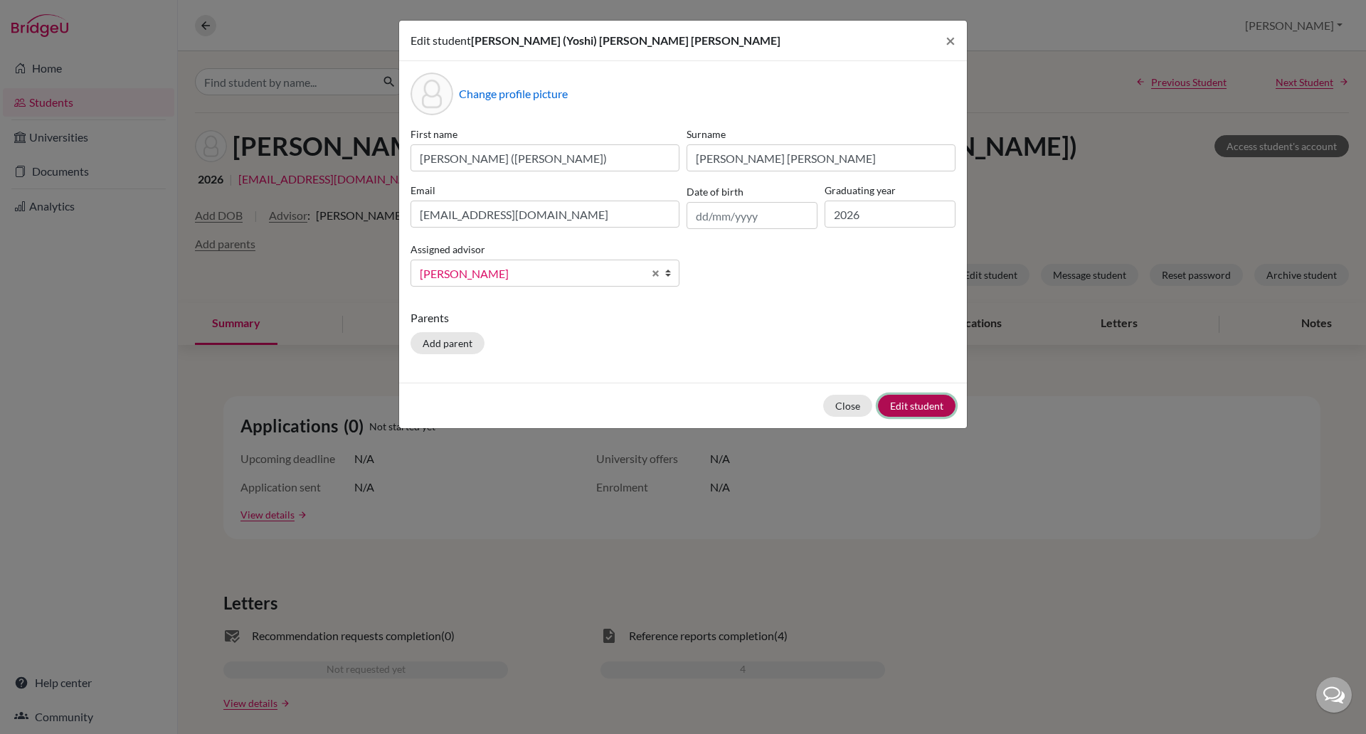
click at [946, 406] on button "Edit student" at bounding box center [917, 406] width 78 height 22
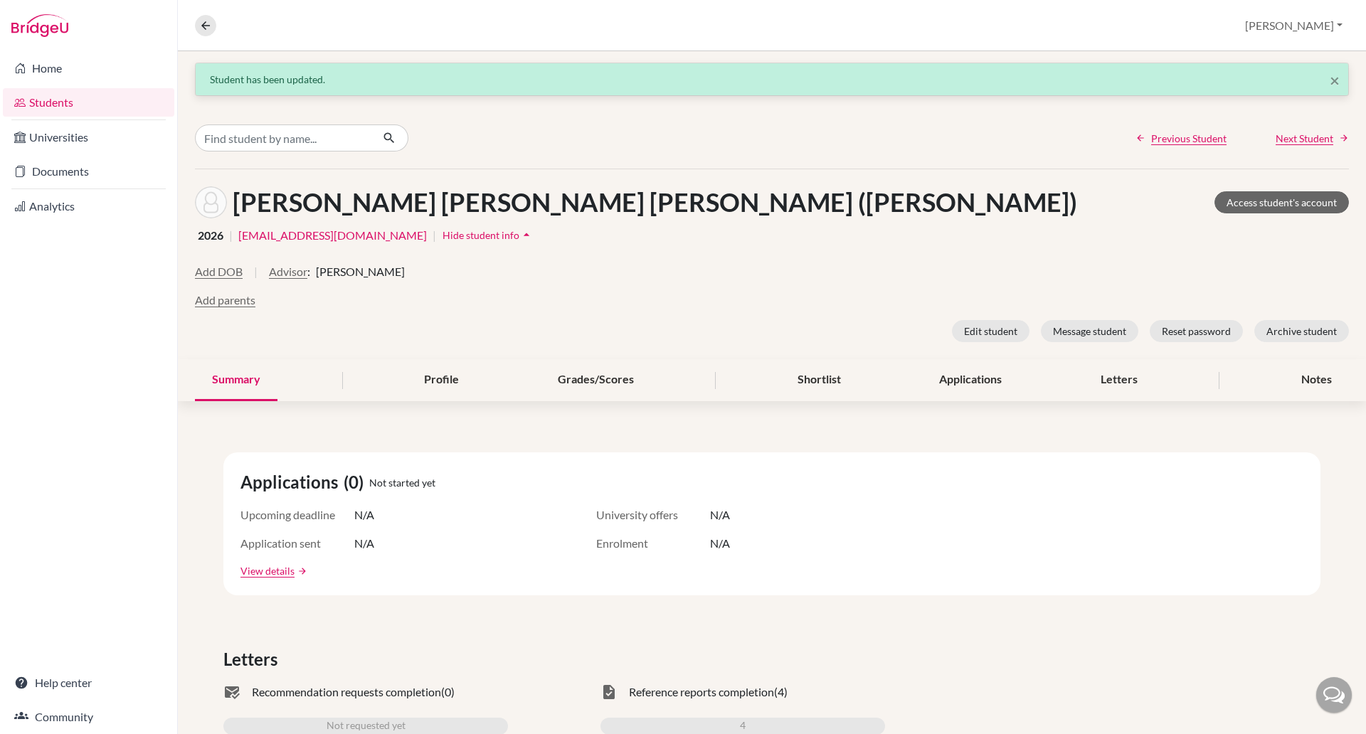
click at [41, 110] on link "Students" at bounding box center [88, 102] width 171 height 28
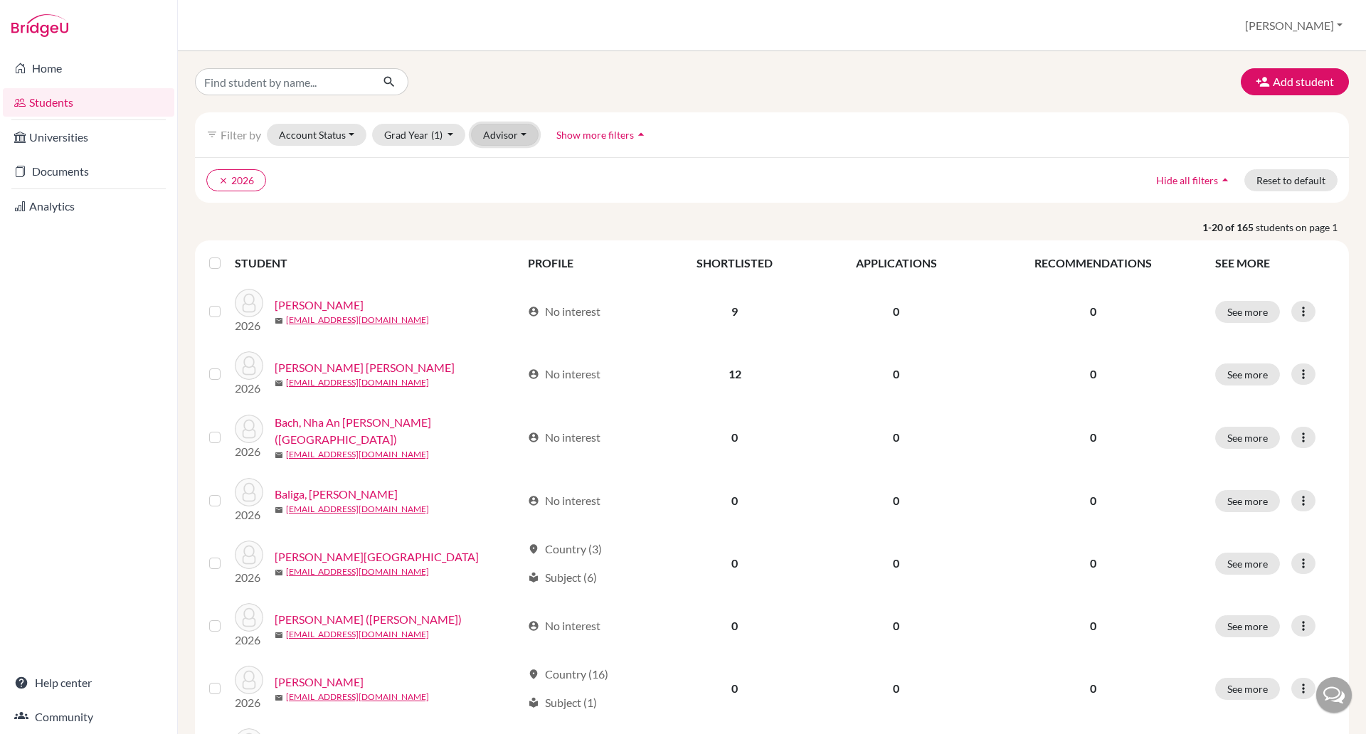
click at [493, 134] on button "Advisor" at bounding box center [505, 135] width 68 height 22
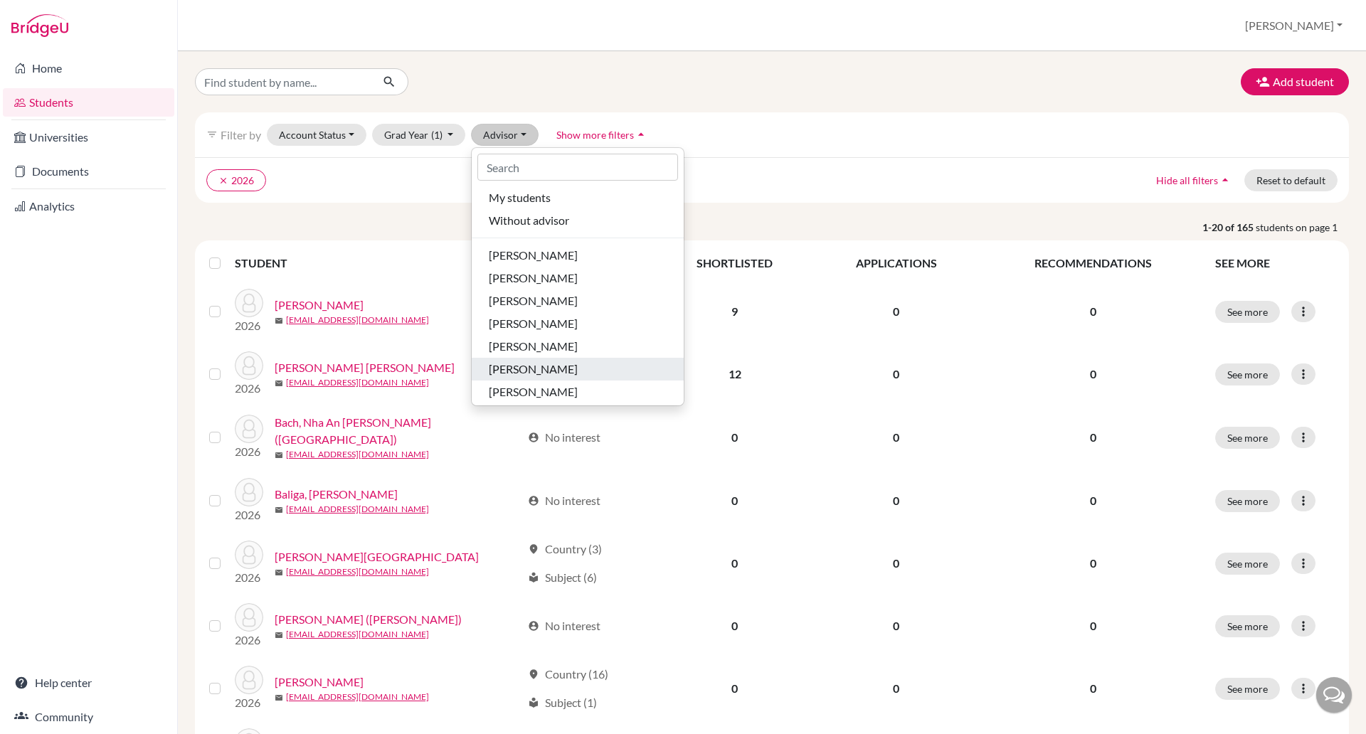
click at [549, 369] on span "[PERSON_NAME]" at bounding box center [533, 369] width 89 height 17
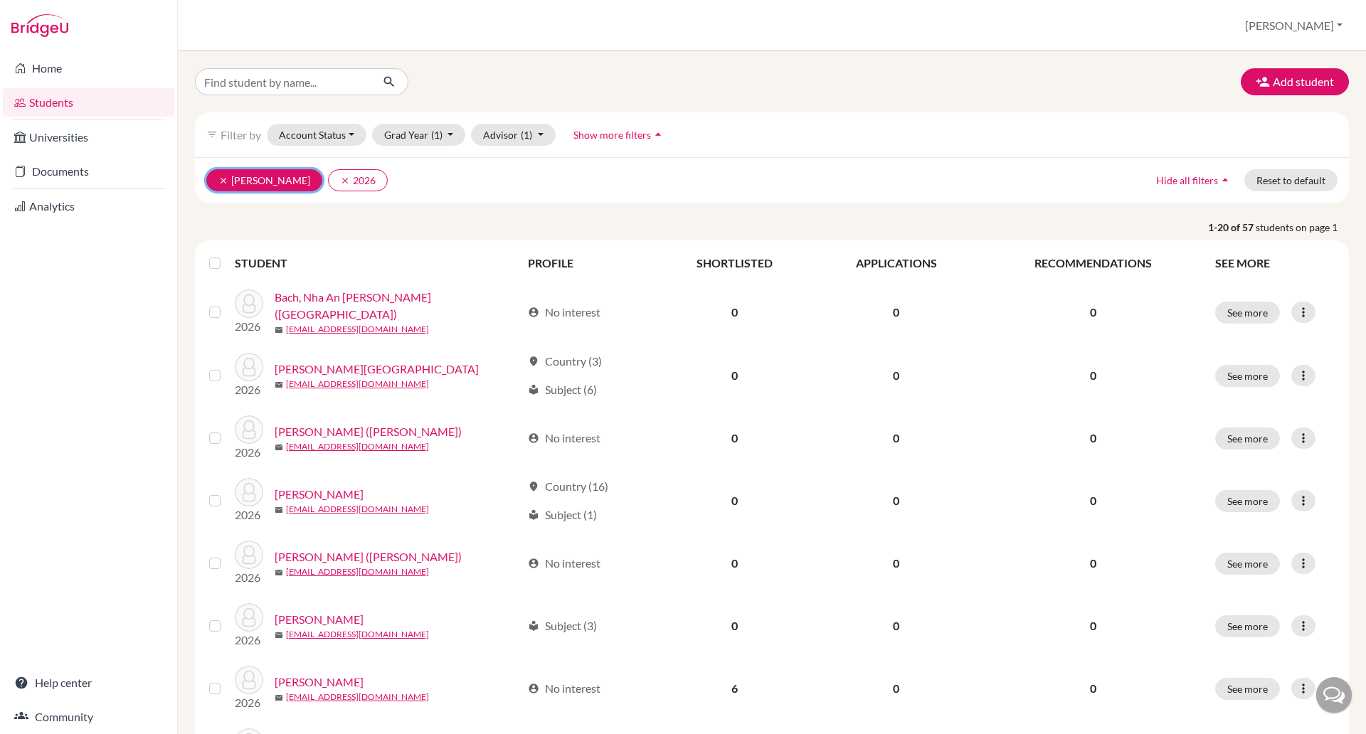
click at [255, 176] on button "clear [PERSON_NAME]" at bounding box center [264, 180] width 116 height 22
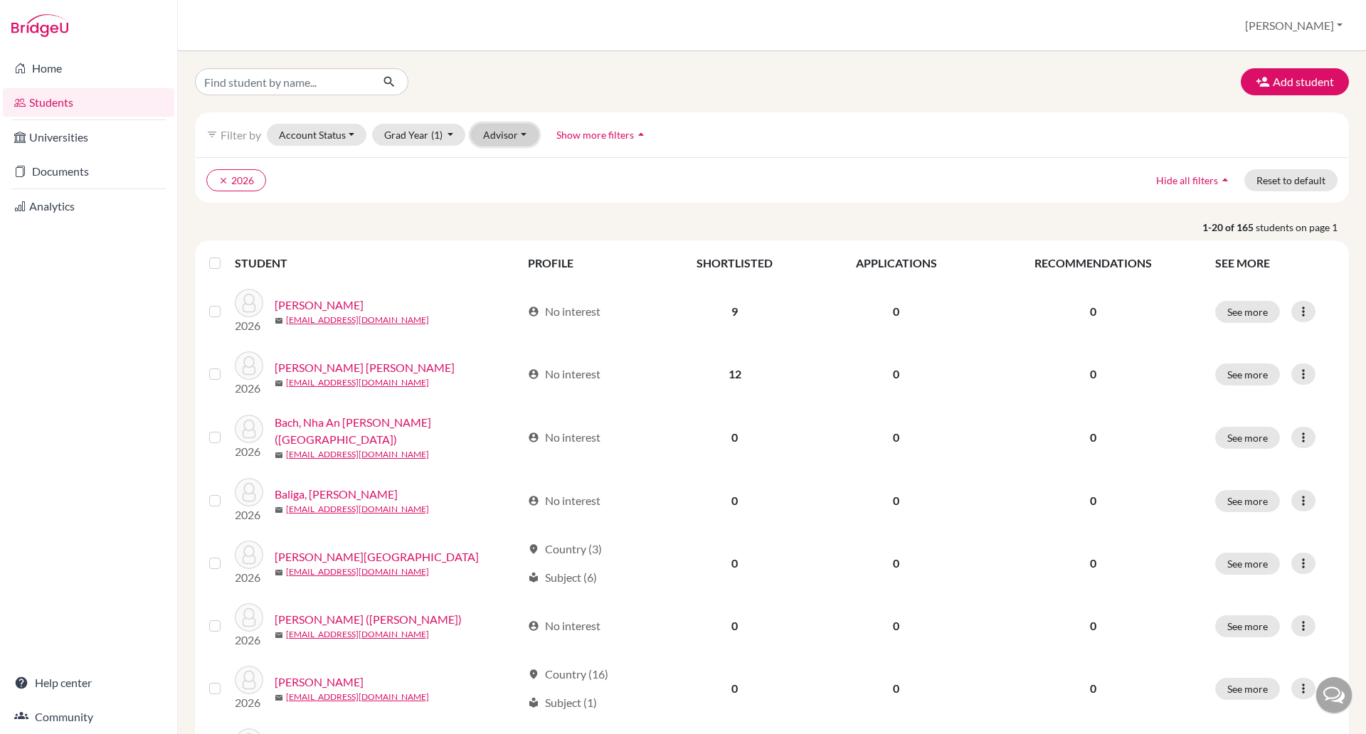
click at [511, 132] on button "Advisor" at bounding box center [505, 135] width 68 height 22
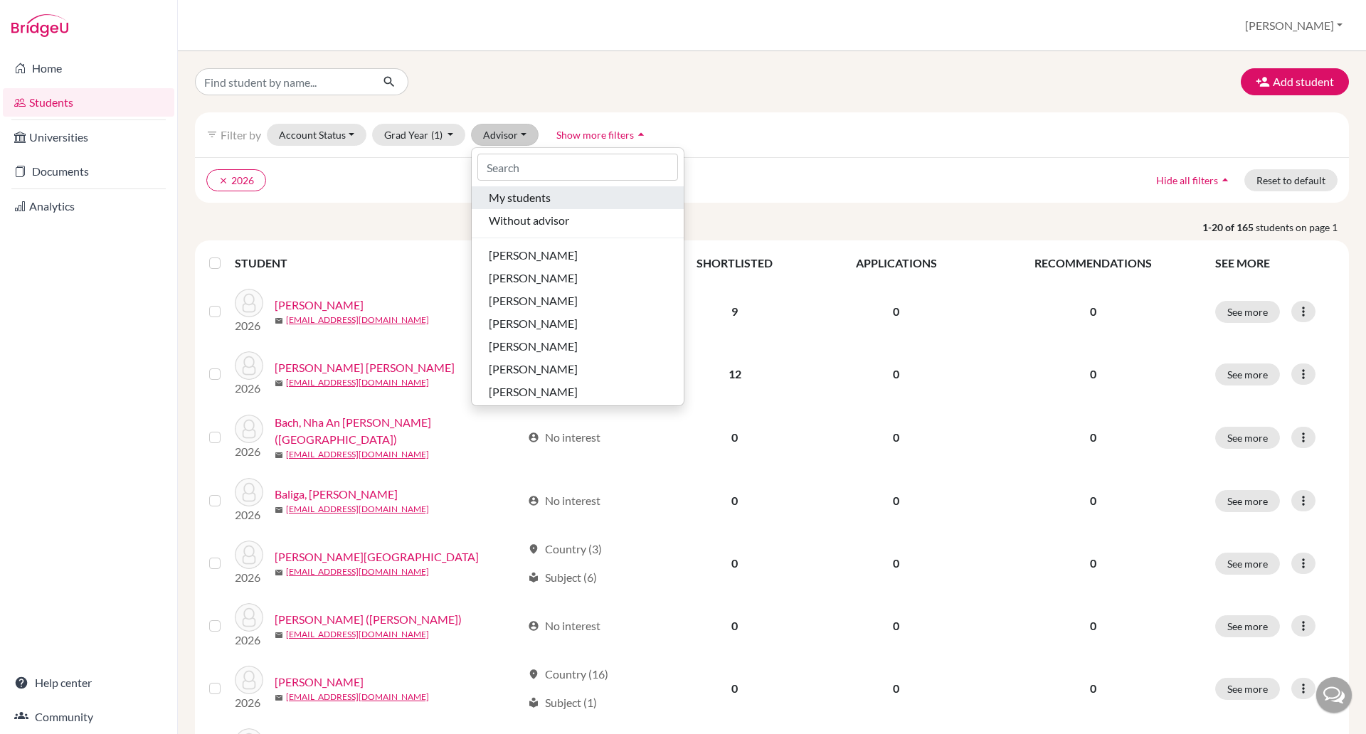
click at [523, 197] on span "My students" at bounding box center [520, 197] width 62 height 17
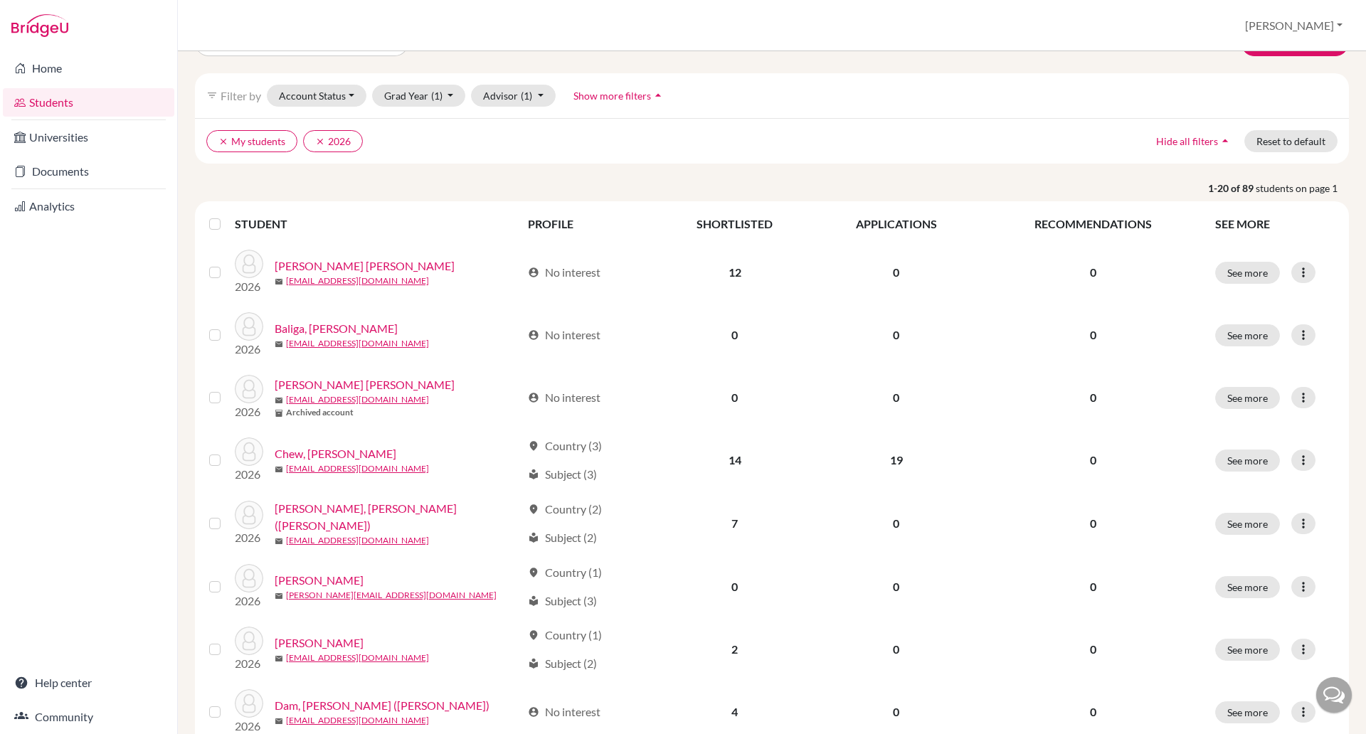
scroll to position [27, 0]
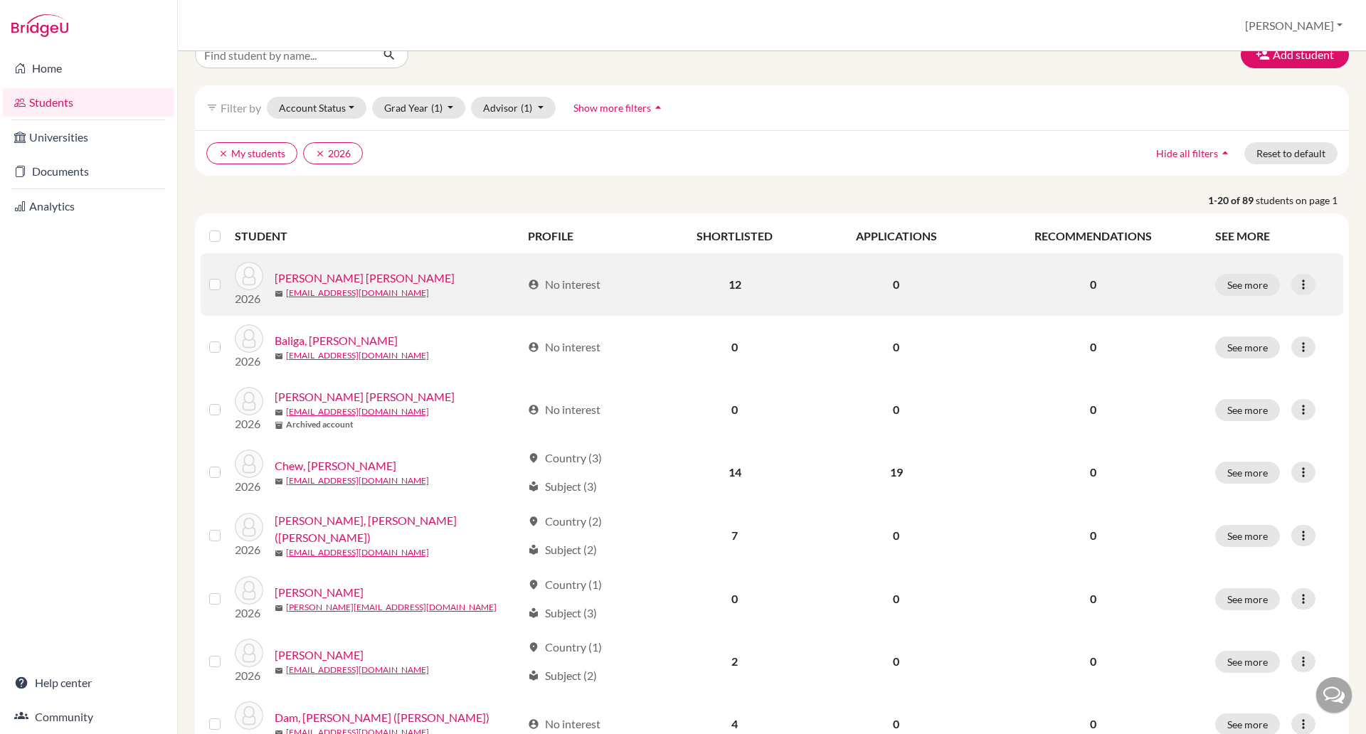
click at [357, 273] on link "[PERSON_NAME] [PERSON_NAME]" at bounding box center [365, 278] width 180 height 17
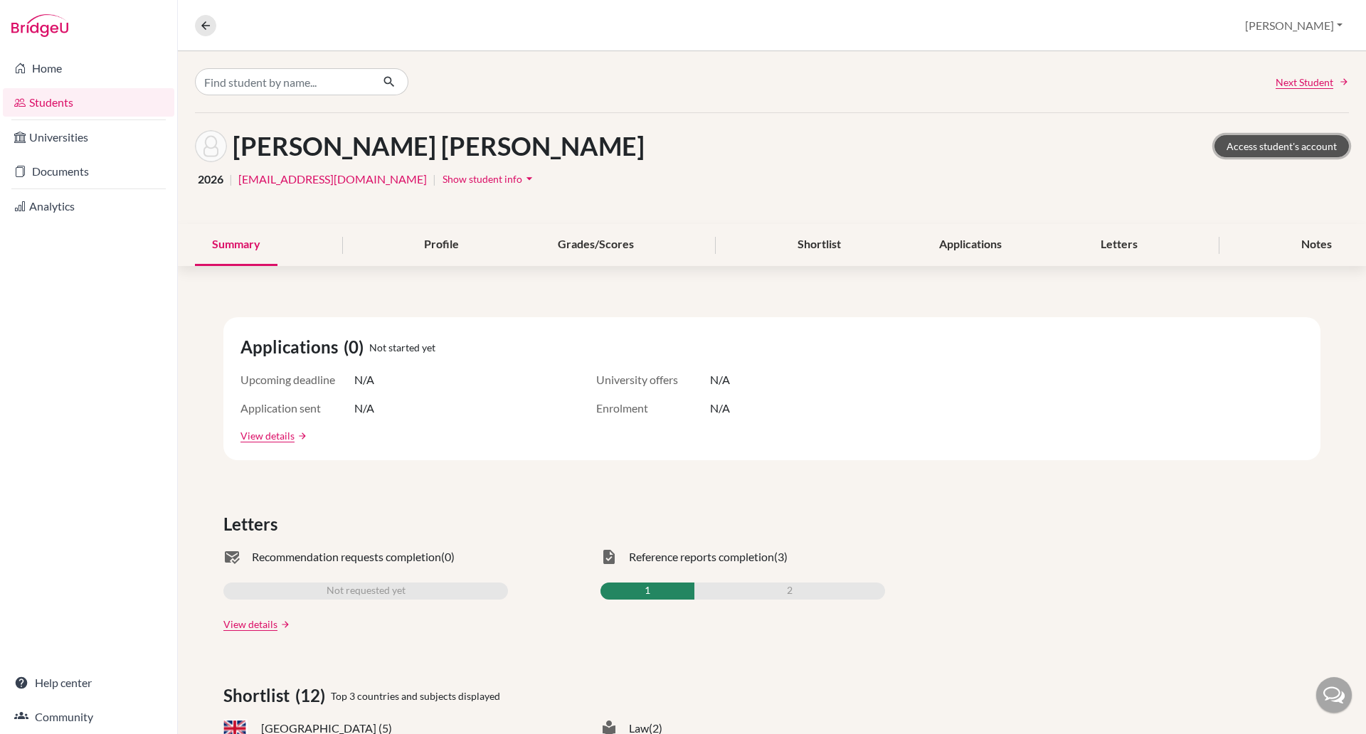
click at [1260, 140] on link "Access student's account" at bounding box center [1281, 146] width 134 height 22
click at [1238, 146] on link "Access student's account" at bounding box center [1281, 146] width 134 height 22
